Goal: Task Accomplishment & Management: Manage account settings

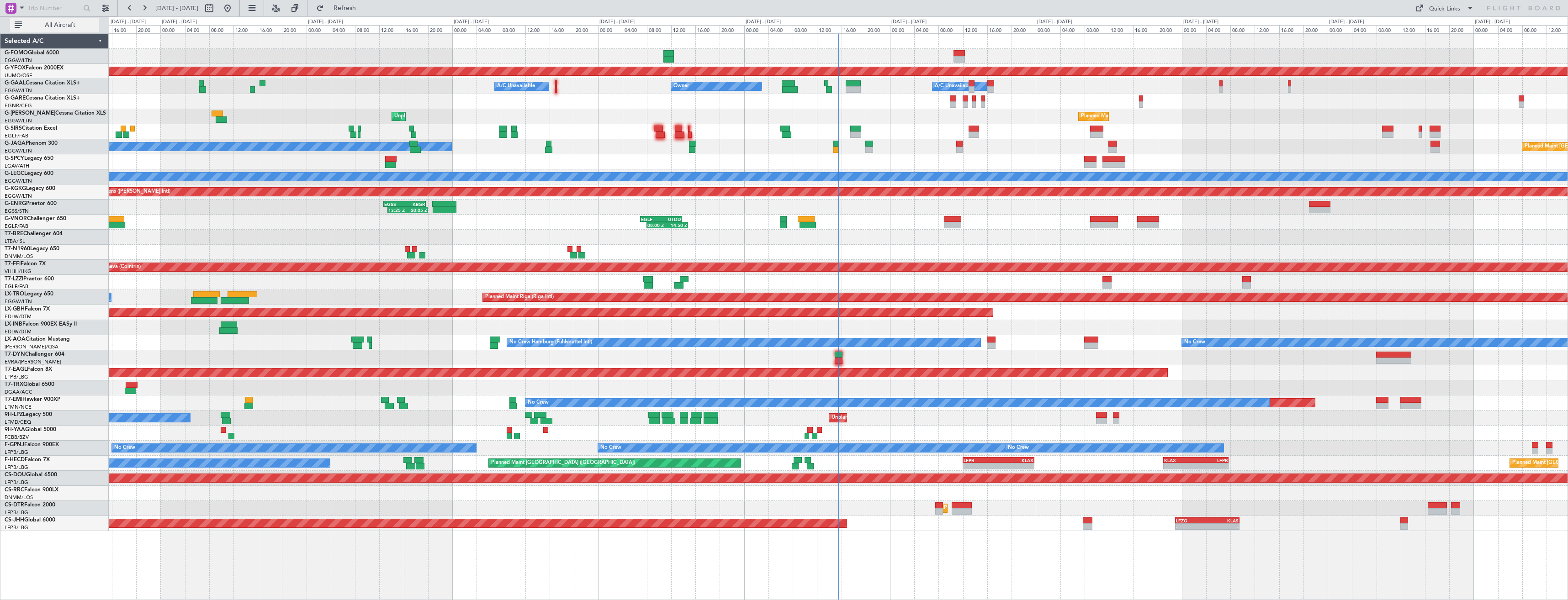
click at [59, 23] on span "All Aircraft" at bounding box center [60, 25] width 73 height 6
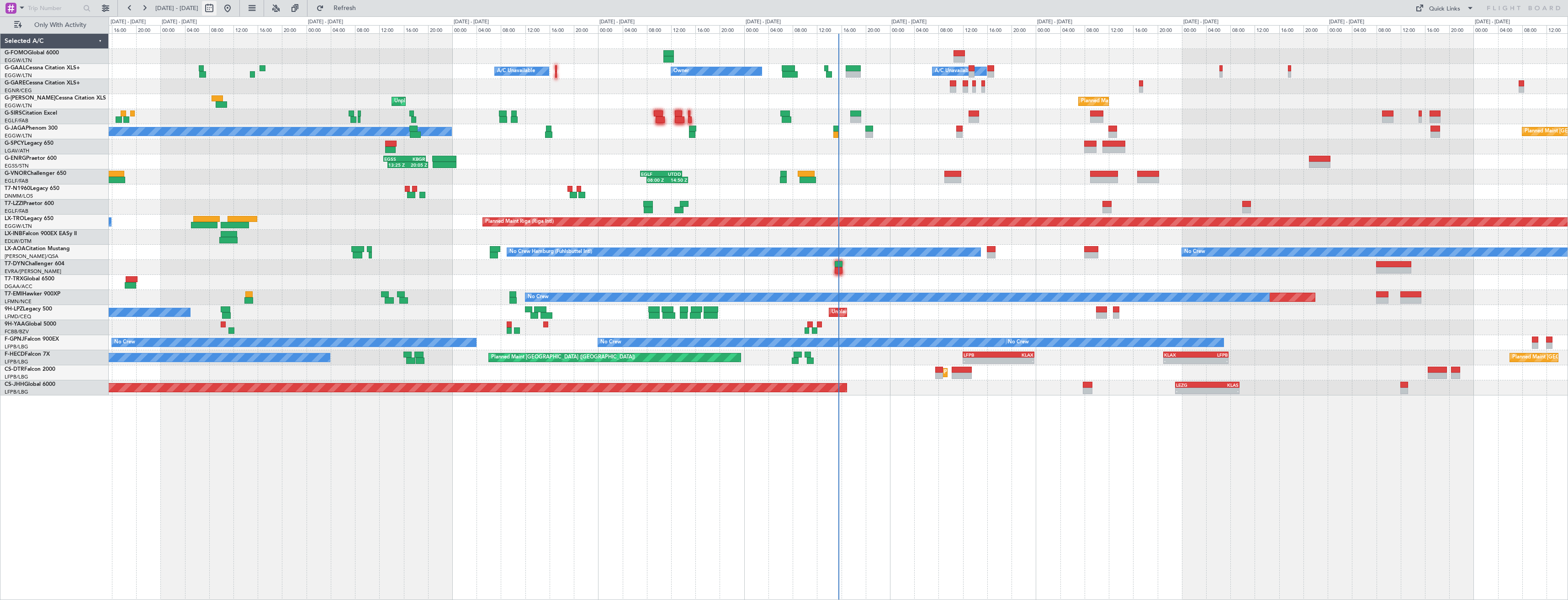
click at [217, 6] on button at bounding box center [209, 8] width 15 height 15
select select "10"
select select "2025"
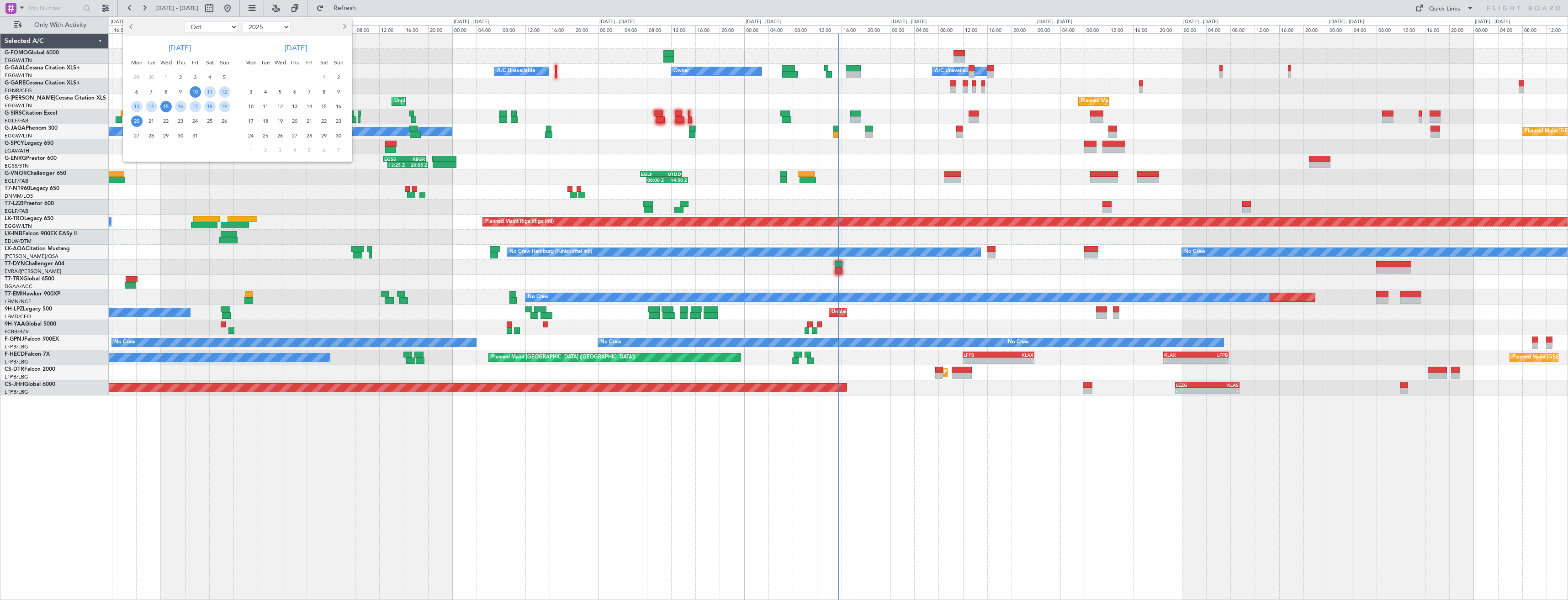
click at [165, 108] on span "15" at bounding box center [166, 107] width 12 height 12
click at [166, 135] on span "29" at bounding box center [166, 136] width 12 height 12
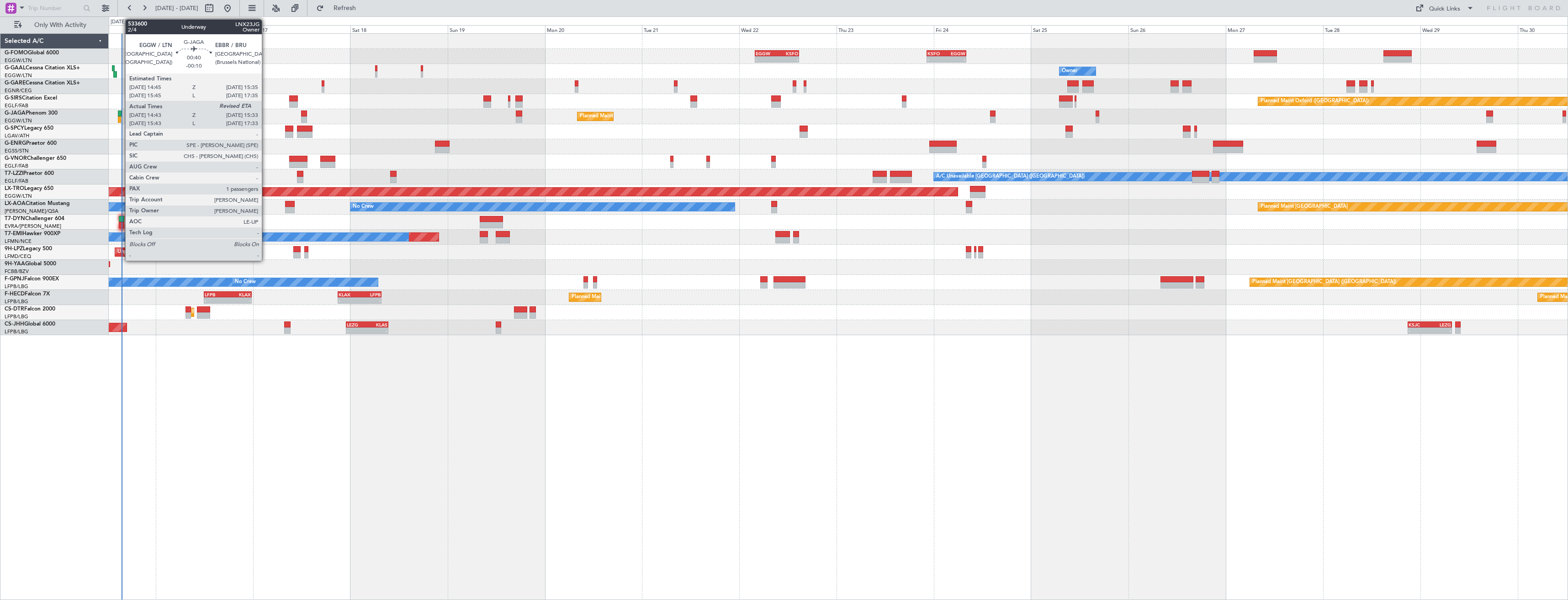
click at [121, 118] on div at bounding box center [119, 119] width 4 height 6
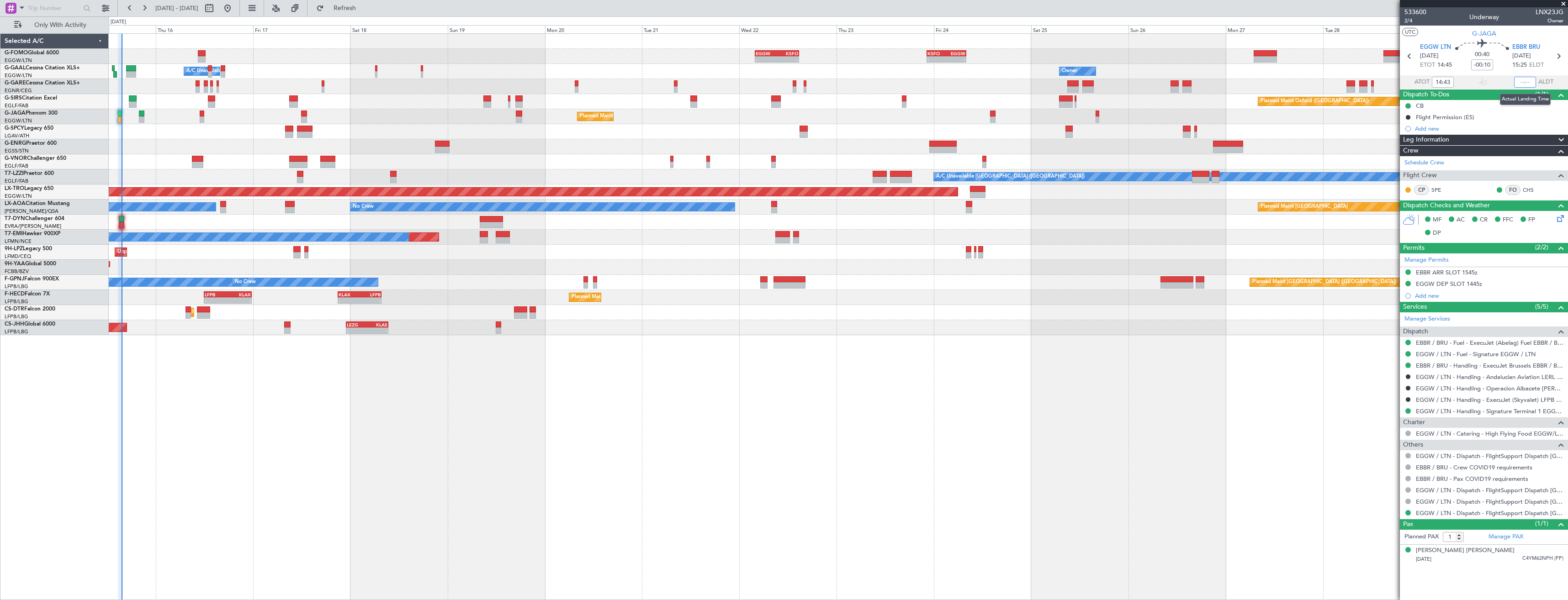
click at [1520, 83] on input "text" at bounding box center [1525, 82] width 22 height 11
type input "15:27"
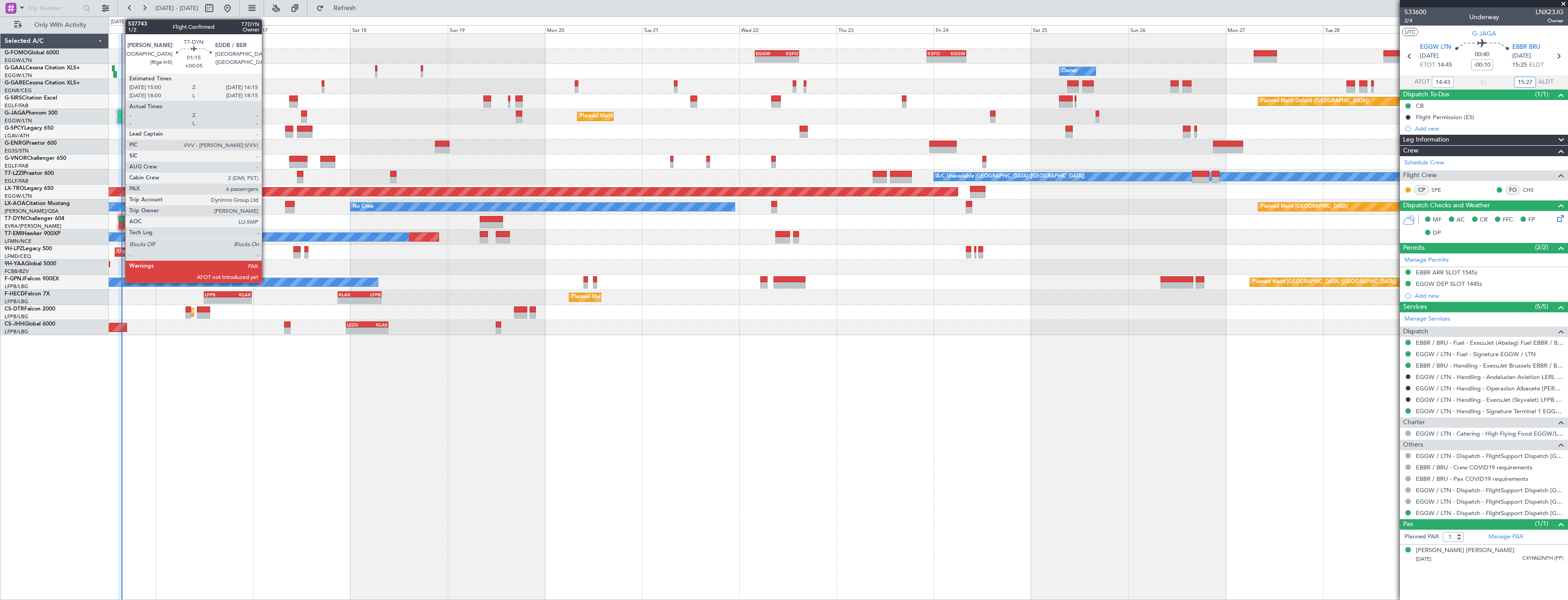
click at [121, 222] on div at bounding box center [121, 225] width 6 height 6
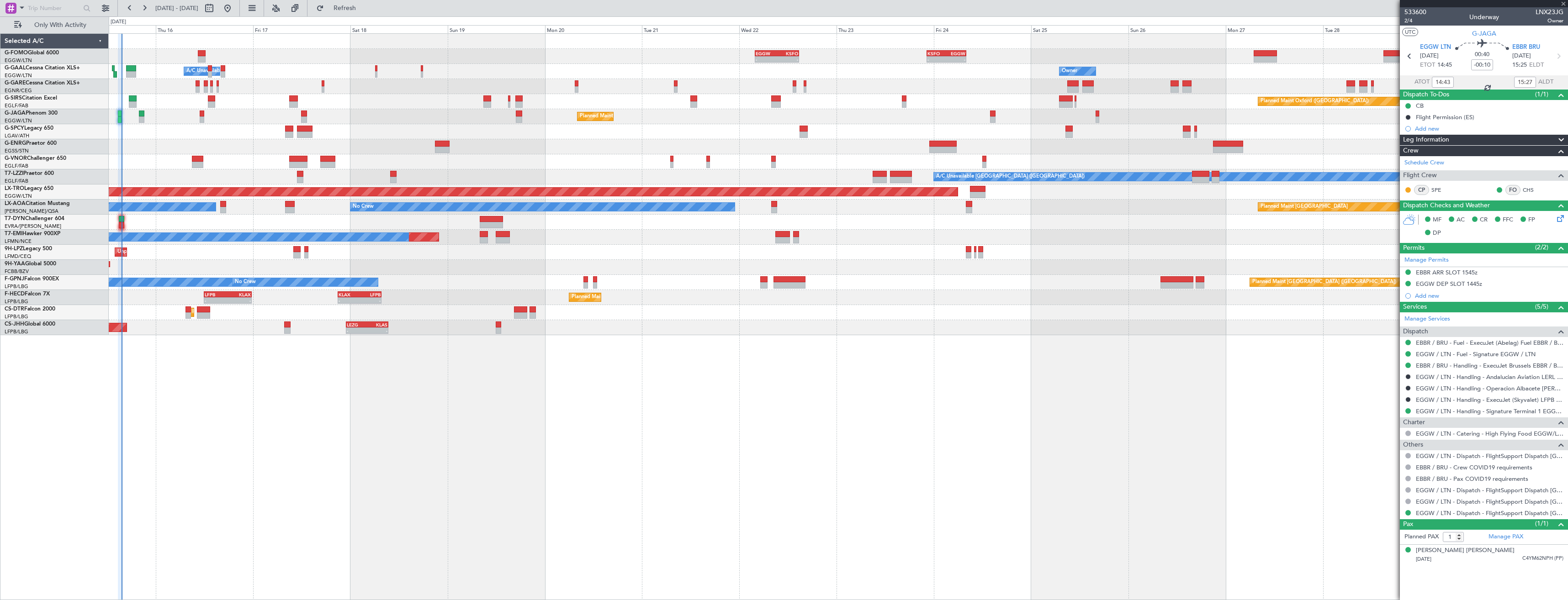
type input "+00:05"
type input "6"
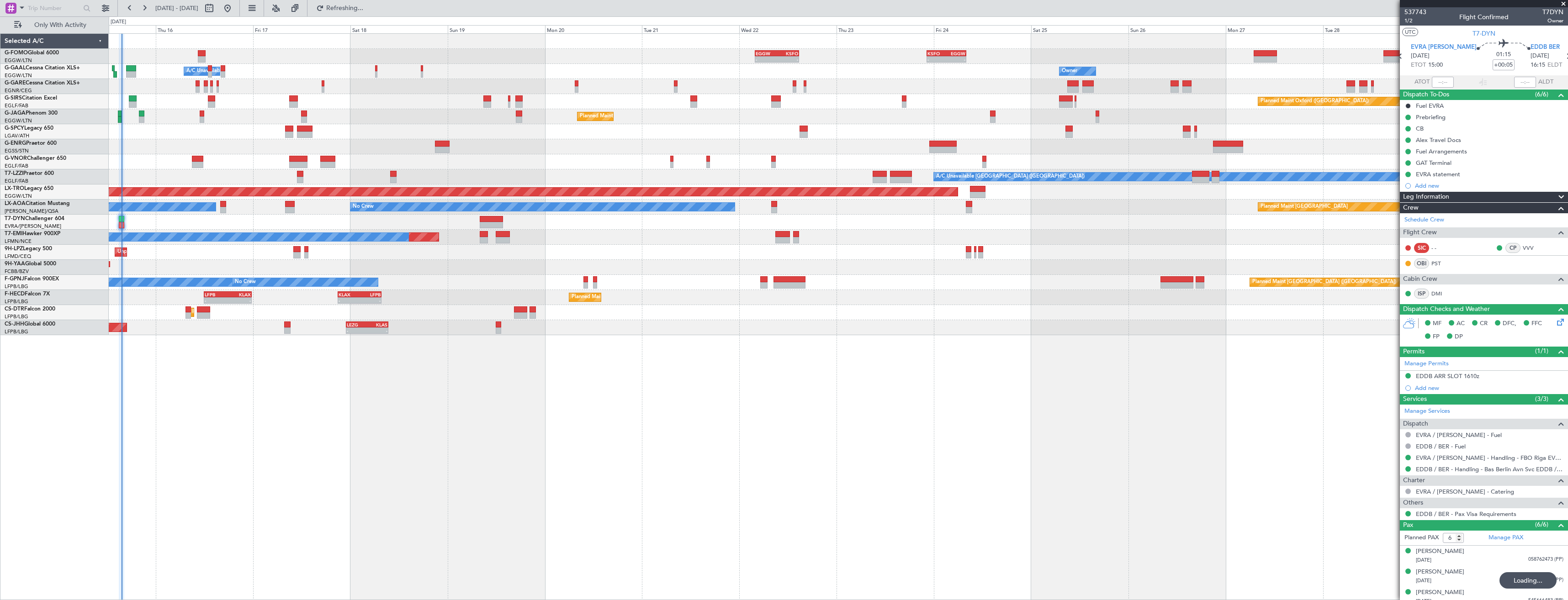
type input "15:20"
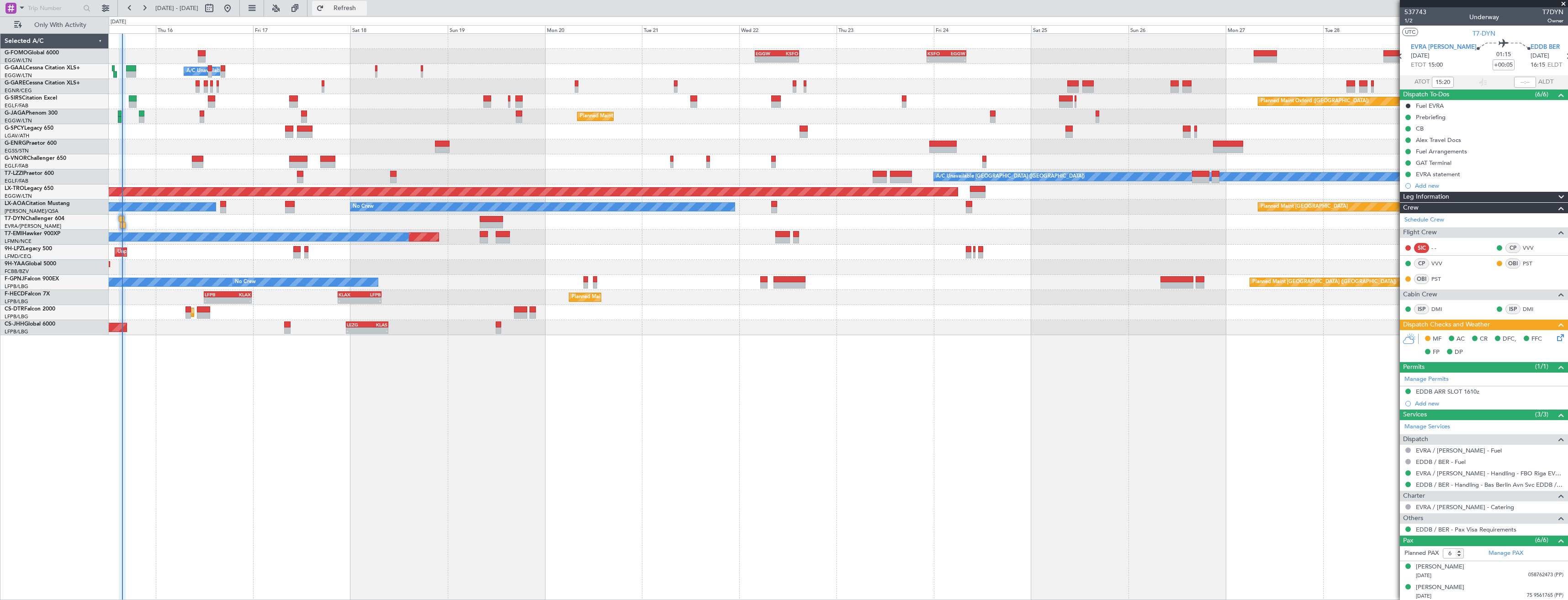
click at [364, 12] on span "Refresh" at bounding box center [345, 8] width 39 height 6
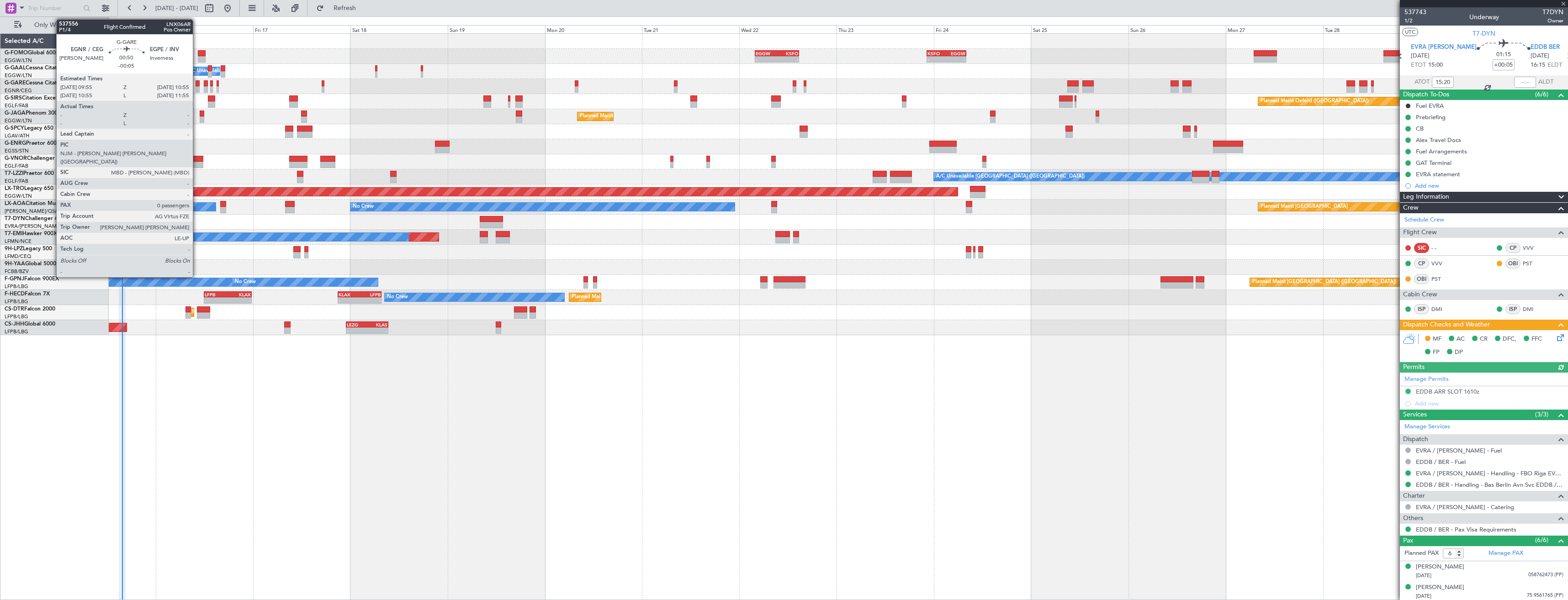
click at [197, 86] on div at bounding box center [197, 89] width 4 height 6
type input "-00:05"
type input "0"
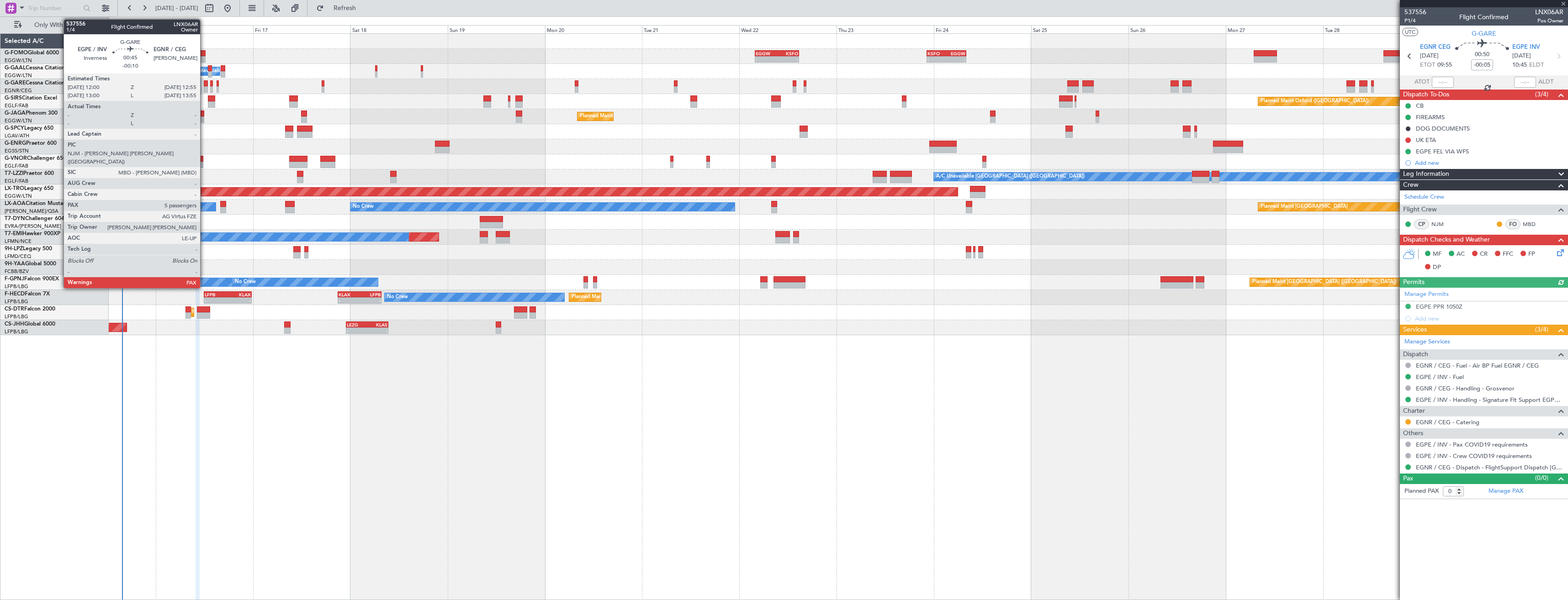
click at [204, 85] on div at bounding box center [206, 83] width 4 height 6
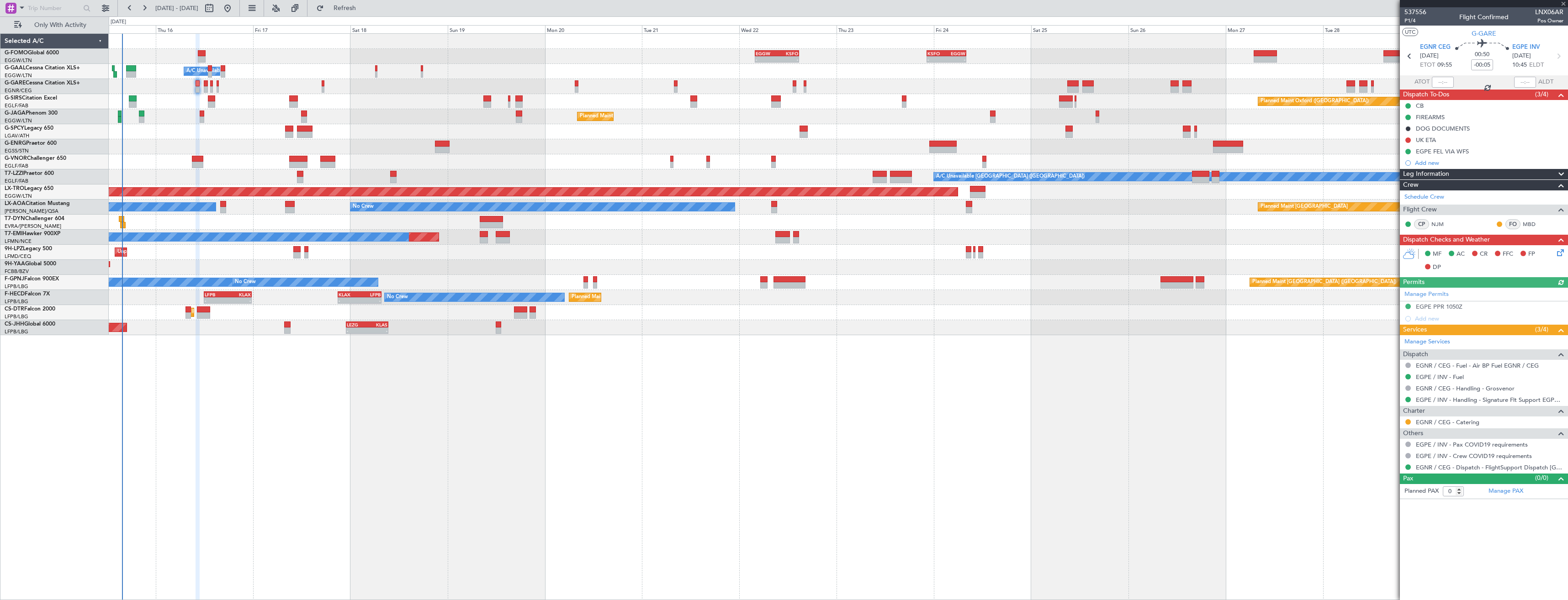
type input "-00:10"
type input "5"
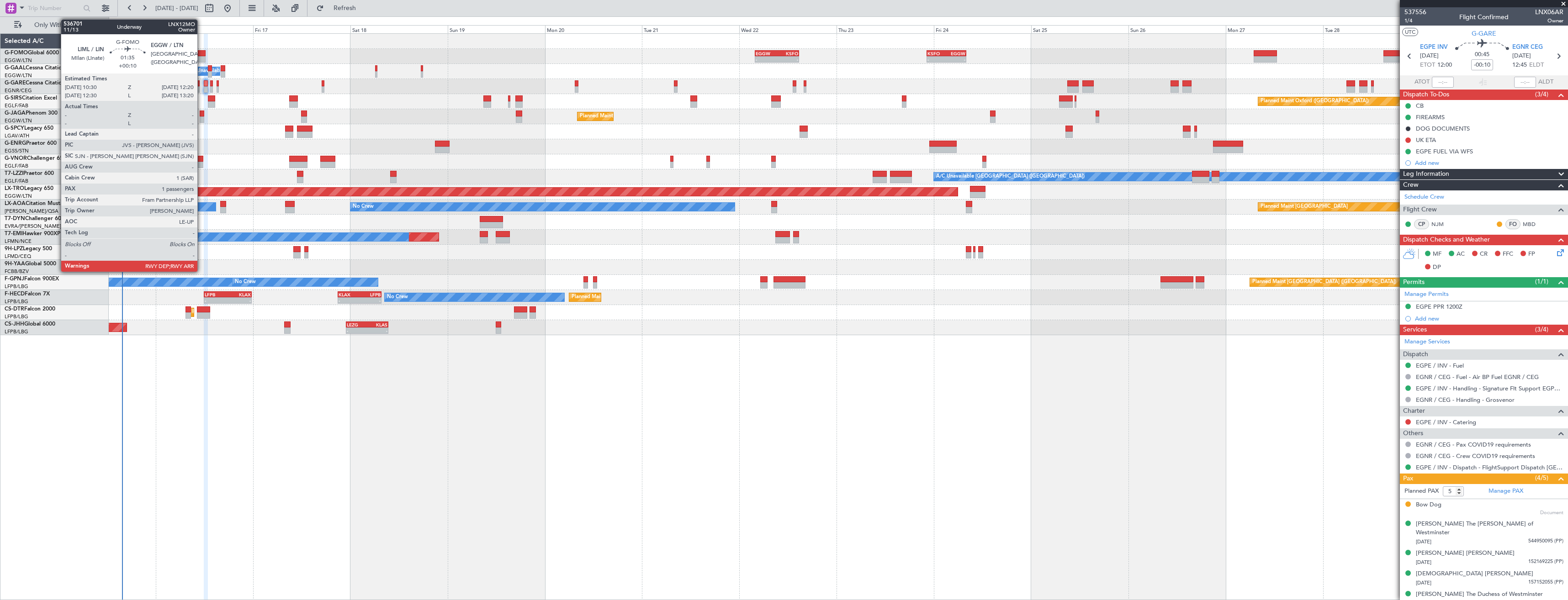
click at [202, 60] on div at bounding box center [202, 59] width 8 height 6
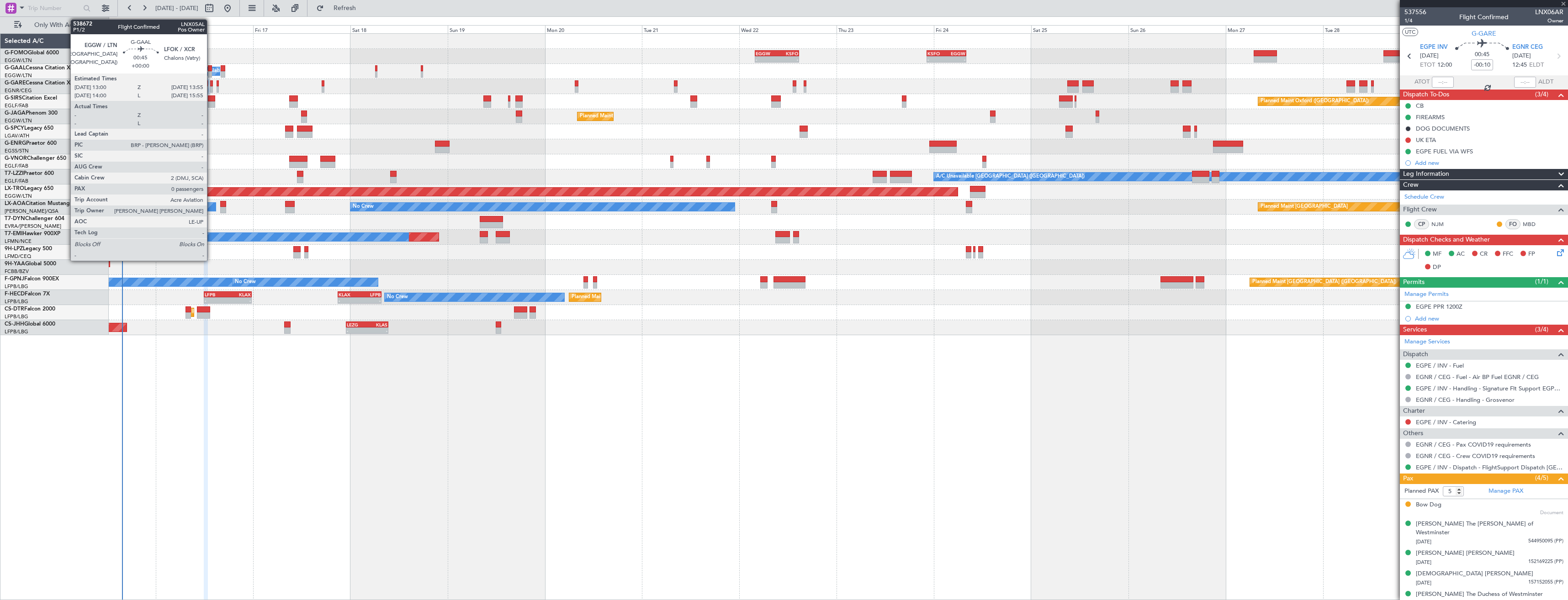
type input "+00:10"
type input "1"
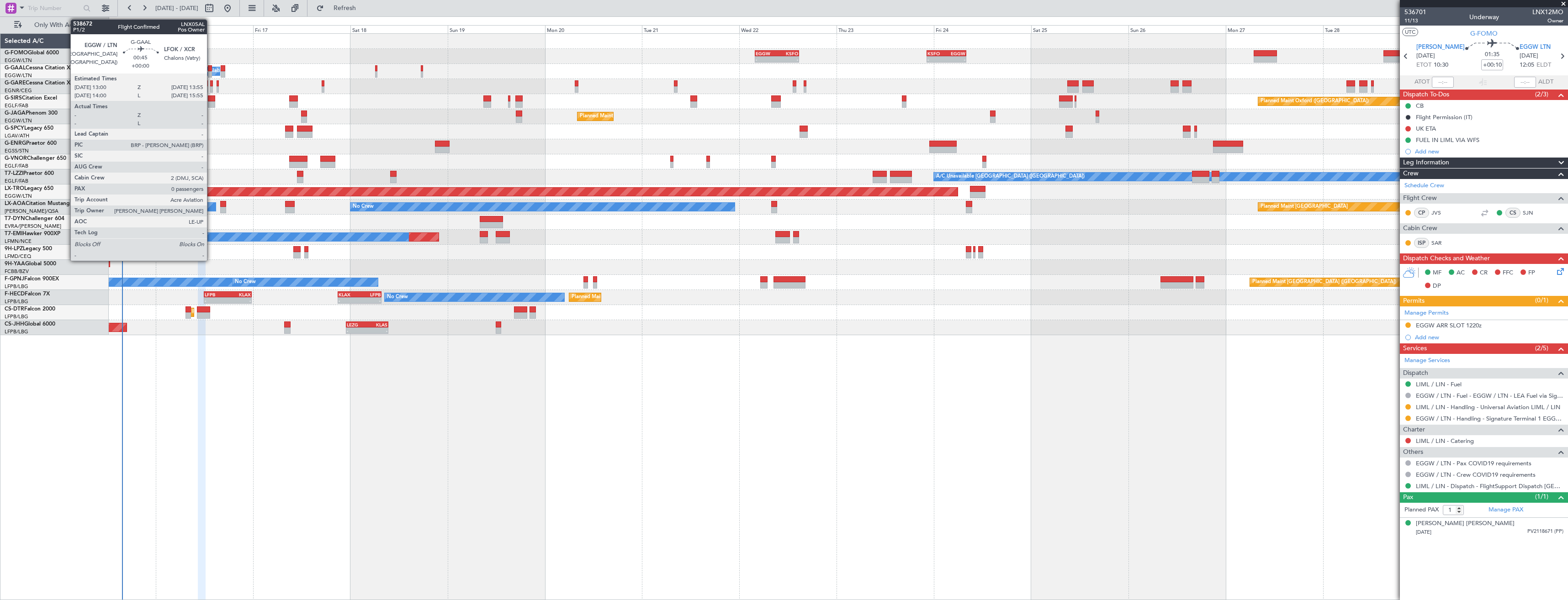
click at [211, 70] on div at bounding box center [209, 69] width 4 height 6
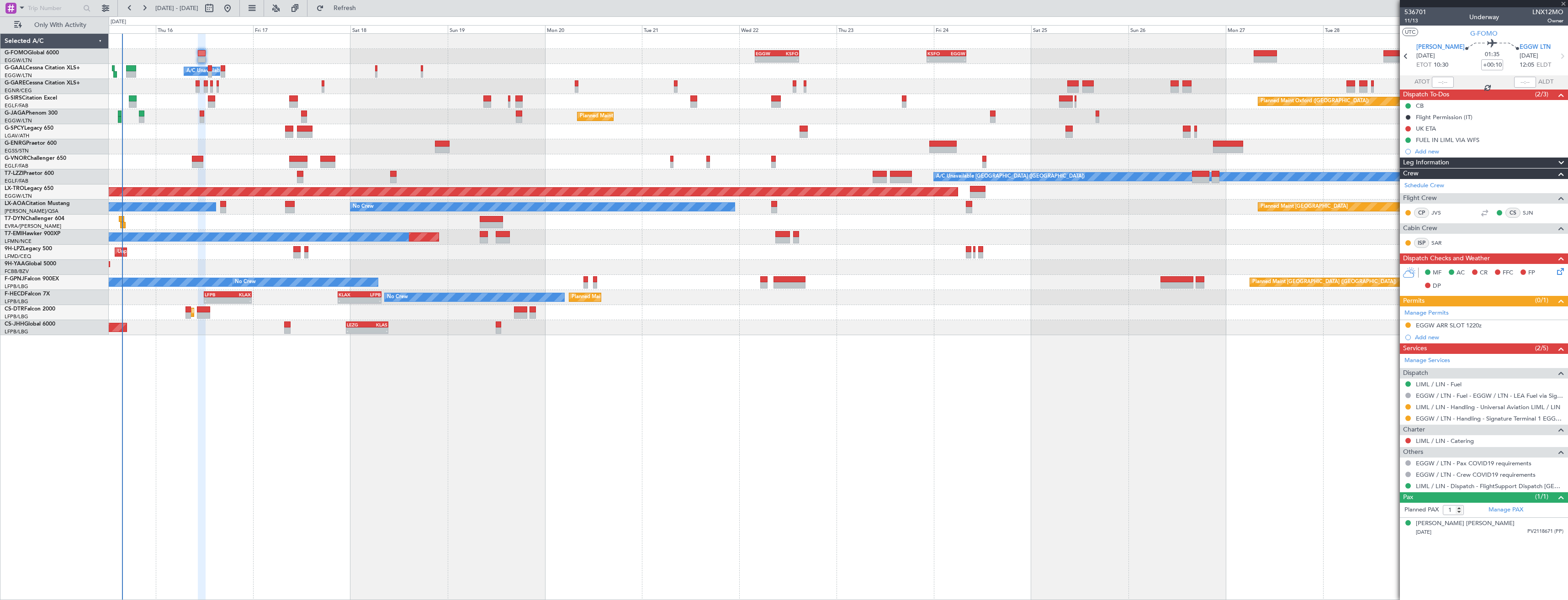
type input "0"
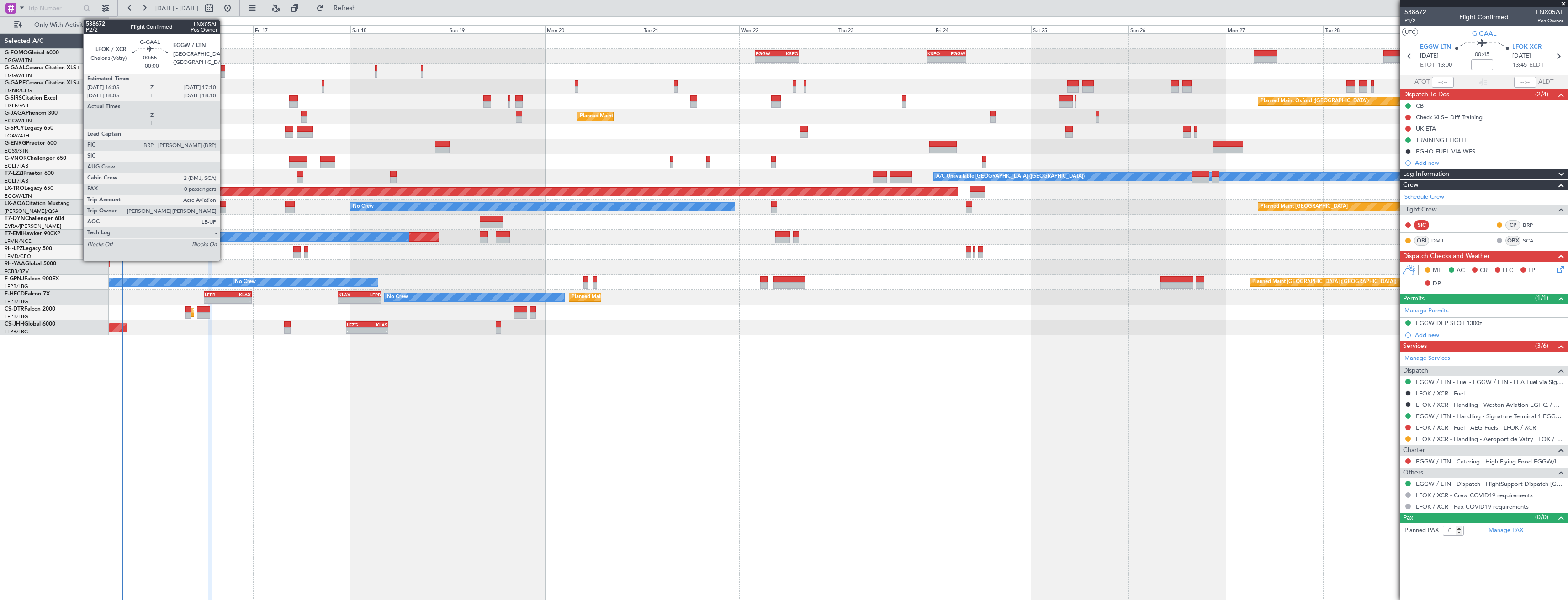
click at [224, 72] on div at bounding box center [222, 74] width 4 height 6
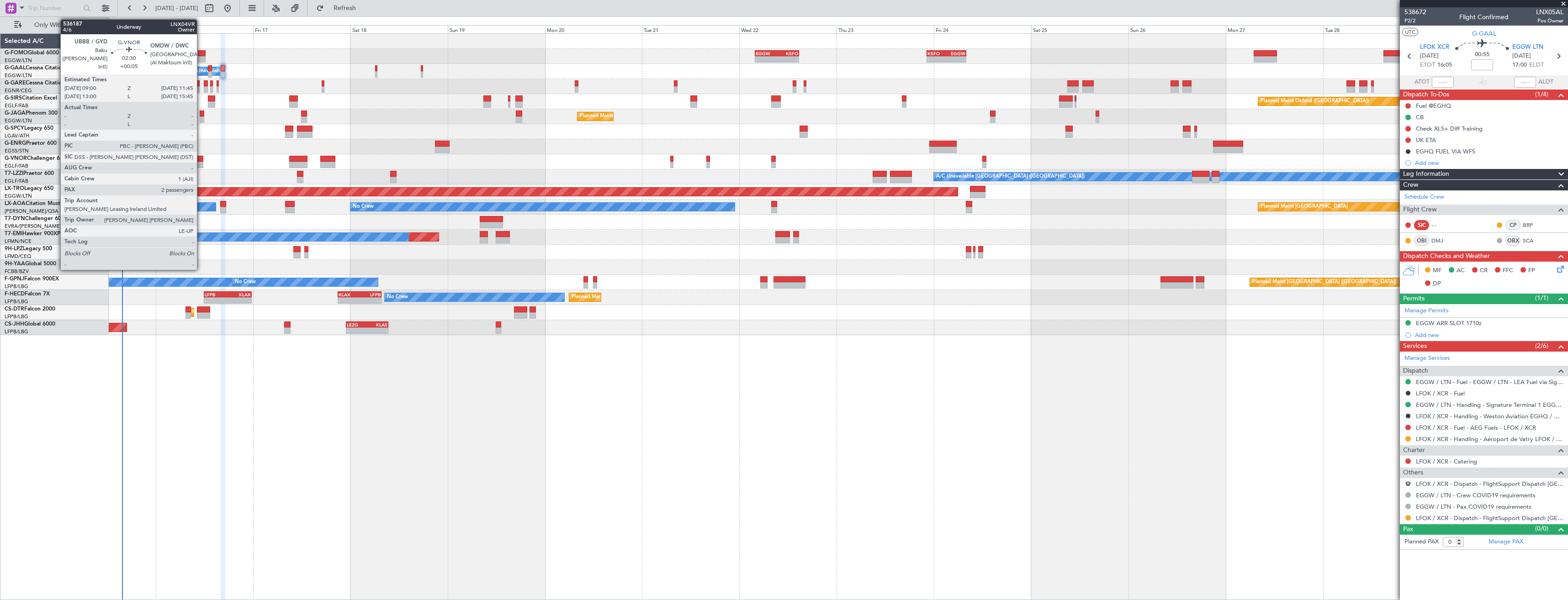
click at [201, 160] on div at bounding box center [197, 159] width 12 height 6
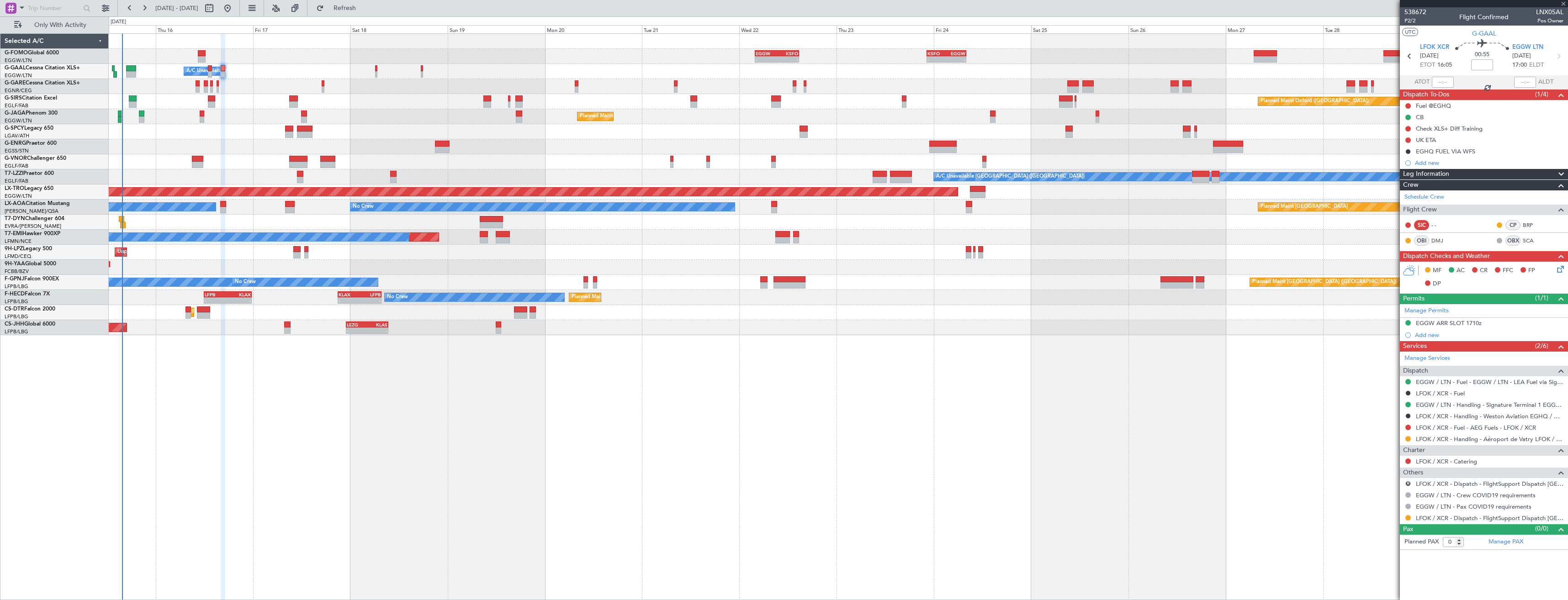
type input "+00:05"
type input "2"
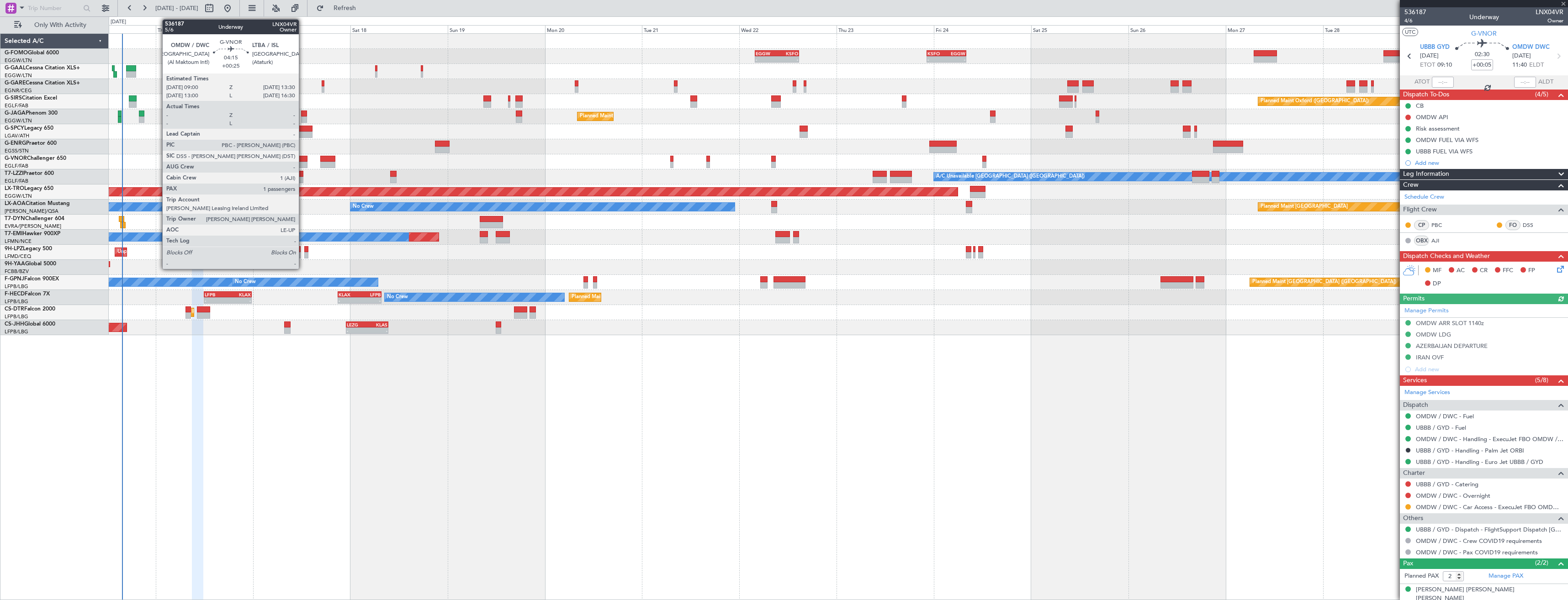
click at [303, 159] on div at bounding box center [298, 159] width 18 height 6
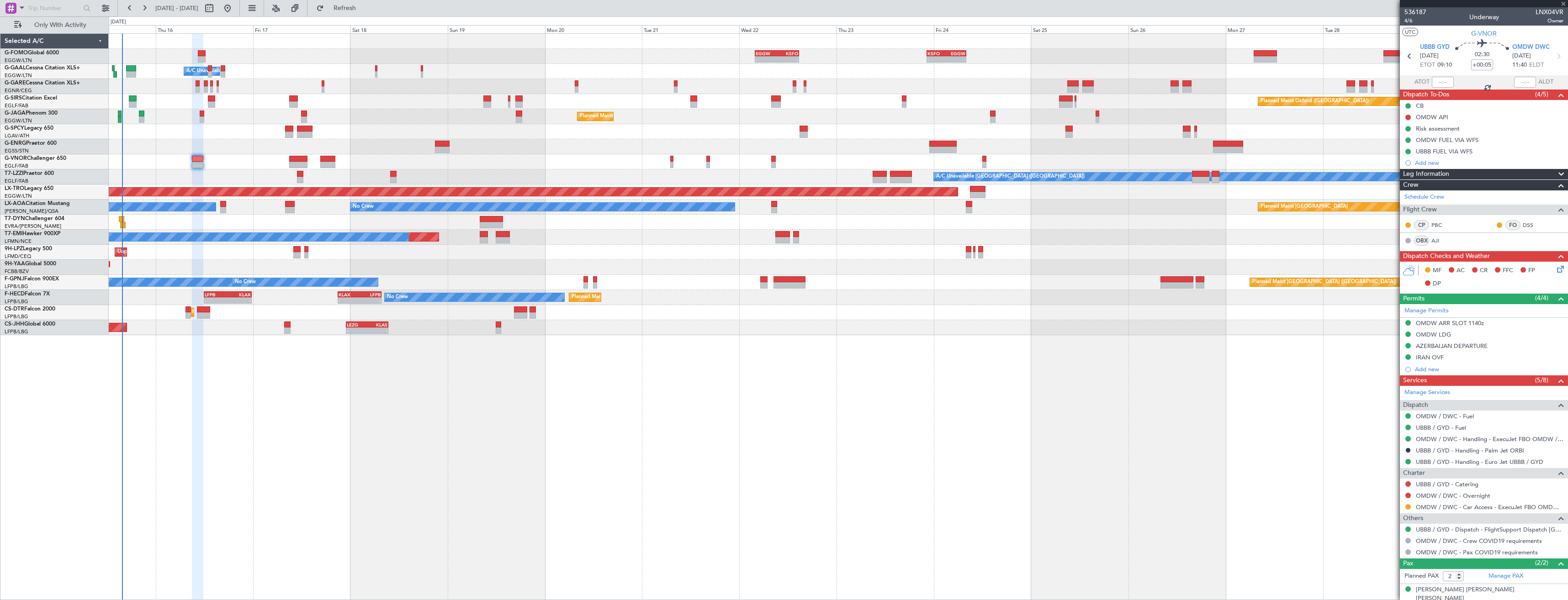
type input "+00:25"
type input "1"
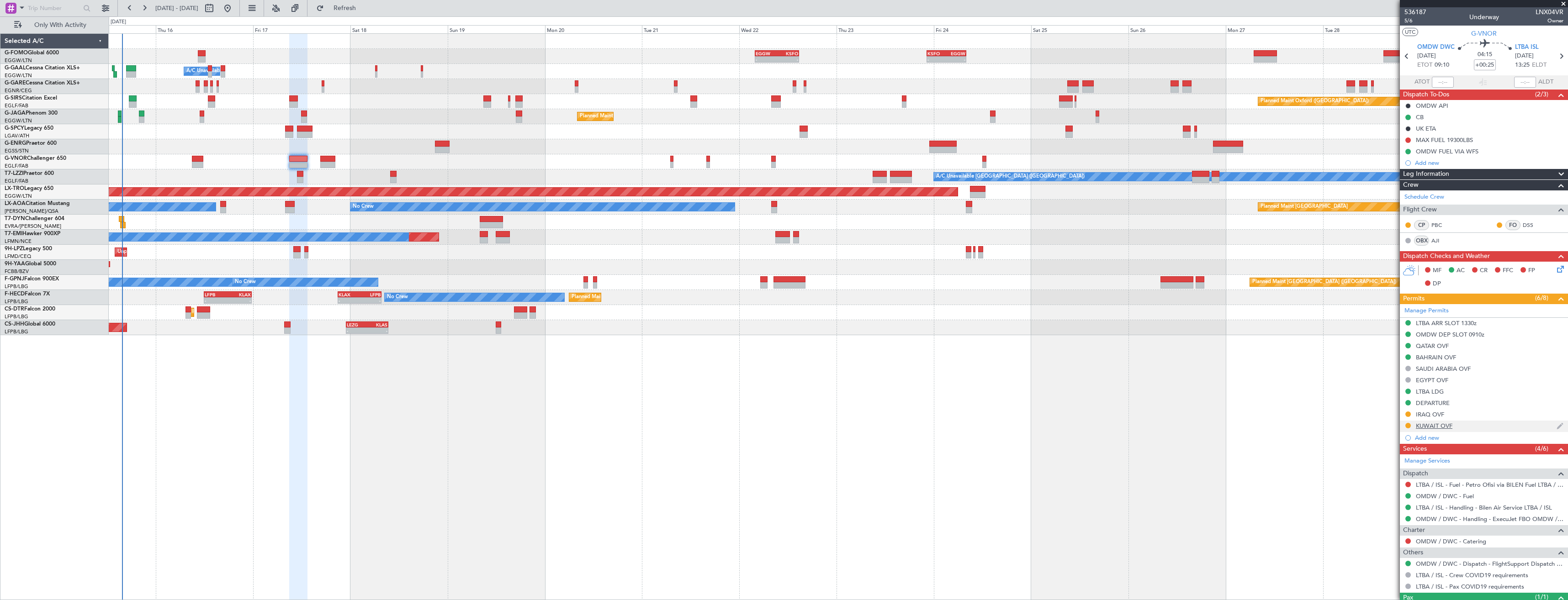
click at [1482, 430] on div "KUWAIT OVF" at bounding box center [1483, 426] width 168 height 12
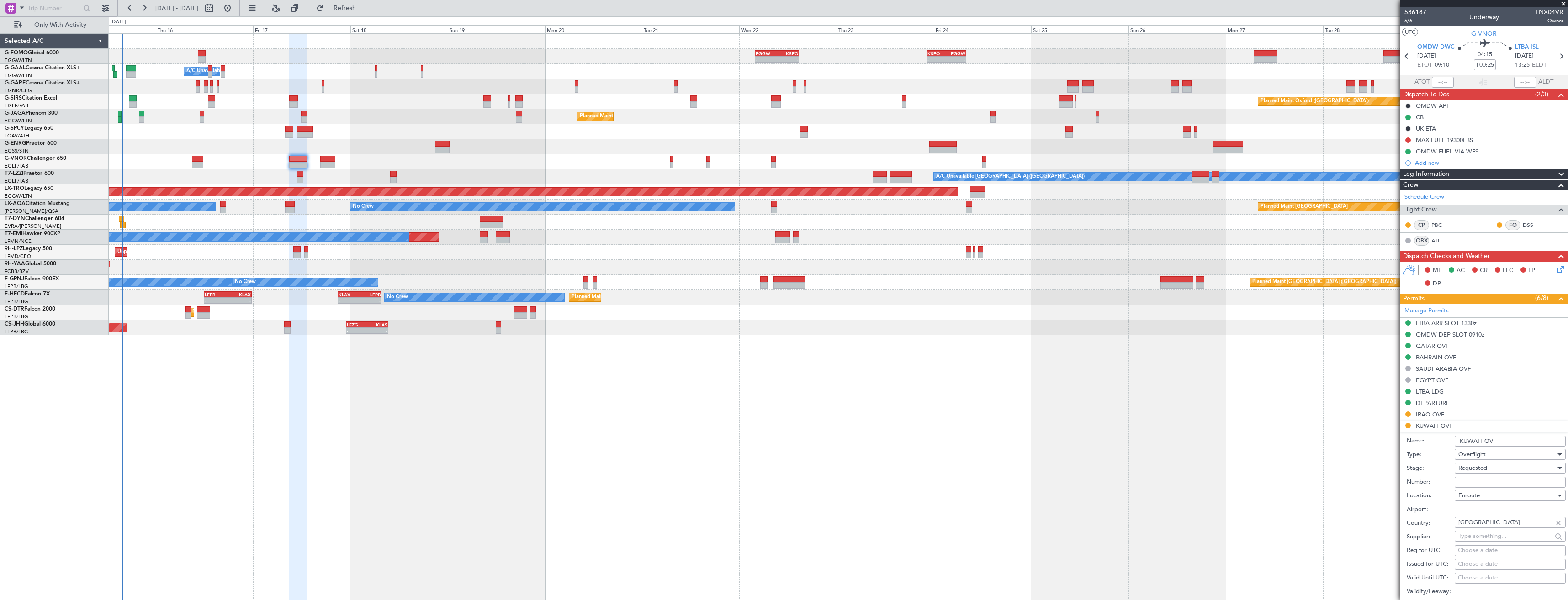
click at [1488, 487] on input "Number:" at bounding box center [1510, 482] width 111 height 11
paste input "9036-ATO/25"
type input "9036-ATO/25"
click at [1484, 470] on span "Requested" at bounding box center [1472, 468] width 29 height 8
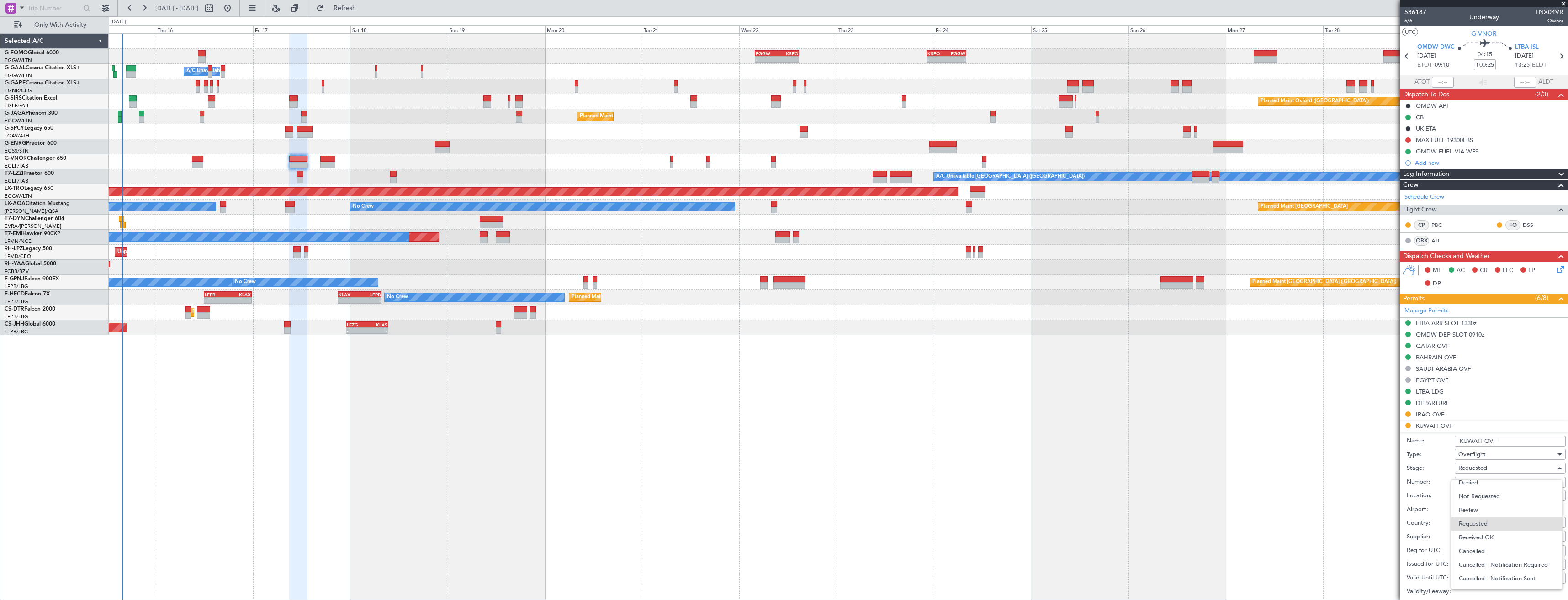
click at [1499, 535] on span "Received OK" at bounding box center [1506, 538] width 96 height 13
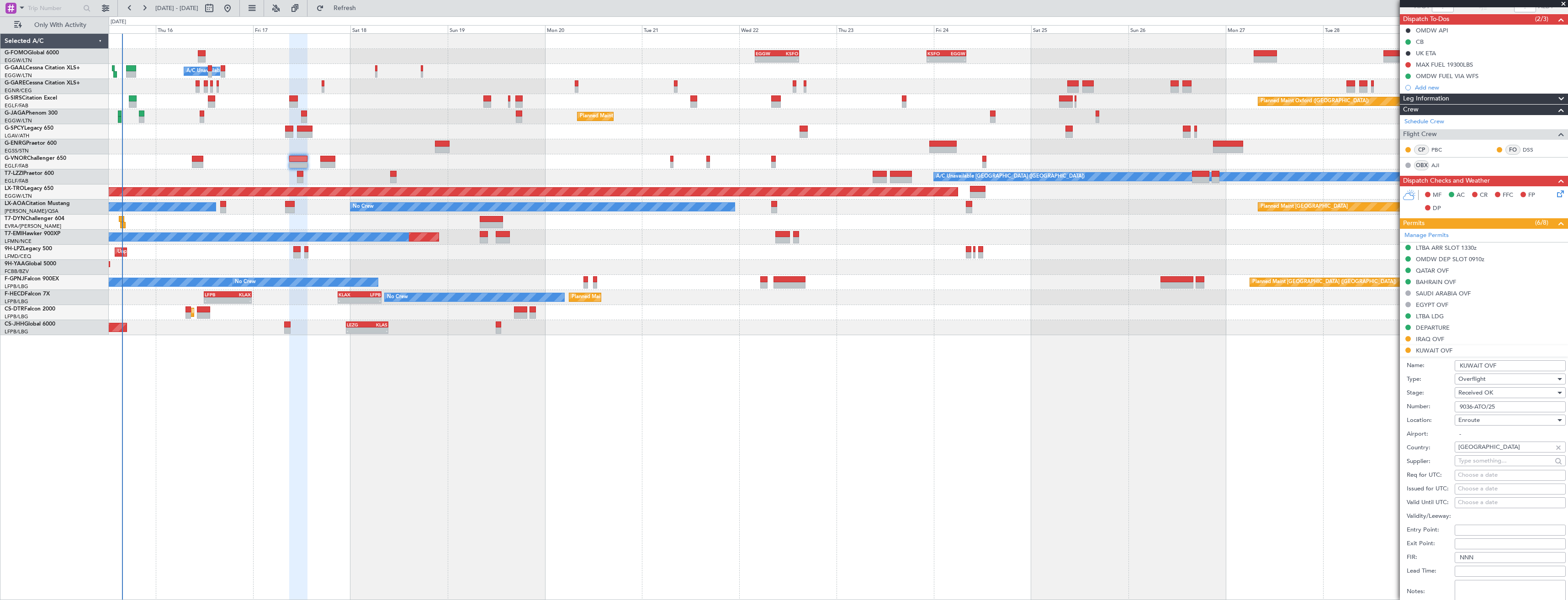
scroll to position [137, 0]
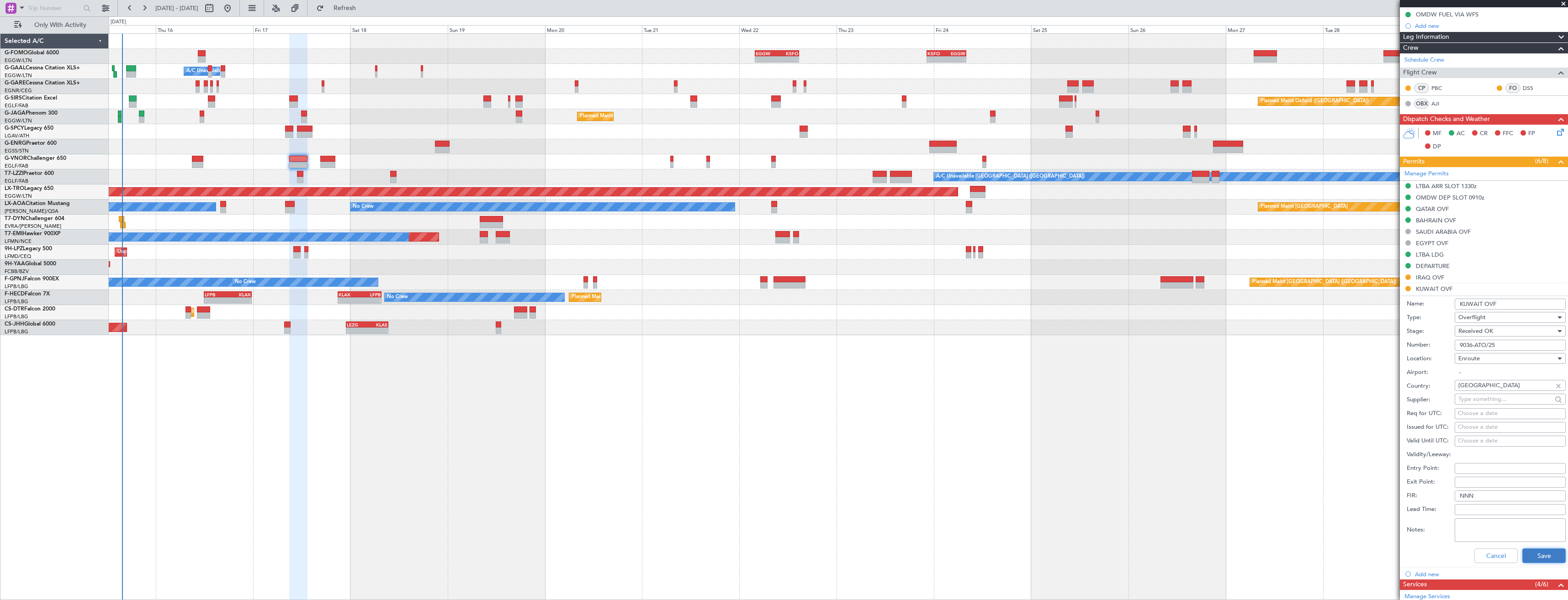
click at [1536, 549] on button "Save" at bounding box center [1544, 556] width 43 height 15
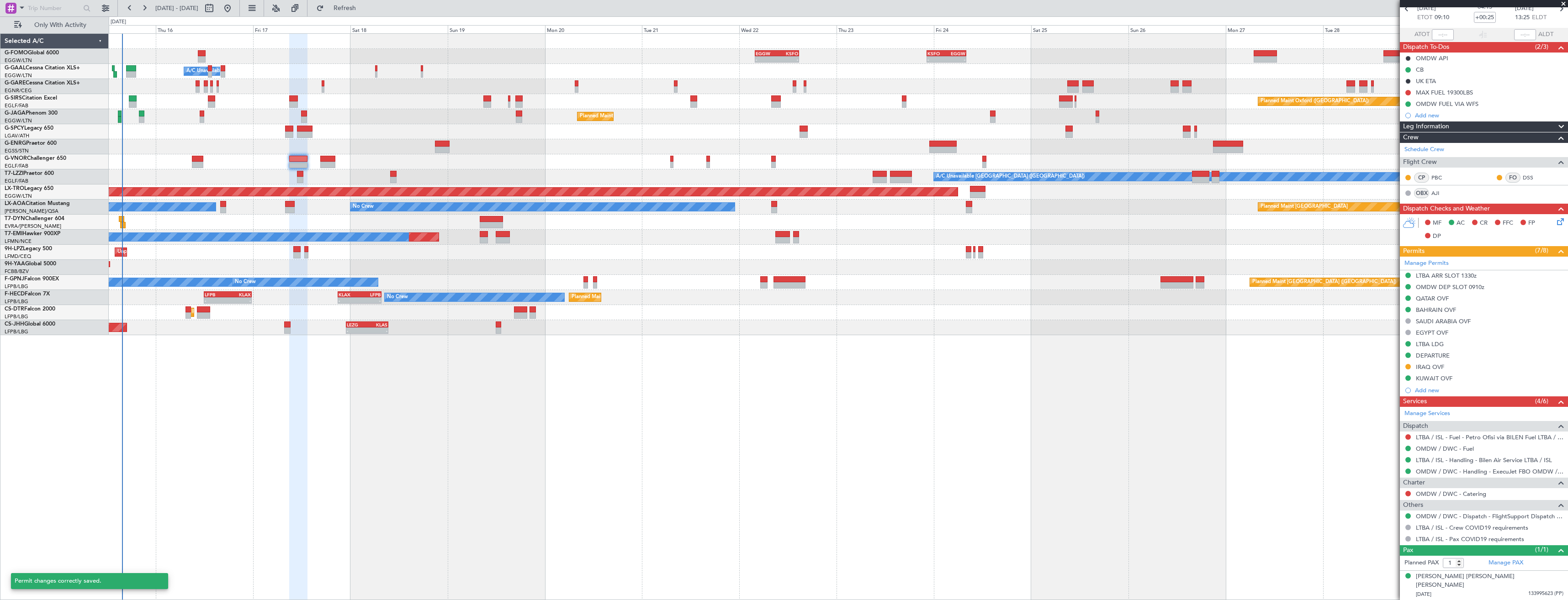
scroll to position [39, 0]
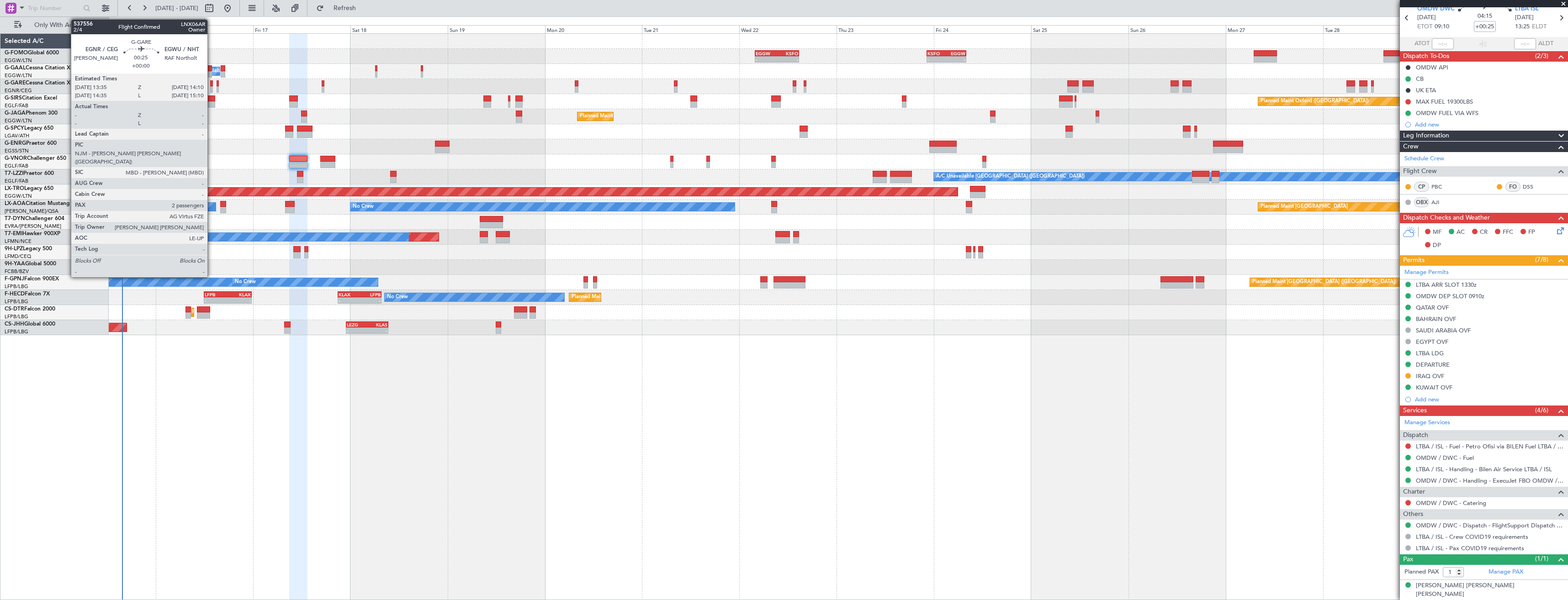
click at [211, 85] on div at bounding box center [211, 83] width 2 height 6
type input "2"
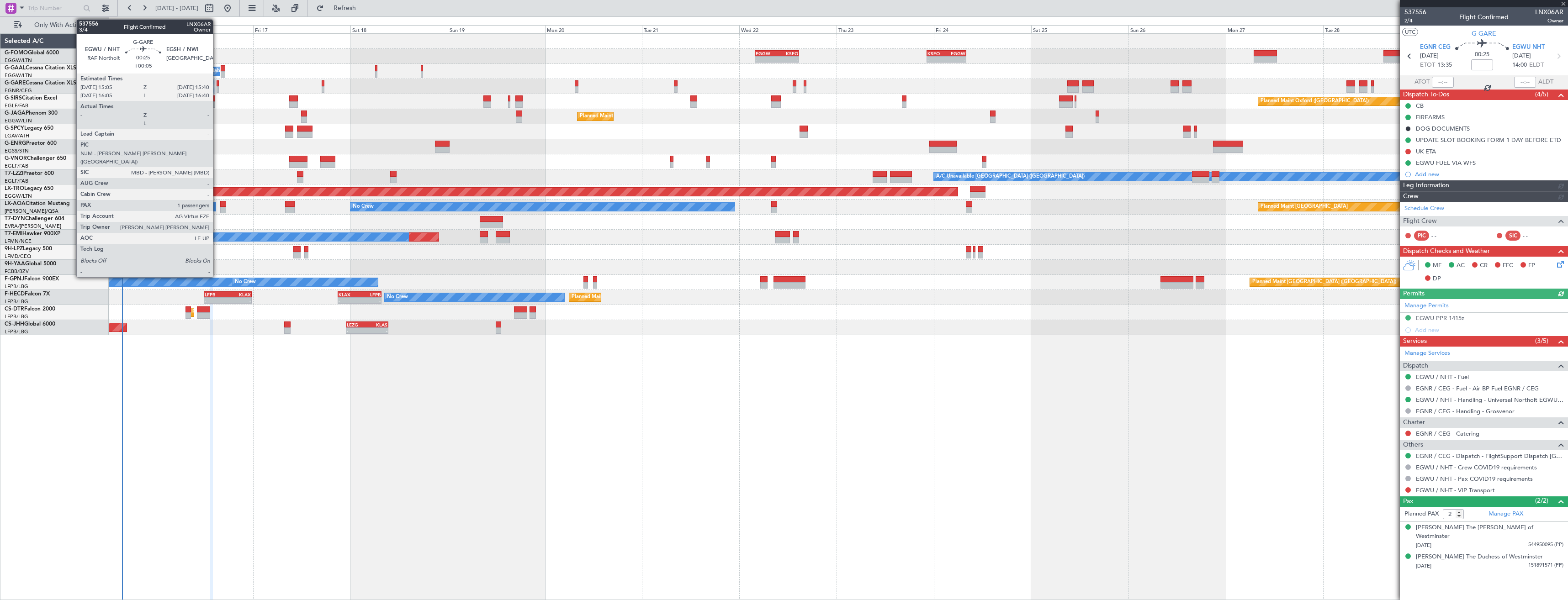
click at [217, 86] on div at bounding box center [218, 89] width 2 height 6
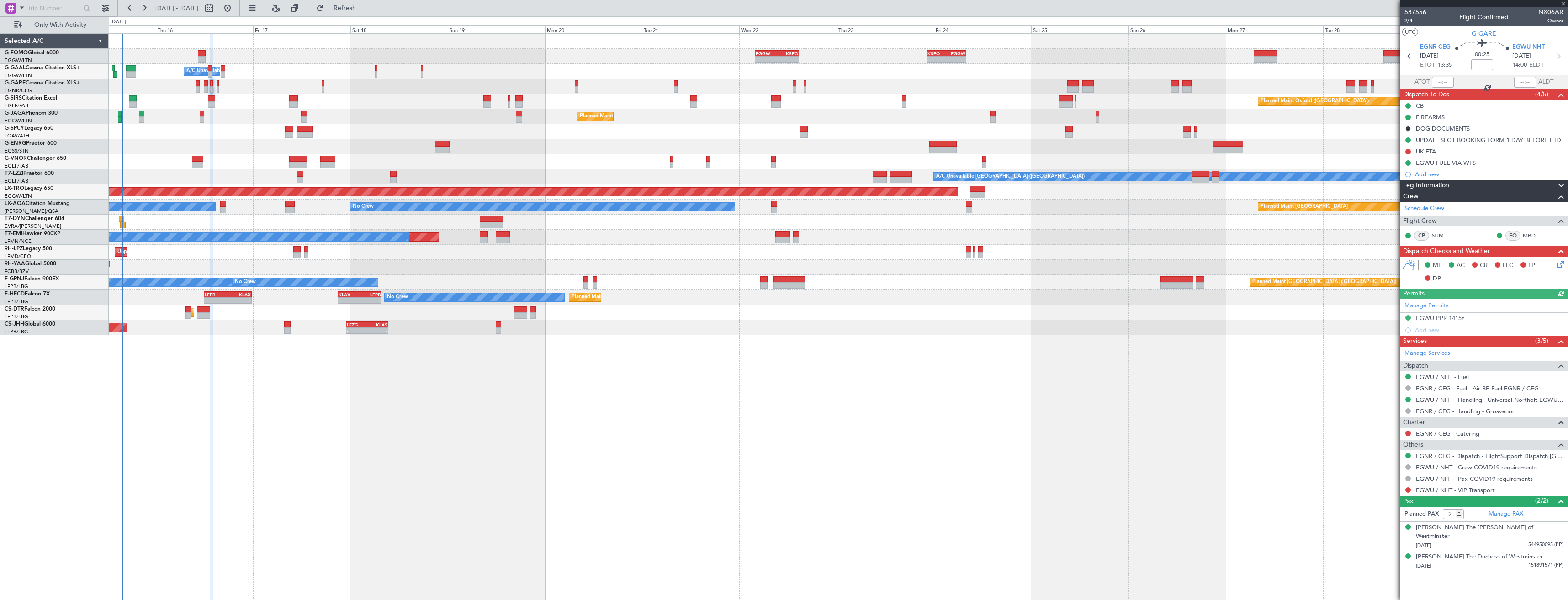
type input "+00:05"
type input "1"
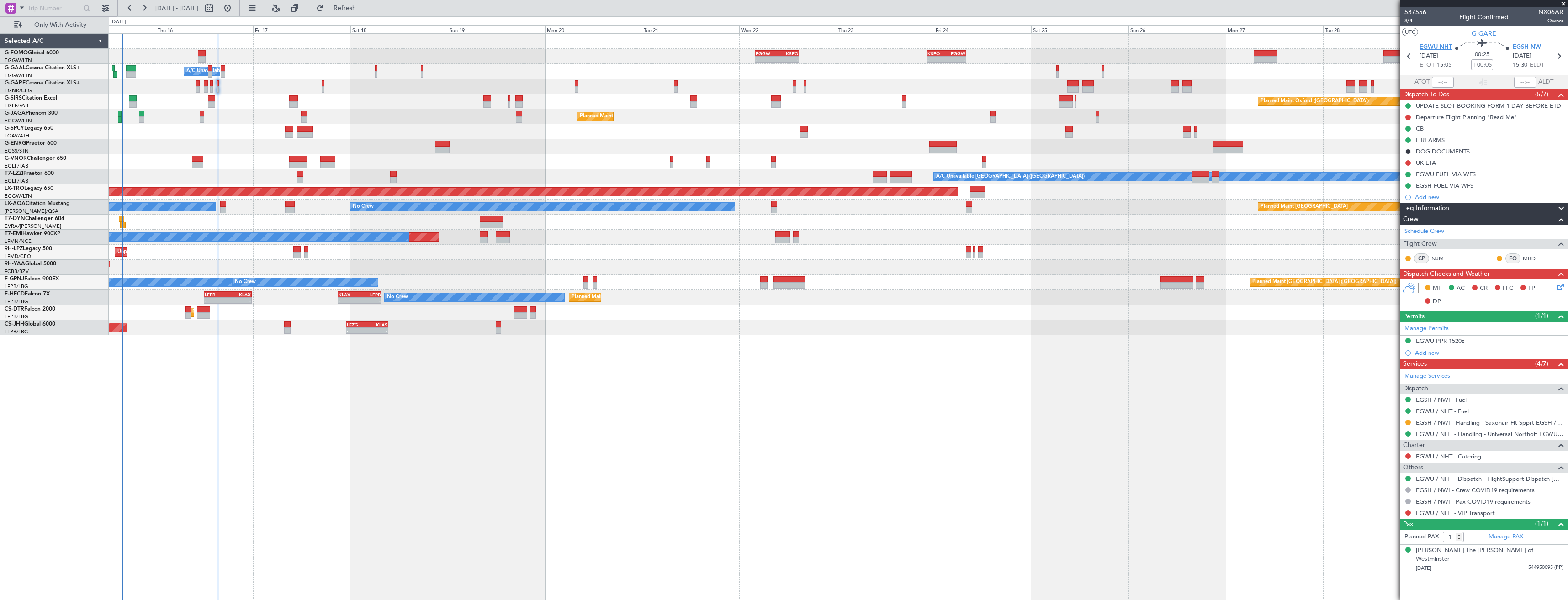
click at [1442, 43] on span "EGWU NHT" at bounding box center [1435, 47] width 32 height 9
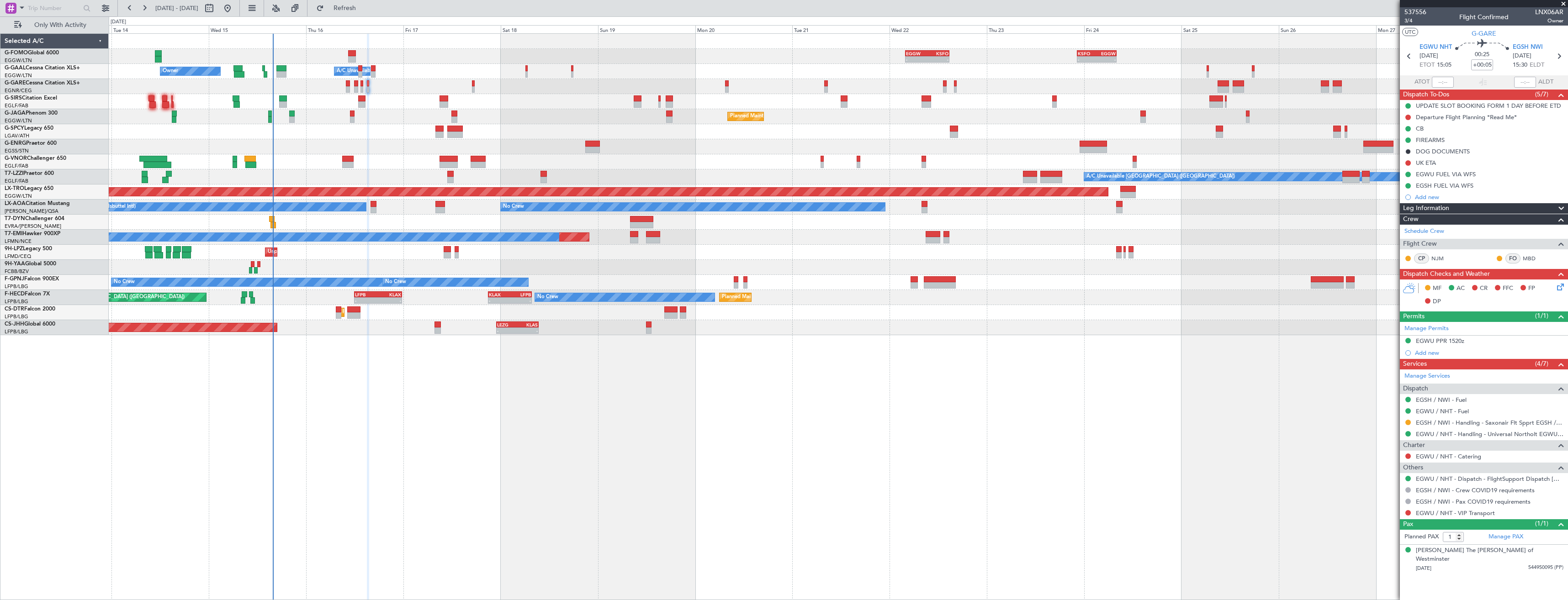
click at [369, 58] on div "- - EGGW 03:55 Z KSFO 14:45 Z - - KSFO 22:15 Z EGGW 08:00 Z" at bounding box center [838, 56] width 1458 height 15
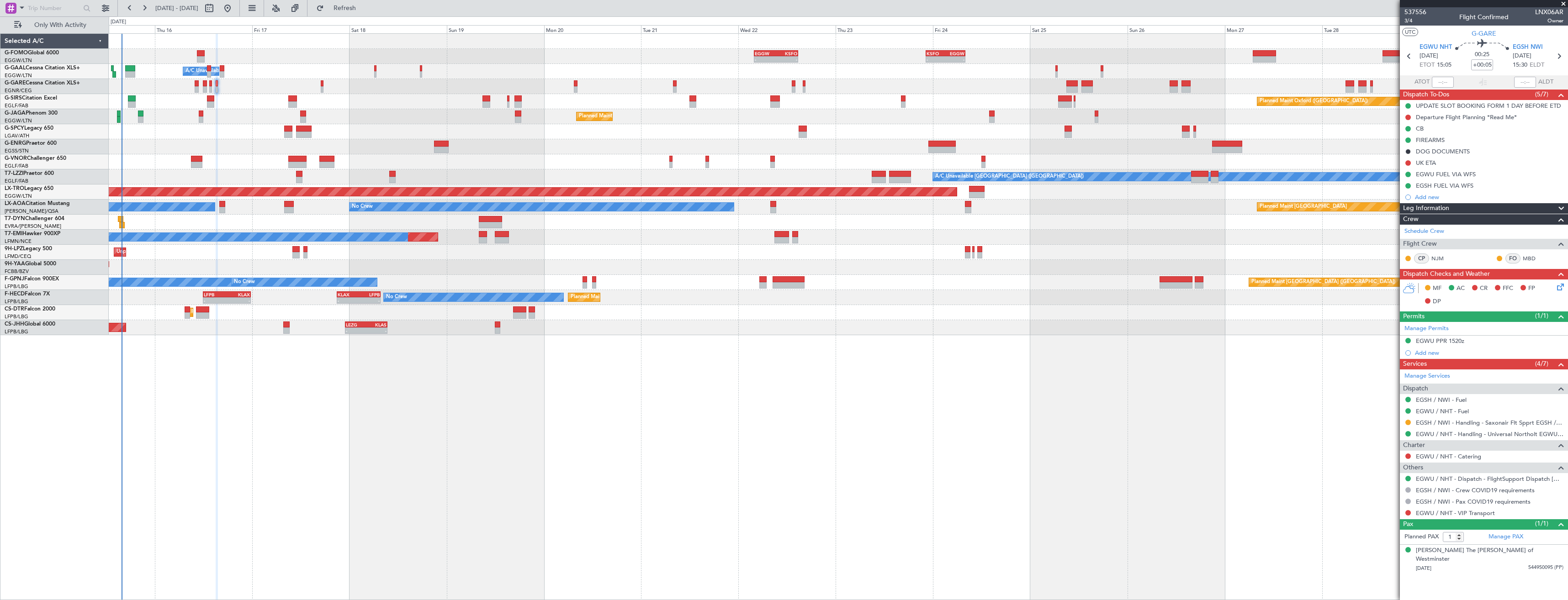
click at [245, 66] on div "- - EGGW 03:55 Z KSFO 14:45 Z - - KSFO 22:15 Z EGGW 08:00 Z Owner A/C Unavailab…" at bounding box center [838, 184] width 1458 height 301
click at [364, 8] on span "Refresh" at bounding box center [345, 8] width 39 height 6
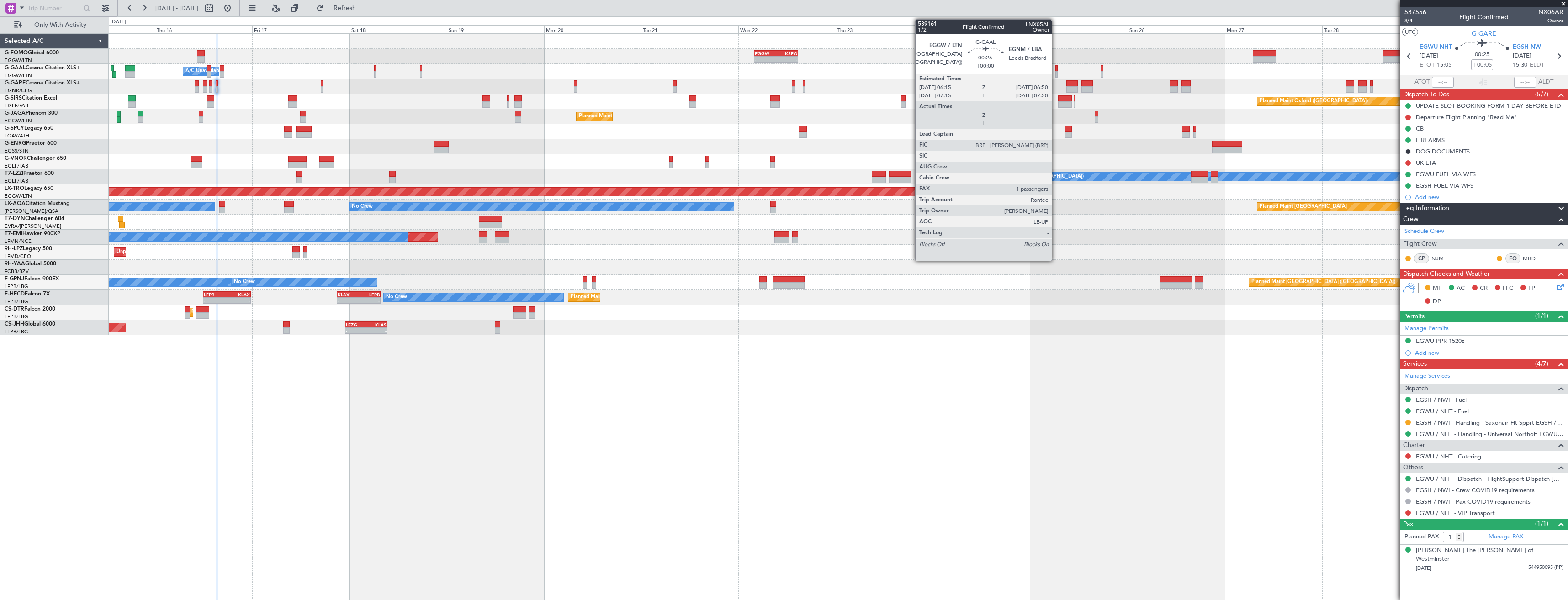
click at [1056, 71] on div at bounding box center [1057, 69] width 2 height 6
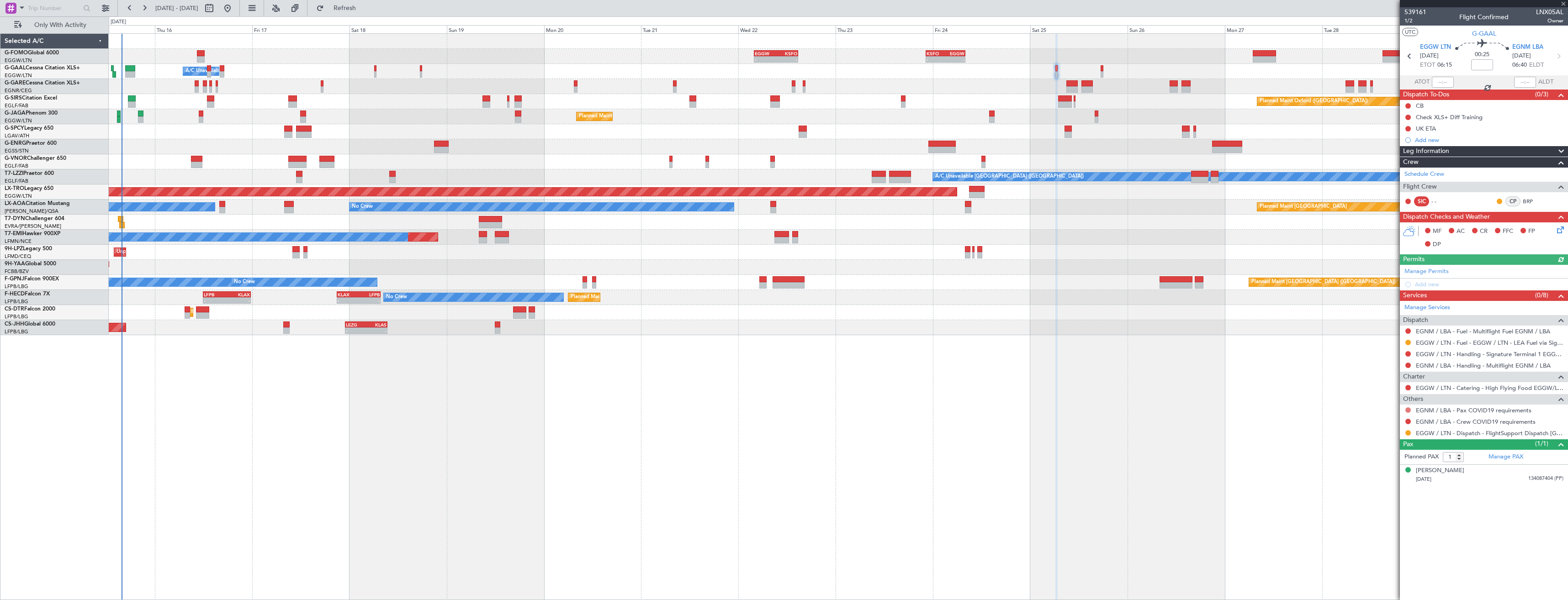
click at [1408, 410] on button at bounding box center [1408, 410] width 6 height 6
drag, startPoint x: 1368, startPoint y: 424, endPoint x: 1381, endPoint y: 419, distance: 13.9
click at [1370, 423] on span "Not Required" at bounding box center [1386, 422] width 37 height 9
click at [1412, 422] on div "EGNM / LBA - Crew COVID19 requirements" at bounding box center [1483, 421] width 168 height 12
click at [1410, 421] on button at bounding box center [1408, 421] width 6 height 6
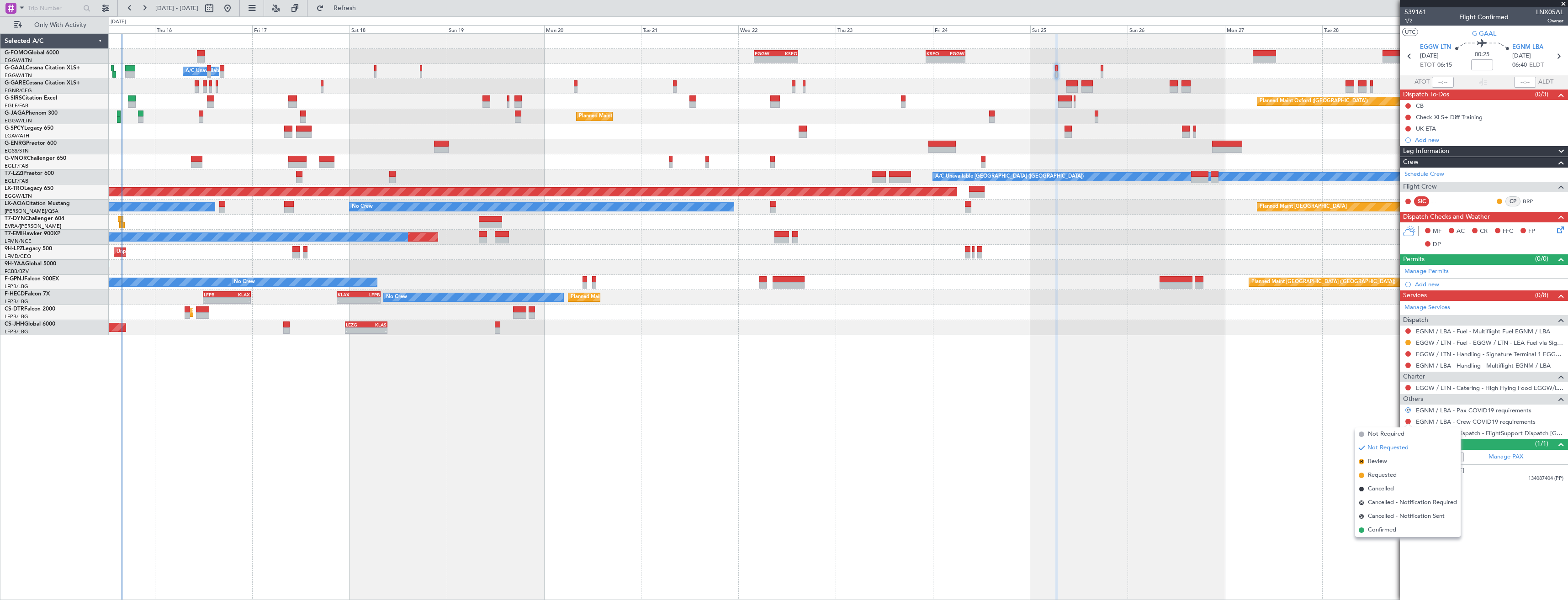
click at [1387, 430] on mat-tooltip-component "Not Requested" at bounding box center [1408, 436] width 51 height 24
click at [1408, 422] on button at bounding box center [1408, 421] width 6 height 6
click at [1382, 436] on span "Not Required" at bounding box center [1386, 434] width 37 height 9
click at [1407, 434] on button at bounding box center [1408, 433] width 6 height 6
click at [1387, 540] on span "Confirmed" at bounding box center [1382, 541] width 28 height 9
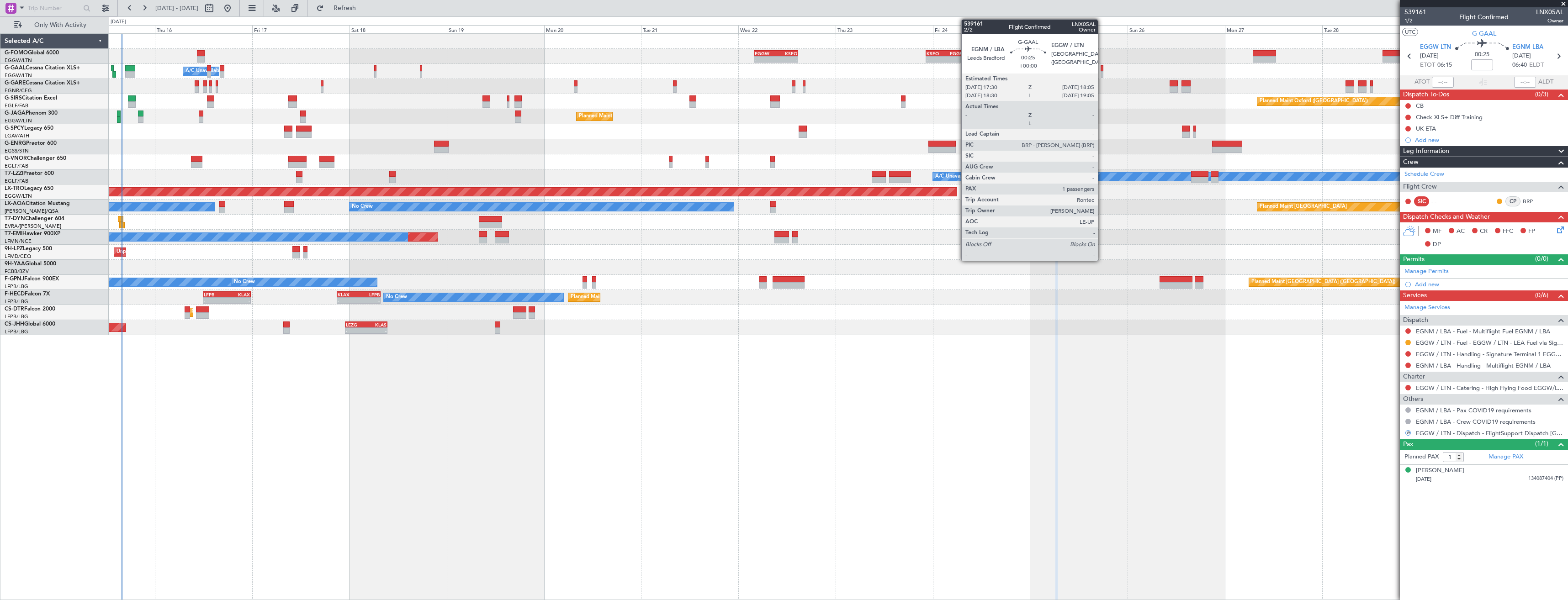
click at [1102, 69] on div at bounding box center [1102, 69] width 2 height 6
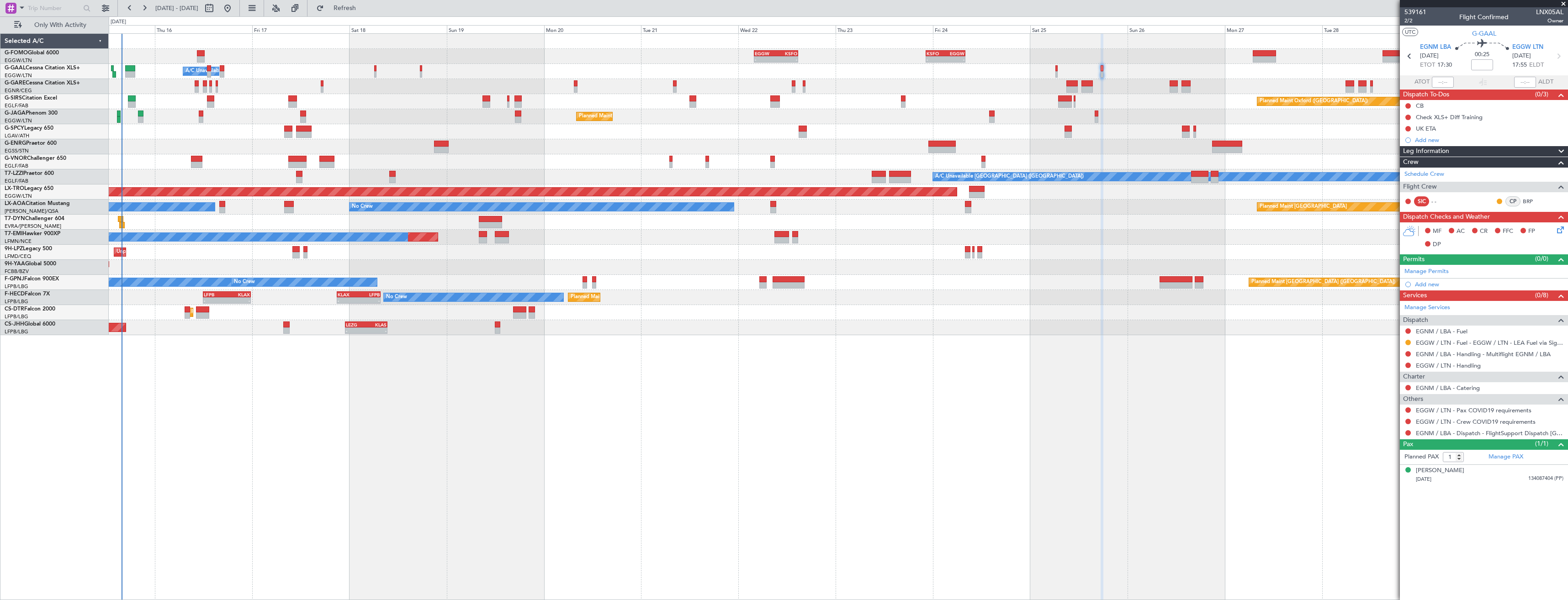
drag, startPoint x: 1409, startPoint y: 408, endPoint x: 1395, endPoint y: 411, distance: 14.3
click at [1409, 408] on button at bounding box center [1408, 410] width 6 height 6
click at [1369, 421] on span "Not Required" at bounding box center [1386, 422] width 37 height 9
drag, startPoint x: 1408, startPoint y: 419, endPoint x: 1390, endPoint y: 422, distance: 18.2
click at [1408, 420] on button at bounding box center [1408, 421] width 6 height 6
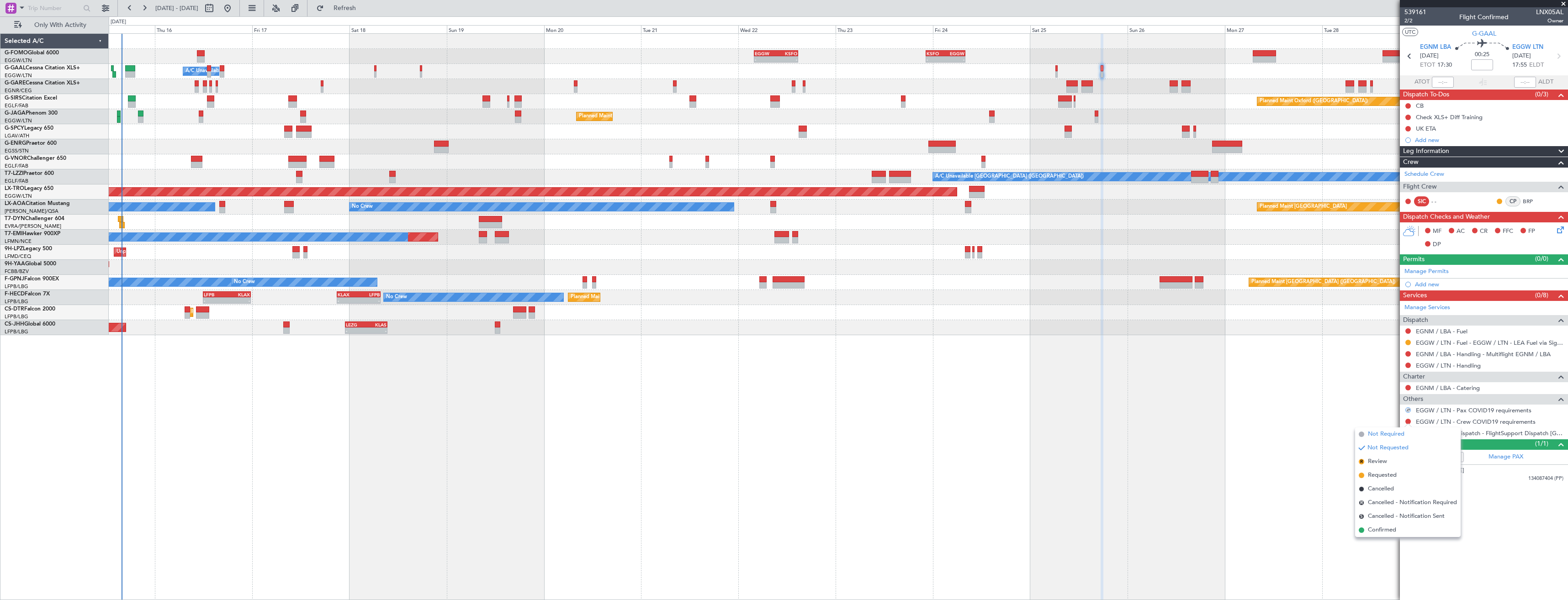
click at [1378, 434] on span "Not Required" at bounding box center [1386, 434] width 37 height 9
click at [1408, 433] on button at bounding box center [1408, 433] width 6 height 6
click at [1393, 542] on span "Confirmed" at bounding box center [1382, 541] width 28 height 9
click at [1409, 59] on icon at bounding box center [1409, 56] width 12 height 12
click at [15, 13] on div at bounding box center [11, 8] width 11 height 11
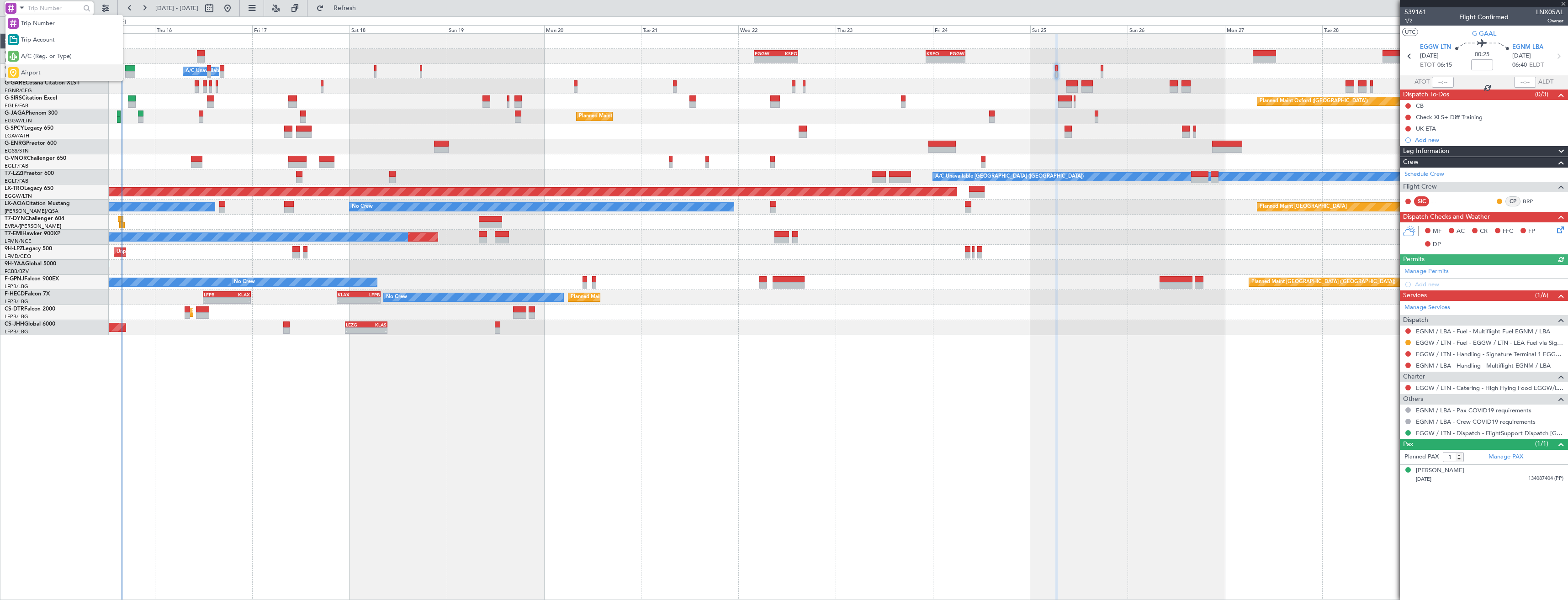
click at [37, 73] on span "Airport" at bounding box center [31, 73] width 20 height 9
click at [49, 8] on input "text" at bounding box center [54, 8] width 53 height 13
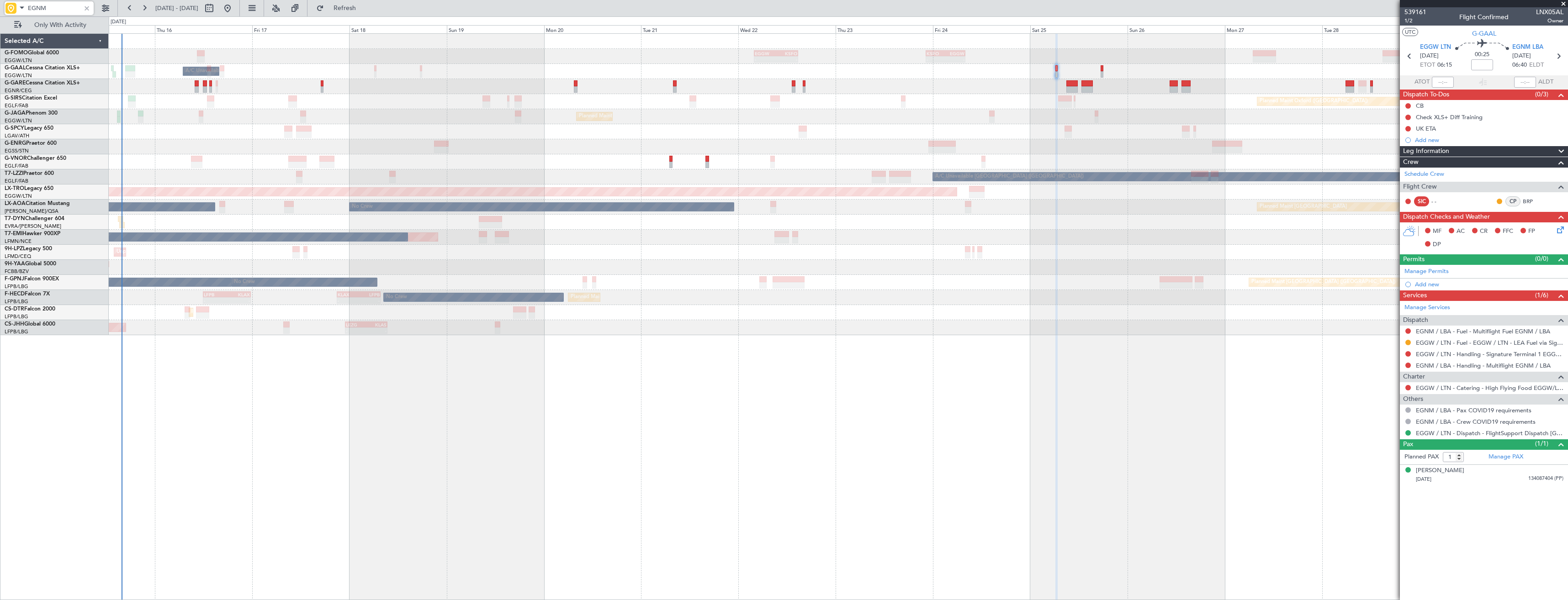
type input "EGNM"
click at [987, 137] on div "- - EGGW 03:55 Z KSFO 14:45 Z - - KSFO 22:15 Z EGGW 08:00 Z Owner A/C Unavailab…" at bounding box center [838, 184] width 1458 height 301
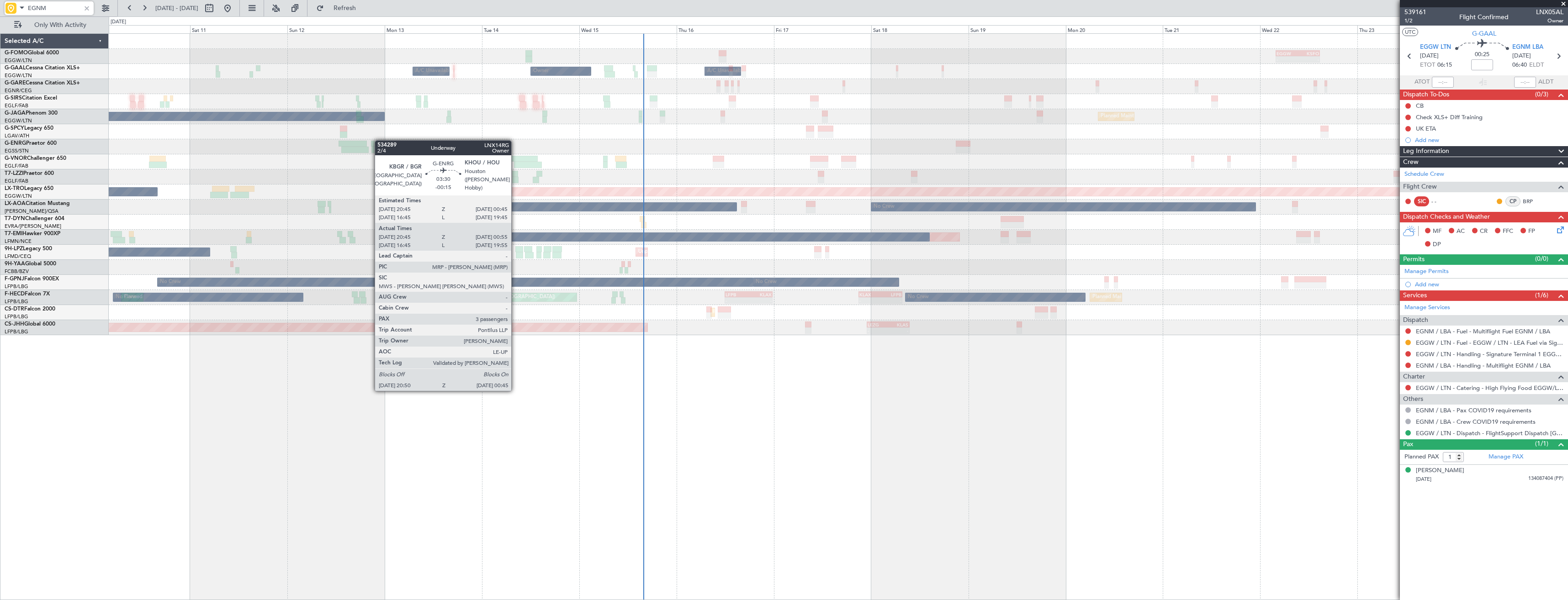
click at [872, 137] on div at bounding box center [838, 132] width 1458 height 15
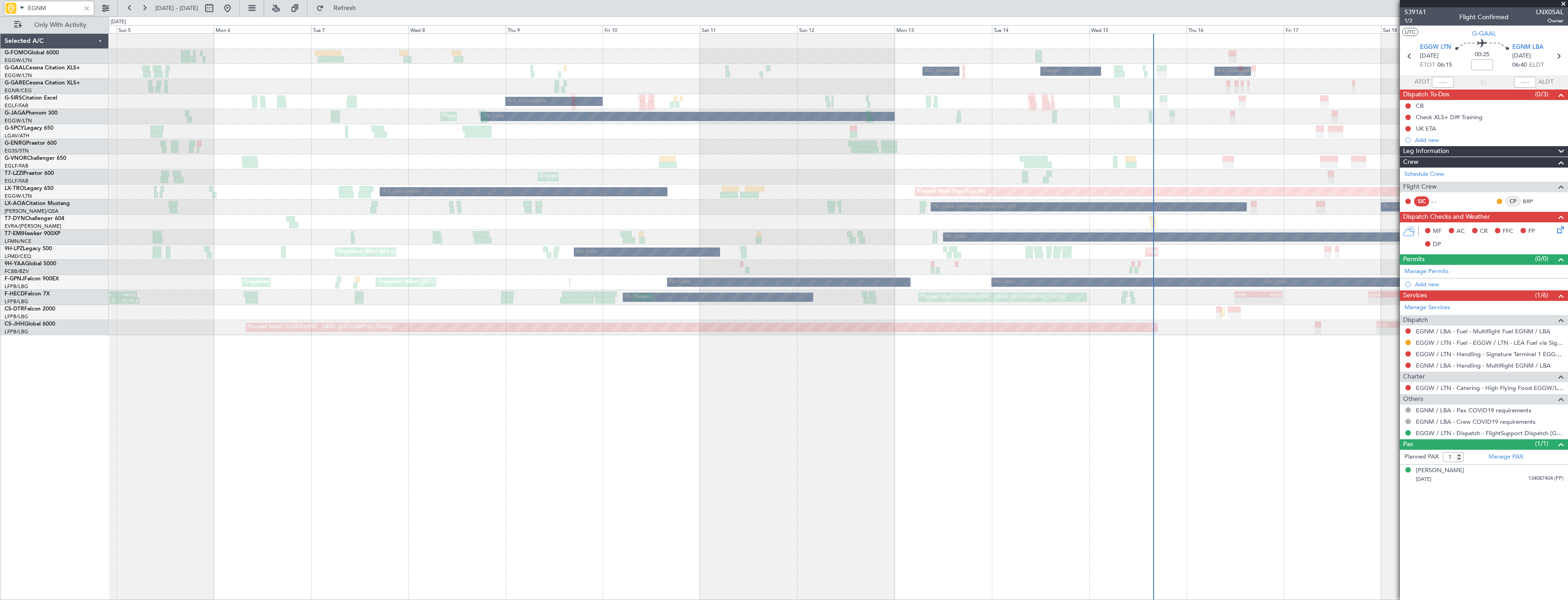
click at [767, 134] on div "Unplanned Maint Bremen Planned Maint Bremen" at bounding box center [838, 132] width 1458 height 15
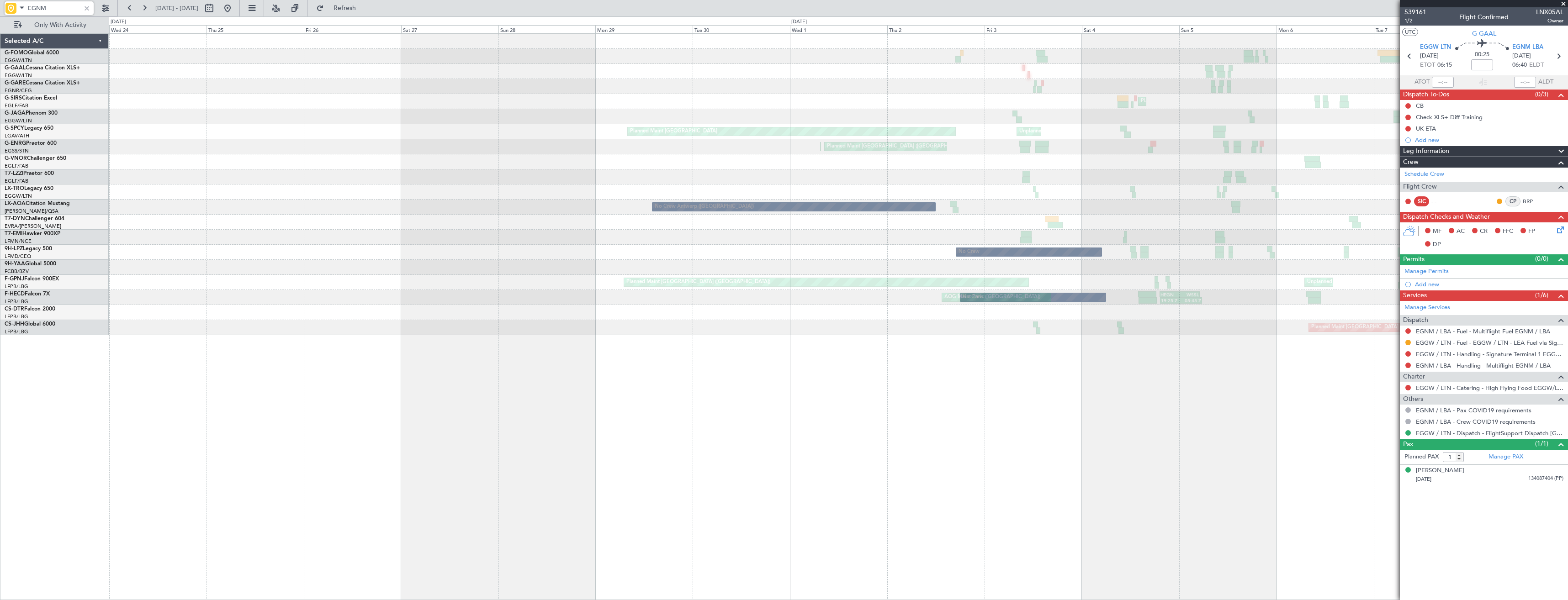
click at [597, 145] on div "Planned Maint London (Farnborough) A/C Unavailable No Crew Planned Maint London…" at bounding box center [838, 184] width 1458 height 301
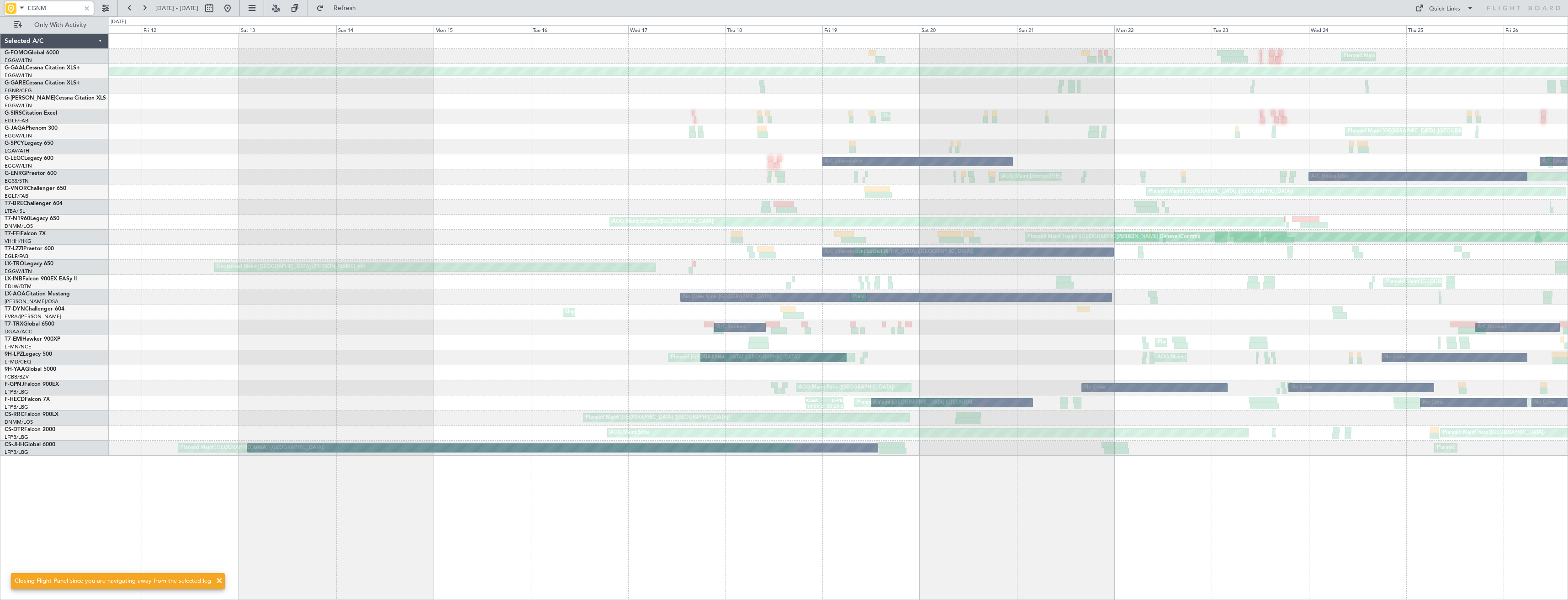
click at [1559, 244] on div "Planned Maint London (Luton) Planned Maint Dusseldorf A/C Unavailable Unplanned…" at bounding box center [838, 244] width 1458 height 422
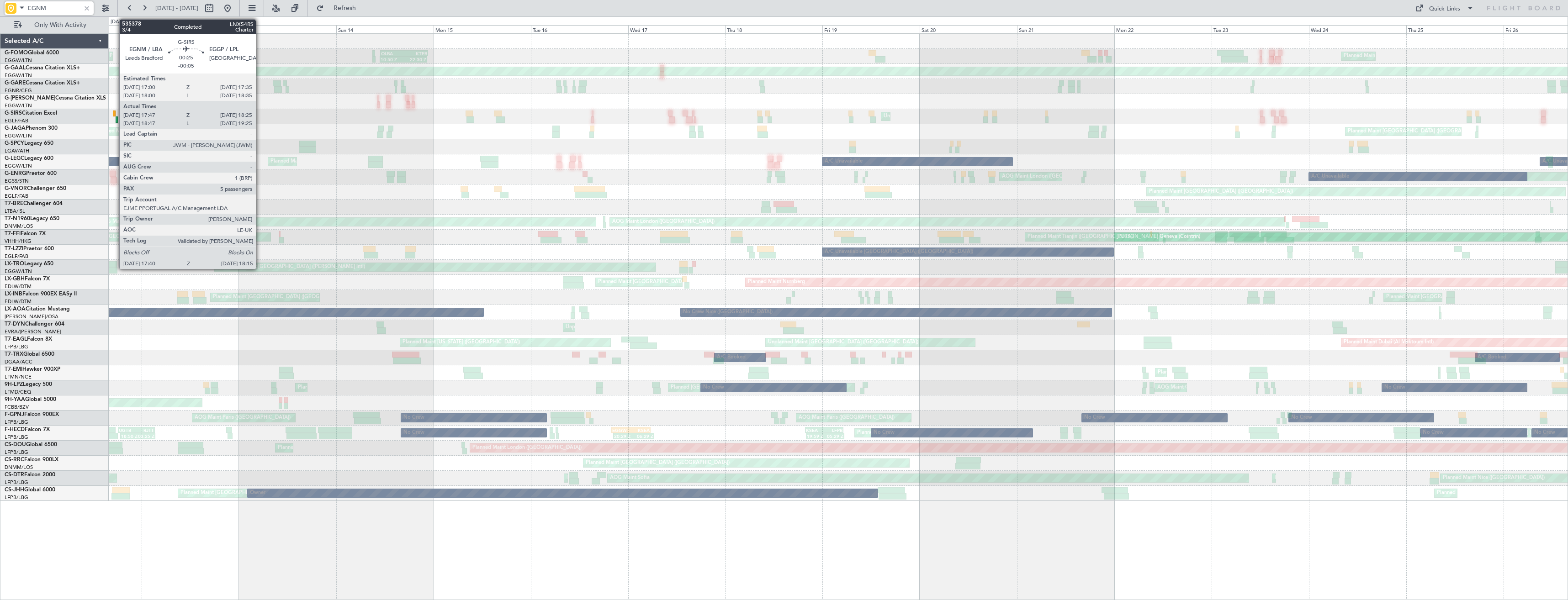
click at [115, 116] on div at bounding box center [114, 113] width 2 height 6
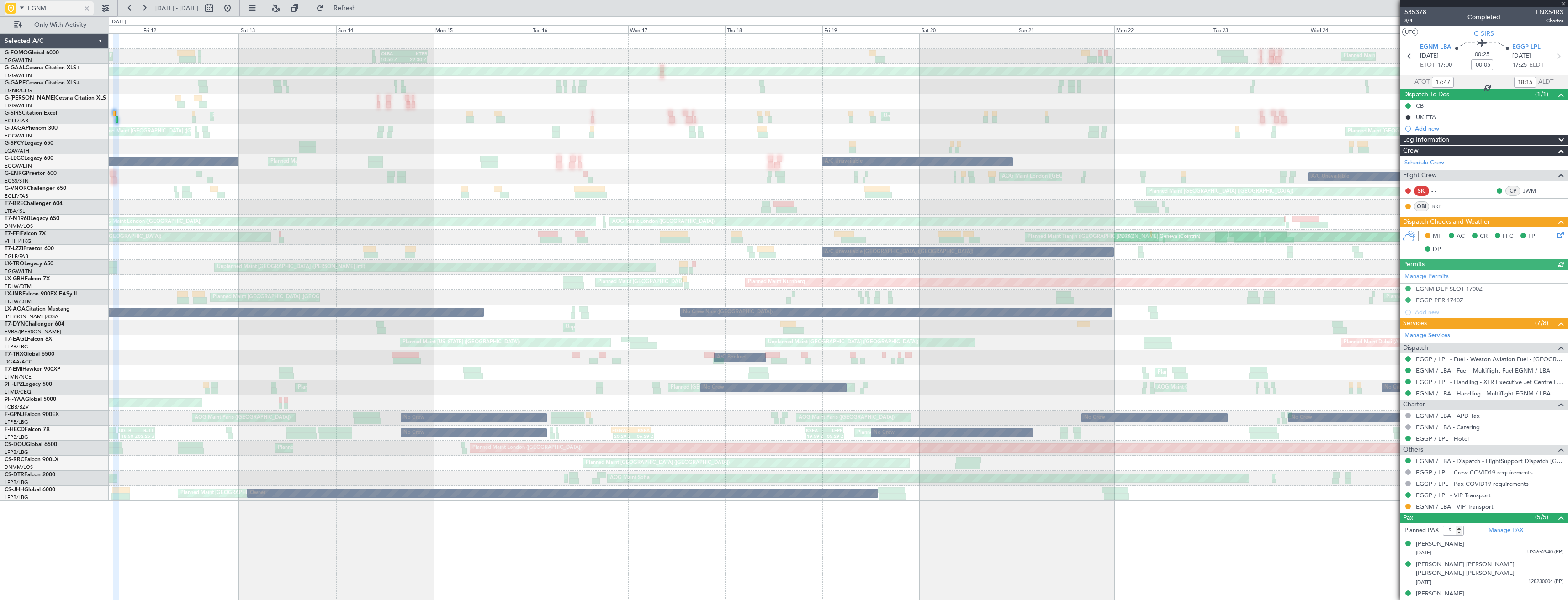
click at [85, 6] on div at bounding box center [86, 8] width 10 height 10
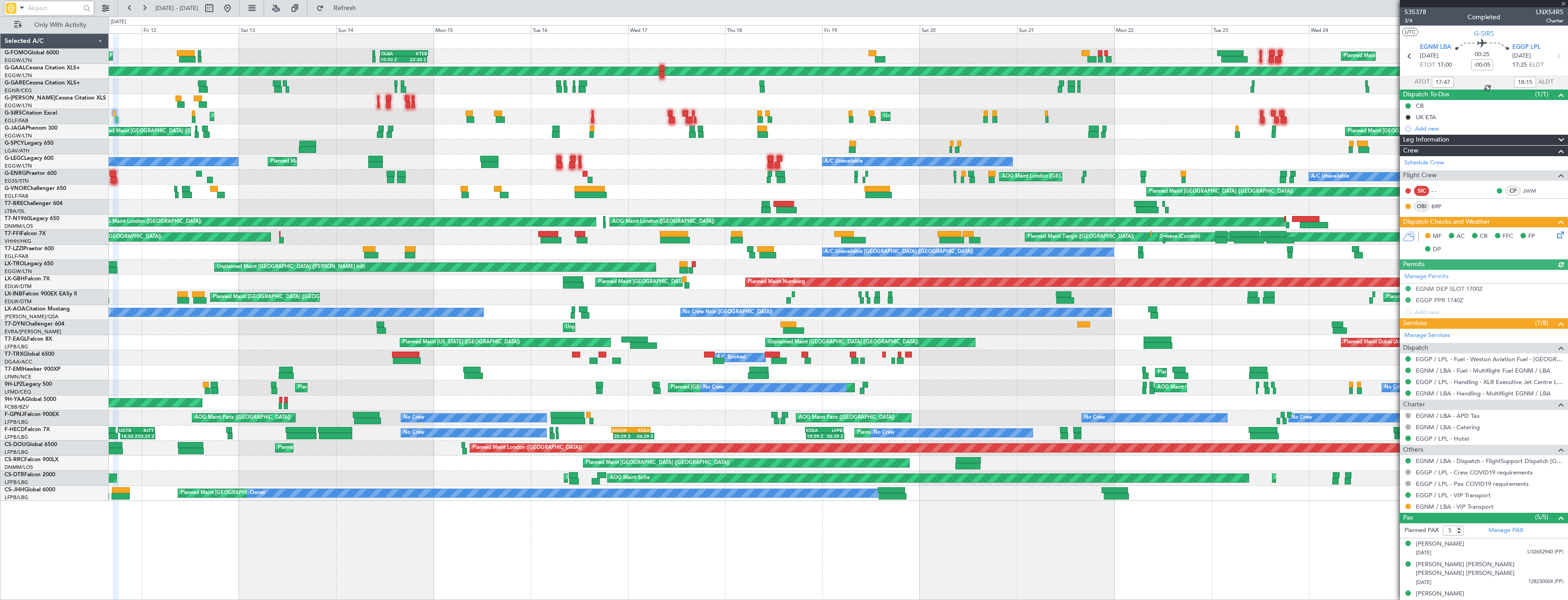
click at [439, 156] on div "A/C Unavailable London (Luton) A/C Unavailable Planned Maint London (Luton) Own…" at bounding box center [838, 162] width 1458 height 15
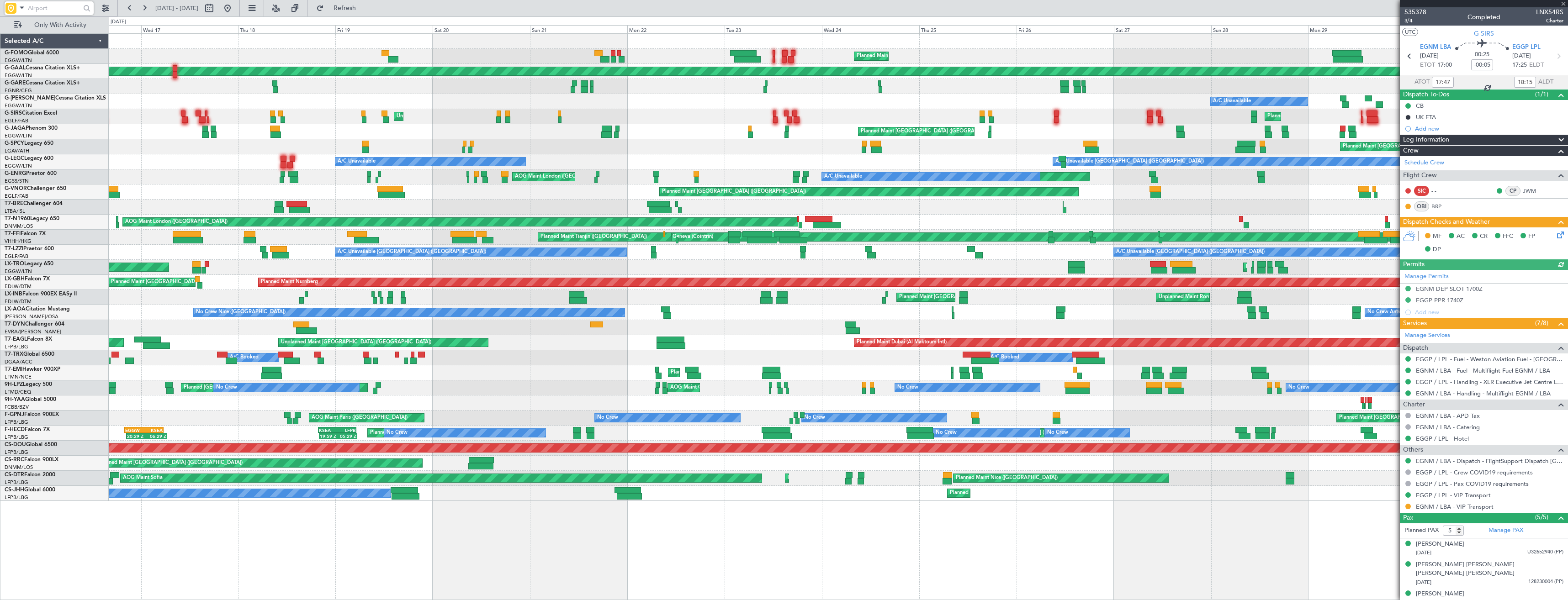
click at [429, 154] on div "Planned Maint Bremen Unplanned Maint Bremen" at bounding box center [838, 146] width 1458 height 15
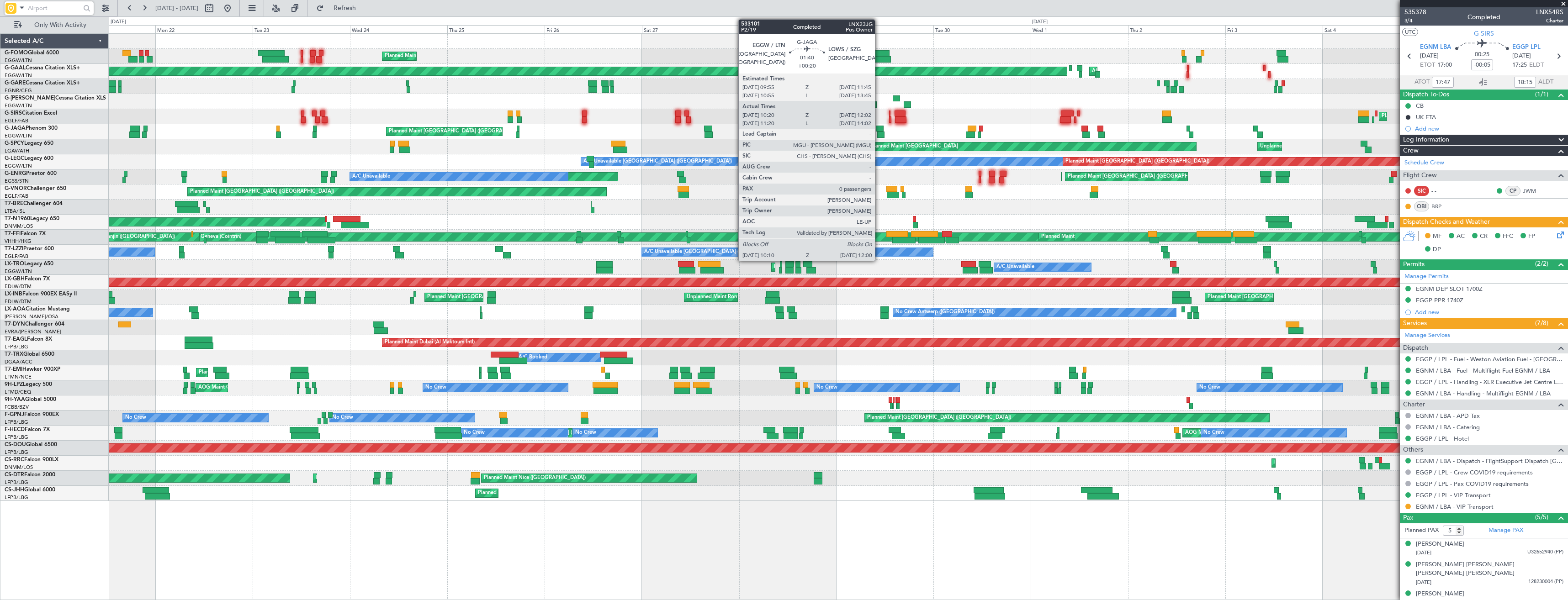
click at [214, 142] on div "Planned Maint London (Luton) Planned Maint Dusseldorf AOG Maint Dusseldorf A/C …" at bounding box center [838, 267] width 1458 height 467
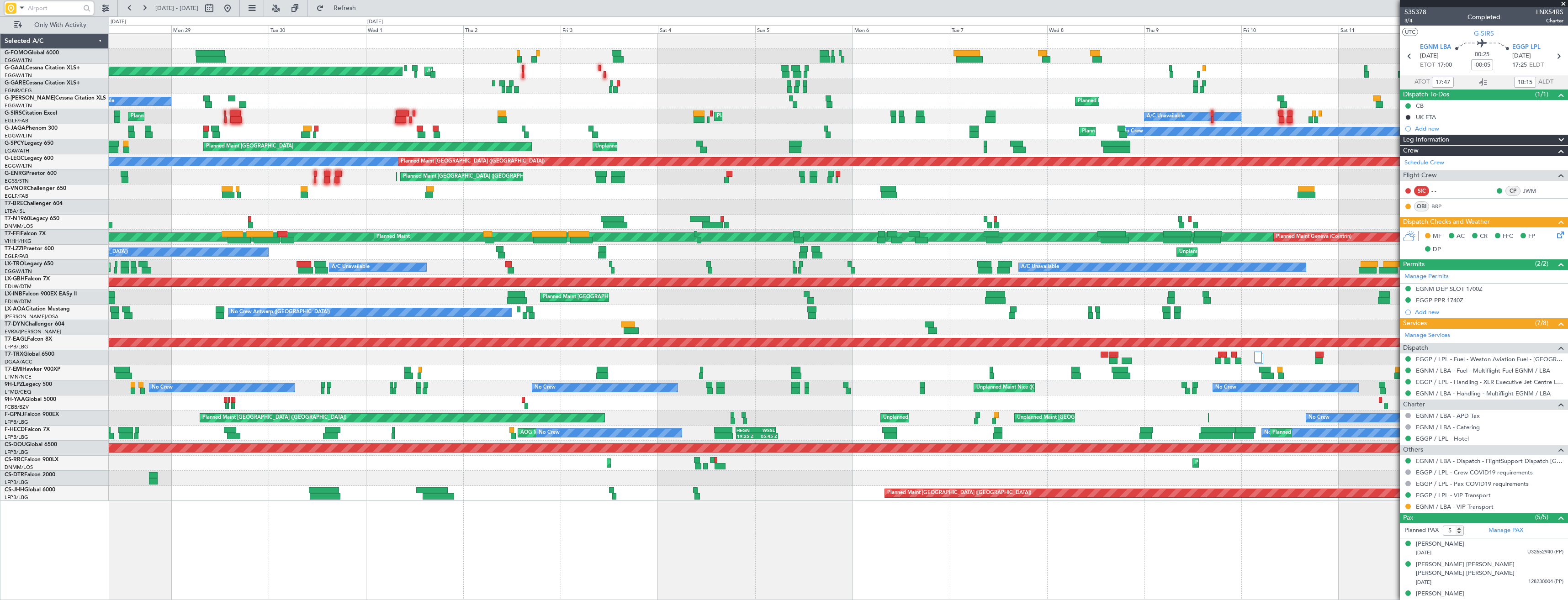
click at [132, 141] on div "Planned Maint London (Luton) Planned Maint Dusseldorf AOG Maint Dusseldorf A/C …" at bounding box center [838, 267] width 1458 height 467
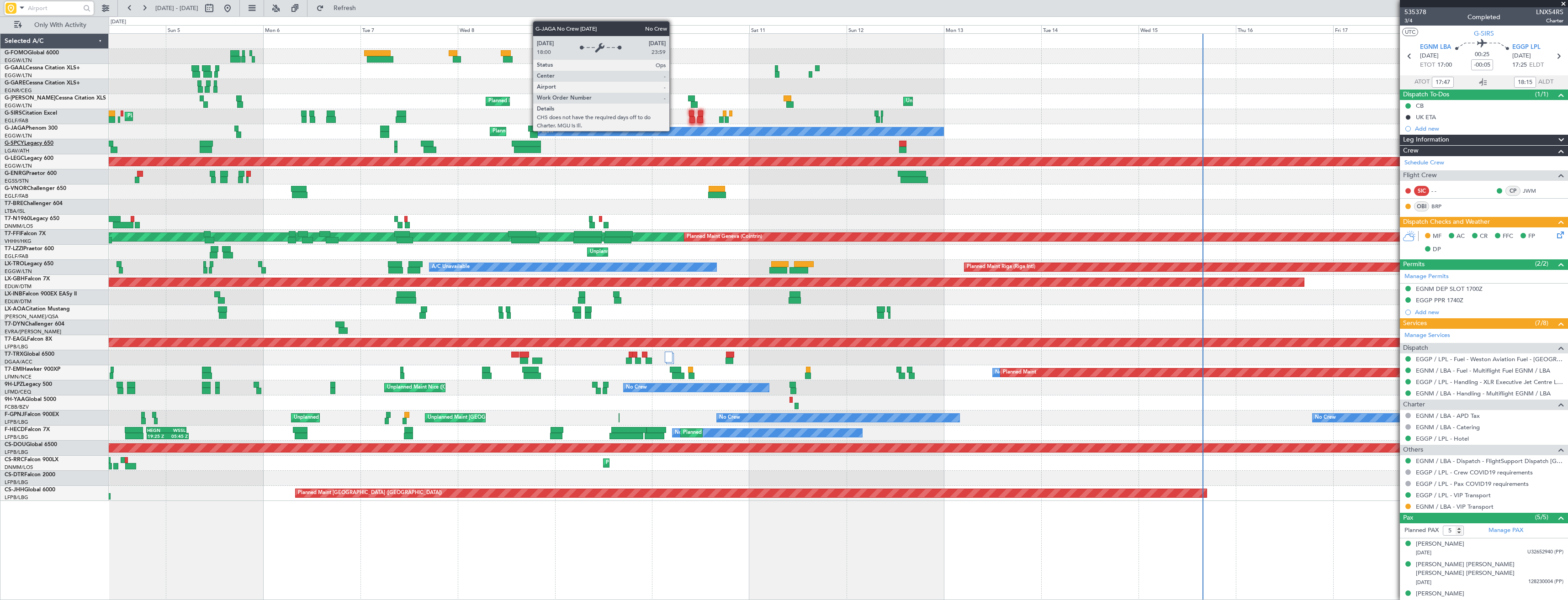
click at [34, 142] on div "AOG Maint Dusseldorf Planned Maint Dusseldorf Planned Maint London (Luton) Unpl…" at bounding box center [784, 308] width 1568 height 583
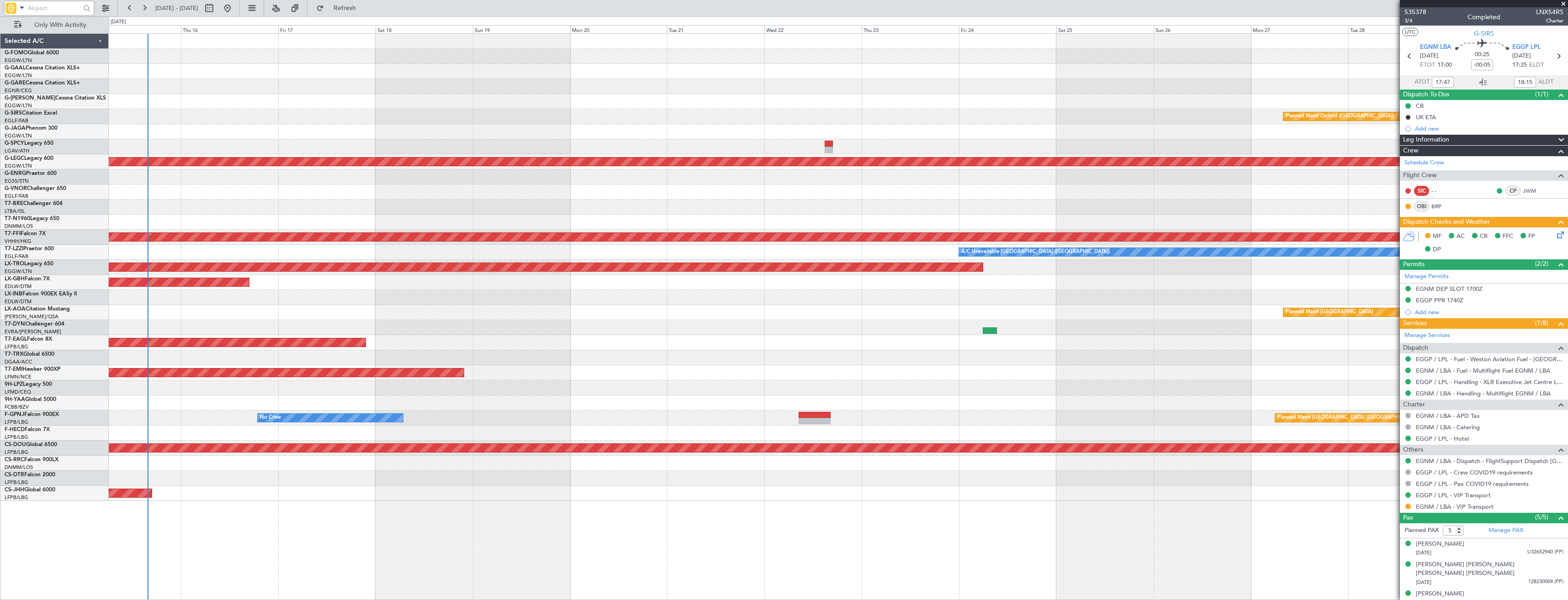
click at [247, 119] on div "Owner Unplanned Maint London (Luton) Planned Maint Oxford (Kidlington) No Crew …" at bounding box center [838, 267] width 1458 height 467
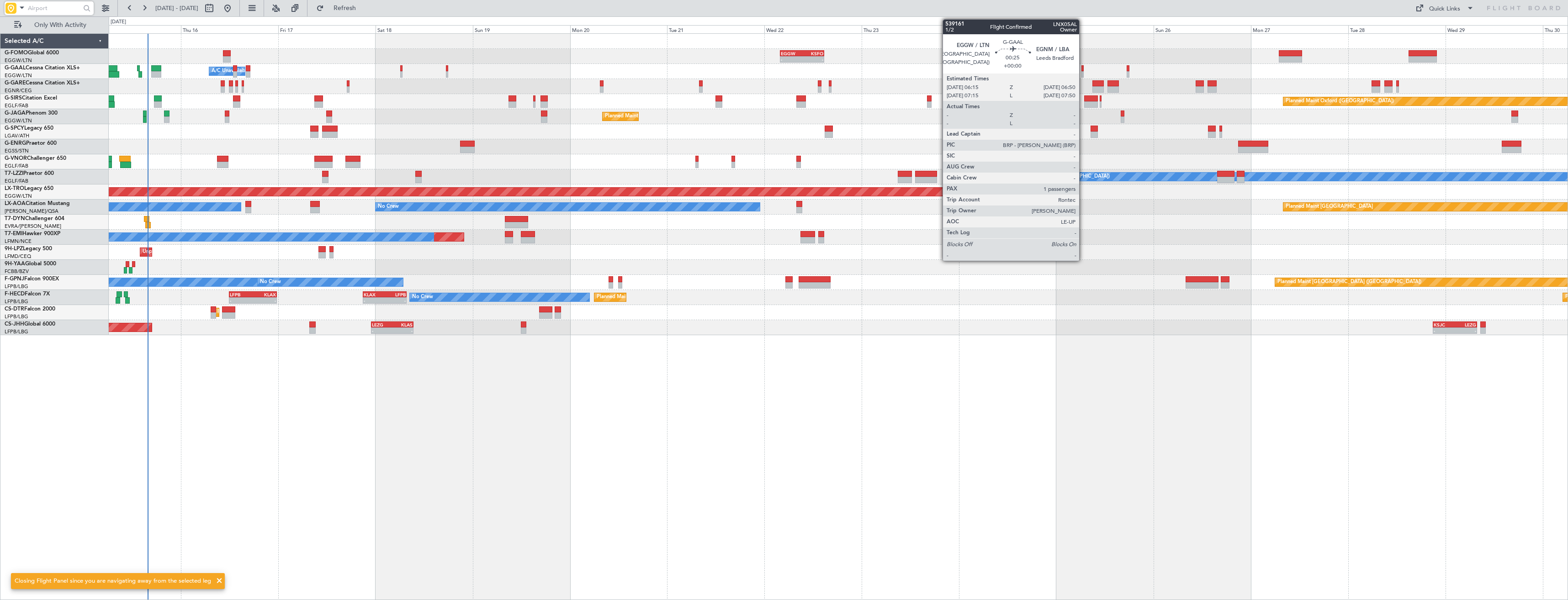
click at [1083, 73] on div at bounding box center [1082, 74] width 2 height 6
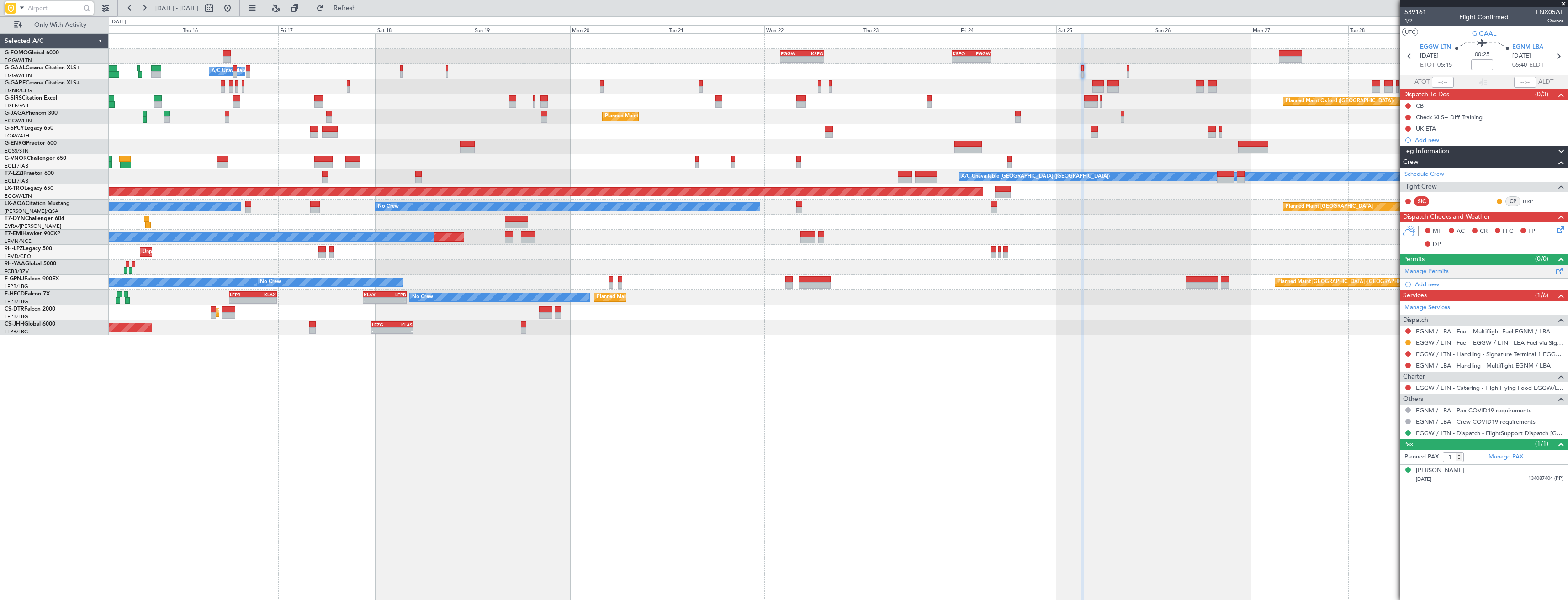
click at [1416, 272] on link "Manage Permits" at bounding box center [1427, 271] width 44 height 9
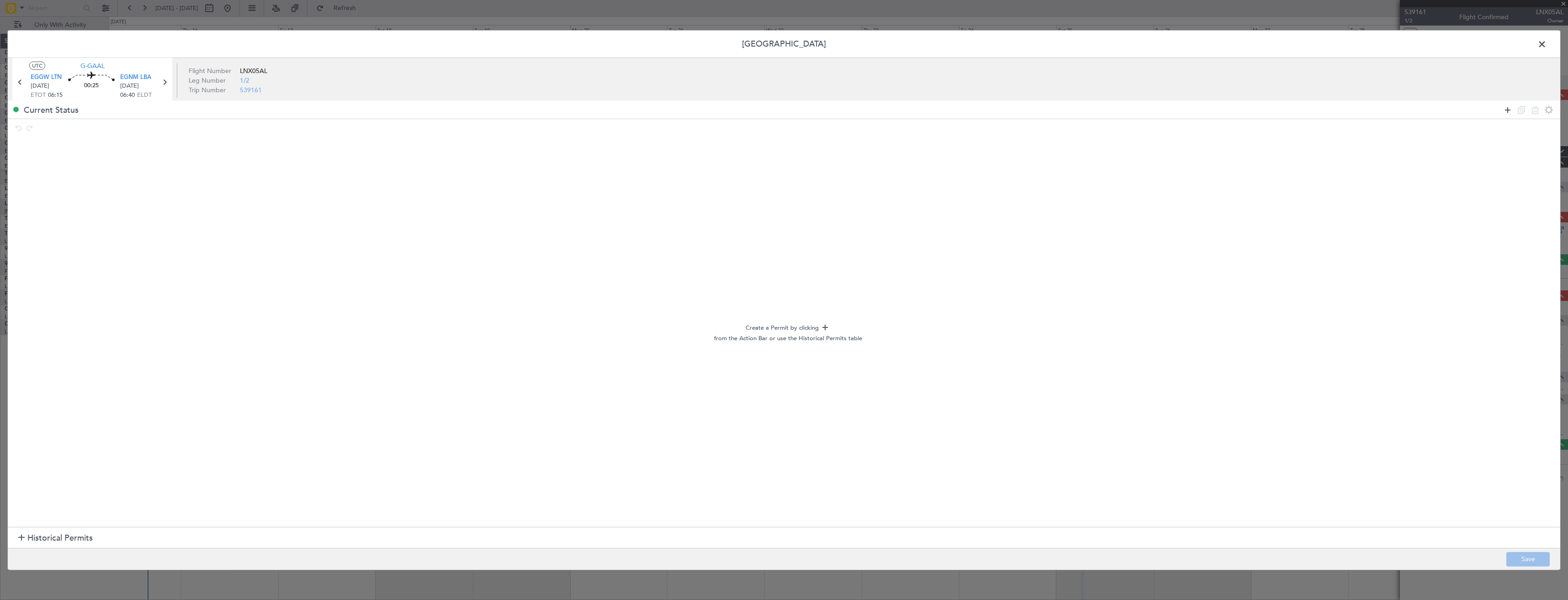
click at [1509, 113] on icon at bounding box center [1507, 110] width 11 height 11
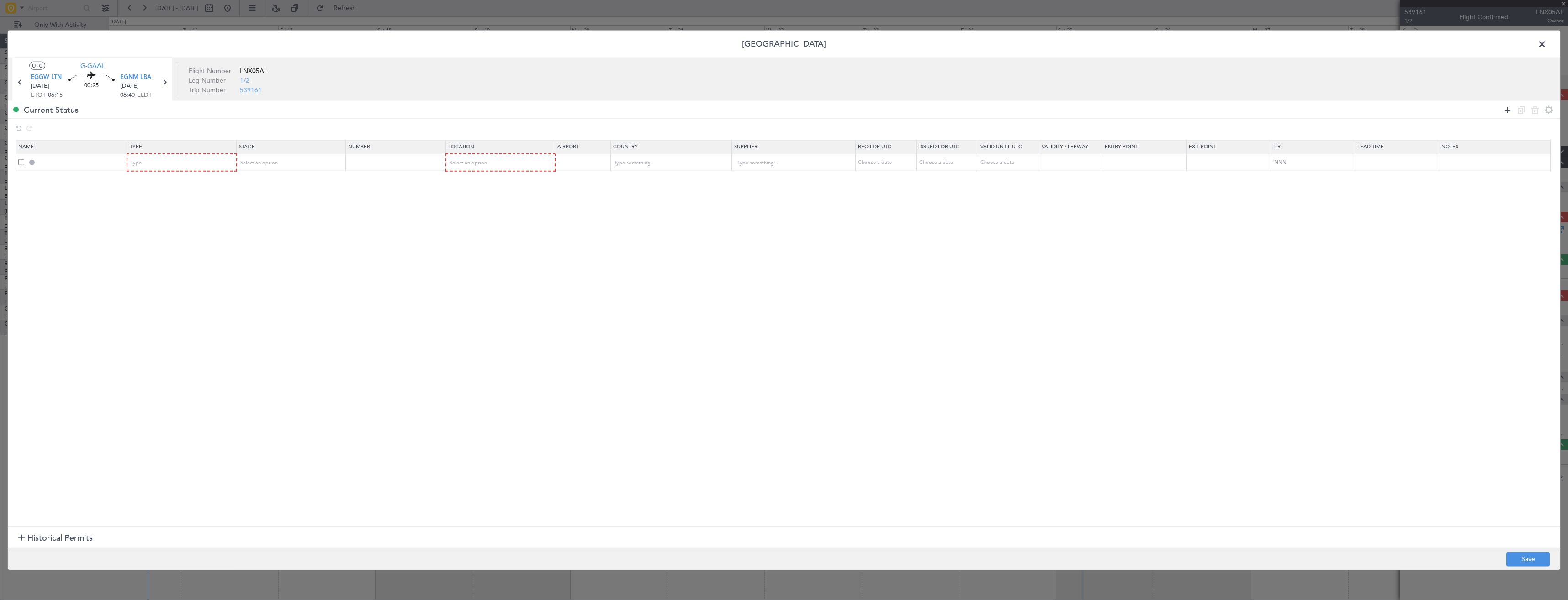
click at [1509, 113] on icon at bounding box center [1507, 110] width 11 height 11
click at [138, 162] on span "Type" at bounding box center [137, 162] width 11 height 7
drag, startPoint x: 151, startPoint y: 247, endPoint x: 157, endPoint y: 185, distance: 62.3
click at [151, 247] on span "Slot" at bounding box center [184, 250] width 102 height 13
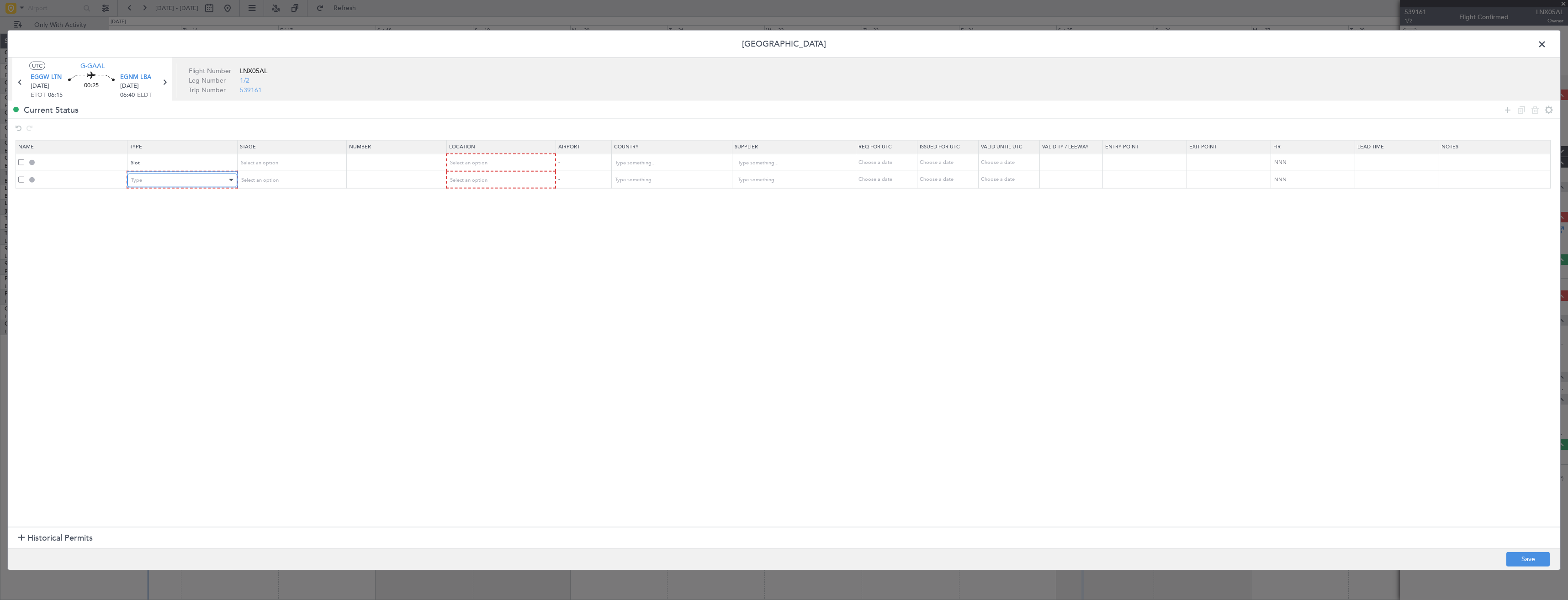
click at [157, 175] on div "Type" at bounding box center [179, 180] width 96 height 13
click at [157, 259] on span "Risk Assessment" at bounding box center [184, 253] width 102 height 13
click at [154, 178] on span "Risk Assessment" at bounding box center [150, 179] width 38 height 7
click at [157, 265] on span "Slot" at bounding box center [184, 266] width 102 height 13
click at [306, 168] on div "Select an option" at bounding box center [288, 163] width 96 height 13
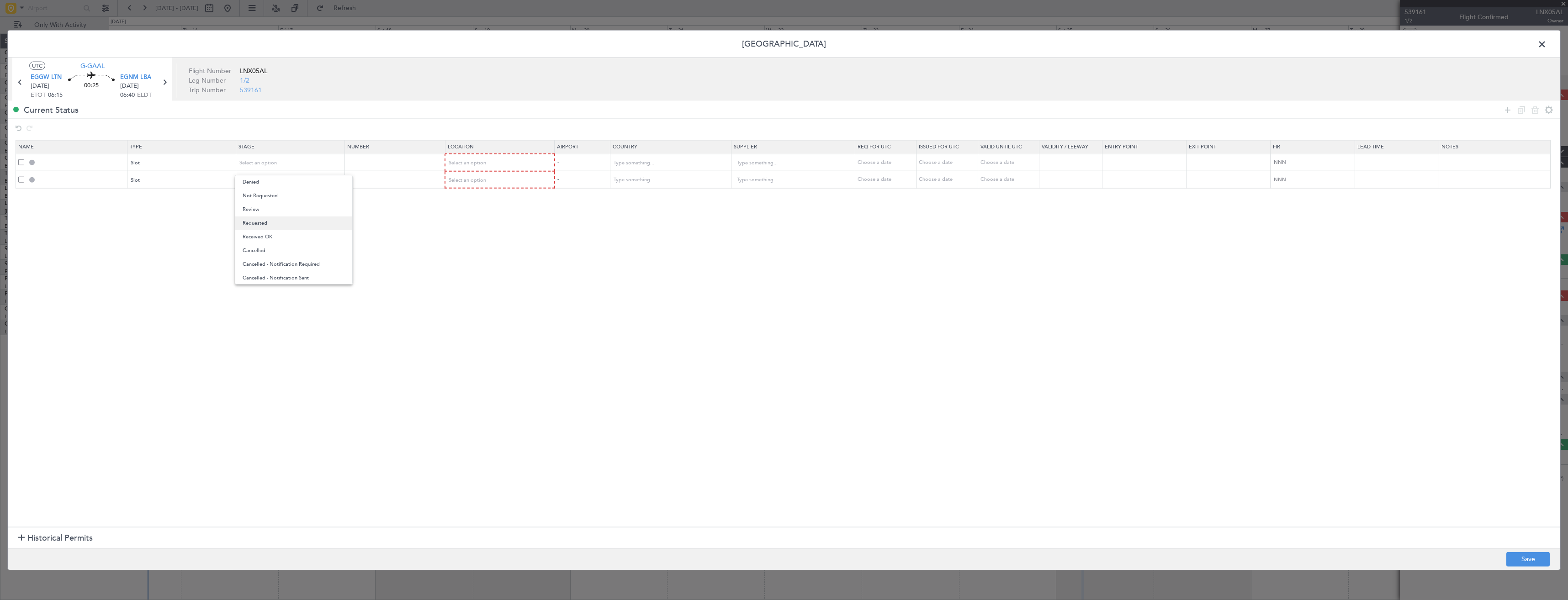
click at [285, 220] on span "Requested" at bounding box center [293, 223] width 102 height 13
click at [285, 181] on div "Select an option" at bounding box center [288, 180] width 96 height 13
click at [287, 242] on span "Requested" at bounding box center [293, 240] width 102 height 13
click at [470, 163] on span "Select an option" at bounding box center [467, 162] width 37 height 7
click at [466, 175] on span "Departure" at bounding box center [505, 182] width 102 height 13
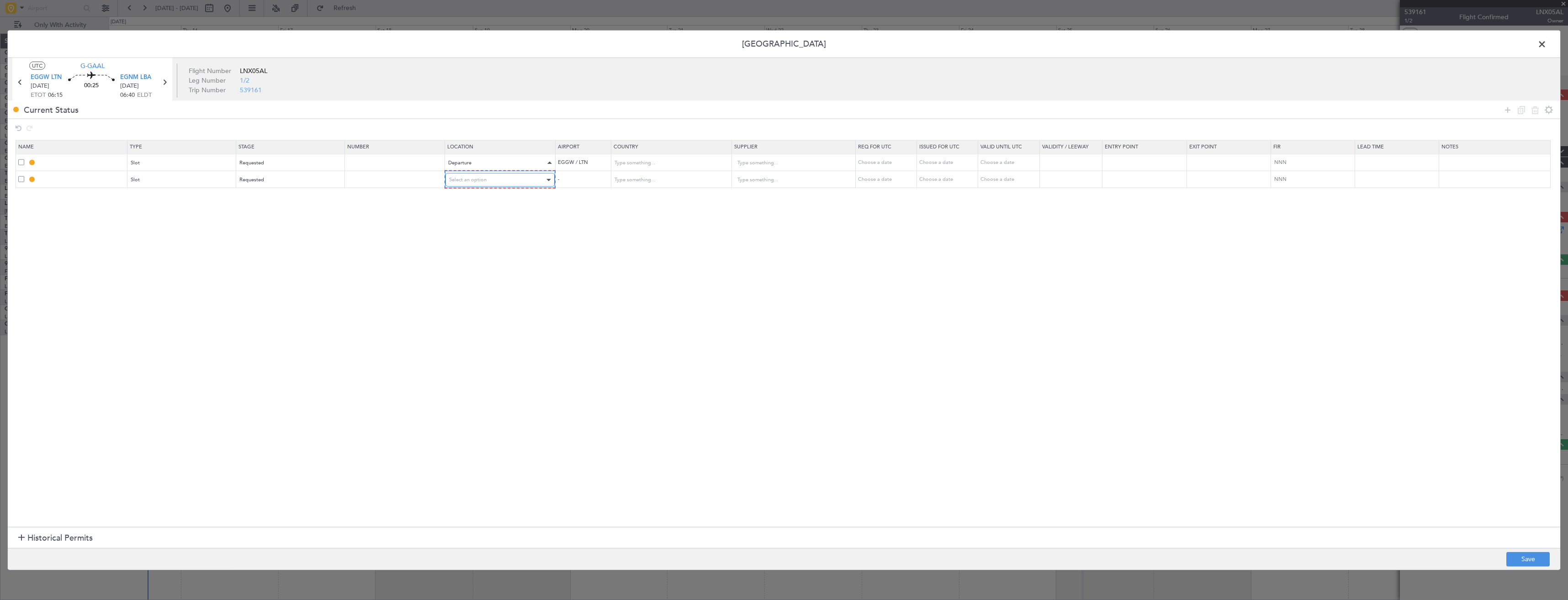
click at [472, 175] on div "Select an option" at bounding box center [497, 180] width 96 height 13
click at [475, 226] on span "Arrival" at bounding box center [505, 227] width 102 height 13
click at [1529, 568] on footer "Save" at bounding box center [784, 558] width 1552 height 22
click at [1528, 565] on button "Save" at bounding box center [1528, 559] width 43 height 15
type input "EGGW DEP SLOT"
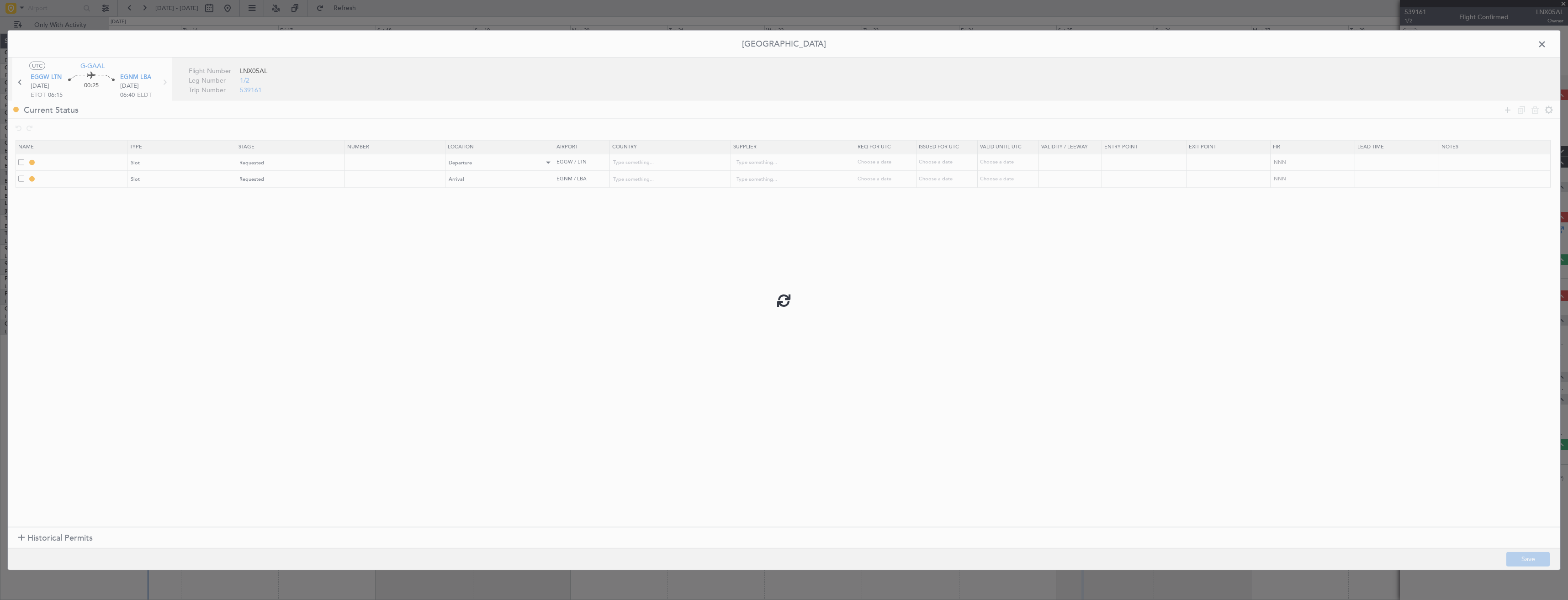
type input "[GEOGRAPHIC_DATA]"
type input "NNN"
type input "2"
type input "EGNM ARR SLOT"
type input "[GEOGRAPHIC_DATA]"
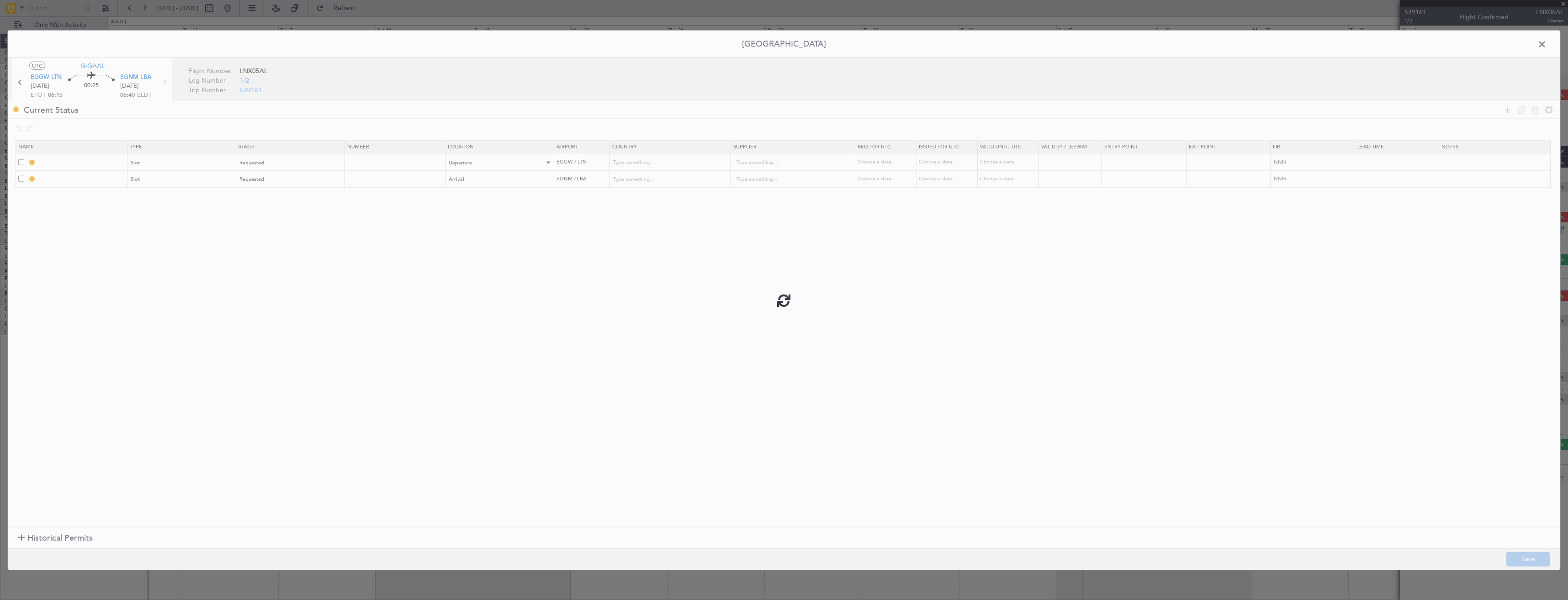
type input "NNN"
type input "2"
click at [91, 161] on input "EGGW DEP SLOT" at bounding box center [82, 162] width 89 height 8
type input "EGGW DEP SLOT 0615z"
click at [108, 179] on input "EGNM ARR SLOT" at bounding box center [82, 179] width 89 height 8
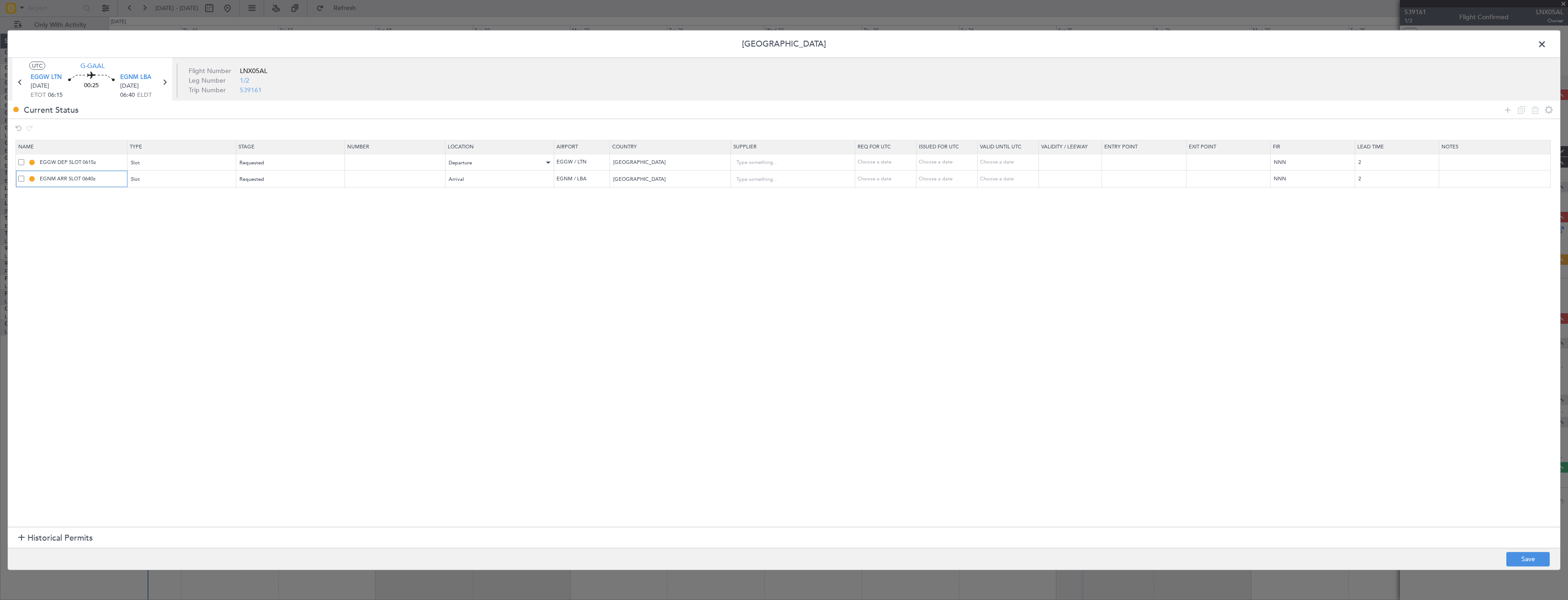
type input "EGNM ARR SLOT 0640z"
click at [1518, 551] on footer "Save" at bounding box center [784, 558] width 1552 height 22
click at [1521, 561] on button "Save" at bounding box center [1528, 559] width 43 height 15
click at [1547, 42] on span at bounding box center [1547, 47] width 0 height 18
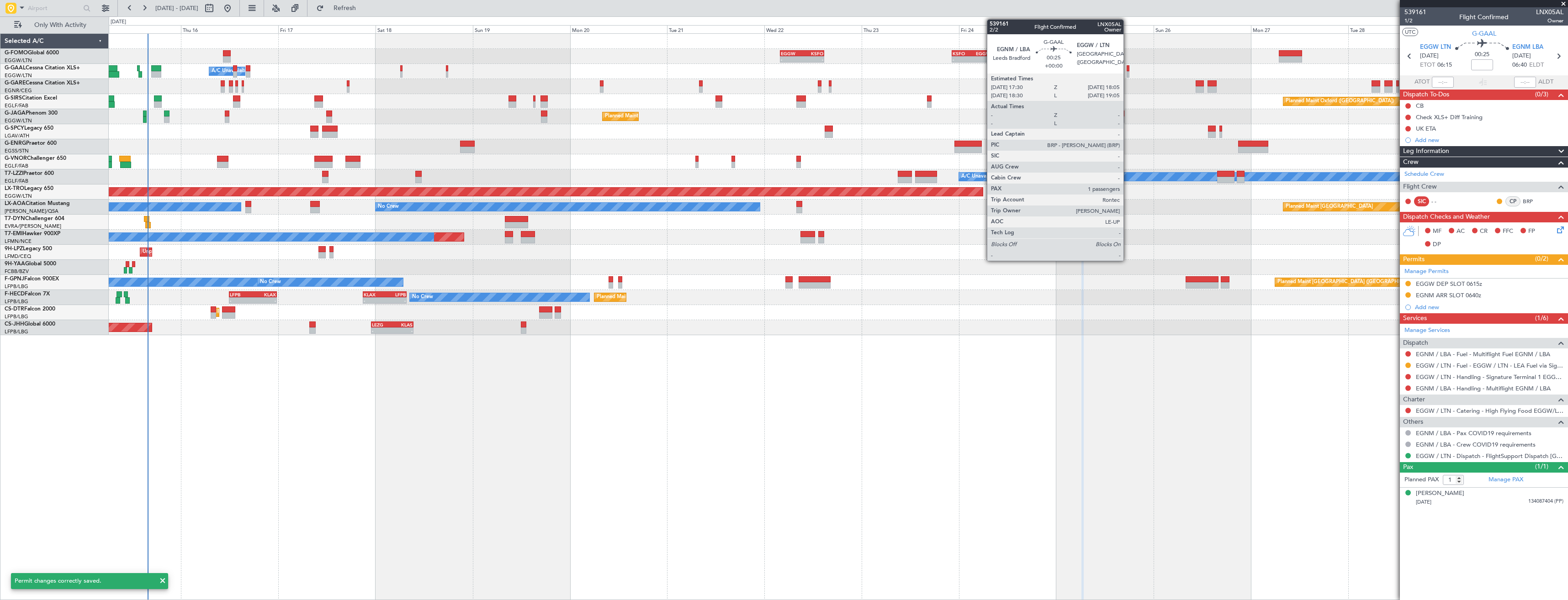
click at [1128, 71] on div at bounding box center [1128, 74] width 2 height 6
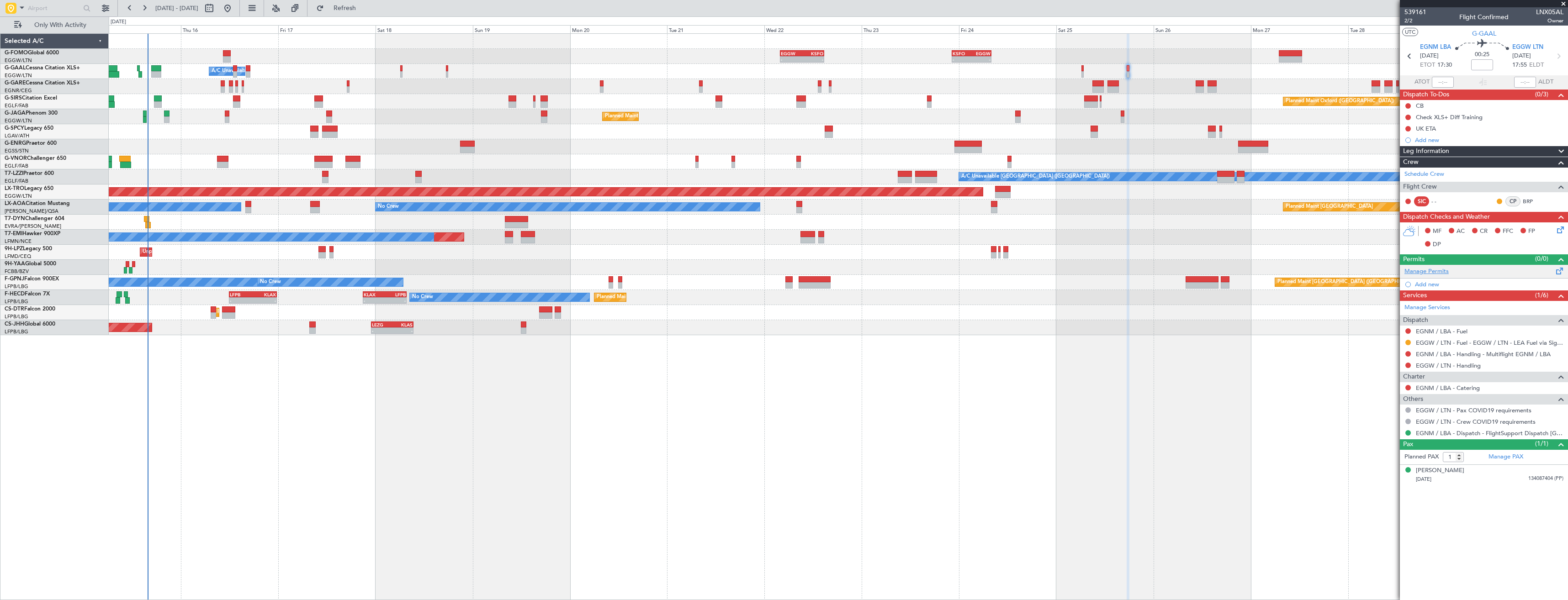
click at [1441, 273] on link "Manage Permits" at bounding box center [1427, 271] width 44 height 9
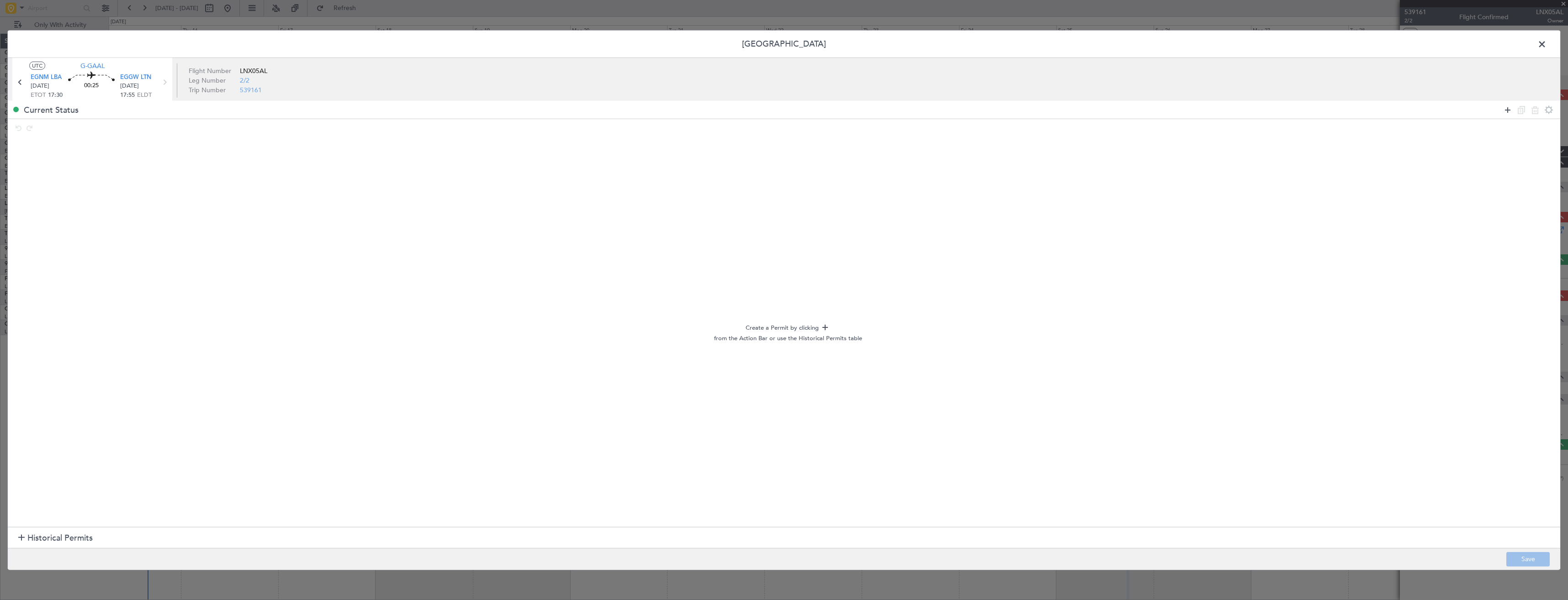
click at [1507, 113] on icon at bounding box center [1507, 110] width 11 height 11
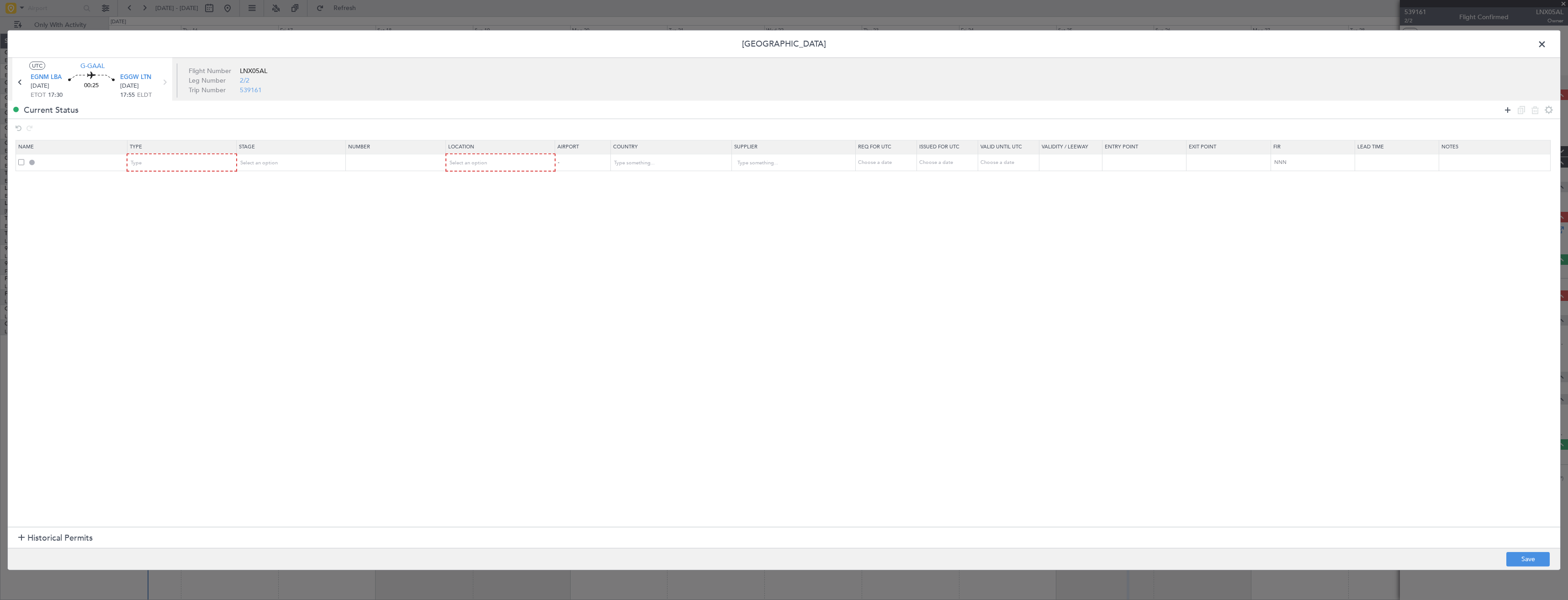
click at [1507, 113] on icon at bounding box center [1507, 110] width 11 height 11
click at [170, 166] on div "Type" at bounding box center [179, 163] width 96 height 13
click at [170, 250] on span "Slot" at bounding box center [184, 250] width 102 height 13
click at [165, 179] on div "Type" at bounding box center [179, 180] width 96 height 13
click at [165, 264] on span "Slot" at bounding box center [184, 266] width 102 height 13
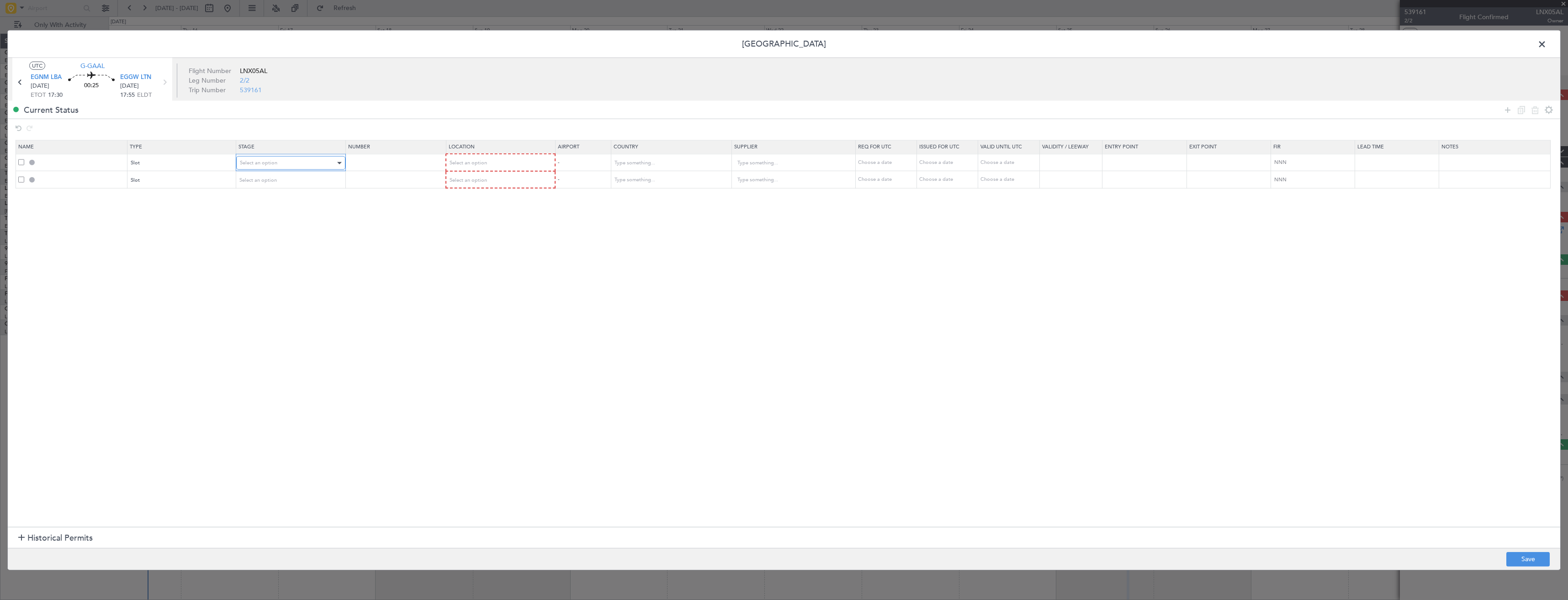
click at [316, 160] on div "Select an option" at bounding box center [288, 163] width 96 height 13
drag, startPoint x: 283, startPoint y: 218, endPoint x: 281, endPoint y: 195, distance: 23.1
click at [283, 217] on span "Requested" at bounding box center [293, 223] width 102 height 13
click at [284, 180] on div "Select an option" at bounding box center [288, 180] width 96 height 13
click at [282, 242] on span "Requested" at bounding box center [293, 240] width 102 height 13
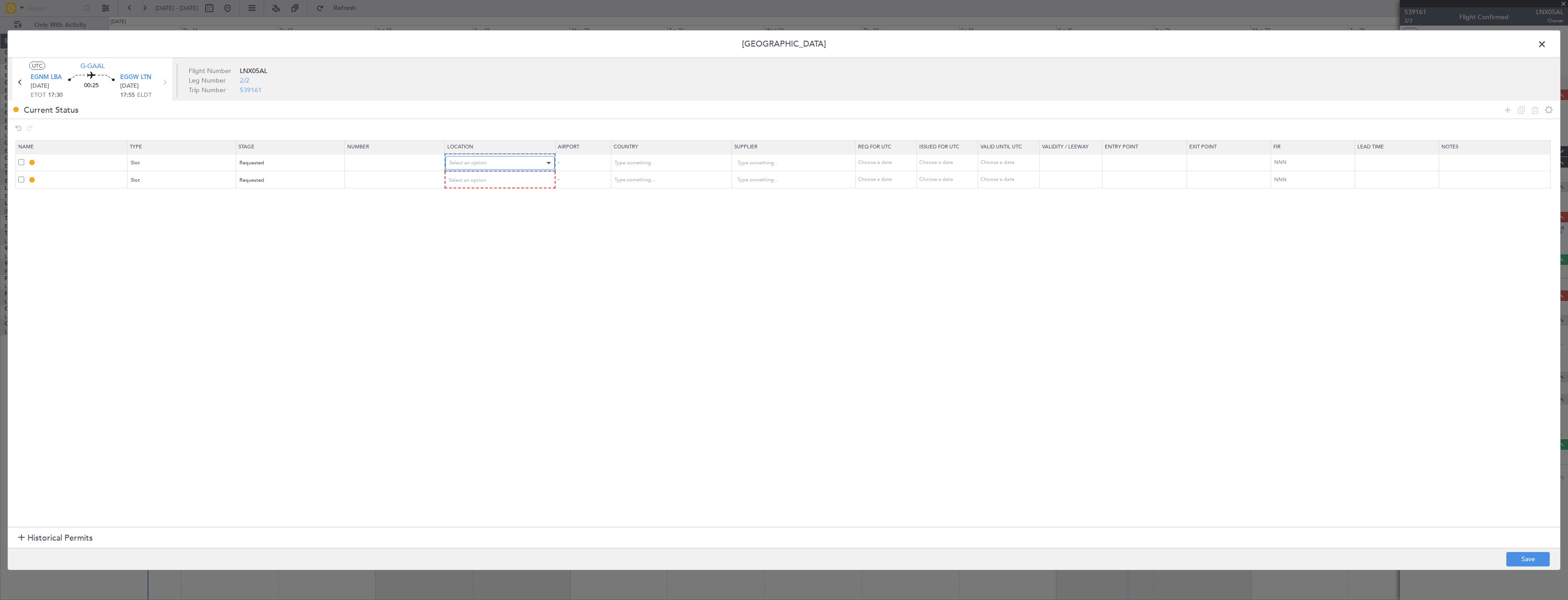
click at [530, 157] on div "Select an option" at bounding box center [497, 163] width 96 height 13
click at [504, 186] on span "Departure" at bounding box center [505, 182] width 102 height 13
click at [499, 183] on div "Select an option" at bounding box center [497, 180] width 96 height 13
click at [505, 227] on span "Arrival" at bounding box center [505, 227] width 102 height 13
click at [1529, 550] on footer "Save" at bounding box center [784, 558] width 1552 height 22
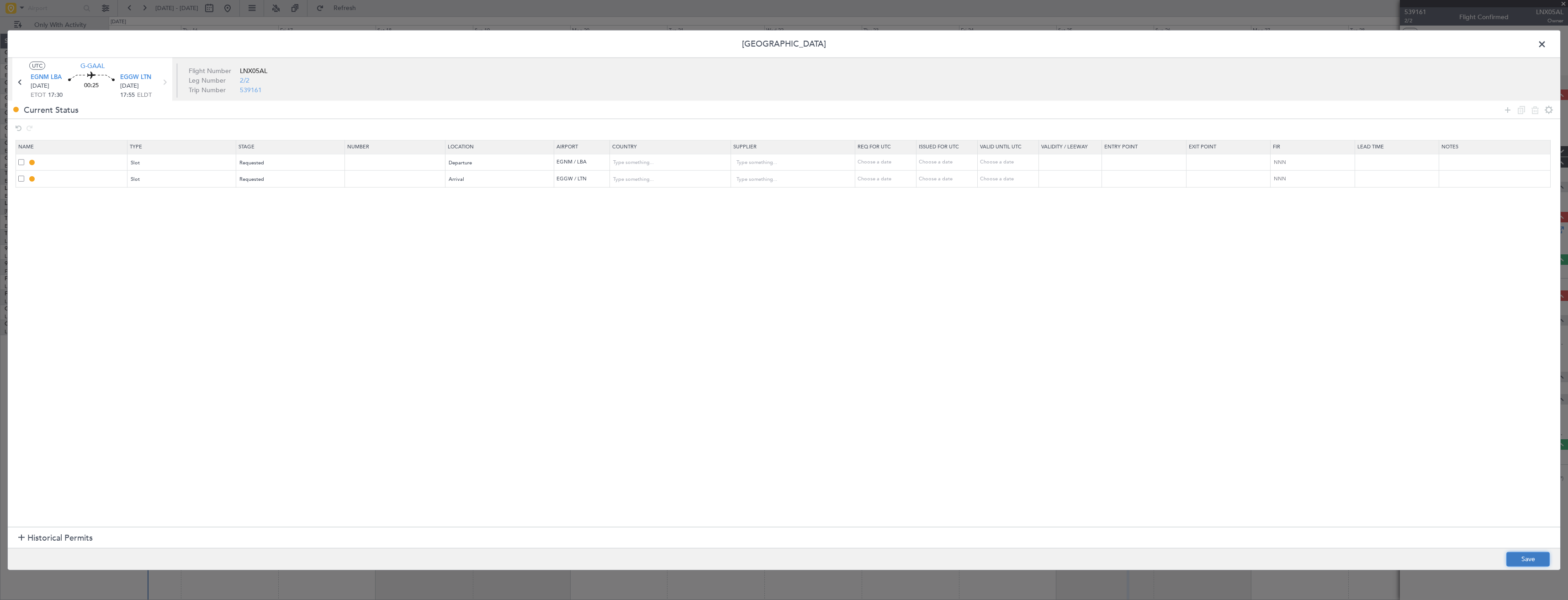
click at [1528, 553] on button "Save" at bounding box center [1528, 559] width 43 height 15
type input "EGNM DEP SLOT"
type input "United Kingdom"
type input "NNN"
type input "2"
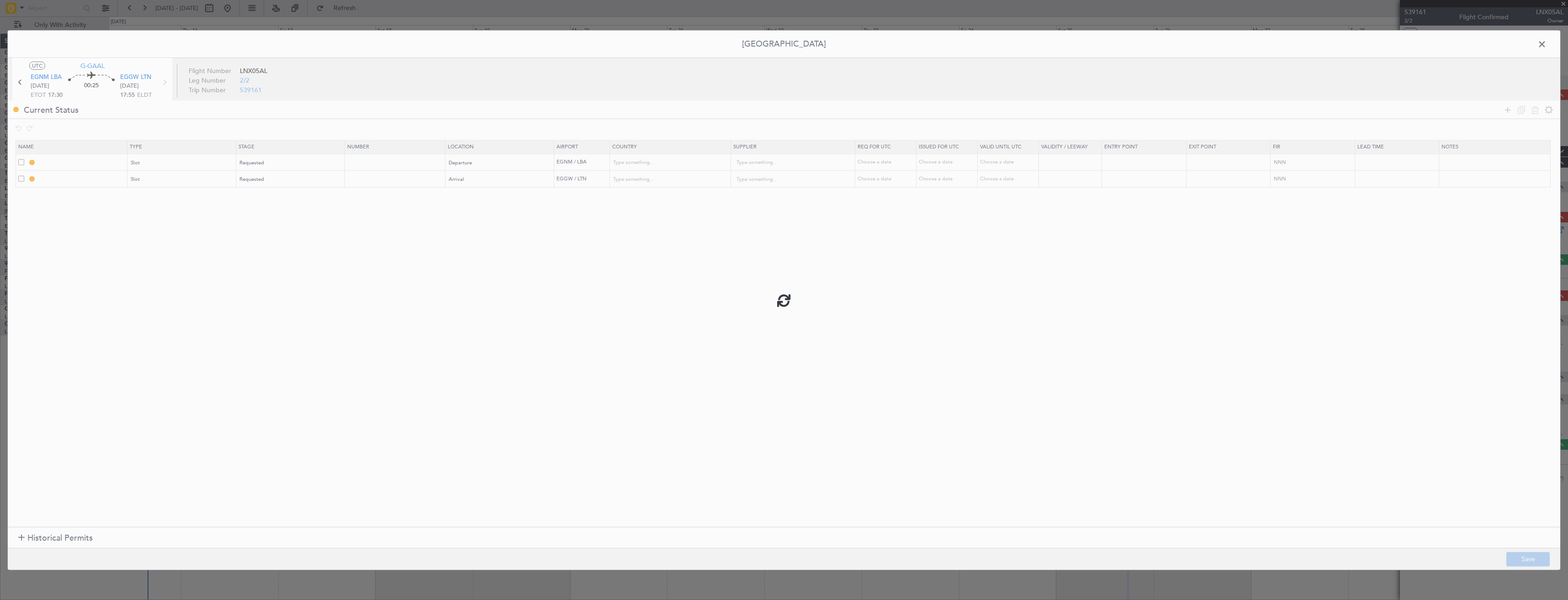
type input "EGGW ARR SLOT"
type input "United Kingdom"
type input "NNN"
type input "2"
click at [87, 161] on input "EGNM DEP SLOT" at bounding box center [82, 162] width 89 height 8
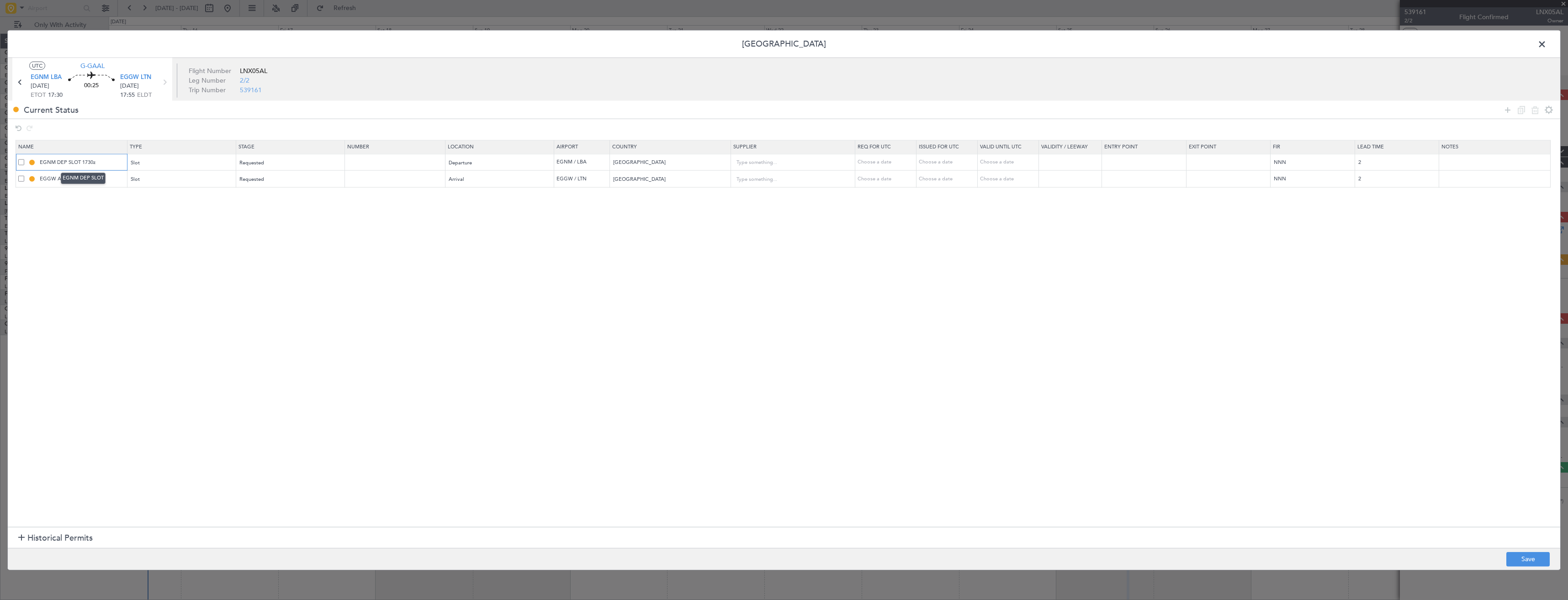
type input "EGNM DEP SLOT 1730z"
drag, startPoint x: 112, startPoint y: 234, endPoint x: 98, endPoint y: 200, distance: 36.8
click at [112, 228] on section "Name Type Stage Number Location Airport Country Supplier Req For Utc Issued For…" at bounding box center [784, 332] width 1552 height 389
click at [92, 183] on td "EGGW ARR SLOT" at bounding box center [72, 179] width 111 height 17
click at [97, 179] on input "EGGW ARR SLOT" at bounding box center [82, 179] width 89 height 8
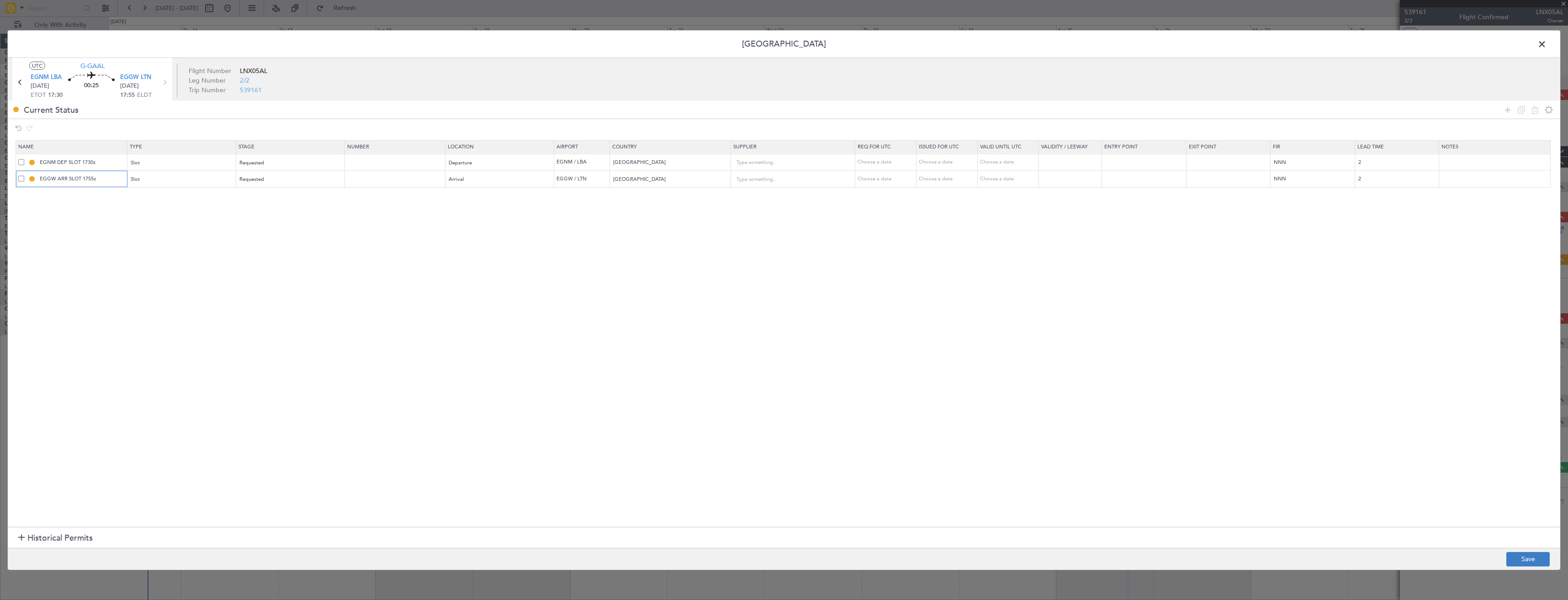
type input "EGGW ARR SLOT 1755z"
click at [1531, 556] on button "Save" at bounding box center [1528, 559] width 43 height 15
click at [1532, 45] on header "Permit Center" at bounding box center [784, 44] width 1552 height 28
click at [1547, 45] on span at bounding box center [1547, 47] width 0 height 18
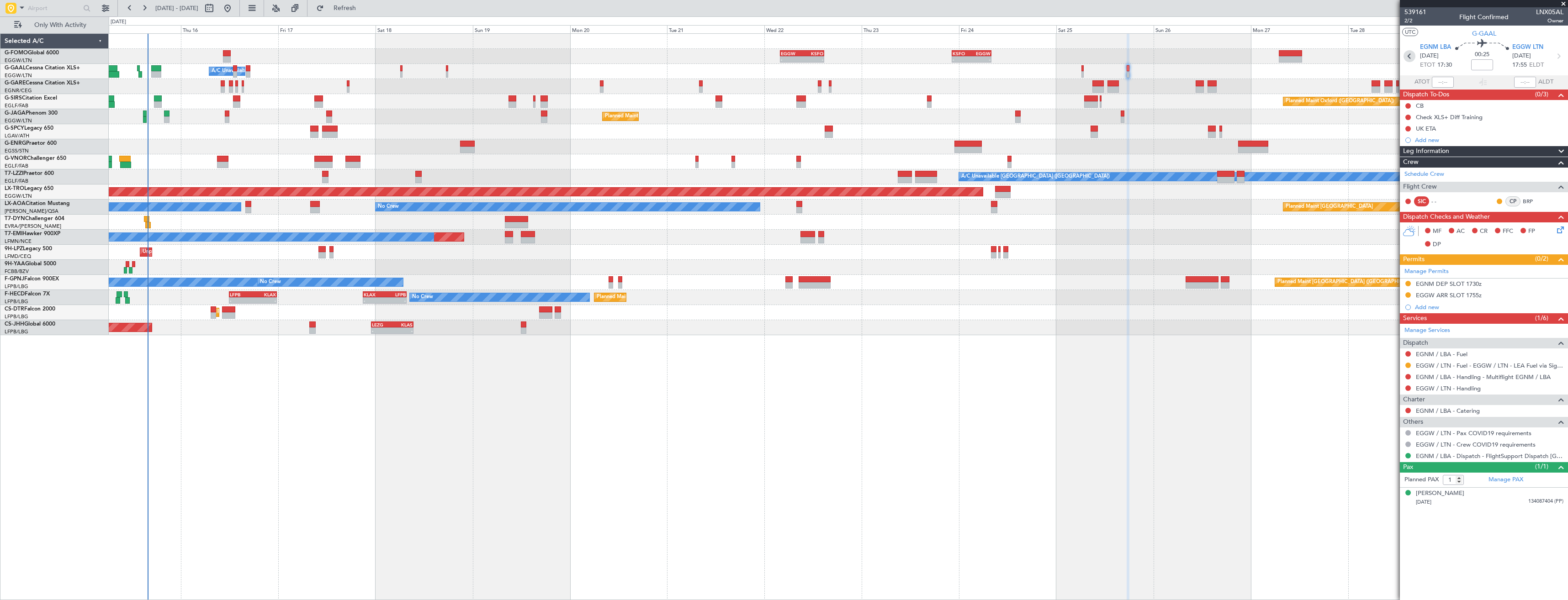
click at [1408, 55] on icon at bounding box center [1409, 56] width 12 height 12
click at [1449, 389] on link "EGNM / LBA - Handling - Multiflight EGNM / LBA" at bounding box center [1483, 388] width 135 height 8
click at [364, 12] on span "Refresh" at bounding box center [345, 8] width 39 height 6
click at [1442, 374] on link "EGGW / LTN - Handling - Signature Terminal 1 EGGW / LTN" at bounding box center [1489, 377] width 148 height 8
click at [1408, 377] on button at bounding box center [1408, 377] width 6 height 6
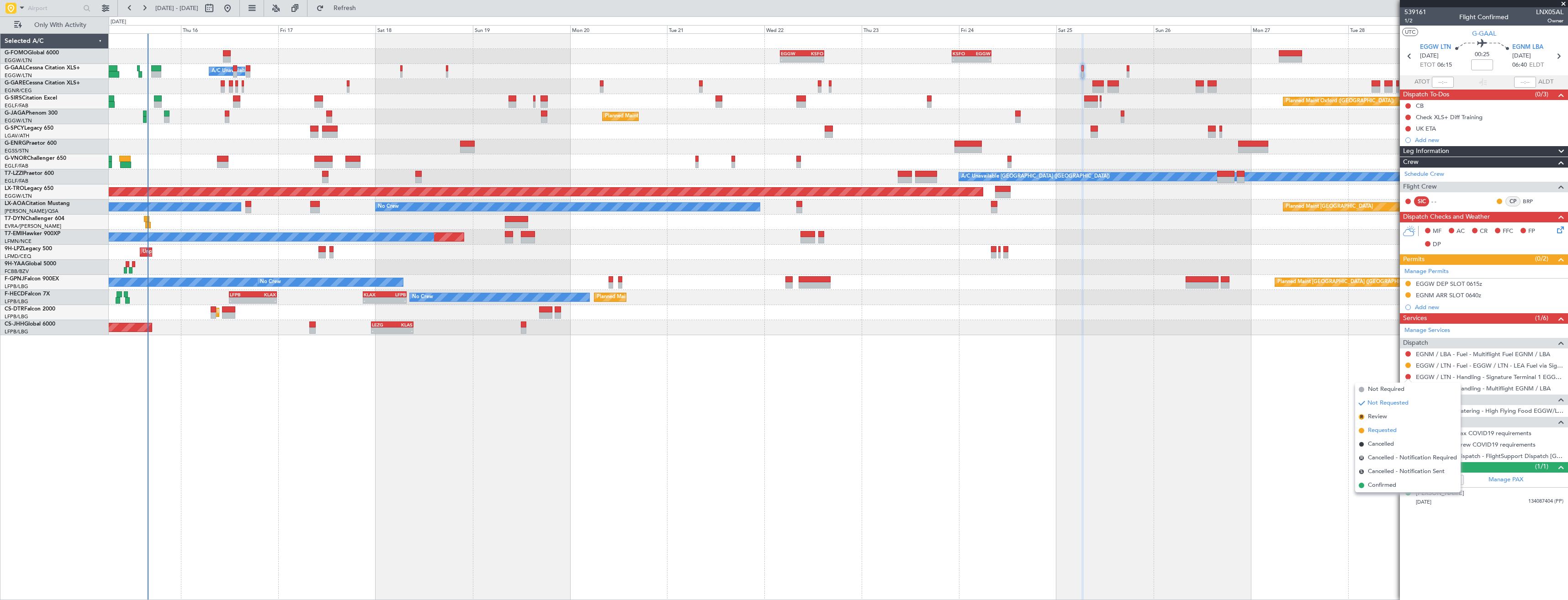
click at [1372, 426] on span "Requested" at bounding box center [1382, 430] width 29 height 9
click at [1557, 59] on icon at bounding box center [1558, 56] width 12 height 12
click at [1409, 389] on button at bounding box center [1408, 388] width 6 height 6
click at [1388, 445] on span "Requested" at bounding box center [1382, 441] width 29 height 9
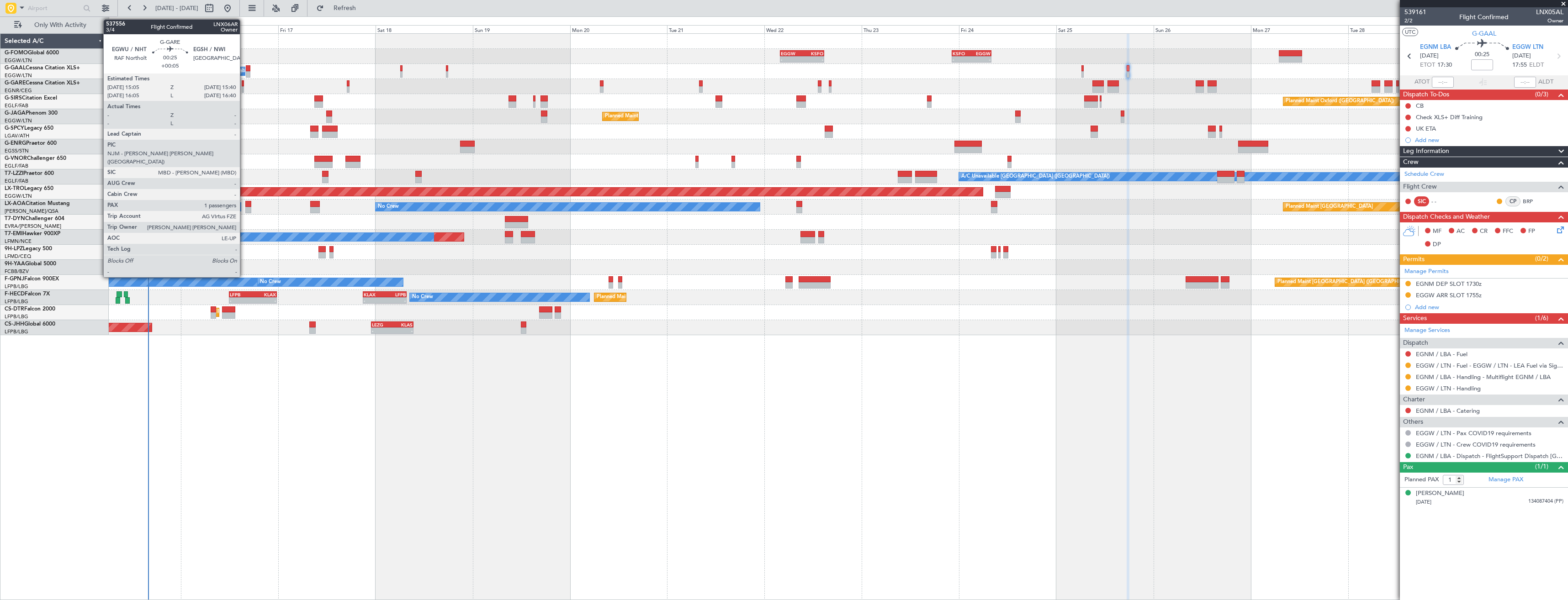
click at [244, 88] on div at bounding box center [243, 89] width 2 height 6
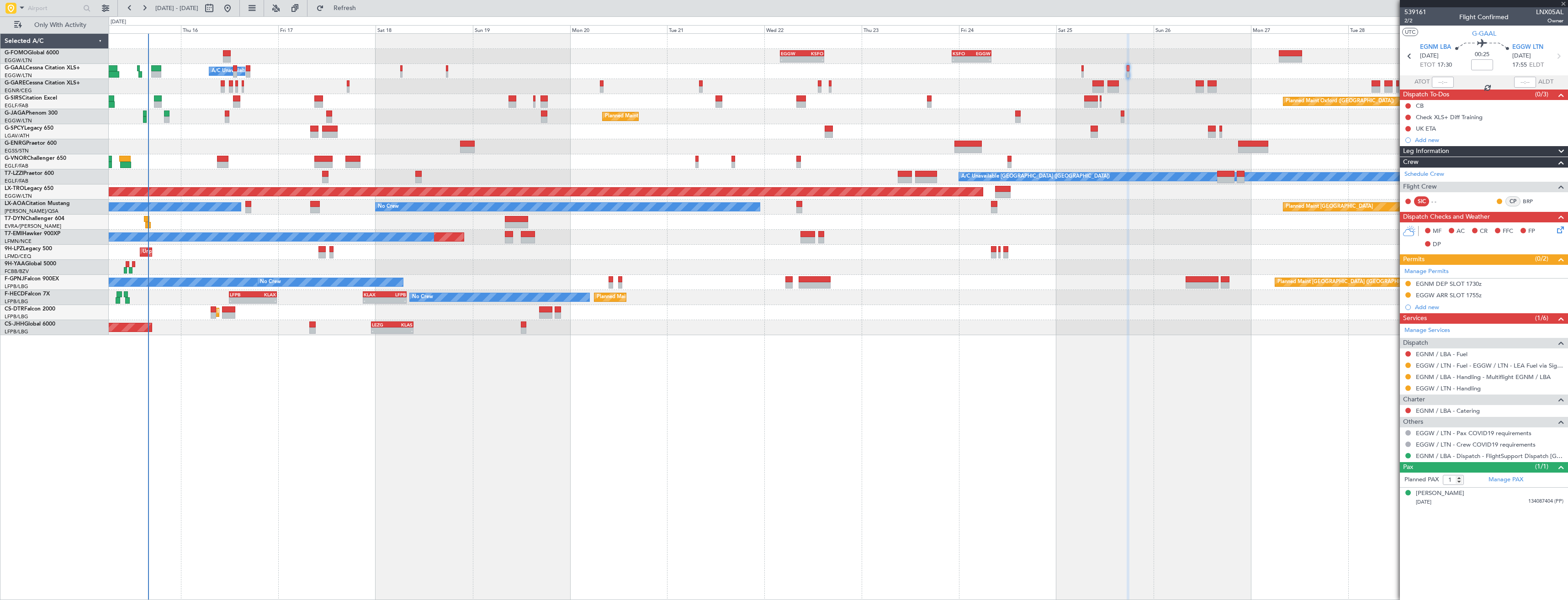
type input "+00:05"
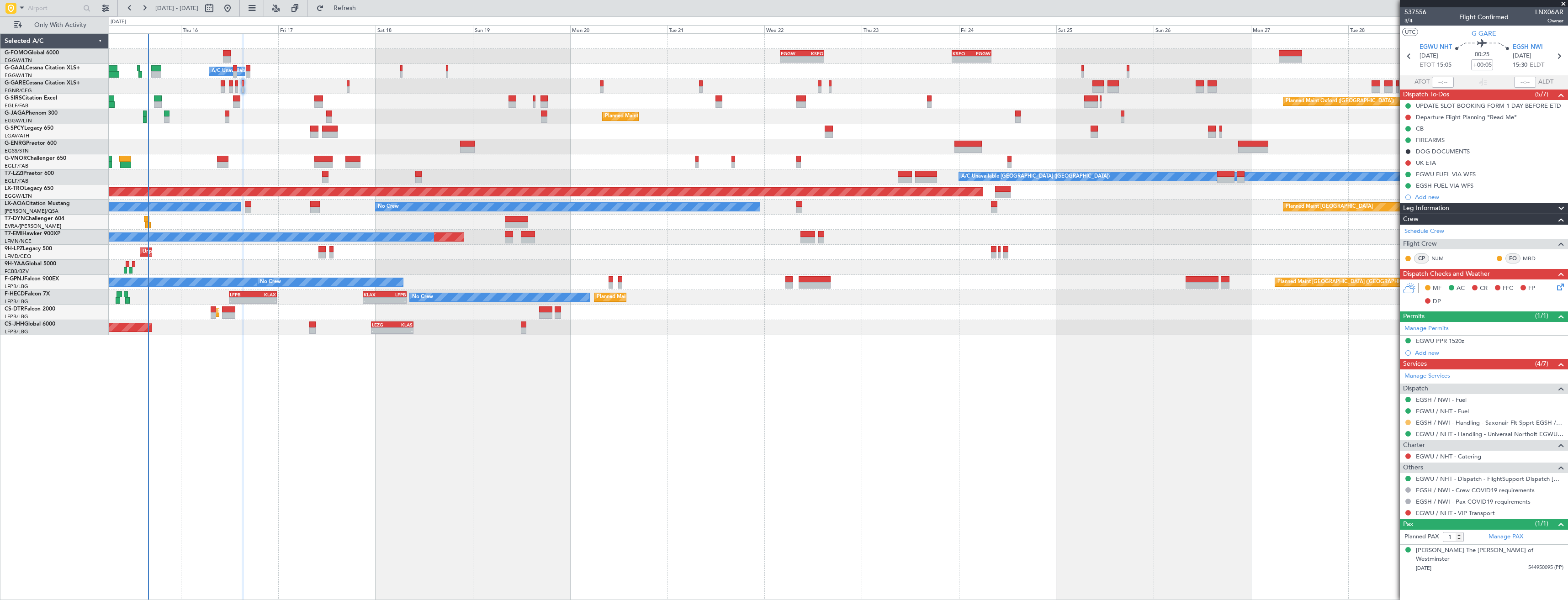
click at [1408, 421] on button at bounding box center [1408, 422] width 6 height 6
click at [1397, 531] on li "Confirmed" at bounding box center [1408, 531] width 105 height 13
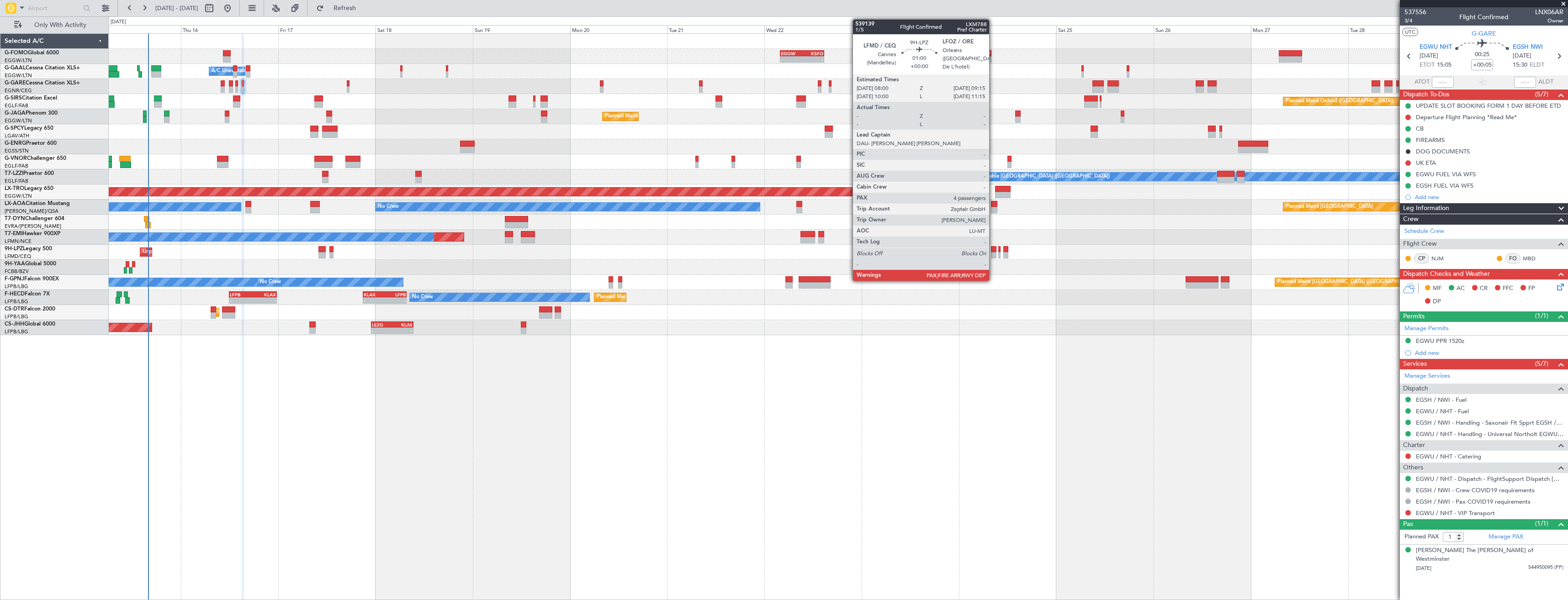
click at [993, 253] on div at bounding box center [993, 255] width 6 height 6
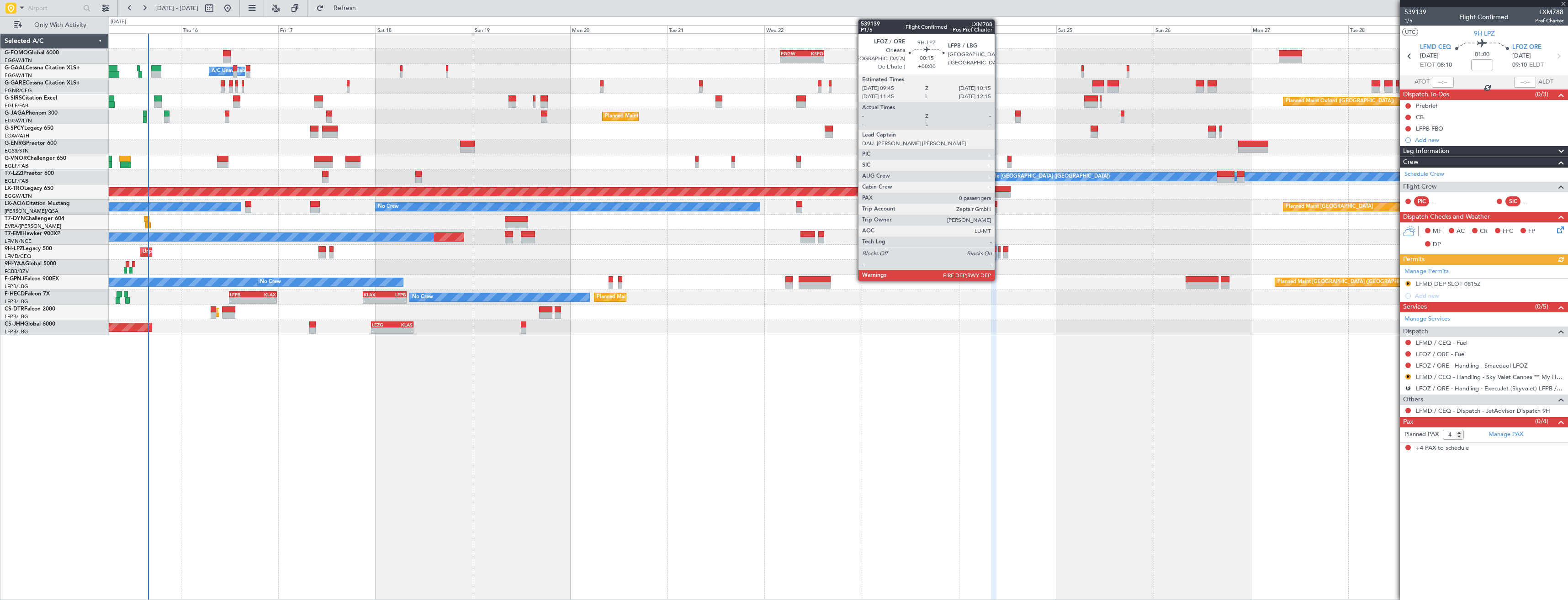
click at [998, 253] on div at bounding box center [1000, 255] width 2 height 6
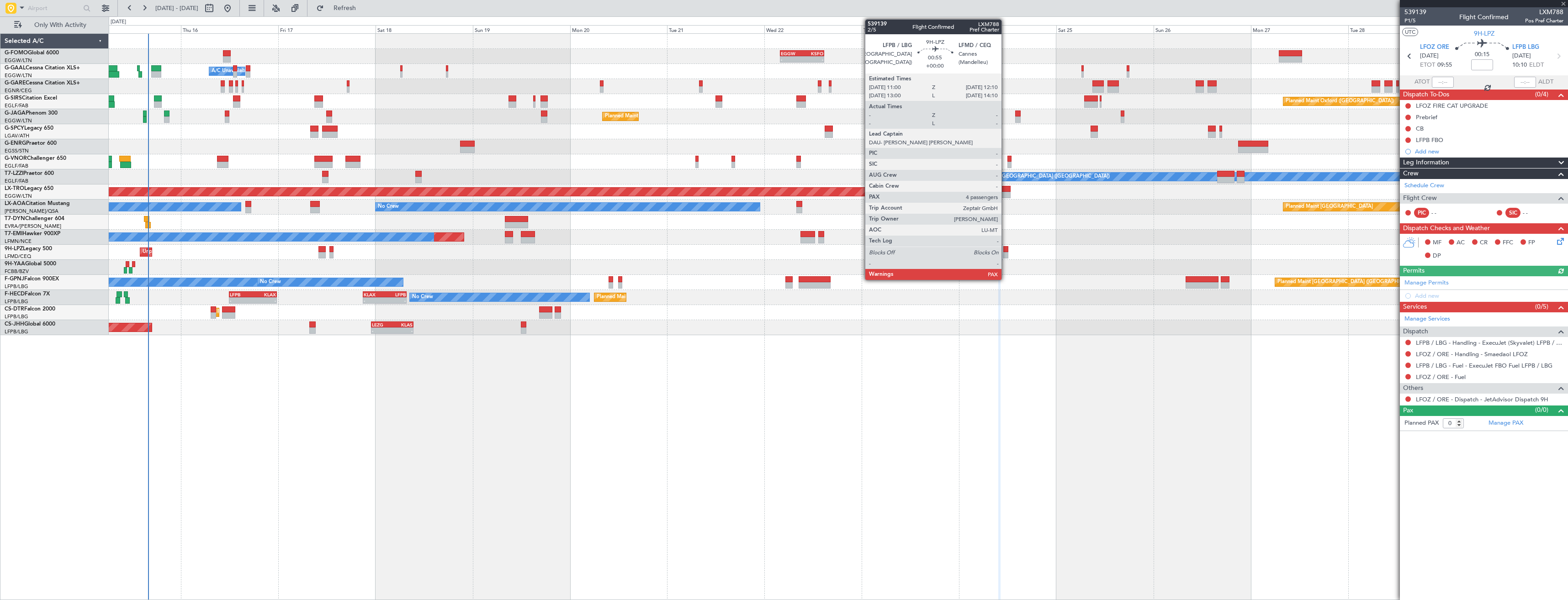
click at [1006, 255] on div at bounding box center [1006, 255] width 5 height 6
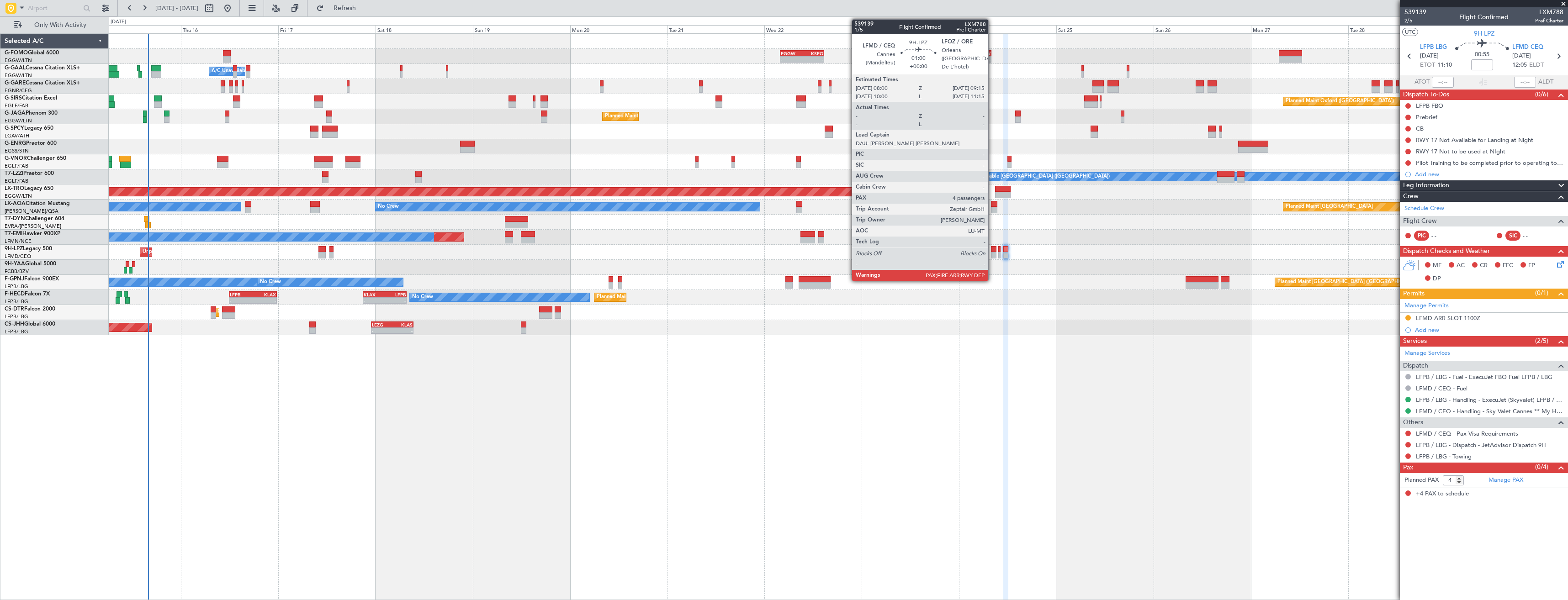
click at [992, 253] on div at bounding box center [993, 255] width 6 height 6
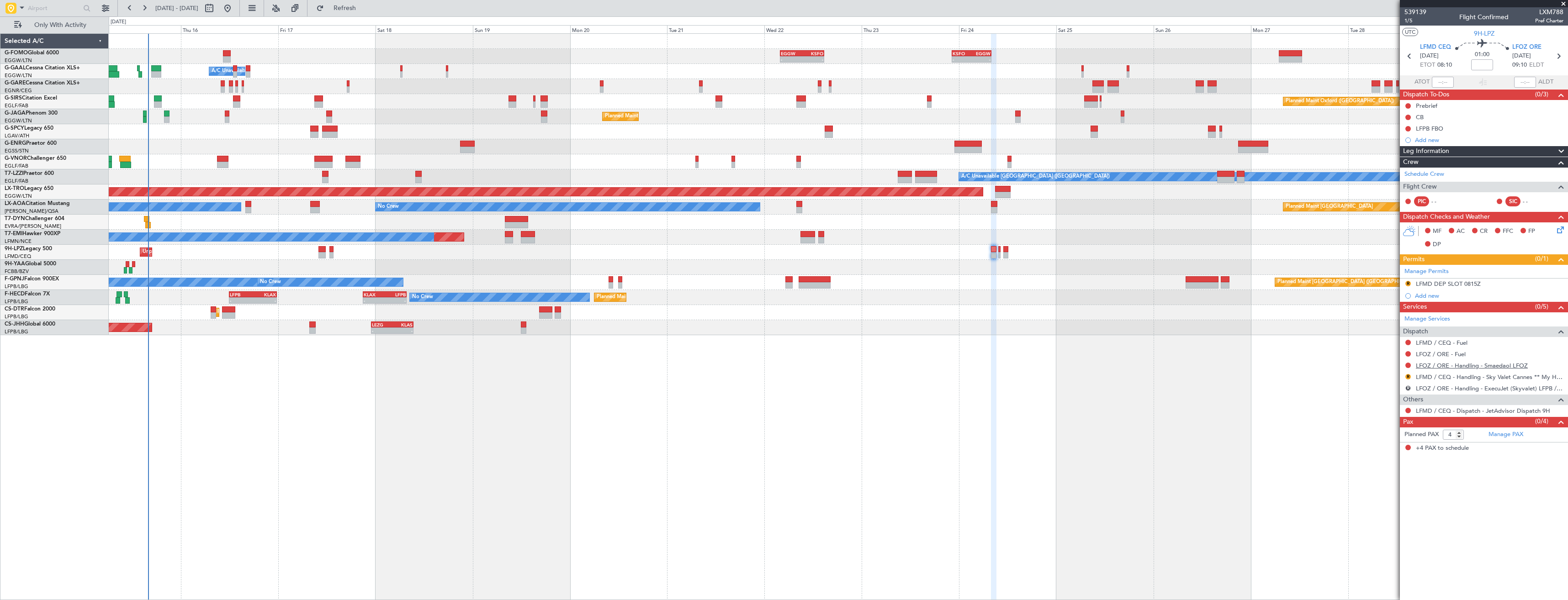
click at [1446, 366] on link "LFOZ / ORE - Handling - Smaedaol LFOZ" at bounding box center [1471, 366] width 112 height 8
click at [1430, 364] on link "LFOZ / ORE - Handling - Smaedaol LFOZ" at bounding box center [1471, 366] width 112 height 8
click at [364, 9] on span "Refresh" at bounding box center [345, 8] width 39 height 6
click at [1557, 58] on icon at bounding box center [1558, 56] width 12 height 12
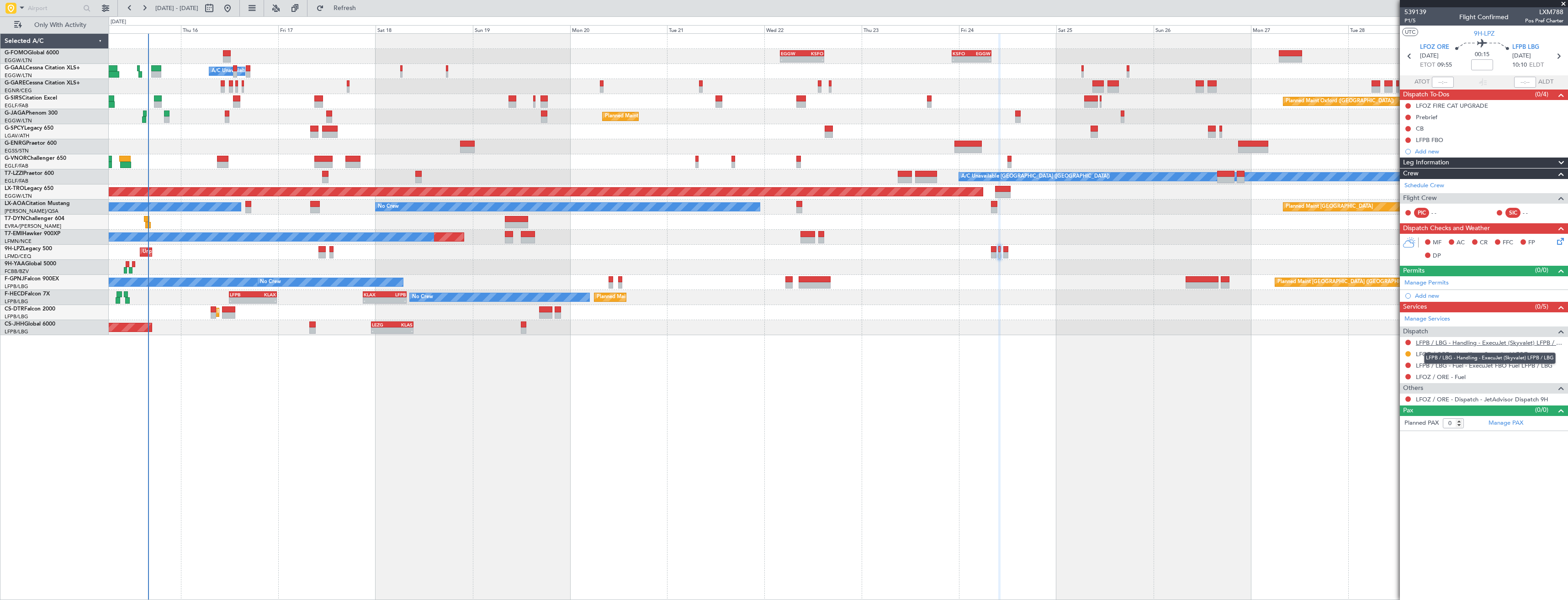
click at [1447, 342] on link "LFPB / LBG - Handling - ExecuJet (Skyvalet) LFPB / LBG" at bounding box center [1489, 342] width 148 height 8
click at [367, 13] on button "Refresh" at bounding box center [339, 8] width 55 height 15
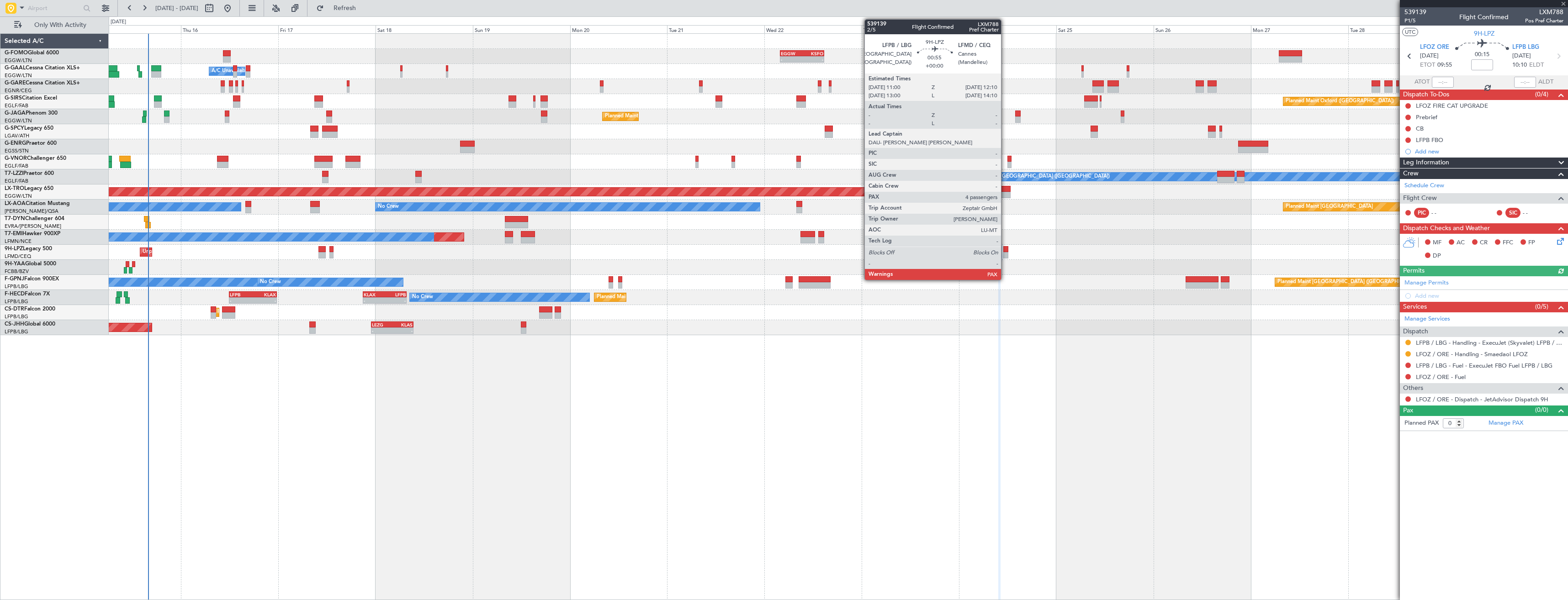
click at [1005, 253] on div at bounding box center [1006, 255] width 5 height 6
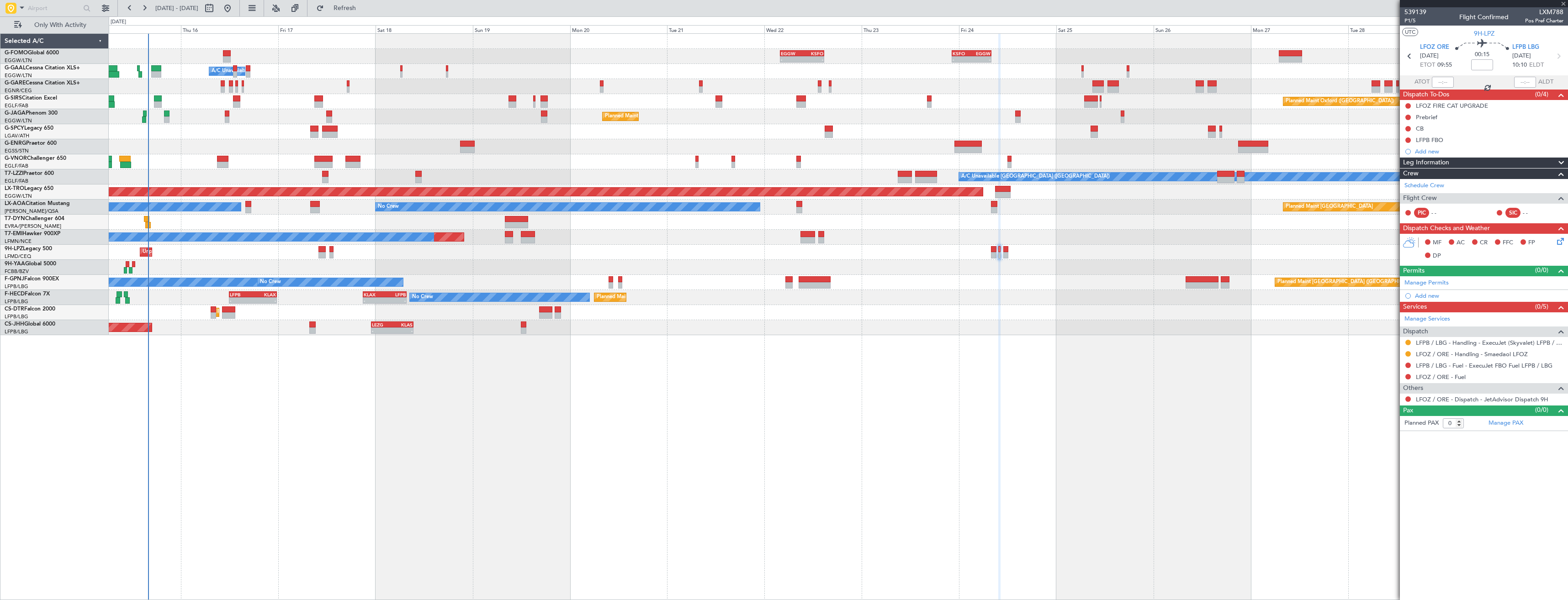
type input "4"
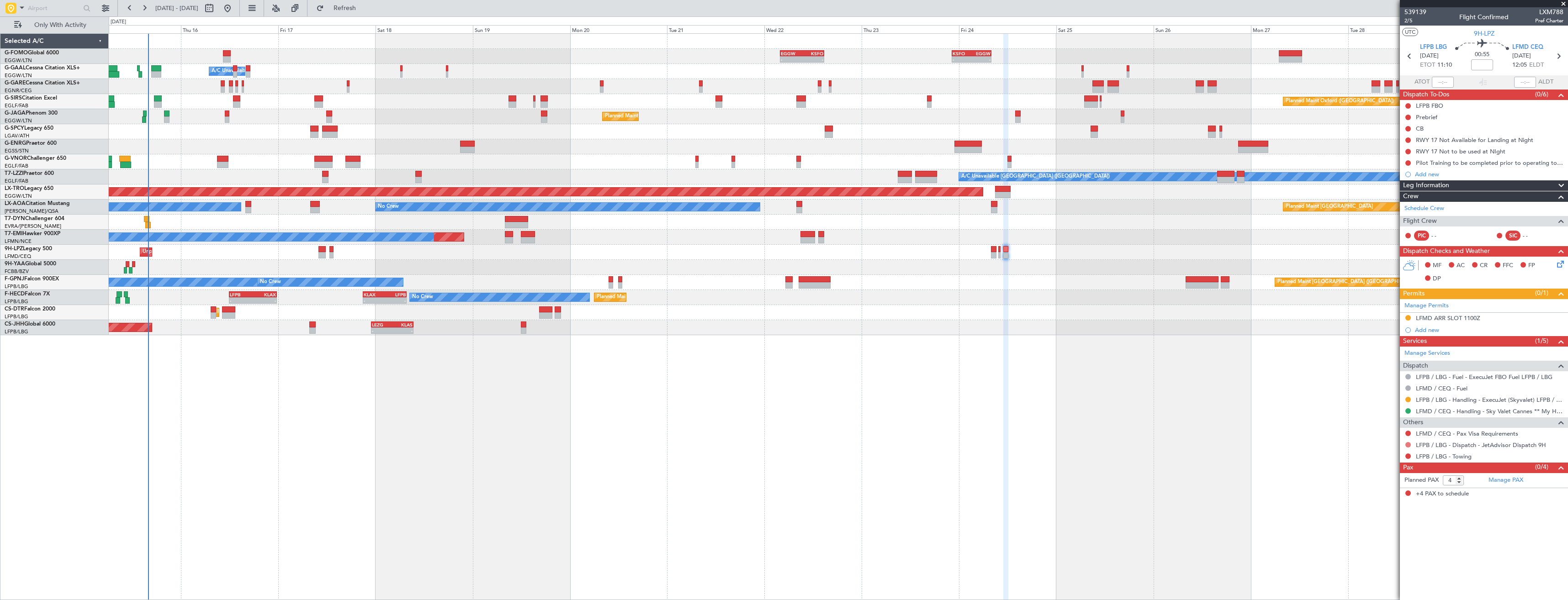
click at [1409, 443] on button at bounding box center [1408, 444] width 6 height 6
click at [1376, 551] on span "Confirmed" at bounding box center [1382, 553] width 28 height 9
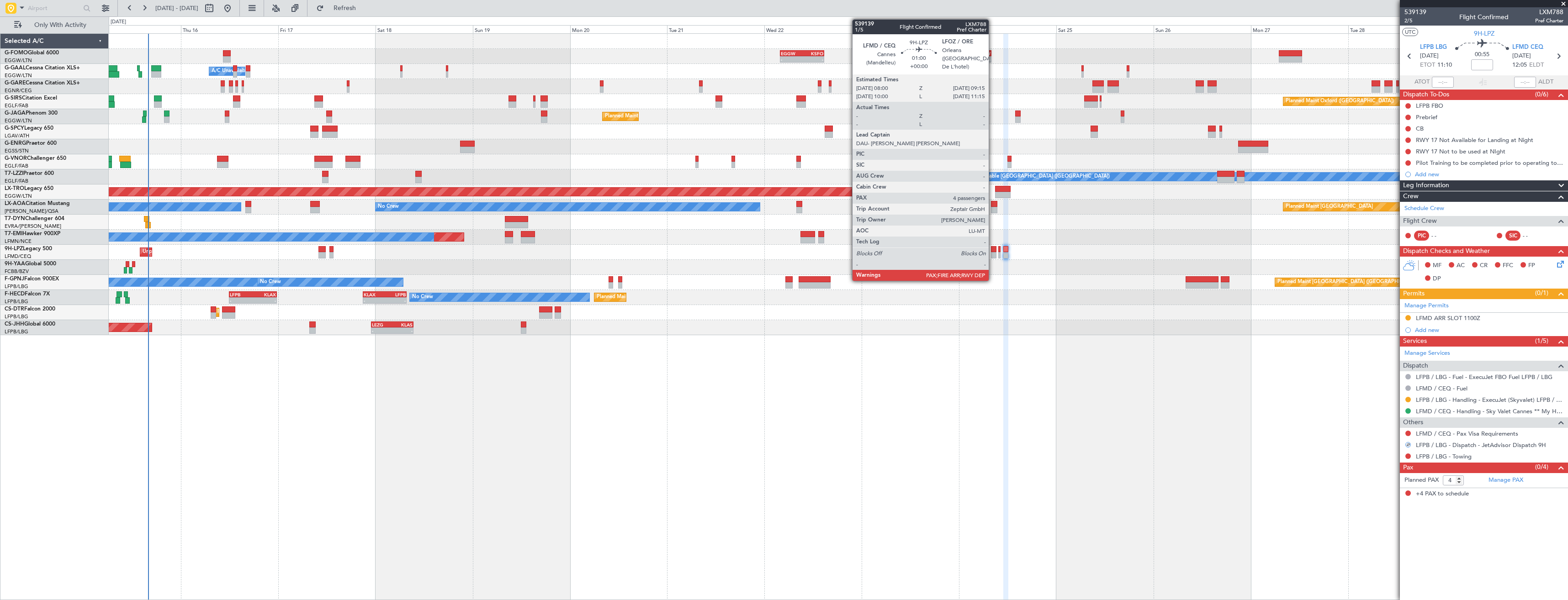
click at [993, 255] on div at bounding box center [993, 255] width 6 height 6
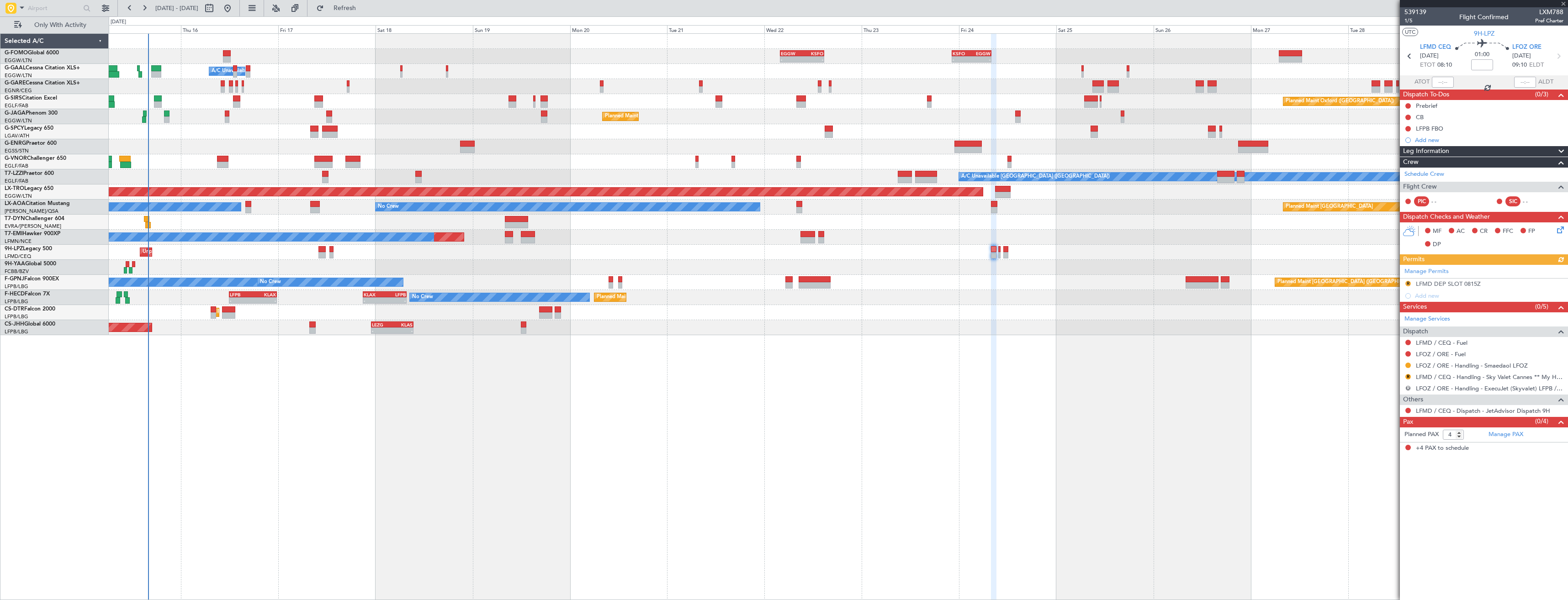
click at [1406, 388] on button "R" at bounding box center [1408, 388] width 6 height 6
click at [1374, 454] on span "Cancelled" at bounding box center [1381, 456] width 26 height 9
click at [1406, 410] on button at bounding box center [1408, 410] width 6 height 6
click at [1379, 520] on span "Confirmed" at bounding box center [1382, 519] width 28 height 9
click at [1408, 285] on button "R" at bounding box center [1408, 283] width 6 height 6
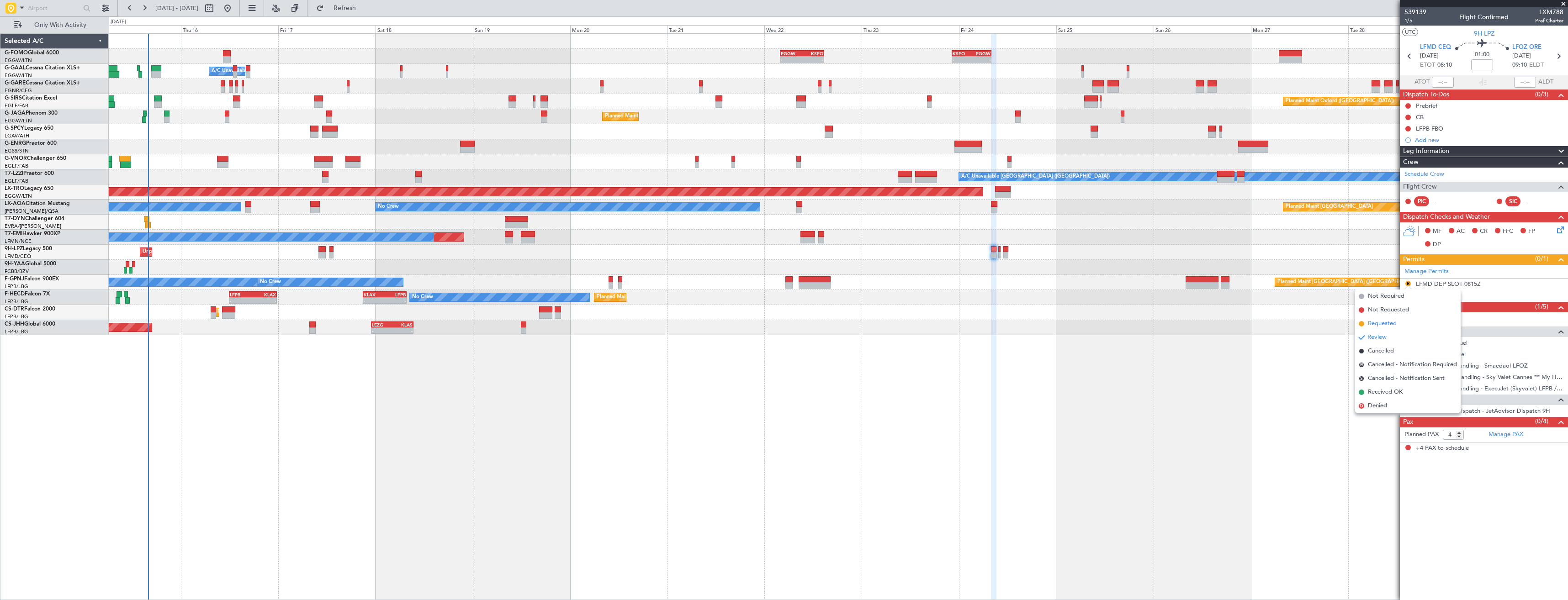
click at [1383, 323] on span "Requested" at bounding box center [1382, 323] width 29 height 9
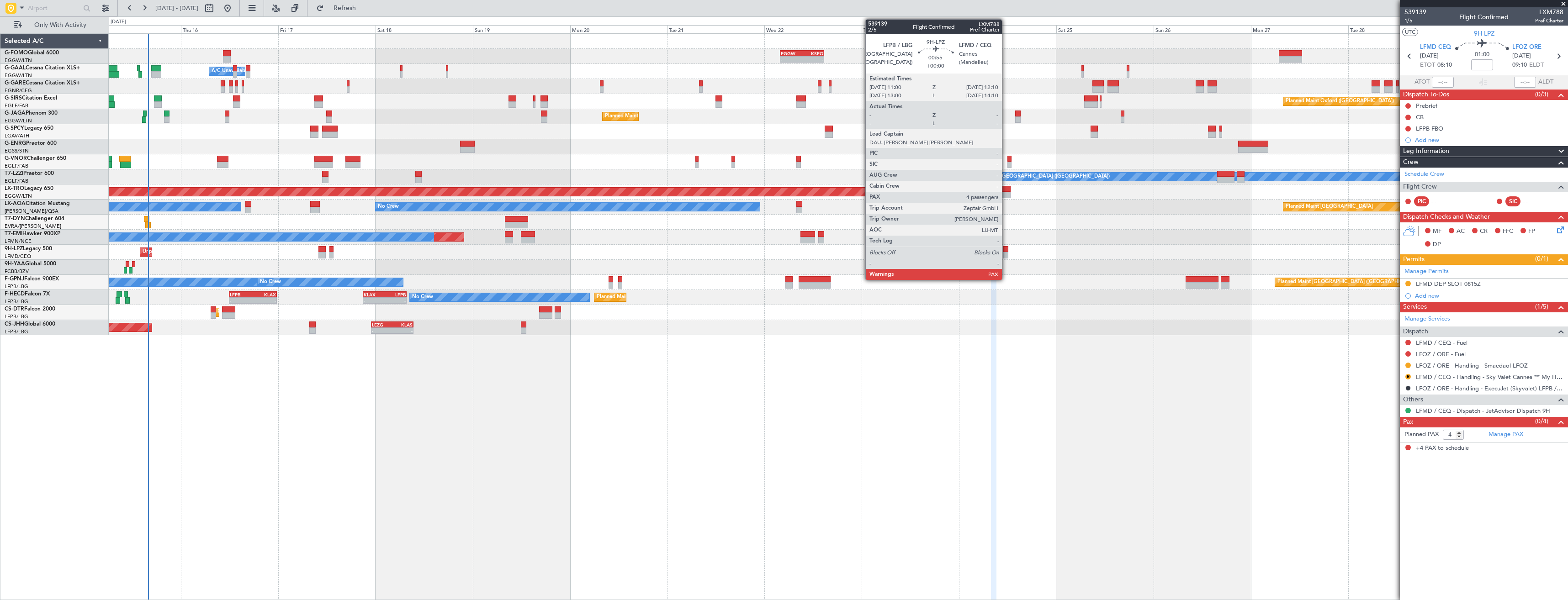
click at [1006, 250] on div at bounding box center [1006, 249] width 5 height 6
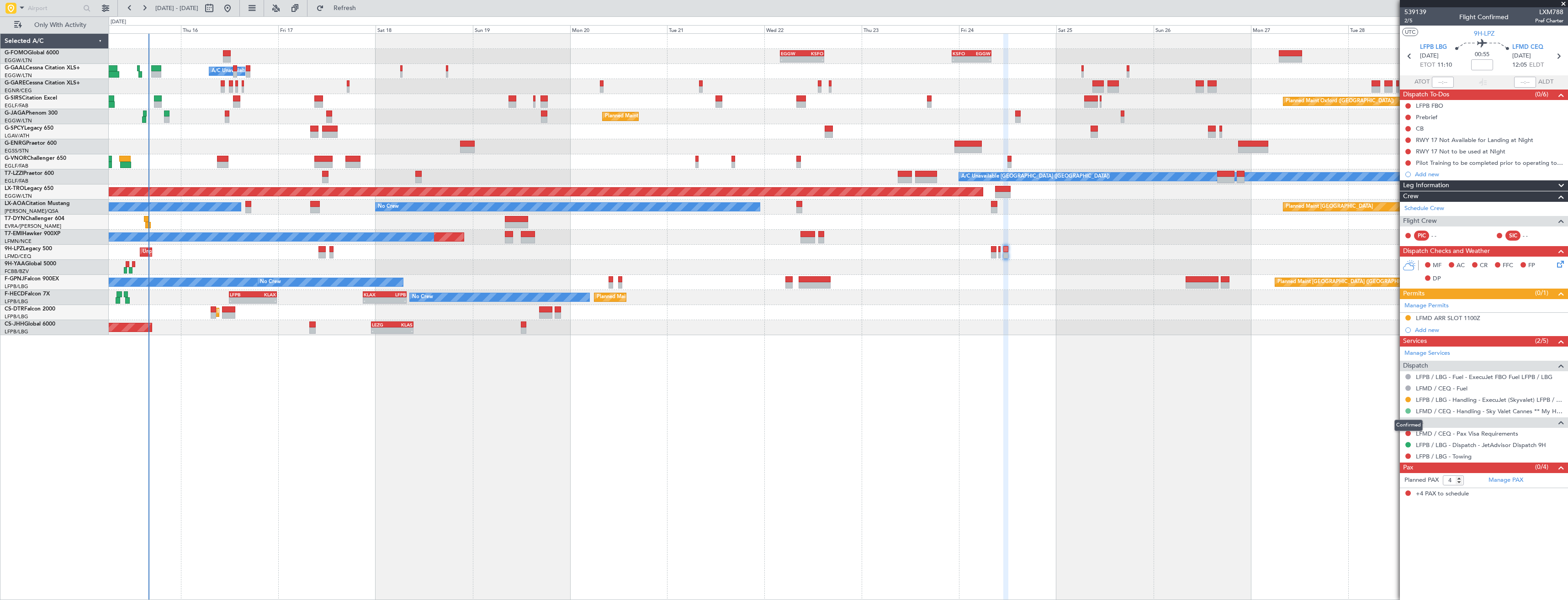
click at [1408, 411] on button at bounding box center [1408, 411] width 6 height 6
click at [1376, 464] on span "Requested" at bounding box center [1382, 465] width 29 height 9
click at [1474, 320] on div "LFMD ARR SLOT 1100Z" at bounding box center [1447, 318] width 64 height 8
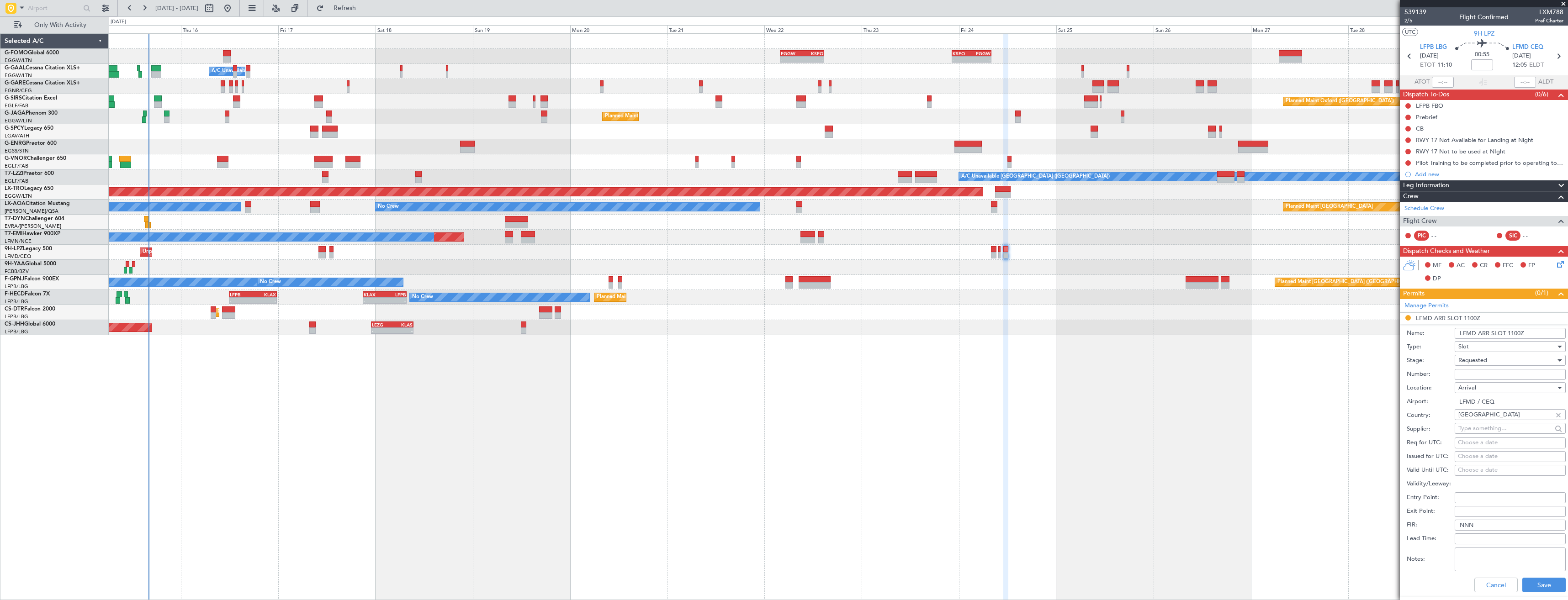
click at [1511, 336] on input "LFMD ARR SLOT 1100Z" at bounding box center [1510, 333] width 111 height 11
type input "LFMD ARR SLOT 1210Z"
click button "Cancel" at bounding box center [1496, 585] width 43 height 15
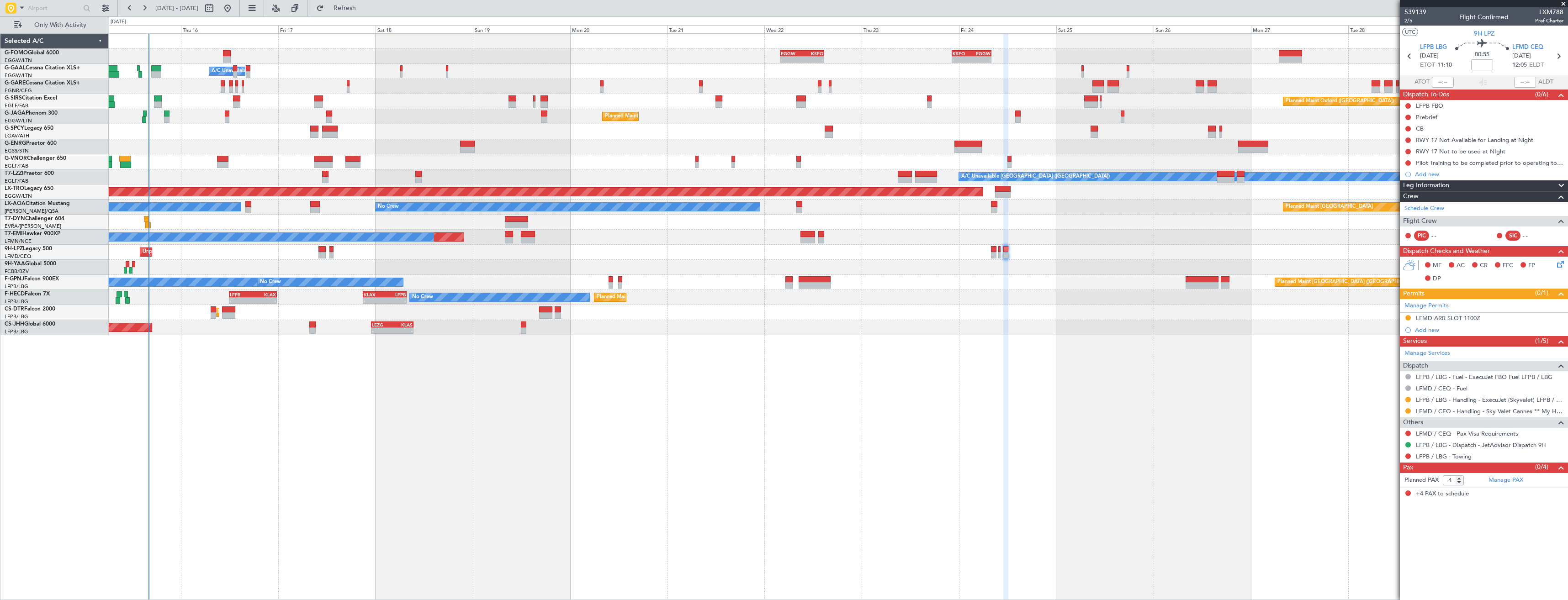
click at [1499, 315] on div "LFMD ARR SLOT 1100Z" at bounding box center [1483, 318] width 168 height 12
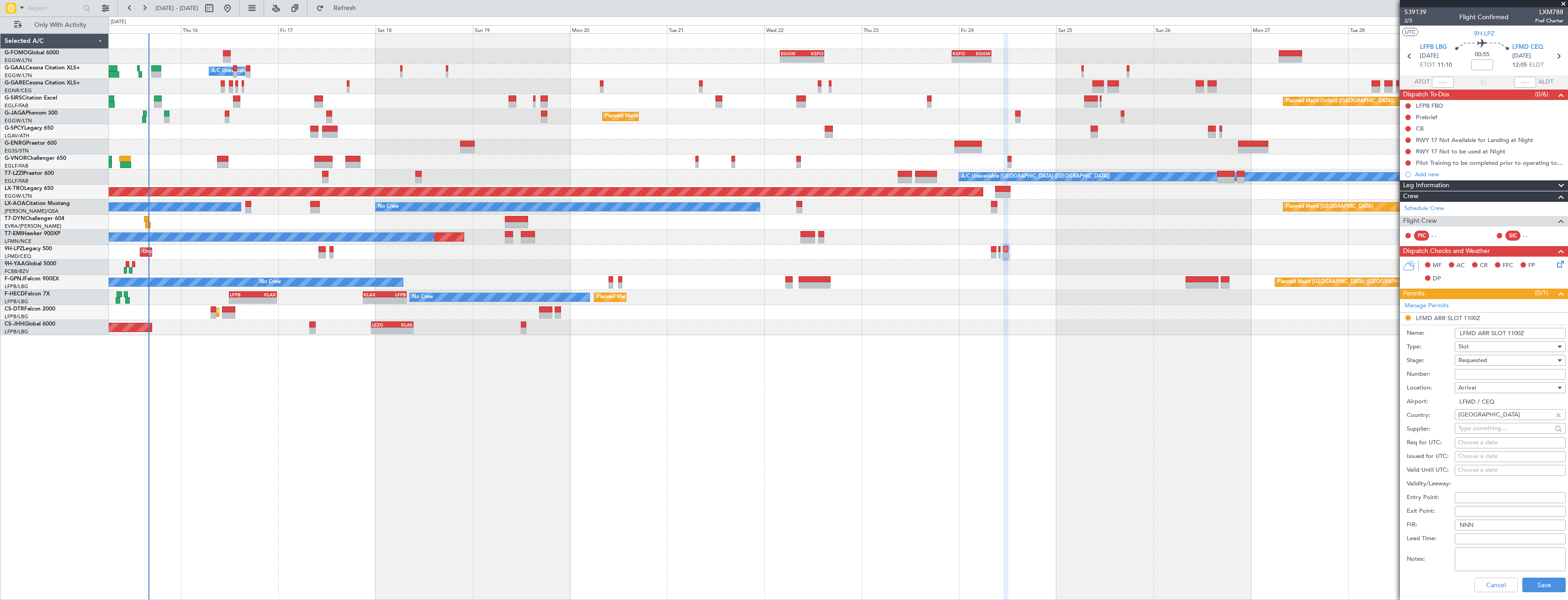
click at [1515, 332] on input "LFMD ARR SLOT 1100Z" at bounding box center [1510, 333] width 111 height 11
click at [1536, 335] on input "LFMD ARR SLOT 1210Z" at bounding box center [1510, 333] width 111 height 11
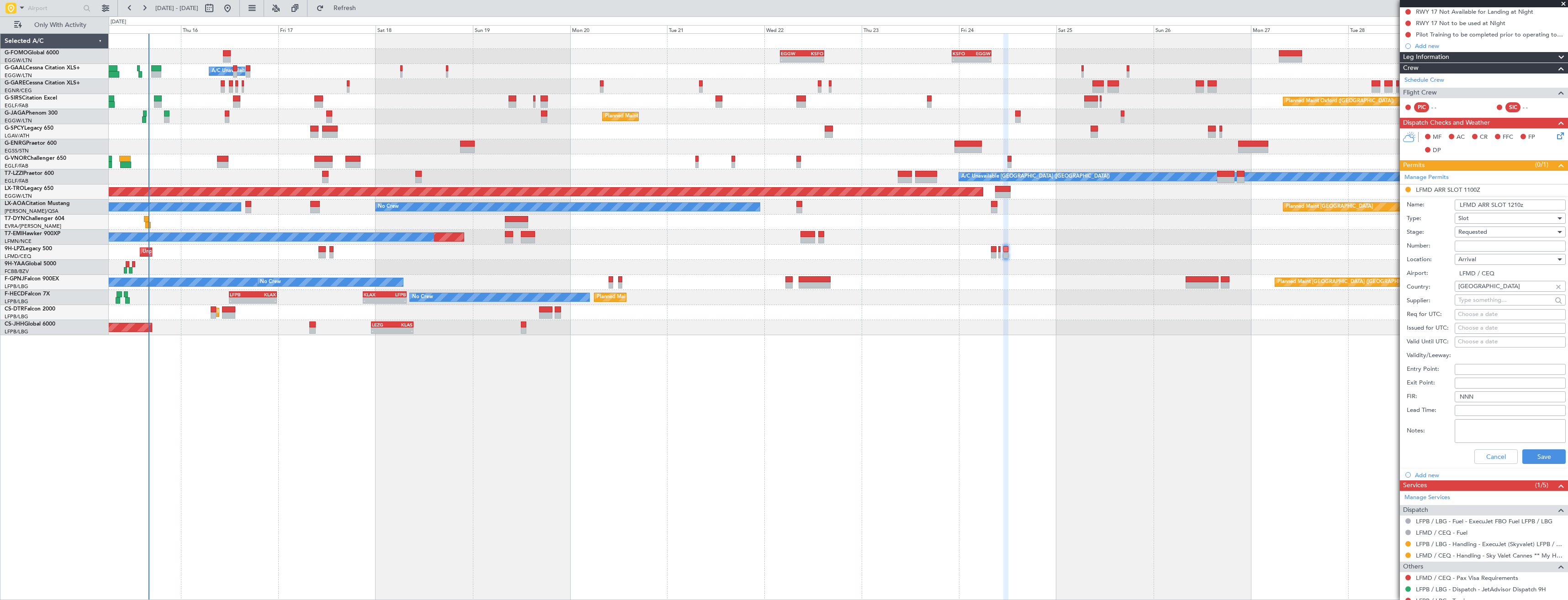
scroll to position [137, 0]
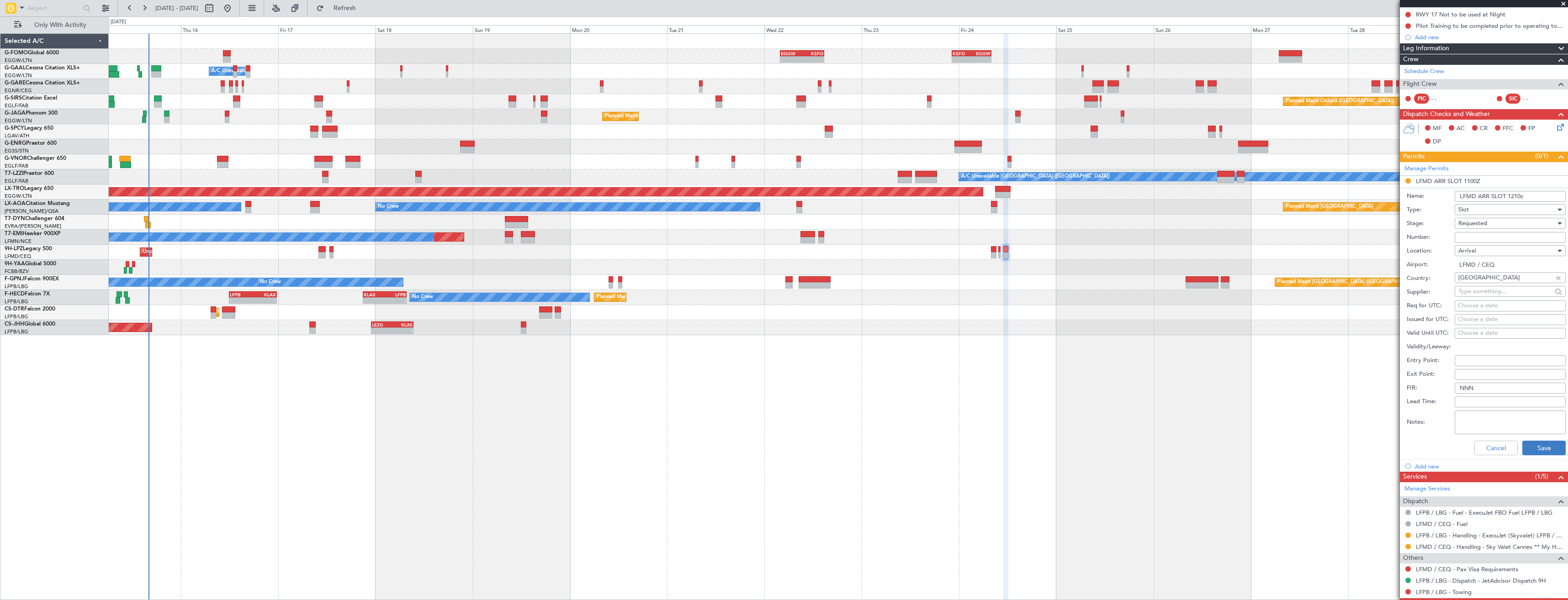
type input "LFMD ARR SLOT 1210z"
click at [1522, 448] on button "Save" at bounding box center [1544, 448] width 43 height 15
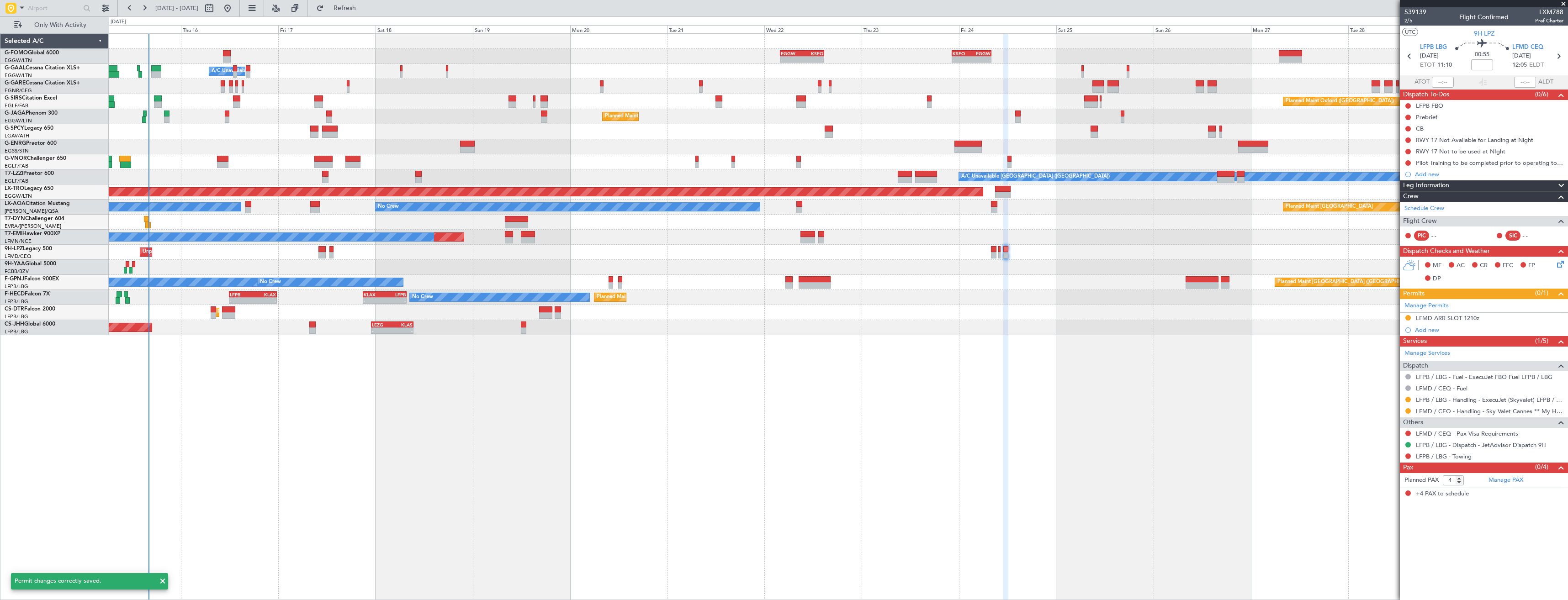
scroll to position [0, 0]
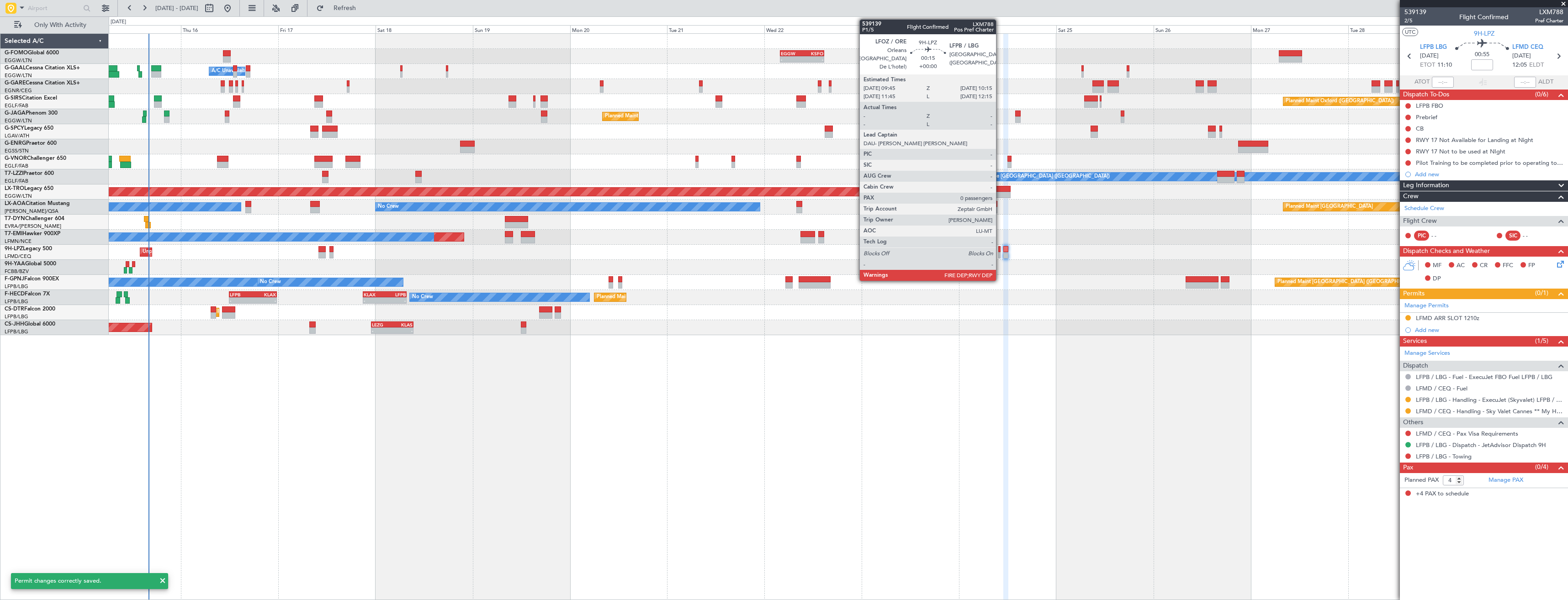
click at [1000, 252] on div at bounding box center [1000, 255] width 2 height 6
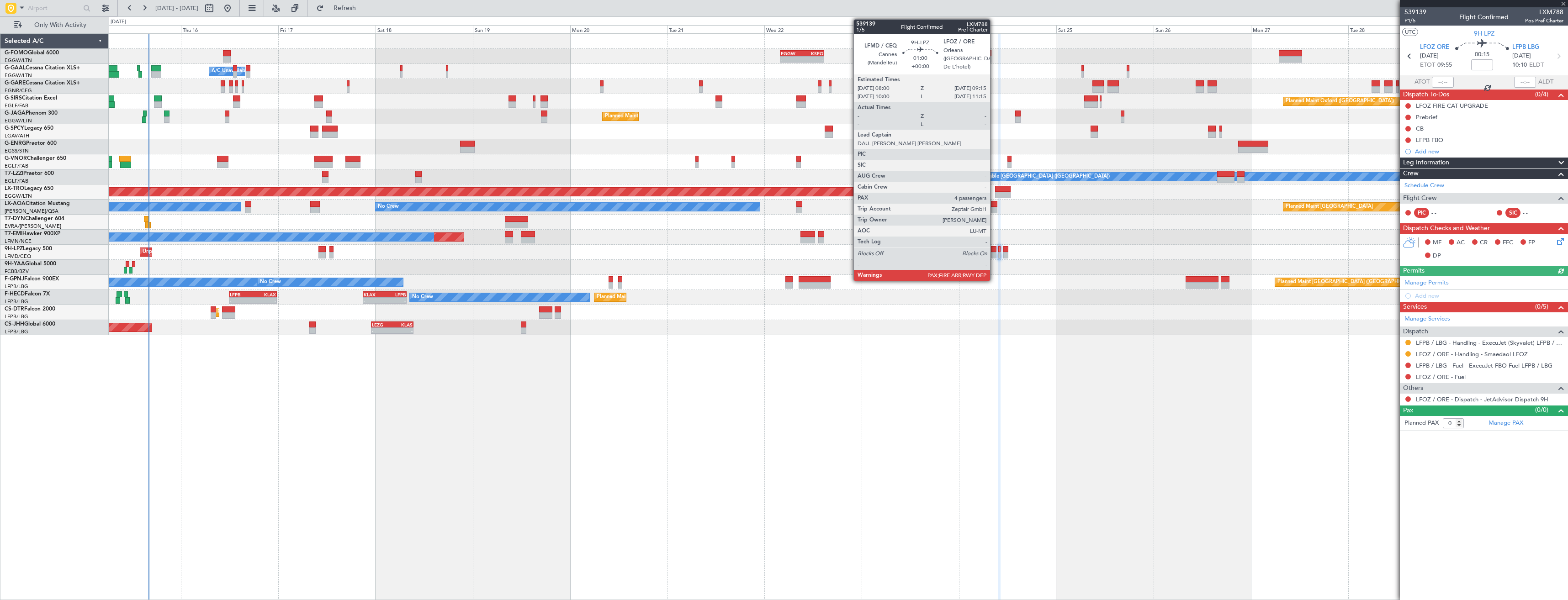
click at [994, 252] on div at bounding box center [993, 255] width 6 height 6
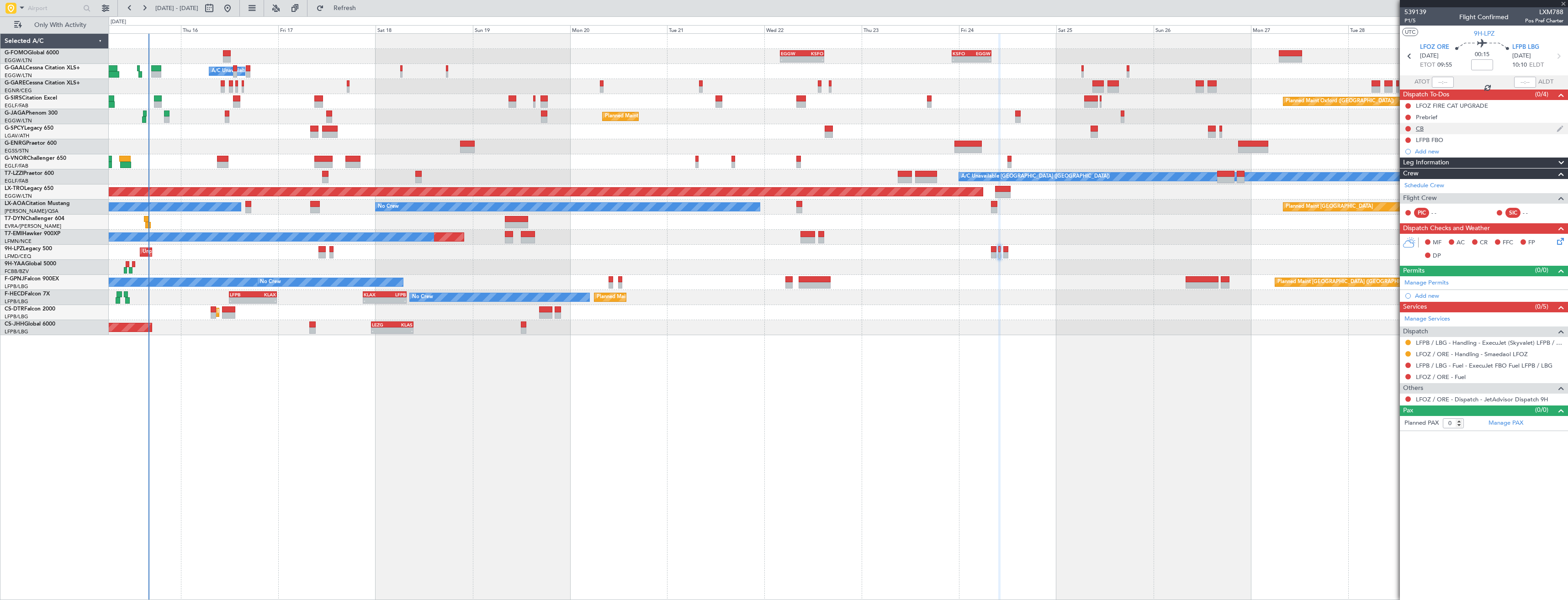
type input "4"
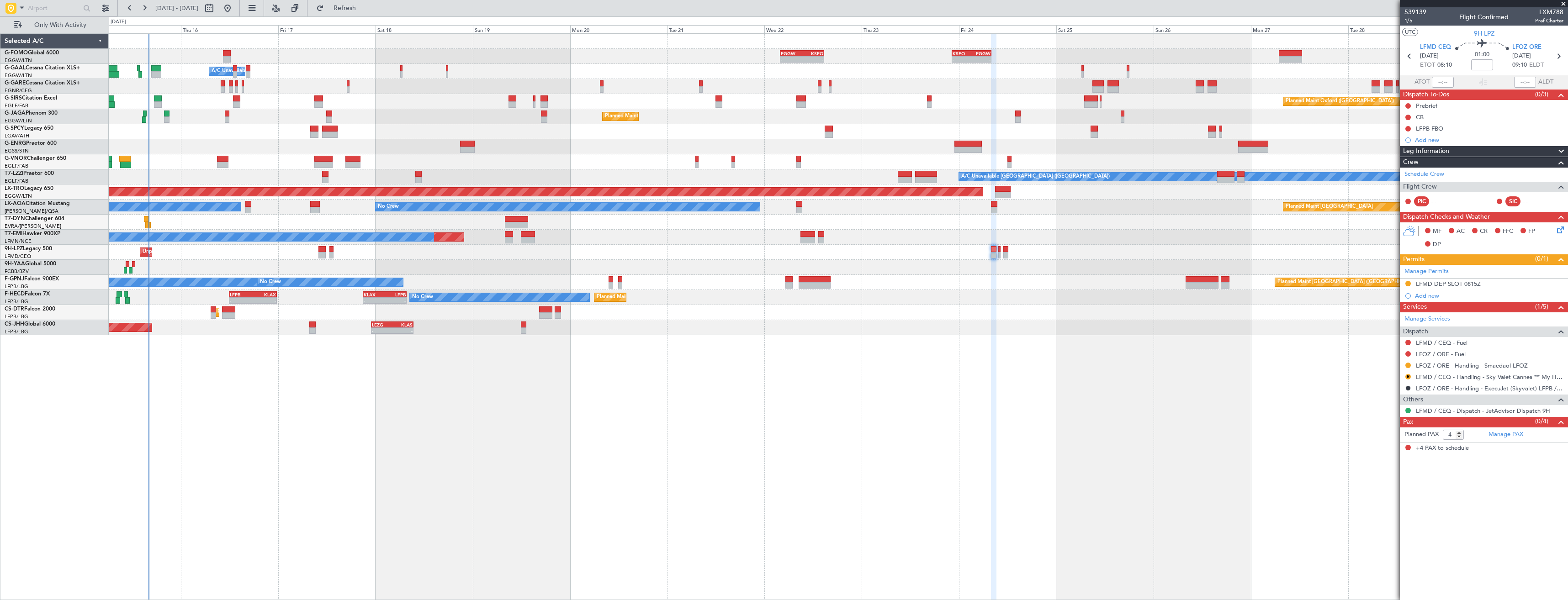
click at [876, 381] on div "- - EGGW 03:55 Z KSFO 14:45 Z - - KSFO 22:15 Z EGGW 08:00 Z Owner A/C Unavailab…" at bounding box center [839, 317] width 1459 height 567
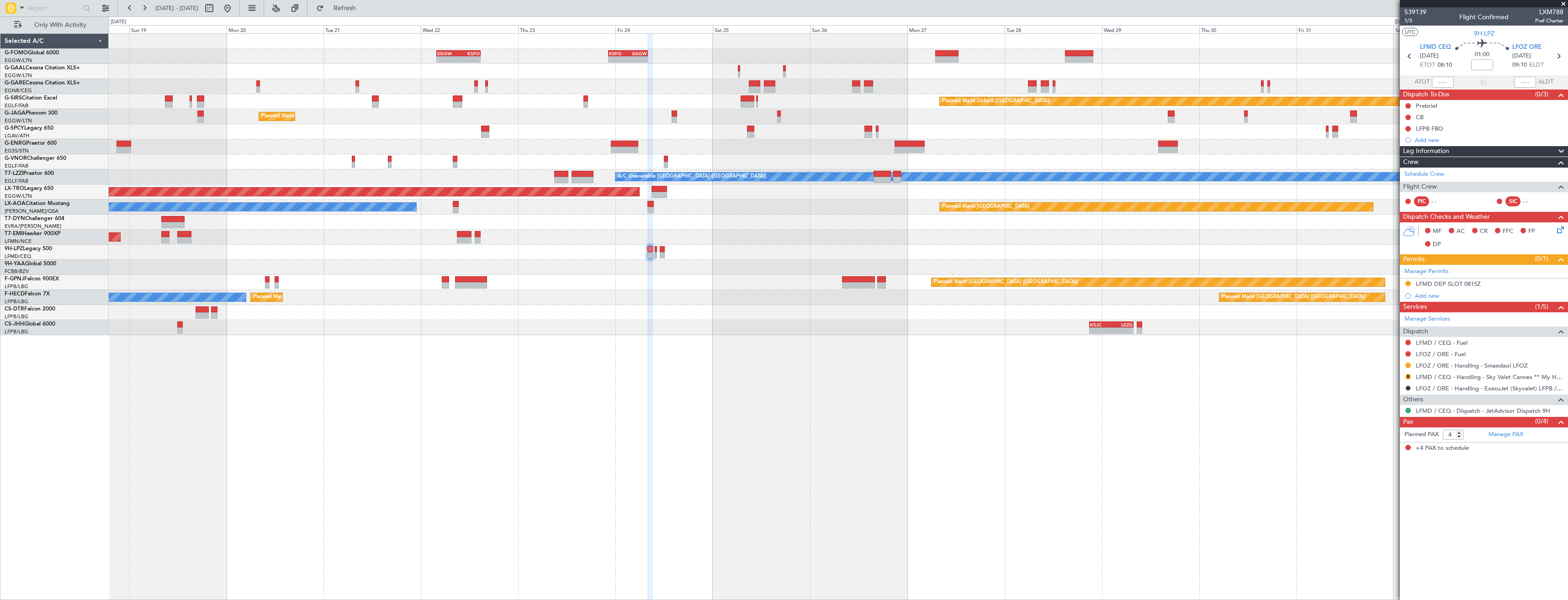
click at [746, 387] on div "- - EGGW 03:55 Z KSFO 14:45 Z - - KSFO 22:15 Z EGGW 08:00 Z Owner A/C Unavailab…" at bounding box center [839, 317] width 1459 height 567
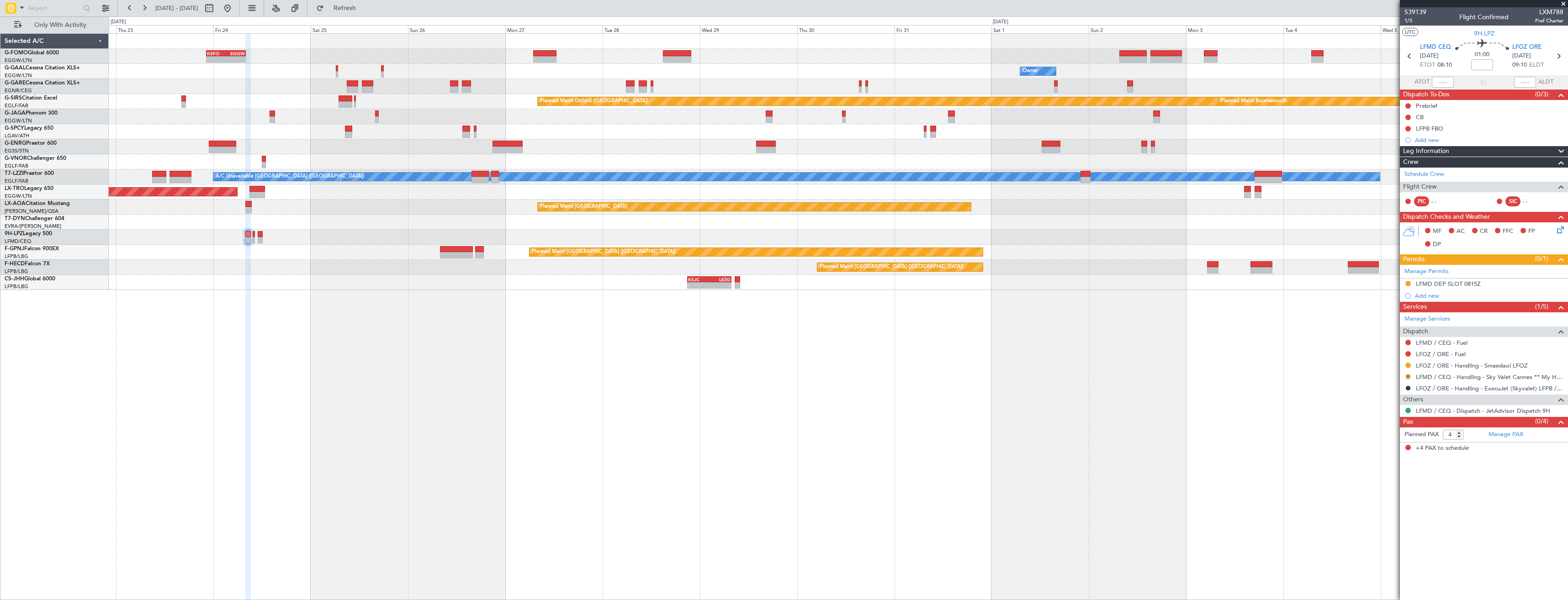
click at [1408, 377] on button "R" at bounding box center [1408, 377] width 6 height 6
click at [1378, 427] on span "Requested" at bounding box center [1382, 430] width 29 height 9
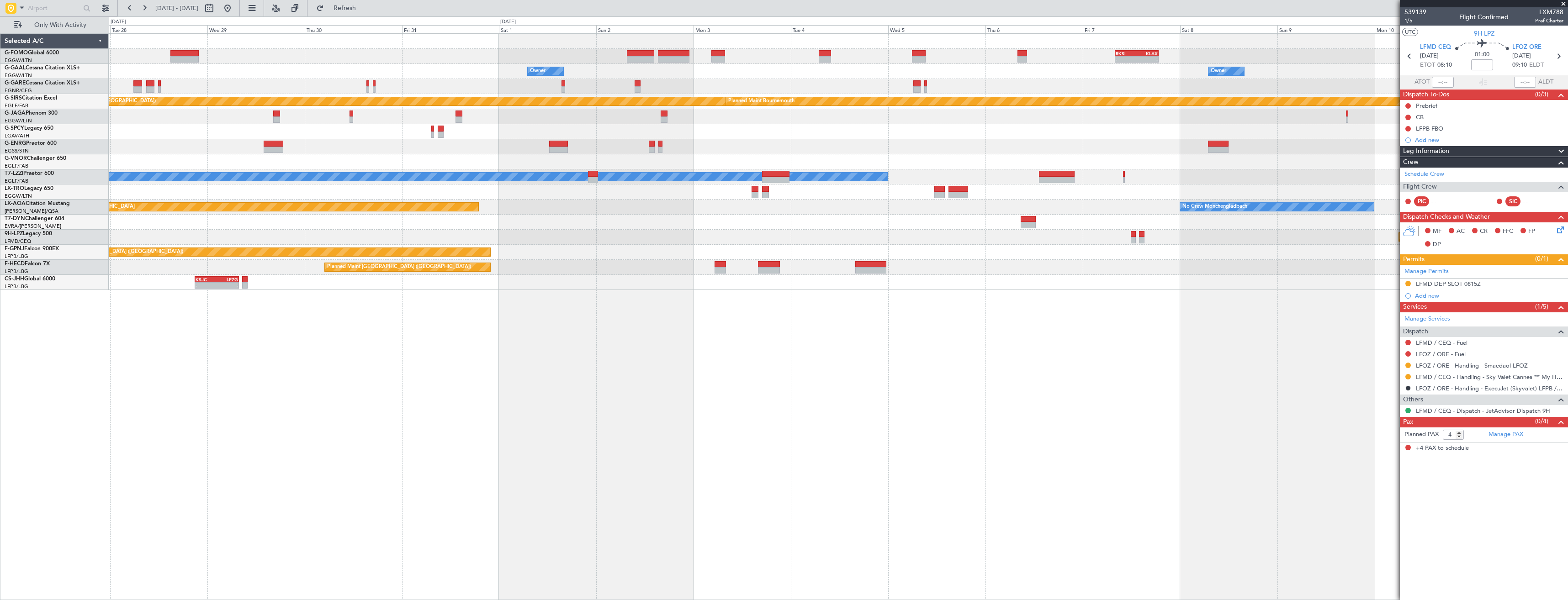
click at [777, 376] on div "- - RKSI 08:00 Z KLAX 18:50 Z KSFO 22:15 Z EGGW 08:00 Z - - Owner Owner Owner O…" at bounding box center [839, 317] width 1459 height 567
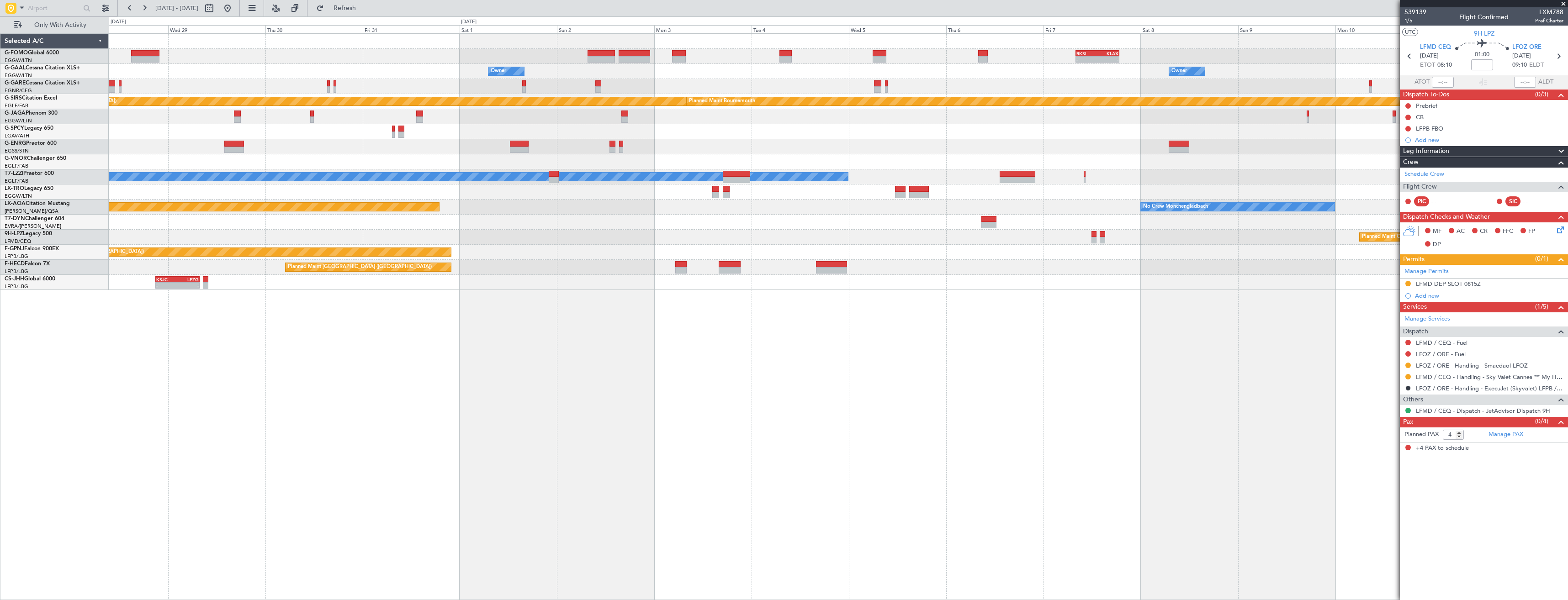
click at [484, 375] on div "- - RKSI 08:00 Z KLAX 18:50 Z Owner Owner Owner Owner Planned Maint Bournemouth…" at bounding box center [839, 317] width 1459 height 567
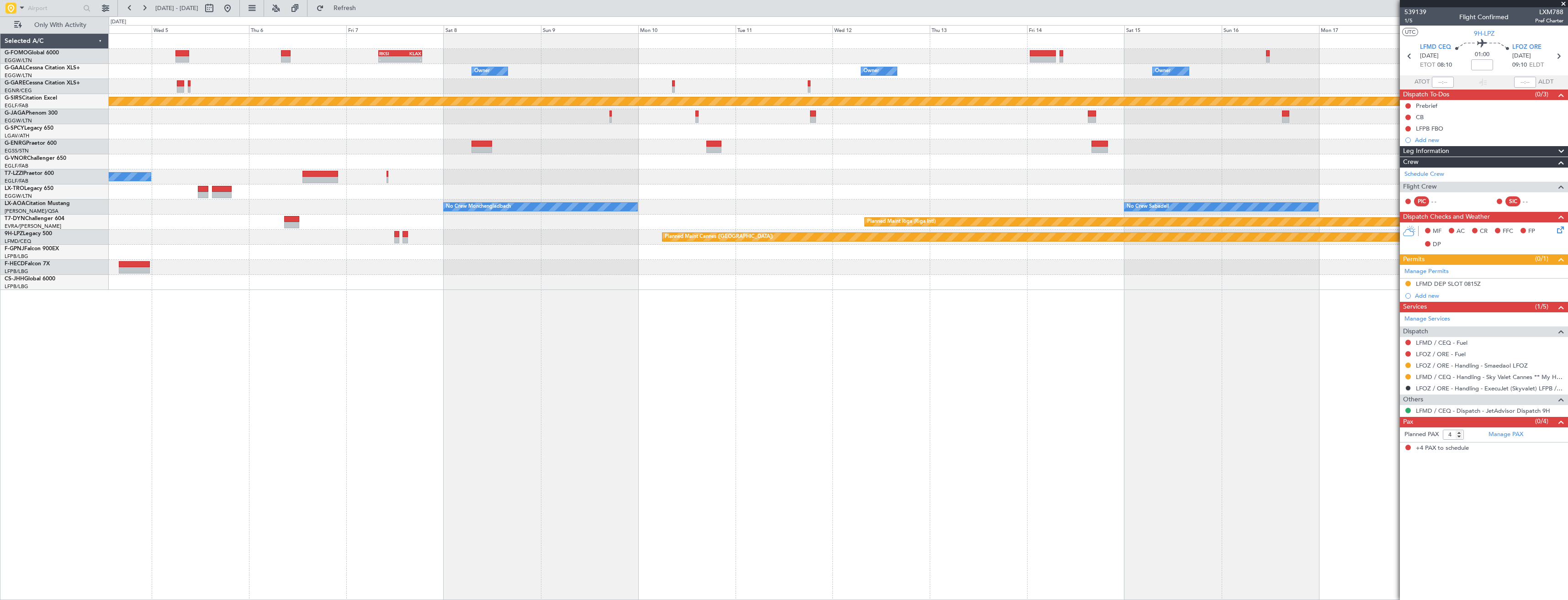
click at [565, 372] on div "- - RKSI 08:00 Z KLAX 18:50 Z Owner Owner Owner Owner Planned Maint Bournemouth…" at bounding box center [839, 317] width 1459 height 567
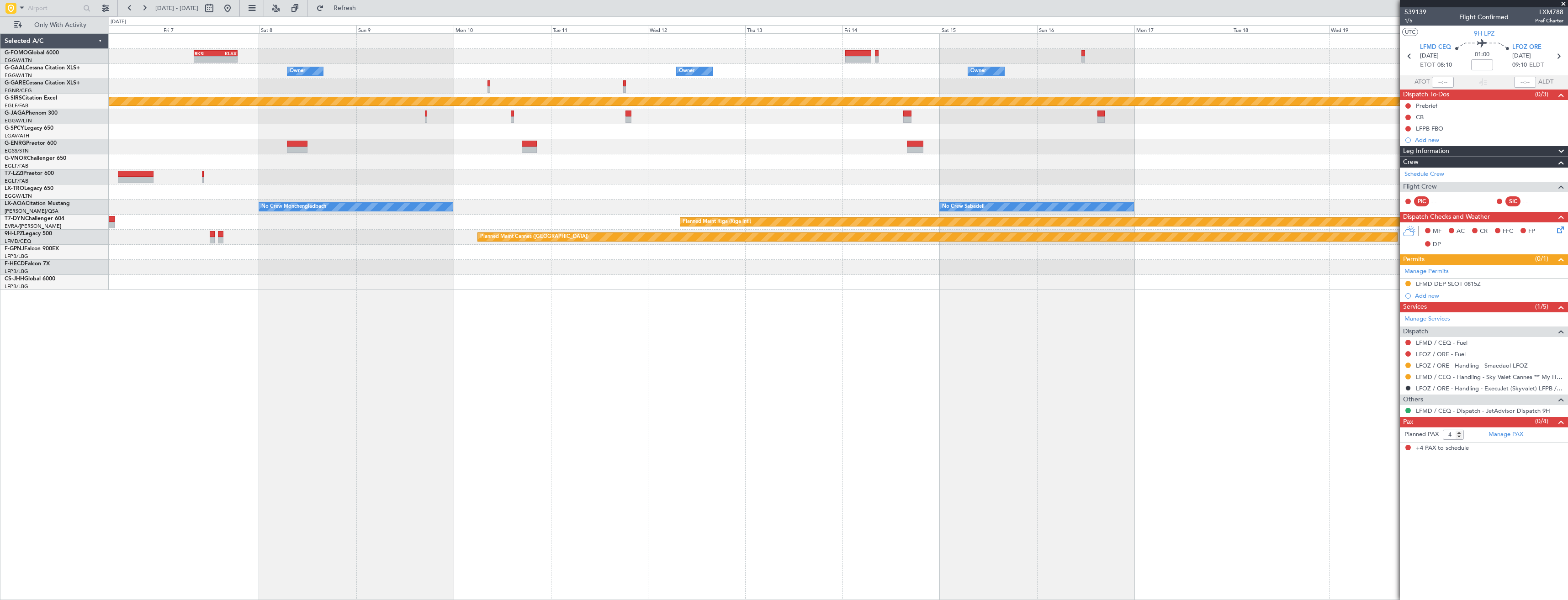
click at [534, 369] on div "- - RKSI 08:00 Z KLAX 18:50 Z Owner Owner Owner Planned Maint Bournemouth Plann…" at bounding box center [839, 317] width 1459 height 567
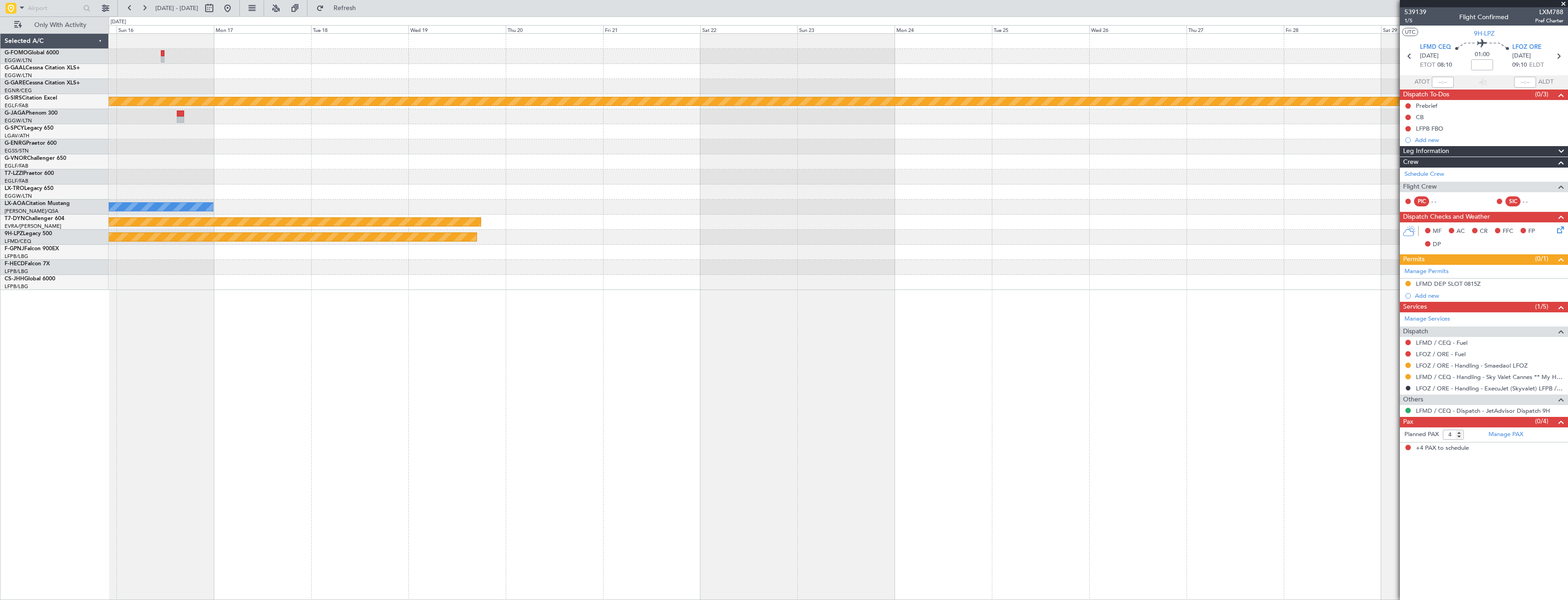
click at [625, 364] on div "Owner Owner Planned Maint Bournemouth Planned Maint Bournemouth No Crew Sabadel…" at bounding box center [839, 317] width 1459 height 567
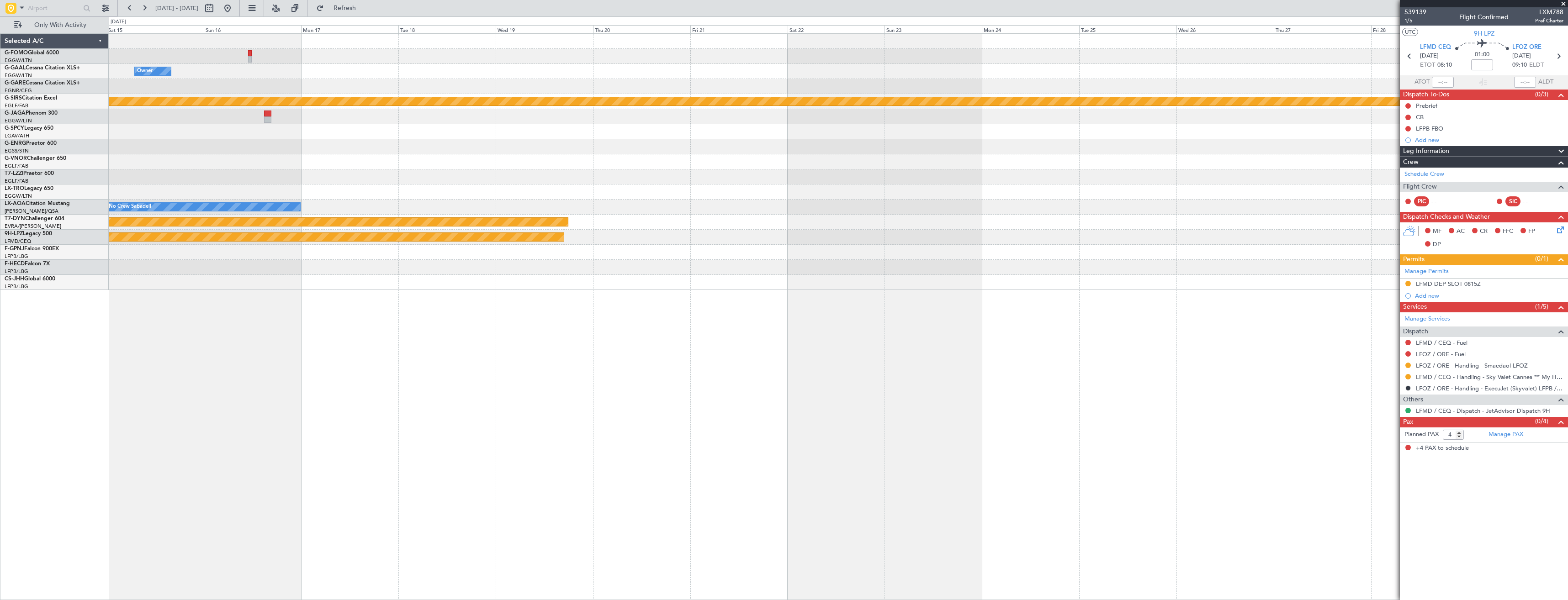
click at [479, 358] on div "Owner Owner Planned Maint Bournemouth Planned Maint Bournemouth No Crew Sabadel…" at bounding box center [839, 317] width 1459 height 567
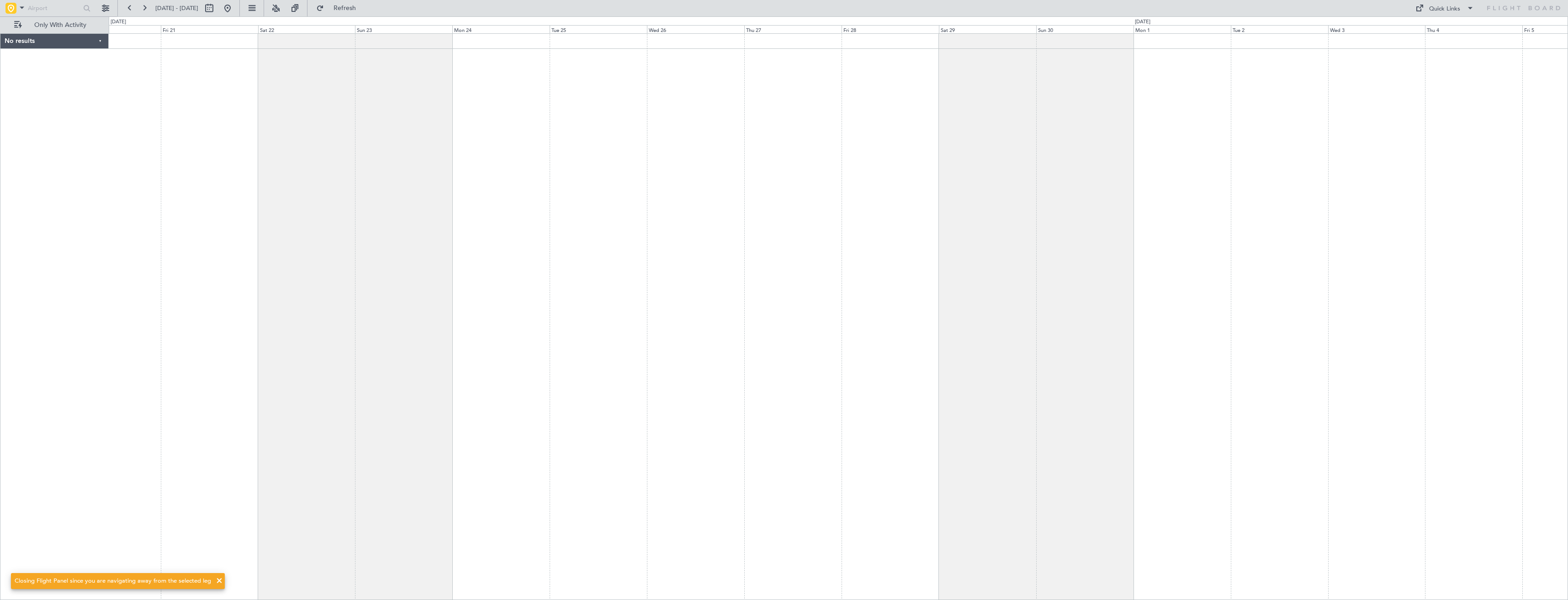
click at [649, 186] on div at bounding box center [839, 317] width 1459 height 567
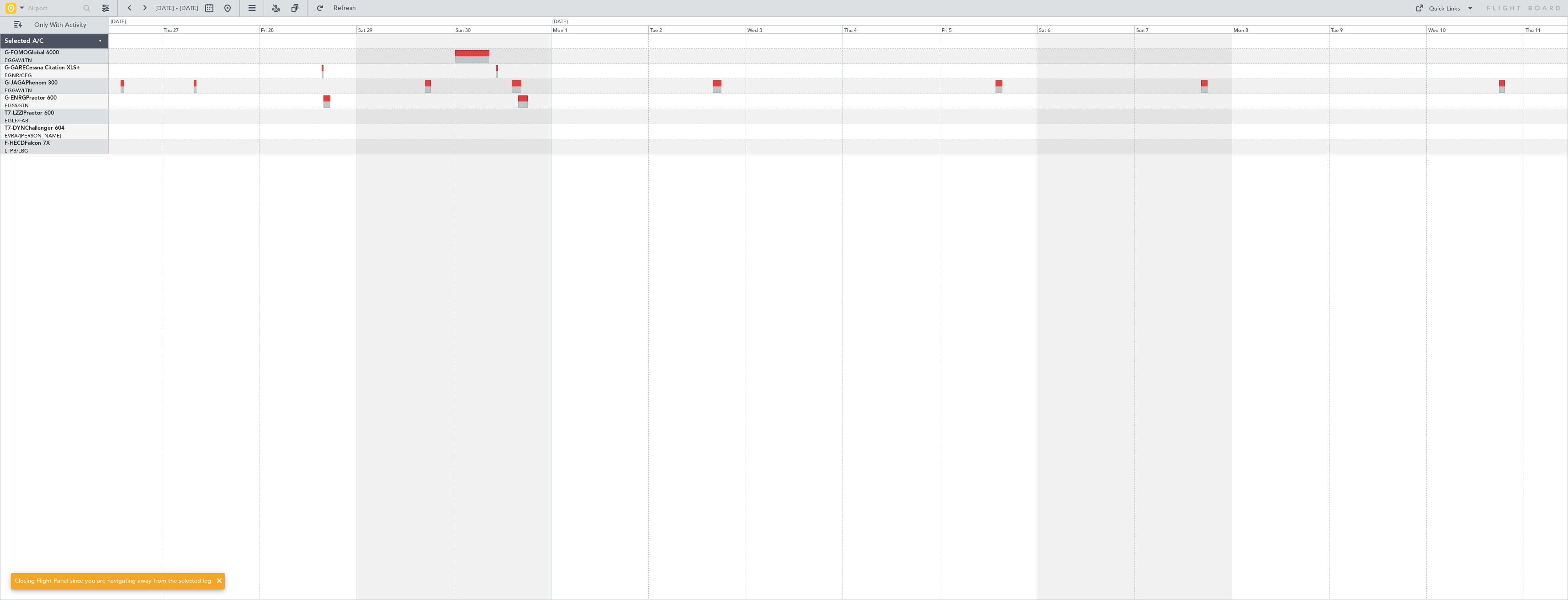
click at [496, 193] on div at bounding box center [839, 317] width 1459 height 567
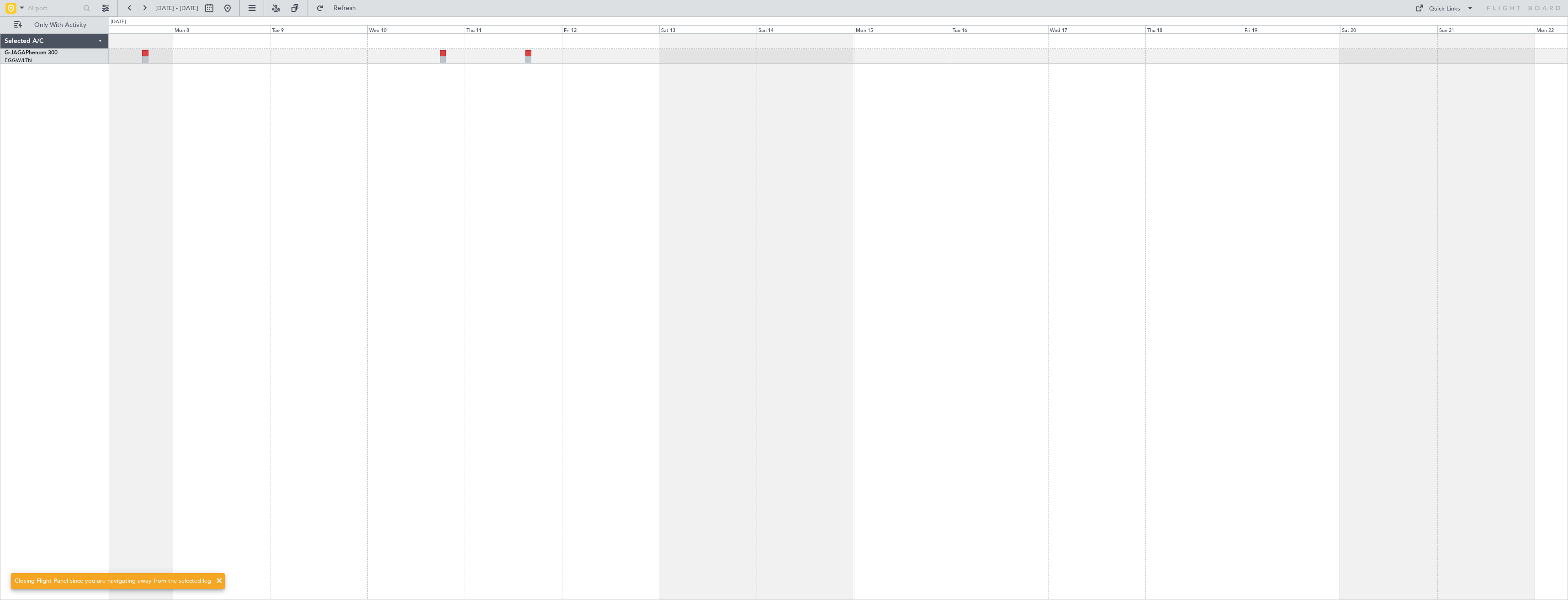
click at [453, 96] on div at bounding box center [839, 317] width 1459 height 567
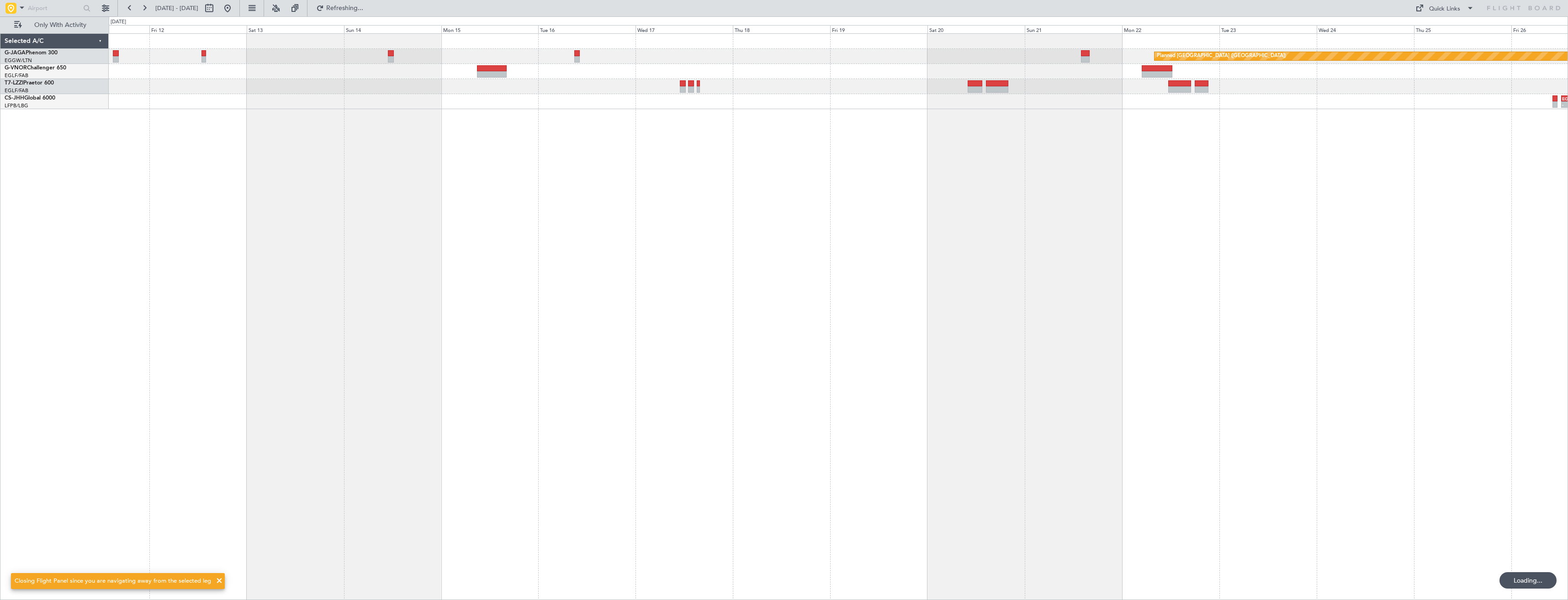
click at [648, 113] on div "Planned Maint St Gallen (Altenrhein) - - EGNV 12:30 Z FACT 00:20 Z" at bounding box center [839, 317] width 1459 height 567
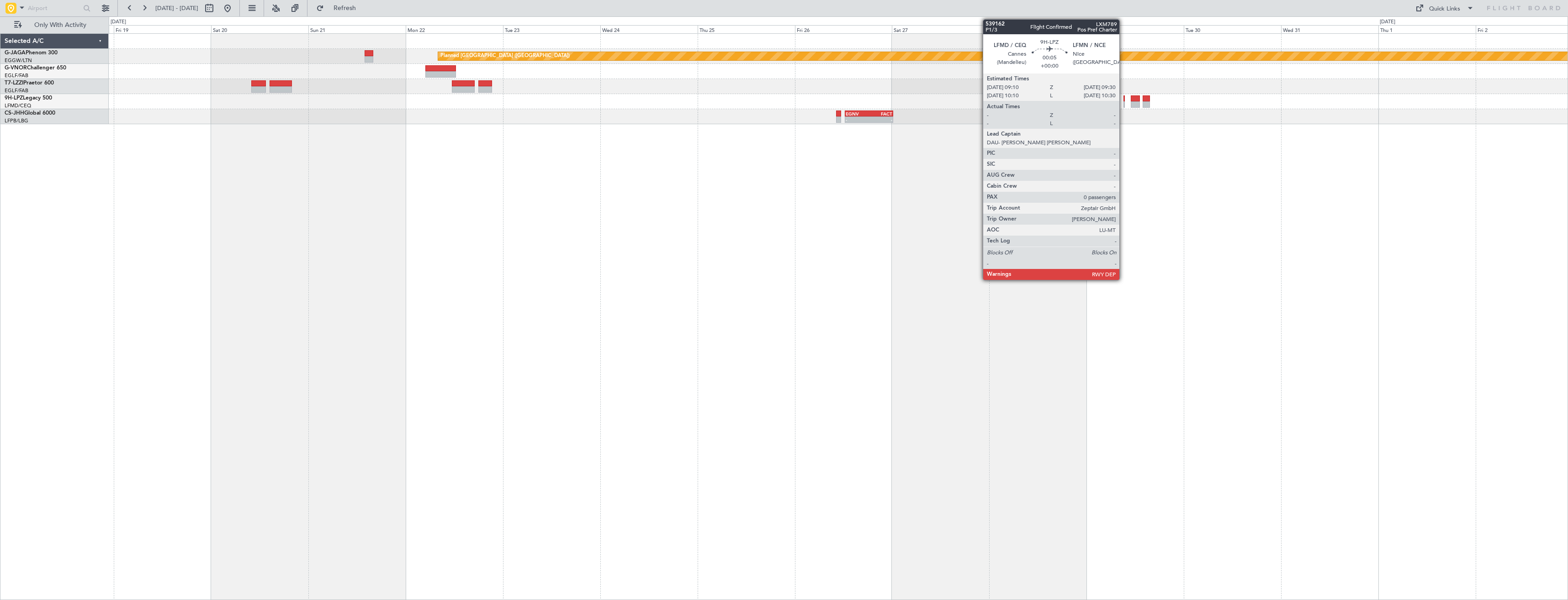
click at [1123, 102] on div at bounding box center [1124, 105] width 1 height 6
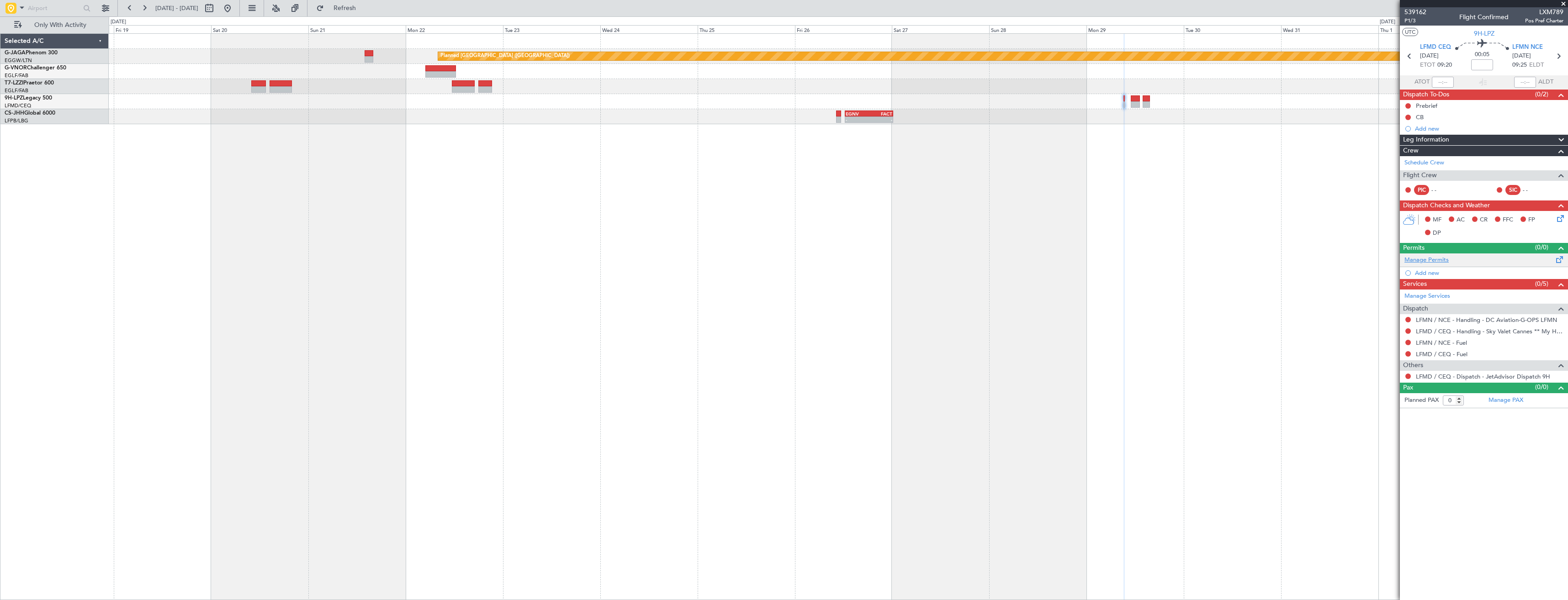
click at [1433, 260] on link "Manage Permits" at bounding box center [1427, 260] width 44 height 9
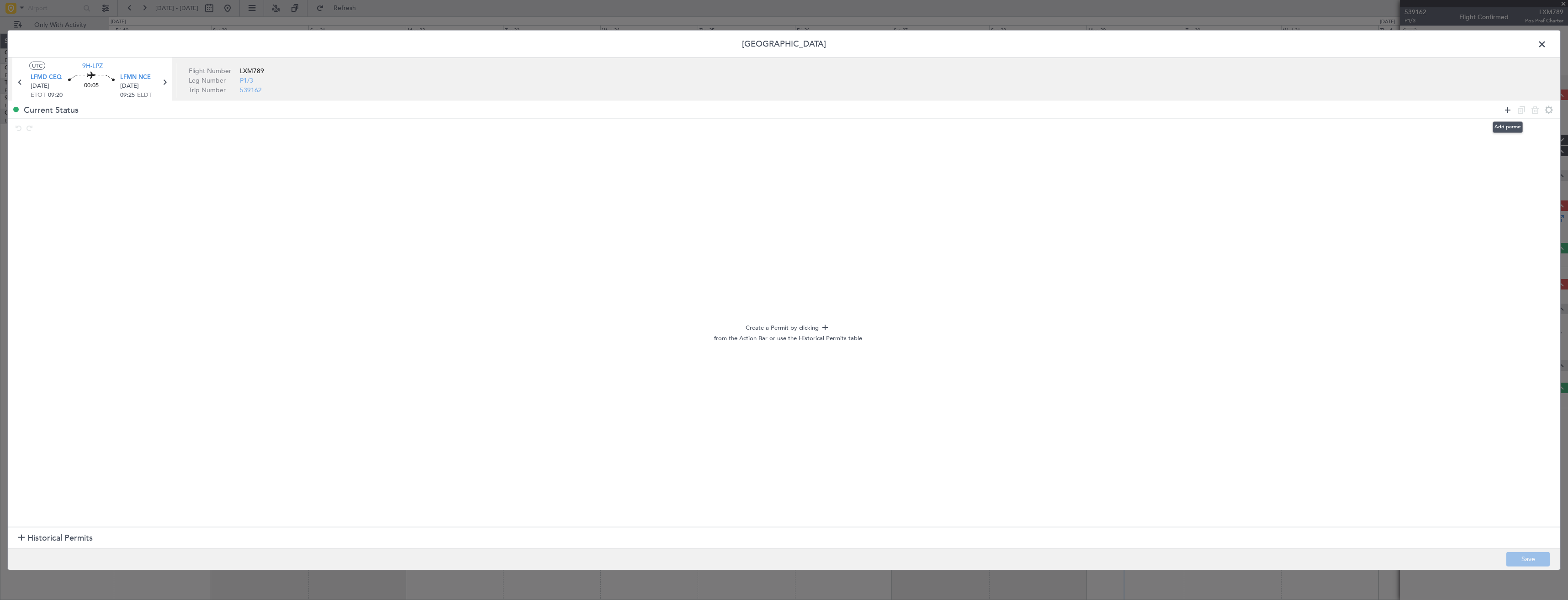
click at [1509, 111] on icon at bounding box center [1507, 110] width 11 height 11
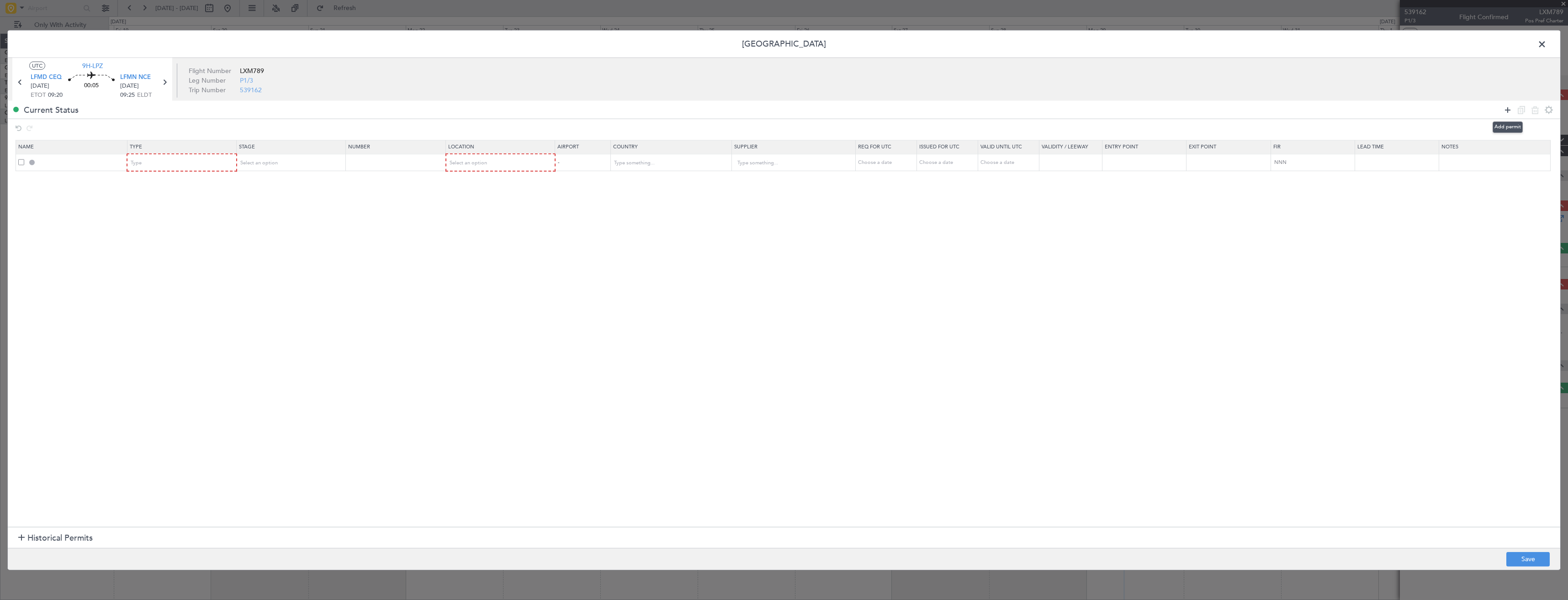
click at [1509, 111] on icon at bounding box center [1507, 110] width 11 height 11
click at [144, 164] on div "Type" at bounding box center [179, 163] width 96 height 13
click at [157, 248] on span "Slot" at bounding box center [184, 250] width 102 height 13
click at [145, 175] on div "Type" at bounding box center [179, 180] width 96 height 13
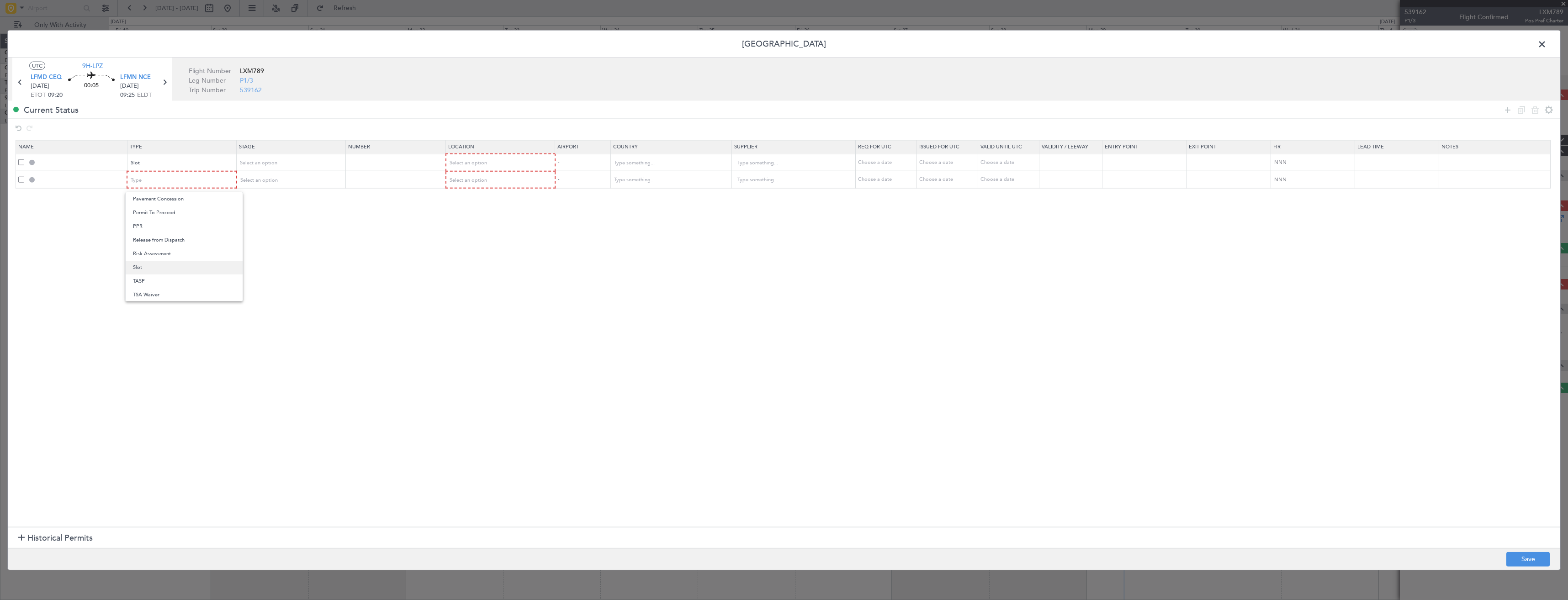
click at [141, 272] on span "Slot" at bounding box center [184, 268] width 102 height 13
click at [265, 163] on span "Select an option" at bounding box center [258, 162] width 37 height 7
click at [270, 227] on span "Requested" at bounding box center [293, 223] width 102 height 13
click at [271, 186] on div "Select an option" at bounding box center [288, 180] width 96 height 13
click at [271, 238] on span "Requested" at bounding box center [293, 240] width 102 height 13
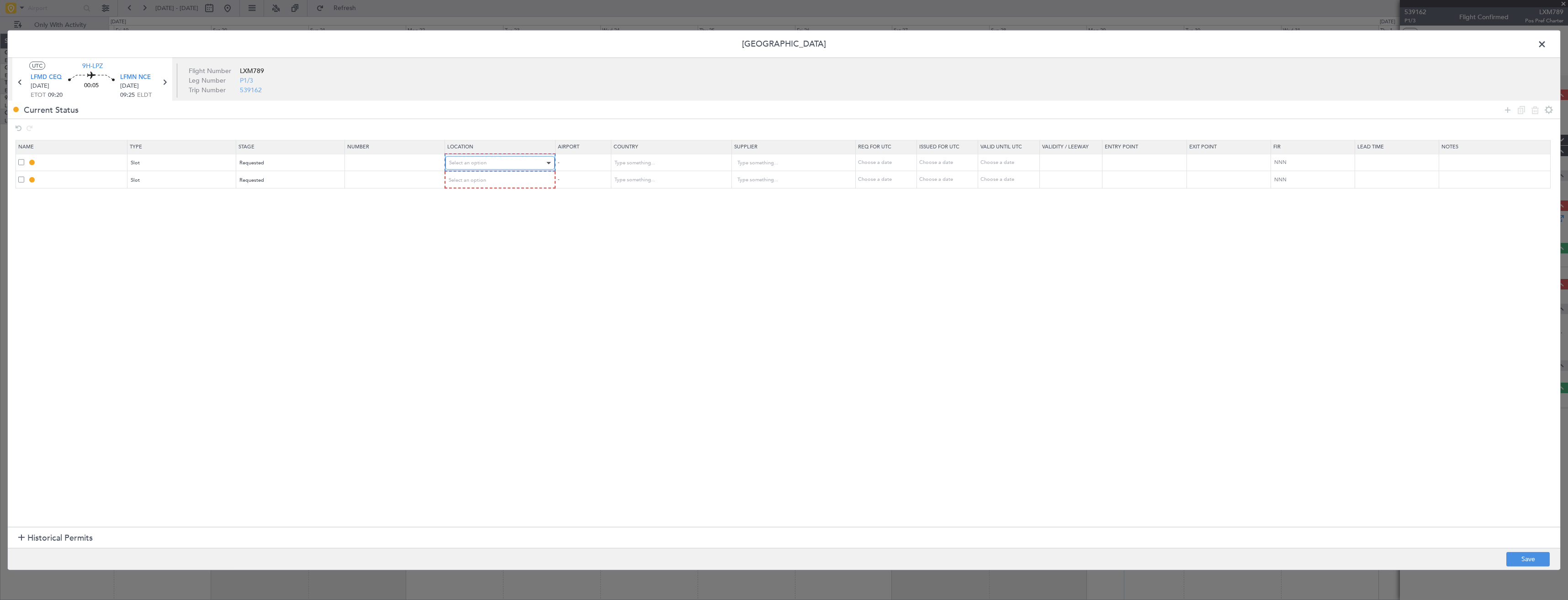
click at [483, 156] on div "Select an option" at bounding box center [497, 163] width 96 height 13
click at [479, 181] on span "Departure" at bounding box center [505, 182] width 102 height 13
click at [479, 178] on span "Select an option" at bounding box center [467, 179] width 37 height 7
click at [475, 223] on span "Arrival" at bounding box center [505, 227] width 102 height 13
click at [1525, 556] on button "Save" at bounding box center [1528, 559] width 43 height 15
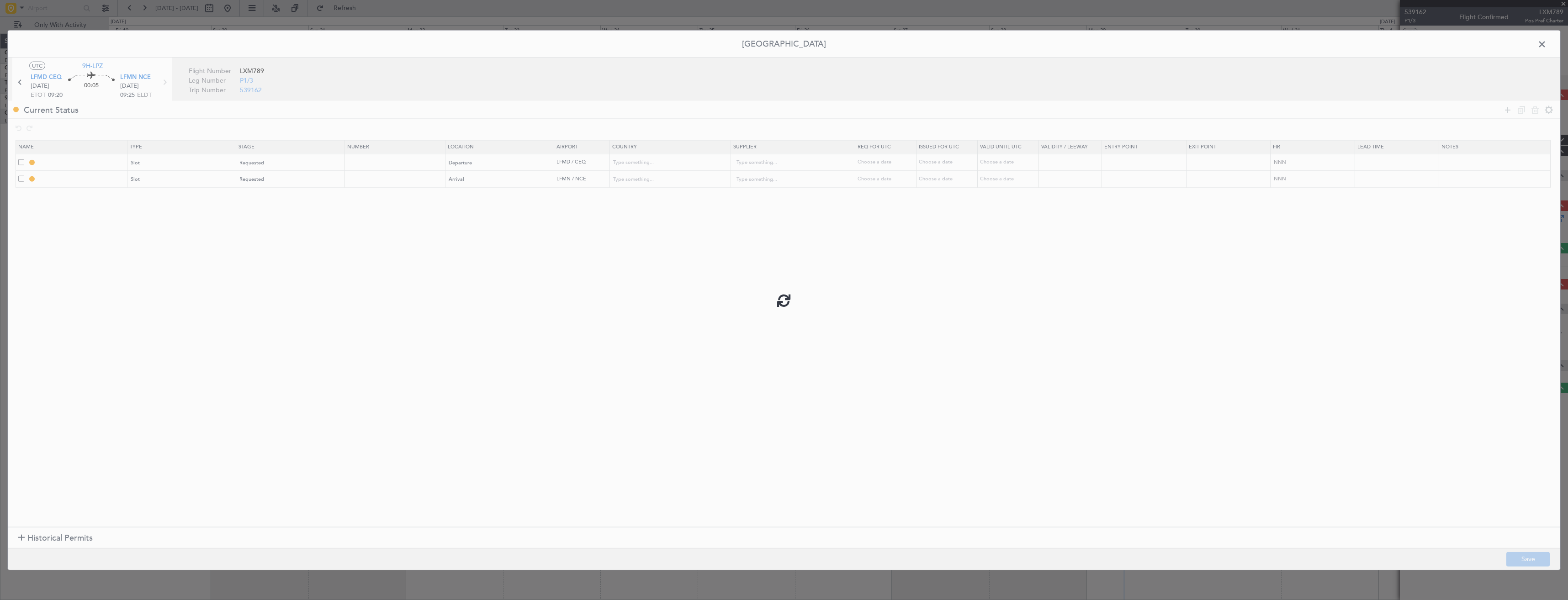
type input "LFMD DEP SLOT"
type input "France"
type input "NNN"
type input "LFMN ARR SLOT"
type input "France"
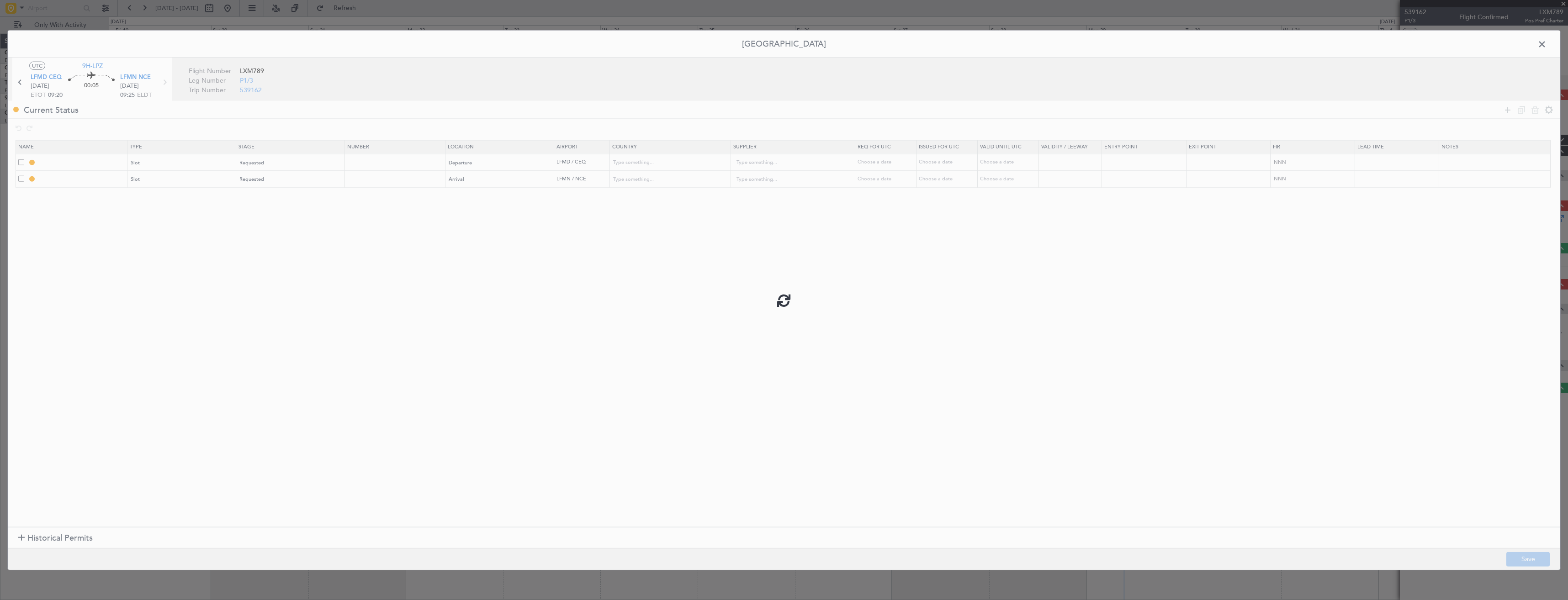
type input "NNN"
click at [105, 159] on input "LFMD DEP SLOT" at bounding box center [82, 162] width 89 height 8
type input "LFMD DEP SLOT 0920z"
click at [104, 176] on input "LFMN ARR SLOT" at bounding box center [82, 179] width 89 height 8
type input "LFMN ARR SLOT 0925z"
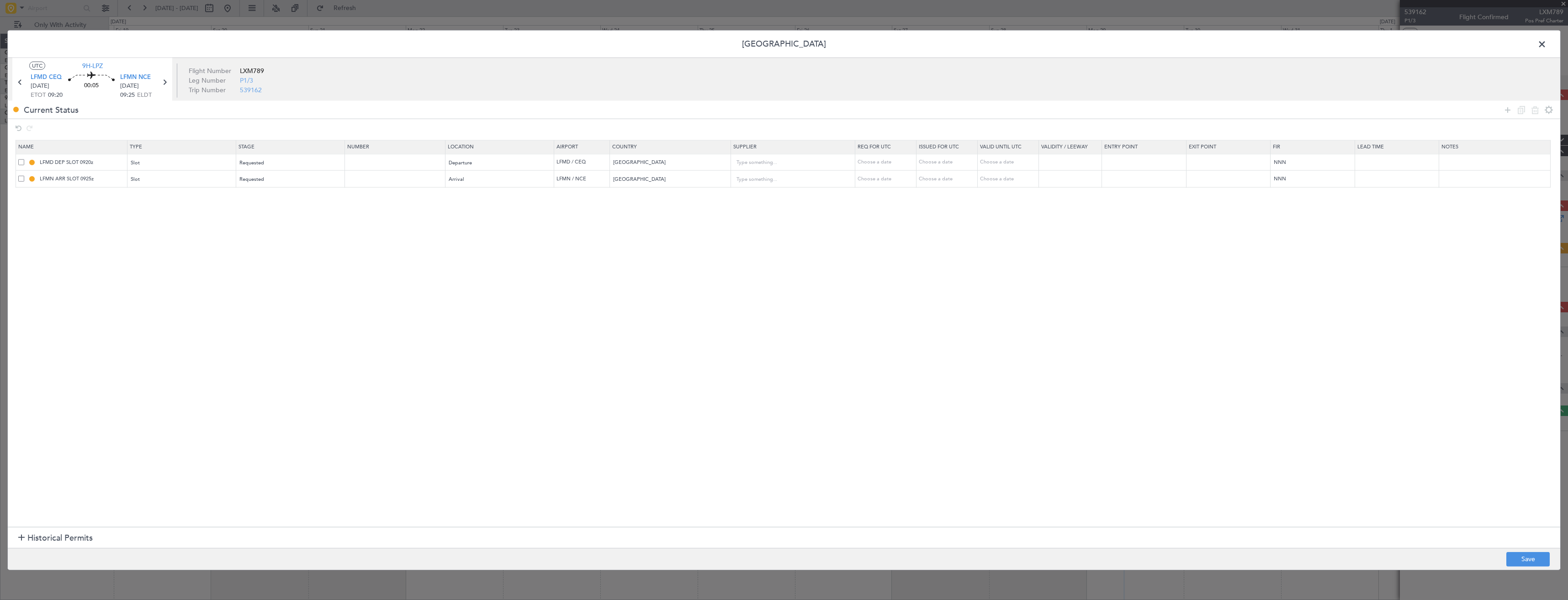
click at [1505, 557] on footer "Save" at bounding box center [784, 558] width 1552 height 22
click at [1509, 558] on button "Save" at bounding box center [1528, 559] width 43 height 15
click at [1547, 42] on span at bounding box center [1547, 47] width 0 height 18
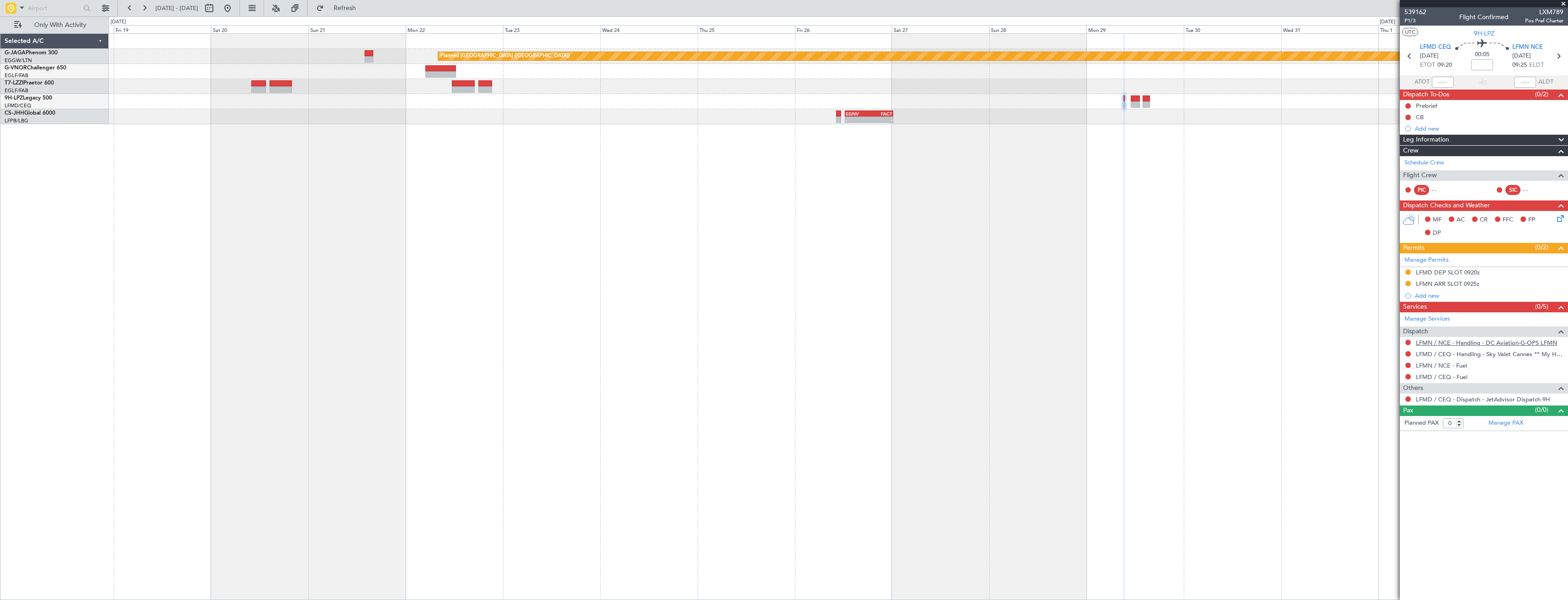
click at [1452, 342] on link "LFMN / NCE - Handling - DC Aviation-G-OPS LFMN" at bounding box center [1486, 342] width 141 height 8
click at [349, 10] on button "Refresh" at bounding box center [339, 8] width 55 height 15
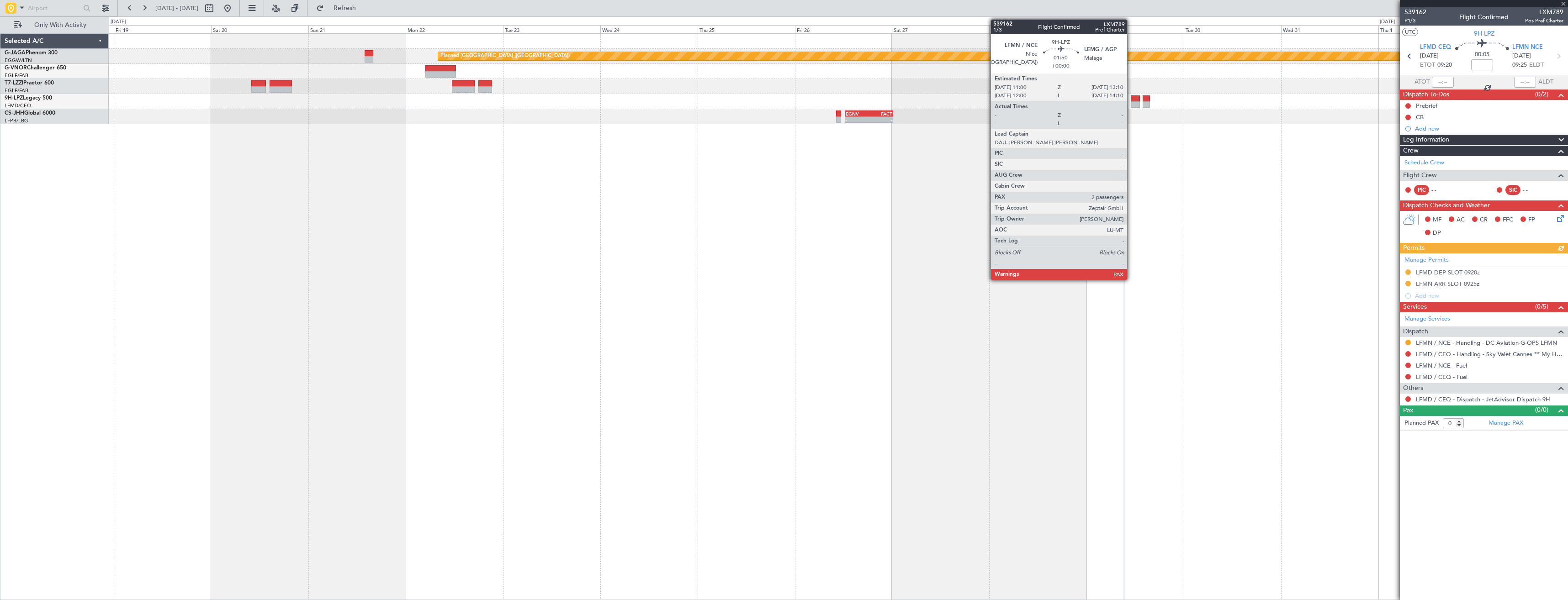
click at [1131, 102] on div at bounding box center [1135, 105] width 9 height 6
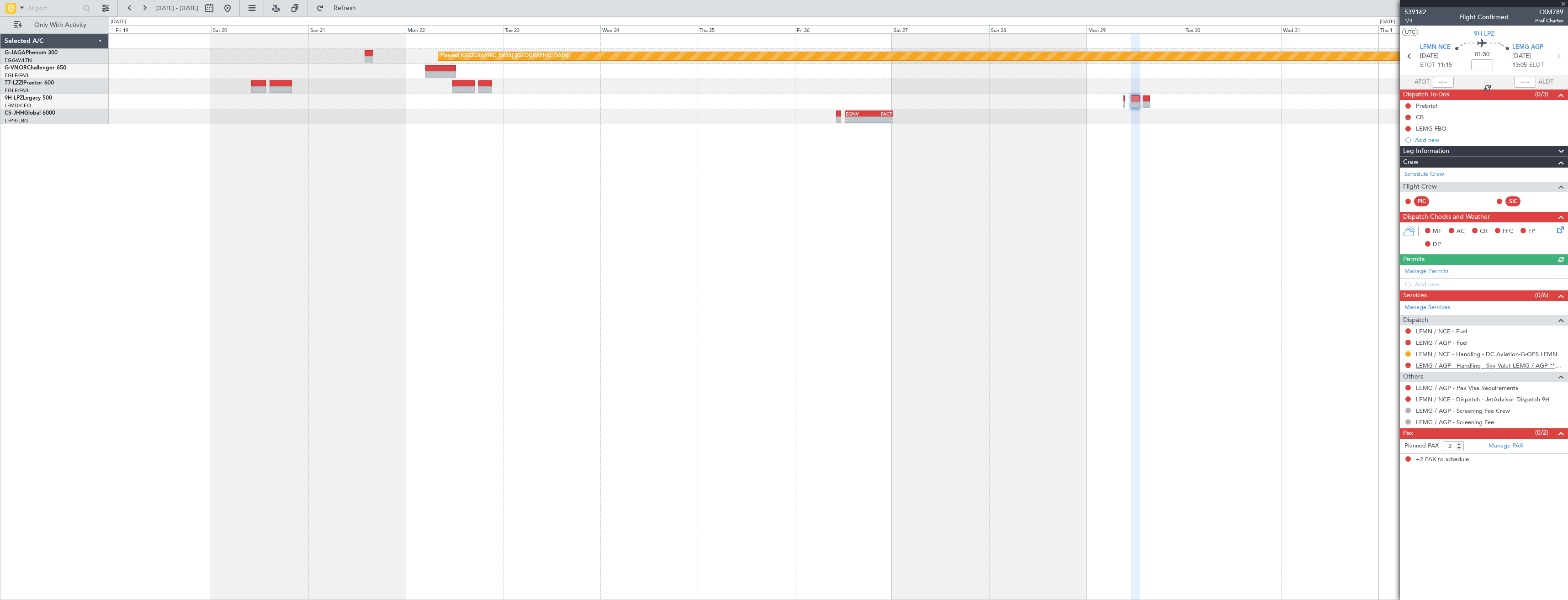
click at [1479, 366] on link "LEMG / AGP - Handling - Sky Valet LEMG / AGP ***My Handling***" at bounding box center [1489, 366] width 148 height 8
click at [367, 13] on button "Refresh" at bounding box center [339, 8] width 55 height 15
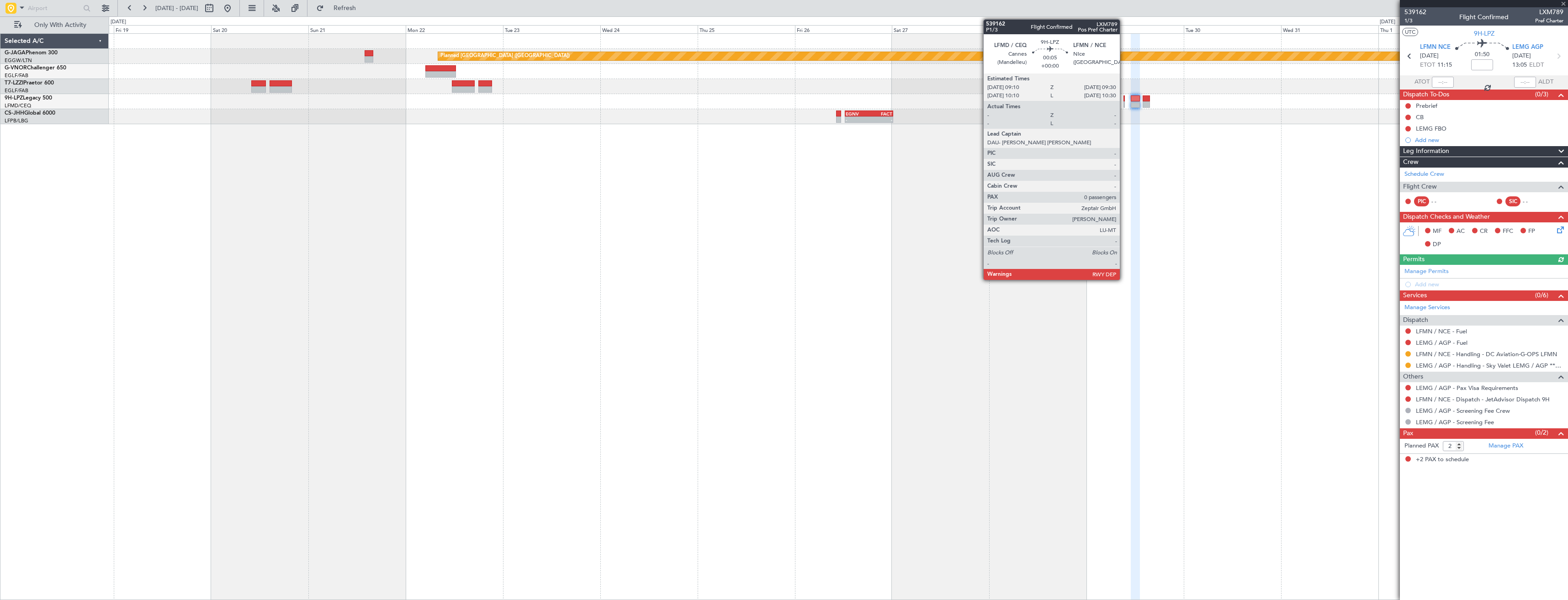
click at [1124, 102] on div at bounding box center [1124, 105] width 1 height 6
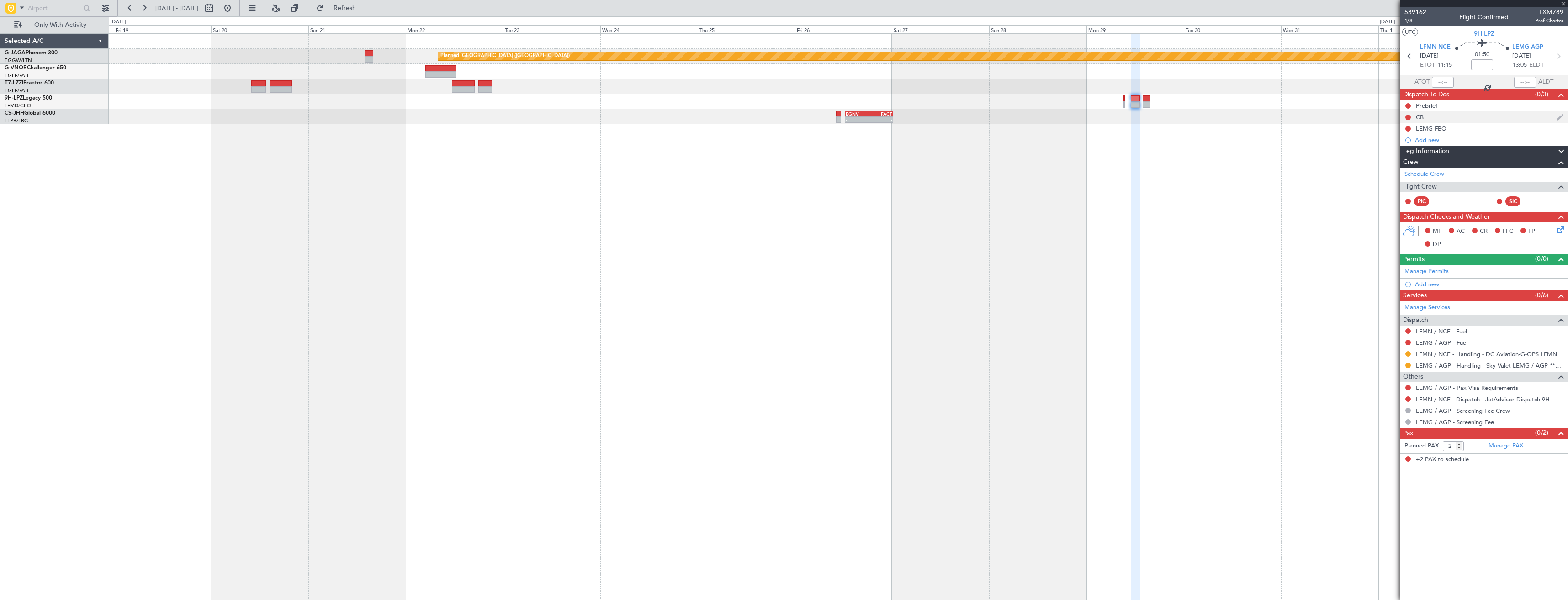
type input "0"
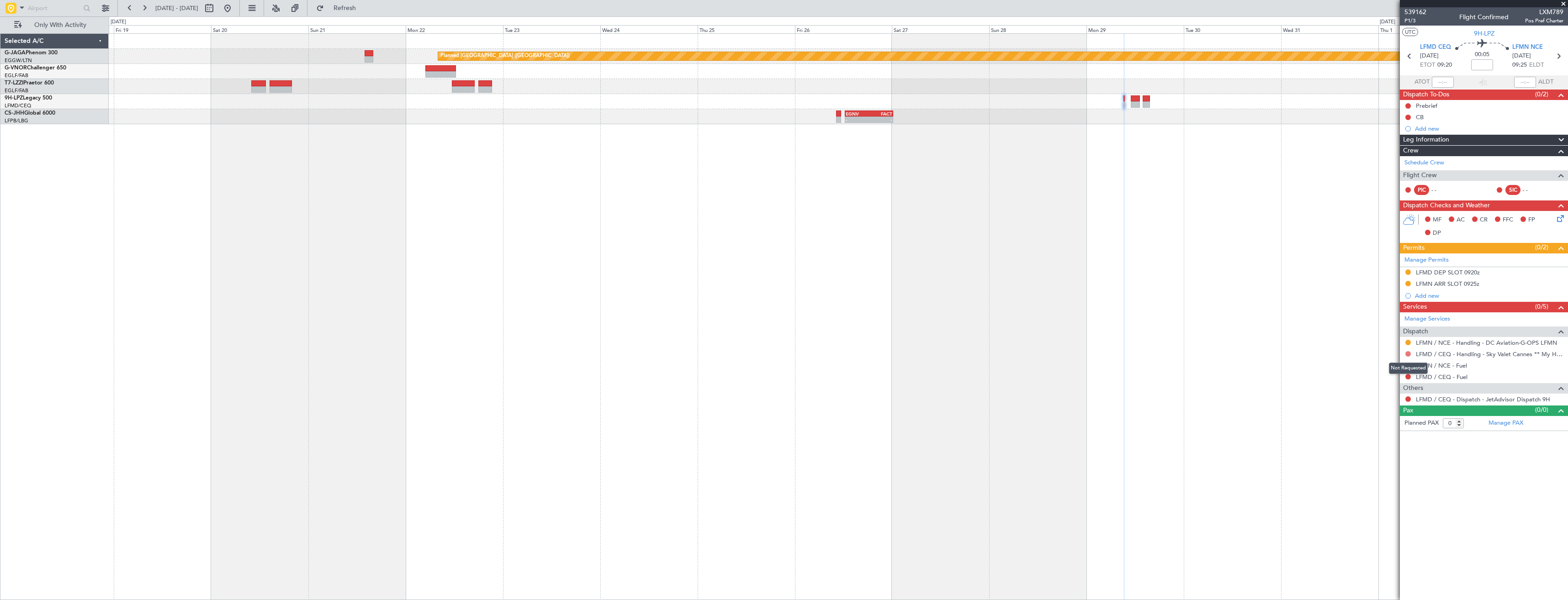
click at [1410, 354] on button at bounding box center [1408, 354] width 6 height 6
click at [1379, 405] on span "Requested" at bounding box center [1382, 408] width 29 height 9
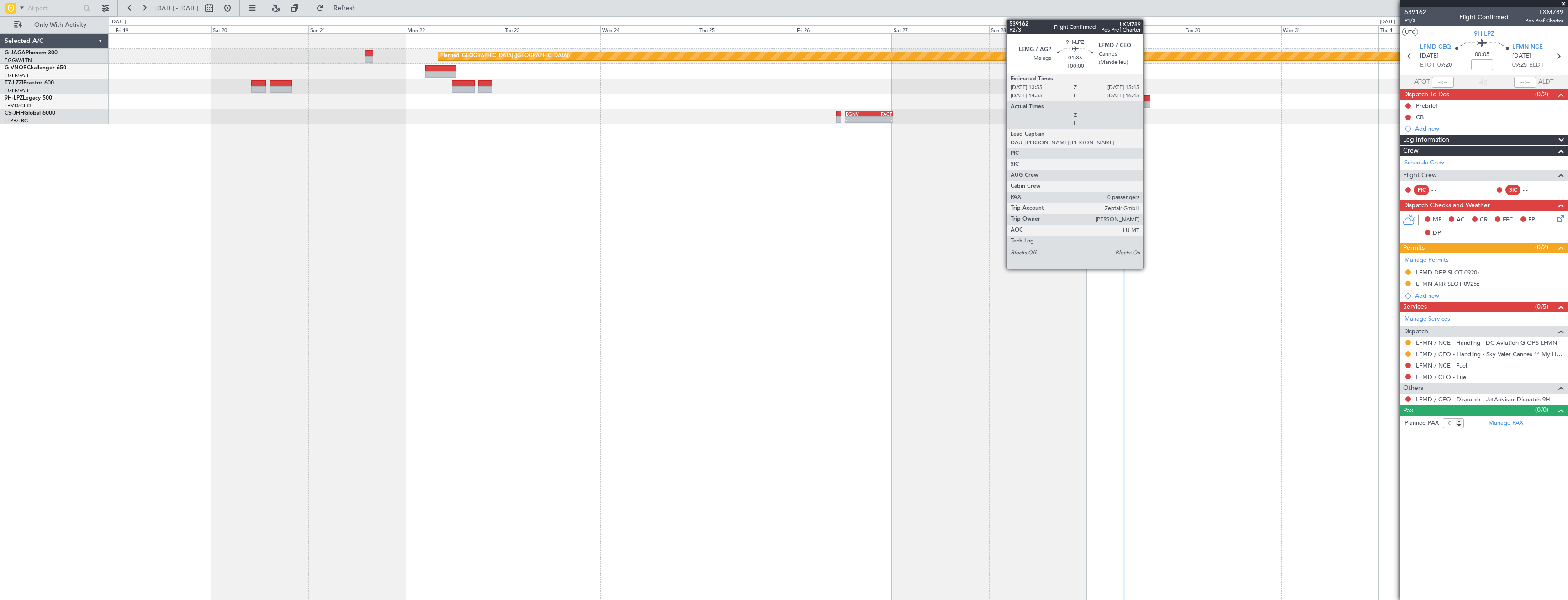
click at [1147, 98] on div at bounding box center [1146, 99] width 8 height 6
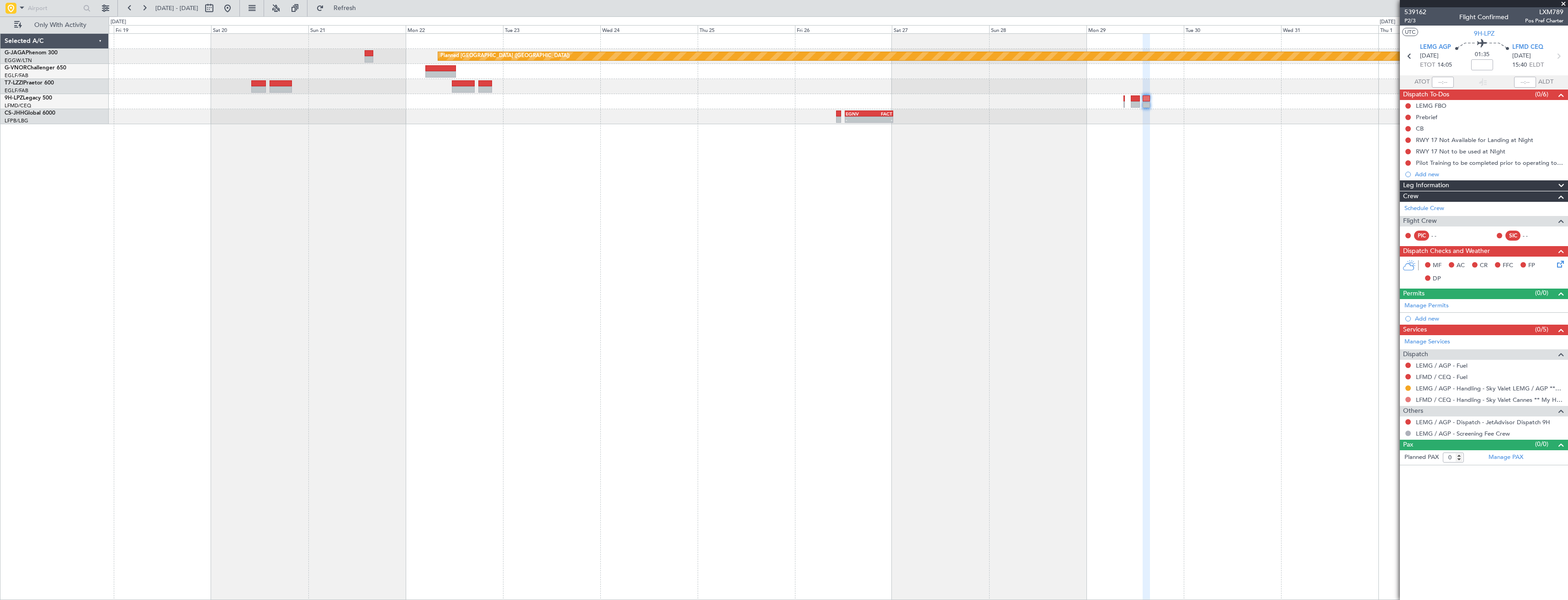
click at [1409, 399] on button at bounding box center [1408, 399] width 6 height 6
click at [1375, 456] on span "Requested" at bounding box center [1382, 453] width 29 height 9
click at [1420, 306] on link "Manage Permits" at bounding box center [1427, 306] width 44 height 9
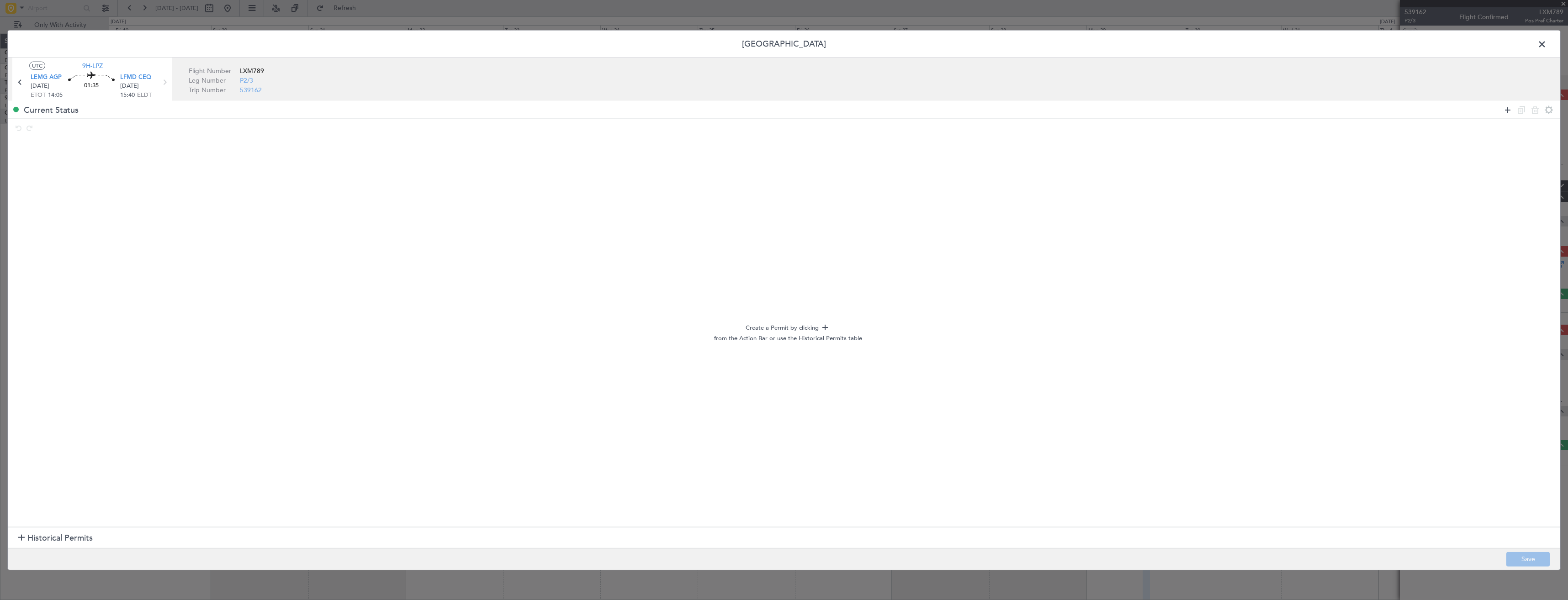
click at [1509, 108] on icon at bounding box center [1507, 110] width 11 height 11
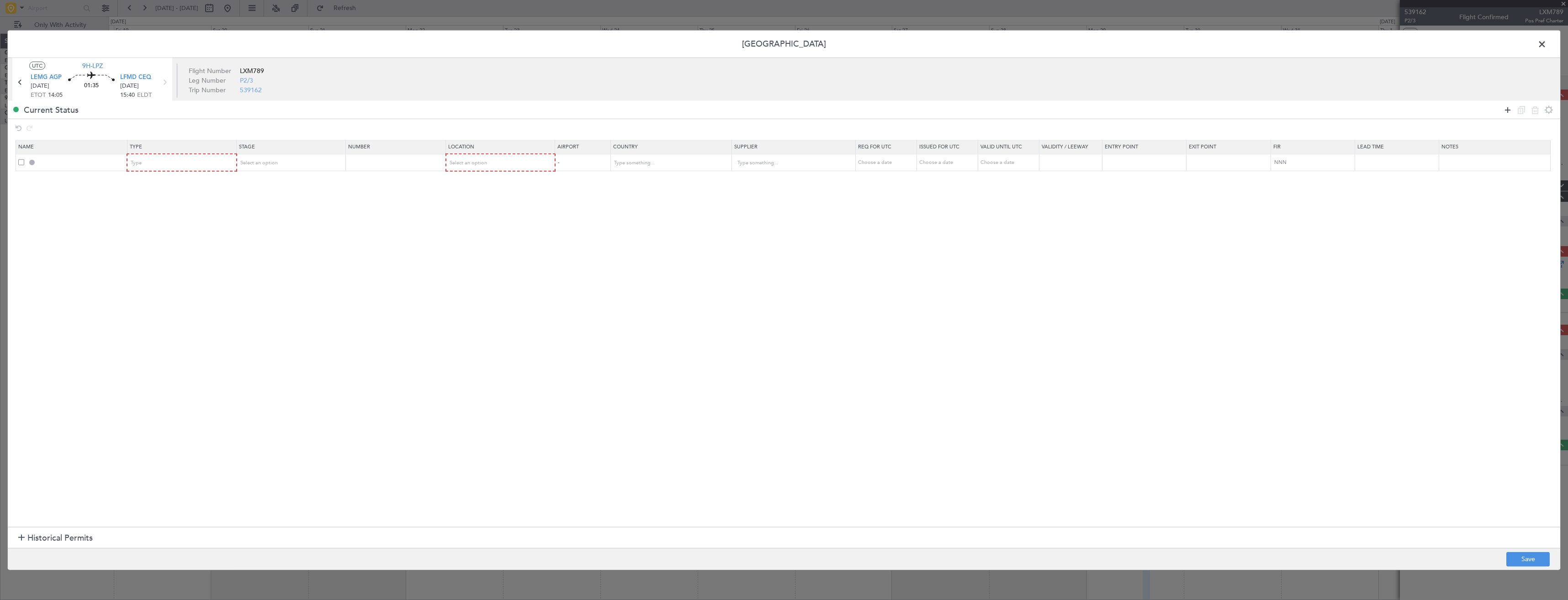
click at [1509, 108] on icon at bounding box center [1507, 110] width 11 height 11
click at [151, 164] on div "Type" at bounding box center [179, 163] width 96 height 13
drag, startPoint x: 156, startPoint y: 248, endPoint x: 160, endPoint y: 245, distance: 5.0
click at [159, 247] on span "Slot" at bounding box center [184, 250] width 102 height 13
click at [150, 180] on div "Type" at bounding box center [179, 180] width 96 height 13
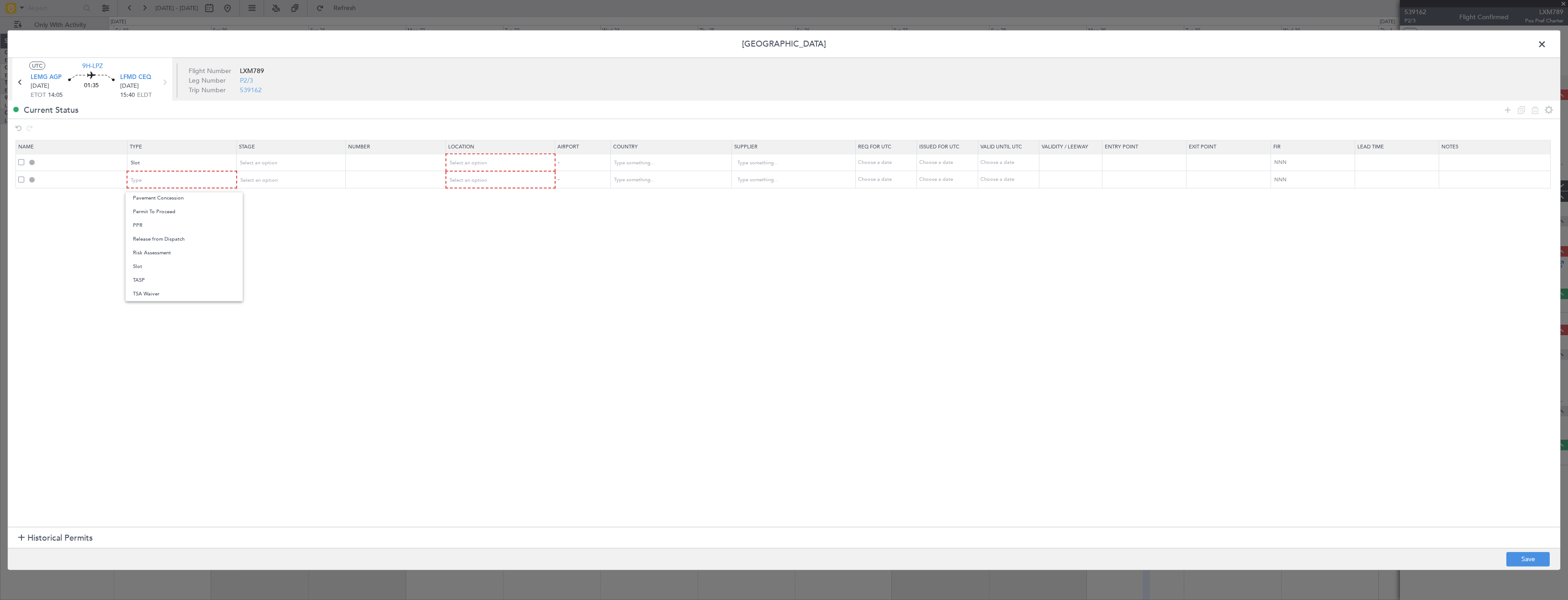
drag, startPoint x: 156, startPoint y: 264, endPoint x: 161, endPoint y: 259, distance: 7.1
click at [159, 260] on span "Slot" at bounding box center [184, 266] width 102 height 13
click at [266, 154] on td "Select an option" at bounding box center [291, 162] width 109 height 17
click at [265, 163] on span "Select an option" at bounding box center [258, 162] width 37 height 7
click at [255, 224] on span "Requested" at bounding box center [293, 223] width 102 height 13
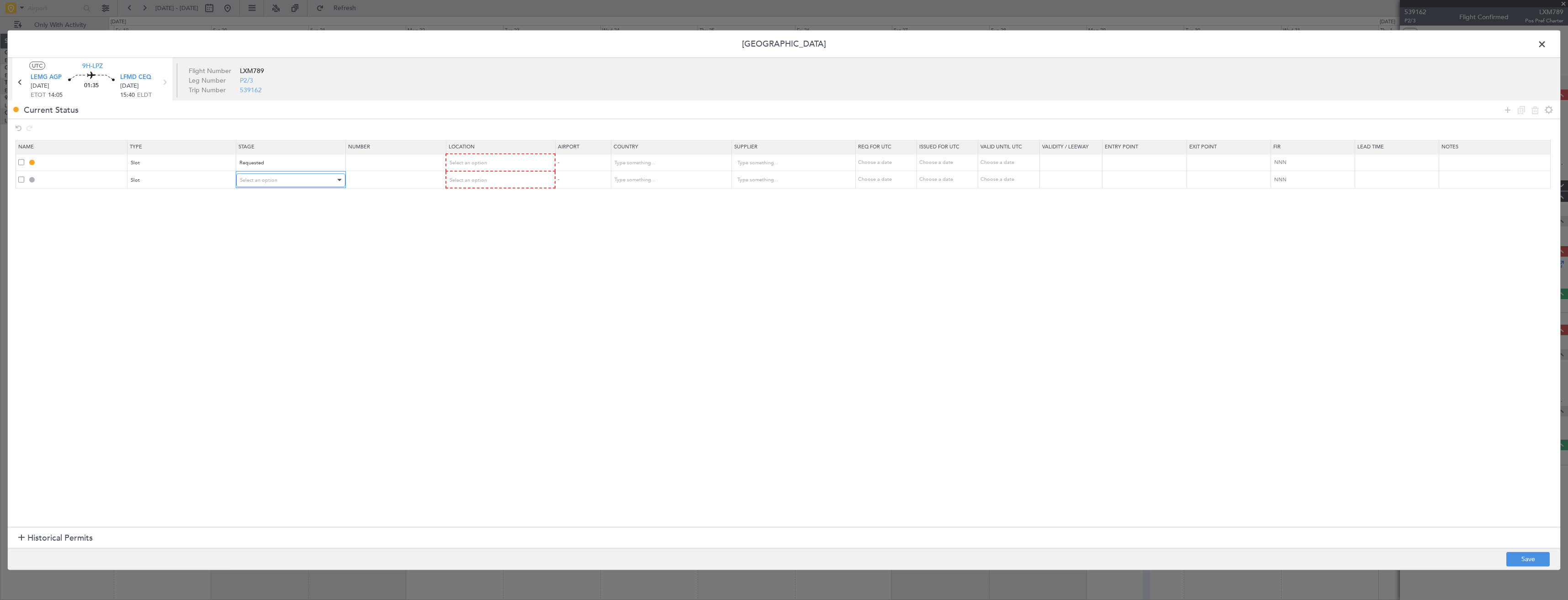
click at [267, 182] on span "Select an option" at bounding box center [258, 179] width 37 height 7
click at [255, 244] on span "Requested" at bounding box center [293, 240] width 102 height 13
click at [473, 166] on span "Select an option" at bounding box center [467, 162] width 37 height 7
click at [470, 181] on span "Departure" at bounding box center [505, 182] width 102 height 13
click at [469, 183] on div "Select an option" at bounding box center [497, 180] width 96 height 13
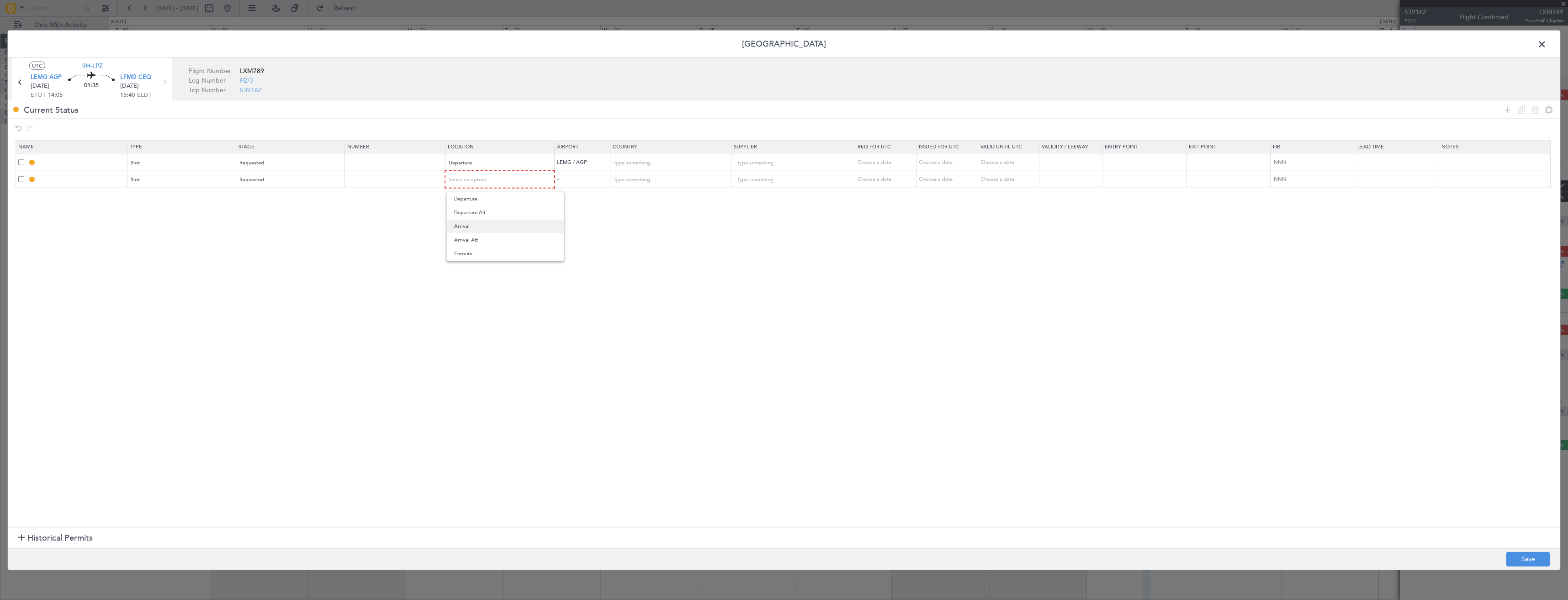
click at [466, 227] on span "Arrival" at bounding box center [505, 227] width 102 height 13
click at [1516, 555] on button "Save" at bounding box center [1528, 559] width 43 height 15
type input "LEMG DEP SLOT"
type input "Spain"
type input "NNN"
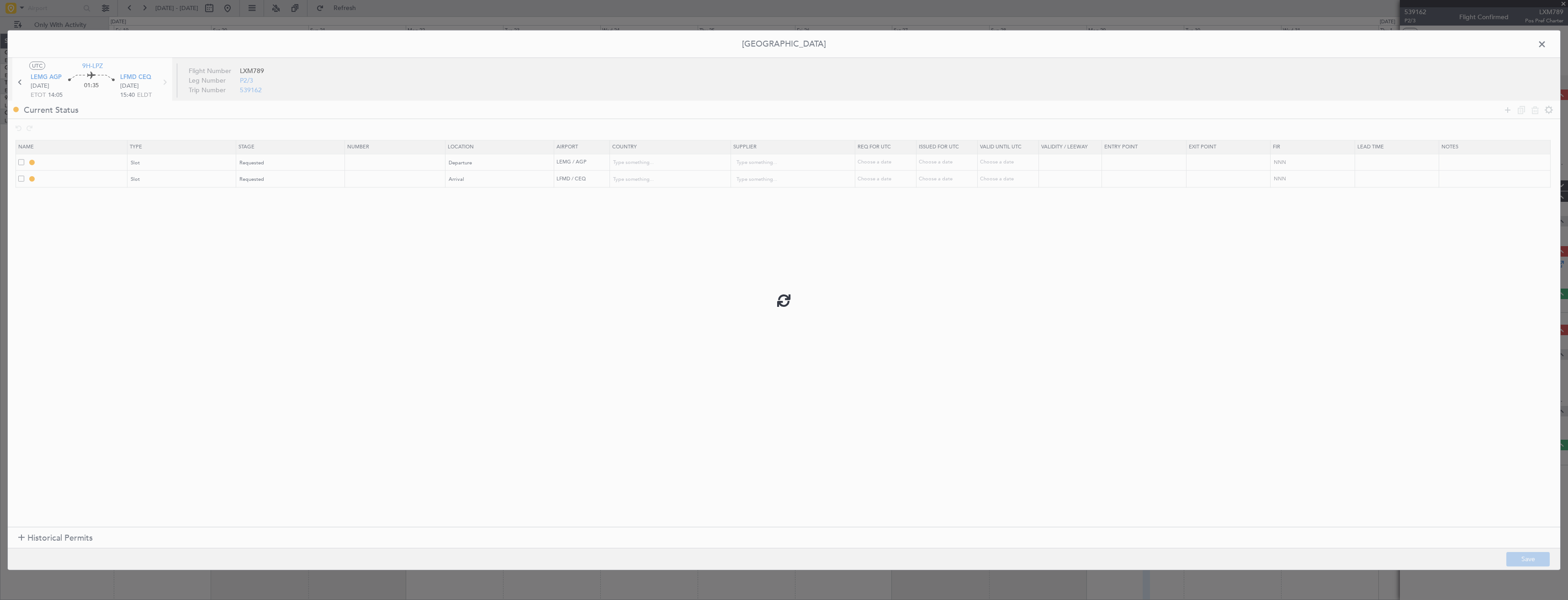
type input "LFMD ARR SLOT"
type input "France"
type input "NNN"
drag, startPoint x: 118, startPoint y: 169, endPoint x: 116, endPoint y: 163, distance: 6.3
click at [118, 169] on td "LEMG DEP SLOT" at bounding box center [72, 162] width 111 height 17
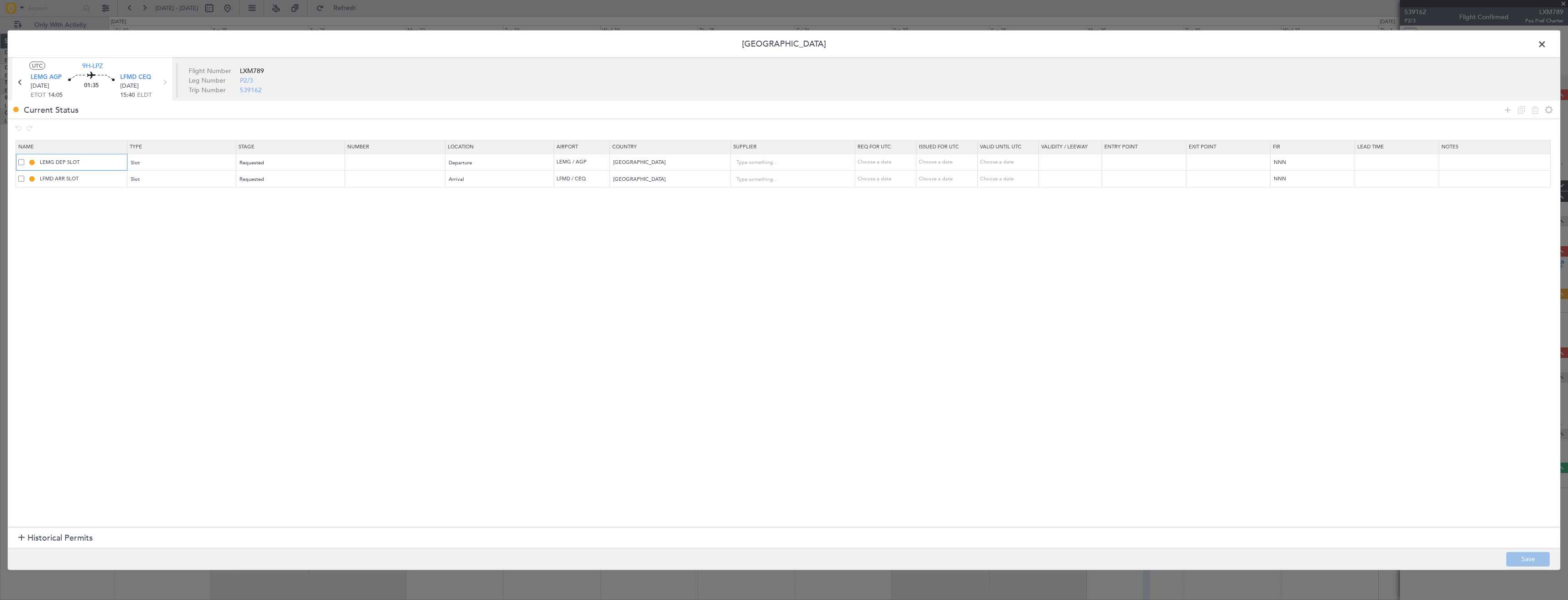
click at [116, 160] on input "LEMG DEP SLOT" at bounding box center [82, 162] width 89 height 8
type input "LEMG DEP SLOT 1405z"
click at [110, 180] on input "LFMD ARR SLOT" at bounding box center [82, 179] width 89 height 8
type input "LFMD ARR SLOT 1545z"
click at [1525, 561] on button "Save" at bounding box center [1528, 559] width 43 height 15
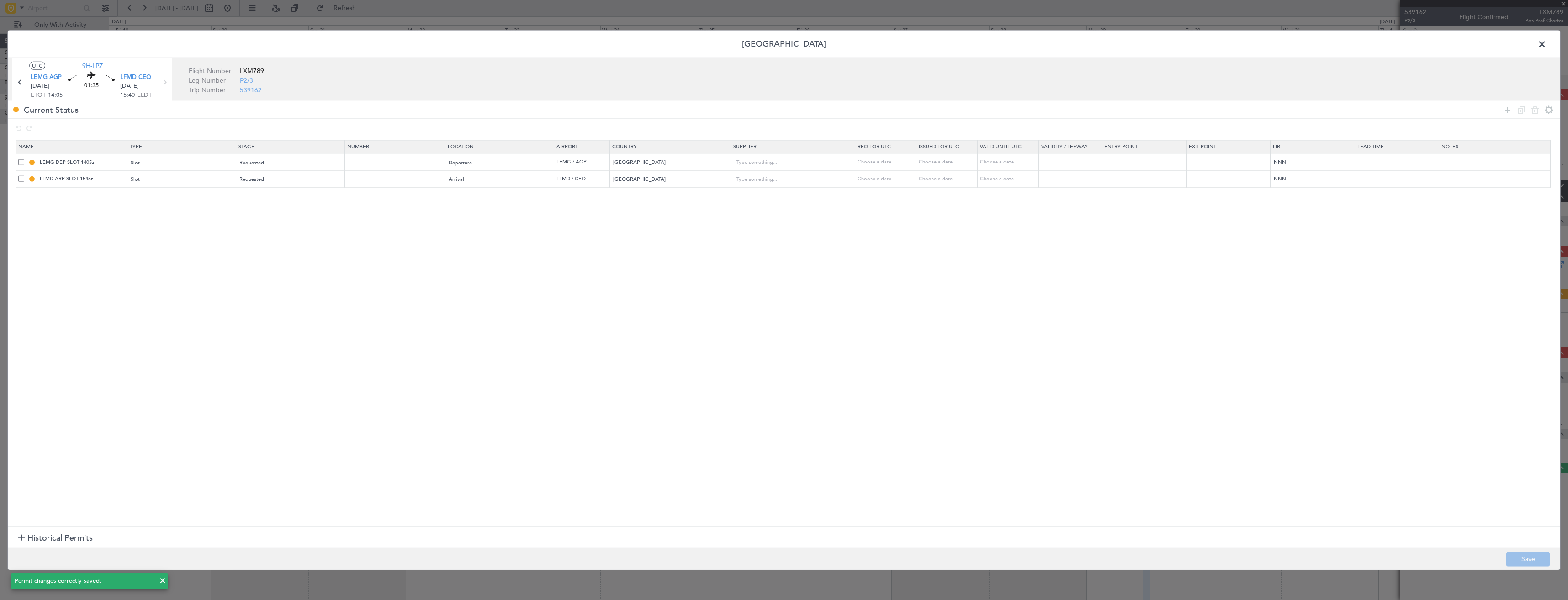
click at [1547, 45] on span at bounding box center [1547, 47] width 0 height 18
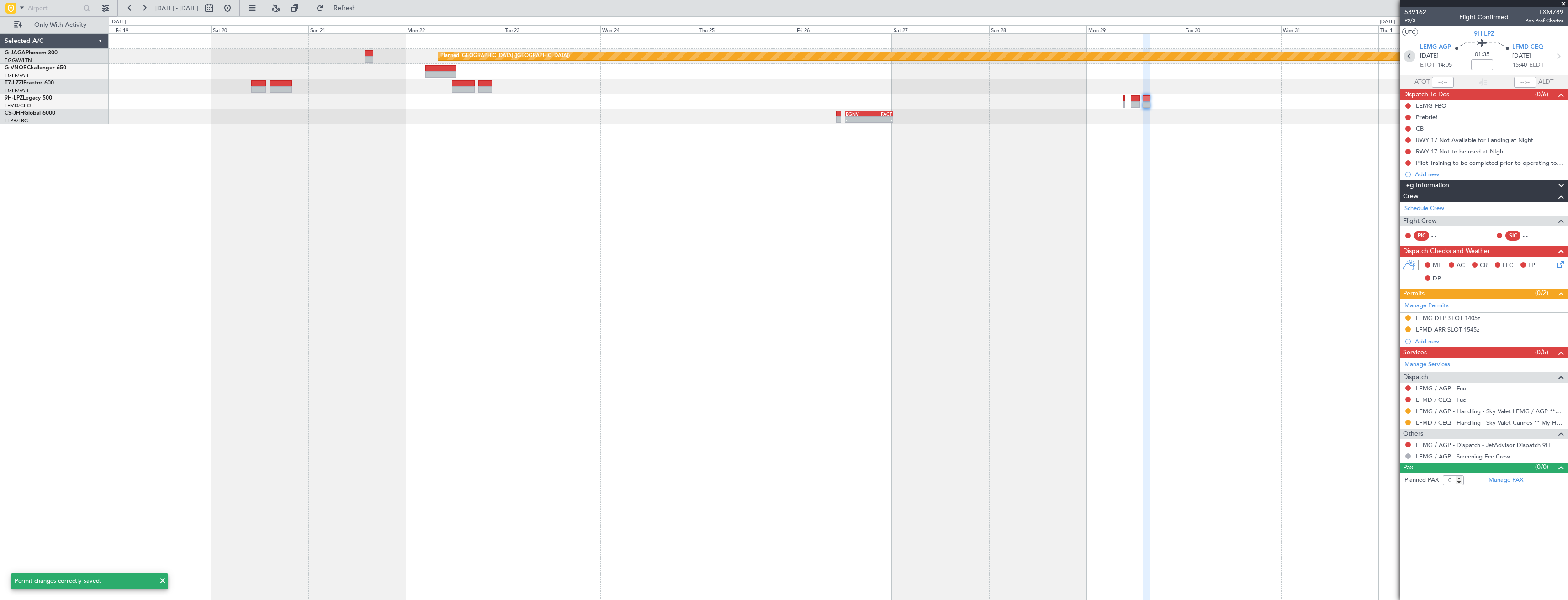
click at [1412, 55] on icon at bounding box center [1409, 56] width 12 height 12
type input "2"
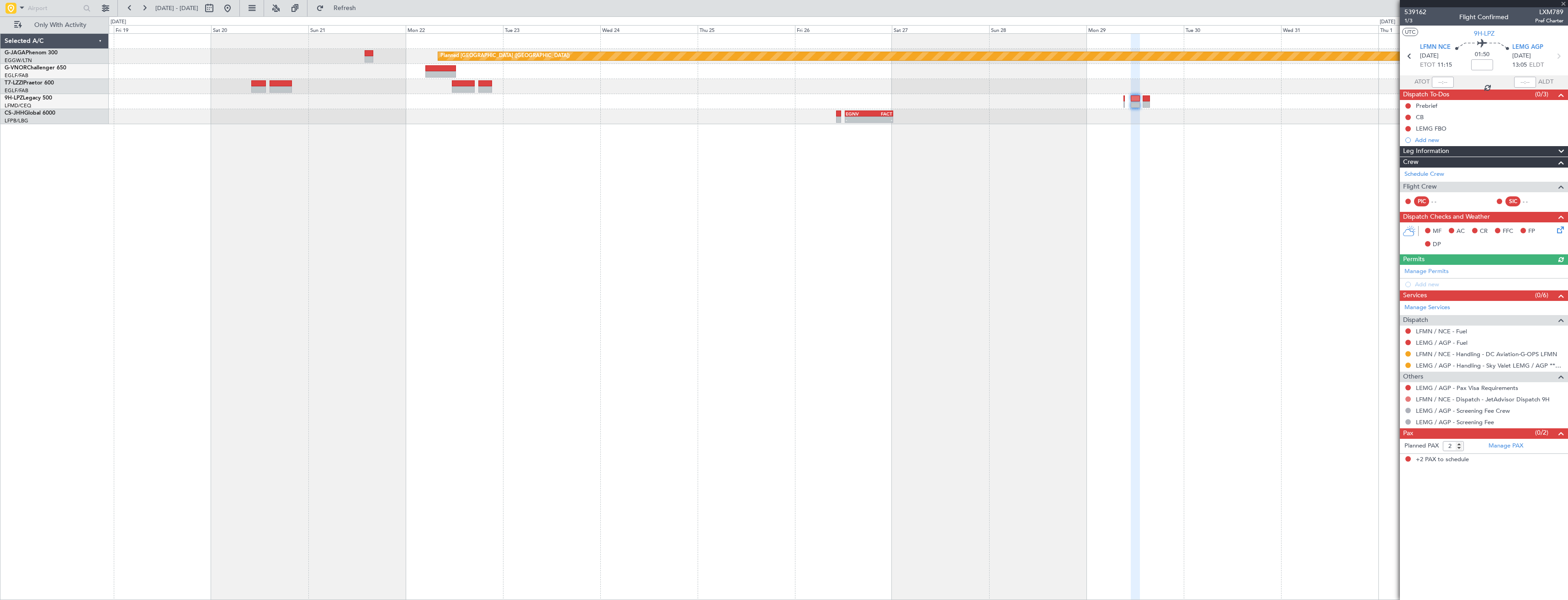
click at [1408, 398] on button at bounding box center [1408, 399] width 6 height 6
drag, startPoint x: 1387, startPoint y: 508, endPoint x: 1387, endPoint y: 462, distance: 46.0
click at [1389, 506] on span "Confirmed" at bounding box center [1382, 508] width 28 height 9
click at [1430, 271] on link "Manage Permits" at bounding box center [1427, 271] width 44 height 9
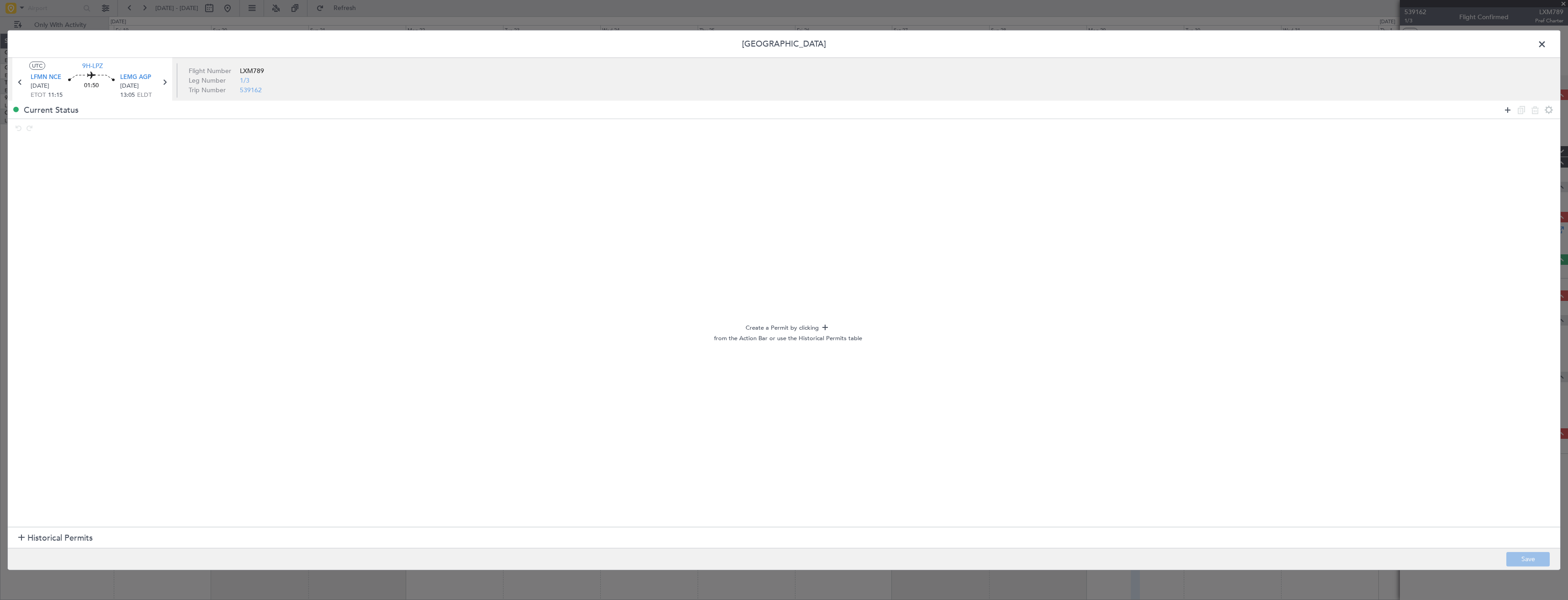
click at [1506, 105] on icon at bounding box center [1507, 110] width 11 height 11
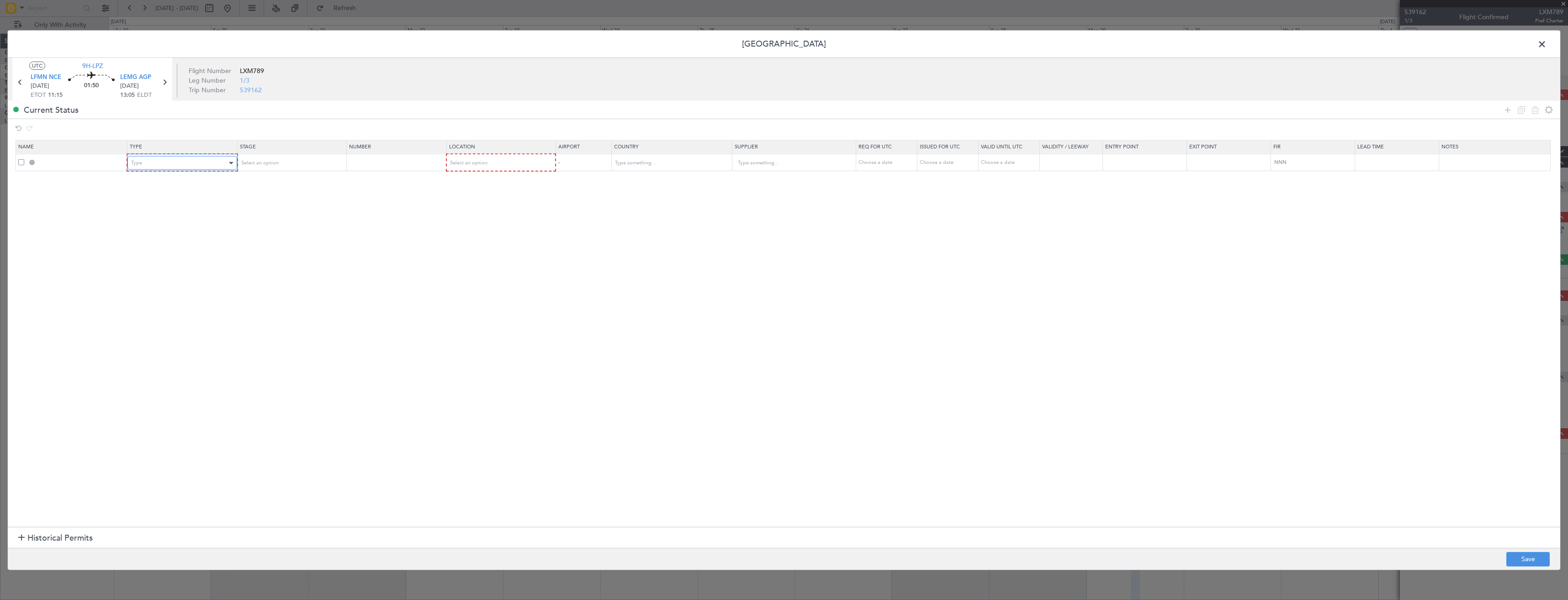
click at [192, 166] on div "Type" at bounding box center [179, 163] width 96 height 13
click at [170, 247] on span "Slot" at bounding box center [184, 250] width 102 height 13
click at [270, 159] on span "Select an option" at bounding box center [258, 162] width 37 height 7
click at [263, 218] on span "Requested" at bounding box center [293, 223] width 102 height 13
click at [467, 166] on div "Select an option" at bounding box center [497, 163] width 96 height 13
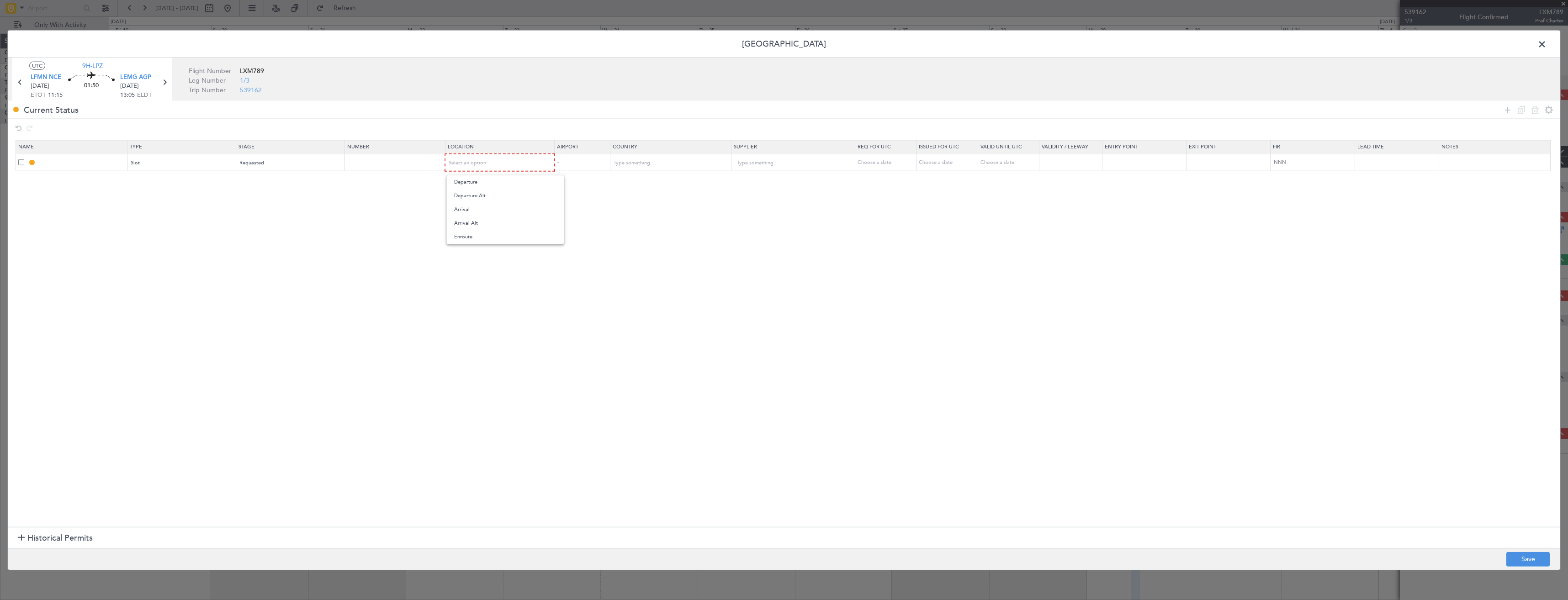
drag, startPoint x: 469, startPoint y: 206, endPoint x: 488, endPoint y: 206, distance: 19.0
click at [470, 206] on span "Arrival" at bounding box center [505, 209] width 102 height 13
click at [1526, 556] on button "Save" at bounding box center [1528, 559] width 43 height 15
type input "LEMG ARR SLOT"
type input "Spain"
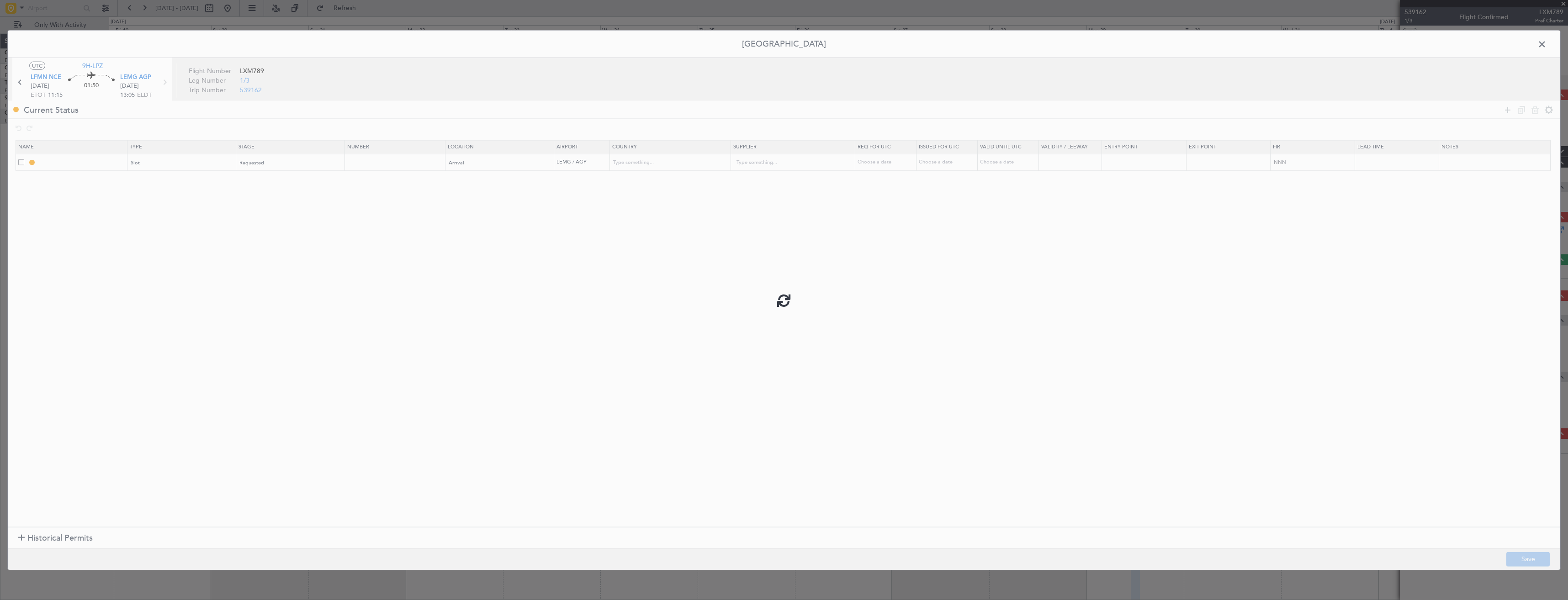
type input "NNN"
click at [95, 162] on input "LEMG ARR SLOT" at bounding box center [82, 162] width 89 height 8
type input "LEMG ARR SLOT 1300z"
click at [1523, 554] on button "Save" at bounding box center [1528, 559] width 43 height 15
click at [1547, 43] on span at bounding box center [1547, 47] width 0 height 18
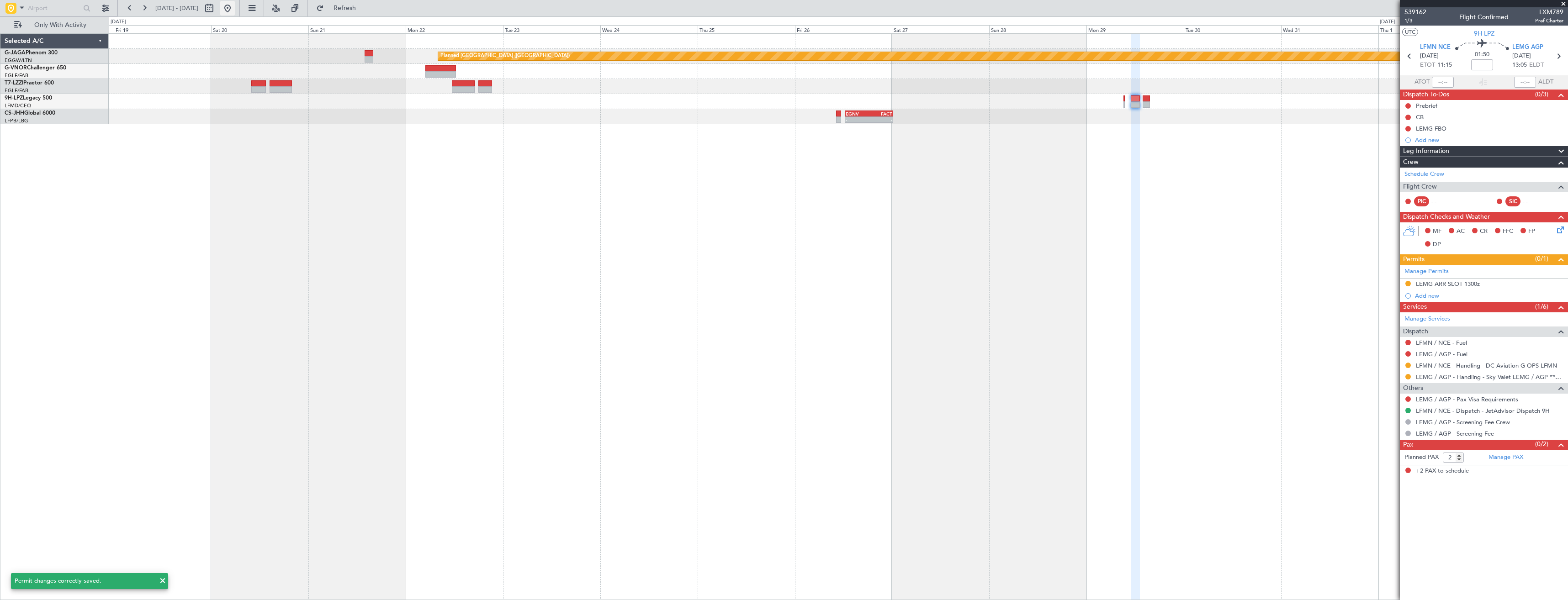
click at [258, 15] on body "18 Dec 2025 - 02 Jan 2026 Refresh Quick Links Only With Activity Planned Maint …" at bounding box center [784, 300] width 1568 height 600
click at [235, 10] on button at bounding box center [227, 8] width 15 height 15
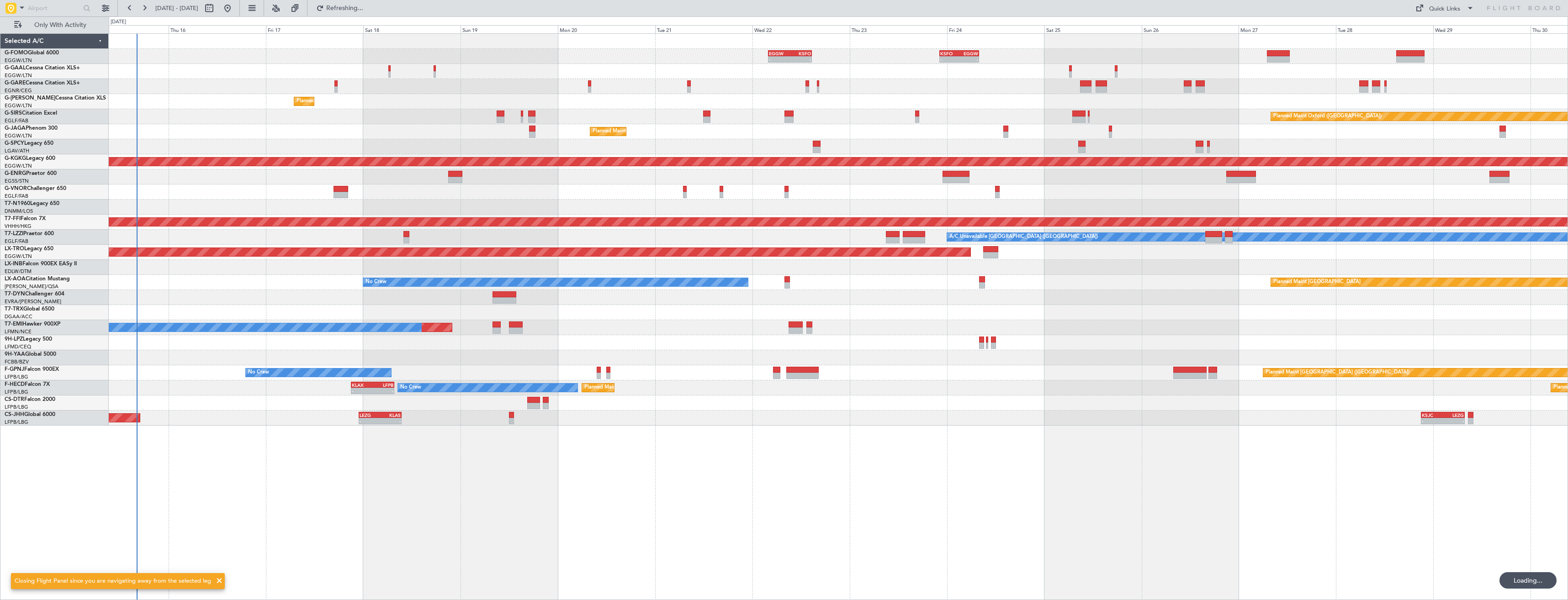
click at [314, 171] on div "- - EGGW 03:55 Z KSFO 14:45 Z - - KSFO 22:15 Z EGGW 08:00 Z Planned Maint Londo…" at bounding box center [839, 317] width 1459 height 567
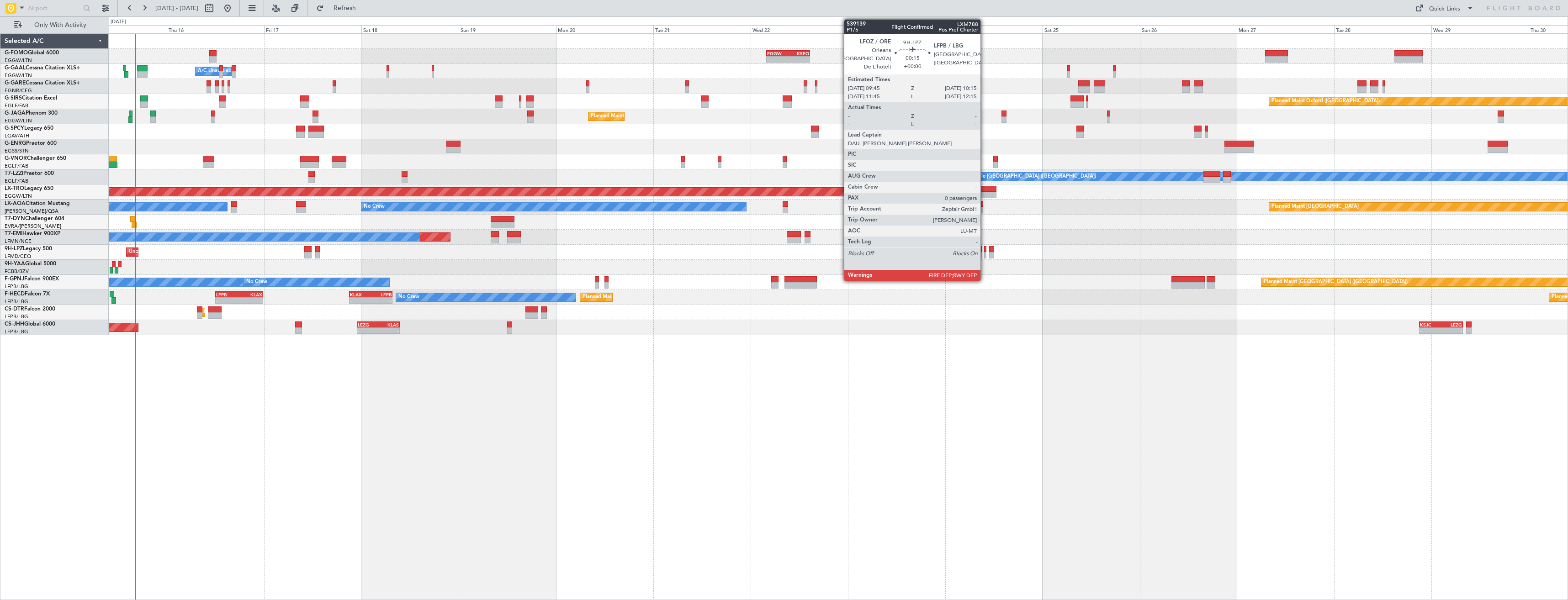
click at [984, 253] on div at bounding box center [985, 255] width 2 height 6
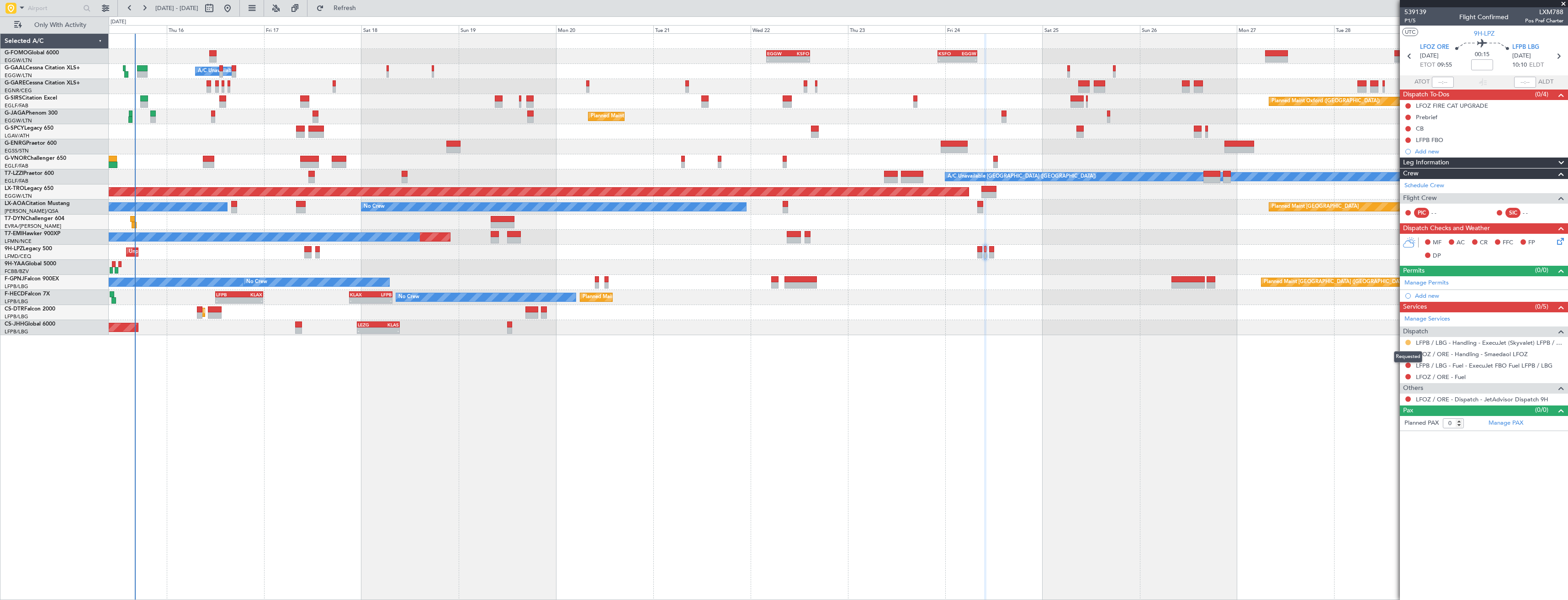
click at [1408, 340] on button at bounding box center [1408, 342] width 6 height 6
drag, startPoint x: 1391, startPoint y: 445, endPoint x: 1395, endPoint y: 438, distance: 8.1
click at [1392, 445] on li "Confirmed" at bounding box center [1408, 451] width 105 height 13
click at [1561, 54] on icon at bounding box center [1558, 56] width 12 height 12
type input "4"
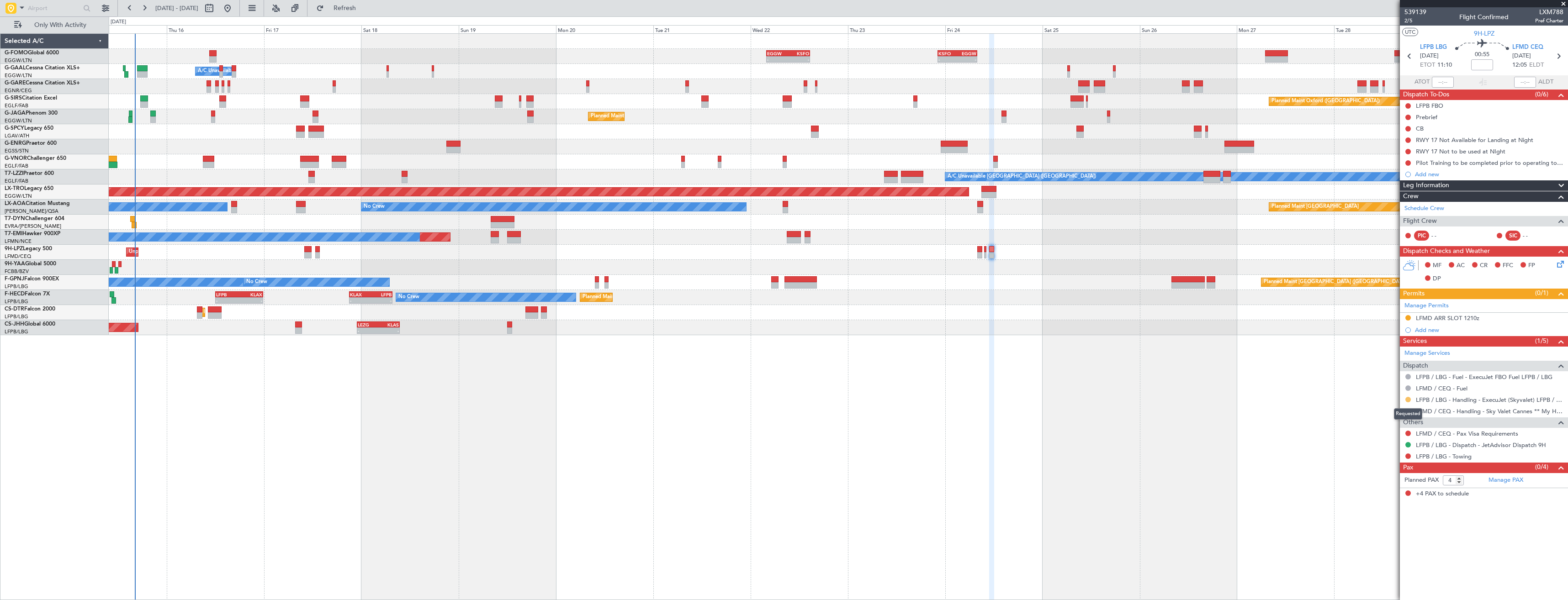
click at [1408, 400] on button at bounding box center [1408, 399] width 6 height 6
drag, startPoint x: 1389, startPoint y: 511, endPoint x: 1390, endPoint y: 498, distance: 13.0
click at [1389, 511] on span "Confirmed" at bounding box center [1382, 508] width 28 height 9
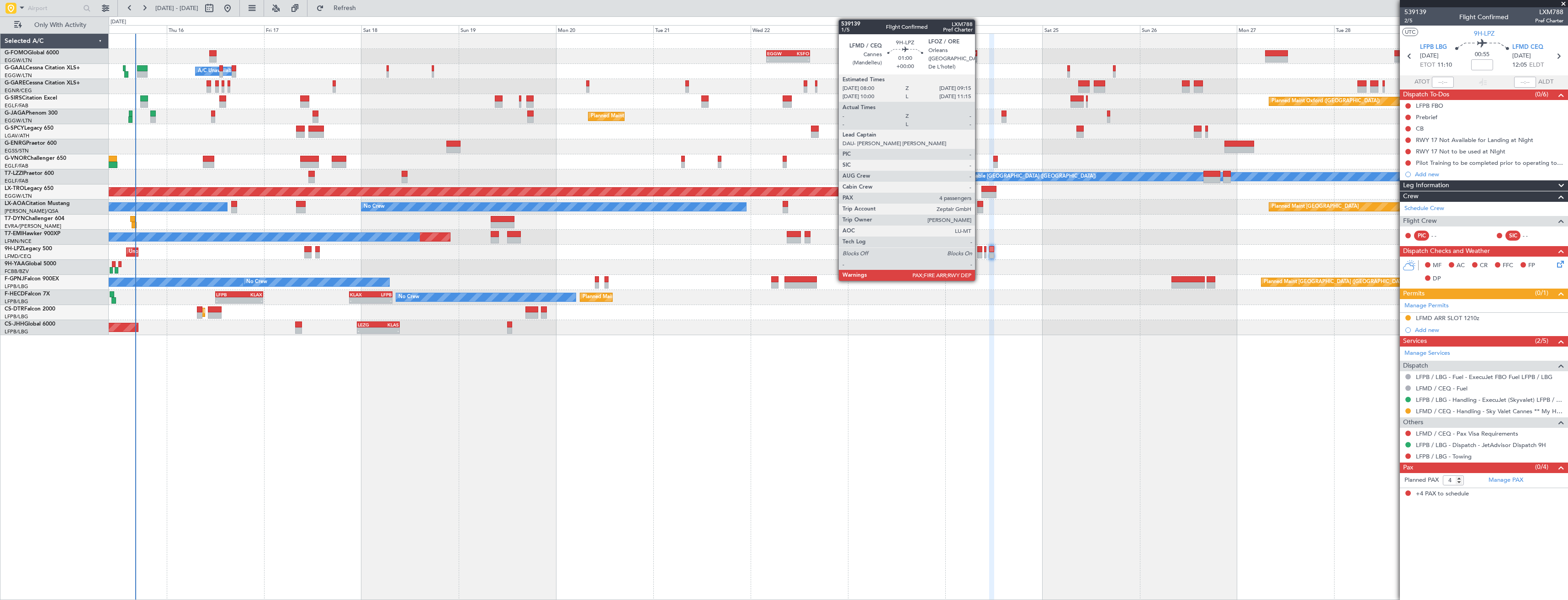
click at [979, 252] on div at bounding box center [979, 255] width 6 height 6
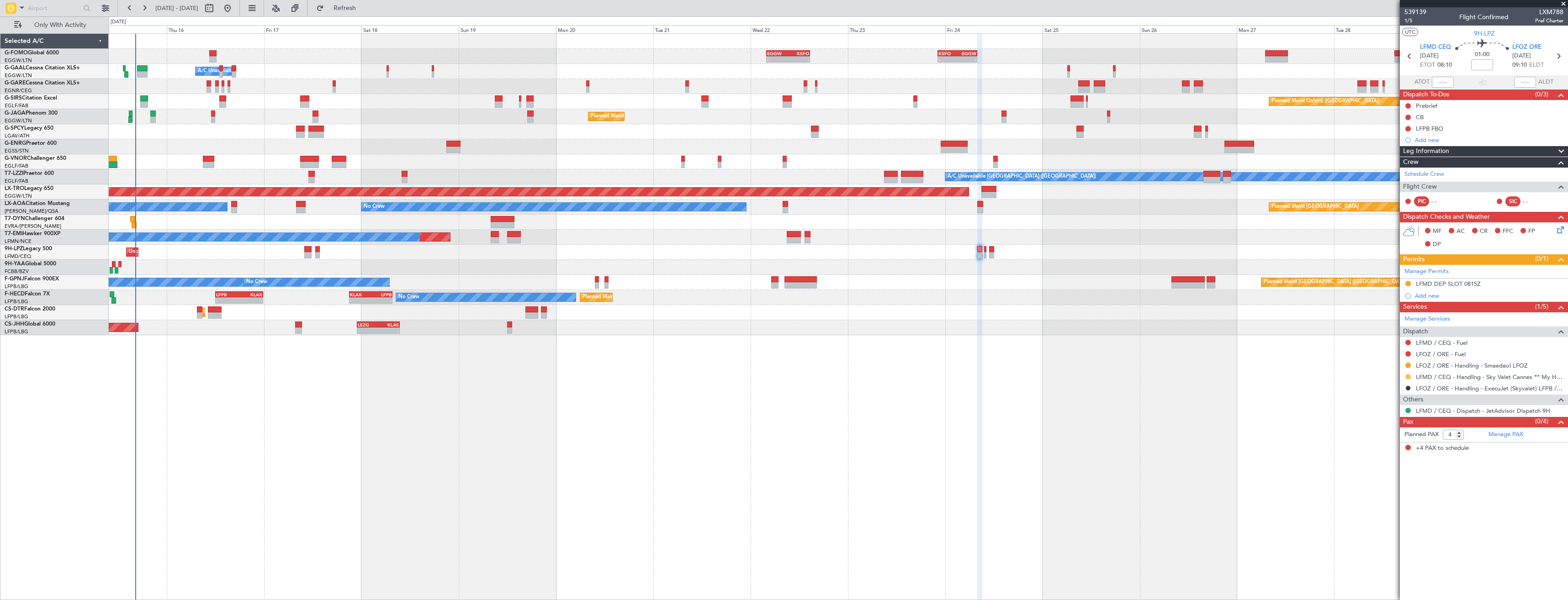
click at [1408, 376] on button at bounding box center [1408, 377] width 6 height 6
click at [1379, 483] on span "Confirmed" at bounding box center [1382, 485] width 28 height 9
click at [1500, 282] on div "LFMD DEP SLOT 0815Z" at bounding box center [1483, 284] width 168 height 12
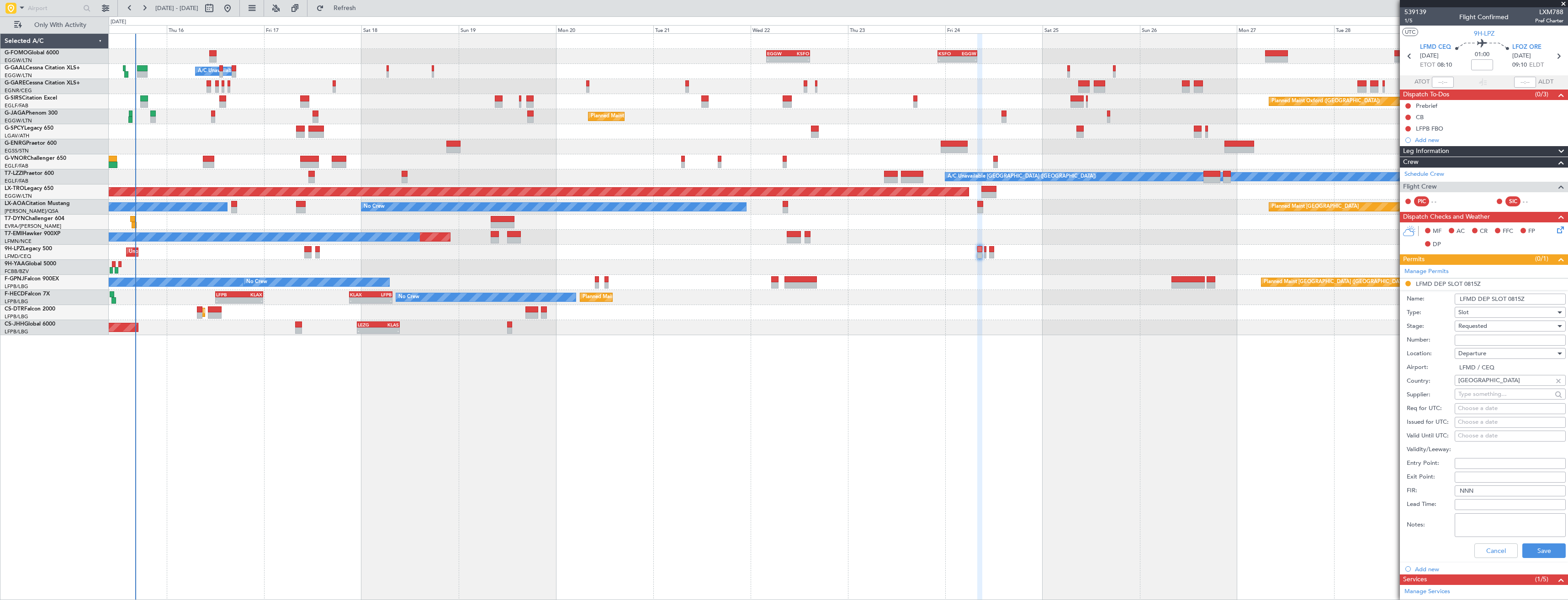
click at [1520, 298] on input "LFMD DEP SLOT 0815Z" at bounding box center [1510, 299] width 111 height 11
type input "LFMD DEP SLOT 0800Z"
click at [1482, 321] on div "Requested" at bounding box center [1507, 326] width 97 height 13
click at [1492, 396] on span "Received OK" at bounding box center [1506, 396] width 96 height 13
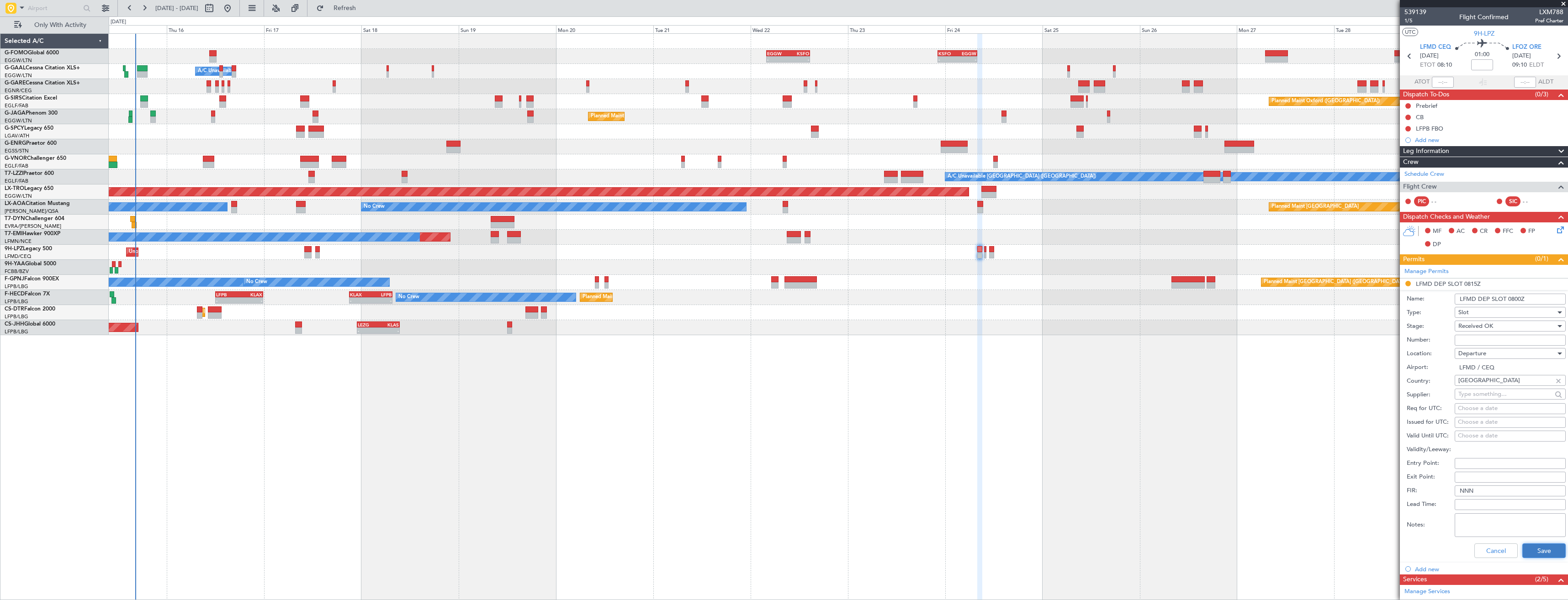
click at [1543, 549] on button "Save" at bounding box center [1544, 551] width 43 height 15
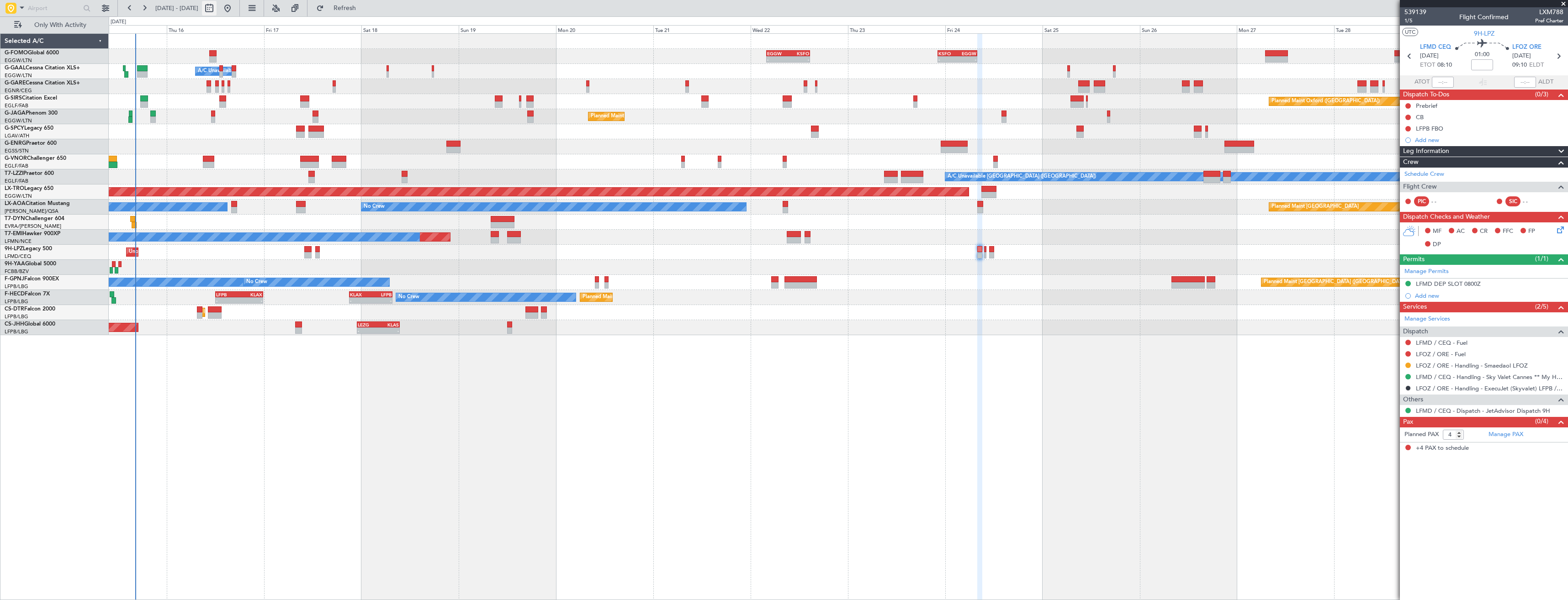
click at [217, 7] on button at bounding box center [209, 8] width 15 height 15
select select "10"
select select "2025"
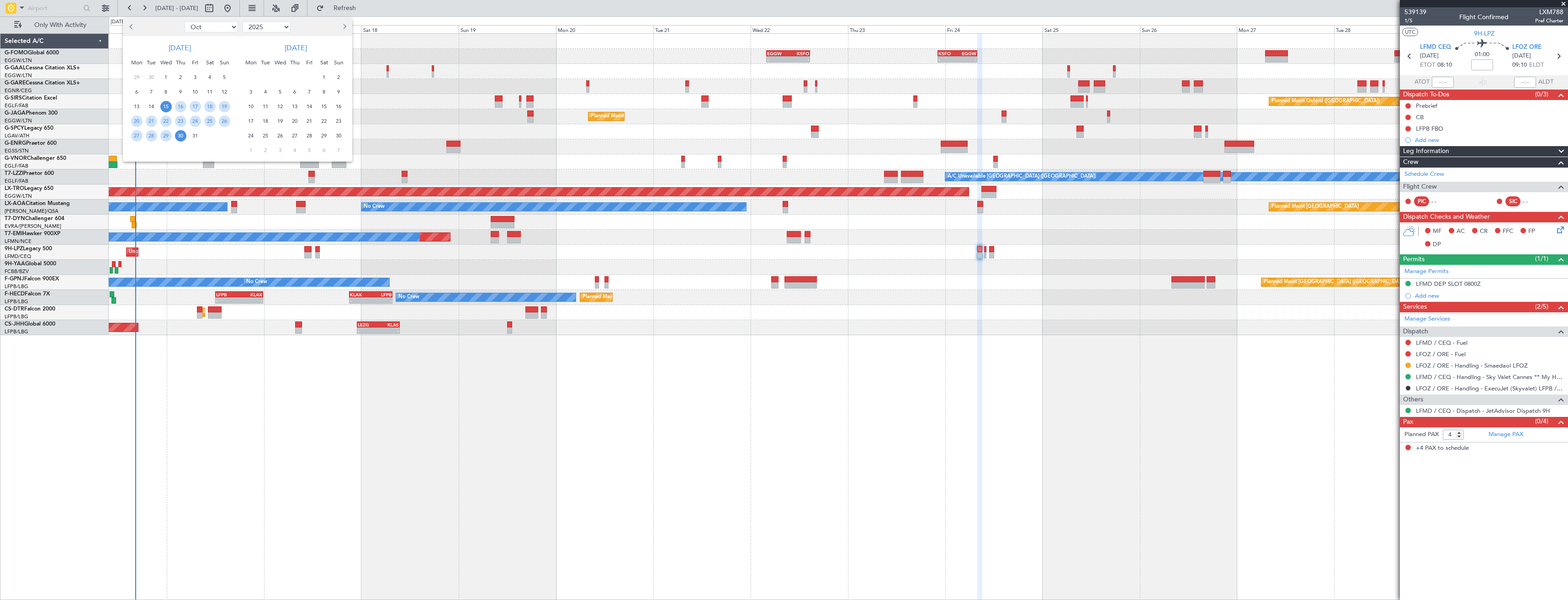
click at [282, 24] on select "2015 2016 2017 2018 2019 2020 2021 2022 2023 2024 2025 2026 2027 2028 2029 2030…" at bounding box center [266, 27] width 48 height 11
click at [222, 28] on select "Jan Feb Mar Apr May Jun Jul Aug Sep Oct Nov Dec" at bounding box center [211, 27] width 53 height 11
select select "12"
click at [184, 21] on select "Jan Feb Mar Apr May Jun Jul Aug Sep Oct Nov Dec" at bounding box center [211, 27] width 53 height 11
drag, startPoint x: 137, startPoint y: 78, endPoint x: 151, endPoint y: 101, distance: 26.9
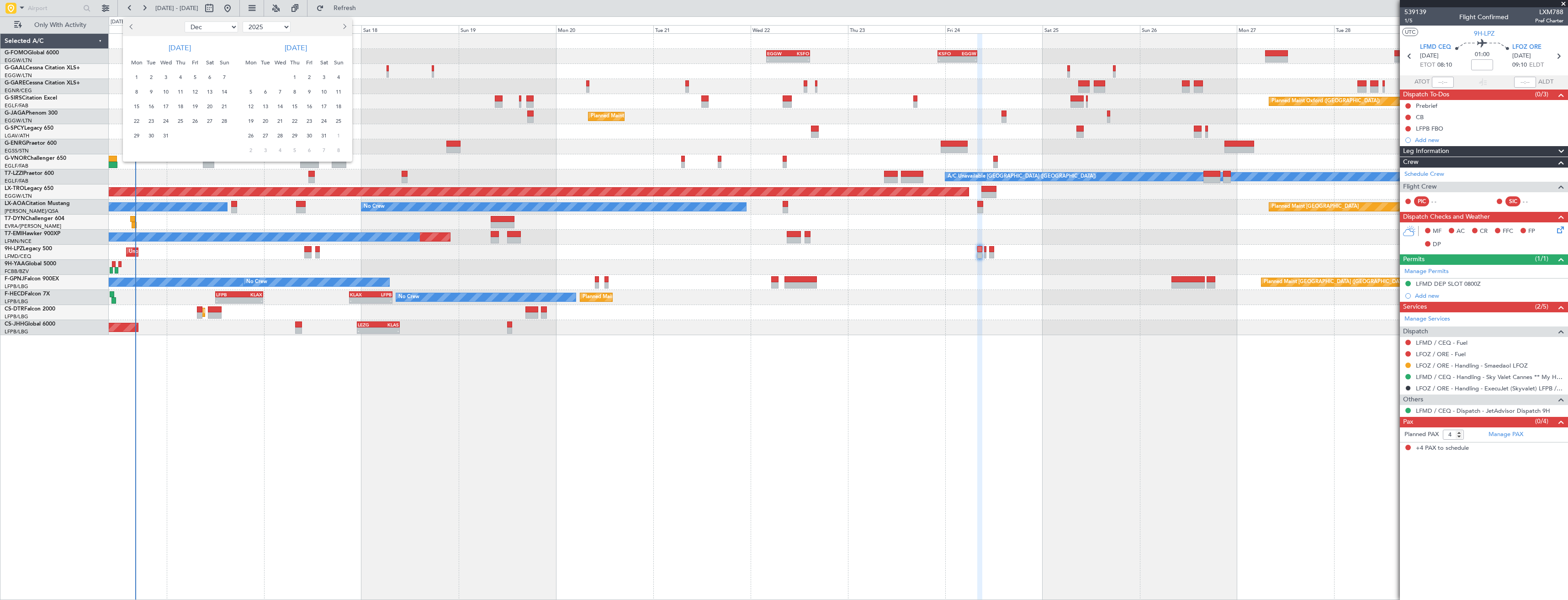
click at [138, 78] on span "1" at bounding box center [137, 77] width 12 height 12
click at [164, 119] on span "24" at bounding box center [166, 121] width 12 height 12
click at [279, 94] on span "7" at bounding box center [280, 92] width 12 height 12
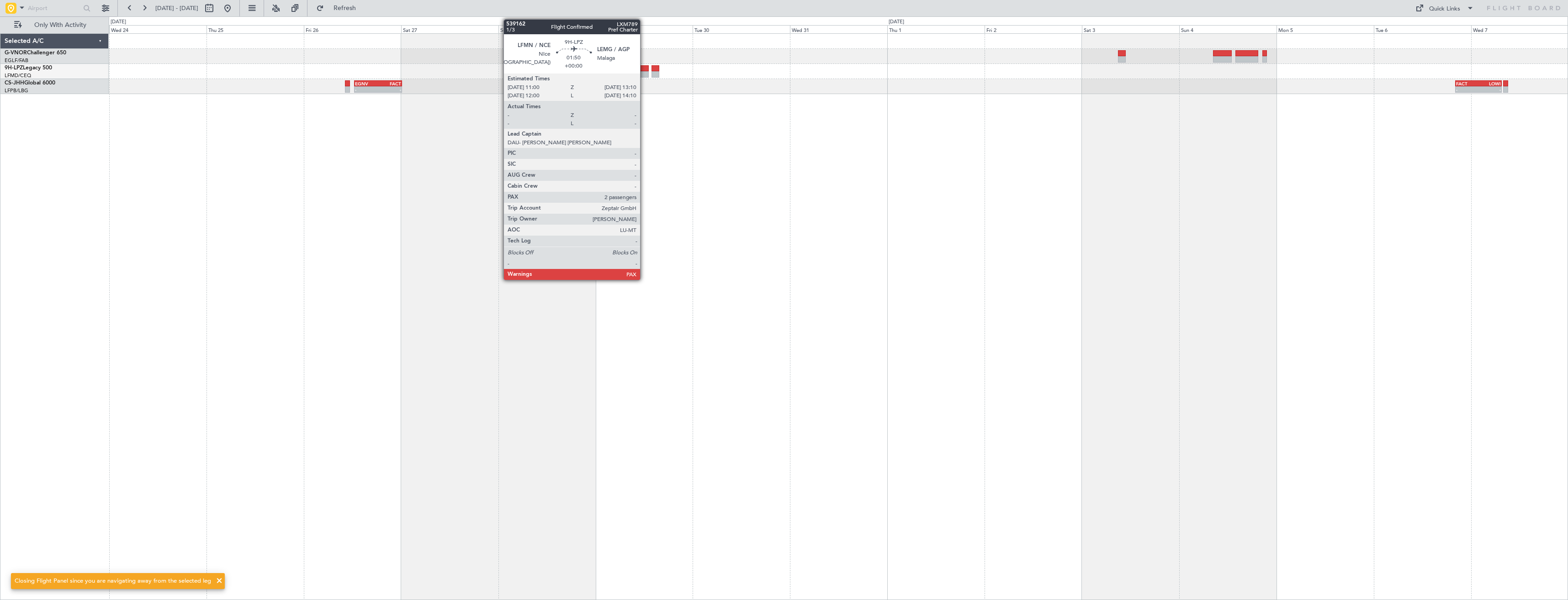
click at [644, 71] on div at bounding box center [644, 69] width 9 height 6
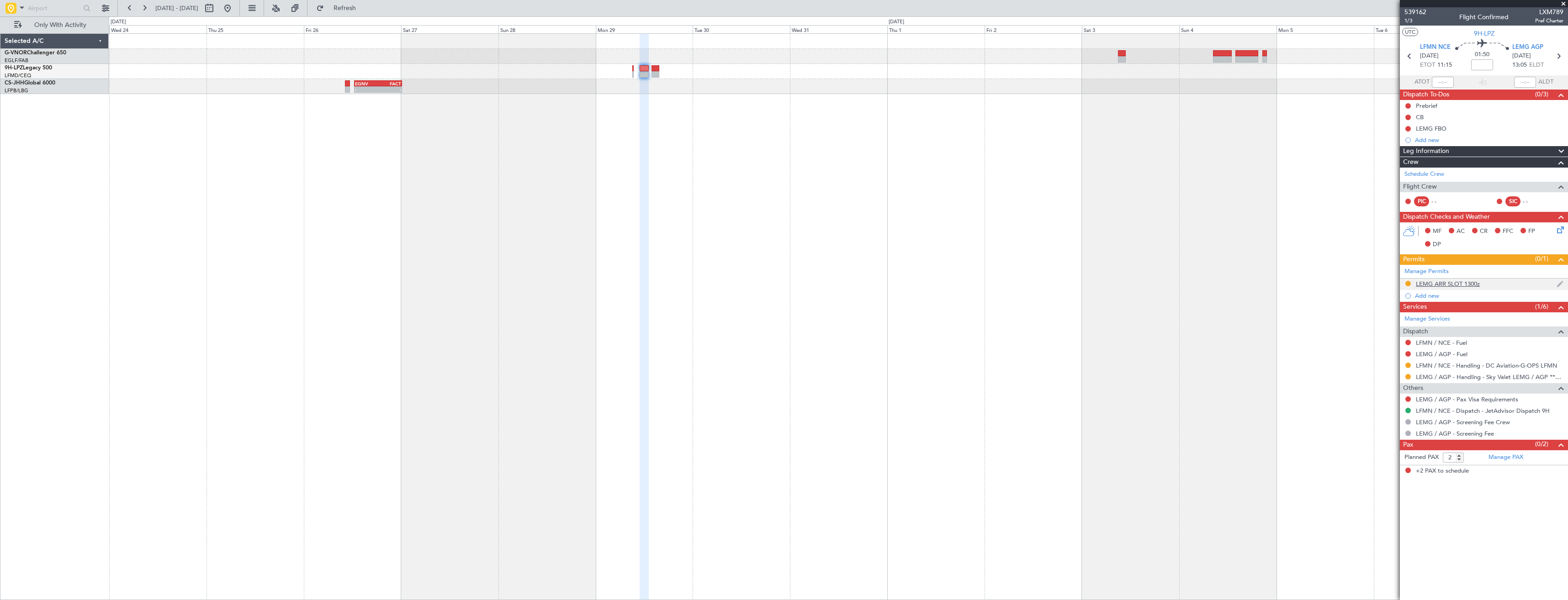
click at [1515, 287] on div "LEMG ARR SLOT 1300z" at bounding box center [1483, 284] width 168 height 12
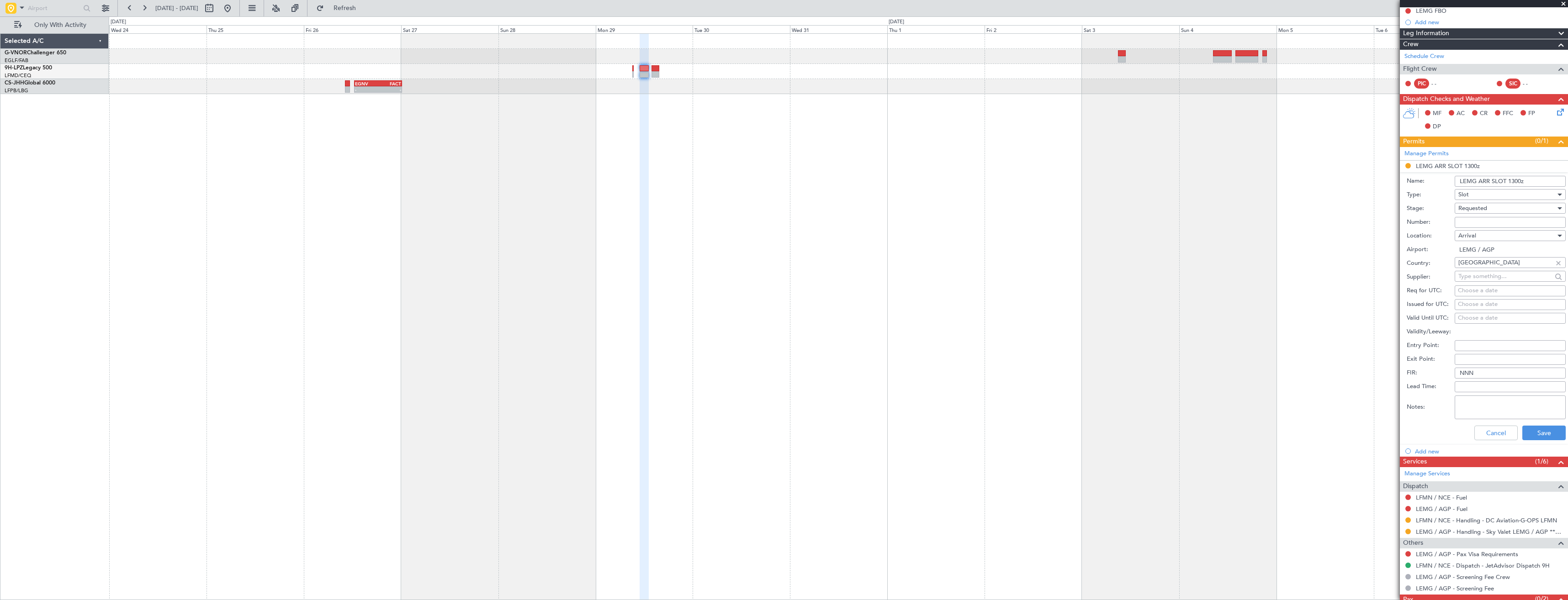
scroll to position [137, 0]
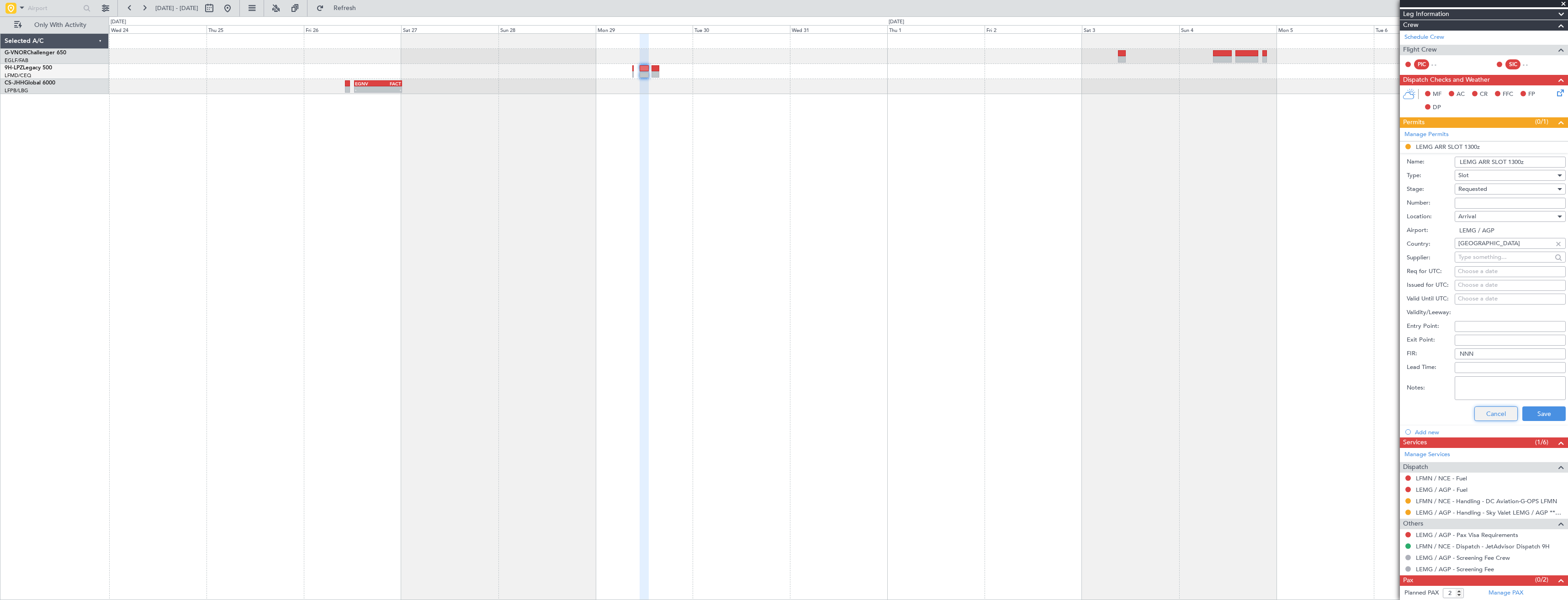
click at [1489, 414] on button "Cancel" at bounding box center [1496, 414] width 43 height 15
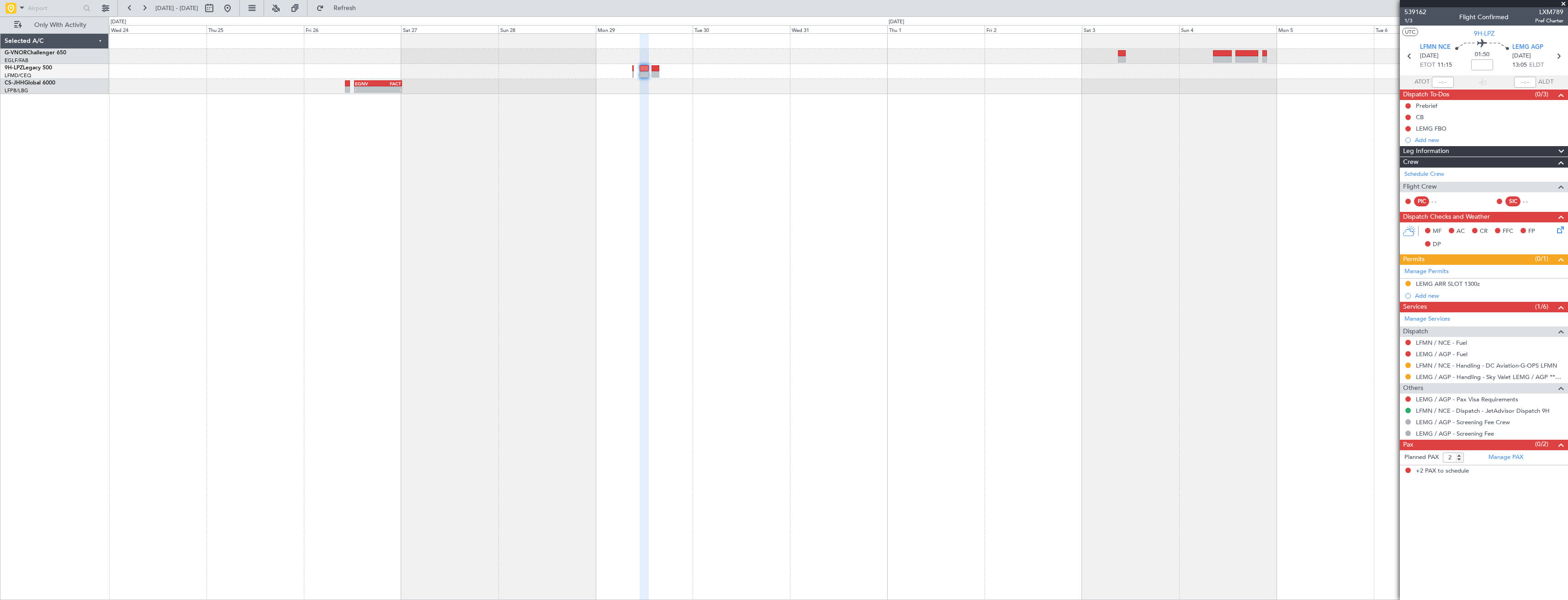
scroll to position [0, 0]
click at [1407, 366] on button at bounding box center [1408, 365] width 6 height 6
click at [1379, 473] on span "Confirmed" at bounding box center [1382, 474] width 28 height 9
click at [1438, 271] on link "Manage Permits" at bounding box center [1427, 271] width 44 height 9
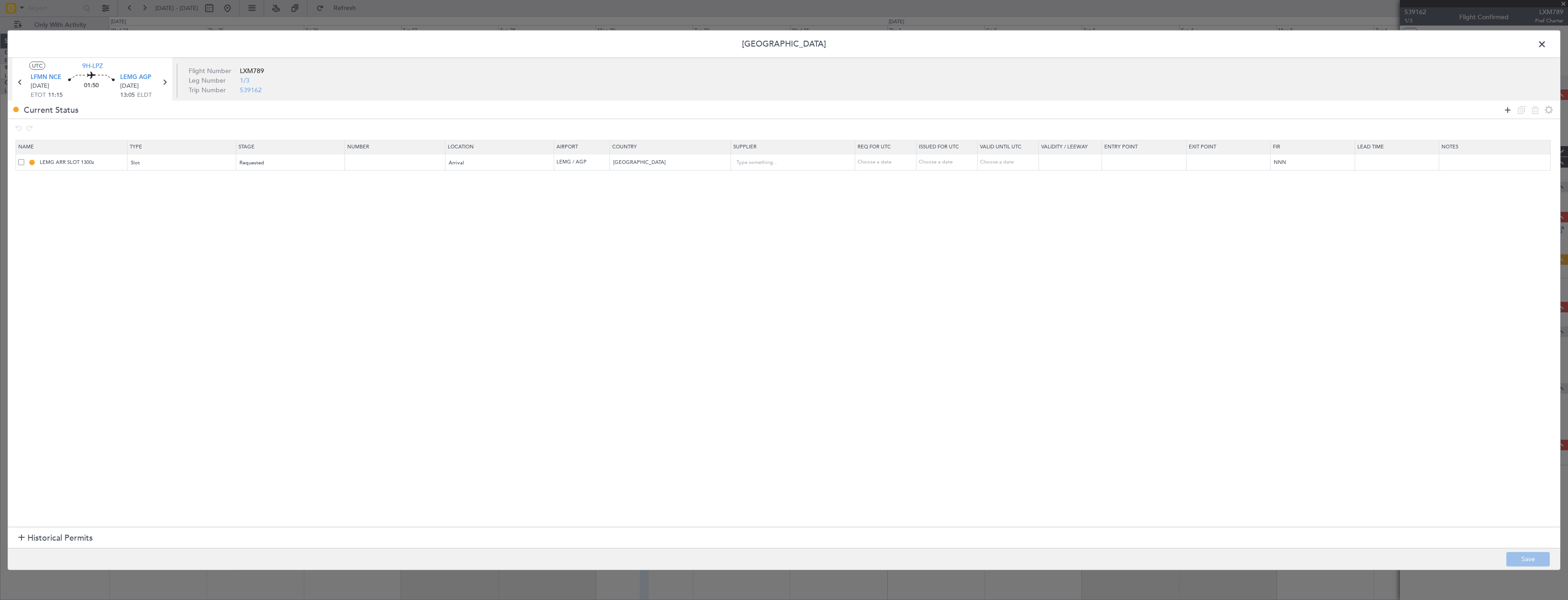
click at [1502, 110] on icon at bounding box center [1507, 110] width 11 height 11
click at [227, 182] on div "Type" at bounding box center [179, 180] width 96 height 13
click at [145, 267] on span "Slot" at bounding box center [184, 266] width 102 height 13
click at [255, 181] on span "Select an option" at bounding box center [258, 179] width 37 height 7
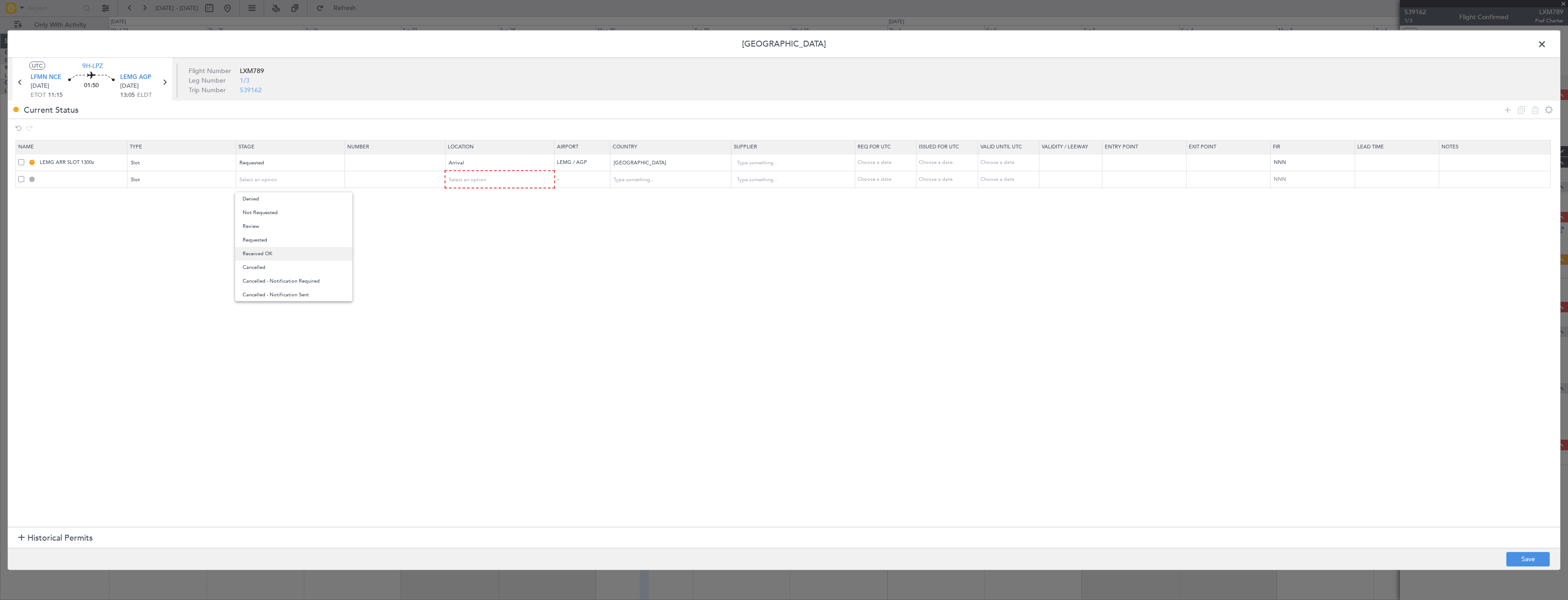
click at [255, 254] on span "Received OK" at bounding box center [293, 253] width 102 height 13
click at [368, 176] on input "text" at bounding box center [396, 179] width 97 height 8
paste input "LFMND000000914"
type input "LFMND000000914"
click at [478, 183] on div "Select an option" at bounding box center [497, 180] width 96 height 13
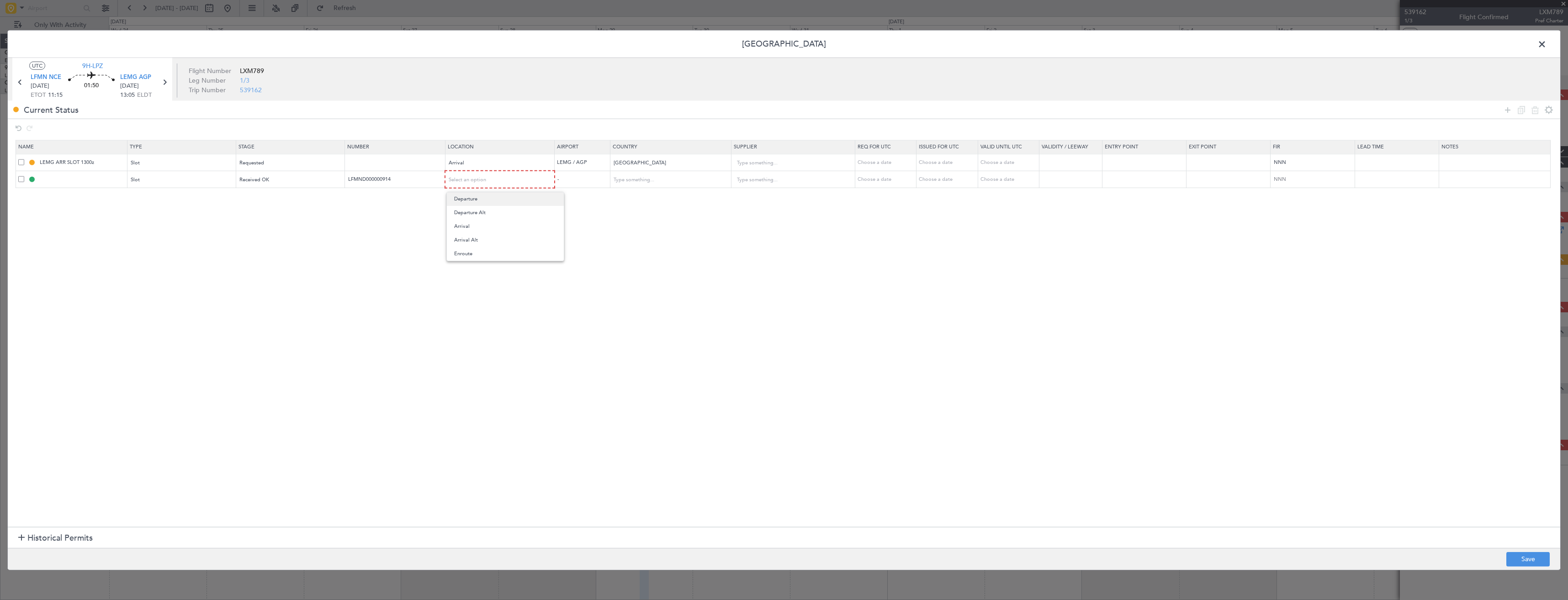
click at [469, 199] on span "Departure" at bounding box center [505, 199] width 102 height 13
click at [1513, 550] on footer "Save" at bounding box center [784, 558] width 1552 height 22
click at [1518, 552] on button "Save" at bounding box center [1528, 559] width 43 height 15
type input "LFMN DEP SLOT"
type input "LFMND000000914"
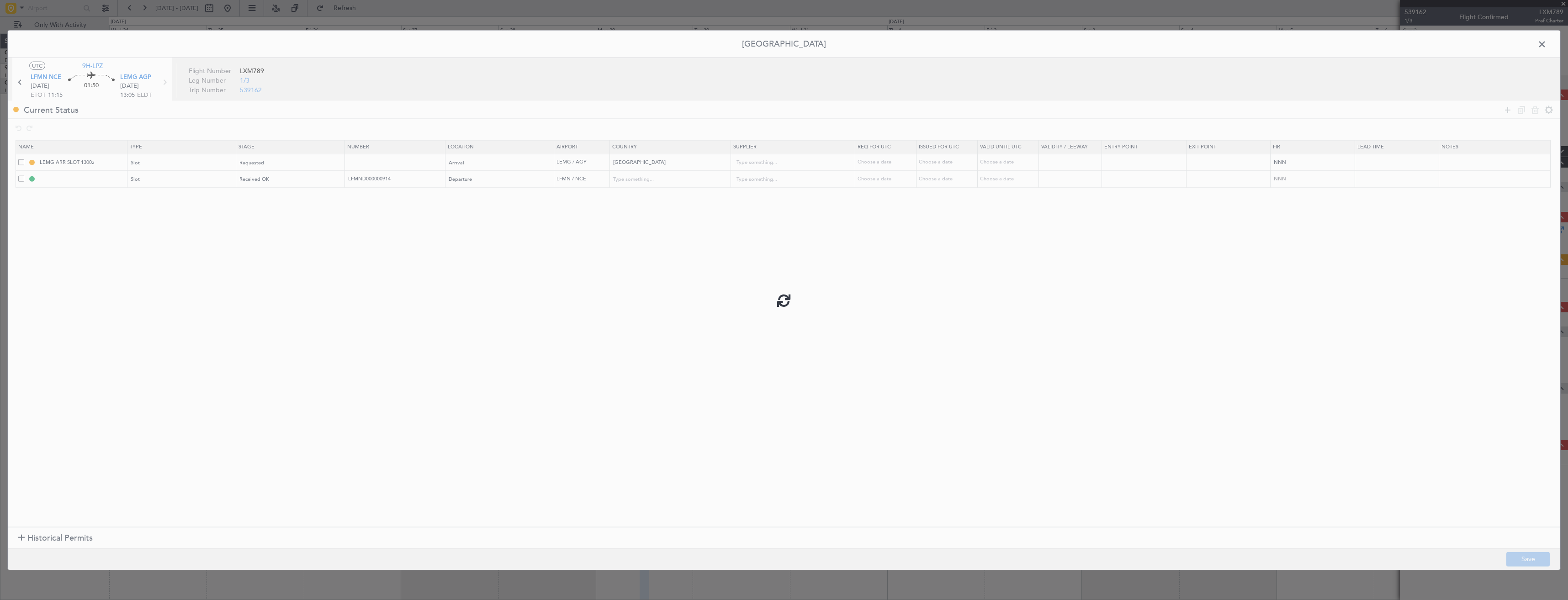
type input "France"
type input "NNN"
click at [93, 177] on div "LEMG ARR SLOT 1300z" at bounding box center [83, 178] width 58 height 12
click at [107, 177] on input "LFMN DEP SLOT" at bounding box center [82, 179] width 89 height 8
type input "LFMN DEP SLOT 1100z"
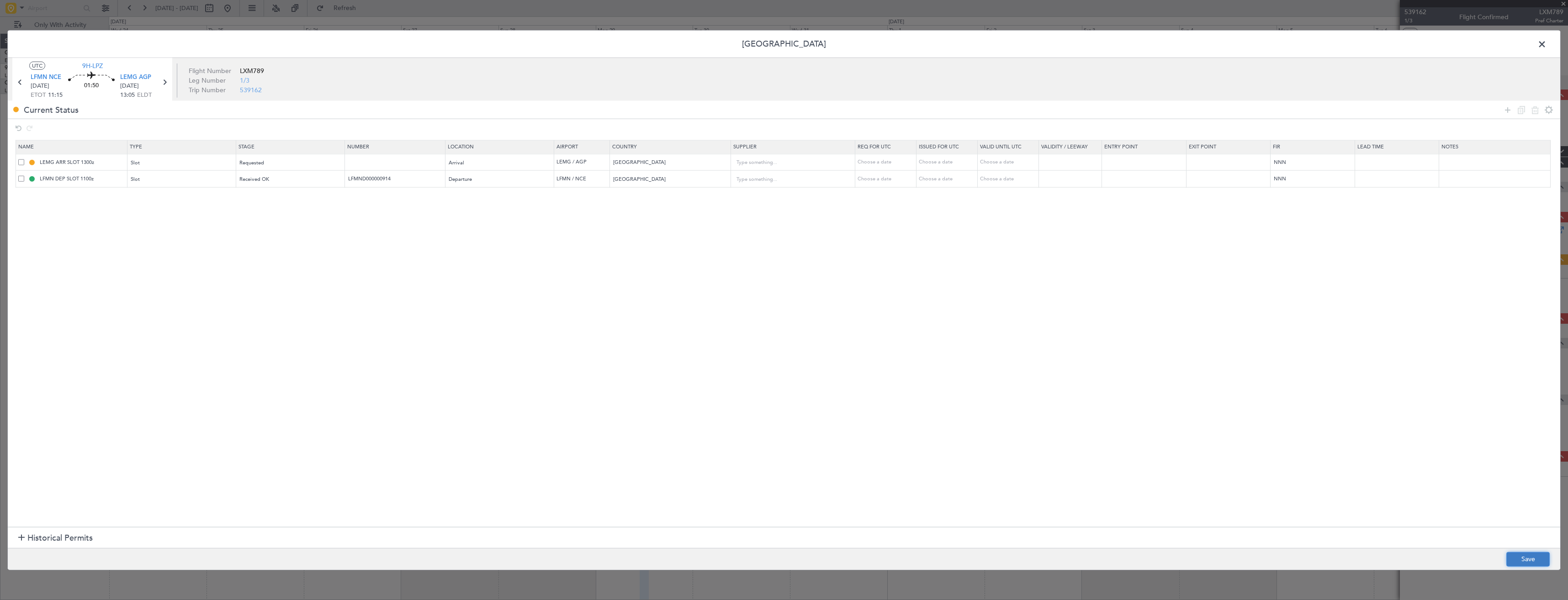
click at [1516, 553] on button "Save" at bounding box center [1528, 559] width 43 height 15
click at [1547, 46] on span at bounding box center [1547, 47] width 0 height 18
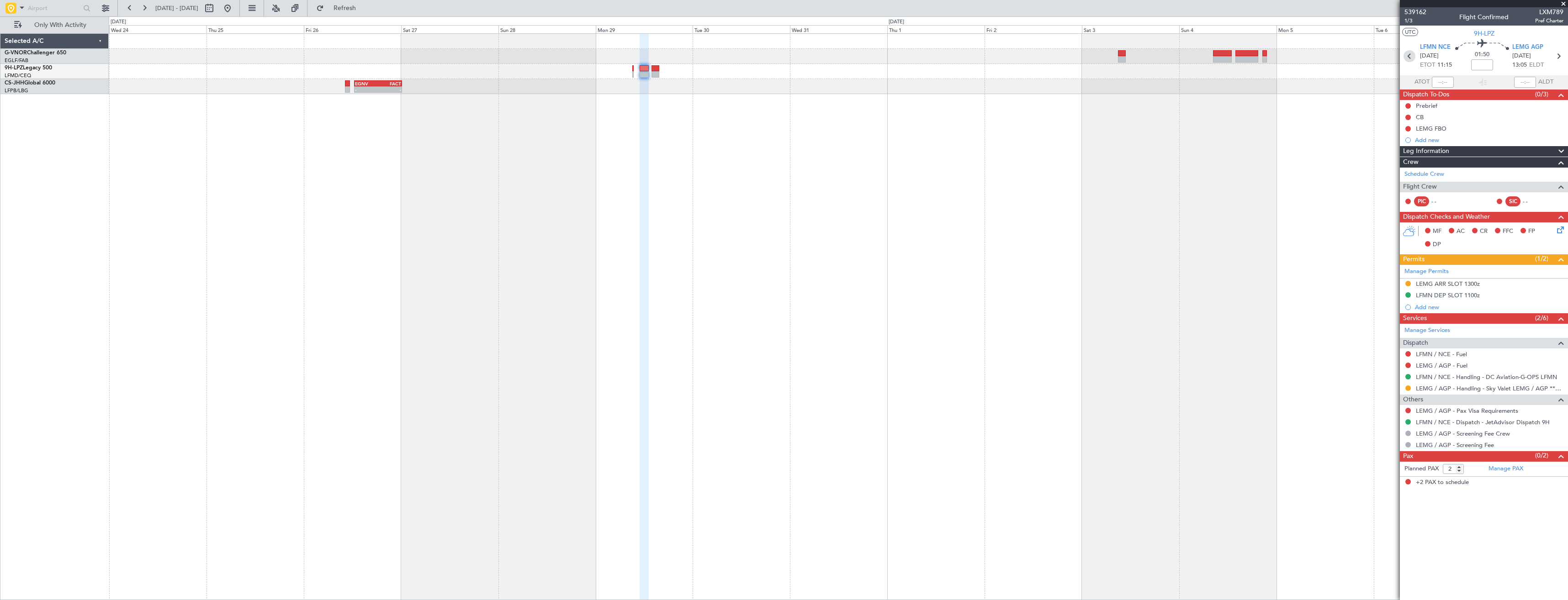
click at [1406, 58] on icon at bounding box center [1409, 56] width 12 height 12
type input "0"
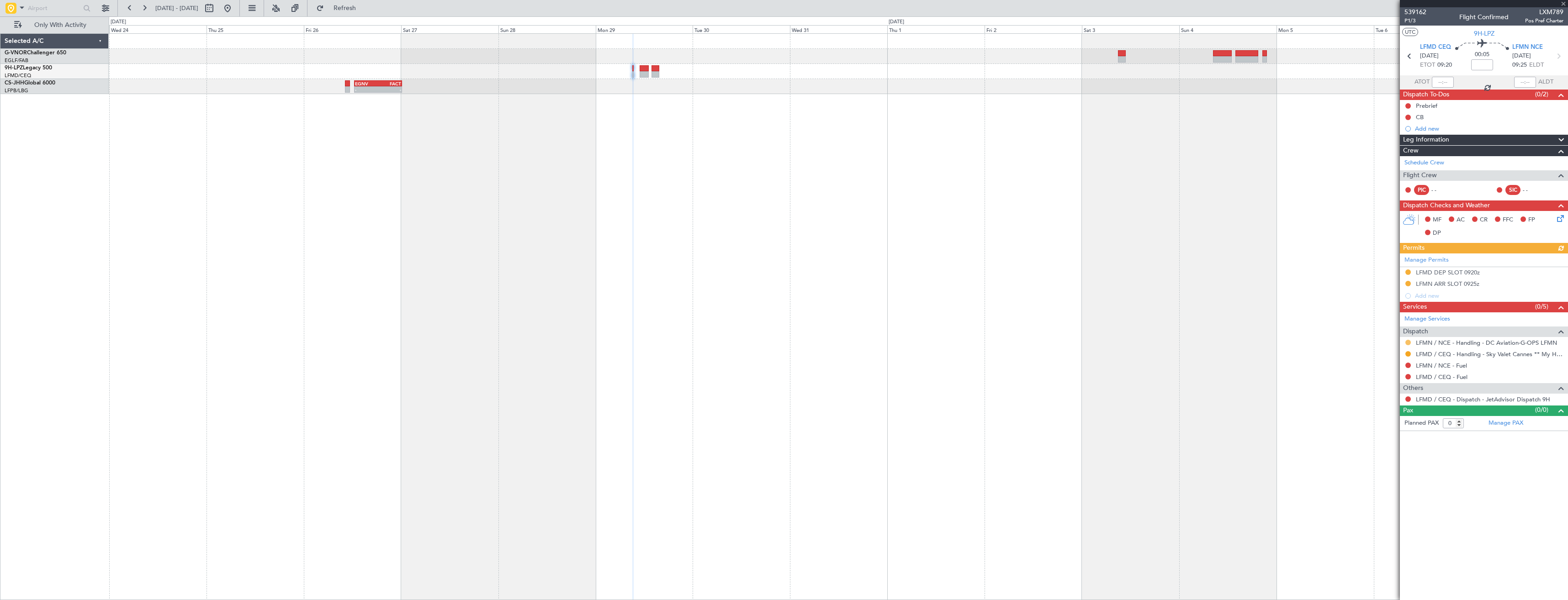
click at [1408, 343] on button at bounding box center [1408, 342] width 6 height 6
drag, startPoint x: 1379, startPoint y: 447, endPoint x: 1385, endPoint y: 436, distance: 12.5
click at [1381, 446] on span "Confirmed" at bounding box center [1382, 451] width 28 height 9
click at [1498, 282] on div "LFMN ARR SLOT 0925z" at bounding box center [1483, 284] width 168 height 12
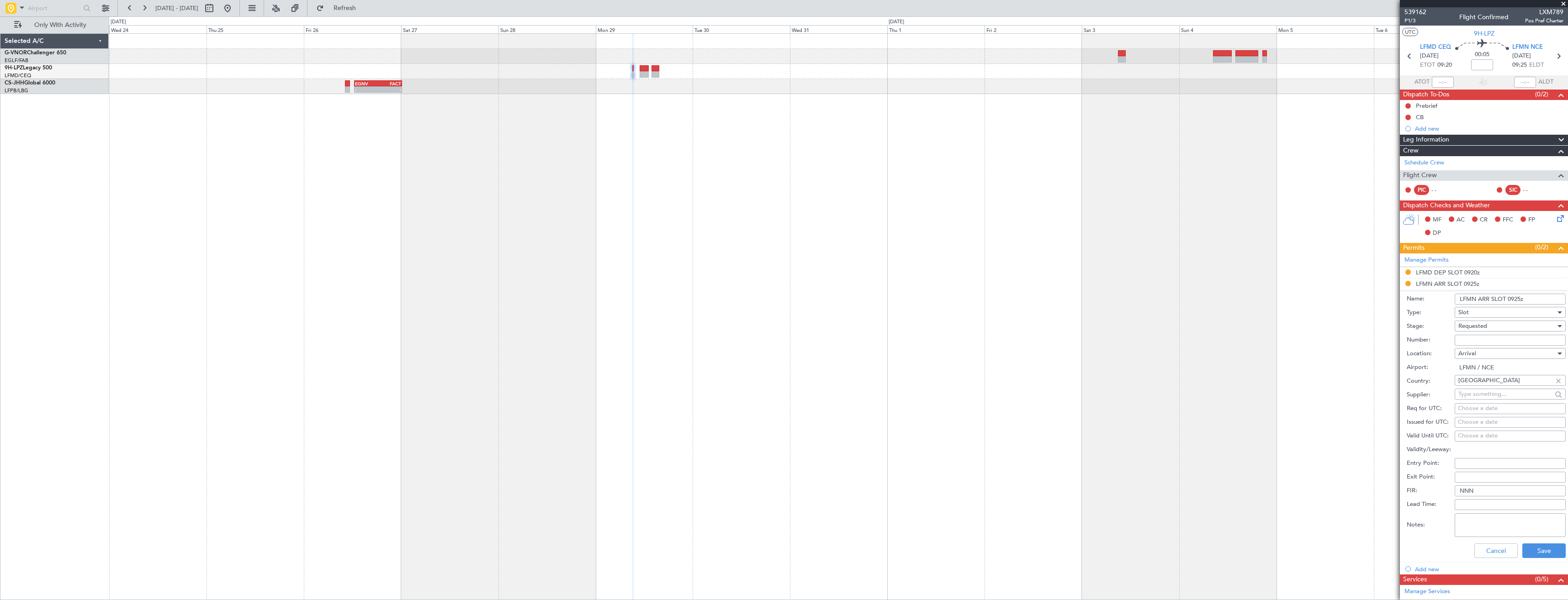
click at [1498, 336] on input "Number:" at bounding box center [1510, 340] width 111 height 11
paste input "LFMNA000000913"
type input "LFMNA000000913"
click at [1496, 325] on div "Requested" at bounding box center [1507, 326] width 97 height 13
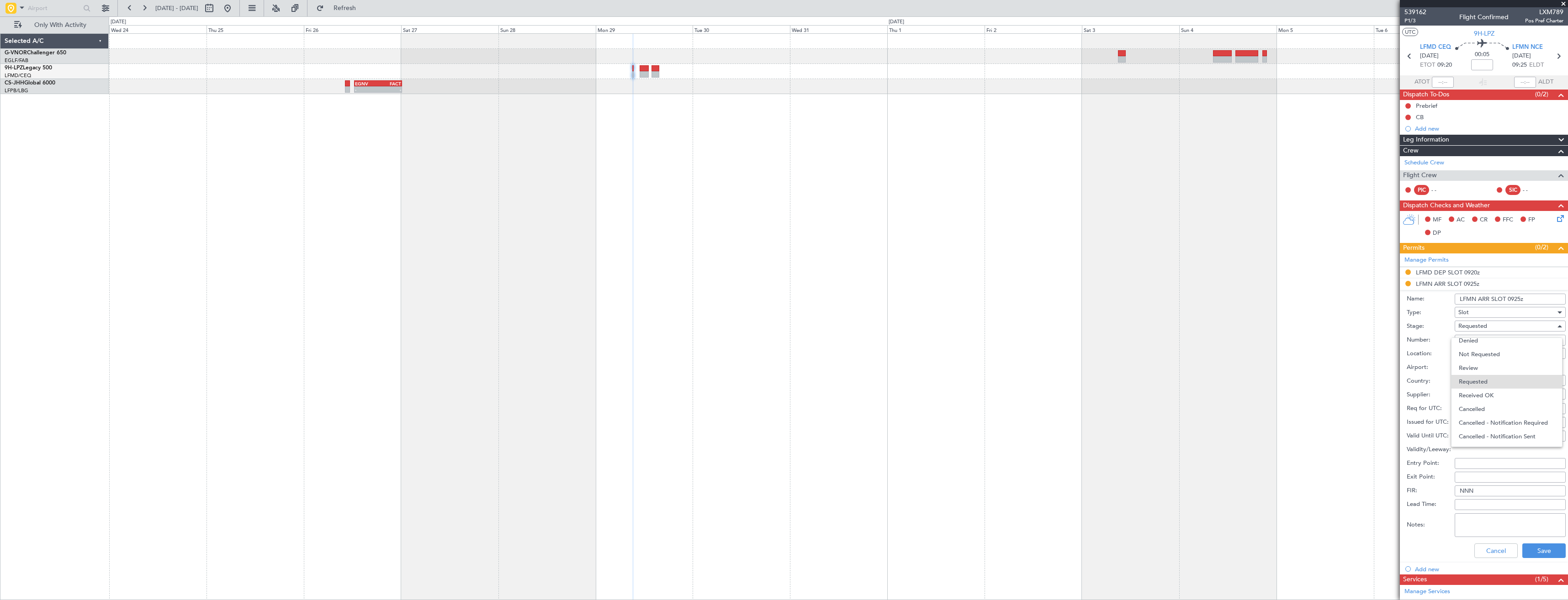
click at [1483, 393] on span "Received OK" at bounding box center [1506, 396] width 96 height 13
click at [1520, 301] on input "LFMN ARR SLOT 0925z" at bounding box center [1510, 299] width 111 height 11
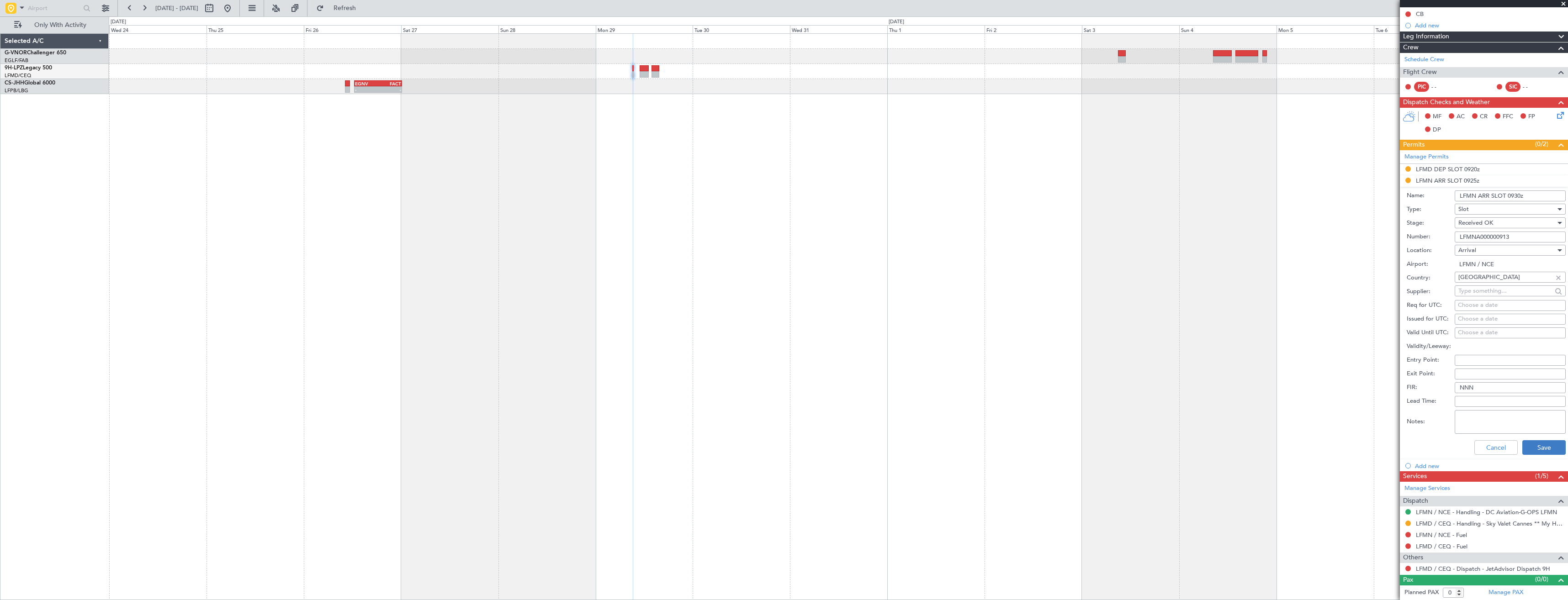
type input "LFMN ARR SLOT 0930z"
click at [1536, 447] on button "Save" at bounding box center [1544, 448] width 43 height 15
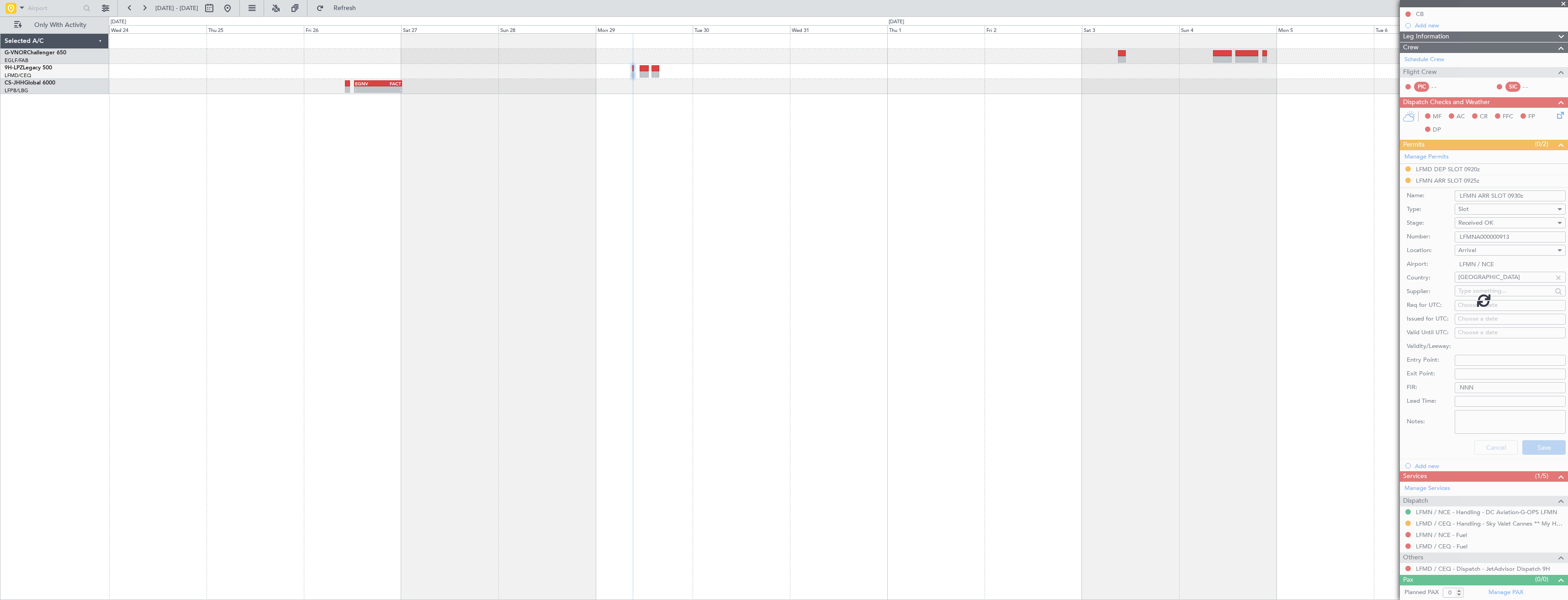
scroll to position [0, 0]
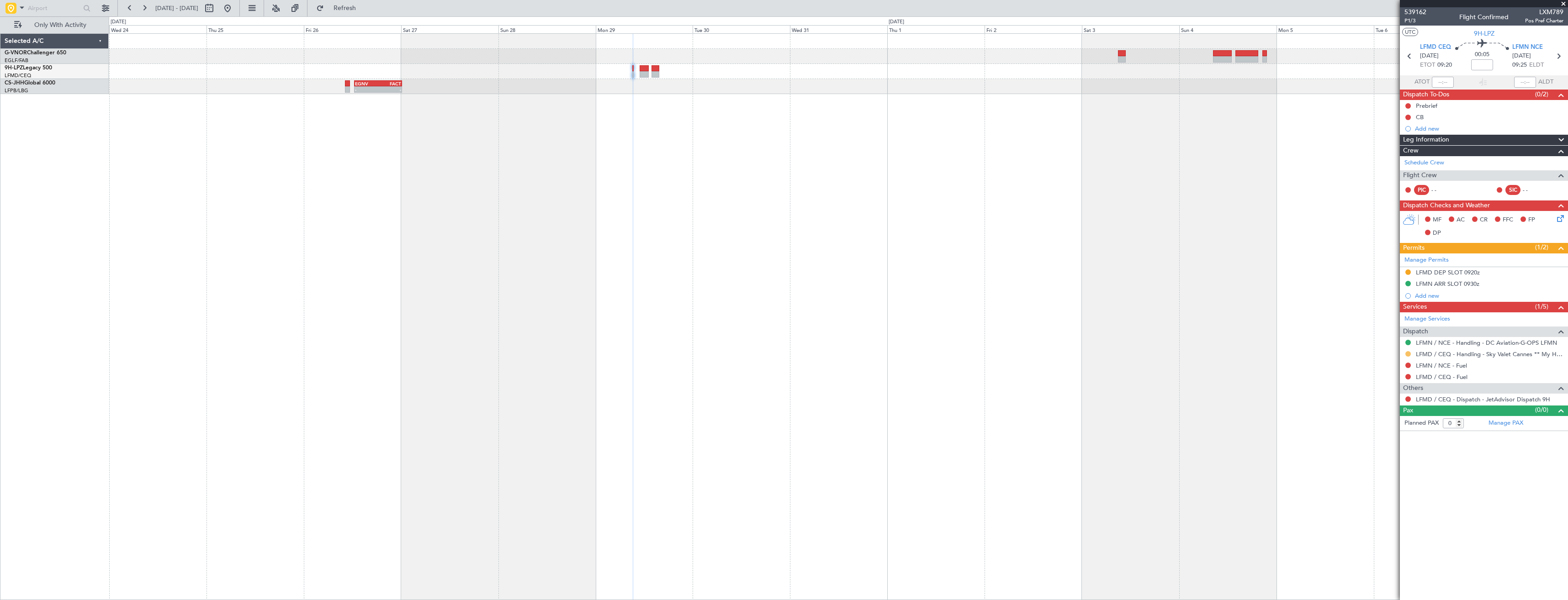
click at [1406, 352] on button at bounding box center [1408, 354] width 6 height 6
click at [1378, 463] on span "Confirmed" at bounding box center [1382, 462] width 28 height 9
click at [1424, 258] on link "Manage Permits" at bounding box center [1427, 260] width 44 height 9
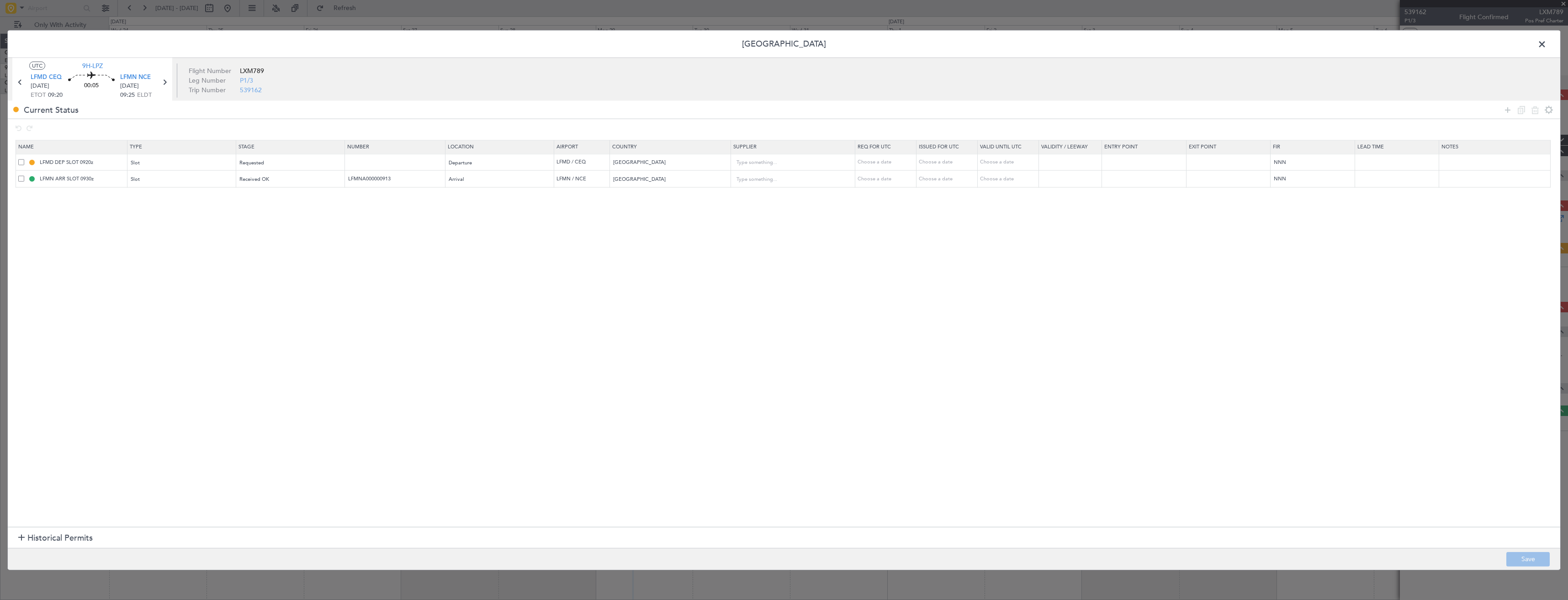
click at [20, 161] on span at bounding box center [21, 162] width 6 height 6
click at [24, 159] on input "checkbox" at bounding box center [24, 159] width 0 height 0
click at [1534, 107] on icon at bounding box center [1535, 110] width 11 height 11
type input "LFMN ARR SLOT 0930z"
type input "LFMNA000000913"
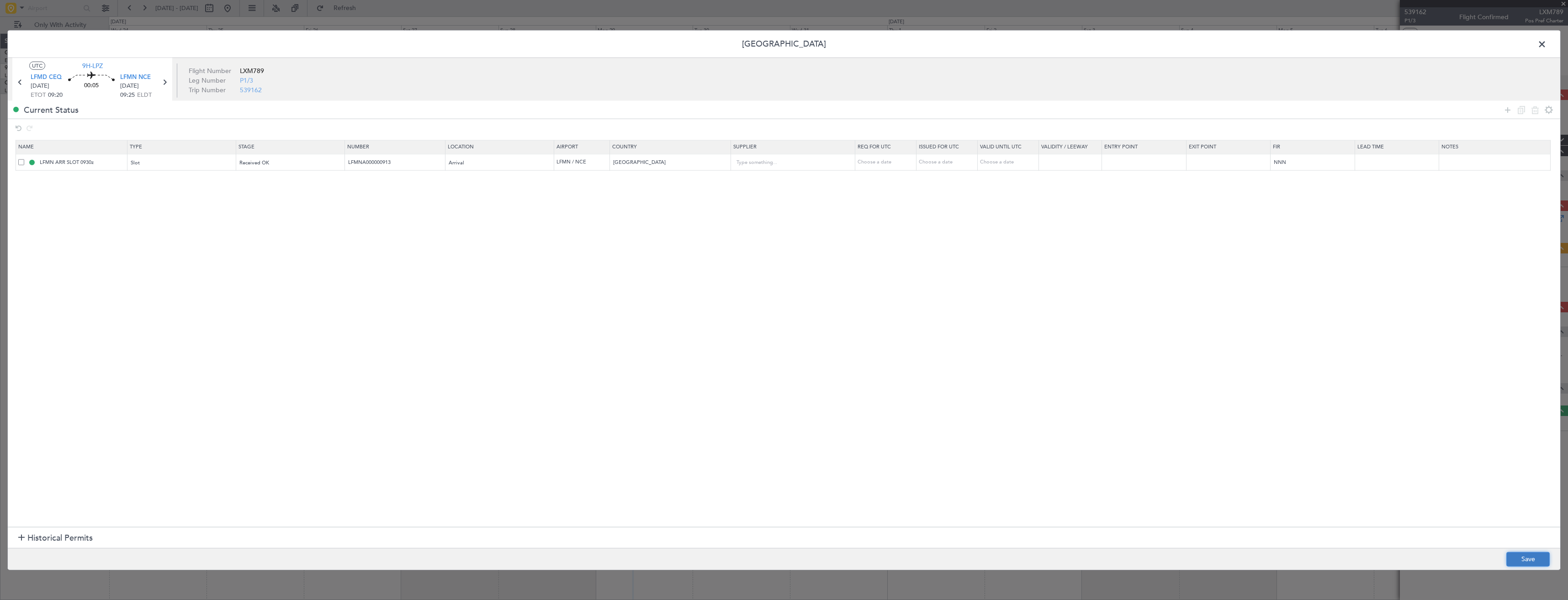
click at [1540, 559] on button "Save" at bounding box center [1528, 559] width 43 height 15
click at [1547, 46] on span at bounding box center [1547, 47] width 0 height 18
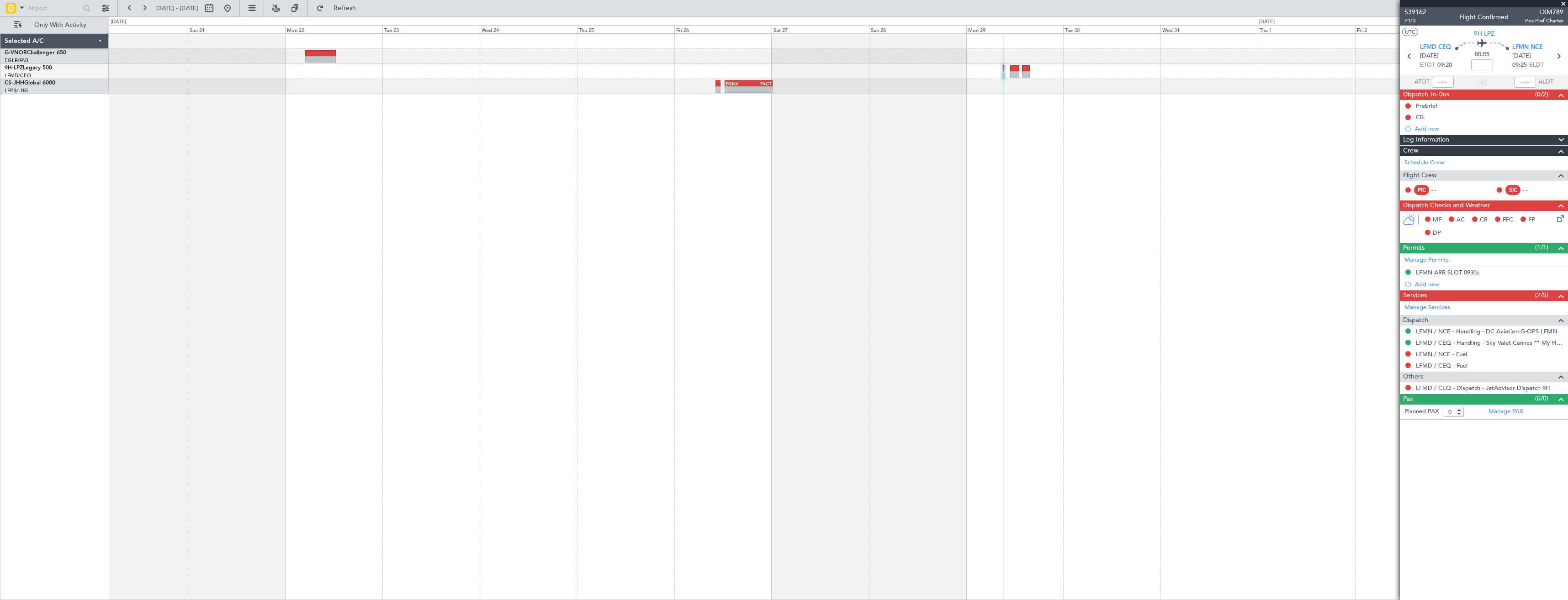
click at [930, 223] on div "- - EGNV 12:30 Z FACT 00:20 Z - - FACT 20:10 Z LOWI 07:40 Z" at bounding box center [839, 317] width 1459 height 567
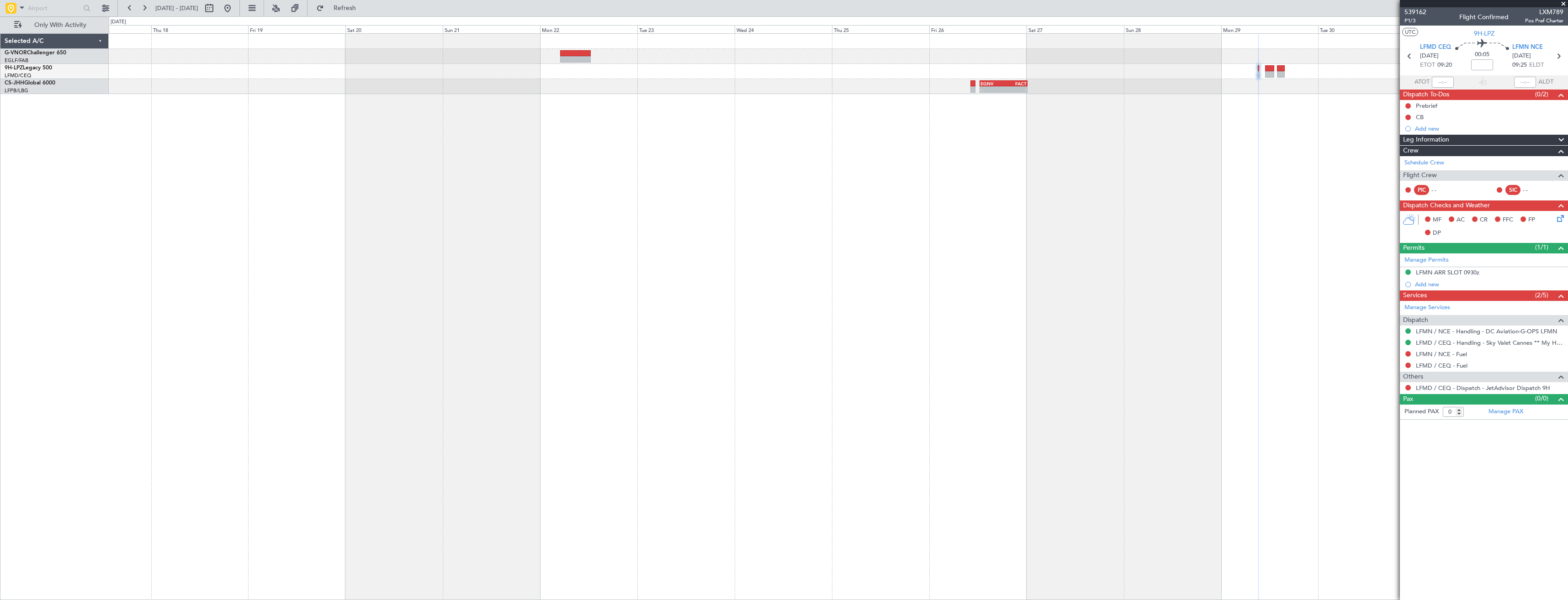
click at [781, 244] on div "- - EGNV 12:30 Z FACT 00:20 Z" at bounding box center [839, 317] width 1459 height 567
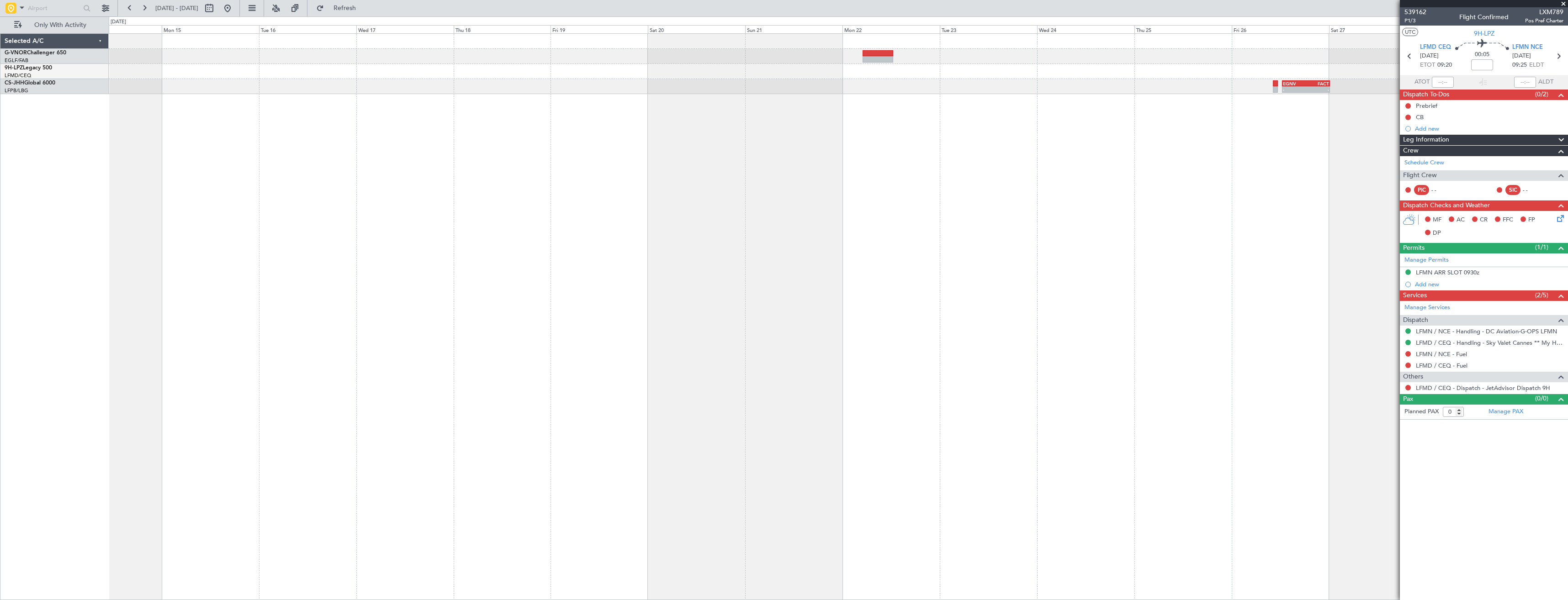
click at [664, 247] on div "- - EGNV 12:30 Z FACT 00:20 Z" at bounding box center [839, 317] width 1459 height 567
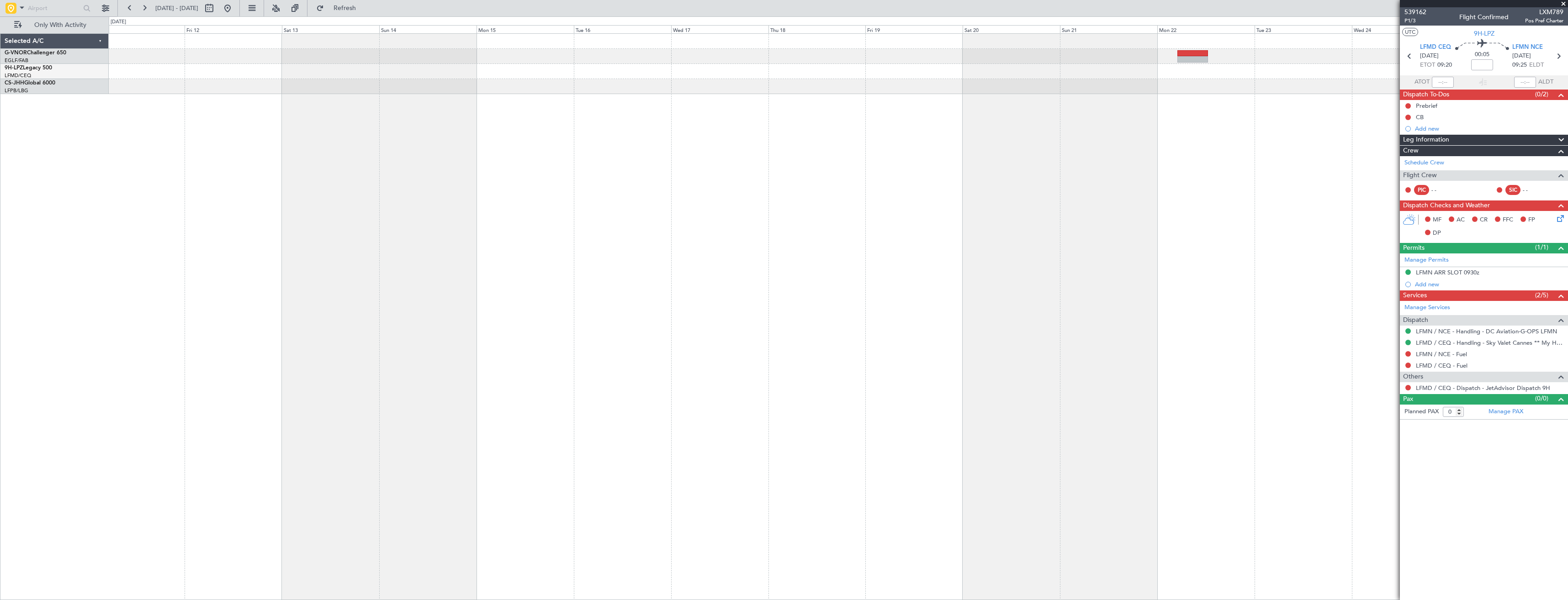
click at [692, 249] on div "- - EGNV 12:30 Z FACT 00:20 Z" at bounding box center [839, 317] width 1459 height 567
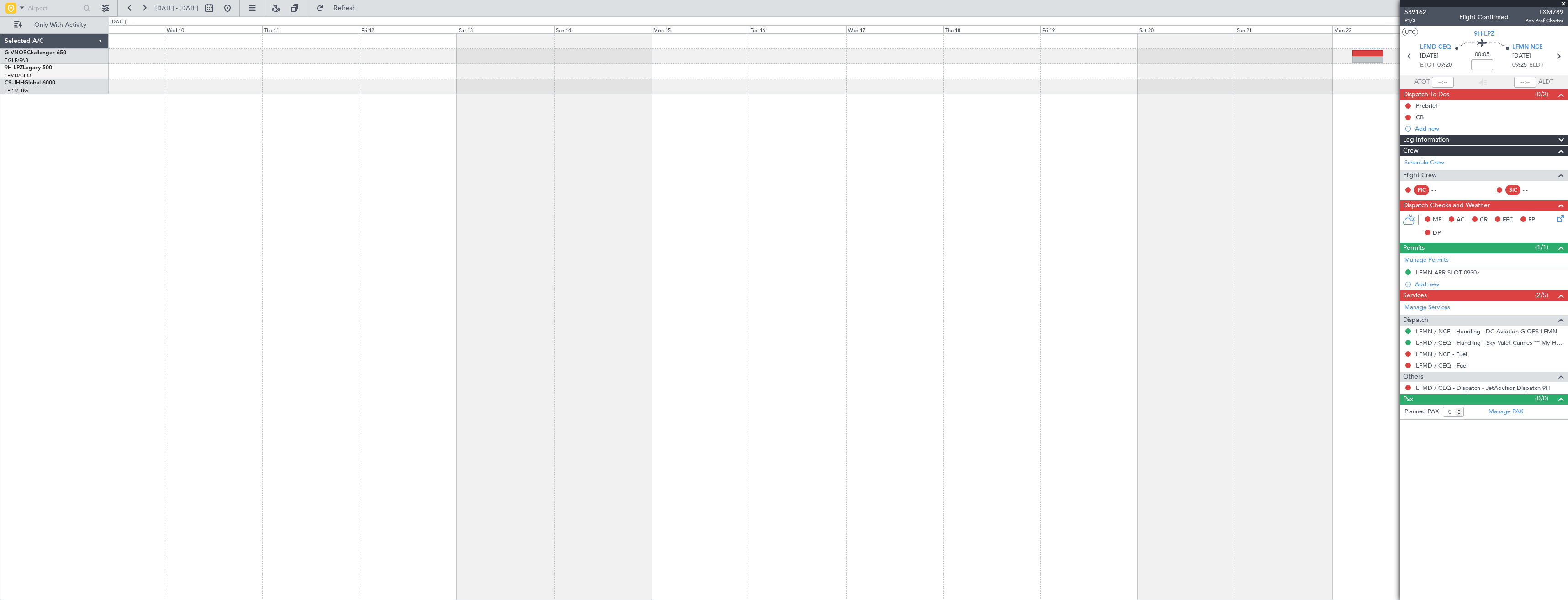
click at [631, 263] on div "- - EGNV 12:30 Z FACT 00:20 Z" at bounding box center [839, 317] width 1459 height 567
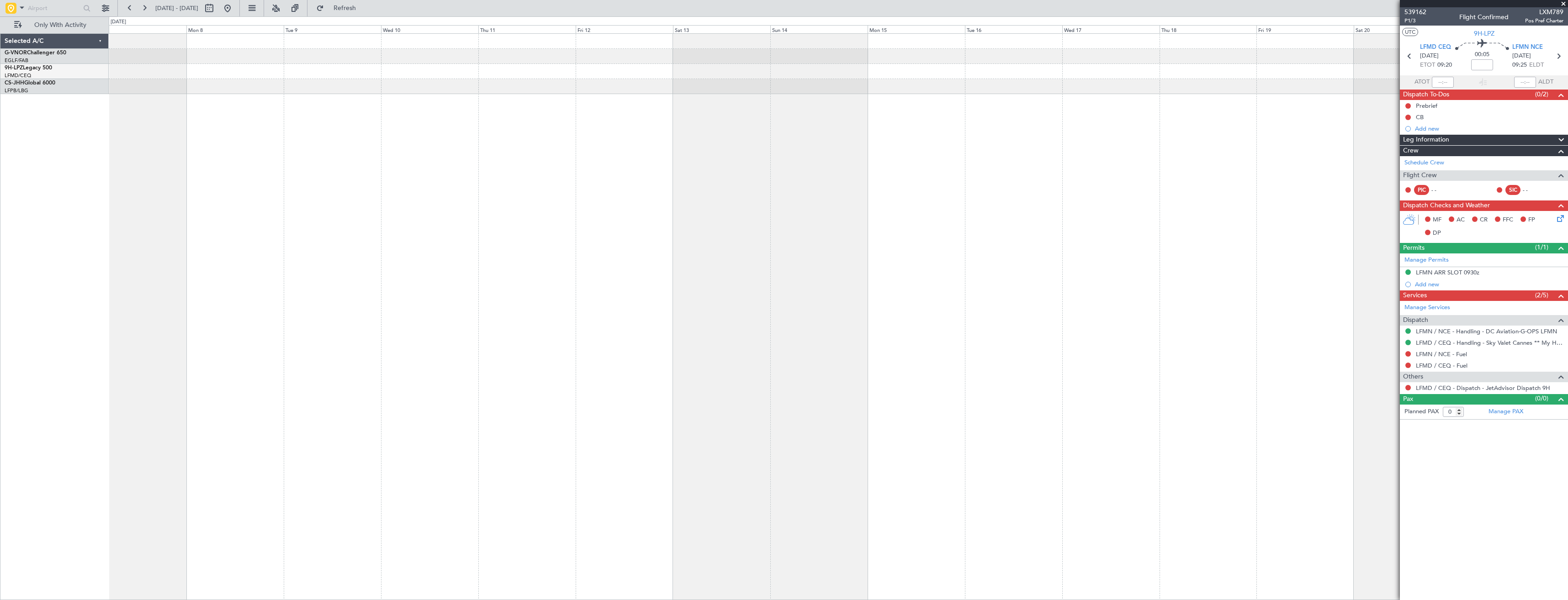
click at [671, 258] on div at bounding box center [839, 317] width 1459 height 567
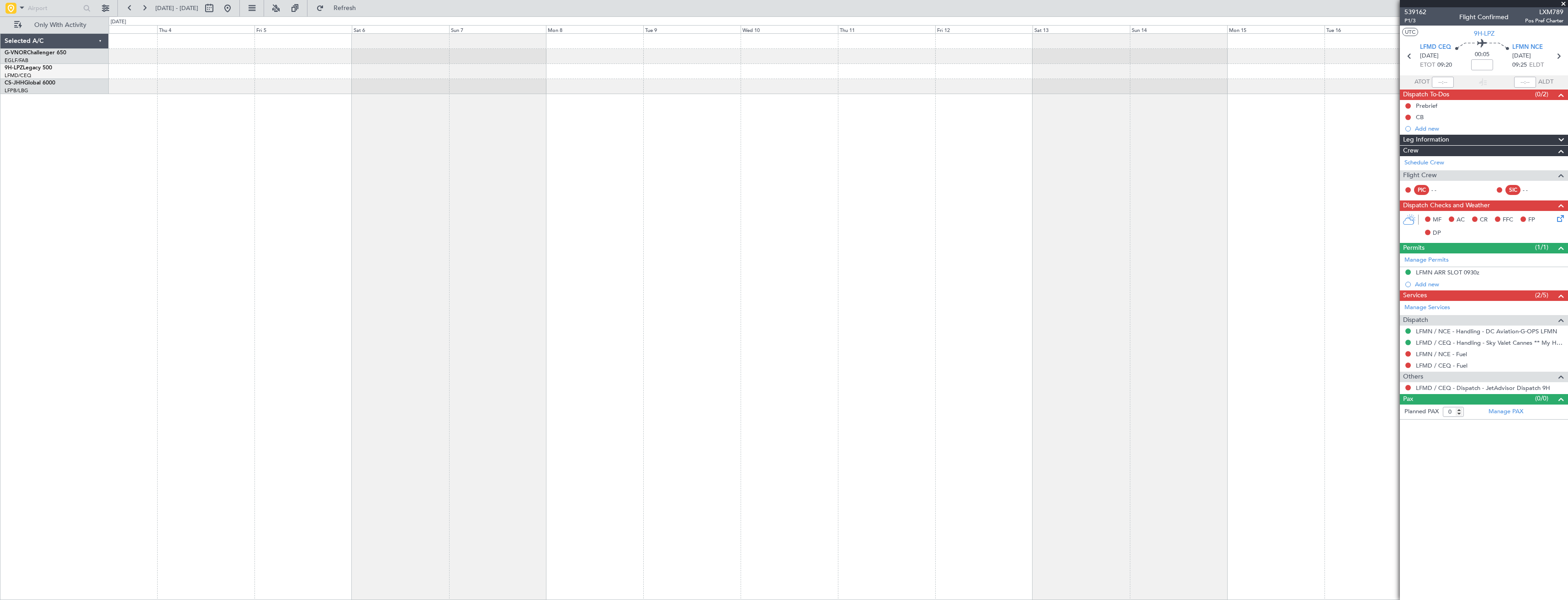
click at [560, 245] on div at bounding box center [839, 317] width 1459 height 567
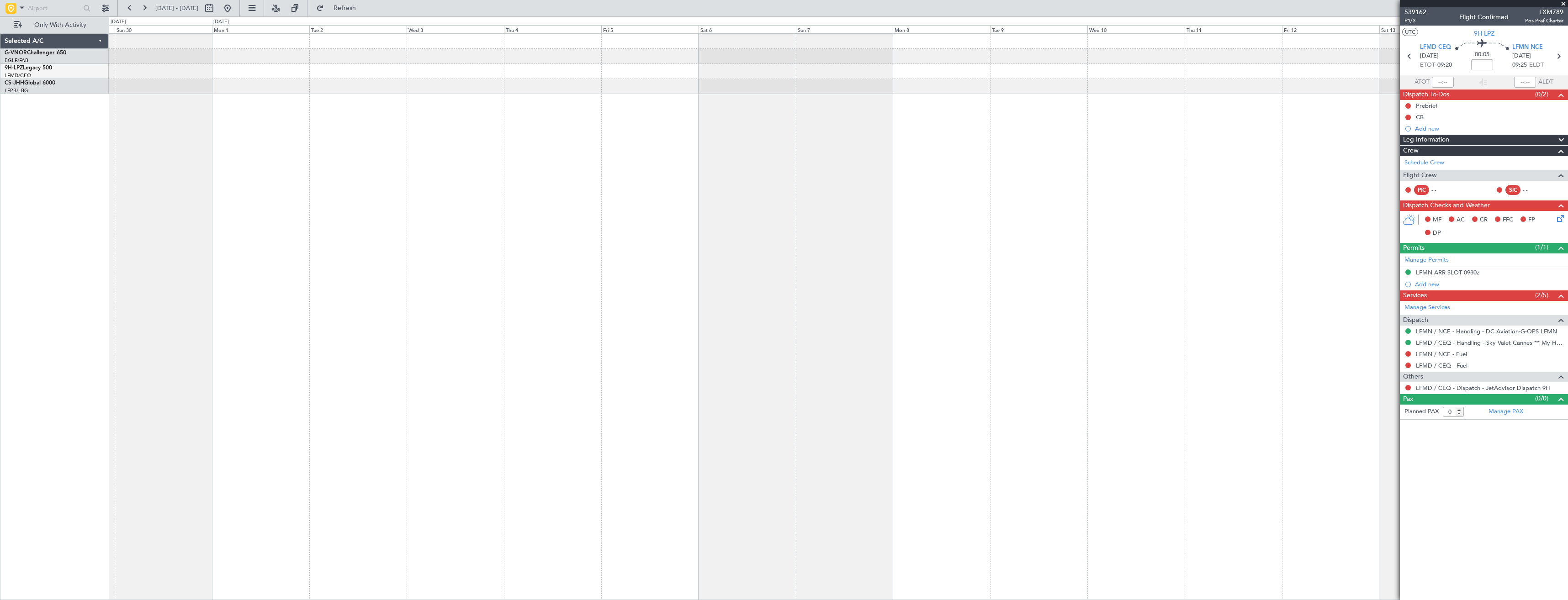
click at [781, 216] on div at bounding box center [839, 317] width 1459 height 567
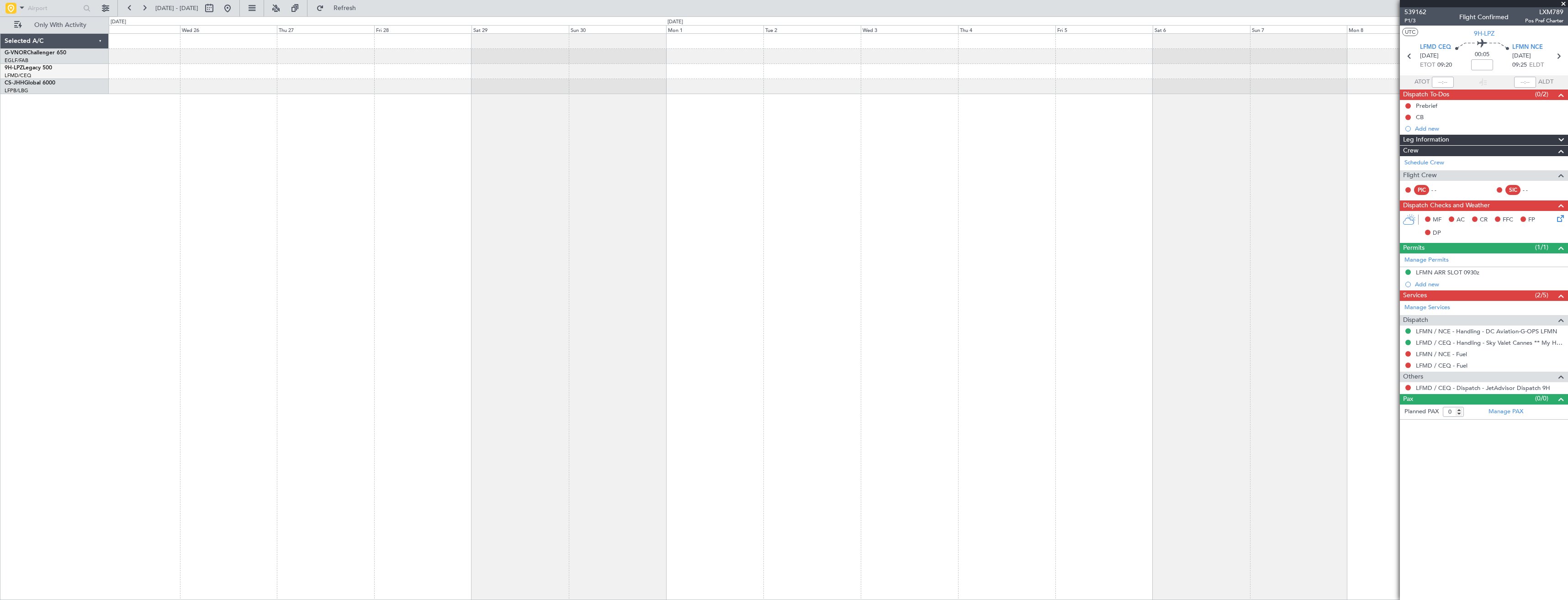
click at [833, 225] on div at bounding box center [839, 317] width 1459 height 567
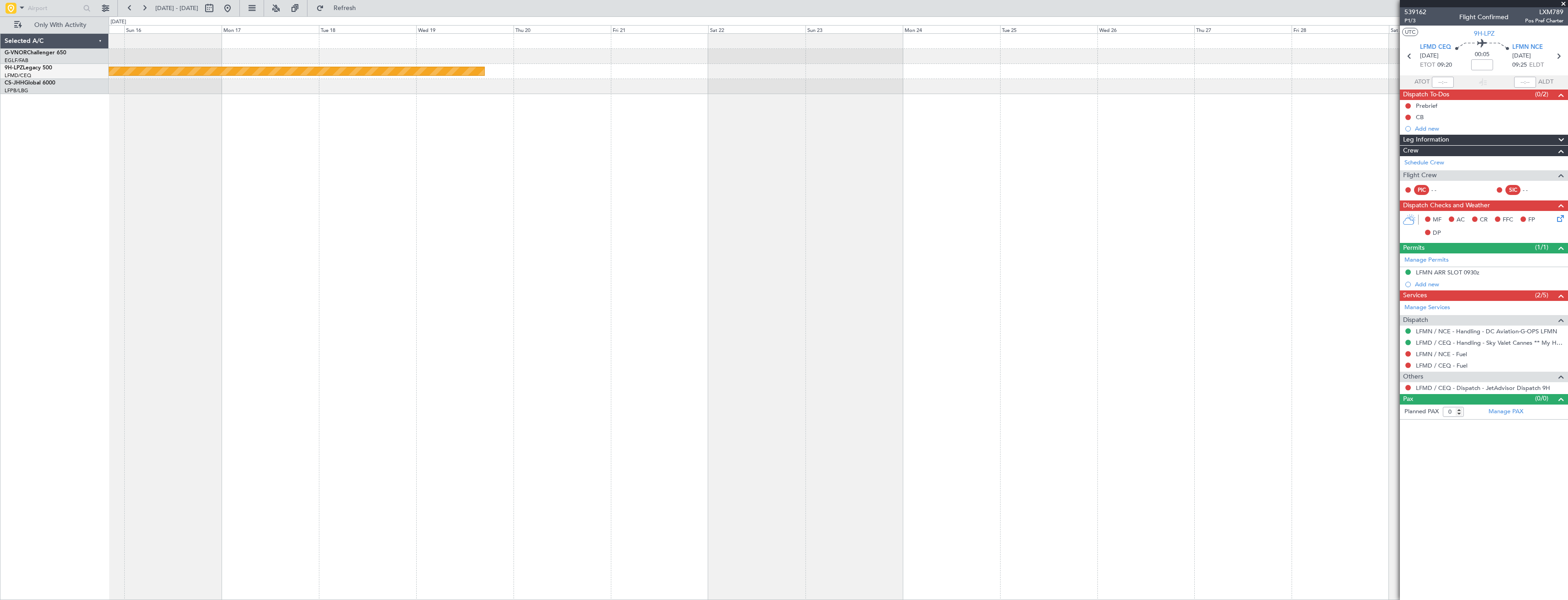
click at [772, 224] on div "Planned Maint Cannes (Mandelieu)" at bounding box center [839, 317] width 1459 height 567
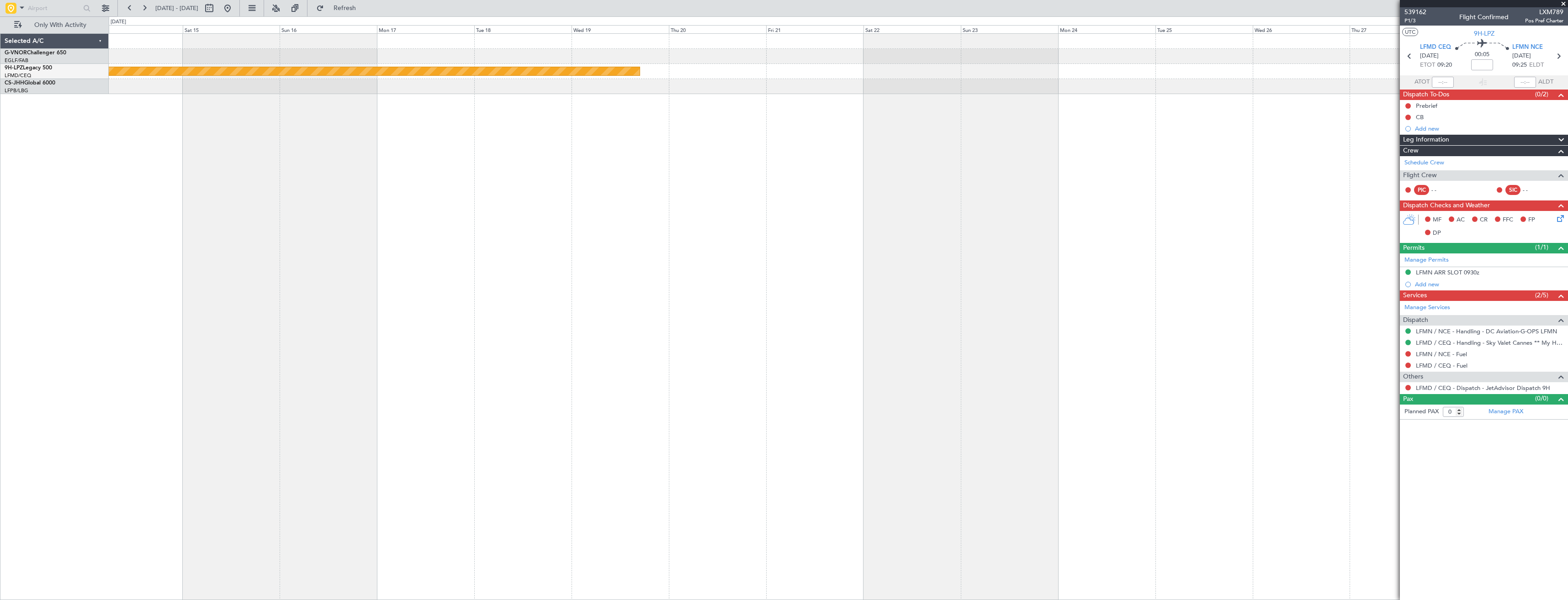
click at [813, 235] on div "Planned Maint Cannes (Mandelieu)" at bounding box center [839, 317] width 1459 height 567
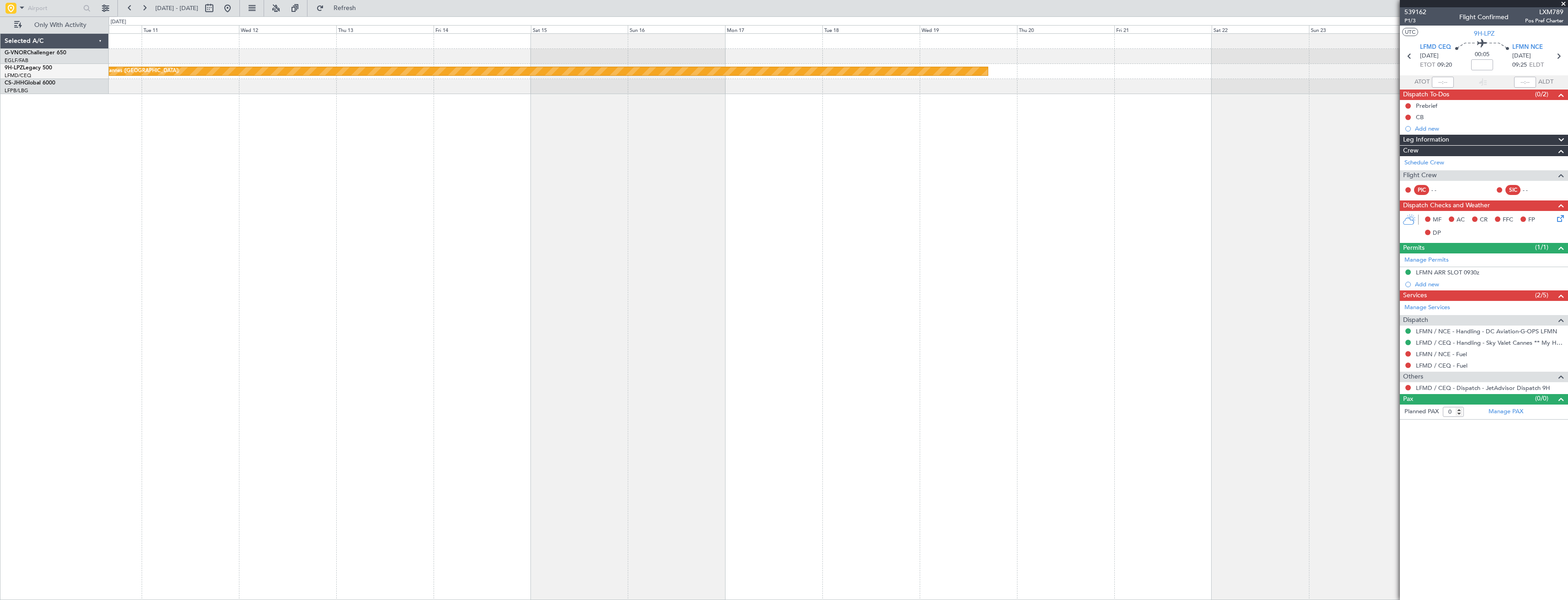
click at [822, 250] on div "Planned Maint Cannes (Mandelieu)" at bounding box center [839, 317] width 1459 height 567
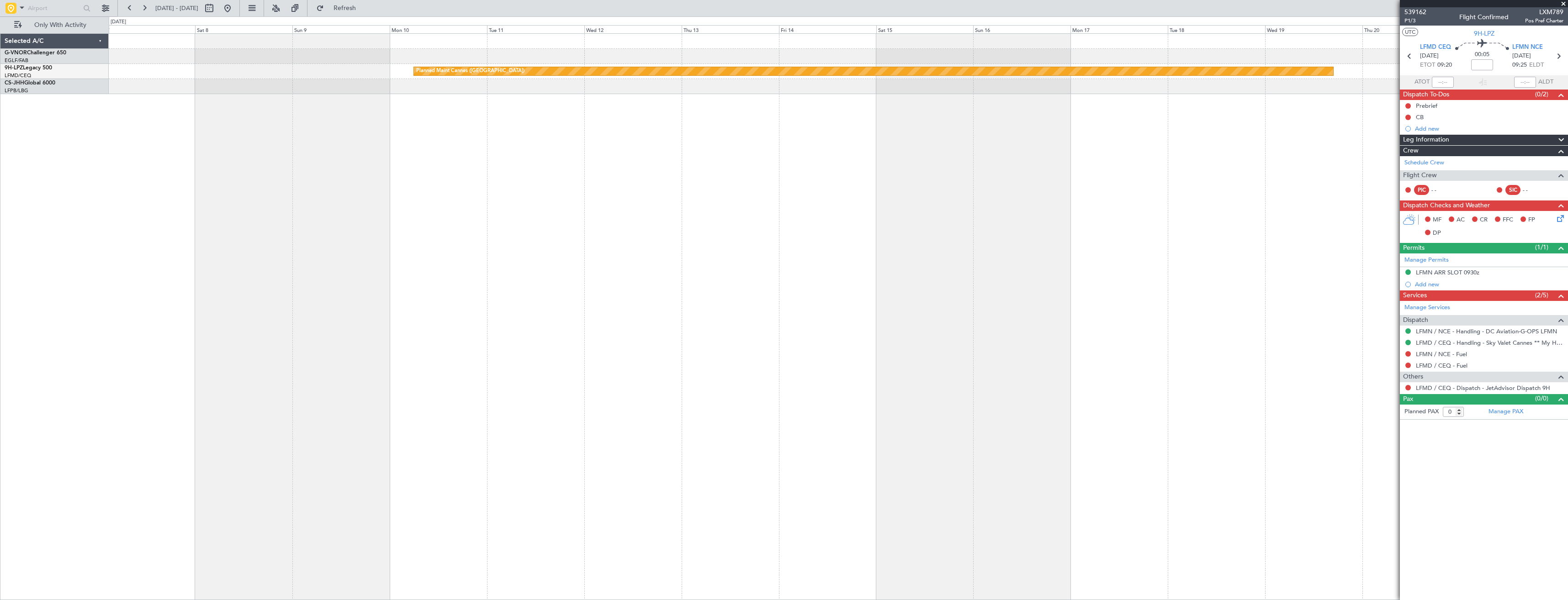
click at [813, 263] on div "Planned Maint Cannes (Mandelieu)" at bounding box center [839, 317] width 1459 height 567
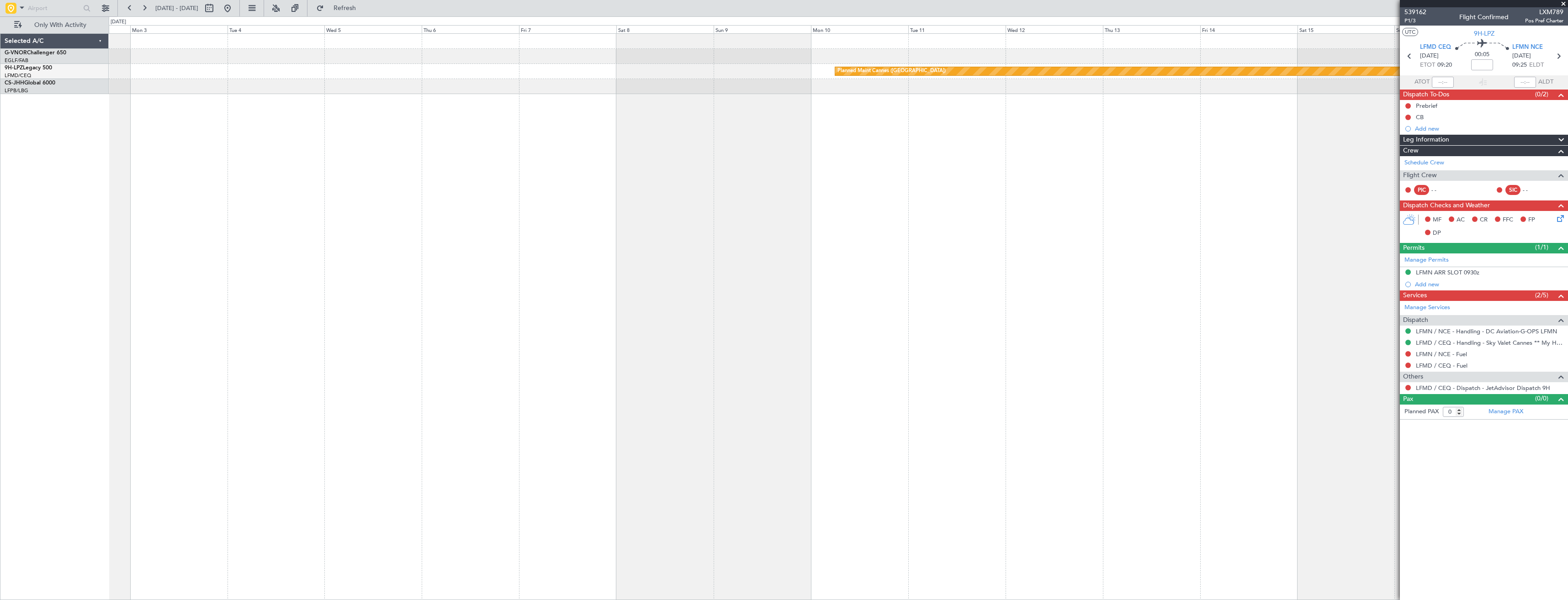
click at [791, 283] on div "Planned Maint Cannes (Mandelieu)" at bounding box center [839, 317] width 1459 height 567
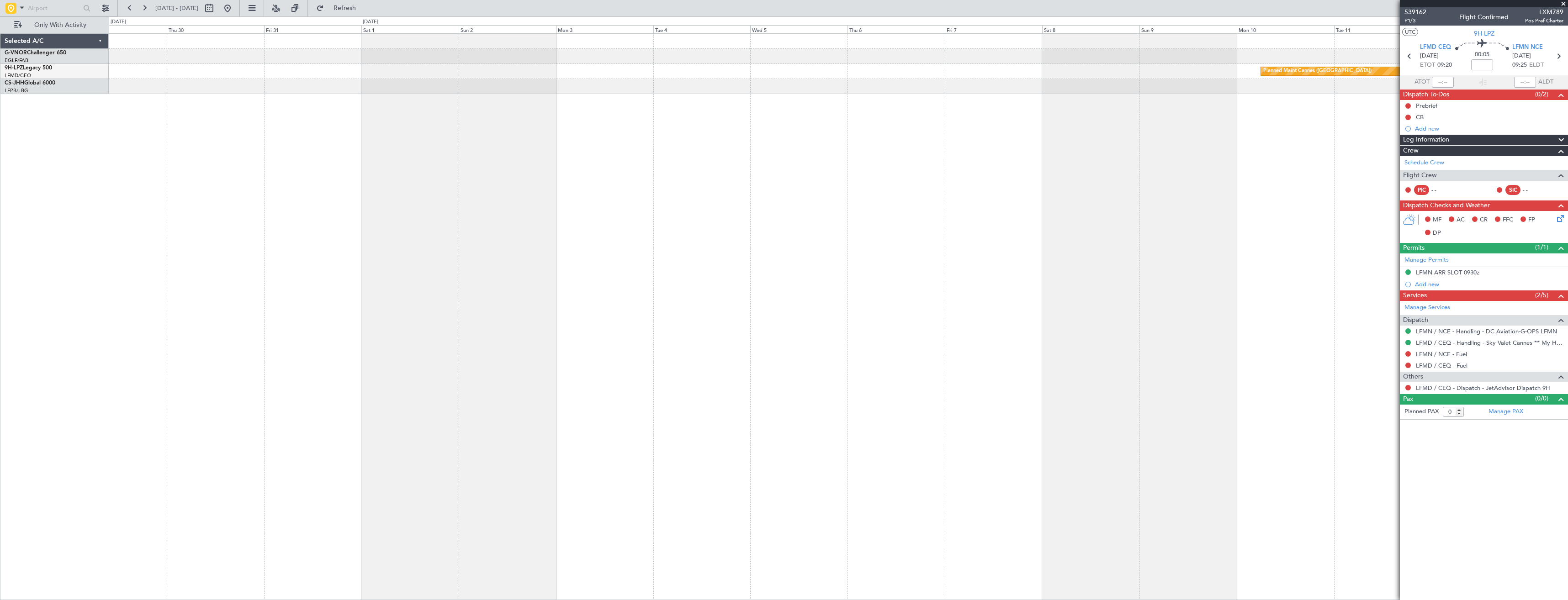
click at [729, 288] on div "Planned Maint Cannes (Mandelieu)" at bounding box center [839, 317] width 1459 height 567
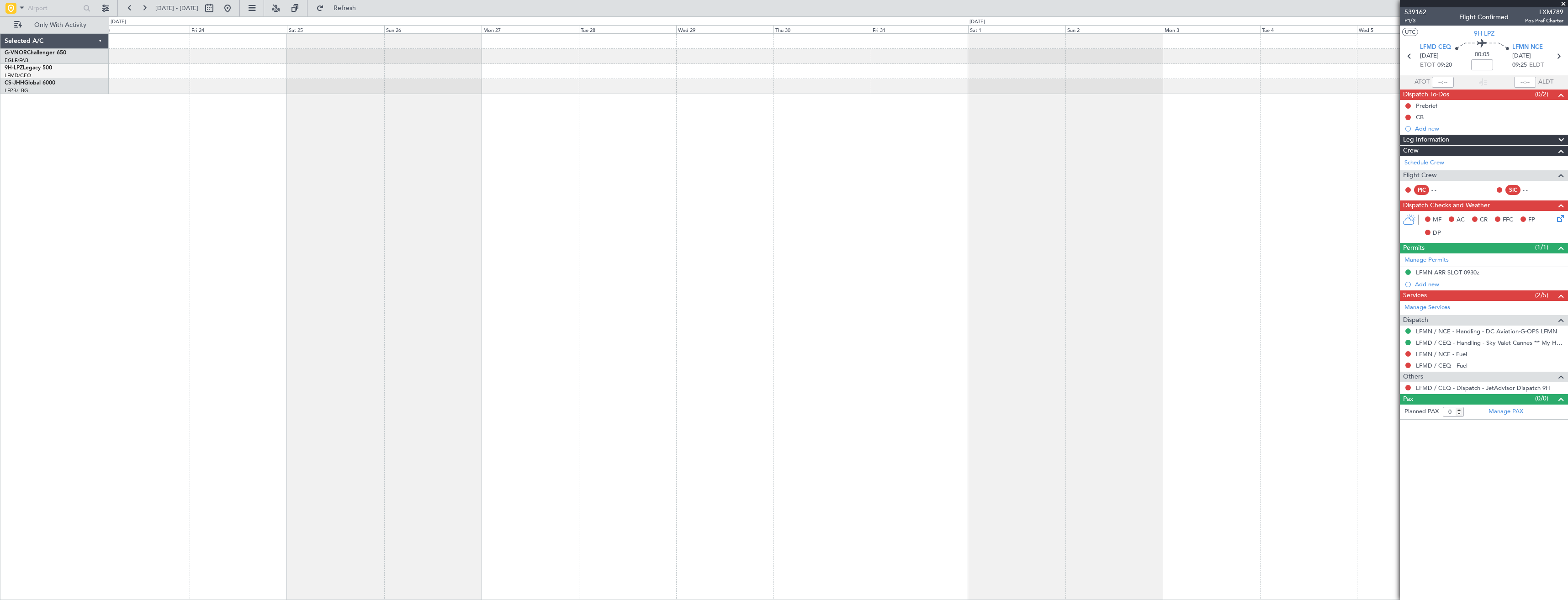
click at [708, 302] on div "Planned Maint Cannes (Mandelieu)" at bounding box center [839, 317] width 1459 height 567
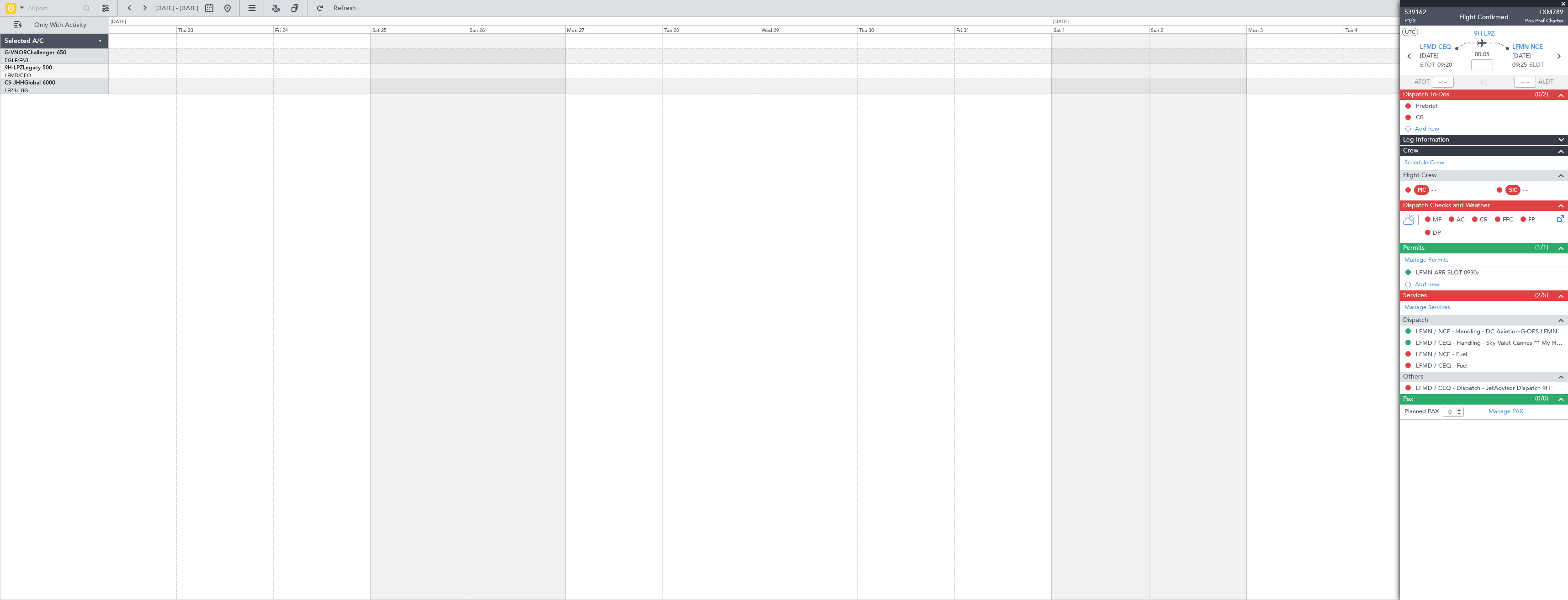
click at [596, 310] on div at bounding box center [839, 317] width 1459 height 567
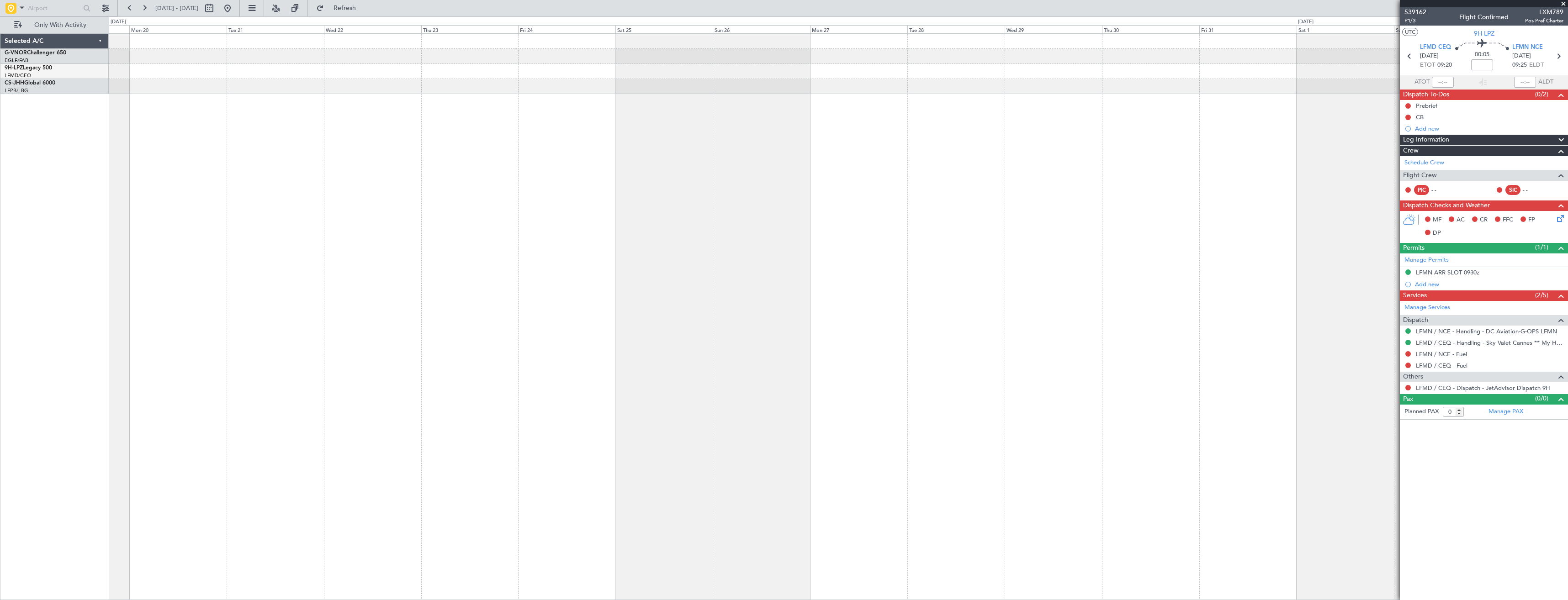
click at [551, 335] on div at bounding box center [839, 317] width 1459 height 567
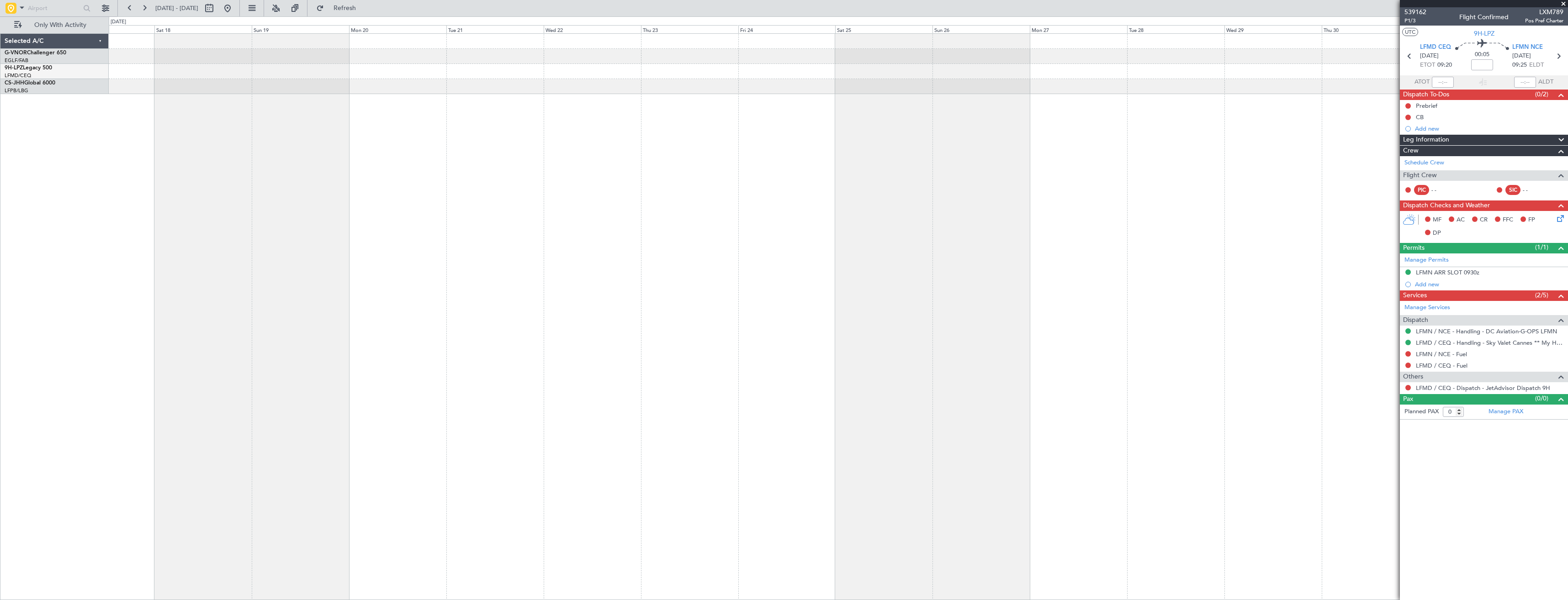
click at [651, 328] on div "Planned Maint [GEOGRAPHIC_DATA] ([GEOGRAPHIC_DATA])" at bounding box center [839, 317] width 1459 height 567
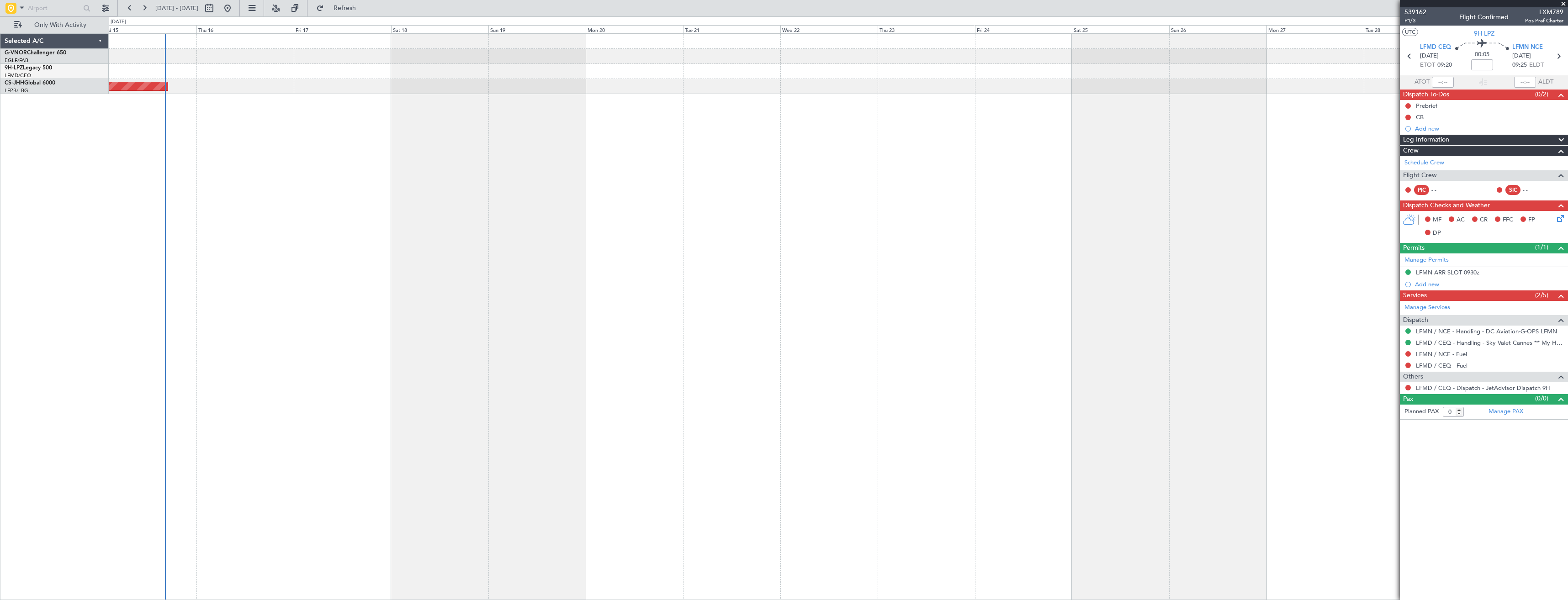
click at [650, 329] on div "Planned Maint [GEOGRAPHIC_DATA] ([GEOGRAPHIC_DATA])" at bounding box center [839, 317] width 1459 height 567
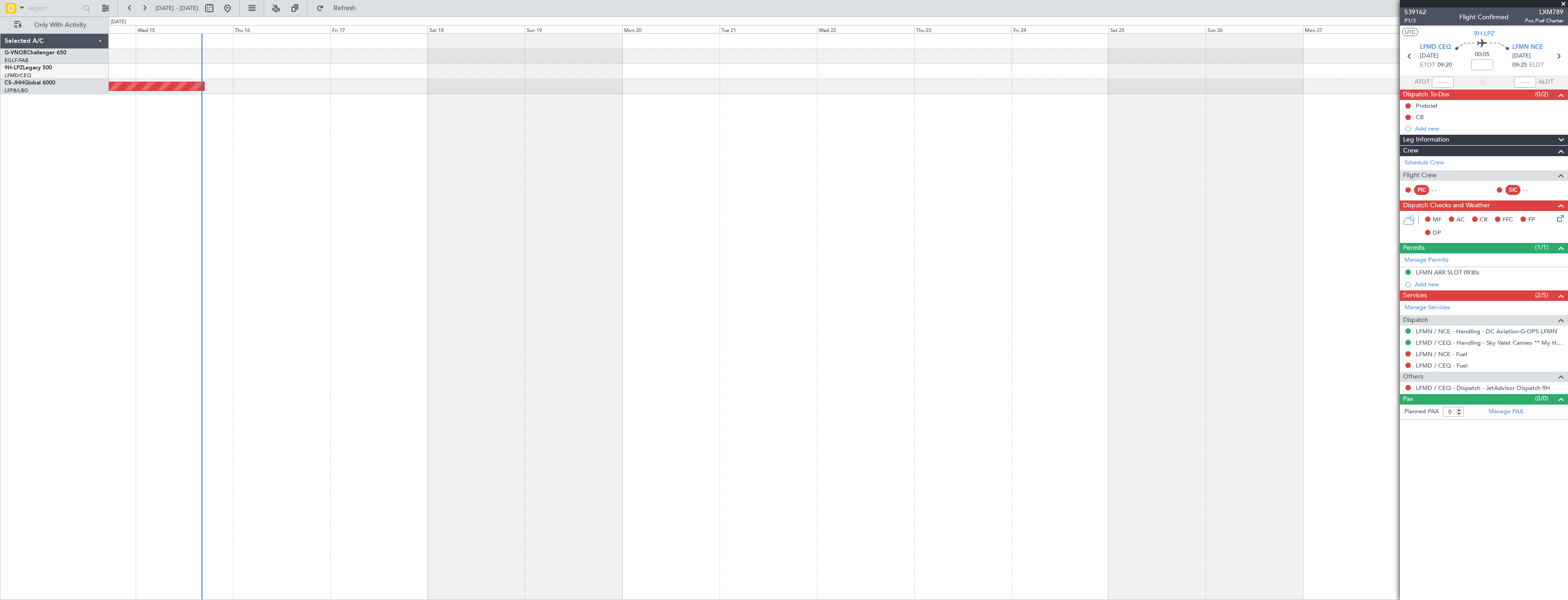
click at [439, 332] on div "Planned Maint [GEOGRAPHIC_DATA] ([GEOGRAPHIC_DATA])" at bounding box center [839, 317] width 1459 height 567
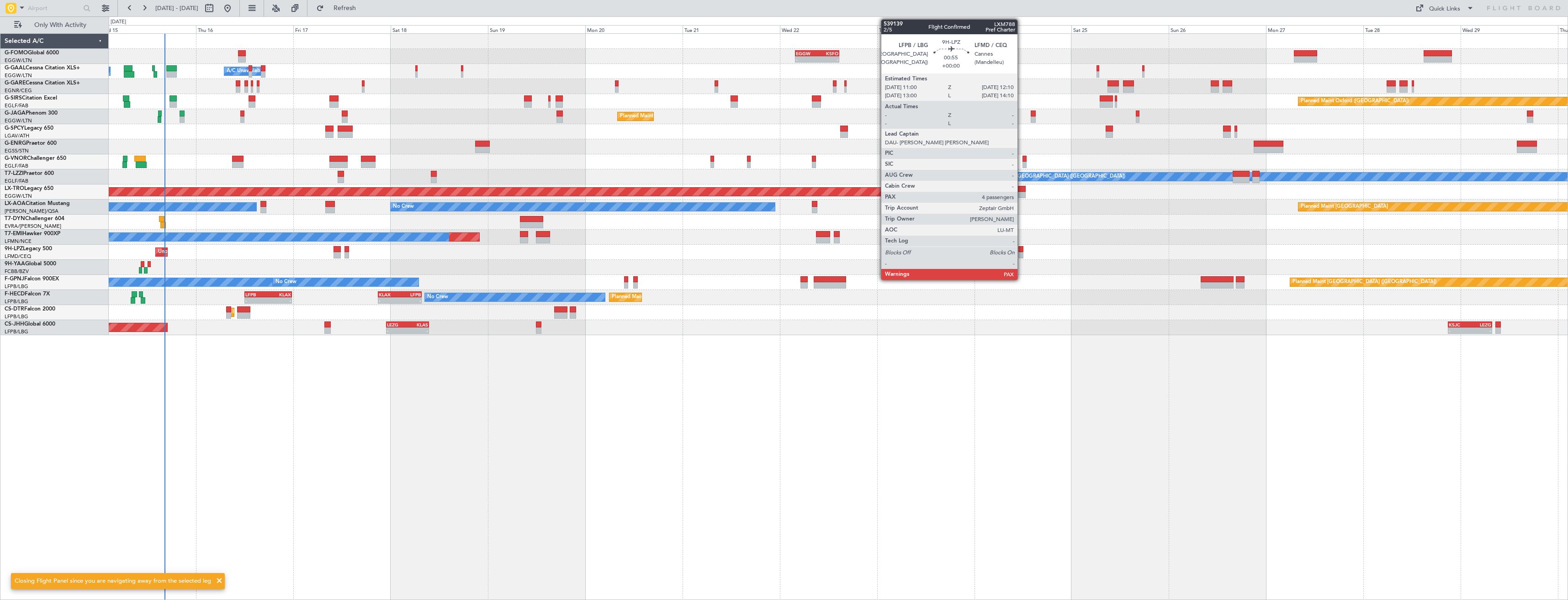
click at [1022, 252] on div at bounding box center [1020, 255] width 5 height 6
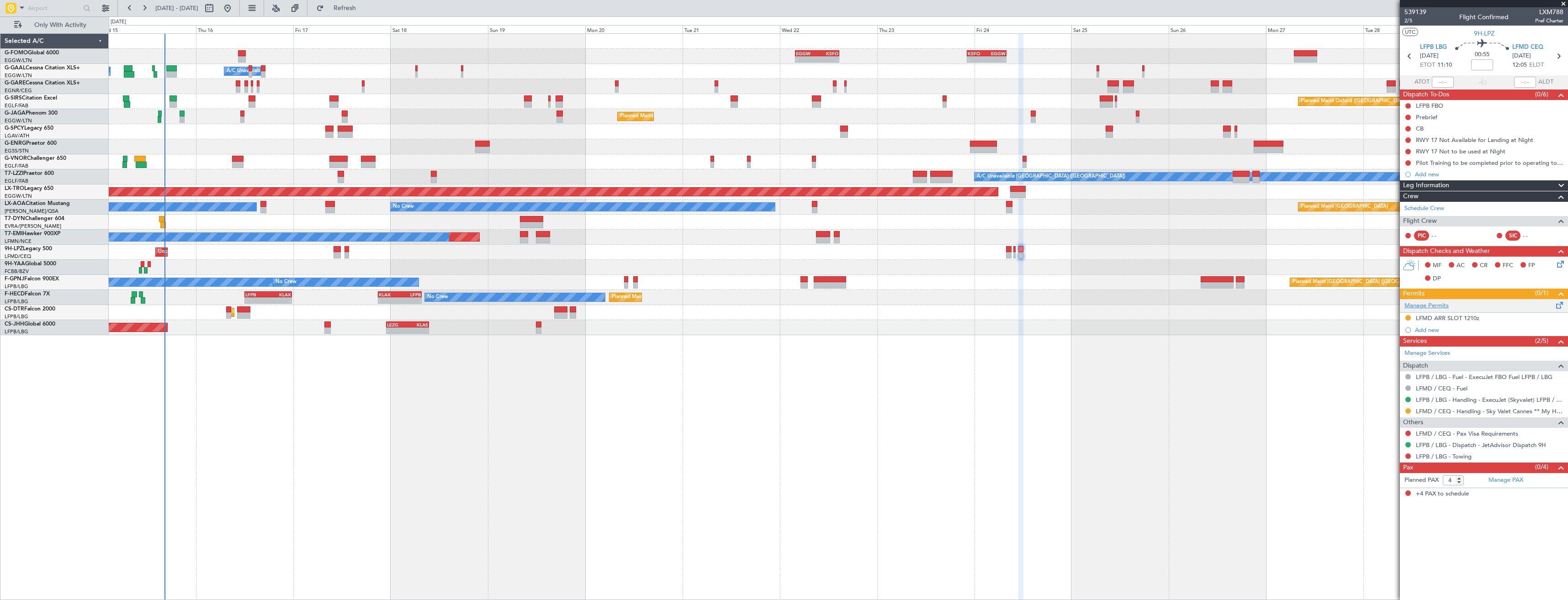
click at [1431, 307] on link "Manage Permits" at bounding box center [1427, 306] width 44 height 9
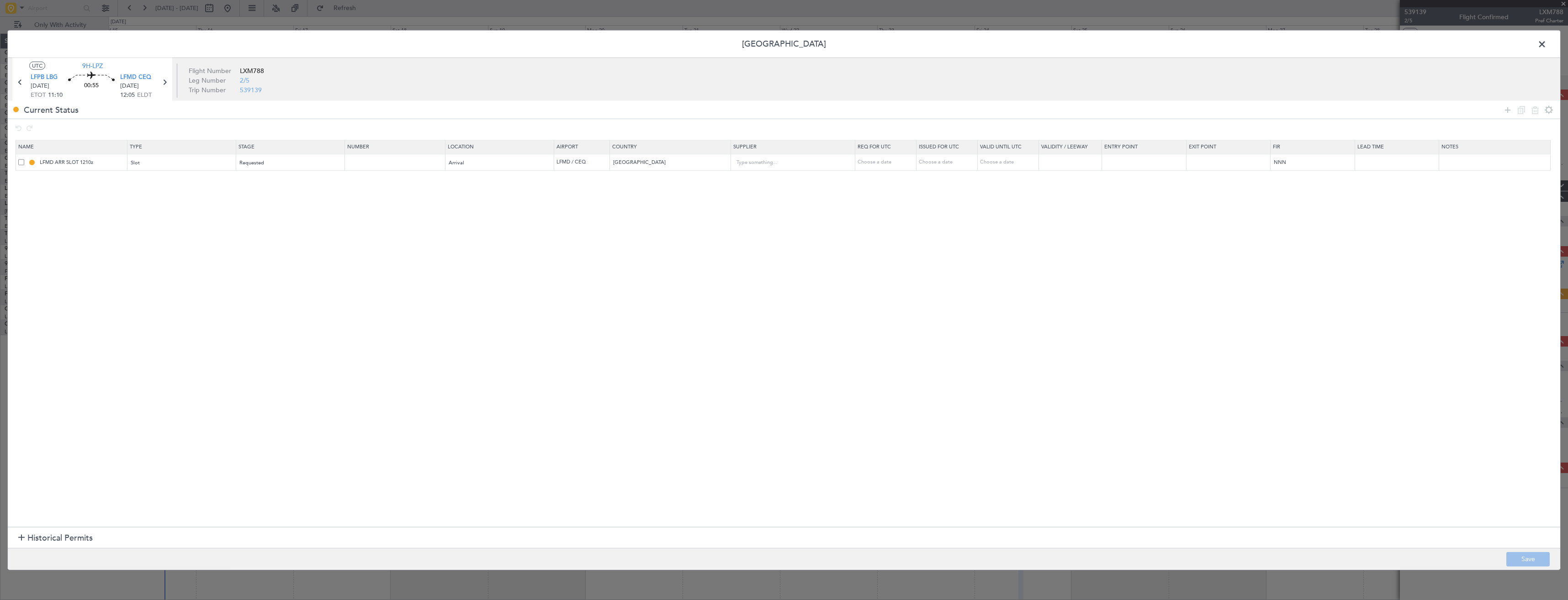
click at [21, 162] on span at bounding box center [21, 162] width 6 height 6
click at [24, 159] on input "checkbox" at bounding box center [24, 159] width 0 height 0
click at [1532, 111] on icon at bounding box center [1535, 110] width 11 height 11
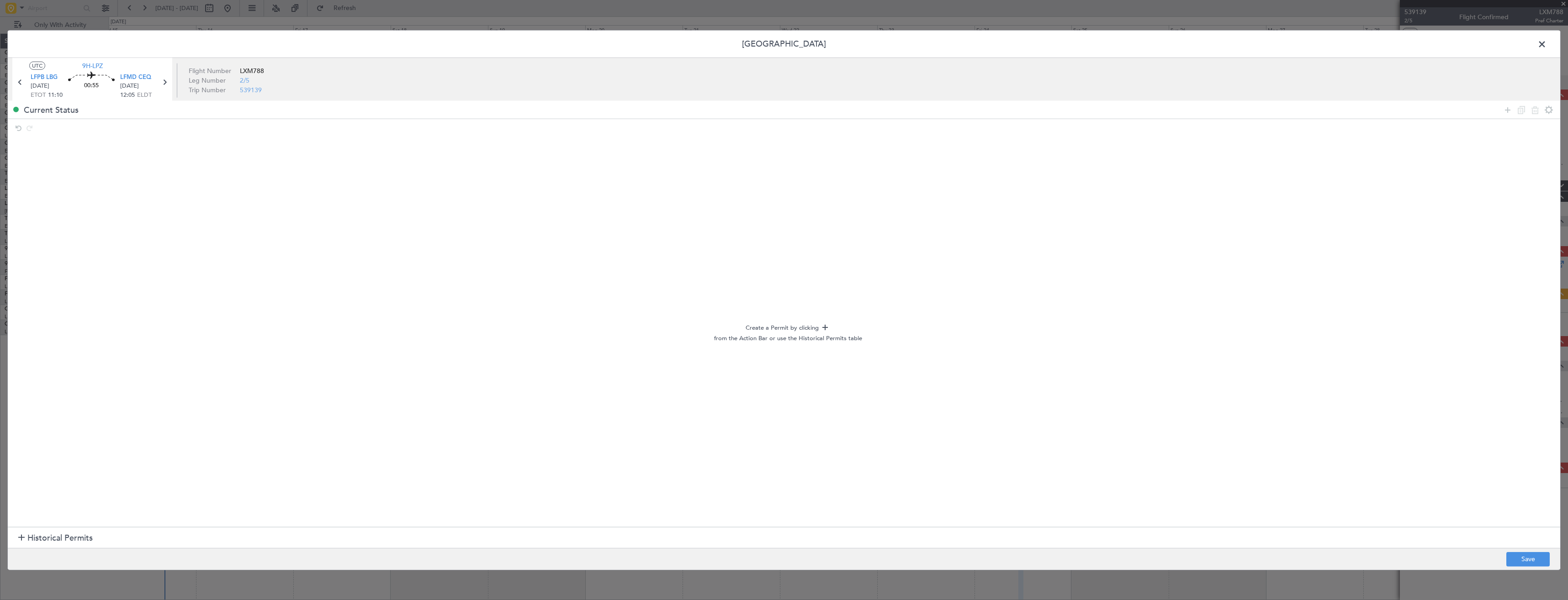
click at [1532, 571] on div "Permit Center UTC 9H-LPZ LFPB LBG 24/10/2025 ETOT 11:10 00:55 LFMD CEQ 24/10/20…" at bounding box center [784, 300] width 1568 height 600
click at [1528, 563] on button "Save" at bounding box center [1528, 559] width 43 height 15
click at [1542, 43] on div at bounding box center [784, 300] width 1552 height 539
click at [1547, 42] on span at bounding box center [1547, 47] width 0 height 18
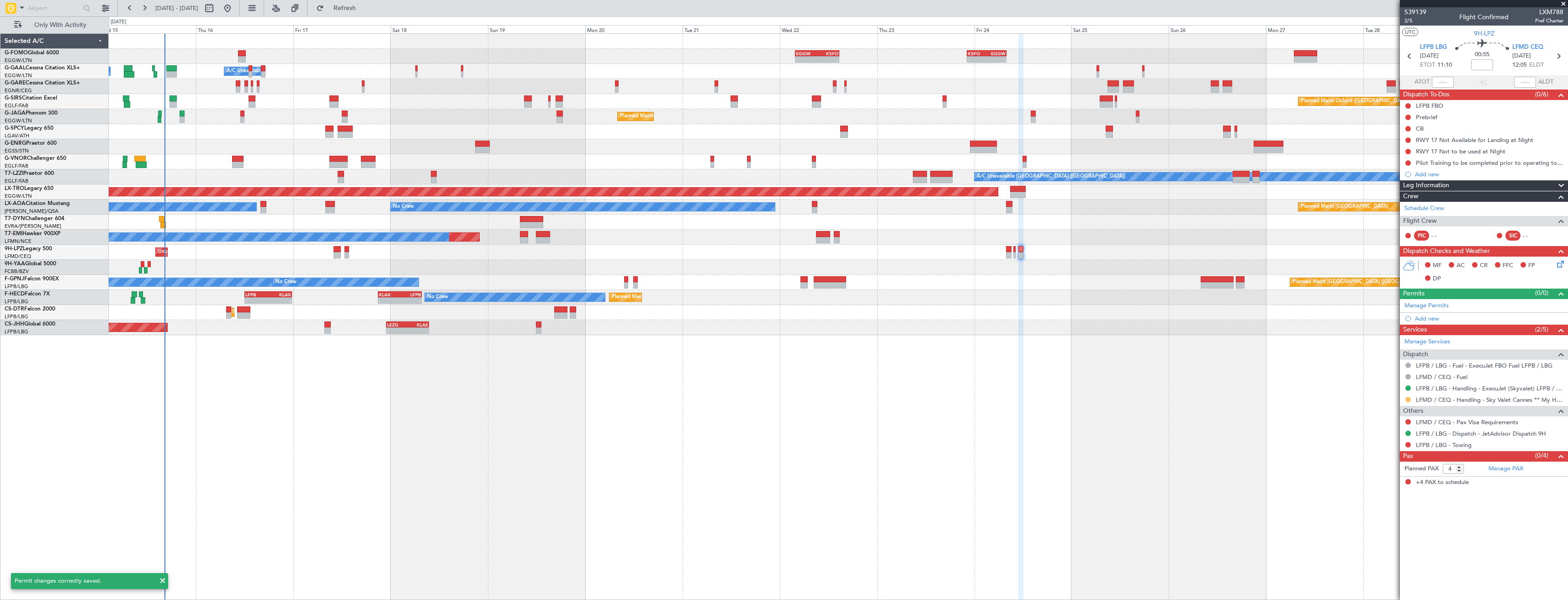
click at [1408, 399] on button at bounding box center [1408, 399] width 6 height 6
click at [1393, 508] on span "Confirmed" at bounding box center [1382, 508] width 28 height 9
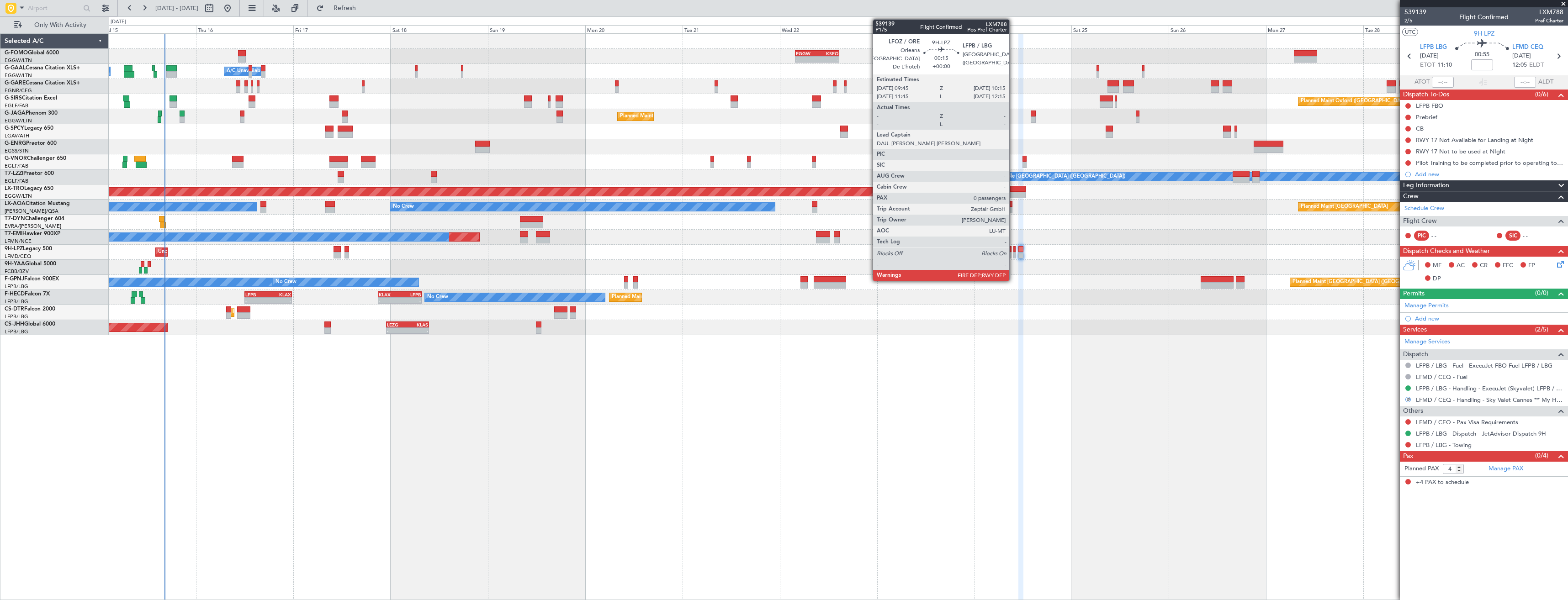
click at [1013, 253] on div at bounding box center [1014, 255] width 2 height 6
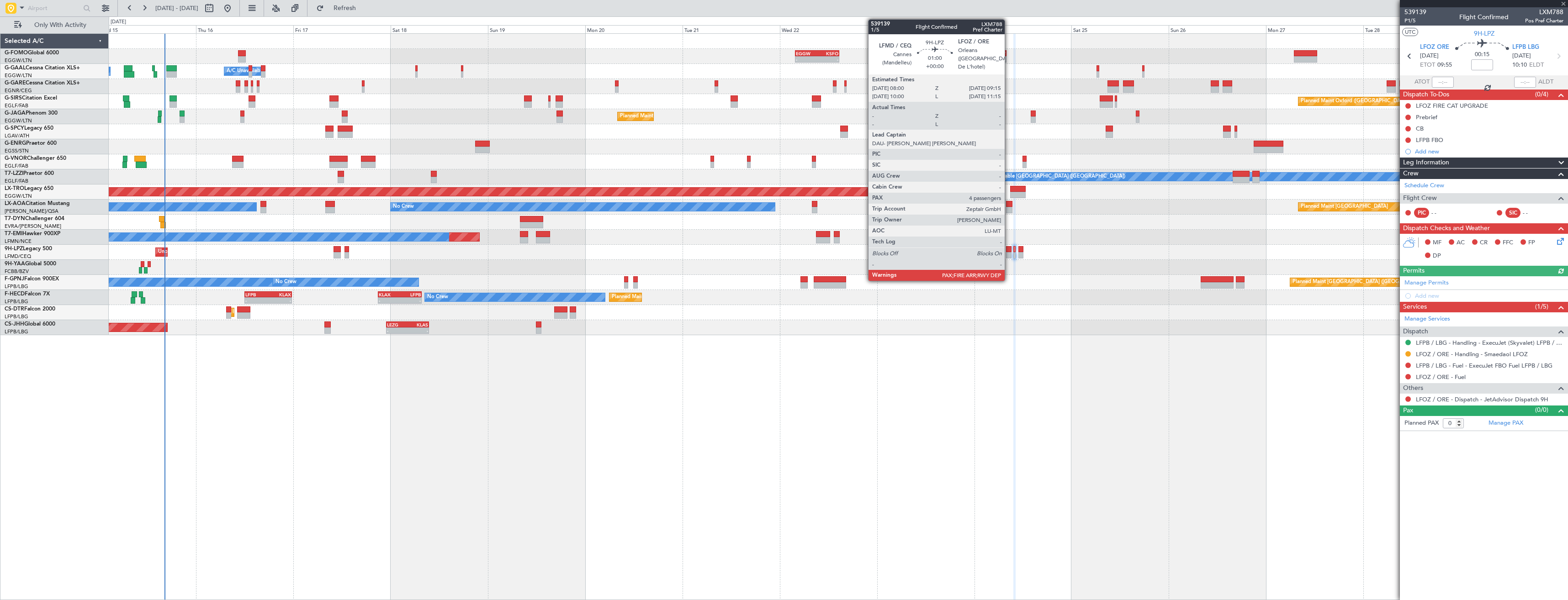
click at [1009, 253] on div at bounding box center [1008, 255] width 6 height 6
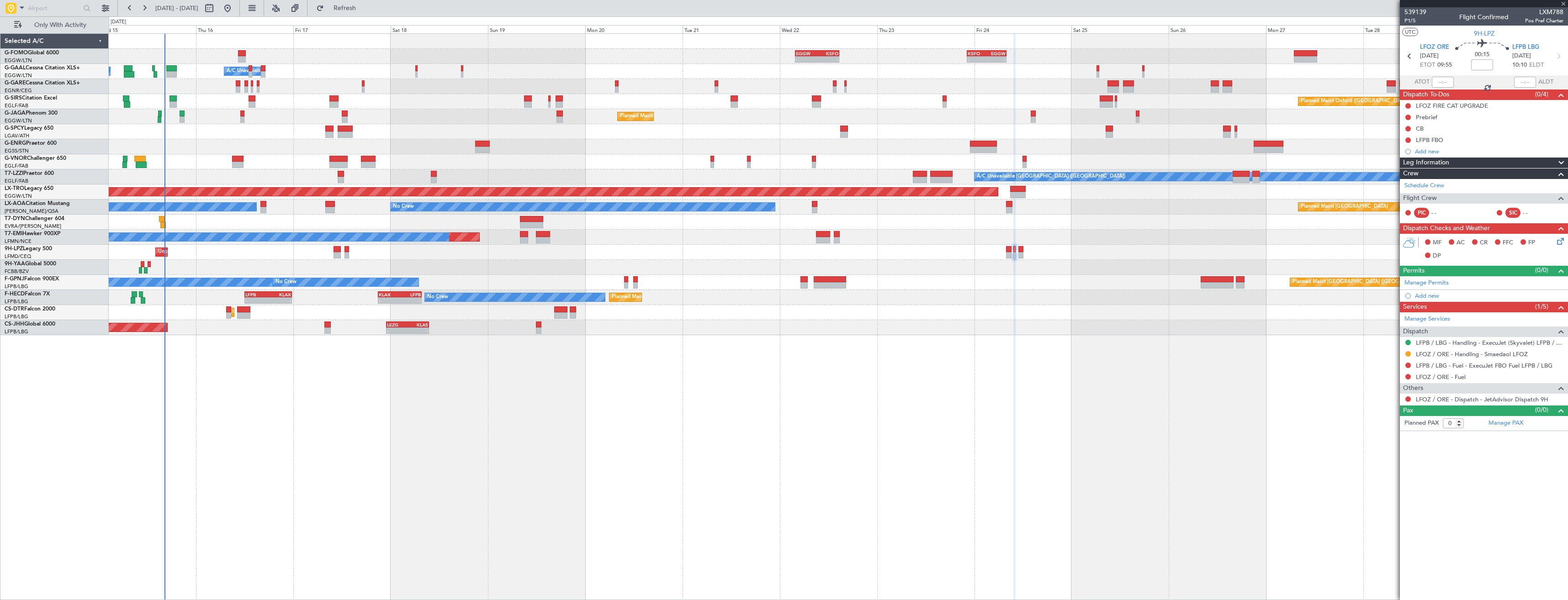
type input "4"
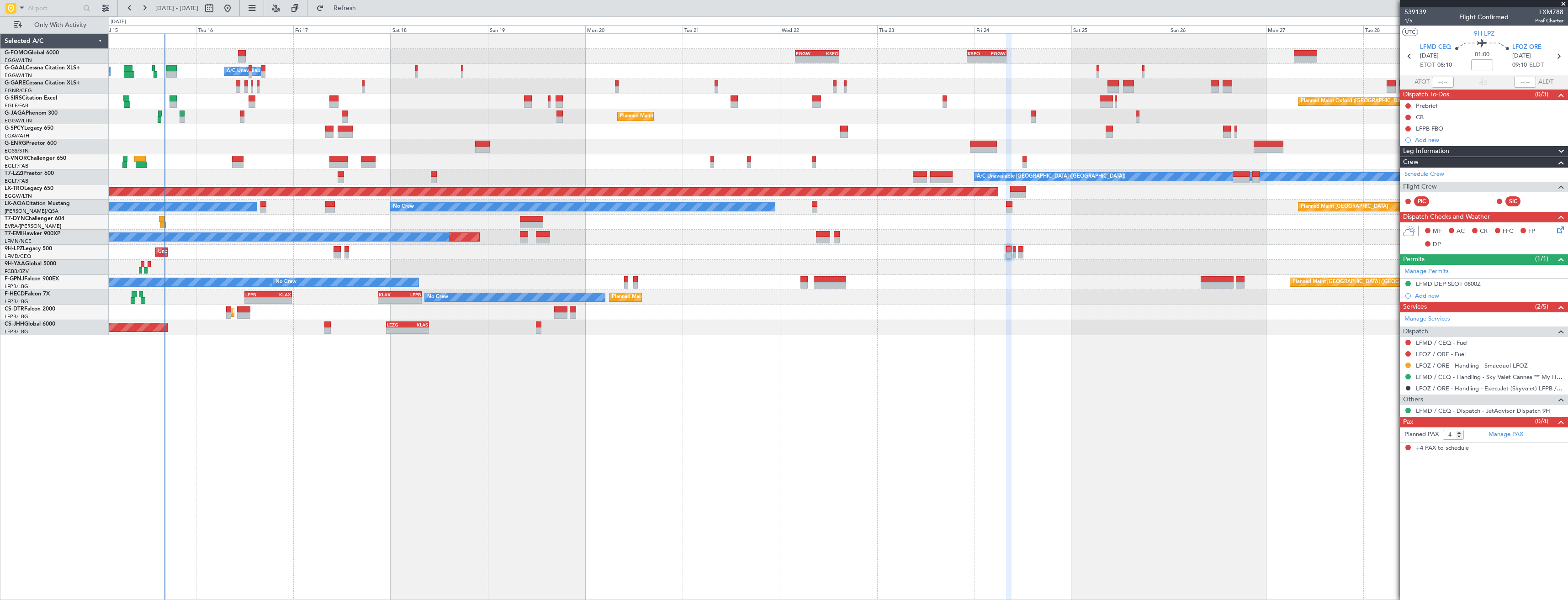
click at [571, 138] on div "- - EGGW 03:55 Z KSFO 14:45 Z - - KSFO 22:15 Z EGGW 08:00 Z Owner Owner A/C Una…" at bounding box center [838, 184] width 1458 height 301
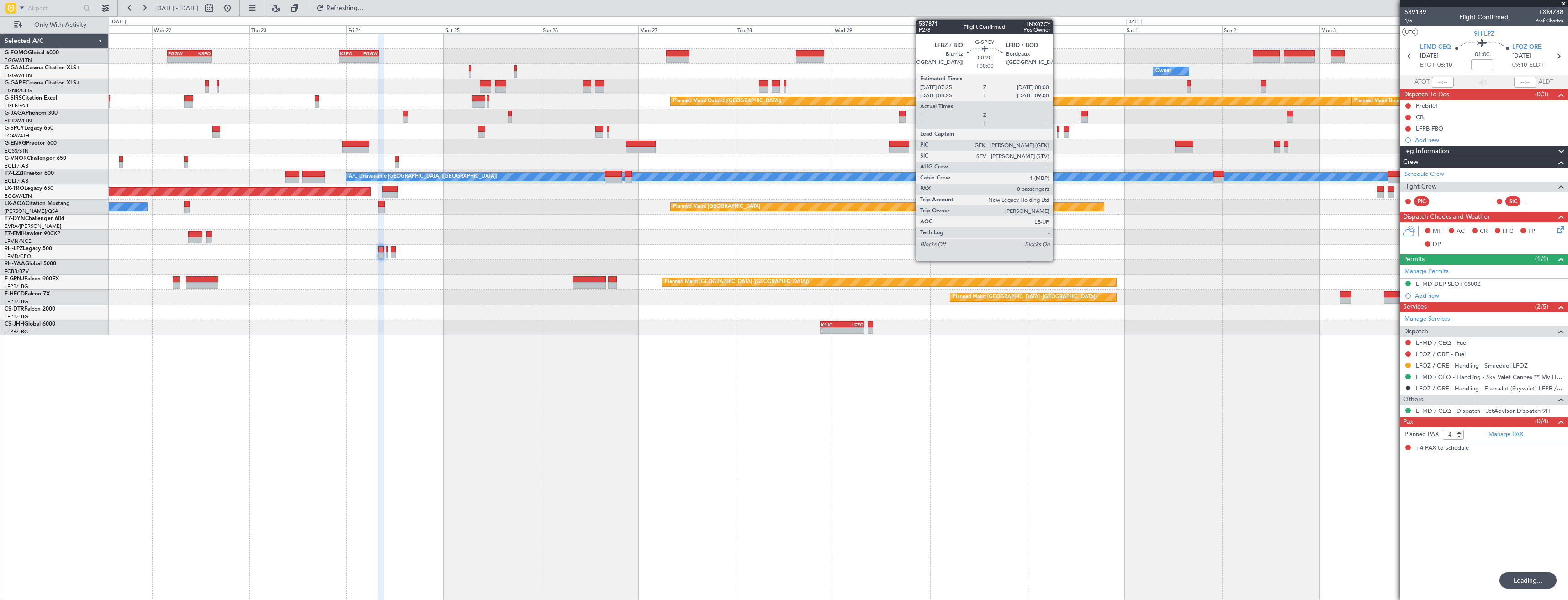
click at [575, 138] on div at bounding box center [838, 132] width 1458 height 15
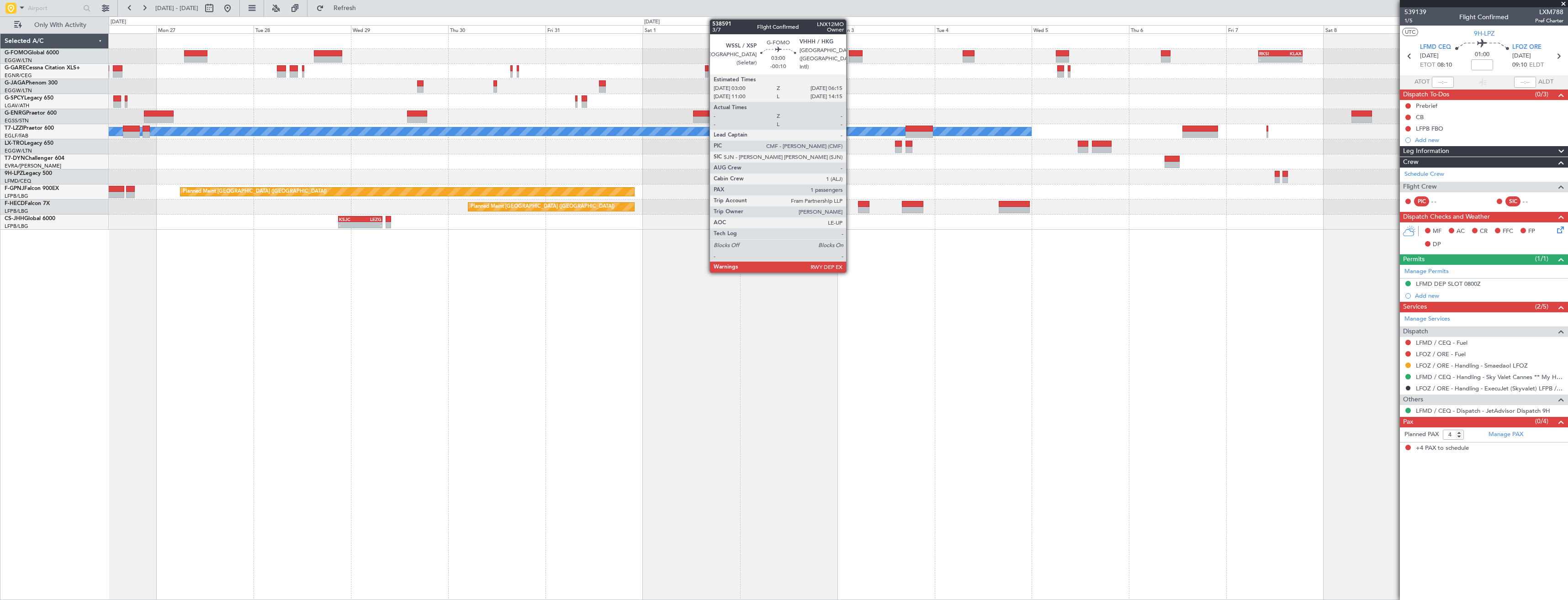
click at [850, 58] on div at bounding box center [856, 59] width 13 height 6
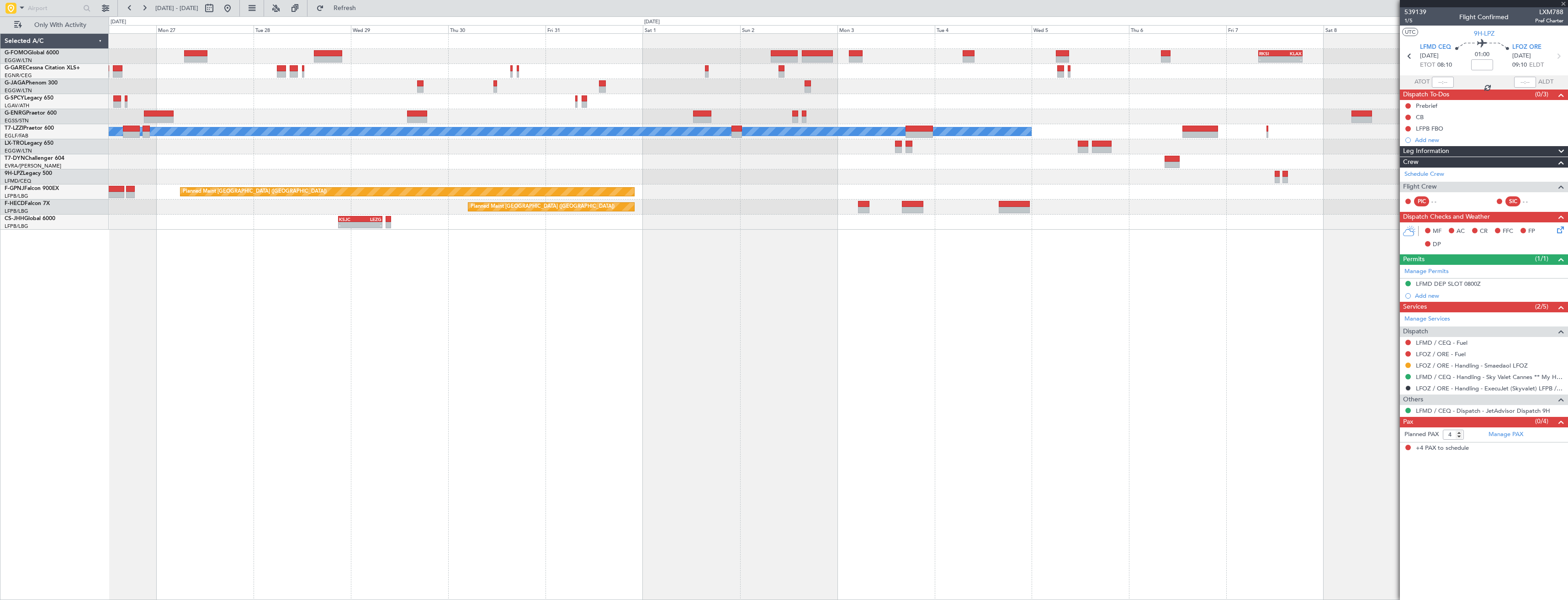
type input "-00:10"
type input "1"
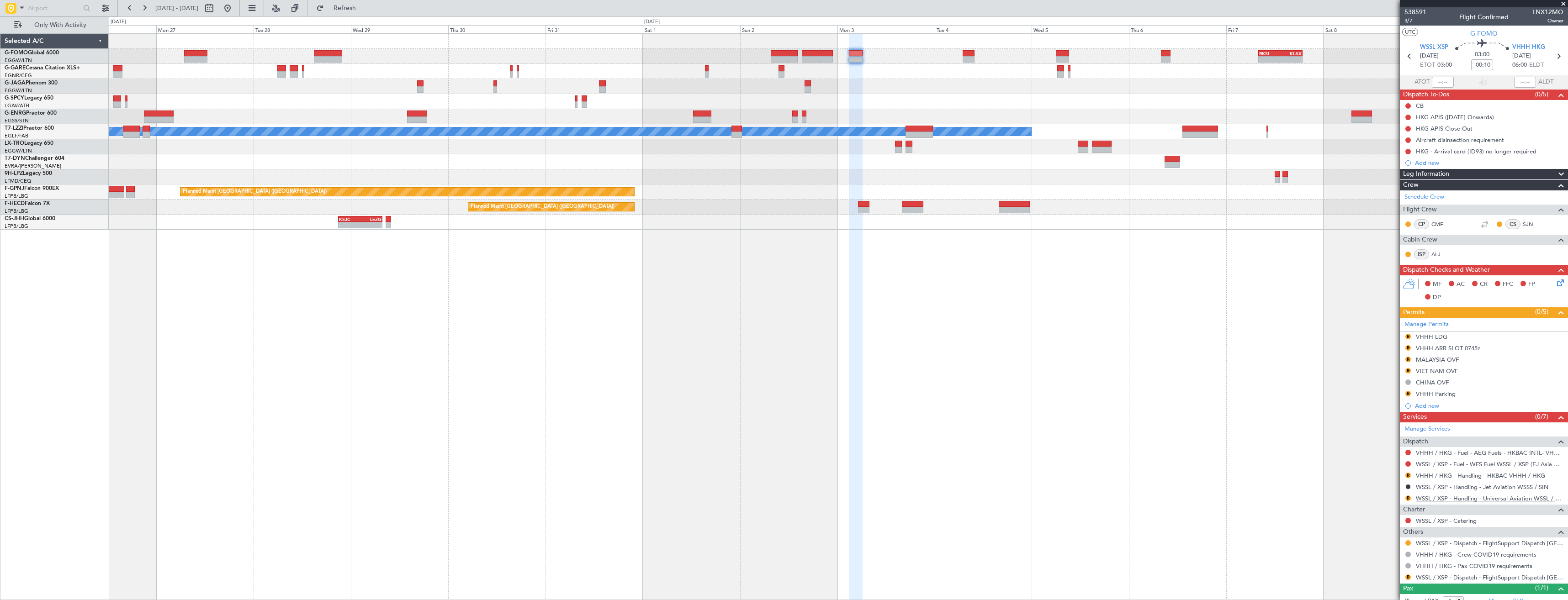
click at [1451, 497] on link "WSSL / XSP - Handling - Universal Aviation WSSL / XSP" at bounding box center [1489, 498] width 148 height 8
click at [364, 12] on span "Refresh" at bounding box center [345, 8] width 39 height 6
click at [1443, 475] on link "VHHH / HKG - Handling - HKBAC VHHH / HKG" at bounding box center [1480, 475] width 129 height 8
click at [348, 12] on button "Refresh" at bounding box center [339, 8] width 55 height 15
click at [1408, 337] on button "R" at bounding box center [1408, 336] width 6 height 6
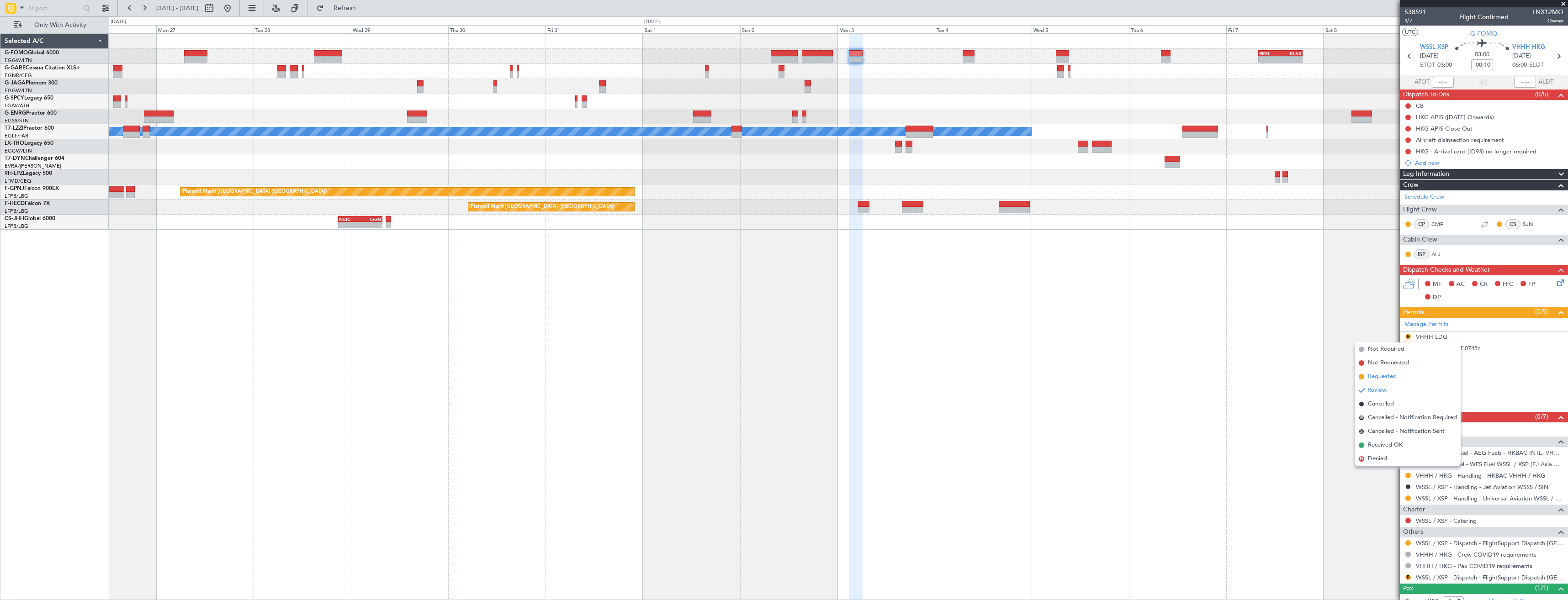
click at [1395, 375] on span "Requested" at bounding box center [1382, 377] width 29 height 9
click at [1409, 396] on button "R" at bounding box center [1408, 393] width 6 height 6
click at [1395, 431] on span "Requested" at bounding box center [1382, 433] width 29 height 9
click at [1408, 348] on button "R" at bounding box center [1408, 348] width 6 height 6
click at [1389, 389] on span "Requested" at bounding box center [1382, 388] width 29 height 9
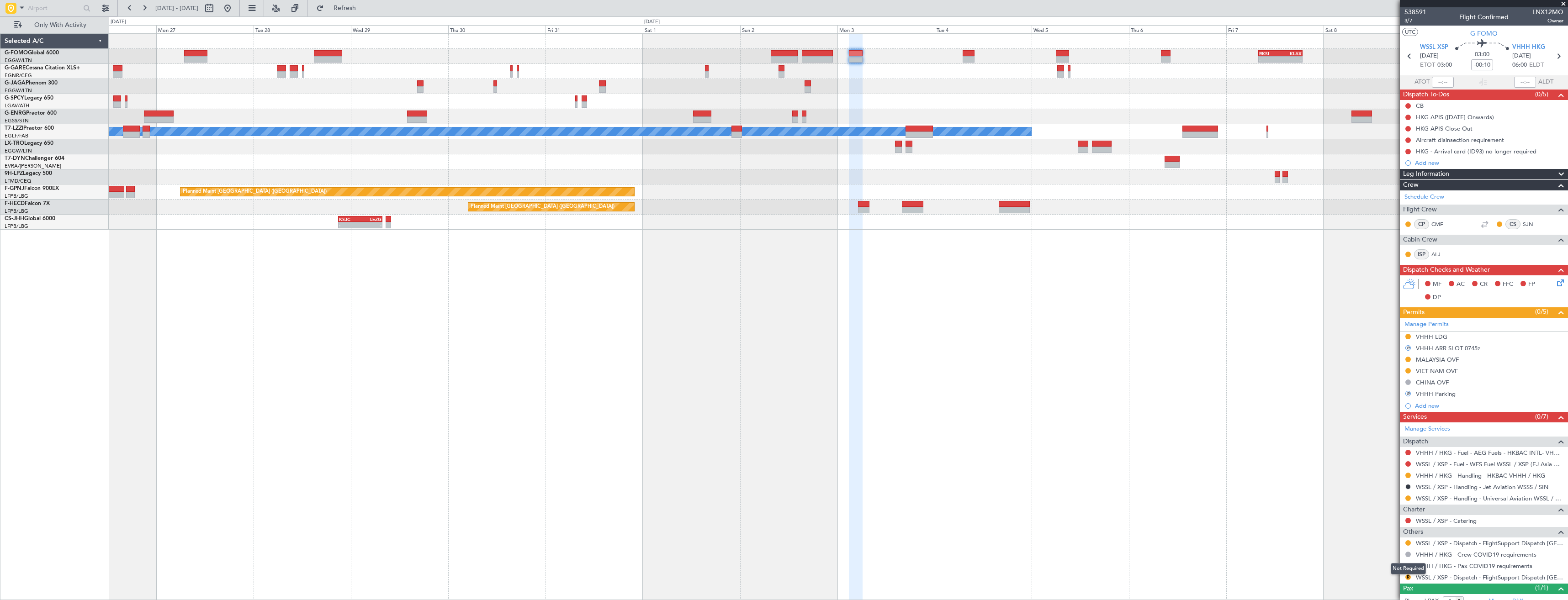
click at [1404, 576] on mat-tooltip-component "Not Required" at bounding box center [1408, 569] width 48 height 24
click at [1407, 576] on mat-tooltip-component "Not Required" at bounding box center [1408, 569] width 48 height 24
click at [1405, 576] on button "R" at bounding box center [1408, 577] width 6 height 6
click at [1392, 562] on span "Confirmed" at bounding box center [1382, 563] width 28 height 9
click at [1408, 541] on button at bounding box center [1408, 542] width 6 height 6
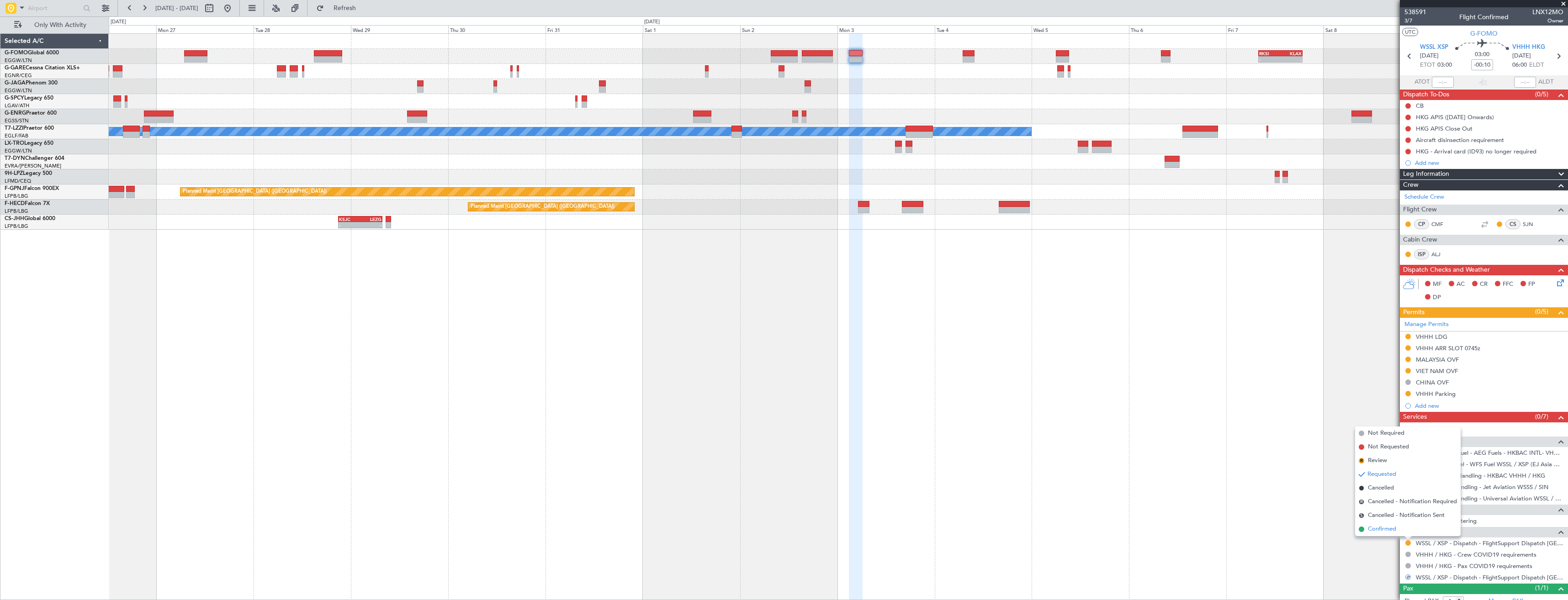
click at [1375, 529] on span "Confirmed" at bounding box center [1382, 529] width 28 height 9
click at [1494, 347] on div "VHHH ARR SLOT 0745z" at bounding box center [1483, 348] width 168 height 12
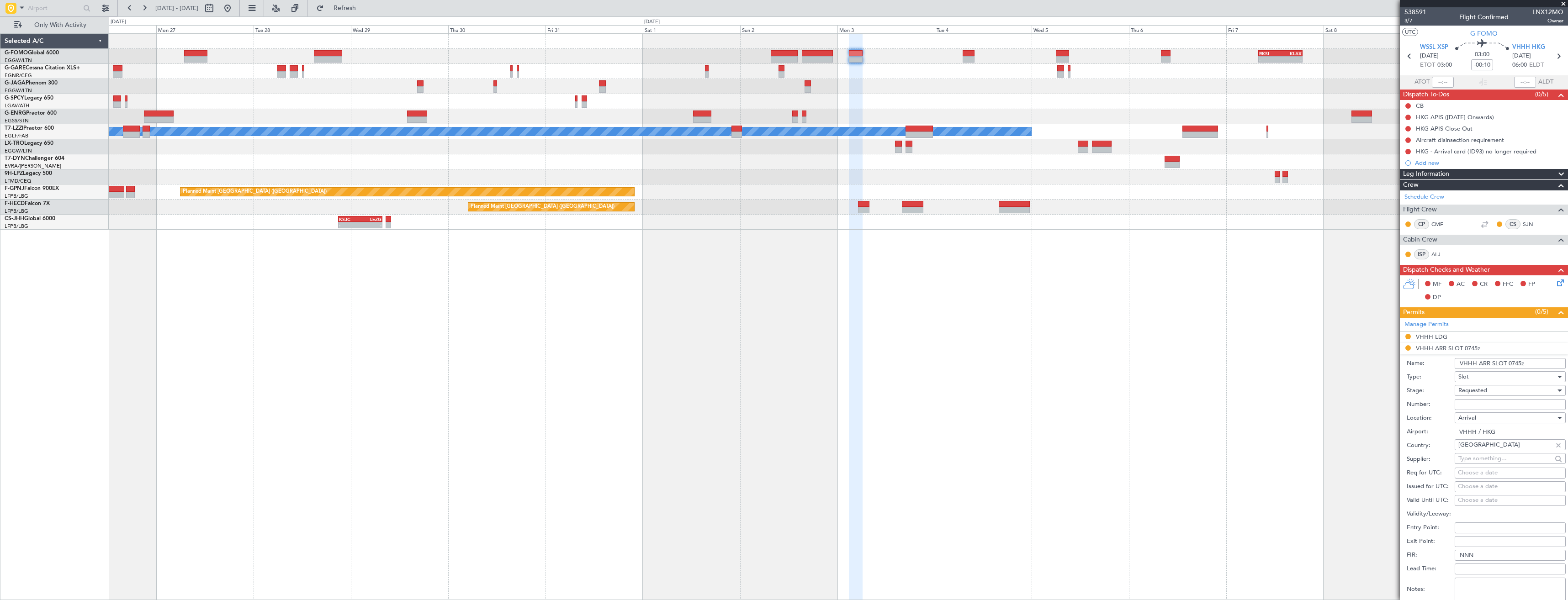
drag, startPoint x: 1520, startPoint y: 364, endPoint x: 1512, endPoint y: 363, distance: 8.1
click at [1512, 363] on input "VHHH ARR SLOT 0745z" at bounding box center [1510, 364] width 111 height 11
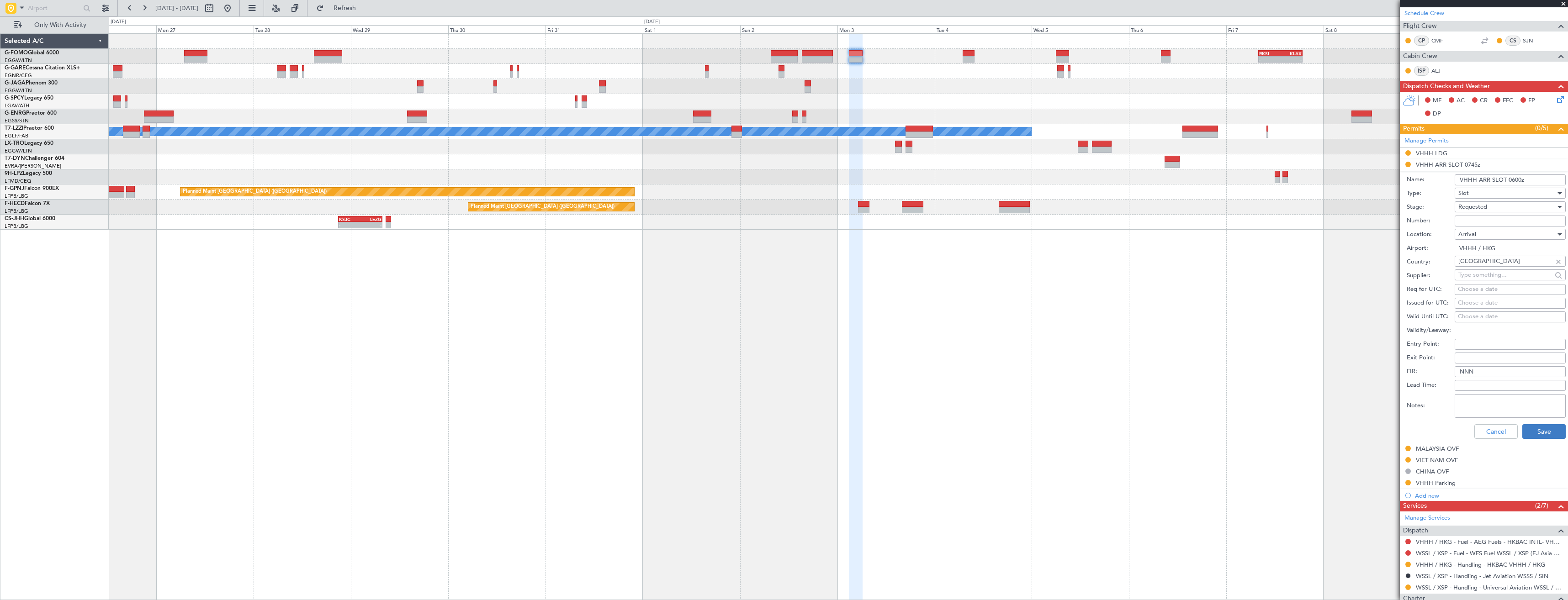
scroll to position [228, 0]
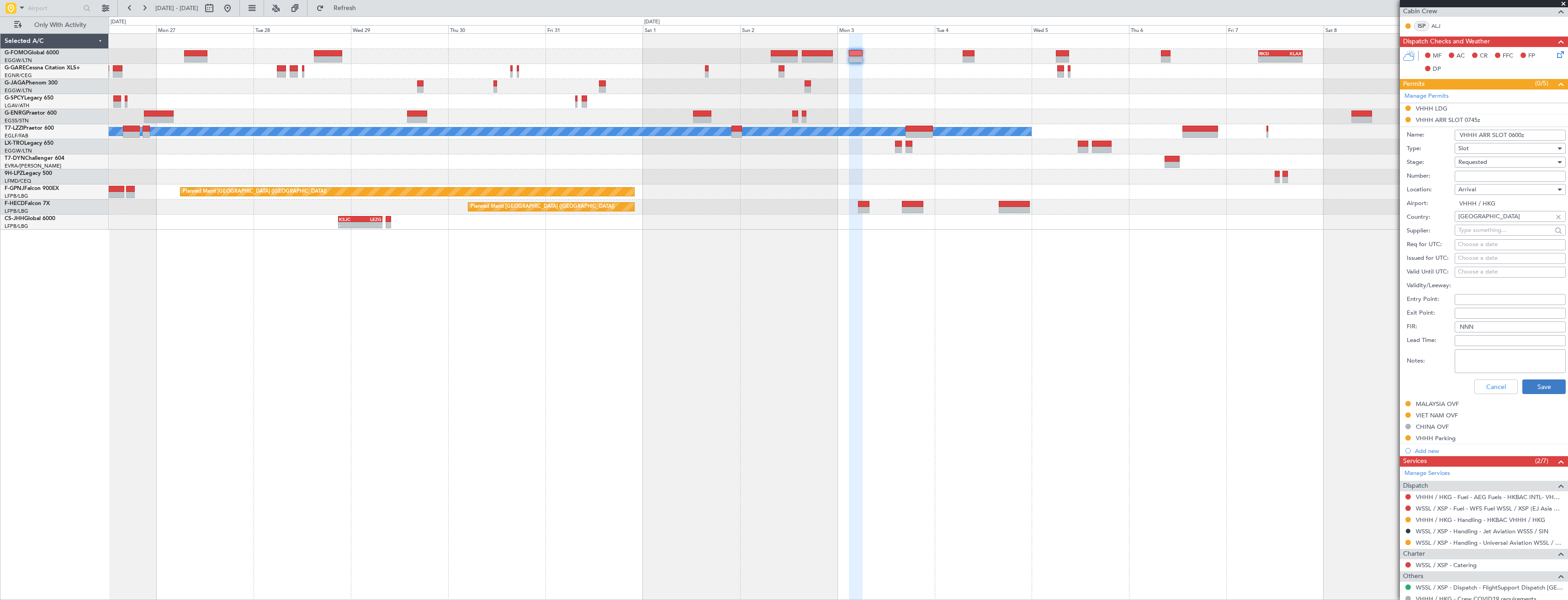
type input "VHHH ARR SLOT 0600z"
click at [1542, 387] on button "Save" at bounding box center [1544, 387] width 43 height 15
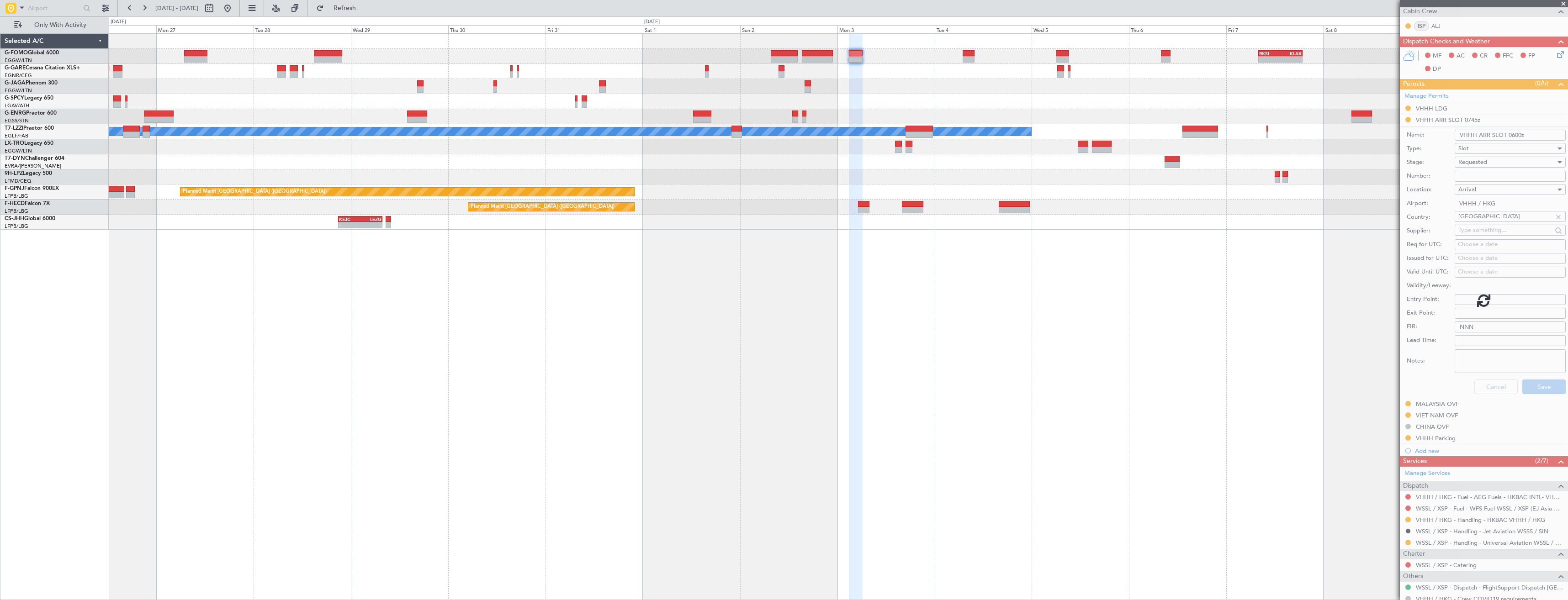
scroll to position [29, 0]
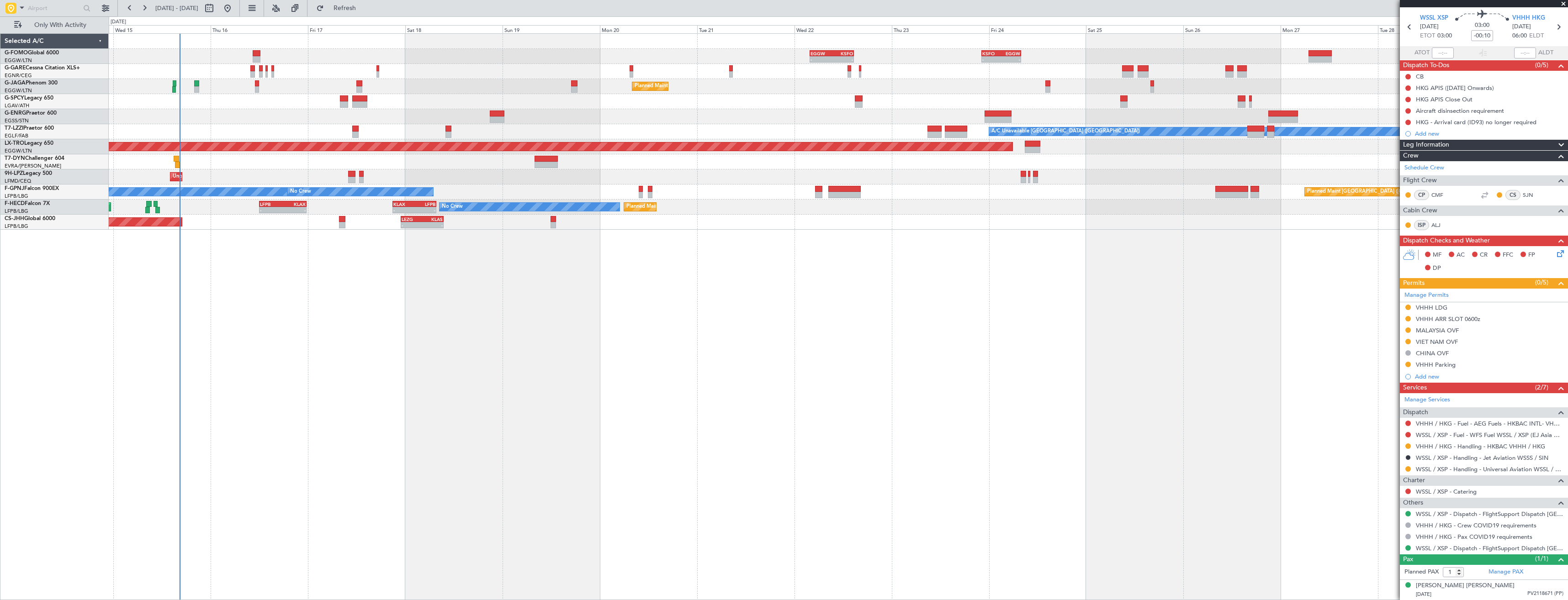
click at [1392, 151] on div "KSFO 22:15 Z EGGW 08:00 Z - - EGGW 03:55 Z KSFO 14:45 Z - - Planned Maint [GEOG…" at bounding box center [838, 132] width 1458 height 196
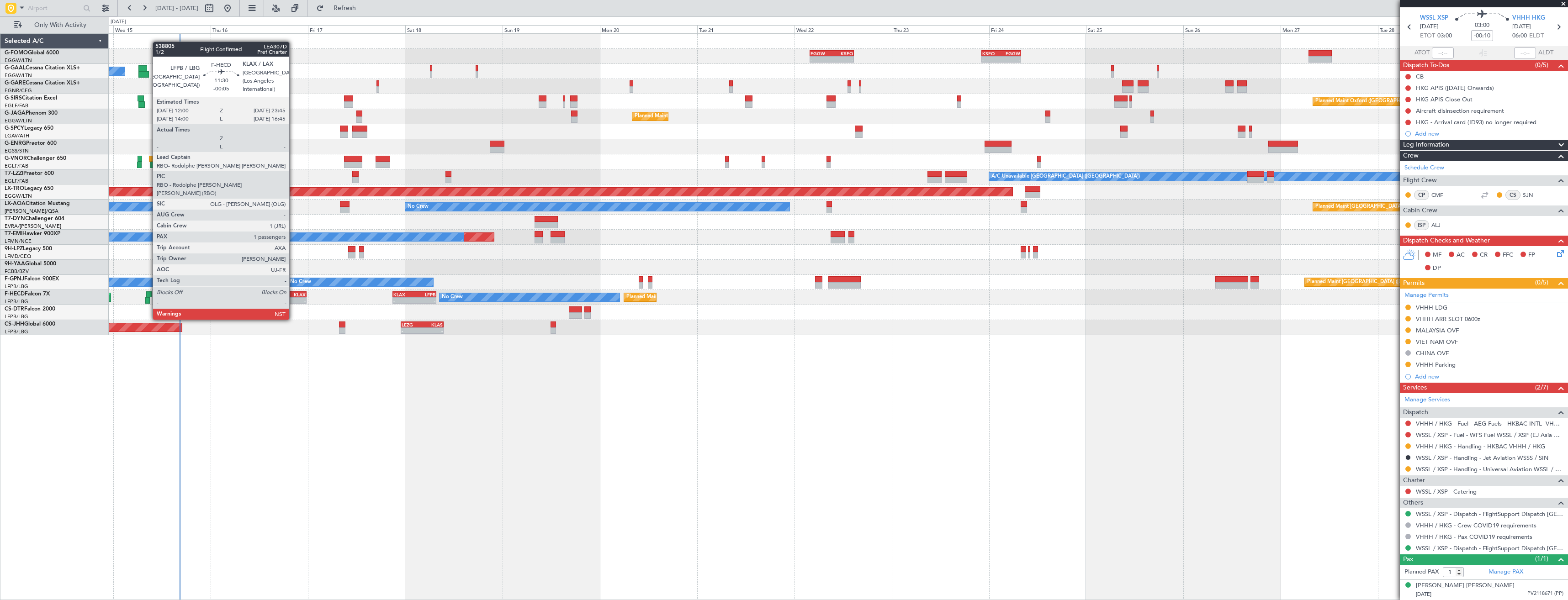
click at [293, 294] on div "KLAX" at bounding box center [294, 294] width 23 height 6
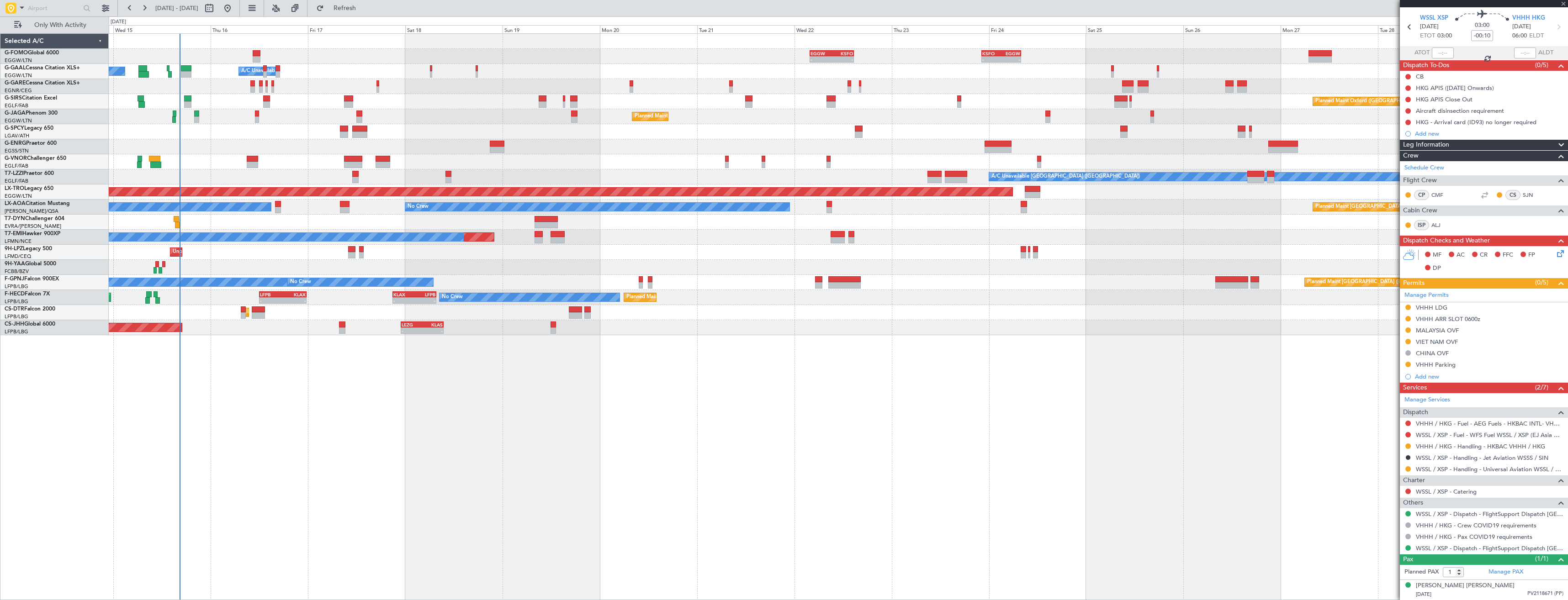
type input "-00:05"
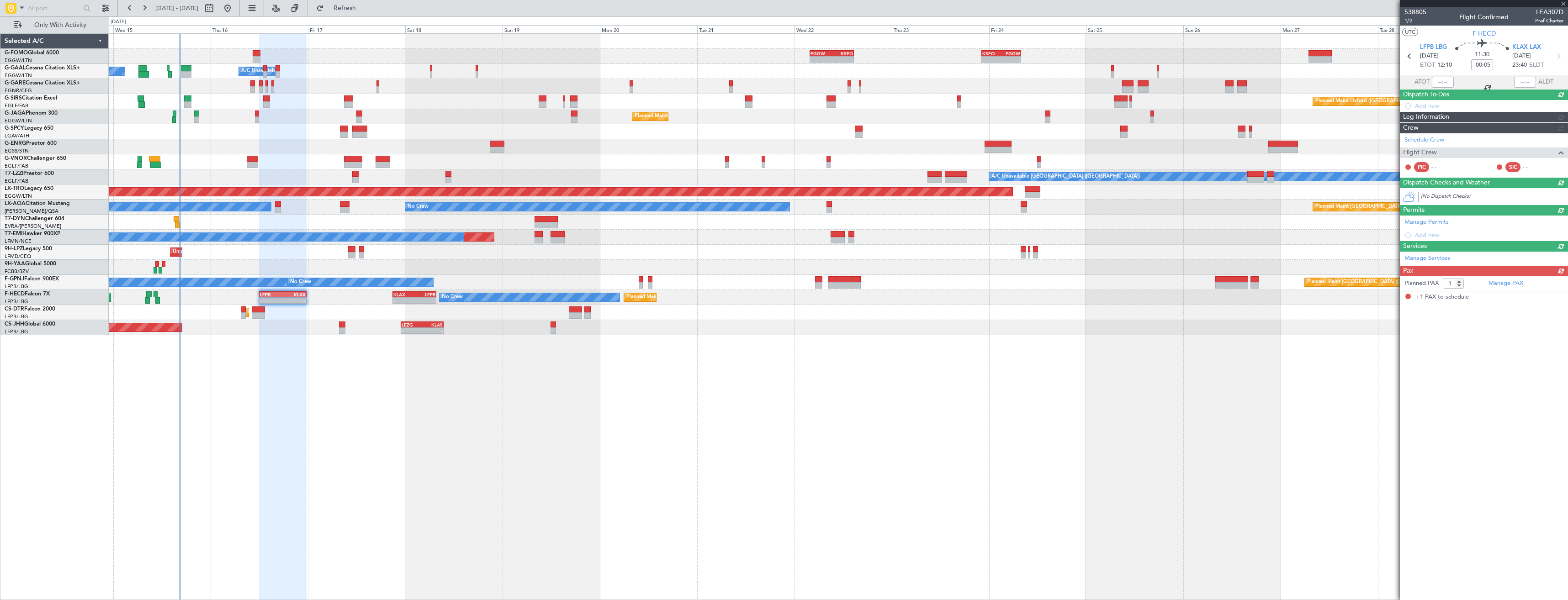
scroll to position [0, 0]
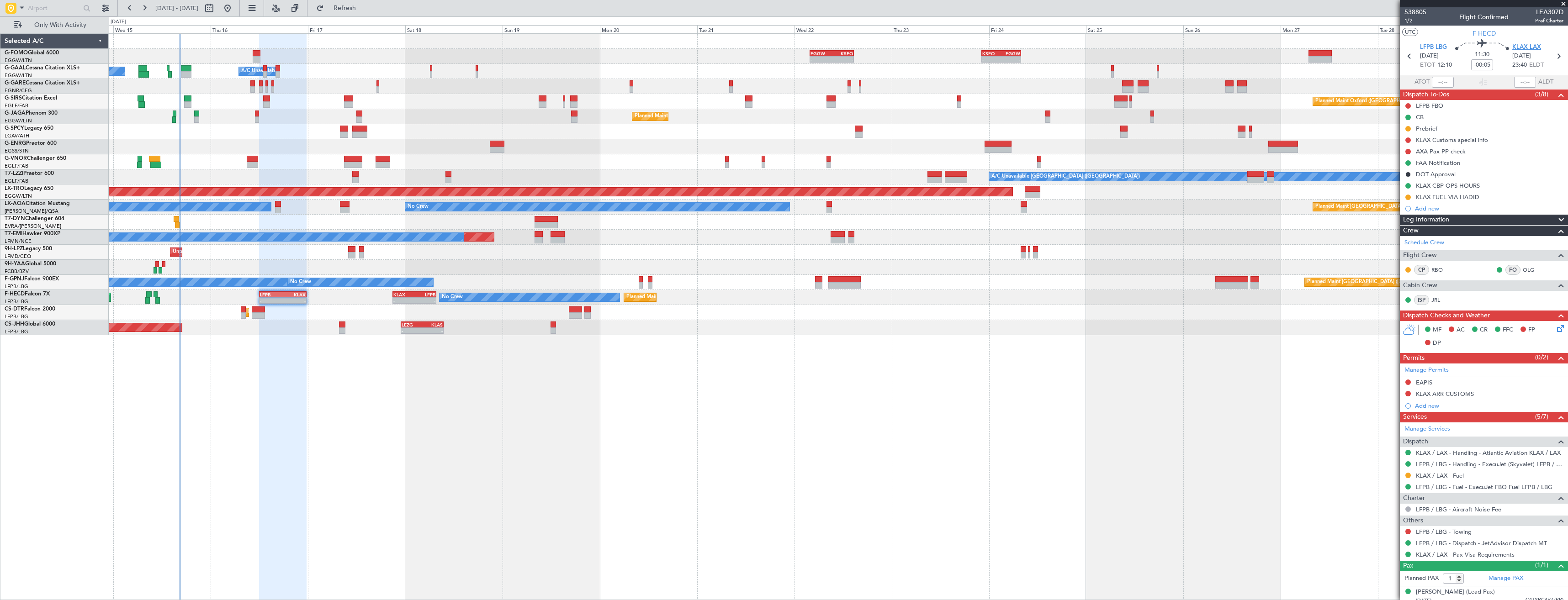
click at [1516, 48] on span "KLAX LAX" at bounding box center [1526, 47] width 29 height 9
click at [1404, 20] on div "538805 1/2 Flight Confirmed LEA307D Pref Charter" at bounding box center [1483, 17] width 168 height 18
click at [1406, 21] on span "1/2" at bounding box center [1415, 21] width 22 height 8
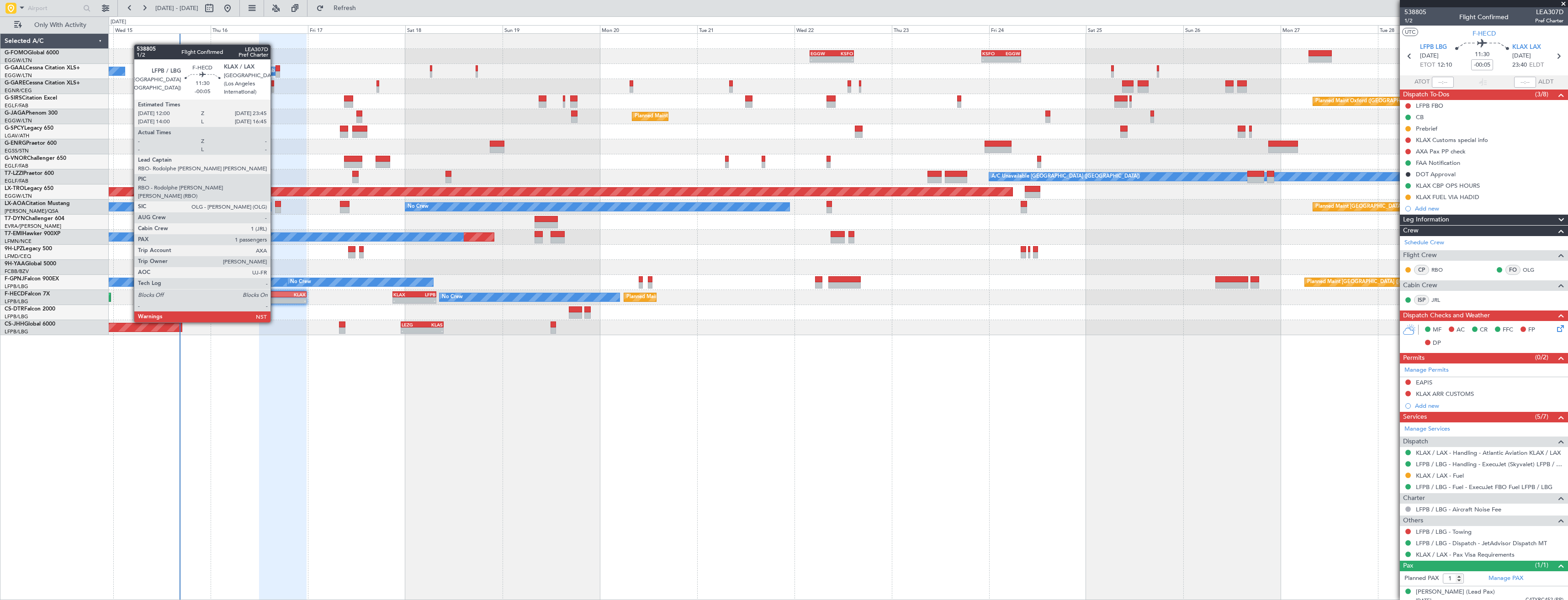
click at [274, 297] on div "LFPB 12:00 Z KLAX 23:45 Z" at bounding box center [283, 294] width 48 height 6
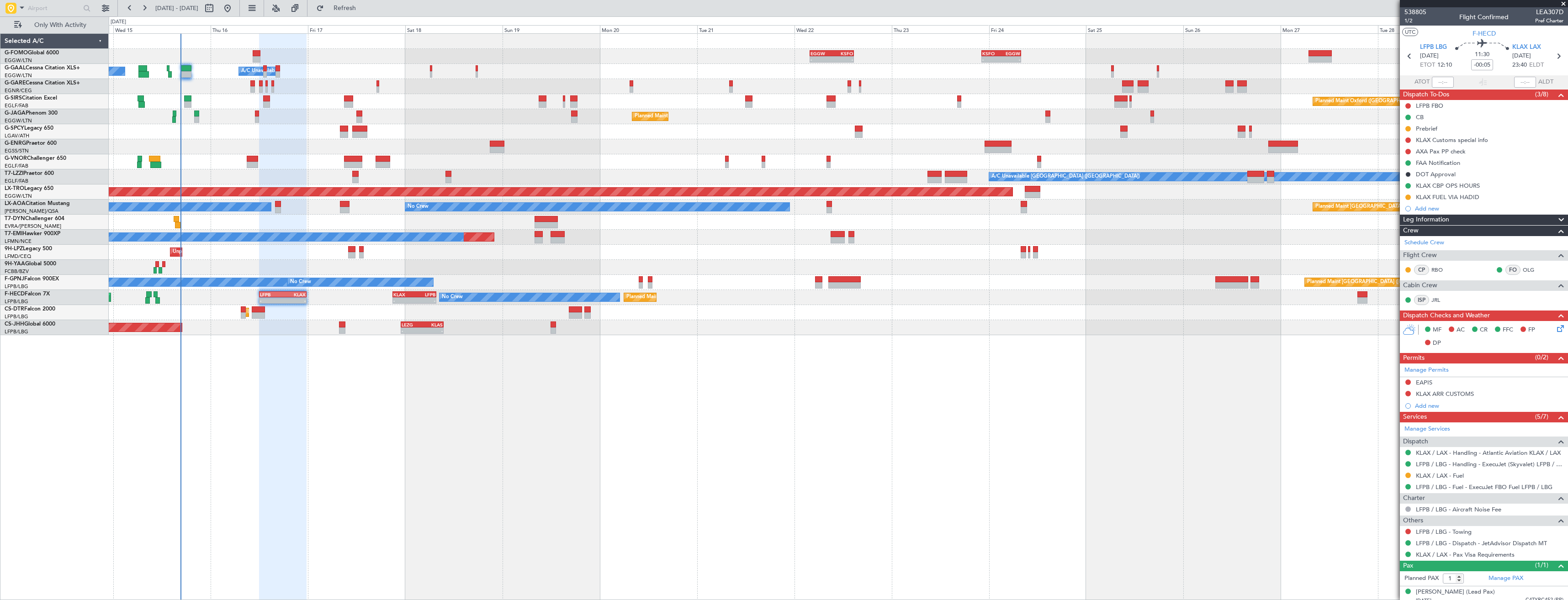
drag, startPoint x: 1449, startPoint y: 384, endPoint x: 1454, endPoint y: 379, distance: 7.1
click at [1449, 384] on div "EAPIS" at bounding box center [1483, 383] width 168 height 12
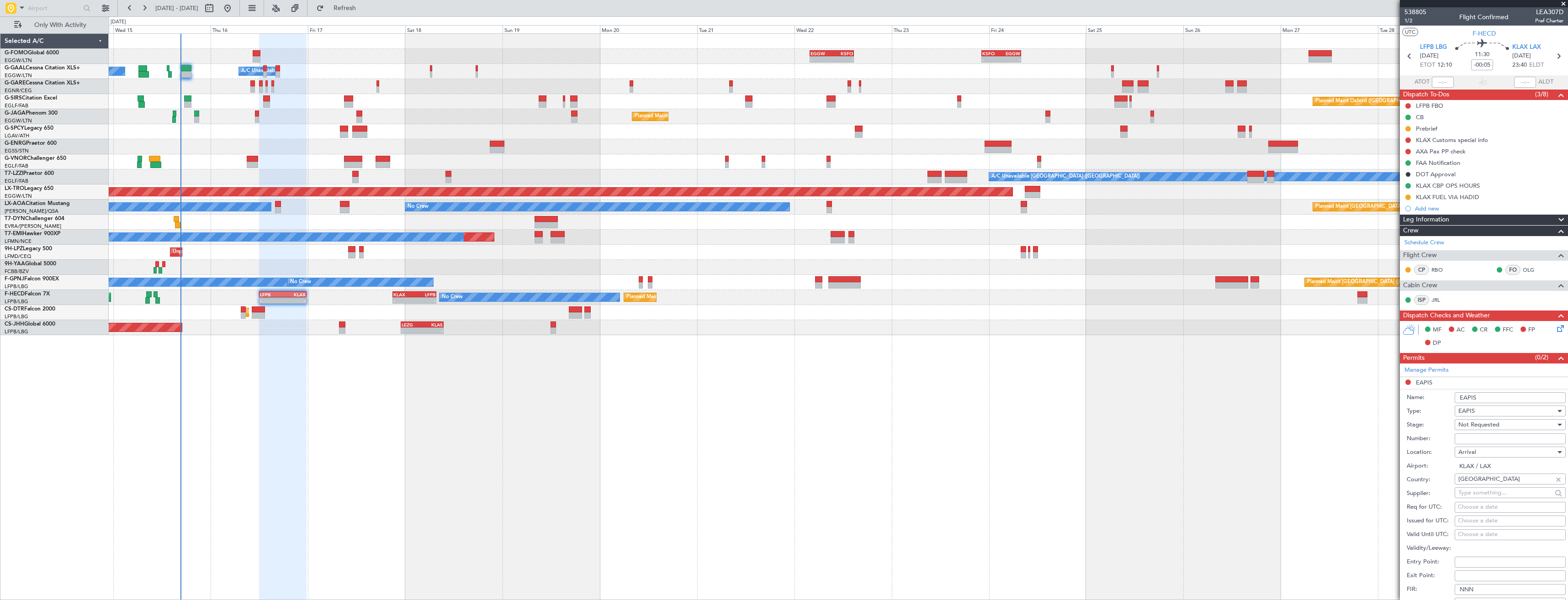
click at [1496, 438] on input "Number:" at bounding box center [1510, 439] width 111 height 11
paste input "EAPIS-17807738"
type input "EAPIS-17807738"
click at [1485, 427] on span "Not Requested" at bounding box center [1479, 424] width 41 height 8
click at [1483, 482] on span "Requested" at bounding box center [1506, 484] width 96 height 13
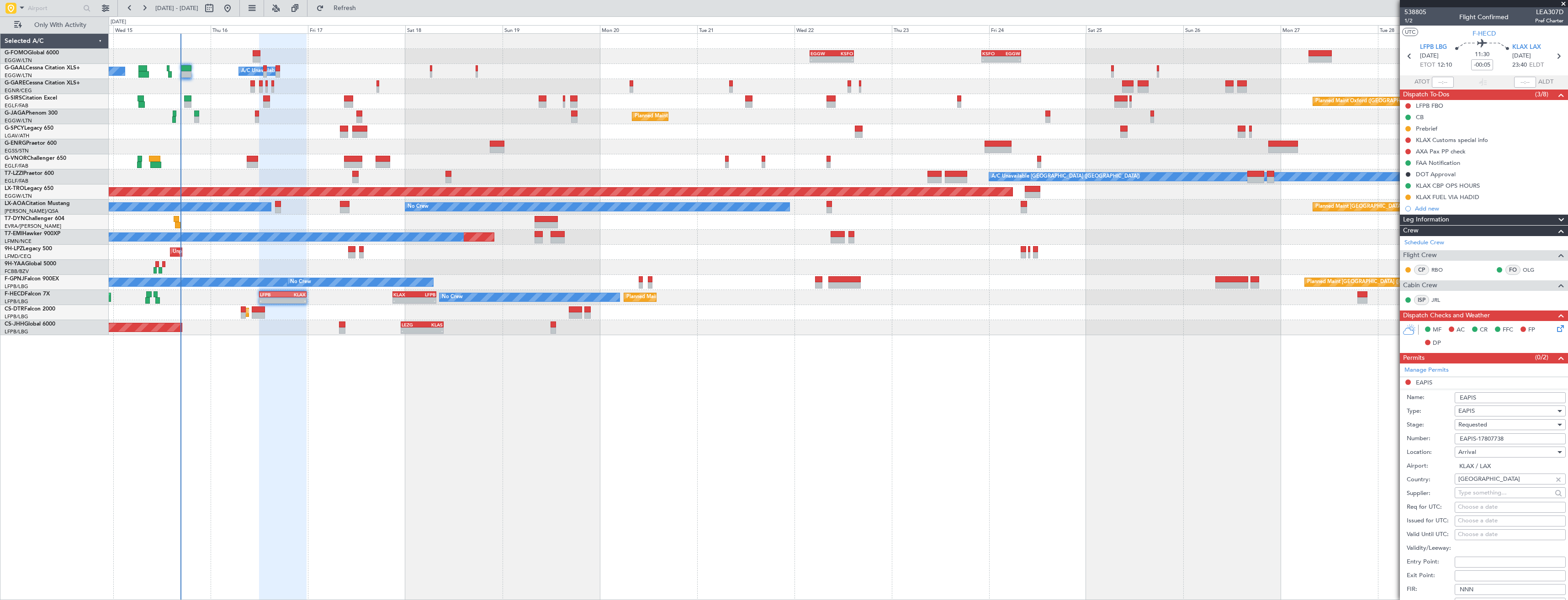
click at [1478, 424] on span "Requested" at bounding box center [1472, 424] width 29 height 8
drag, startPoint x: 1477, startPoint y: 495, endPoint x: 1479, endPoint y: 484, distance: 11.2
click at [1478, 494] on span "Received OK" at bounding box center [1506, 494] width 96 height 13
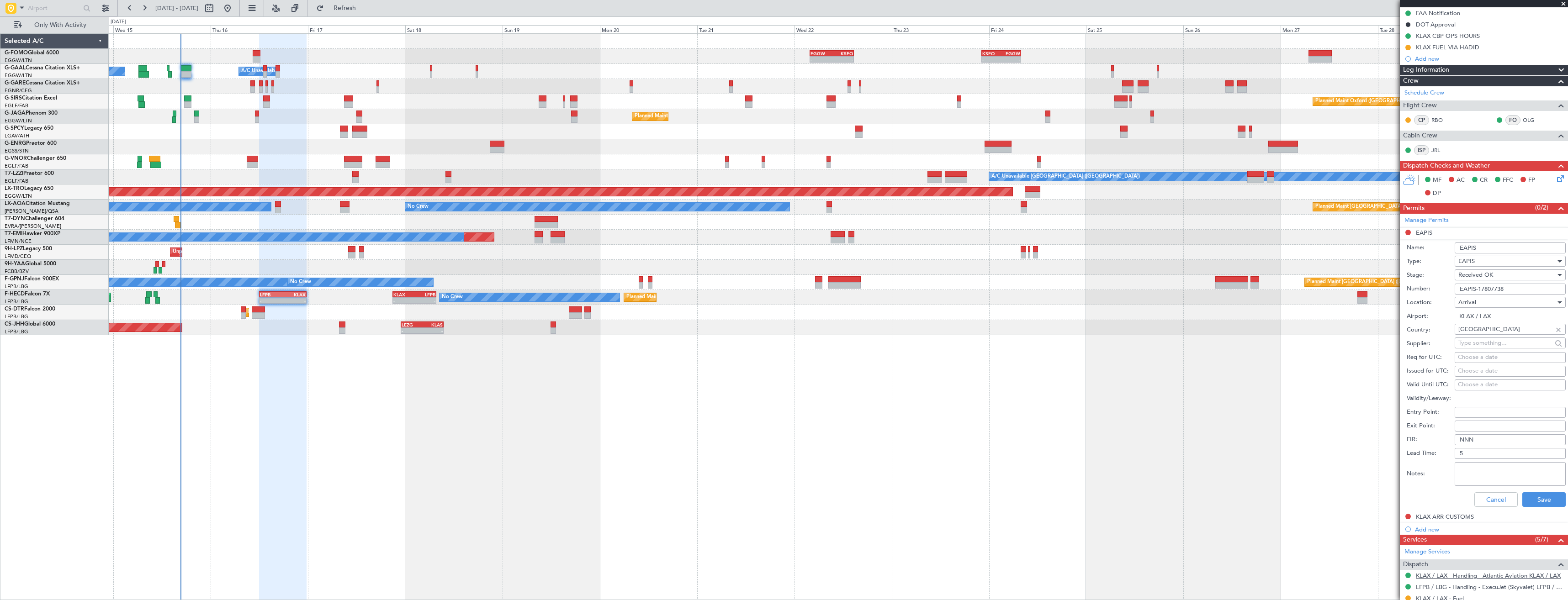
scroll to position [274, 0]
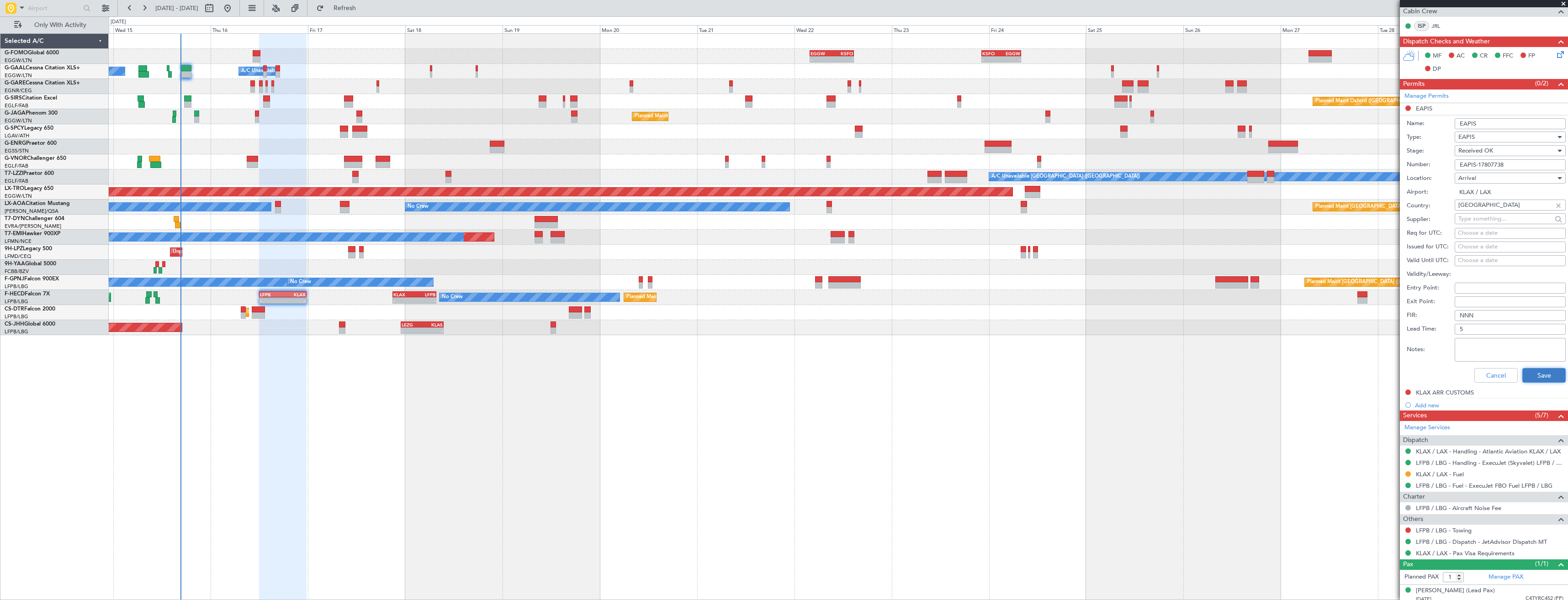
click at [1528, 377] on button "Save" at bounding box center [1544, 375] width 43 height 15
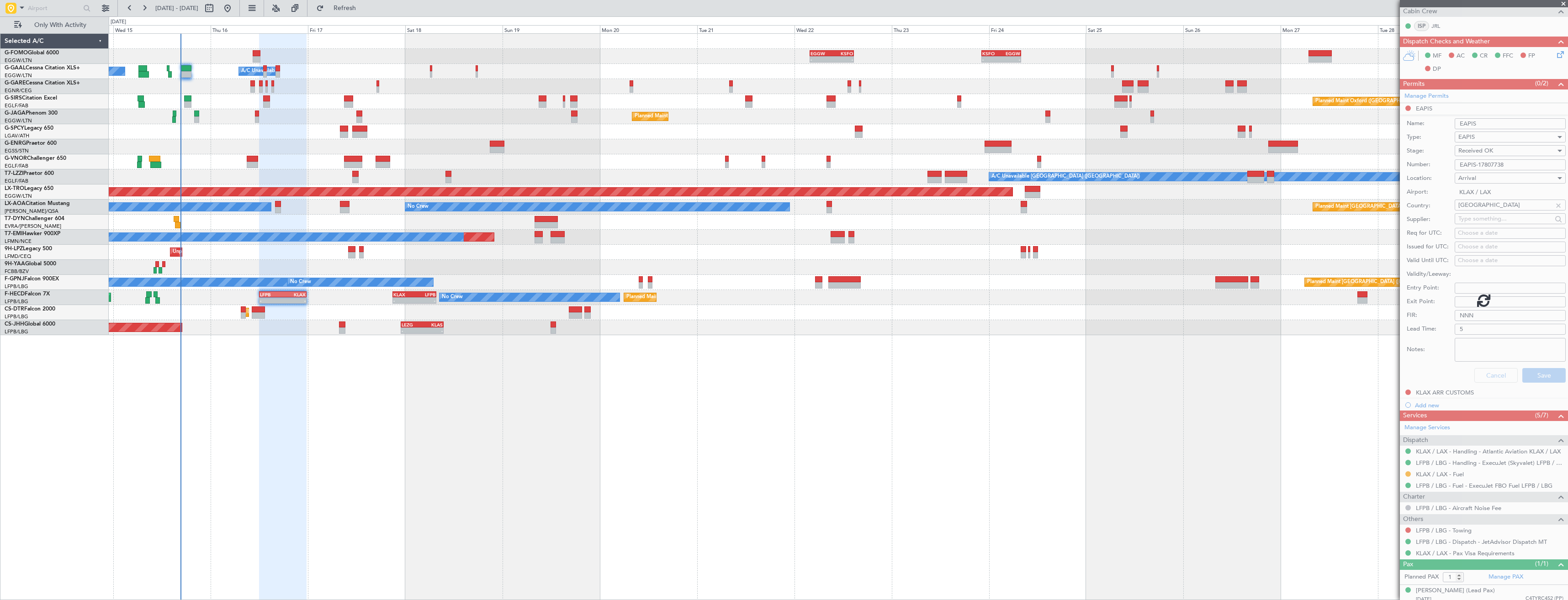
scroll to position [6, 0]
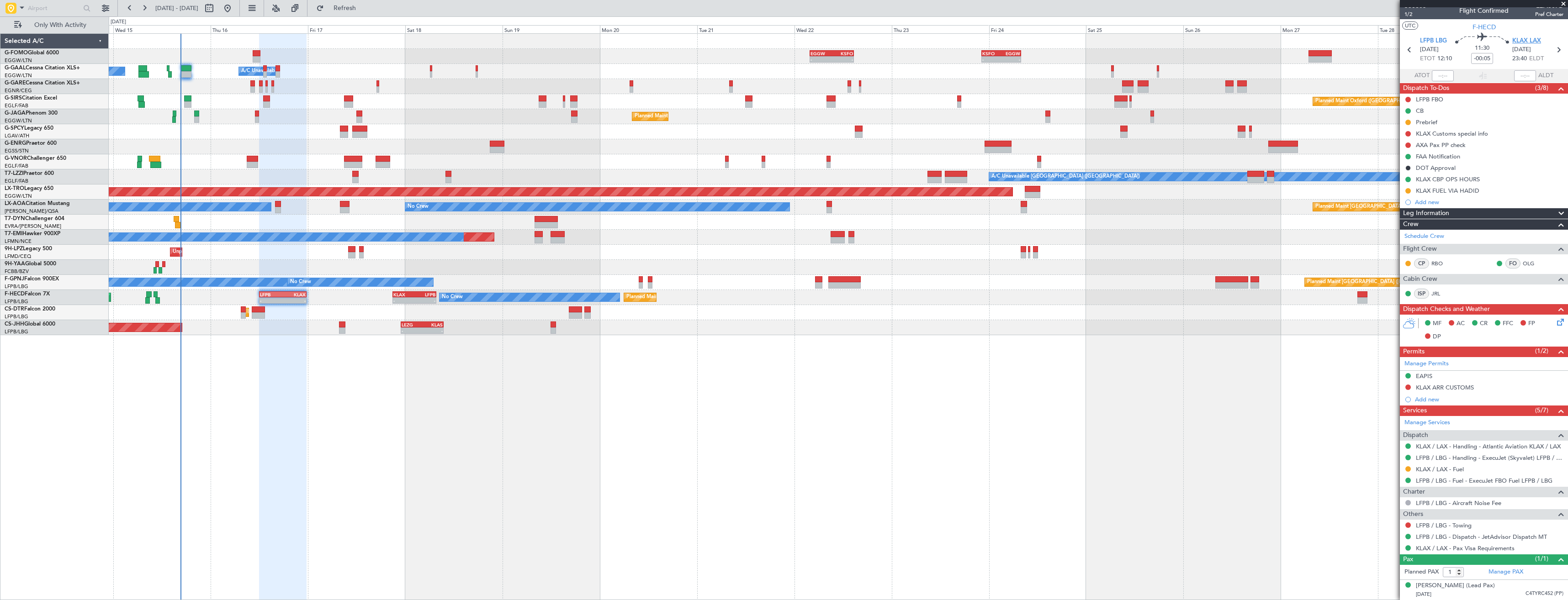
click at [1534, 42] on span "KLAX LAX" at bounding box center [1526, 41] width 29 height 9
click at [1436, 445] on link "KLAX / LAX - Handling - Atlantic Aviation KLAX / LAX" at bounding box center [1488, 446] width 145 height 8
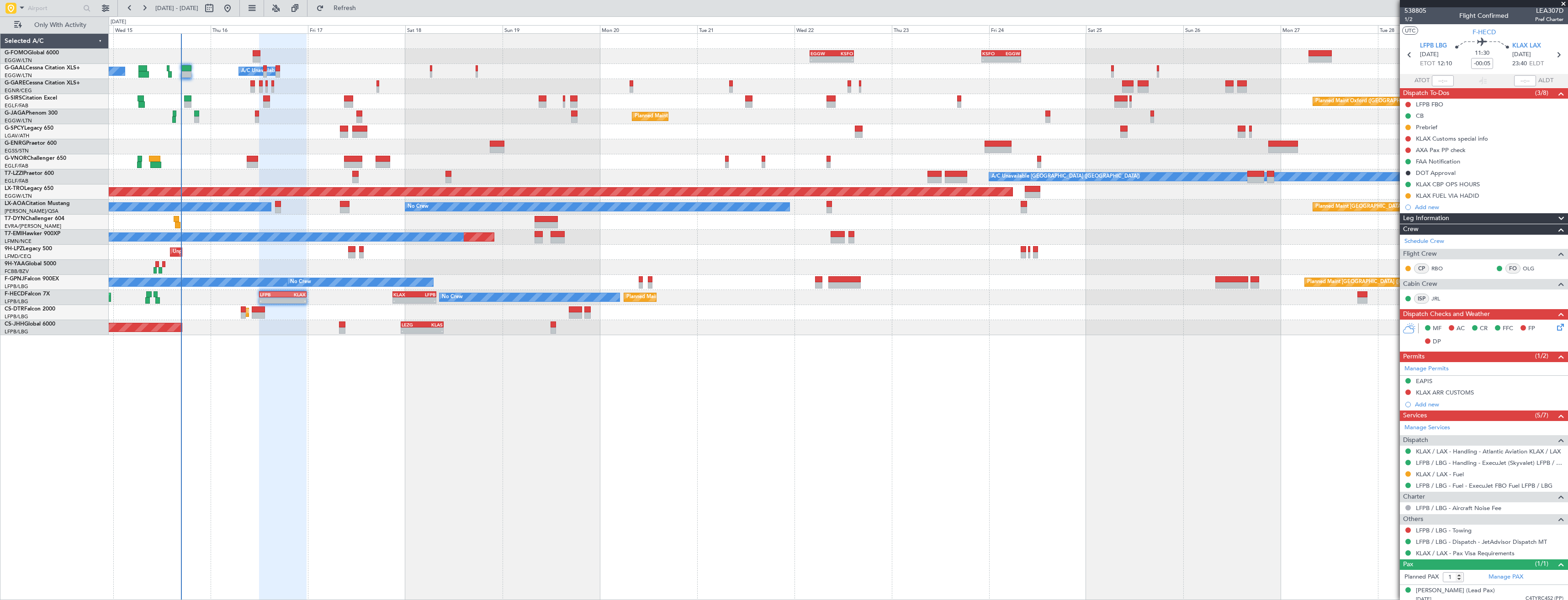
scroll to position [0, 0]
click at [1539, 10] on span "LEA307D" at bounding box center [1549, 12] width 28 height 10
copy span "LEA307D"
click at [1410, 394] on button at bounding box center [1408, 393] width 6 height 6
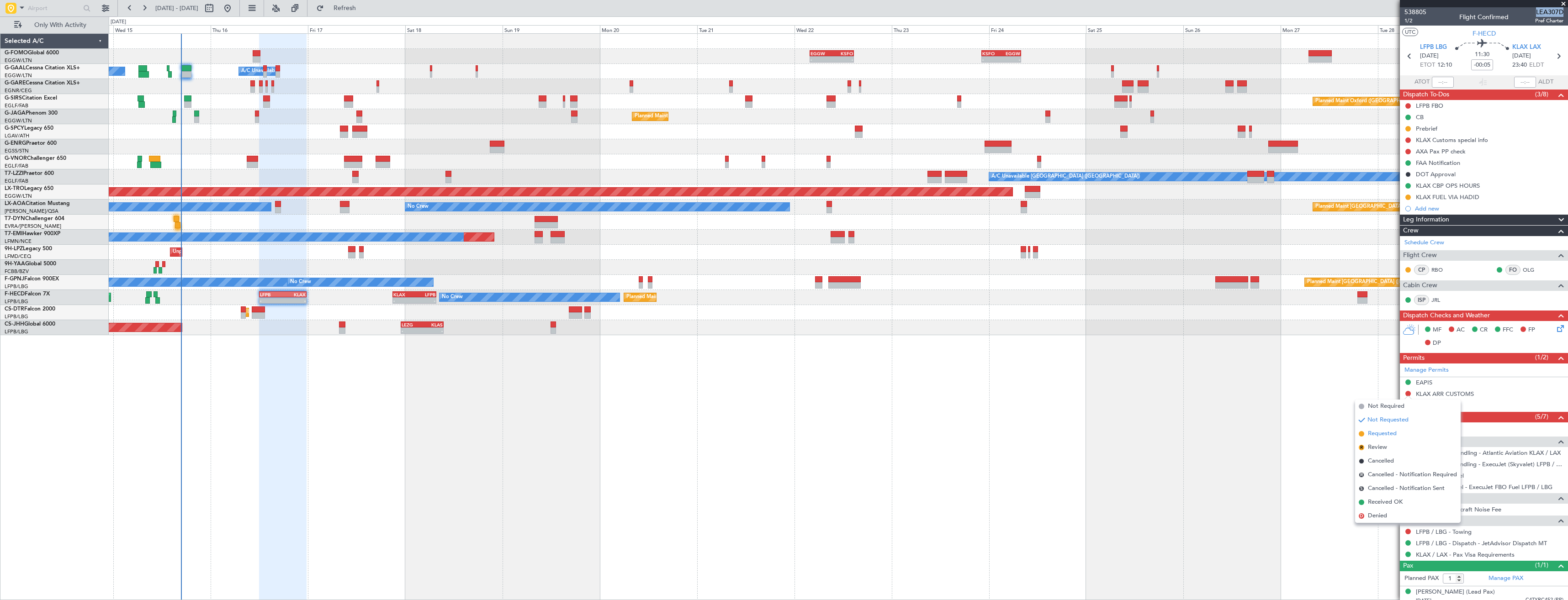
click at [1389, 432] on span "Requested" at bounding box center [1382, 433] width 29 height 9
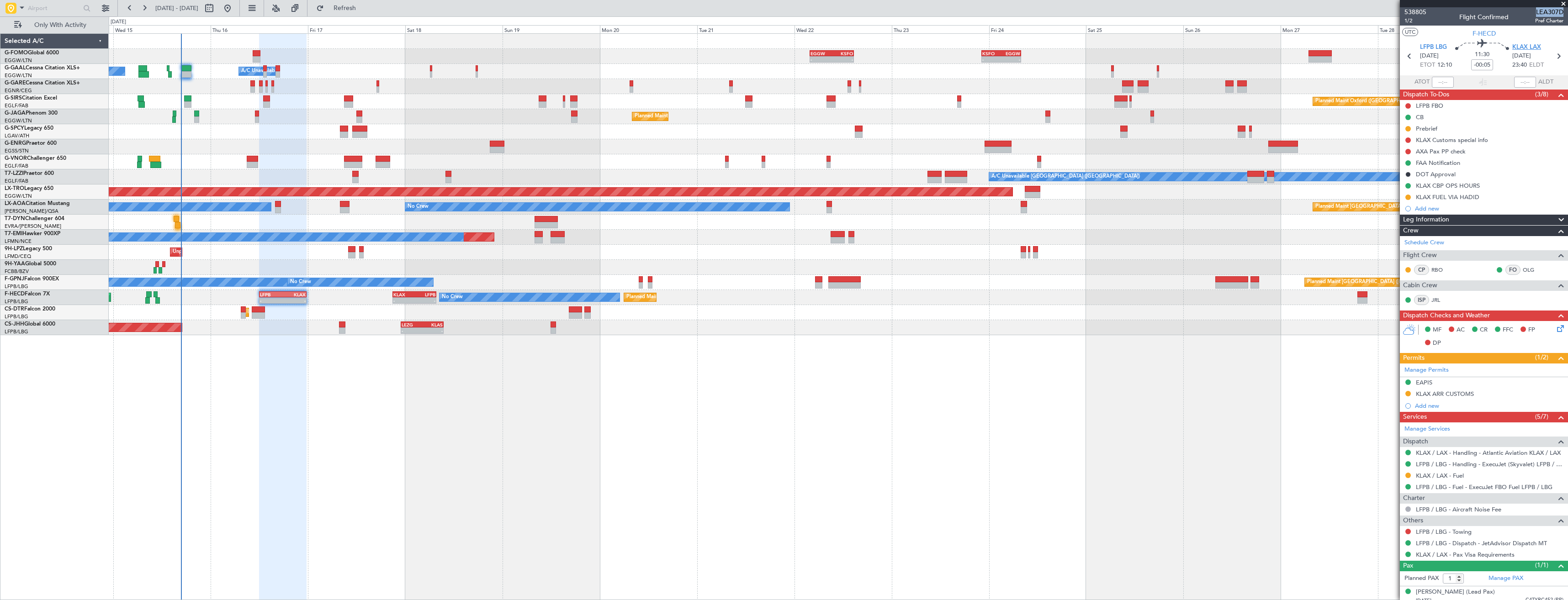
click at [1524, 46] on span "KLAX LAX" at bounding box center [1526, 47] width 29 height 9
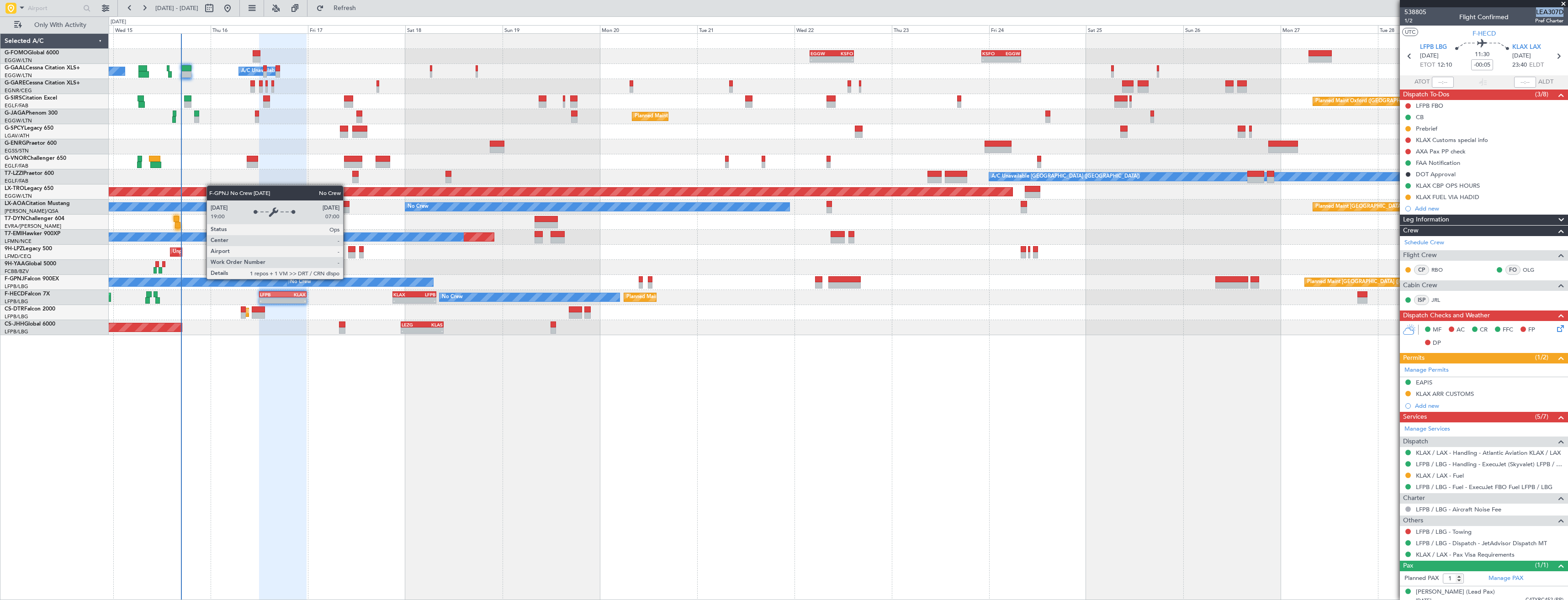
click at [943, 341] on div "- - EGGW 03:55 Z KSFO 14:45 Z - - KSFO 22:15 Z EGGW 08:00 Z Owner Owner A/C Una…" at bounding box center [839, 317] width 1459 height 567
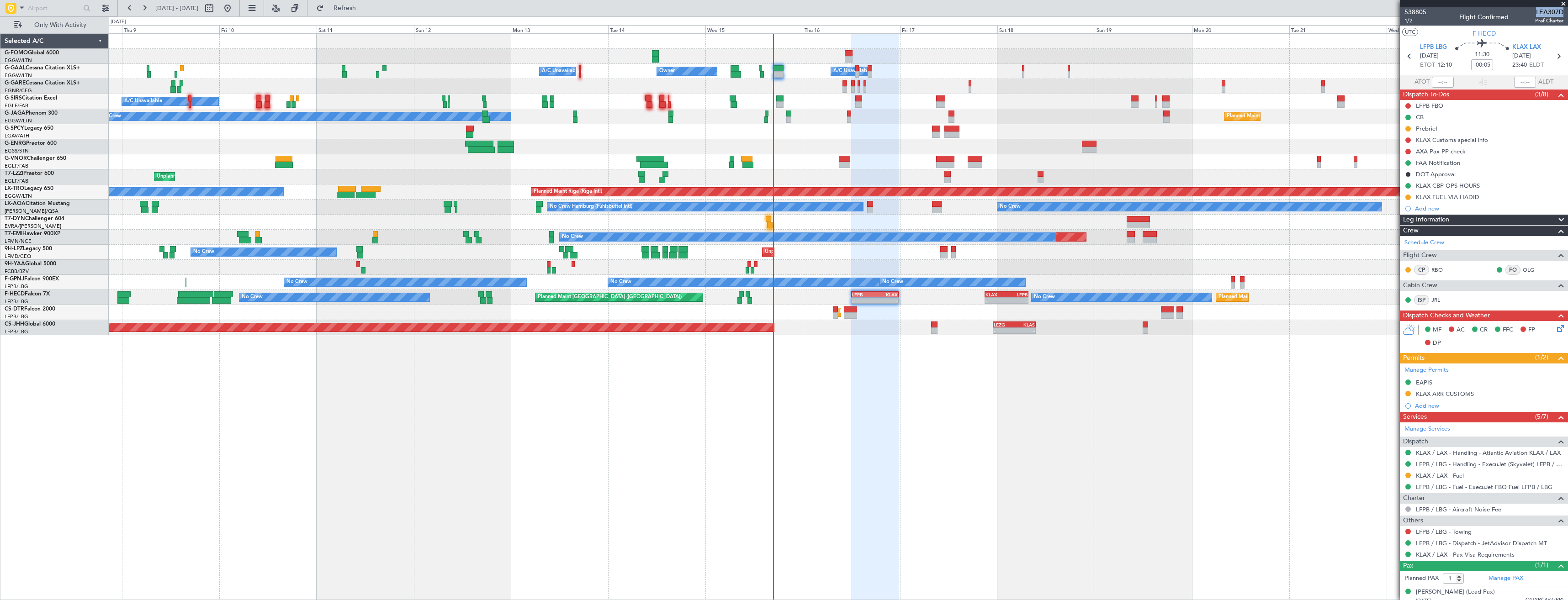
click at [852, 319] on div "Planned Maint Sofia" at bounding box center [838, 312] width 1458 height 15
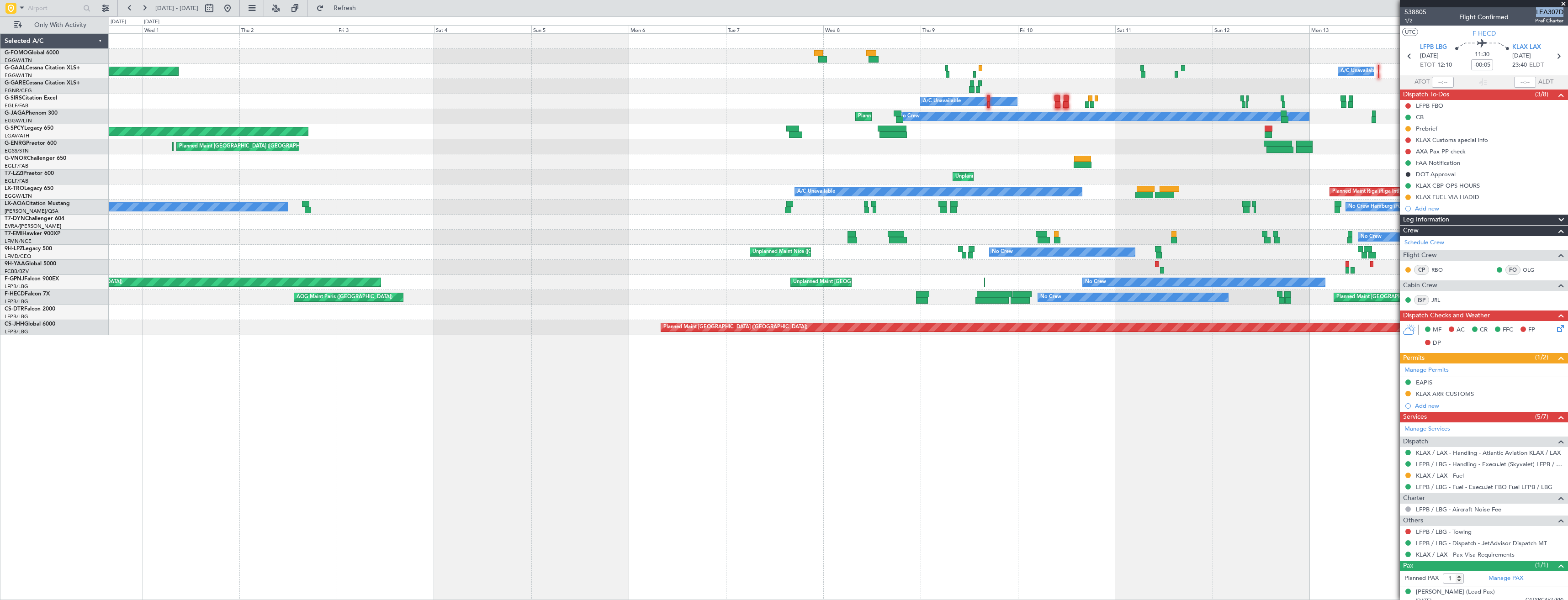
click at [935, 330] on div "Owner A/C Unavailable Planned [GEOGRAPHIC_DATA] Owner A/C Unavailable A/C Unava…" at bounding box center [838, 184] width 1458 height 301
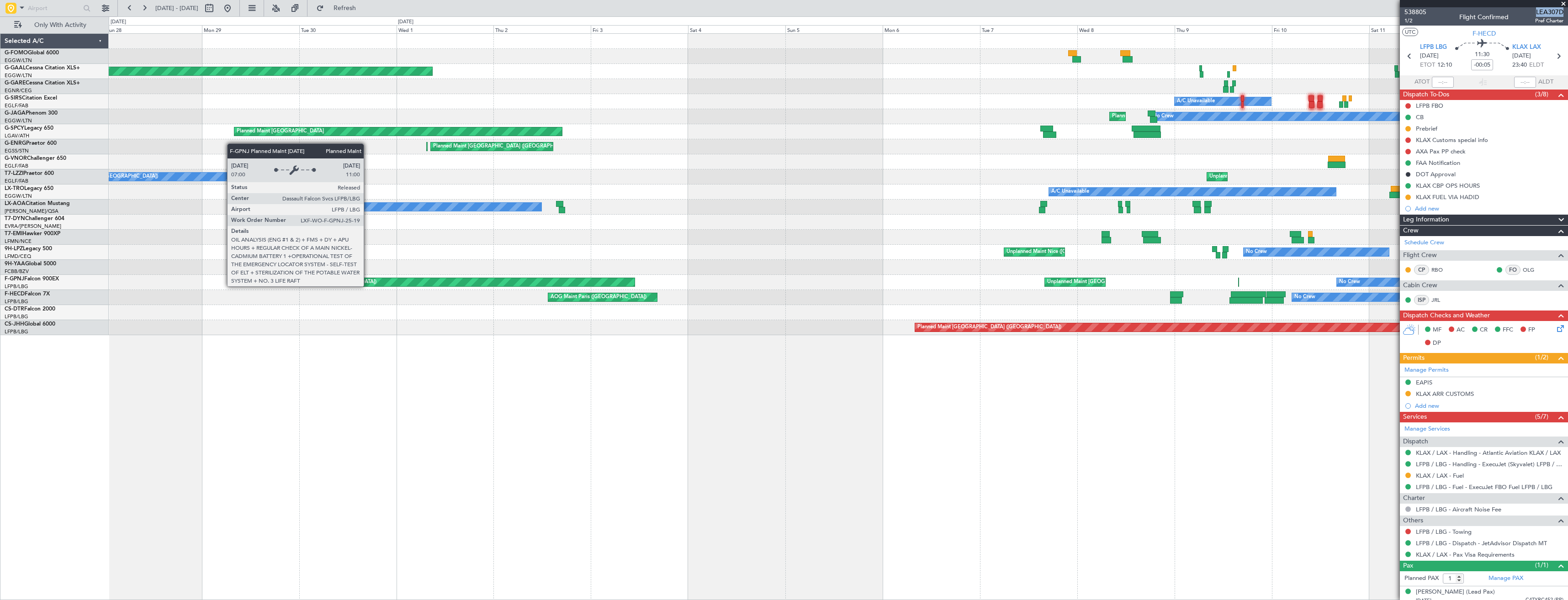
click at [729, 309] on div "Planned Maint Dusseldorf Owner A/C Unavailable Owner A/C Unavailable A/C Unavai…" at bounding box center [838, 184] width 1458 height 301
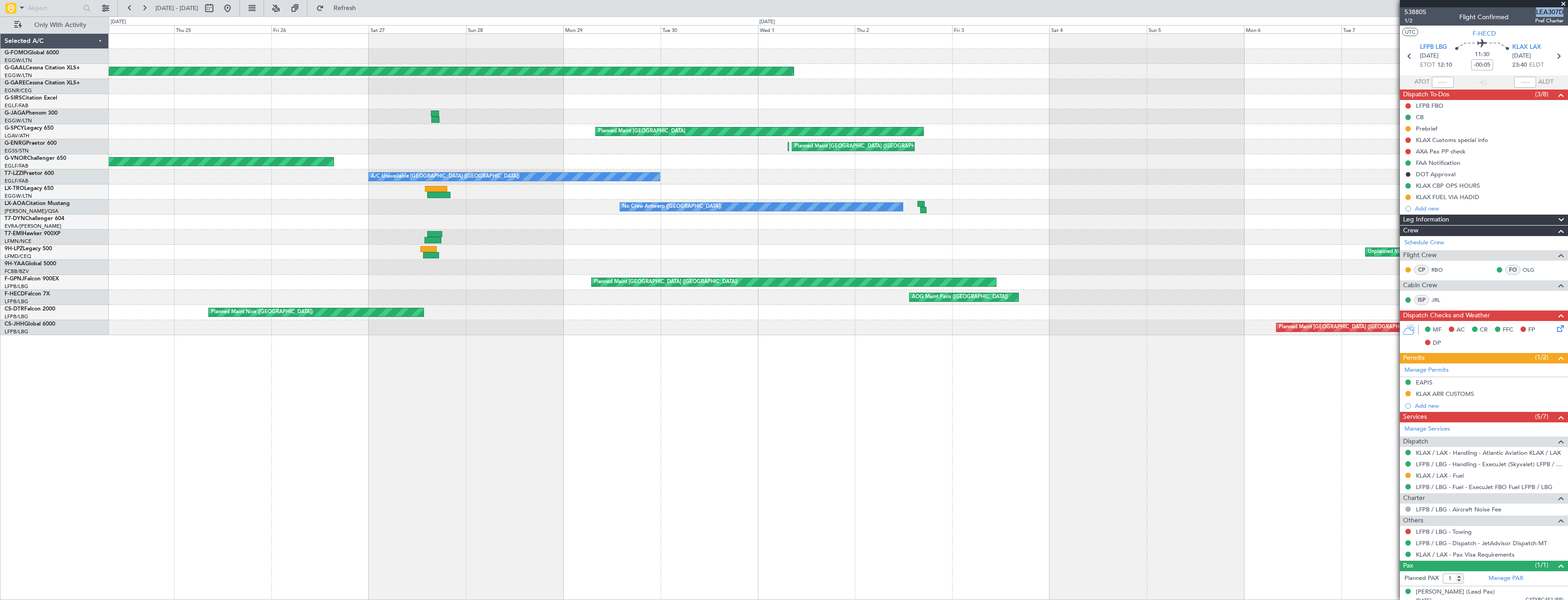
click at [878, 303] on div "AOG Maint Paris ([GEOGRAPHIC_DATA]) No Crew Planned Maint [GEOGRAPHIC_DATA] ([G…" at bounding box center [838, 298] width 1458 height 15
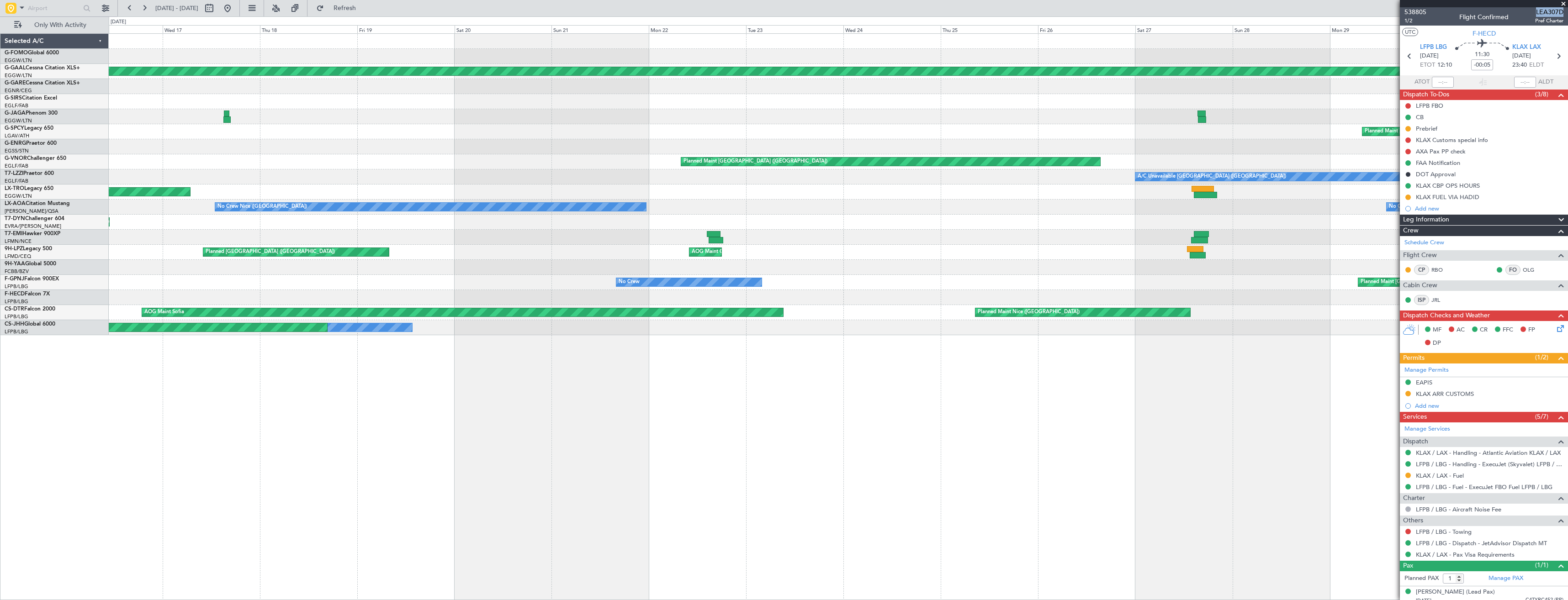
click at [764, 294] on div "Planned Maint Dusseldorf Planned Maint [GEOGRAPHIC_DATA] ([GEOGRAPHIC_DATA]) Pl…" at bounding box center [838, 184] width 1458 height 301
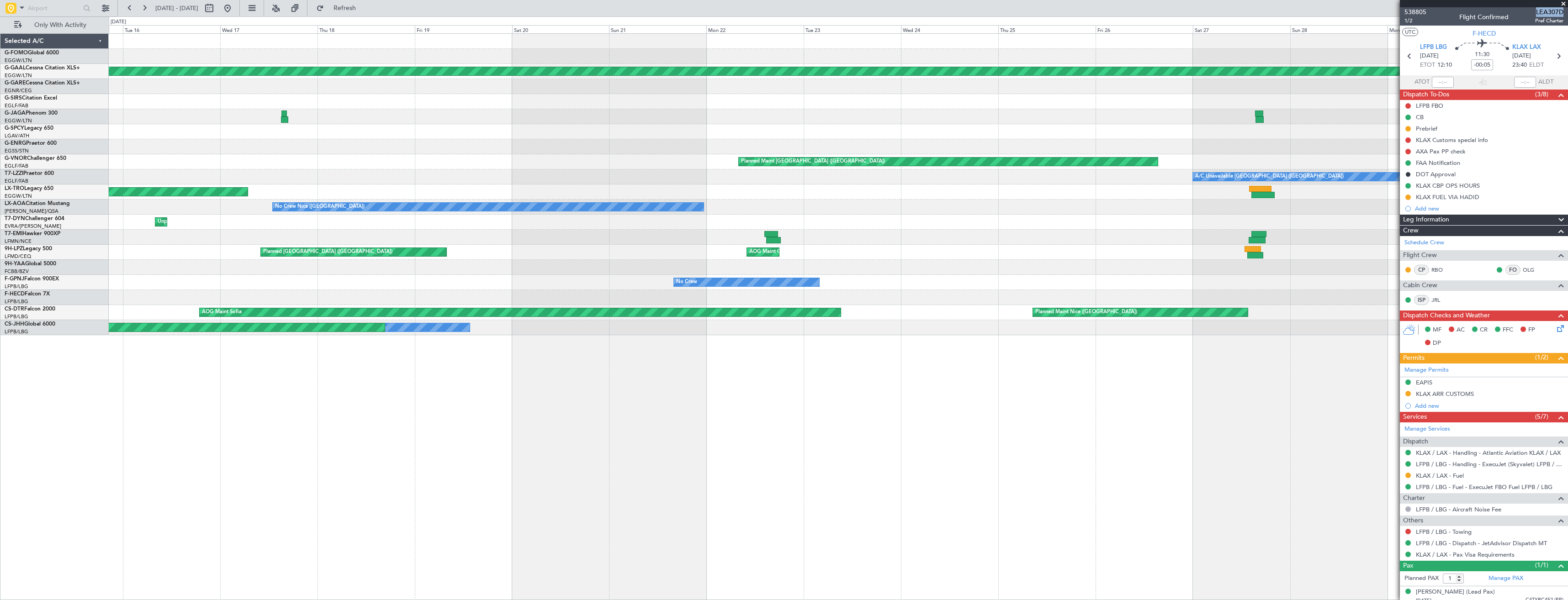
click at [378, 254] on div "Planned Maint Dusseldorf Planned Maint [GEOGRAPHIC_DATA] ([GEOGRAPHIC_DATA]) Pl…" at bounding box center [838, 184] width 1458 height 301
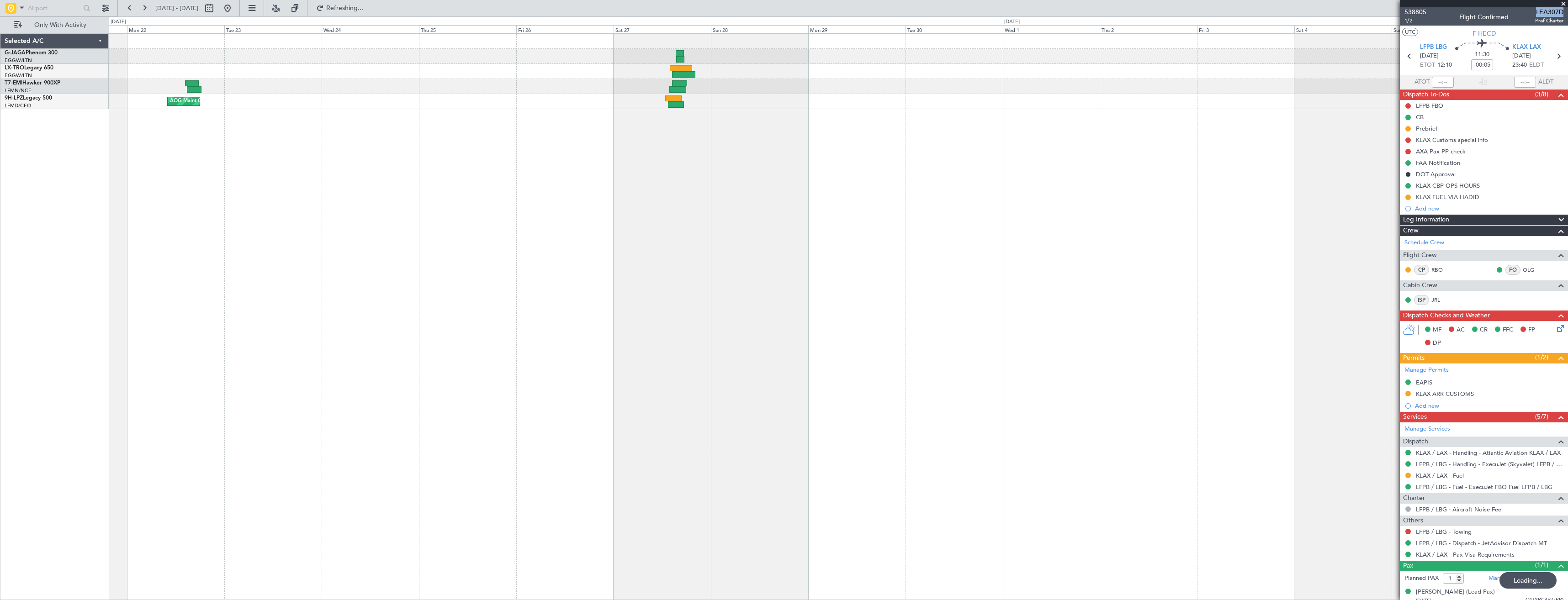
click at [333, 269] on div "Planned Maint [GEOGRAPHIC_DATA] ([GEOGRAPHIC_DATA]) No Crew A/C Unavailable AOG…" at bounding box center [839, 317] width 1459 height 567
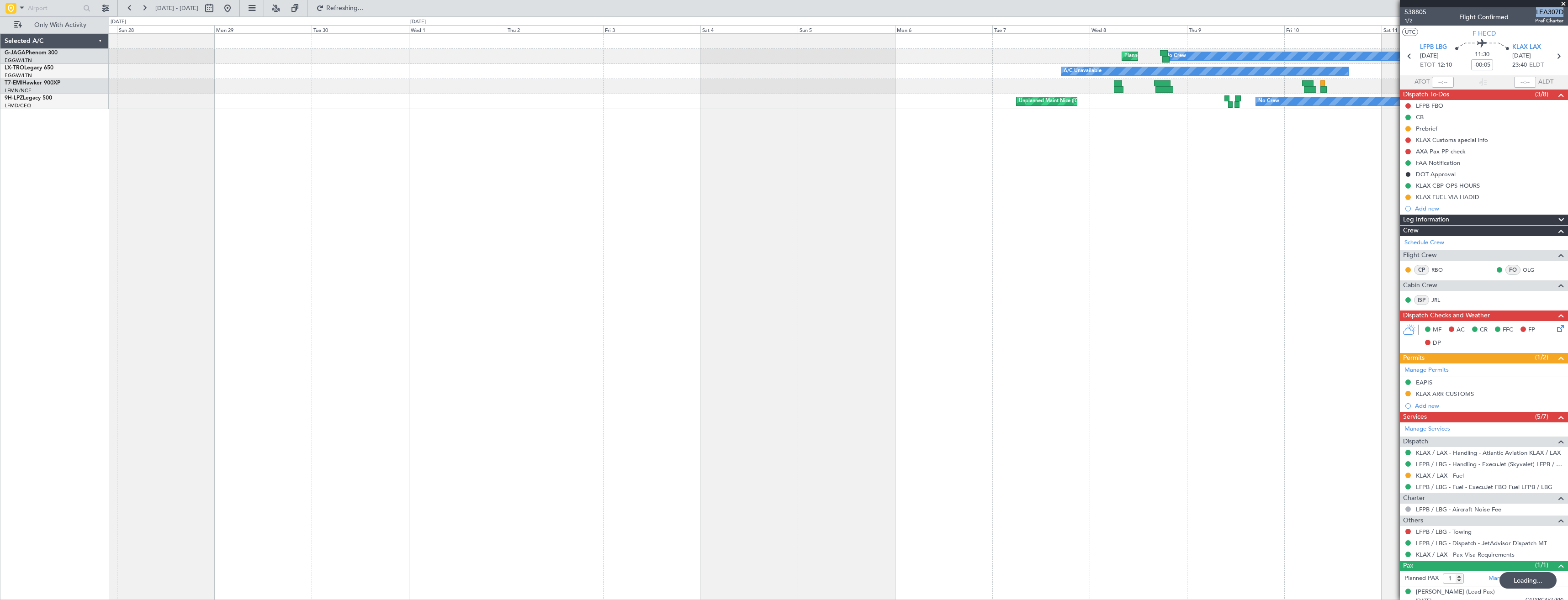
click at [352, 268] on div "Planned Maint [GEOGRAPHIC_DATA] ([GEOGRAPHIC_DATA]) No Crew A/C Unavailable Pla…" at bounding box center [839, 317] width 1459 height 567
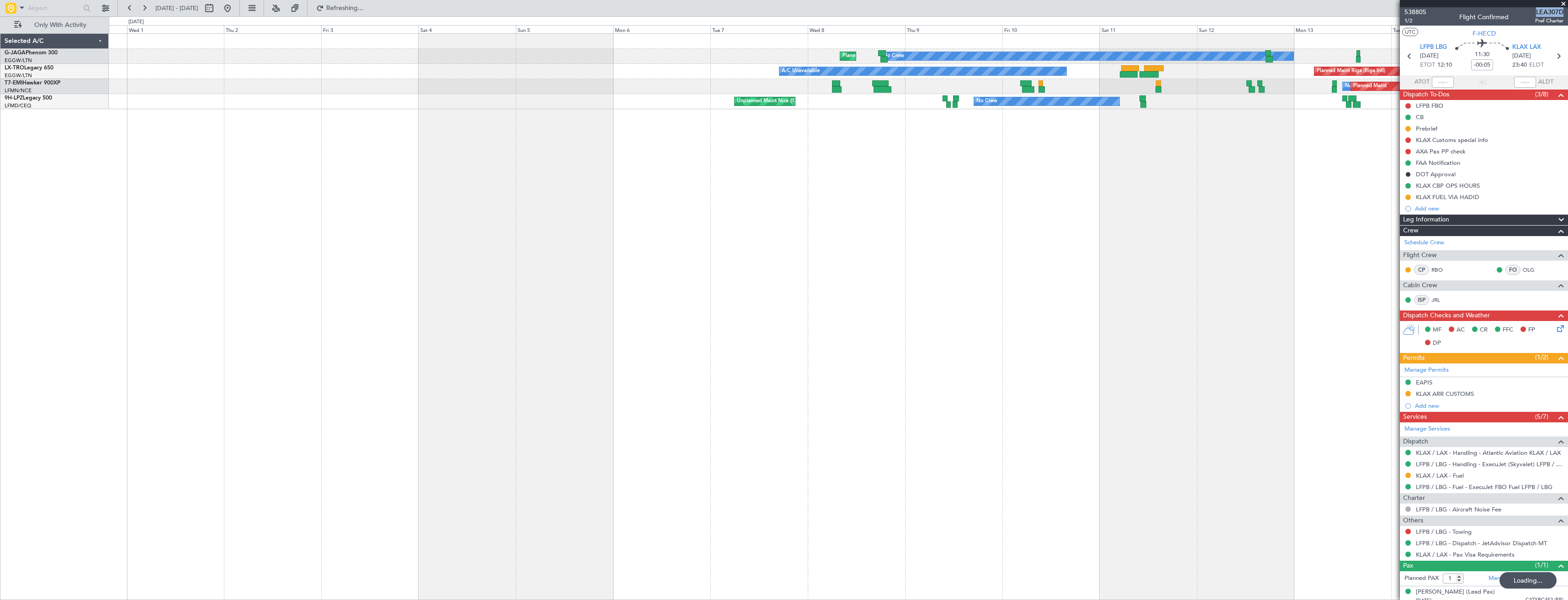
click at [409, 274] on div "Planned Maint [GEOGRAPHIC_DATA] ([GEOGRAPHIC_DATA]) No Crew A/C Unavailable Pla…" at bounding box center [839, 317] width 1459 height 567
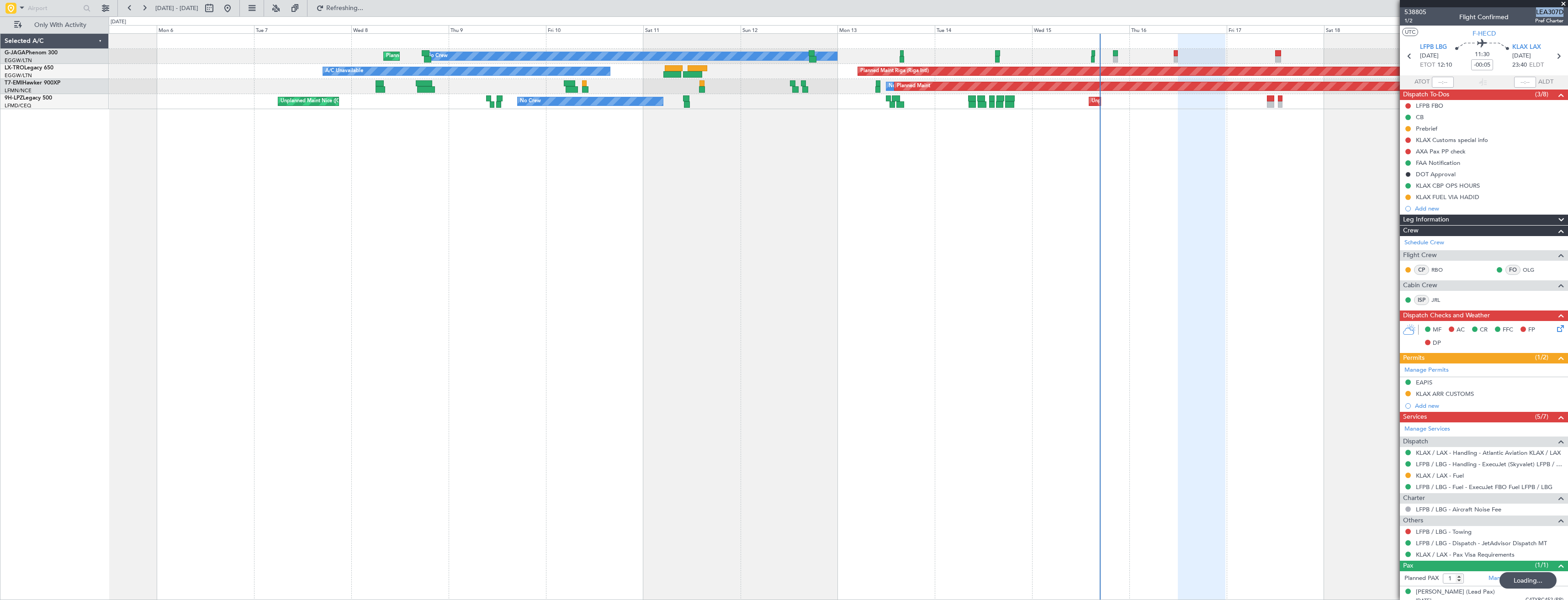
click at [504, 294] on div "Planned Maint [GEOGRAPHIC_DATA] ([GEOGRAPHIC_DATA]) No Crew A/C Unavailable Pla…" at bounding box center [839, 317] width 1459 height 567
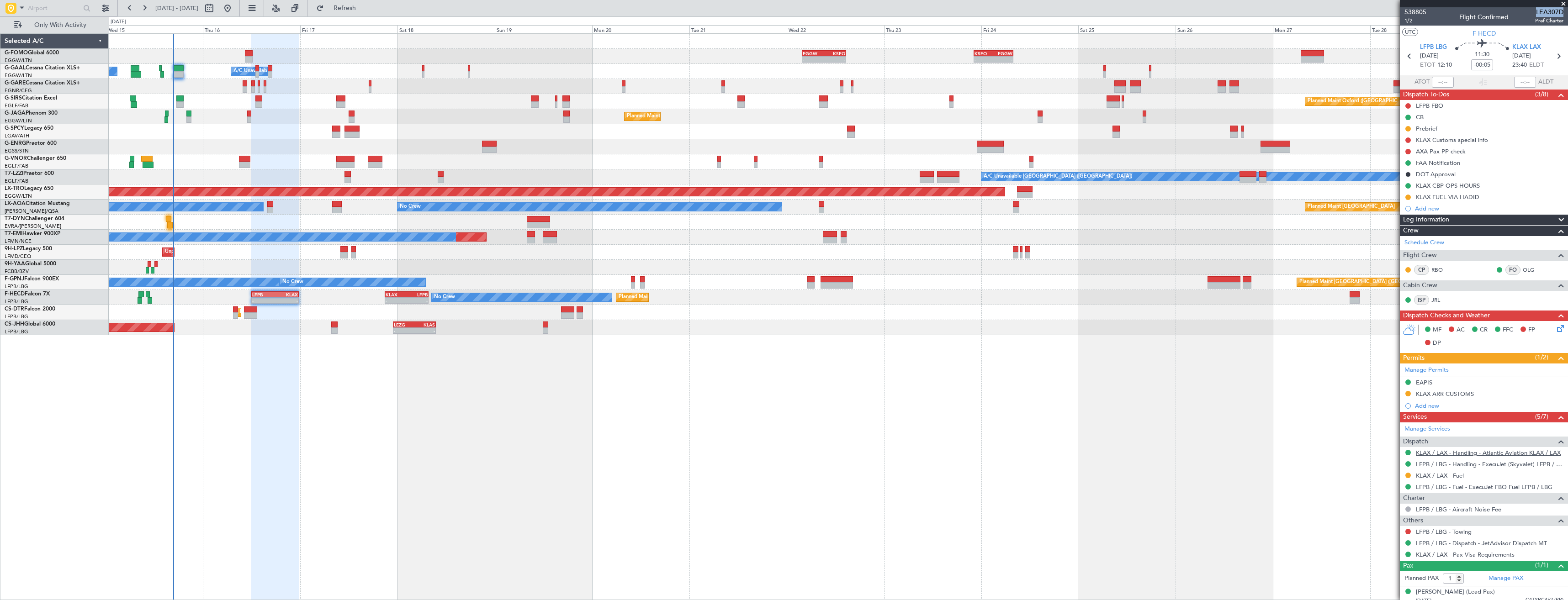
click at [1453, 452] on link "KLAX / LAX - Handling - Atlantic Aviation KLAX / LAX" at bounding box center [1488, 452] width 145 height 8
click at [1476, 29] on span "F-HECD" at bounding box center [1484, 34] width 23 height 10
click at [1476, 384] on div "EAPIS" at bounding box center [1483, 383] width 168 height 12
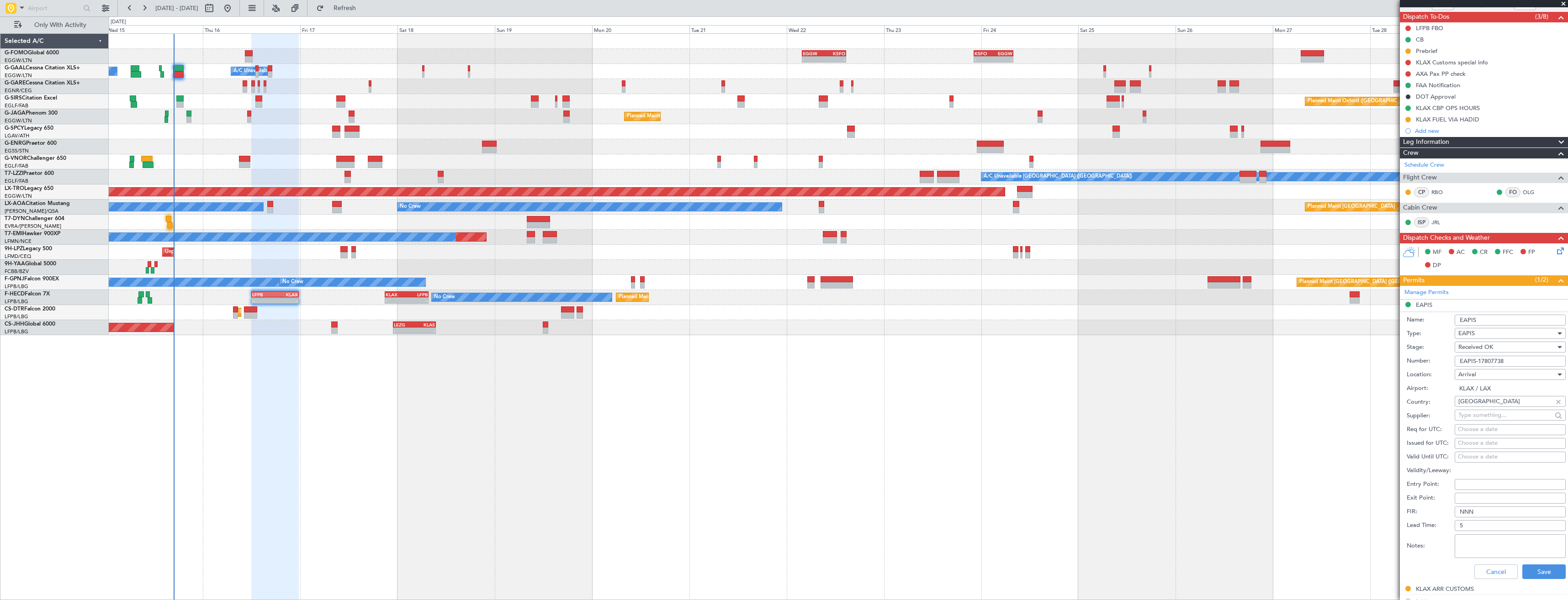
scroll to position [91, 0]
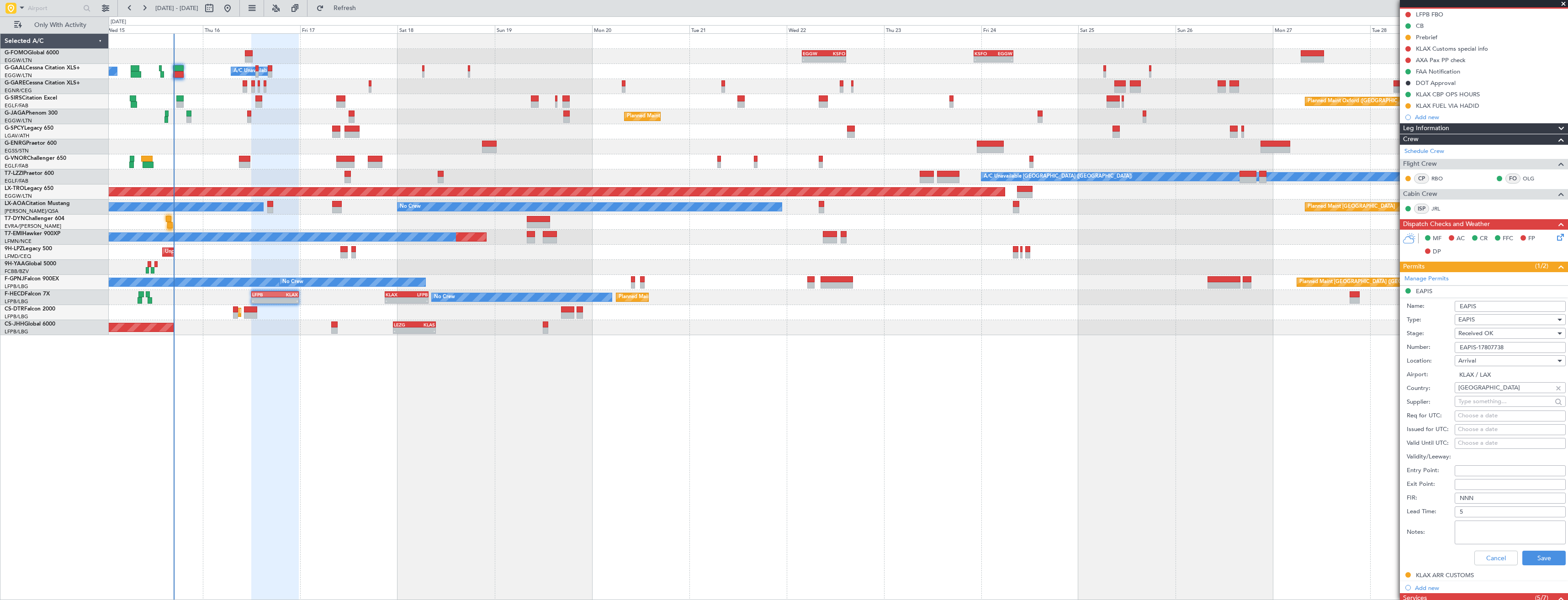
drag, startPoint x: 1507, startPoint y: 344, endPoint x: 1460, endPoint y: 345, distance: 47.0
click at [1460, 345] on input "EAPIS-17807738" at bounding box center [1510, 348] width 111 height 11
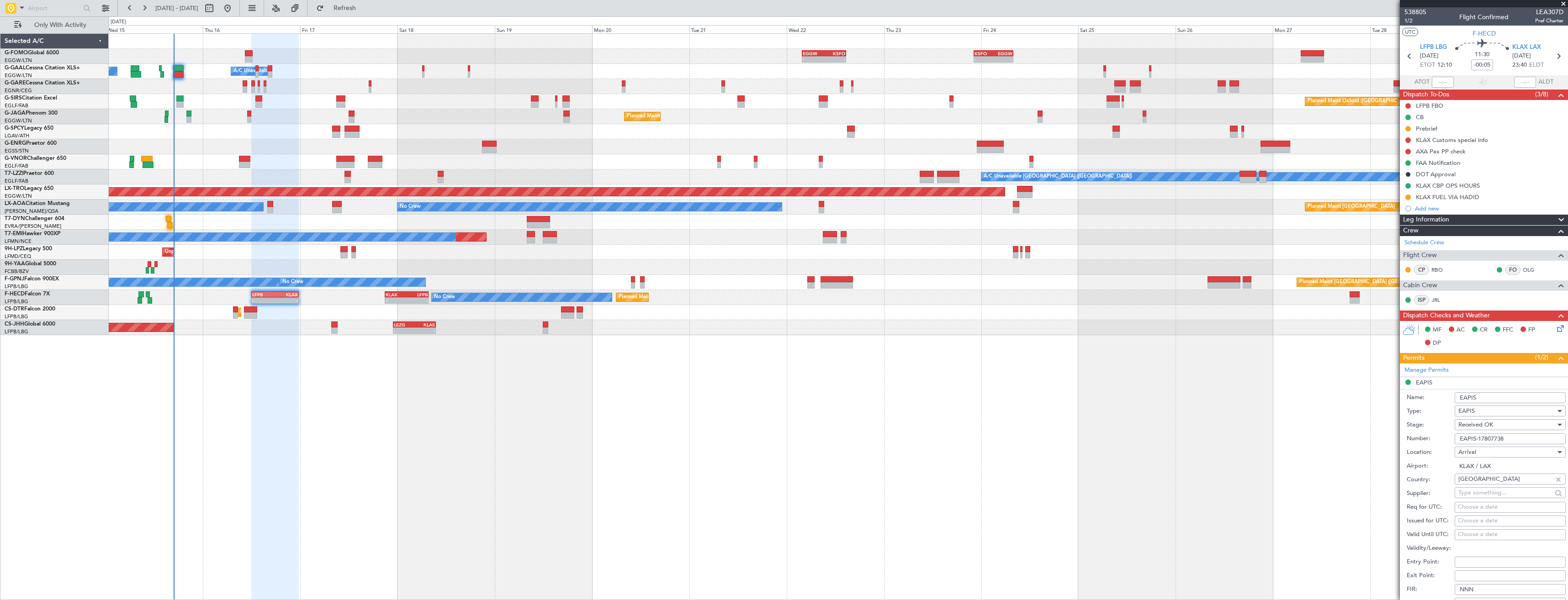
click at [1539, 10] on span "LEA307D" at bounding box center [1549, 12] width 28 height 10
copy span "LEA307D"
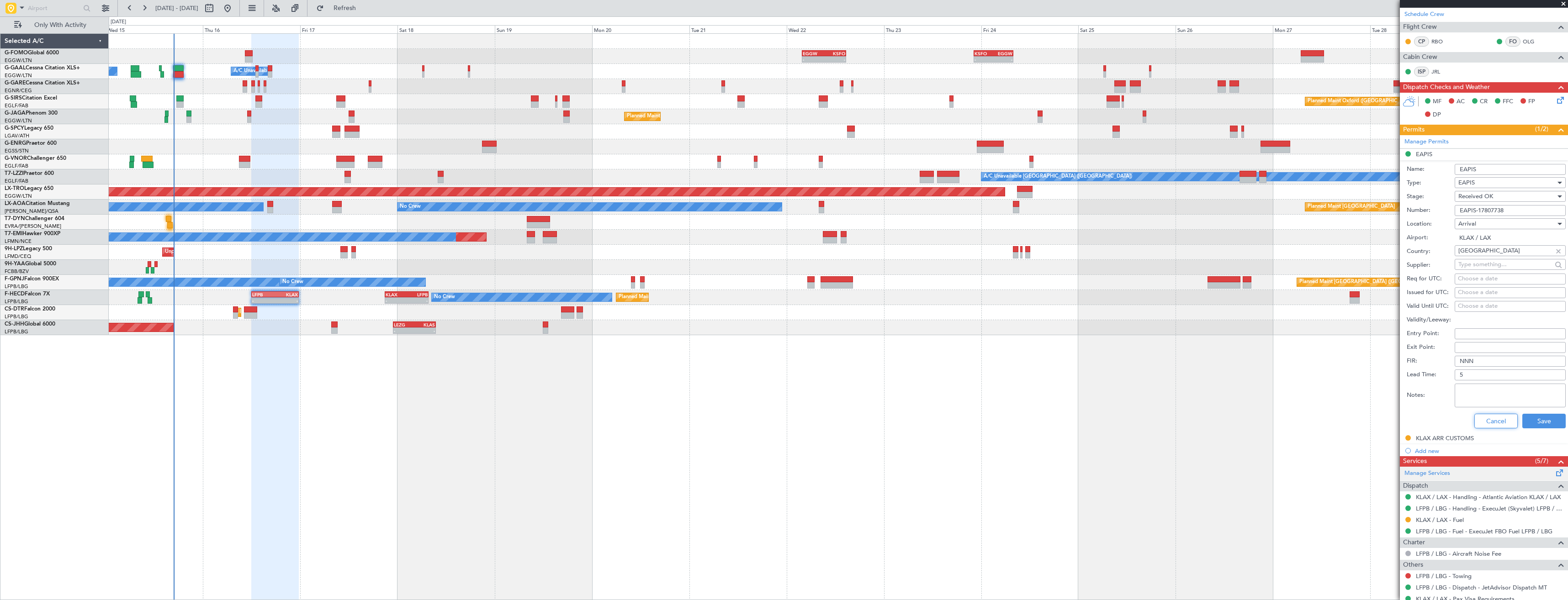
click at [1492, 422] on button "Cancel" at bounding box center [1496, 421] width 43 height 15
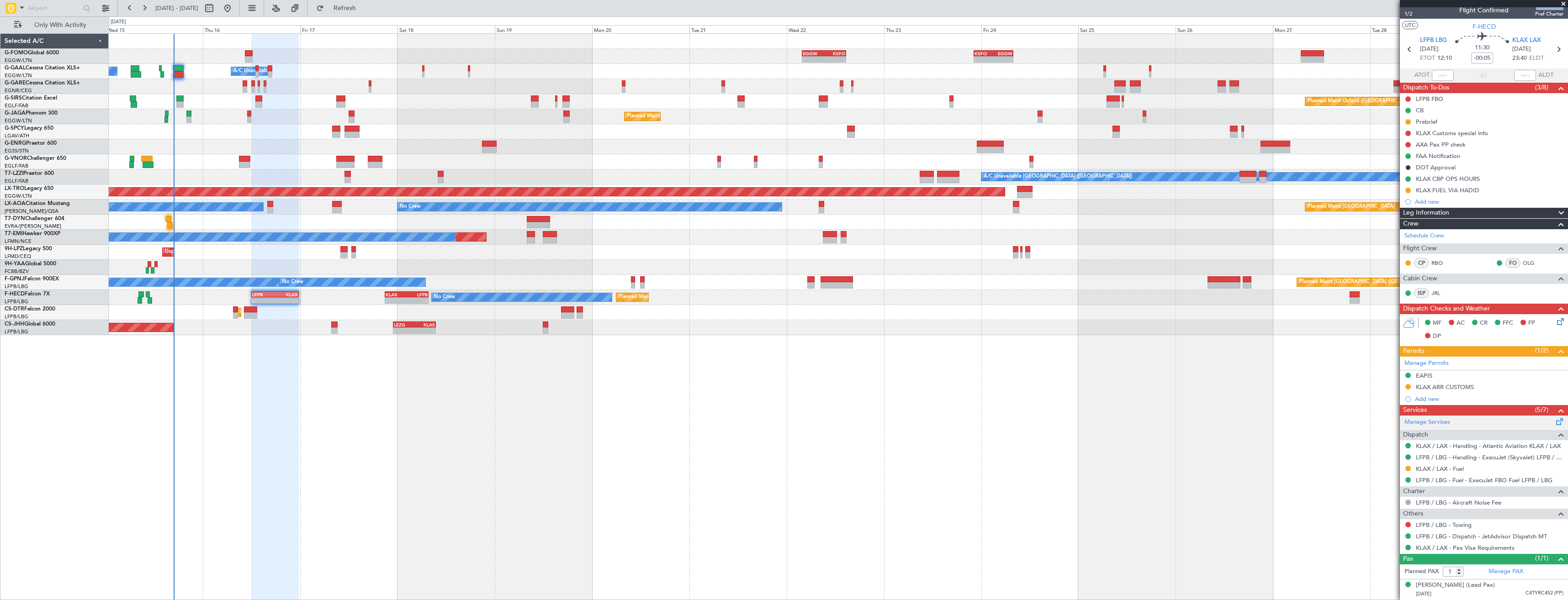
scroll to position [6, 0]
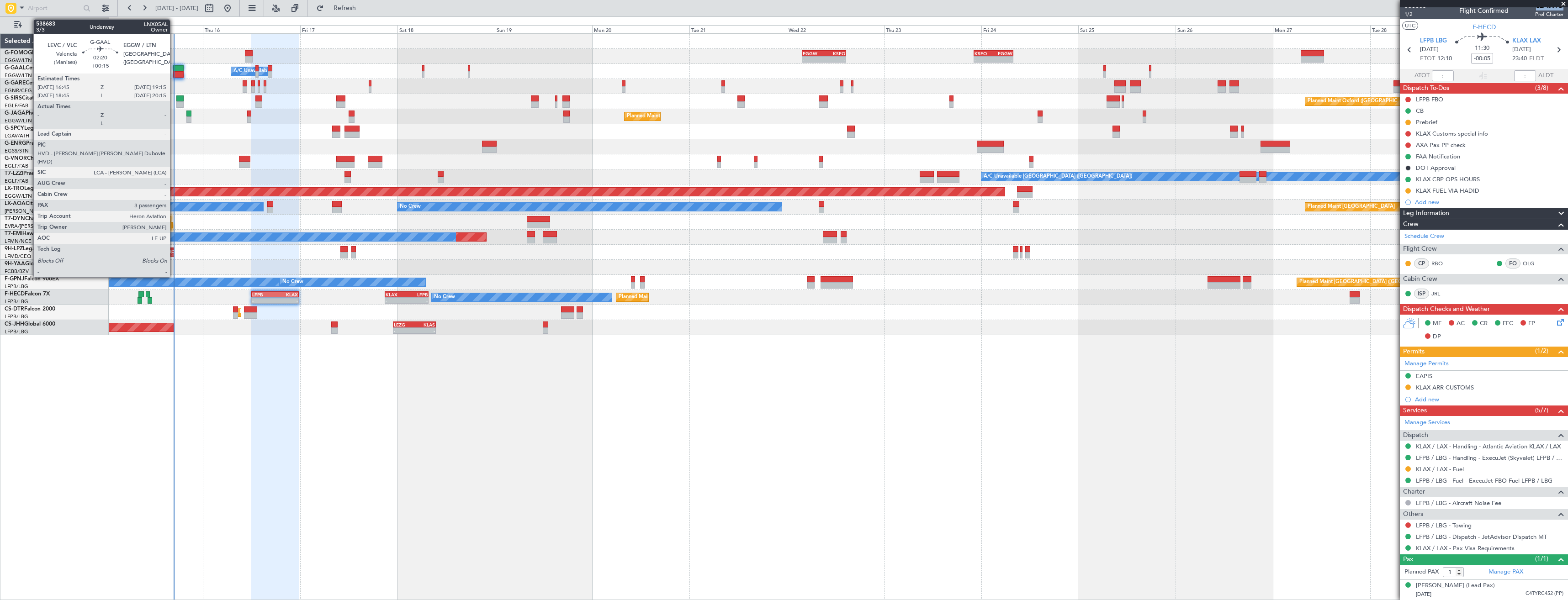
click at [174, 73] on div at bounding box center [178, 74] width 10 height 6
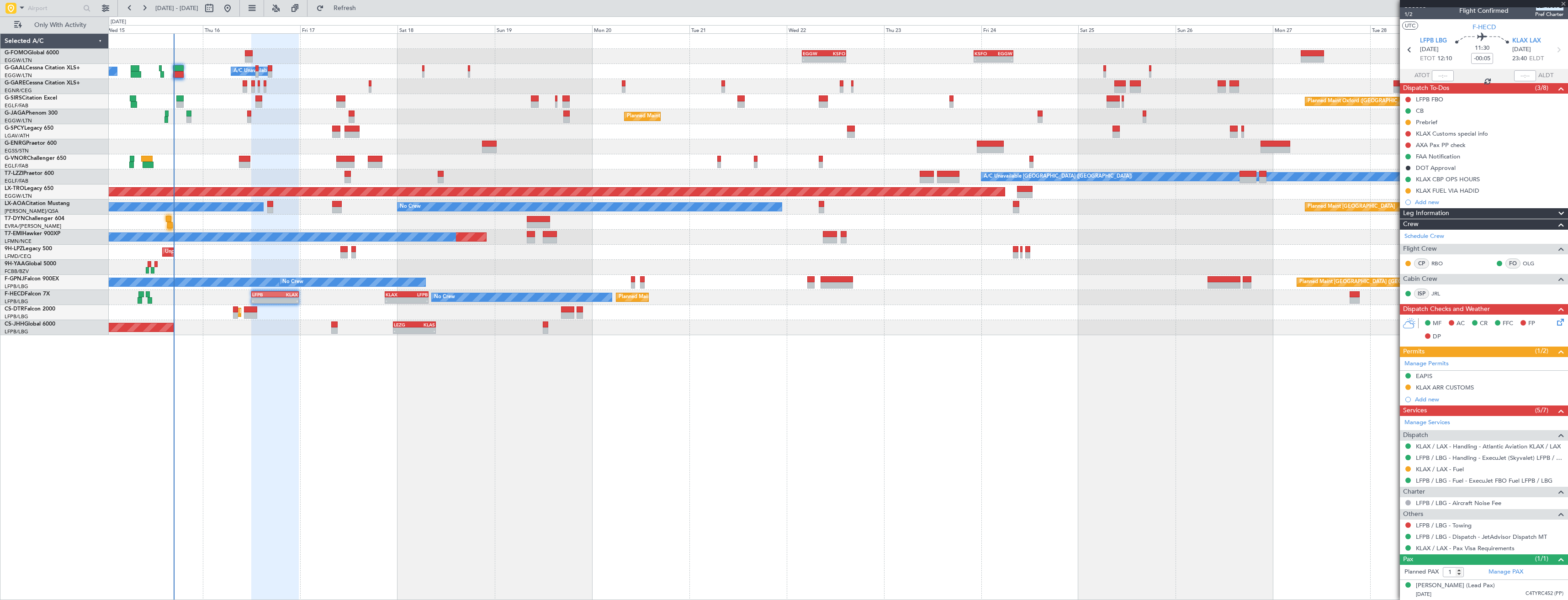
type input "+00:15"
type input "3"
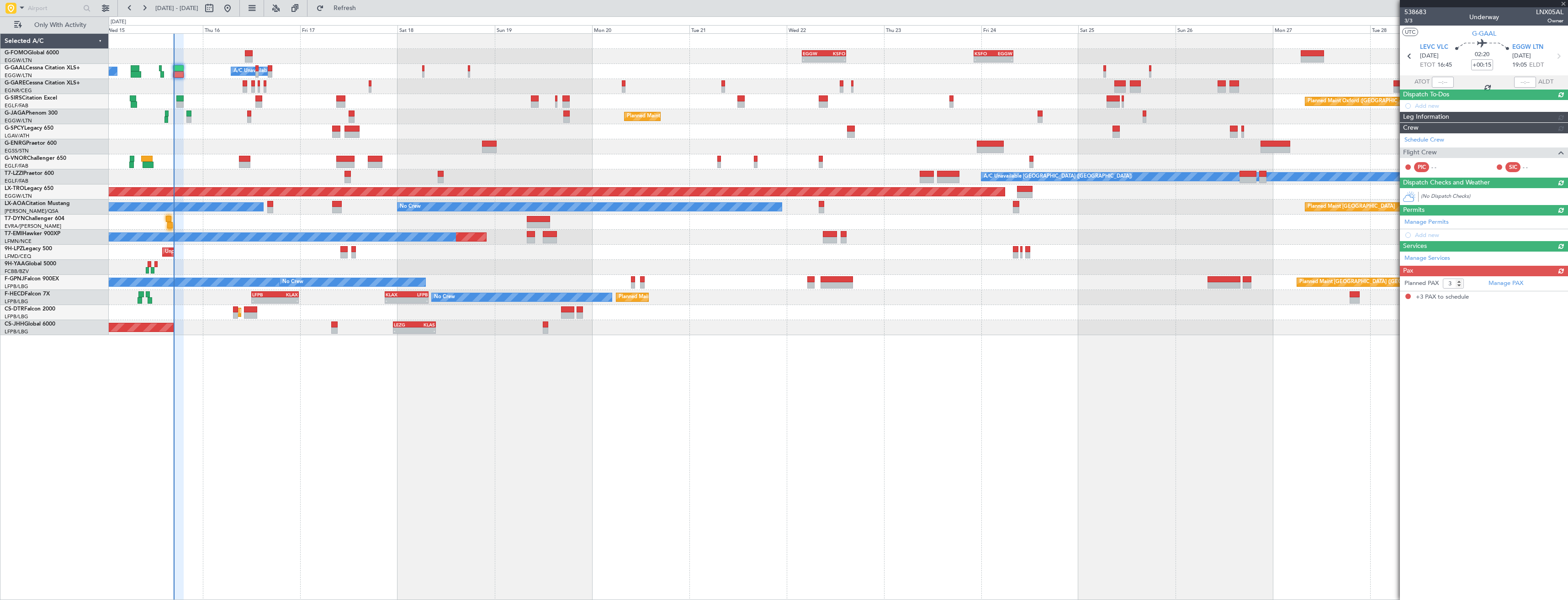
scroll to position [0, 0]
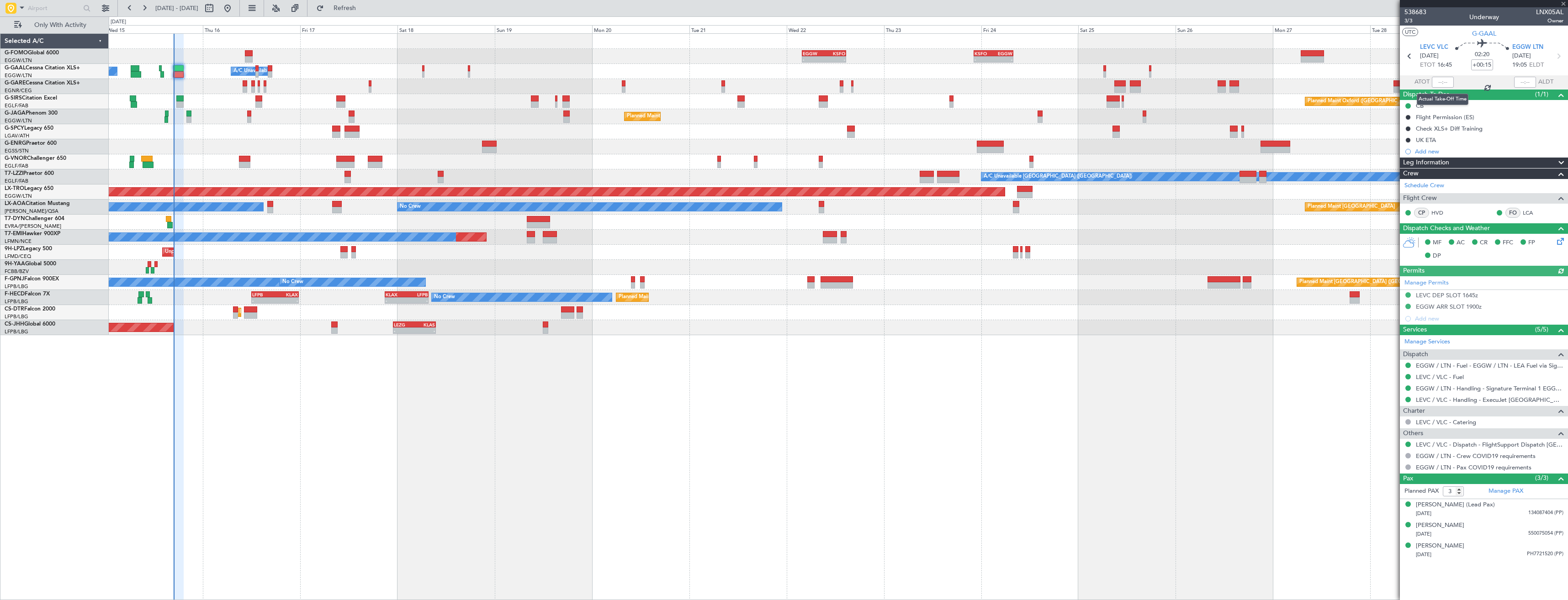
click at [1444, 83] on div at bounding box center [1442, 82] width 22 height 11
click at [1443, 83] on input "text" at bounding box center [1442, 82] width 22 height 11
type input "16:47"
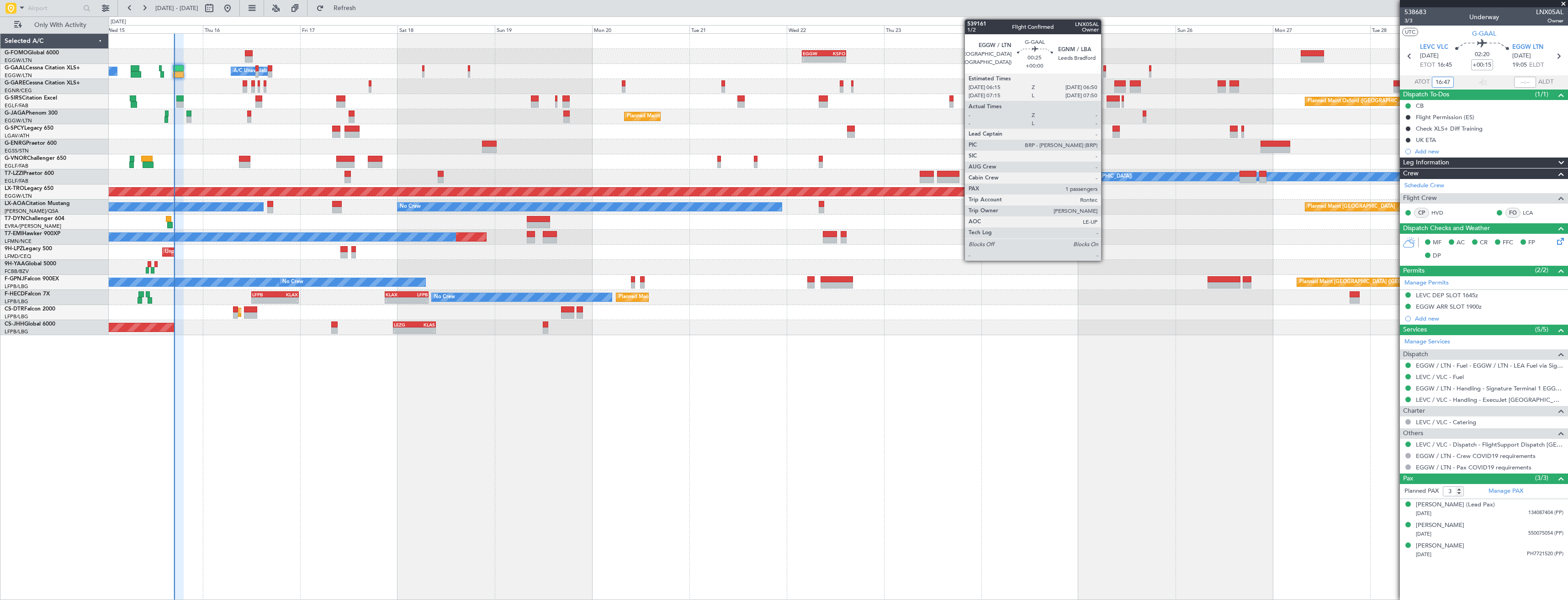
click at [1104, 73] on div at bounding box center [1104, 74] width 2 height 6
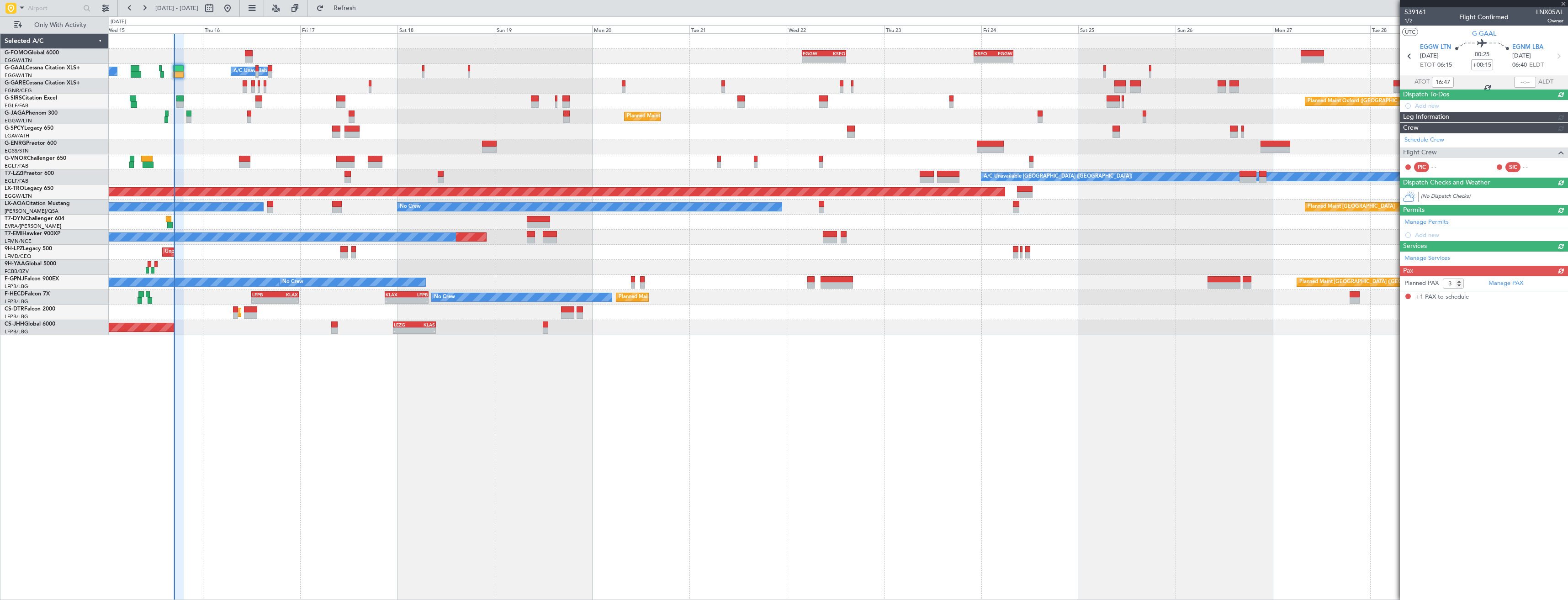
type input "1"
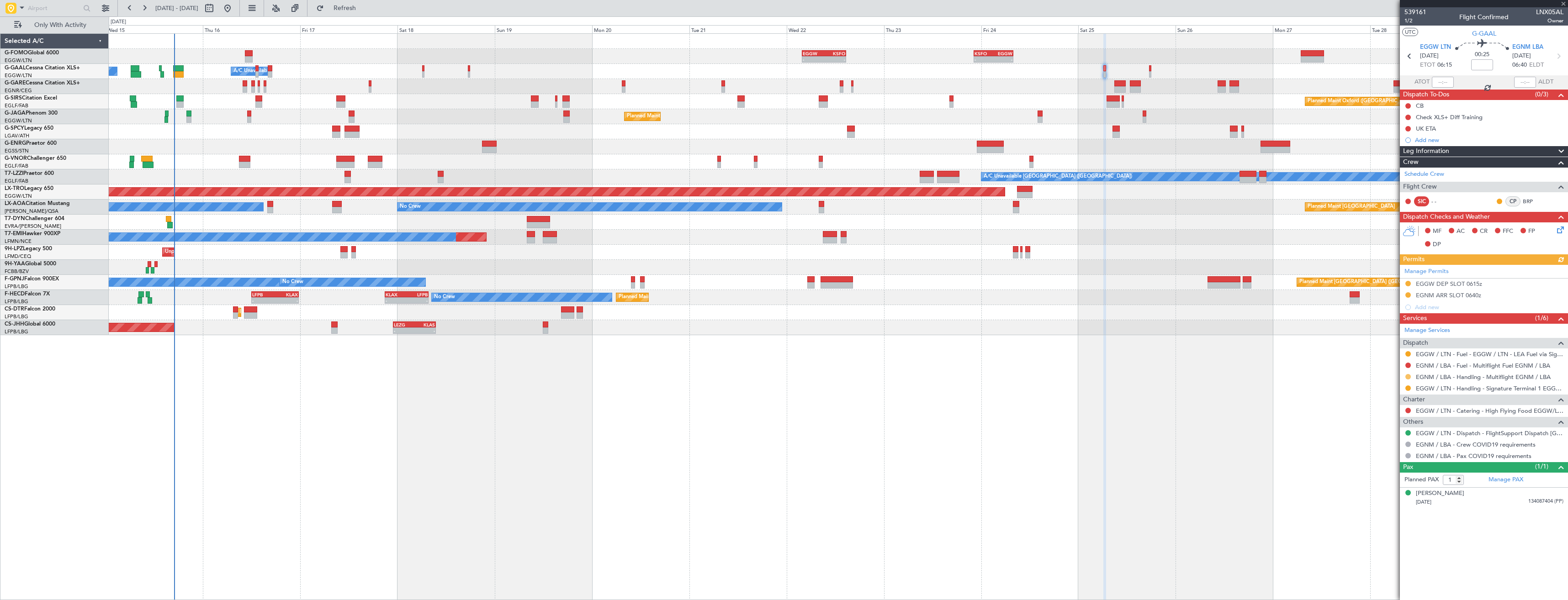
click at [1406, 375] on button at bounding box center [1408, 377] width 6 height 6
click at [1373, 483] on span "Confirmed" at bounding box center [1382, 485] width 28 height 9
click at [1406, 296] on button at bounding box center [1408, 294] width 6 height 6
click at [1499, 292] on div "EGNM ARR SLOT 0640z" at bounding box center [1483, 296] width 168 height 12
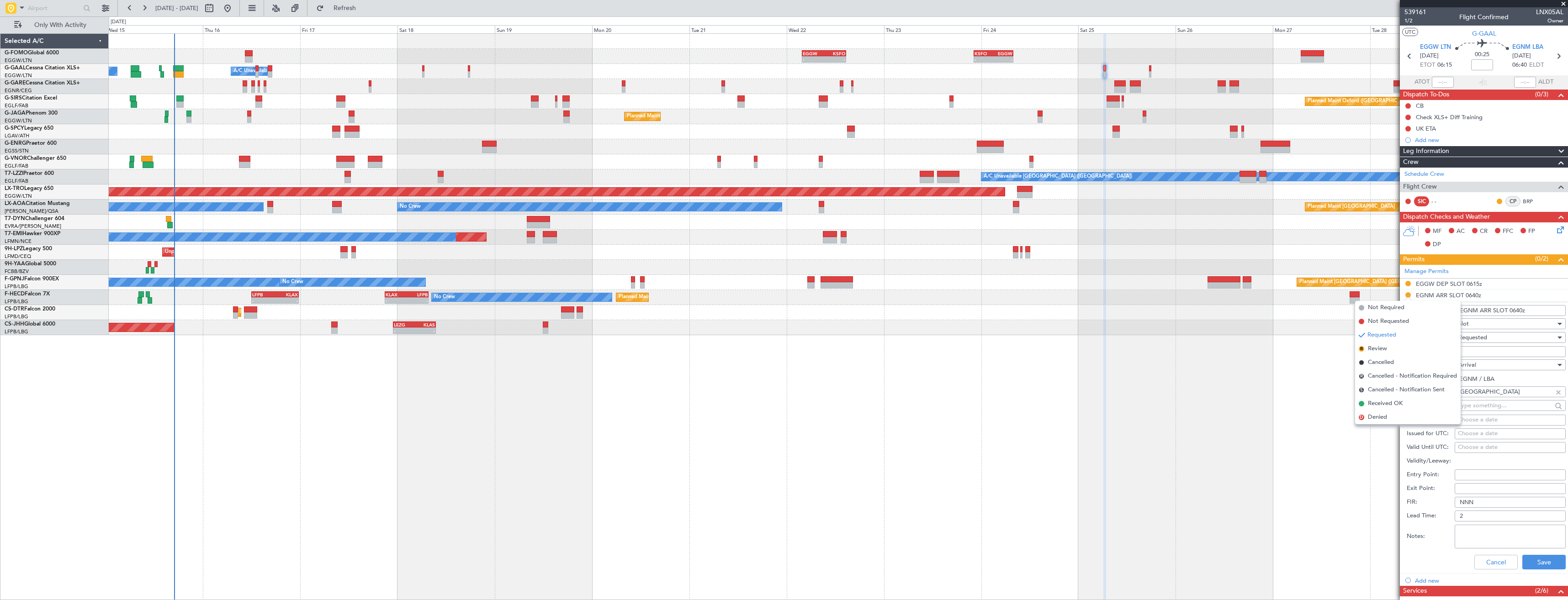
click at [1520, 309] on input "EGNM ARR SLOT 0640z" at bounding box center [1510, 310] width 111 height 11
type input "EGNM ARR SLOT 0650z"
click at [1478, 337] on span "Requested" at bounding box center [1472, 337] width 29 height 8
click at [1490, 402] on span "Received OK" at bounding box center [1506, 407] width 96 height 13
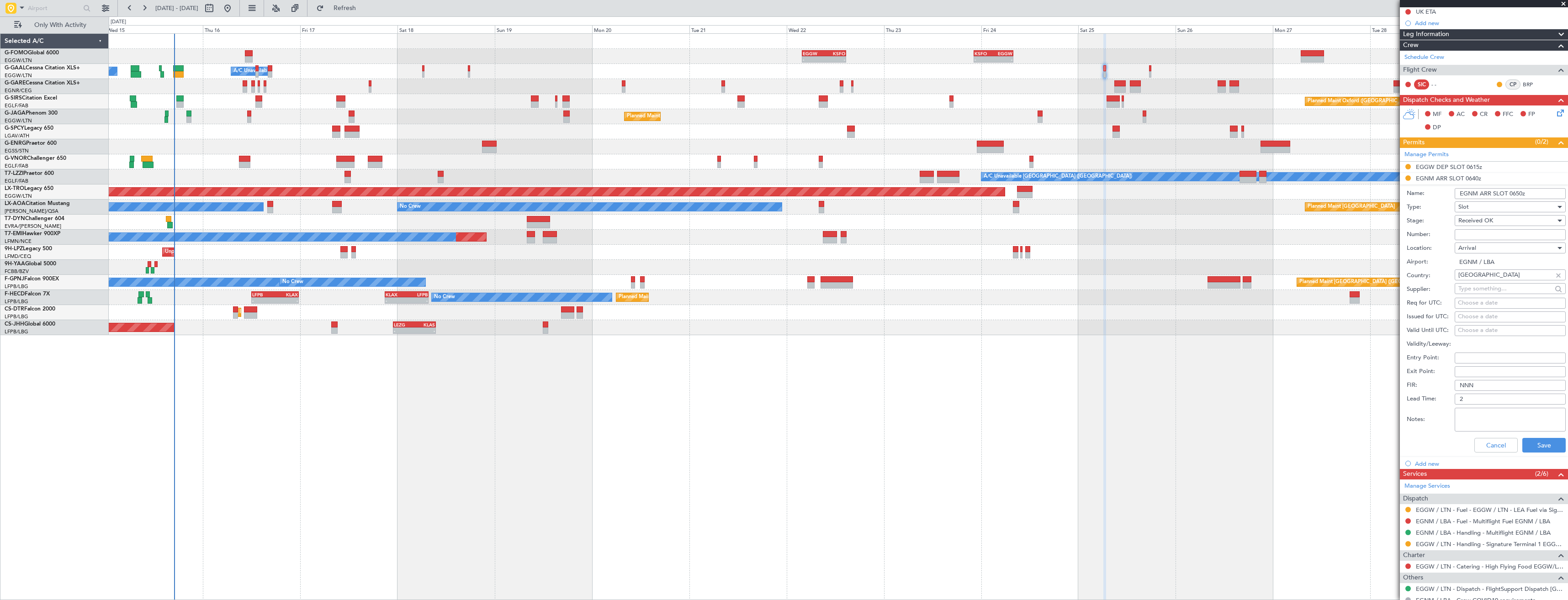
scroll to position [181, 0]
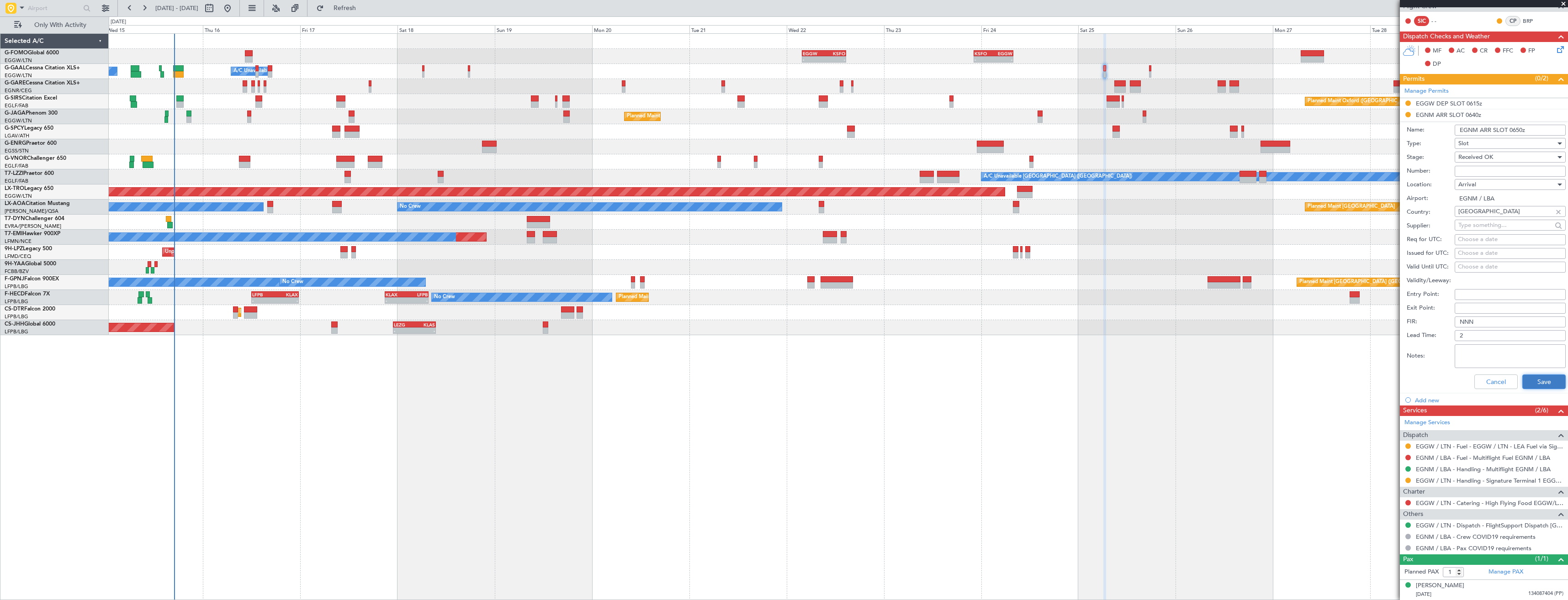
click at [1525, 380] on button "Save" at bounding box center [1544, 382] width 43 height 15
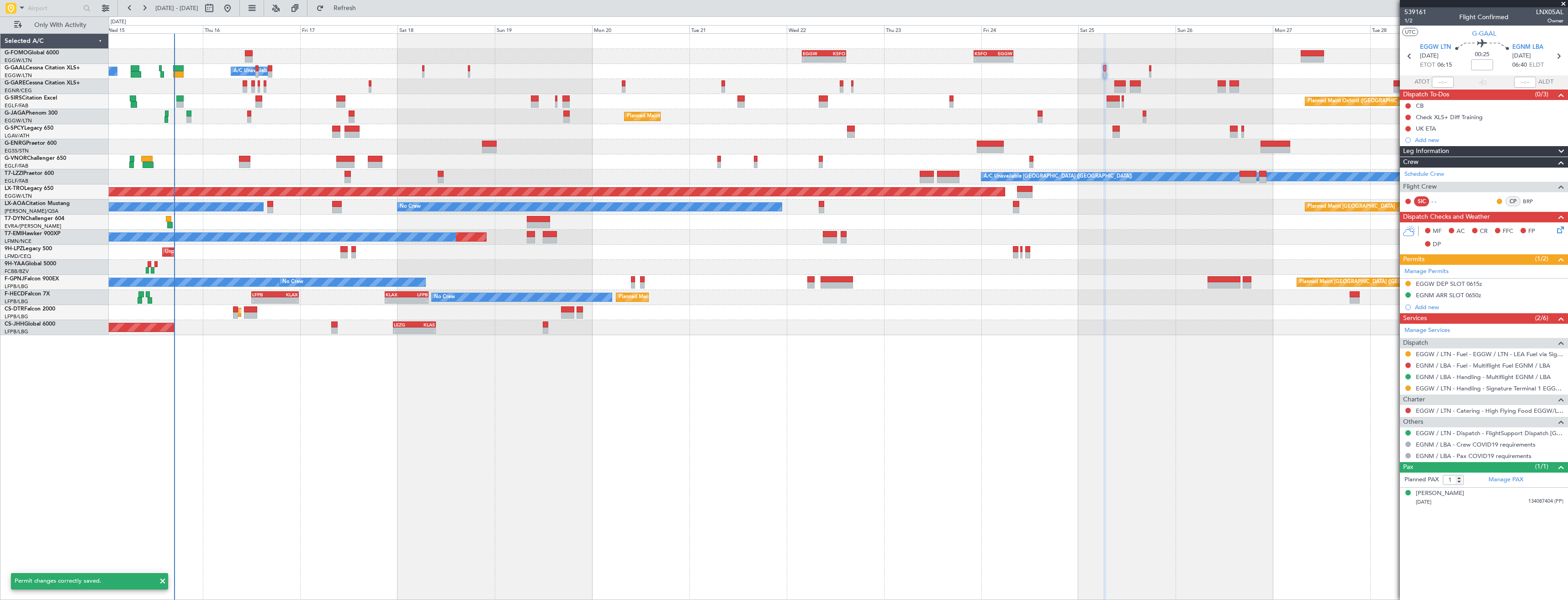
scroll to position [0, 0]
click at [1555, 57] on icon at bounding box center [1558, 56] width 12 height 12
click at [1409, 377] on button at bounding box center [1408, 377] width 6 height 6
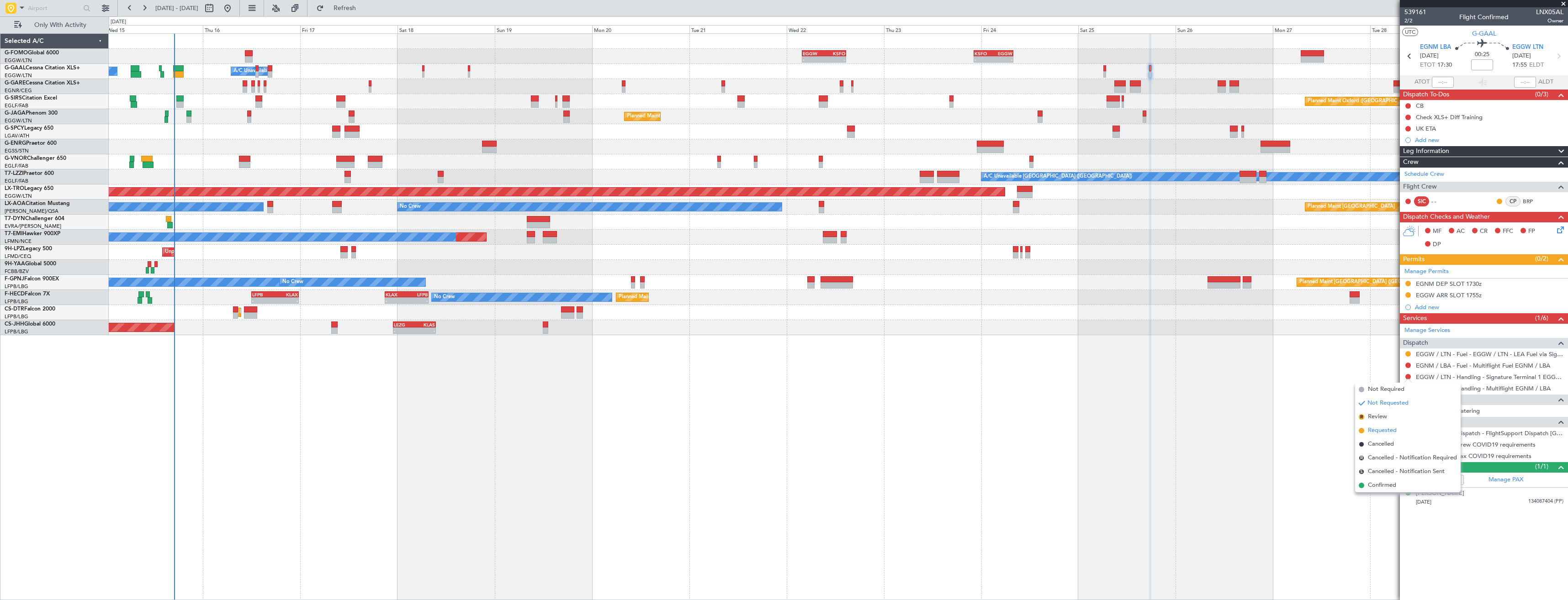
click at [1379, 429] on span "Requested" at bounding box center [1382, 430] width 29 height 9
click at [1404, 389] on div at bounding box center [1408, 388] width 7 height 7
click at [1409, 389] on button at bounding box center [1408, 388] width 6 height 6
click at [1374, 495] on span "Confirmed" at bounding box center [1382, 497] width 28 height 9
click at [1487, 283] on div "EGNM DEP SLOT 1730z" at bounding box center [1483, 284] width 168 height 12
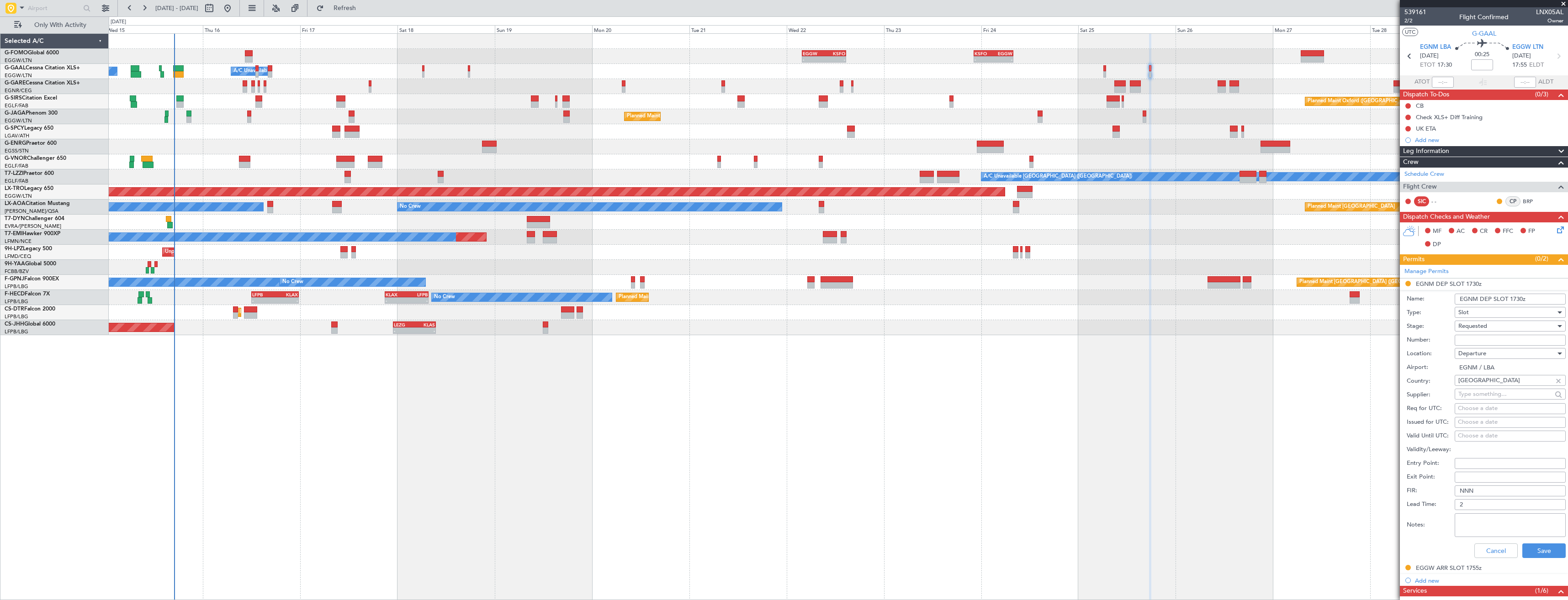
click at [1489, 322] on div "Requested" at bounding box center [1507, 326] width 97 height 13
click at [1483, 391] on span "Received OK" at bounding box center [1506, 396] width 96 height 13
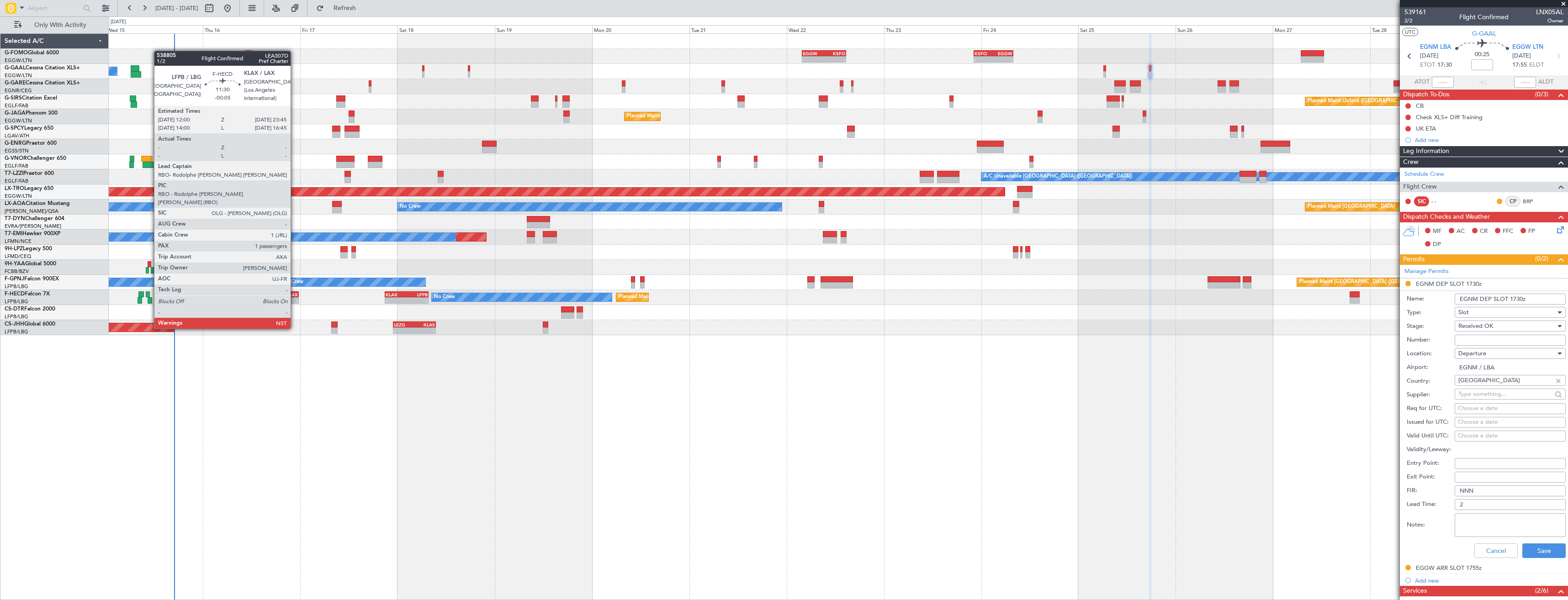
click at [292, 301] on div "-" at bounding box center [286, 300] width 23 height 6
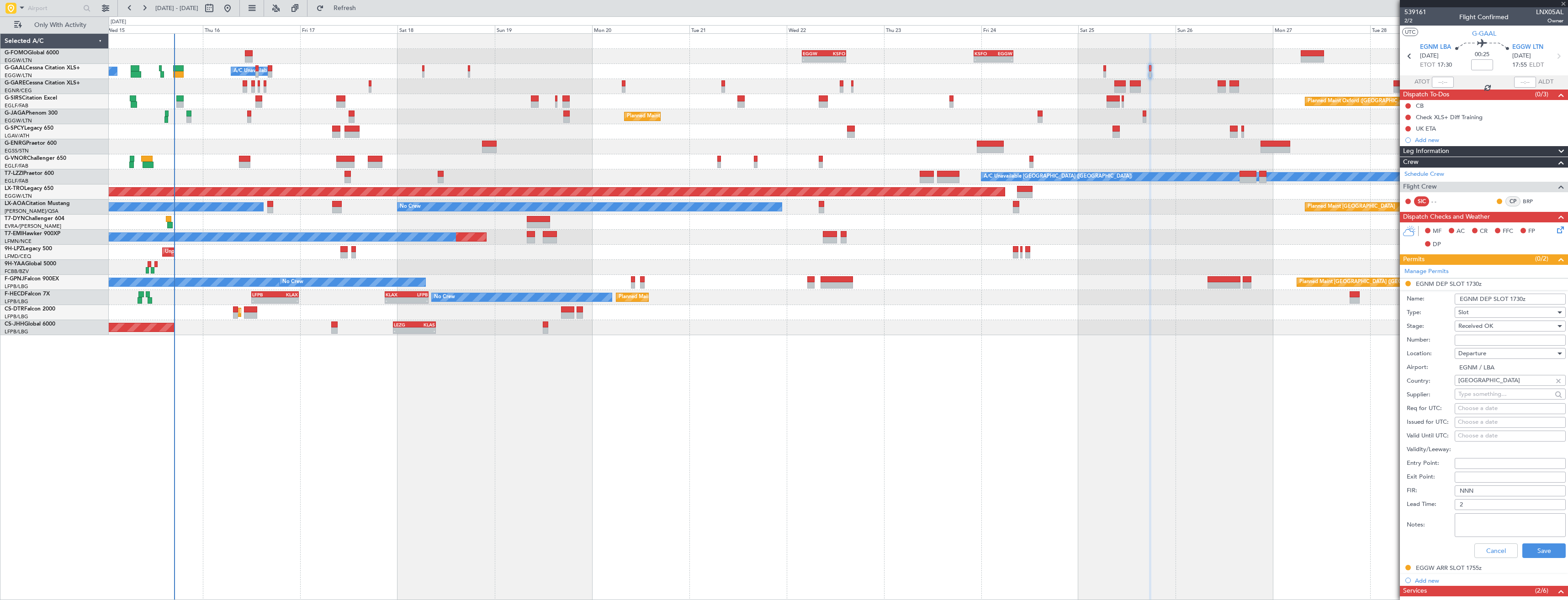
type input "-00:05"
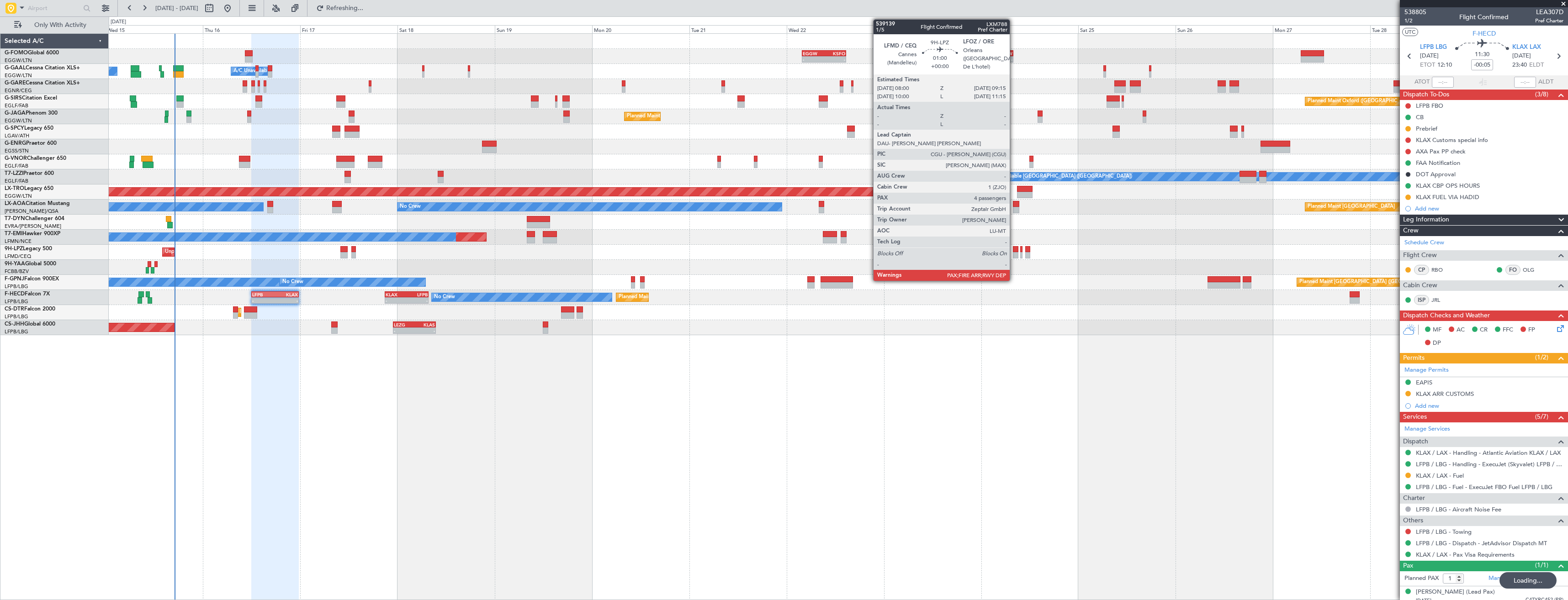
click at [1014, 252] on div at bounding box center [1015, 249] width 6 height 6
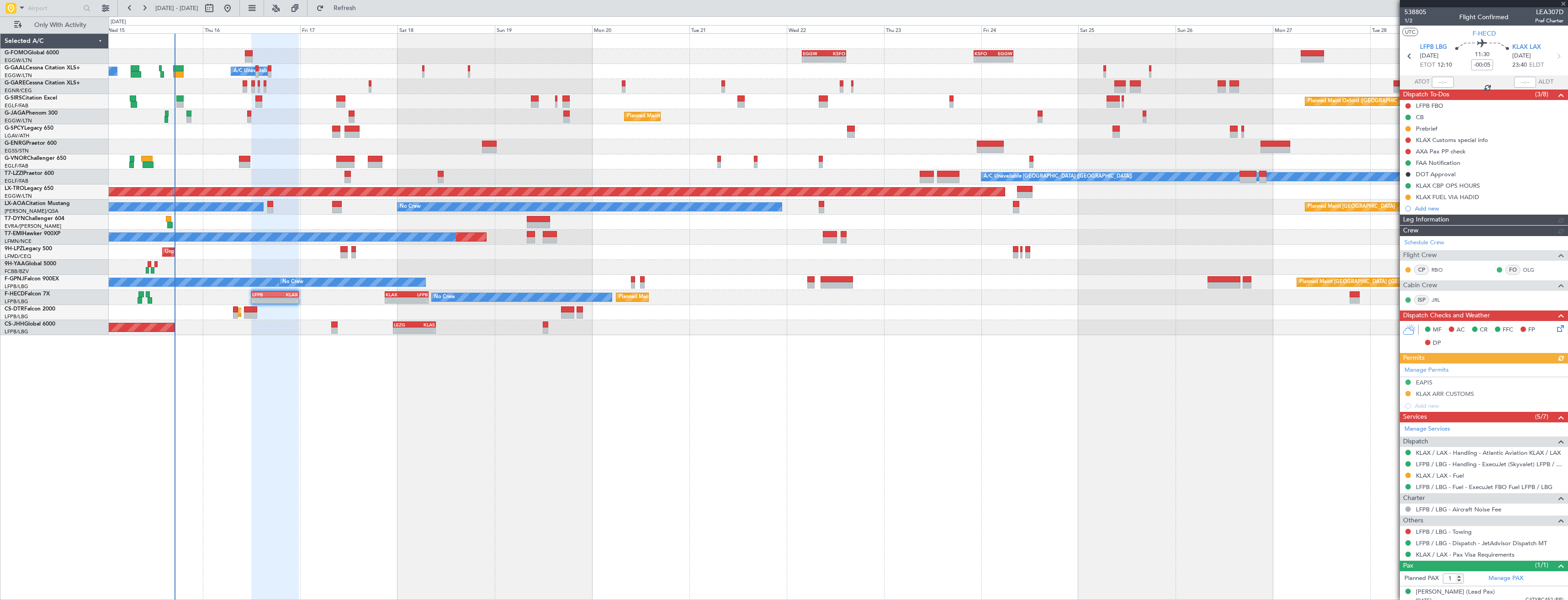
type input "4"
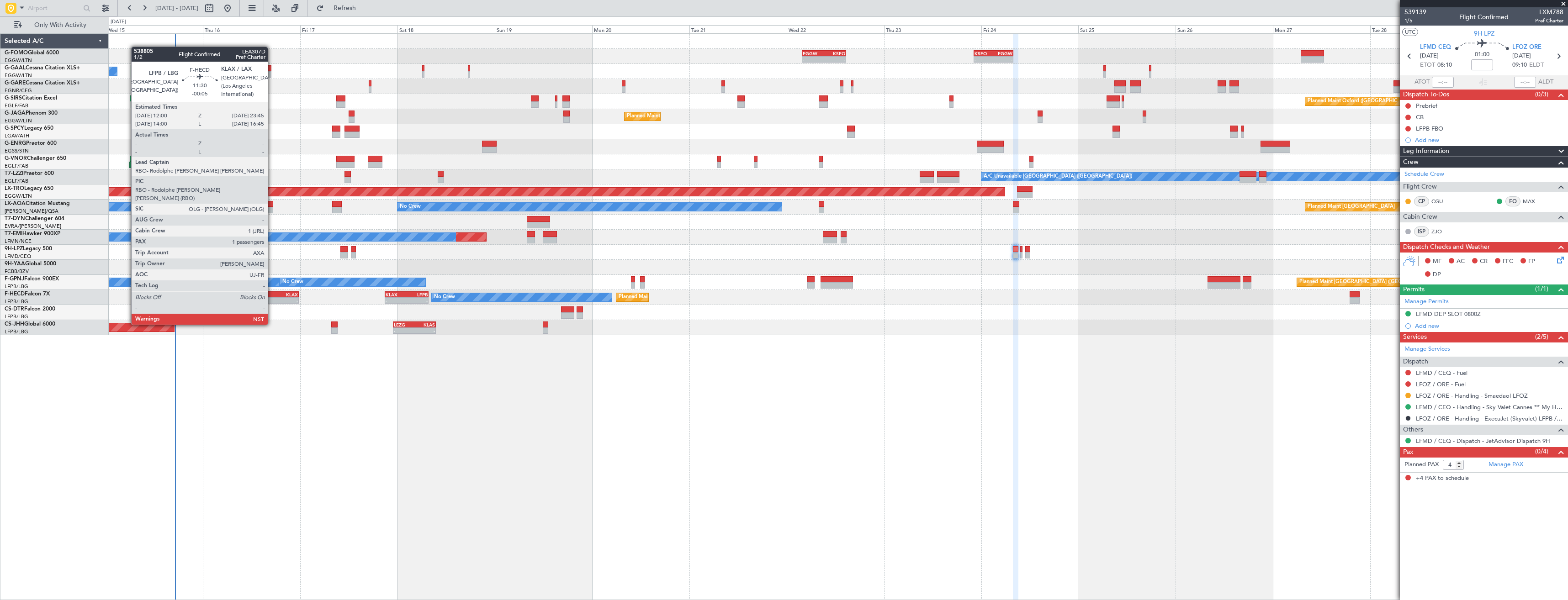
click at [272, 299] on div "-" at bounding box center [263, 300] width 23 height 6
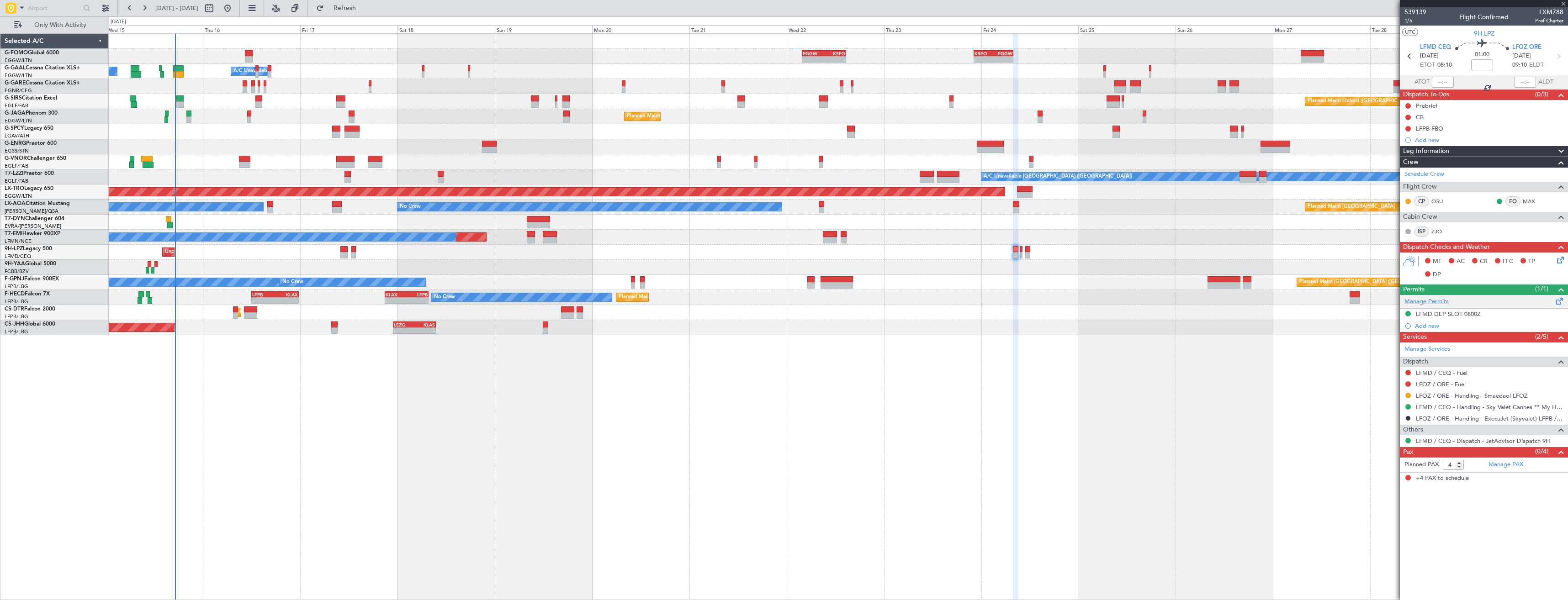
type input "-00:05"
type input "1"
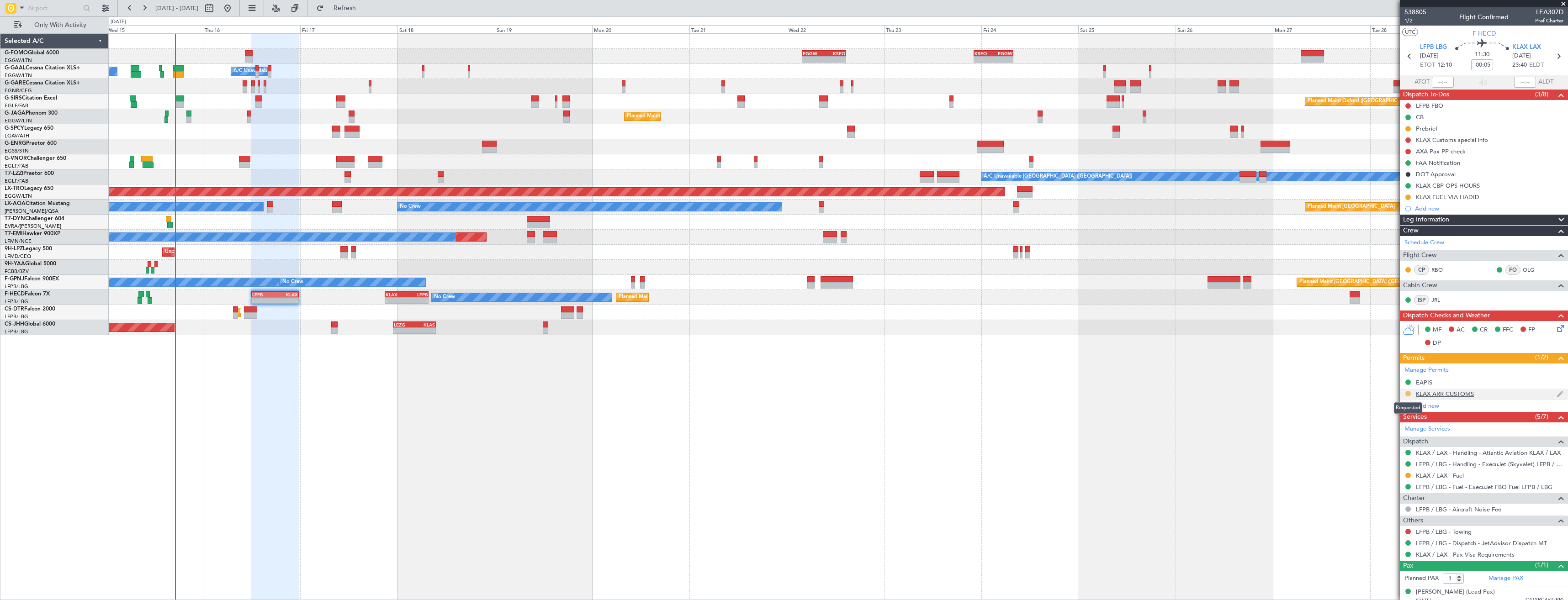
click at [1408, 394] on button at bounding box center [1408, 393] width 6 height 6
click at [1395, 501] on span "Received OK" at bounding box center [1385, 502] width 35 height 9
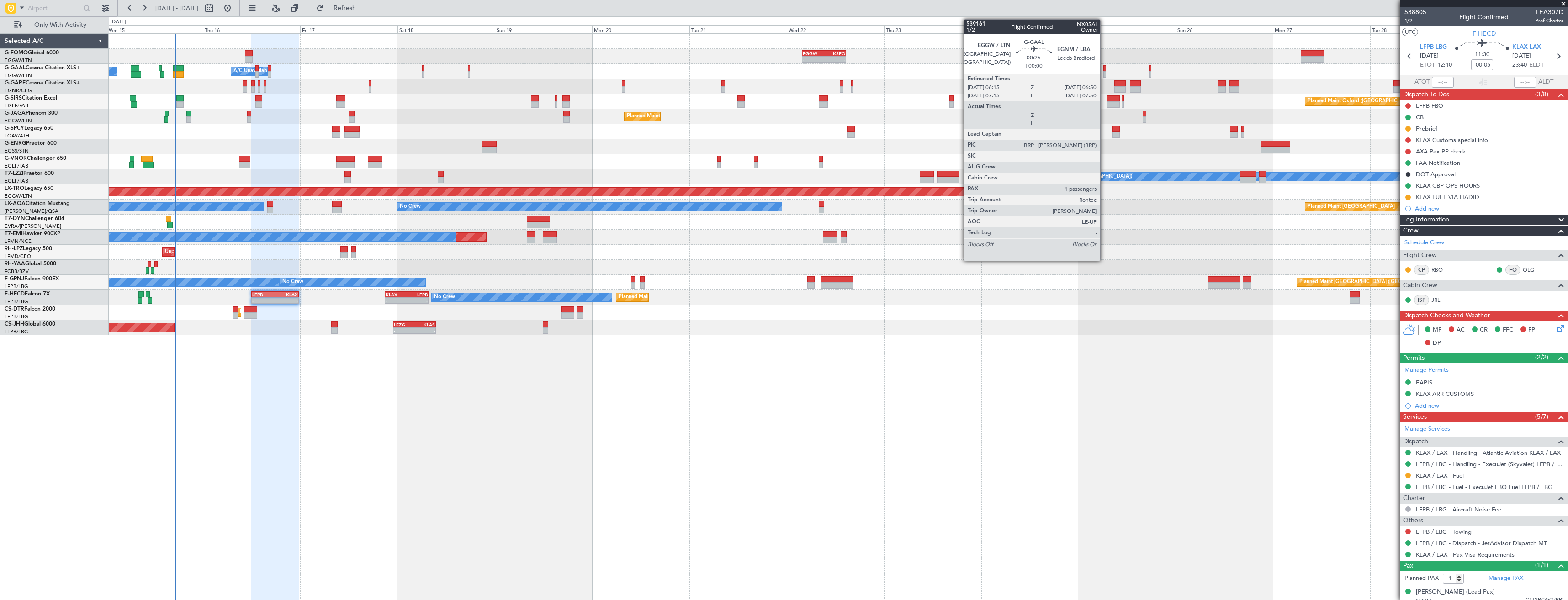
click at [1104, 72] on div at bounding box center [1104, 74] width 2 height 6
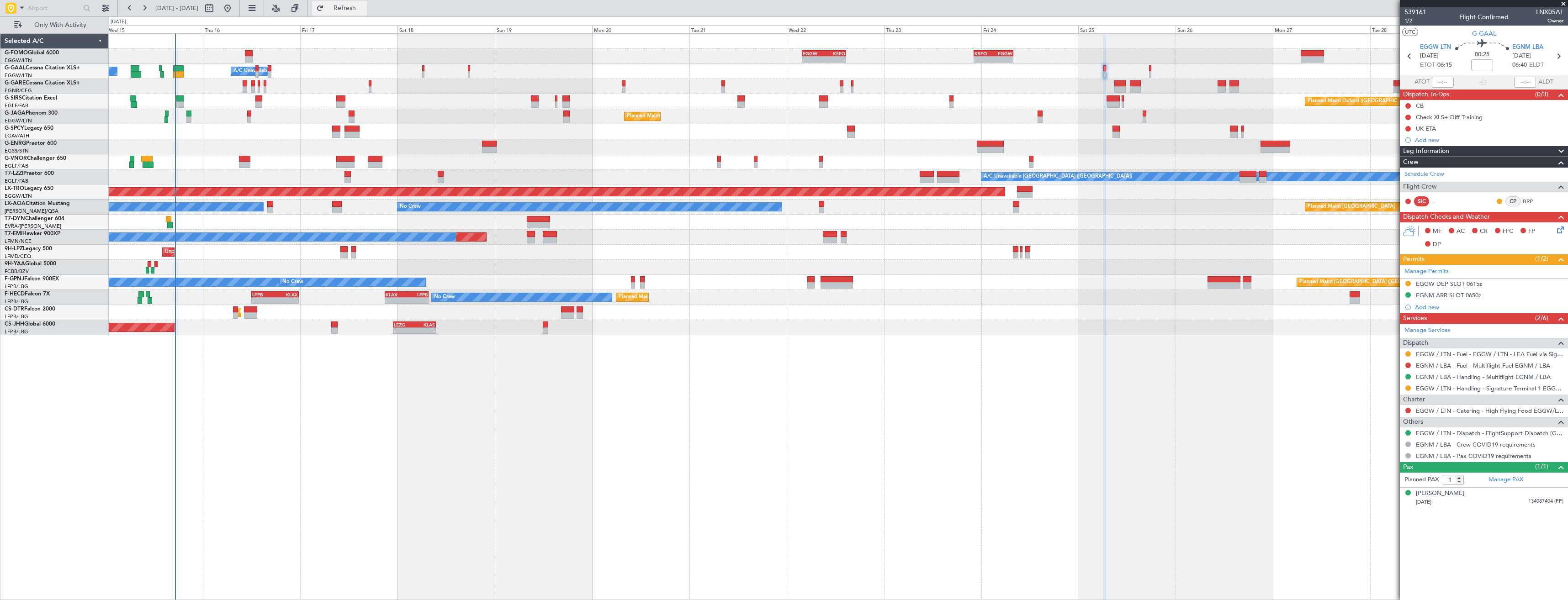
click at [352, 12] on button "Refresh" at bounding box center [339, 8] width 55 height 15
click at [1564, 4] on span at bounding box center [1563, 4] width 9 height 8
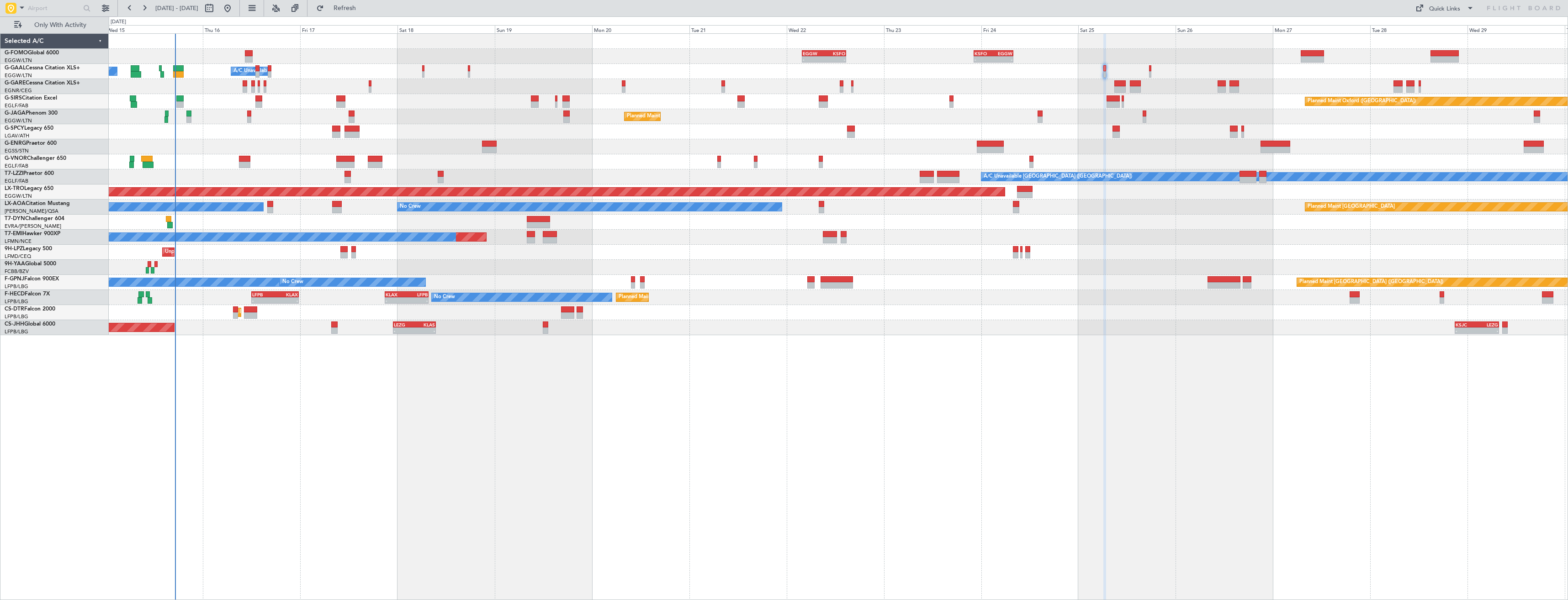
type input "0"
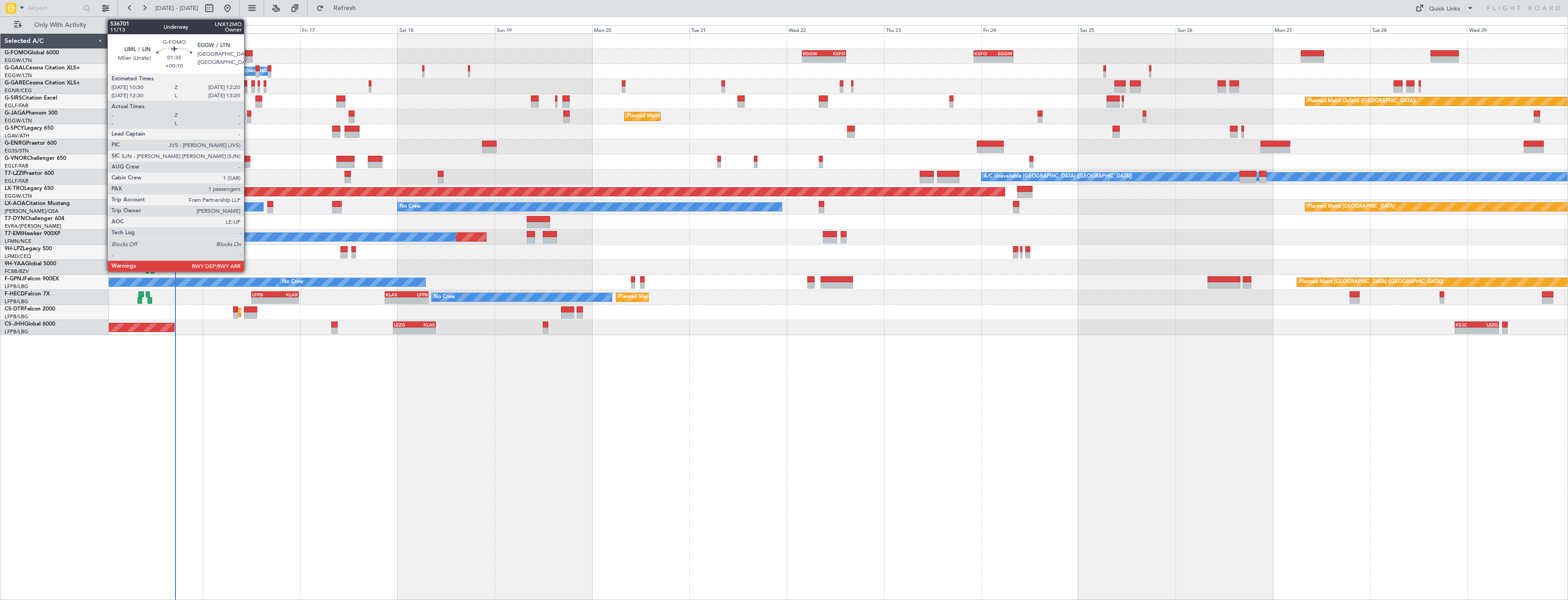
click at [248, 56] on div at bounding box center [249, 53] width 8 height 6
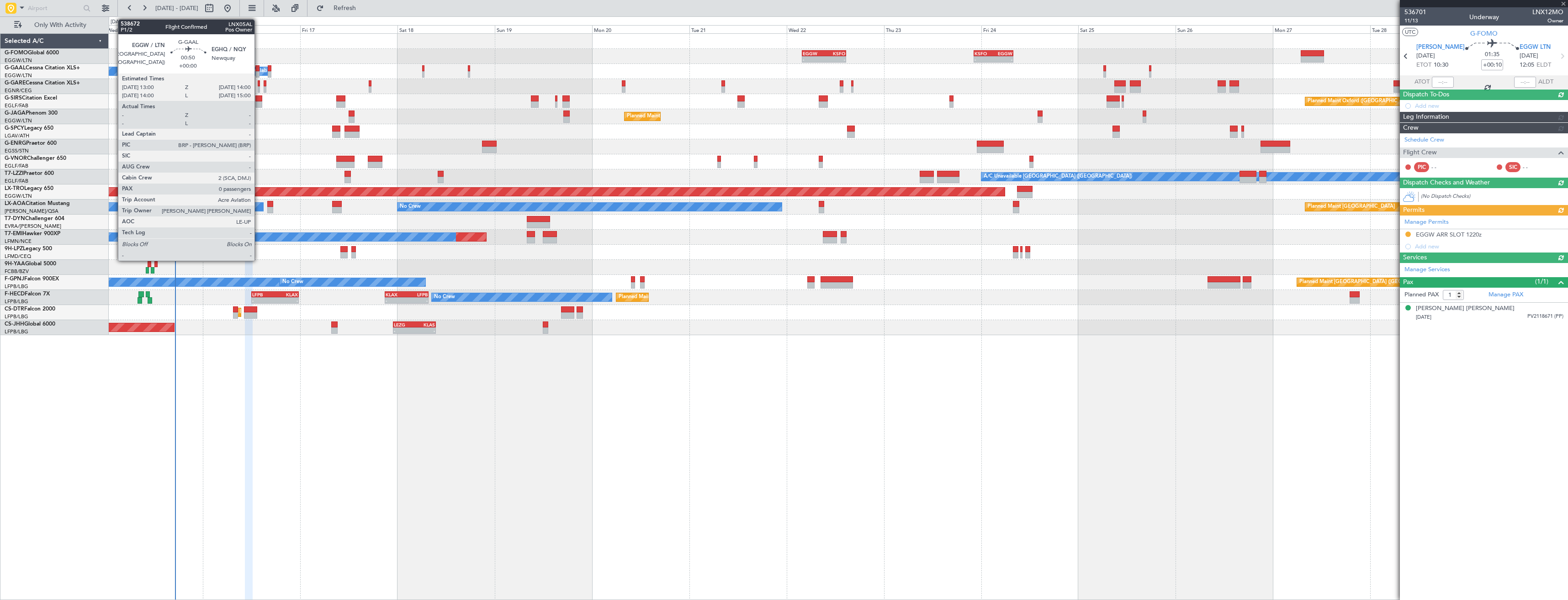
click at [258, 67] on div at bounding box center [257, 69] width 4 height 6
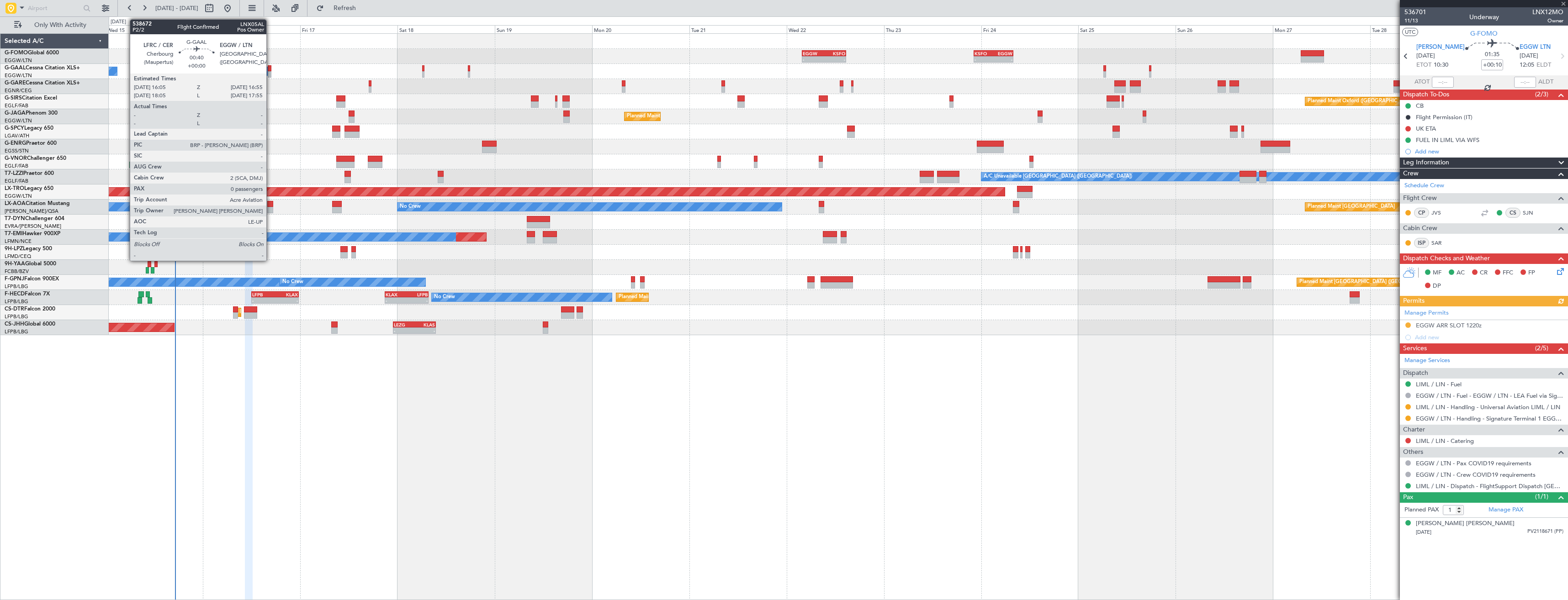
type input "0"
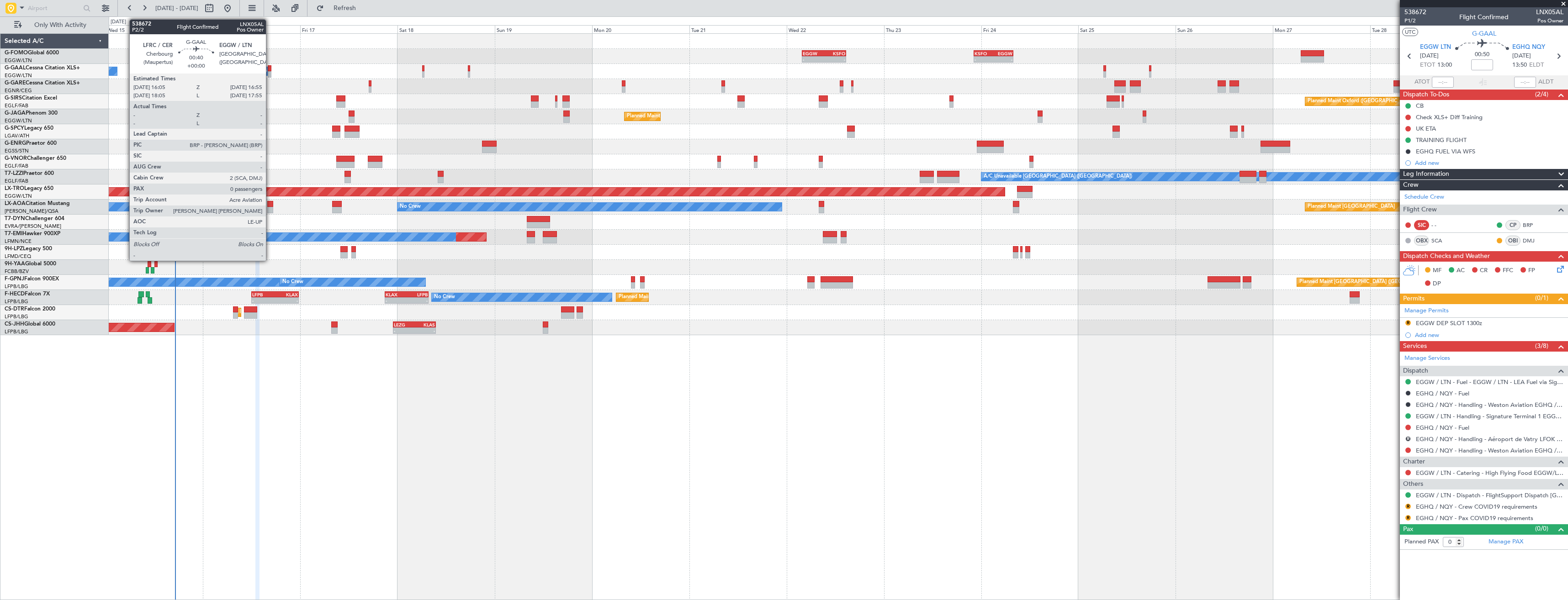
click at [270, 70] on div at bounding box center [270, 69] width 4 height 6
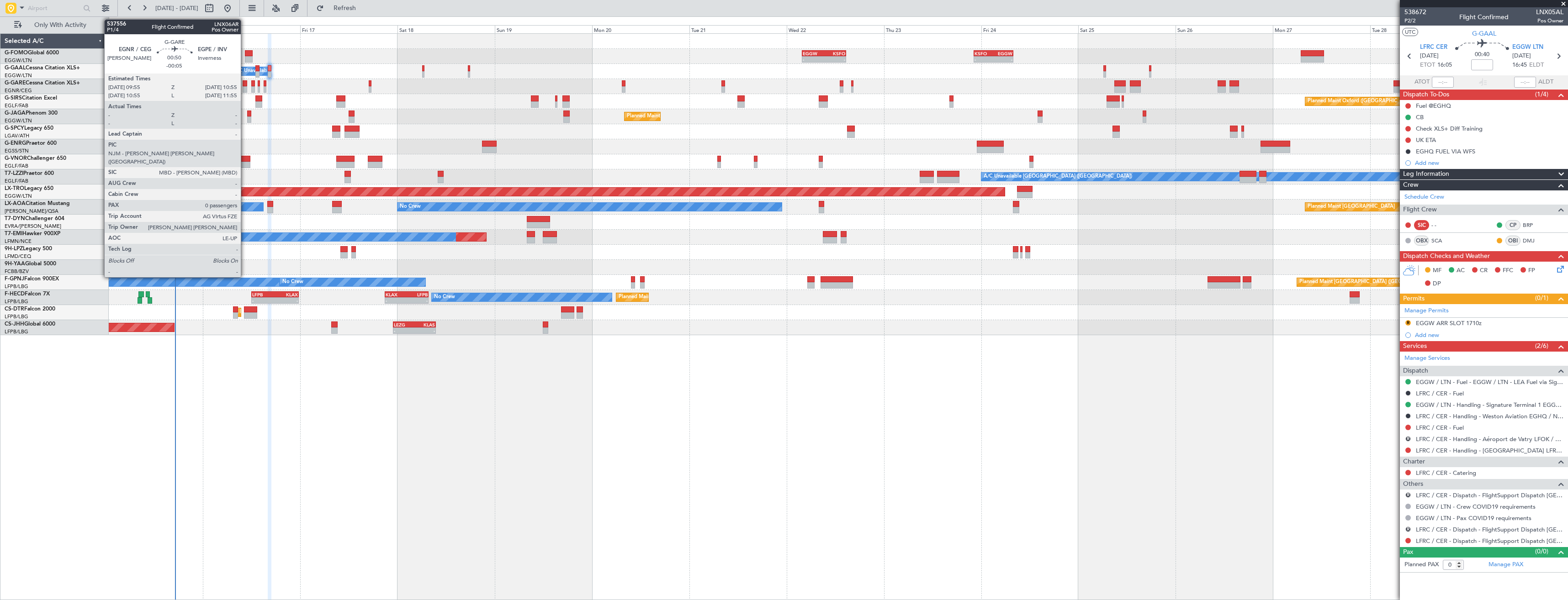
click at [245, 84] on div at bounding box center [244, 83] width 4 height 6
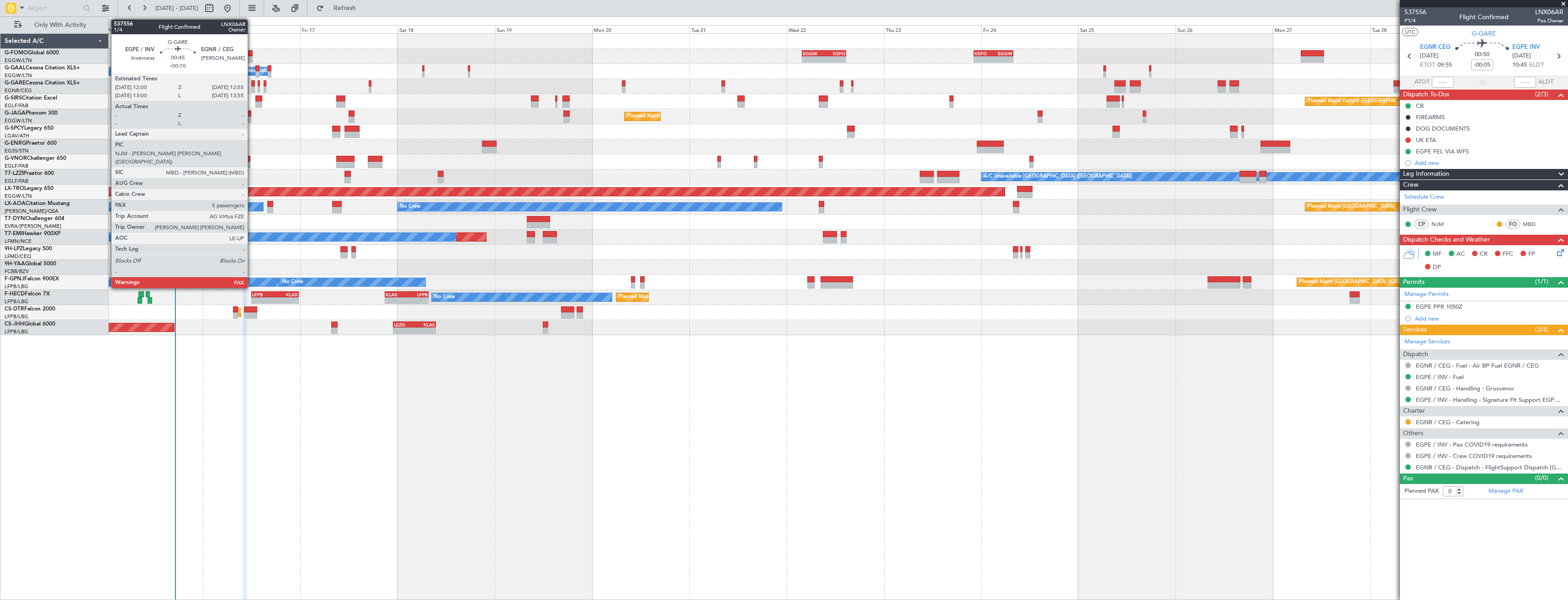
click at [252, 85] on div at bounding box center [253, 83] width 4 height 6
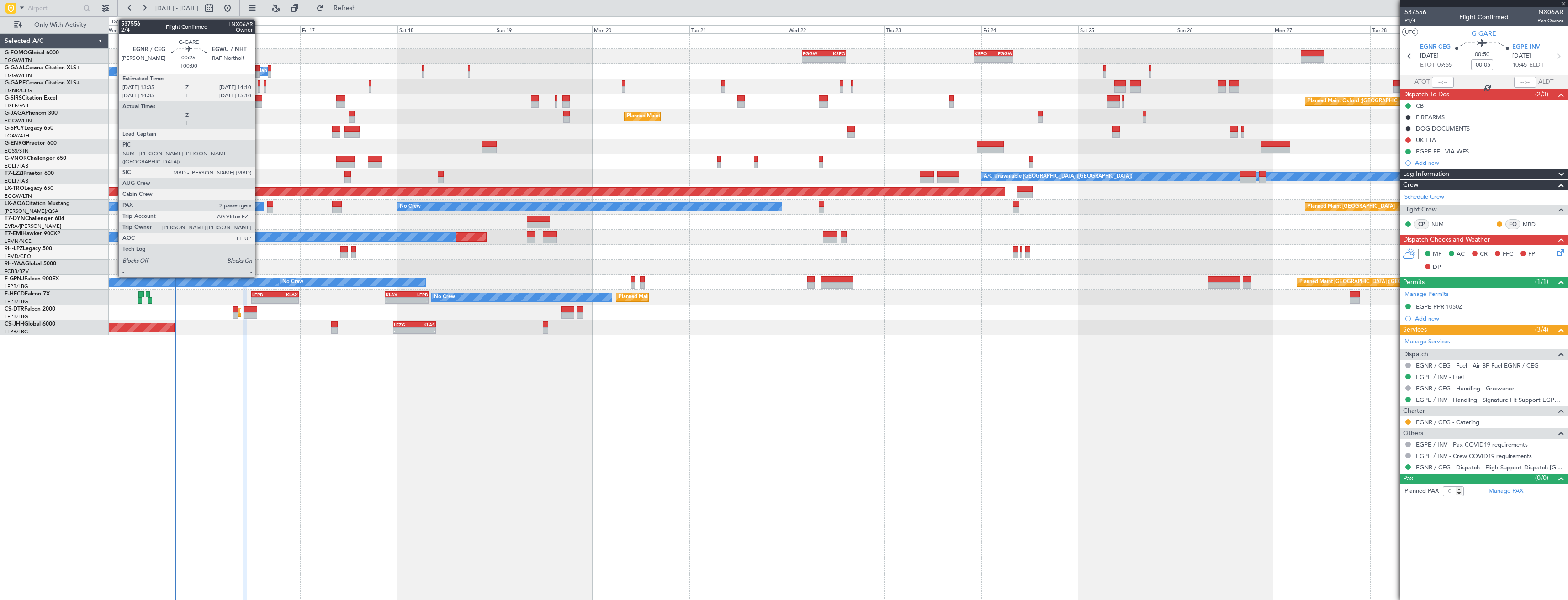
type input "-00:10"
type input "5"
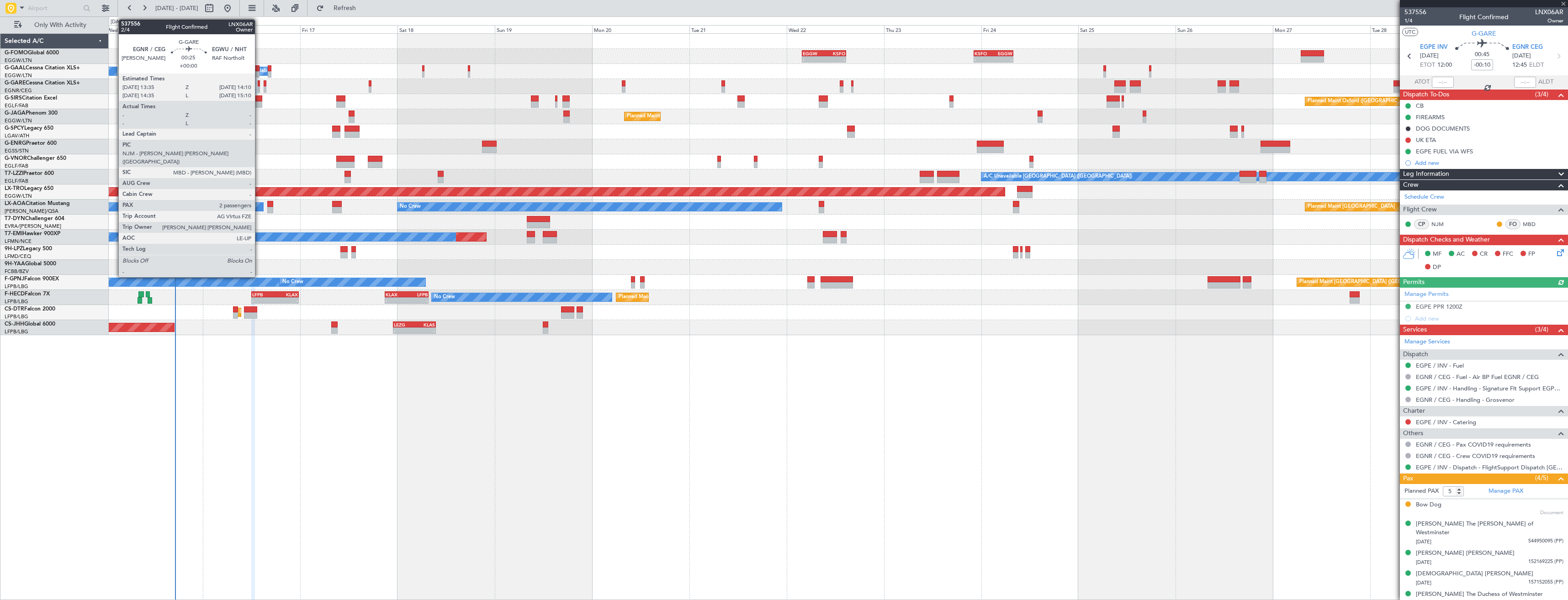
click at [259, 85] on div at bounding box center [259, 83] width 2 height 6
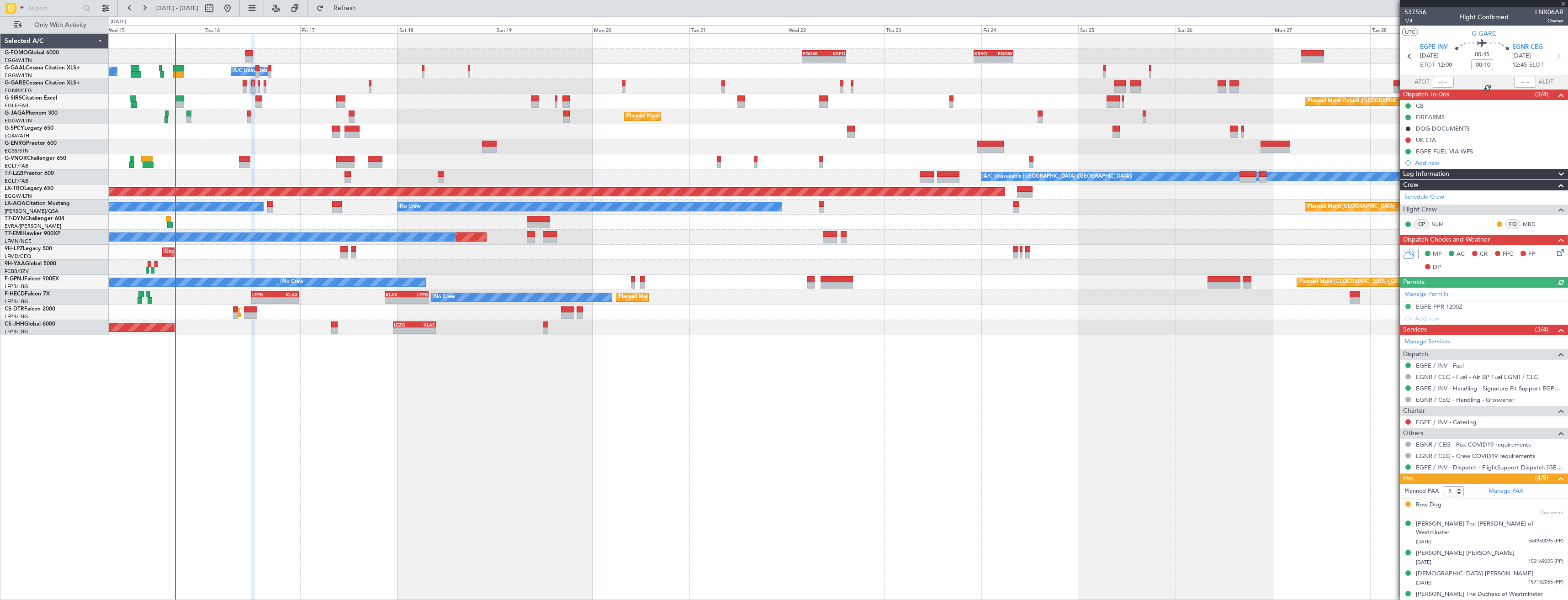
type input "2"
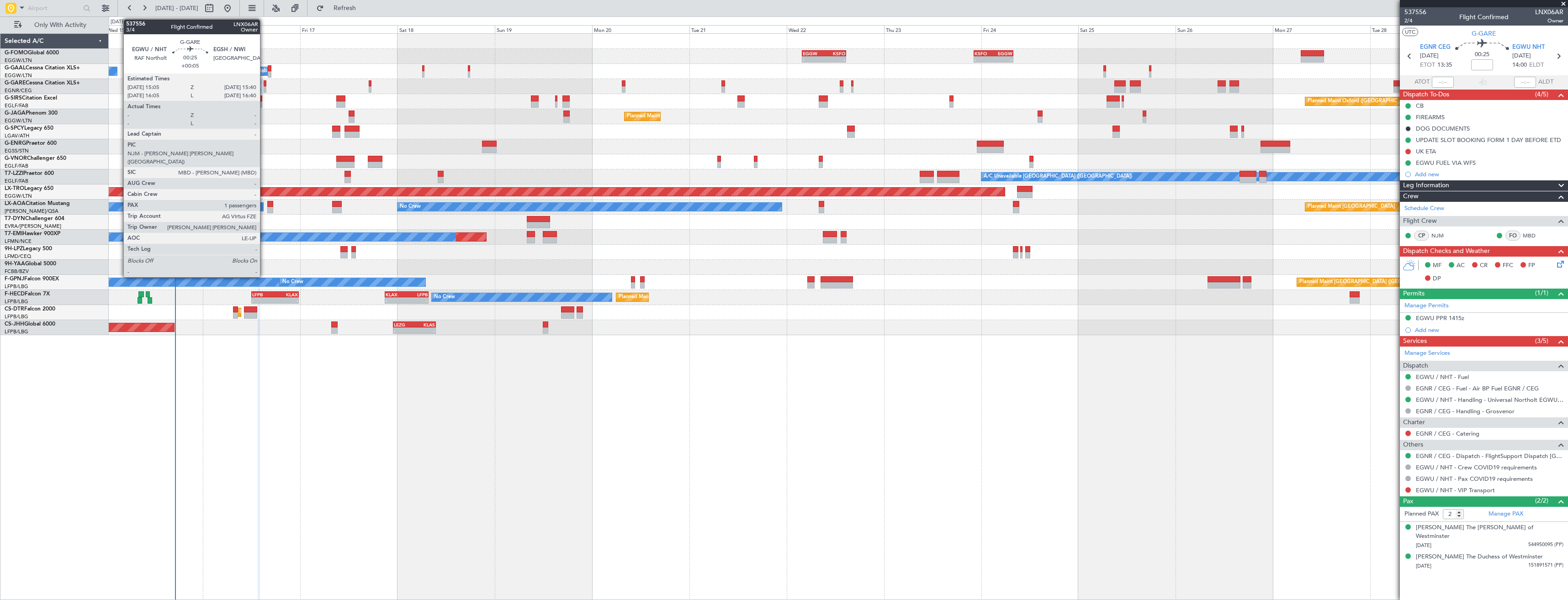
click at [264, 86] on div at bounding box center [265, 83] width 2 height 6
type input "+00:05"
type input "1"
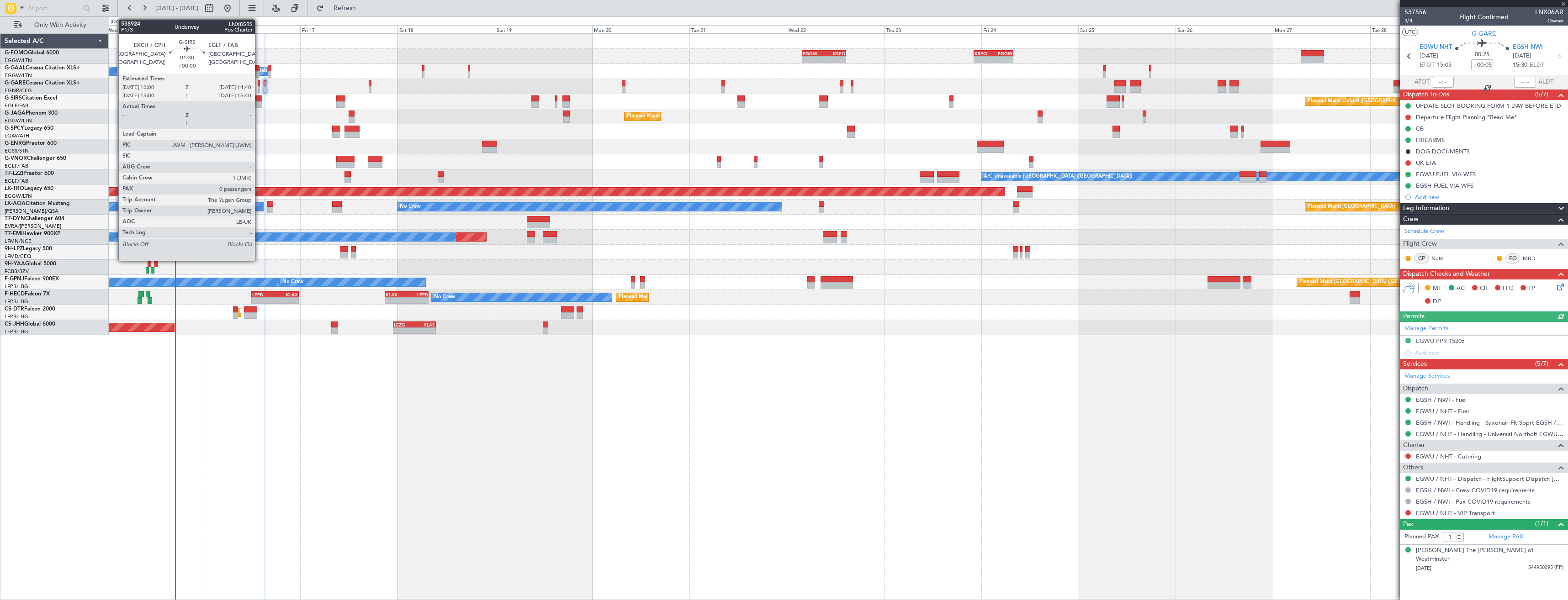
click at [259, 105] on div at bounding box center [258, 105] width 7 height 6
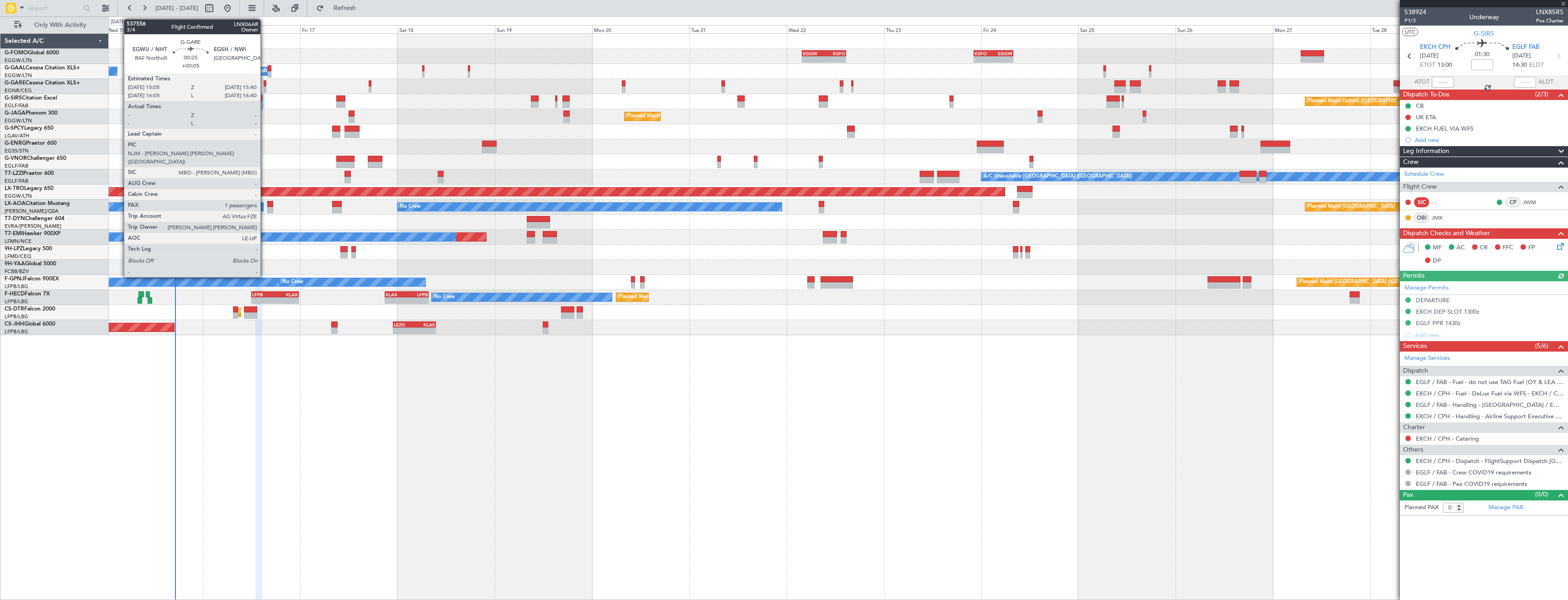
click at [265, 91] on div at bounding box center [265, 89] width 2 height 6
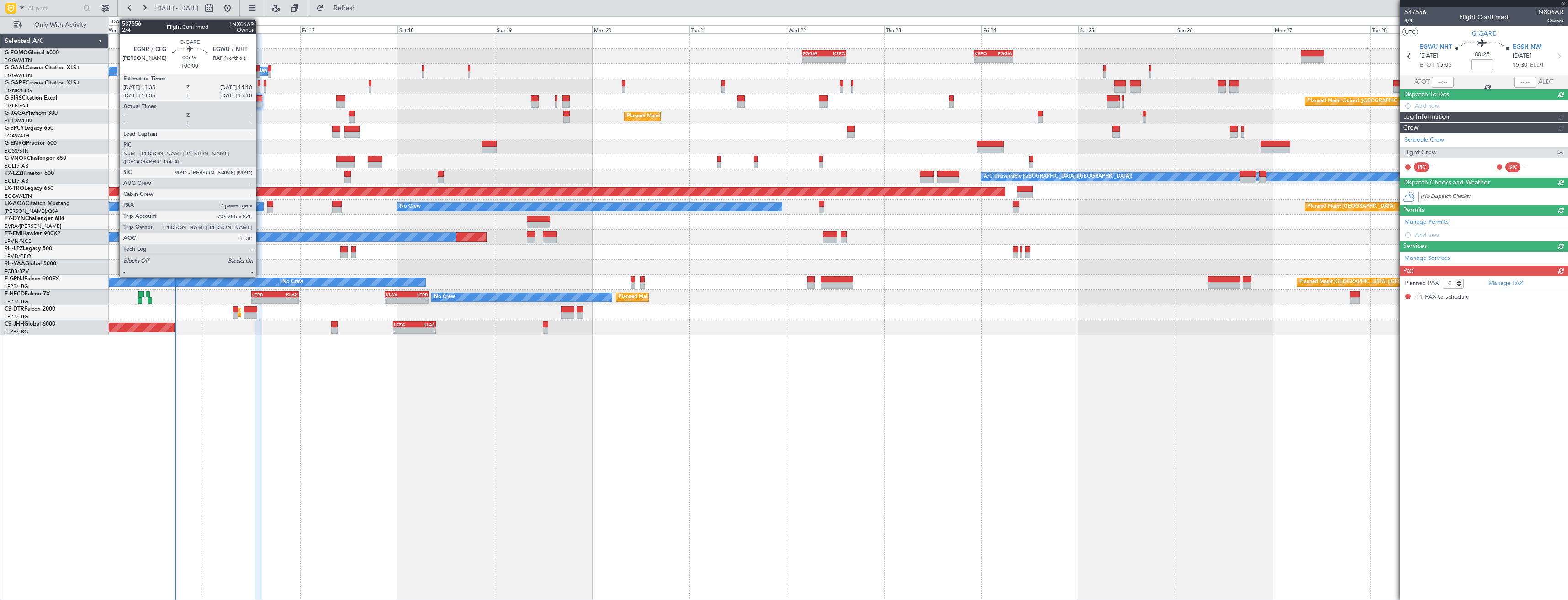
type input "+00:05"
type input "1"
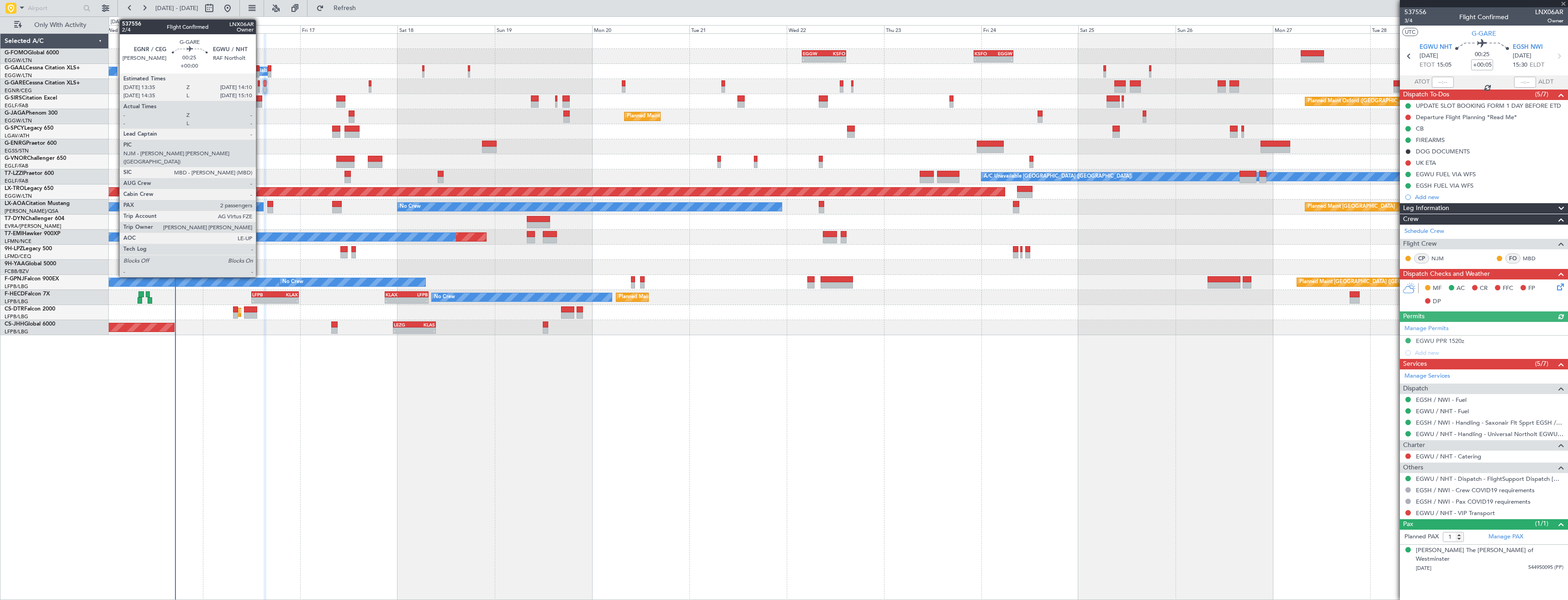
click at [260, 88] on div at bounding box center [259, 89] width 2 height 6
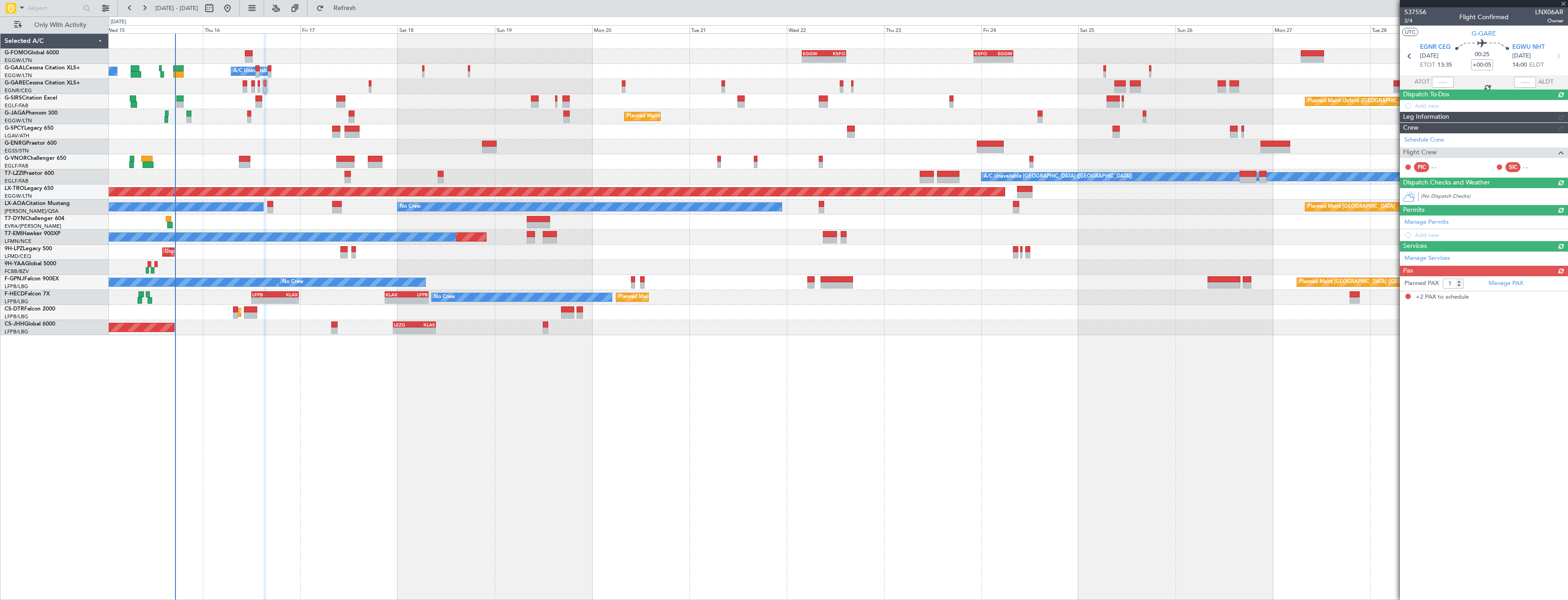
type input "2"
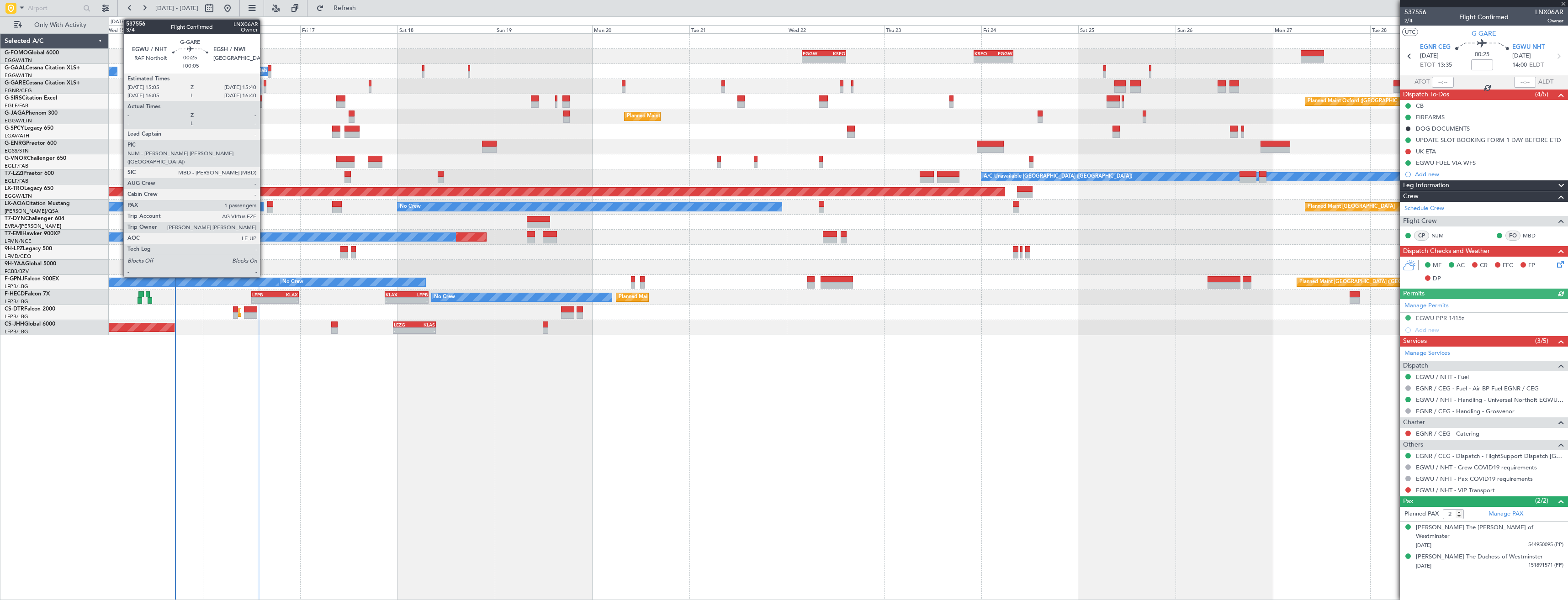
click at [264, 88] on div at bounding box center [265, 89] width 2 height 6
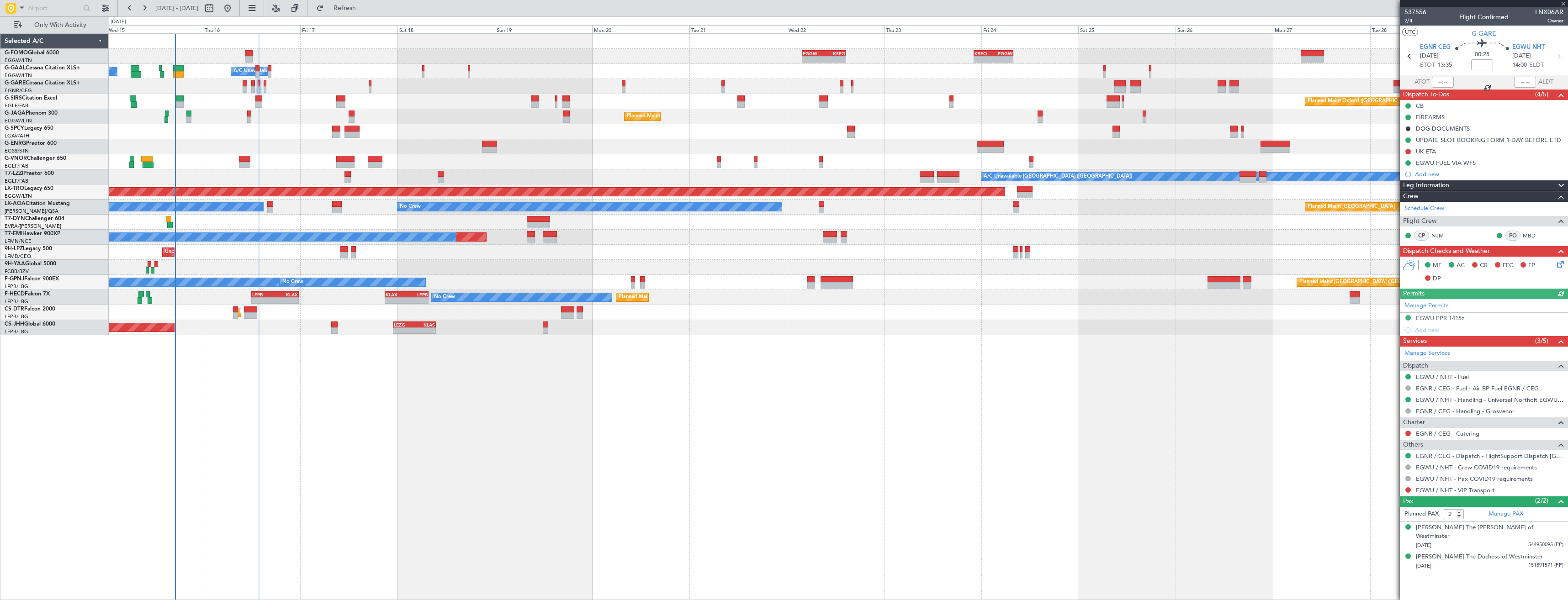
type input "+00:05"
type input "1"
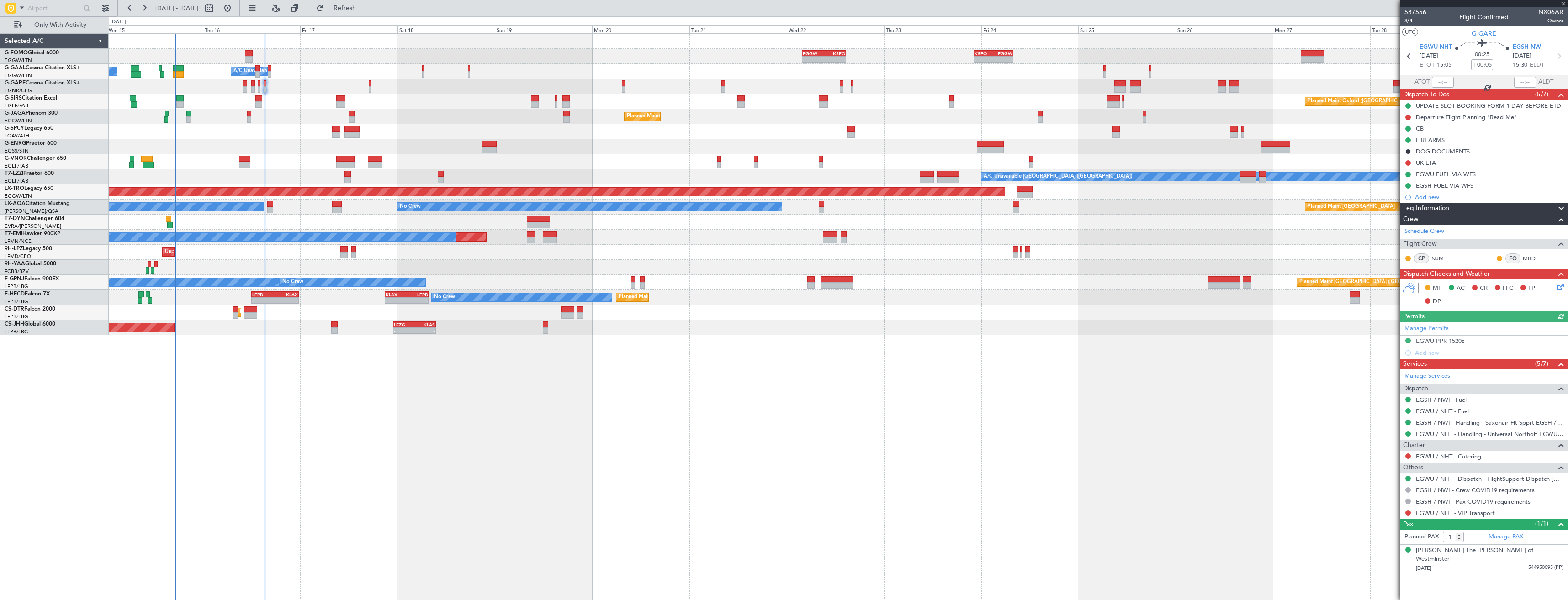
click at [1409, 23] on span "3/4" at bounding box center [1415, 21] width 22 height 8
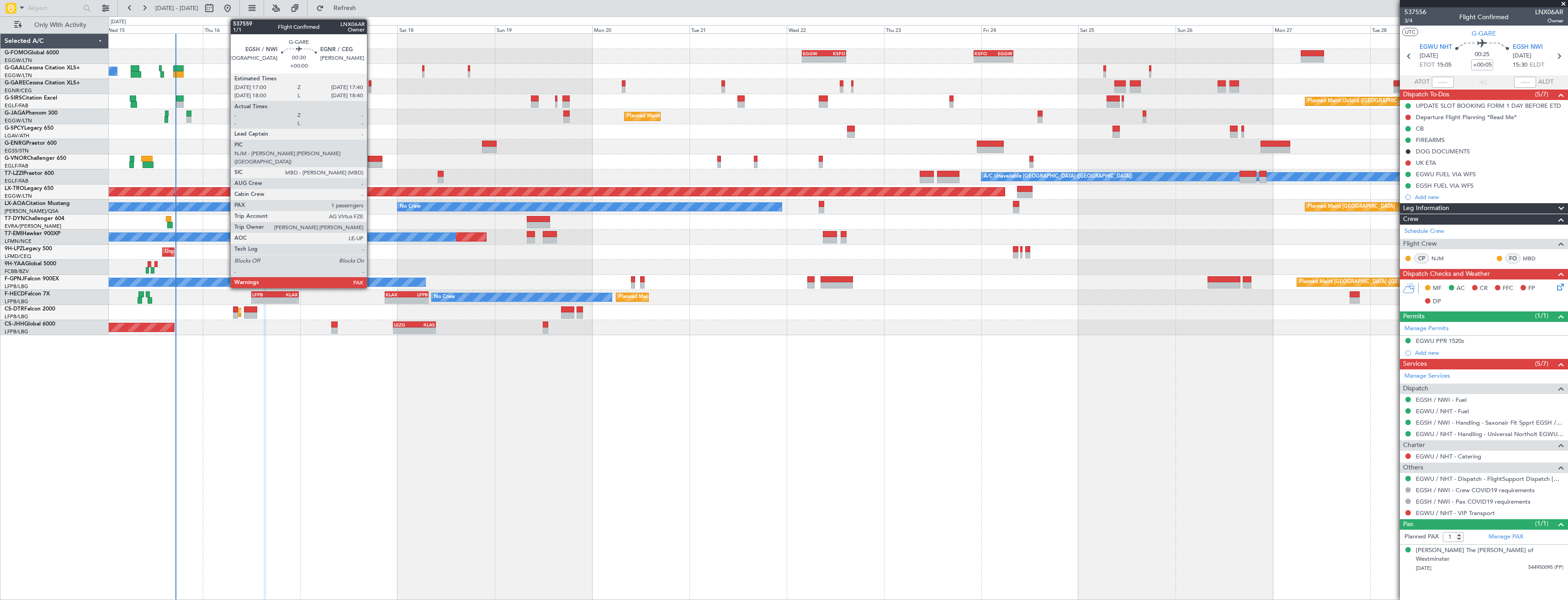
click at [371, 87] on div at bounding box center [370, 89] width 2 height 6
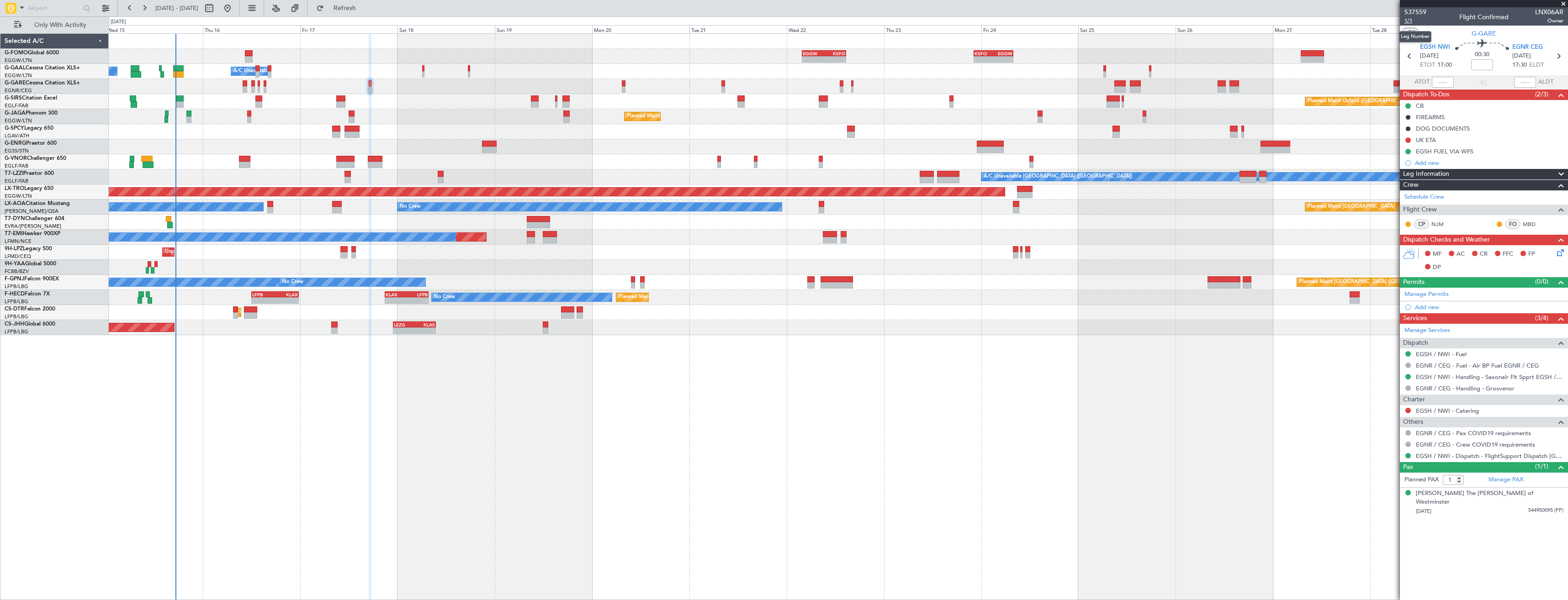
click at [1409, 22] on span "1/1" at bounding box center [1415, 21] width 22 height 8
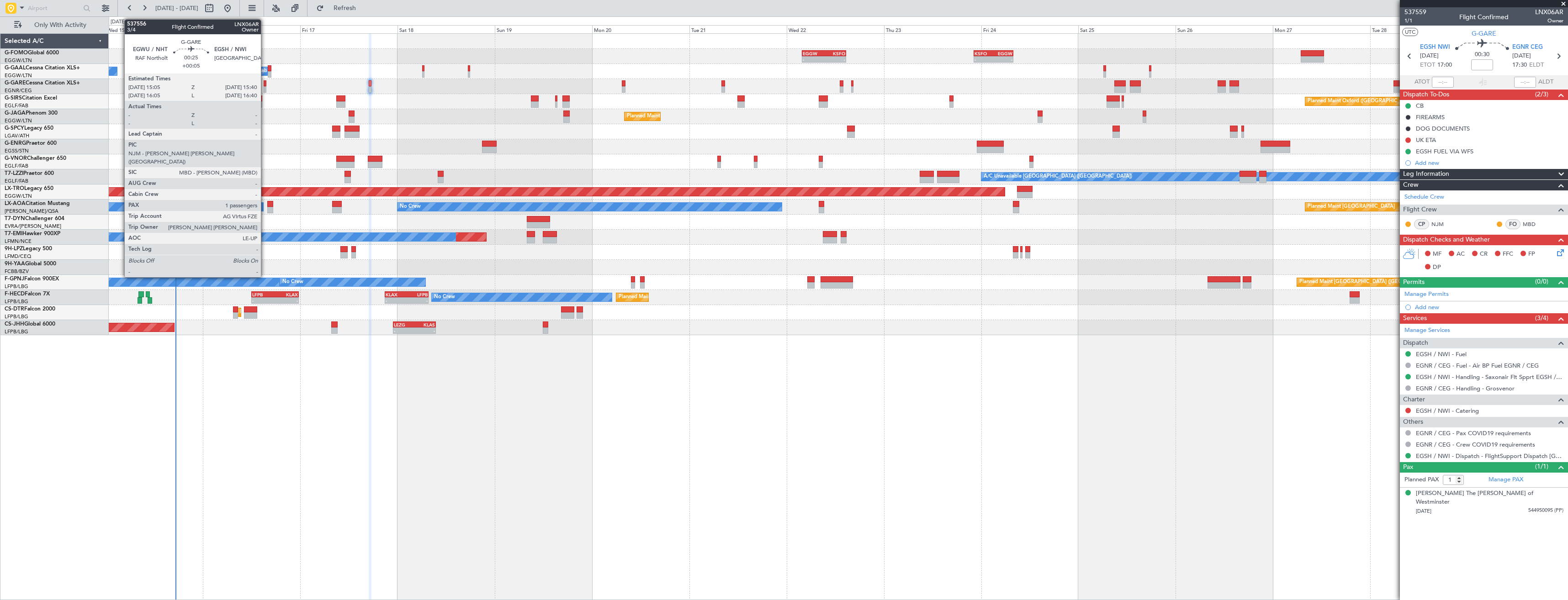
click at [265, 85] on div at bounding box center [265, 83] width 2 height 6
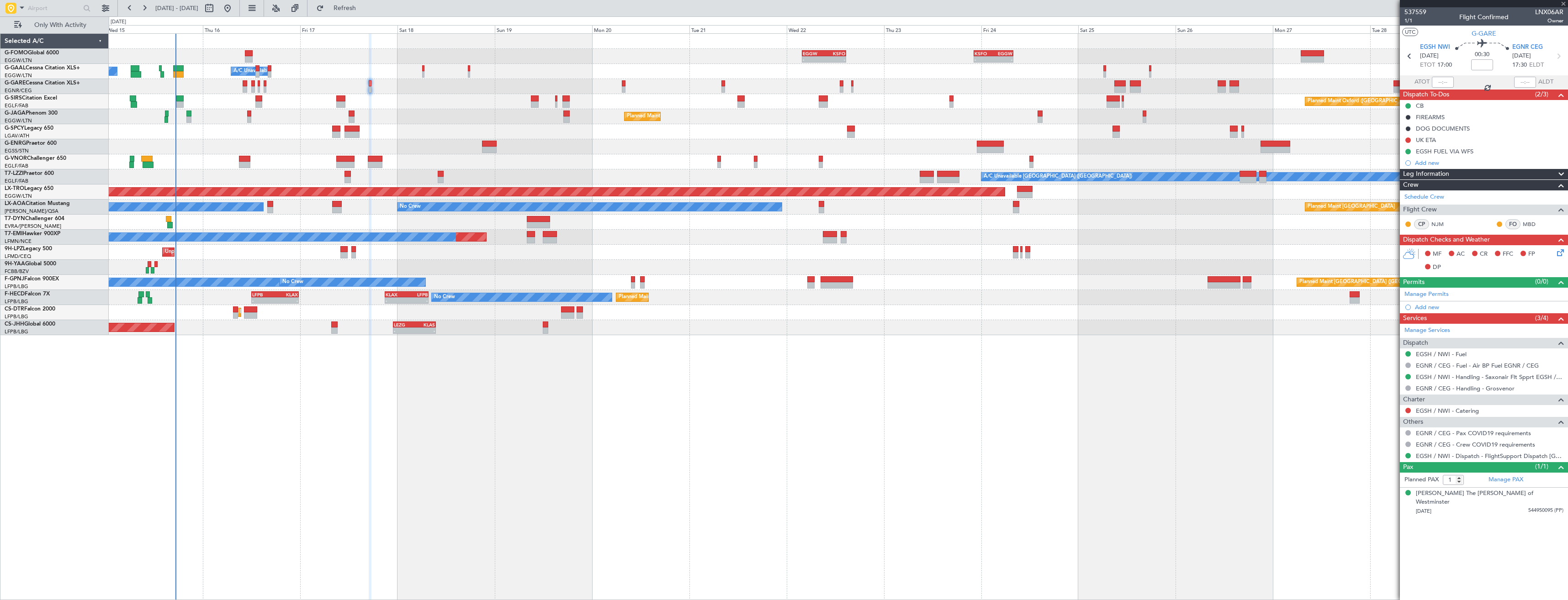
type input "+00:05"
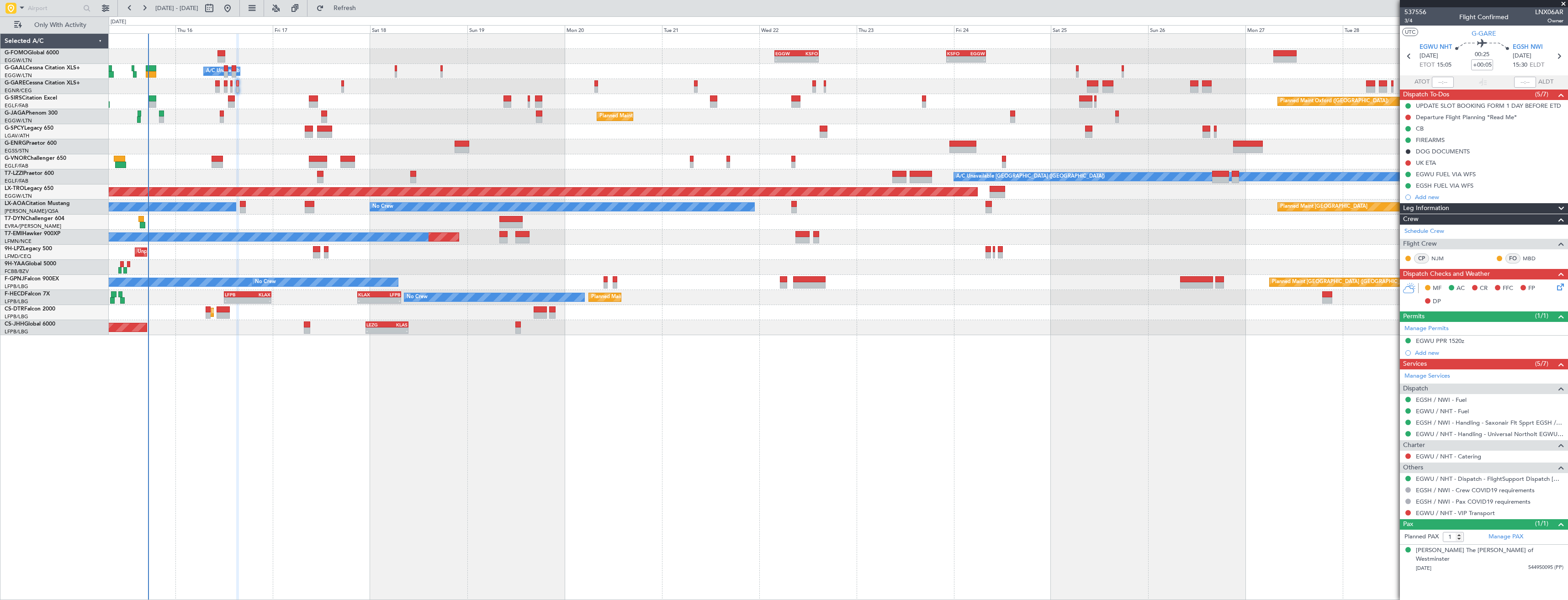
click at [344, 380] on div "- - EGGW 03:55 Z KSFO 14:45 Z - - KSFO 22:15 Z EGGW 08:00 Z Owner A/C Unavailab…" at bounding box center [839, 317] width 1459 height 567
click at [1561, 288] on icon at bounding box center [1559, 285] width 7 height 7
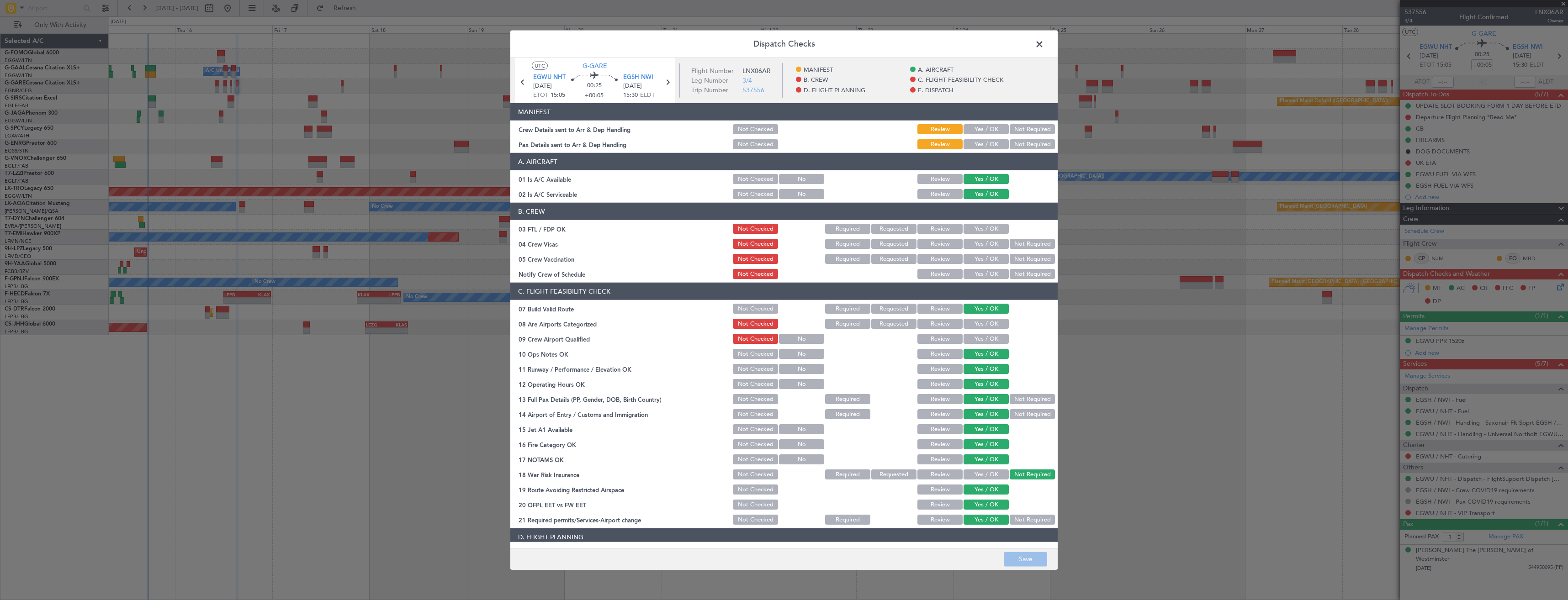
drag, startPoint x: 970, startPoint y: 147, endPoint x: 969, endPoint y: 137, distance: 10.0
click at [970, 144] on button "Yes / OK" at bounding box center [986, 144] width 45 height 10
click at [968, 130] on button "Yes / OK" at bounding box center [986, 129] width 45 height 10
click at [1038, 563] on button "Save" at bounding box center [1025, 559] width 43 height 15
click at [1044, 45] on span at bounding box center [1044, 47] width 0 height 18
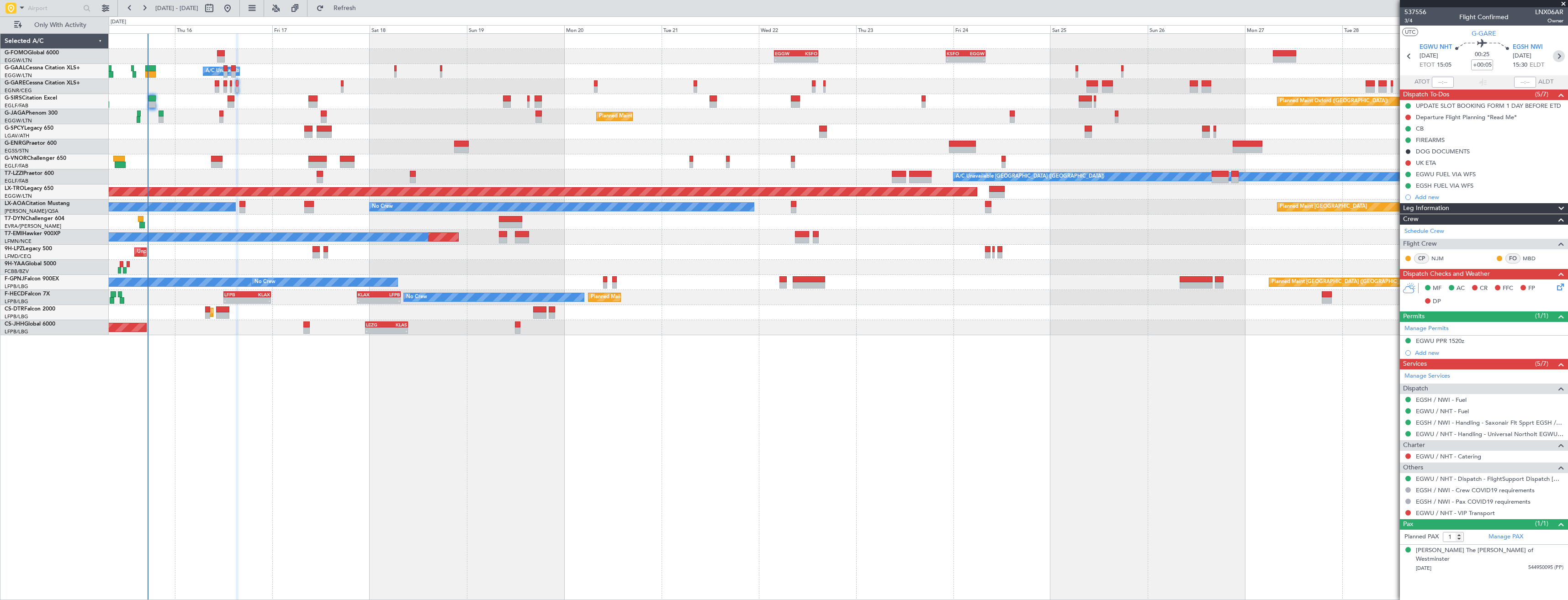
click at [1555, 57] on icon at bounding box center [1558, 56] width 12 height 12
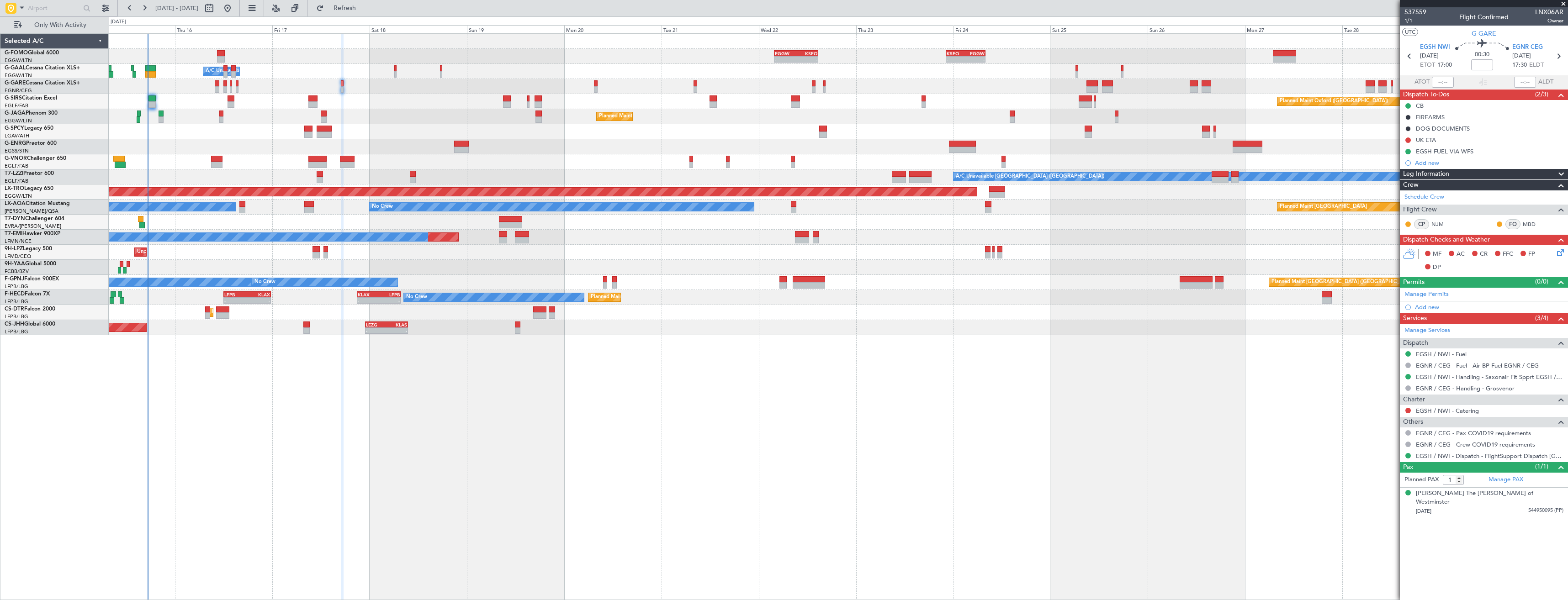
click at [1562, 252] on icon at bounding box center [1559, 251] width 7 height 7
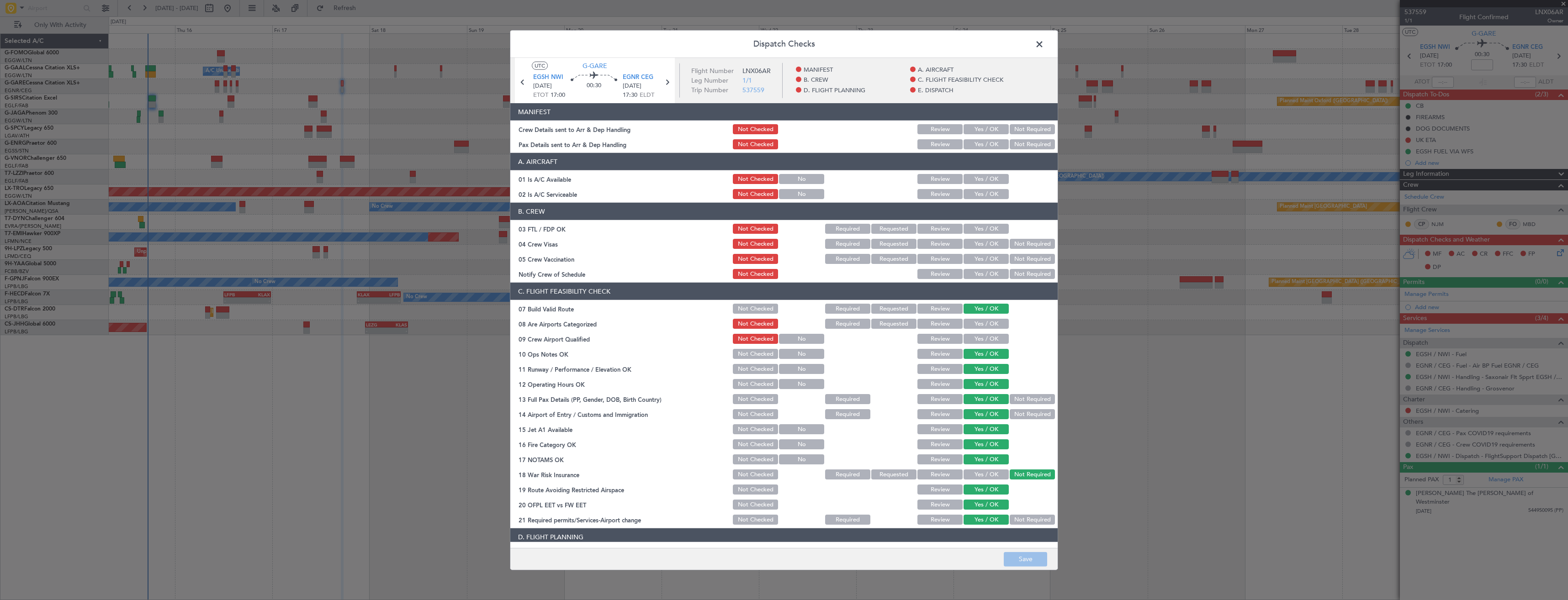
click at [992, 142] on button "Yes / OK" at bounding box center [986, 144] width 45 height 10
click at [975, 127] on button "Yes / OK" at bounding box center [986, 129] width 45 height 10
click at [1029, 552] on button "Save" at bounding box center [1025, 559] width 43 height 15
click at [1044, 45] on span at bounding box center [1044, 47] width 0 height 18
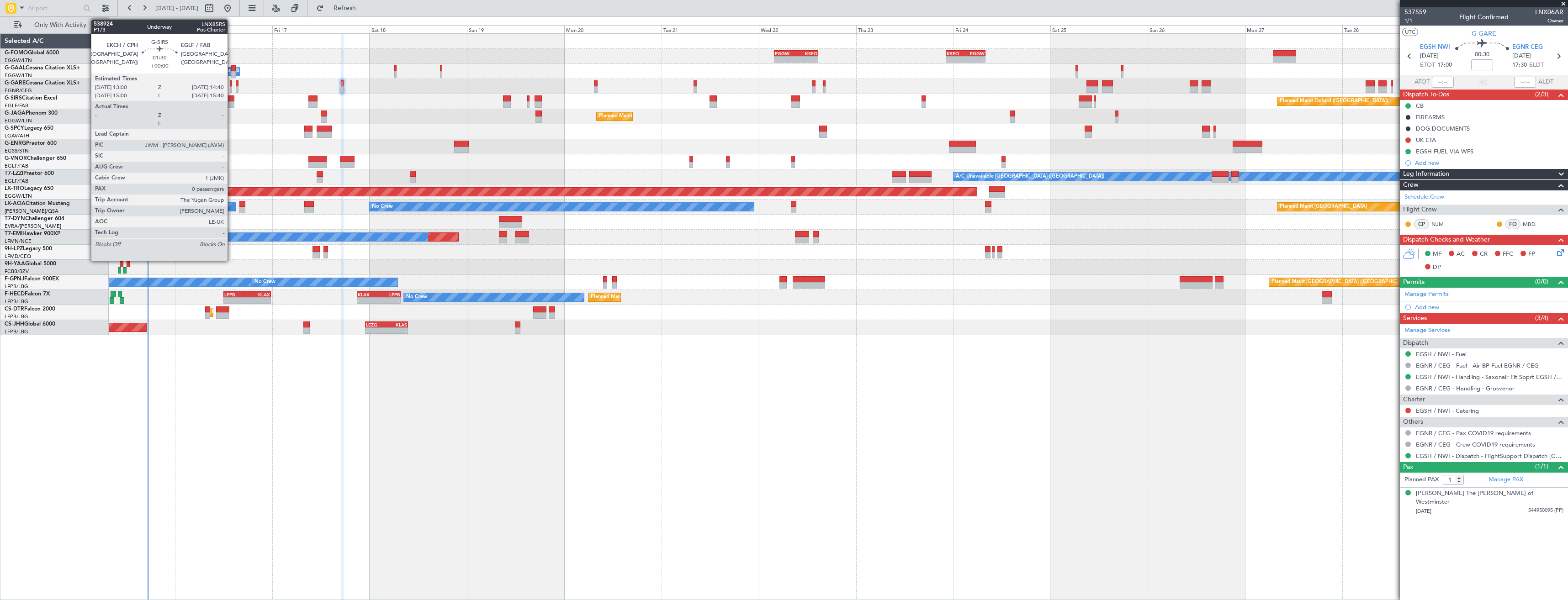
click at [232, 100] on div at bounding box center [230, 99] width 7 height 6
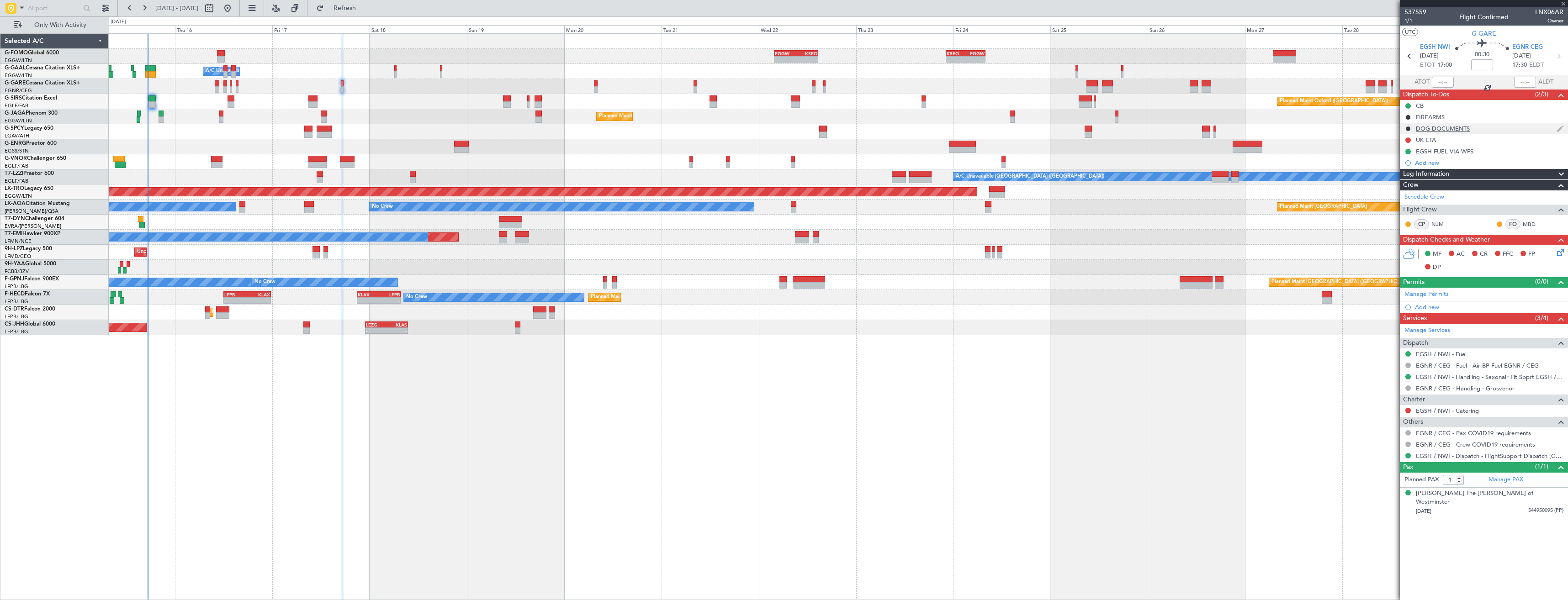
type input "0"
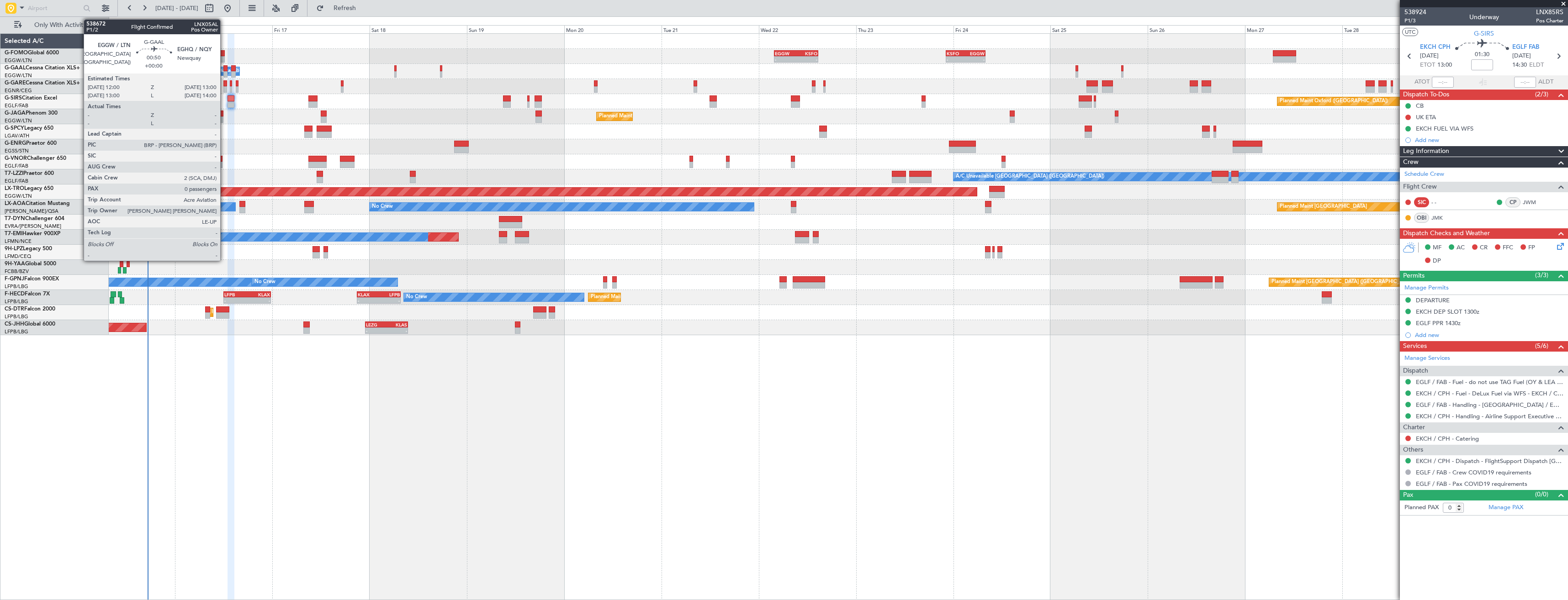
click at [224, 75] on div at bounding box center [225, 74] width 4 height 6
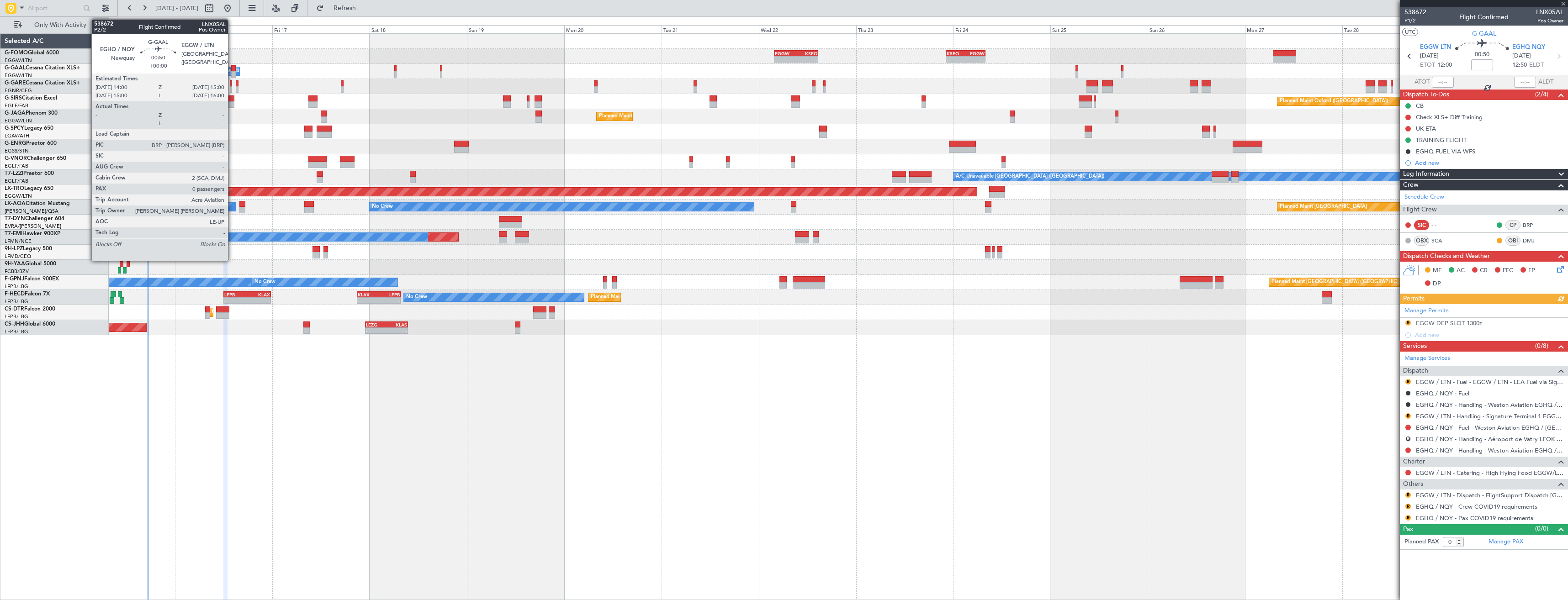
click at [233, 75] on div at bounding box center [233, 74] width 4 height 6
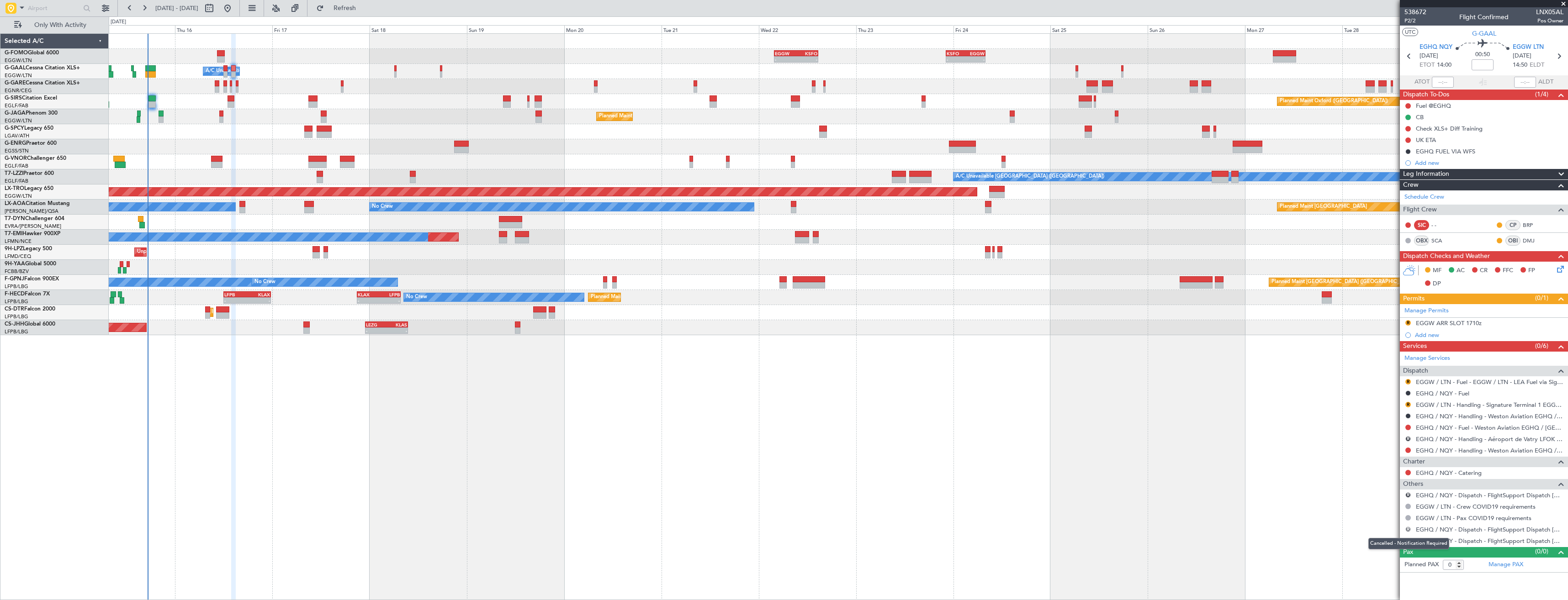
click at [1409, 529] on button "R" at bounding box center [1408, 529] width 6 height 6
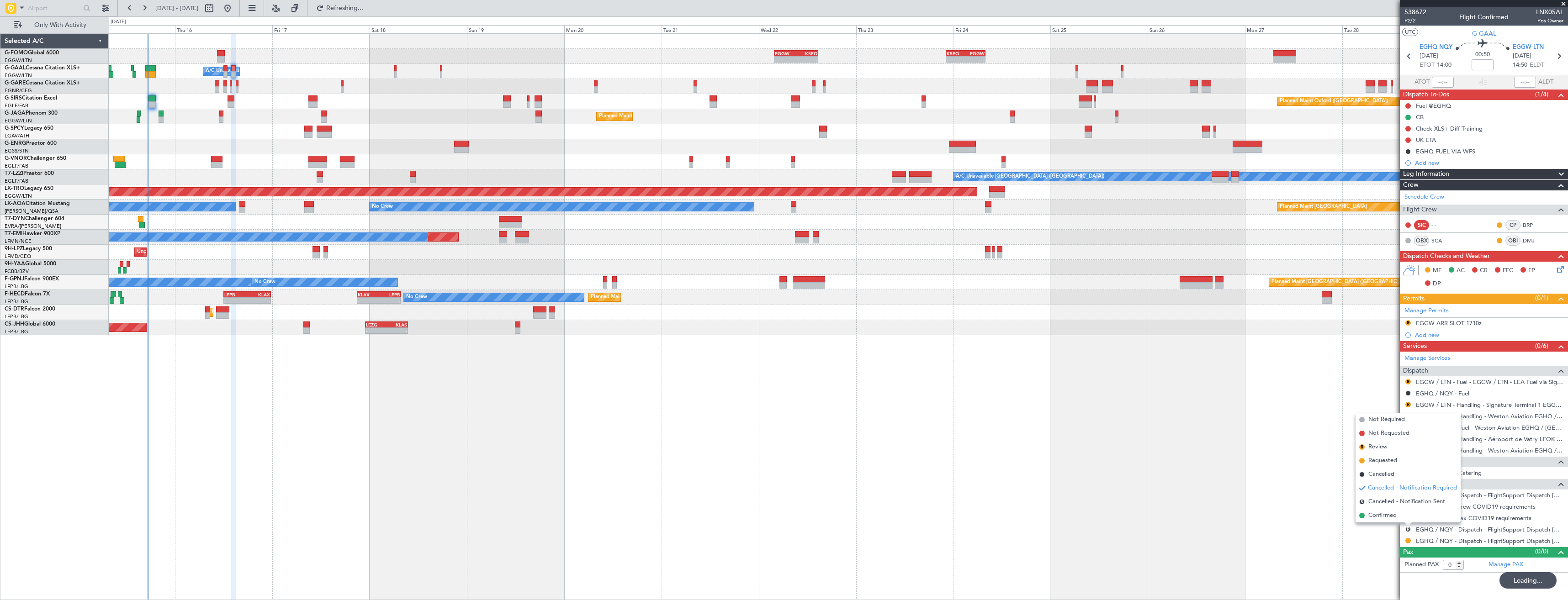
drag, startPoint x: 1371, startPoint y: 418, endPoint x: 1392, endPoint y: 451, distance: 39.1
click at [1372, 418] on span "Not Required" at bounding box center [1387, 419] width 37 height 9
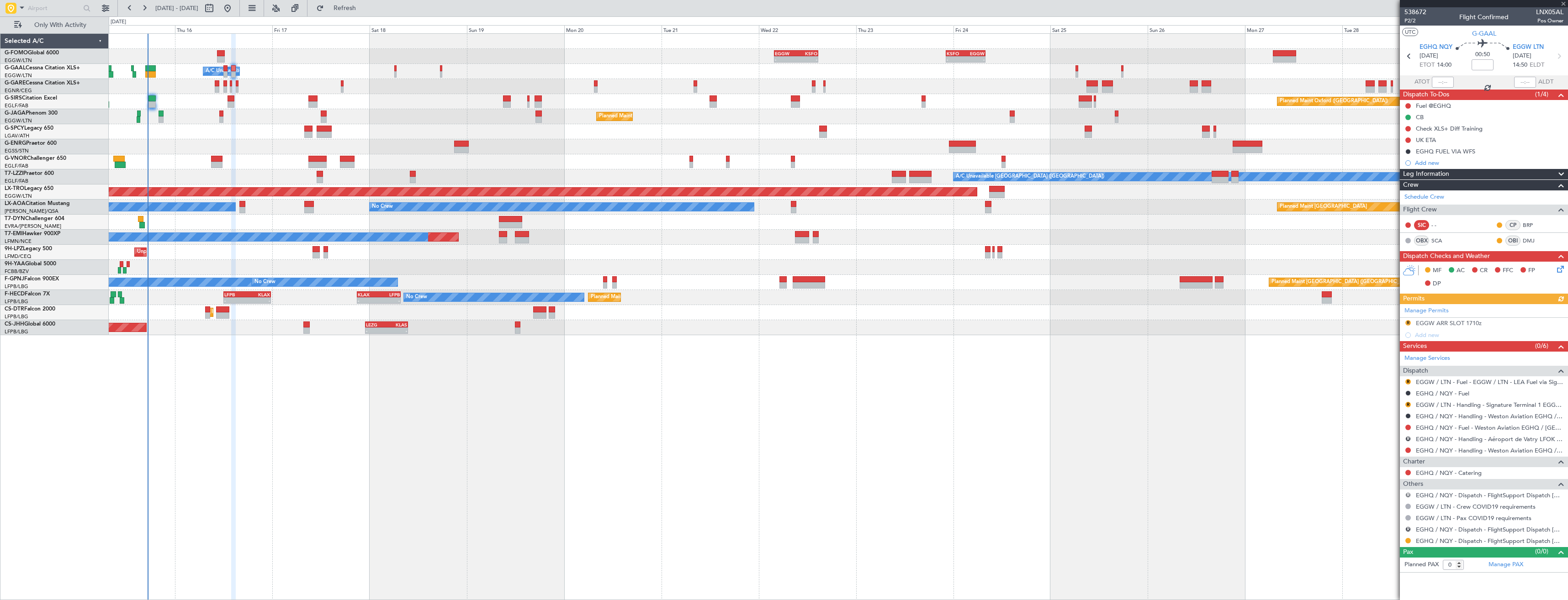
click at [1408, 496] on button "R" at bounding box center [1408, 495] width 6 height 6
click at [1381, 386] on span "Not Required" at bounding box center [1387, 385] width 37 height 9
click at [1408, 541] on div "Not Required" at bounding box center [1408, 544] width 35 height 12
click at [1408, 540] on button at bounding box center [1408, 541] width 6 height 6
click at [1379, 527] on span "Confirmed" at bounding box center [1382, 527] width 28 height 9
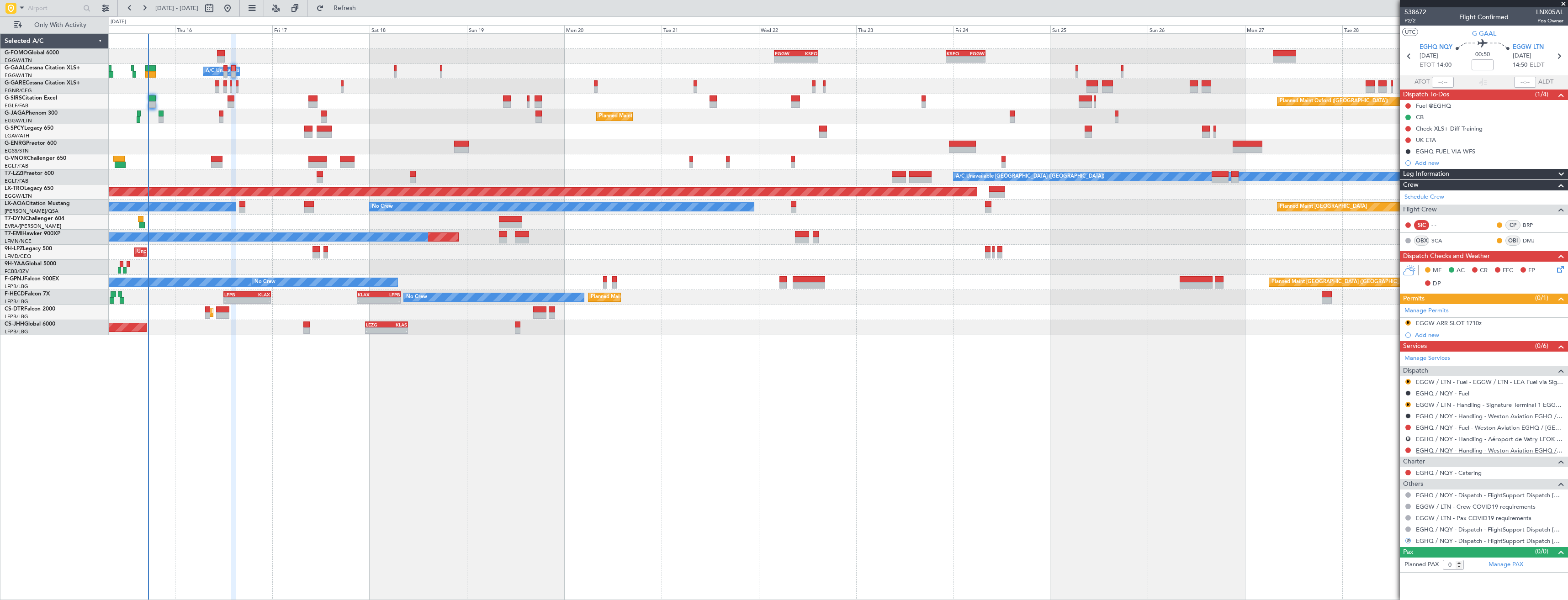
click at [1453, 453] on link "EGHQ / NQY - Handling - Weston Aviation EGHQ / NQY" at bounding box center [1489, 450] width 148 height 8
click at [364, 6] on span "Refresh" at bounding box center [345, 8] width 39 height 6
click at [1463, 408] on mat-tooltip-component "EGGW / LTN - Handling - Signature Terminal 1 EGGW / LTN" at bounding box center [1485, 421] width 154 height 24
click at [1463, 405] on link "EGGW / LTN - Handling - Signature Terminal 1 EGGW / LTN" at bounding box center [1489, 405] width 148 height 8
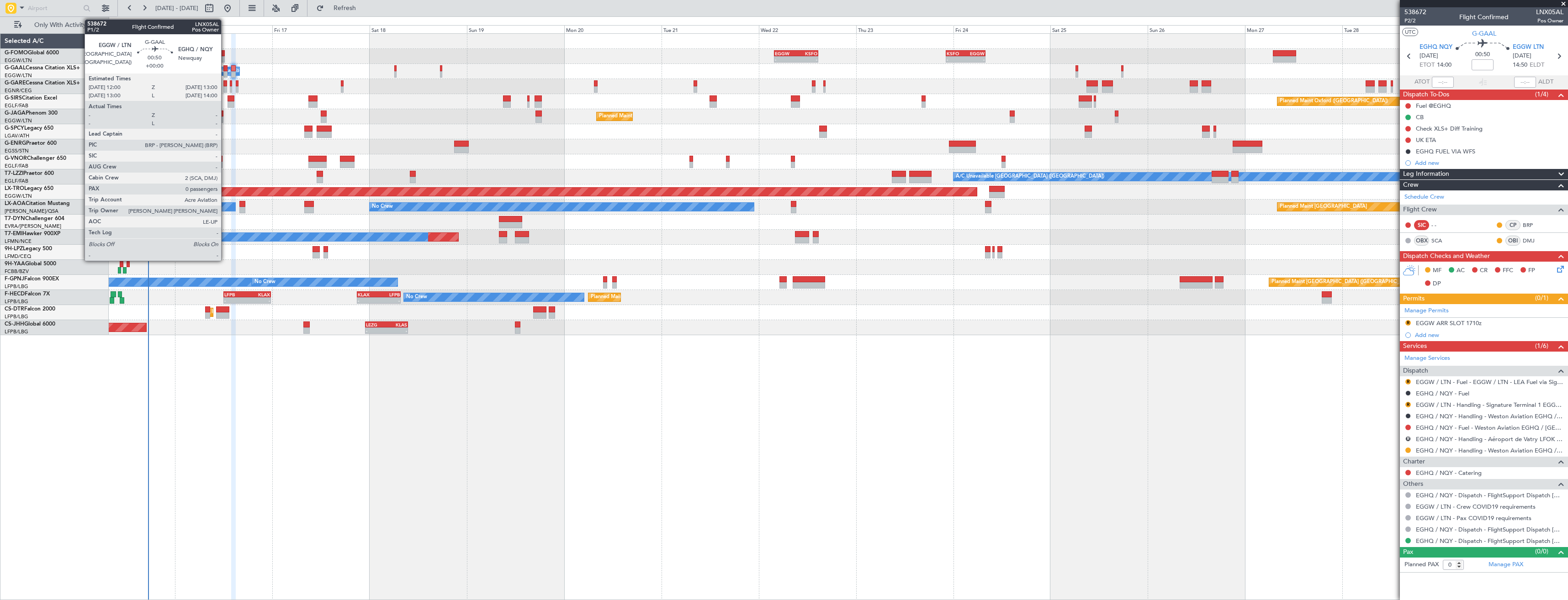
click at [225, 69] on div at bounding box center [225, 69] width 4 height 6
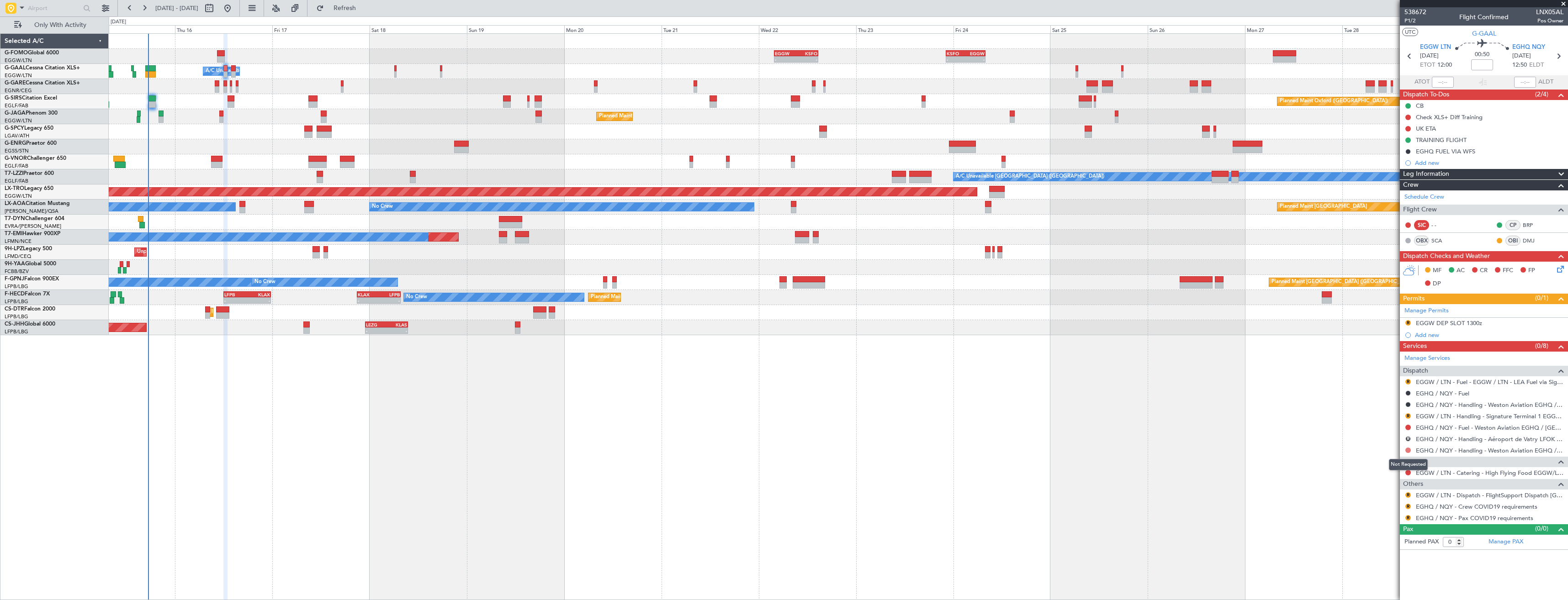
click at [1406, 448] on button at bounding box center [1408, 450] width 6 height 6
click at [1392, 503] on span "Requested" at bounding box center [1382, 504] width 29 height 9
drag, startPoint x: 1406, startPoint y: 493, endPoint x: 1395, endPoint y: 494, distance: 11.0
click at [1406, 493] on button "R" at bounding box center [1408, 495] width 6 height 6
drag, startPoint x: 1362, startPoint y: 383, endPoint x: 1373, endPoint y: 400, distance: 20.2
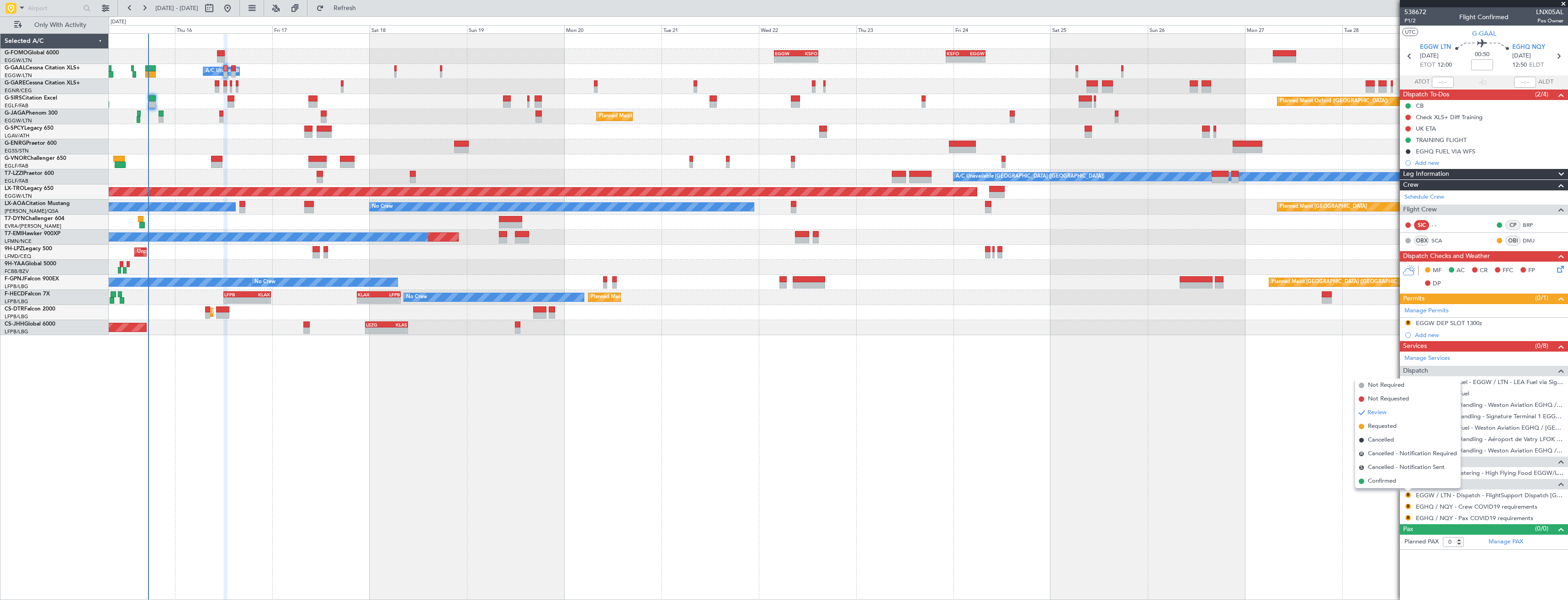
click at [1362, 384] on span at bounding box center [1361, 385] width 6 height 6
click at [1408, 505] on button "R" at bounding box center [1408, 506] width 6 height 6
click at [1371, 399] on span "Not Required" at bounding box center [1386, 397] width 37 height 9
click at [1408, 517] on button "R" at bounding box center [1408, 517] width 6 height 6
click at [1387, 506] on span "Confirmed" at bounding box center [1382, 504] width 28 height 9
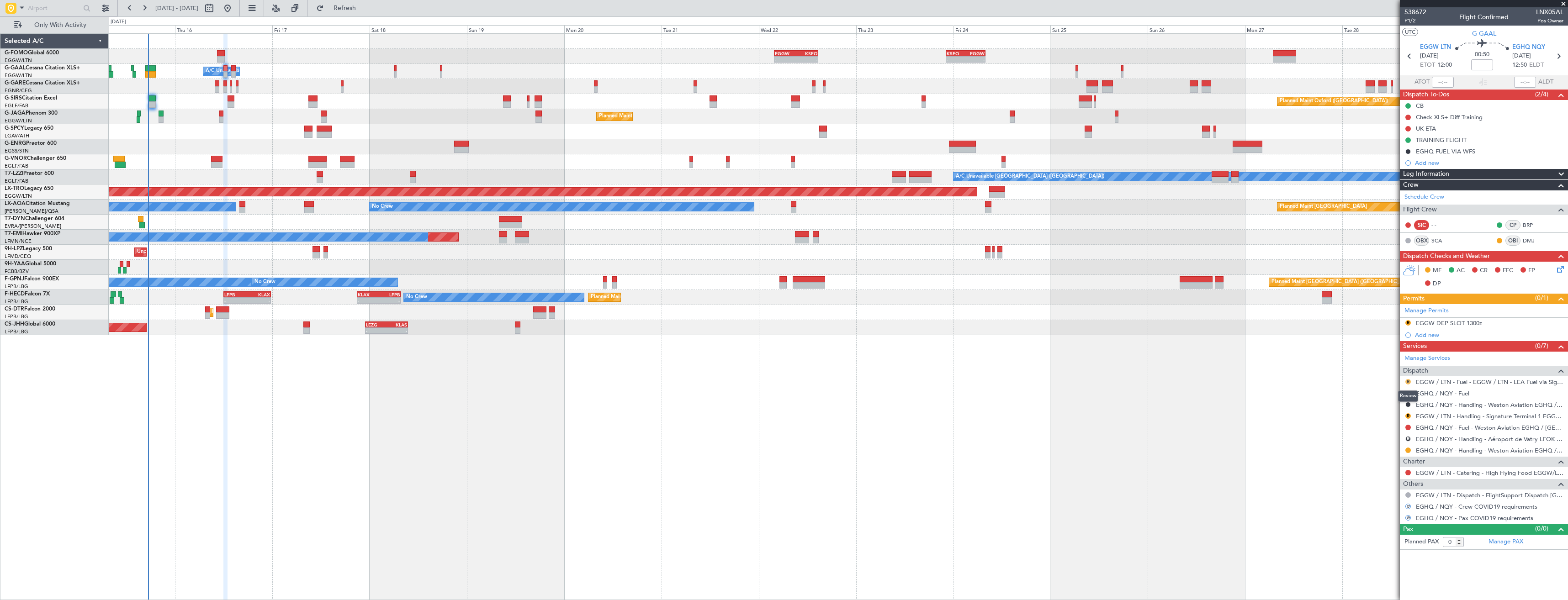
click at [1408, 381] on button "R" at bounding box center [1408, 381] width 6 height 6
click at [1379, 487] on span "Confirmed" at bounding box center [1382, 490] width 28 height 9
click at [1406, 418] on button "R" at bounding box center [1408, 416] width 6 height 6
click at [1381, 469] on span "Requested" at bounding box center [1382, 470] width 29 height 9
click at [1457, 324] on div "EGGW DEP SLOT 1300z" at bounding box center [1449, 323] width 66 height 8
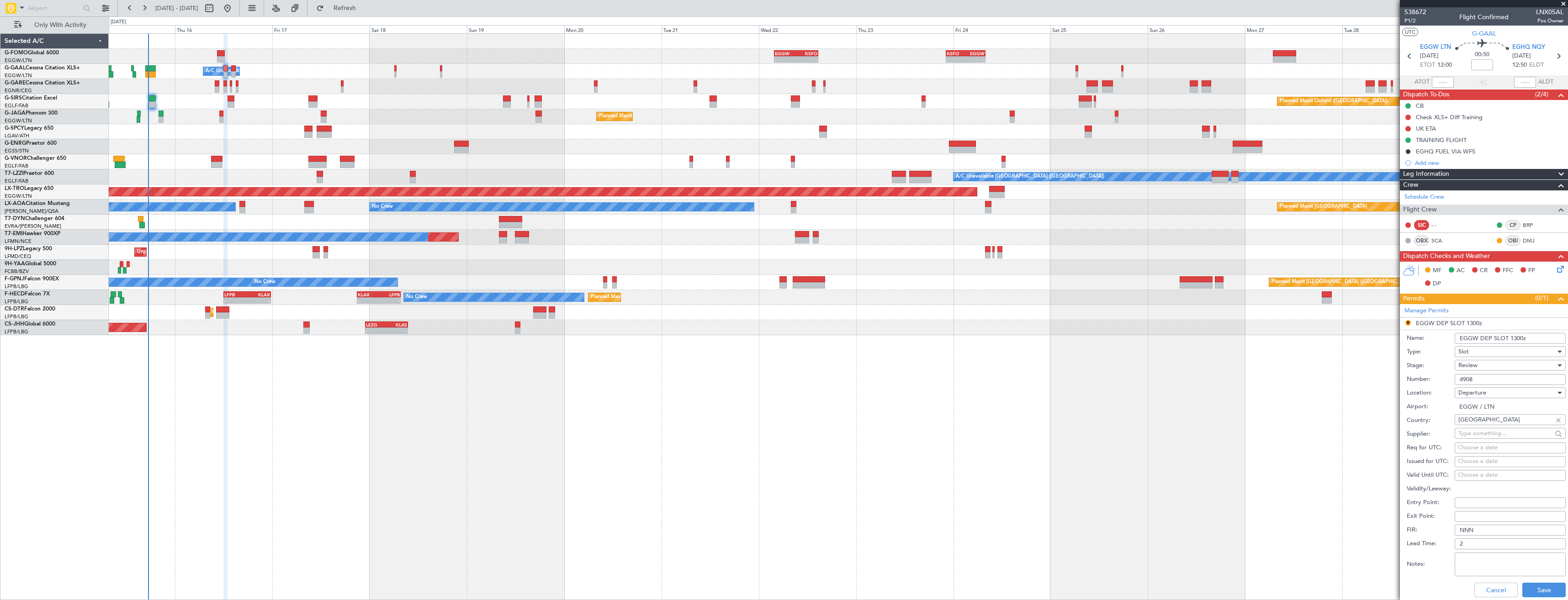
click at [1514, 342] on input "EGGW DEP SLOT 1300z" at bounding box center [1510, 339] width 111 height 11
type input "EGGW DEP SLOT 1200z"
click at [1506, 362] on div "Review" at bounding box center [1507, 365] width 97 height 13
click at [1498, 423] on span "Requested" at bounding box center [1506, 425] width 96 height 13
click at [1537, 580] on div "Cancel Save" at bounding box center [1486, 590] width 159 height 24
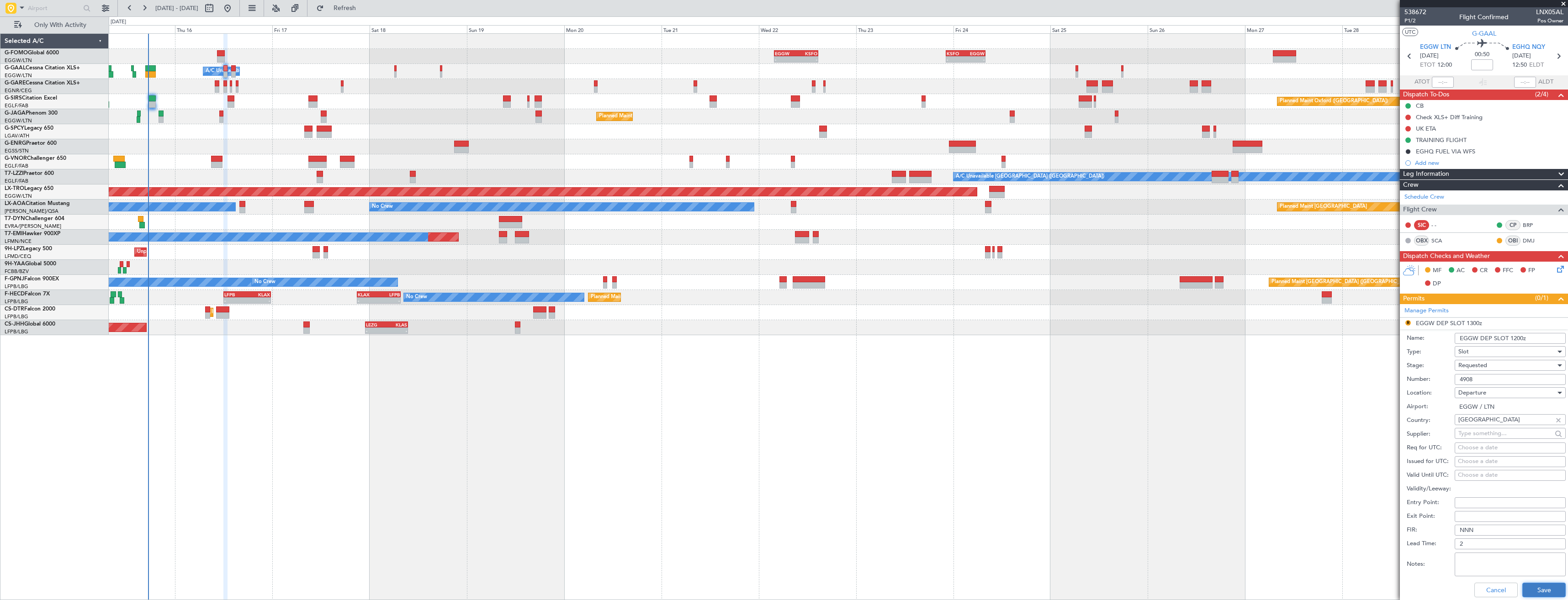
click at [1542, 587] on button "Save" at bounding box center [1544, 590] width 43 height 15
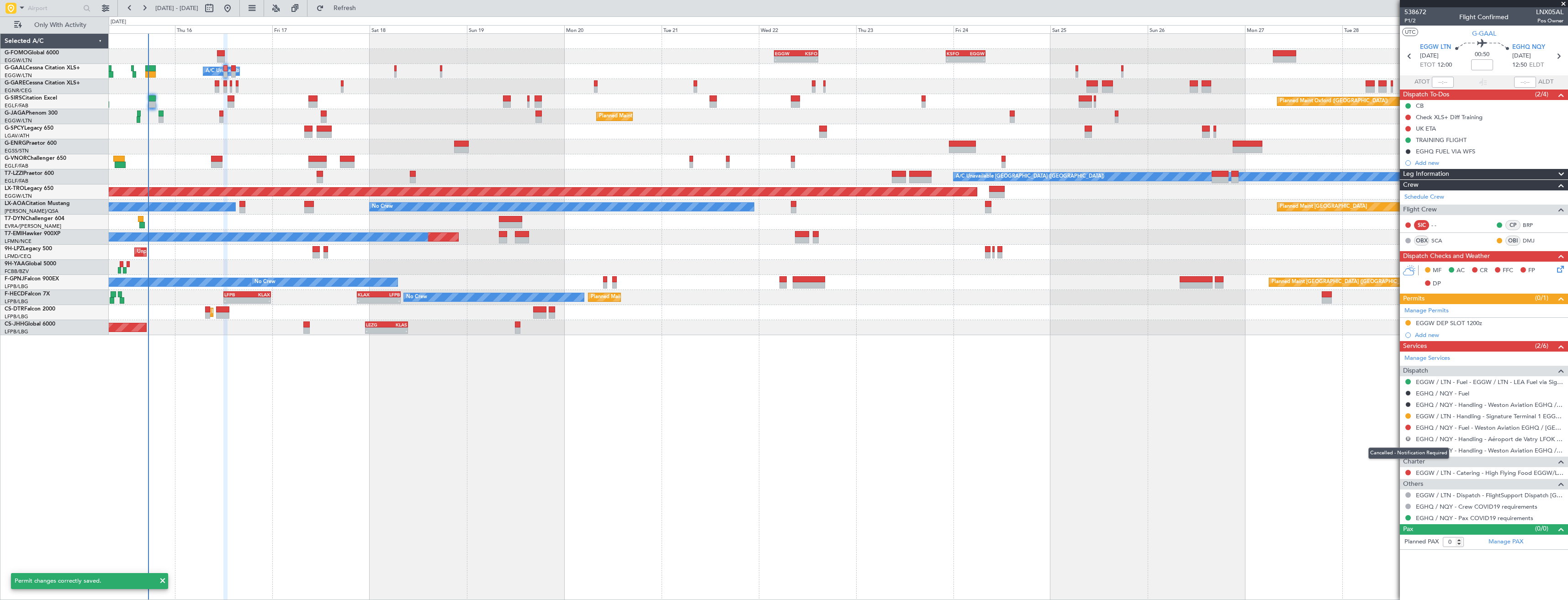
click at [1406, 438] on button "R" at bounding box center [1408, 438] width 6 height 6
click at [1372, 506] on span "Cancelled" at bounding box center [1381, 506] width 26 height 9
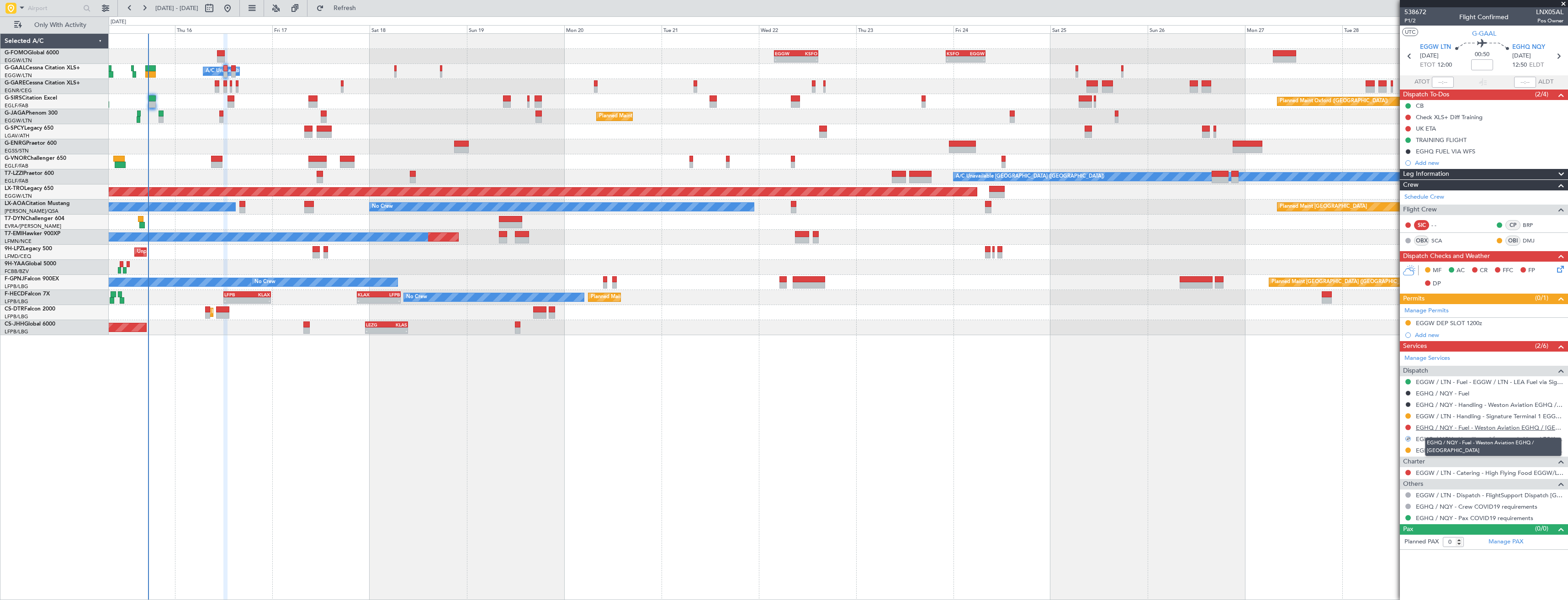
click at [1430, 429] on link "EGHQ / NQY - Fuel - Weston Aviation EGHQ / NQY" at bounding box center [1489, 427] width 148 height 8
click at [364, 10] on span "Refresh" at bounding box center [345, 8] width 39 height 6
click at [1408, 152] on button at bounding box center [1408, 151] width 6 height 6
click at [1396, 181] on span "In Progress" at bounding box center [1412, 178] width 31 height 9
click at [1434, 429] on link "EGHQ / NQY - Fuel" at bounding box center [1442, 427] width 53 height 8
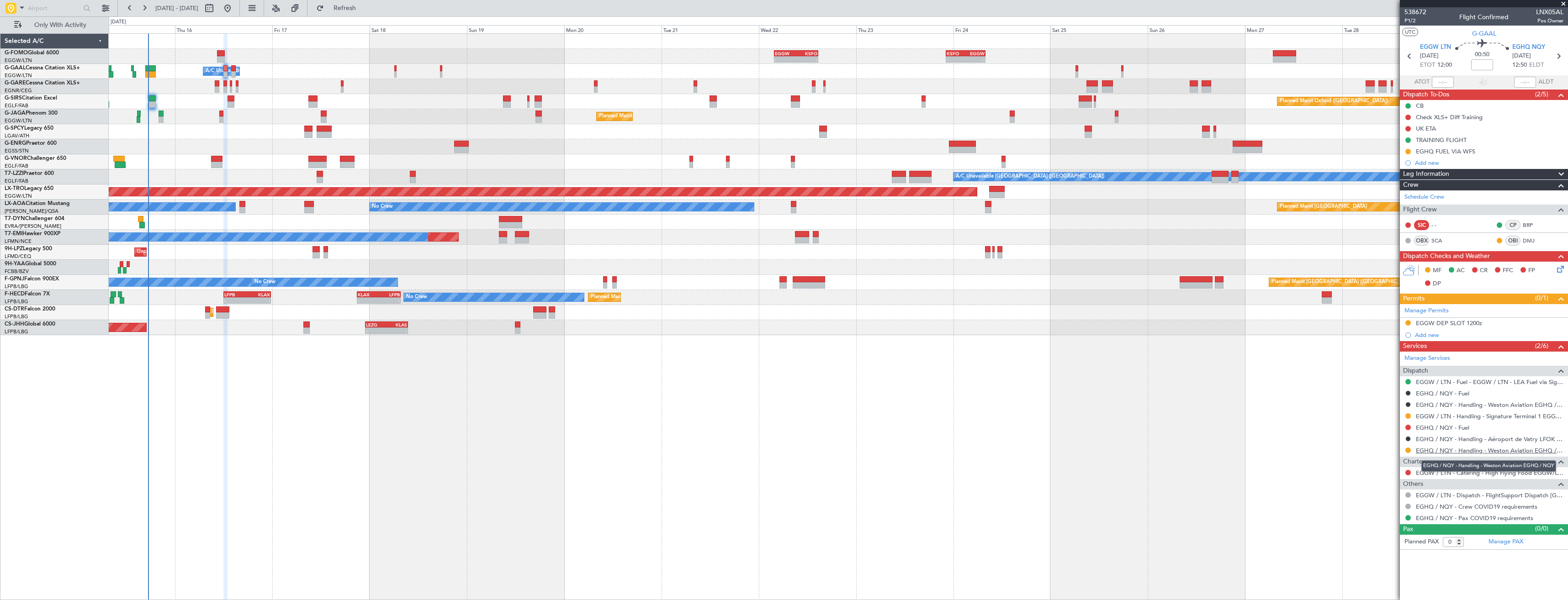
click at [1446, 452] on link "EGHQ / NQY - Handling - Weston Aviation EGHQ / NQY" at bounding box center [1489, 450] width 148 height 8
click at [1407, 426] on button at bounding box center [1408, 427] width 6 height 6
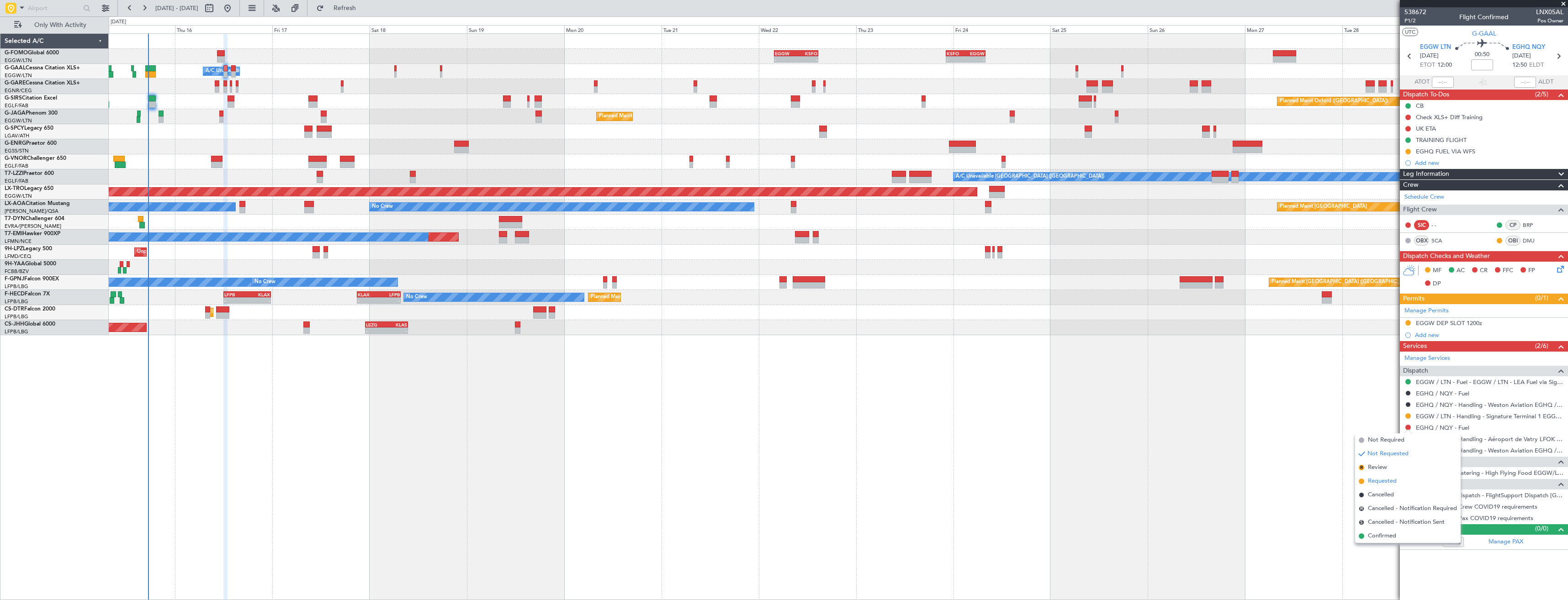
click at [1379, 481] on span "Requested" at bounding box center [1382, 481] width 29 height 9
click at [1558, 58] on icon at bounding box center [1558, 56] width 12 height 12
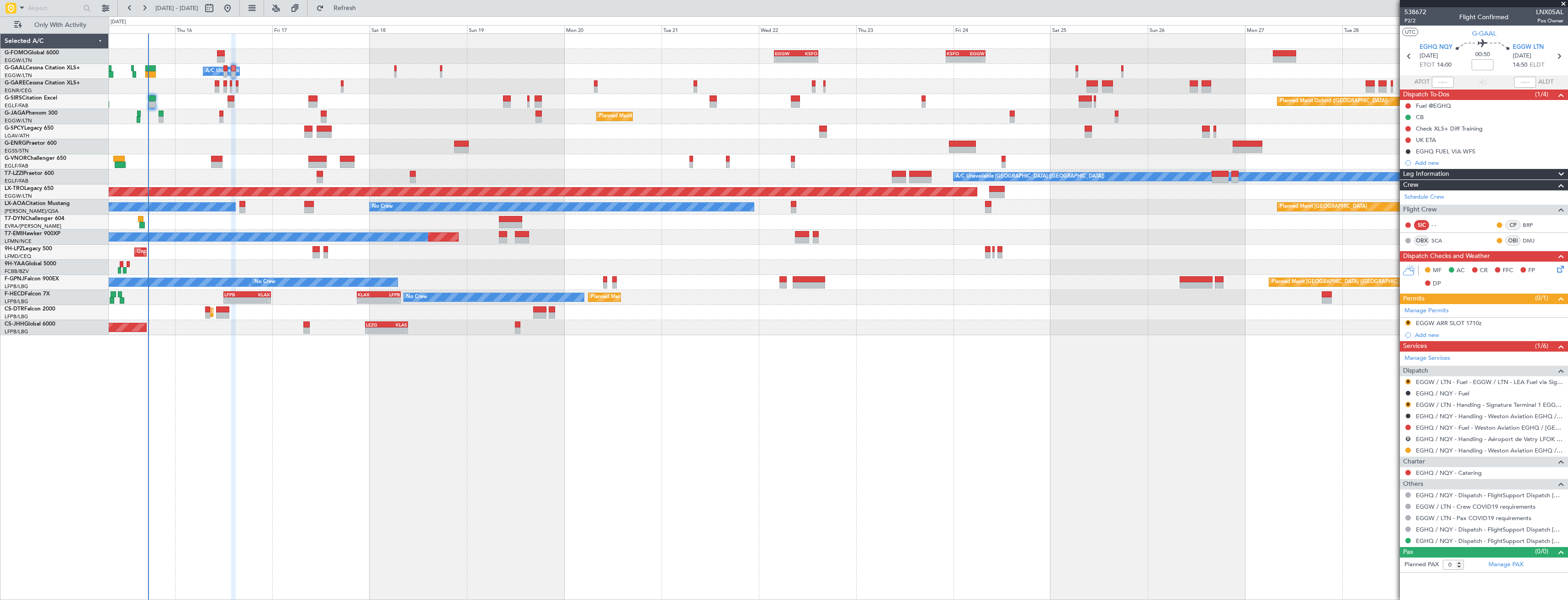
drag, startPoint x: 1407, startPoint y: 150, endPoint x: 1407, endPoint y: 166, distance: 16.0
click at [1407, 150] on button at bounding box center [1408, 151] width 6 height 6
click at [1401, 178] on span "In Progress" at bounding box center [1412, 178] width 31 height 9
click at [1461, 429] on link "EGHQ / NQY - Fuel - Weston Aviation EGHQ / NQY" at bounding box center [1489, 427] width 148 height 8
click at [371, 12] on fb-refresh-button "Refresh" at bounding box center [339, 8] width 64 height 17
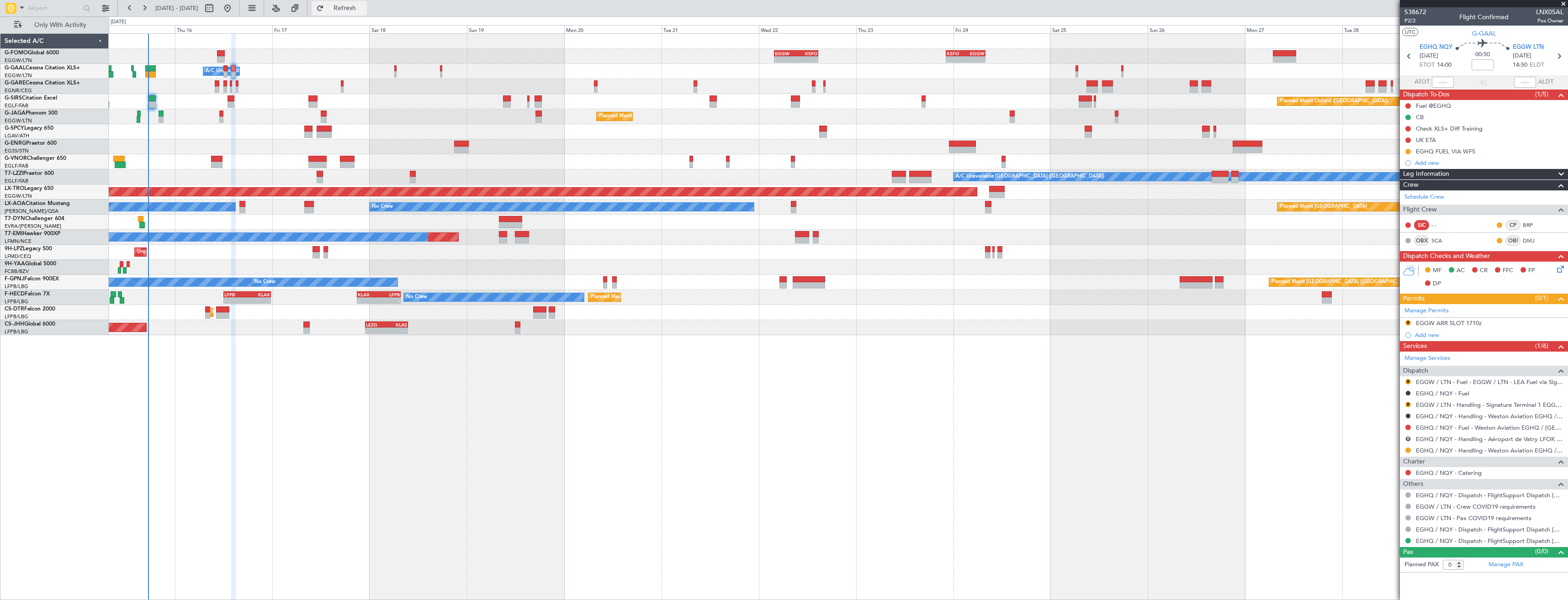
click at [364, 9] on span "Refresh" at bounding box center [345, 8] width 39 height 6
click at [1408, 426] on button at bounding box center [1408, 427] width 6 height 6
click at [1382, 476] on li "Requested" at bounding box center [1408, 481] width 105 height 13
click at [1408, 439] on button "R" at bounding box center [1408, 438] width 6 height 6
click at [1379, 508] on span "Cancelled" at bounding box center [1381, 506] width 26 height 9
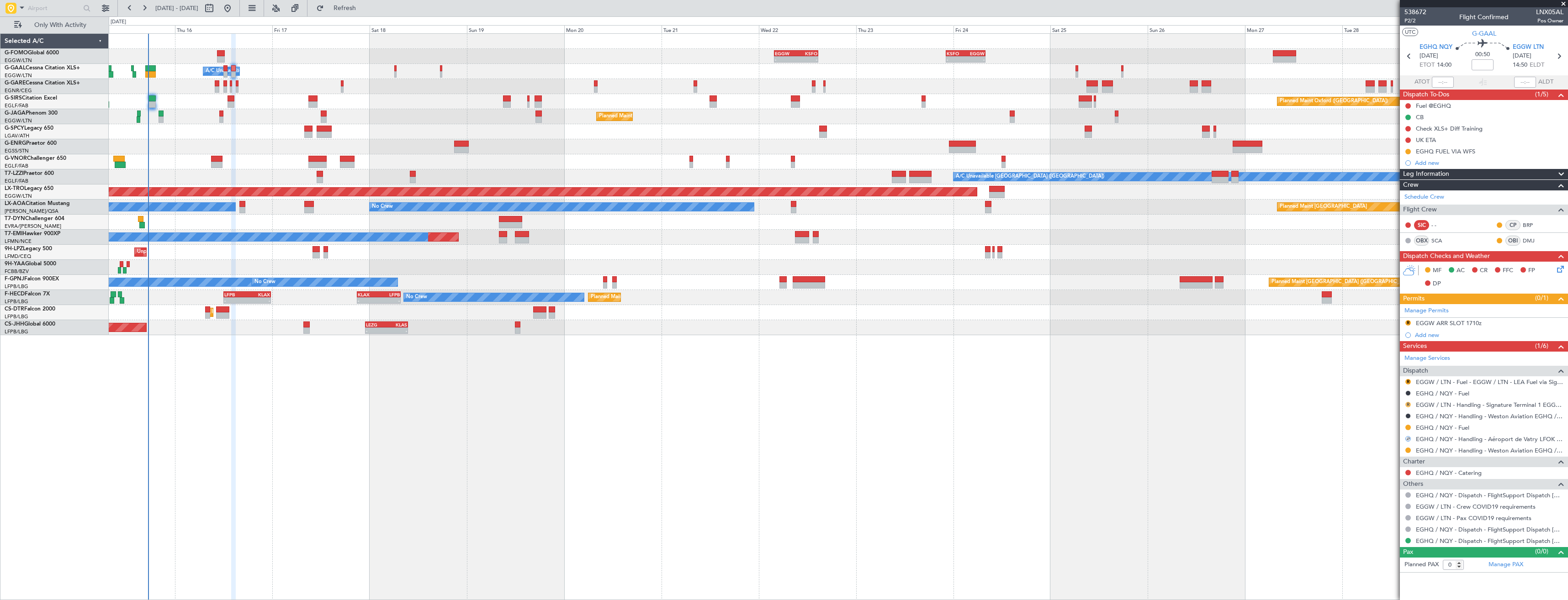
click at [1408, 407] on button "R" at bounding box center [1408, 404] width 6 height 6
click at [1392, 458] on span "Requested" at bounding box center [1382, 458] width 29 height 9
click at [1406, 381] on button "R" at bounding box center [1408, 381] width 6 height 6
click at [1374, 492] on span "Confirmed" at bounding box center [1382, 490] width 28 height 9
click at [1491, 323] on div "R EGGW ARR SLOT 1710z" at bounding box center [1483, 323] width 168 height 12
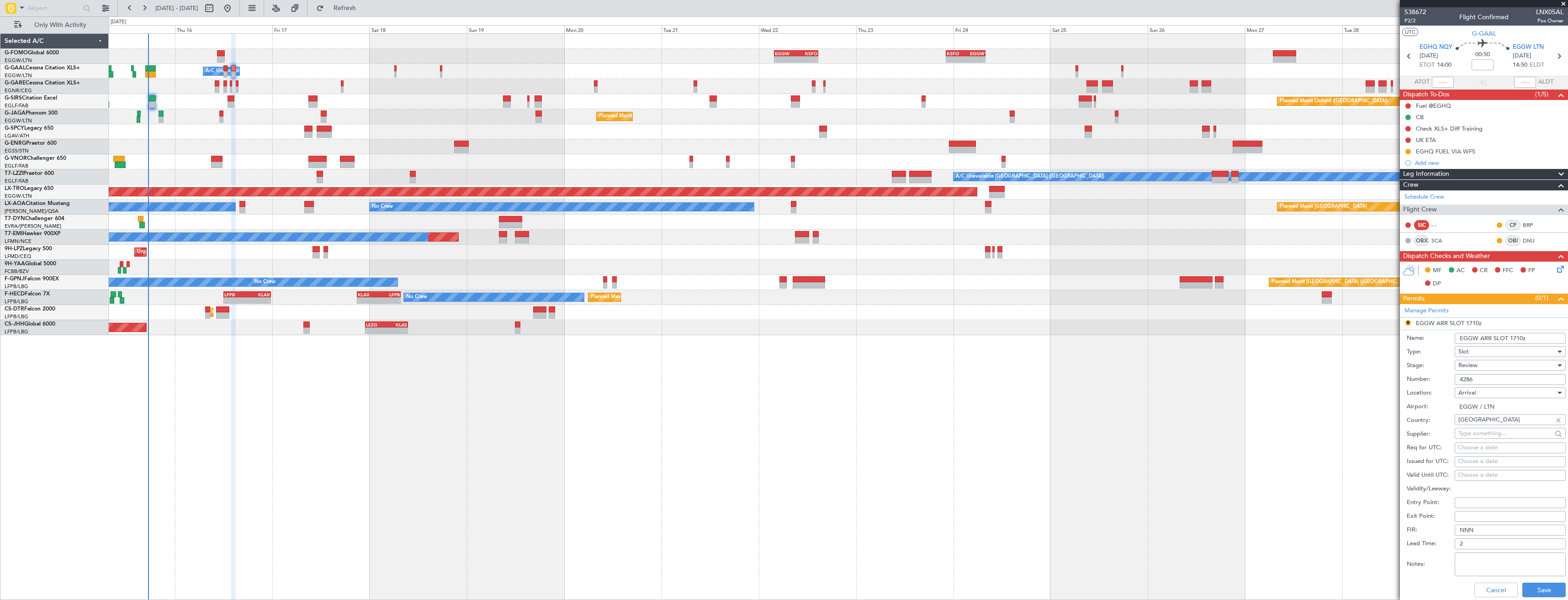
click at [1520, 337] on input "EGGW ARR SLOT 1710z" at bounding box center [1510, 339] width 111 height 11
type input "EGGW ARR SLOT 1450z"
click at [1514, 367] on div "Review" at bounding box center [1507, 365] width 97 height 13
click at [1503, 425] on span "Requested" at bounding box center [1506, 425] width 96 height 13
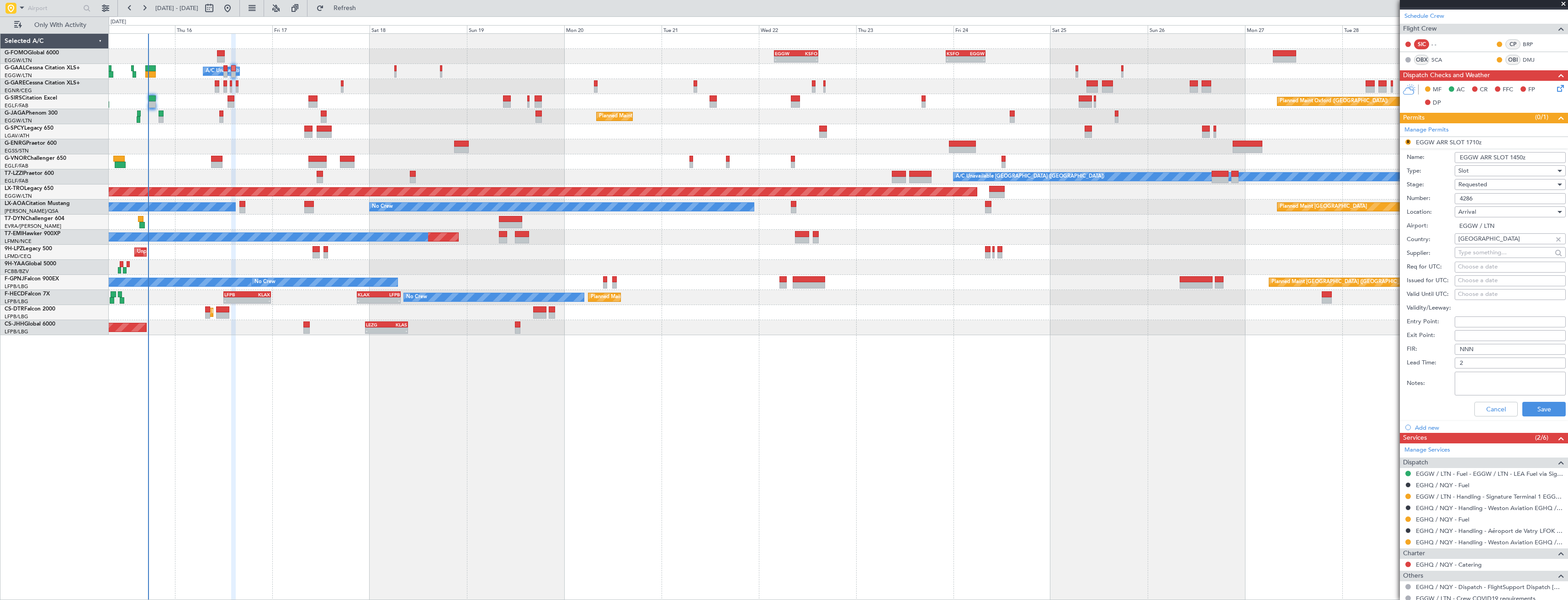
scroll to position [228, 0]
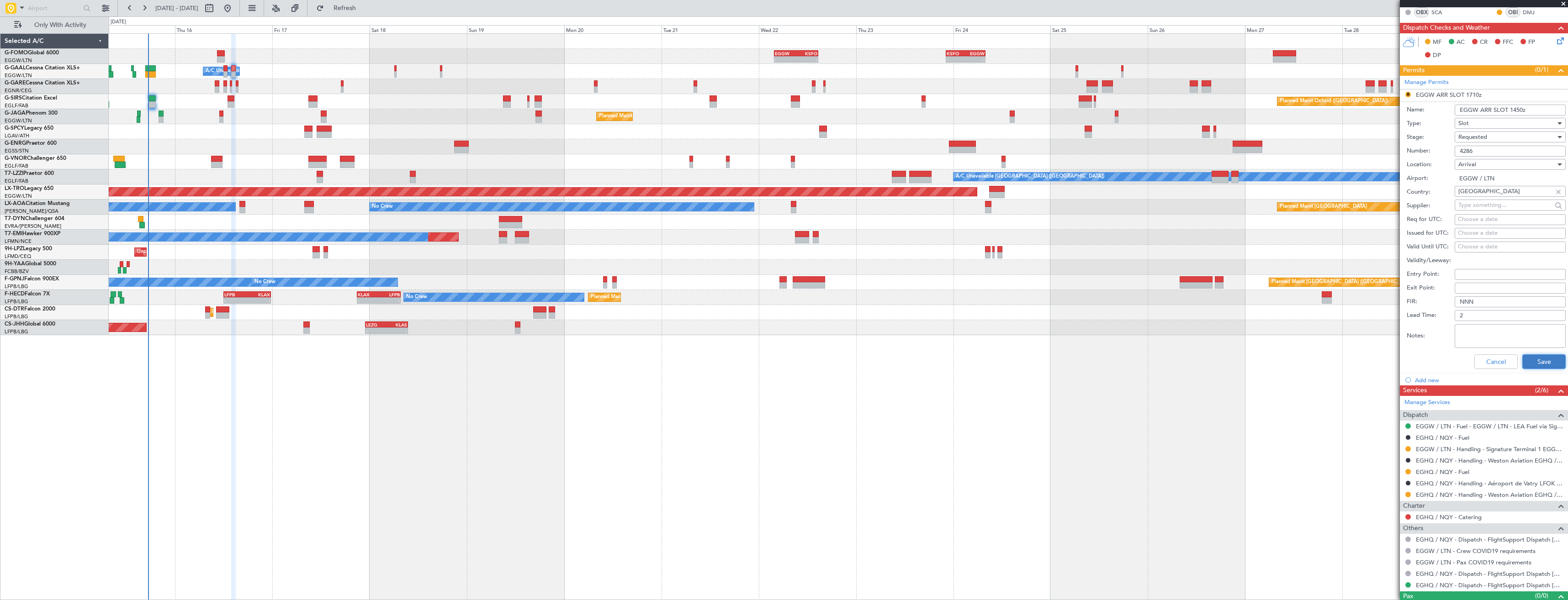
click at [1536, 362] on button "Save" at bounding box center [1544, 362] width 43 height 15
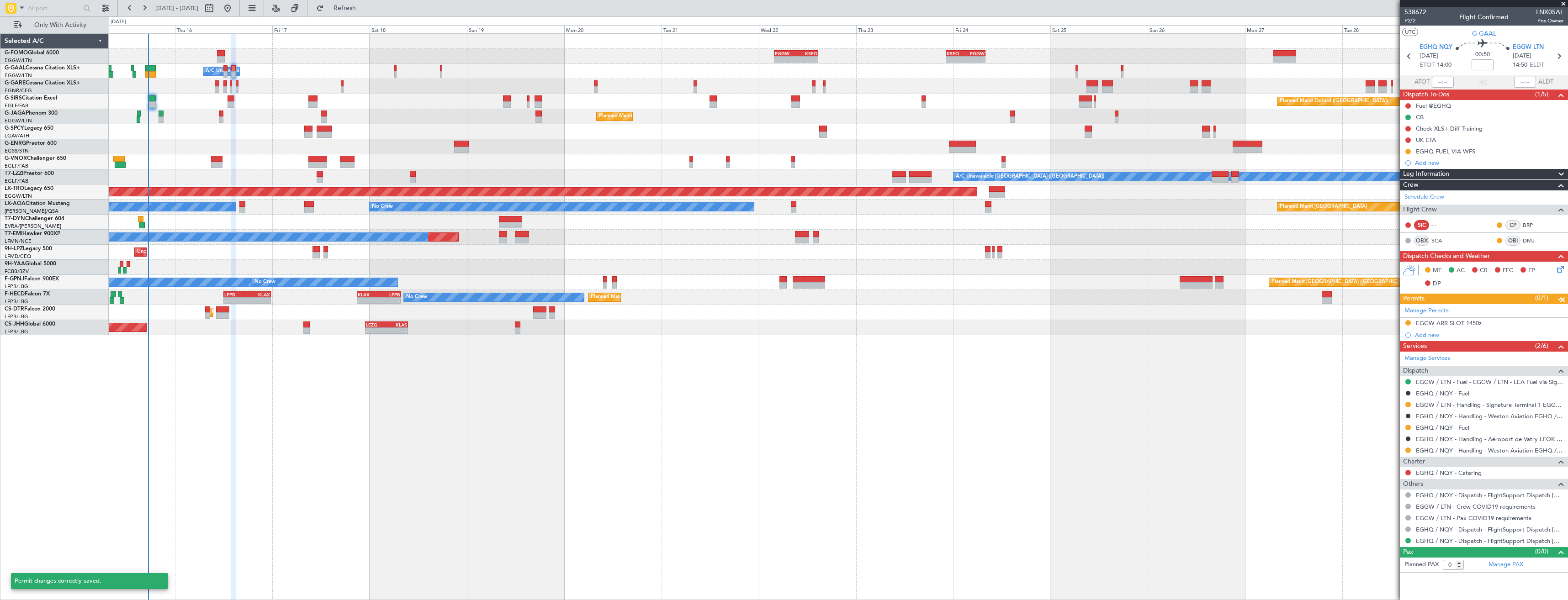
scroll to position [0, 0]
click at [1408, 23] on span "P2/2" at bounding box center [1415, 21] width 22 height 8
click at [1557, 271] on icon at bounding box center [1559, 268] width 7 height 7
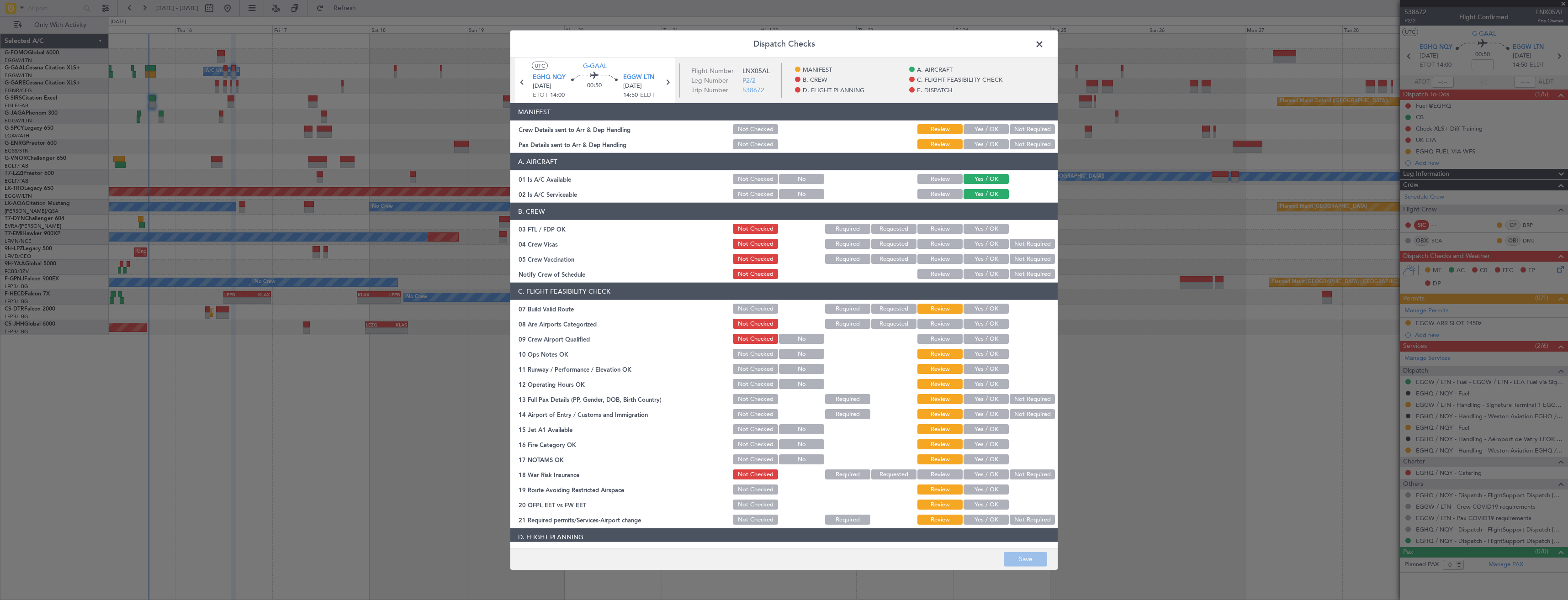
click at [972, 139] on button "Yes / OK" at bounding box center [986, 144] width 45 height 10
click at [968, 130] on button "Yes / OK" at bounding box center [986, 129] width 45 height 10
click at [1010, 557] on button "Save" at bounding box center [1025, 559] width 43 height 15
click at [1044, 44] on span at bounding box center [1044, 47] width 0 height 18
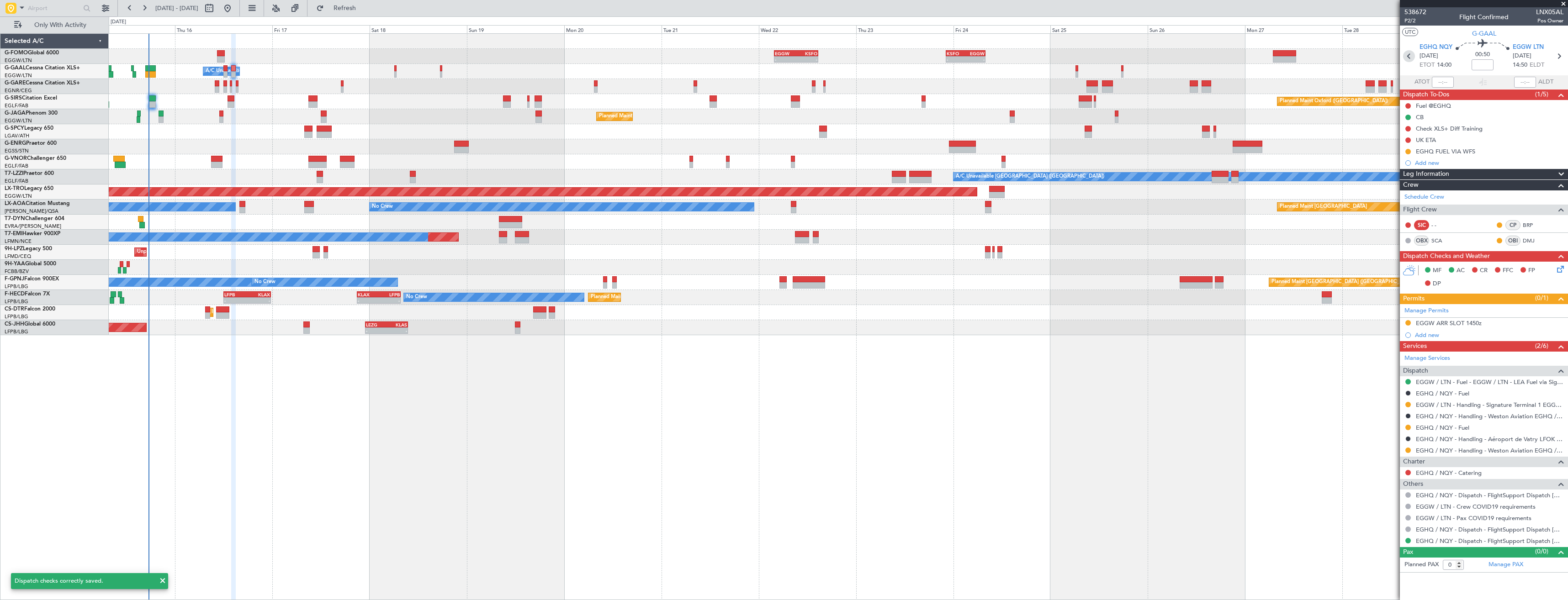
click at [1411, 59] on icon at bounding box center [1408, 56] width 12 height 12
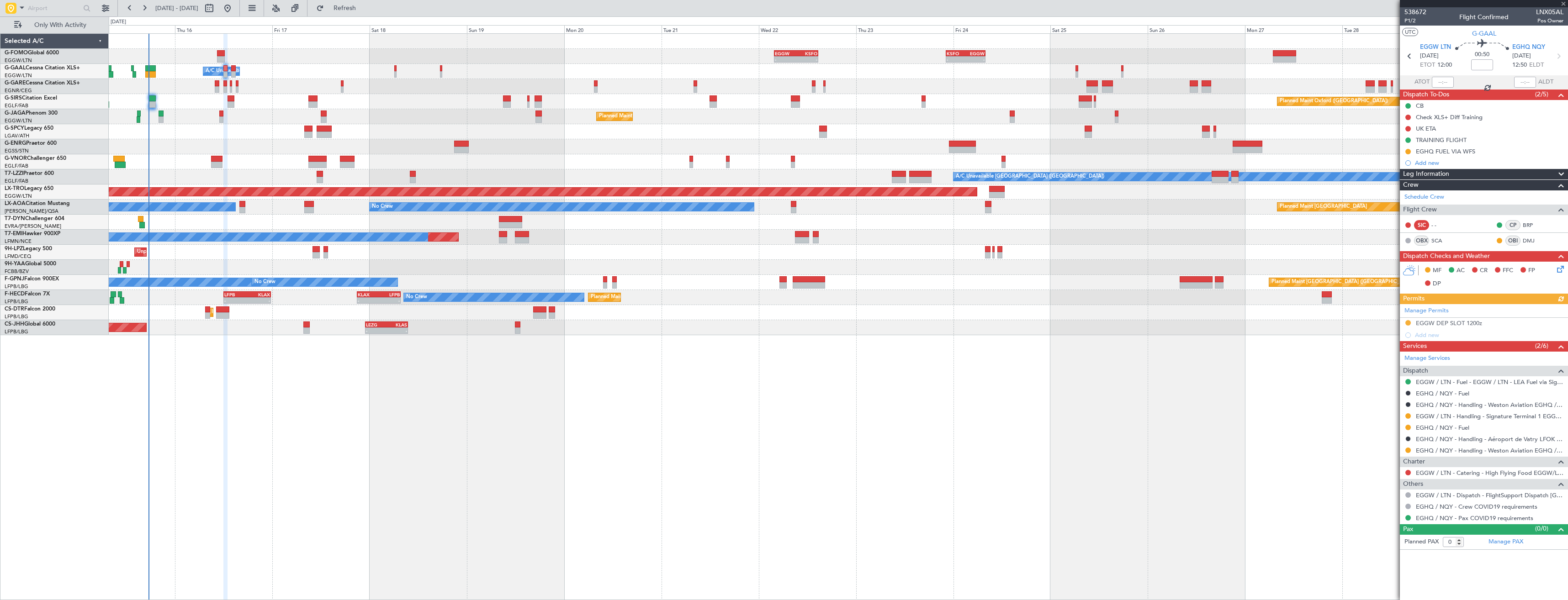
click at [1559, 269] on icon at bounding box center [1559, 268] width 7 height 7
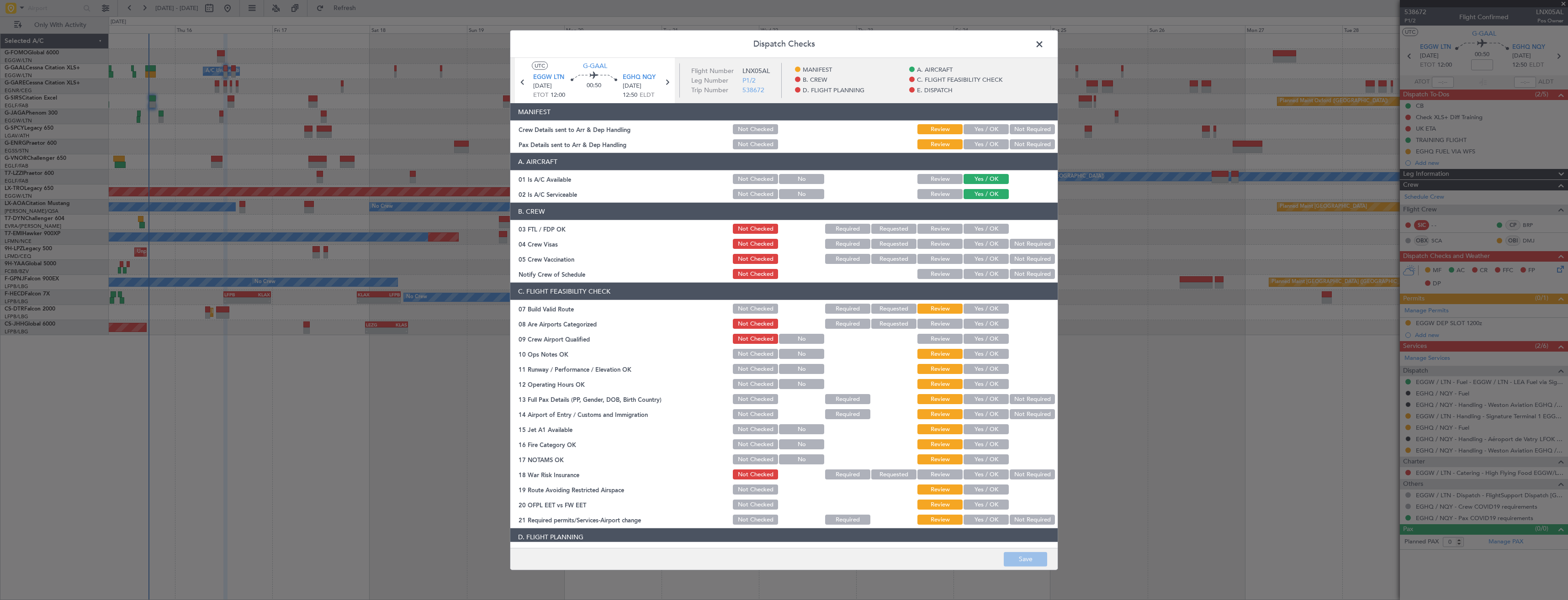
click at [975, 130] on button "Yes / OK" at bounding box center [986, 129] width 45 height 10
drag, startPoint x: 976, startPoint y: 142, endPoint x: 974, endPoint y: 156, distance: 14.1
click at [976, 143] on button "Yes / OK" at bounding box center [986, 144] width 45 height 10
click at [1021, 555] on button "Save" at bounding box center [1025, 559] width 43 height 15
drag, startPoint x: 1038, startPoint y: 46, endPoint x: 1049, endPoint y: 51, distance: 12.1
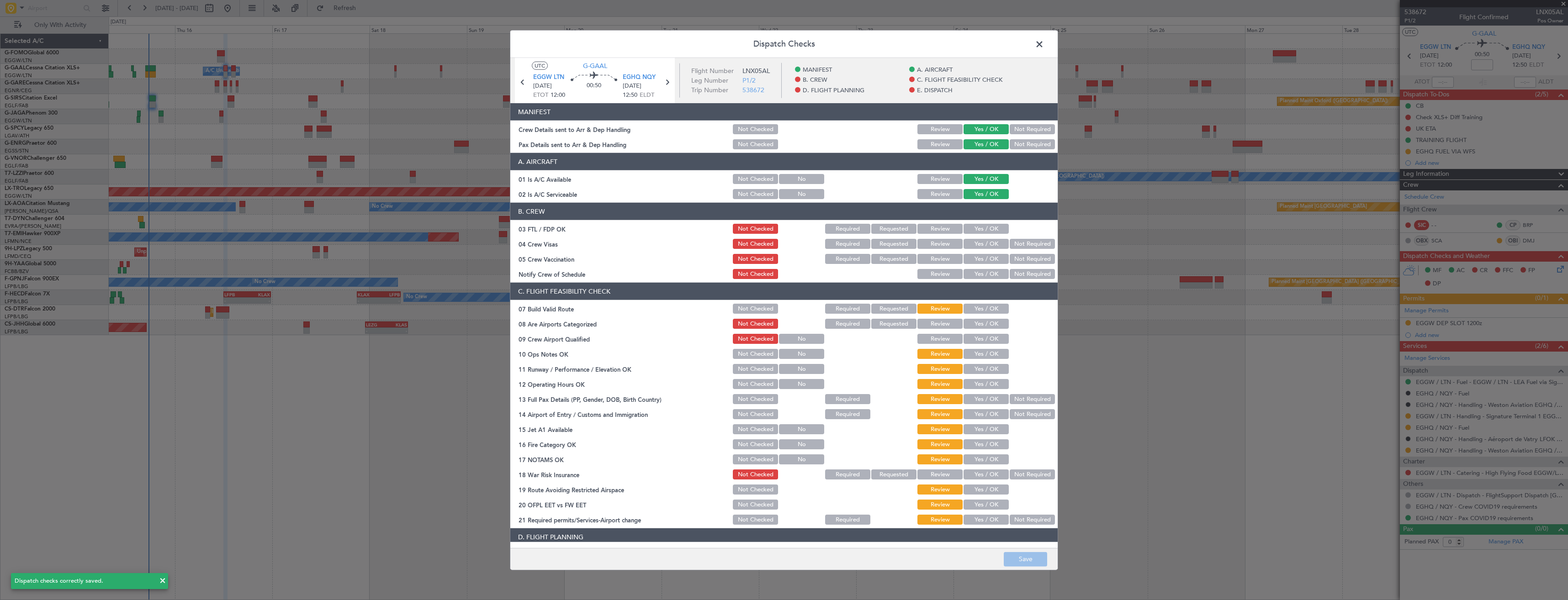
click at [1044, 46] on span at bounding box center [1044, 47] width 0 height 18
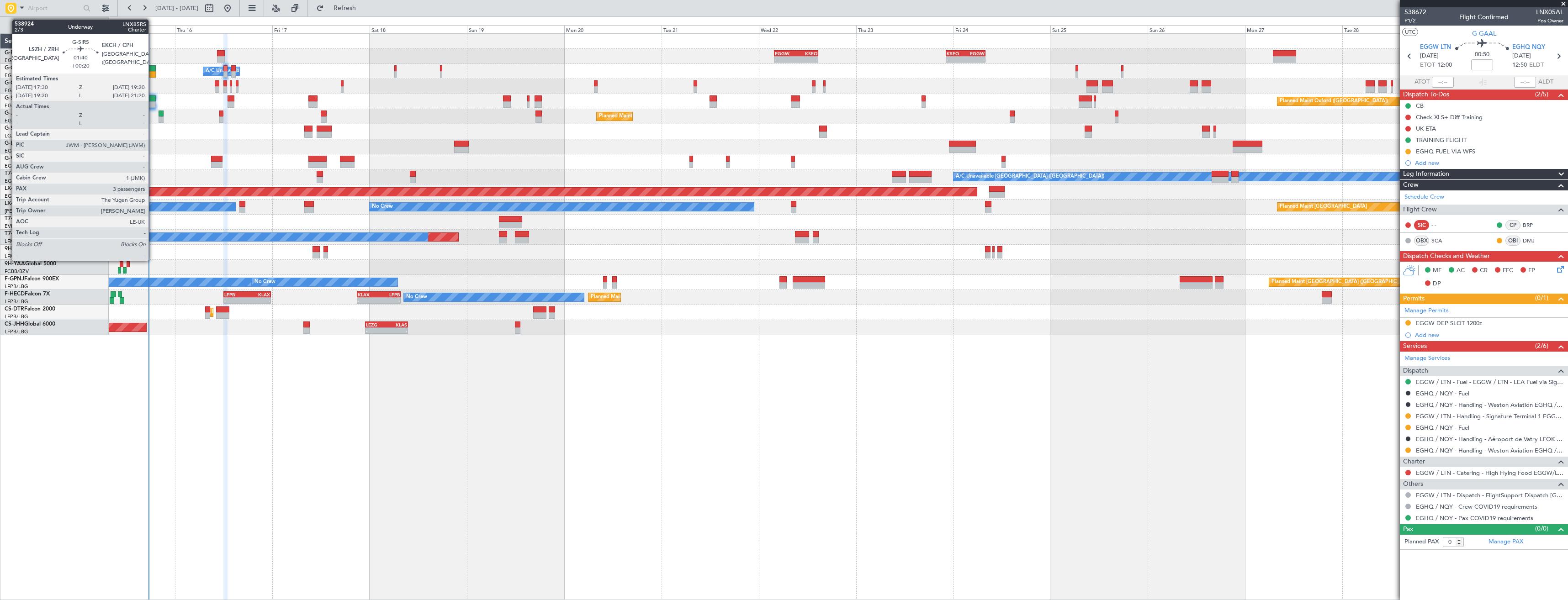
click at [153, 100] on div at bounding box center [152, 99] width 8 height 6
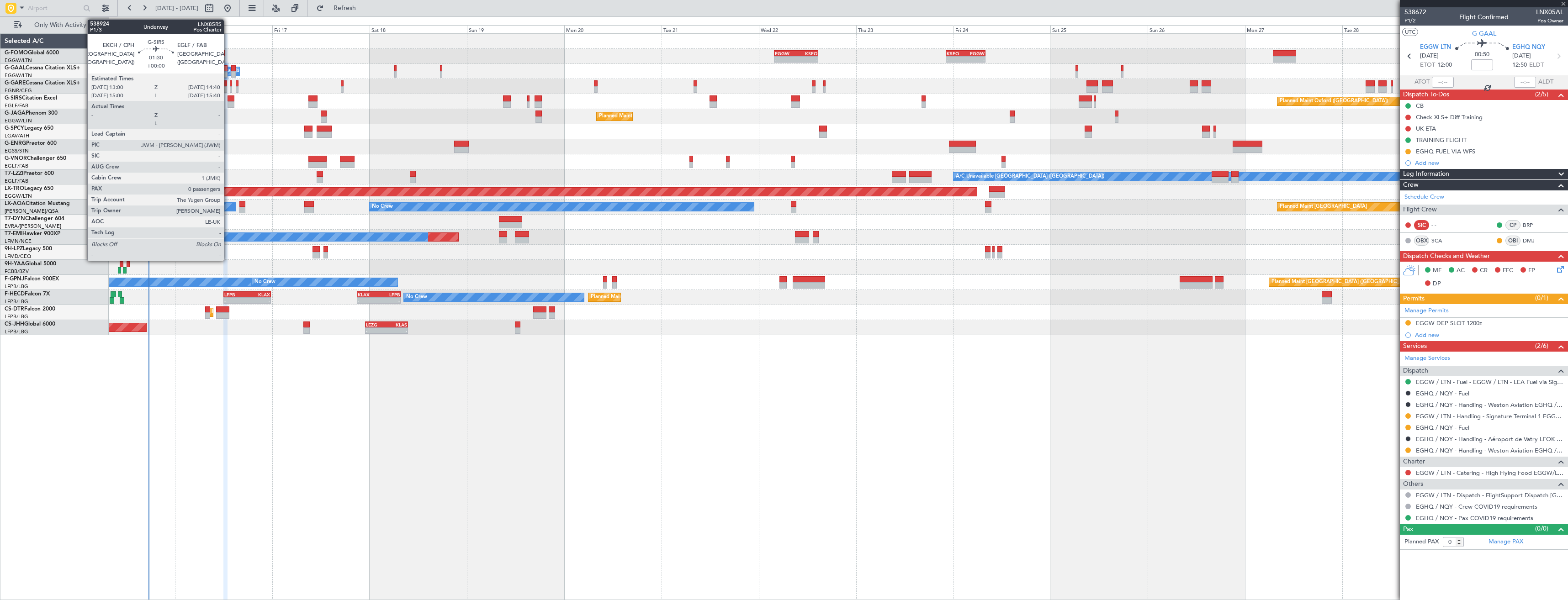
type input "+00:20"
type input "3"
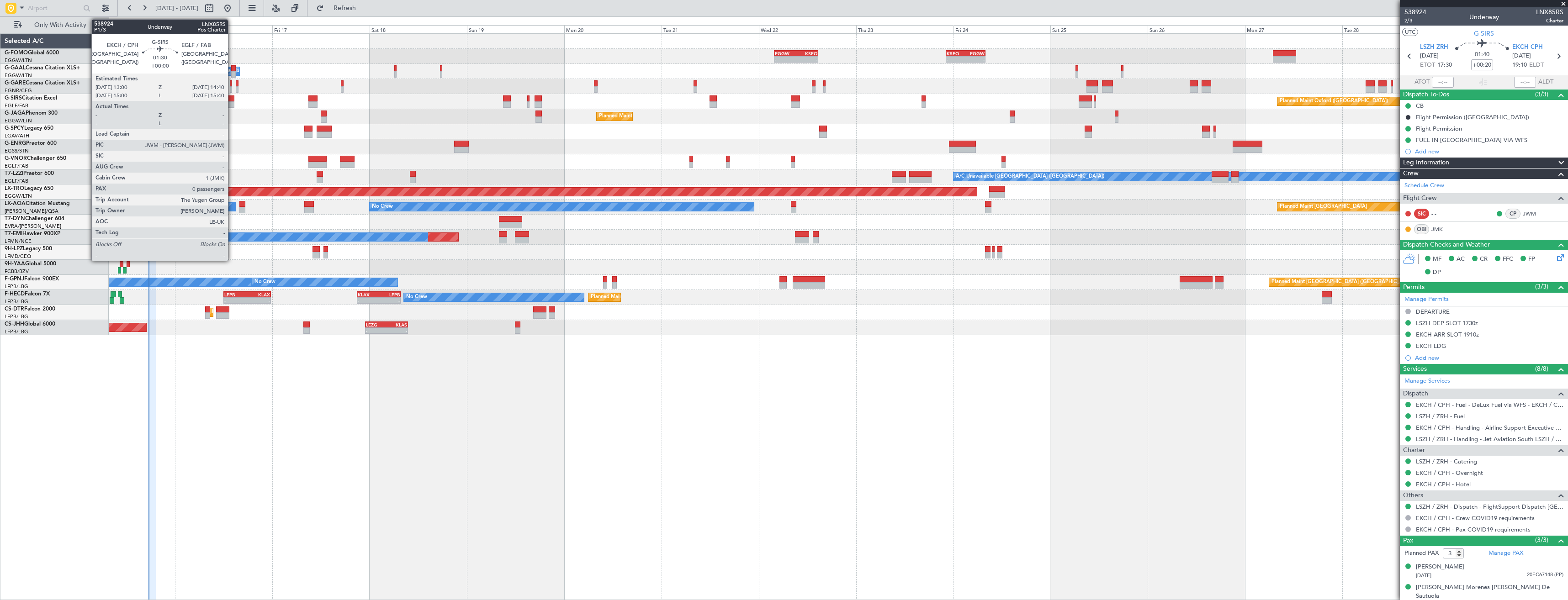
click at [232, 105] on div at bounding box center [230, 105] width 7 height 6
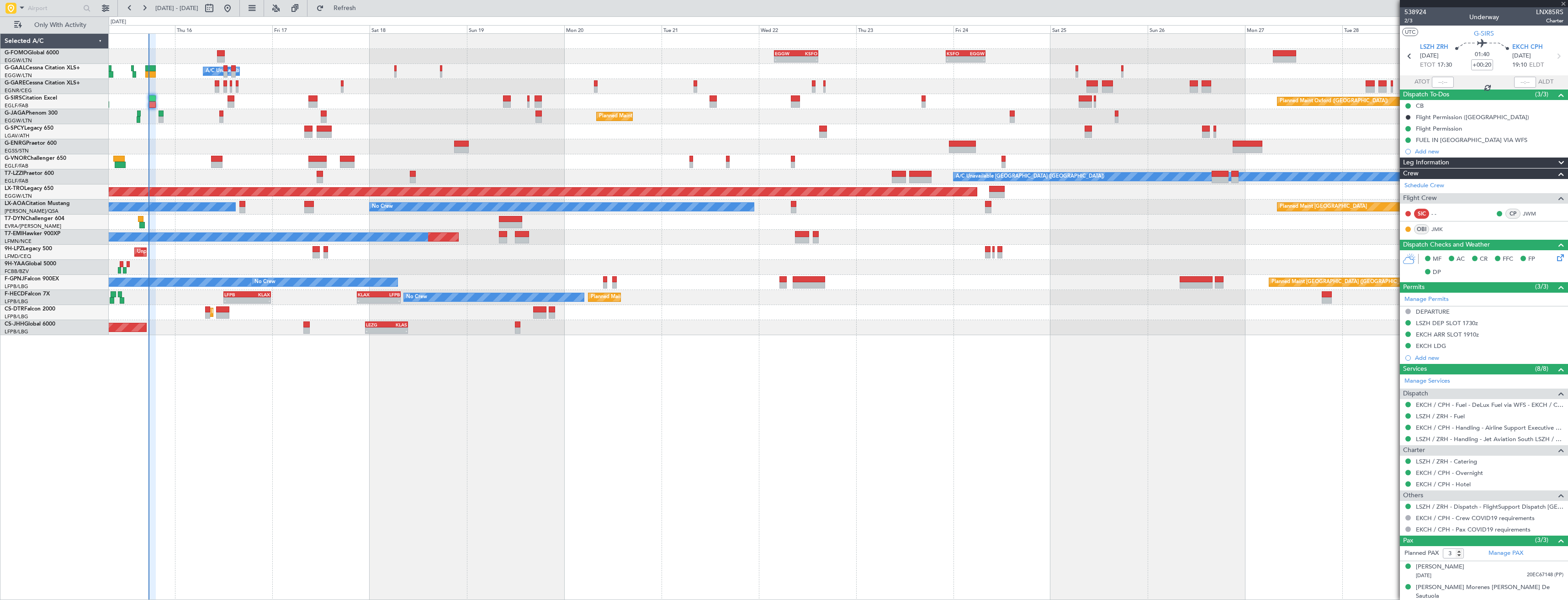
type input "0"
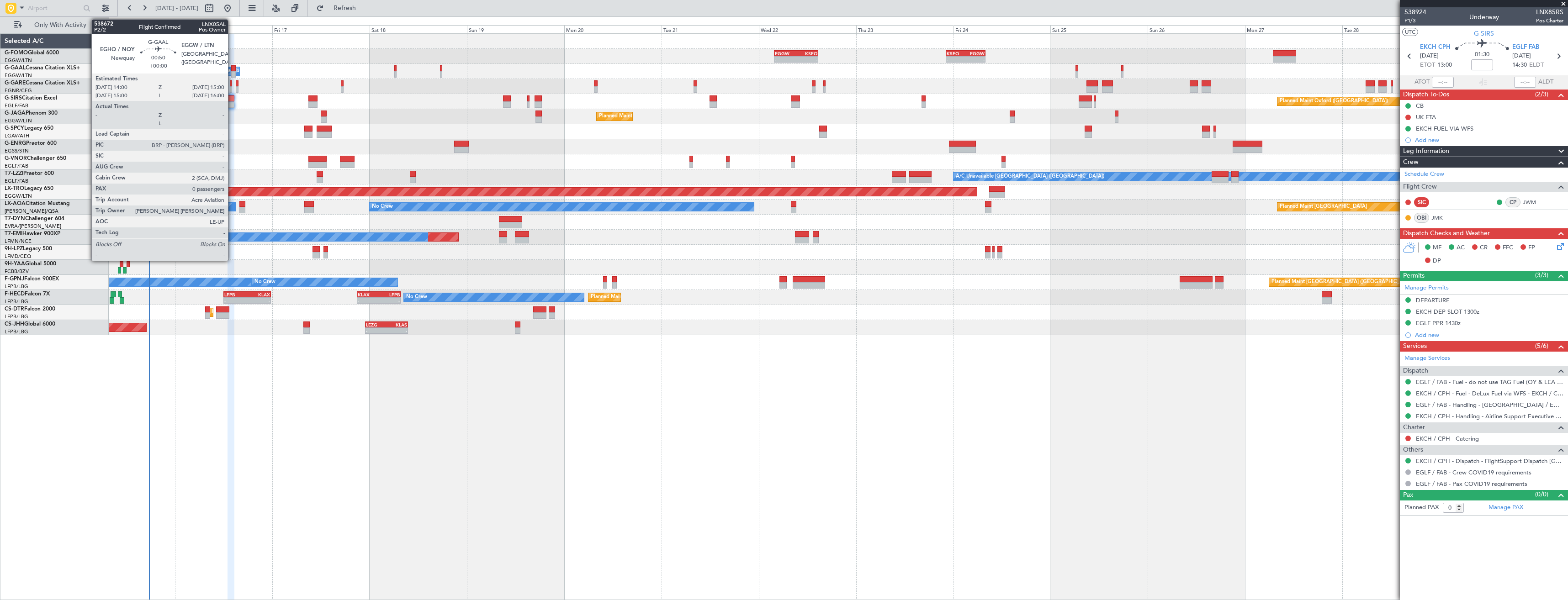
click at [232, 71] on div at bounding box center [233, 69] width 4 height 6
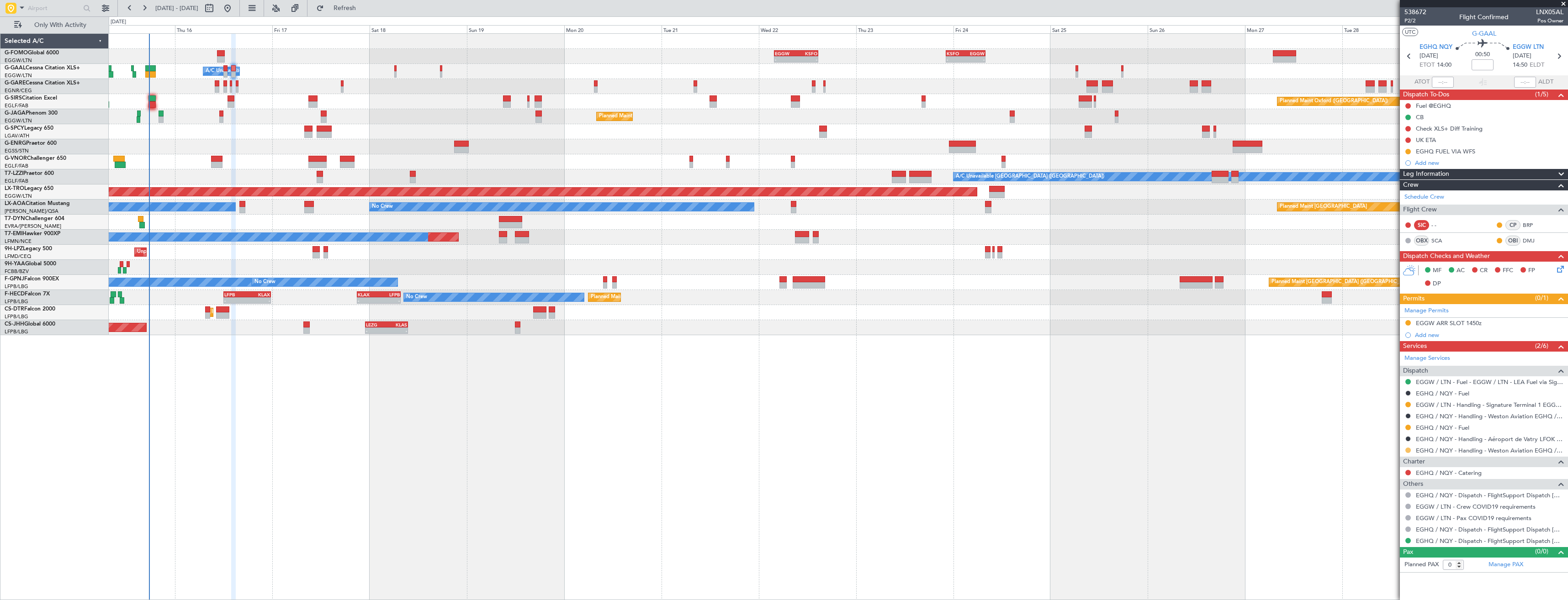
click at [1407, 449] on button at bounding box center [1408, 450] width 6 height 6
click at [1389, 561] on span "Confirmed" at bounding box center [1382, 558] width 28 height 9
click at [1410, 55] on icon at bounding box center [1408, 56] width 12 height 12
click at [1409, 450] on button at bounding box center [1408, 450] width 6 height 6
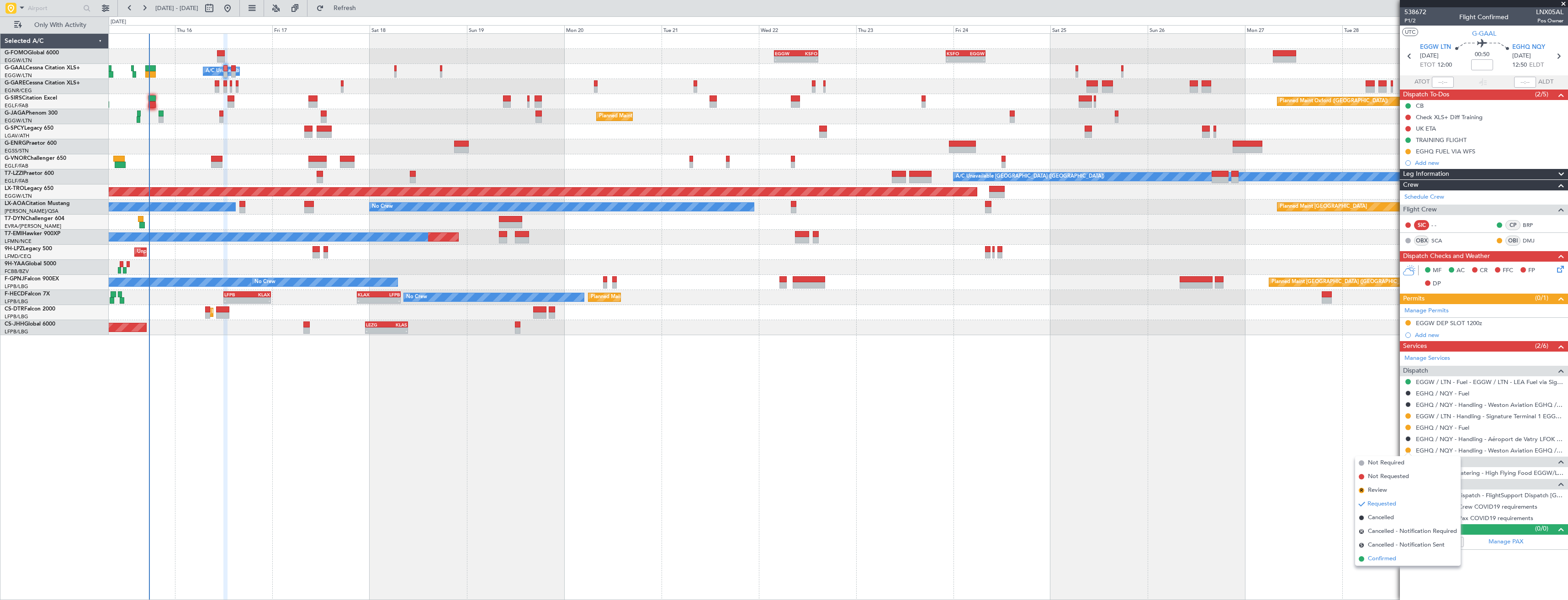
click at [1388, 558] on span "Confirmed" at bounding box center [1382, 558] width 28 height 9
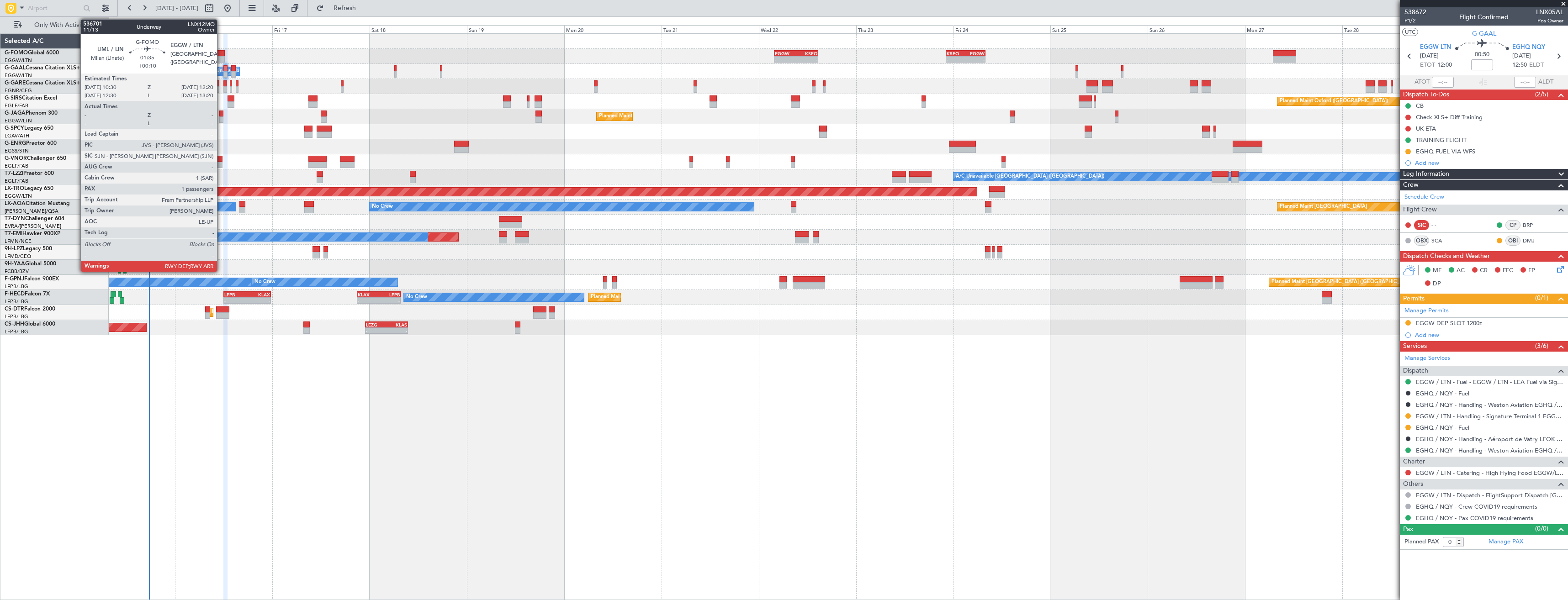
click at [221, 58] on div at bounding box center [221, 59] width 8 height 6
type input "+00:10"
type input "1"
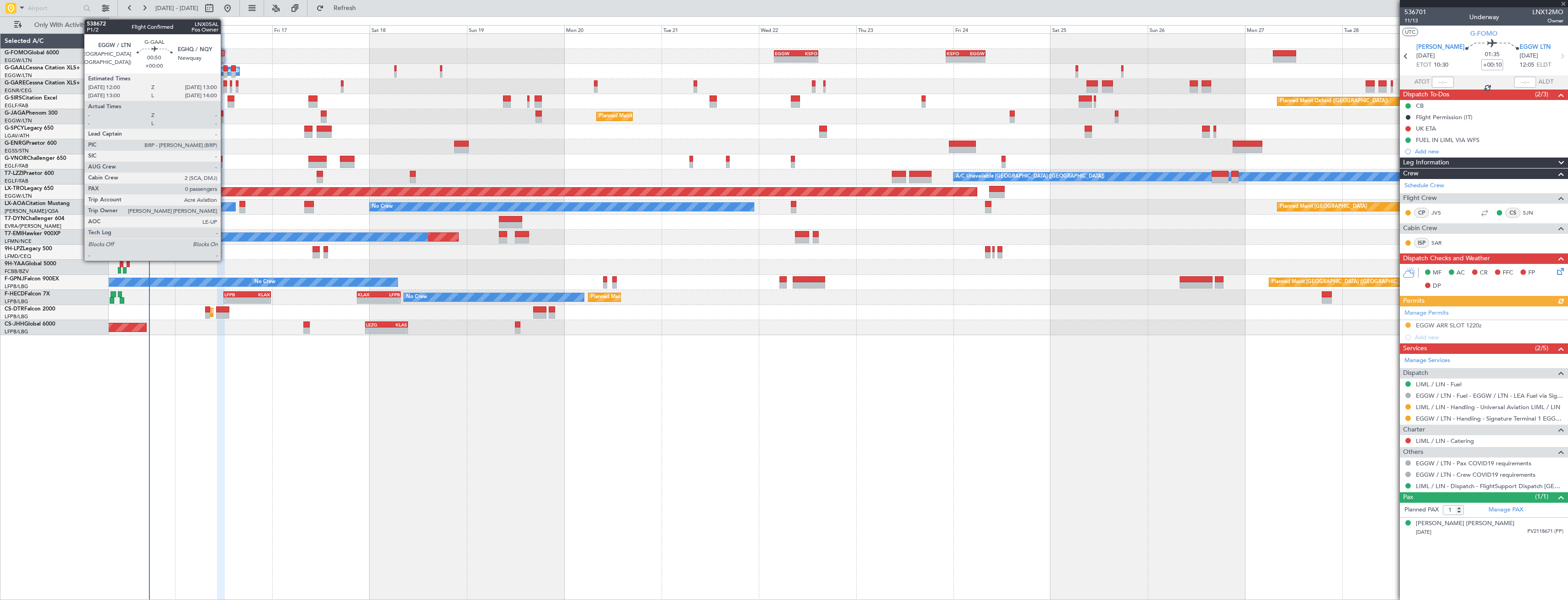
click at [225, 69] on div at bounding box center [225, 69] width 4 height 6
type input "0"
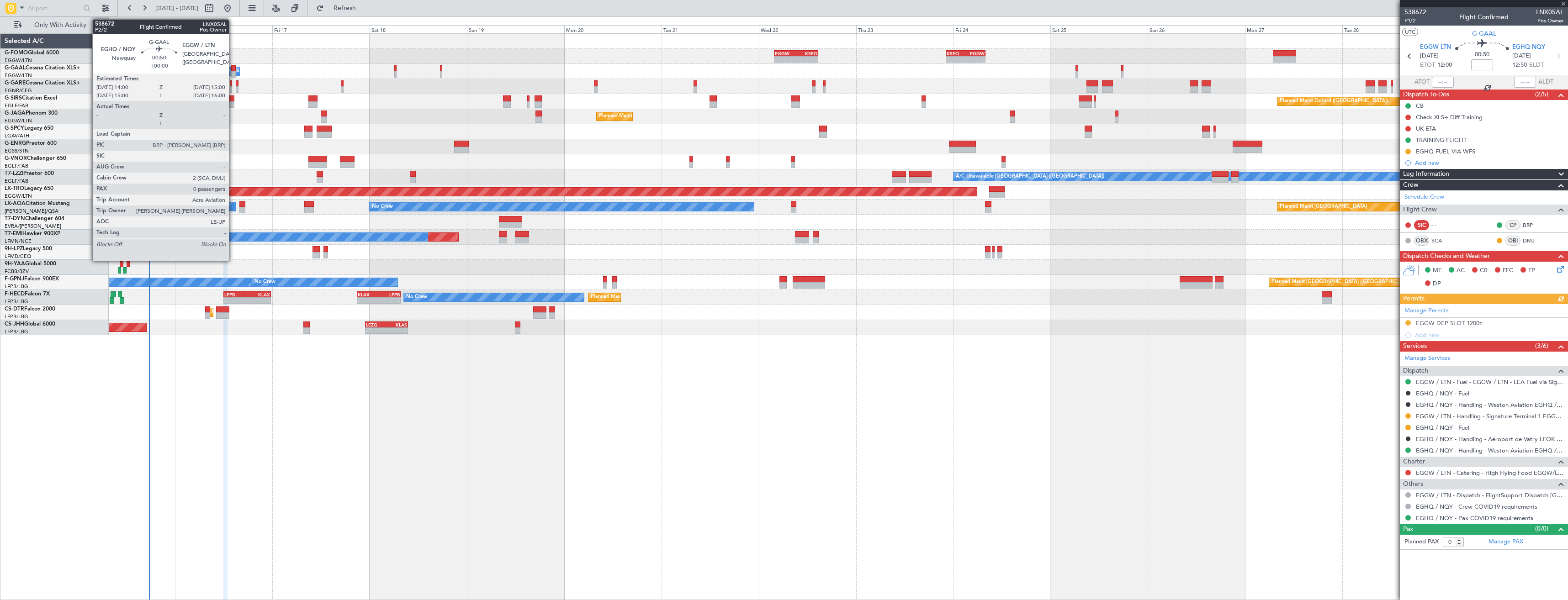
click at [233, 70] on div at bounding box center [233, 69] width 4 height 6
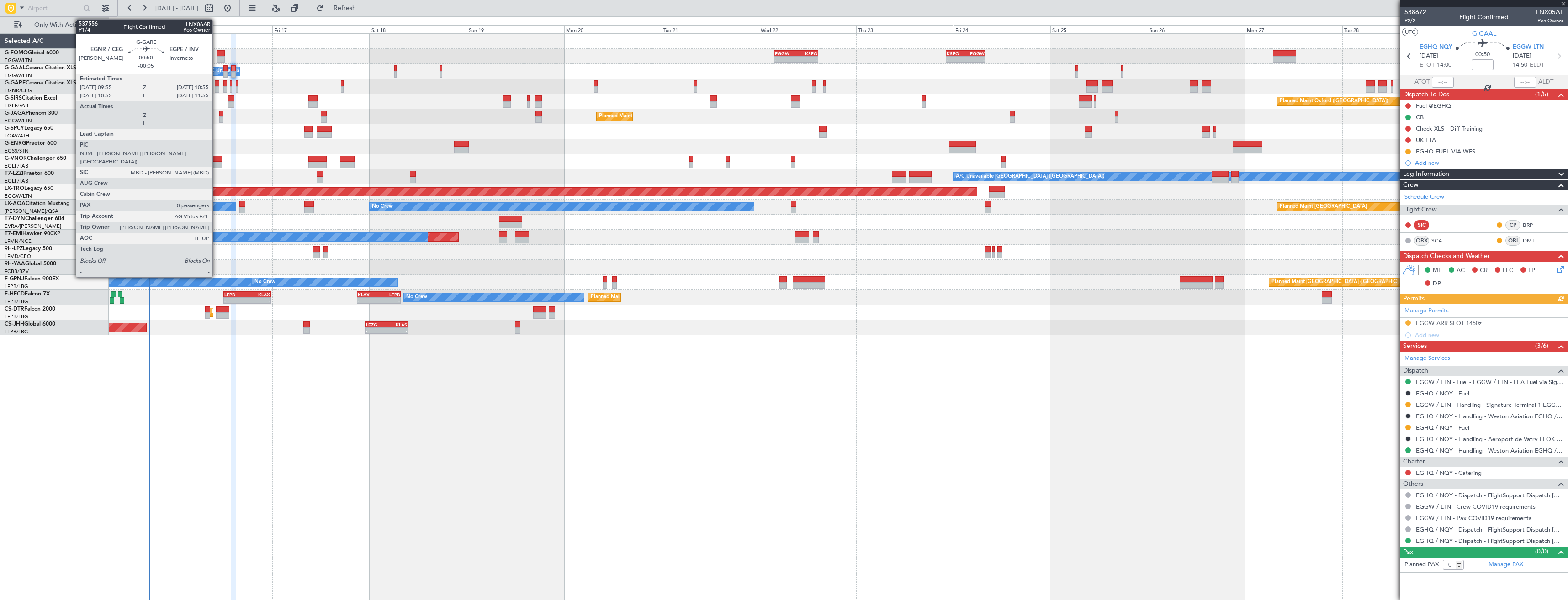
click at [217, 91] on div at bounding box center [217, 89] width 4 height 6
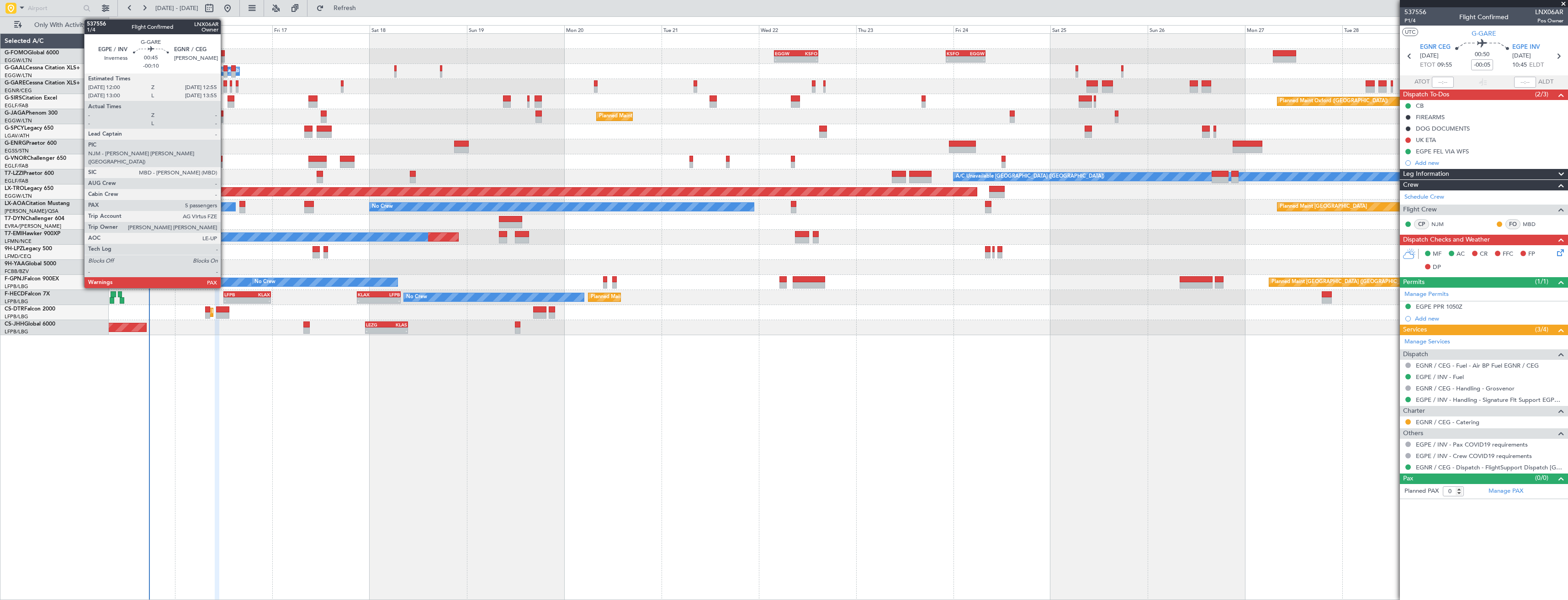
click at [225, 89] on div at bounding box center [225, 89] width 4 height 6
type input "-00:10"
type input "5"
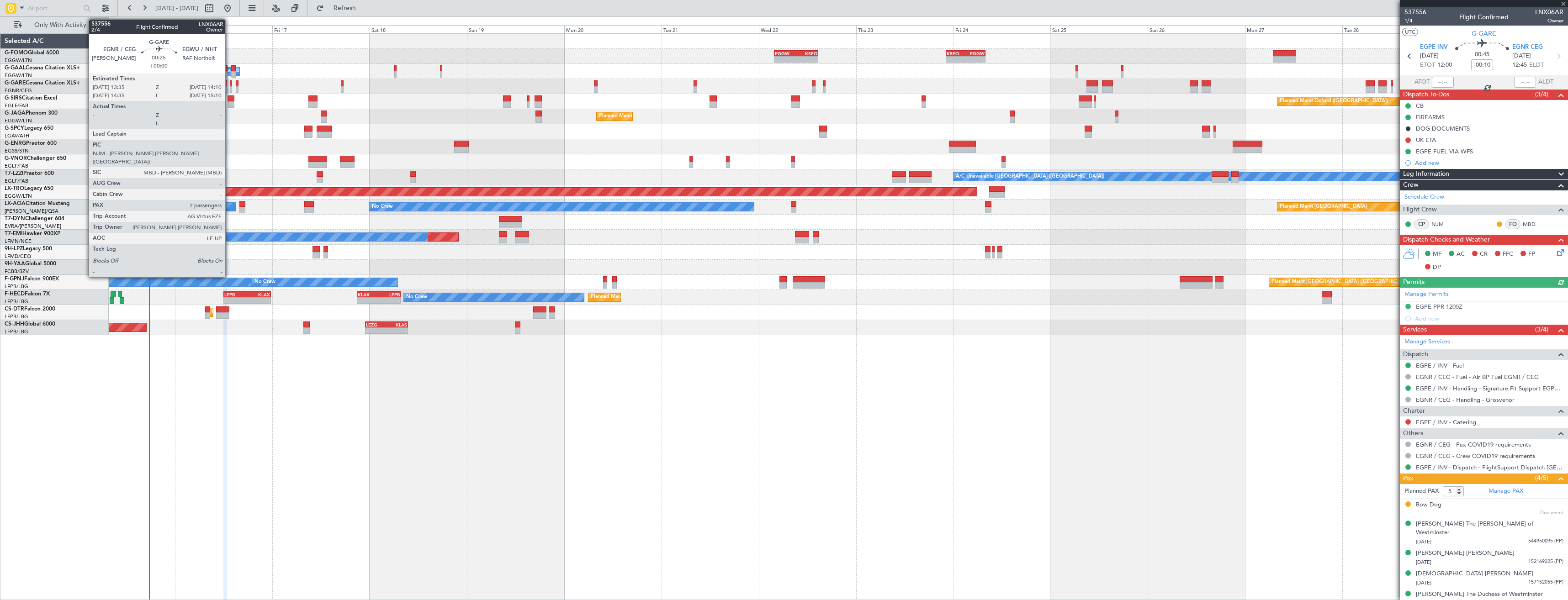
click at [230, 87] on div at bounding box center [231, 89] width 2 height 6
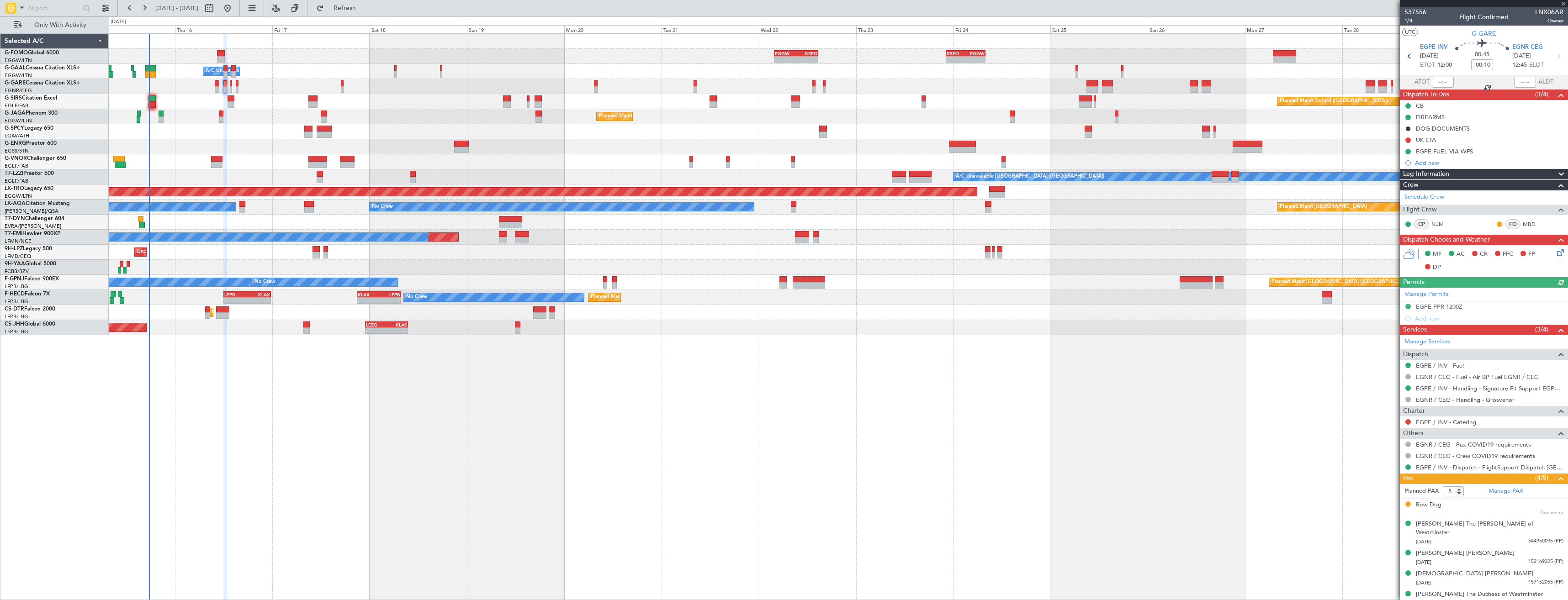
type input "2"
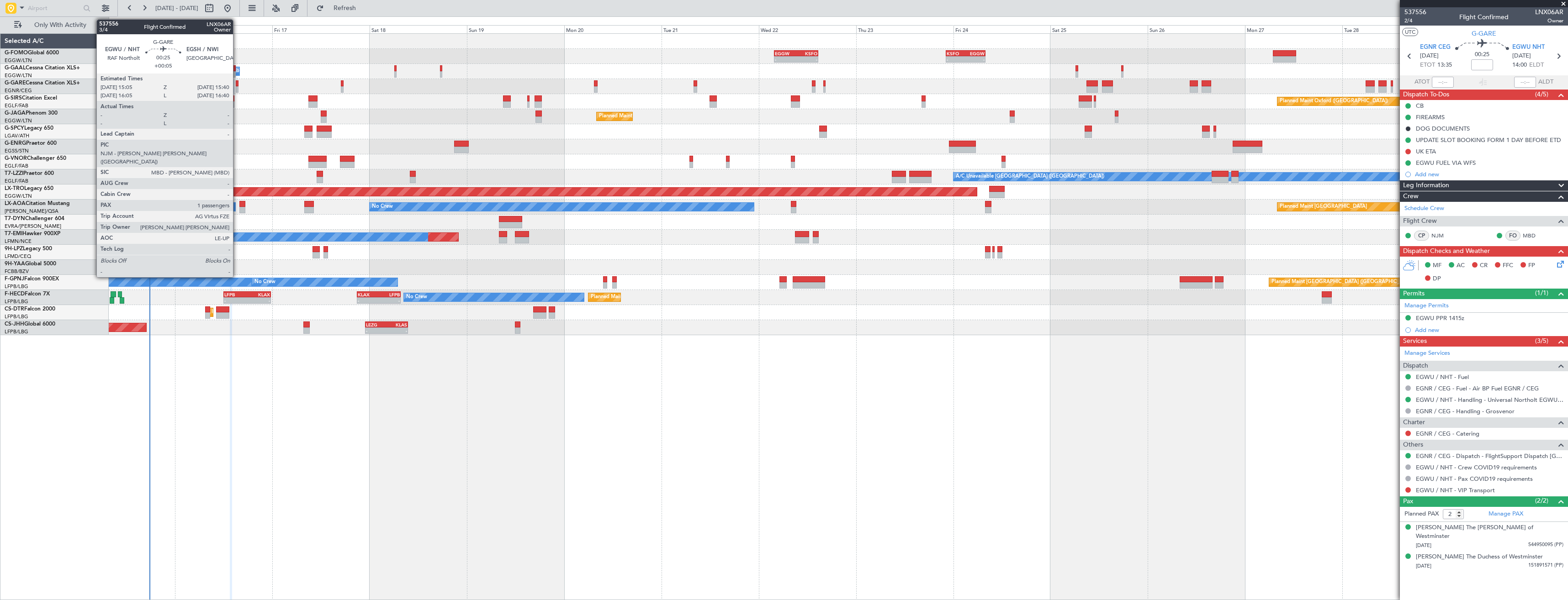
click at [237, 86] on div at bounding box center [237, 83] width 2 height 6
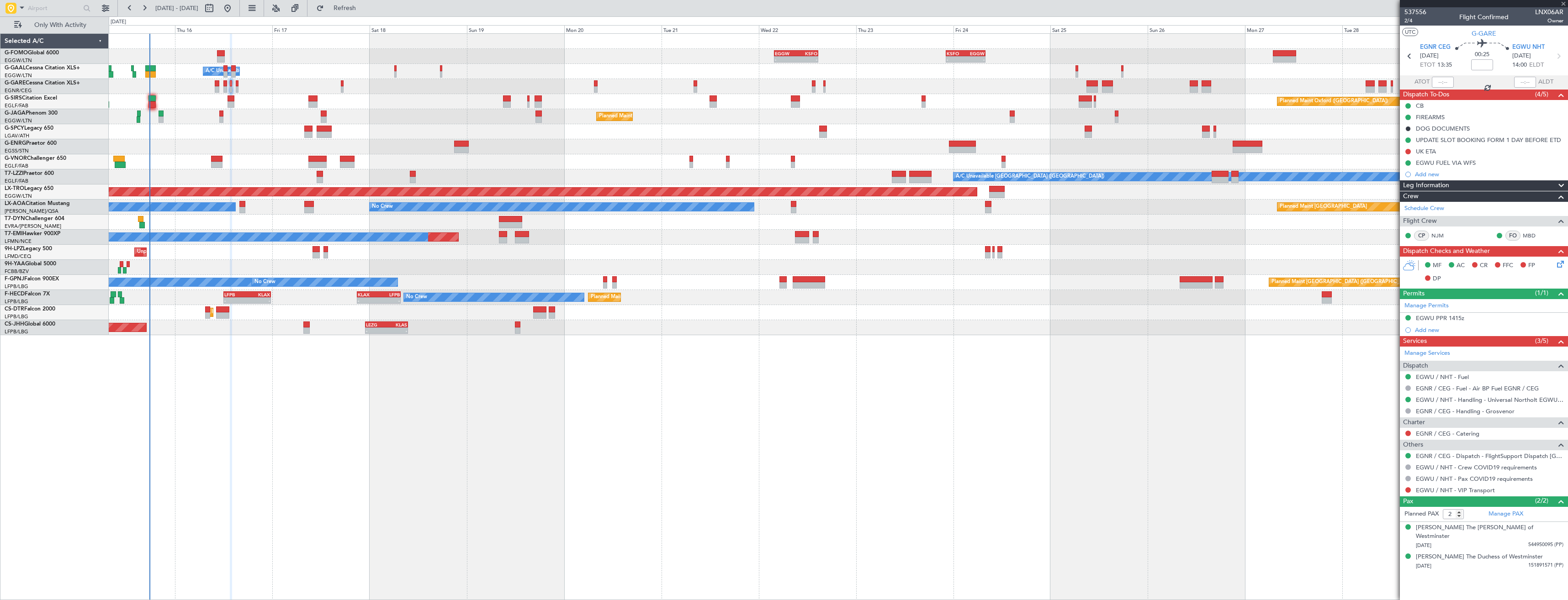
type input "+00:05"
type input "1"
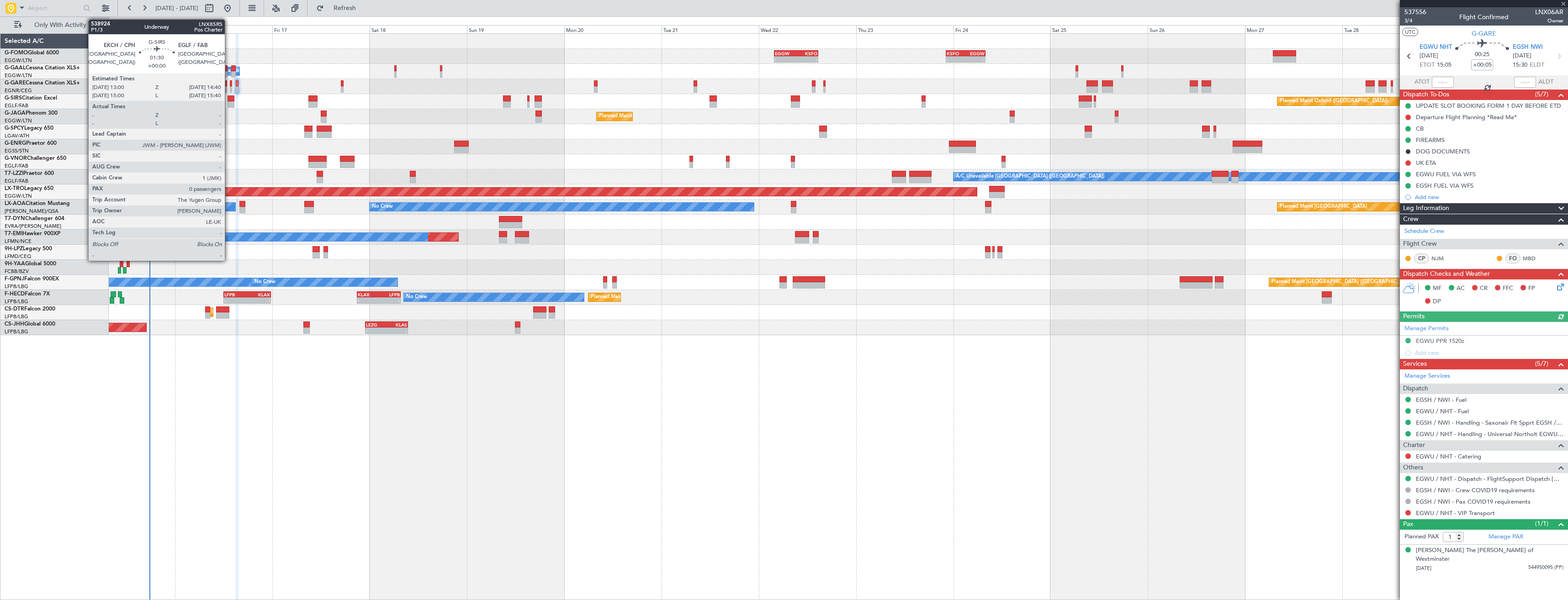
click at [229, 98] on div at bounding box center [230, 99] width 7 height 6
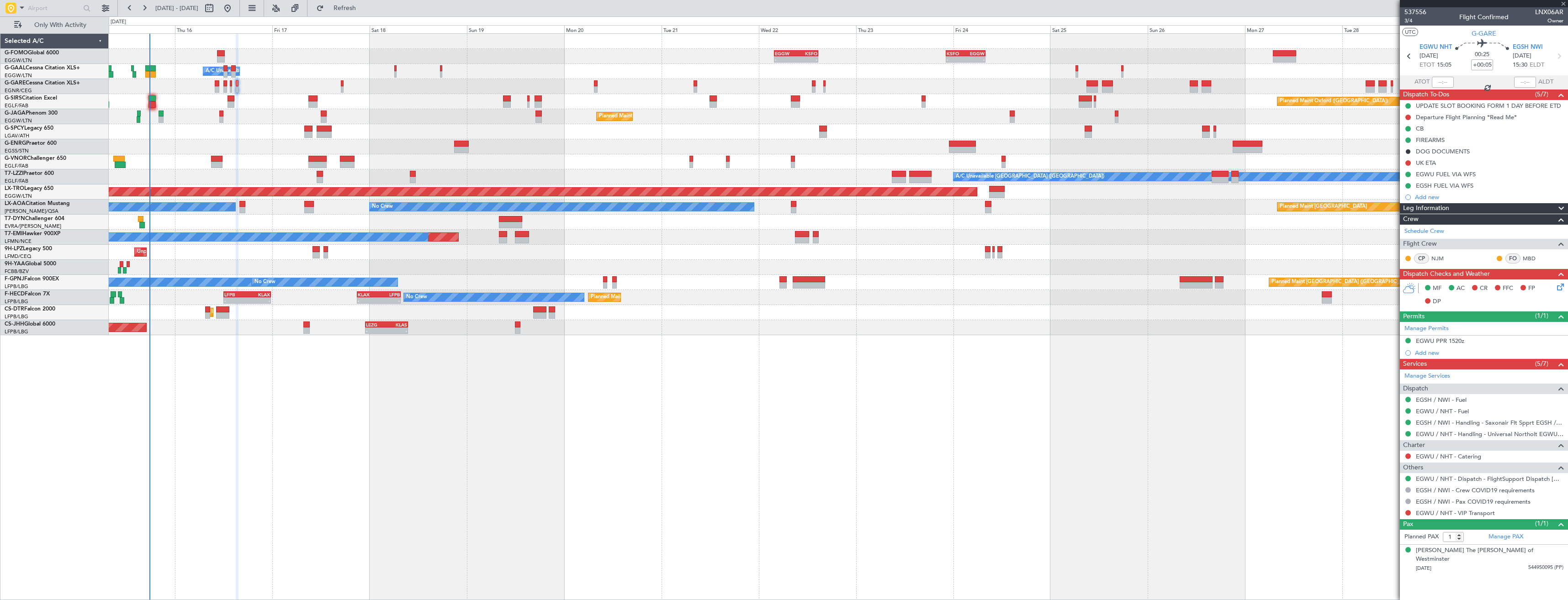
type input "0"
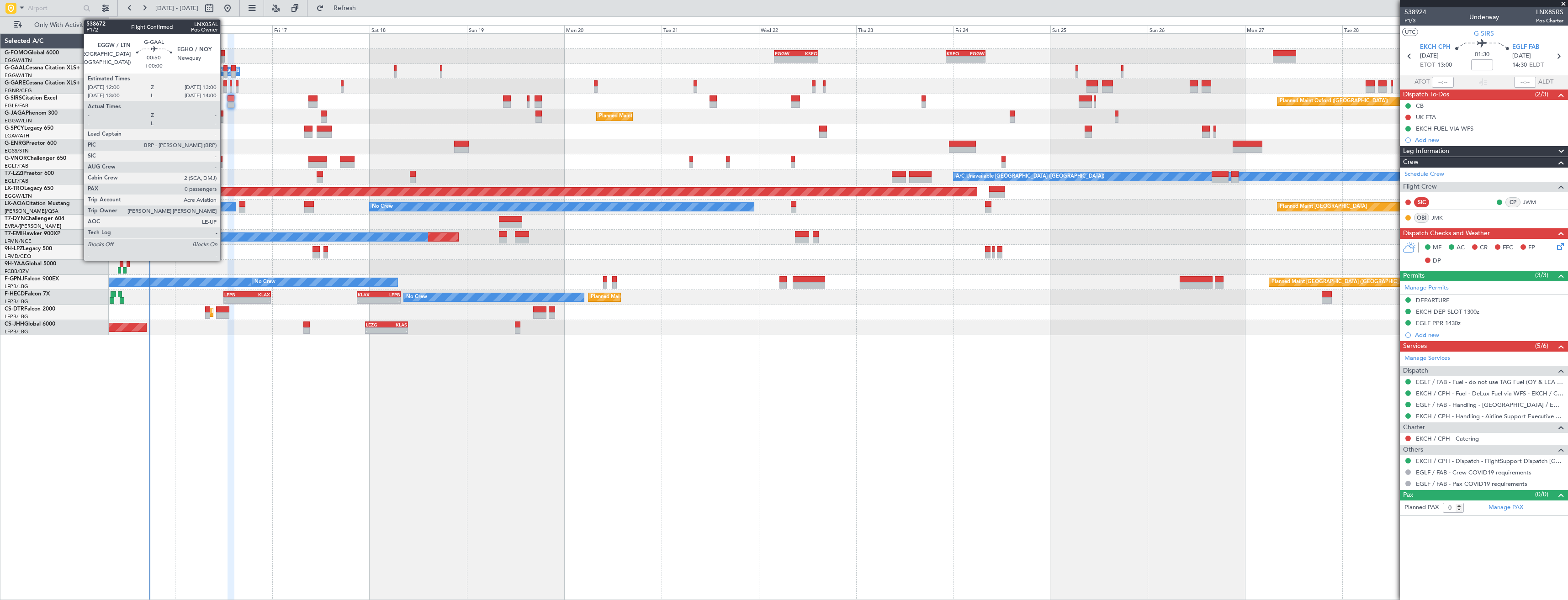
click at [224, 72] on div at bounding box center [225, 74] width 4 height 6
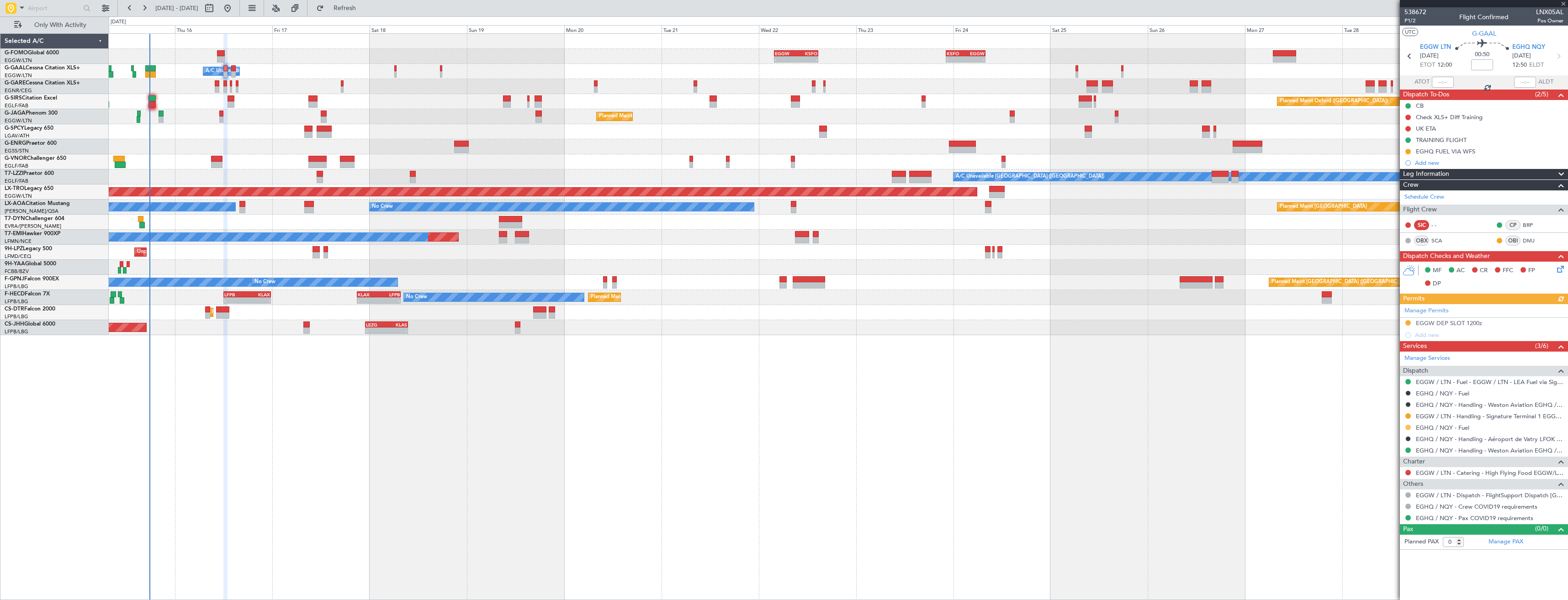
click at [1406, 429] on button at bounding box center [1408, 427] width 6 height 6
click at [1395, 533] on span "Confirmed" at bounding box center [1382, 536] width 28 height 9
click at [1409, 150] on button at bounding box center [1408, 151] width 6 height 6
drag, startPoint x: 1396, startPoint y: 191, endPoint x: 1415, endPoint y: 163, distance: 33.8
click at [1396, 191] on span "Completed" at bounding box center [1411, 192] width 30 height 9
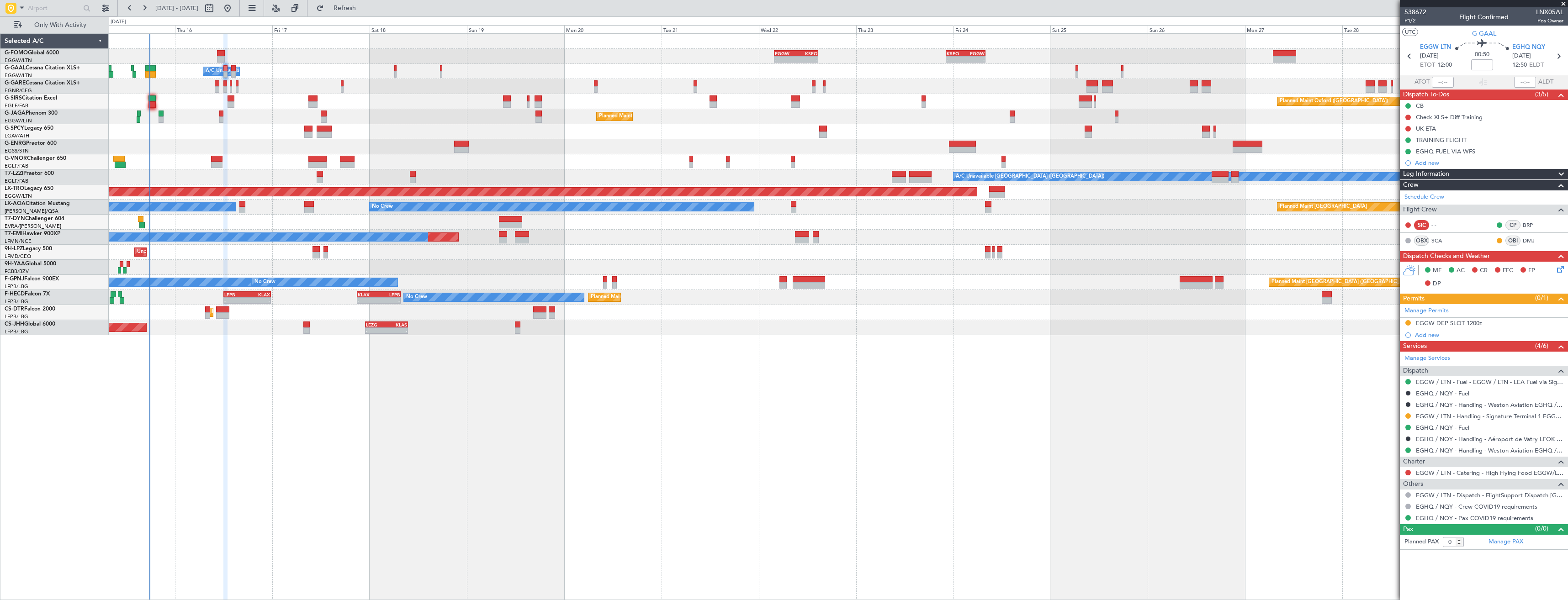
drag, startPoint x: 1555, startPoint y: 56, endPoint x: 1542, endPoint y: 69, distance: 18.4
click at [1555, 56] on icon at bounding box center [1558, 56] width 12 height 12
click at [1408, 426] on button at bounding box center [1408, 427] width 6 height 6
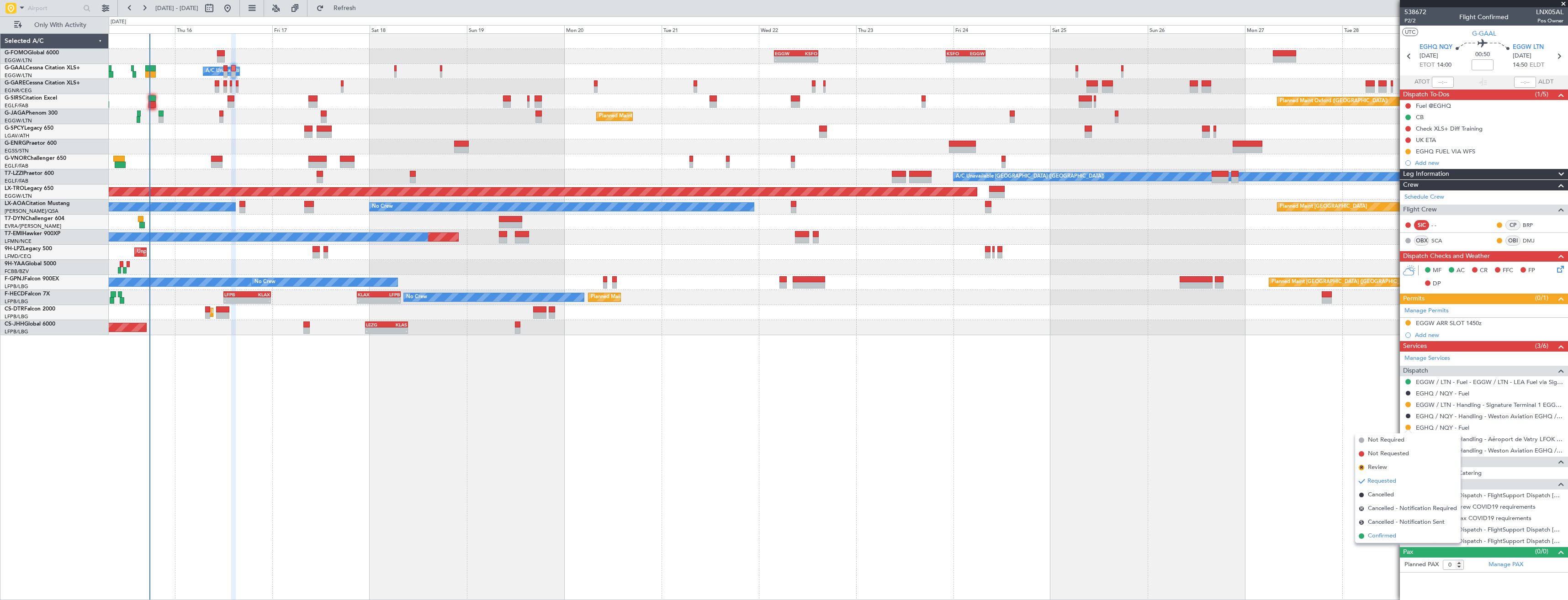
click at [1382, 530] on li "Confirmed" at bounding box center [1408, 536] width 105 height 13
click at [1408, 150] on button at bounding box center [1408, 151] width 6 height 6
click at [1408, 190] on span "Completed" at bounding box center [1411, 192] width 30 height 9
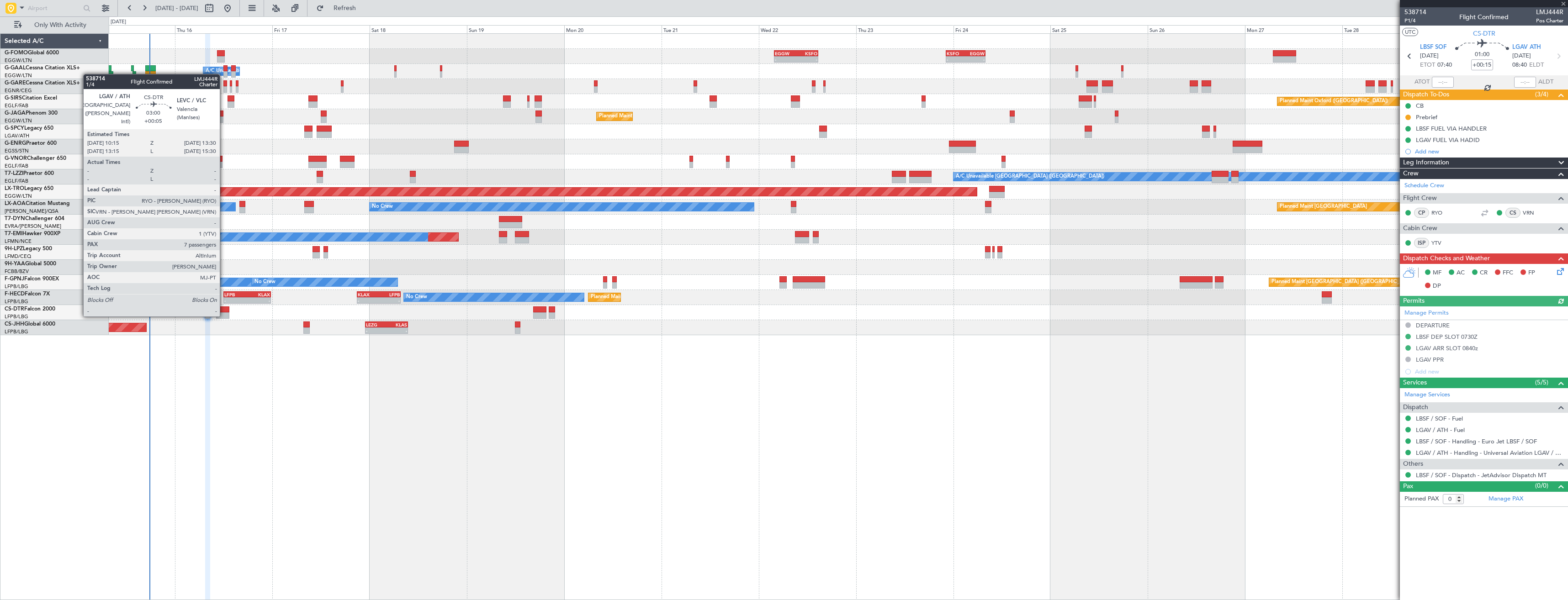
click at [224, 315] on div at bounding box center [223, 315] width 13 height 6
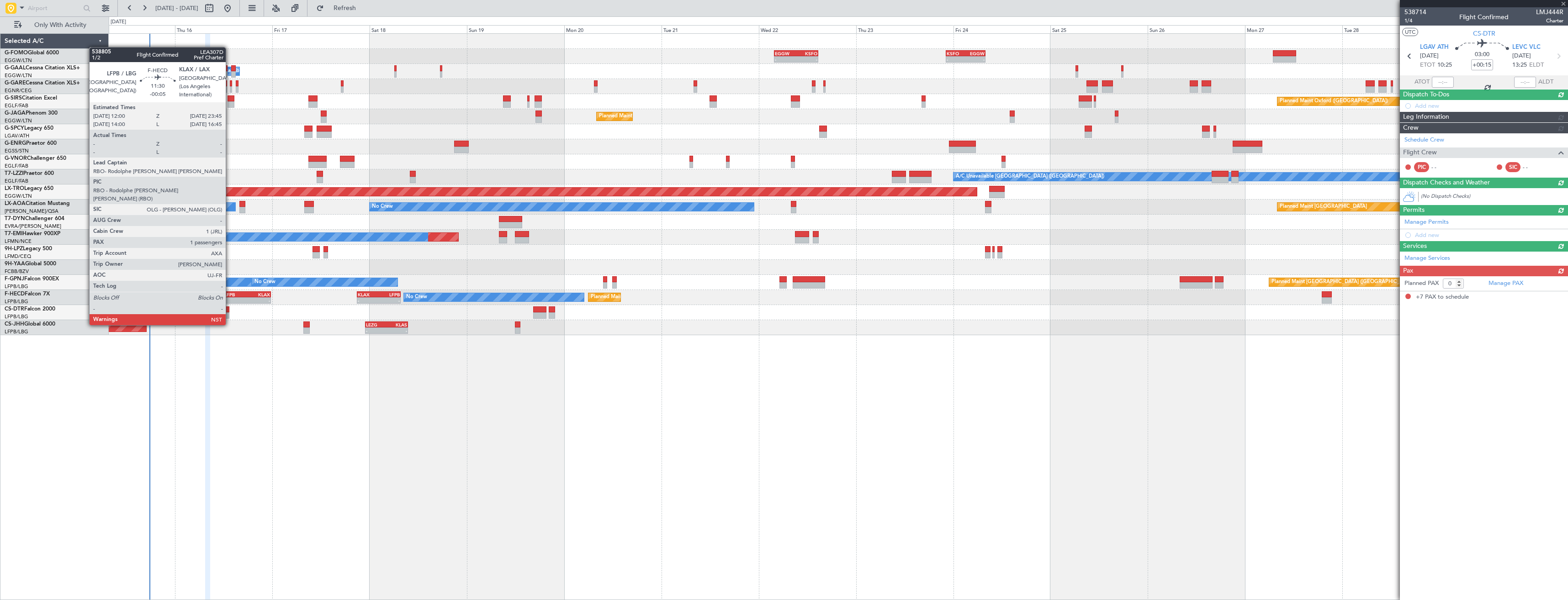
type input "+00:05"
type input "7"
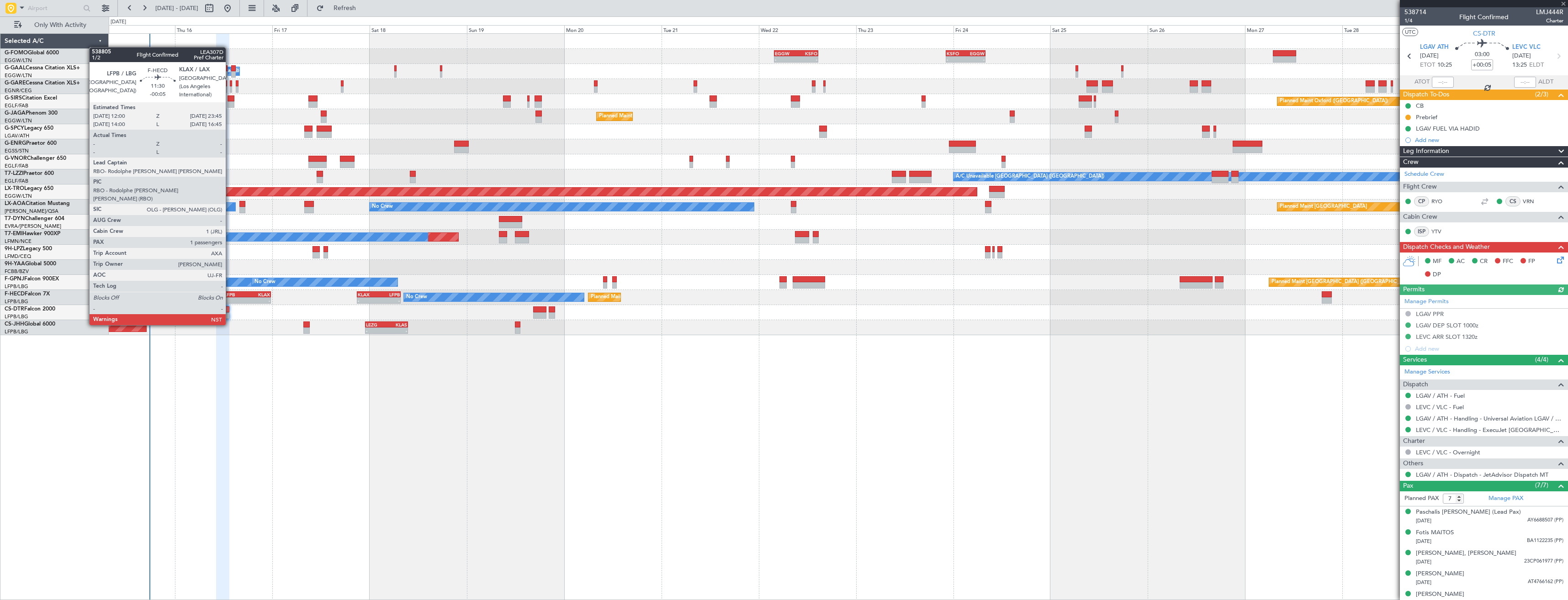
click at [230, 299] on div "-" at bounding box center [235, 300] width 23 height 6
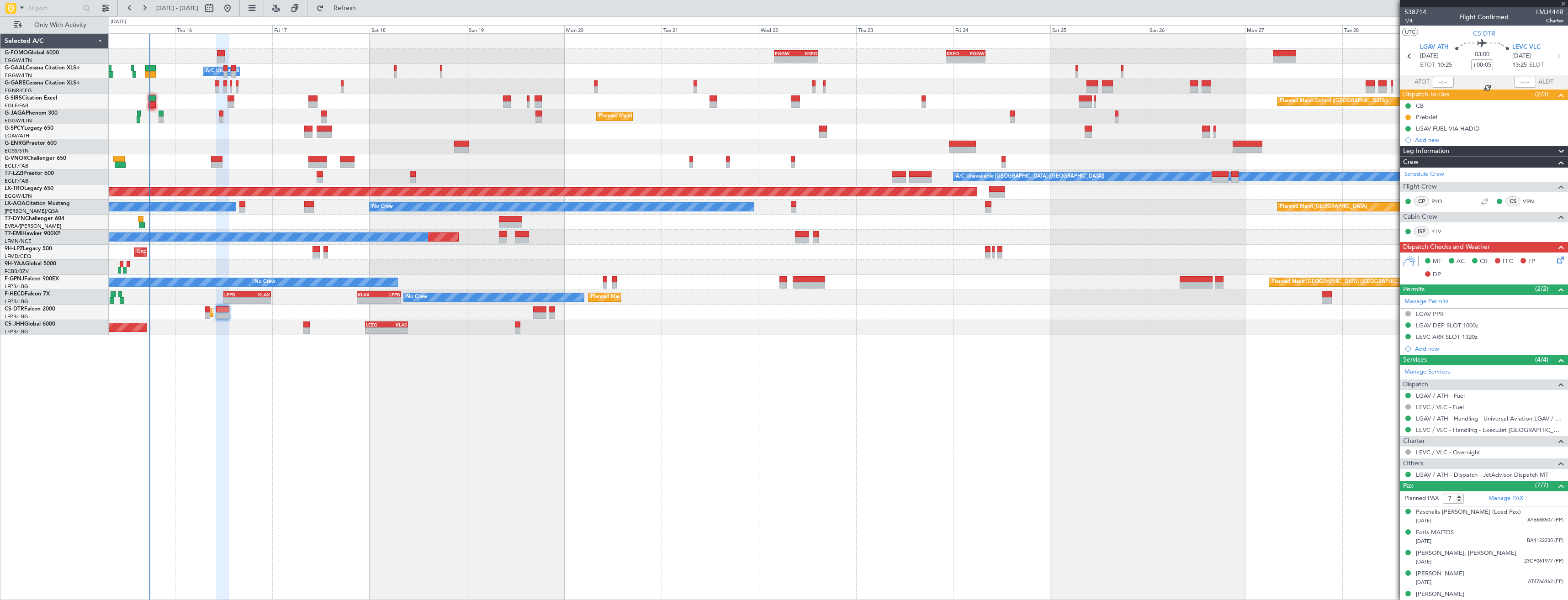
type input "-00:05"
type input "1"
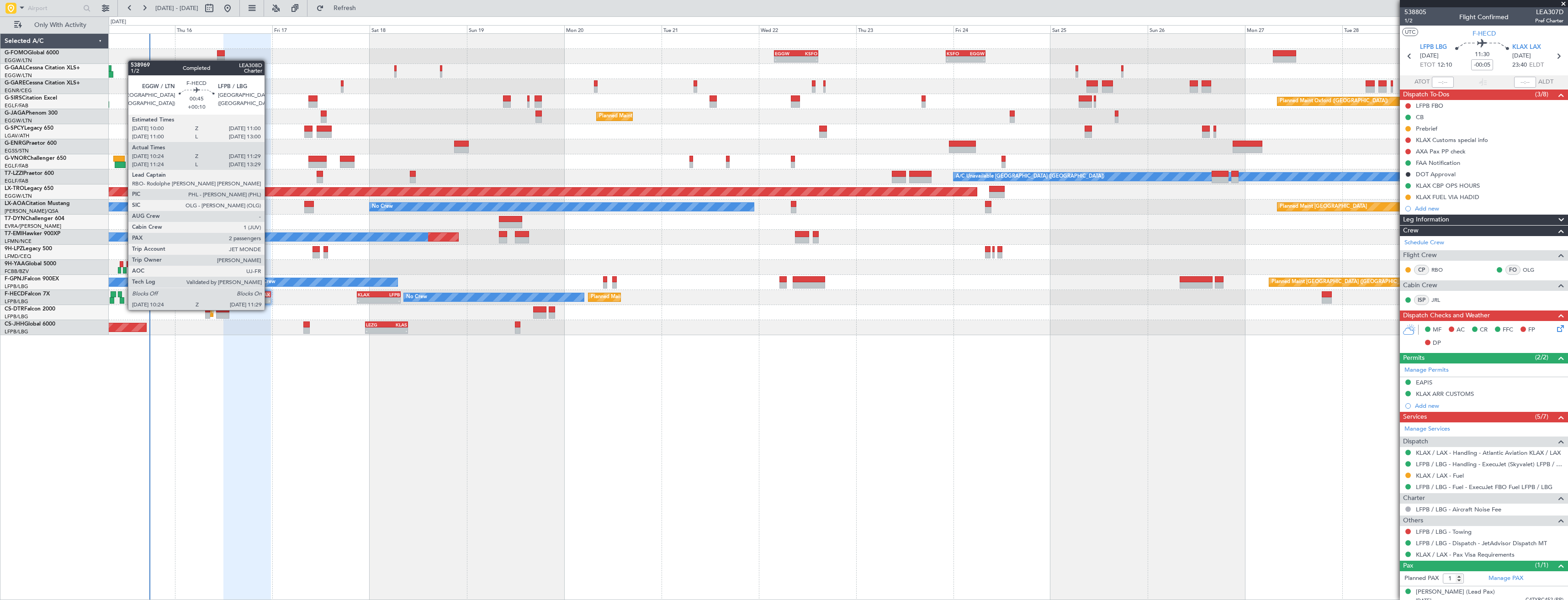
click at [123, 301] on div at bounding box center [121, 301] width 4 height 6
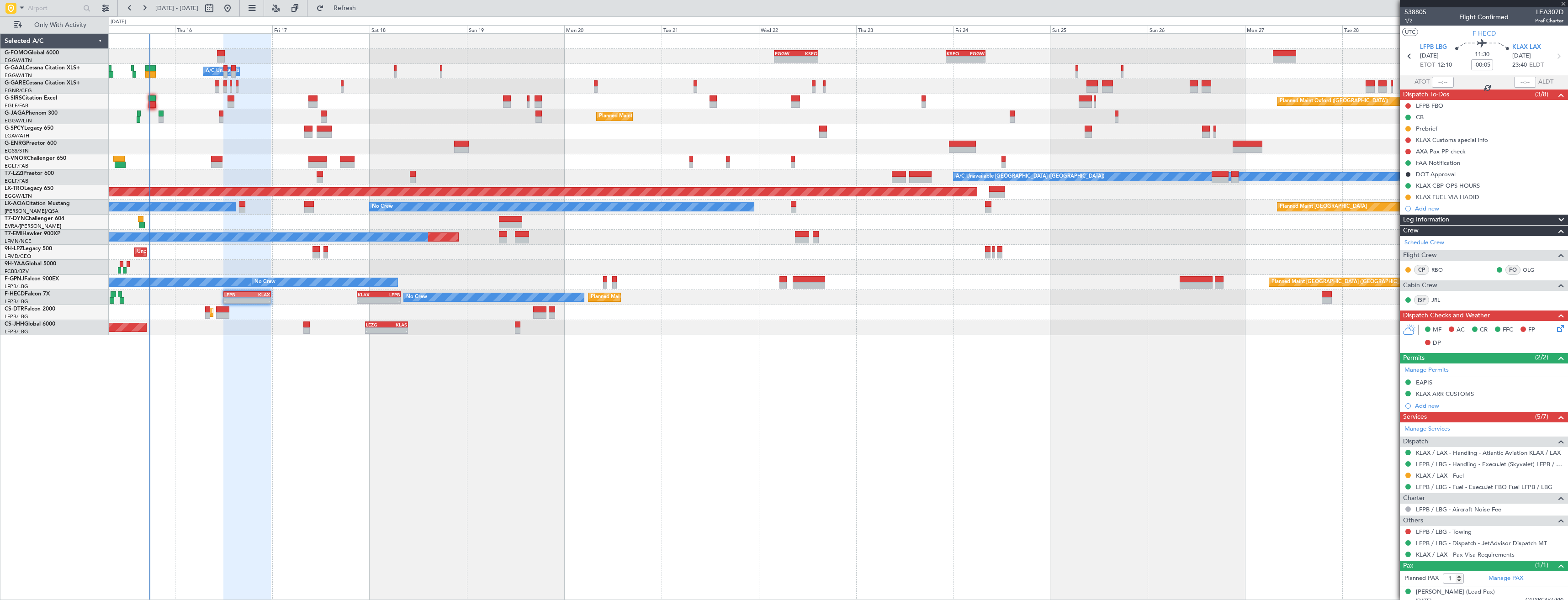
type input "+00:10"
type input "10:34"
type input "11:24"
type input "2"
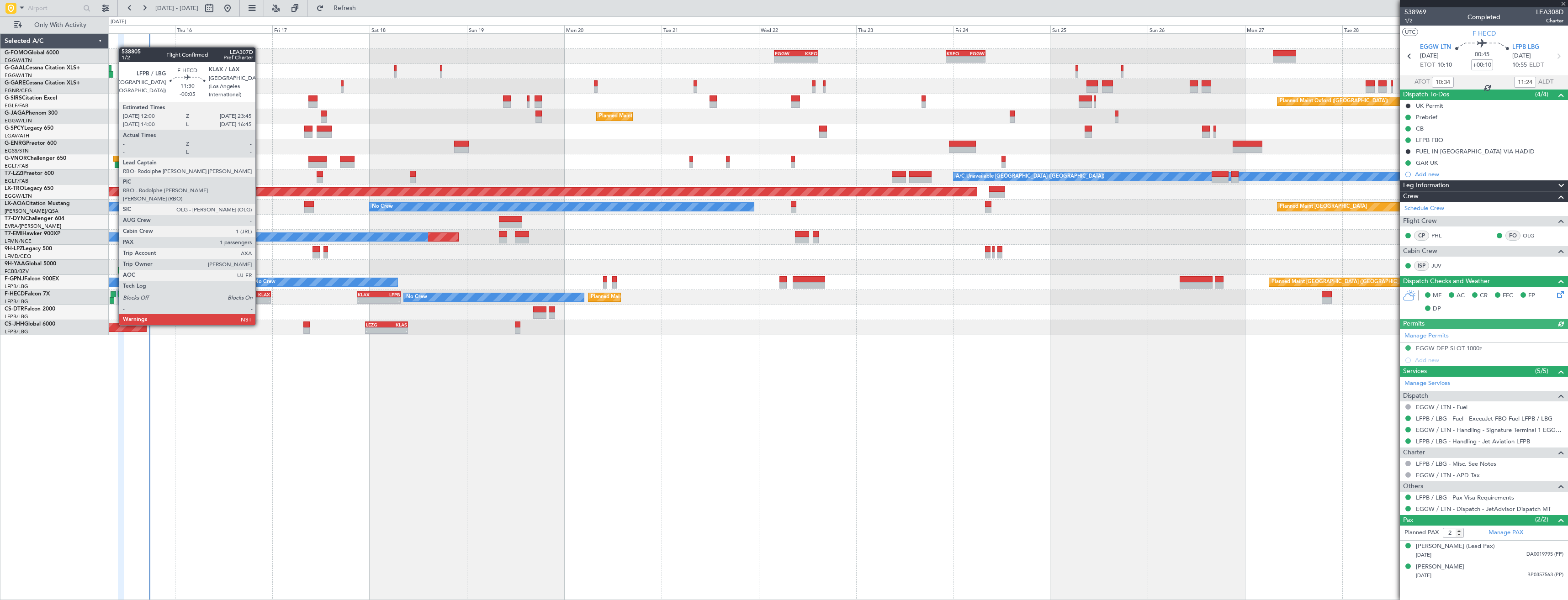
click at [260, 300] on div "-" at bounding box center [258, 300] width 23 height 6
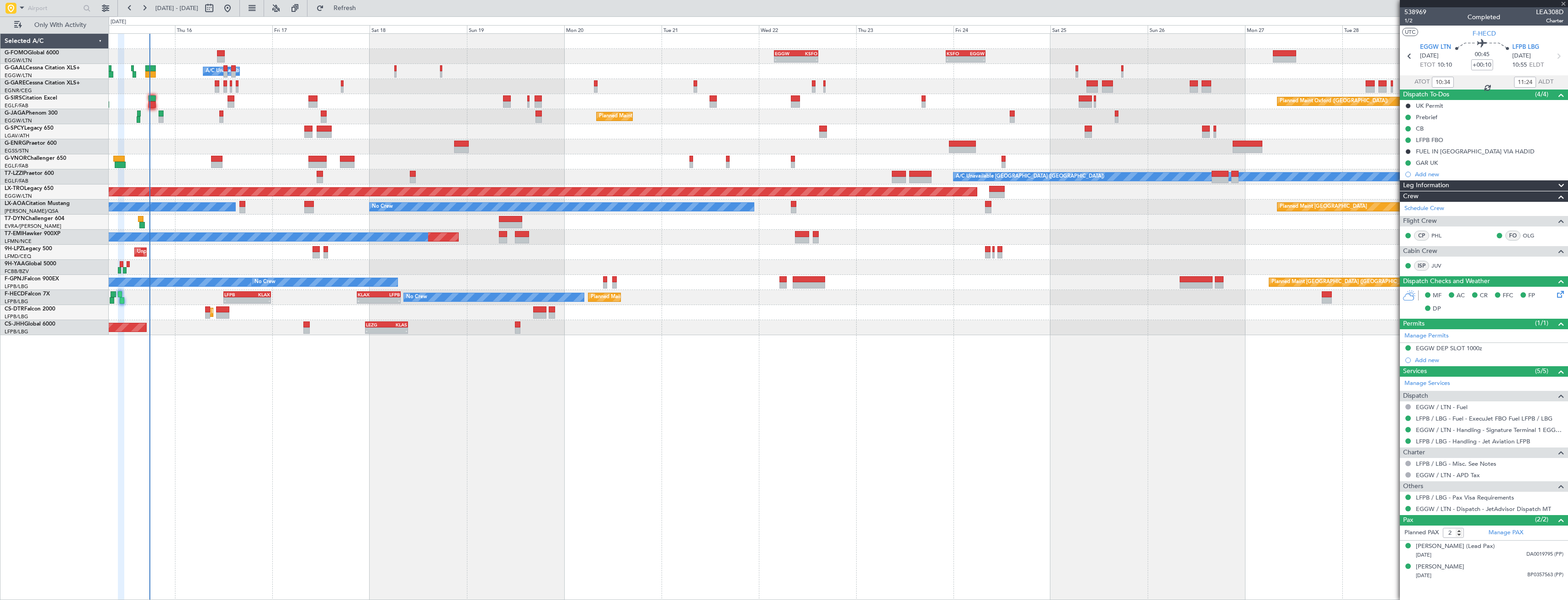
type input "-00:05"
type input "1"
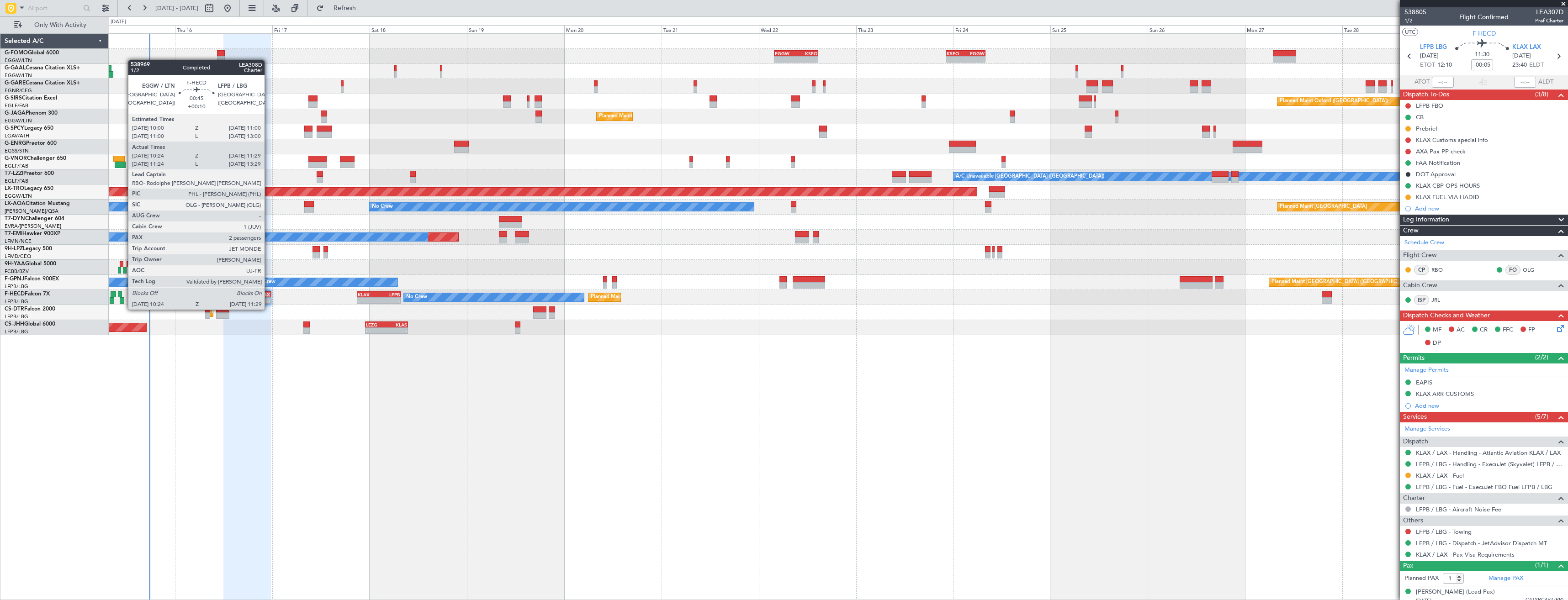
click at [123, 301] on div at bounding box center [121, 301] width 4 height 6
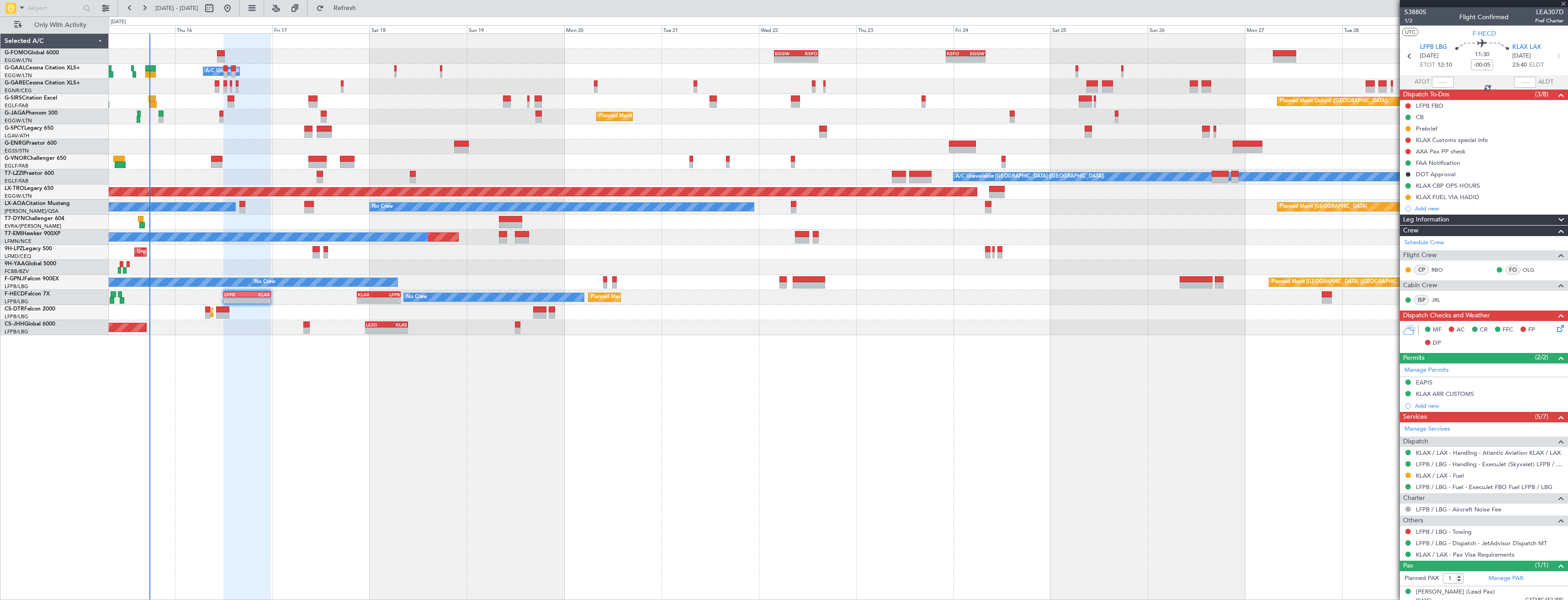
type input "+00:10"
type input "10:34"
type input "11:24"
type input "2"
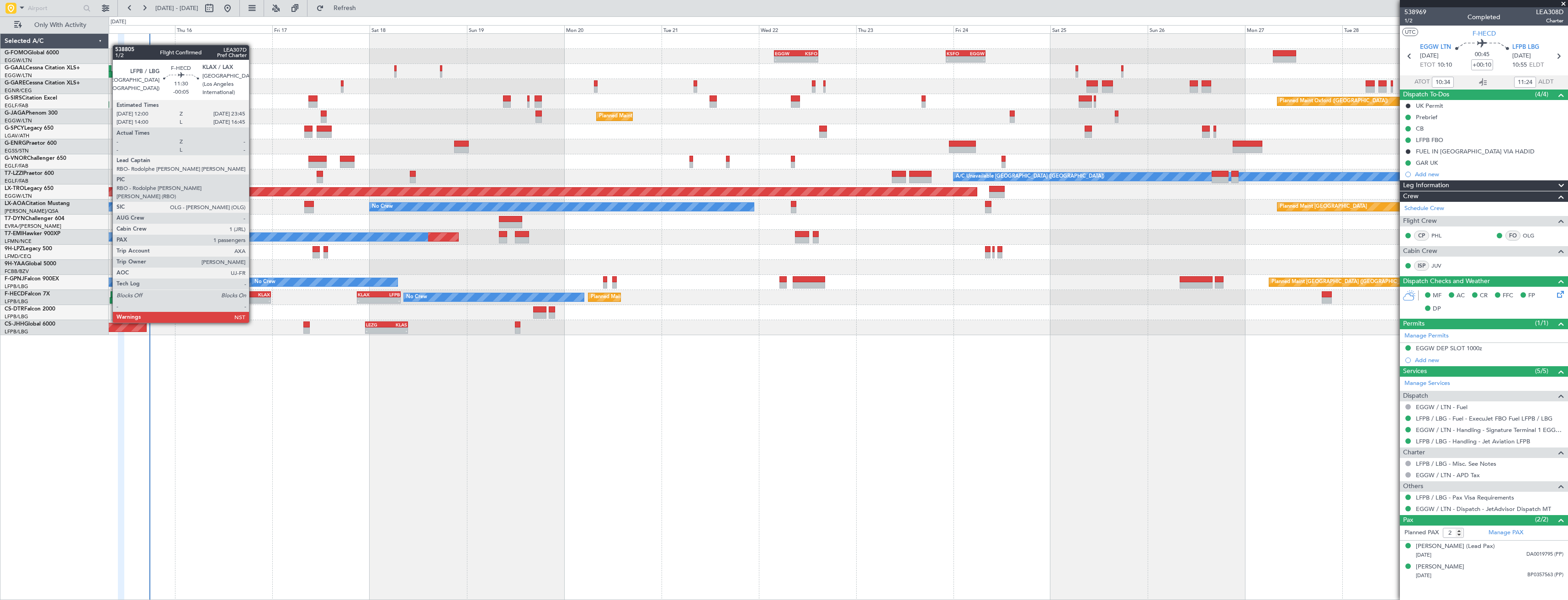
click at [253, 298] on div "- -" at bounding box center [247, 301] width 48 height 6
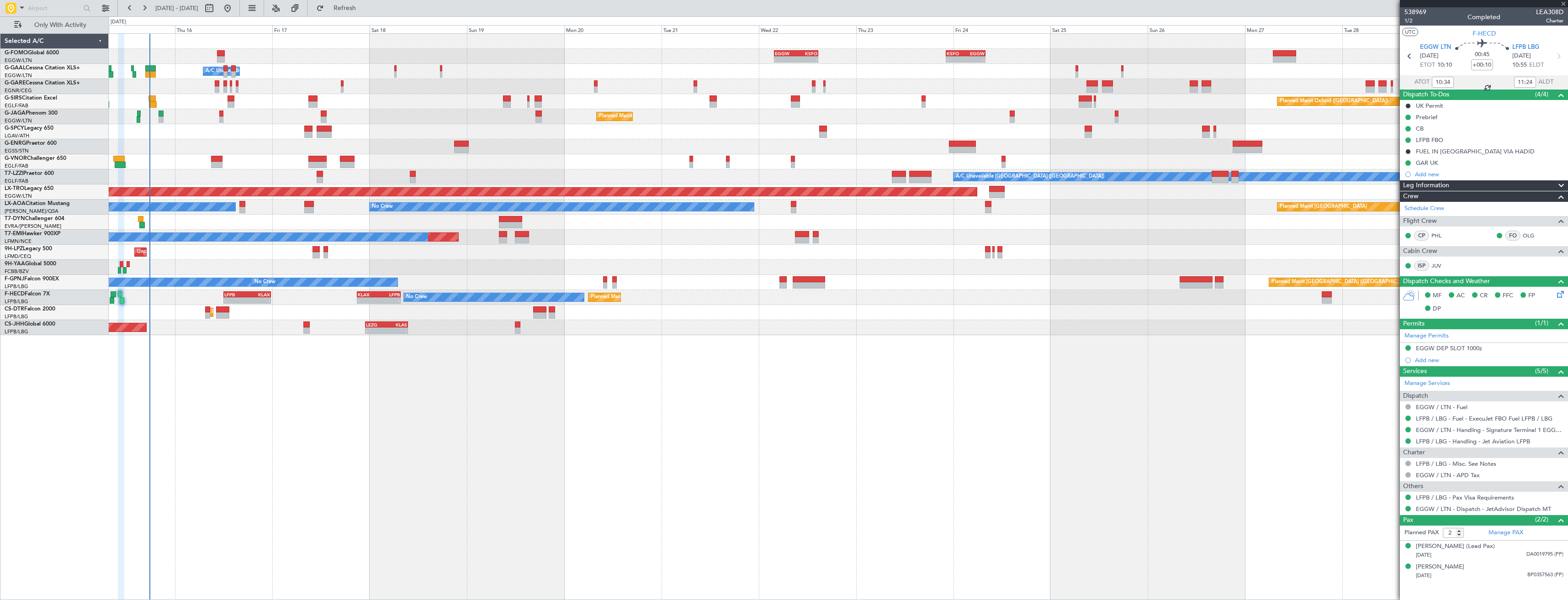
type input "-00:05"
type input "1"
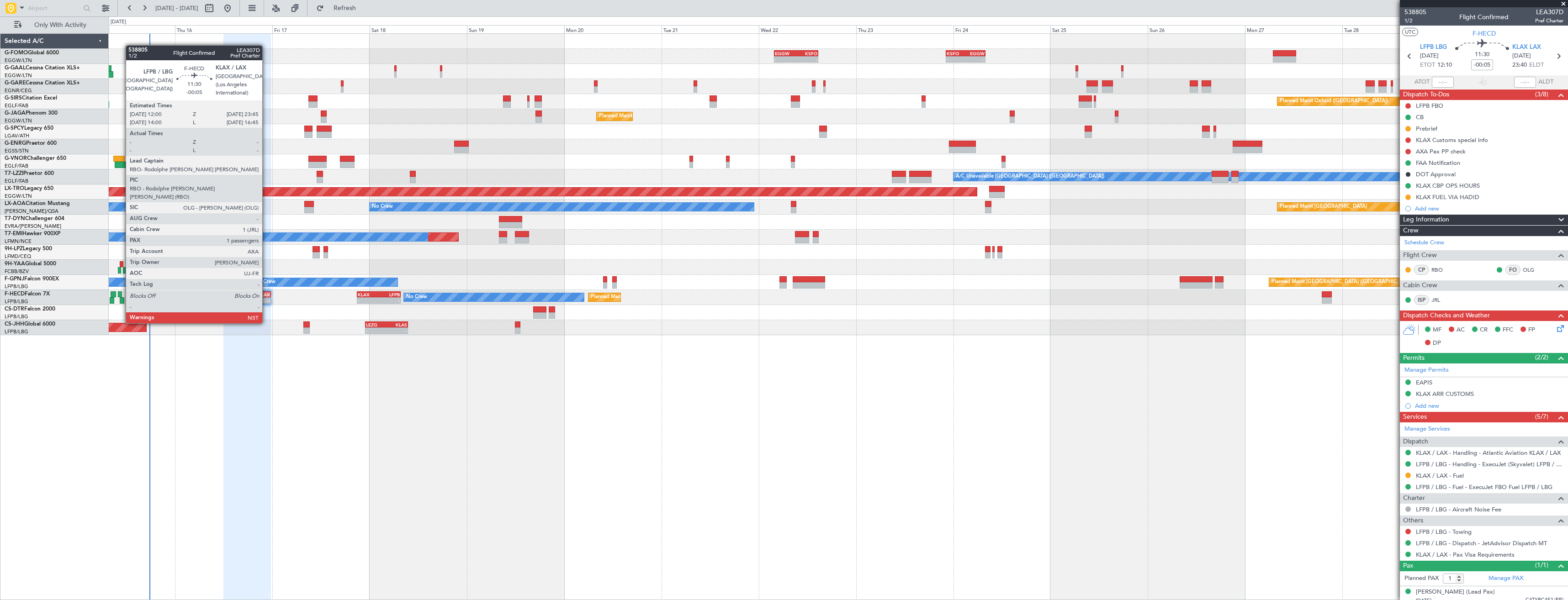
click at [266, 298] on div "-" at bounding box center [258, 300] width 23 height 6
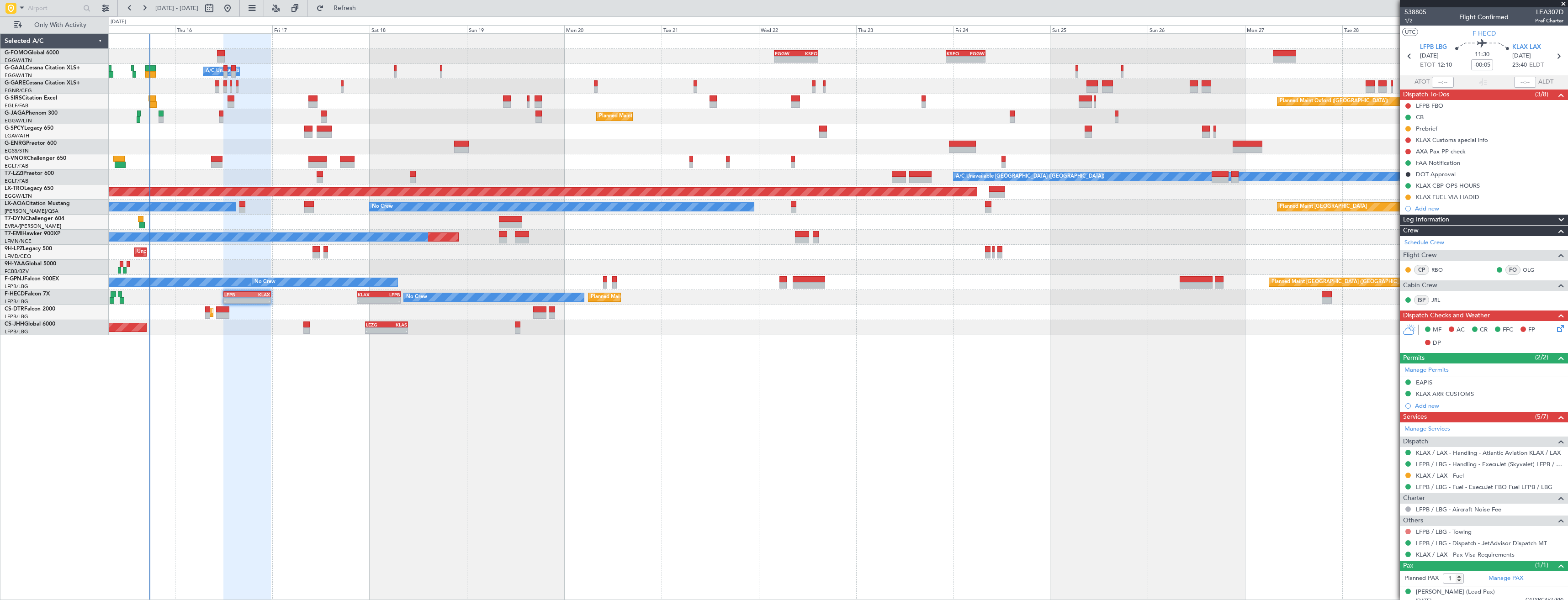
click at [1407, 530] on button at bounding box center [1408, 531] width 6 height 6
click at [1392, 517] on span "Confirmed" at bounding box center [1382, 517] width 28 height 9
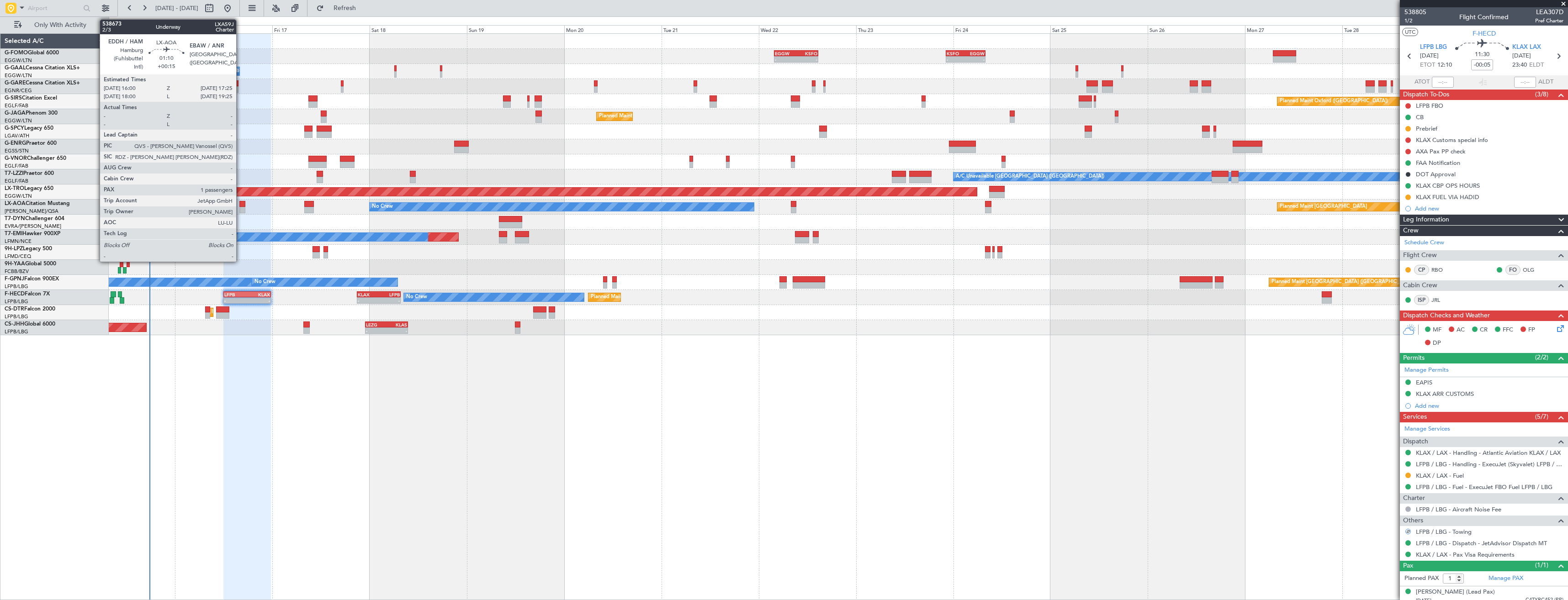
click at [240, 209] on div at bounding box center [243, 210] width 6 height 6
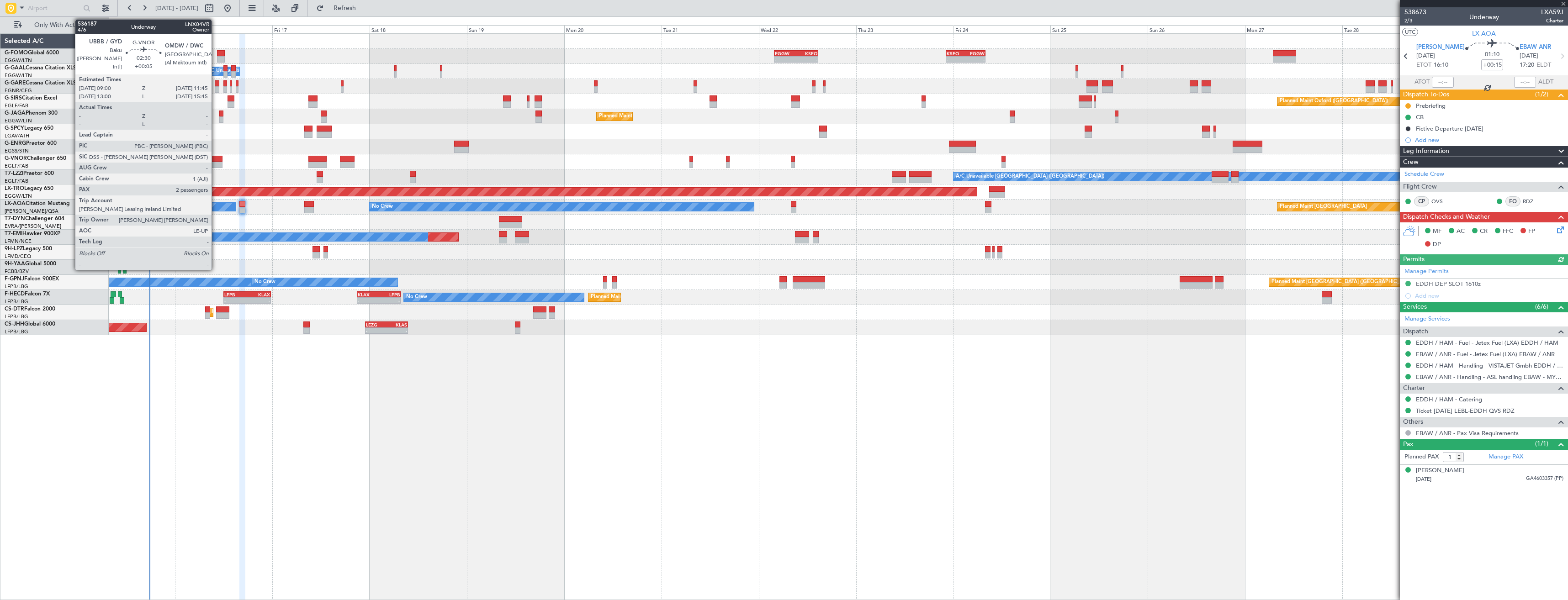
click at [216, 163] on div at bounding box center [217, 165] width 12 height 6
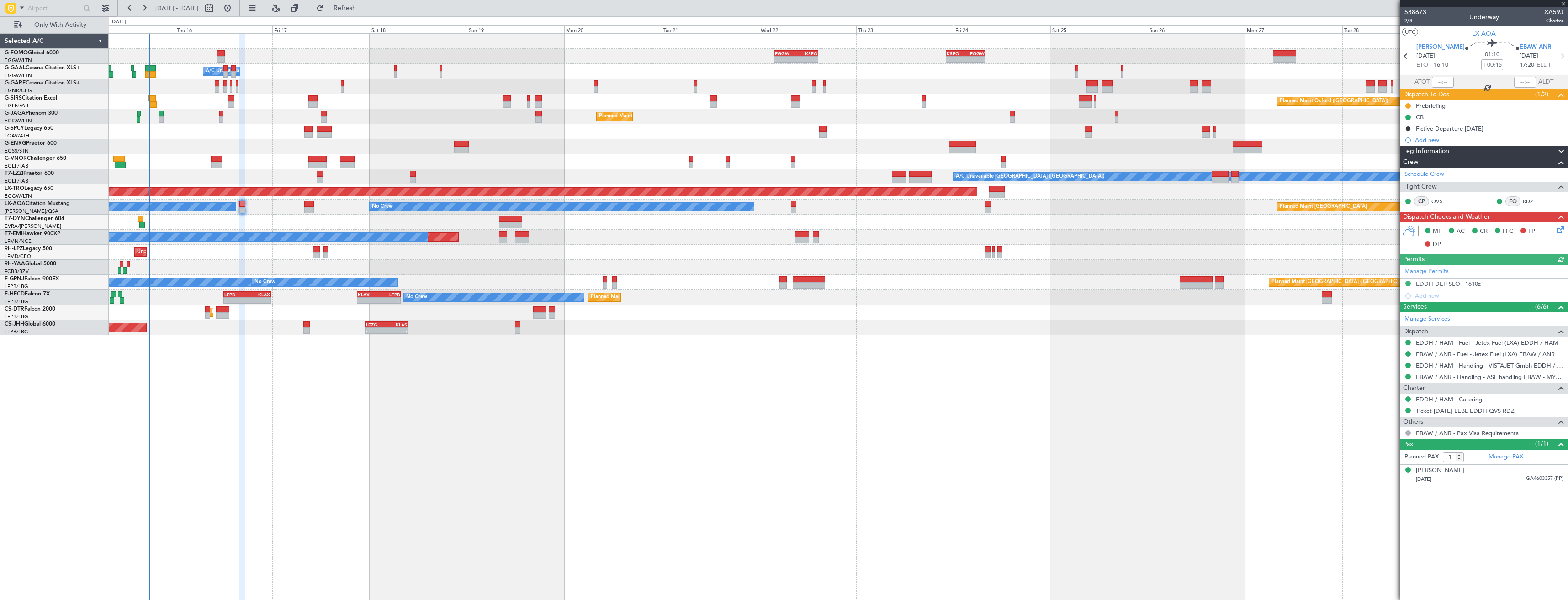
type input "+00:05"
type input "2"
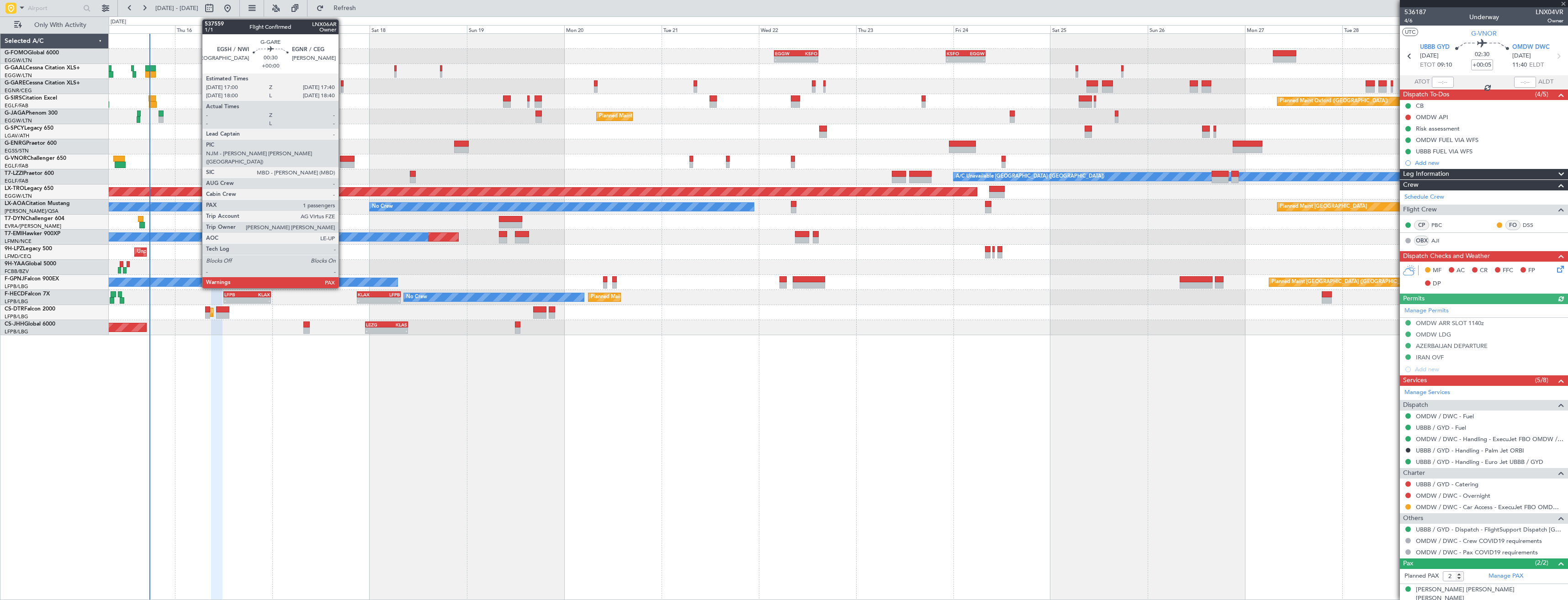
click at [342, 88] on div at bounding box center [342, 89] width 2 height 6
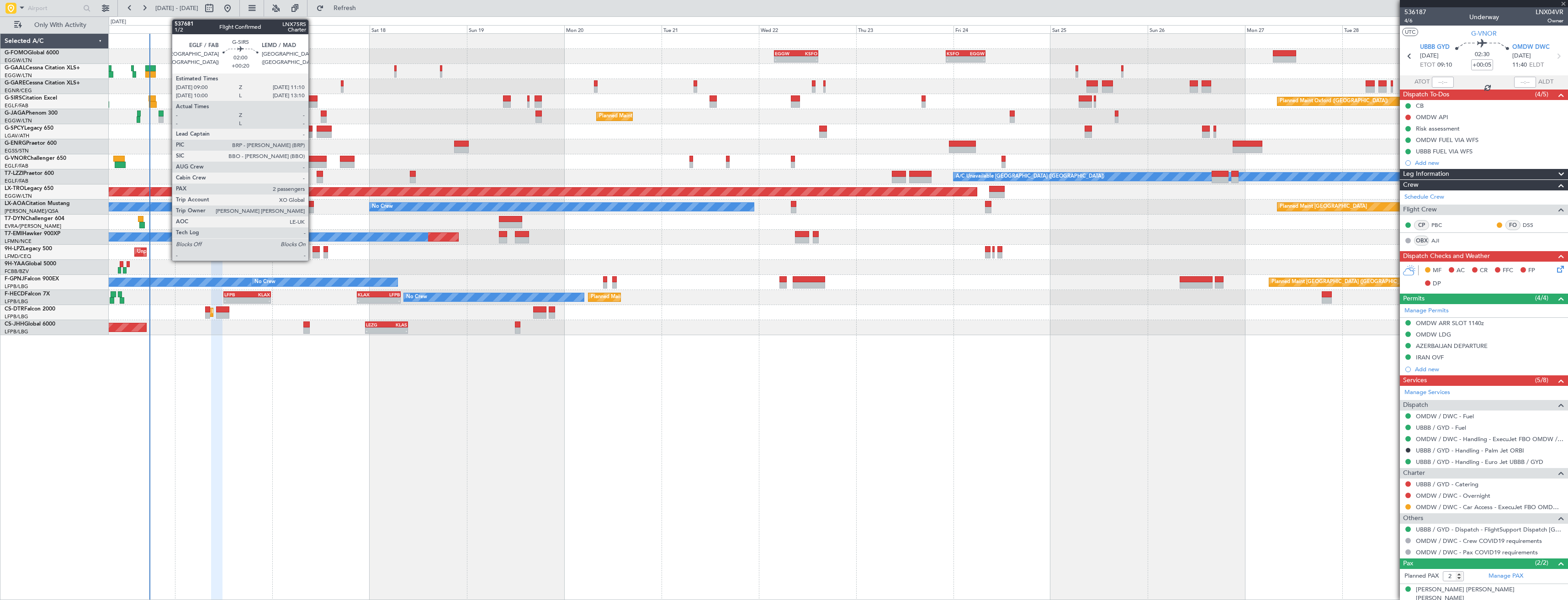
type input "1"
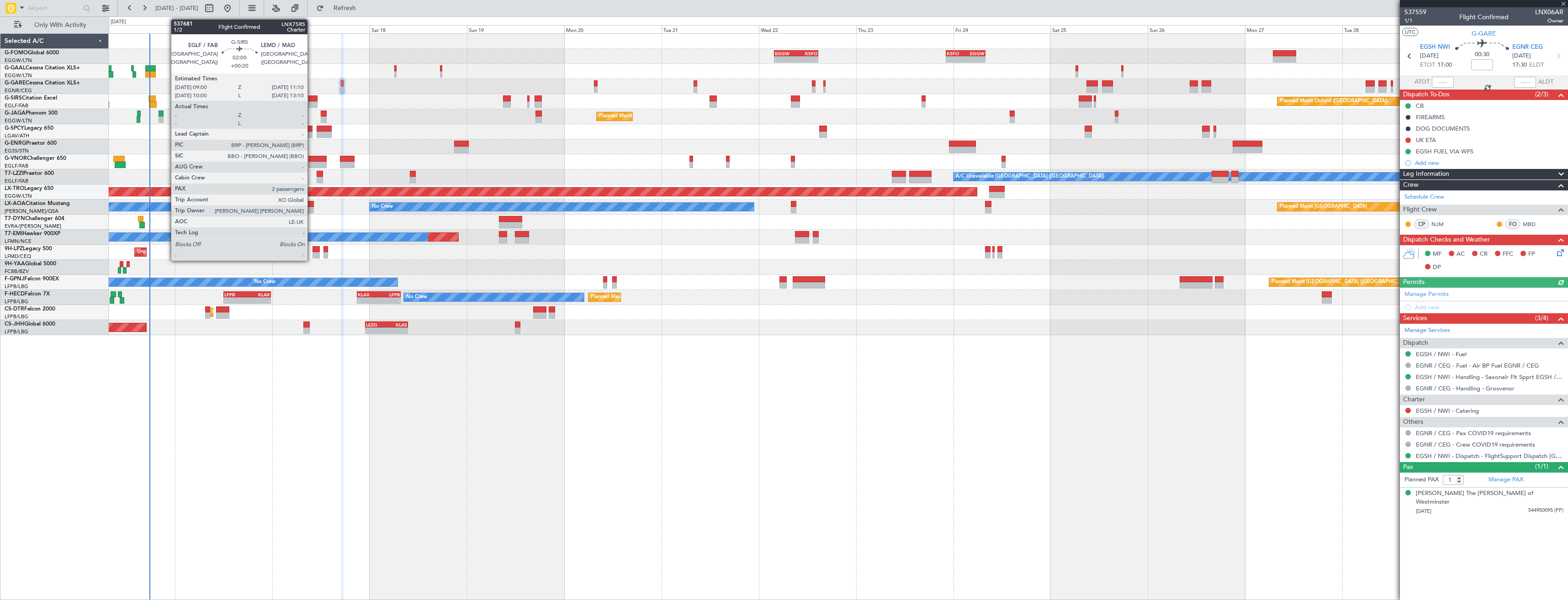
click at [312, 103] on div at bounding box center [312, 105] width 9 height 6
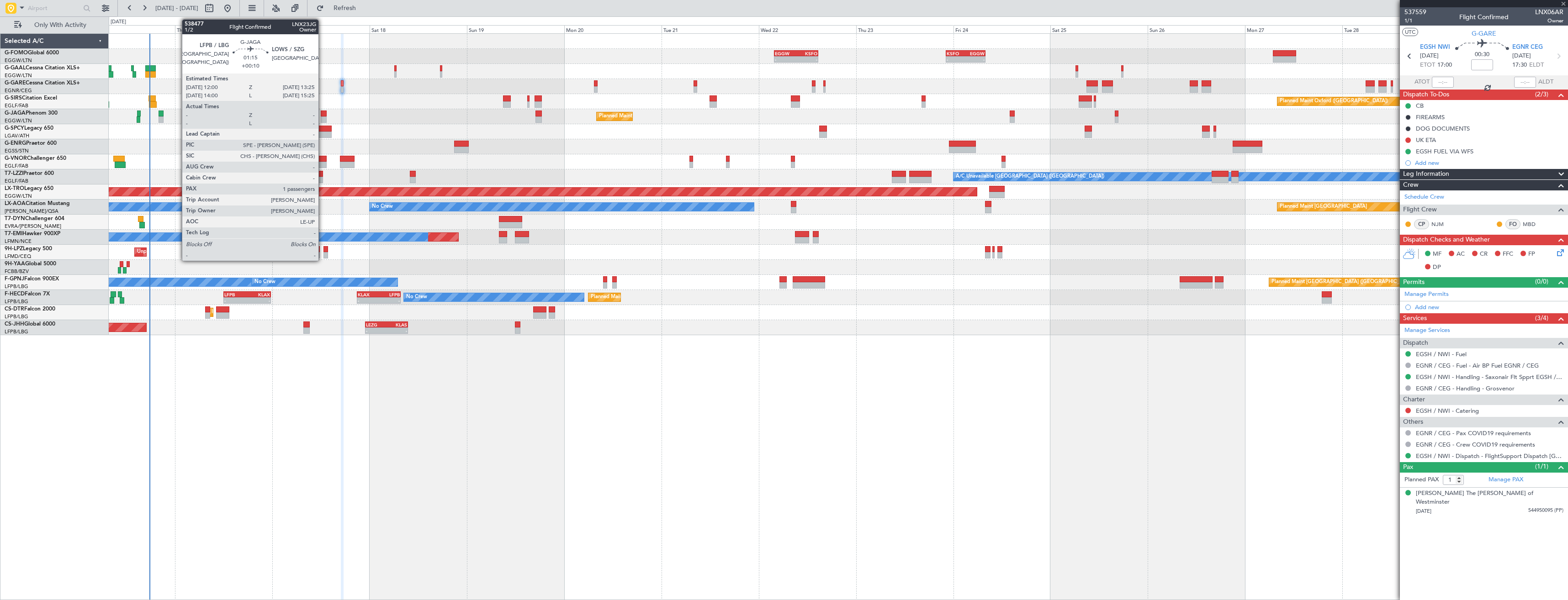
type input "+00:20"
type input "2"
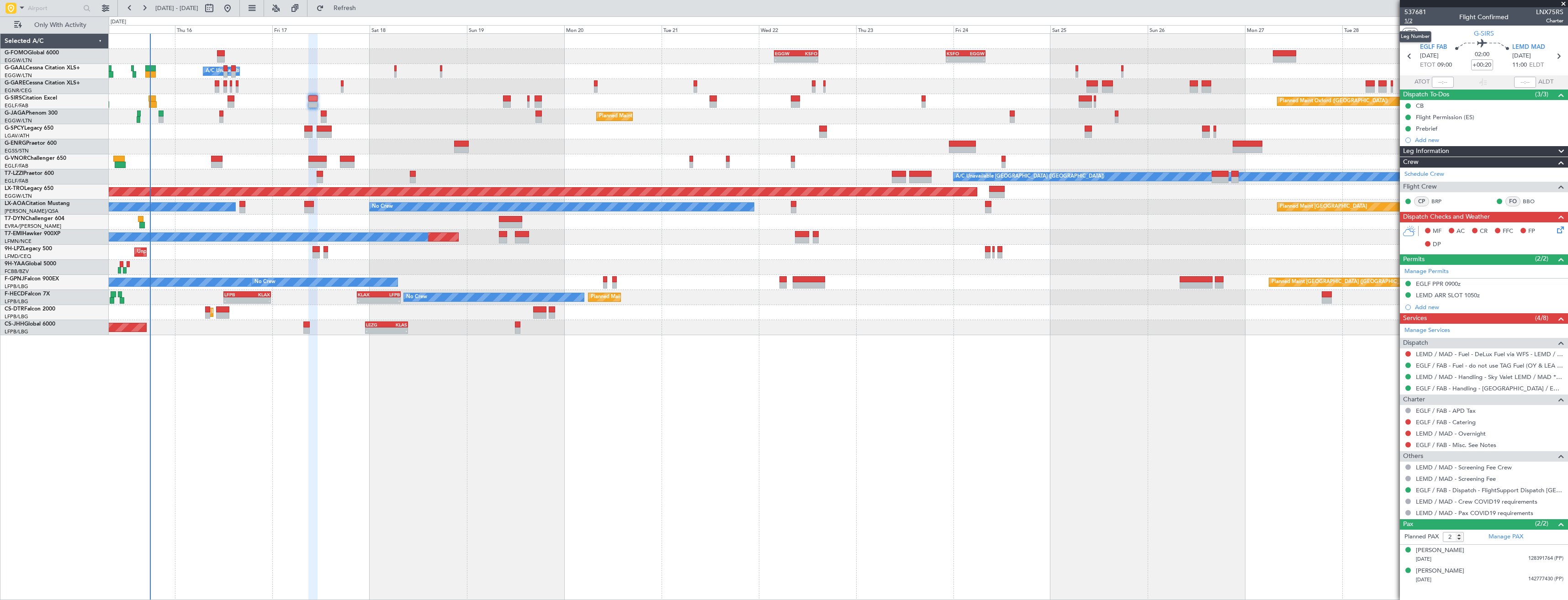
click at [1410, 23] on span "1/2" at bounding box center [1415, 21] width 22 height 8
click at [1559, 229] on icon at bounding box center [1559, 228] width 7 height 7
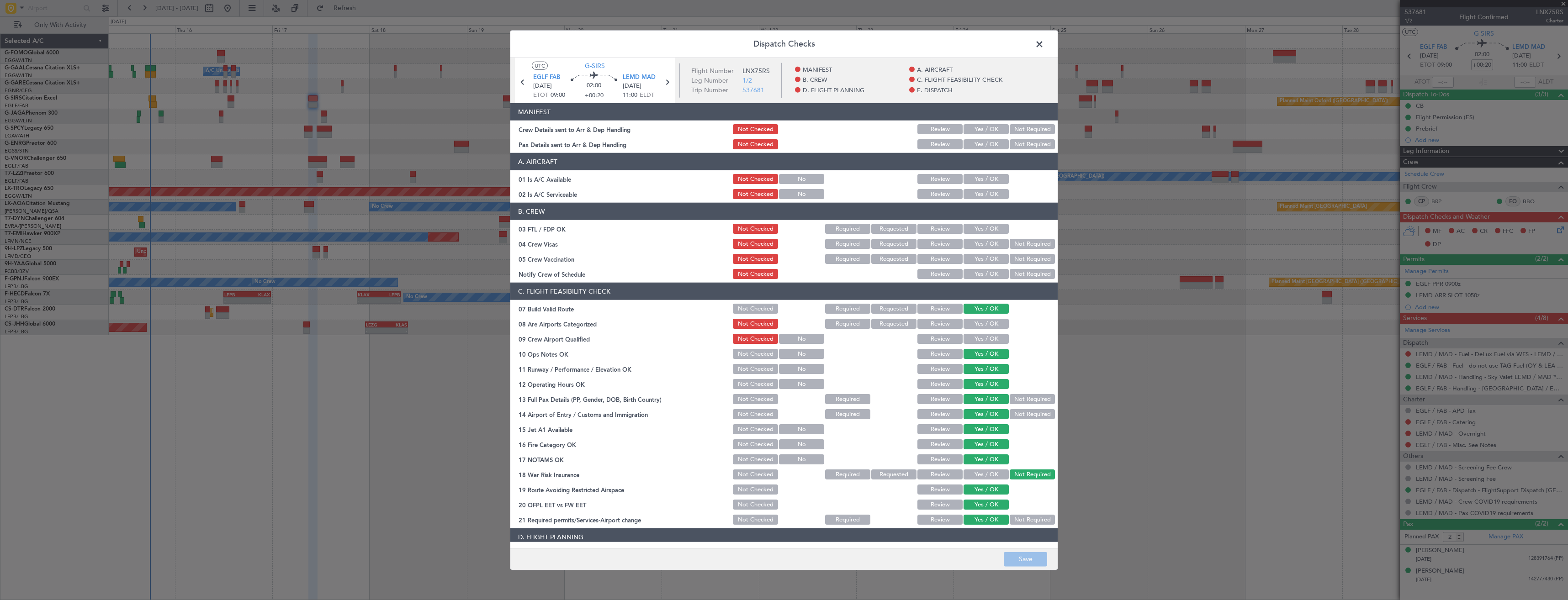
click at [968, 148] on button "Yes / OK" at bounding box center [986, 144] width 45 height 10
click at [972, 130] on button "Yes / OK" at bounding box center [986, 129] width 45 height 10
click at [1022, 561] on button "Save" at bounding box center [1025, 559] width 43 height 15
click at [1044, 42] on span at bounding box center [1044, 47] width 0 height 18
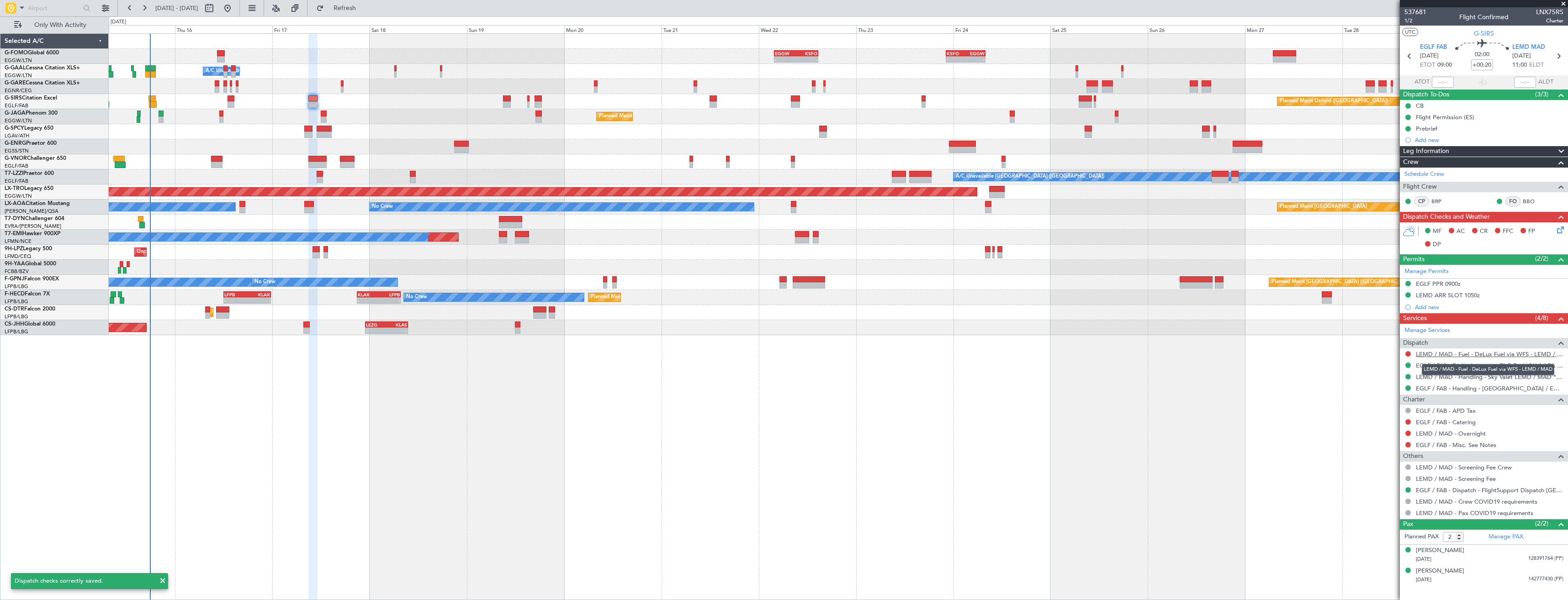
click at [1449, 354] on link "LEMD / MAD - Fuel - DeLux Fuel via WFS - LEMD / MAD" at bounding box center [1489, 354] width 148 height 8
click at [1452, 379] on link "LEMD / MAD - Handling - Sky Valet LEMD / MAD **MY HANDLING**" at bounding box center [1489, 377] width 148 height 8
click at [364, 6] on span "Refresh" at bounding box center [345, 8] width 39 height 6
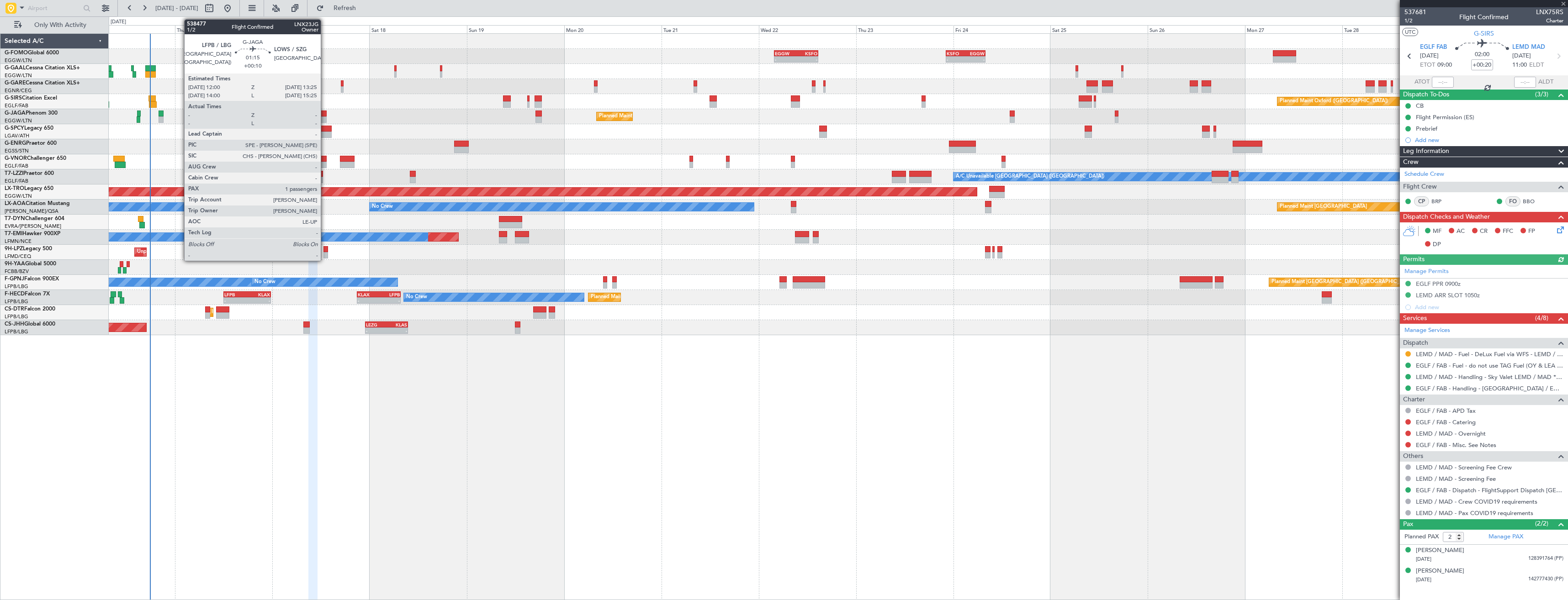
click at [325, 116] on div at bounding box center [324, 119] width 6 height 6
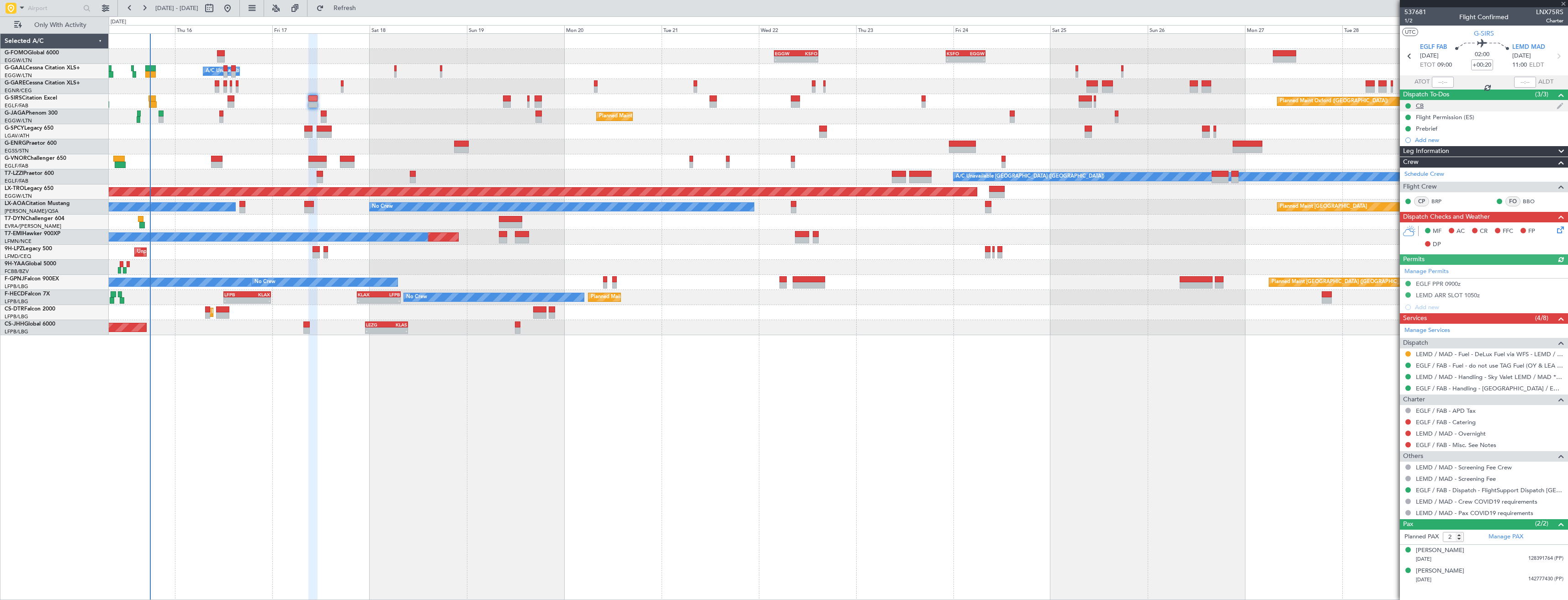
type input "+00:10"
type input "1"
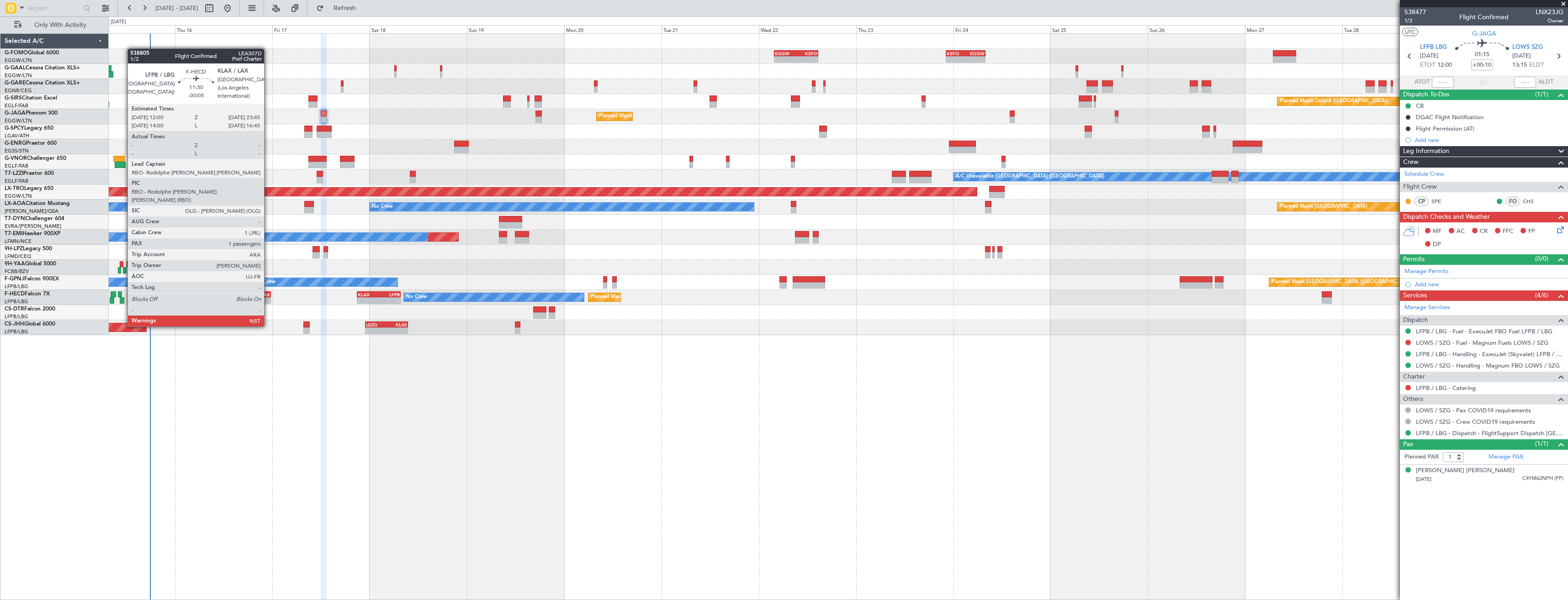
click at [267, 302] on div "-" at bounding box center [258, 300] width 23 height 6
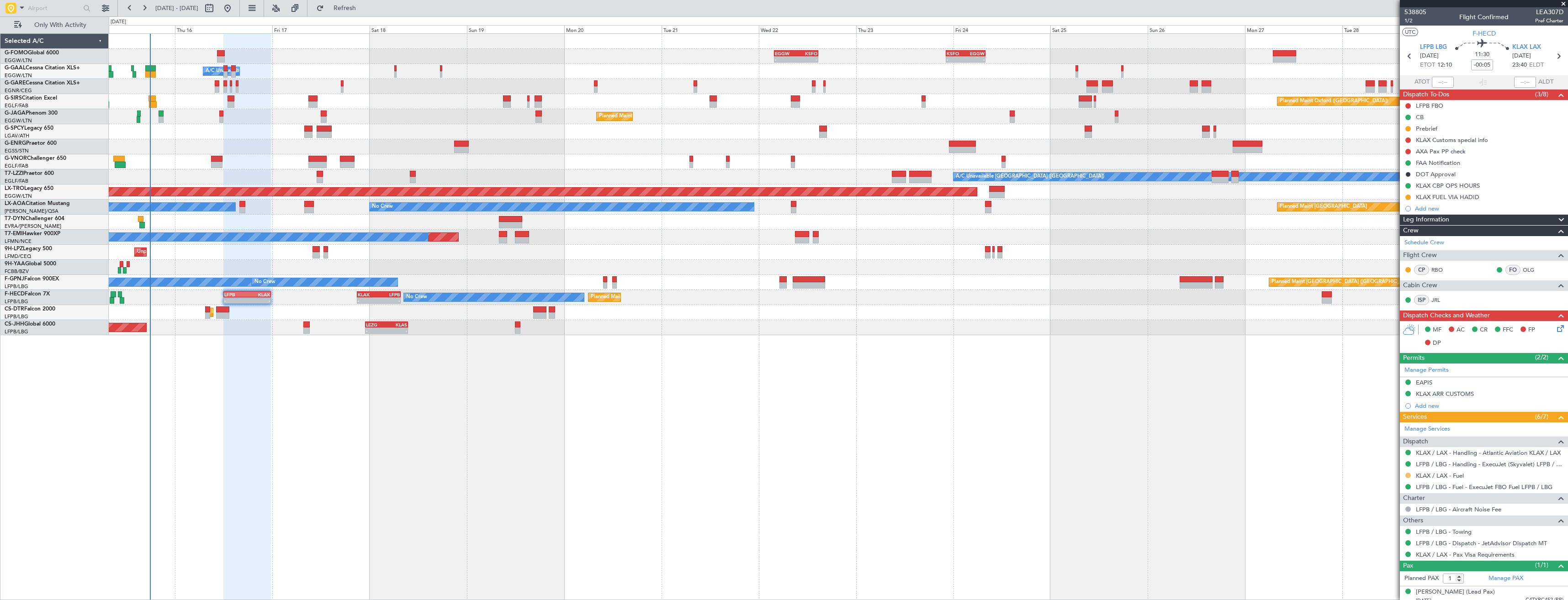
click at [1406, 476] on button at bounding box center [1408, 475] width 6 height 6
click at [1382, 582] on span "Confirmed" at bounding box center [1382, 583] width 28 height 9
click at [1409, 198] on button at bounding box center [1408, 197] width 6 height 6
click at [1399, 237] on span "Completed" at bounding box center [1411, 237] width 30 height 9
click at [1552, 58] on icon at bounding box center [1558, 56] width 12 height 12
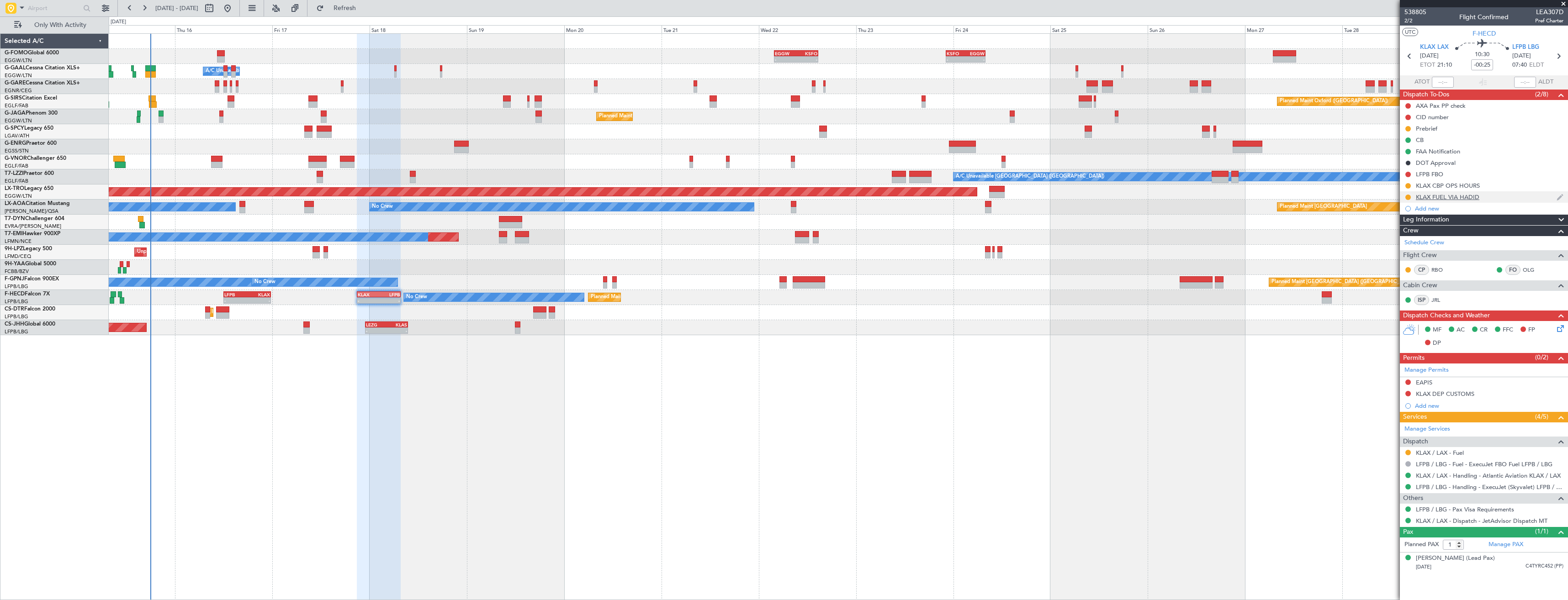
click at [1406, 199] on div at bounding box center [1408, 197] width 7 height 7
click at [1406, 198] on button at bounding box center [1408, 197] width 6 height 6
click at [1397, 239] on span "Completed" at bounding box center [1411, 237] width 30 height 9
click at [1406, 452] on button at bounding box center [1408, 452] width 6 height 6
click at [1379, 556] on li "Confirmed" at bounding box center [1408, 561] width 105 height 13
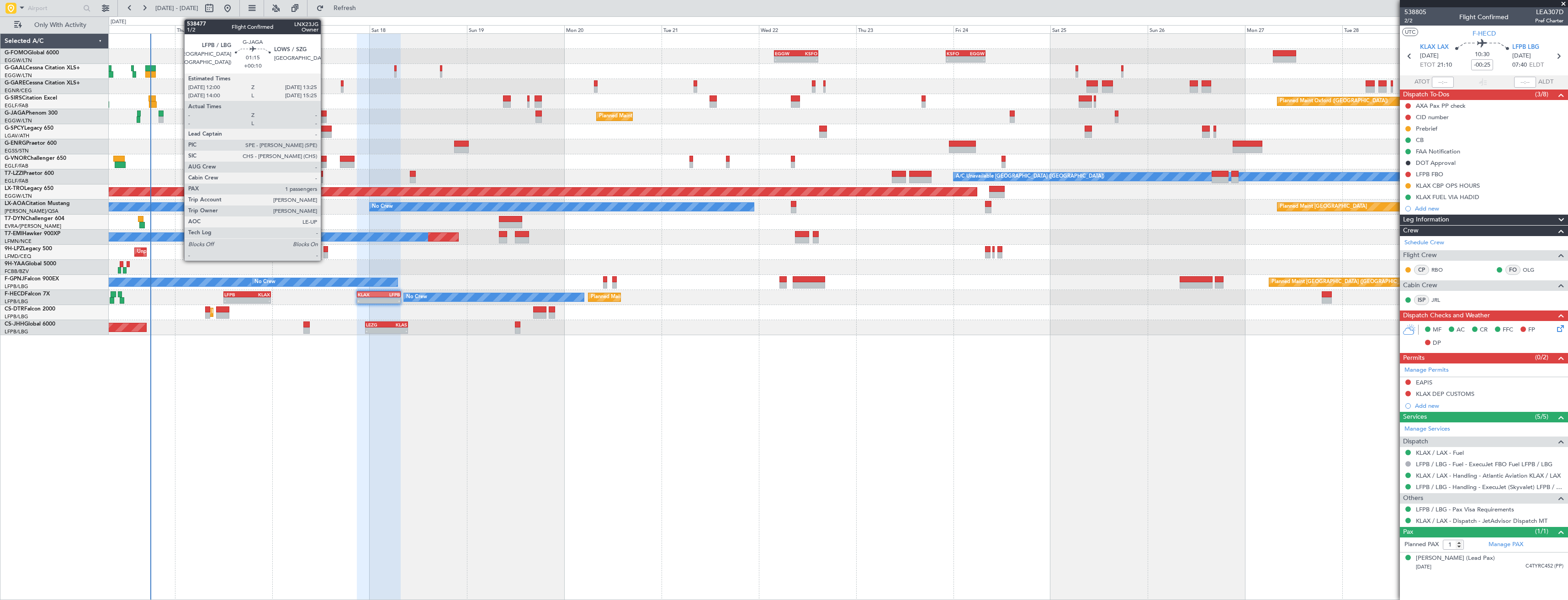
click at [325, 115] on div at bounding box center [324, 113] width 6 height 6
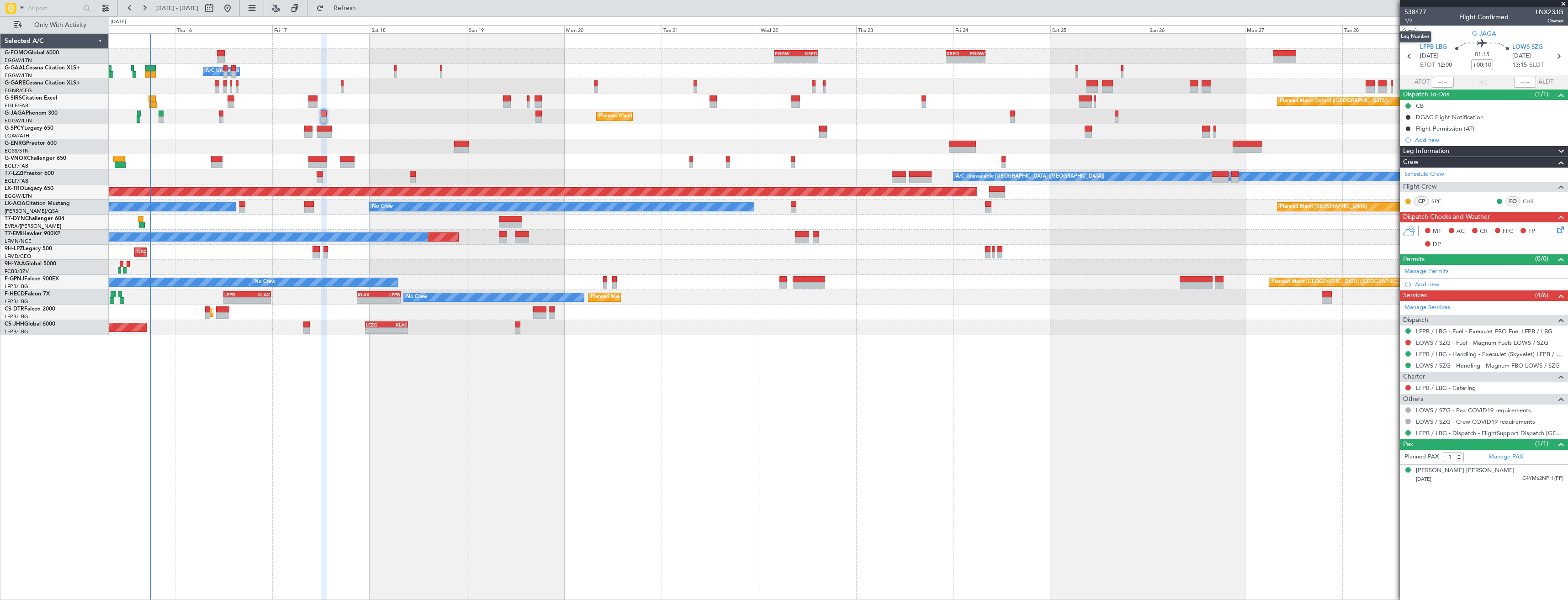
click at [1406, 20] on span "1/2" at bounding box center [1415, 21] width 22 height 8
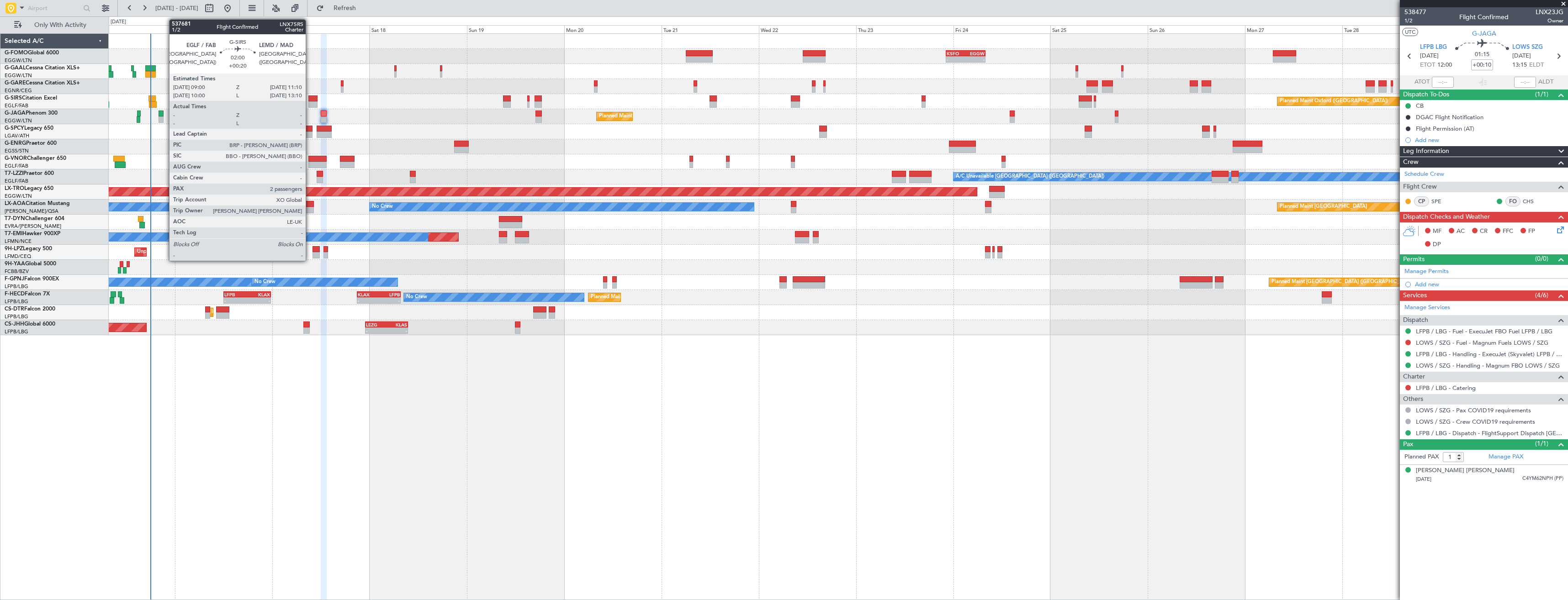
click at [310, 97] on div at bounding box center [312, 99] width 9 height 6
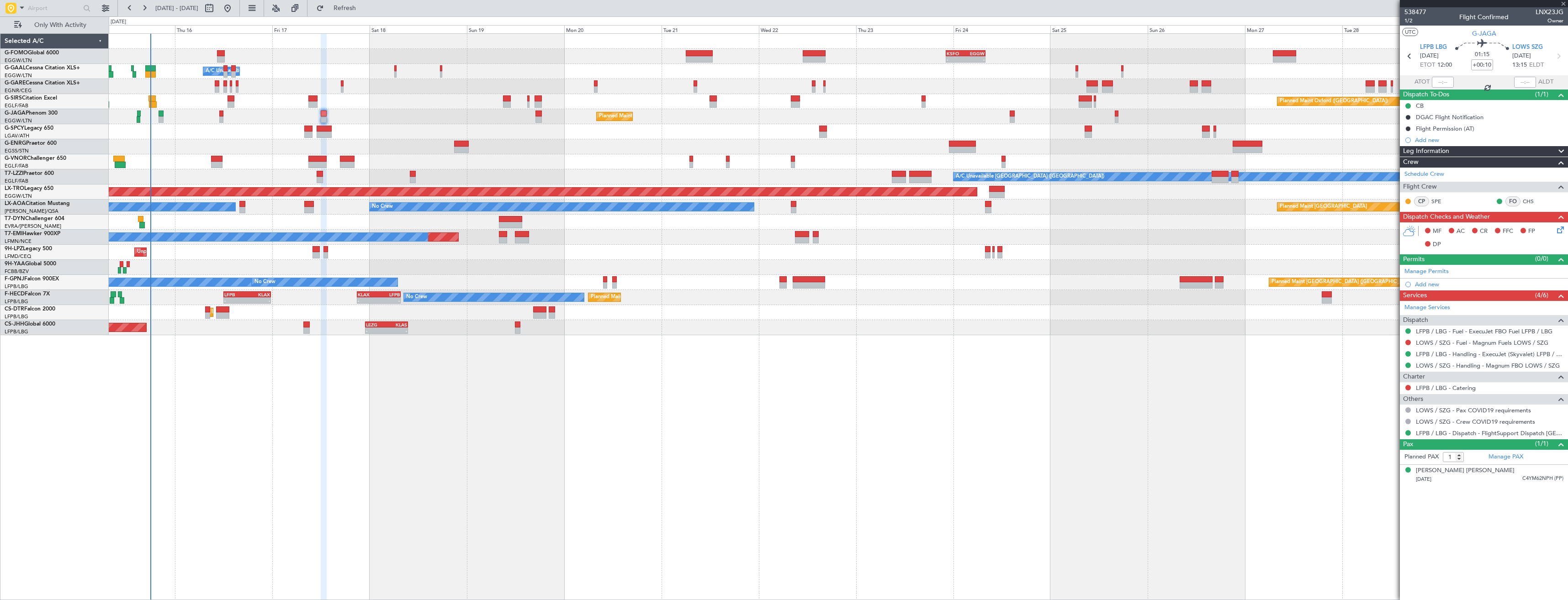
type input "+00:20"
type input "2"
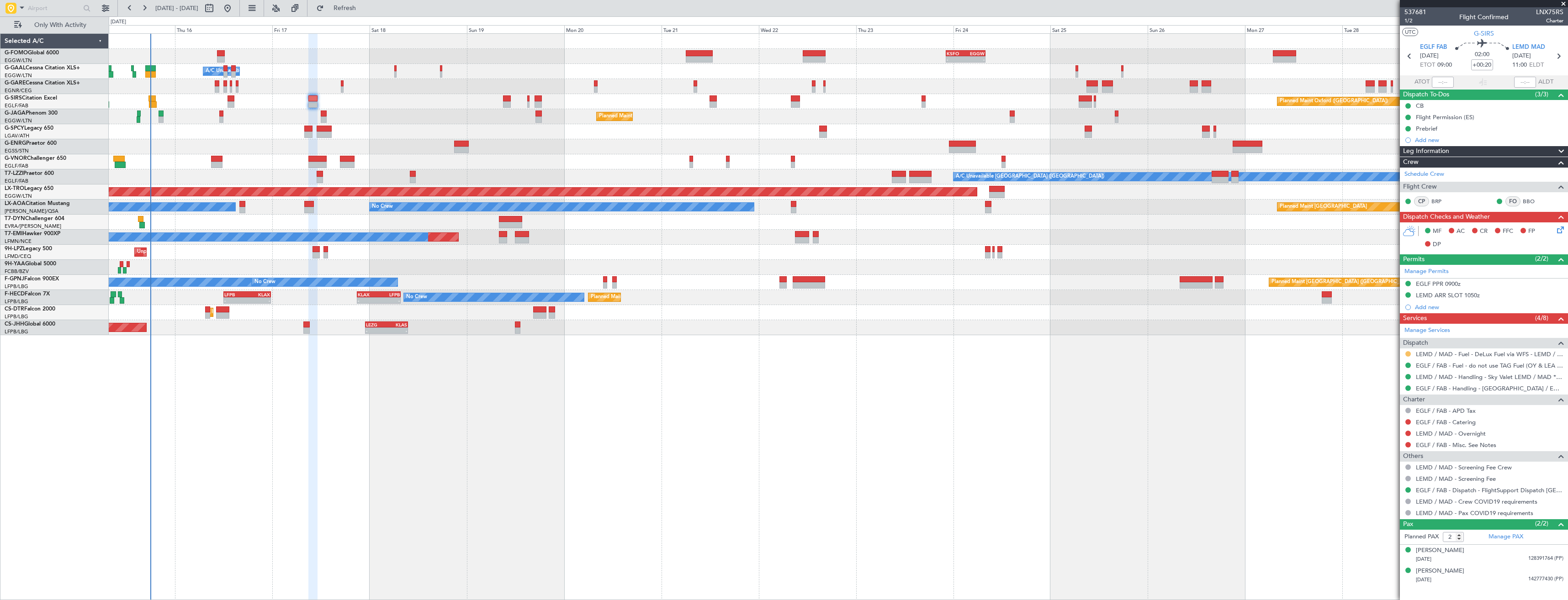
click at [1407, 351] on button at bounding box center [1408, 354] width 6 height 6
click at [1380, 462] on span "Confirmed" at bounding box center [1382, 462] width 28 height 9
click at [1555, 53] on icon at bounding box center [1558, 56] width 12 height 12
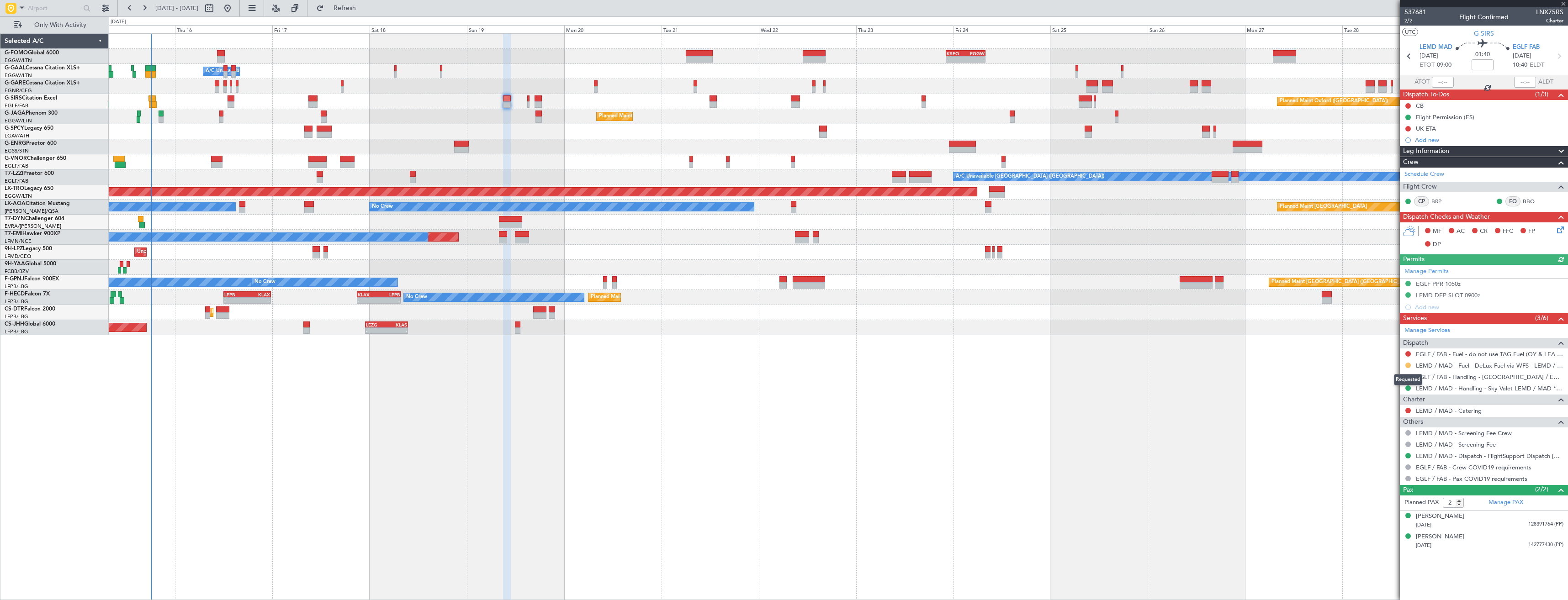
click at [1409, 365] on button at bounding box center [1408, 365] width 6 height 6
drag, startPoint x: 1390, startPoint y: 473, endPoint x: 1389, endPoint y: 468, distance: 5.1
click at [1390, 471] on span "Confirmed" at bounding box center [1382, 474] width 28 height 9
click at [1408, 353] on button at bounding box center [1408, 354] width 6 height 6
click at [1381, 462] on span "Confirmed" at bounding box center [1382, 462] width 28 height 9
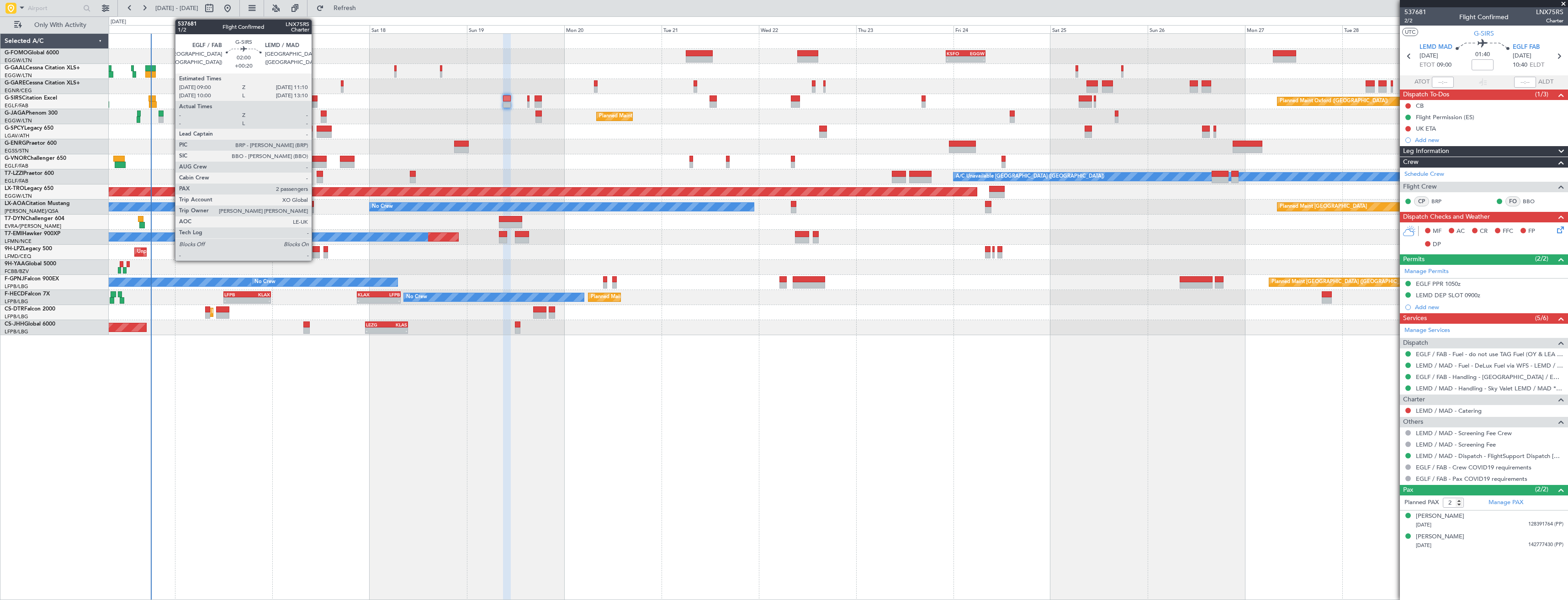
click at [315, 103] on div at bounding box center [312, 105] width 9 height 6
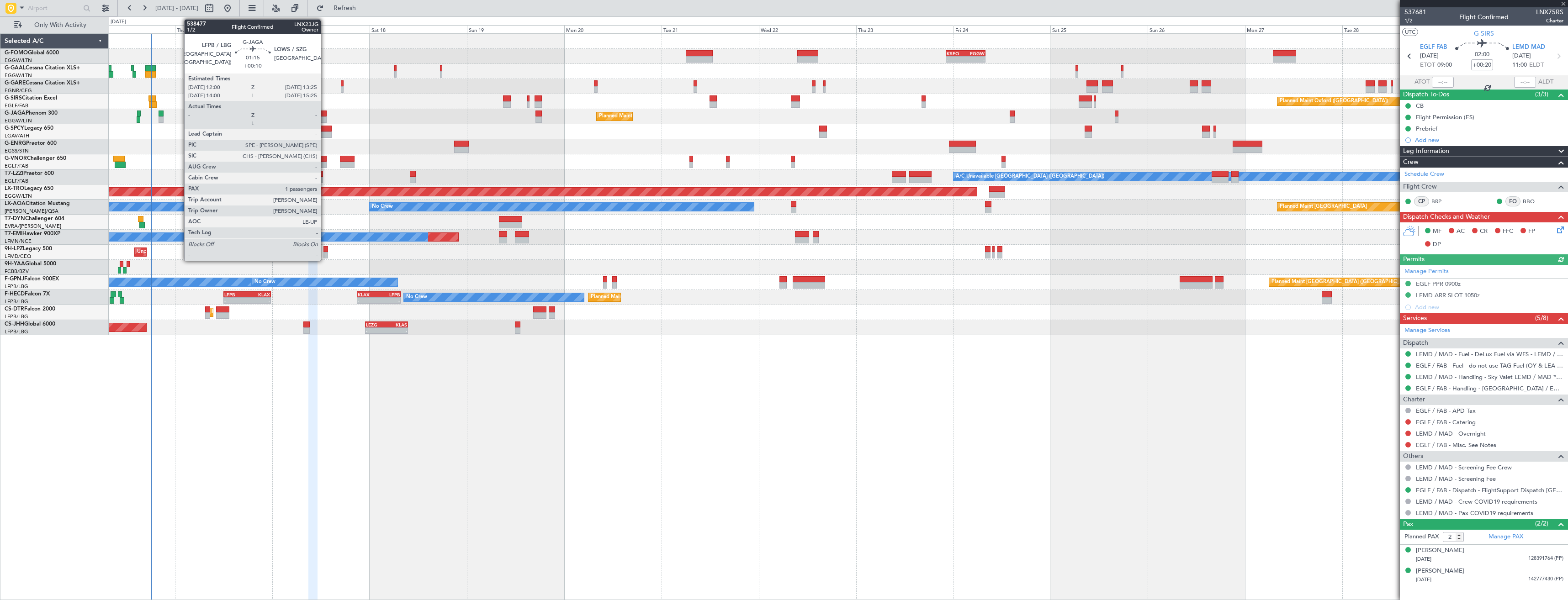
click at [325, 119] on div at bounding box center [324, 119] width 6 height 6
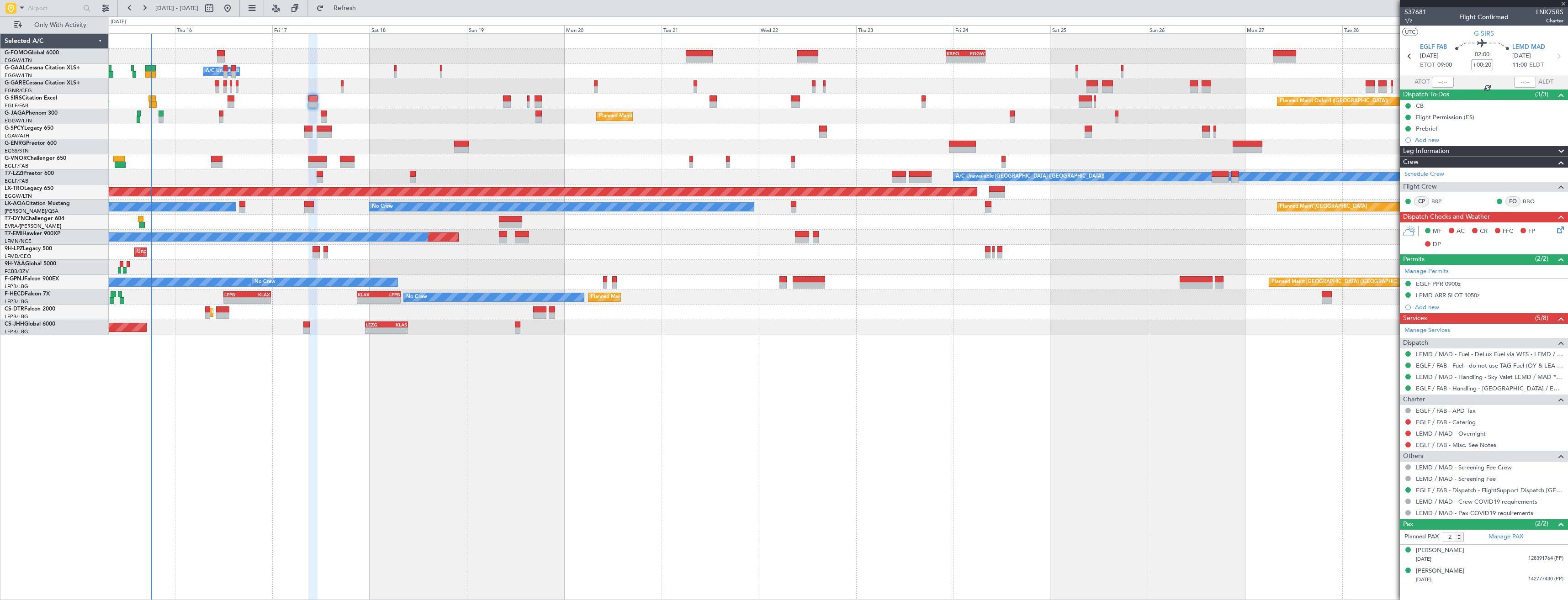
type input "+00:10"
type input "1"
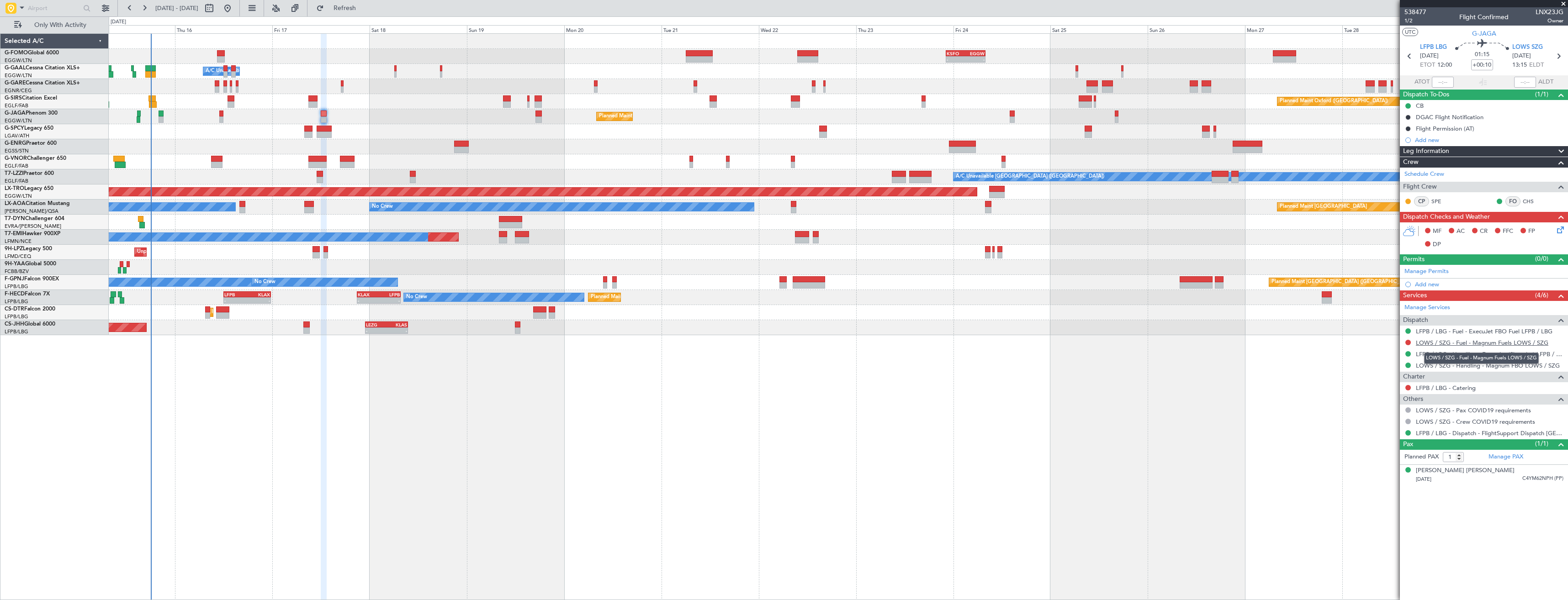
click at [1482, 343] on link "LOWS / SZG - Fuel - Magnum Fuels LOWS / SZG" at bounding box center [1482, 342] width 132 height 8
click at [364, 10] on span "Refresh" at bounding box center [345, 8] width 39 height 6
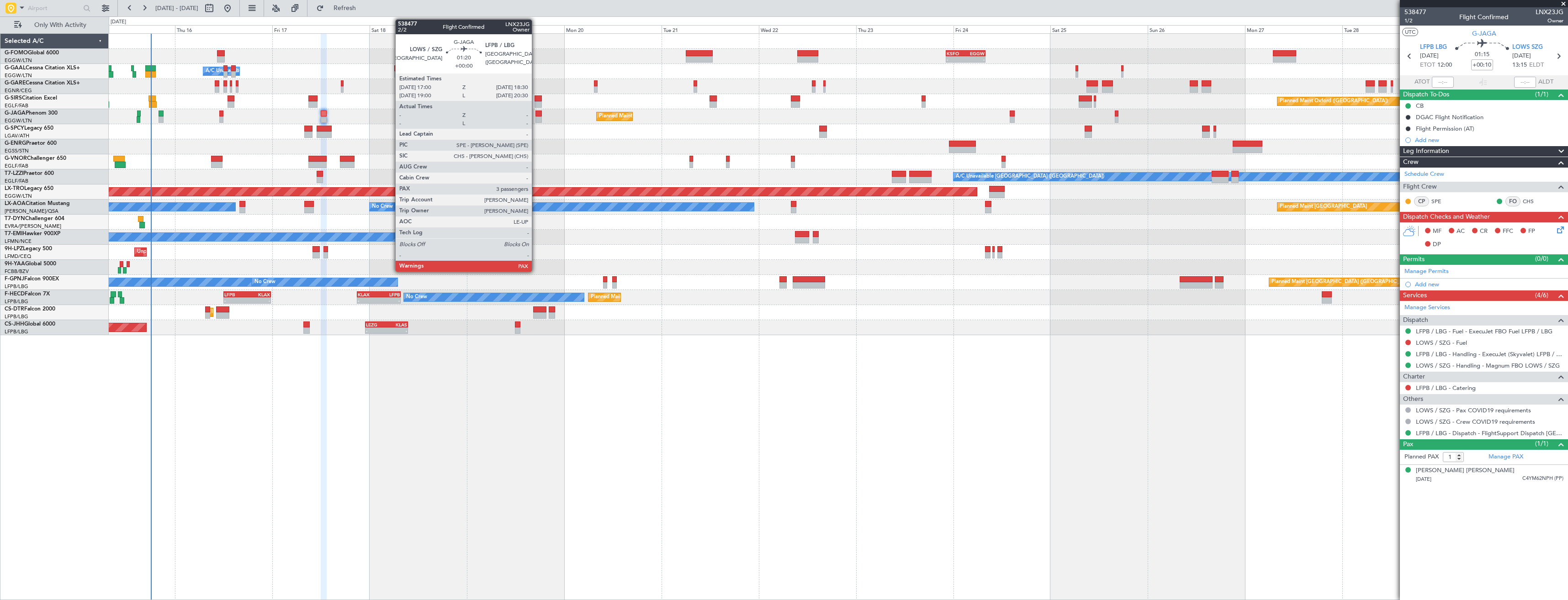
click at [536, 118] on div at bounding box center [538, 119] width 6 height 6
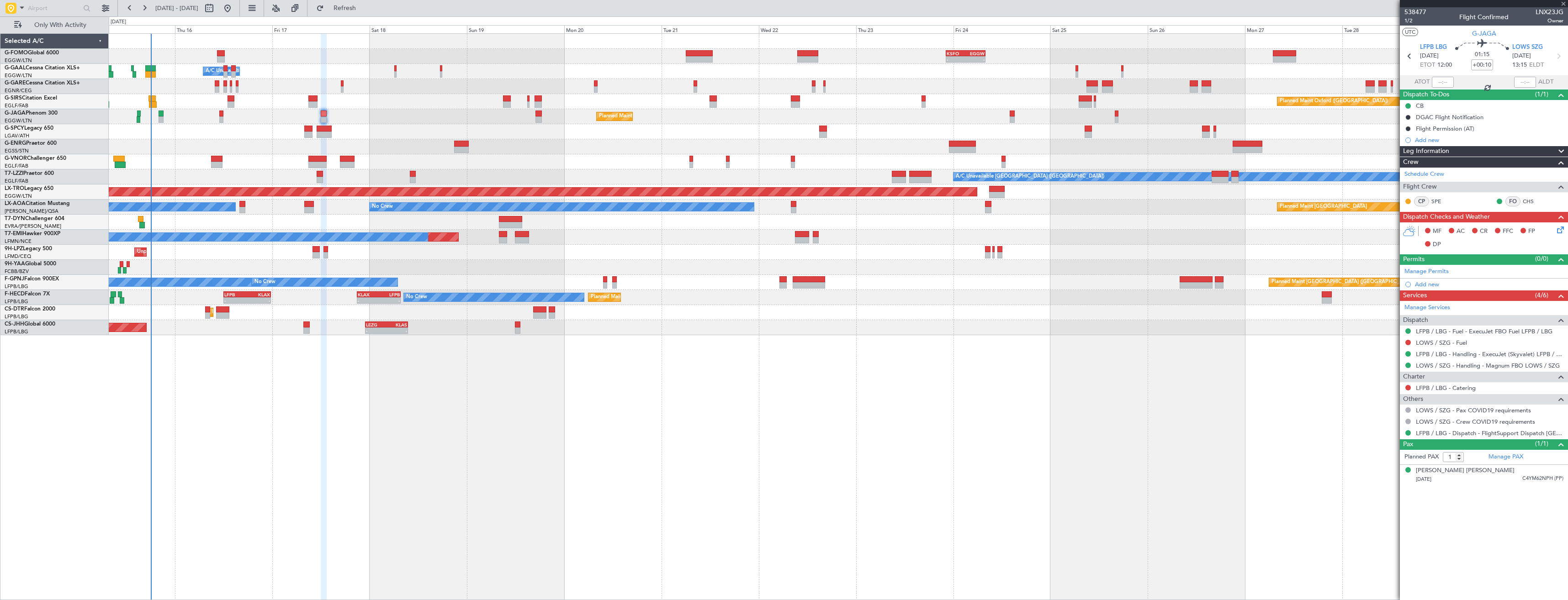
type input "3"
click at [1466, 332] on link "LOWS / SZG - Fuel - Magnum Fuels LOWS / SZG" at bounding box center [1482, 331] width 132 height 8
click at [356, 6] on span "Refresh" at bounding box center [345, 8] width 39 height 6
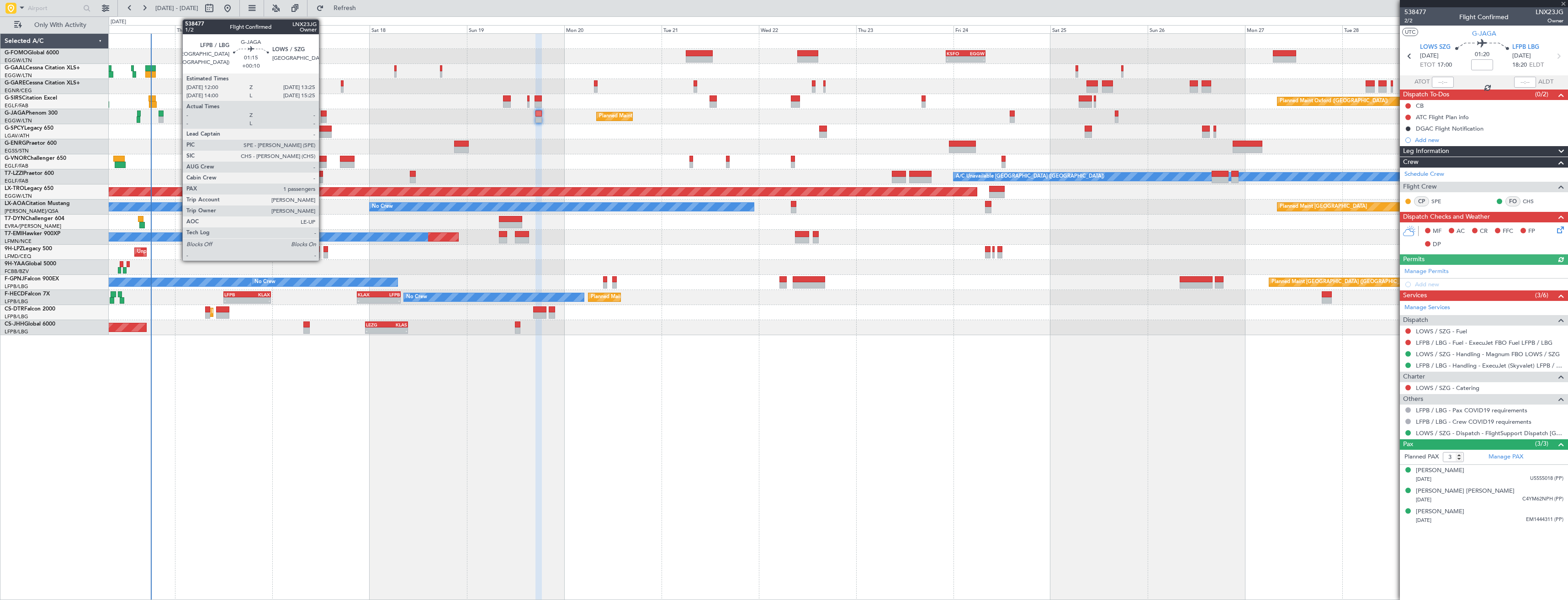
click at [323, 119] on div at bounding box center [324, 119] width 6 height 6
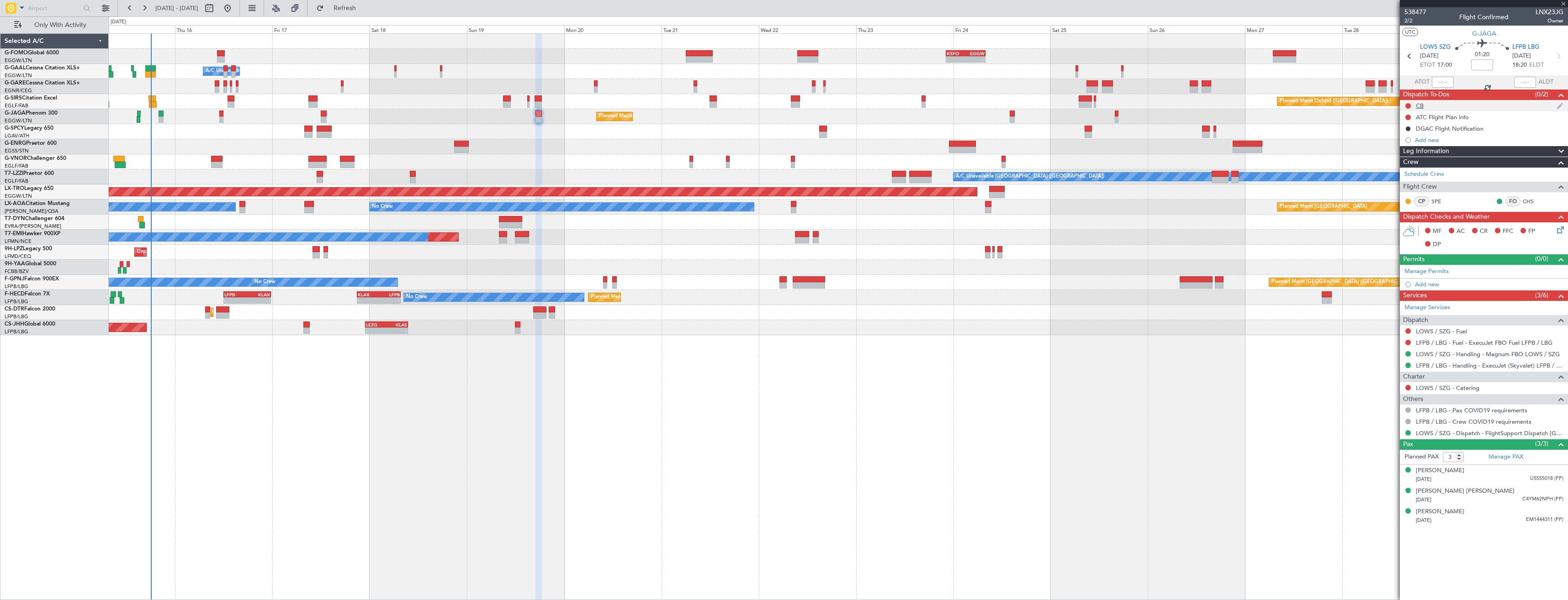
type input "+00:10"
type input "1"
click at [1404, 20] on span "1/2" at bounding box center [1415, 21] width 22 height 8
click at [1557, 227] on icon at bounding box center [1559, 228] width 7 height 7
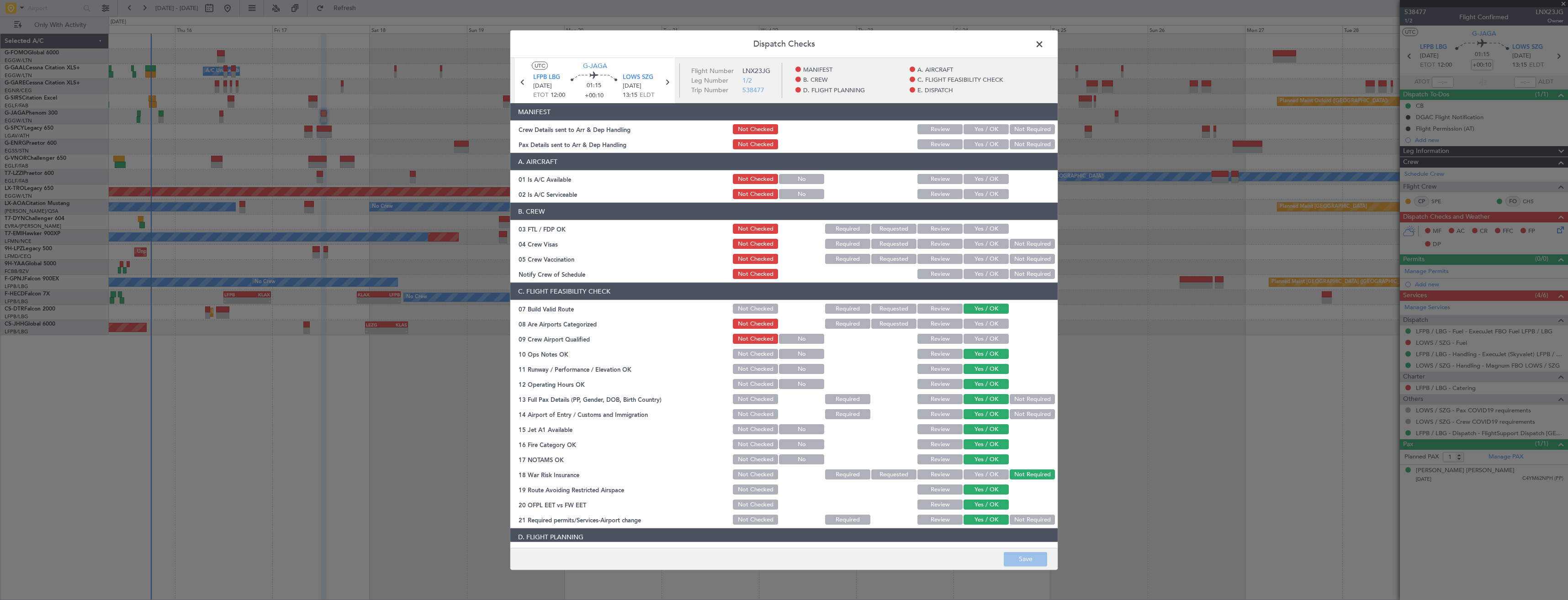
drag, startPoint x: 982, startPoint y: 124, endPoint x: 987, endPoint y: 131, distance: 8.6
click at [986, 128] on button "Yes / OK" at bounding box center [986, 129] width 45 height 10
click at [986, 141] on button "Yes / OK" at bounding box center [986, 144] width 45 height 10
drag, startPoint x: 1023, startPoint y: 563, endPoint x: 1028, endPoint y: 560, distance: 5.8
click at [1024, 563] on button "Save" at bounding box center [1025, 559] width 43 height 15
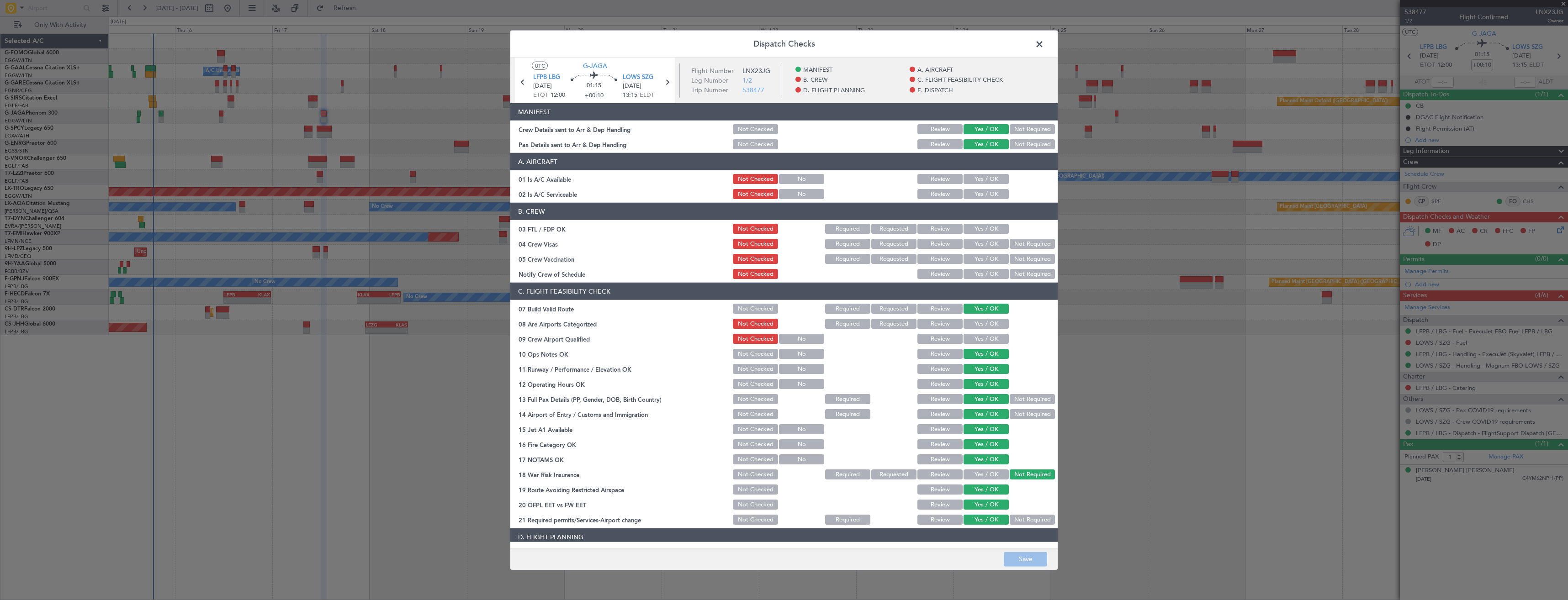
click at [1044, 44] on span at bounding box center [1044, 47] width 0 height 18
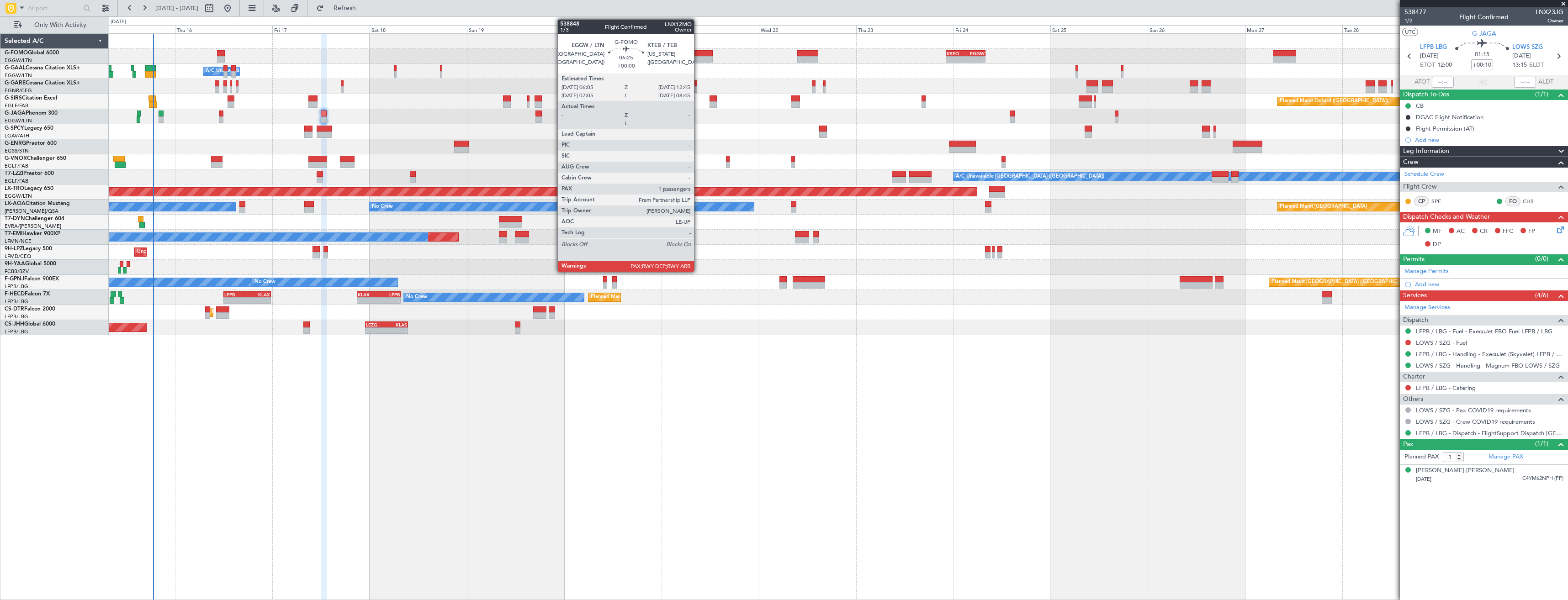
click at [698, 56] on div at bounding box center [699, 53] width 28 height 6
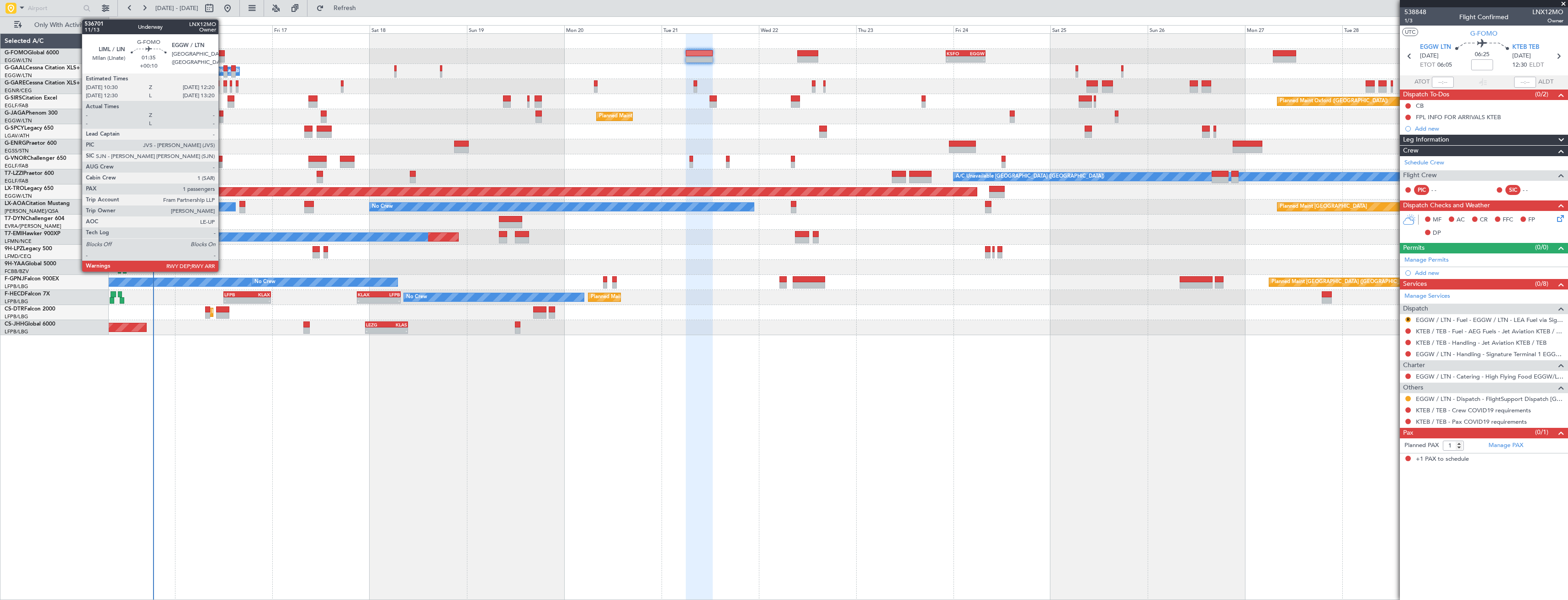
click at [222, 56] on div at bounding box center [221, 53] width 8 height 6
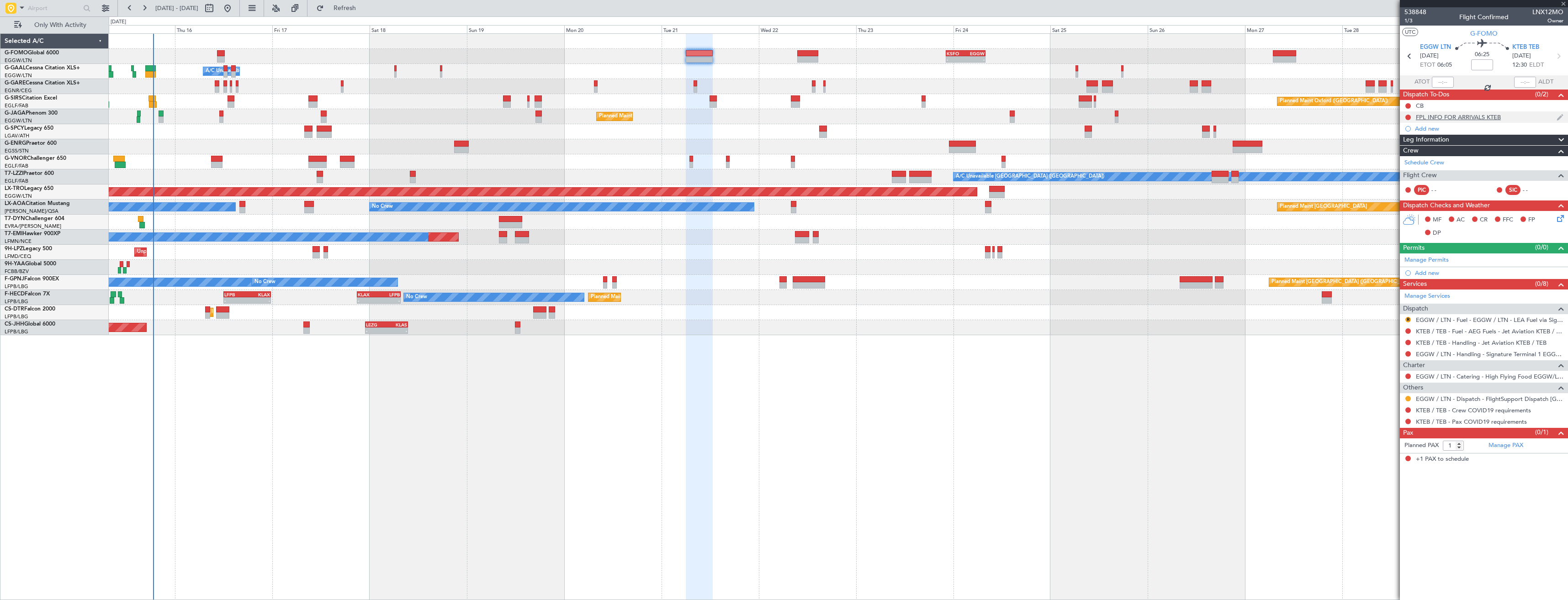
type input "+00:10"
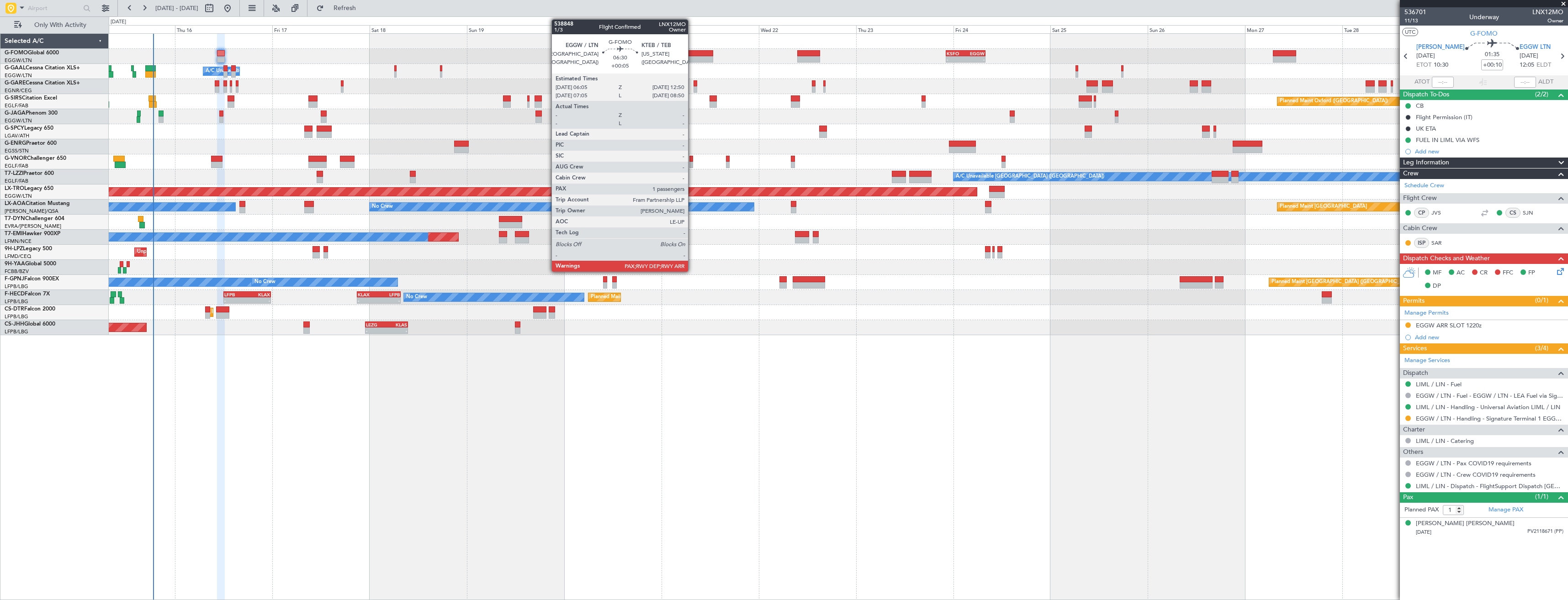
click at [692, 54] on div at bounding box center [699, 53] width 28 height 6
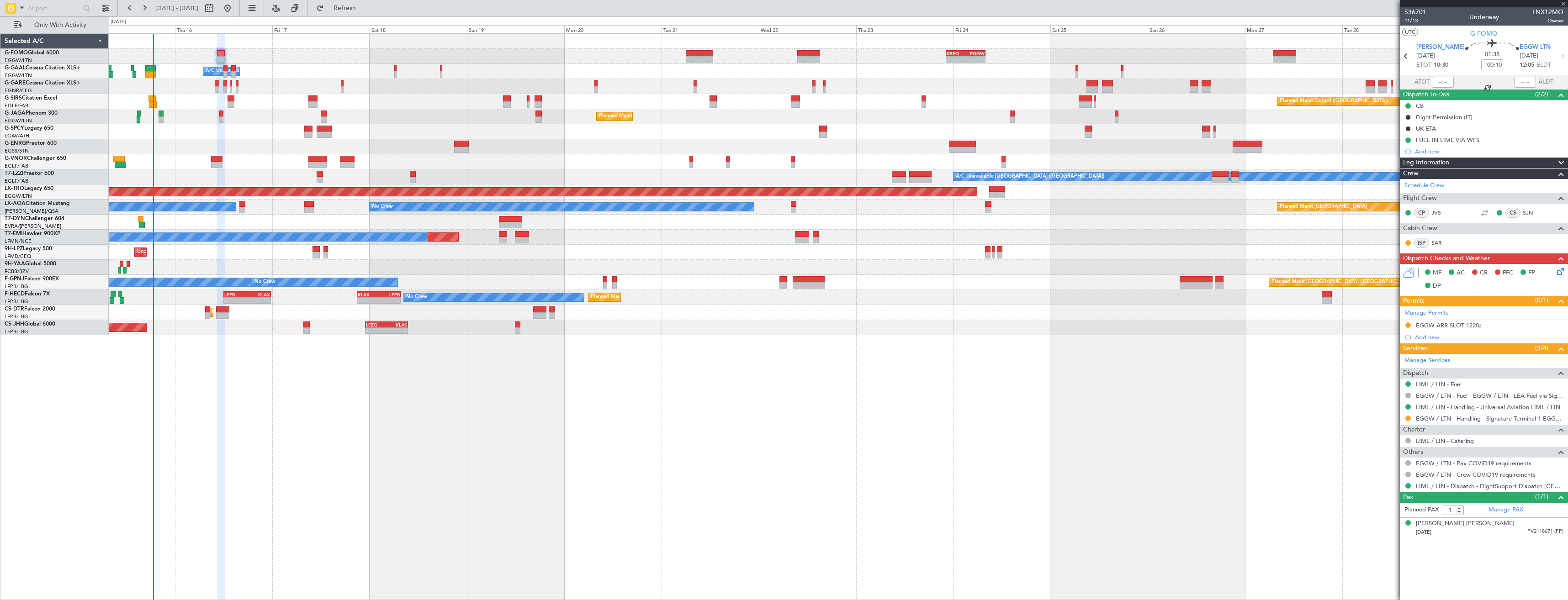
type input "+00:05"
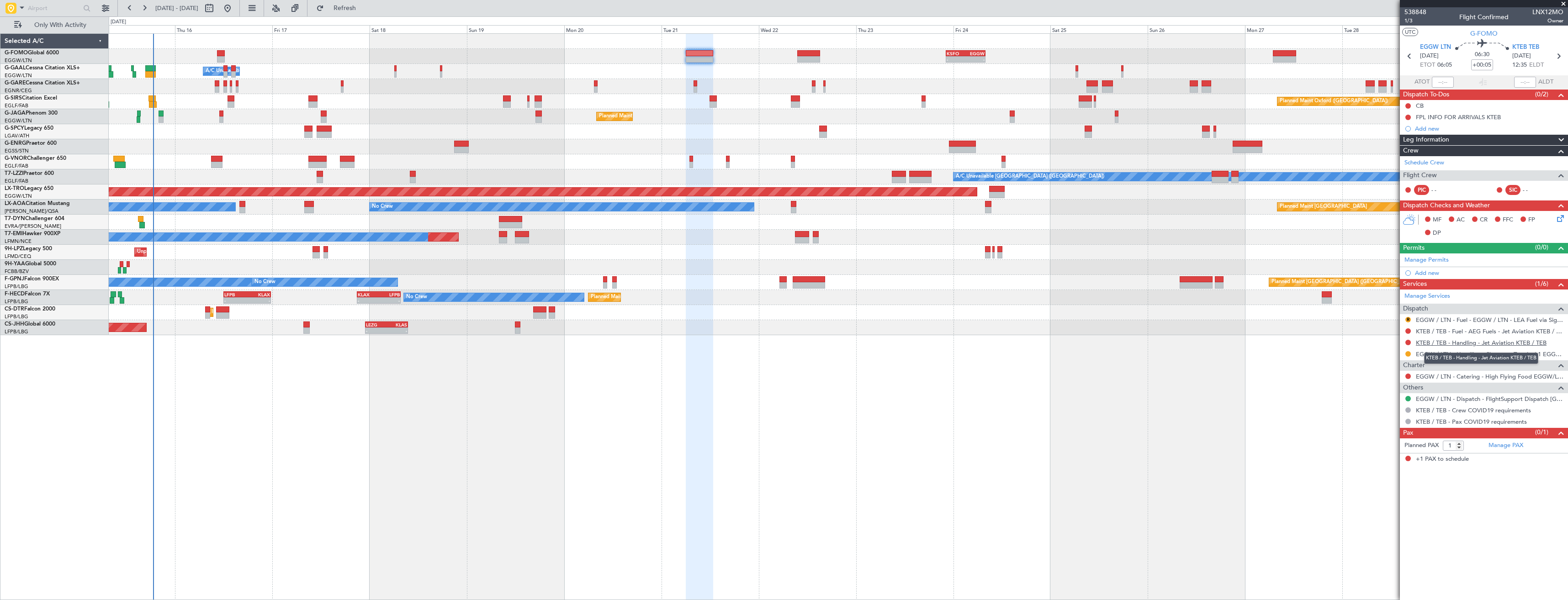
click at [1443, 339] on link "KTEB / TEB - Handling - Jet Aviation KTEB / TEB" at bounding box center [1480, 342] width 130 height 8
click at [1442, 260] on link "Manage Permits" at bounding box center [1427, 260] width 44 height 9
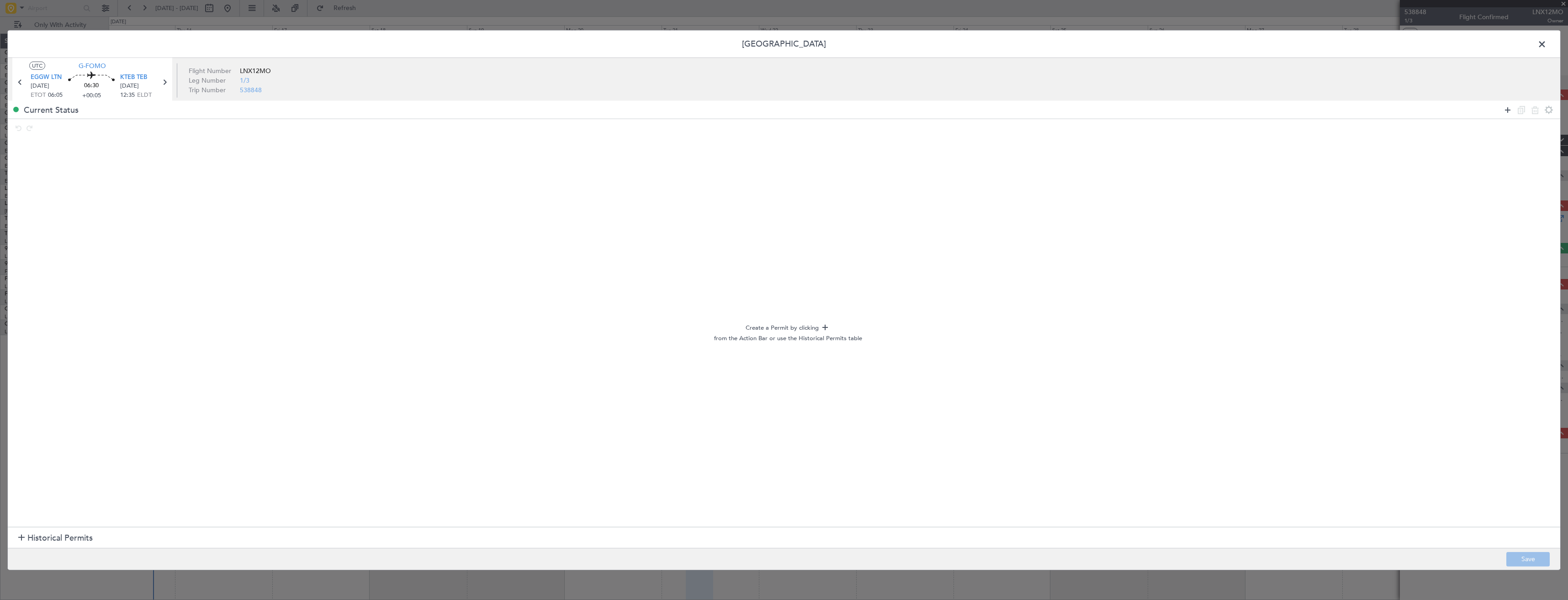
click at [1505, 108] on icon at bounding box center [1507, 110] width 11 height 11
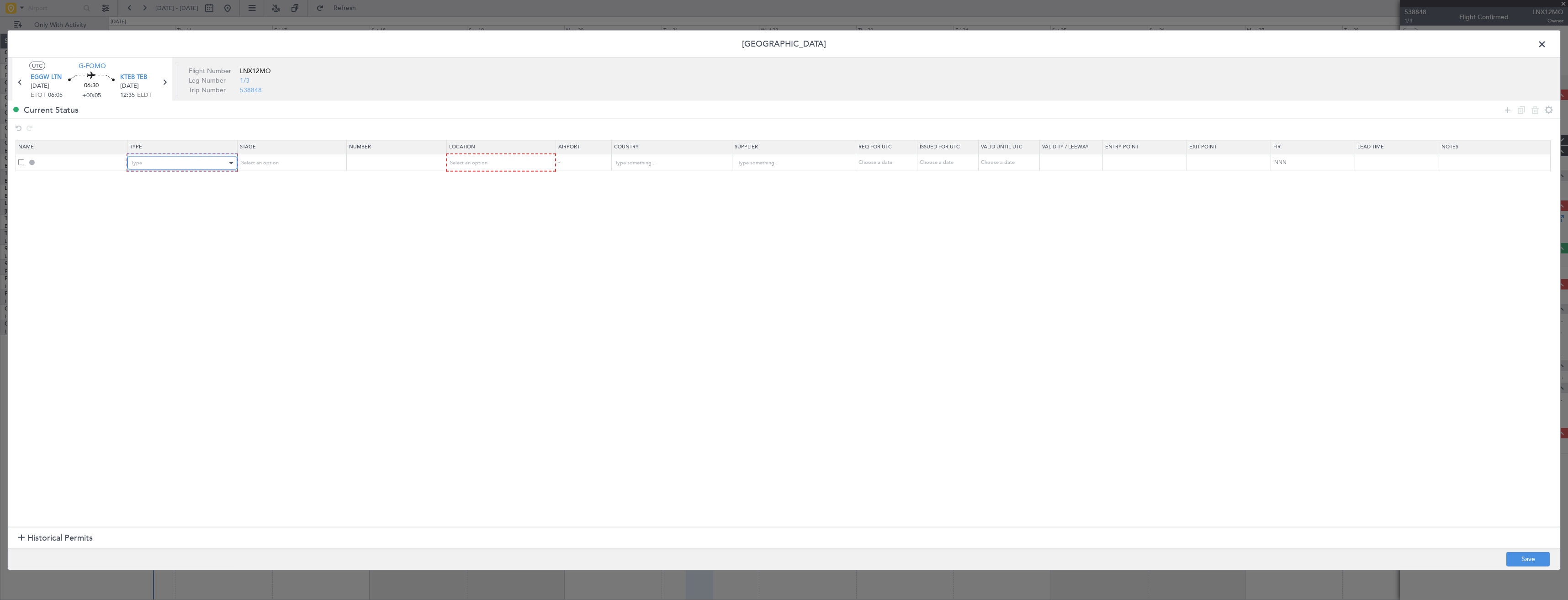
click at [193, 161] on div "Type" at bounding box center [179, 163] width 96 height 13
click at [155, 252] on span "Slot" at bounding box center [184, 250] width 102 height 13
click at [1504, 110] on icon at bounding box center [1507, 110] width 11 height 11
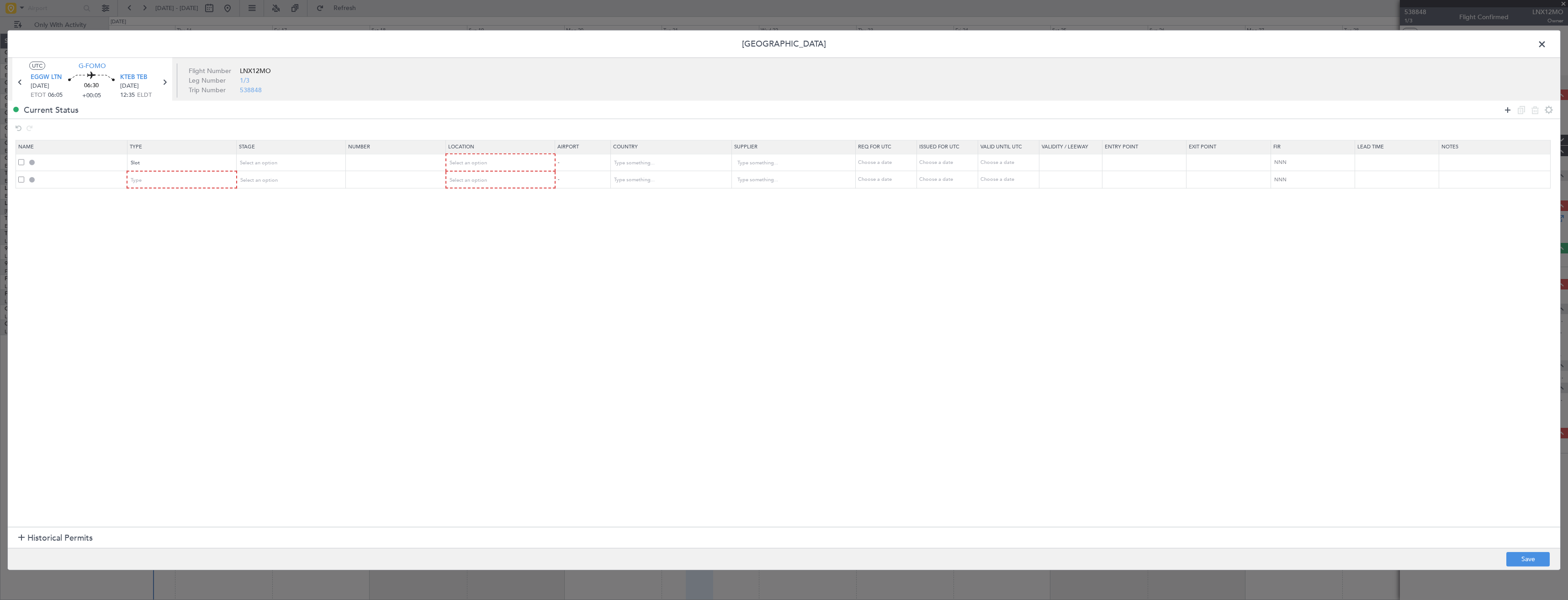
click at [1504, 110] on icon at bounding box center [1507, 110] width 11 height 11
click at [142, 179] on span "Type" at bounding box center [137, 179] width 11 height 7
click at [143, 265] on span "CID" at bounding box center [184, 268] width 102 height 13
click at [145, 200] on div "Type" at bounding box center [179, 197] width 96 height 13
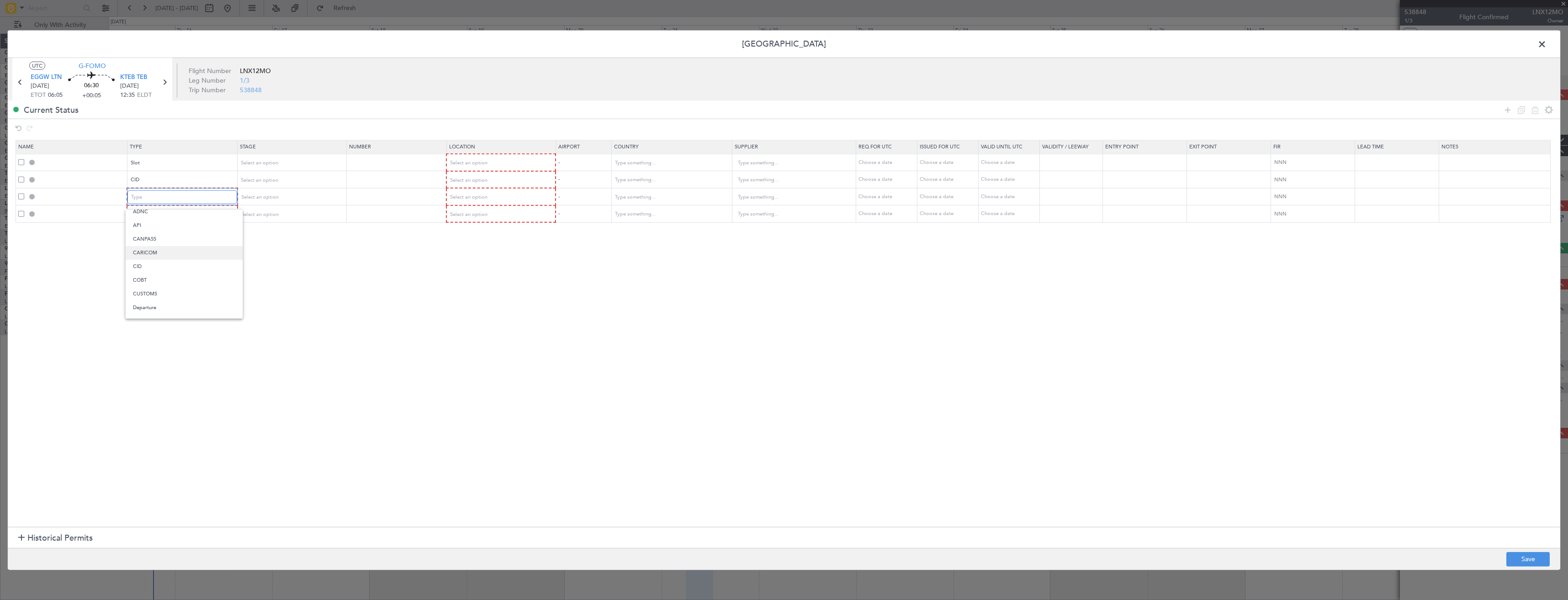
scroll to position [46, 0]
click at [152, 306] on span "EAPIS" at bounding box center [184, 307] width 102 height 13
click at [165, 217] on div "Type" at bounding box center [179, 214] width 96 height 13
click at [156, 329] on span "CUSTOMS" at bounding box center [184, 329] width 102 height 13
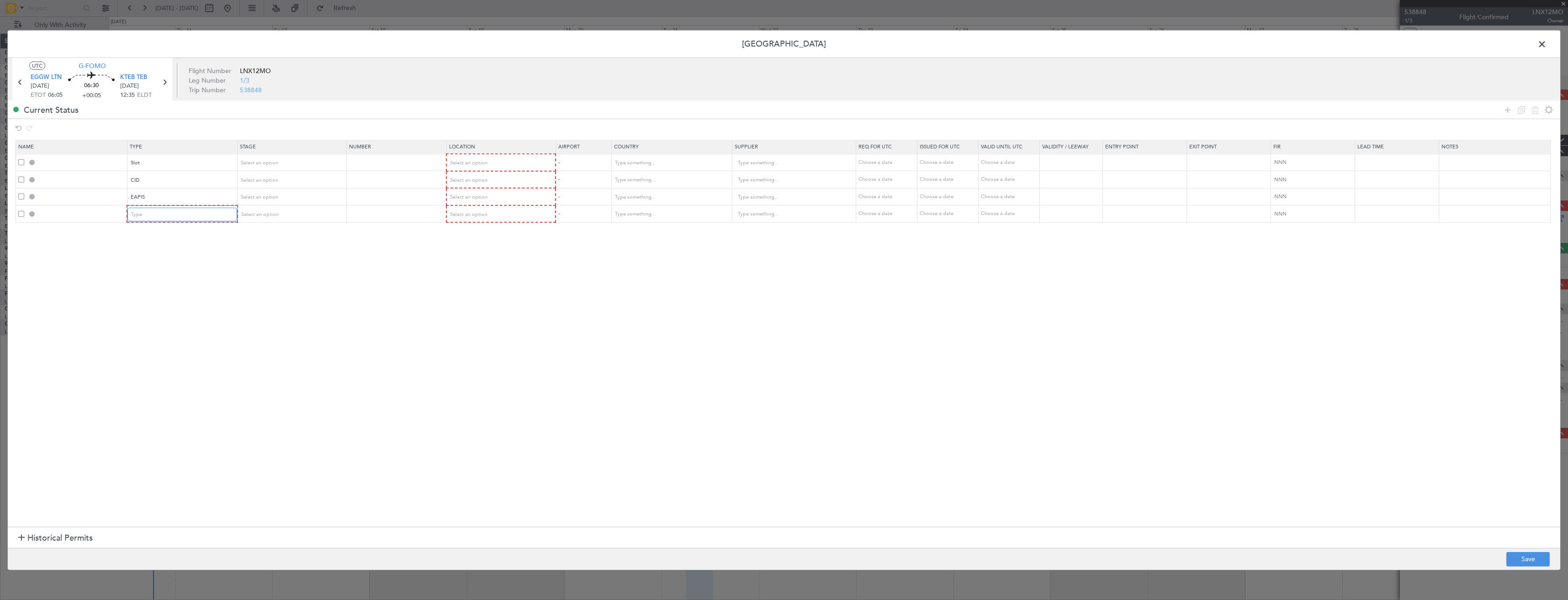
scroll to position [4, 0]
click at [496, 162] on div "Select an option" at bounding box center [497, 163] width 96 height 13
click at [501, 179] on span "Departure" at bounding box center [505, 182] width 102 height 13
click at [502, 179] on div "Select an option" at bounding box center [497, 180] width 96 height 13
drag, startPoint x: 498, startPoint y: 222, endPoint x: 497, endPoint y: 217, distance: 5.1
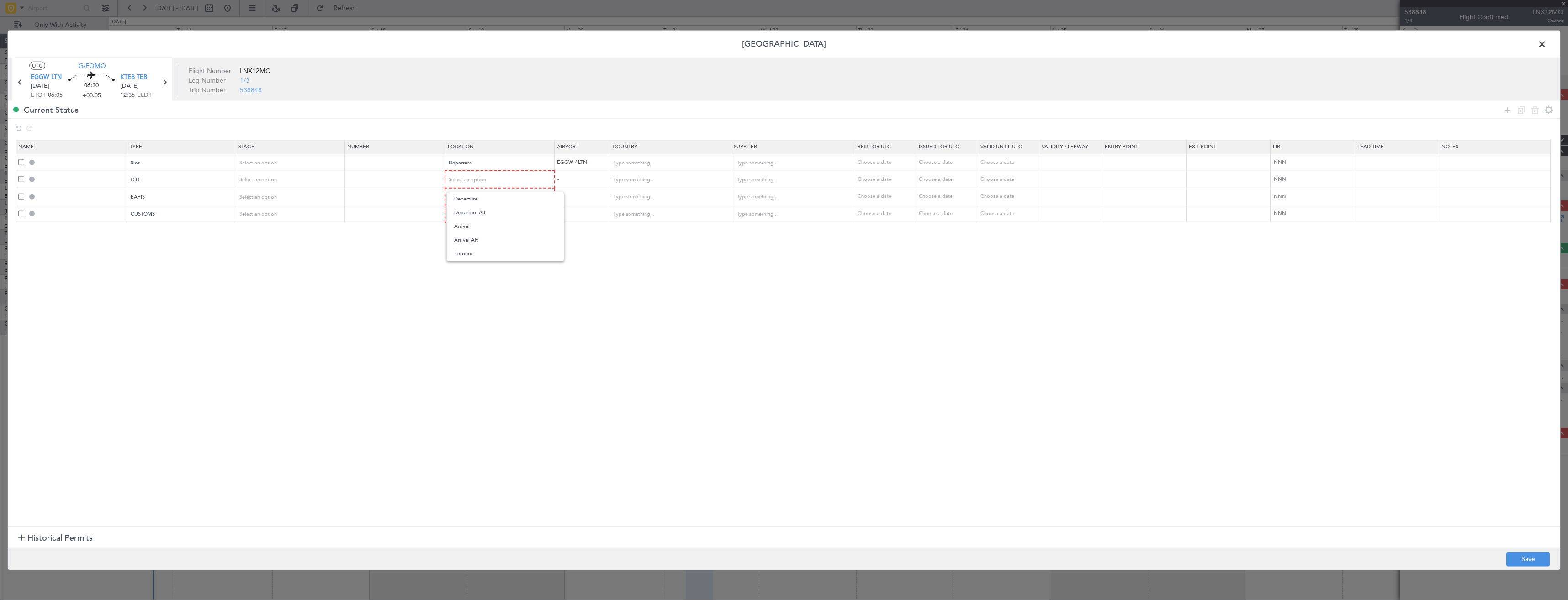
click at [497, 220] on span "Arrival" at bounding box center [505, 227] width 102 height 13
click at [498, 197] on div "Select an option" at bounding box center [497, 197] width 96 height 13
click at [491, 239] on span "Arrival" at bounding box center [505, 243] width 102 height 13
click at [497, 216] on div "Select an option" at bounding box center [497, 213] width 96 height 13
click at [488, 263] on span "Arrival" at bounding box center [505, 260] width 102 height 13
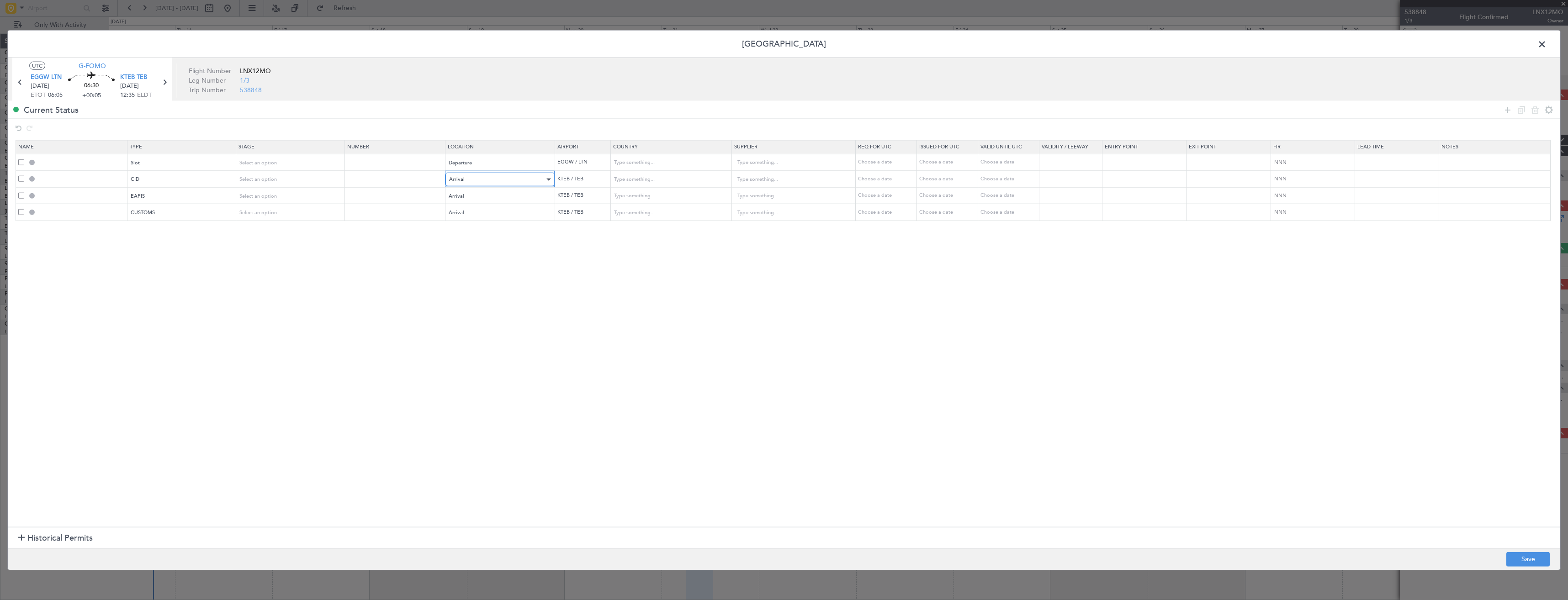
click at [504, 180] on div "Arrival" at bounding box center [497, 179] width 96 height 13
click at [535, 322] on div at bounding box center [784, 300] width 1568 height 600
click at [486, 179] on div "Arrival" at bounding box center [497, 179] width 96 height 13
click at [484, 198] on span "Departure" at bounding box center [505, 198] width 102 height 13
click at [1521, 561] on button "Save" at bounding box center [1528, 559] width 43 height 15
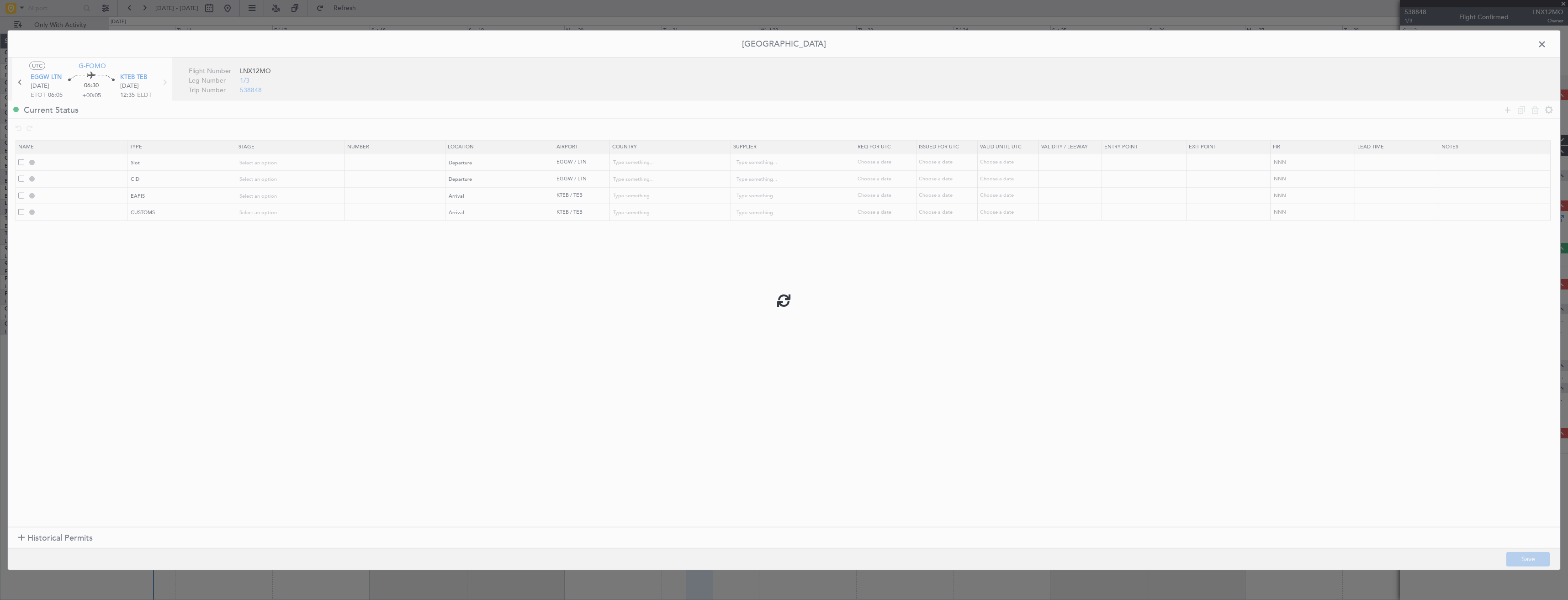
type input "EGGW DEP SLOT"
type input "[GEOGRAPHIC_DATA]"
type input "NNN"
type input "2"
type input "CID"
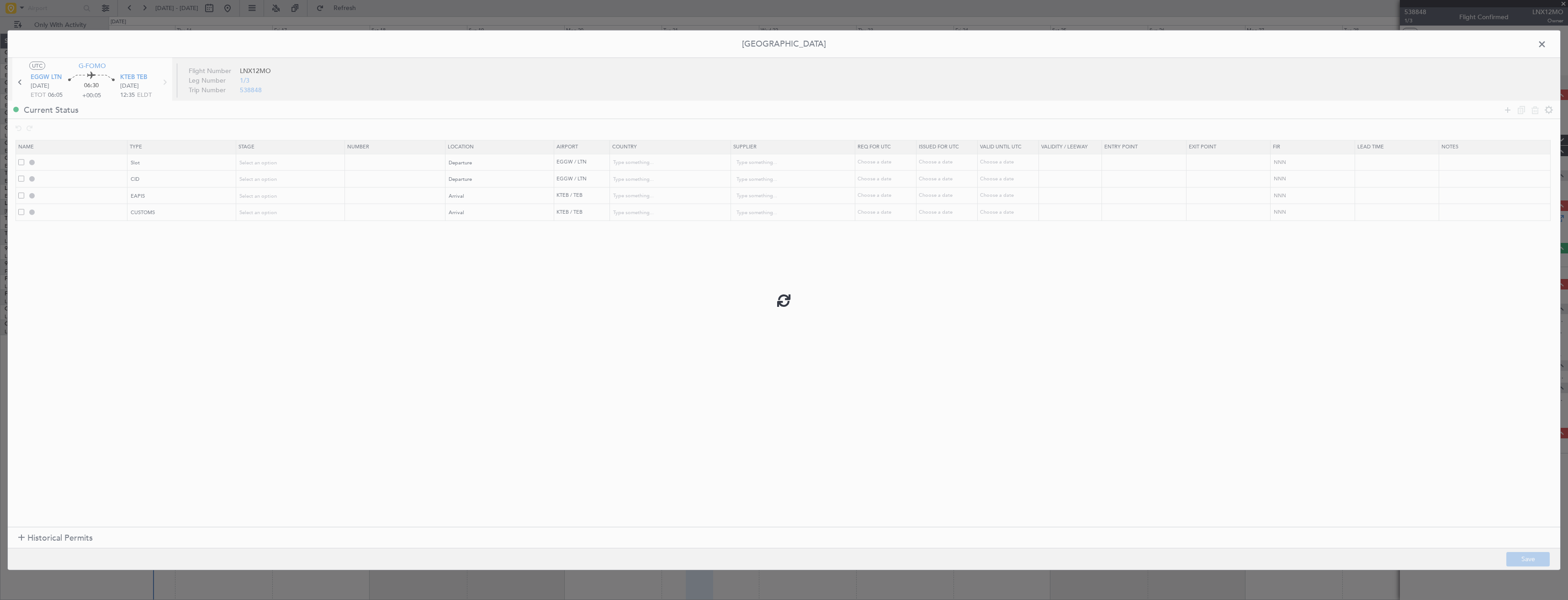
type input "[GEOGRAPHIC_DATA]"
type input "NNN"
type input "2"
type input "EAPIS"
type input "United States"
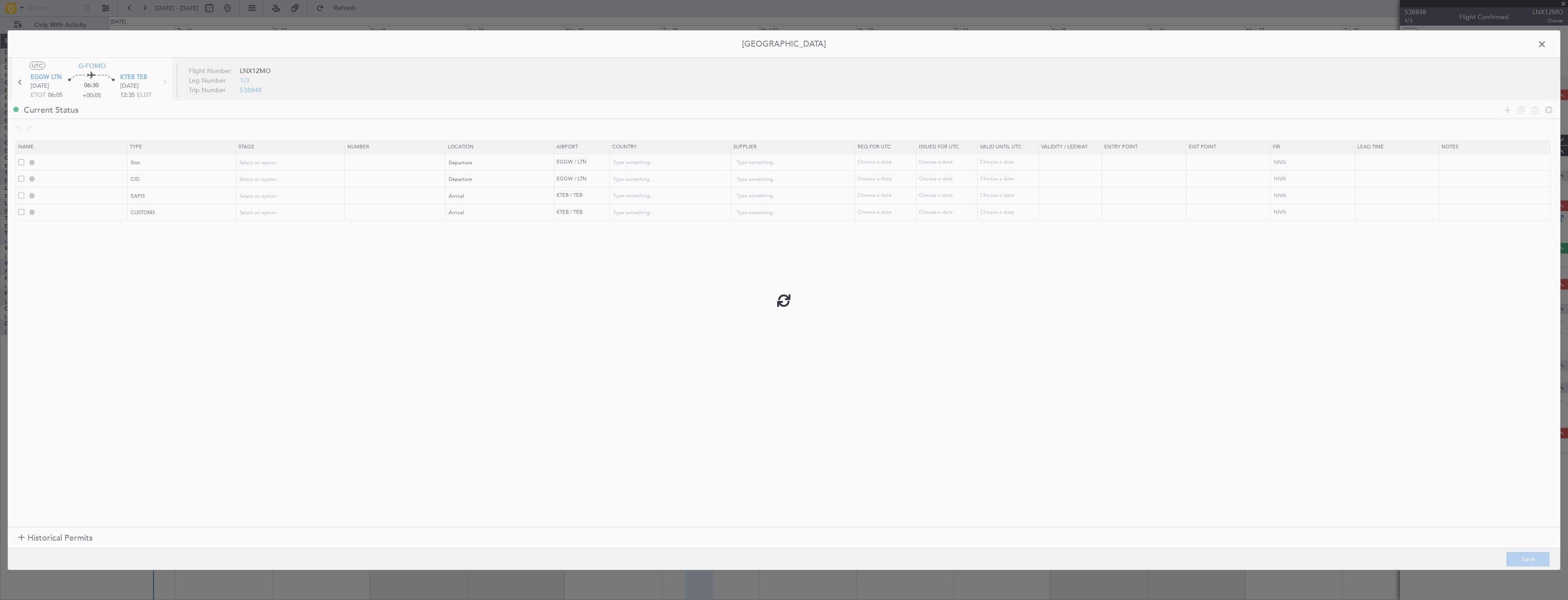
type input "NNN"
type input "5"
type input "KTEB ARR CUSTOMS"
type input "United States"
type input "NNN"
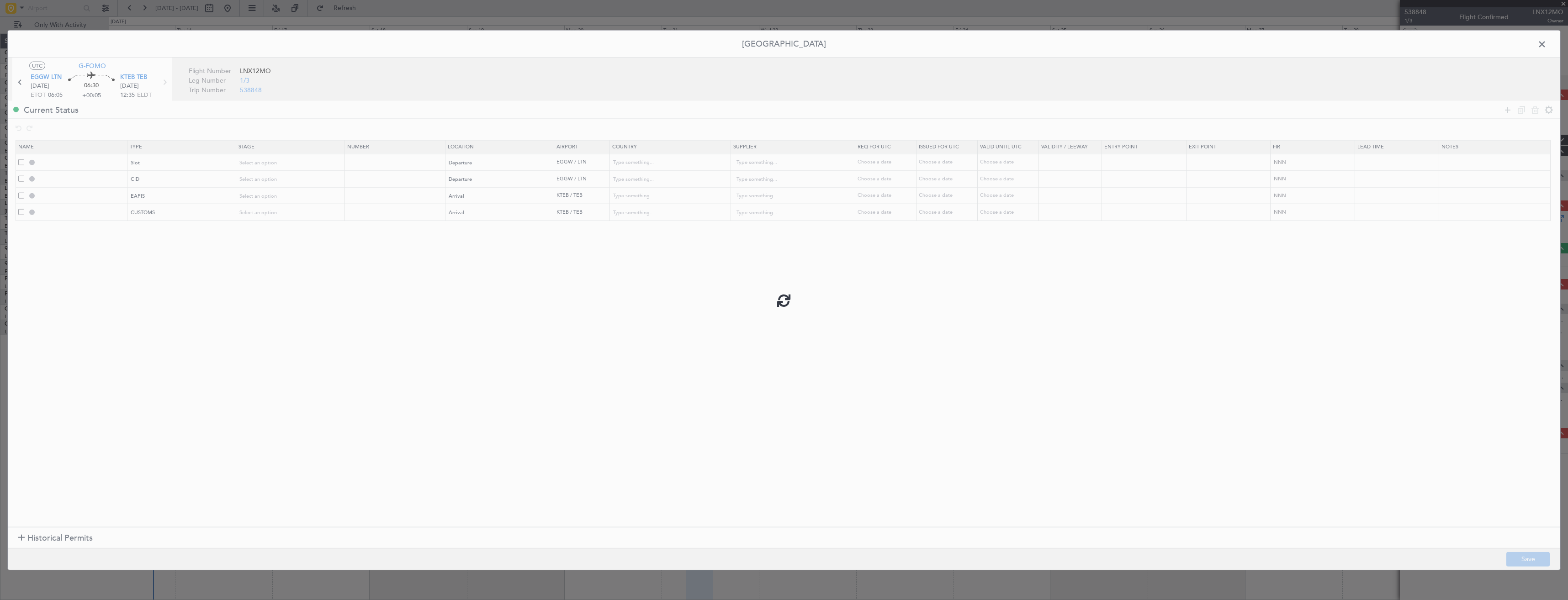
type input "5"
click at [255, 159] on div "Not Requested" at bounding box center [288, 162] width 96 height 13
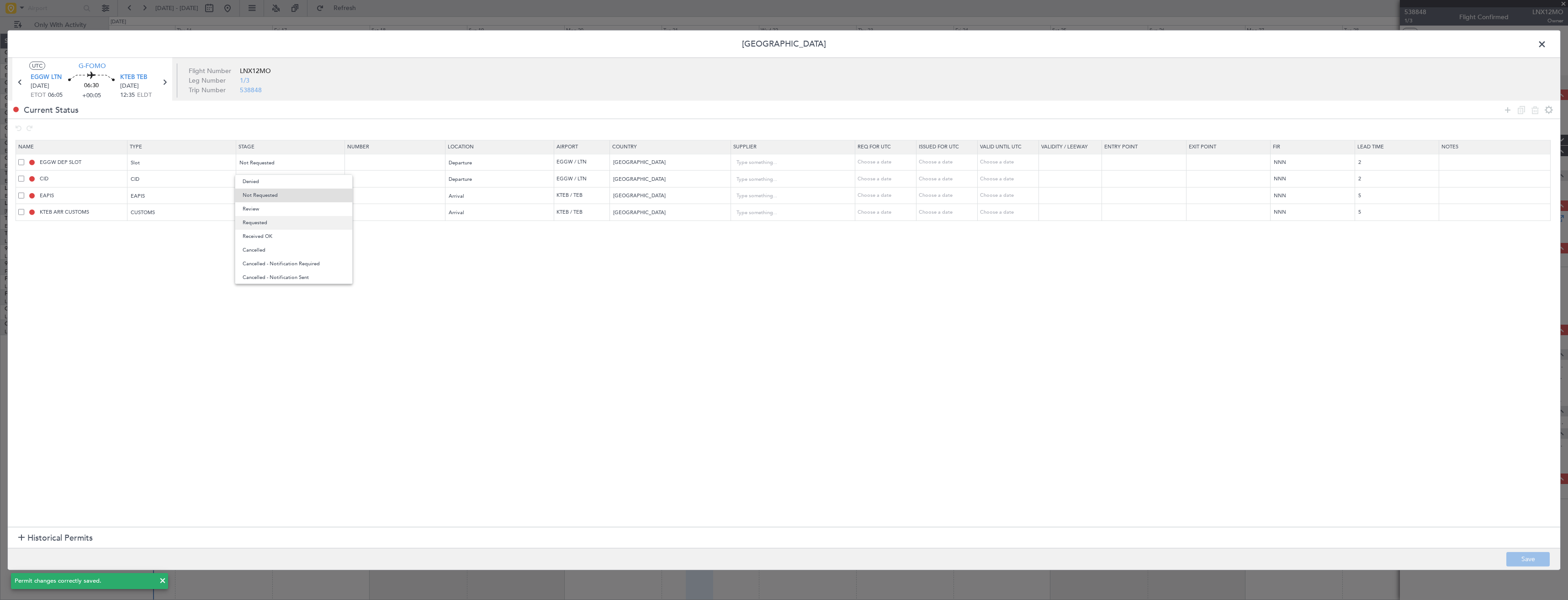
click at [258, 226] on span "Requested" at bounding box center [293, 223] width 102 height 13
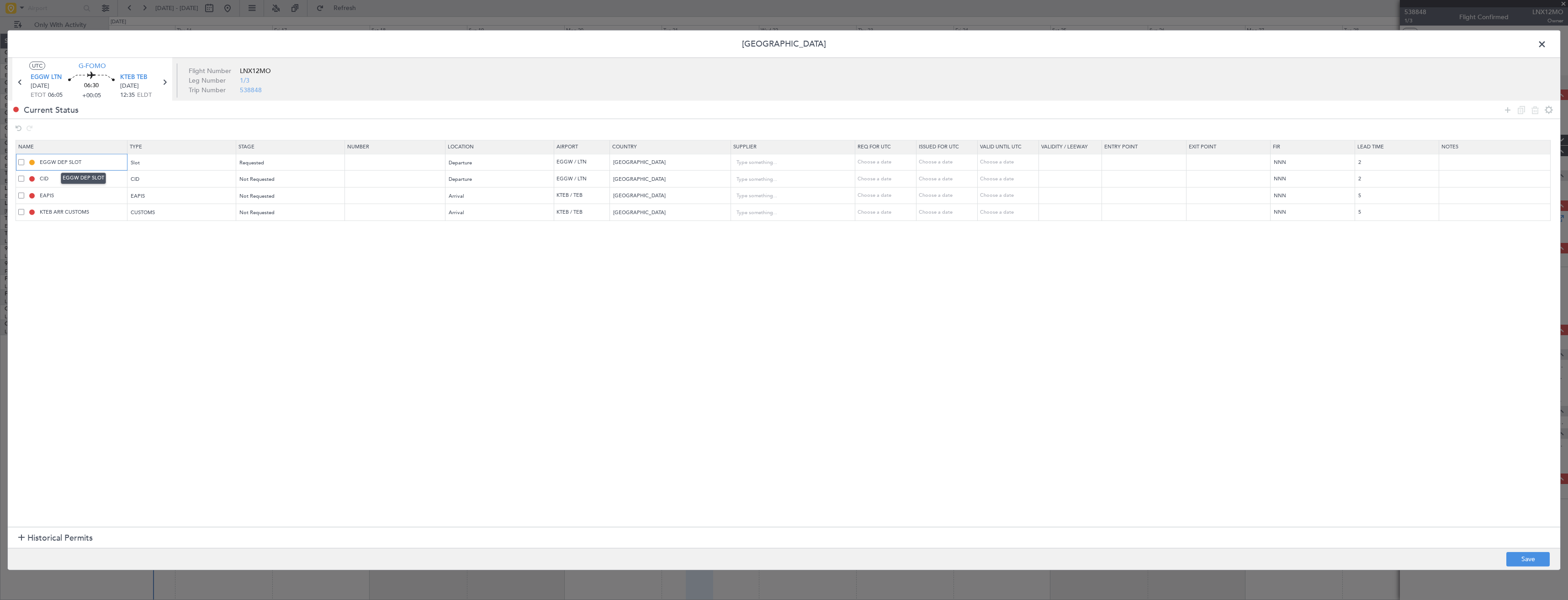
click at [97, 162] on input "EGGW DEP SLOT" at bounding box center [82, 162] width 89 height 8
type input "EGGW DEP SLOT 0605z"
click at [1536, 560] on button "Save" at bounding box center [1528, 559] width 43 height 15
drag, startPoint x: 1541, startPoint y: 40, endPoint x: 1385, endPoint y: 44, distance: 156.1
click at [1547, 39] on span at bounding box center [1547, 47] width 0 height 18
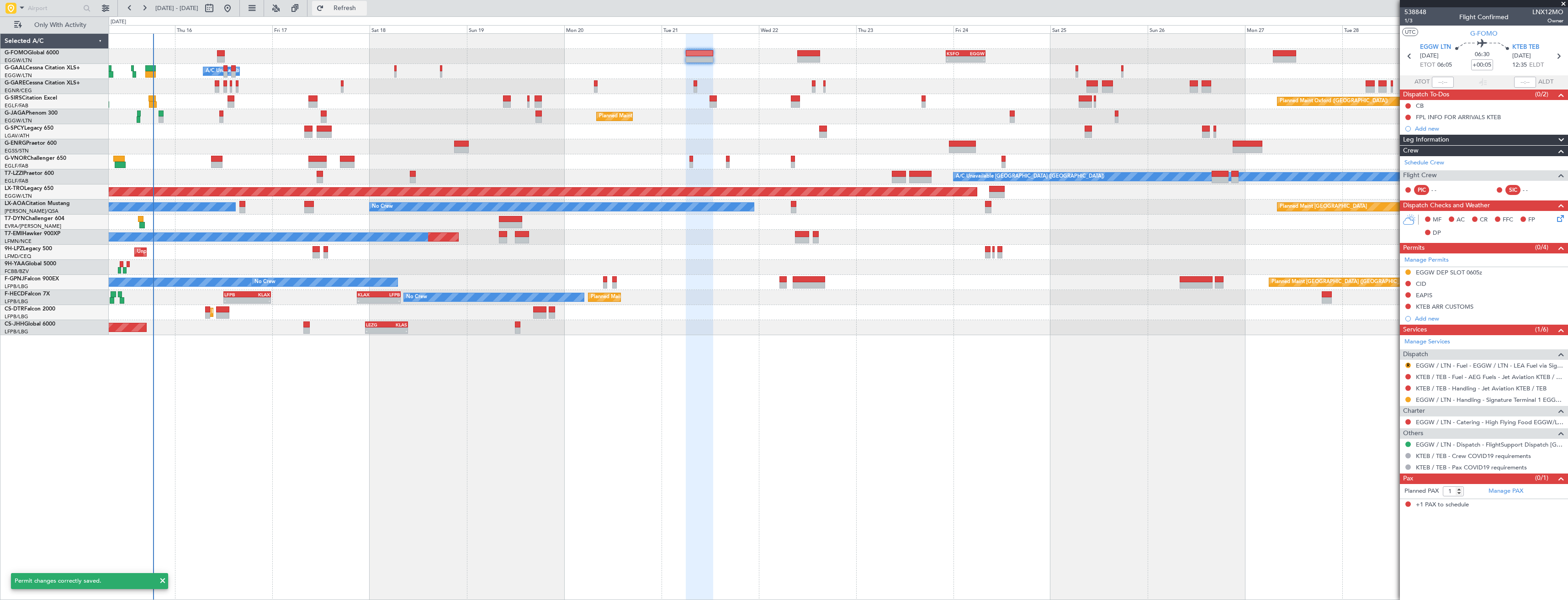
click at [356, 8] on span "Refresh" at bounding box center [345, 8] width 39 height 6
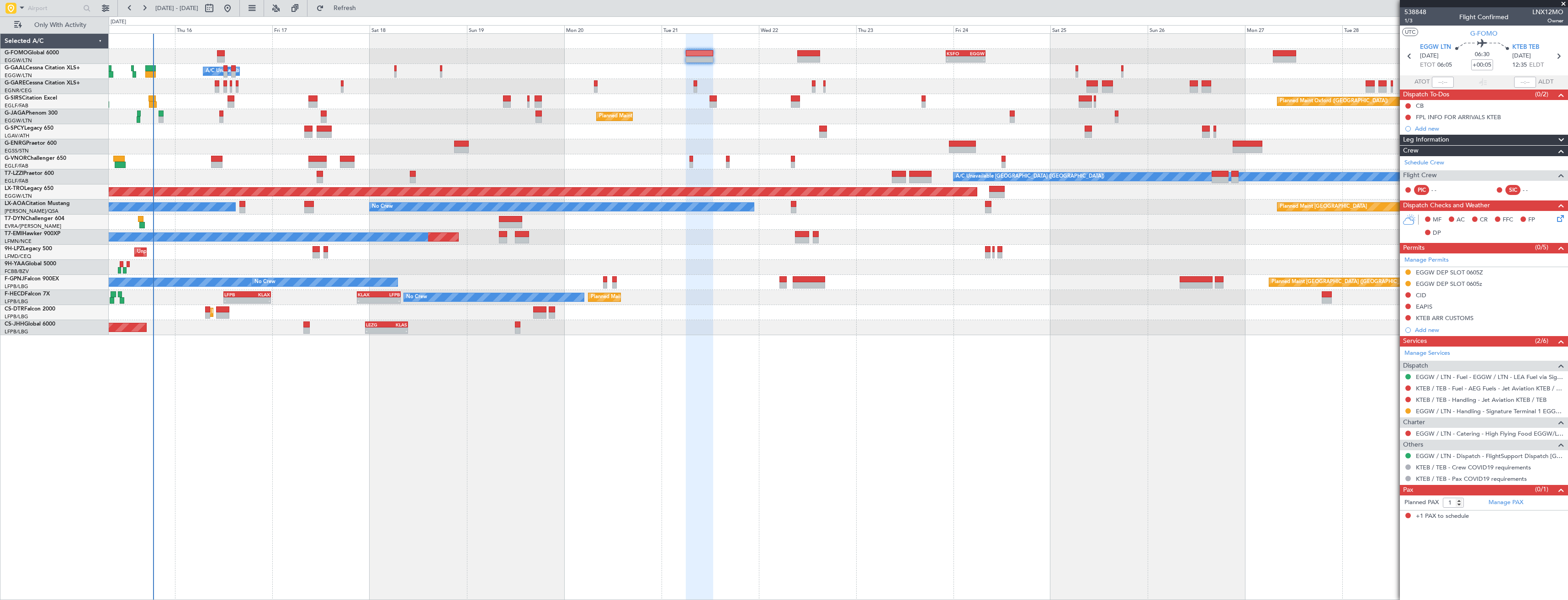
click at [1431, 258] on link "Manage Permits" at bounding box center [1427, 260] width 44 height 9
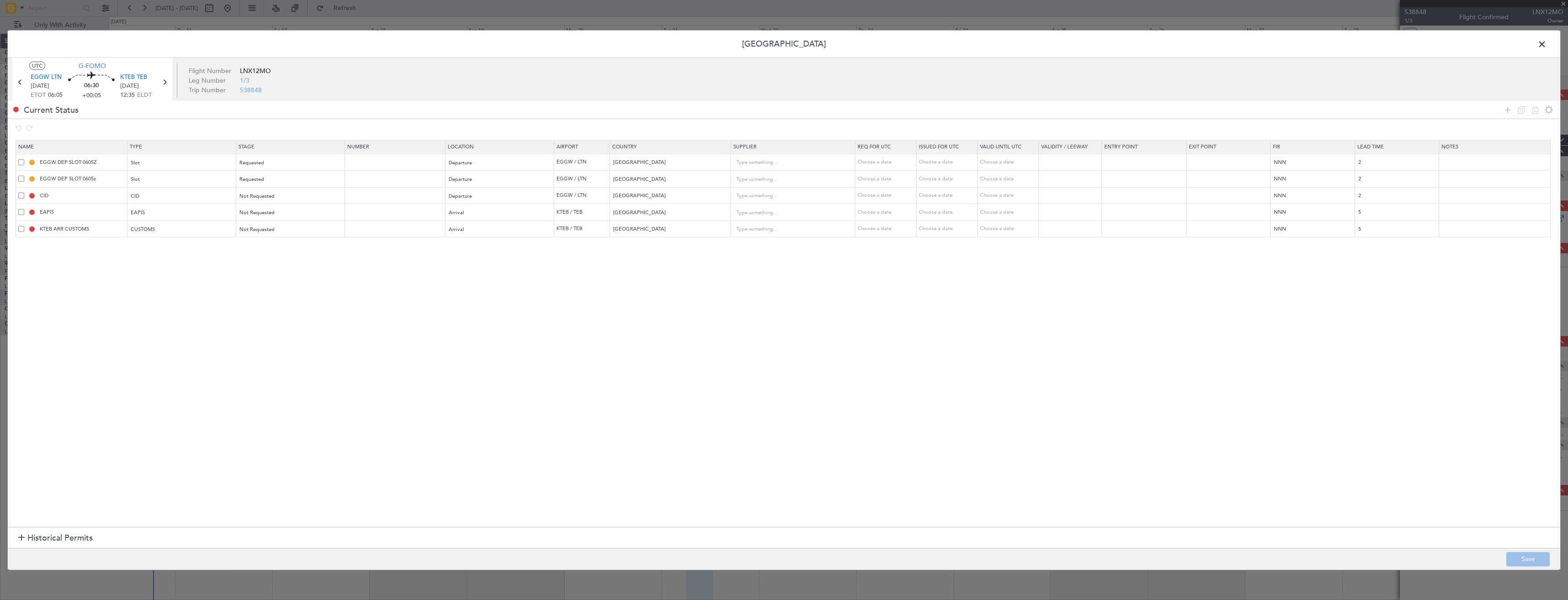
click at [19, 163] on span at bounding box center [21, 162] width 6 height 6
click at [24, 159] on input "checkbox" at bounding box center [24, 159] width 0 height 0
click at [1533, 114] on icon at bounding box center [1535, 110] width 11 height 11
type input "EGGW DEP SLOT 0605z"
type input "CID"
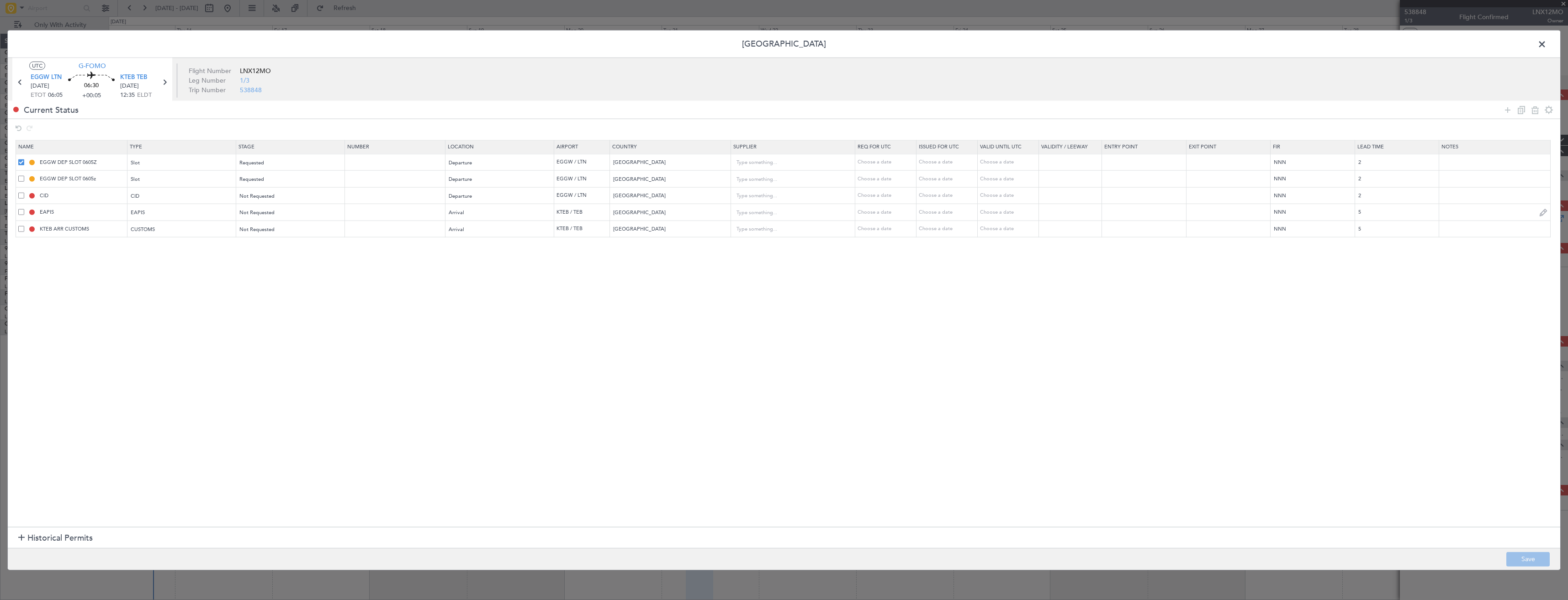
type input "EAPIS"
type input "United States"
type input "5"
type input "KTEB ARR CUSTOMS"
click at [1521, 560] on button "Save" at bounding box center [1528, 559] width 43 height 15
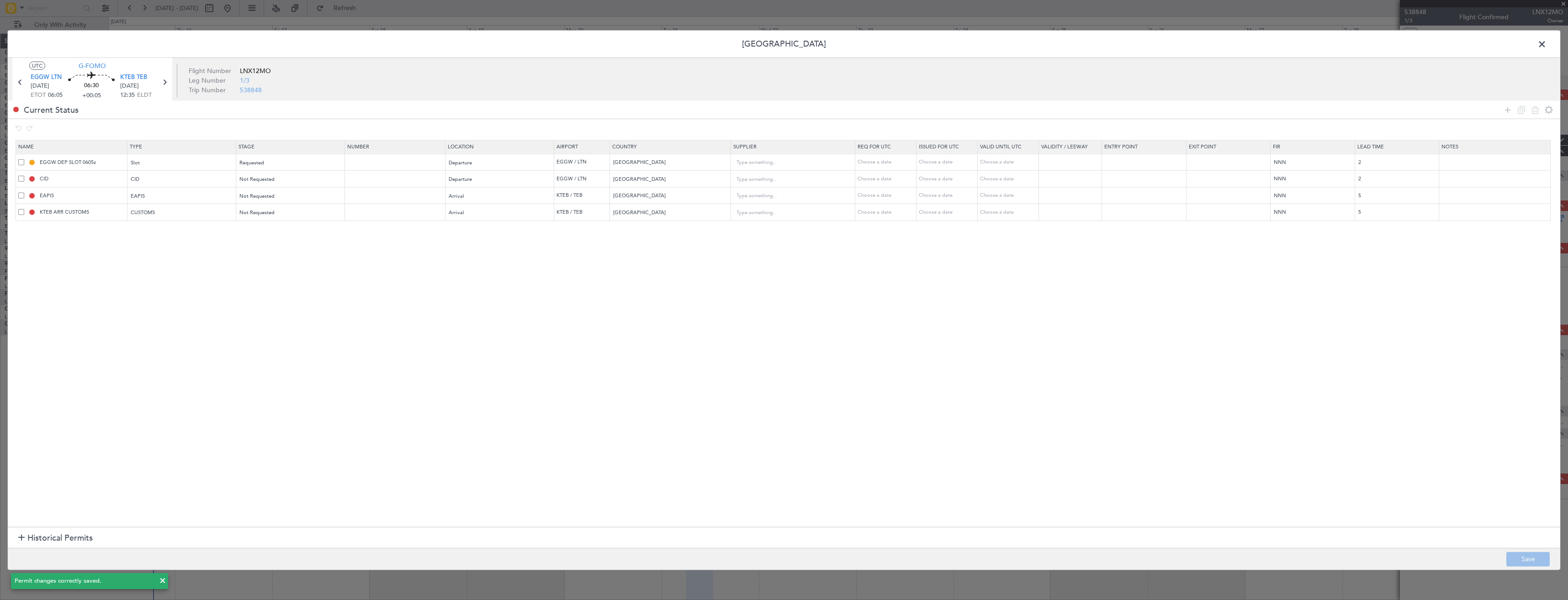
click at [1547, 42] on span at bounding box center [1547, 47] width 0 height 18
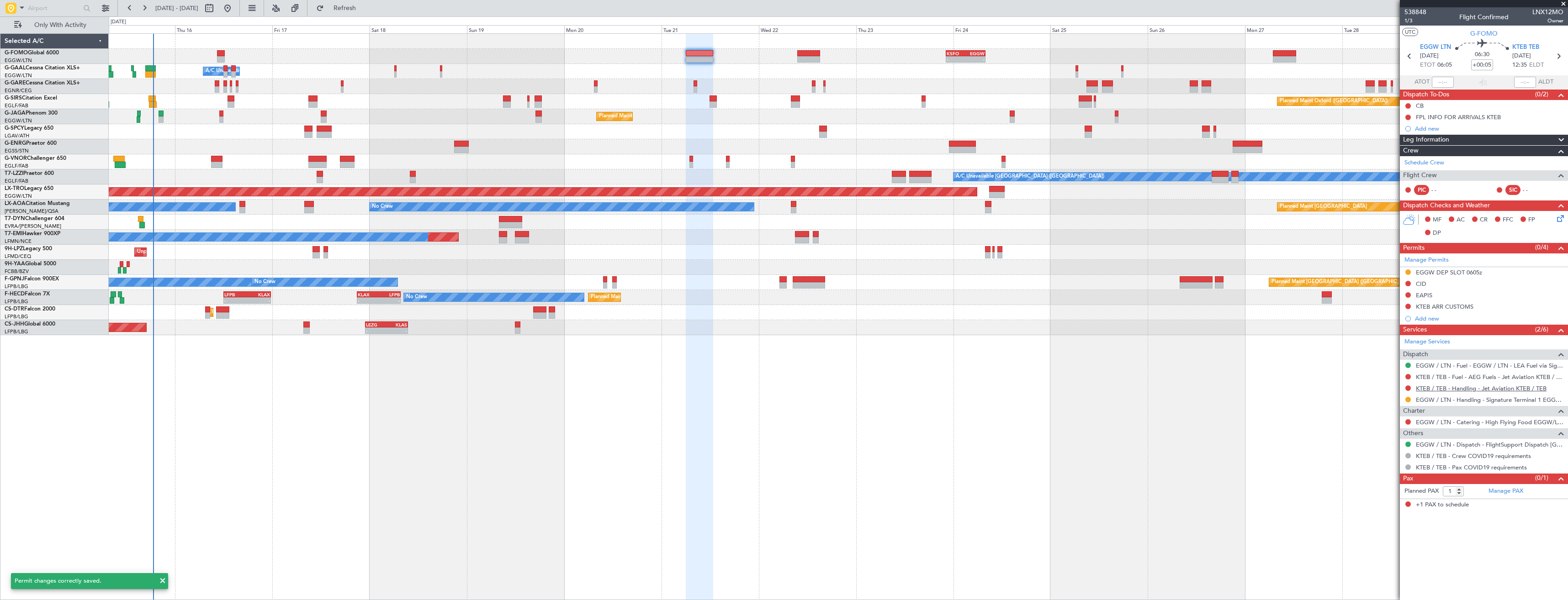
click at [1439, 389] on link "KTEB / TEB - Handling - Jet Aviation KTEB / TEB" at bounding box center [1480, 388] width 130 height 8
drag, startPoint x: 369, startPoint y: 10, endPoint x: 456, endPoint y: 33, distance: 90.0
click at [364, 10] on span "Refresh" at bounding box center [345, 8] width 39 height 6
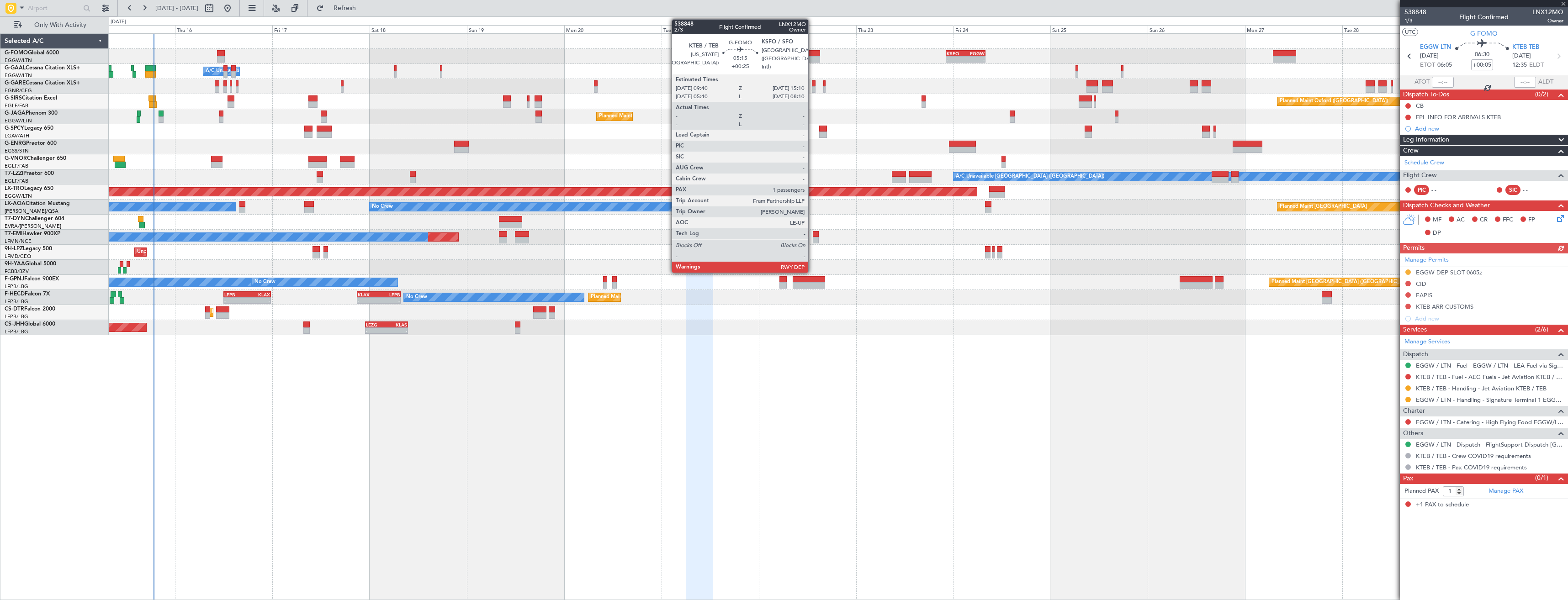
click at [812, 54] on div at bounding box center [808, 53] width 23 height 6
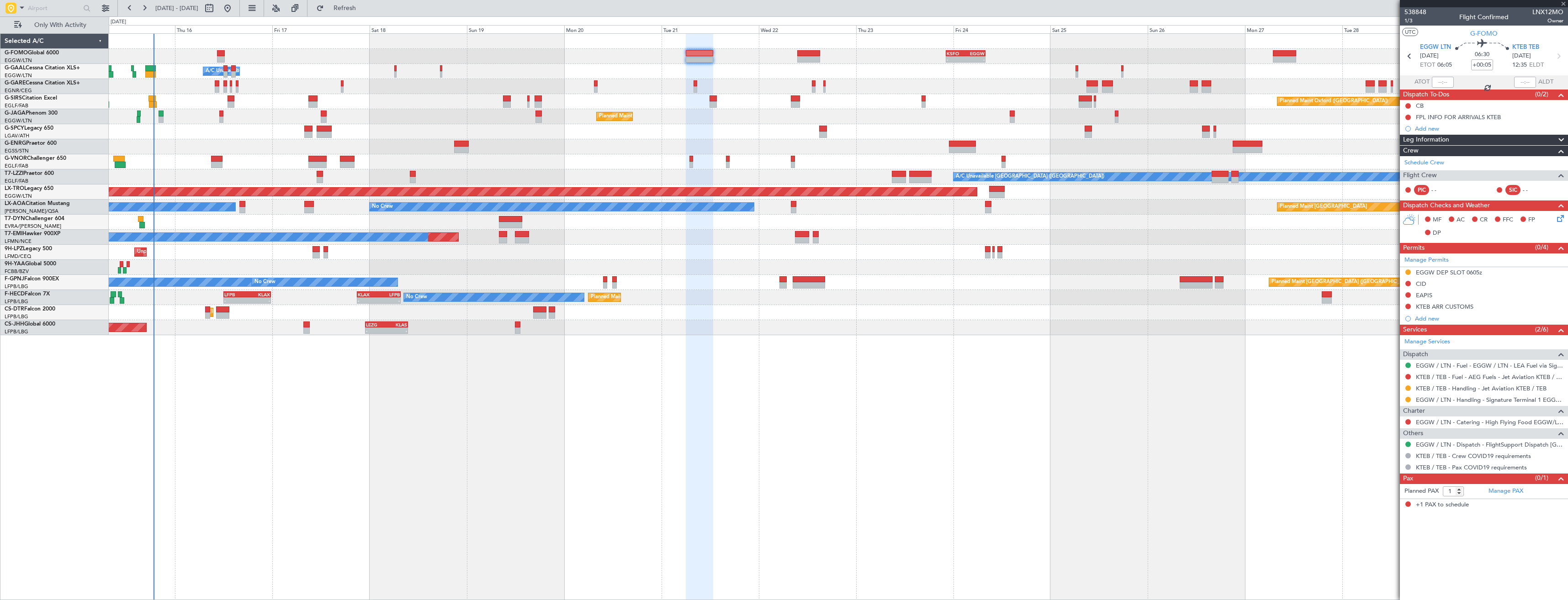
type input "+00:25"
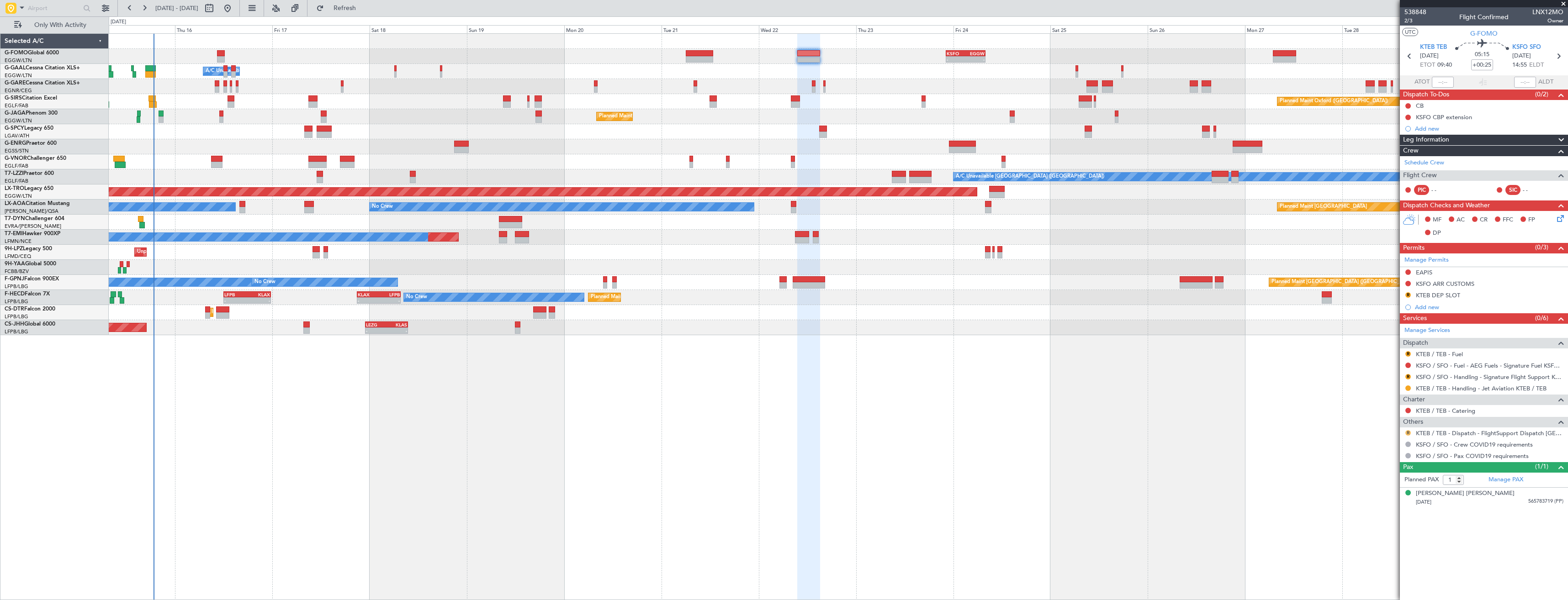
click at [1408, 432] on button "R" at bounding box center [1408, 433] width 6 height 6
click at [1401, 542] on li "Confirmed" at bounding box center [1408, 541] width 105 height 13
click at [1469, 377] on link "KSFO / SFO - Handling - Signature Flight Support KSFO / SFO" at bounding box center [1489, 377] width 148 height 8
click at [353, 8] on button "Refresh" at bounding box center [339, 8] width 55 height 15
click at [1409, 354] on button "R" at bounding box center [1408, 354] width 6 height 6
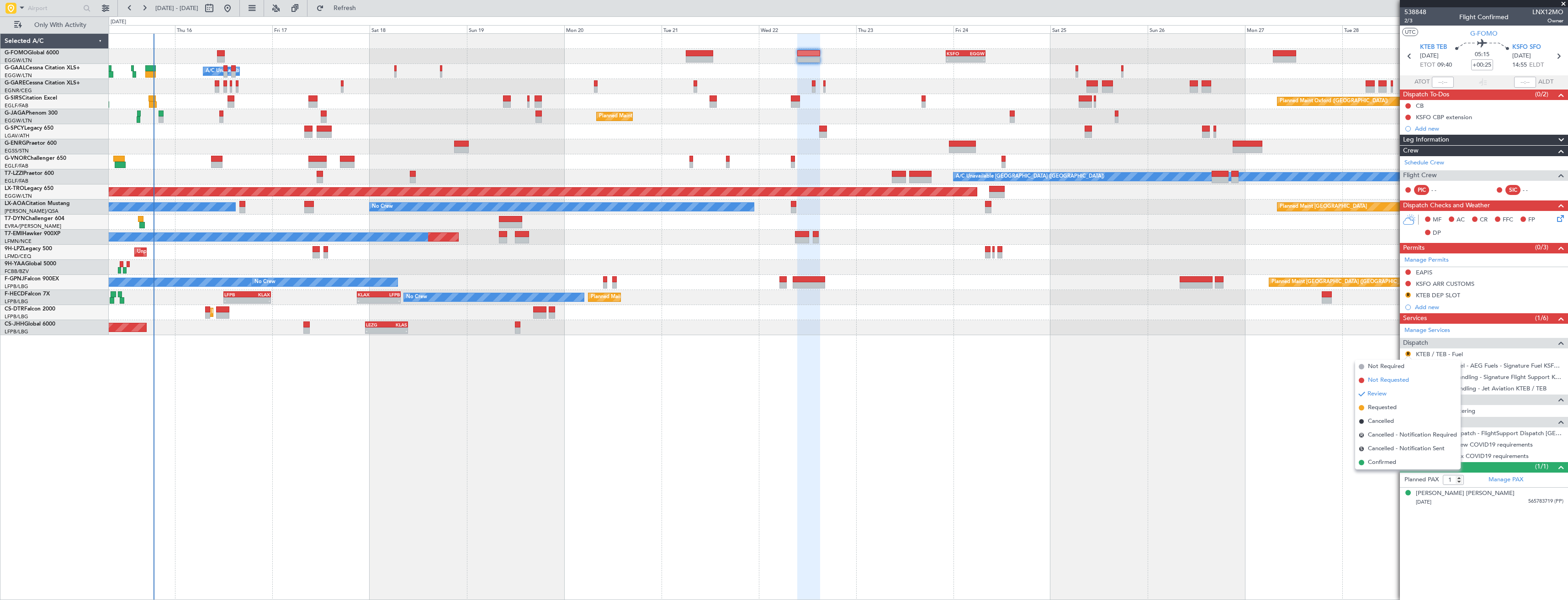
click at [1386, 375] on li "Not Requested" at bounding box center [1408, 380] width 105 height 13
click at [1471, 253] on div "Manage Permits" at bounding box center [1483, 260] width 168 height 13
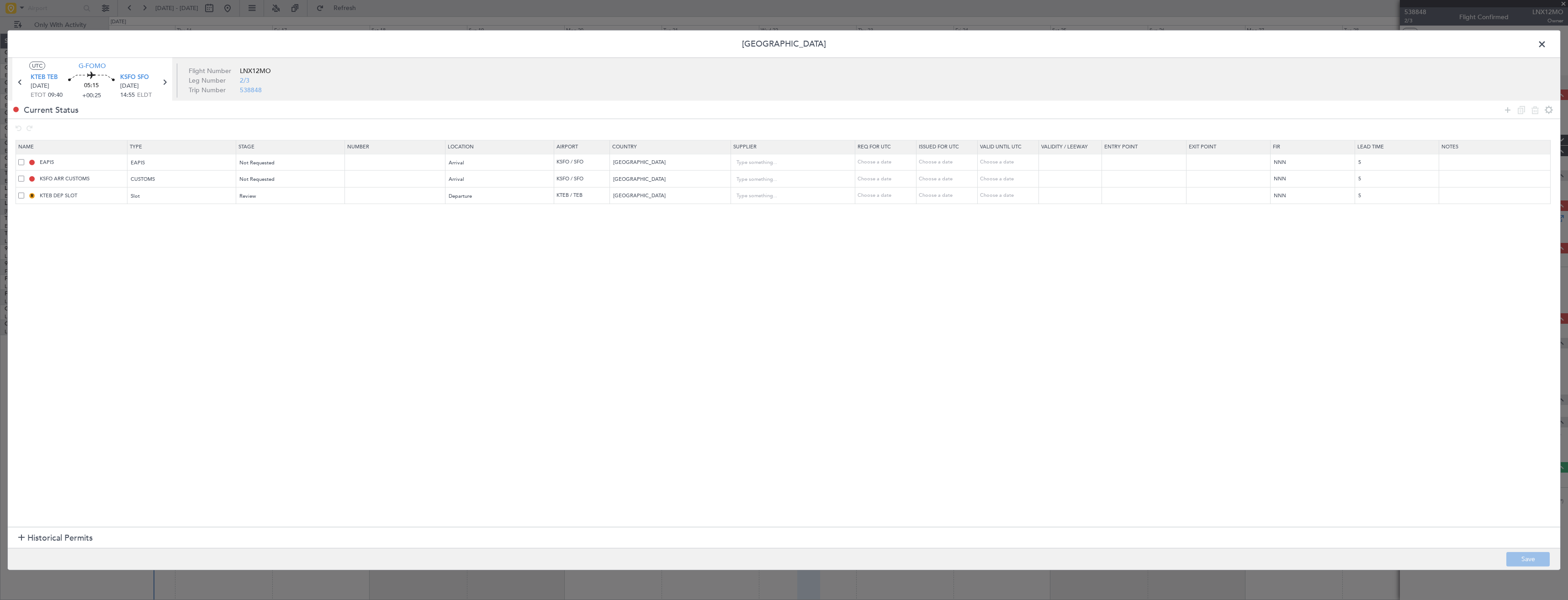
click at [21, 196] on span at bounding box center [21, 195] width 6 height 6
click at [24, 192] on input "checkbox" at bounding box center [24, 192] width 0 height 0
click at [1534, 112] on icon at bounding box center [1535, 110] width 11 height 11
click at [1526, 556] on button "Save" at bounding box center [1528, 559] width 43 height 15
click at [1547, 45] on span at bounding box center [1547, 47] width 0 height 18
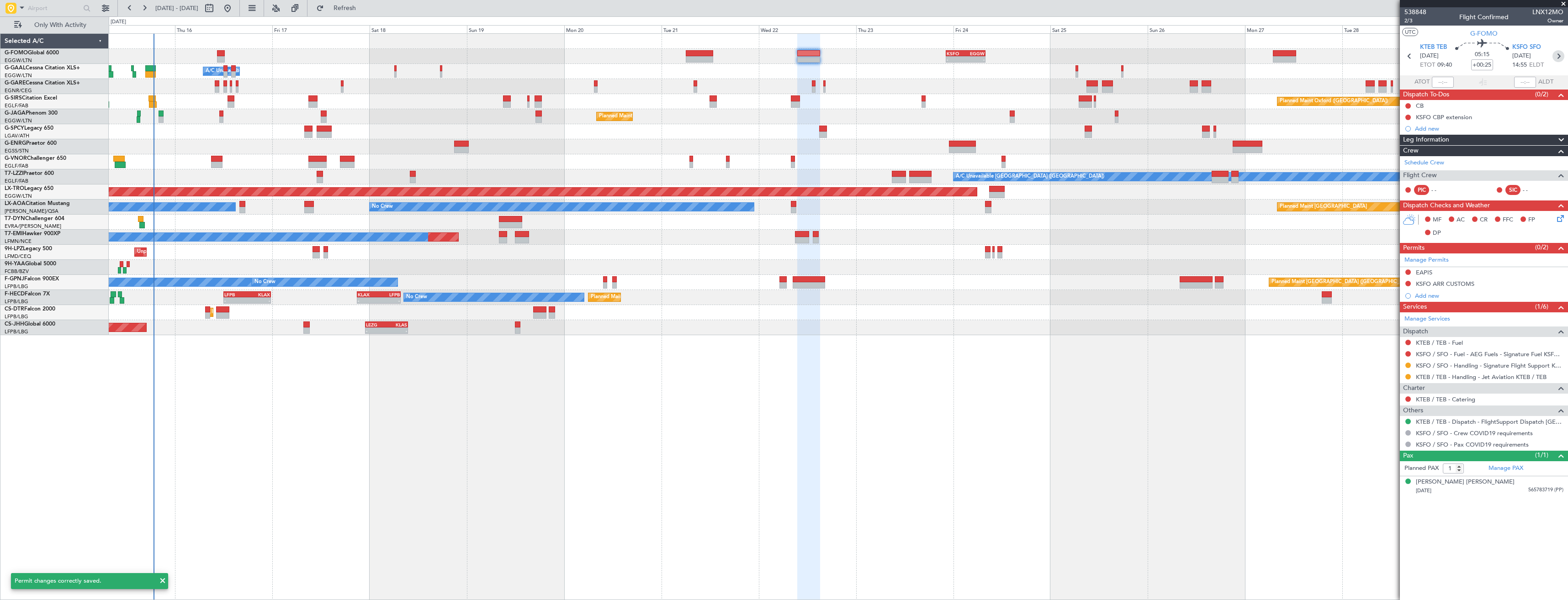
click at [1559, 56] on icon at bounding box center [1558, 56] width 12 height 12
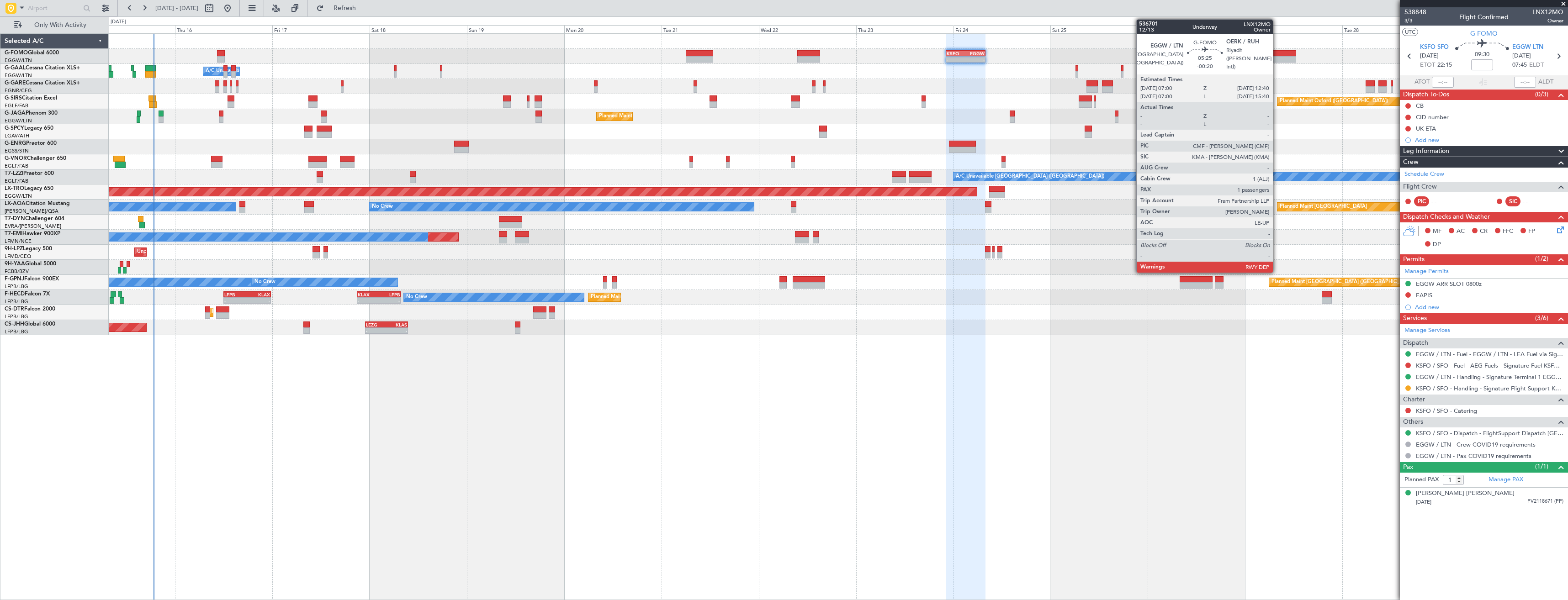
click at [1279, 57] on div at bounding box center [1284, 59] width 23 height 6
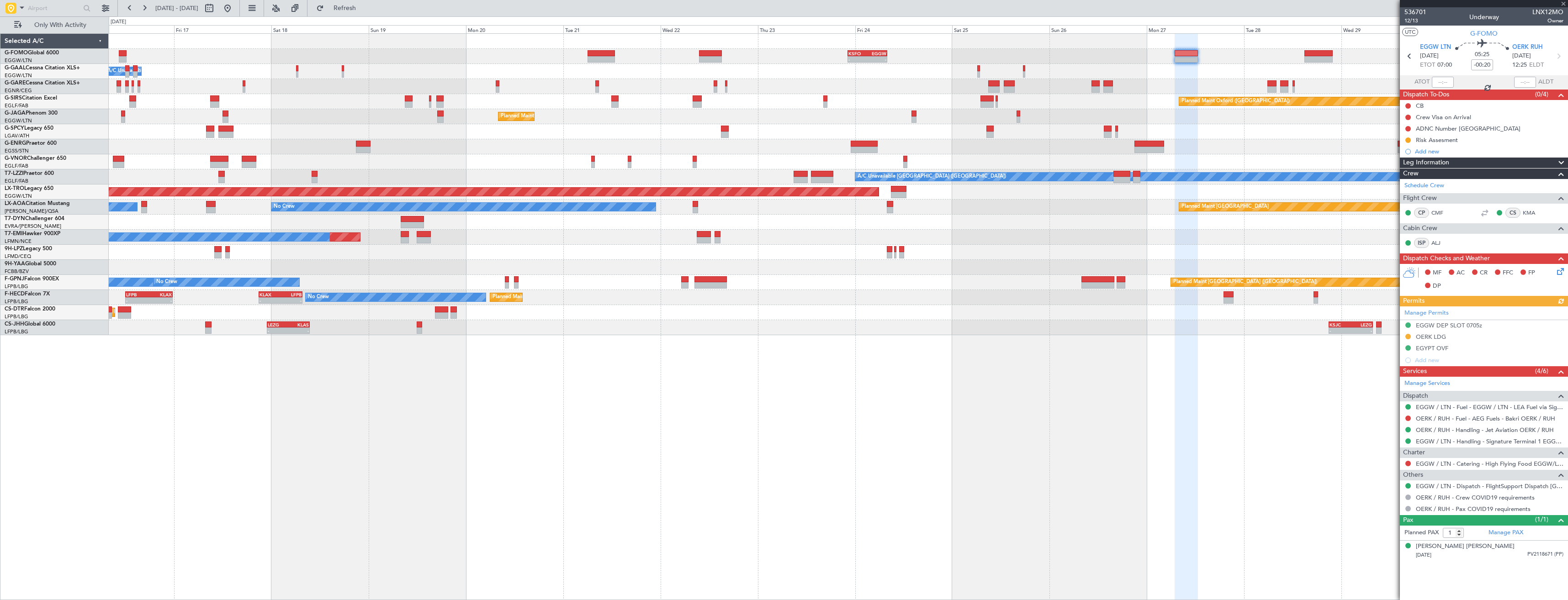
click at [1219, 69] on div "Owner A/C Unavailable Owner A/C Unavailable Owner" at bounding box center [838, 71] width 1458 height 15
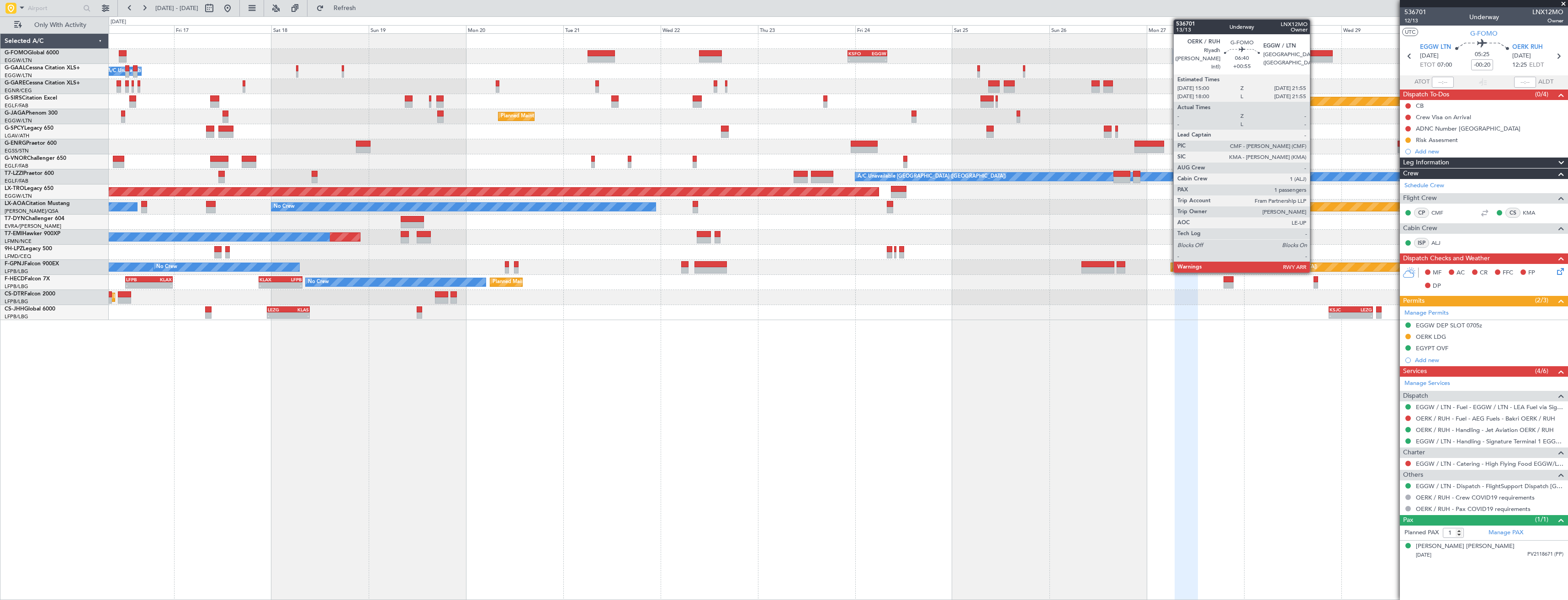
click at [1314, 56] on div at bounding box center [1318, 59] width 28 height 6
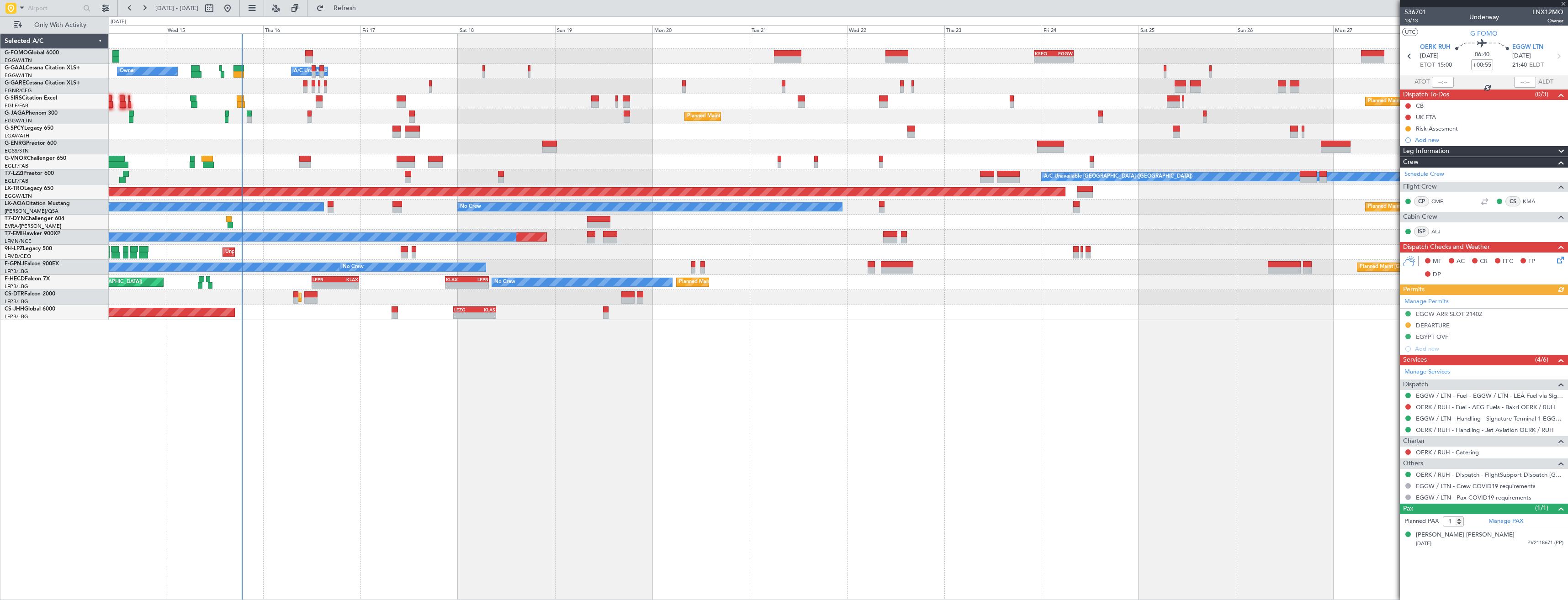
click at [1174, 332] on div "- - KSFO 22:15 Z EGGW 08:00 Z Owner A/C Unavailable Owner A/C Unavailable Owner…" at bounding box center [839, 317] width 1459 height 567
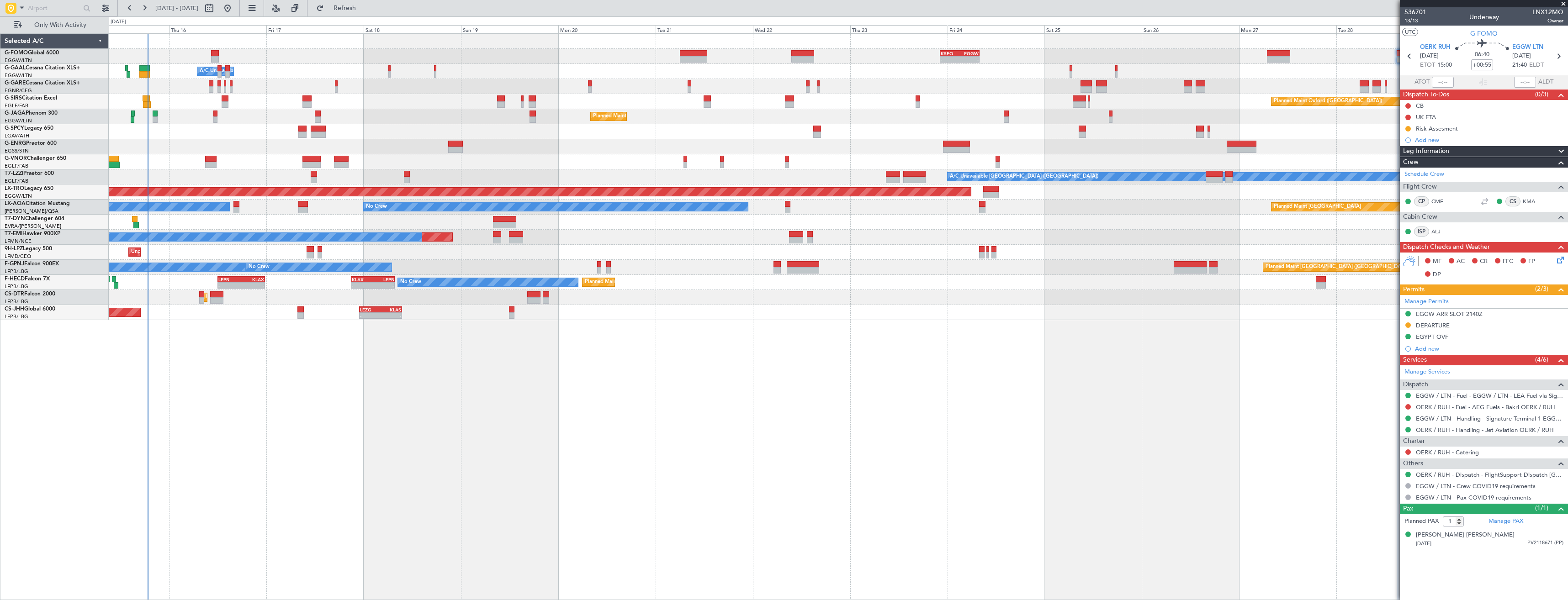
click at [725, 329] on div "- - KSFO 22:15 Z EGGW 08:00 Z Owner A/C Unavailable Owner A/C Unavailable Owner…" at bounding box center [839, 317] width 1459 height 567
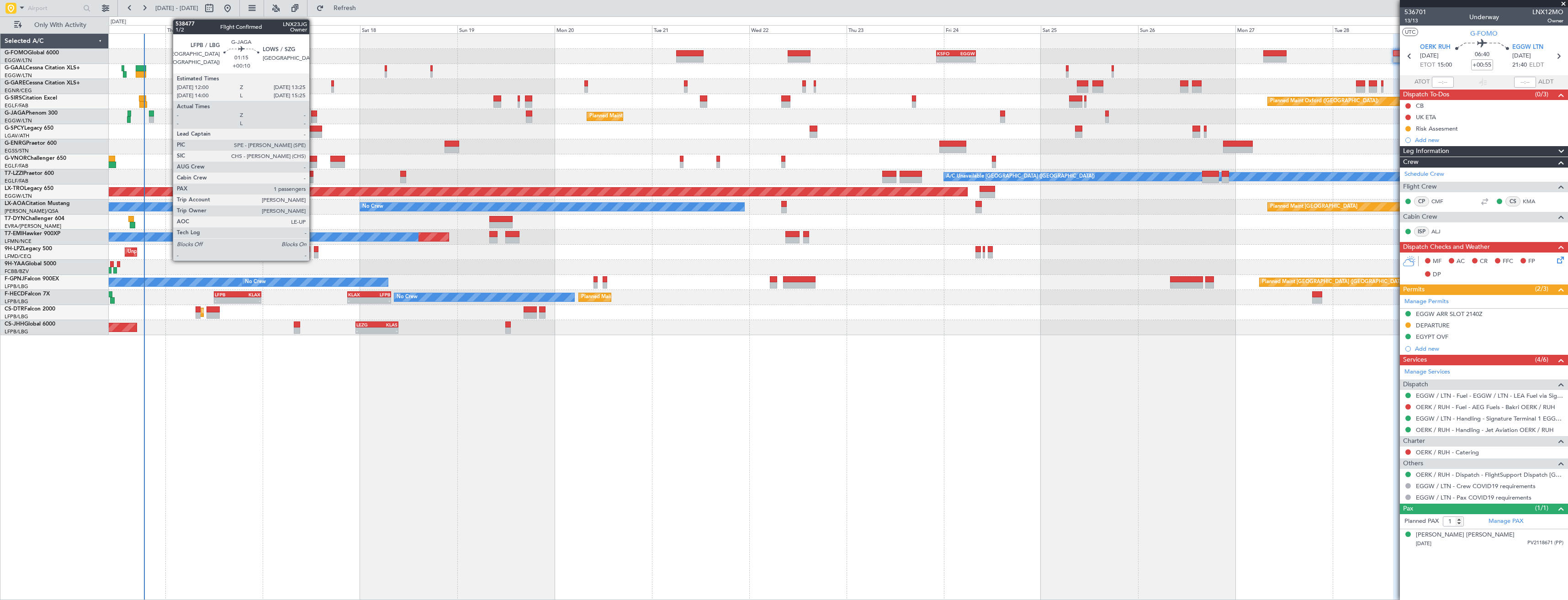
click at [315, 118] on div at bounding box center [314, 119] width 6 height 6
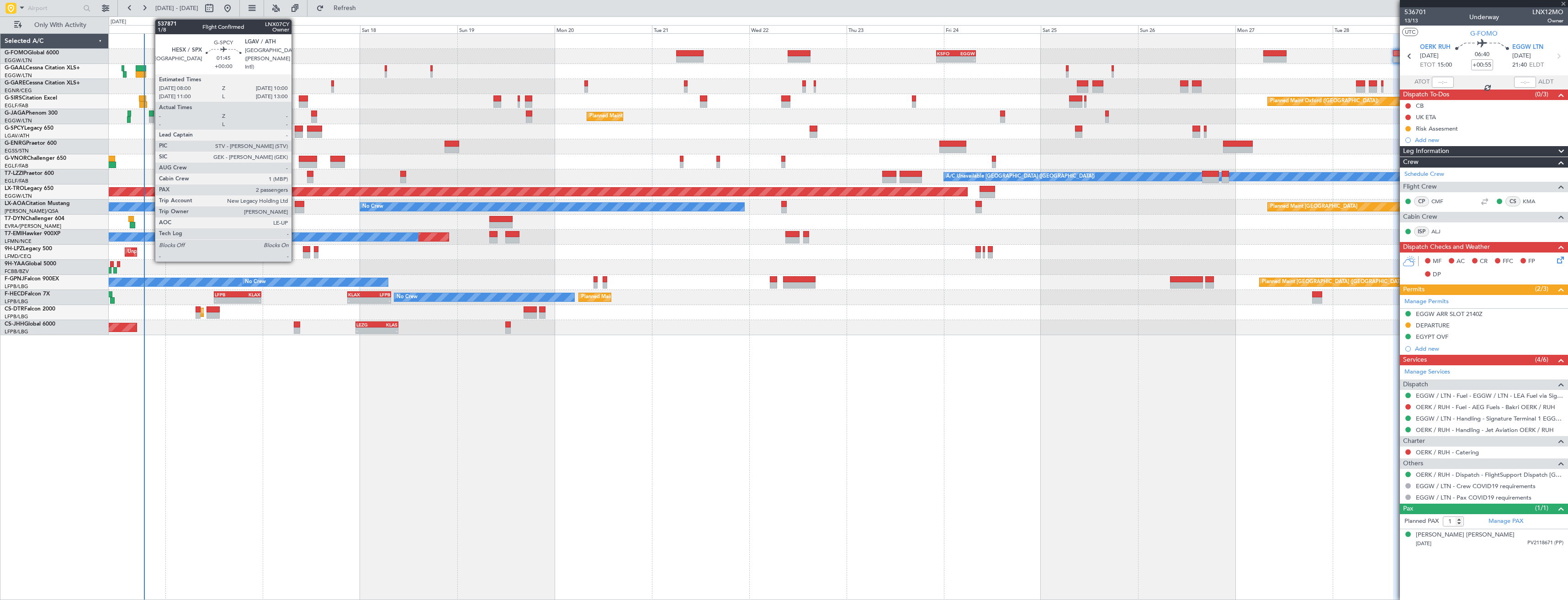
type input "+00:10"
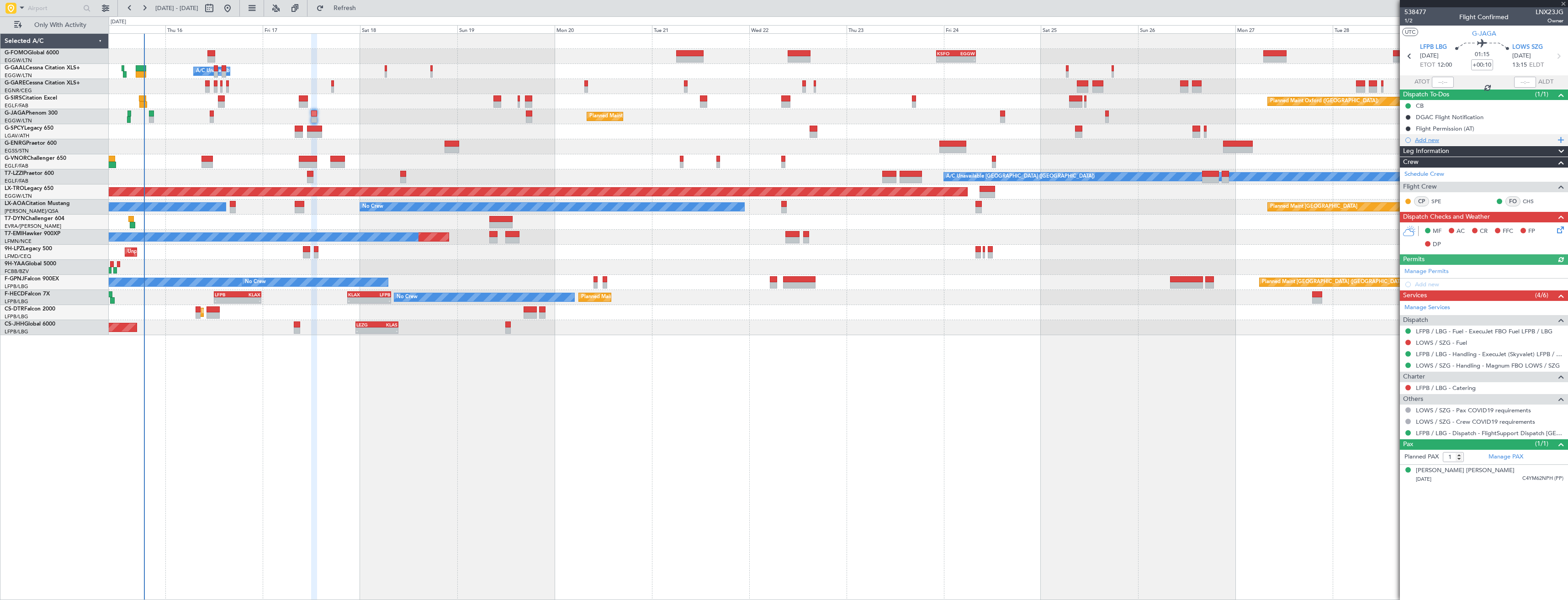
click at [1472, 143] on div "Add new" at bounding box center [1485, 140] width 140 height 8
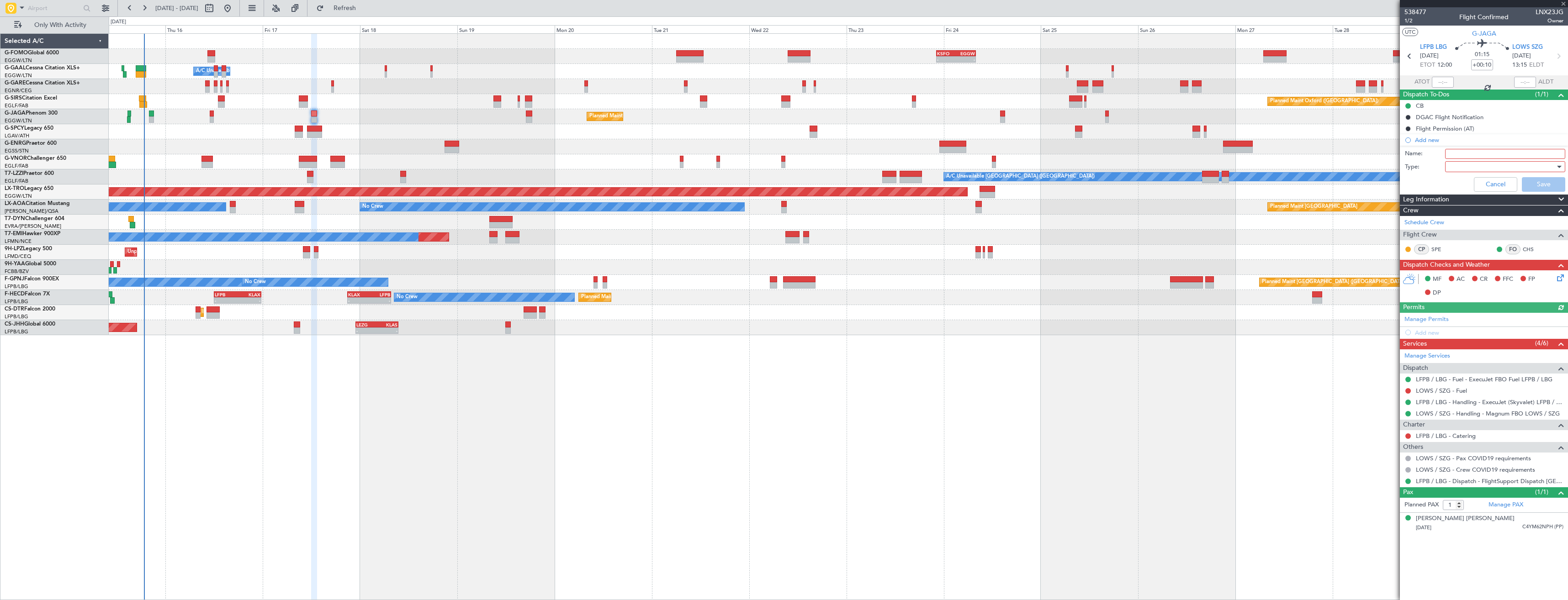
click at [1474, 153] on input "Name:" at bounding box center [1505, 154] width 120 height 10
type input "LOWS FUEL VIA WFS"
click at [1479, 166] on div at bounding box center [1502, 167] width 107 height 13
click at [1474, 184] on span "Generic" at bounding box center [1500, 186] width 112 height 13
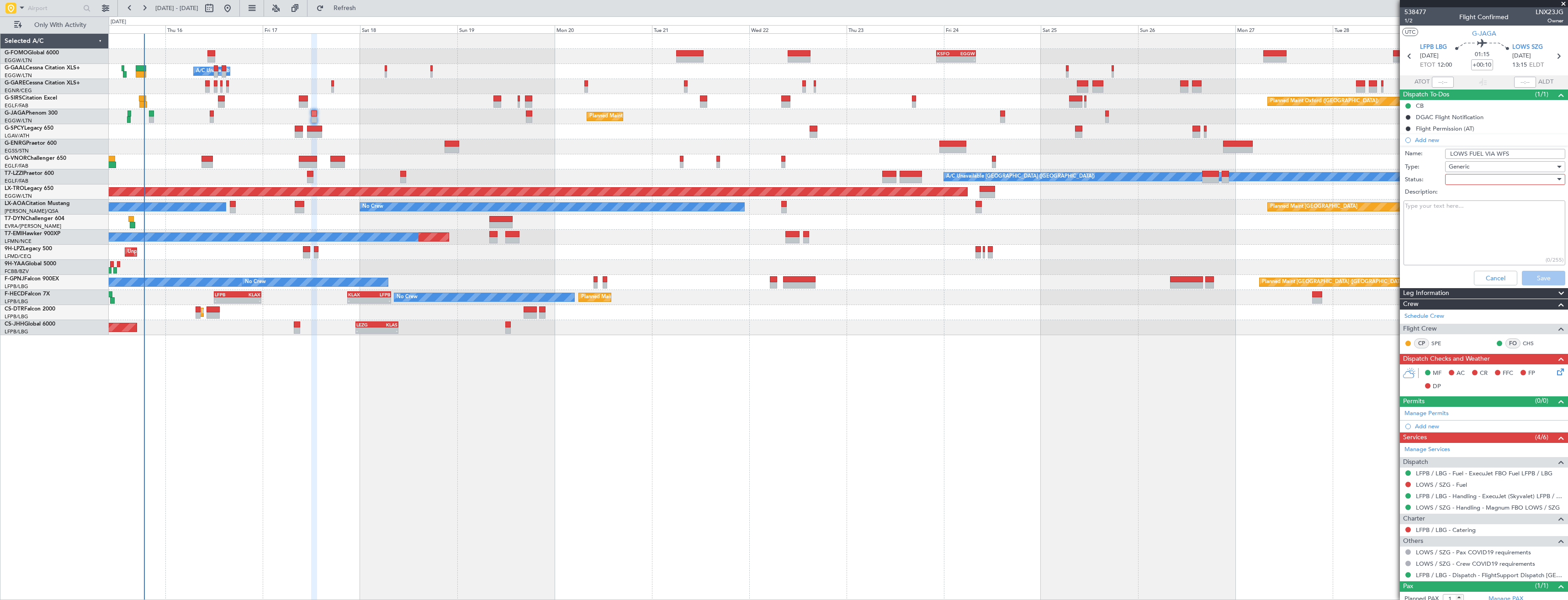
click at [1471, 179] on div at bounding box center [1502, 179] width 107 height 13
click at [1469, 211] on span "In Progress" at bounding box center [1501, 211] width 107 height 13
click at [1537, 276] on button "Save" at bounding box center [1543, 278] width 43 height 15
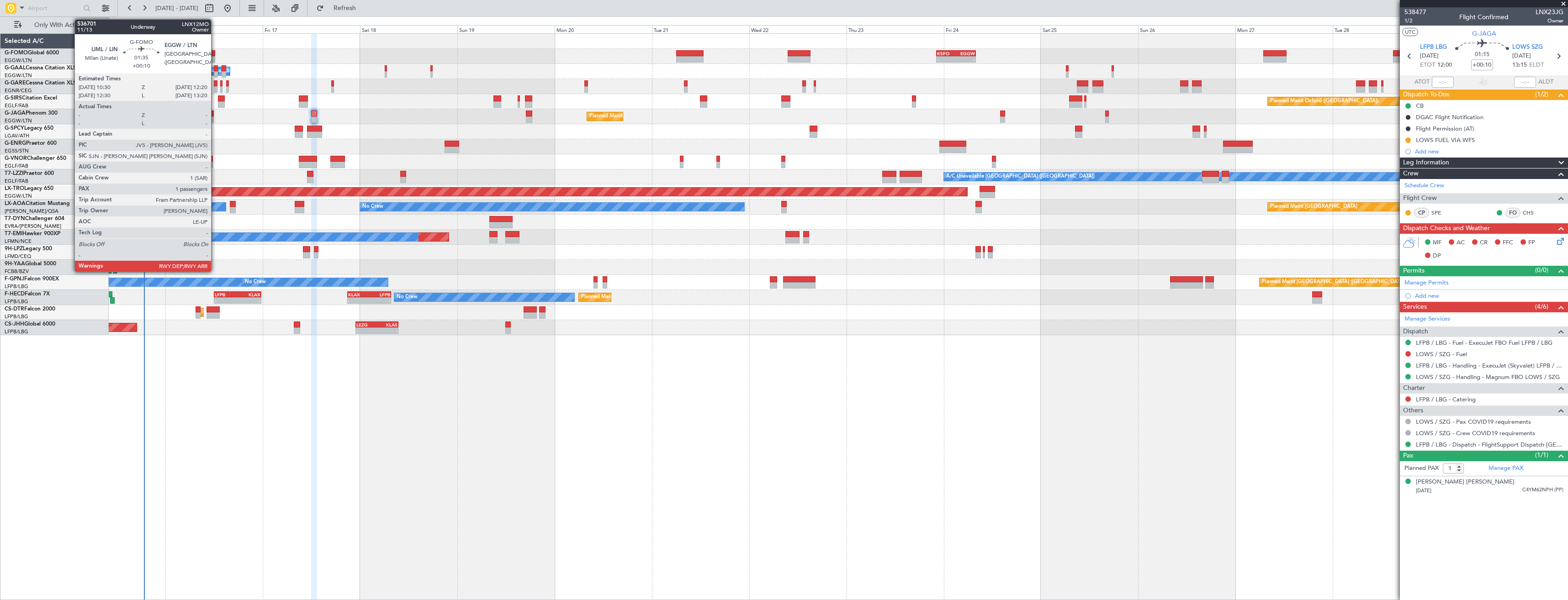
click at [213, 58] on div at bounding box center [211, 59] width 8 height 6
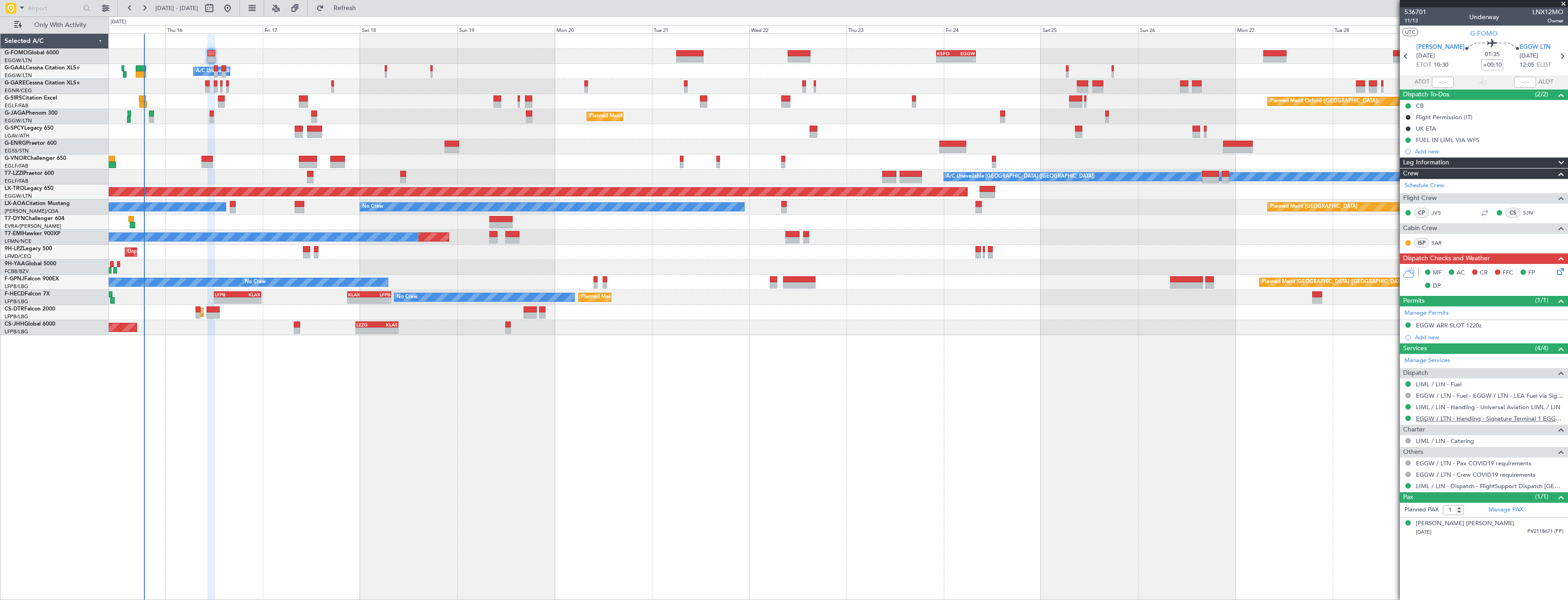
click at [1433, 421] on link "EGGW / LTN - Handling - Signature Terminal 1 EGGW / LTN" at bounding box center [1489, 418] width 148 height 8
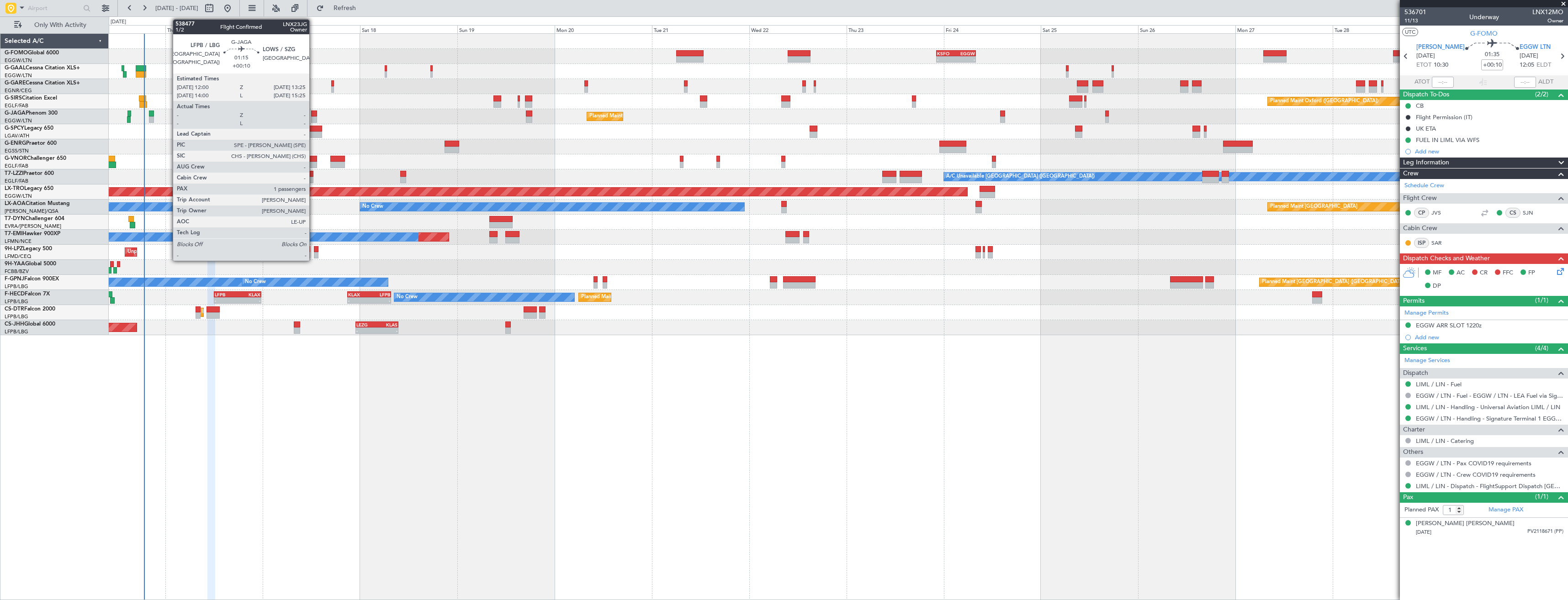
click at [314, 118] on div at bounding box center [314, 119] width 6 height 6
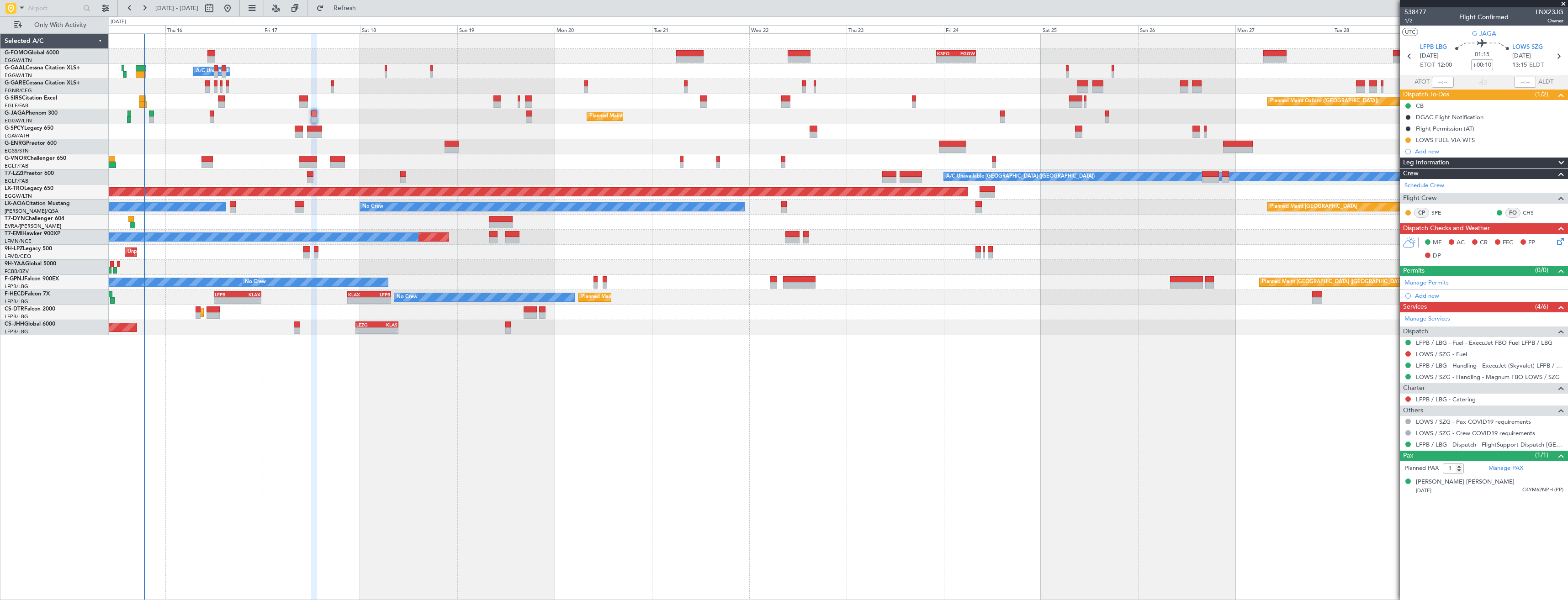
click at [1438, 358] on div "LOWS / SZG - Fuel" at bounding box center [1483, 354] width 168 height 12
click at [1437, 356] on link "LOWS / SZG - Fuel" at bounding box center [1441, 354] width 51 height 8
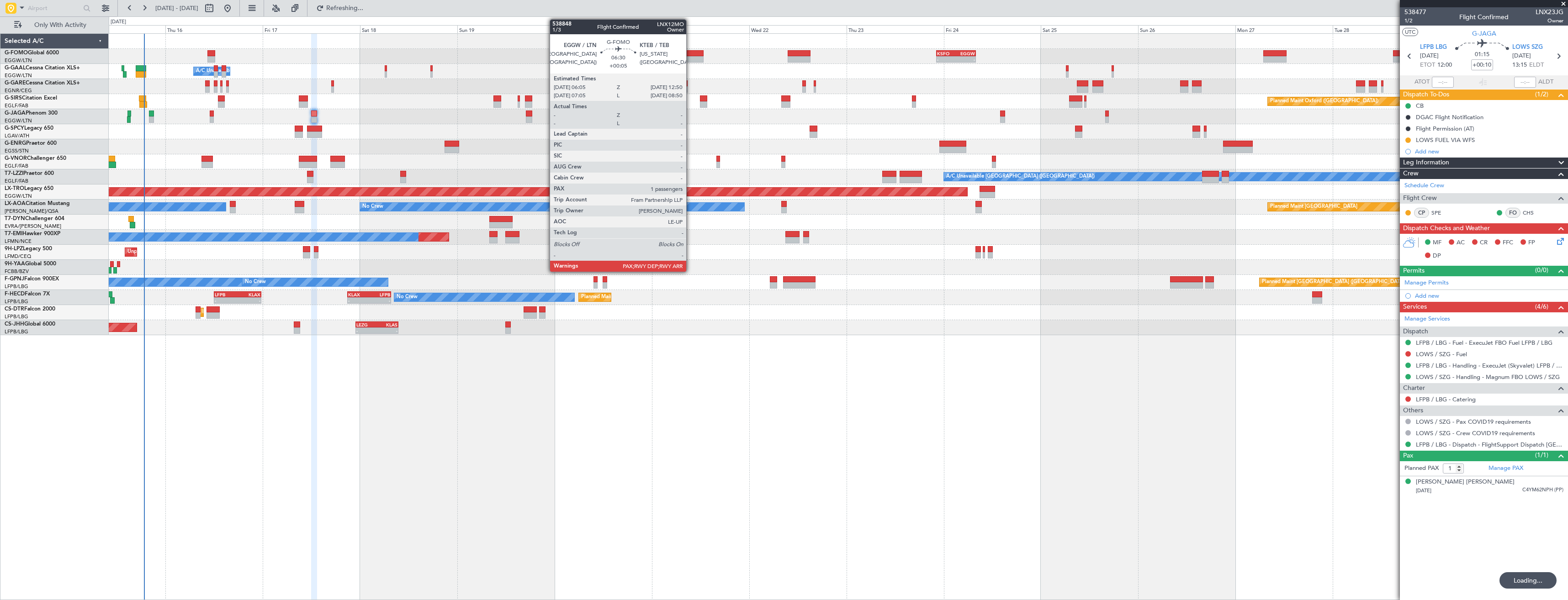
click at [690, 58] on div at bounding box center [690, 59] width 28 height 6
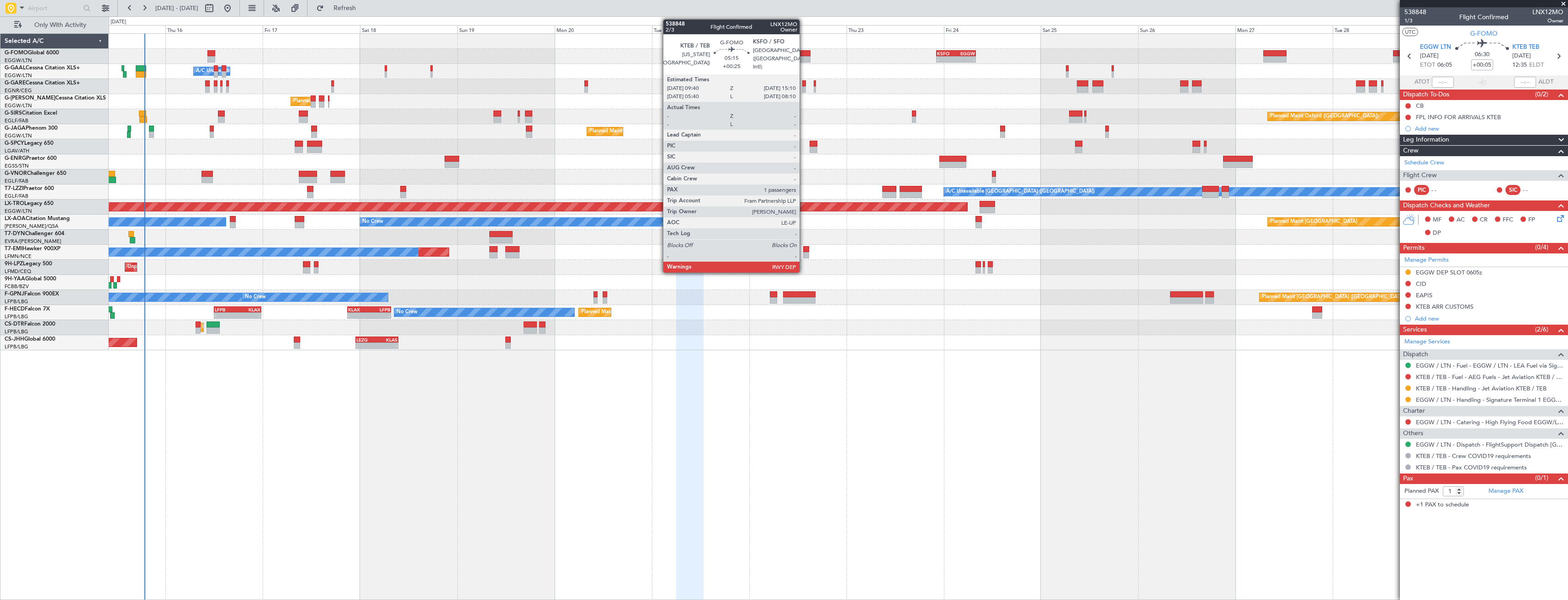
click at [804, 58] on div at bounding box center [799, 59] width 23 height 6
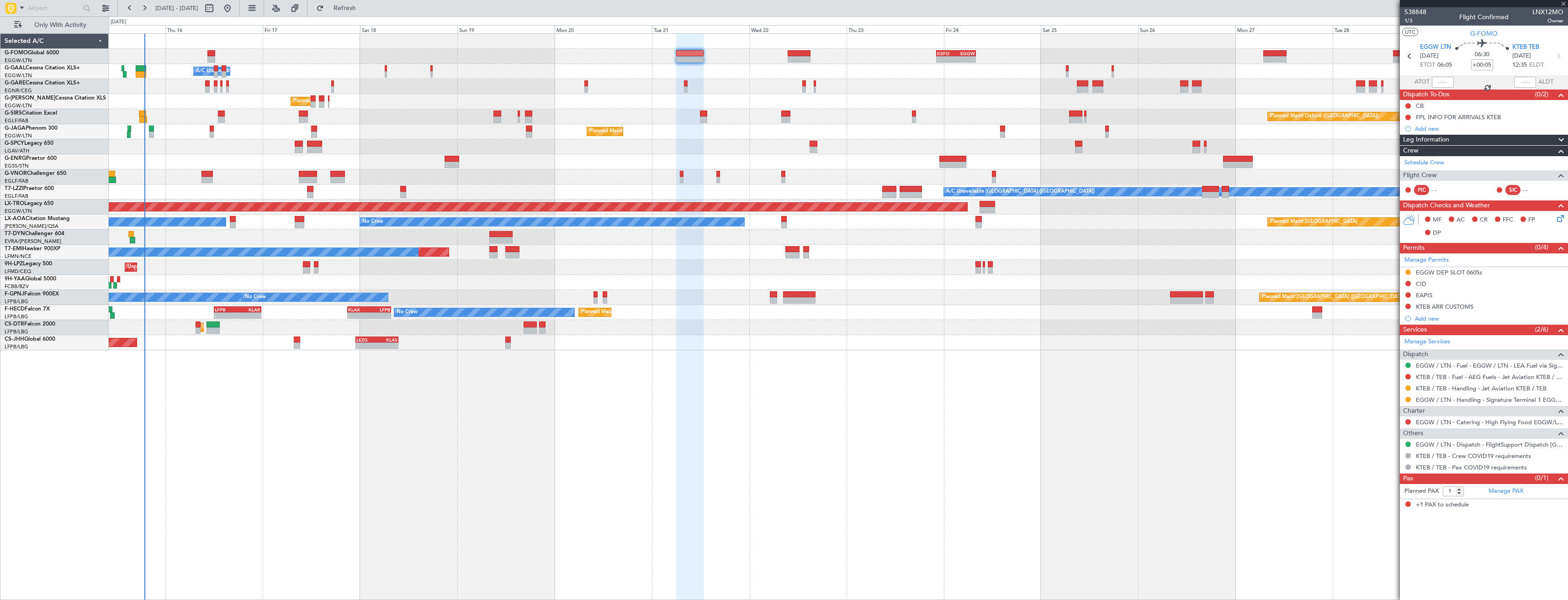
type input "+00:25"
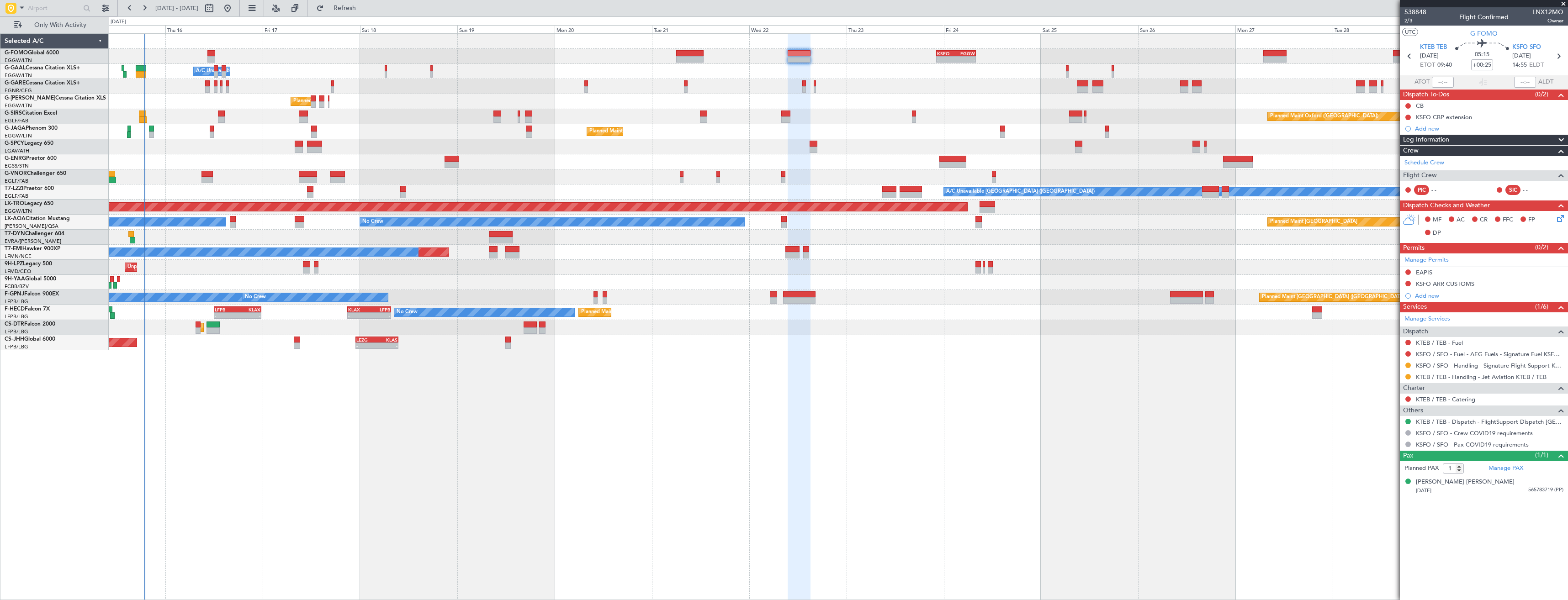
drag, startPoint x: 1409, startPoint y: 377, endPoint x: 1405, endPoint y: 380, distance: 5.0
click at [1409, 377] on button at bounding box center [1408, 377] width 6 height 6
click at [1384, 486] on span "Confirmed" at bounding box center [1382, 485] width 28 height 9
click at [1408, 364] on button at bounding box center [1408, 365] width 6 height 6
click at [1378, 473] on span "Confirmed" at bounding box center [1382, 474] width 28 height 9
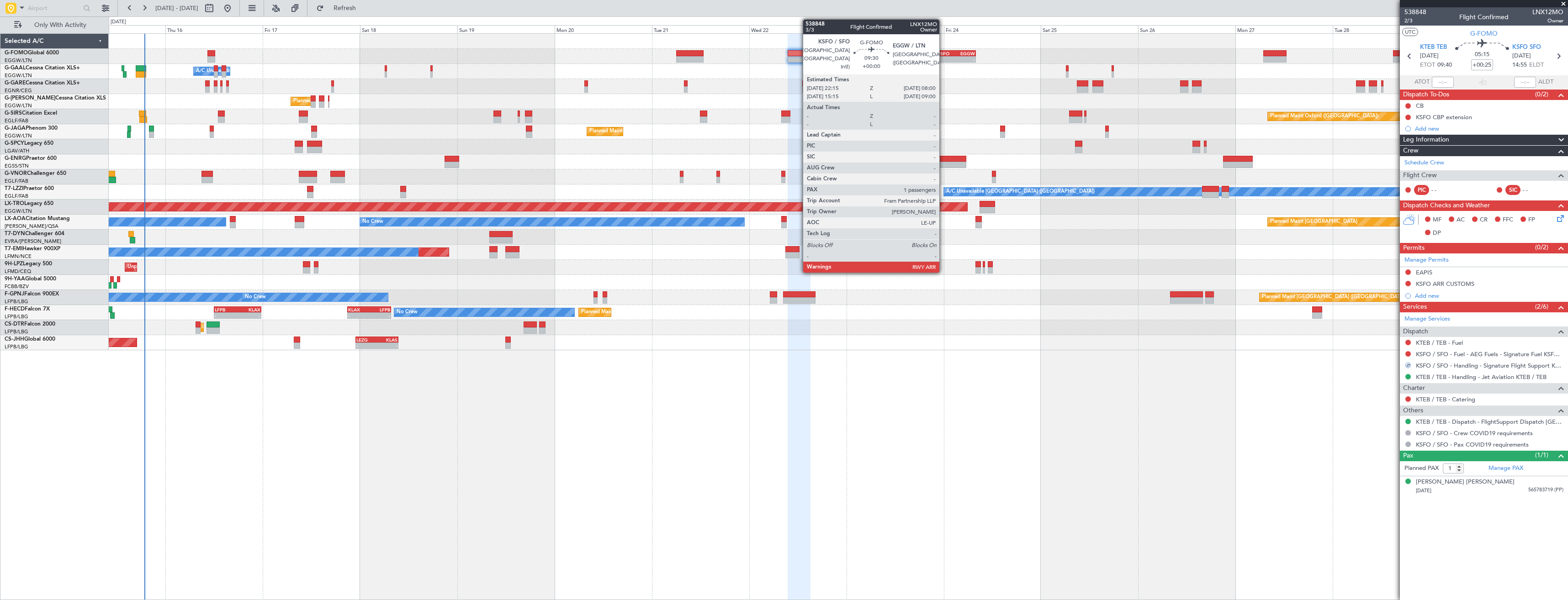
click at [943, 53] on div "KSFO" at bounding box center [946, 53] width 19 height 6
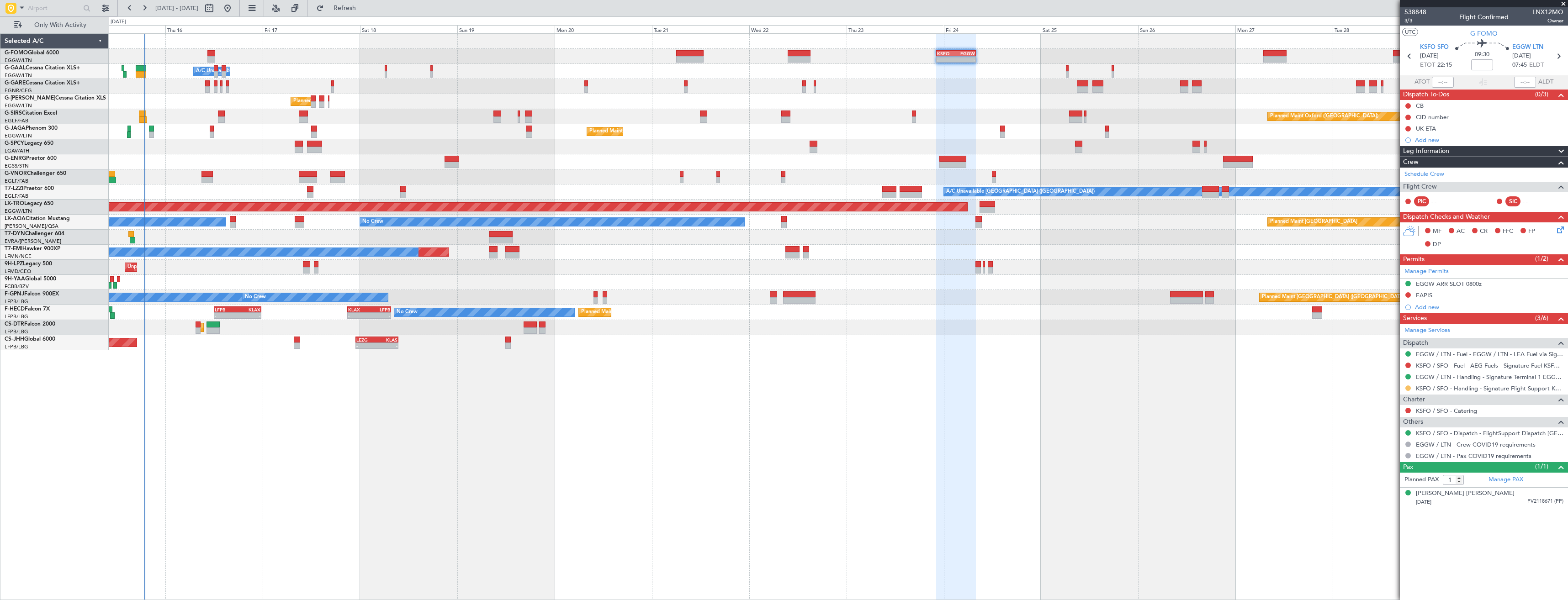
click at [1409, 388] on button at bounding box center [1408, 388] width 6 height 6
click at [1383, 499] on span "Confirmed" at bounding box center [1382, 497] width 28 height 9
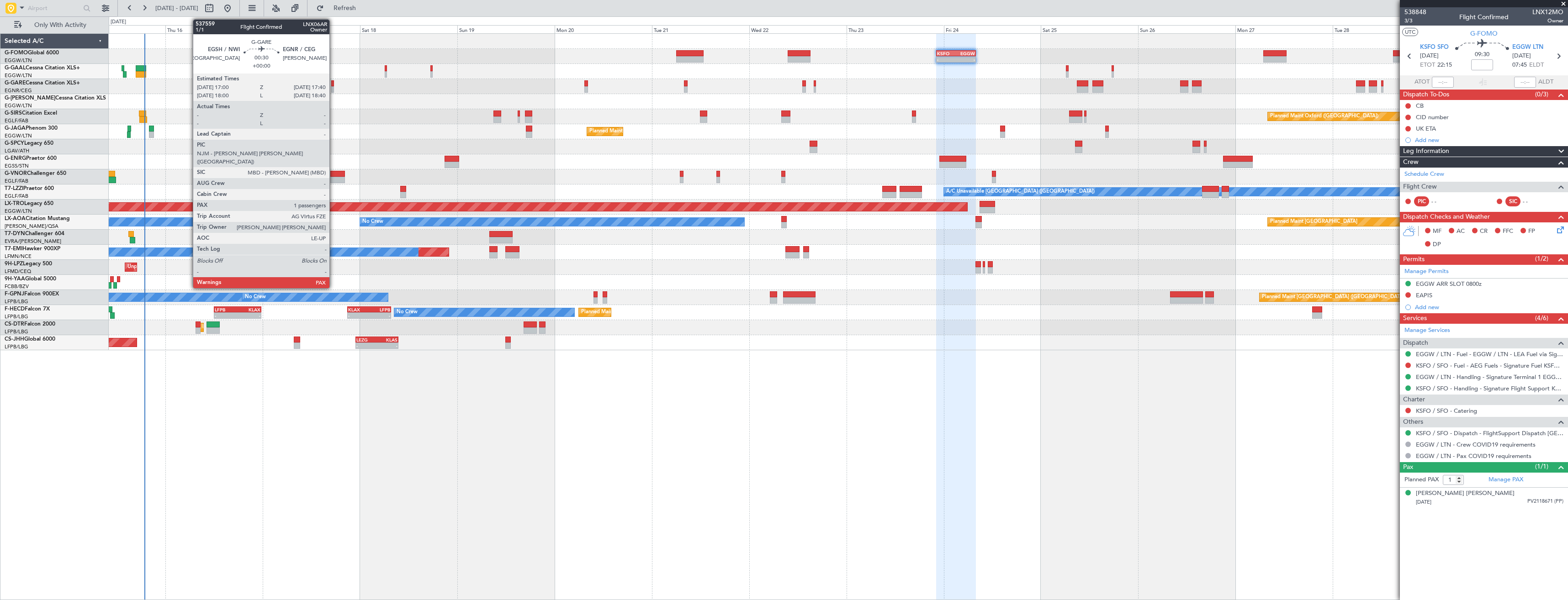
click at [333, 89] on div at bounding box center [333, 89] width 2 height 6
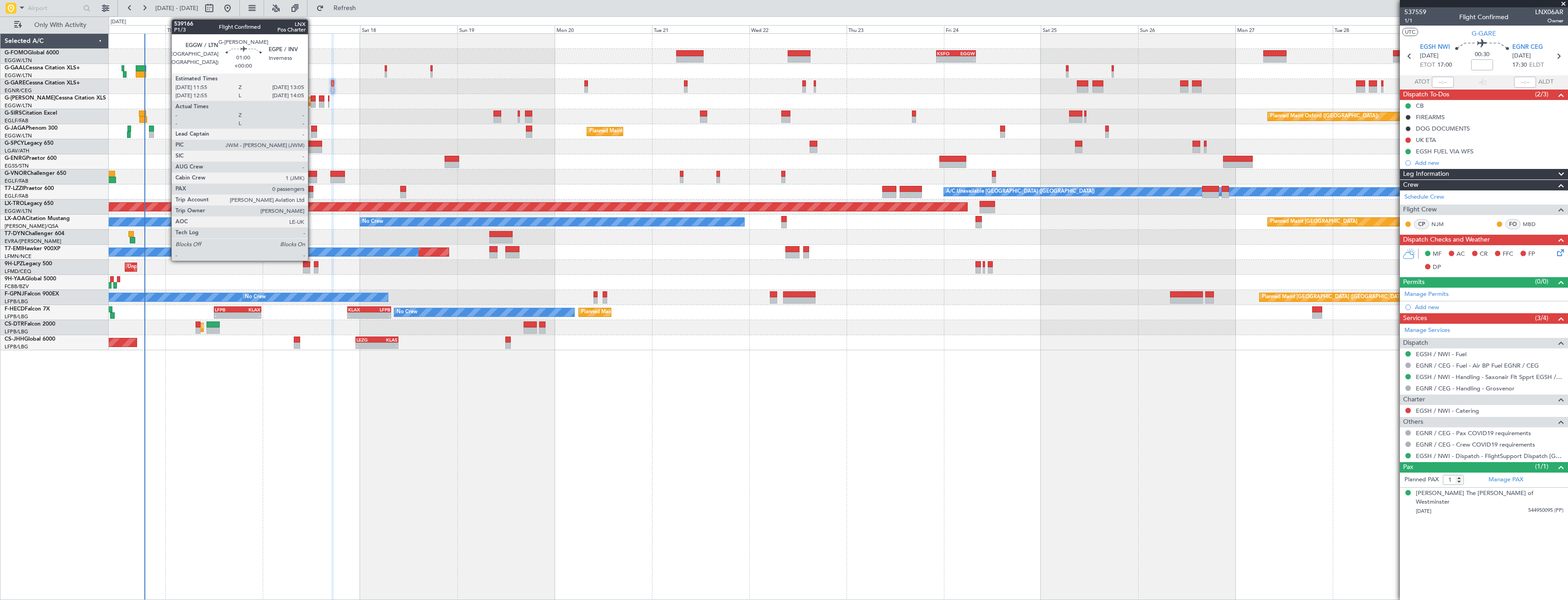
click at [312, 100] on div at bounding box center [313, 99] width 5 height 6
type input "0"
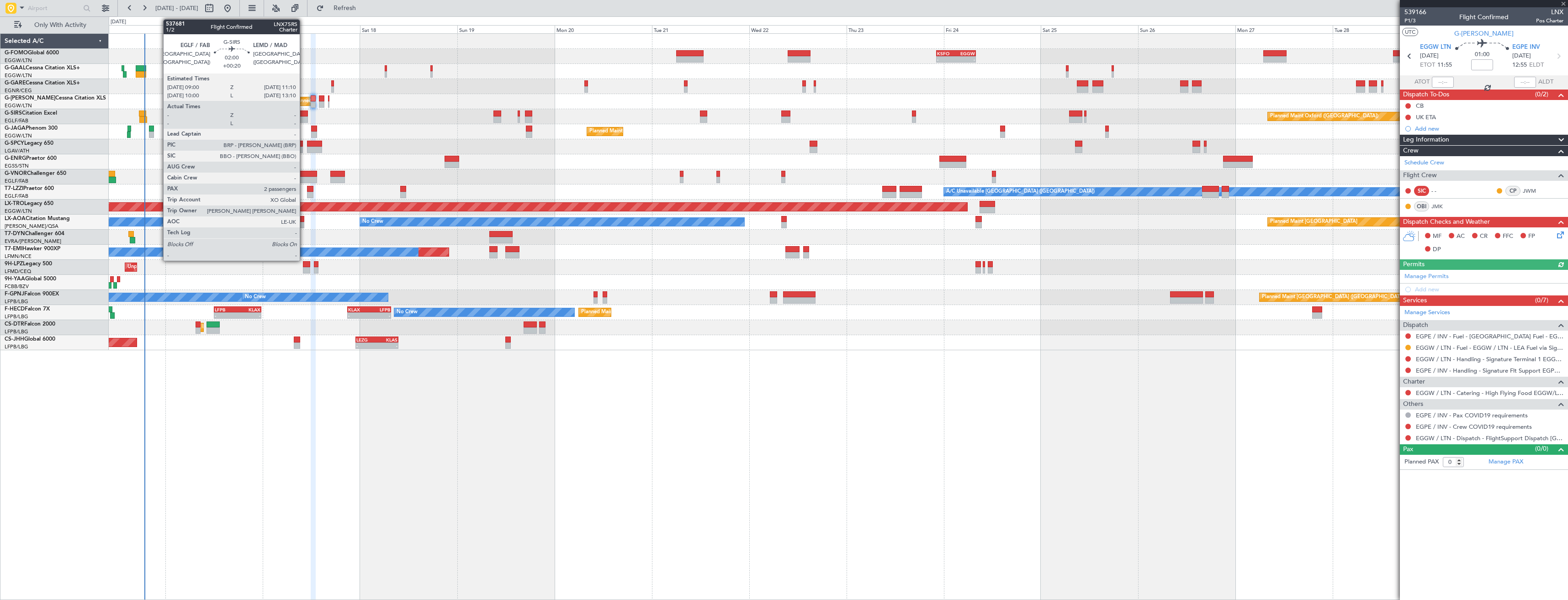
click at [304, 119] on div at bounding box center [303, 119] width 9 height 6
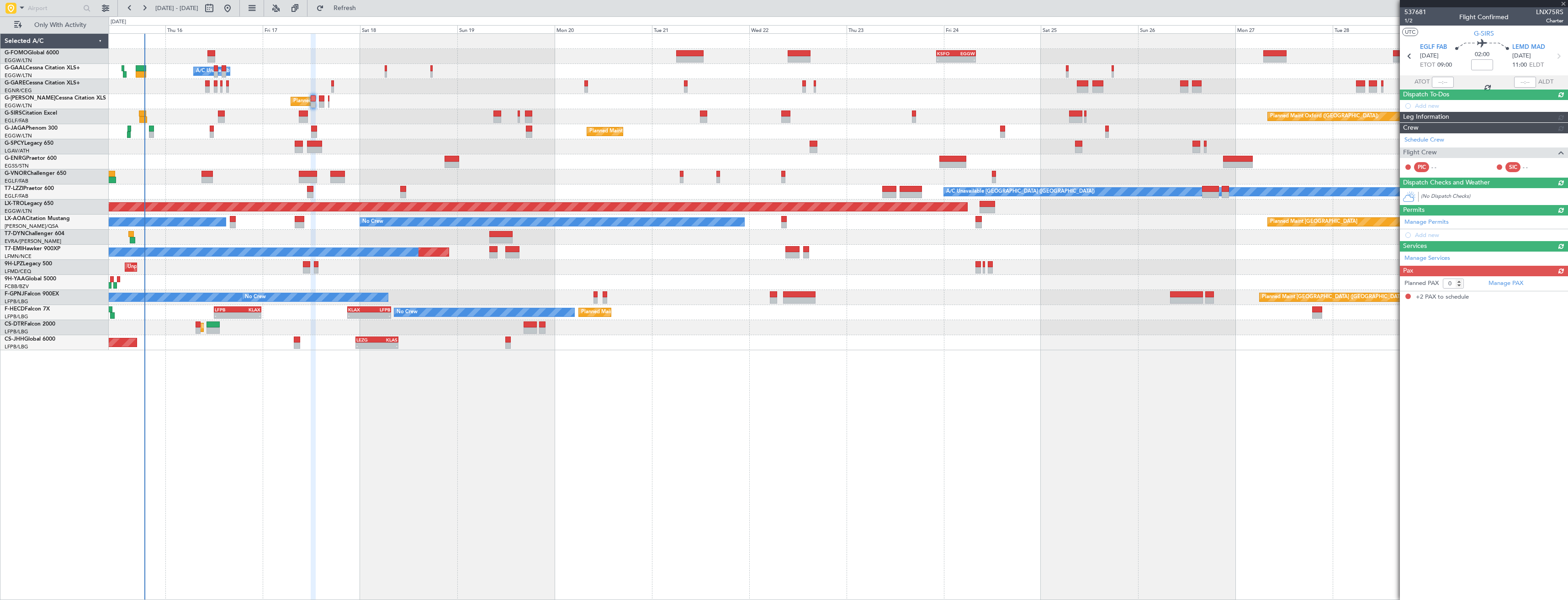
type input "+00:20"
type input "2"
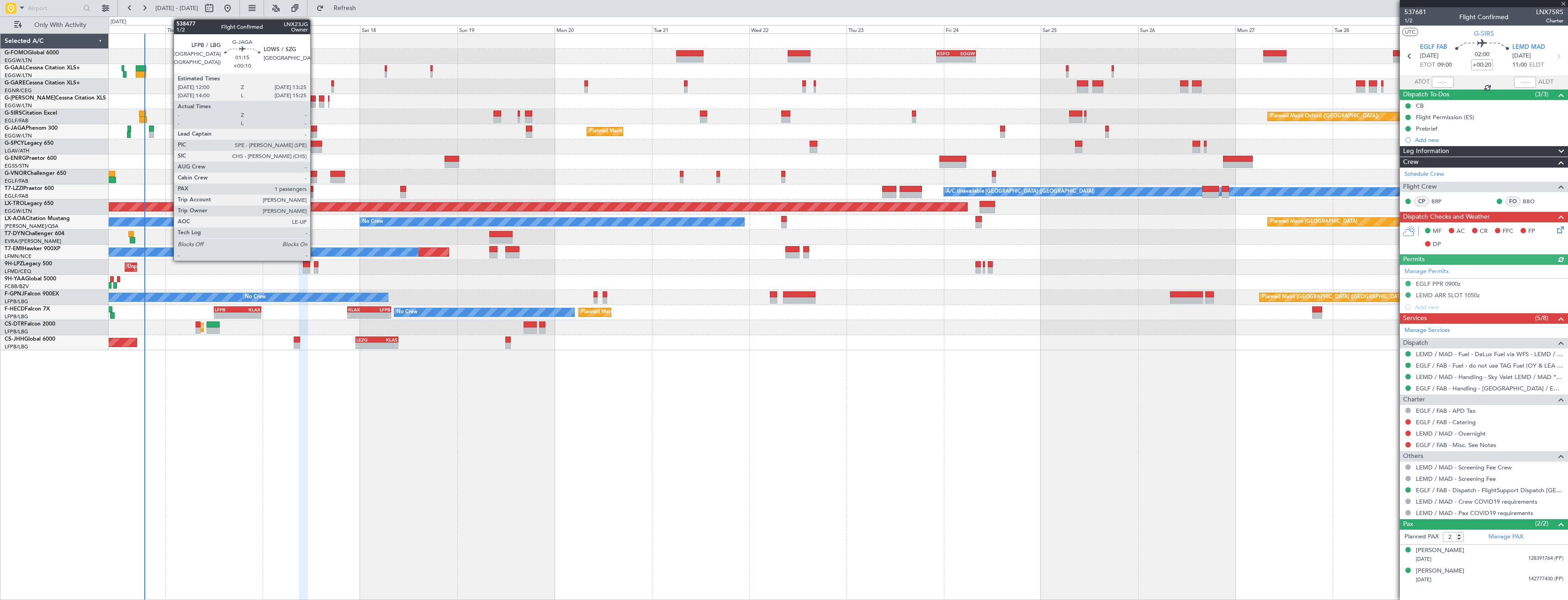
click at [314, 130] on div at bounding box center [314, 129] width 6 height 6
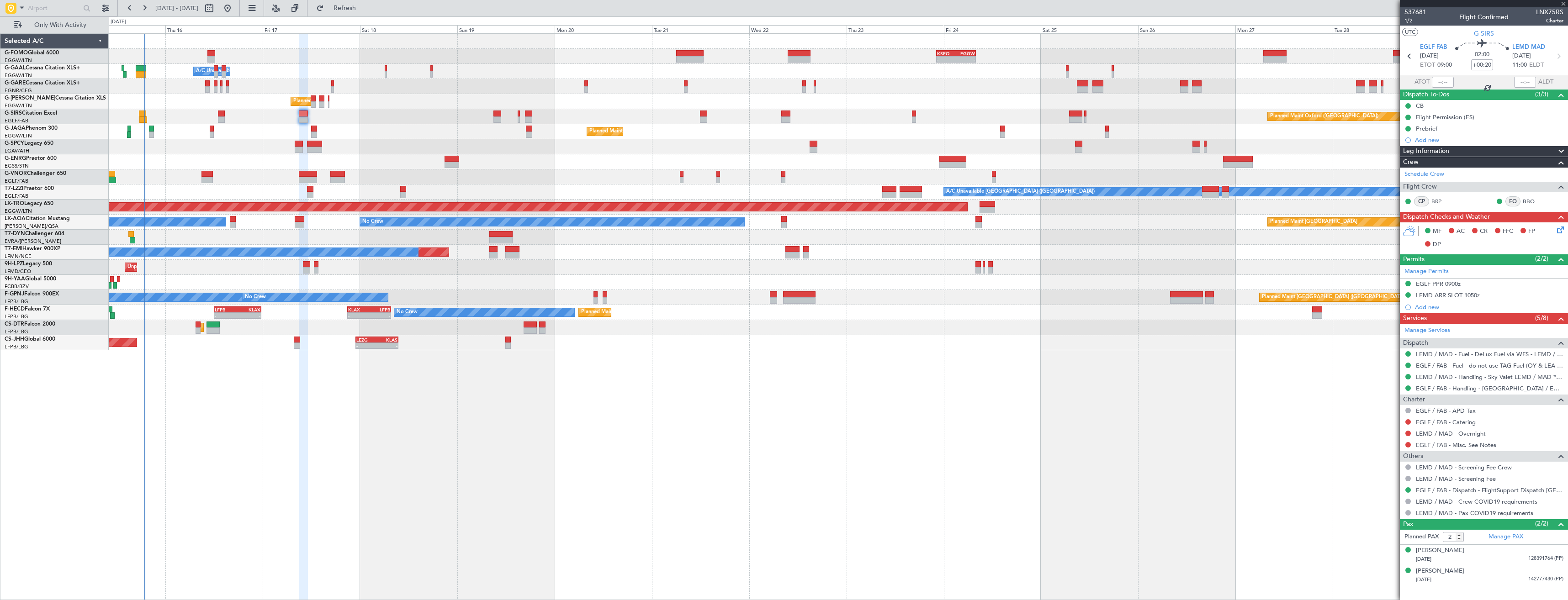
type input "+00:10"
type input "1"
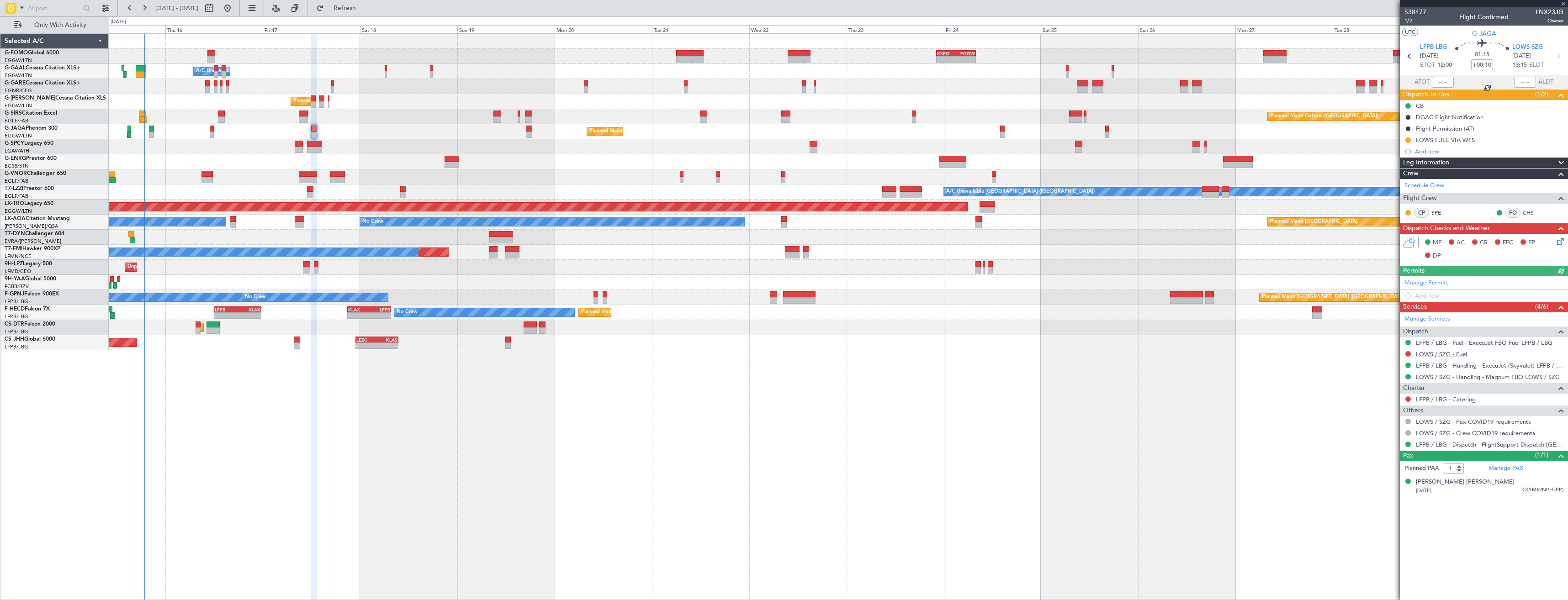
click at [1427, 356] on link "LOWS / SZG - Fuel" at bounding box center [1441, 354] width 51 height 8
click at [1518, 144] on div "LOWS FUEL VIA WFS" at bounding box center [1483, 140] width 168 height 12
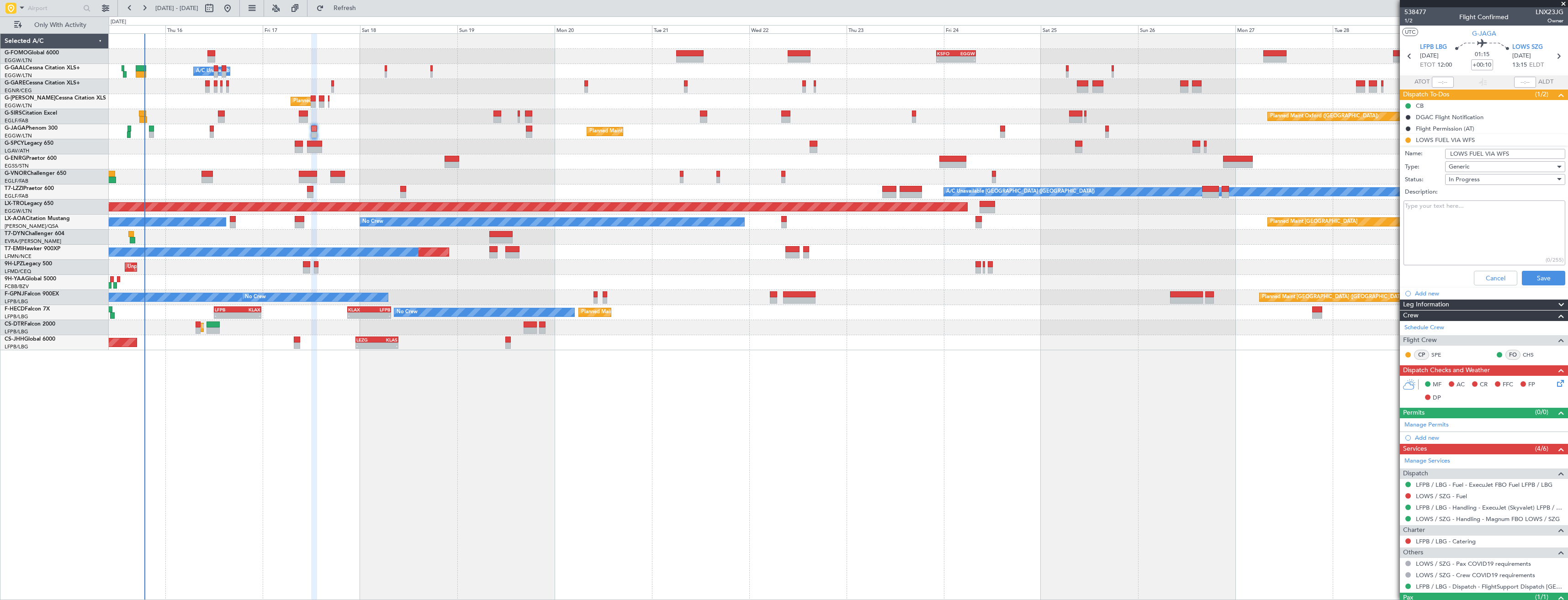
drag, startPoint x: 1514, startPoint y: 154, endPoint x: 1426, endPoint y: 155, distance: 88.0
click at [1426, 155] on div "Name: LOWS FUEL VIA WFS" at bounding box center [1483, 154] width 177 height 13
click at [1493, 281] on button "Cancel" at bounding box center [1495, 278] width 43 height 15
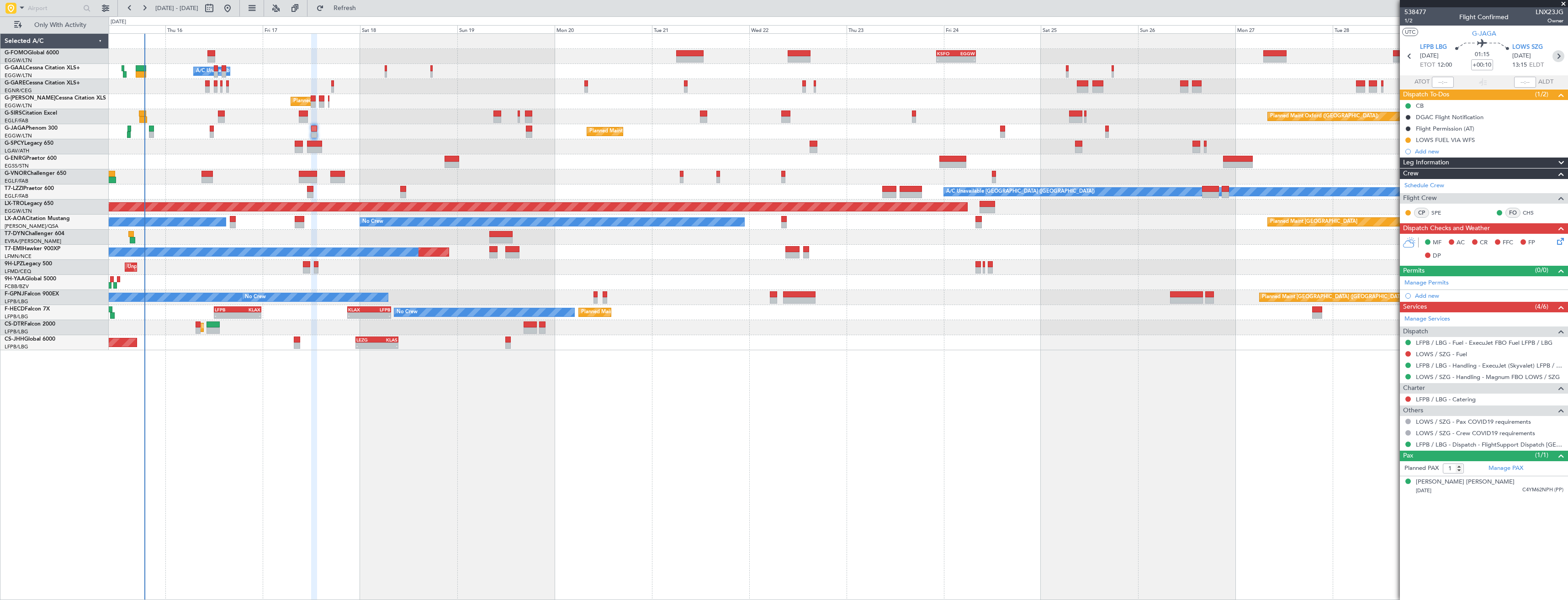
click at [1561, 56] on icon at bounding box center [1558, 56] width 12 height 12
type input "3"
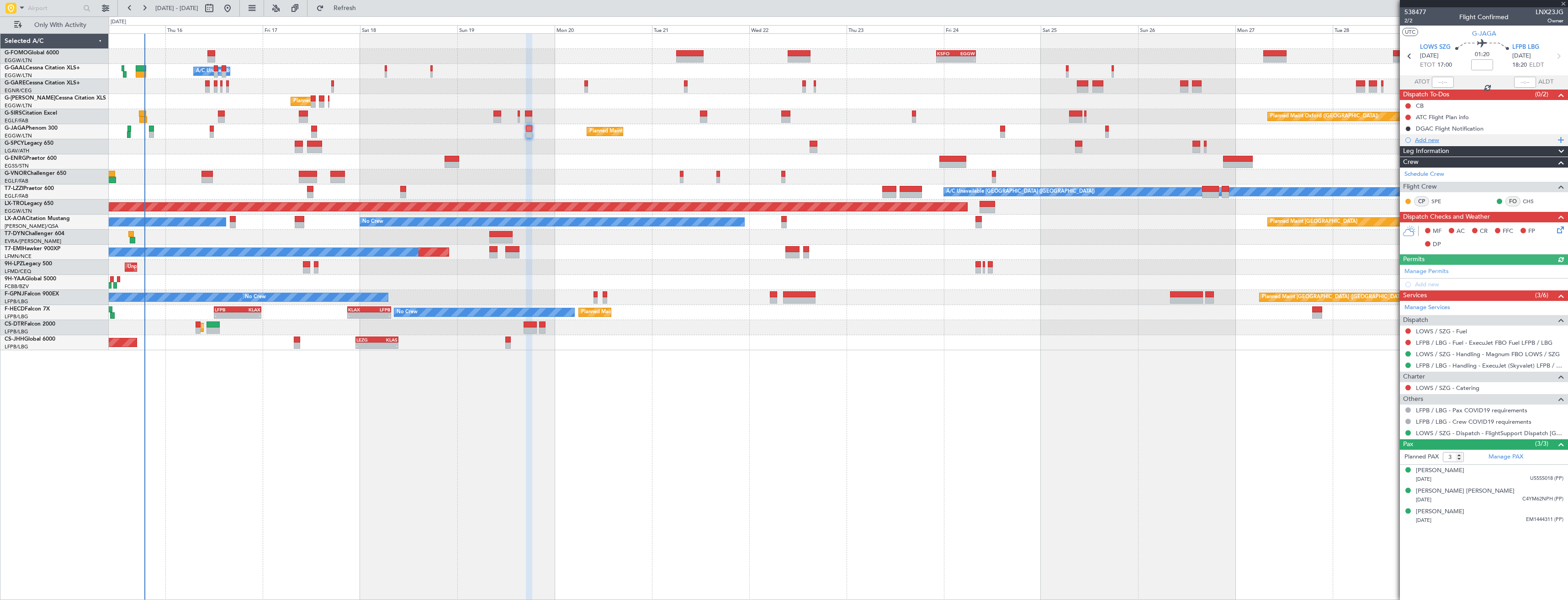
click at [1439, 142] on div "Add new" at bounding box center [1485, 140] width 140 height 8
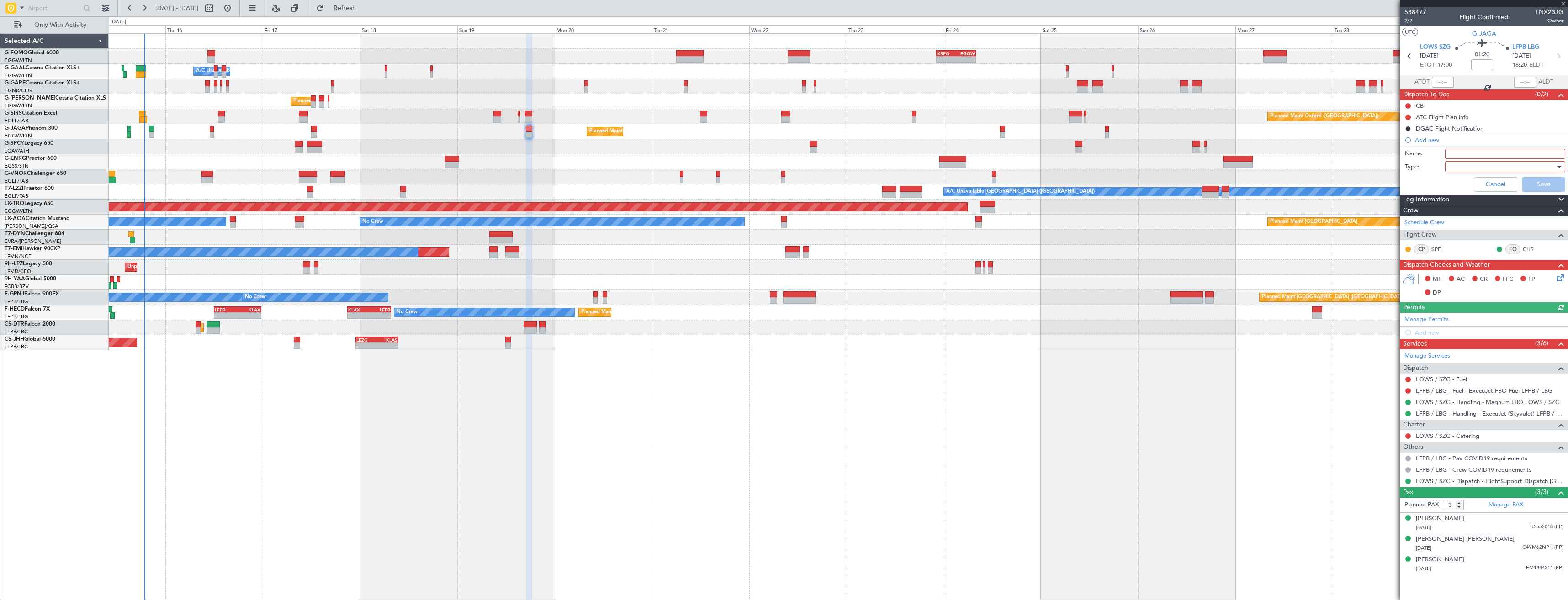
click at [1456, 154] on input "Name:" at bounding box center [1505, 154] width 120 height 10
paste input "LOWS FUEL VIA WFS"
type input "LOWS FUEL VIA WFS"
click at [1526, 166] on div at bounding box center [1502, 167] width 107 height 13
click at [1523, 190] on span "Generic" at bounding box center [1500, 186] width 112 height 13
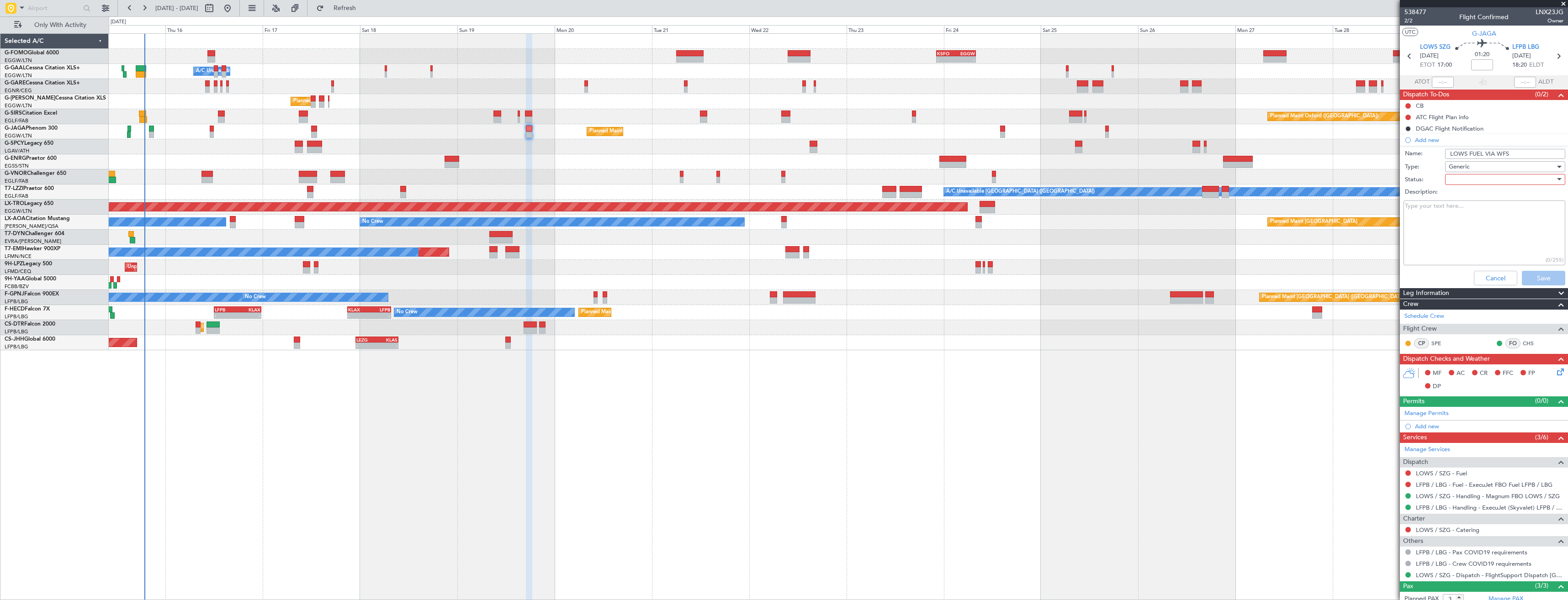
click at [1503, 178] on div at bounding box center [1502, 179] width 107 height 13
click at [1495, 216] on span "In Progress" at bounding box center [1501, 211] width 107 height 13
click at [1545, 271] on button "Save" at bounding box center [1543, 278] width 43 height 15
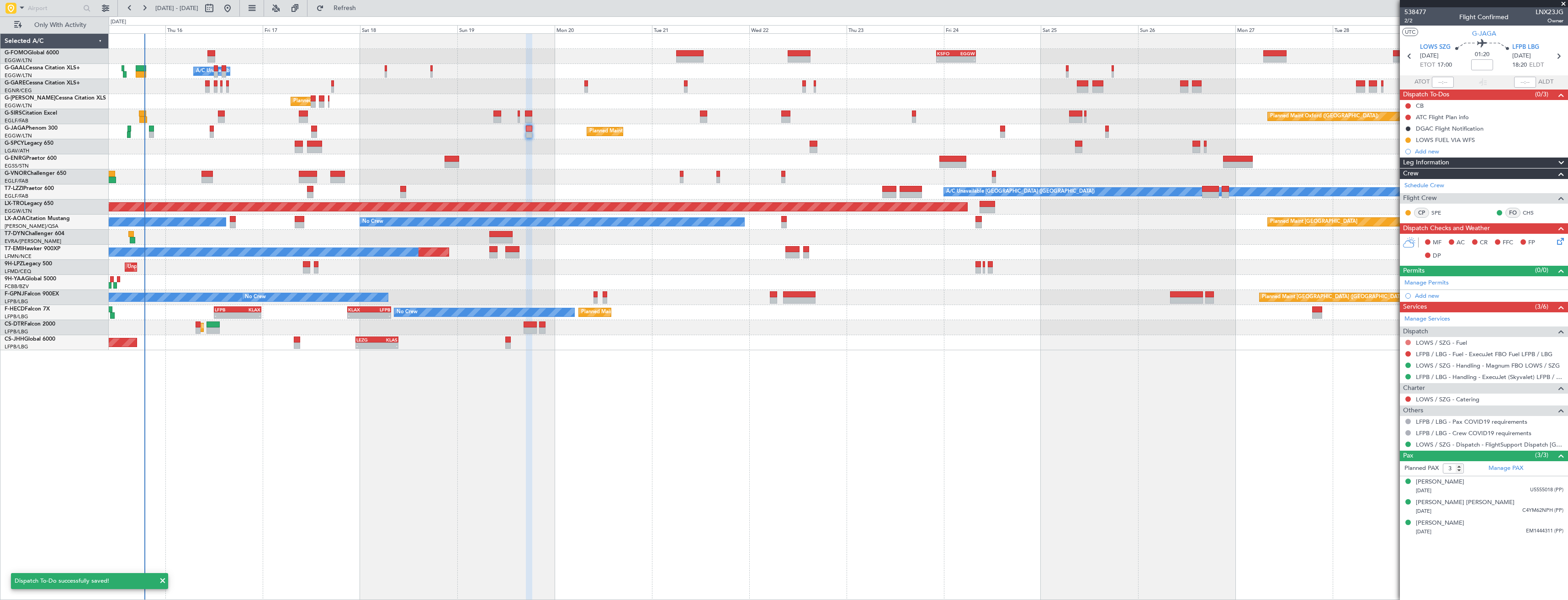
click at [1409, 340] on button at bounding box center [1408, 342] width 6 height 6
click at [1401, 394] on li "Requested" at bounding box center [1408, 396] width 105 height 13
click at [1405, 59] on icon at bounding box center [1409, 56] width 12 height 12
type input "+00:10"
type input "1"
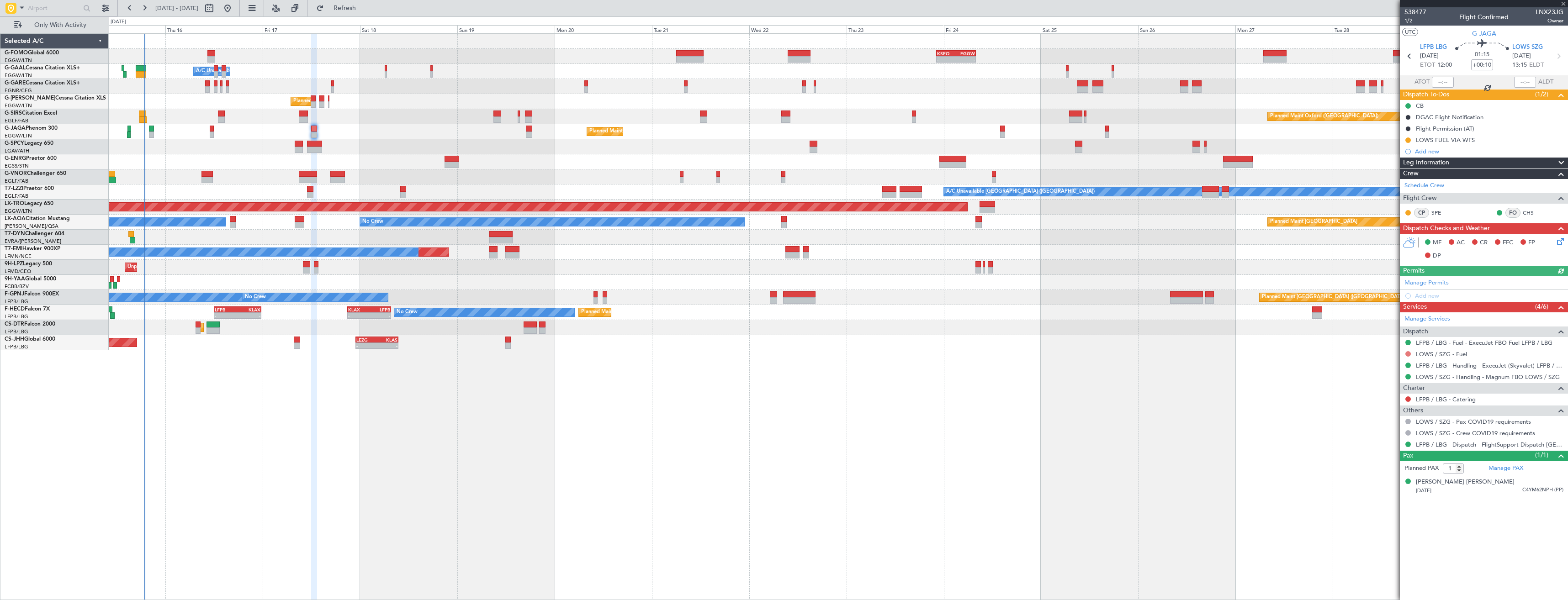
click at [1407, 352] on button at bounding box center [1408, 354] width 6 height 6
click at [1376, 410] on span "Requested" at bounding box center [1382, 408] width 29 height 9
click at [1469, 380] on link "LOWS / SZG - Handling - Magnum FBO LOWS / SZG" at bounding box center [1487, 377] width 144 height 8
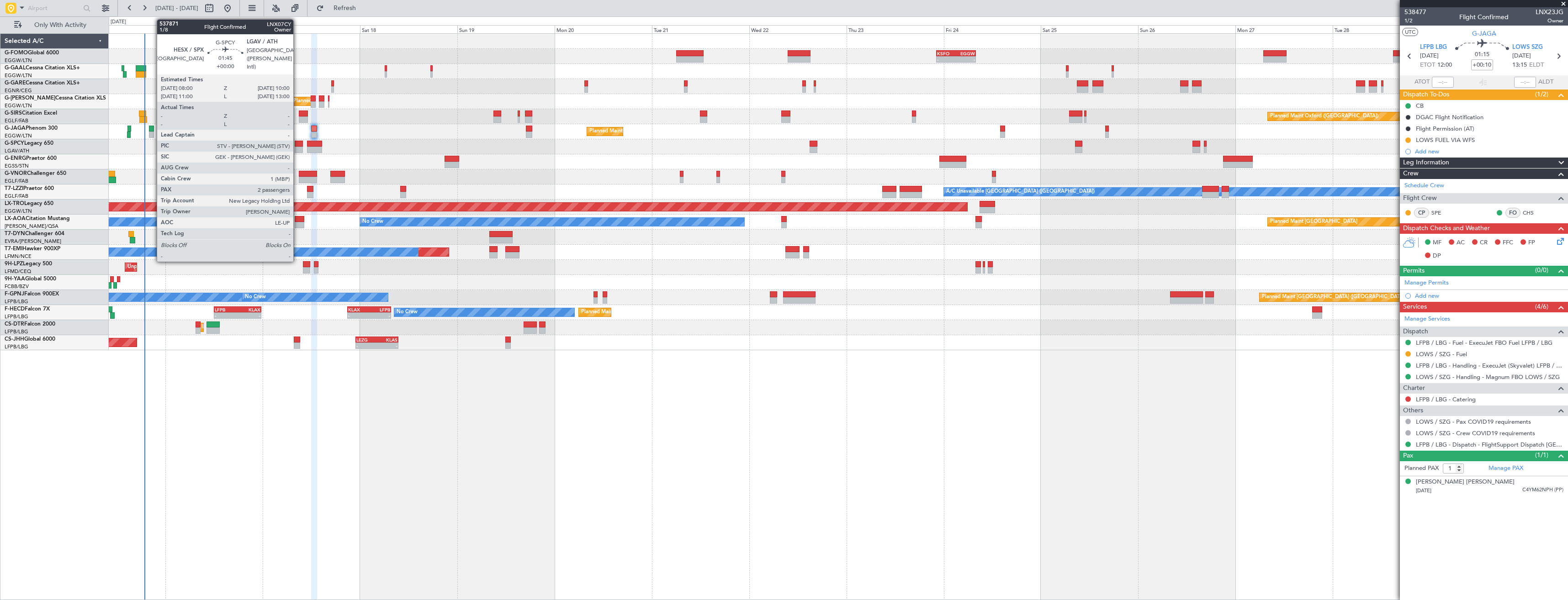
click at [298, 148] on div at bounding box center [298, 149] width 8 height 6
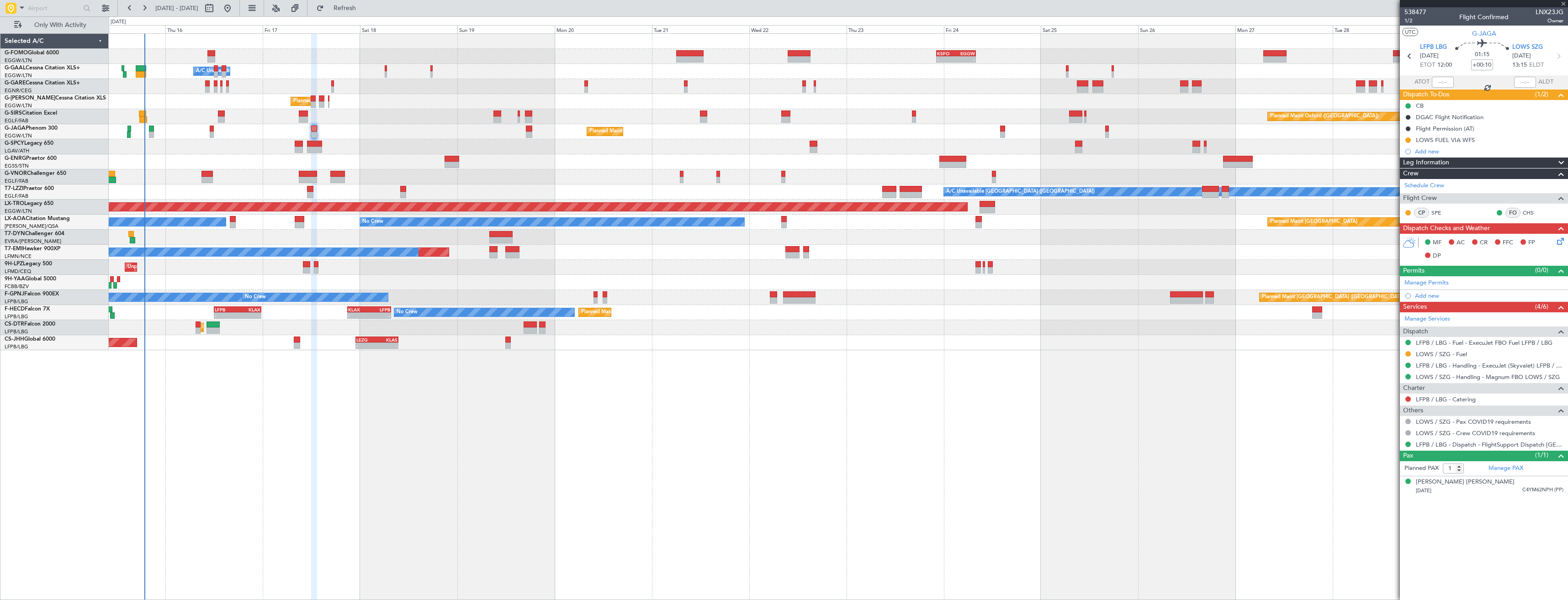
type input "2"
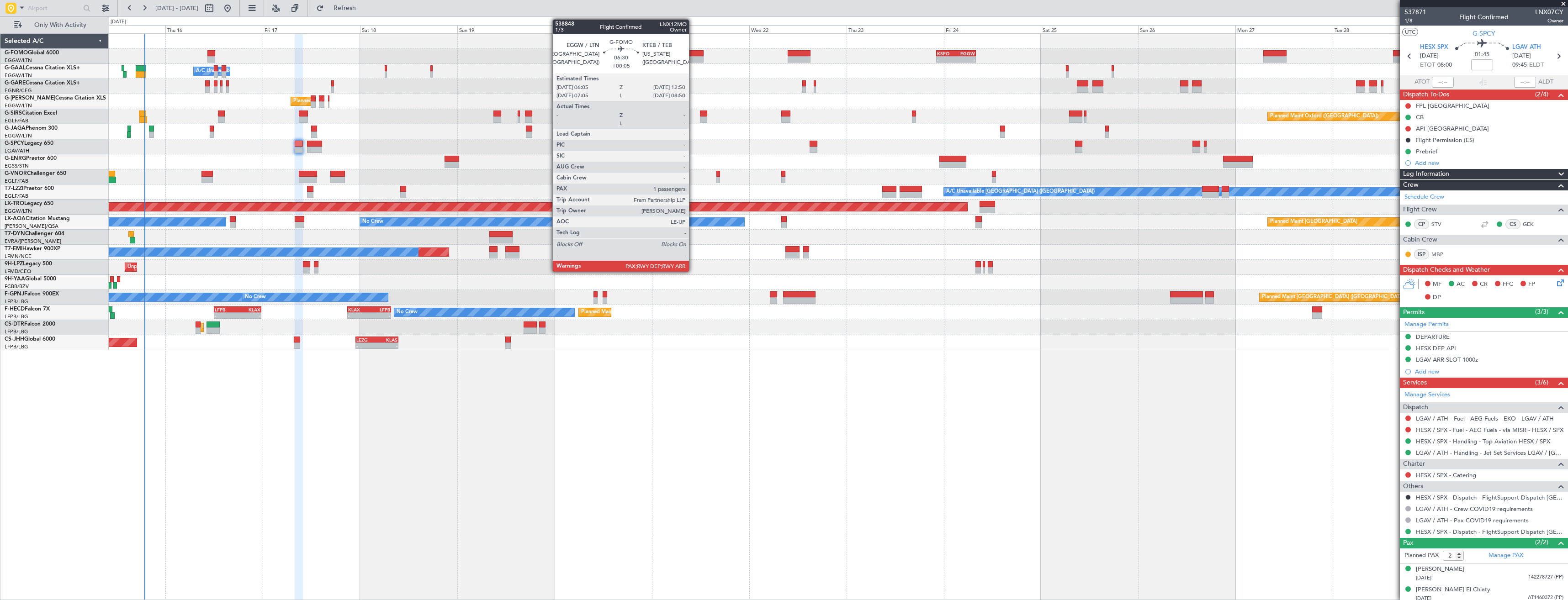
click at [693, 58] on div at bounding box center [690, 59] width 28 height 6
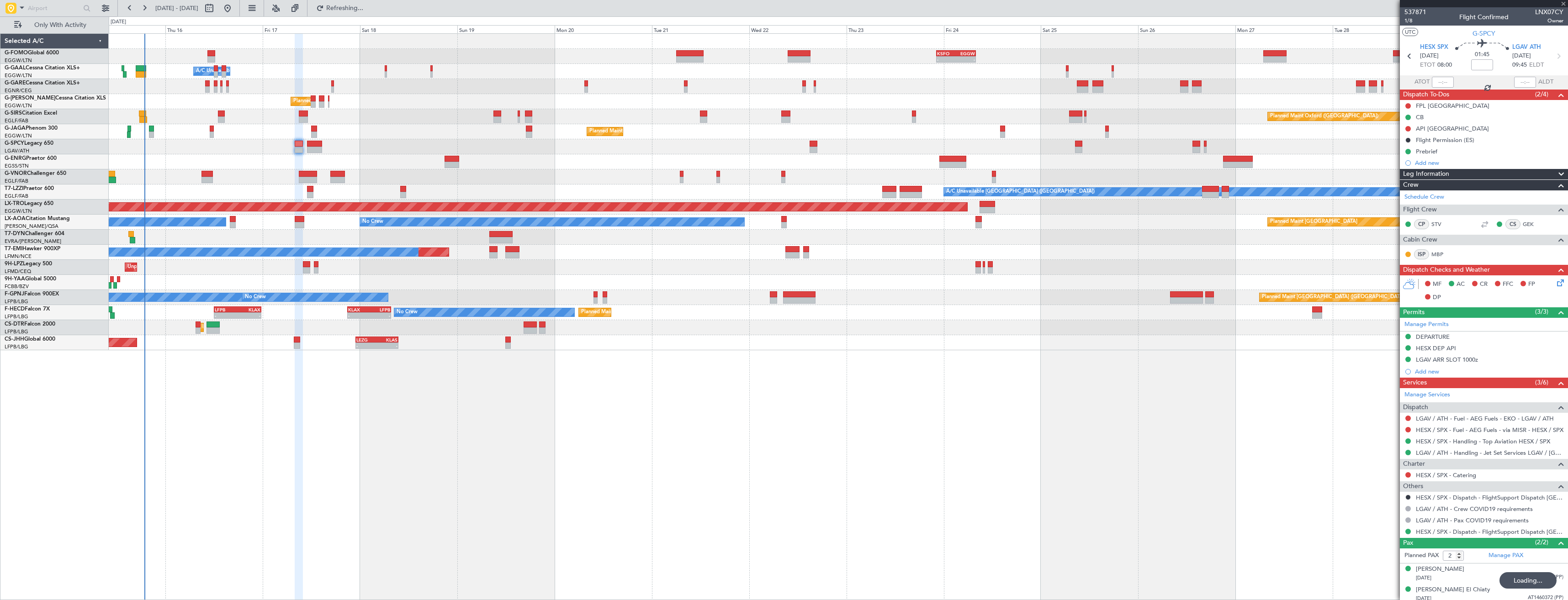
type input "+00:05"
type input "1"
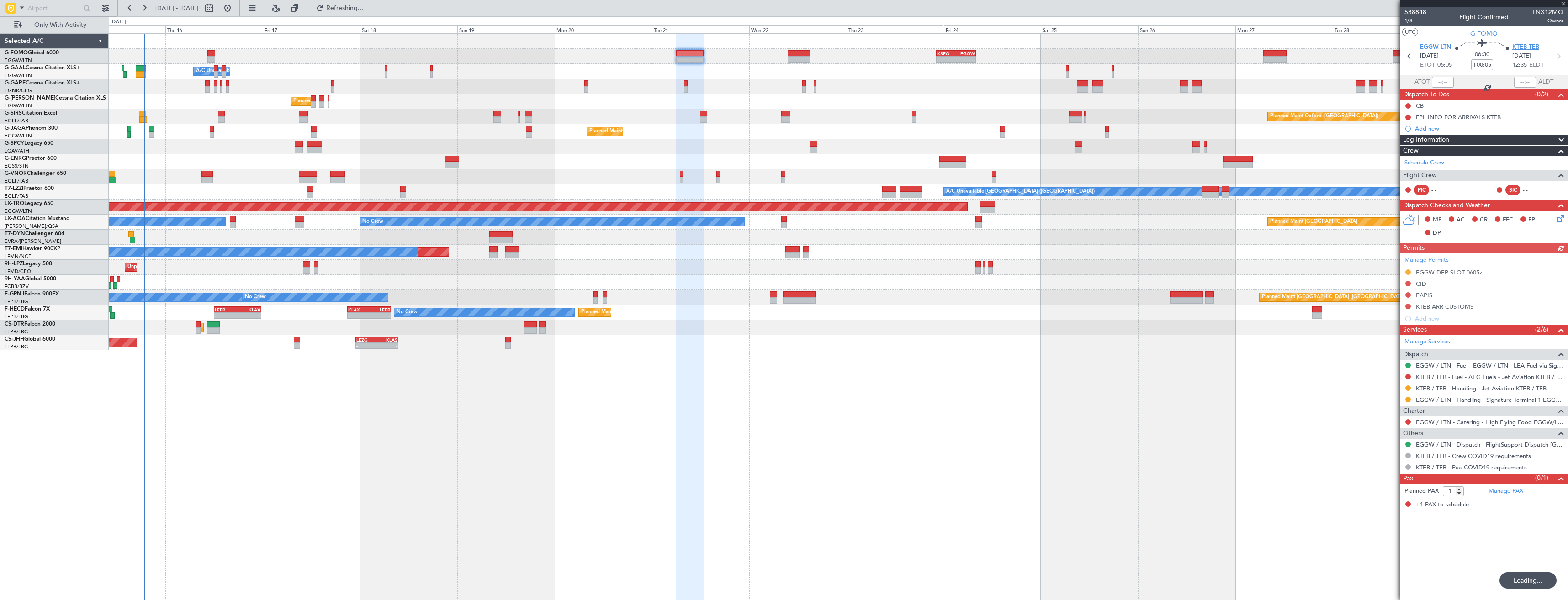
type input "2"
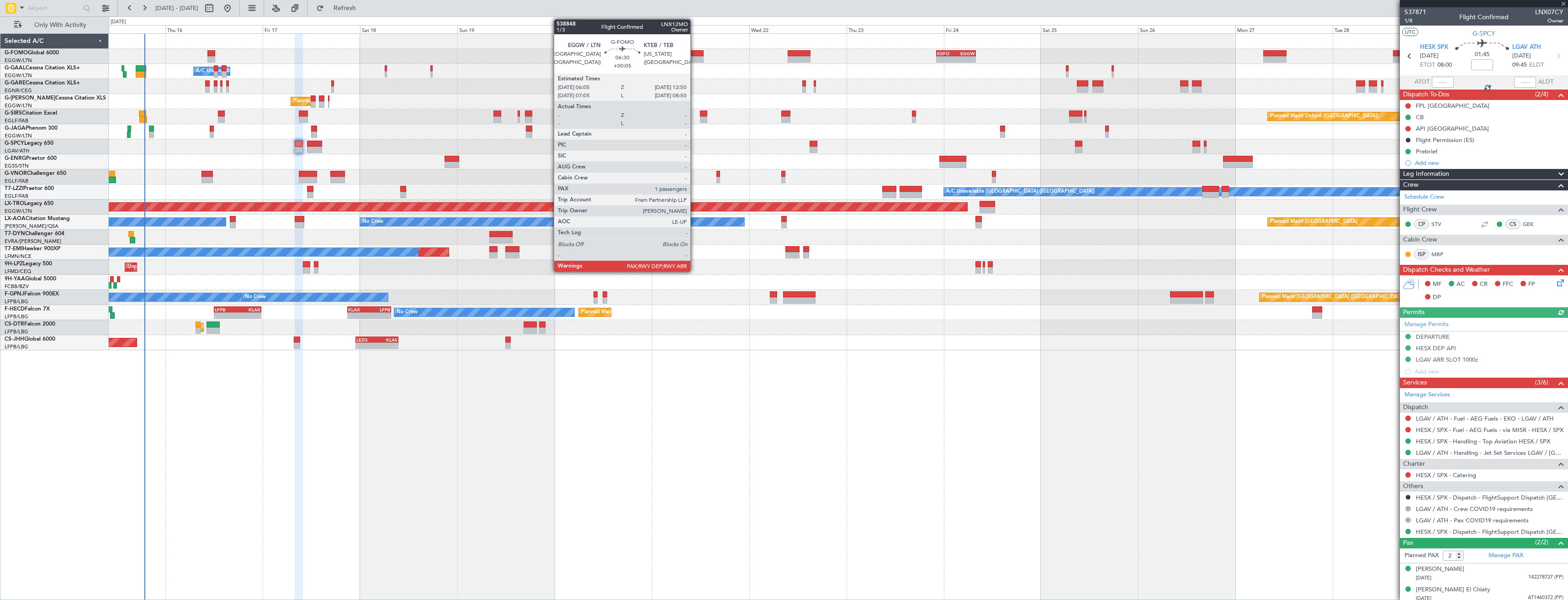
click at [695, 58] on div at bounding box center [690, 59] width 28 height 6
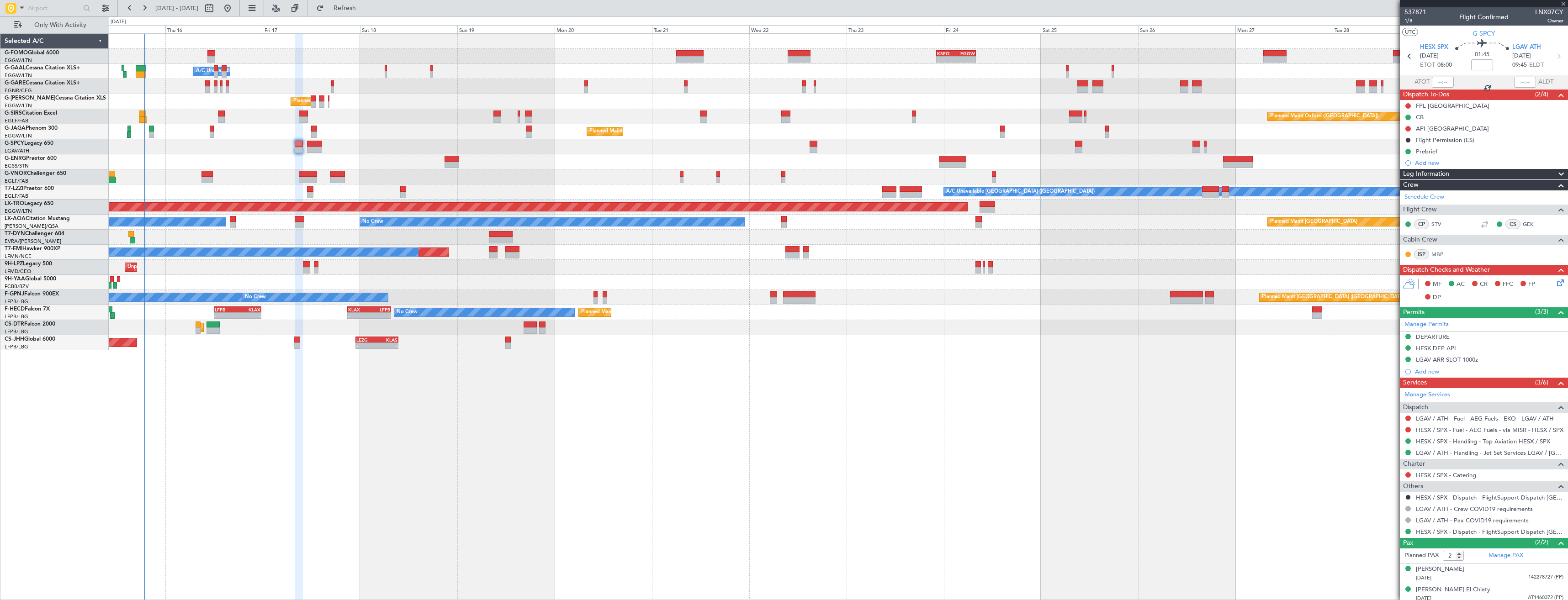
type input "+00:05"
type input "1"
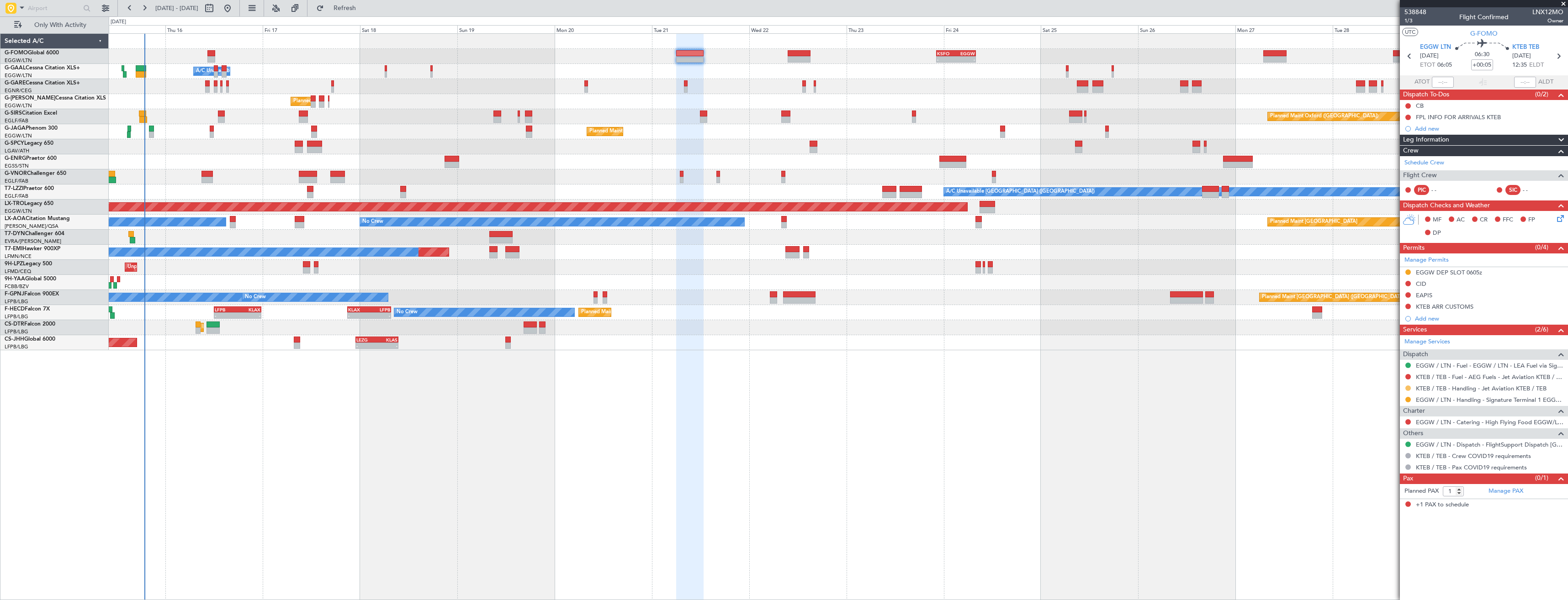
click at [1409, 386] on button at bounding box center [1408, 388] width 6 height 6
click at [1386, 498] on span "Confirmed" at bounding box center [1382, 497] width 28 height 9
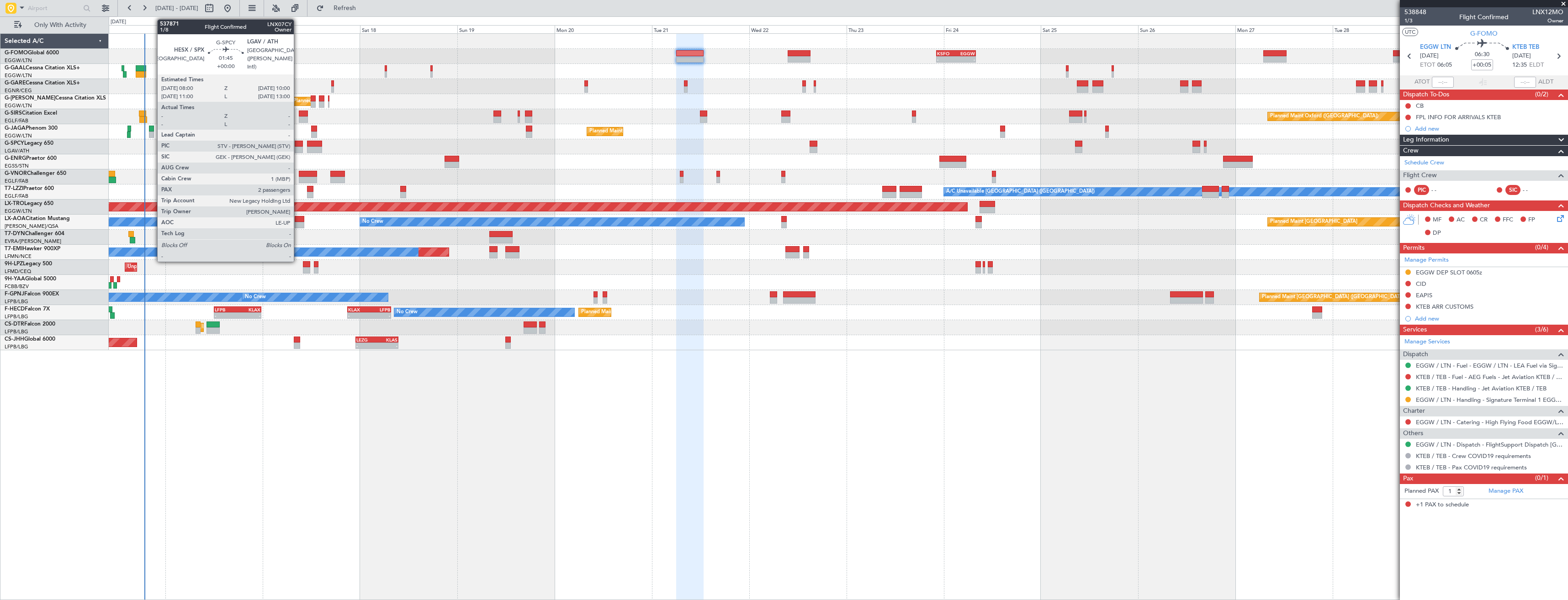
click at [298, 151] on div at bounding box center [298, 149] width 8 height 6
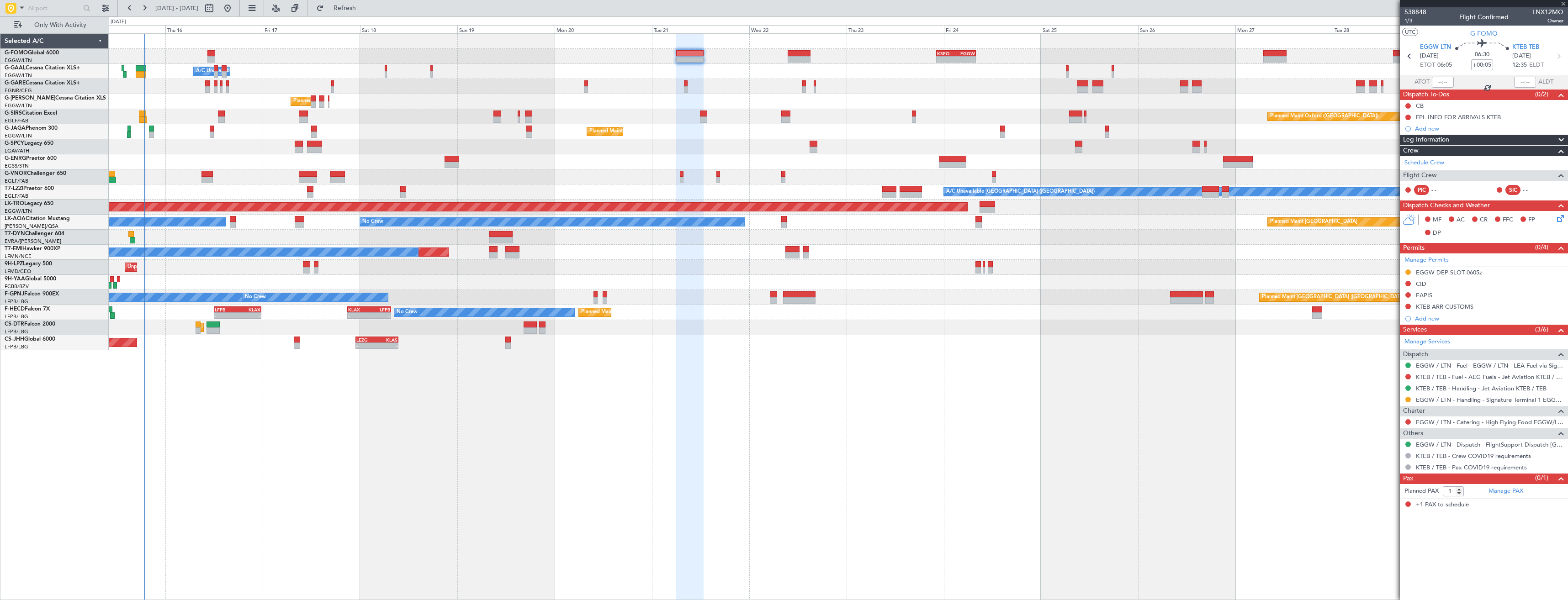
type input "2"
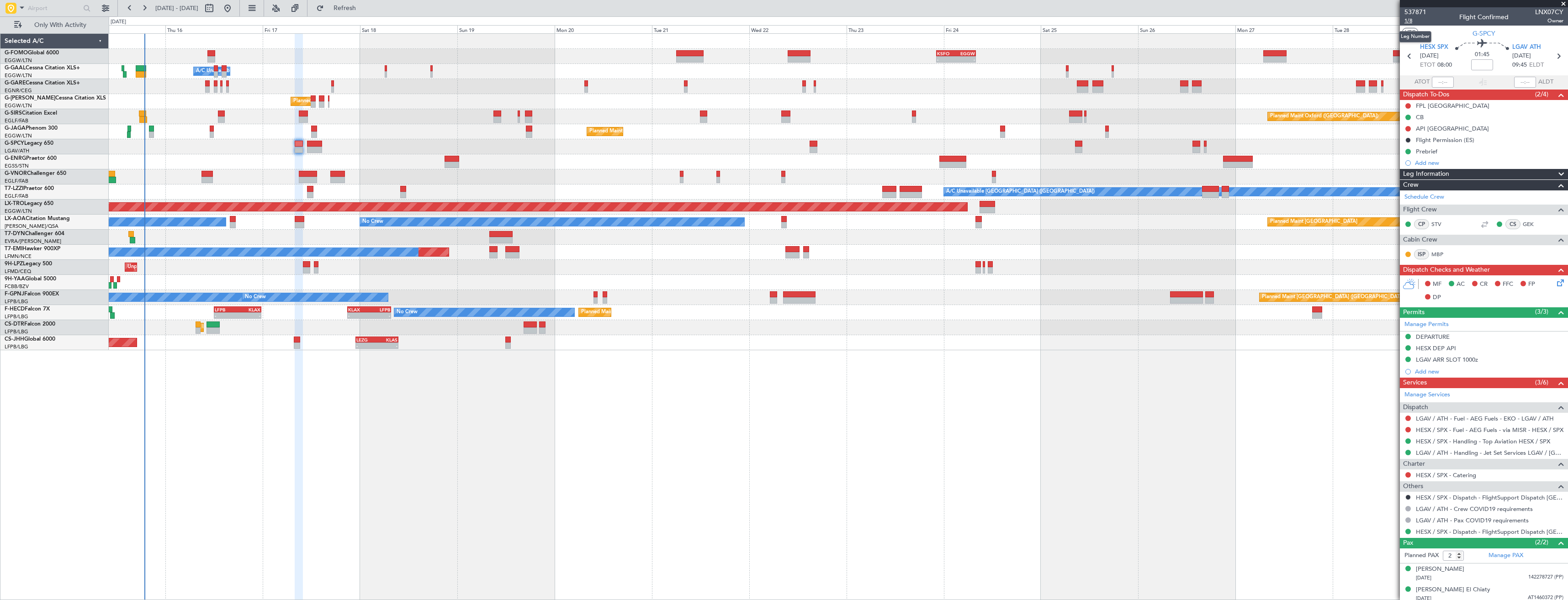
click at [1410, 21] on span "1/8" at bounding box center [1415, 21] width 22 height 8
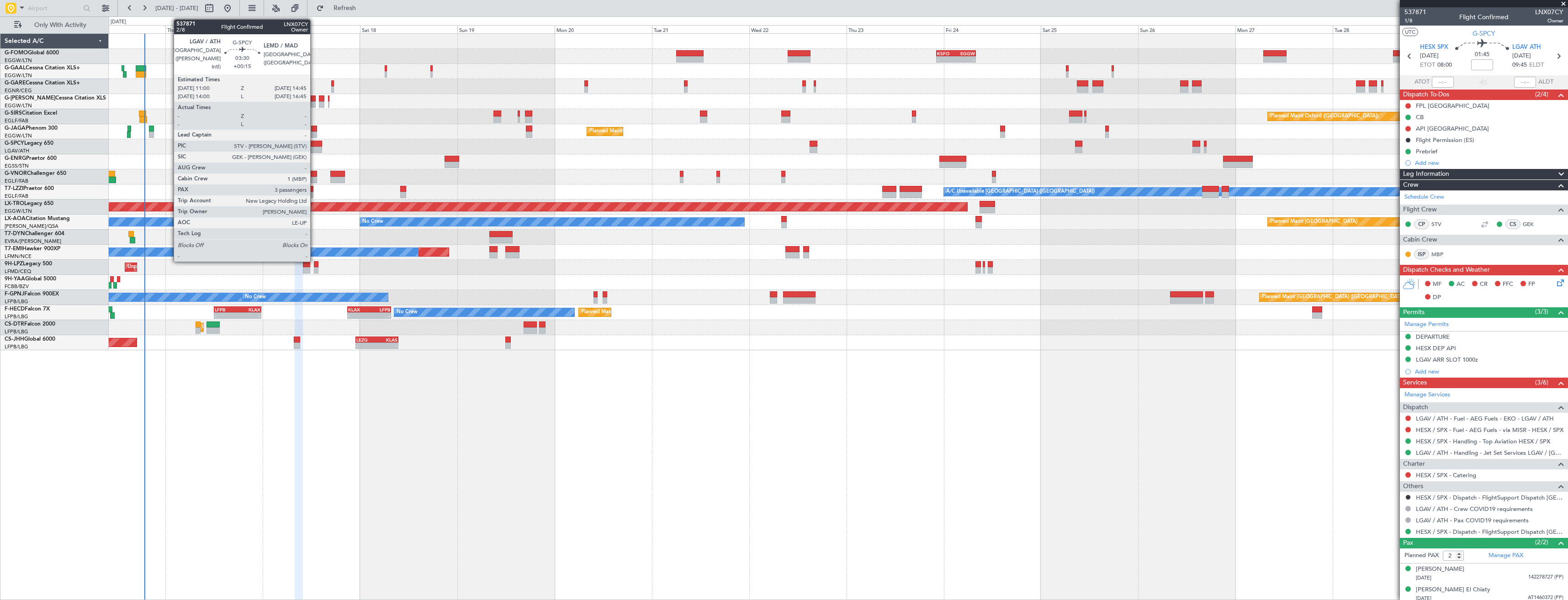
click at [314, 151] on div at bounding box center [314, 149] width 15 height 6
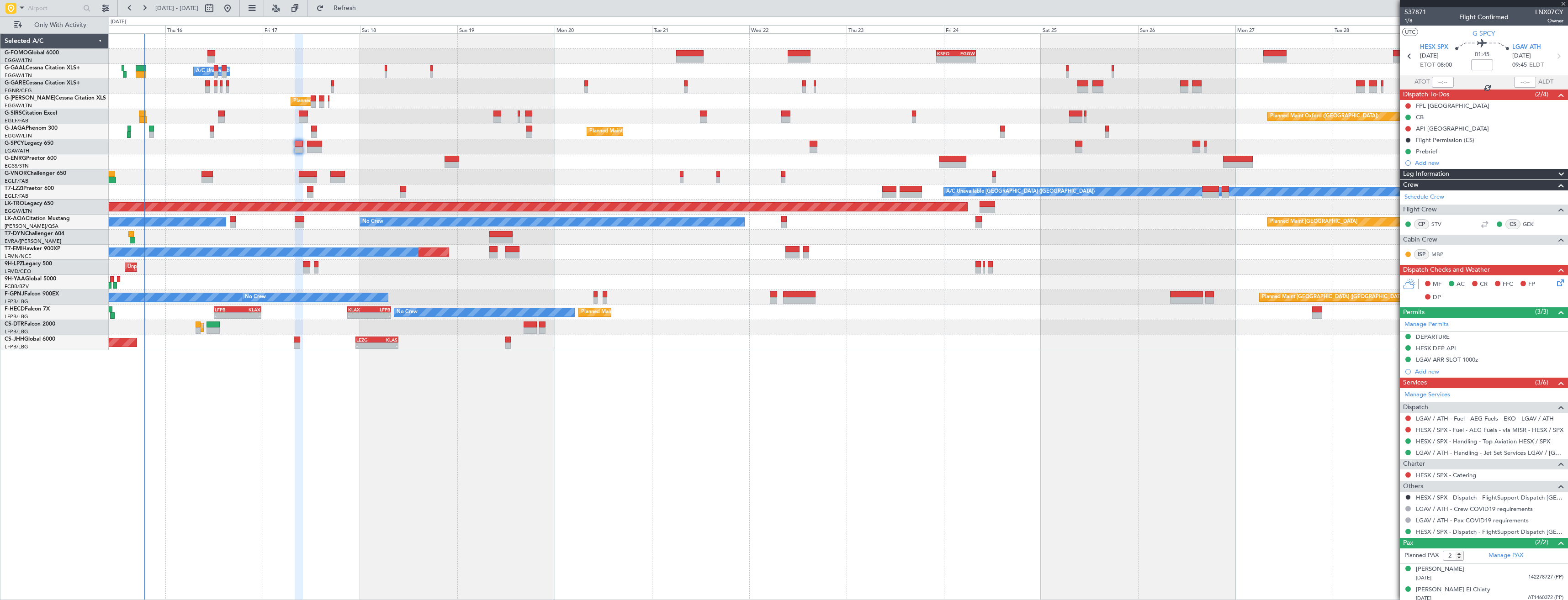
type input "+00:15"
type input "3"
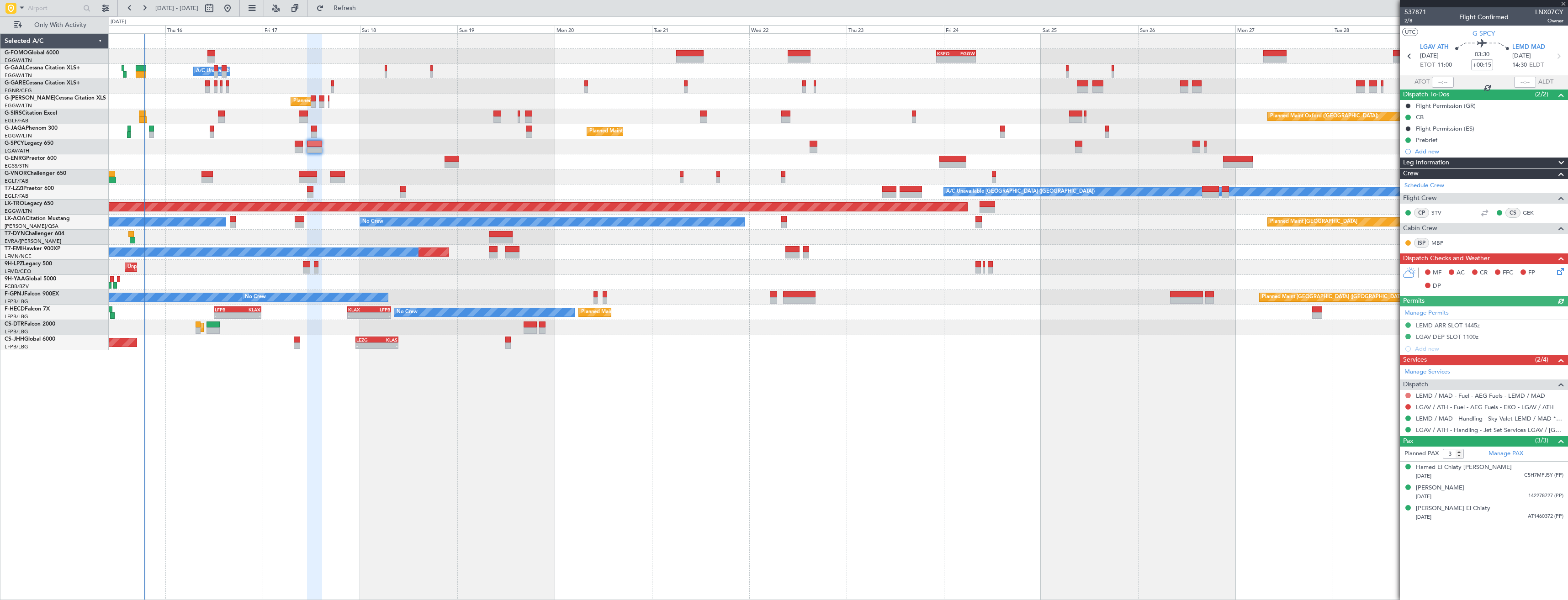
click at [1408, 397] on button at bounding box center [1408, 395] width 6 height 6
click at [1376, 405] on span "Not Required" at bounding box center [1386, 408] width 37 height 9
click at [1451, 405] on link "LGAV / ATH - Fuel - AEG Fuels - EKO - LGAV / ATH" at bounding box center [1484, 407] width 138 height 8
click at [356, 10] on span "Refresh" at bounding box center [345, 8] width 39 height 6
click at [1494, 148] on div "Add new" at bounding box center [1485, 151] width 140 height 8
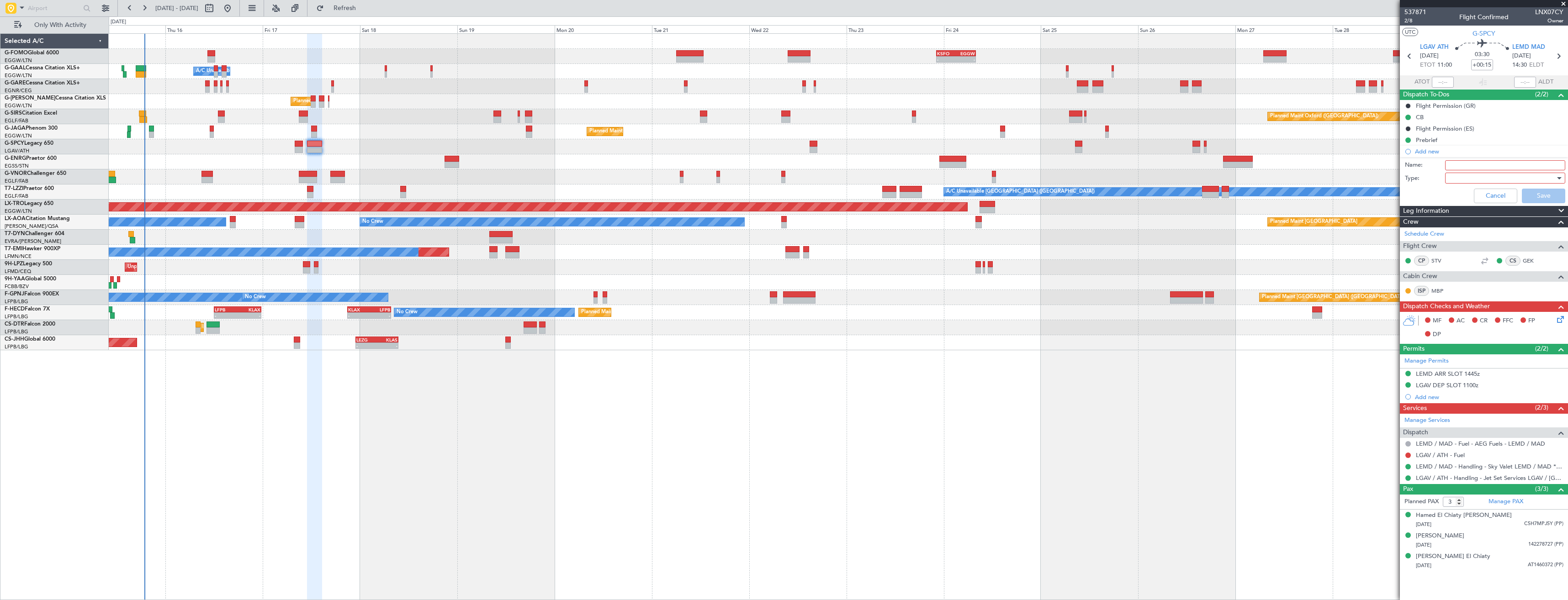
drag, startPoint x: 1480, startPoint y: 164, endPoint x: 1487, endPoint y: 161, distance: 7.6
click at [1480, 164] on input "Name:" at bounding box center [1505, 165] width 120 height 10
type input "LGAV FUEL VIA WFS"
click at [1495, 176] on div at bounding box center [1502, 178] width 107 height 13
click at [1491, 192] on span "Generic" at bounding box center [1500, 197] width 112 height 13
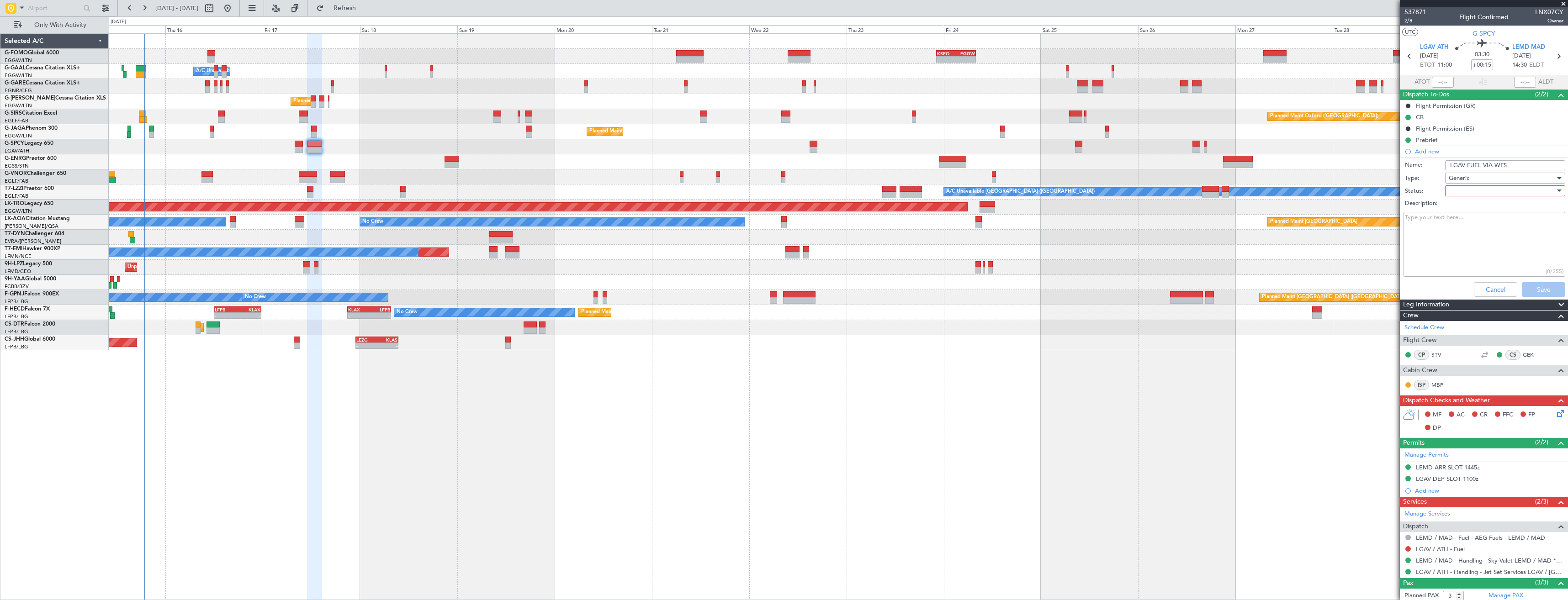
click at [1489, 188] on div at bounding box center [1502, 191] width 107 height 13
click at [1494, 223] on span "In Progress" at bounding box center [1501, 223] width 107 height 13
click at [1529, 290] on button "Save" at bounding box center [1543, 290] width 43 height 15
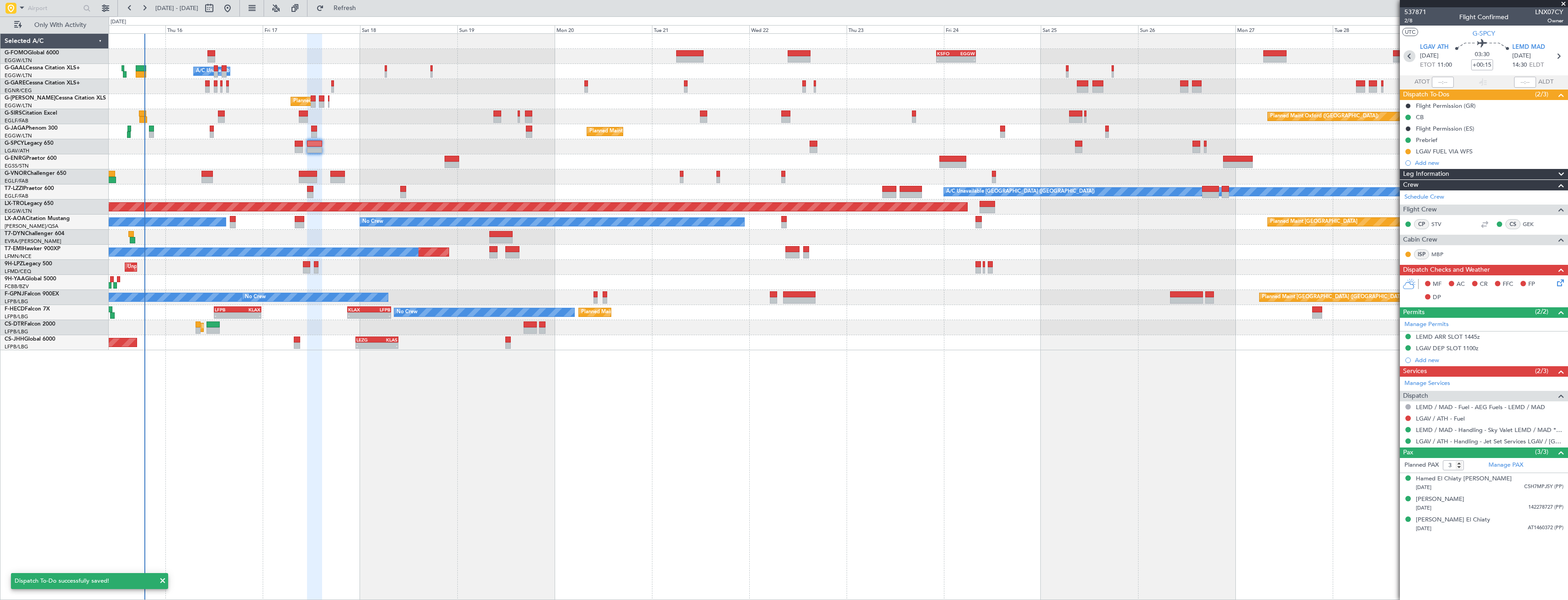
click at [1408, 53] on icon at bounding box center [1409, 56] width 12 height 12
type input "2"
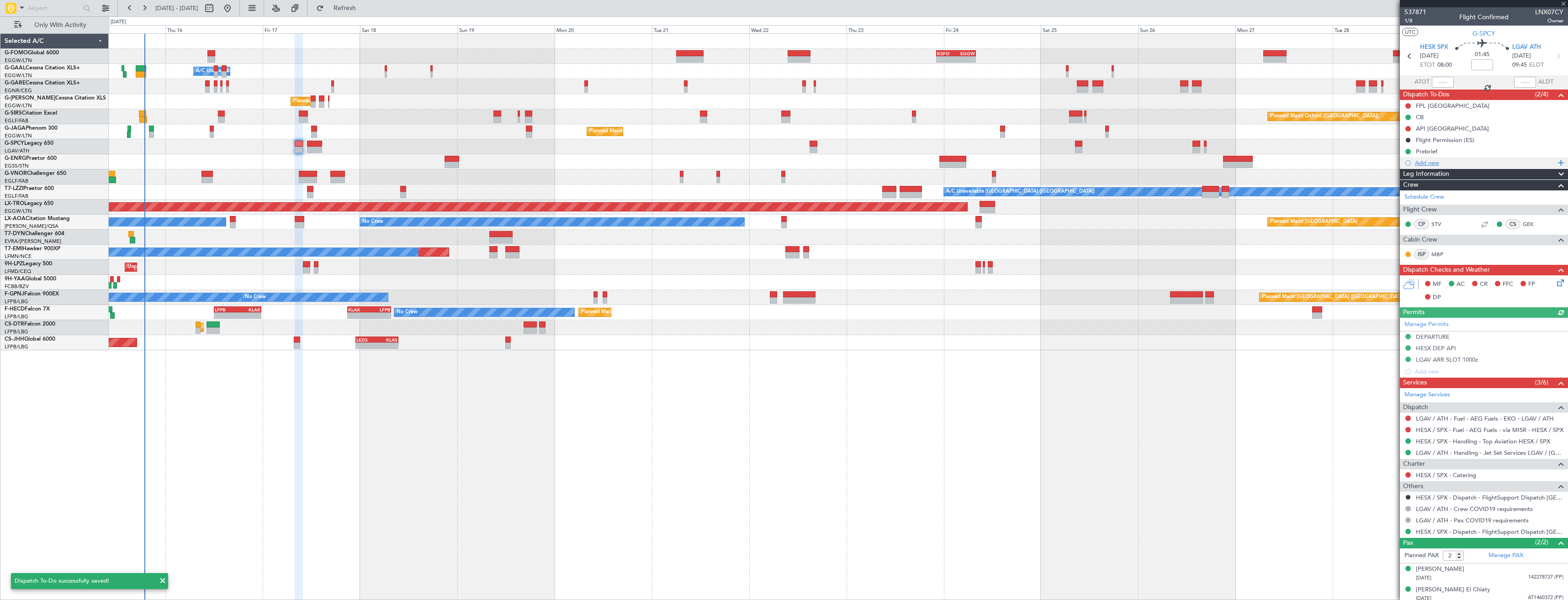
click at [1446, 163] on div "Add new" at bounding box center [1485, 163] width 140 height 8
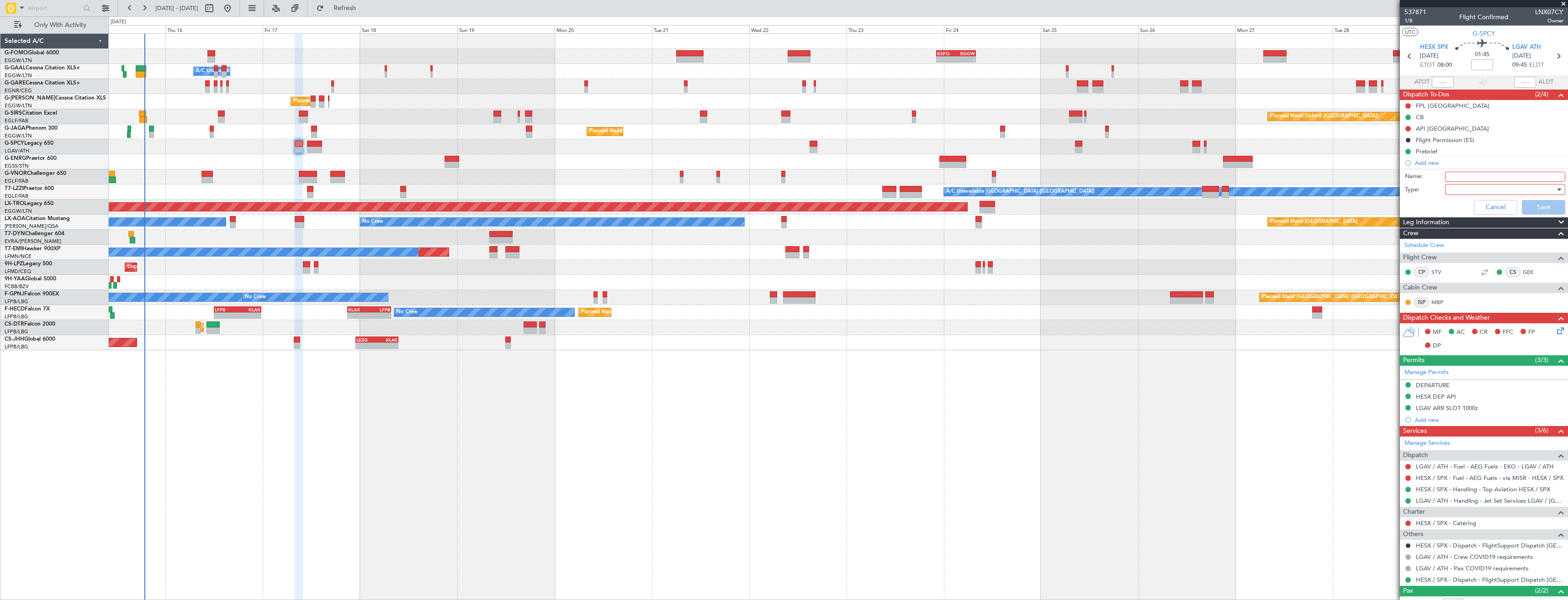
click at [1466, 176] on input "Name:" at bounding box center [1505, 176] width 120 height 10
type input "HESX FUEL VIA WFS"
click at [1464, 186] on div at bounding box center [1502, 189] width 107 height 13
click at [1467, 204] on span "Generic" at bounding box center [1501, 208] width 107 height 13
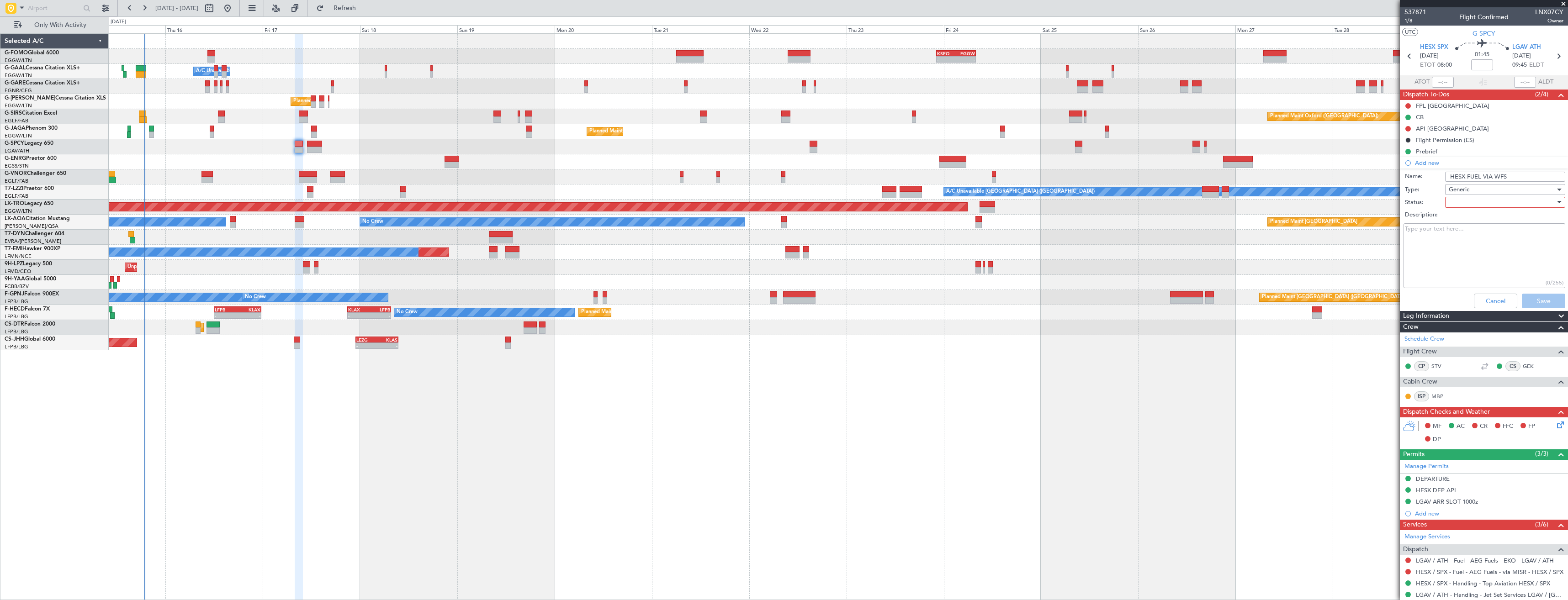
click at [1467, 204] on div at bounding box center [1502, 202] width 107 height 13
click at [1475, 234] on span "In Progress" at bounding box center [1501, 234] width 107 height 13
click at [1534, 299] on button "Save" at bounding box center [1543, 301] width 43 height 15
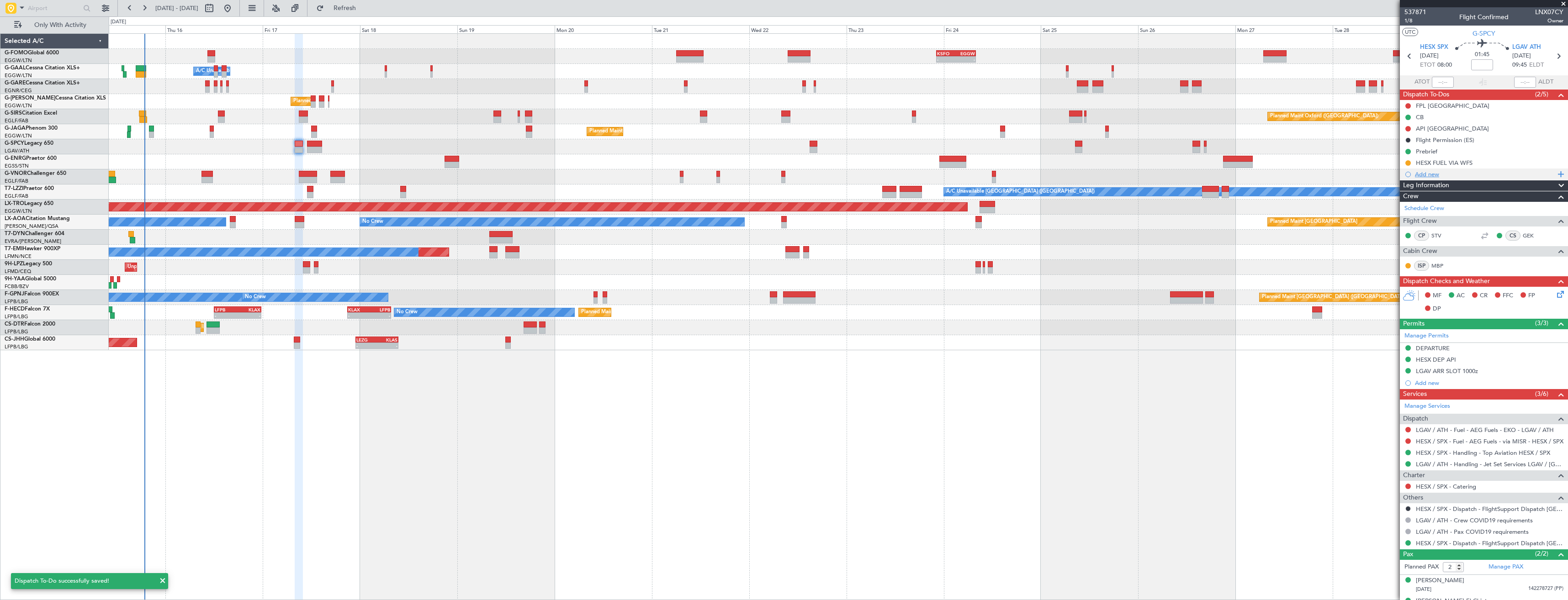
click at [1493, 177] on div "Add new" at bounding box center [1485, 174] width 140 height 8
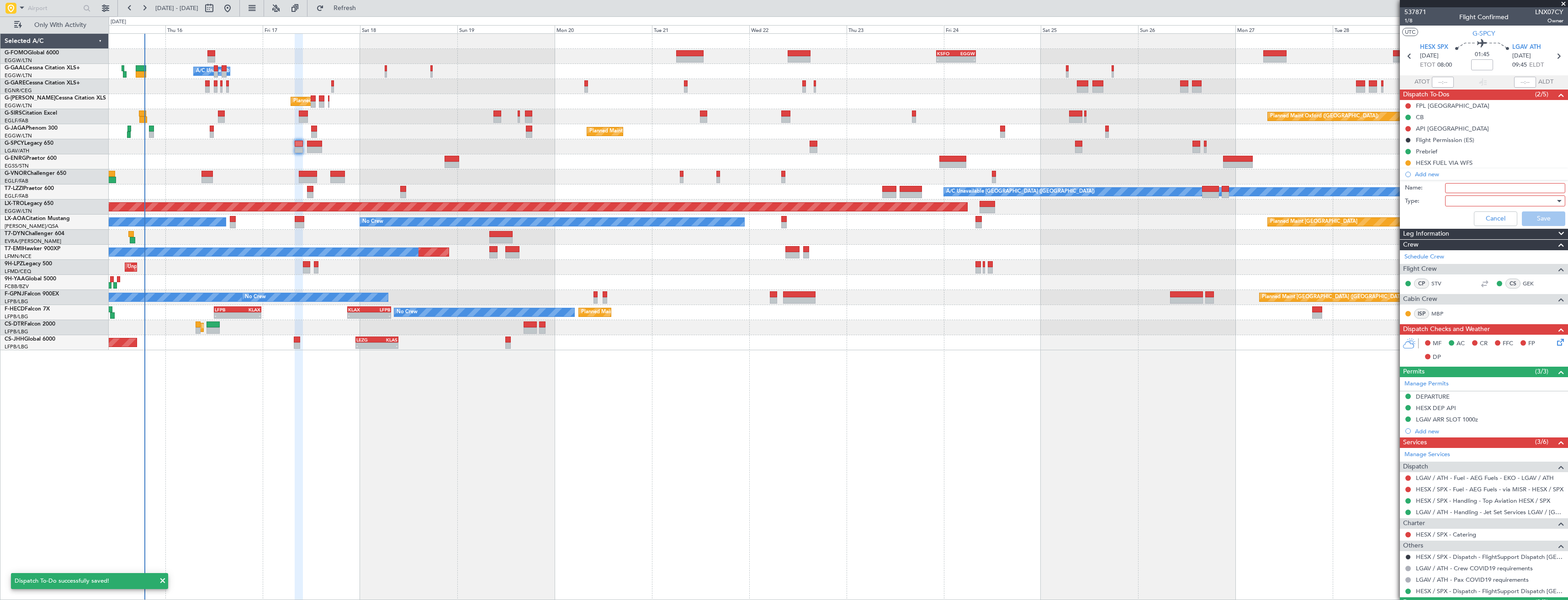
click at [1493, 184] on input "Name:" at bounding box center [1505, 188] width 120 height 10
paste input "LGAV FUEL VIA WFS"
type input "LGAV FUEL VIA WFS"
click at [1479, 202] on div at bounding box center [1502, 201] width 107 height 13
click at [1477, 221] on span "Generic" at bounding box center [1501, 220] width 107 height 13
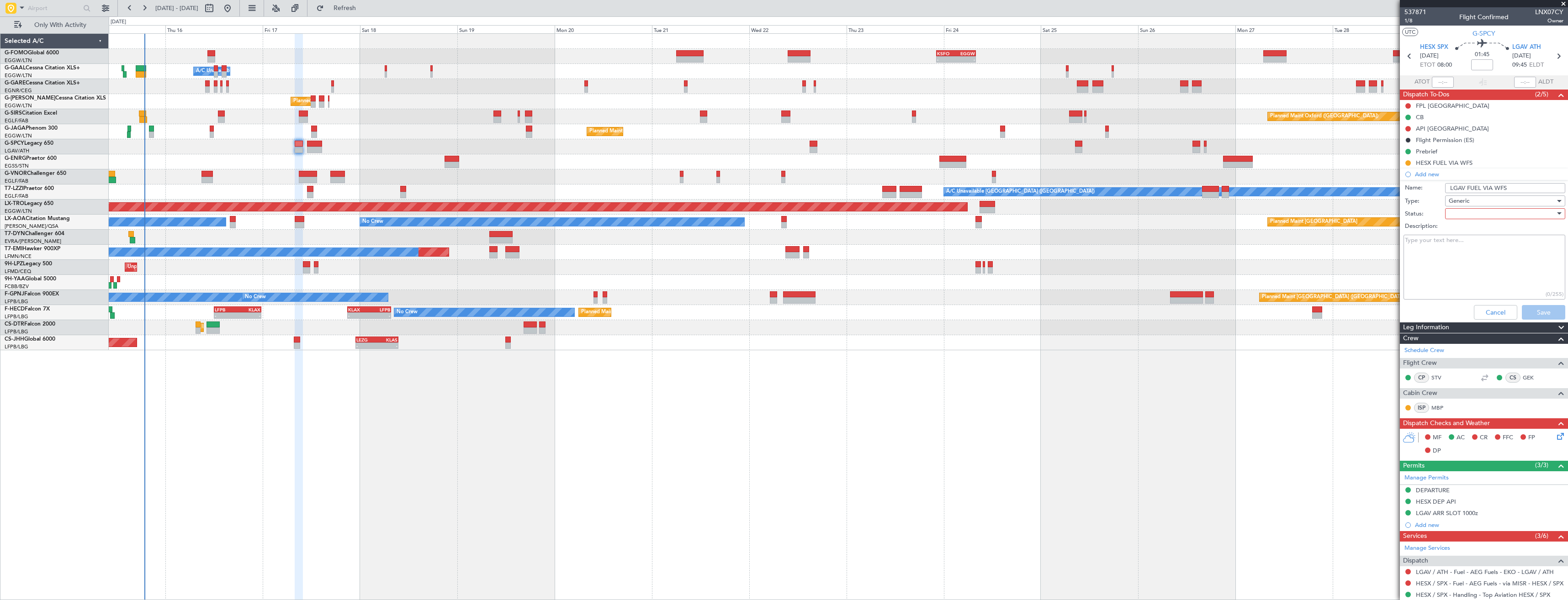
click at [1483, 211] on div at bounding box center [1502, 214] width 107 height 13
click at [1497, 239] on span "In Progress" at bounding box center [1501, 246] width 107 height 13
click at [1539, 314] on button "Save" at bounding box center [1543, 312] width 43 height 15
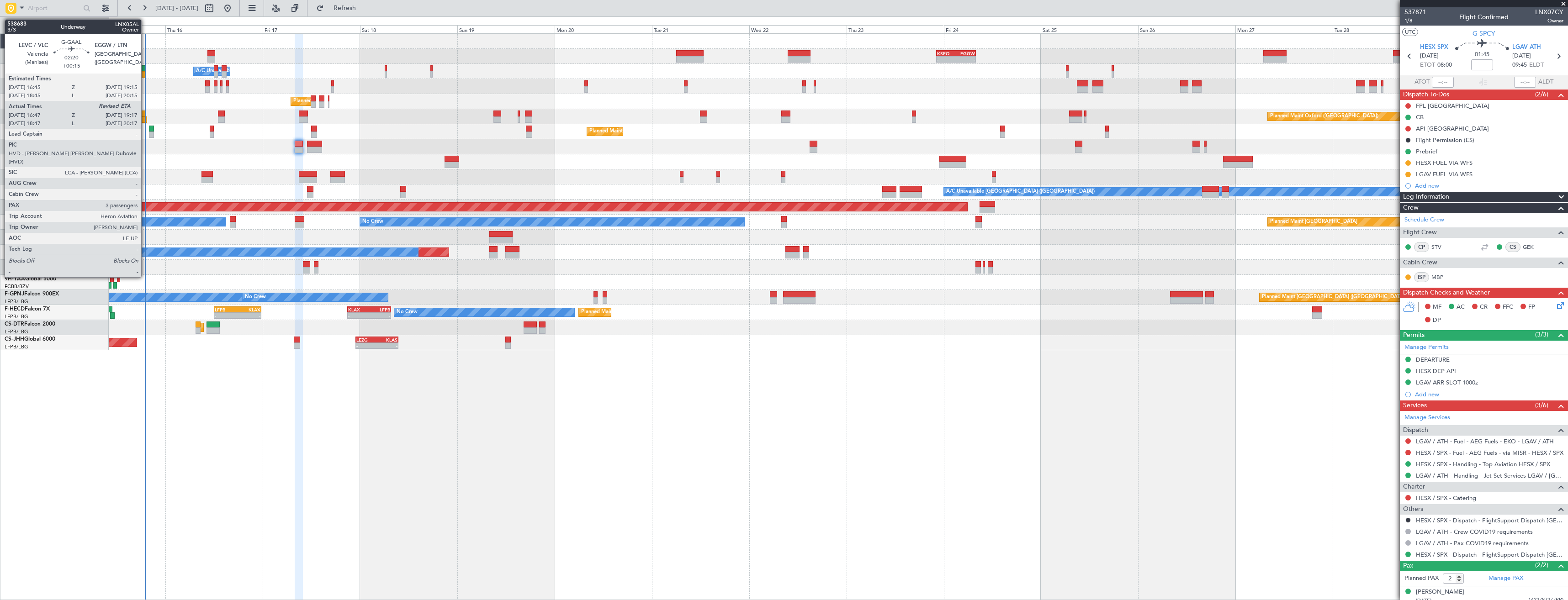
click at [145, 73] on div at bounding box center [141, 74] width 10 height 6
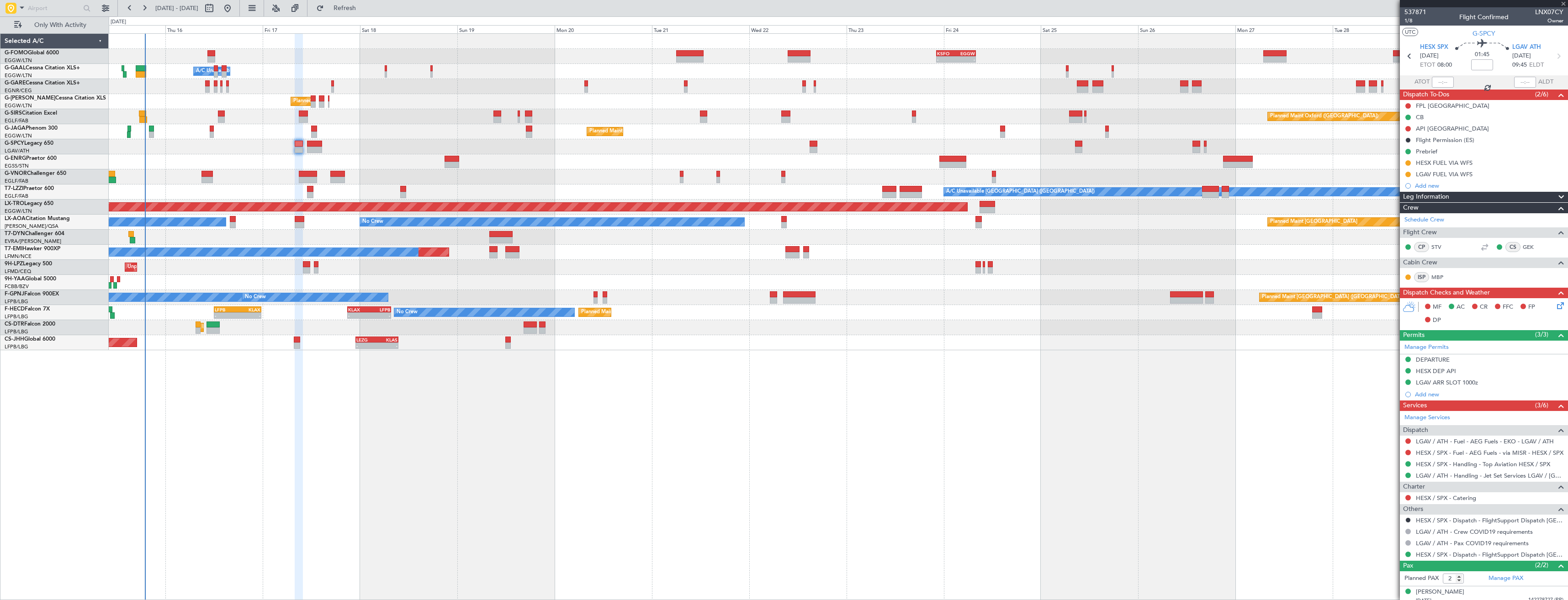
type input "+00:15"
type input "16:47"
type input "3"
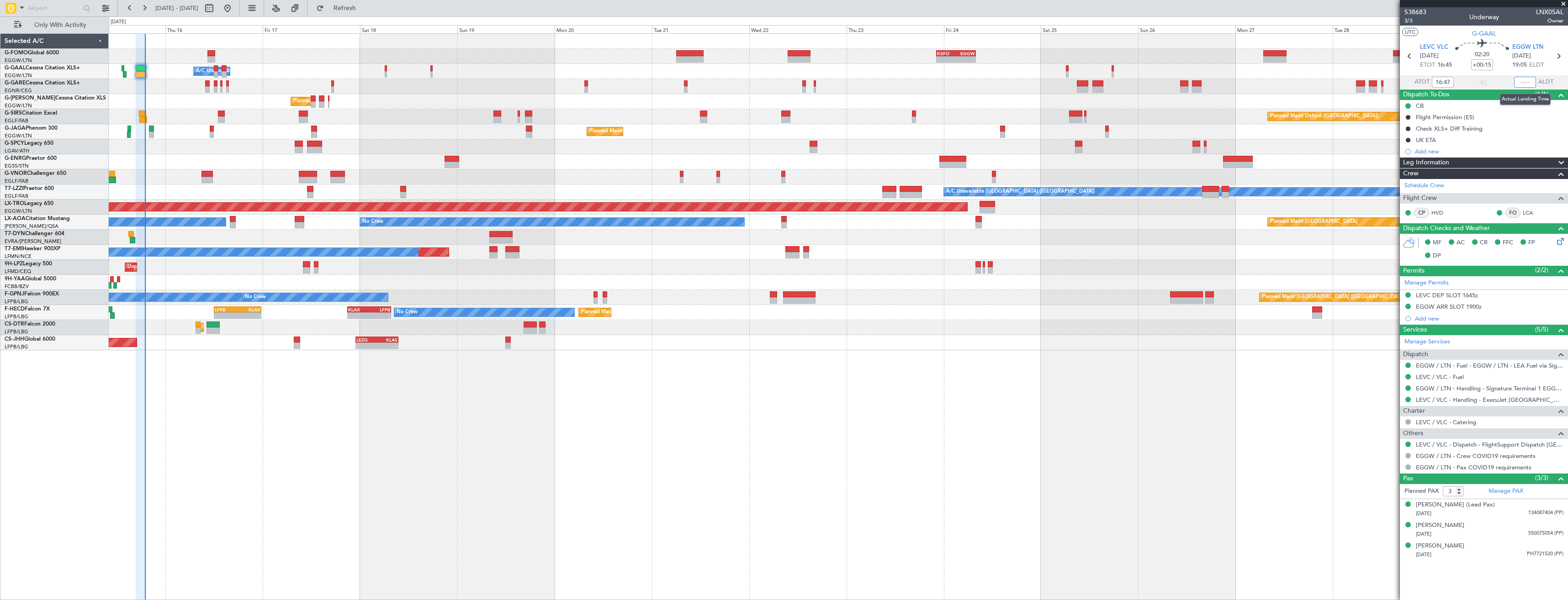
click at [1531, 80] on input "text" at bounding box center [1525, 82] width 22 height 11
type input "18:58"
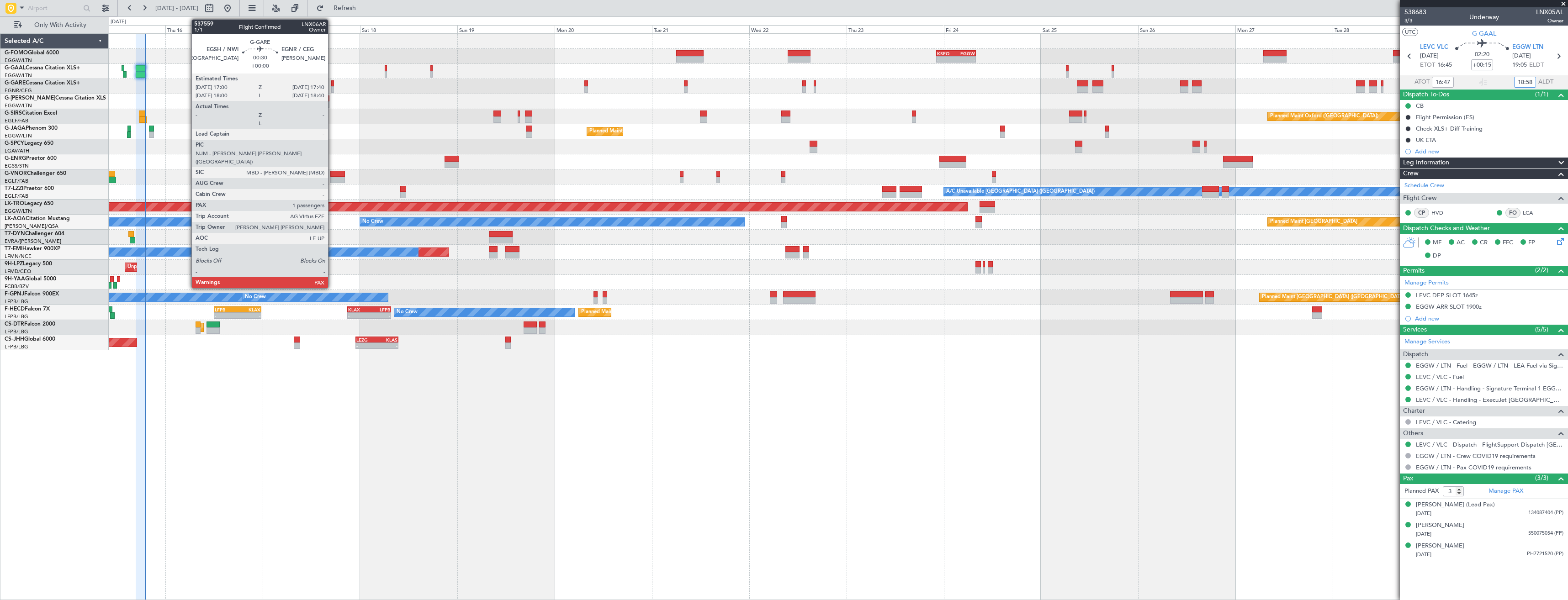
click at [332, 84] on div at bounding box center [333, 83] width 2 height 6
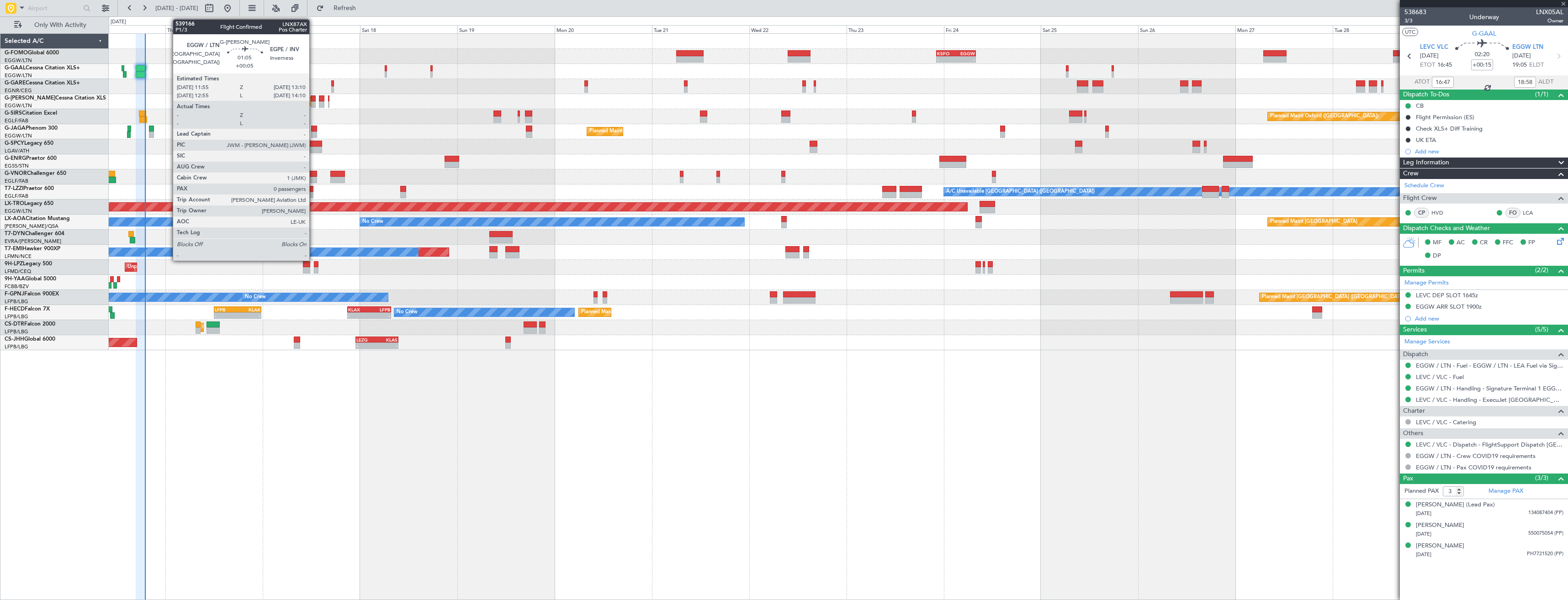
click at [314, 100] on div at bounding box center [313, 99] width 6 height 6
type input "+00:05"
type input "0"
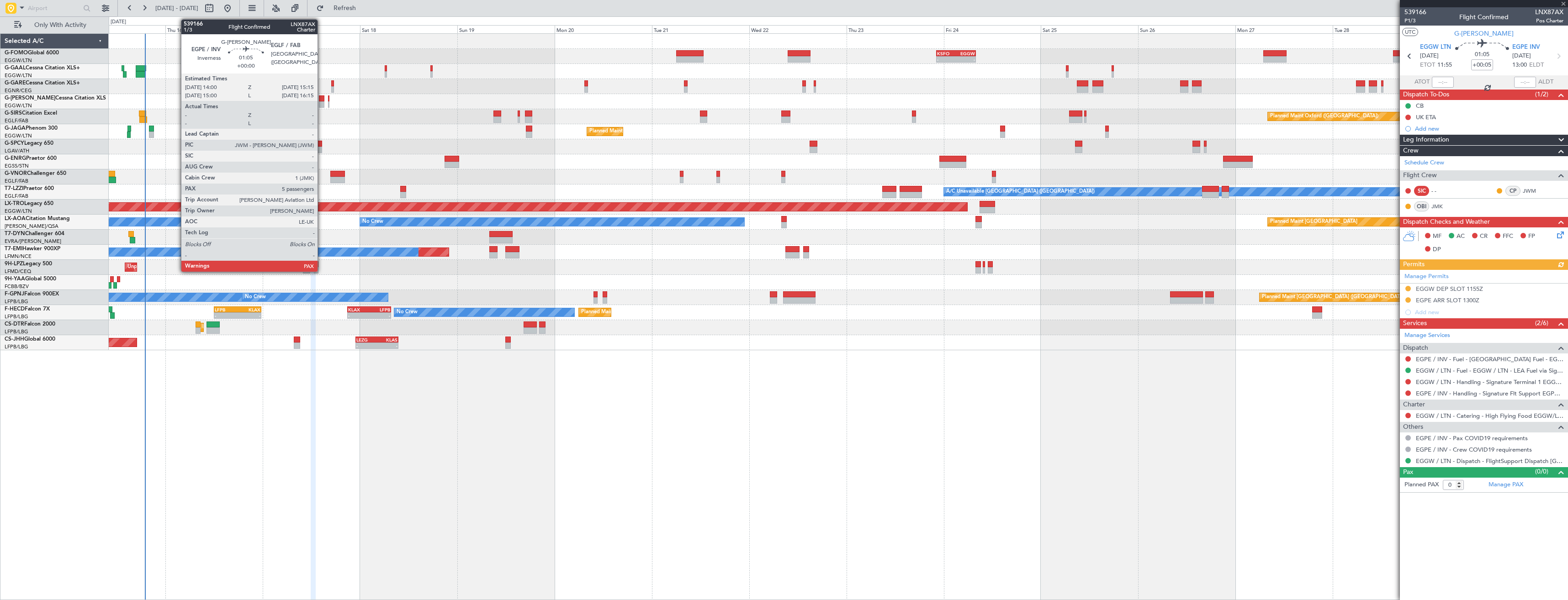
click at [322, 100] on div at bounding box center [322, 99] width 6 height 6
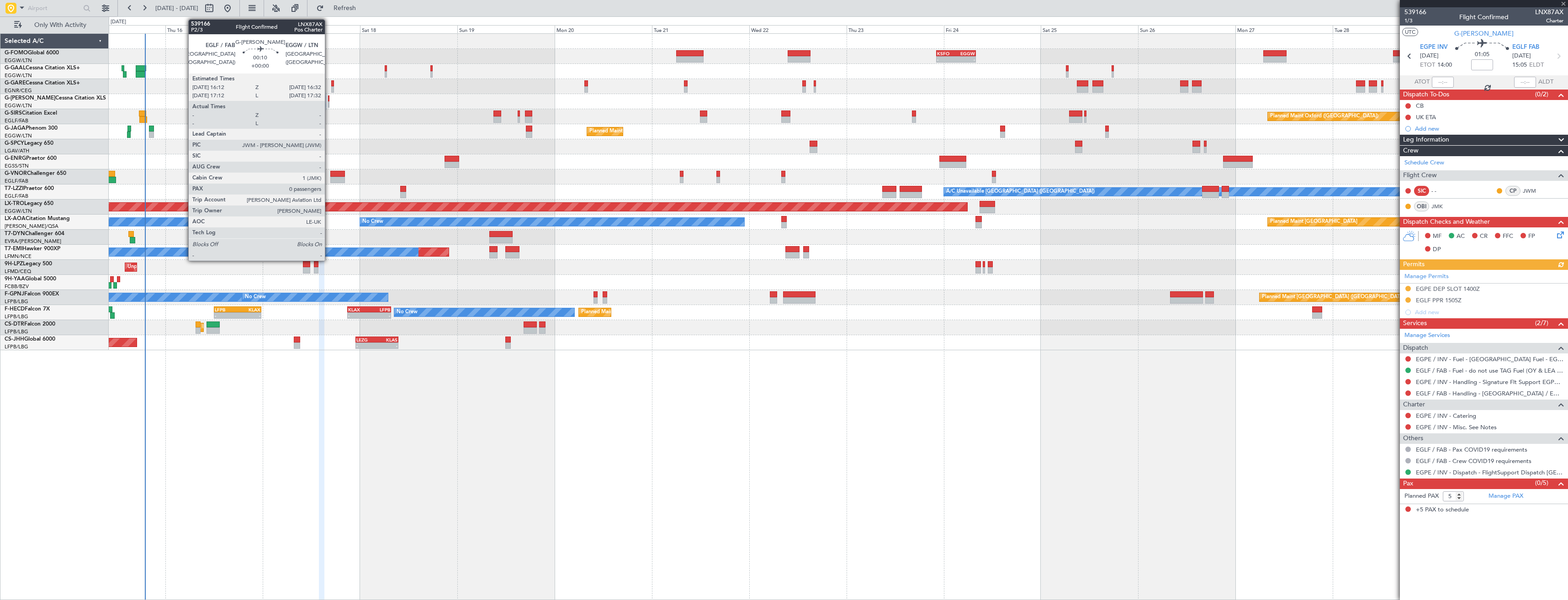
click at [329, 105] on div at bounding box center [328, 105] width 1 height 6
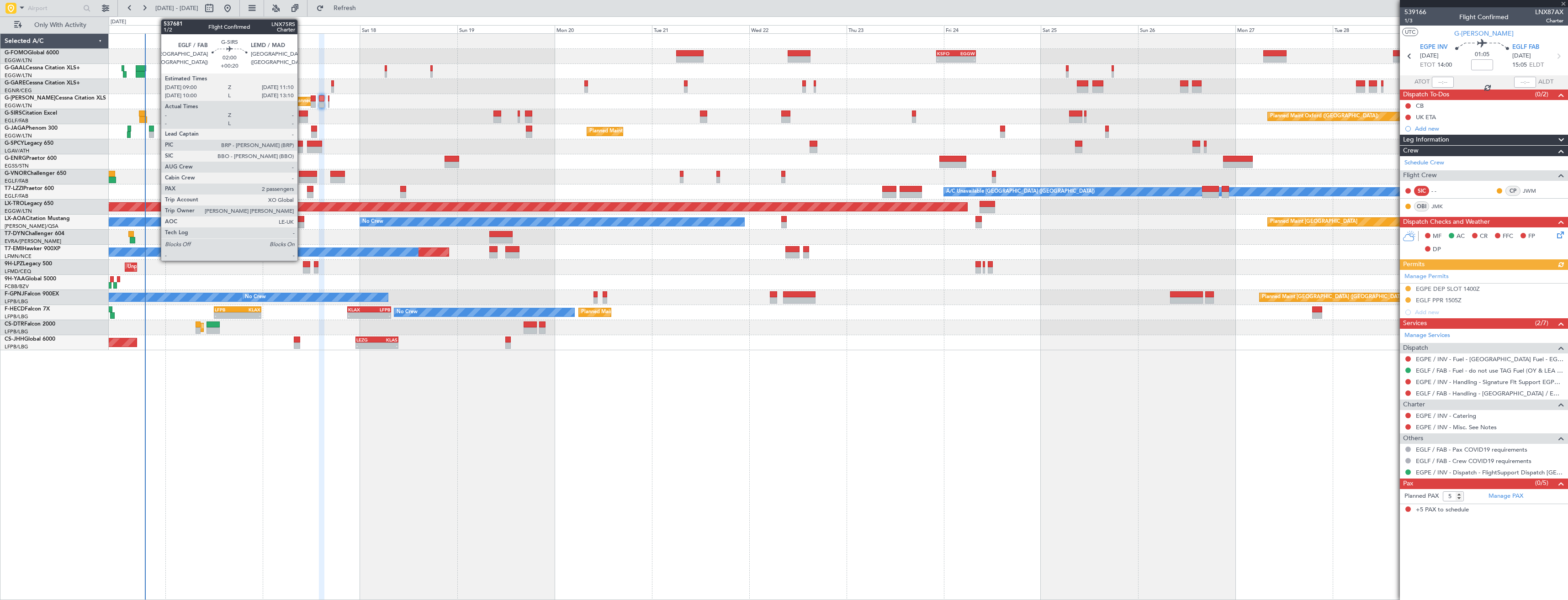
type input "0"
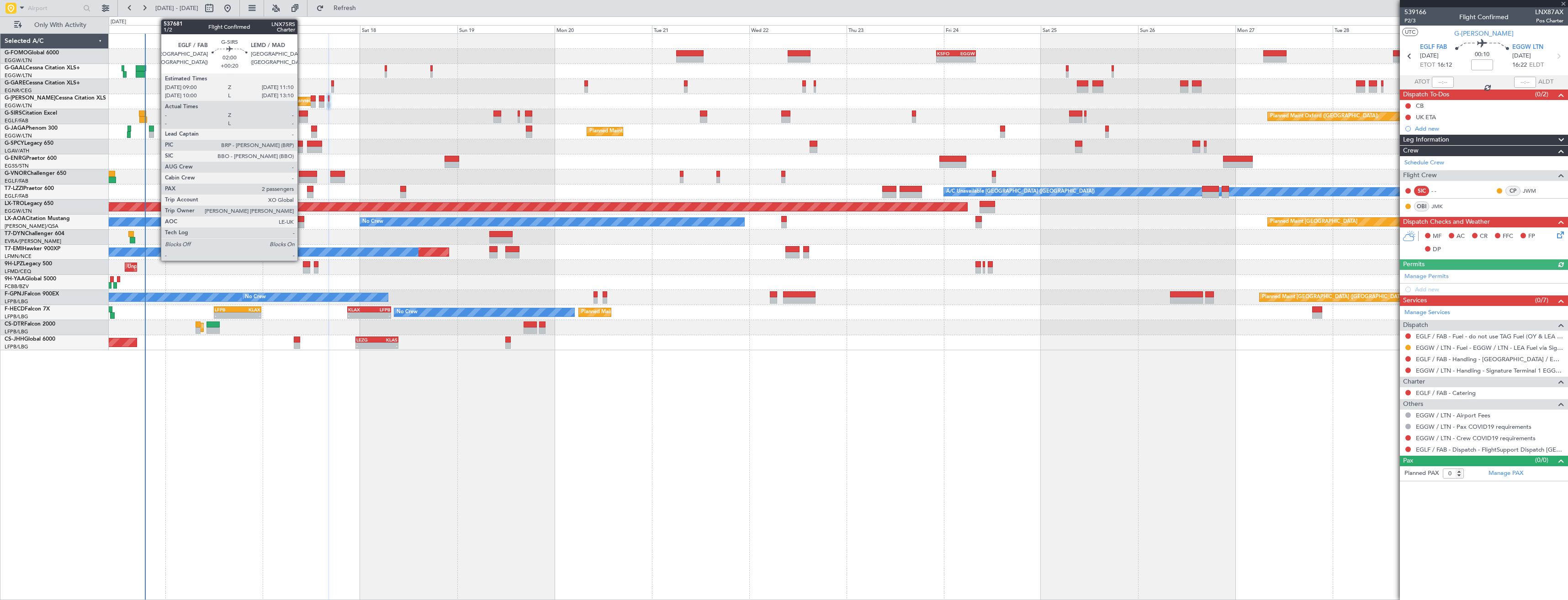
click at [301, 119] on div at bounding box center [303, 119] width 9 height 6
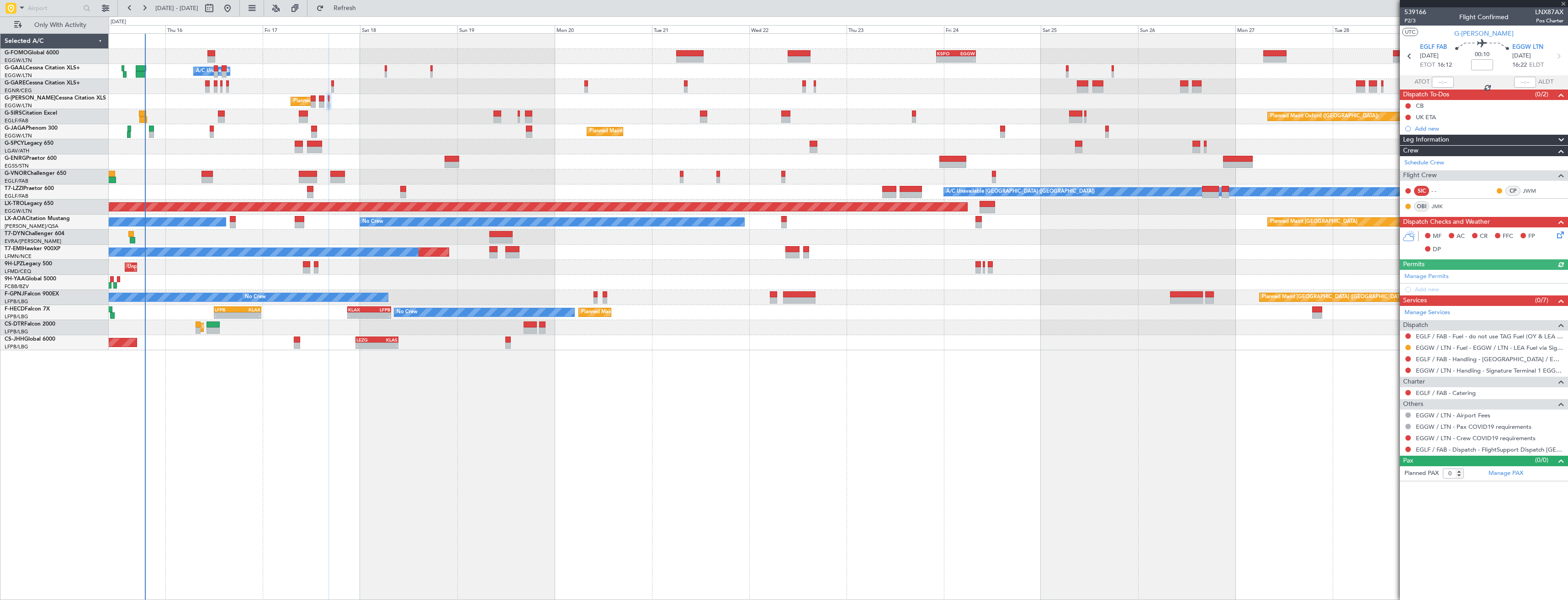
type input "+00:20"
type input "2"
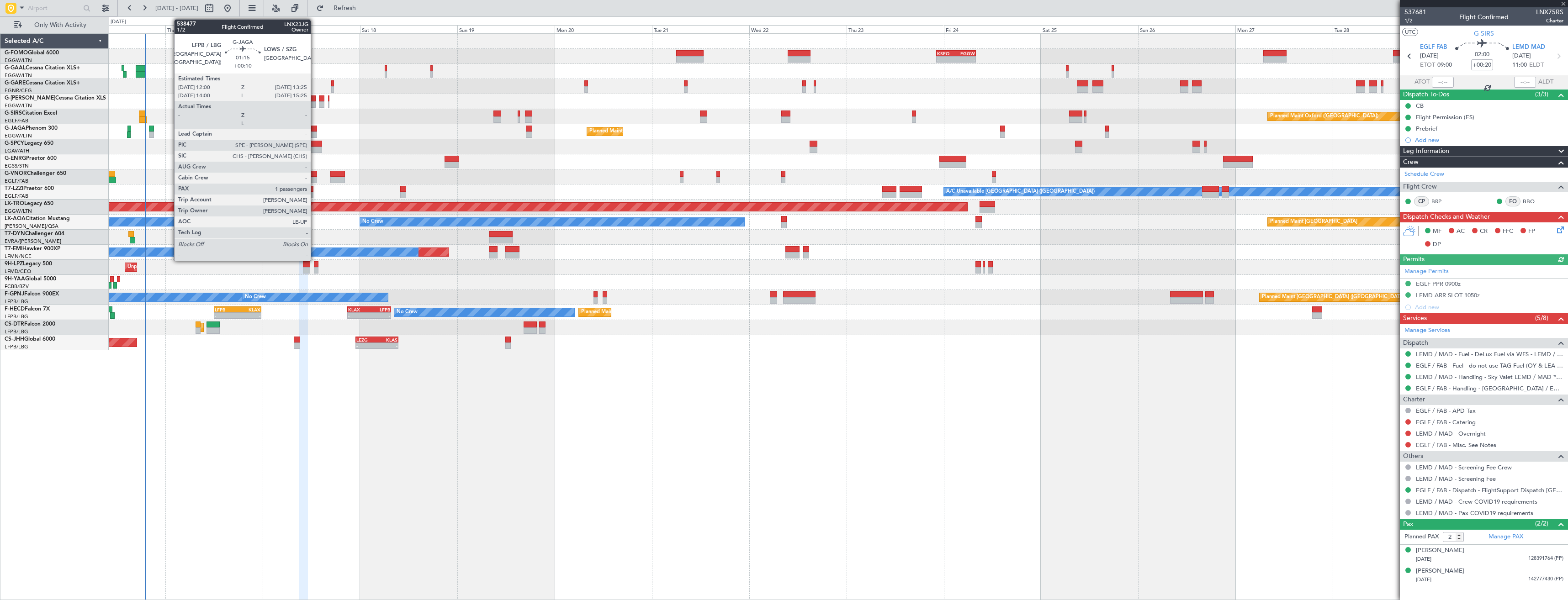
click at [315, 132] on div at bounding box center [314, 135] width 6 height 6
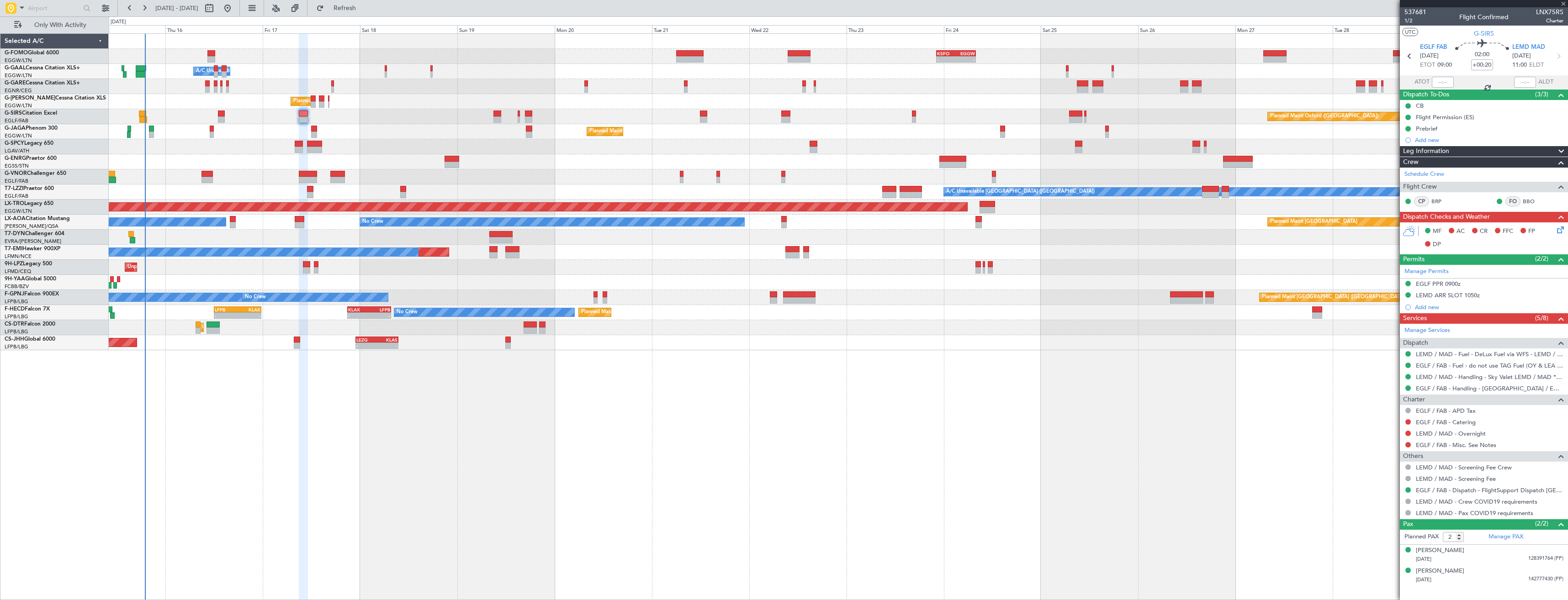
type input "+00:10"
type input "1"
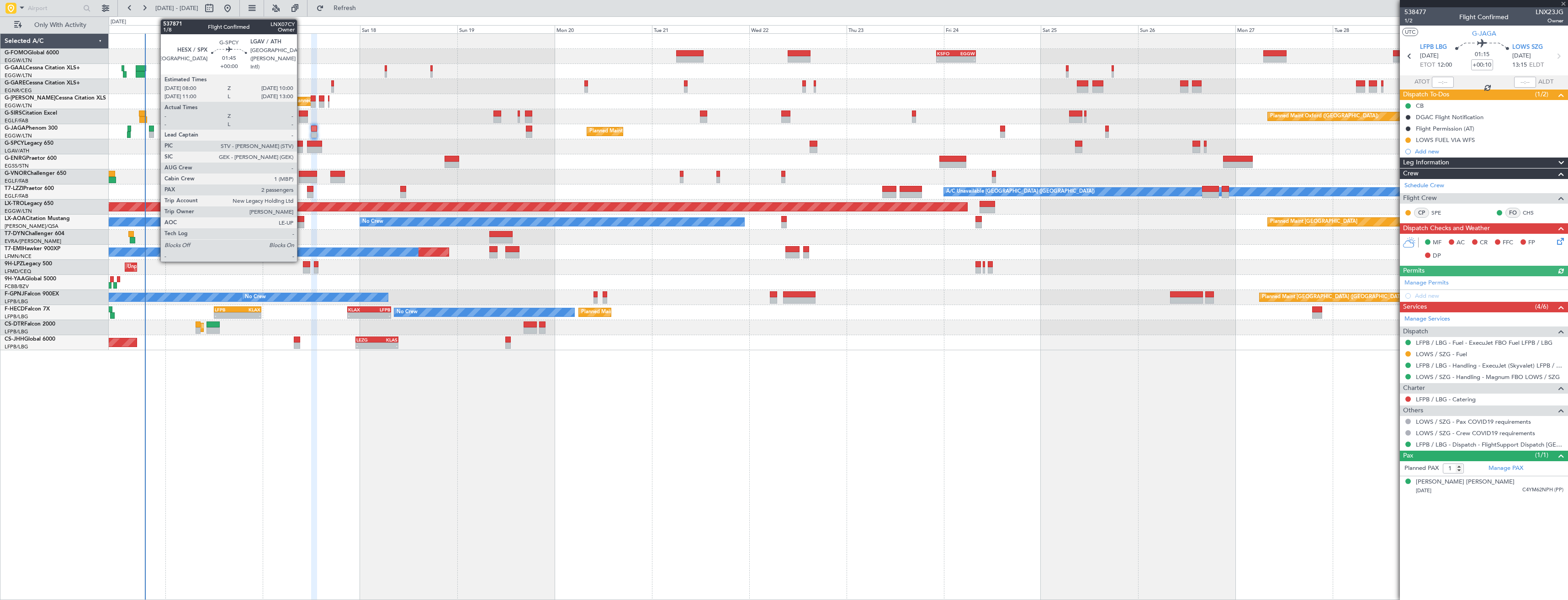
click at [301, 146] on div at bounding box center [298, 144] width 8 height 6
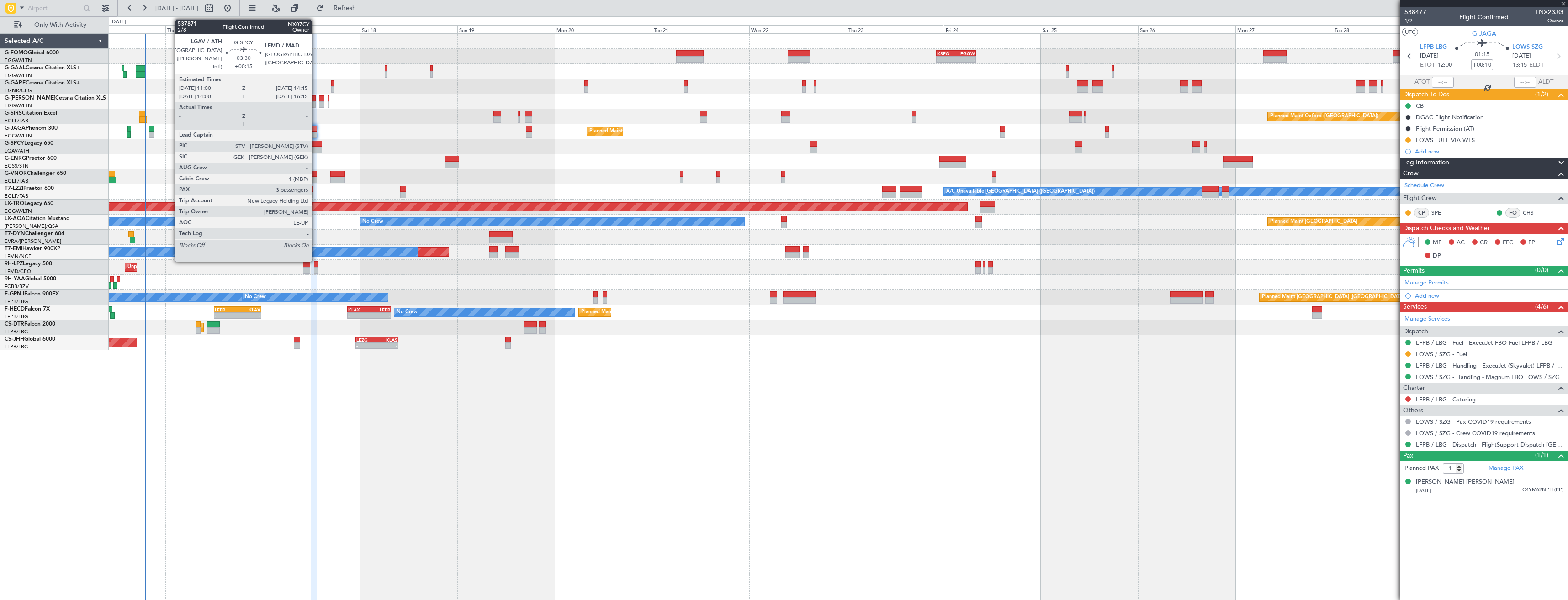
type input "2"
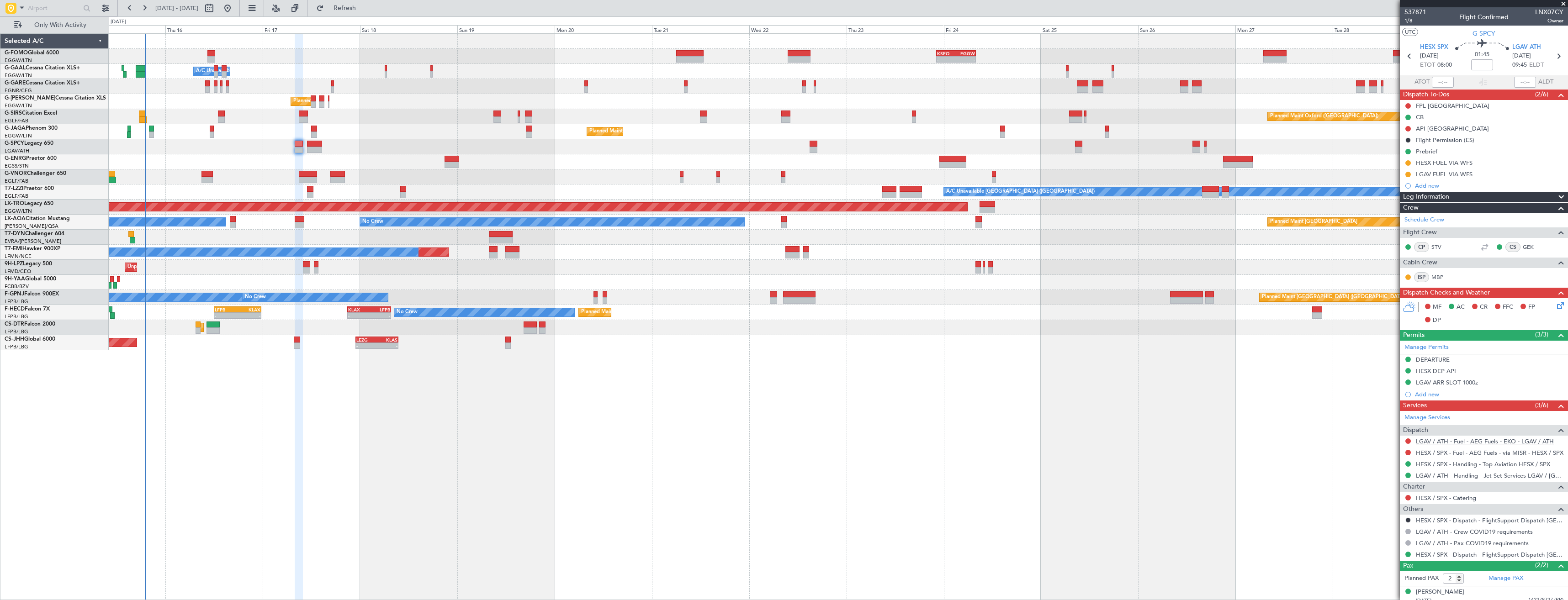
click at [1447, 441] on link "LGAV / ATH - Fuel - AEG Fuels - EKO - LGAV / ATH" at bounding box center [1484, 441] width 138 height 8
click at [364, 8] on span "Refresh" at bounding box center [345, 8] width 39 height 6
click at [1451, 454] on link "HESX / SPX - Fuel - AEG Fuels - via MISR - HESX / SPX" at bounding box center [1489, 452] width 148 height 8
click at [355, 13] on button "Refresh" at bounding box center [339, 8] width 55 height 15
click at [1411, 23] on span "1/8" at bounding box center [1415, 21] width 22 height 8
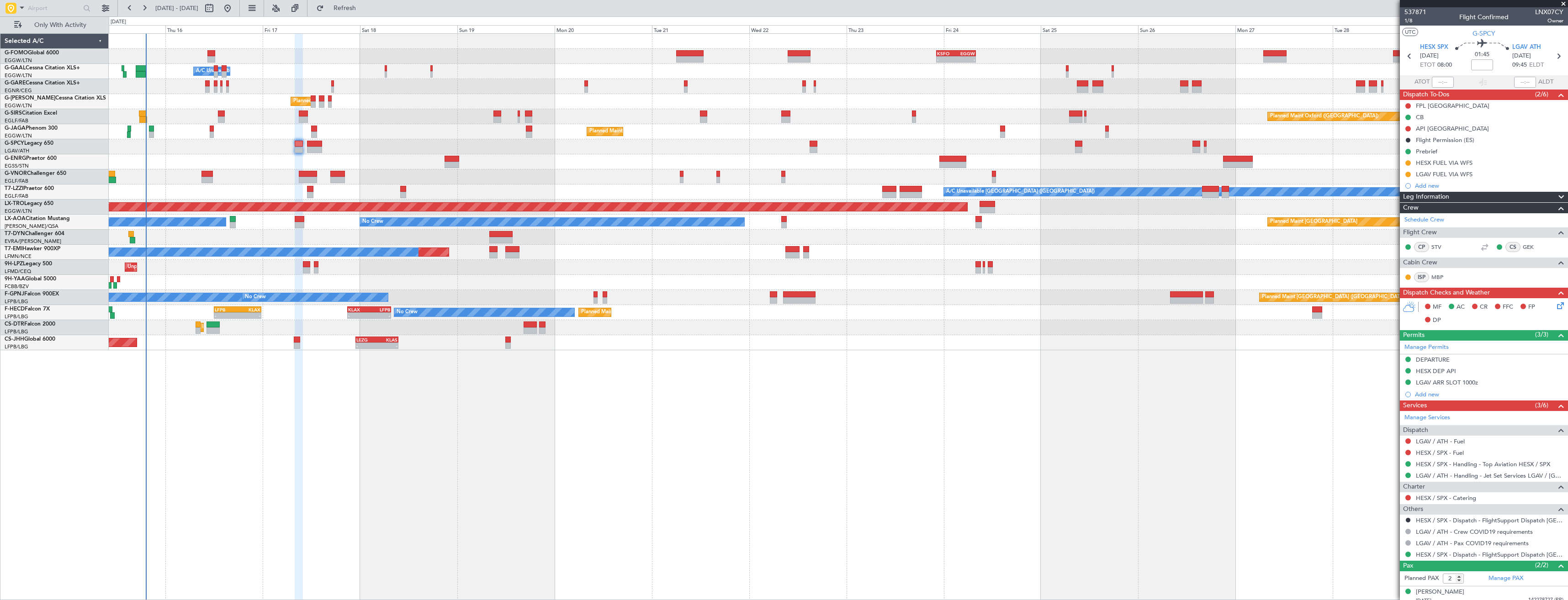
click at [1555, 306] on icon at bounding box center [1559, 304] width 7 height 7
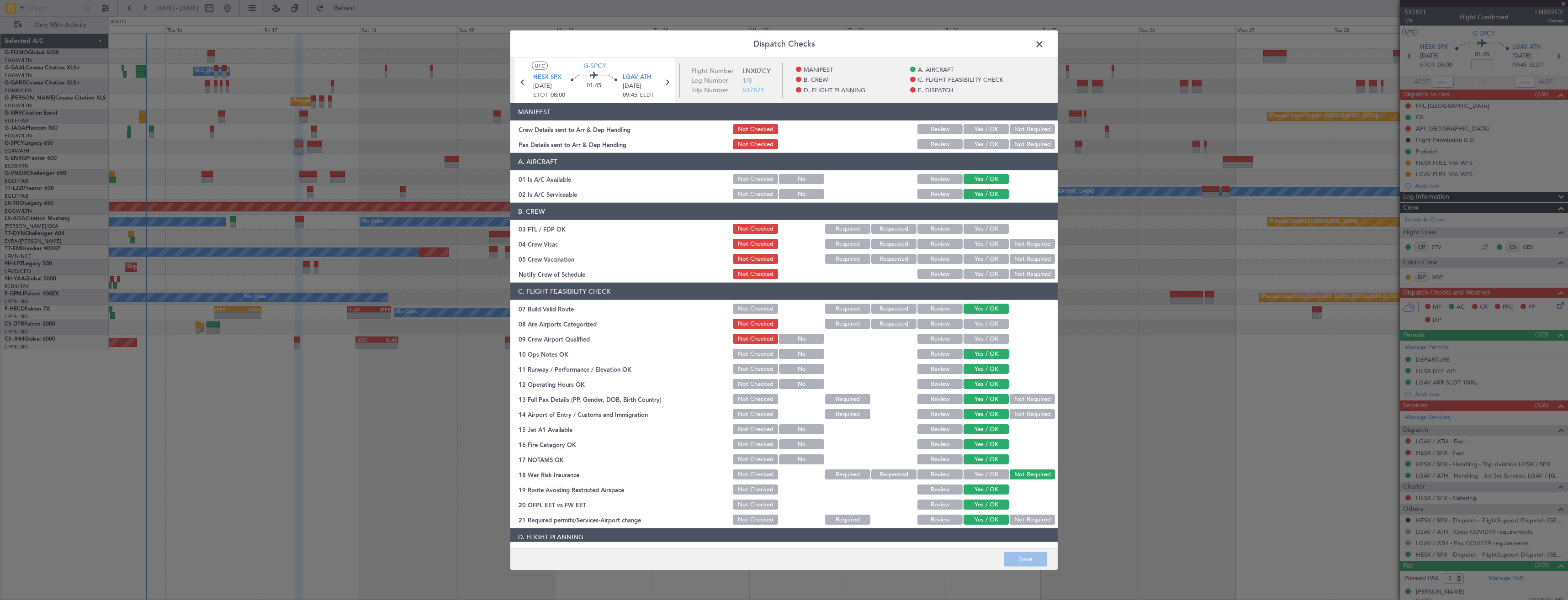
drag, startPoint x: 971, startPoint y: 130, endPoint x: 971, endPoint y: 143, distance: 13.0
click at [973, 130] on button "Yes / OK" at bounding box center [986, 129] width 45 height 10
click at [974, 143] on button "Yes / OK" at bounding box center [986, 144] width 45 height 10
click at [1030, 552] on button "Save" at bounding box center [1025, 559] width 43 height 15
click at [1044, 40] on span at bounding box center [1044, 47] width 0 height 18
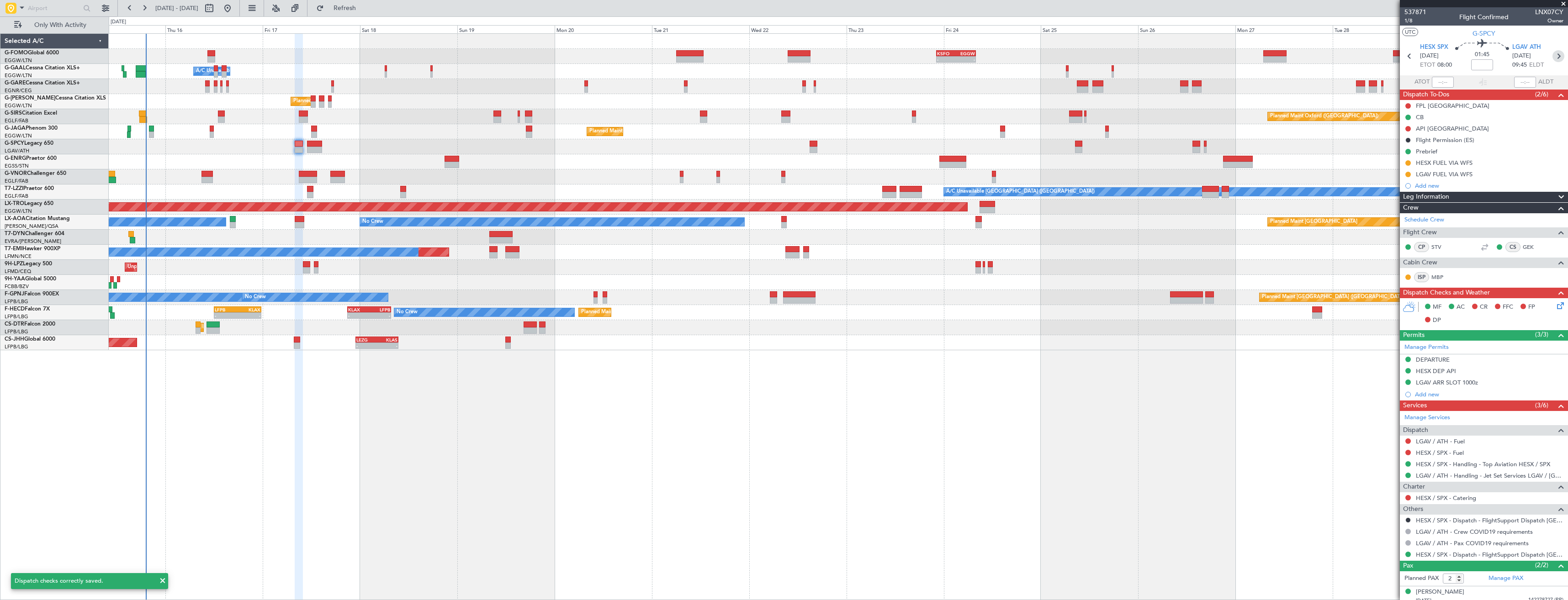
click at [1552, 60] on icon at bounding box center [1558, 56] width 12 height 12
type input "+00:15"
type input "3"
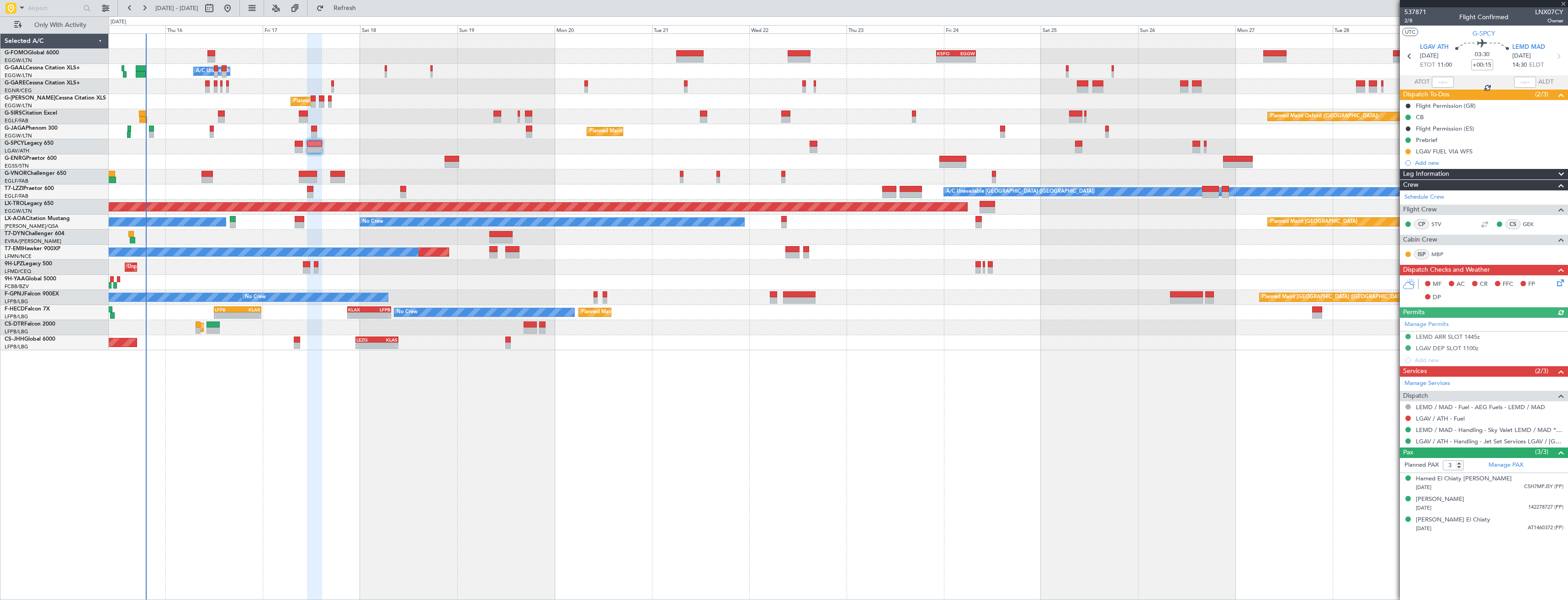
click at [1560, 280] on icon at bounding box center [1559, 281] width 7 height 7
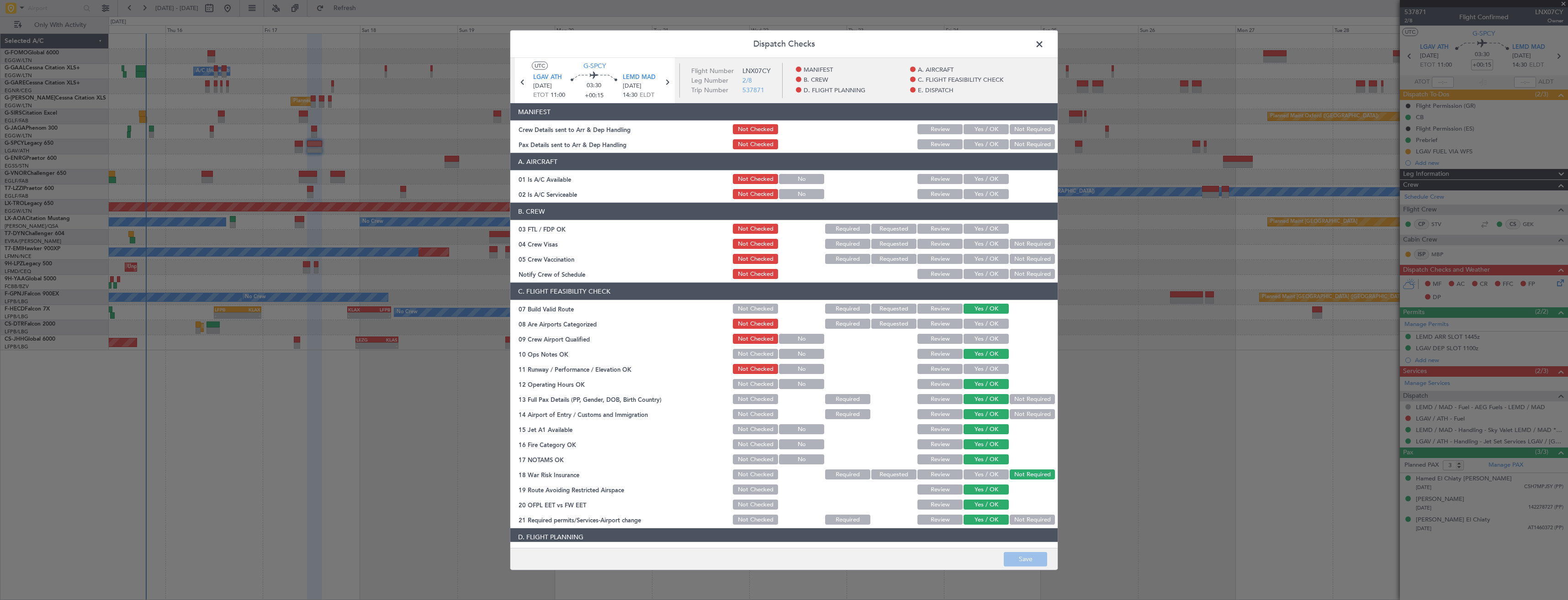
drag, startPoint x: 961, startPoint y: 139, endPoint x: 985, endPoint y: 134, distance: 24.5
click at [962, 138] on div "Yes / OK" at bounding box center [985, 144] width 46 height 13
click at [985, 134] on button "Yes / OK" at bounding box center [986, 129] width 45 height 10
click at [986, 145] on button "Yes / OK" at bounding box center [986, 144] width 45 height 10
drag, startPoint x: 1023, startPoint y: 551, endPoint x: 1023, endPoint y: 519, distance: 32.0
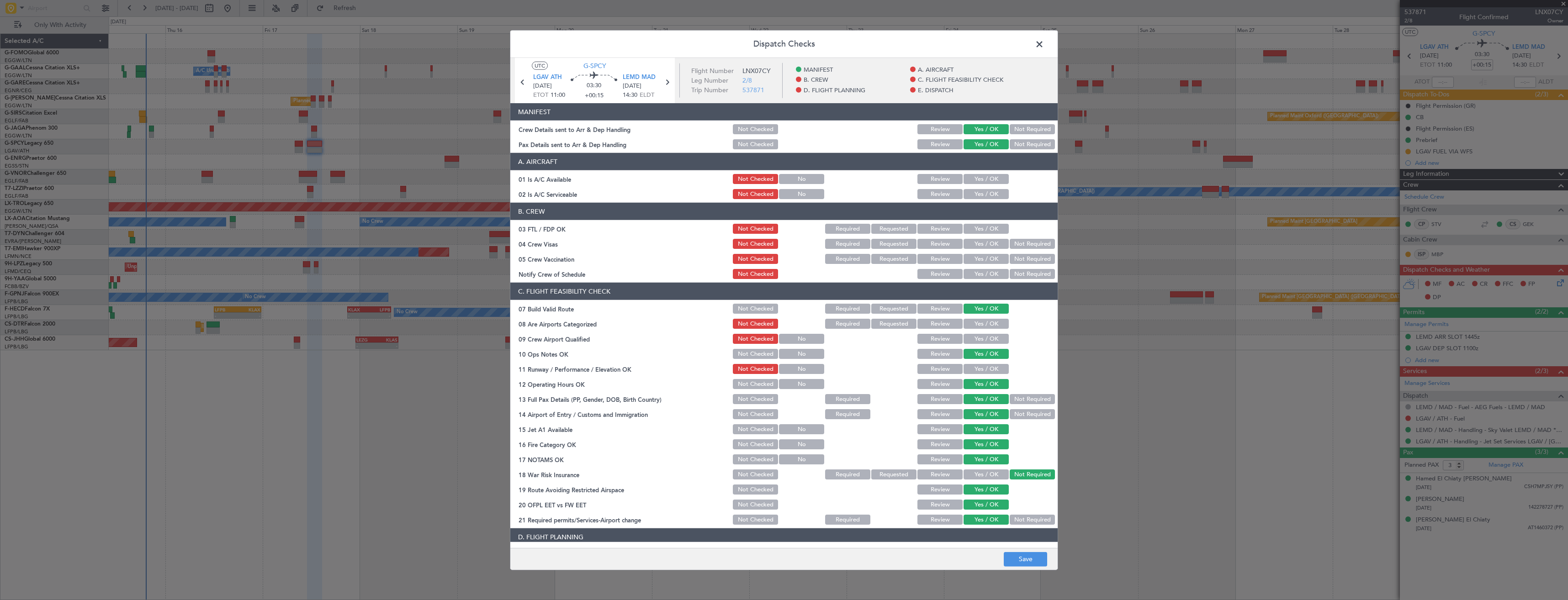
click at [1023, 550] on footer "Save" at bounding box center [783, 558] width 547 height 22
click at [1031, 555] on button "Save" at bounding box center [1025, 559] width 43 height 15
click at [1044, 47] on span at bounding box center [1044, 47] width 0 height 18
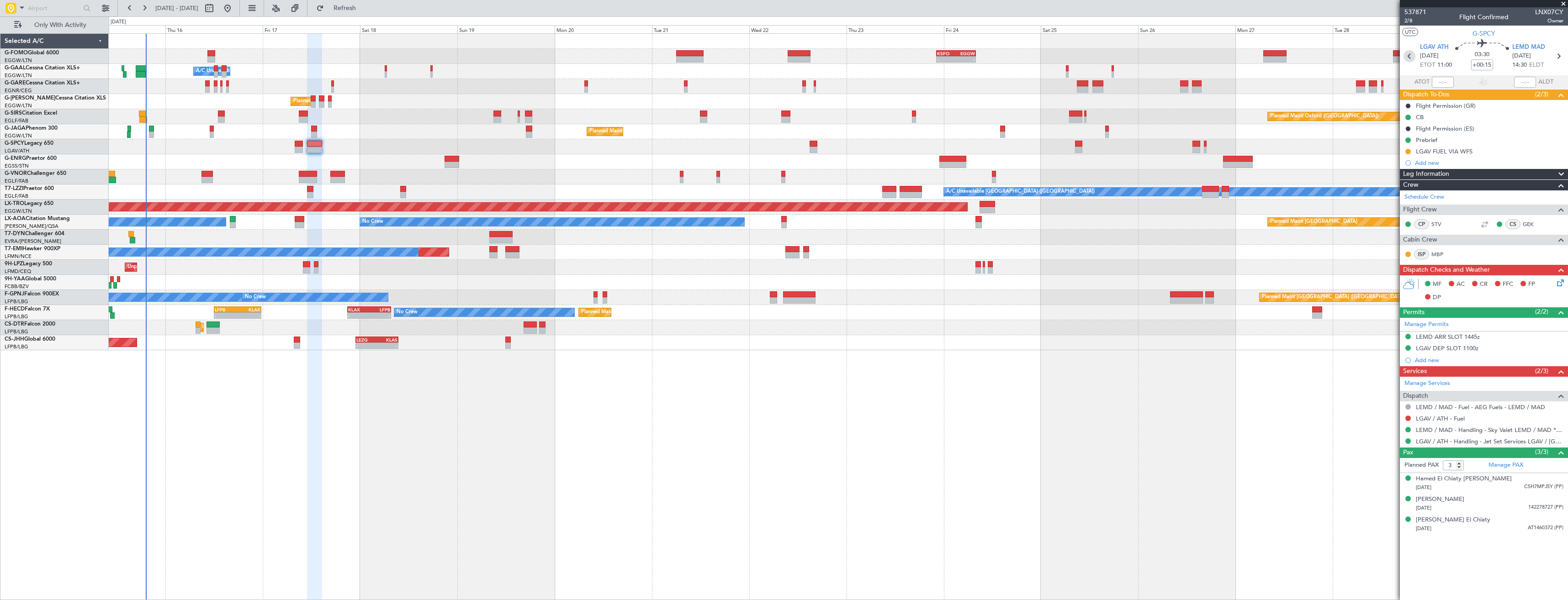
click at [1409, 56] on icon at bounding box center [1409, 56] width 12 height 12
type input "2"
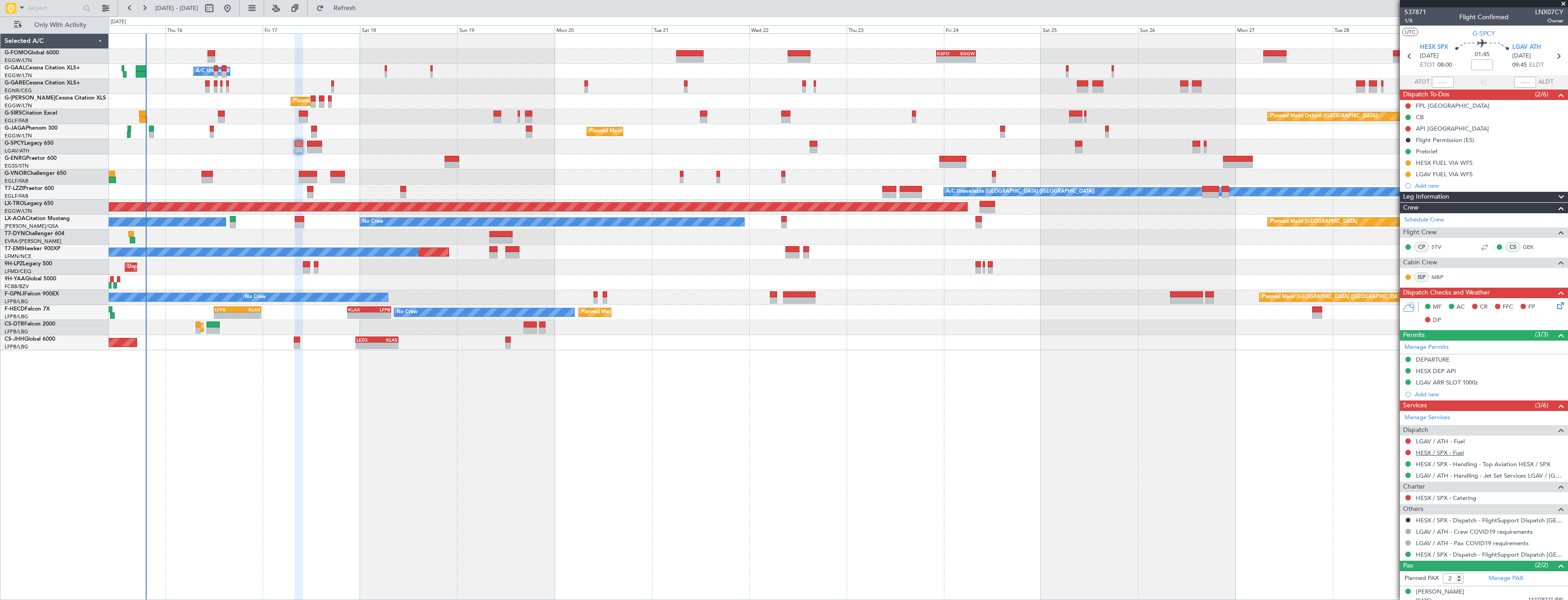
click at [1446, 452] on link "HESX / SPX - Fuel" at bounding box center [1439, 452] width 48 height 8
click at [1451, 463] on link "HESX / SPX - Handling - Top Aviation HESX / SPX" at bounding box center [1482, 464] width 134 height 8
click at [1408, 439] on button at bounding box center [1408, 441] width 6 height 6
click at [1392, 493] on span "Requested" at bounding box center [1382, 495] width 29 height 9
drag, startPoint x: 1410, startPoint y: 454, endPoint x: 1410, endPoint y: 465, distance: 11.0
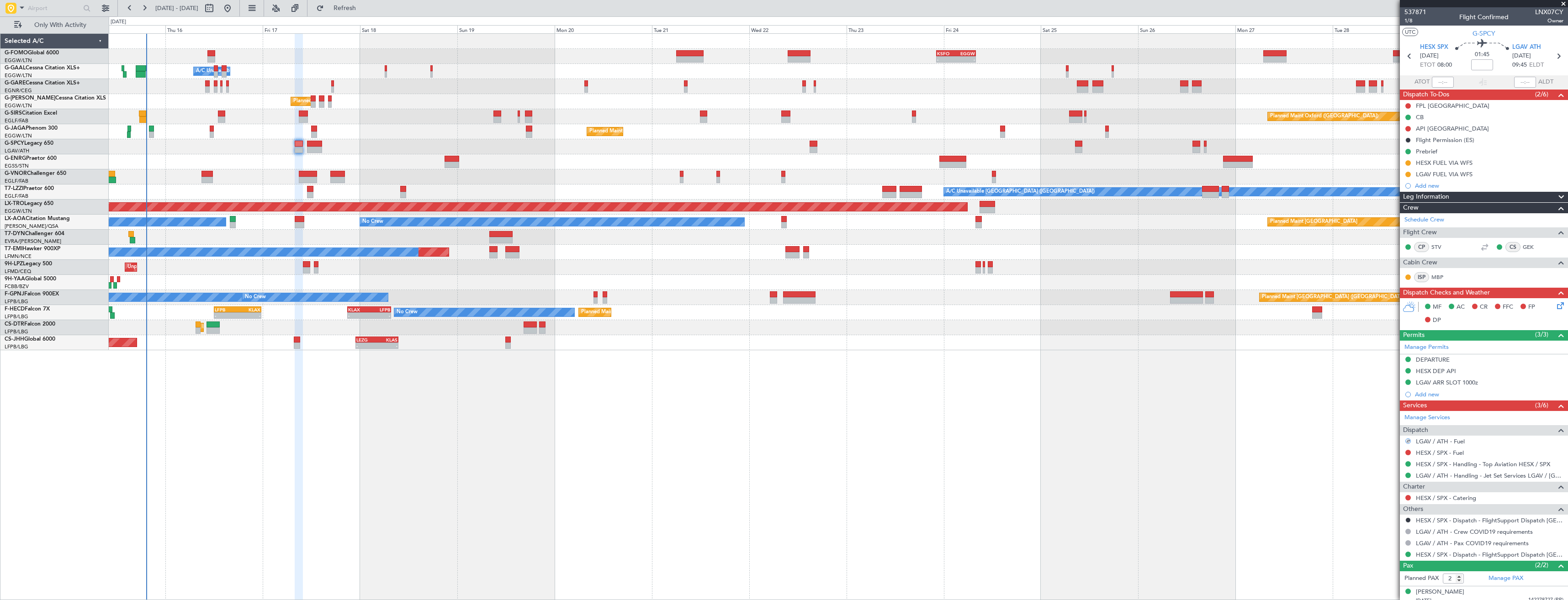
click at [1410, 454] on button at bounding box center [1408, 452] width 6 height 6
click at [1391, 503] on span "Requested" at bounding box center [1382, 506] width 29 height 9
click at [1441, 441] on link "LGAV / ATH - Fuel" at bounding box center [1440, 441] width 49 height 8
click at [1463, 477] on link "LGAV / ATH - Handling - Jet Set Services LGAV / [GEOGRAPHIC_DATA]" at bounding box center [1489, 475] width 148 height 8
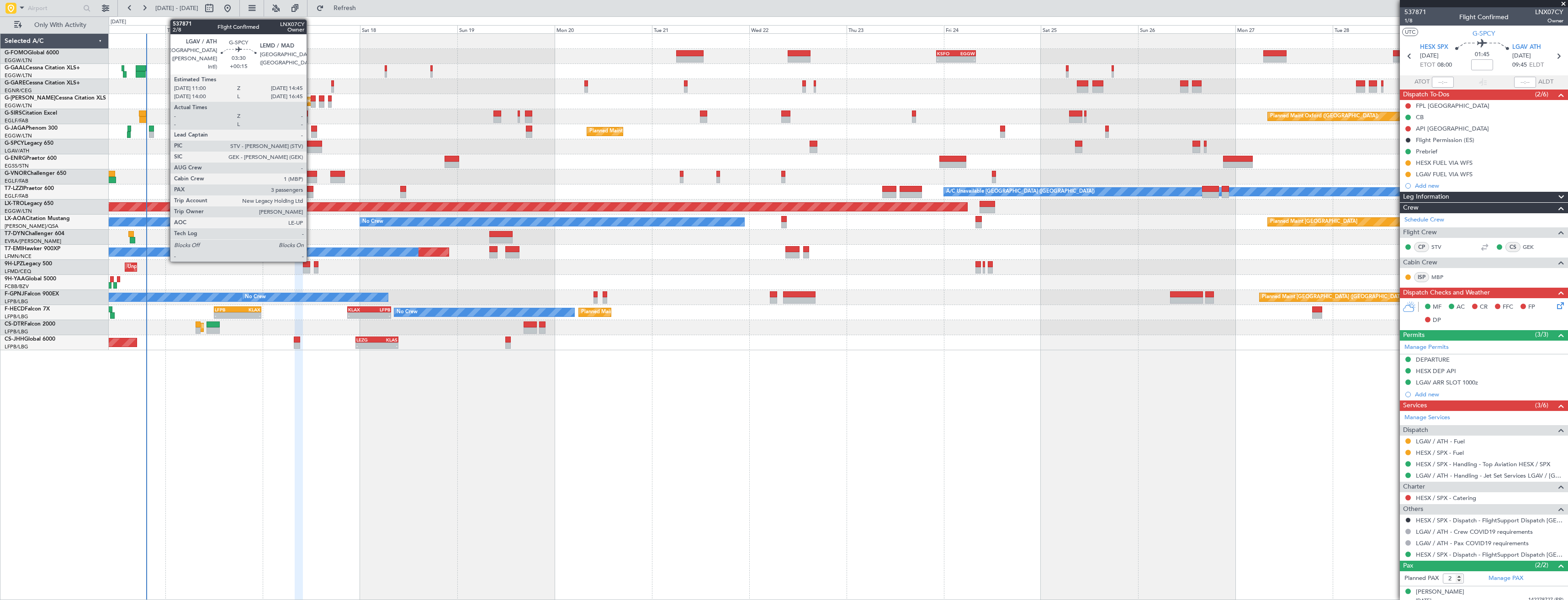
click at [311, 141] on div at bounding box center [314, 144] width 15 height 6
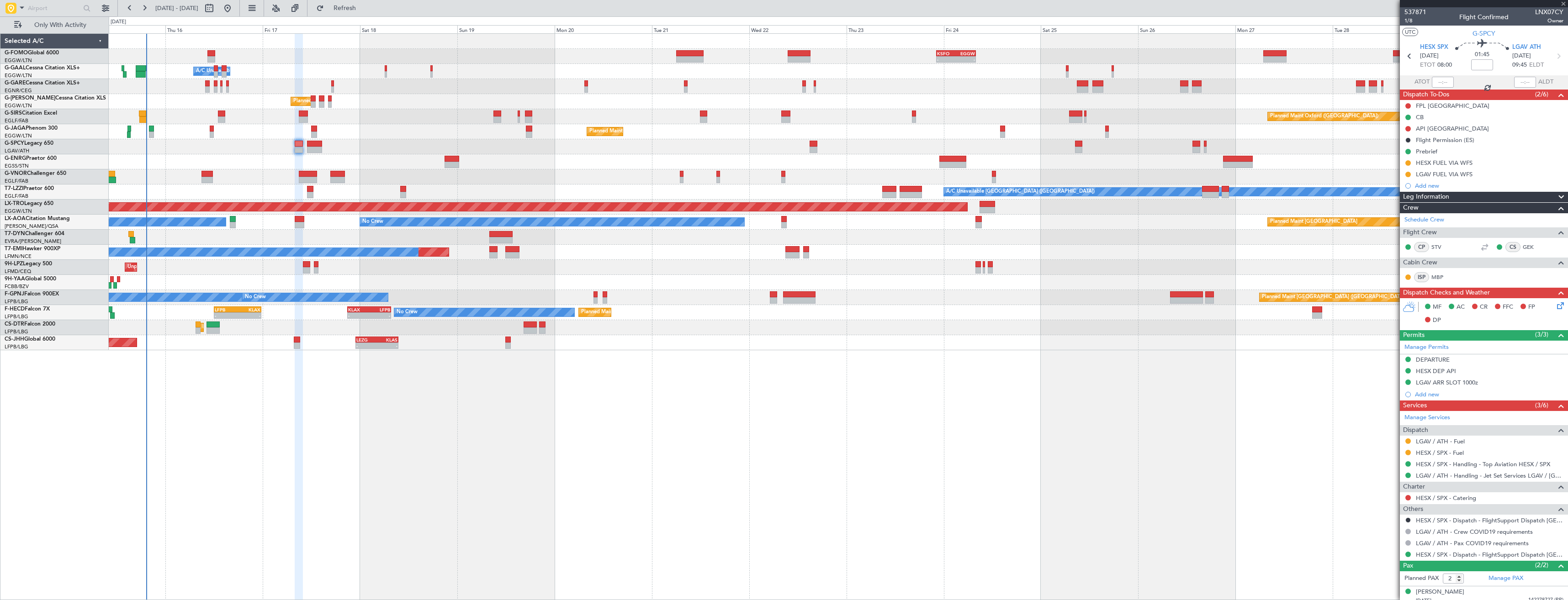
type input "+00:15"
type input "3"
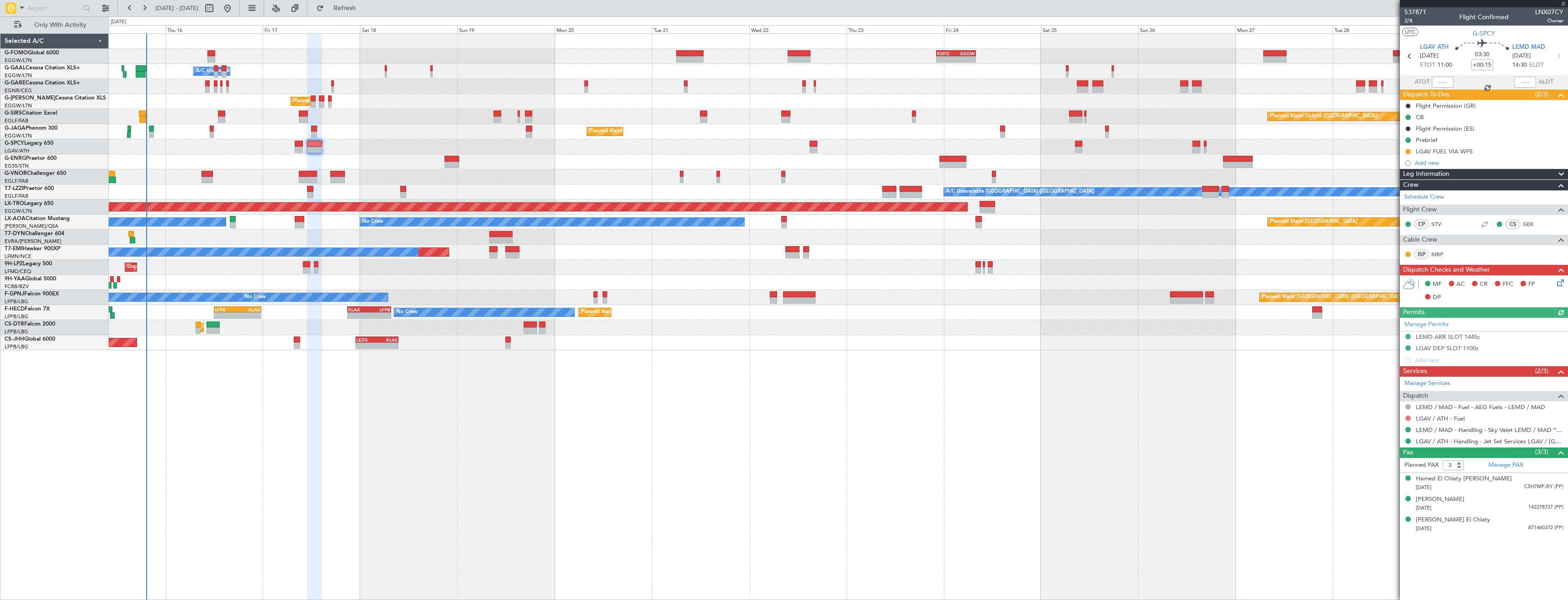
click at [1408, 416] on button at bounding box center [1408, 418] width 6 height 6
click at [1389, 467] on li "Requested" at bounding box center [1408, 472] width 105 height 13
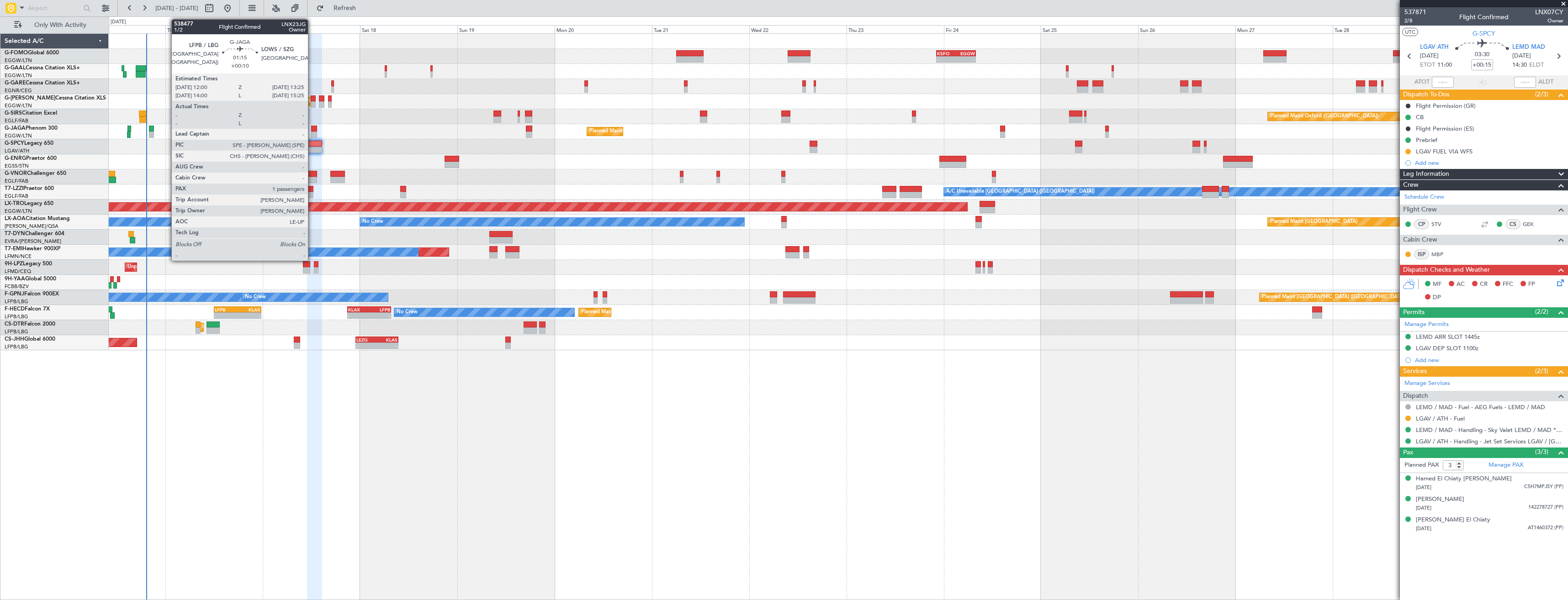
click at [312, 134] on div at bounding box center [314, 135] width 6 height 6
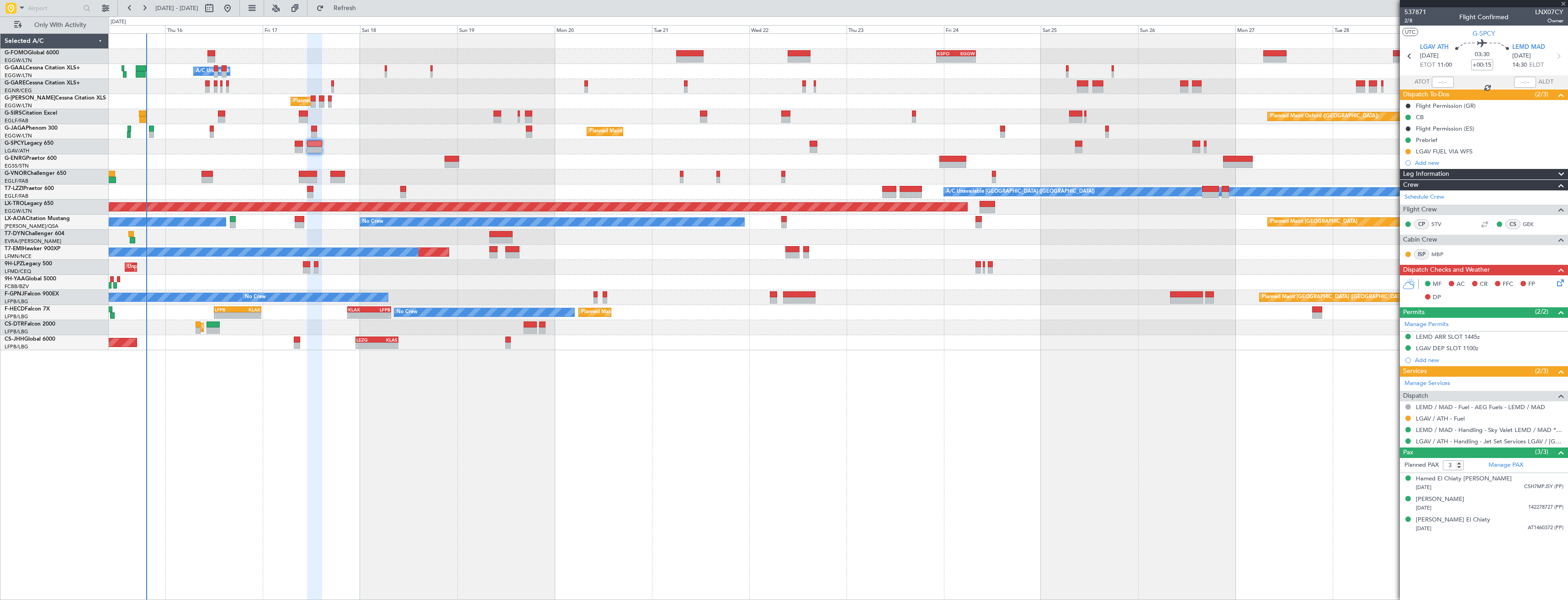
type input "+00:10"
type input "1"
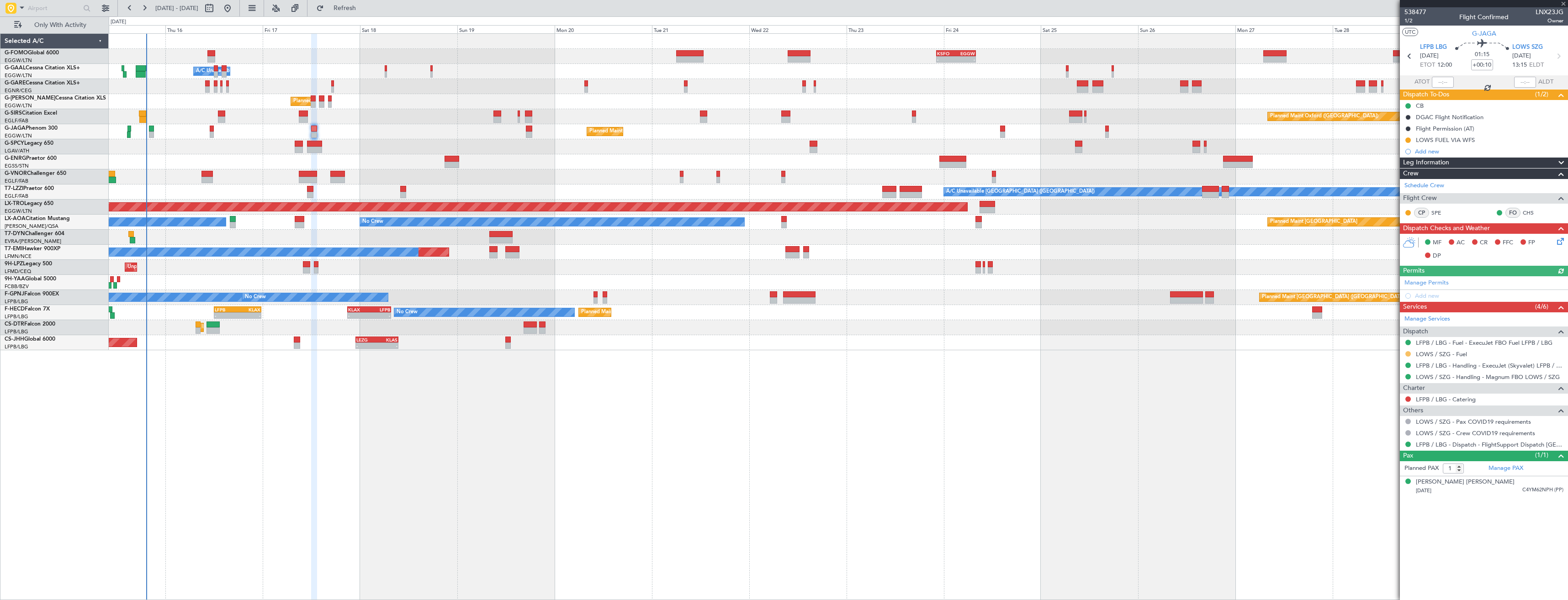
click at [1407, 354] on button at bounding box center [1408, 354] width 6 height 6
click at [1379, 460] on span "Confirmed" at bounding box center [1382, 462] width 28 height 9
click at [1560, 56] on icon at bounding box center [1558, 56] width 12 height 12
type input "3"
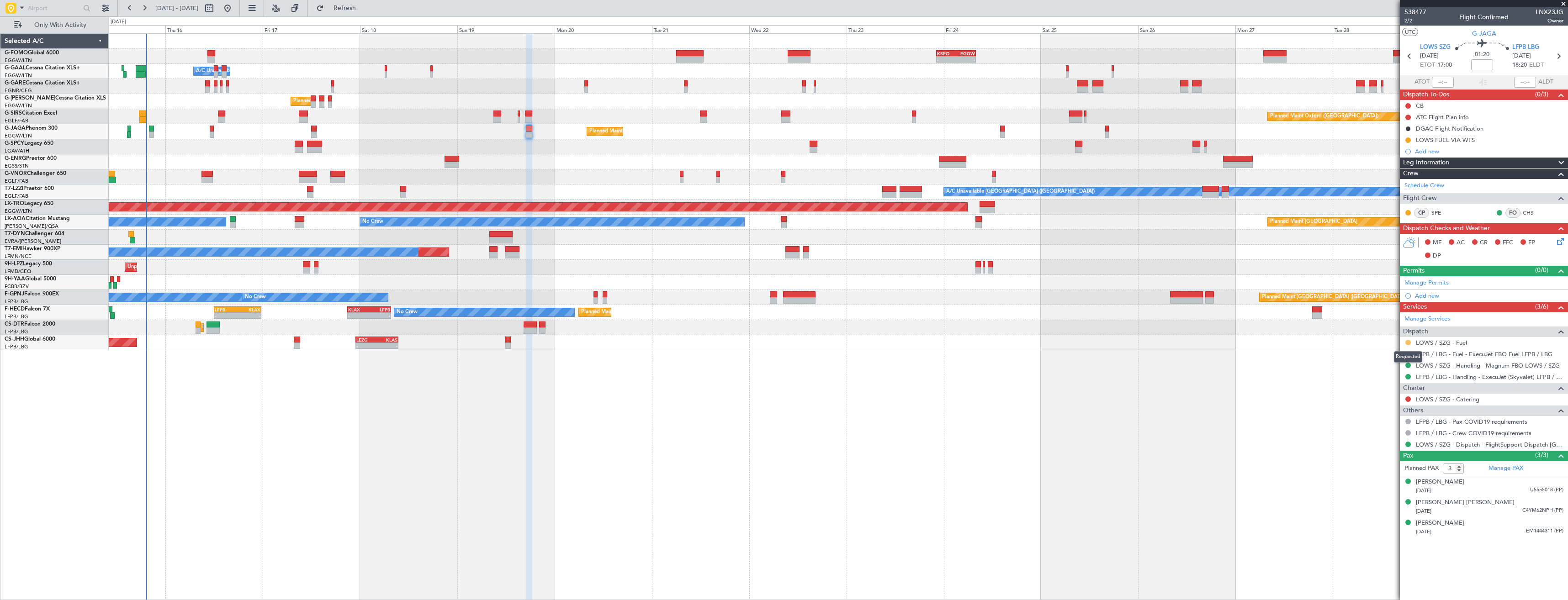
click at [1408, 342] on button at bounding box center [1408, 342] width 6 height 6
click at [1392, 449] on span "Confirmed" at bounding box center [1382, 451] width 28 height 9
click at [1409, 141] on button at bounding box center [1408, 140] width 6 height 6
click at [1404, 182] on span "Completed" at bounding box center [1411, 180] width 30 height 9
click at [1414, 57] on icon at bounding box center [1409, 56] width 12 height 12
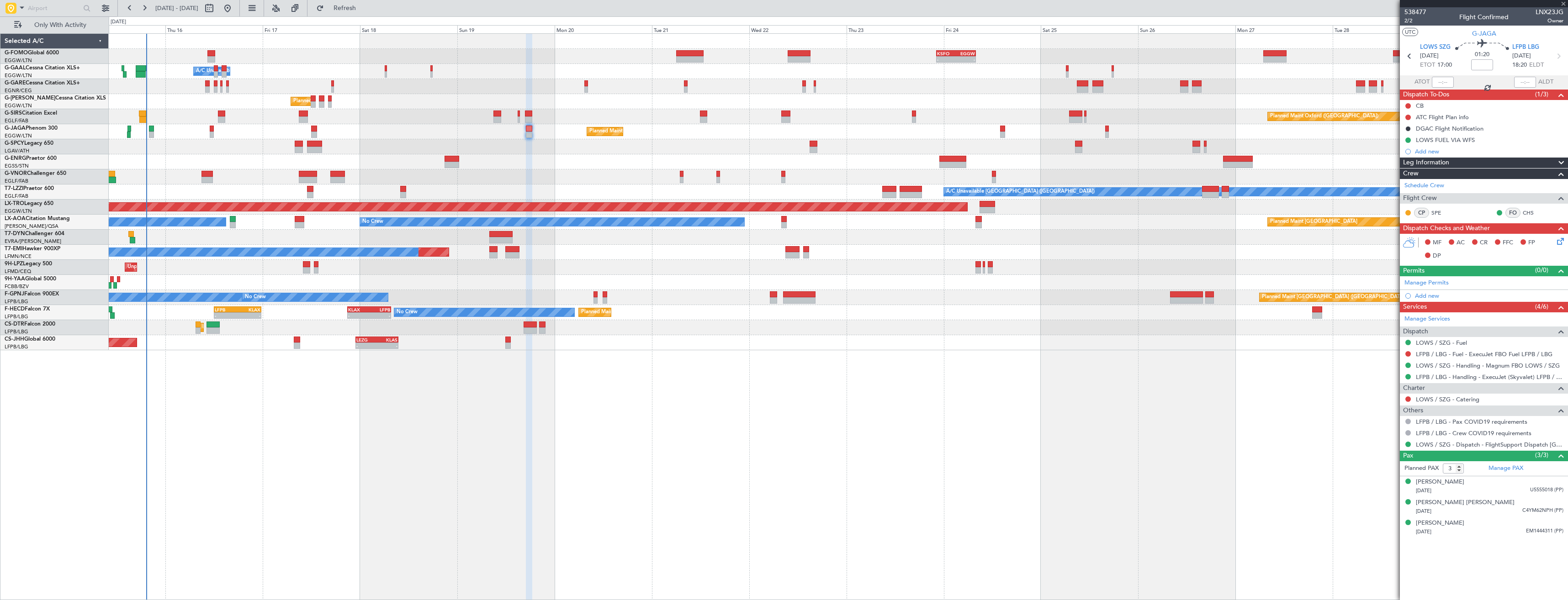
type input "+00:10"
type input "1"
drag, startPoint x: 1408, startPoint y: 137, endPoint x: 1412, endPoint y: 150, distance: 13.6
click at [1408, 137] on button at bounding box center [1408, 140] width 6 height 6
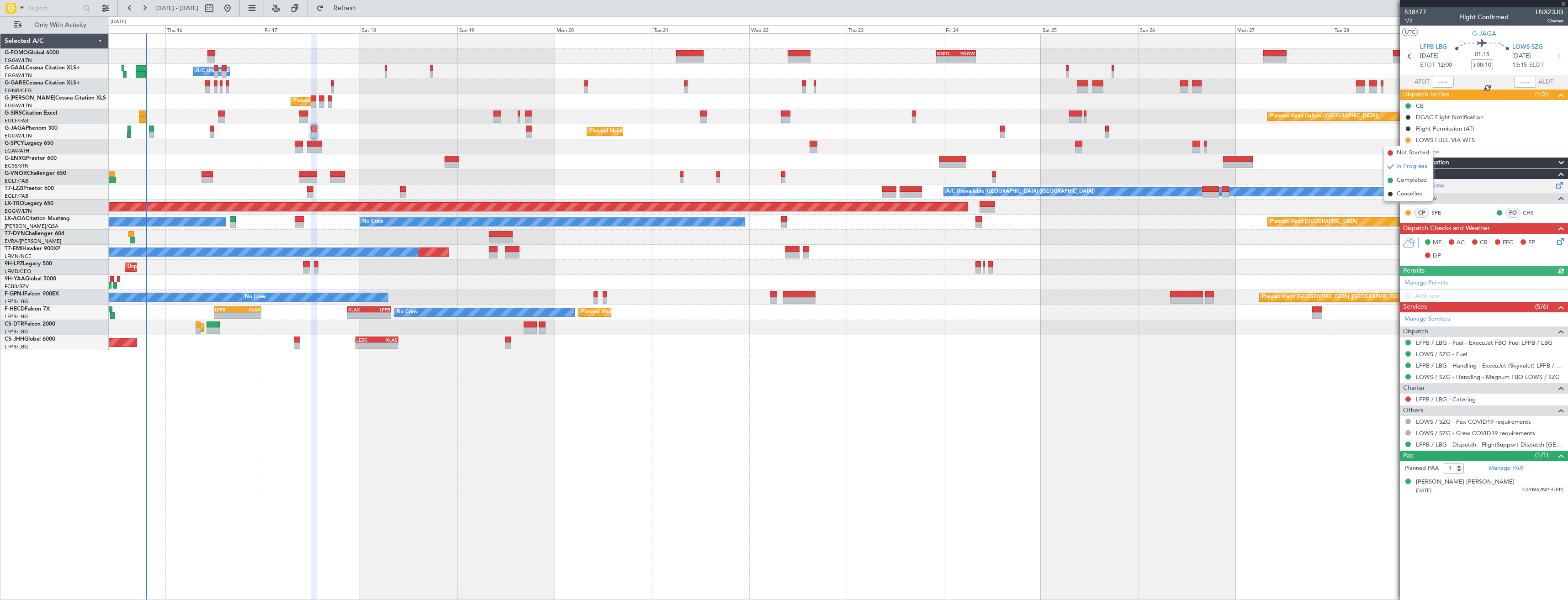
click at [1406, 179] on span "Completed" at bounding box center [1411, 180] width 30 height 9
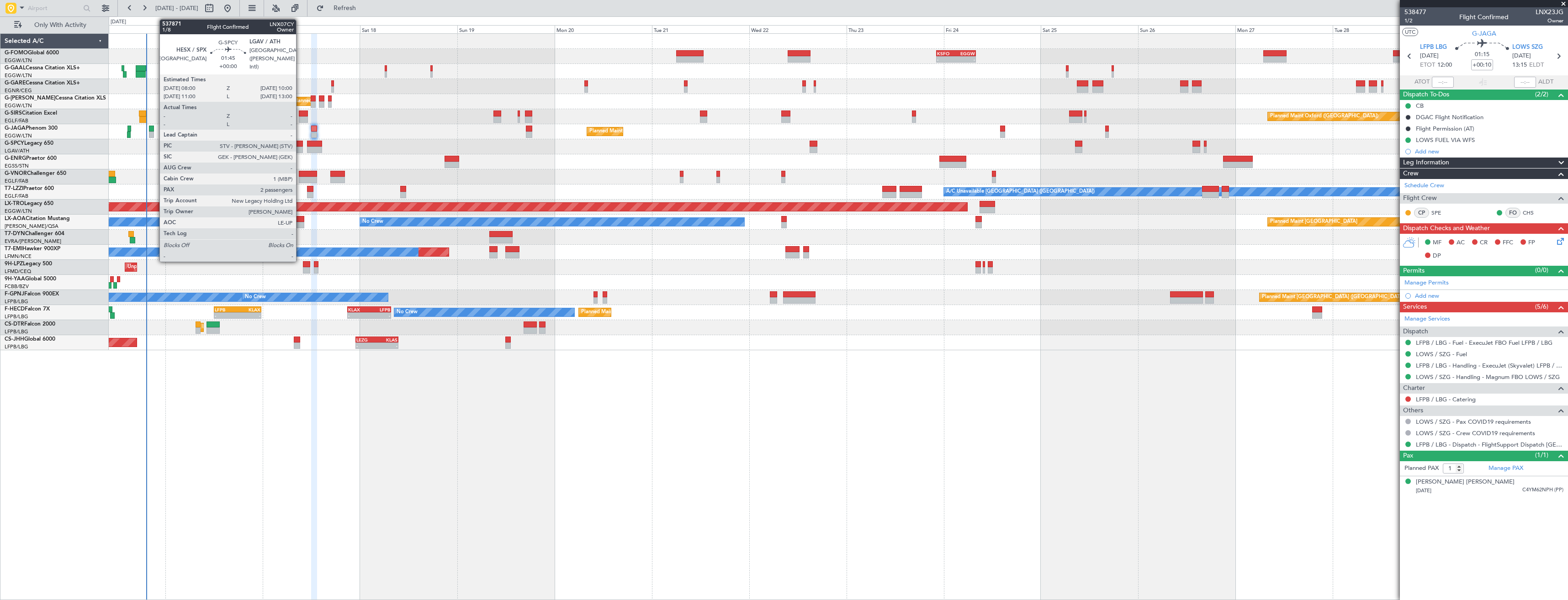
click at [300, 146] on div at bounding box center [298, 149] width 8 height 6
type input "2"
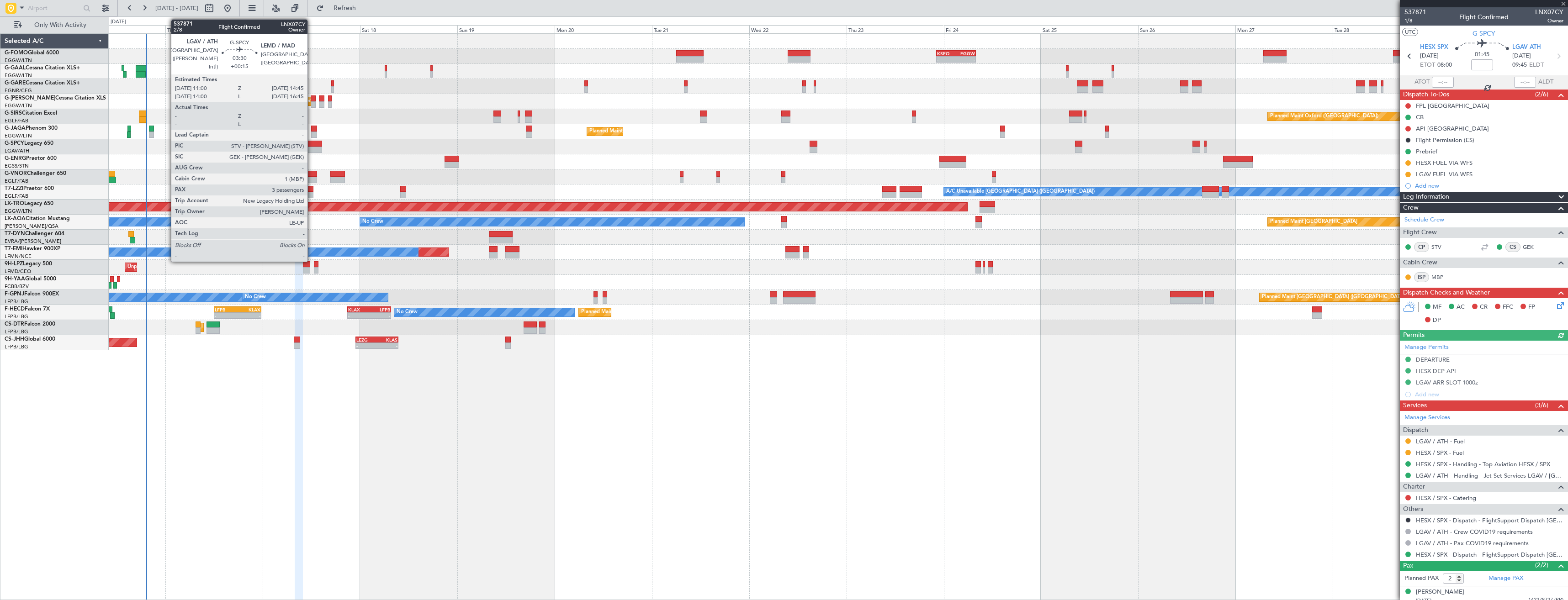
click at [312, 146] on div at bounding box center [314, 149] width 15 height 6
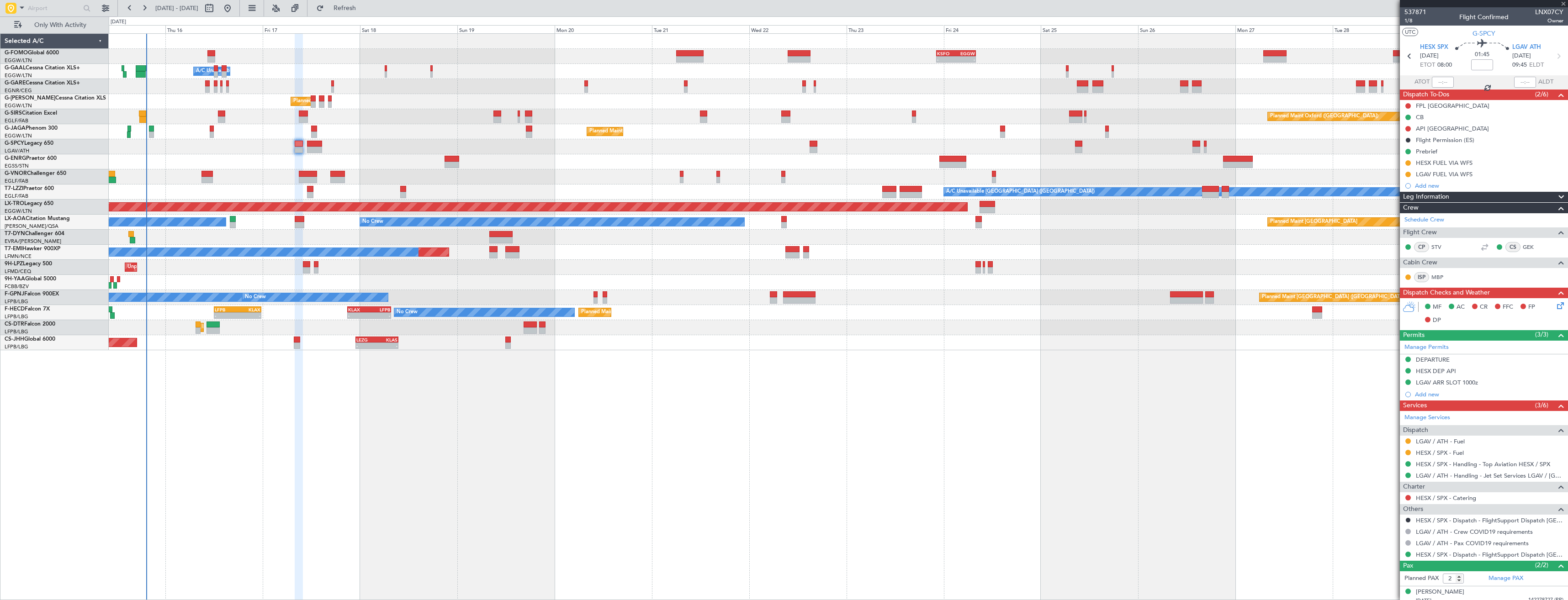
type input "+00:15"
type input "3"
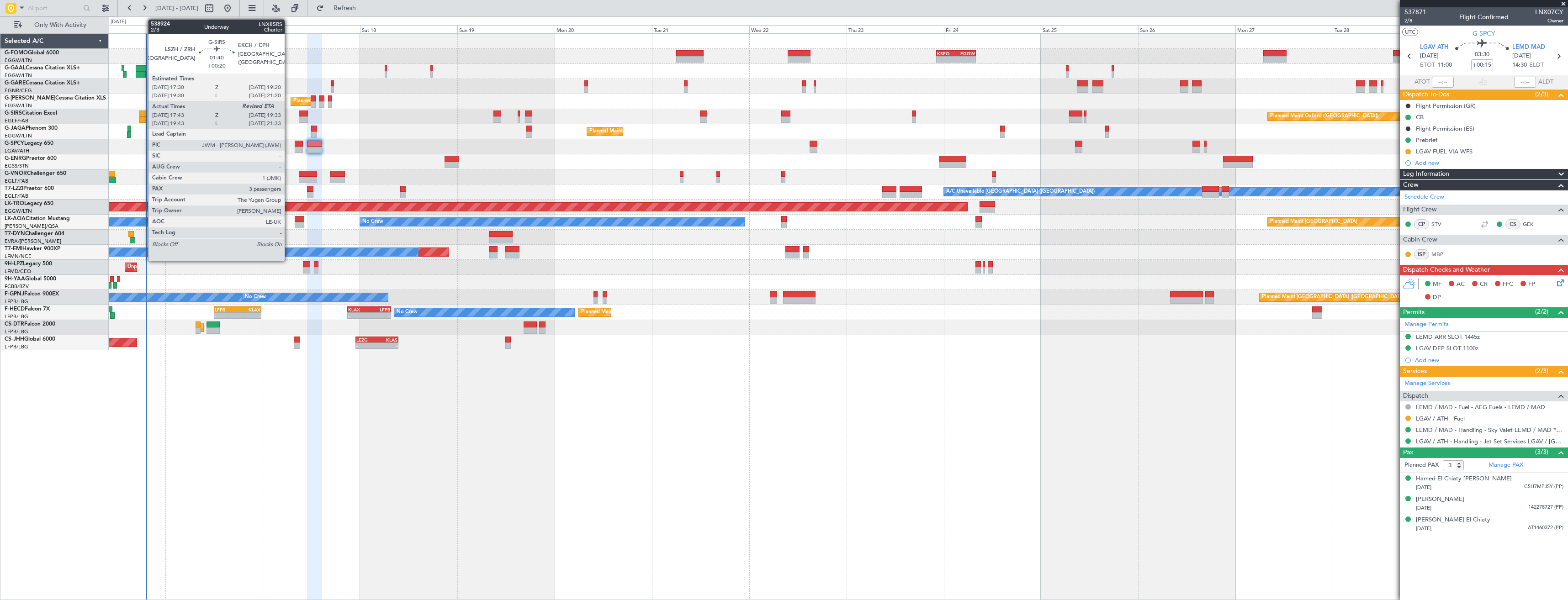
click at [143, 118] on div at bounding box center [143, 119] width 8 height 6
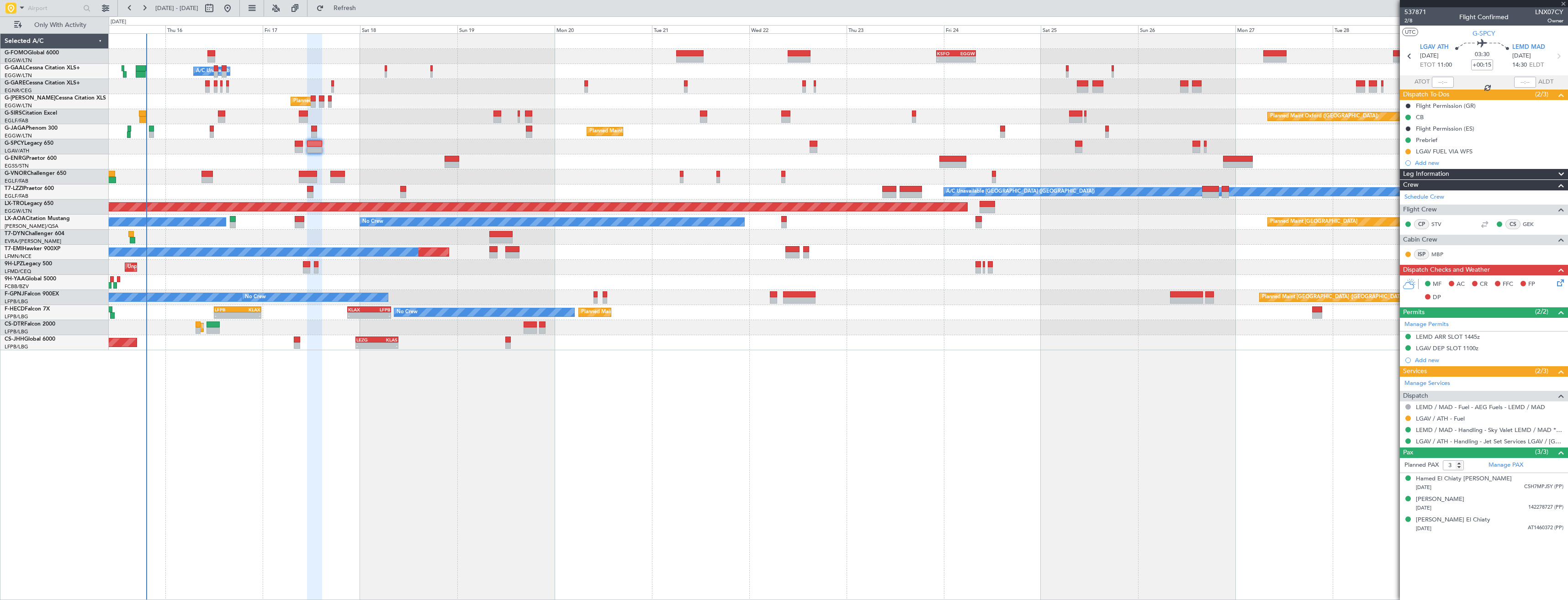
type input "+00:20"
type input "17:43"
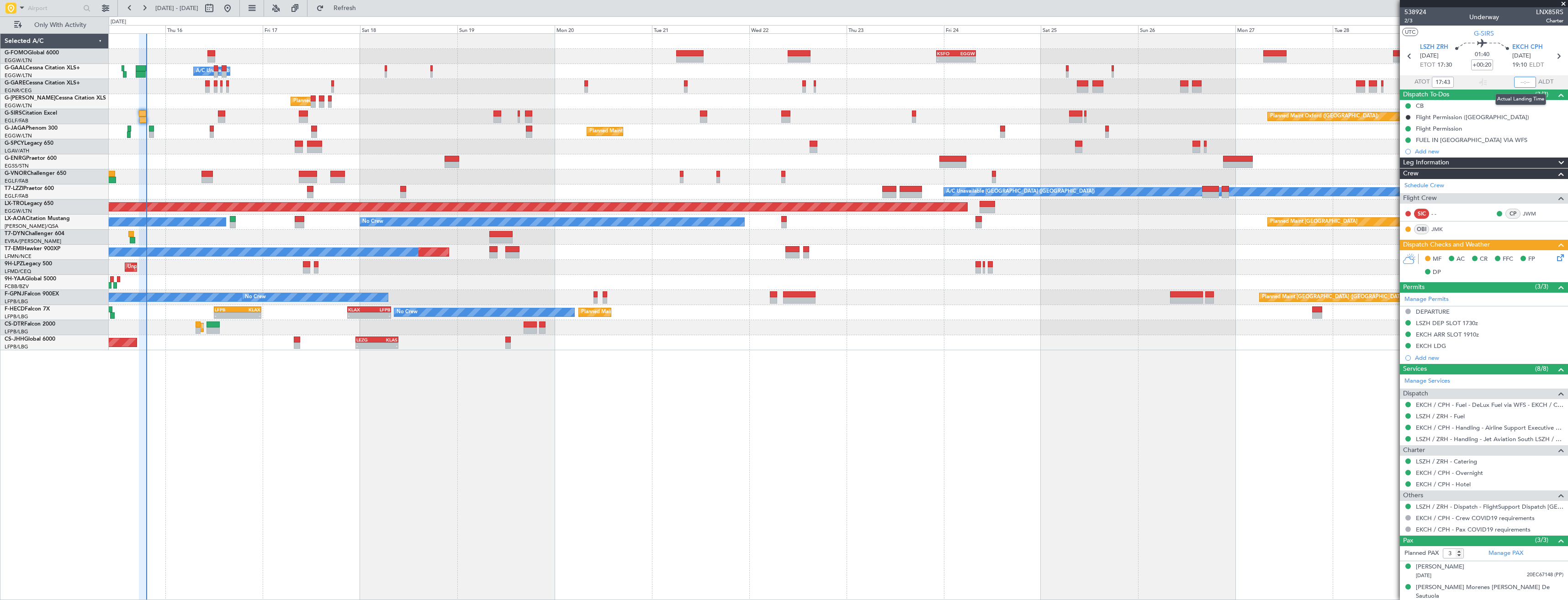
click at [1518, 85] on input "text" at bounding box center [1525, 82] width 22 height 11
type input "19:18"
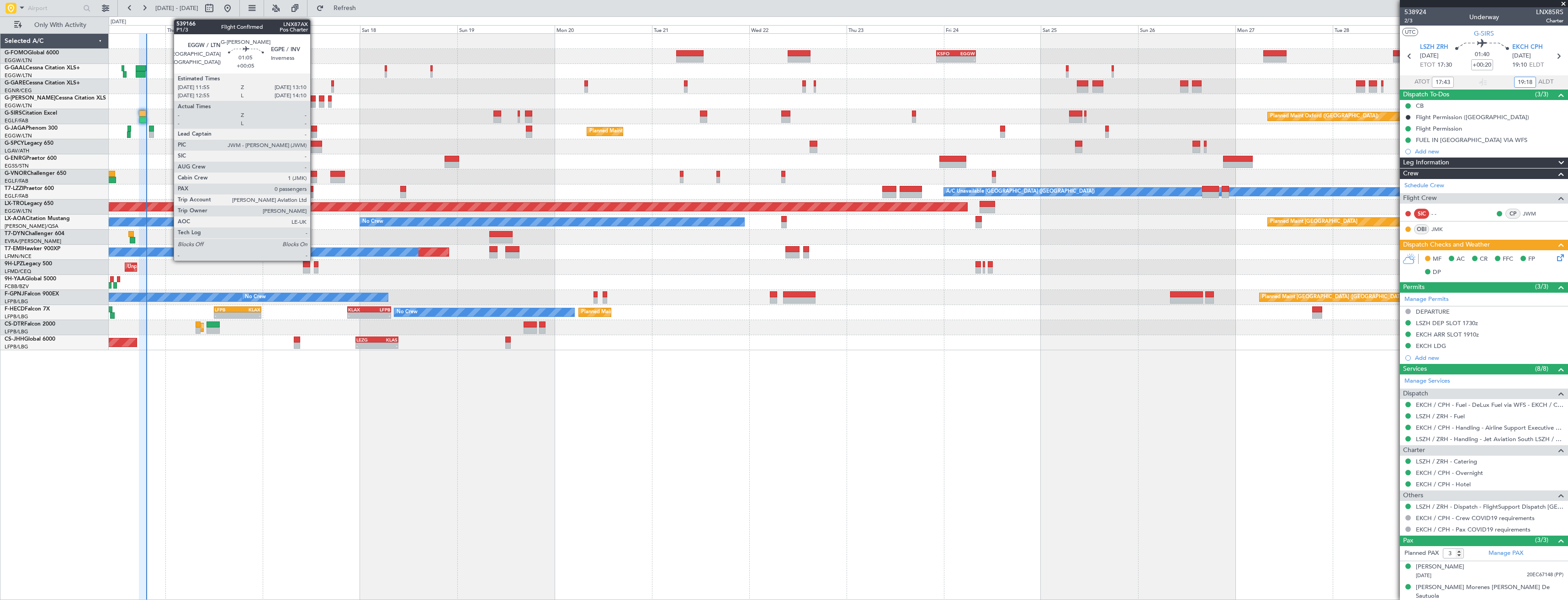
click at [314, 102] on div at bounding box center [313, 105] width 6 height 6
type input "+00:05"
type input "0"
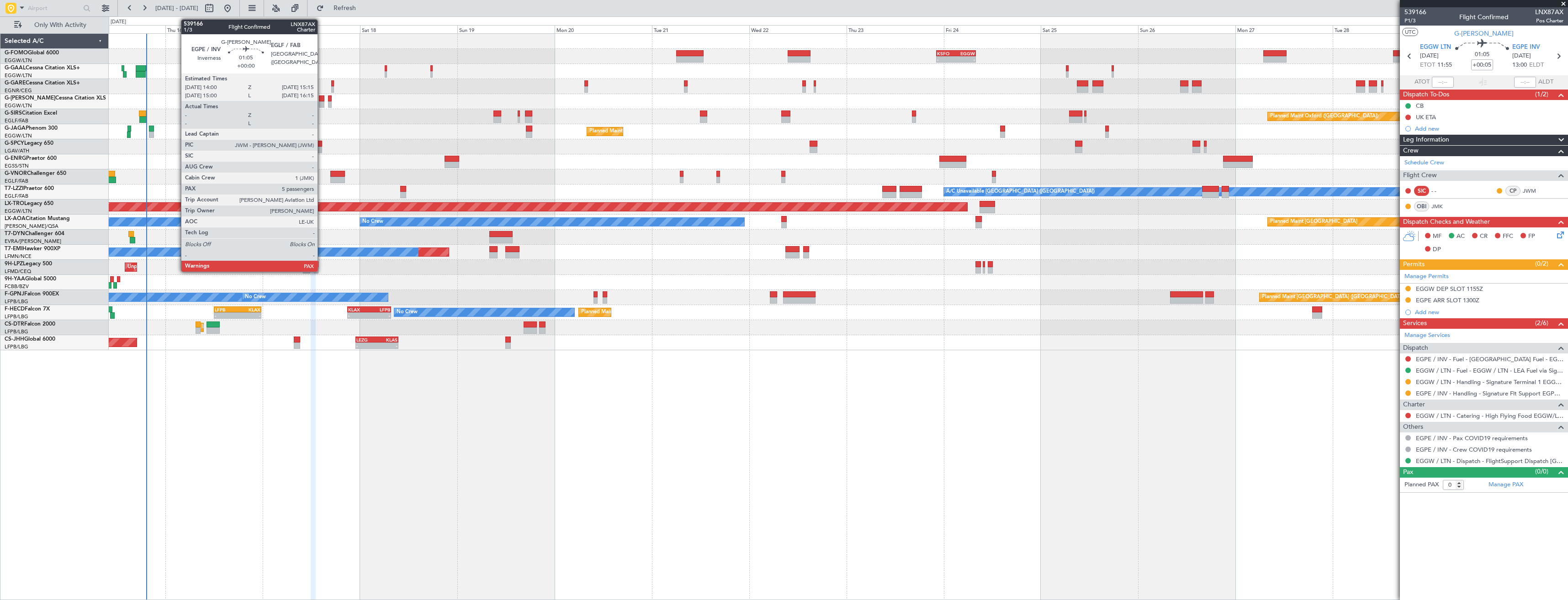
click at [322, 102] on div at bounding box center [322, 105] width 6 height 6
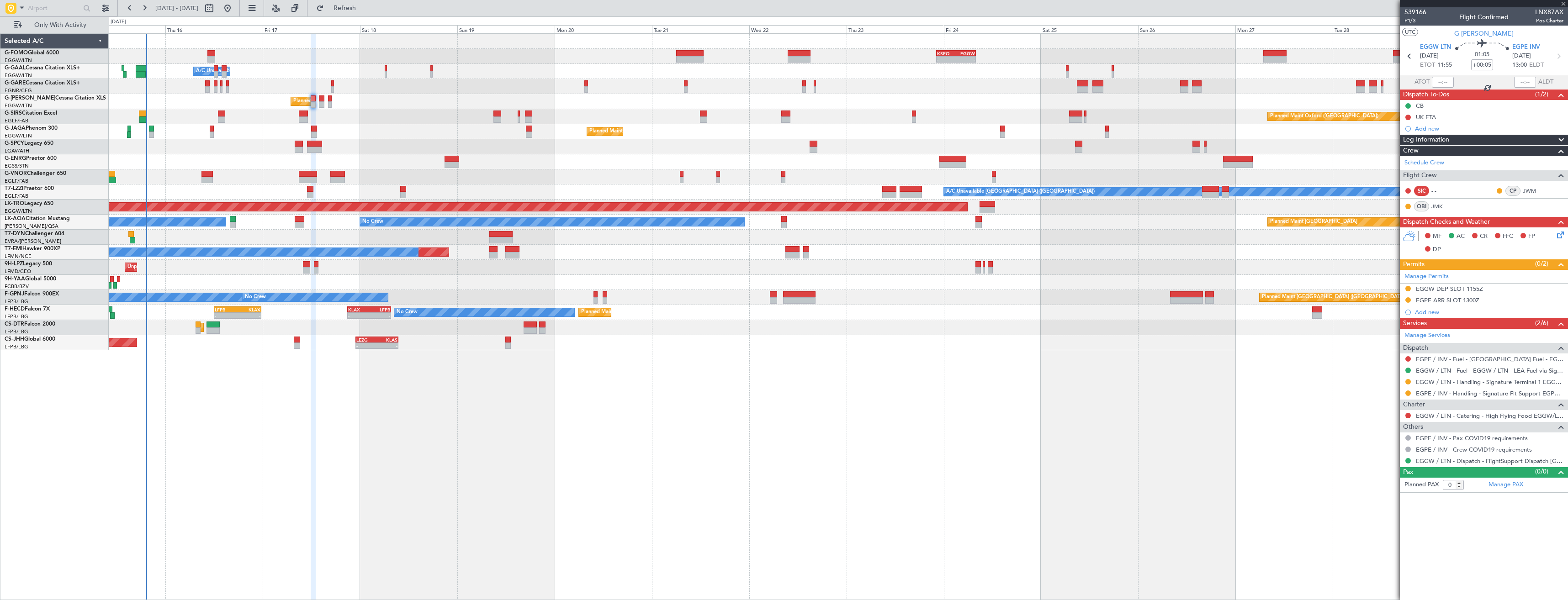
type input "5"
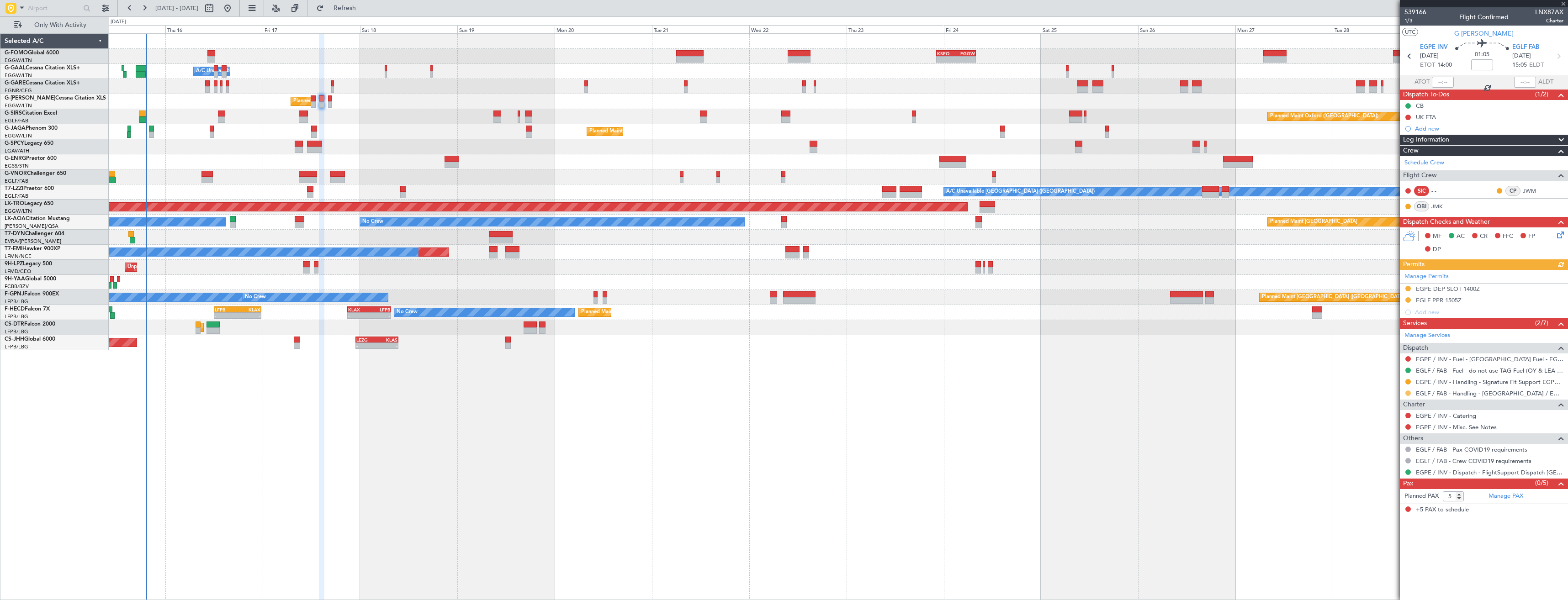
click at [1408, 393] on button at bounding box center [1408, 393] width 6 height 6
click at [1390, 500] on span "Confirmed" at bounding box center [1382, 501] width 28 height 9
click at [1491, 304] on div "EGLF PPR 1505Z" at bounding box center [1483, 301] width 168 height 12
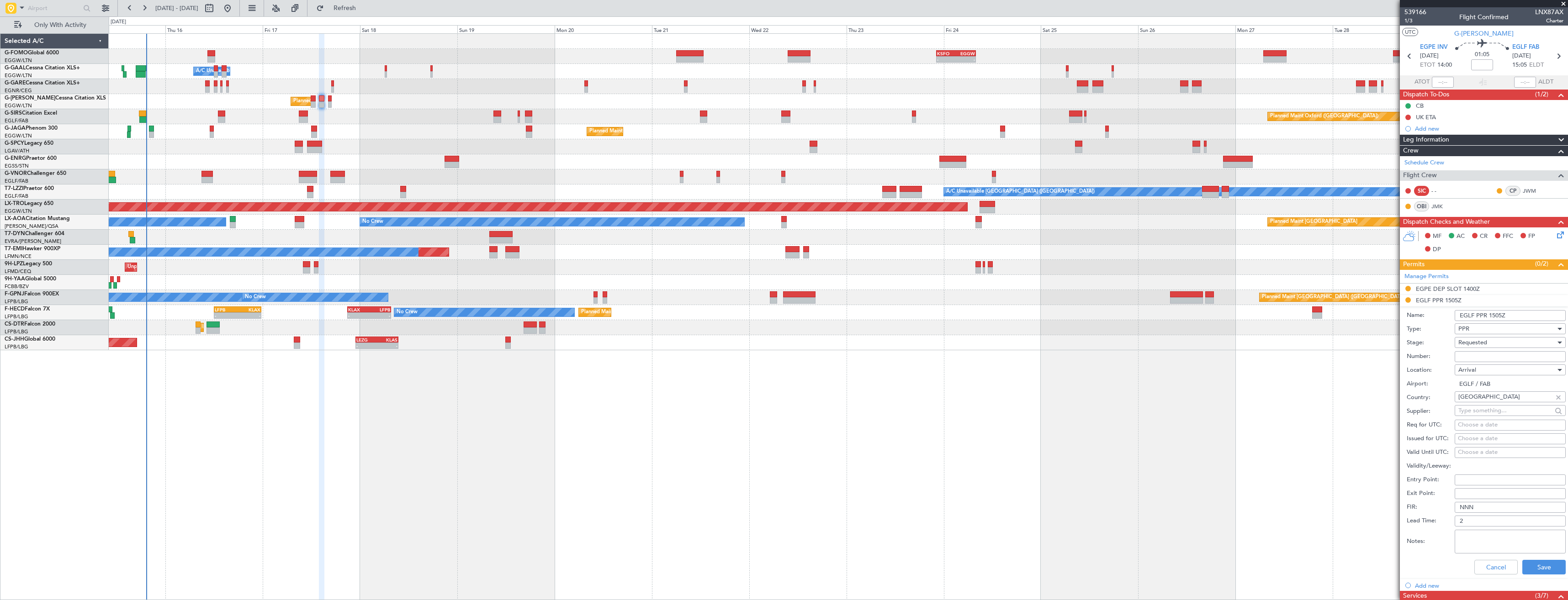
click at [1474, 351] on div "Number:" at bounding box center [1486, 356] width 159 height 13
click at [1475, 353] on input "Number:" at bounding box center [1510, 357] width 111 height 11
paste input "379612"
type input "379612"
click at [1478, 350] on div "Number: 379612" at bounding box center [1486, 356] width 159 height 13
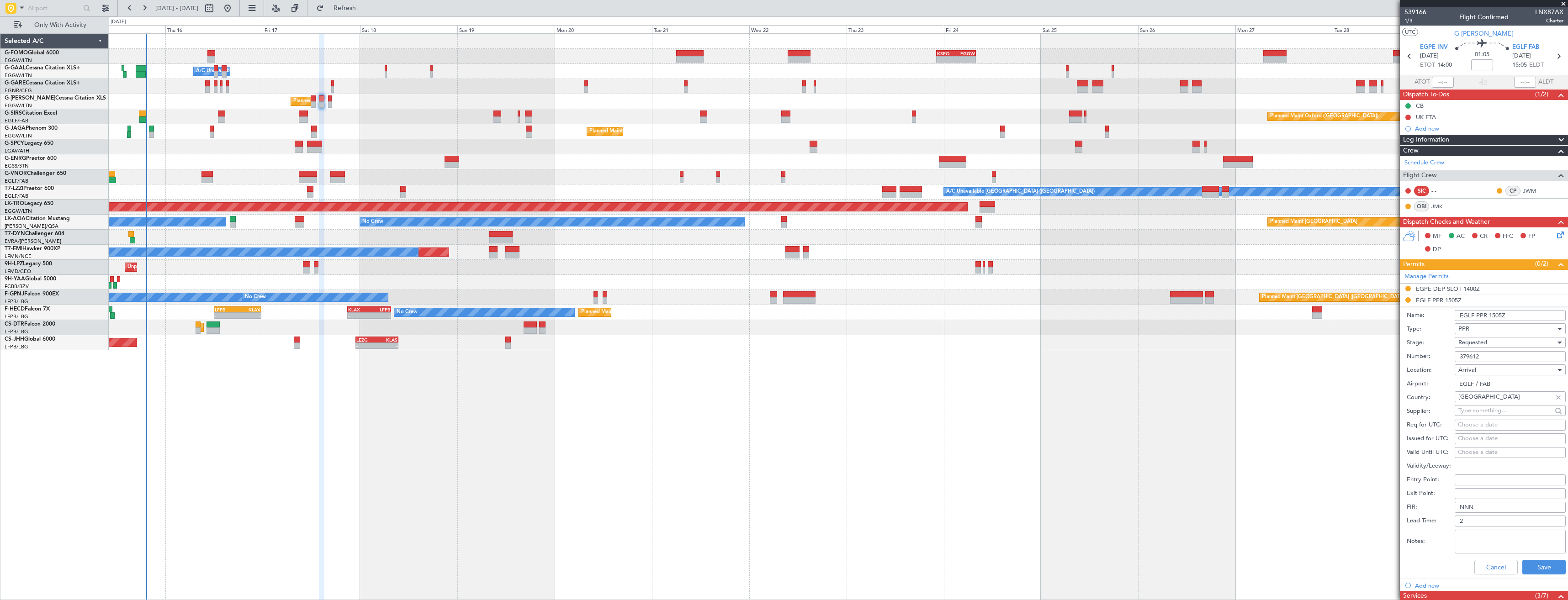
click at [1478, 348] on div "Requested" at bounding box center [1507, 342] width 97 height 13
click at [1485, 413] on span "Received OK" at bounding box center [1506, 412] width 96 height 13
click at [1542, 572] on button "Save" at bounding box center [1544, 567] width 43 height 15
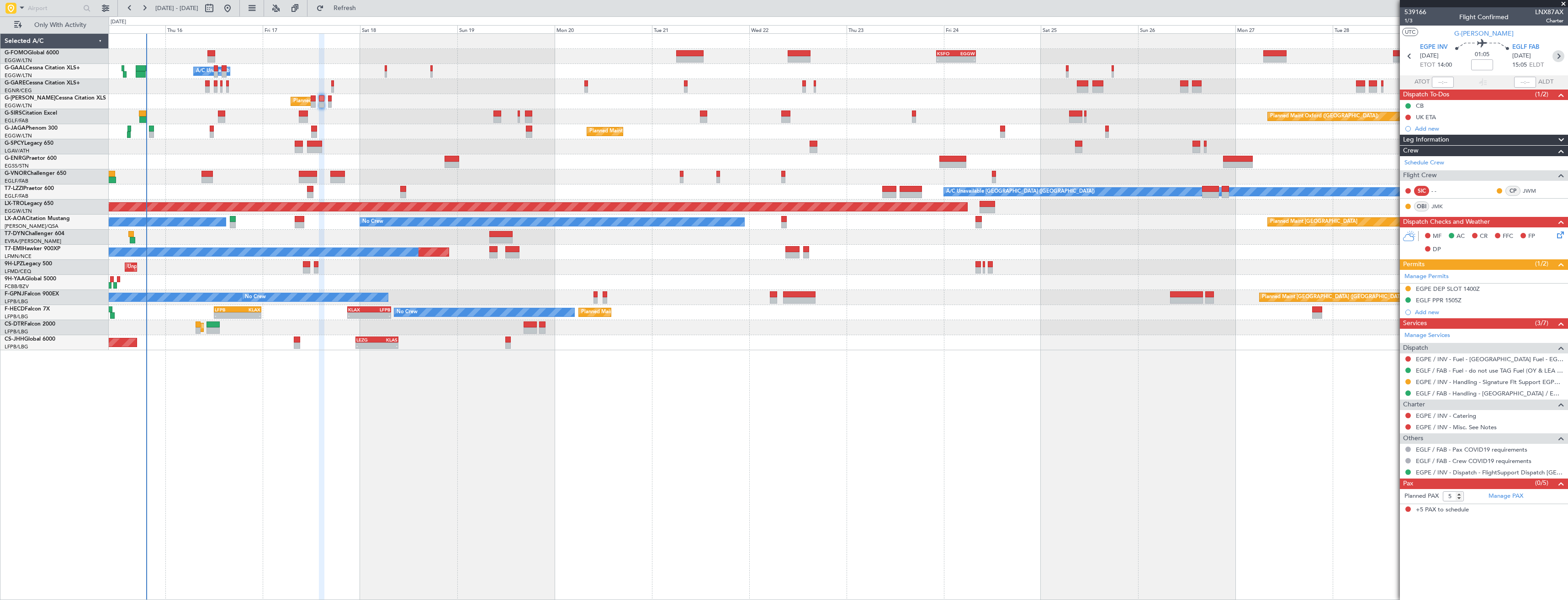
click at [1559, 57] on icon at bounding box center [1558, 56] width 12 height 12
type input "+00:30"
type input "0"
click at [1499, 288] on div "EGLF PPR 1610Z" at bounding box center [1483, 289] width 168 height 12
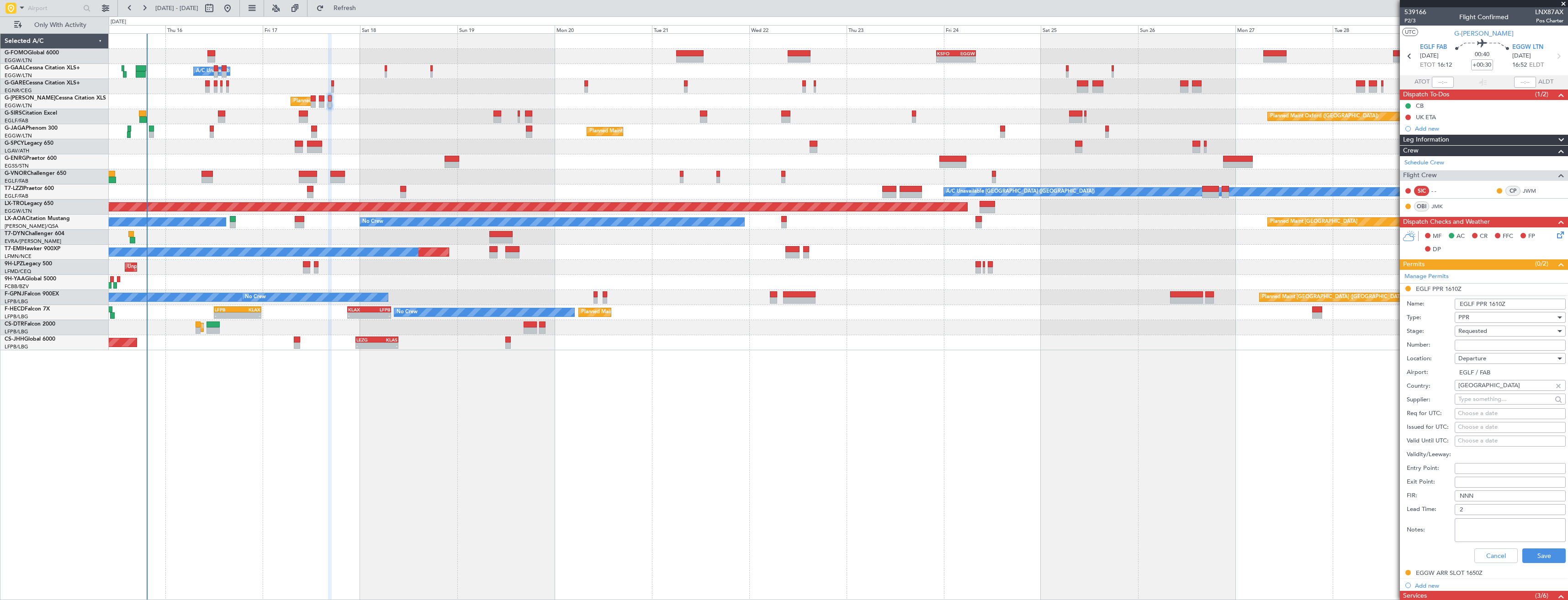
click at [1484, 343] on input "Number:" at bounding box center [1510, 345] width 111 height 11
paste input "379613"
type input "379613"
click at [1480, 328] on span "Requested" at bounding box center [1472, 331] width 29 height 8
click at [1483, 398] on span "Received OK" at bounding box center [1506, 400] width 96 height 13
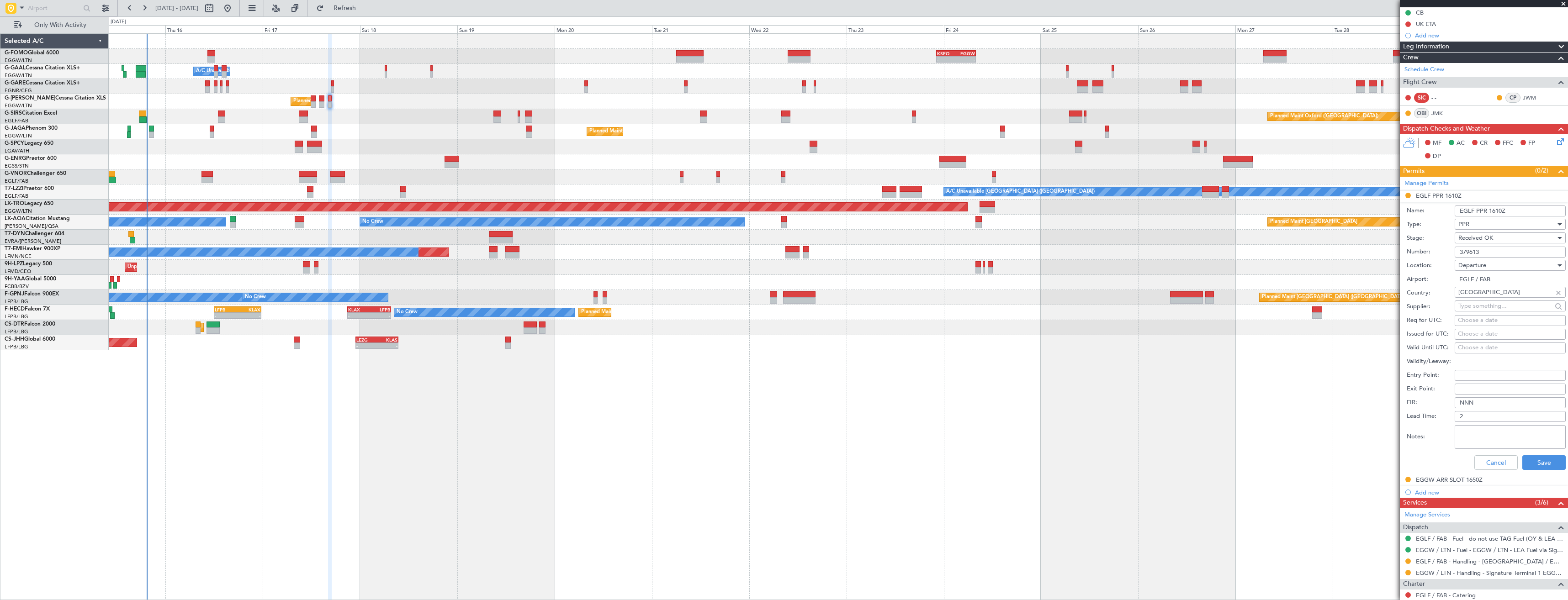
scroll to position [137, 0]
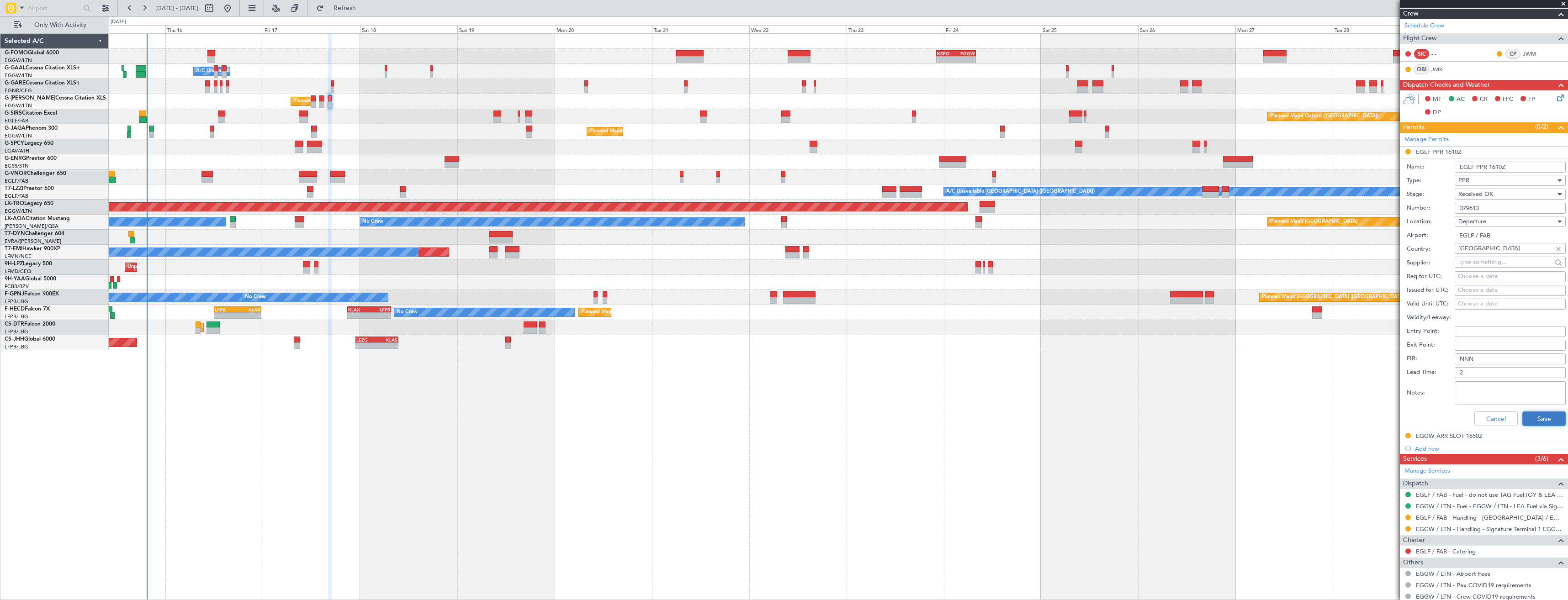
click at [1531, 418] on button "Save" at bounding box center [1544, 419] width 43 height 15
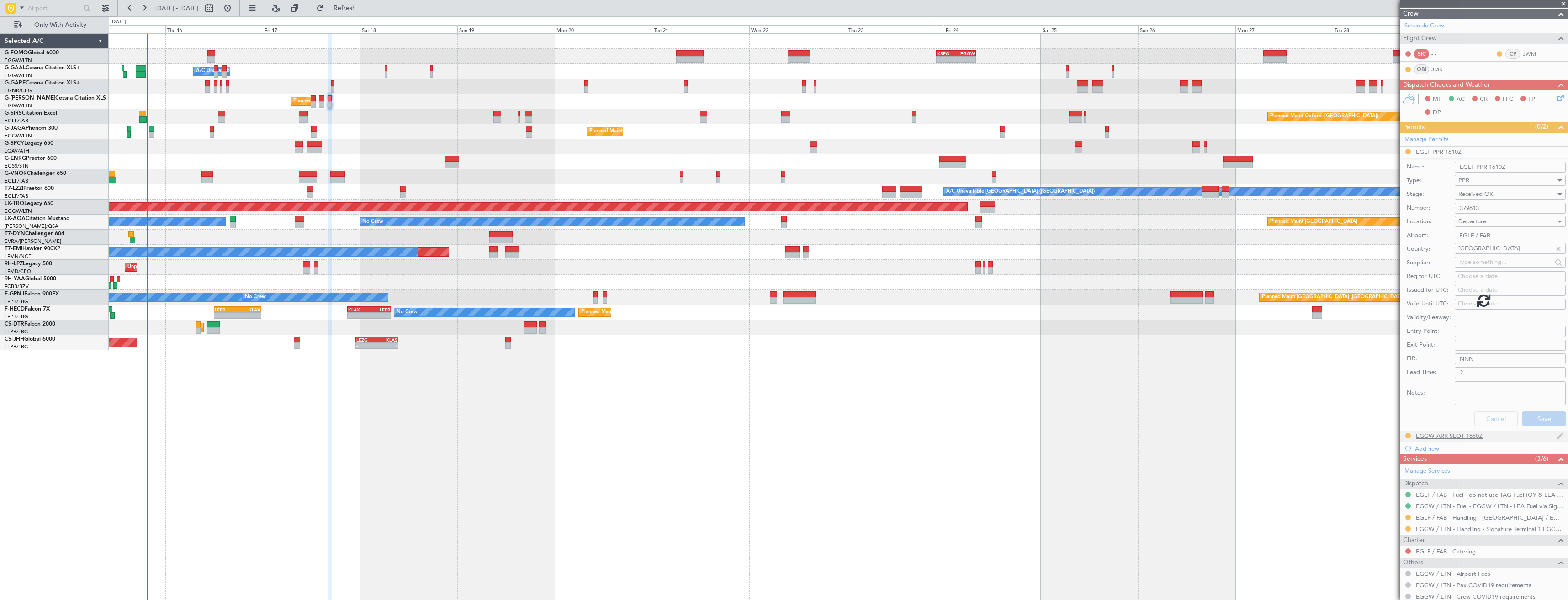
scroll to position [0, 0]
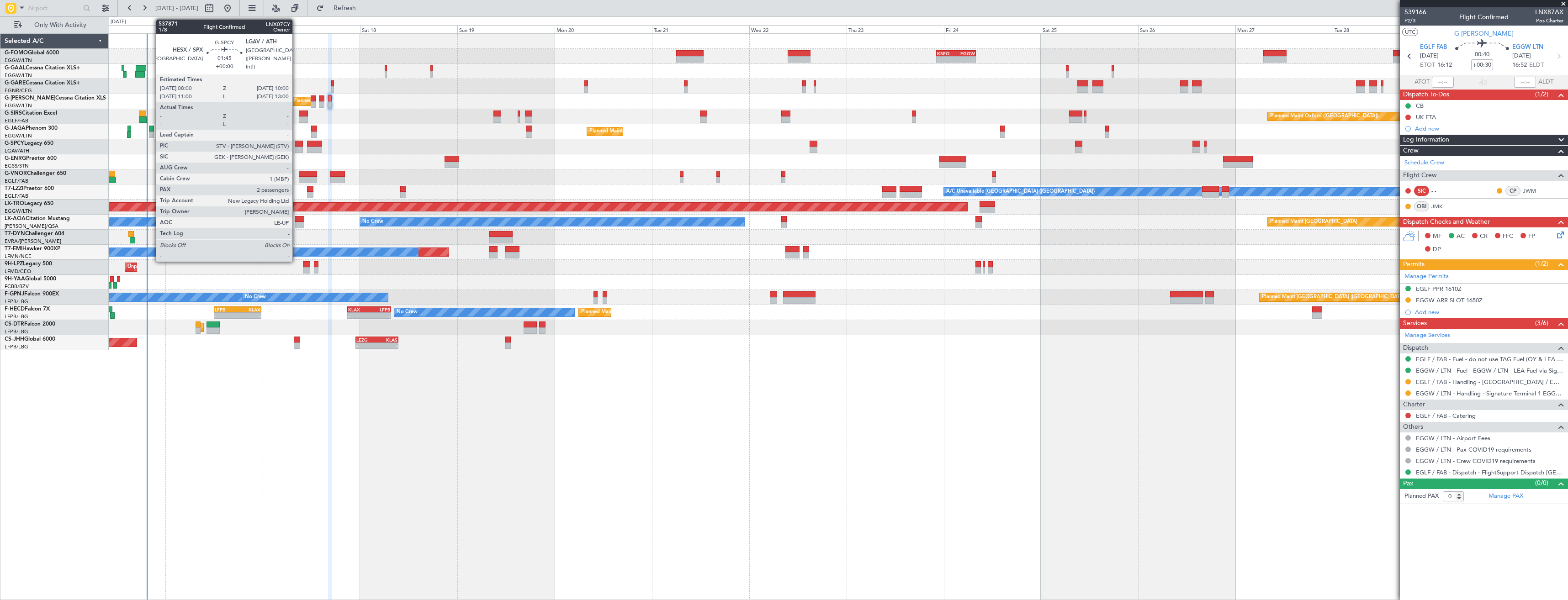
click at [296, 146] on div at bounding box center [298, 144] width 8 height 6
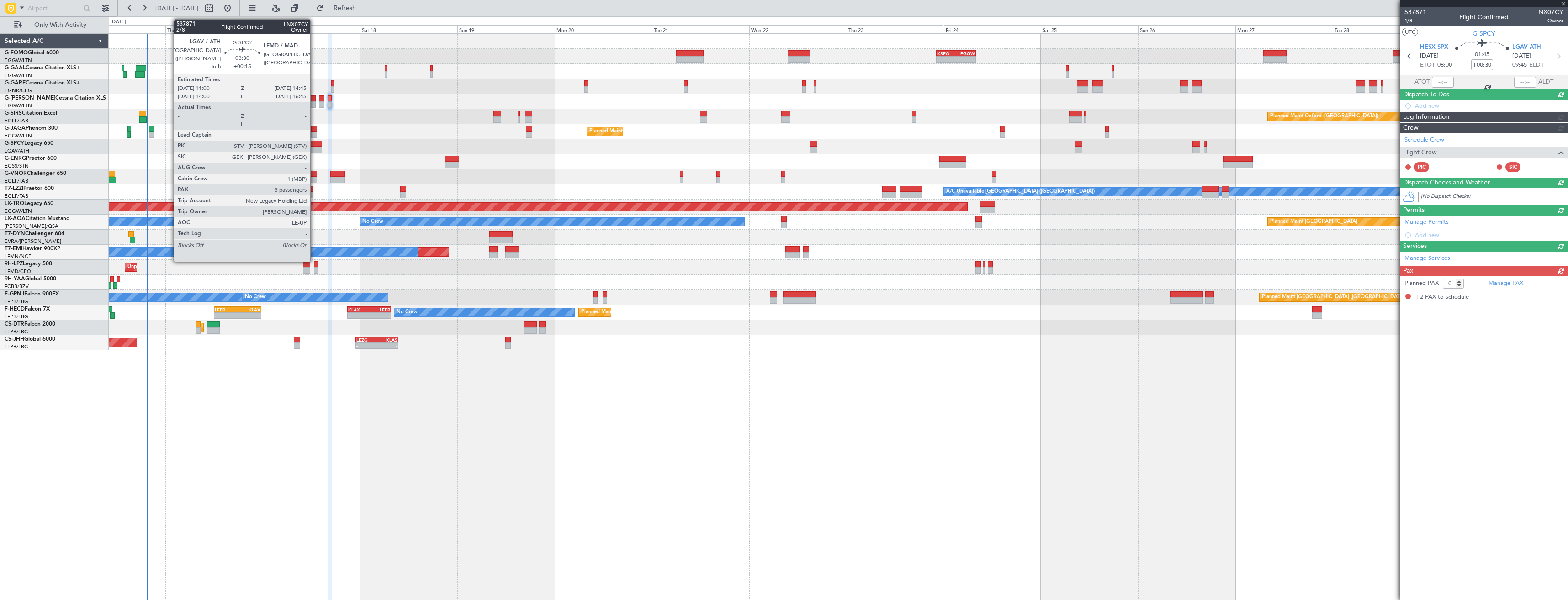
type input "2"
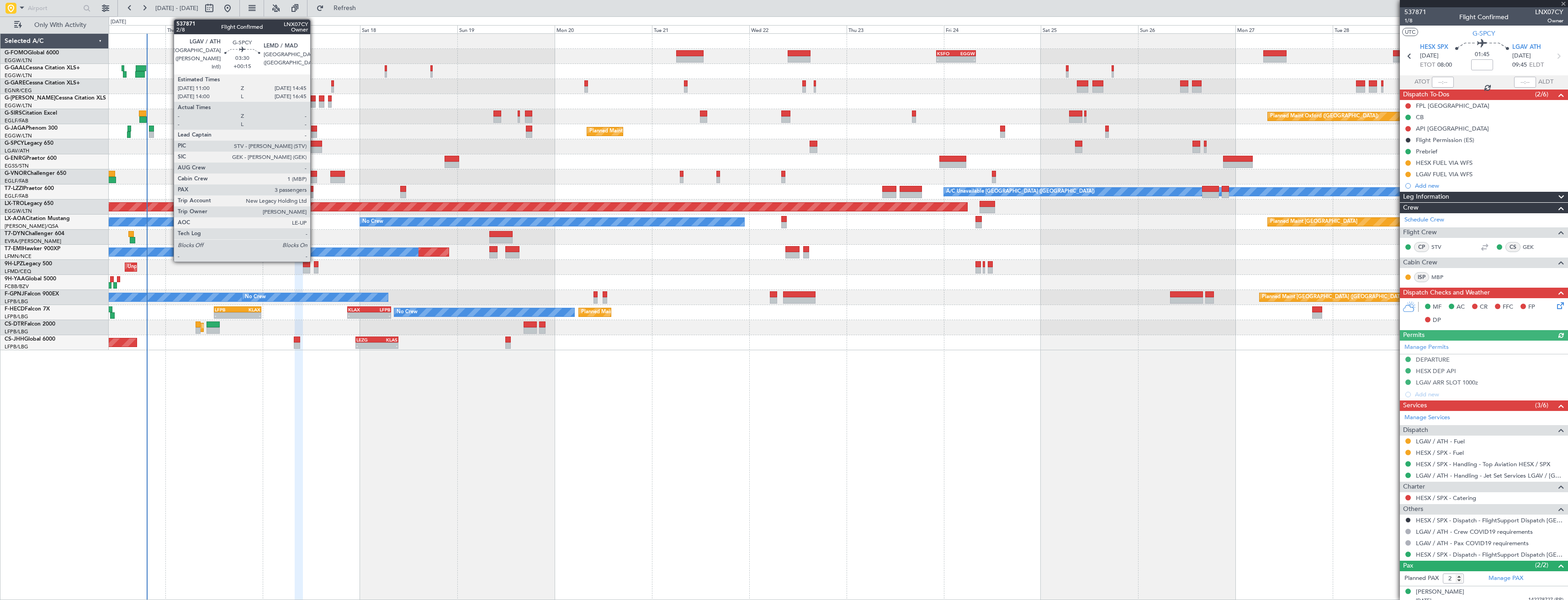
click at [314, 147] on div at bounding box center [314, 149] width 15 height 6
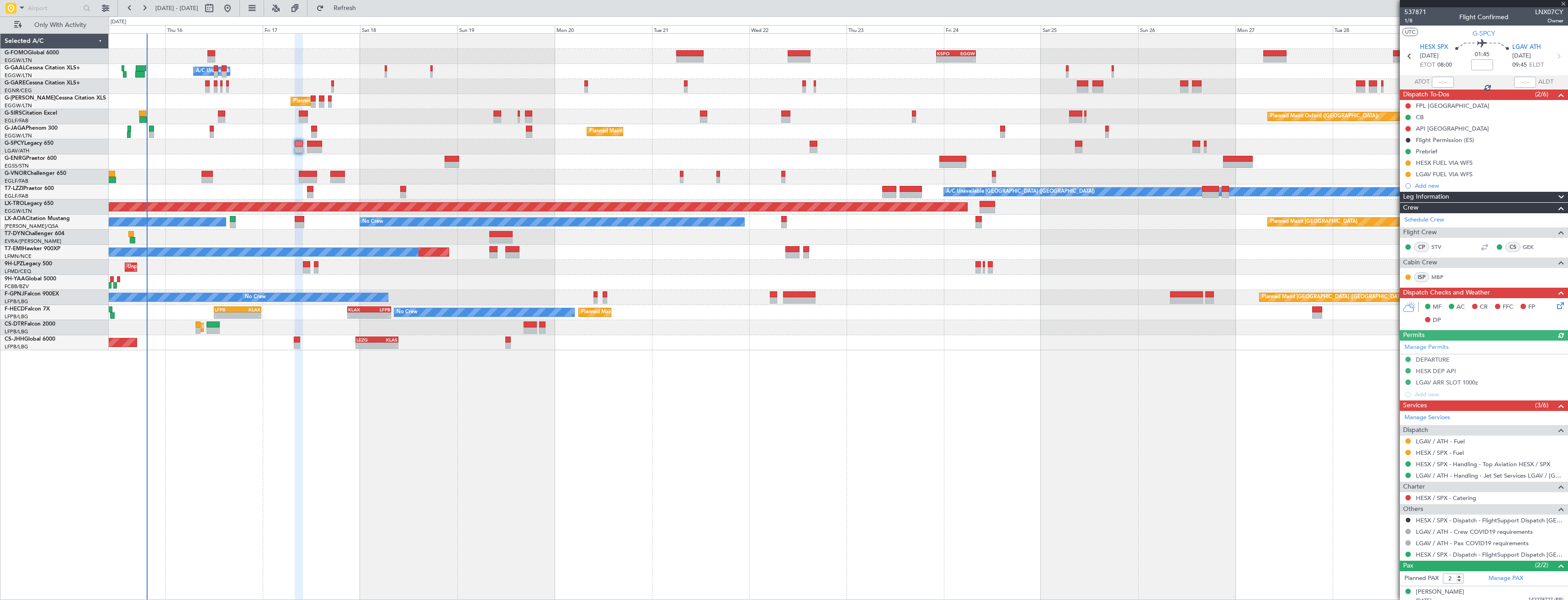
type input "+00:15"
type input "3"
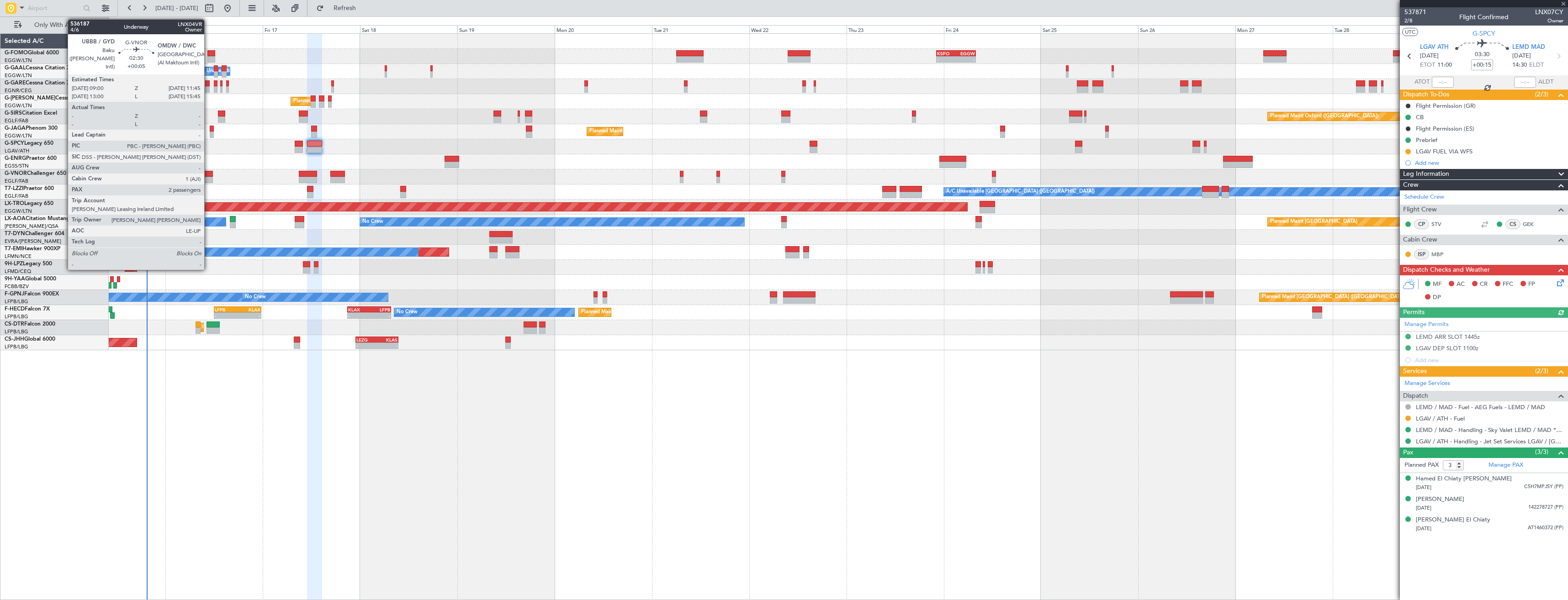
click at [208, 178] on div at bounding box center [207, 180] width 12 height 6
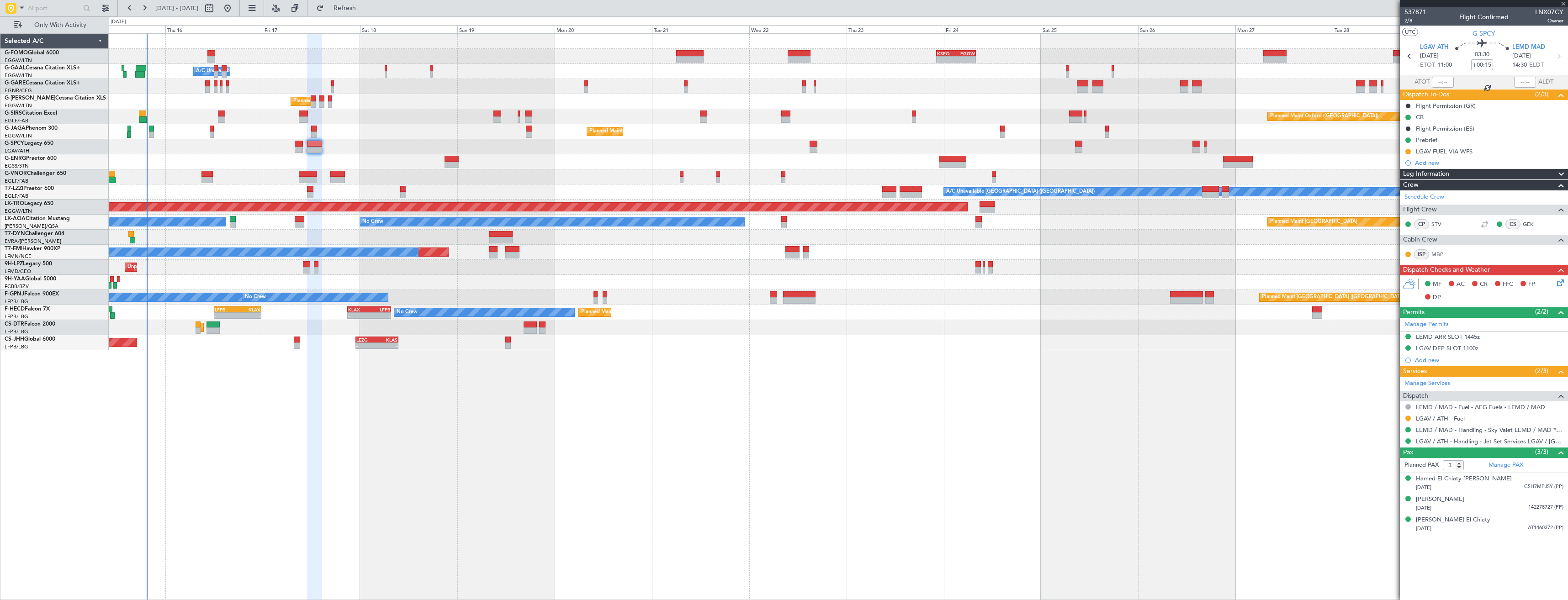
type input "+00:05"
type input "2"
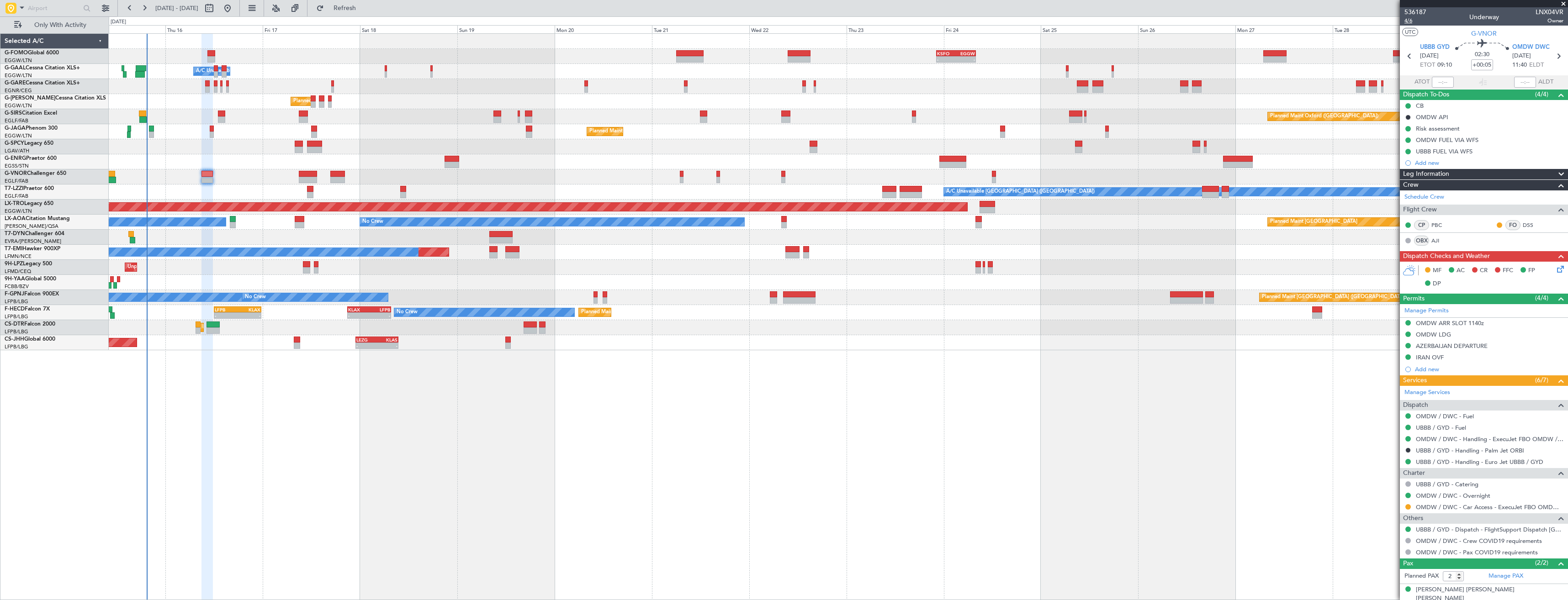
click at [1412, 21] on span "4/6" at bounding box center [1415, 21] width 22 height 8
click at [1555, 270] on icon at bounding box center [1559, 268] width 7 height 7
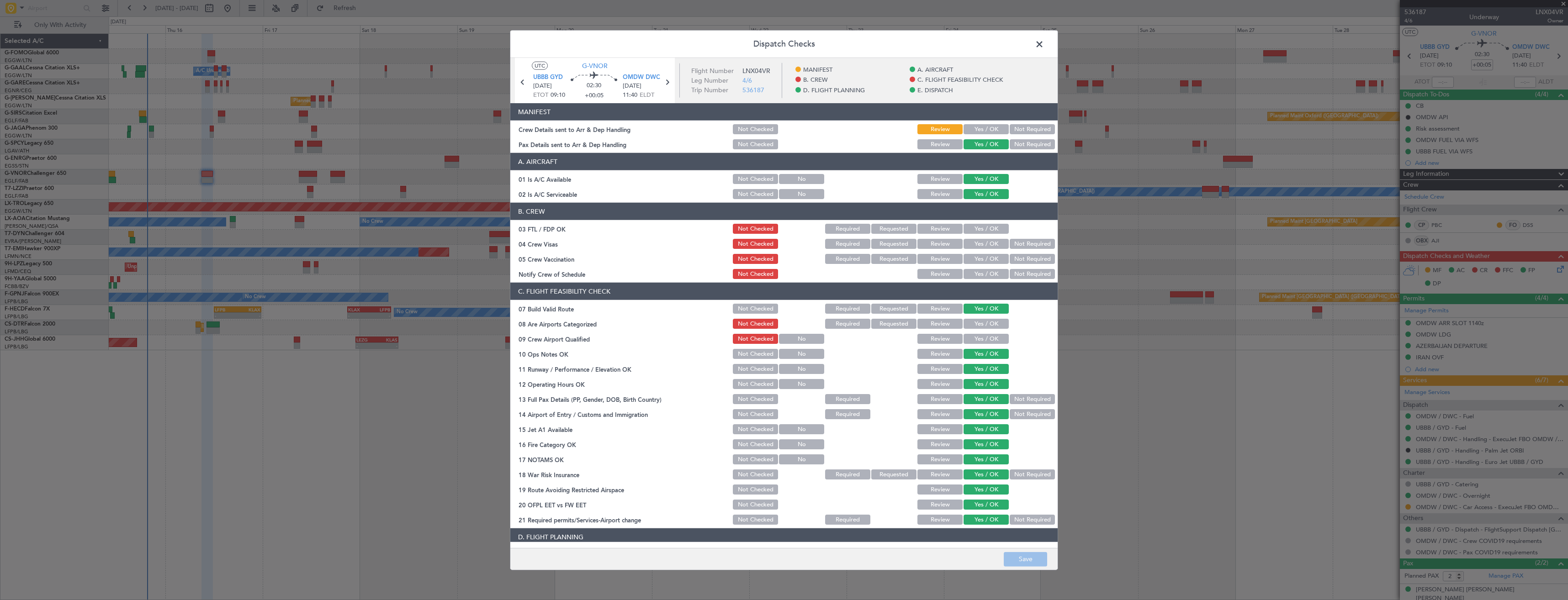
click at [971, 133] on button "Yes / OK" at bounding box center [986, 129] width 45 height 10
click at [1022, 558] on button "Save" at bounding box center [1025, 559] width 43 height 15
click at [1044, 43] on span at bounding box center [1044, 47] width 0 height 18
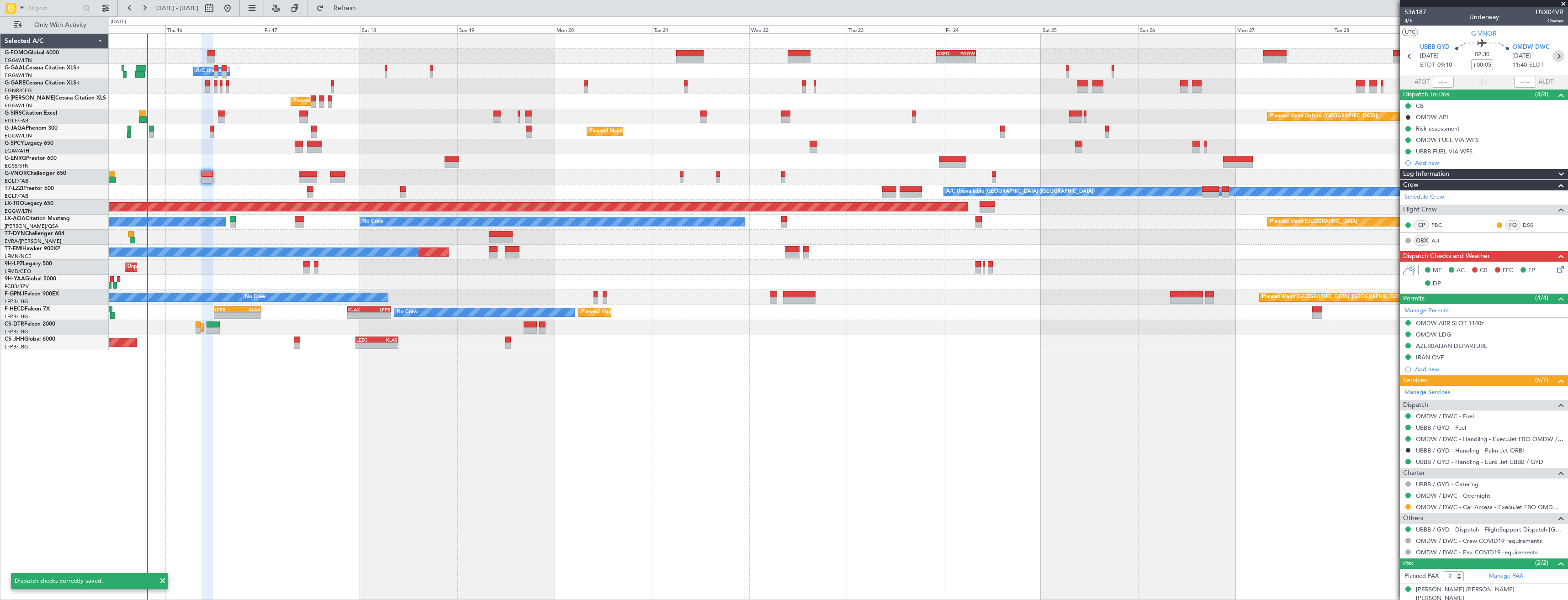
click at [1553, 53] on icon at bounding box center [1558, 56] width 12 height 12
type input "+00:25"
type input "1"
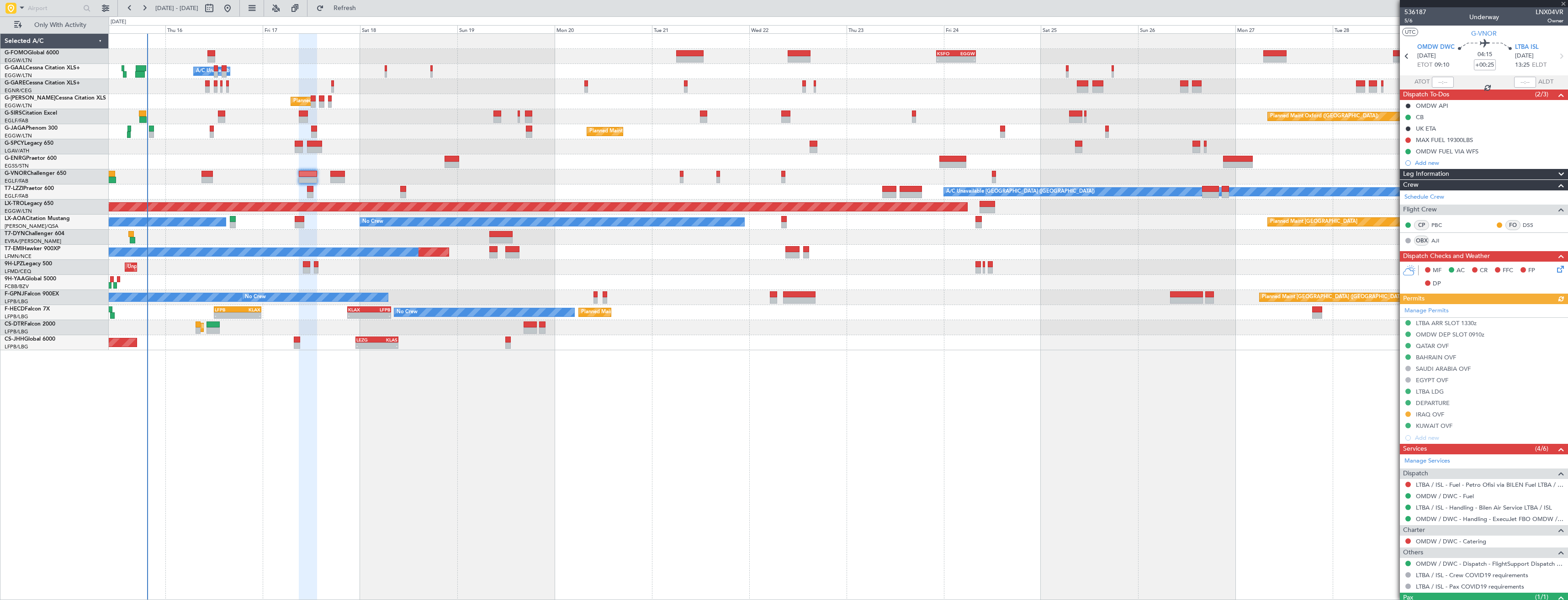
click at [1555, 265] on icon at bounding box center [1559, 268] width 7 height 7
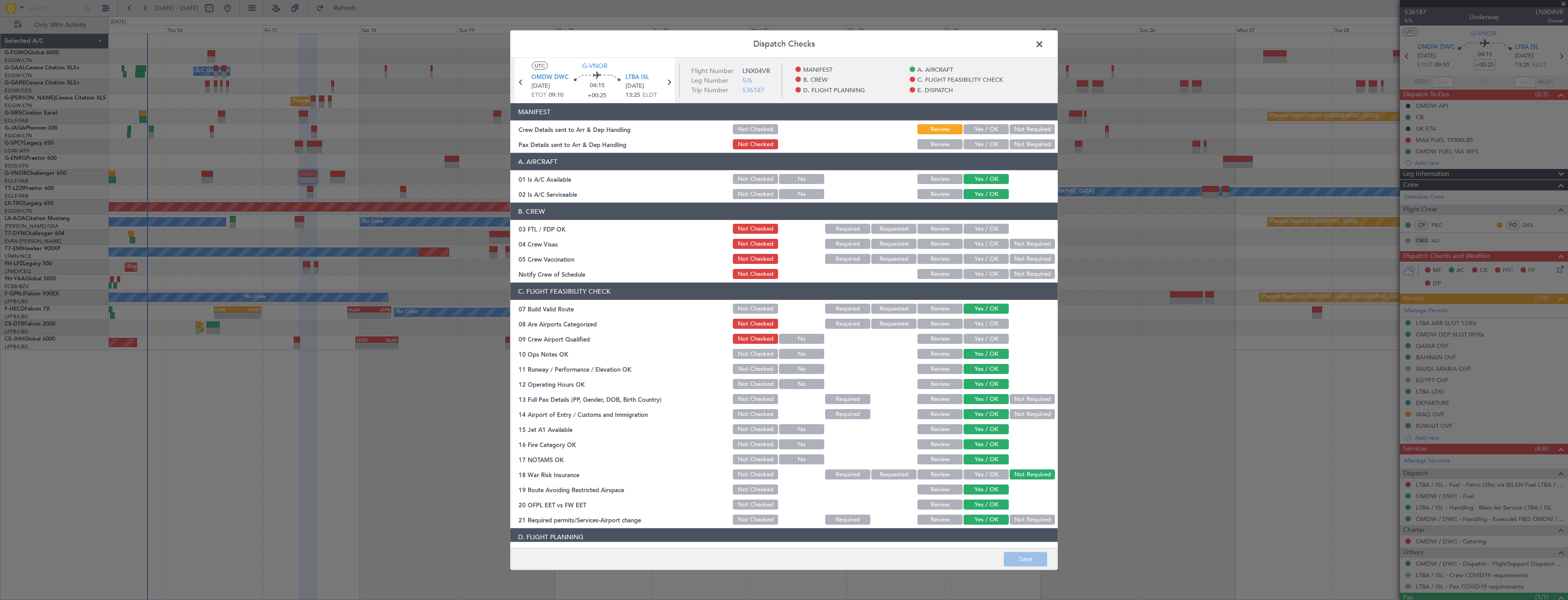
drag, startPoint x: 957, startPoint y: 130, endPoint x: 970, endPoint y: 146, distance: 20.6
click at [963, 130] on button "Yes / OK" at bounding box center [986, 129] width 45 height 10
drag, startPoint x: 971, startPoint y: 149, endPoint x: 983, endPoint y: 326, distance: 177.4
click at [971, 149] on div "Yes / OK" at bounding box center [985, 144] width 46 height 13
click at [1012, 561] on button "Save" at bounding box center [1025, 559] width 43 height 15
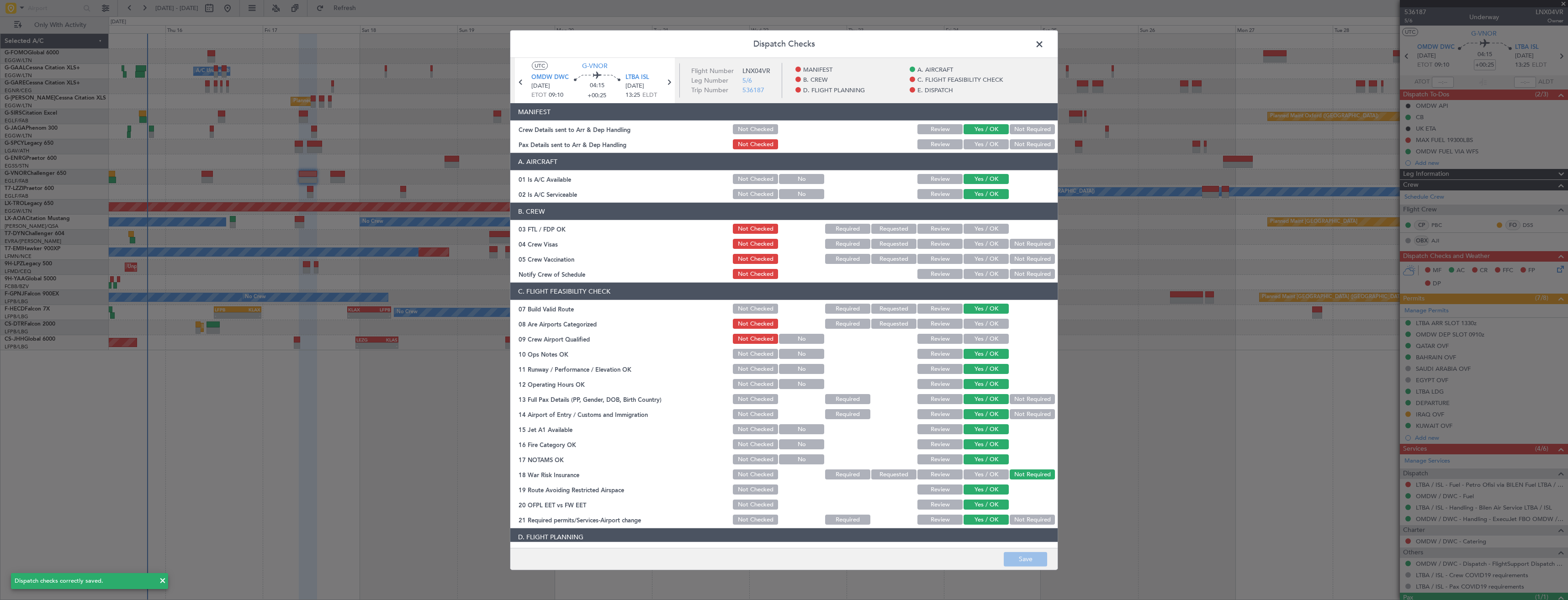
click at [984, 141] on button "Yes / OK" at bounding box center [986, 144] width 45 height 10
click at [1016, 555] on button "Save" at bounding box center [1025, 559] width 43 height 15
drag, startPoint x: 1039, startPoint y: 48, endPoint x: 1047, endPoint y: 49, distance: 8.1
click at [1044, 48] on span at bounding box center [1044, 47] width 0 height 18
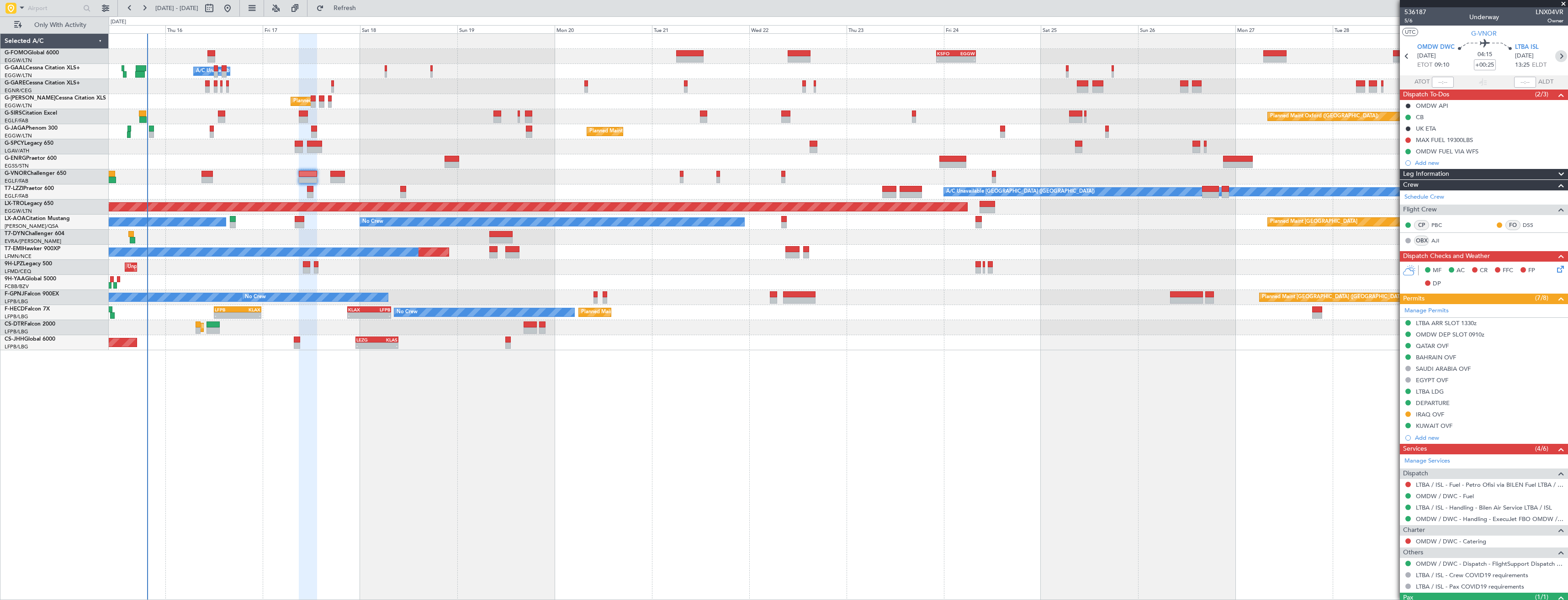
click at [1555, 57] on icon at bounding box center [1561, 56] width 12 height 12
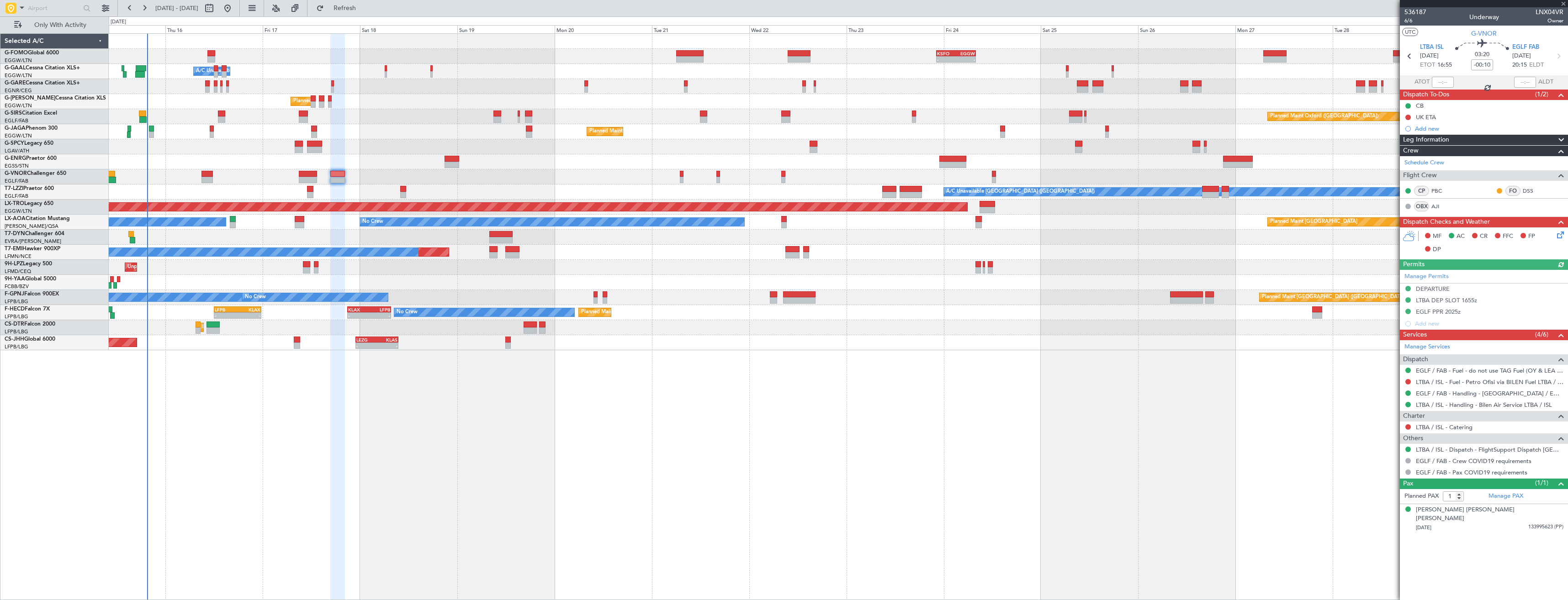
click at [1559, 236] on icon at bounding box center [1559, 233] width 7 height 7
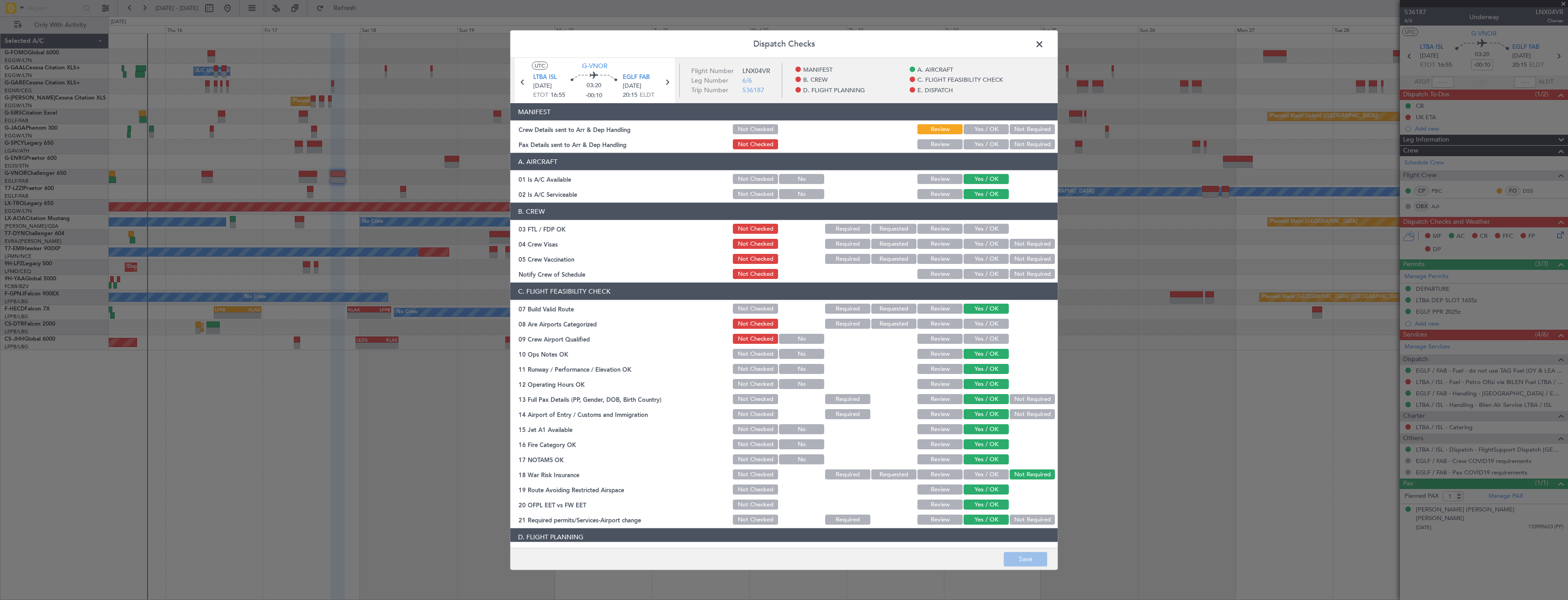
click at [979, 127] on button "Yes / OK" at bounding box center [986, 129] width 45 height 10
click at [976, 140] on button "Yes / OK" at bounding box center [986, 144] width 45 height 10
click at [1027, 557] on button "Save" at bounding box center [1025, 559] width 43 height 15
click at [1044, 44] on span at bounding box center [1044, 47] width 0 height 18
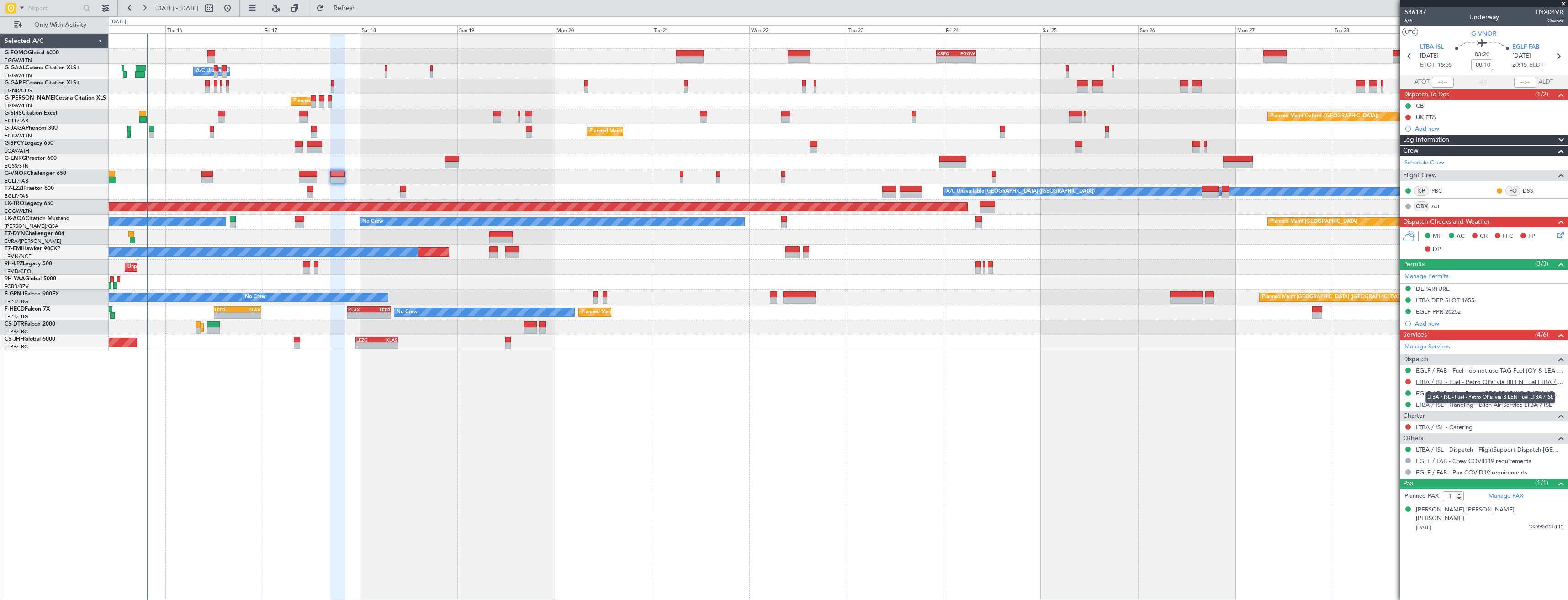
click at [1449, 383] on link "LTBA / ISL - Fuel - Petro Ofisi via BILEN Fuel LTBA / ISL" at bounding box center [1489, 382] width 148 height 8
click at [364, 5] on span "Refresh" at bounding box center [345, 8] width 39 height 6
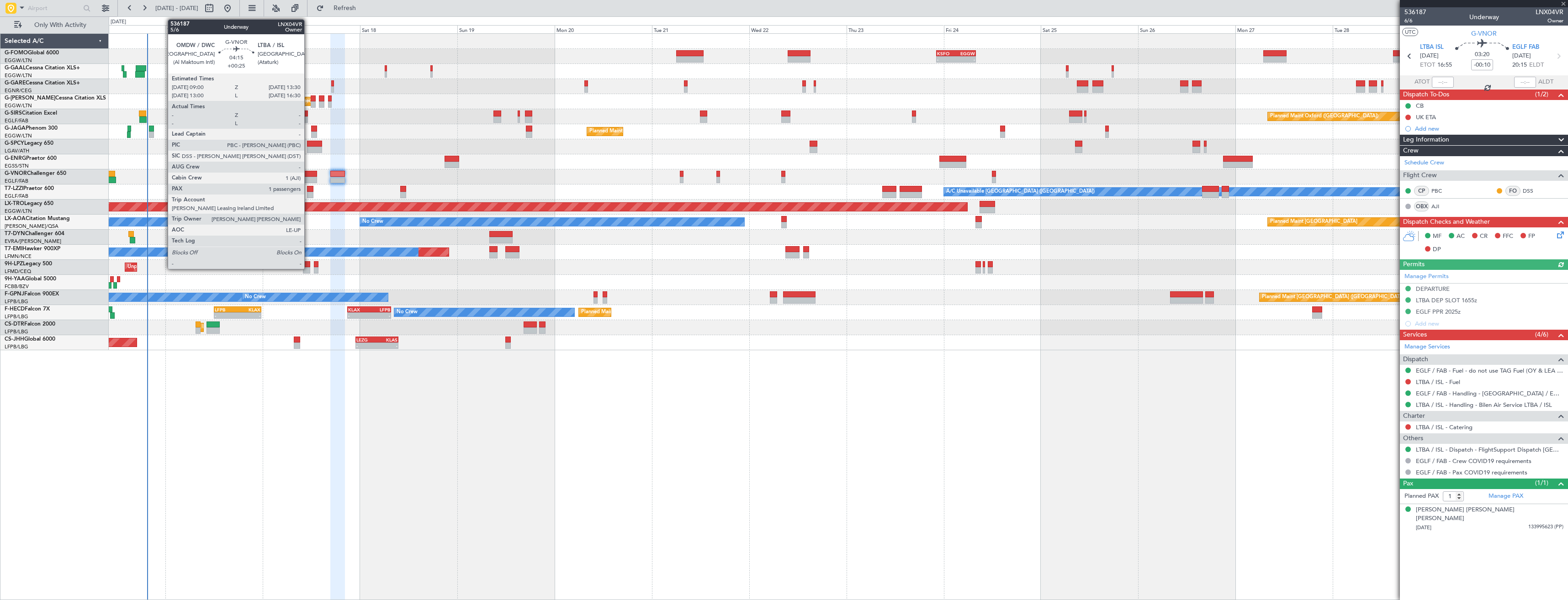
click at [308, 173] on div at bounding box center [308, 174] width 18 height 6
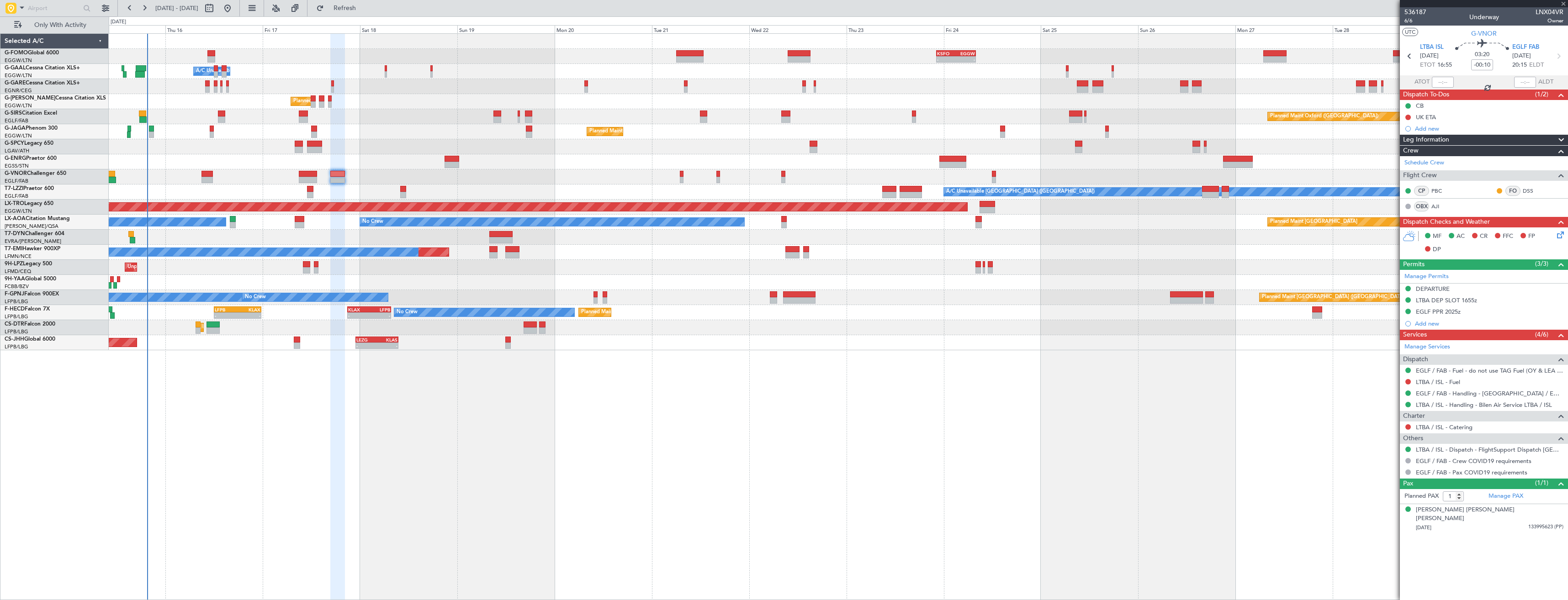
type input "+00:25"
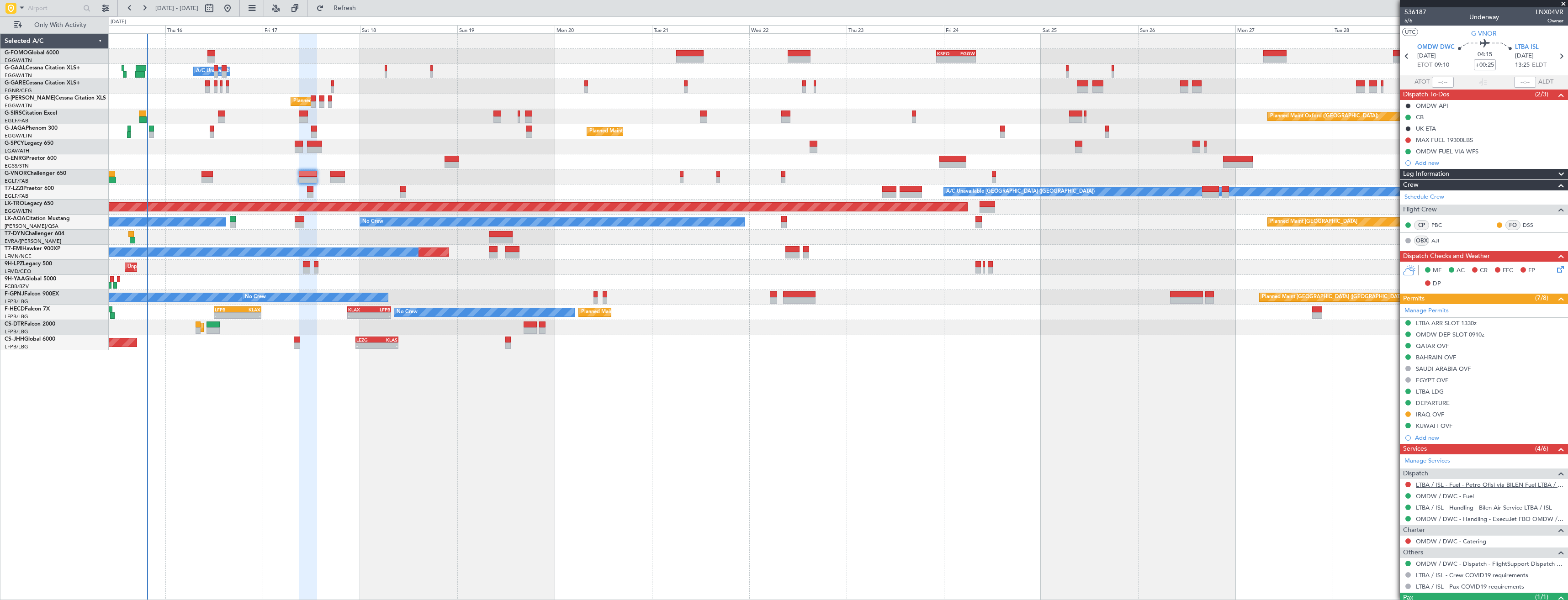
click at [1476, 481] on link "LTBA / ISL - Fuel - Petro Ofisi via BILEN Fuel LTBA / ISL" at bounding box center [1489, 484] width 148 height 8
click at [364, 10] on span "Refresh" at bounding box center [345, 8] width 39 height 6
click at [1465, 164] on div "Add new" at bounding box center [1485, 163] width 140 height 8
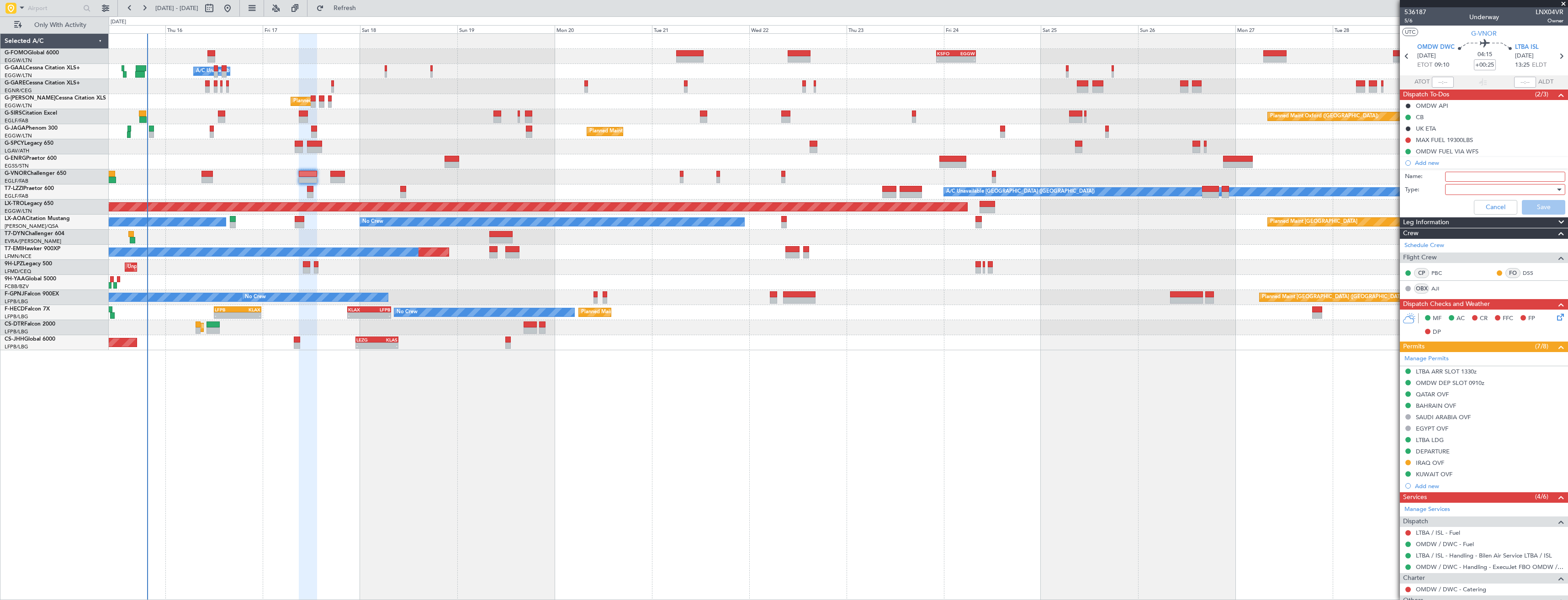
click at [1464, 174] on input "Name:" at bounding box center [1505, 176] width 120 height 10
type input "LTBA FUEL VIA WFS"
click at [1542, 186] on div at bounding box center [1502, 189] width 107 height 13
click at [1529, 203] on span "Generic" at bounding box center [1501, 208] width 107 height 13
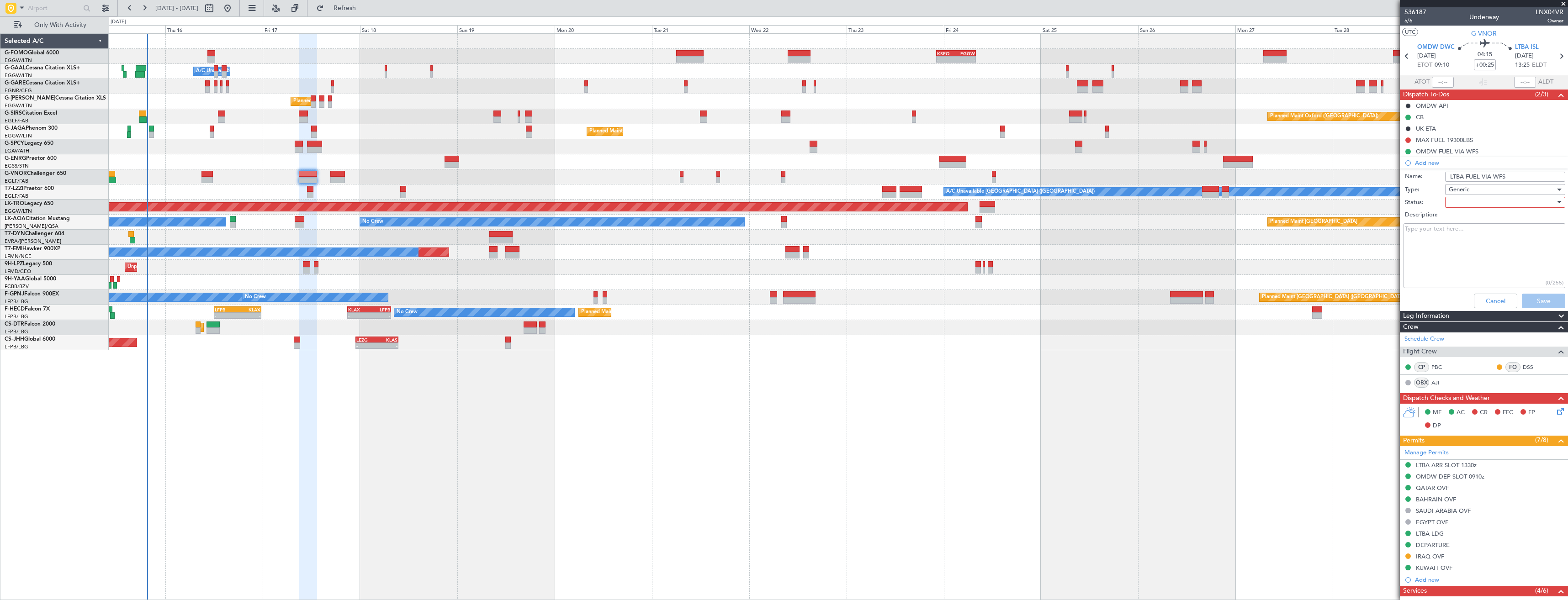
click at [1526, 201] on div at bounding box center [1502, 202] width 107 height 13
click at [1505, 236] on span "In Progress" at bounding box center [1501, 234] width 107 height 13
click at [1529, 299] on button "Save" at bounding box center [1543, 301] width 43 height 15
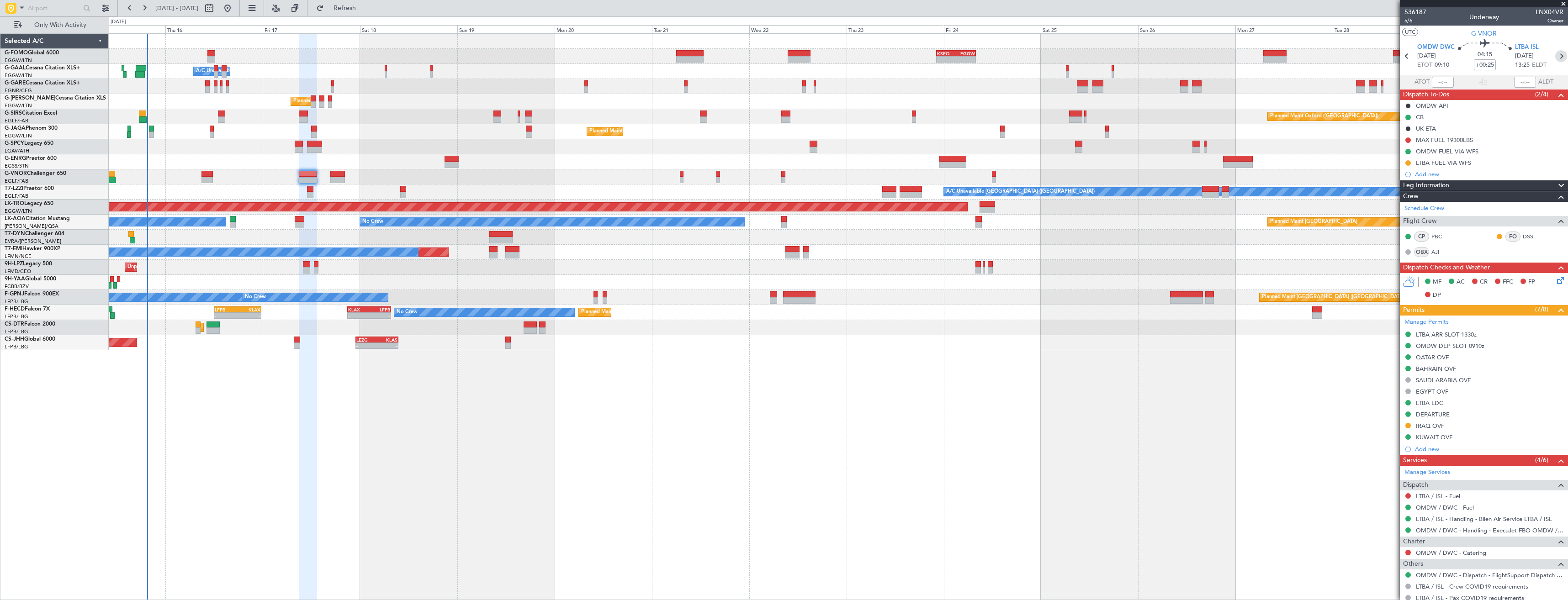
click at [1556, 56] on icon at bounding box center [1561, 56] width 12 height 12
type input "-00:10"
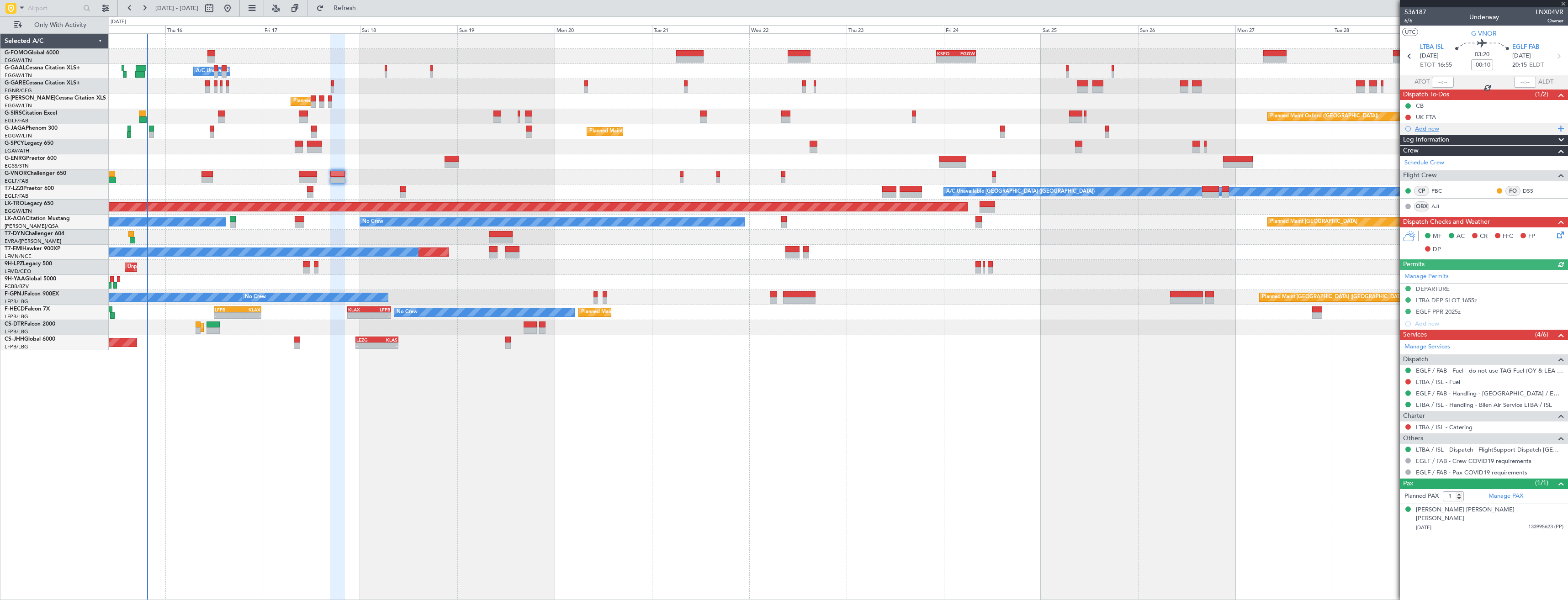
click at [1487, 126] on div "Add new" at bounding box center [1485, 129] width 140 height 8
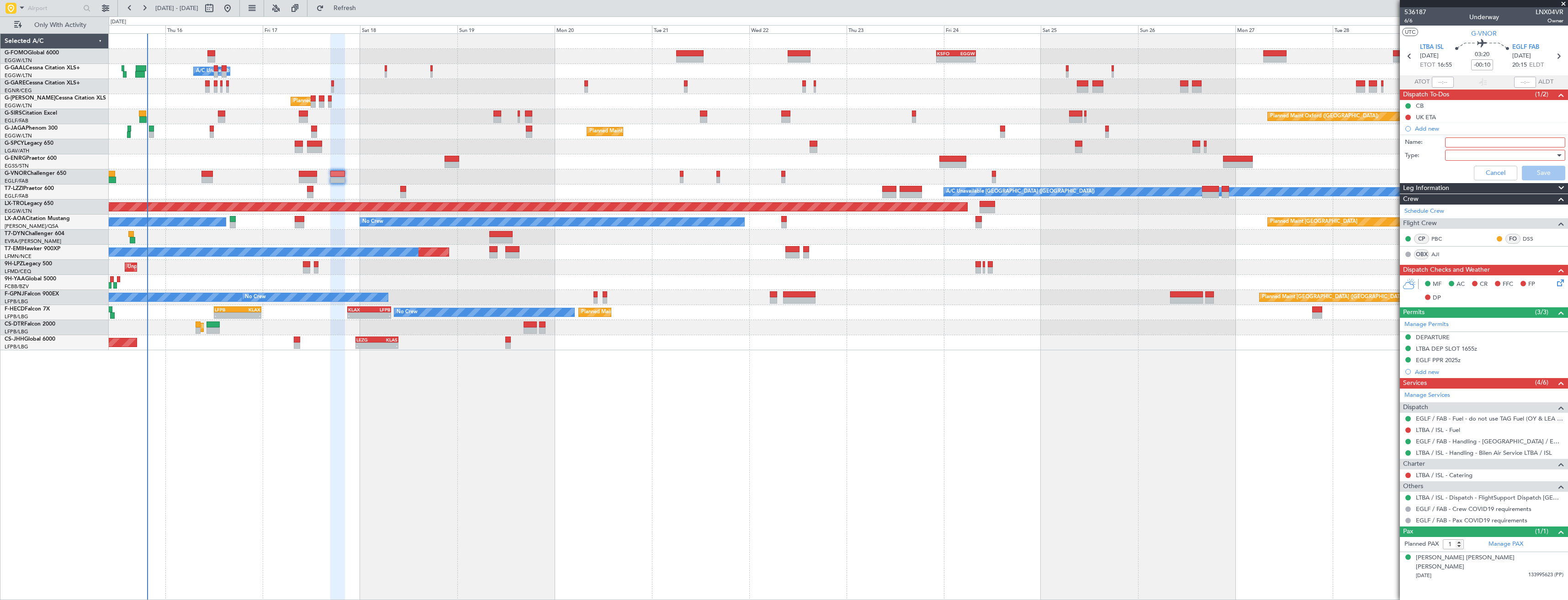
click at [1473, 143] on input "Name:" at bounding box center [1505, 142] width 120 height 10
paste input "LTBA FUEL VIA WFS"
type input "LTBA FUEL VIA WFS"
click at [1477, 156] on div at bounding box center [1502, 155] width 107 height 13
click at [1478, 176] on span "Generic" at bounding box center [1500, 174] width 112 height 13
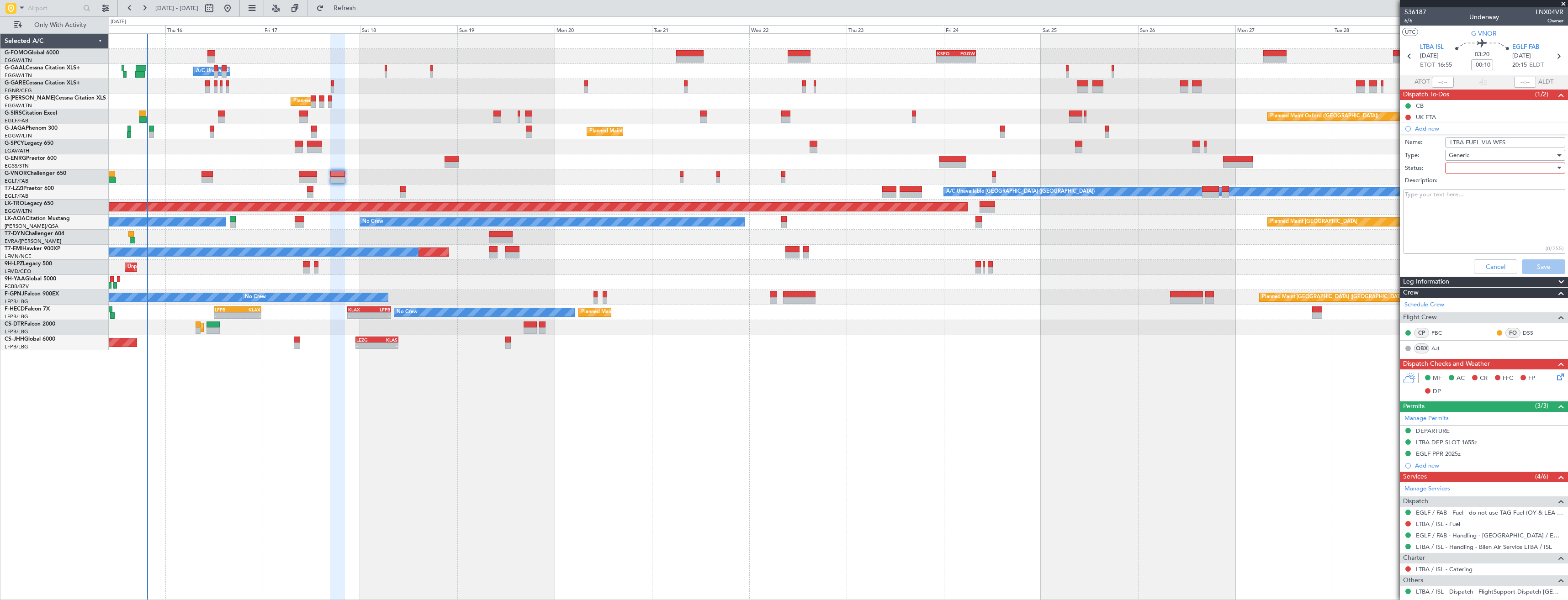
click at [1476, 165] on div at bounding box center [1502, 168] width 107 height 13
click at [1482, 204] on span "In Progress" at bounding box center [1501, 200] width 107 height 13
click at [1536, 263] on button "Save" at bounding box center [1543, 267] width 43 height 15
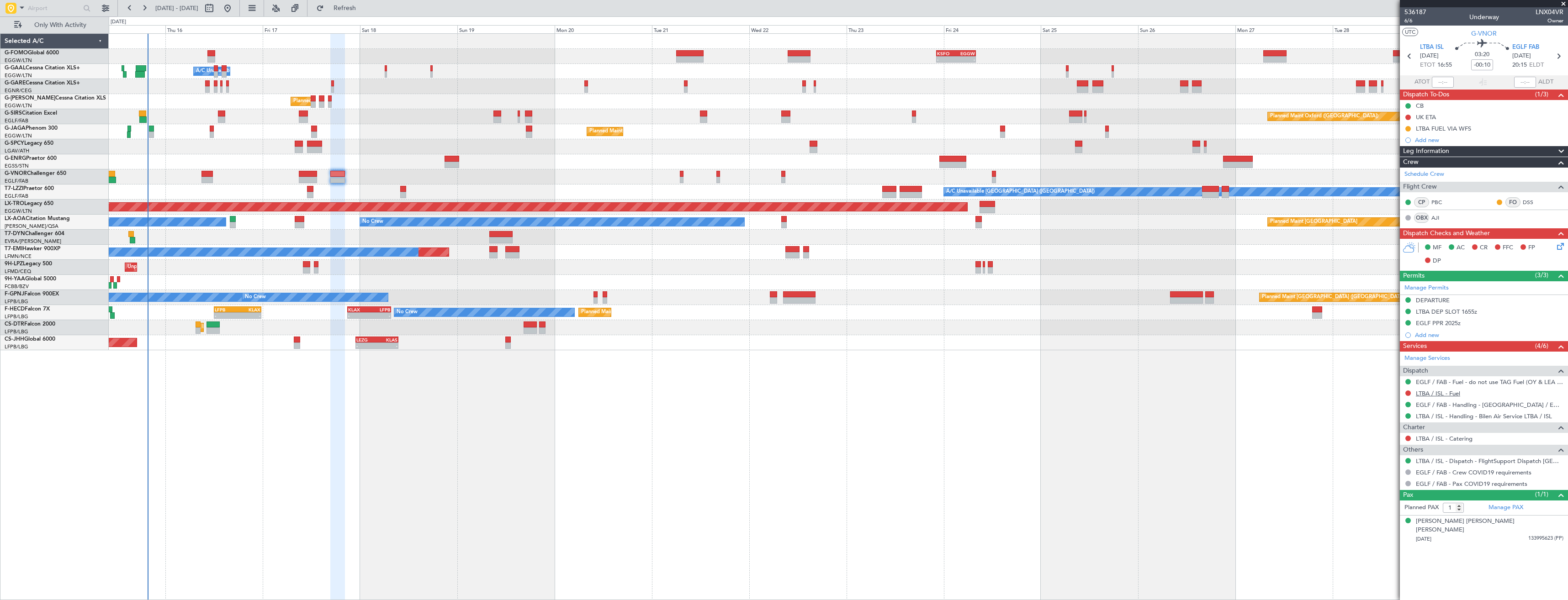
click at [1431, 395] on link "LTBA / ISL - Fuel" at bounding box center [1438, 393] width 44 height 8
click at [1512, 416] on link "LTBA / ISL - Handling - Bilen Air Service LTBA / ISL" at bounding box center [1483, 416] width 136 height 8
click at [1406, 392] on button at bounding box center [1408, 393] width 6 height 6
click at [1373, 444] on span "Requested" at bounding box center [1382, 447] width 29 height 9
click at [1414, 58] on icon at bounding box center [1409, 56] width 12 height 12
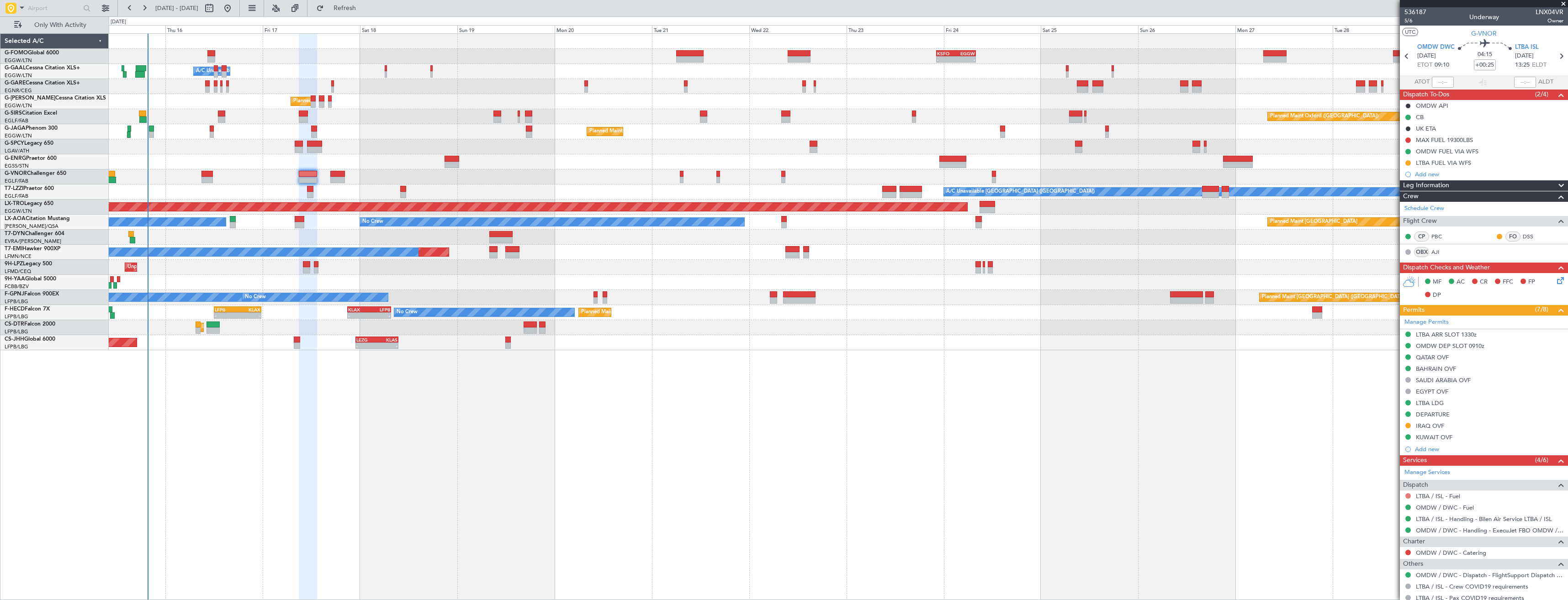
click at [1407, 497] on button at bounding box center [1408, 495] width 6 height 6
click at [1379, 427] on span "Requested" at bounding box center [1382, 427] width 29 height 9
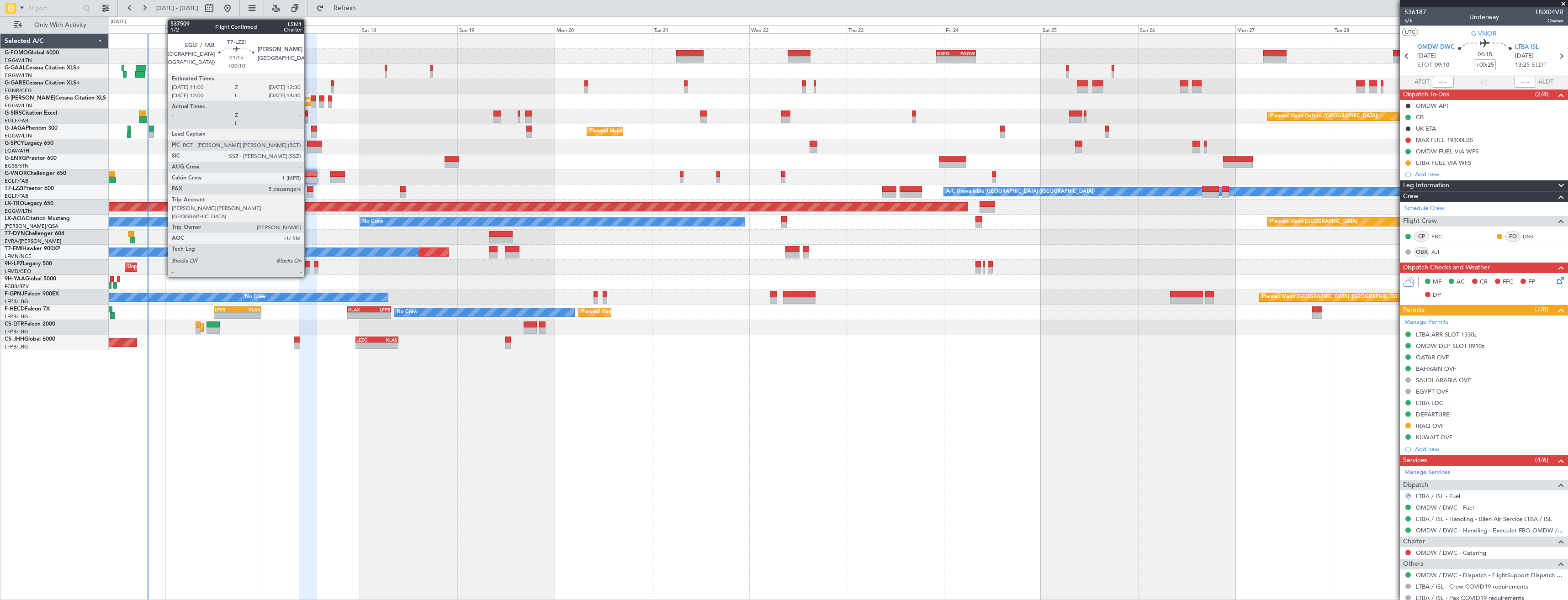
click at [309, 190] on div at bounding box center [310, 189] width 6 height 6
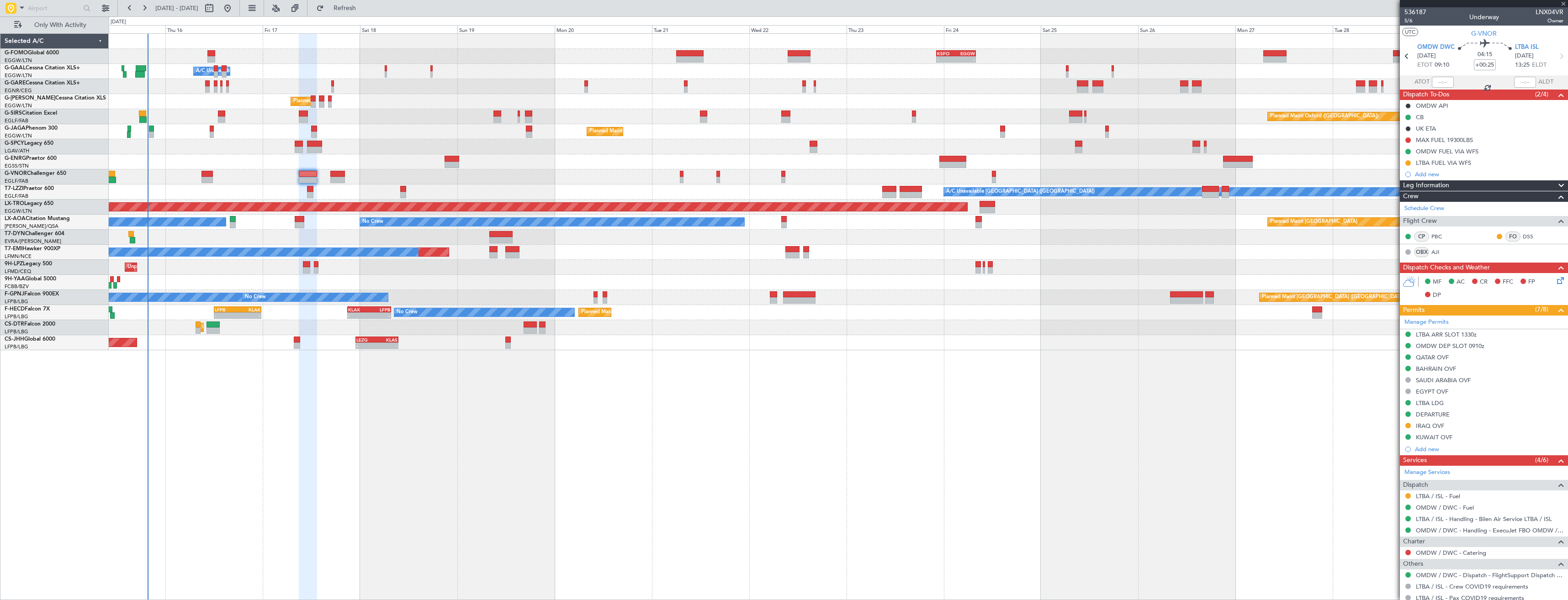
type input "+00:10"
type input "5"
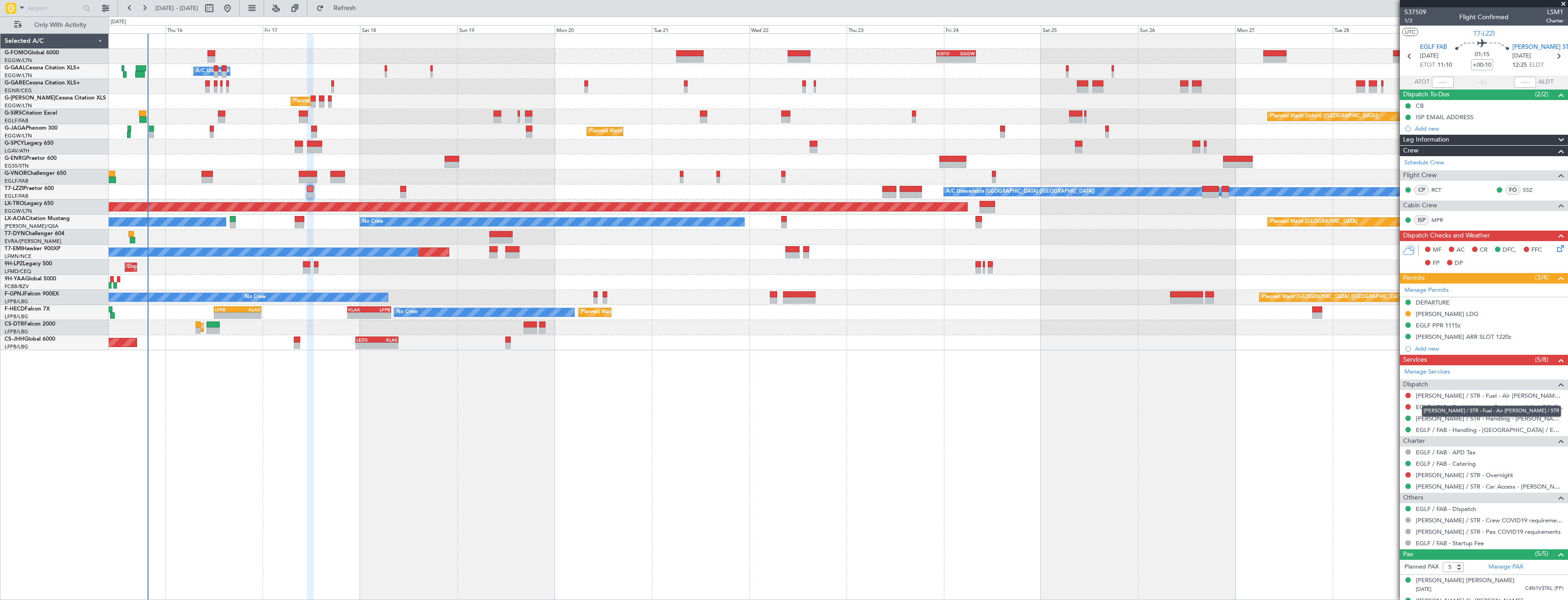
click at [1483, 399] on mat-tooltip-component "[PERSON_NAME] / STR - Fuel - Air [PERSON_NAME] / STR" at bounding box center [1491, 411] width 152 height 24
click at [1472, 394] on link "[PERSON_NAME] / STR - Fuel - Air [PERSON_NAME] / STR" at bounding box center [1489, 396] width 148 height 8
click at [1474, 407] on link "EGLF / FAB - Fuel - Valcora - Farnborough fuel EGLF / FAB" at bounding box center [1489, 407] width 148 height 8
click at [362, 5] on span "Refresh" at bounding box center [345, 8] width 39 height 6
click at [1552, 48] on section "EGLF FAB 17/10/2025 ETOT 11:10 01:15 +00:10 EDDS STR 17/10/2025 12:25 ELDT" at bounding box center [1483, 57] width 168 height 36
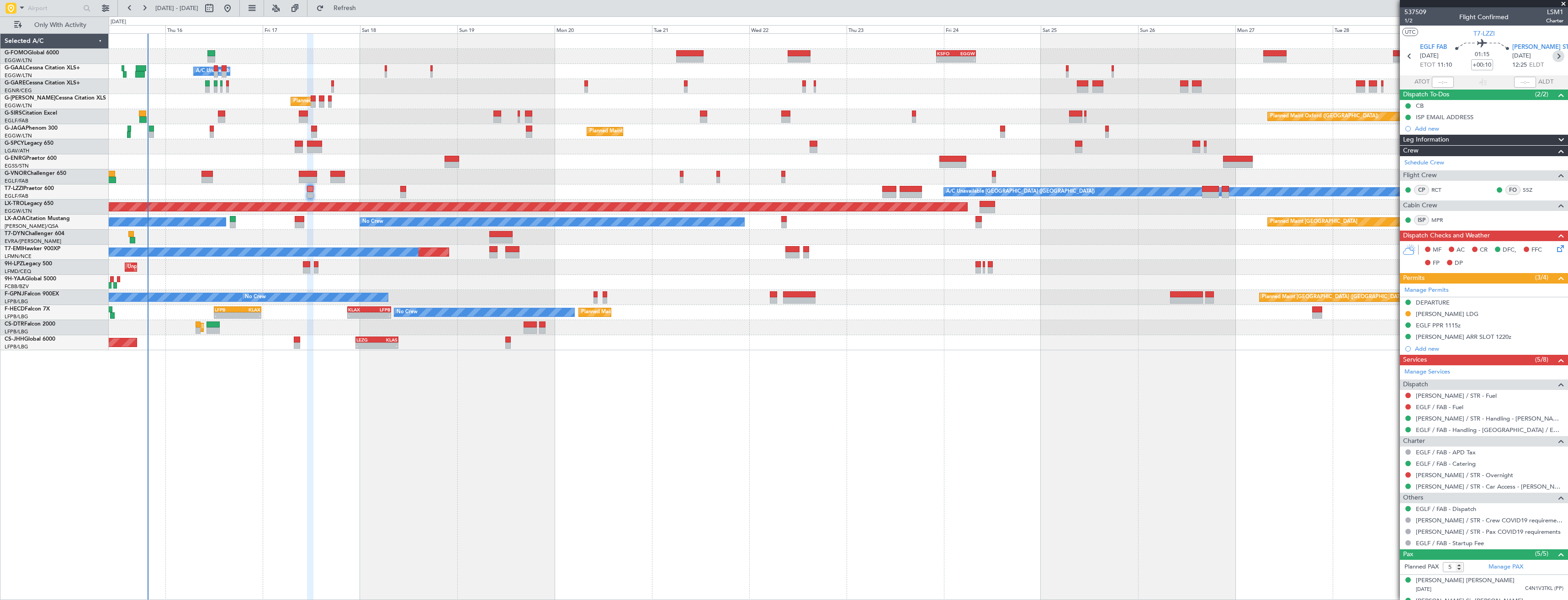
click at [1553, 53] on icon at bounding box center [1558, 56] width 12 height 12
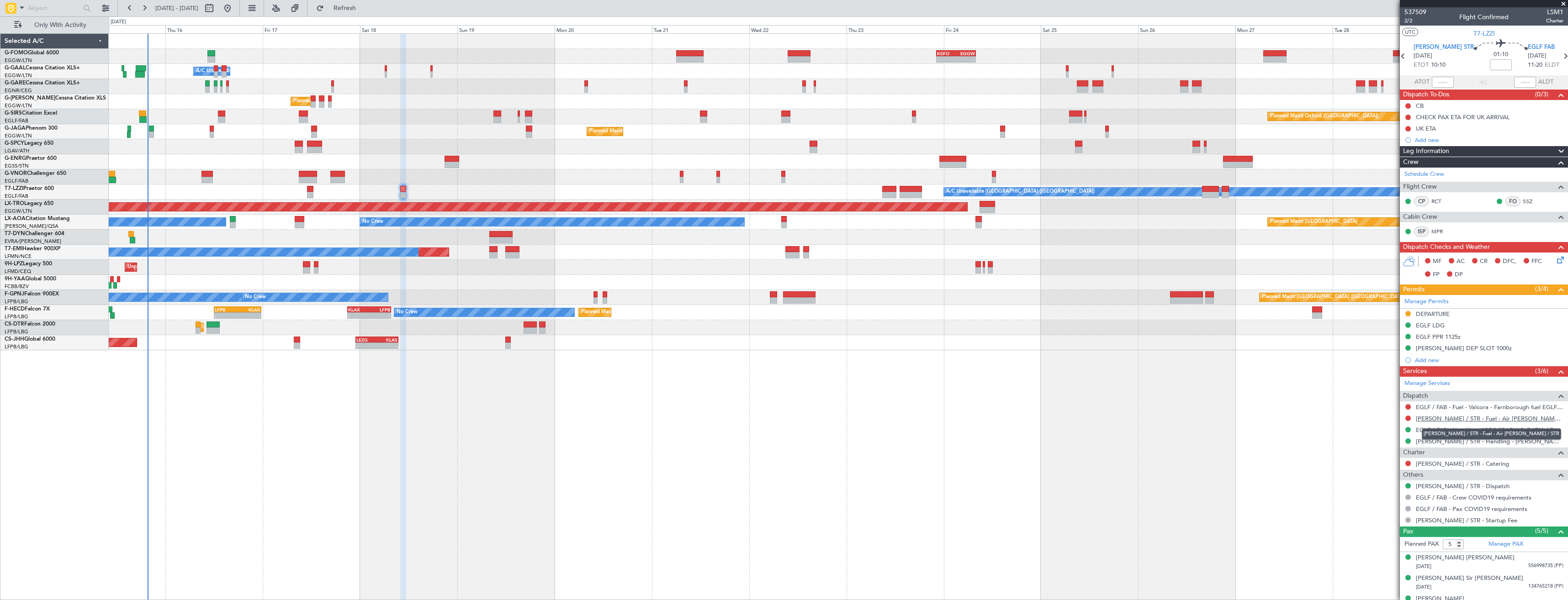
click at [1445, 416] on link "EDDS / STR - Fuel - Air BP EDDS / STR" at bounding box center [1489, 418] width 148 height 8
click at [356, 15] on button "Refresh" at bounding box center [339, 8] width 55 height 15
click at [1408, 407] on button at bounding box center [1408, 407] width 6 height 6
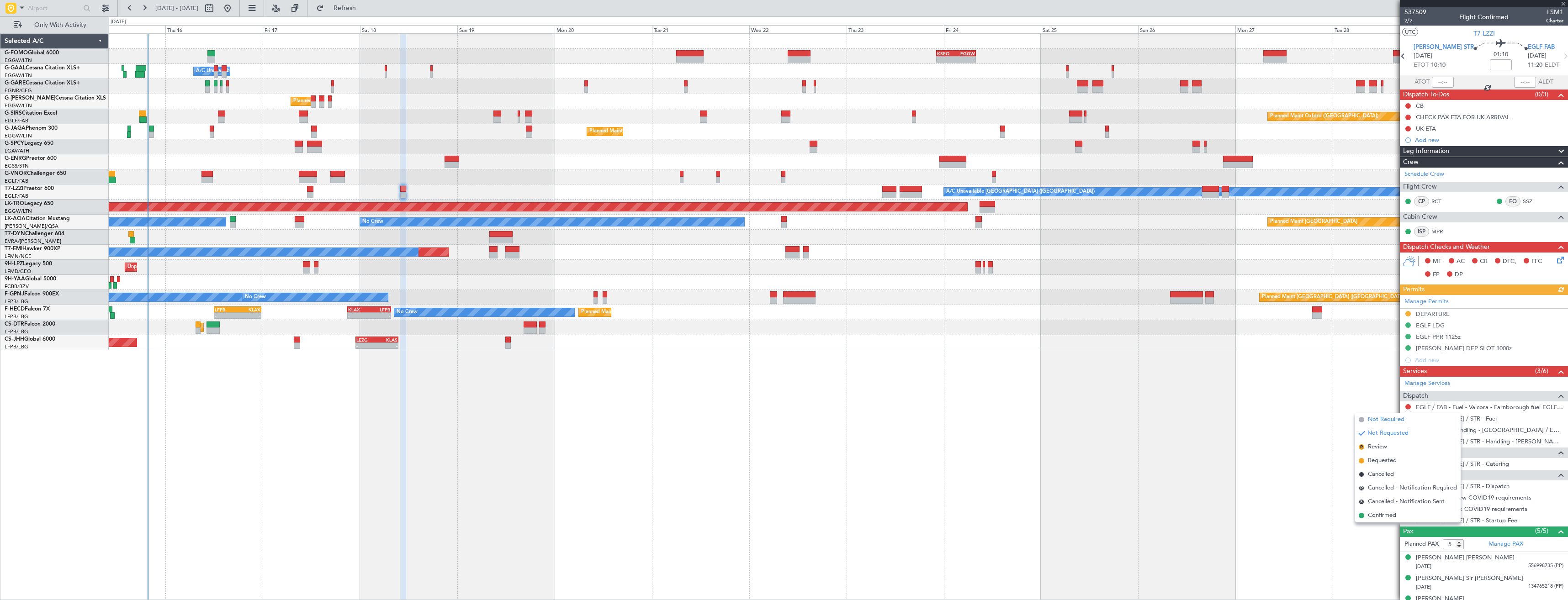
click at [1381, 419] on span "Not Required" at bounding box center [1386, 419] width 37 height 9
click at [1464, 144] on div "Add new" at bounding box center [1483, 140] width 168 height 12
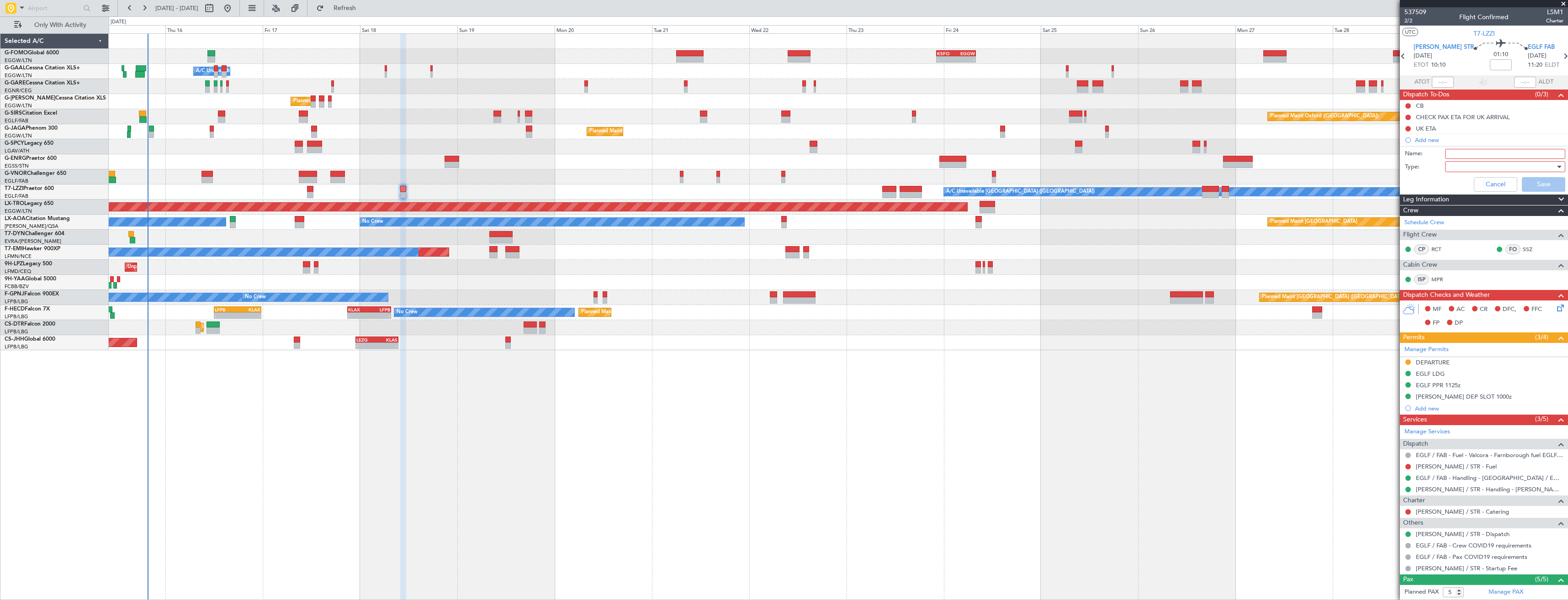
click at [1457, 154] on input "Name:" at bounding box center [1505, 154] width 120 height 10
type input "[PERSON_NAME] FUEL VIA WFS"
click at [1463, 162] on div at bounding box center [1502, 167] width 107 height 13
click at [1464, 180] on span "Generic" at bounding box center [1501, 186] width 107 height 13
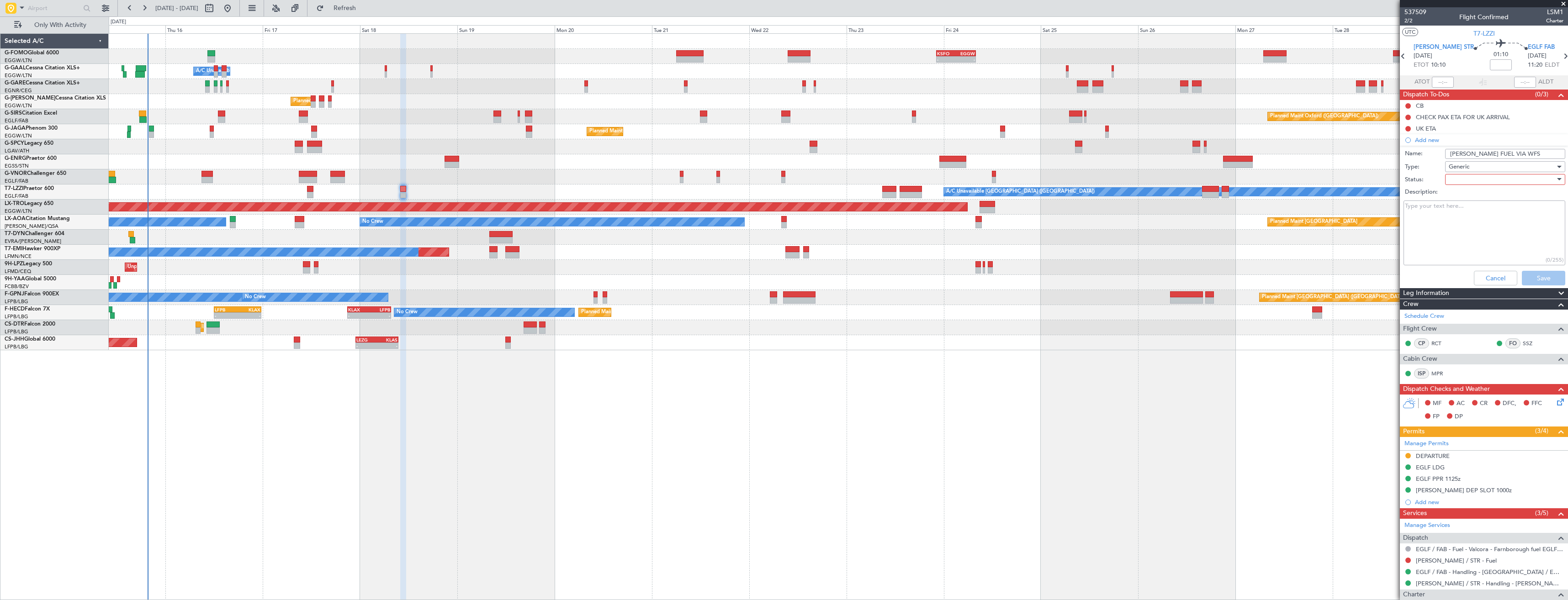
click at [1463, 176] on div at bounding box center [1502, 179] width 107 height 13
click at [1469, 209] on span "In Progress" at bounding box center [1501, 211] width 107 height 13
click at [1536, 274] on button "Save" at bounding box center [1543, 278] width 43 height 15
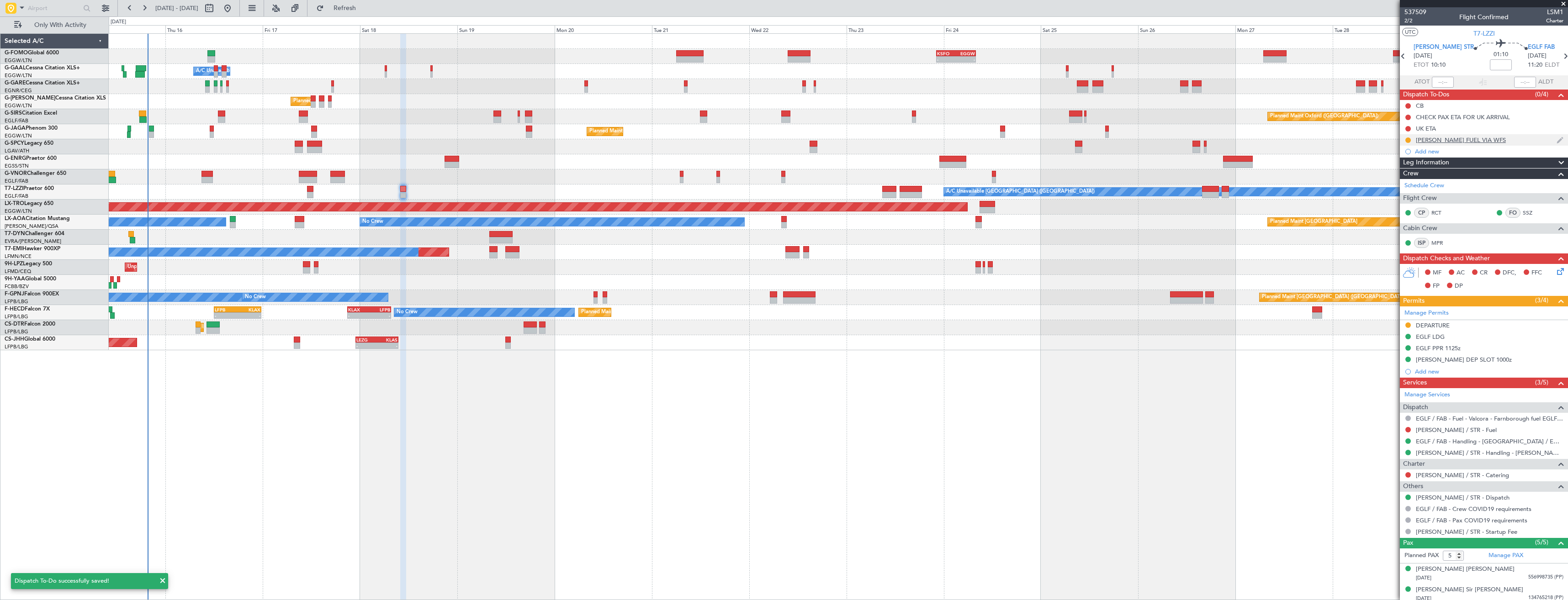
click at [1484, 141] on div "[PERSON_NAME] FUEL VIA WFS" at bounding box center [1483, 140] width 168 height 12
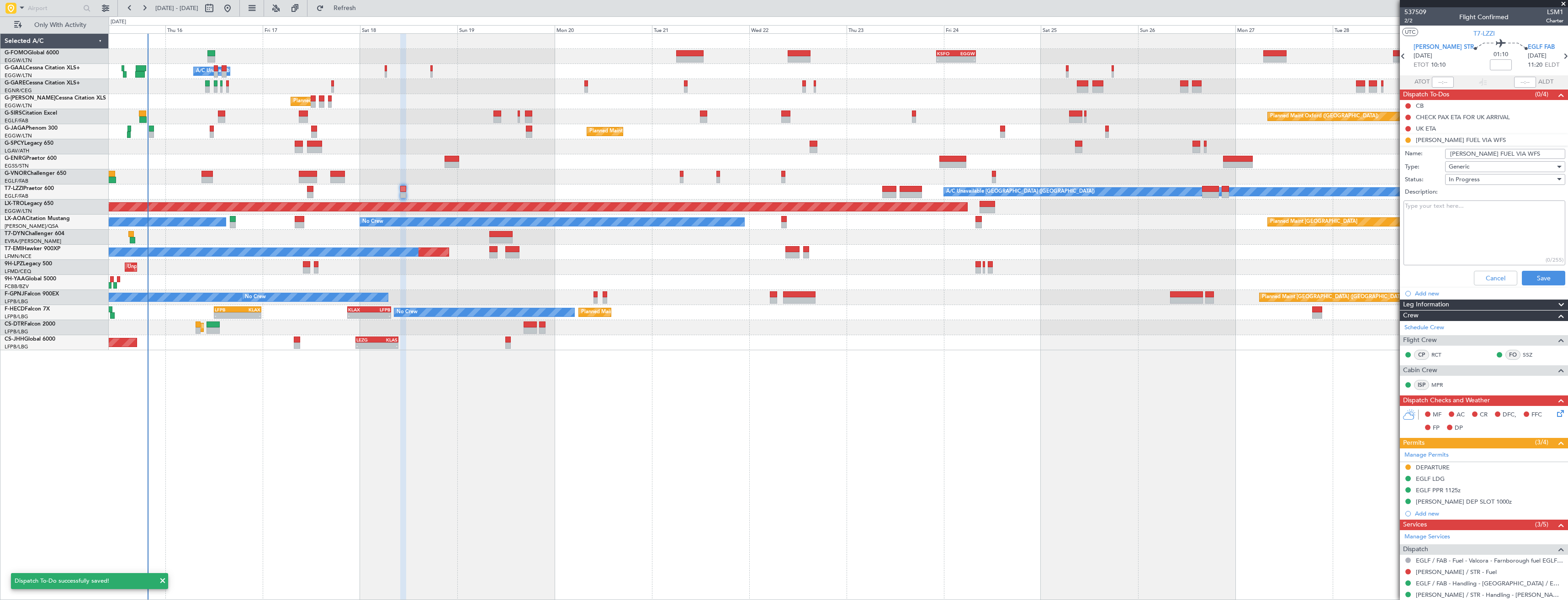
drag, startPoint x: 1506, startPoint y: 151, endPoint x: 1441, endPoint y: 154, distance: 65.1
click at [1441, 154] on div "Name: EDDS FUEL VIA WFS" at bounding box center [1483, 154] width 177 height 13
click at [1482, 276] on button "Cancel" at bounding box center [1495, 278] width 43 height 15
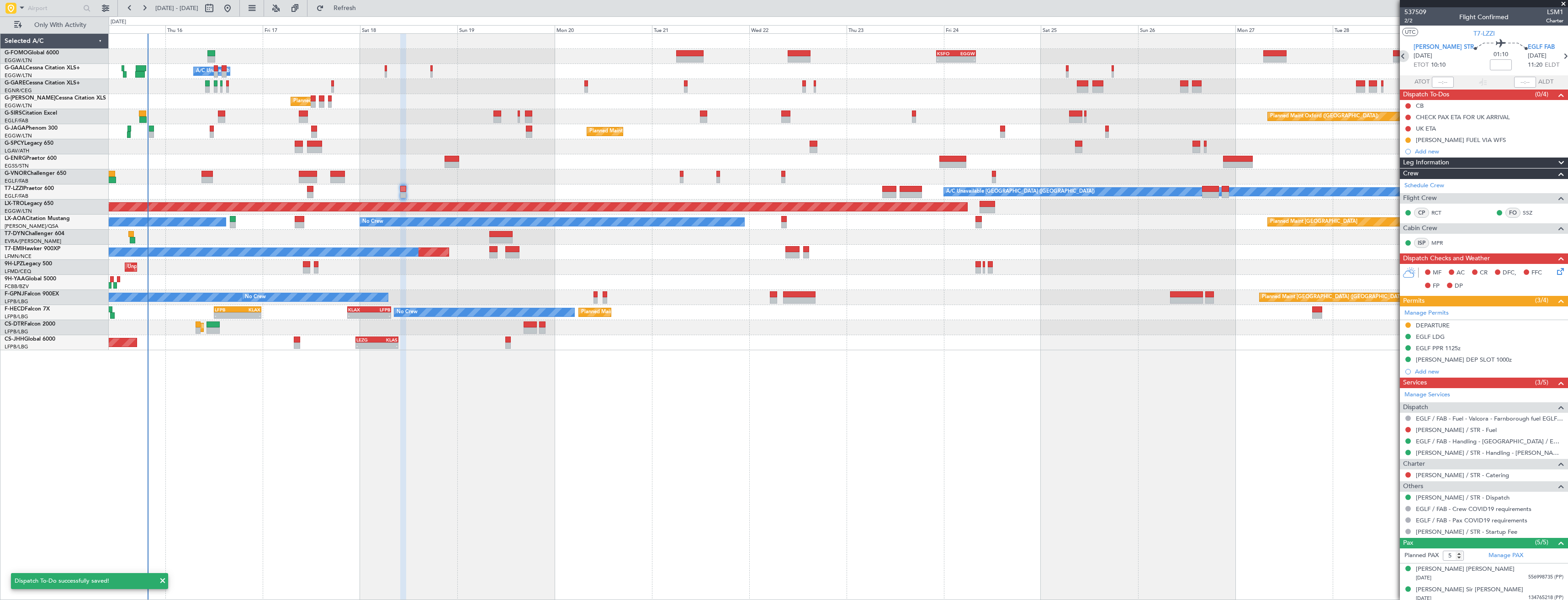
click at [1406, 53] on icon at bounding box center [1403, 56] width 12 height 12
type input "+00:10"
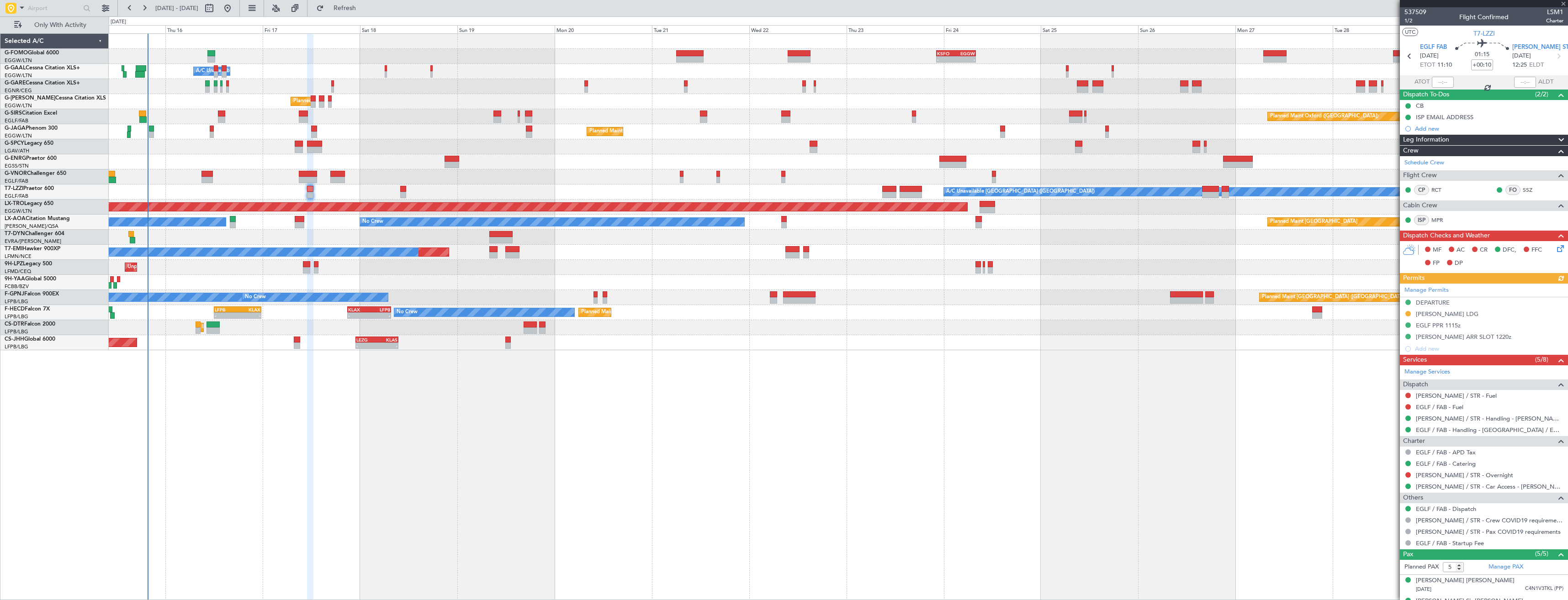
drag, startPoint x: 1470, startPoint y: 123, endPoint x: 1473, endPoint y: 132, distance: 9.5
click at [1471, 123] on div "Add new" at bounding box center [1483, 129] width 168 height 12
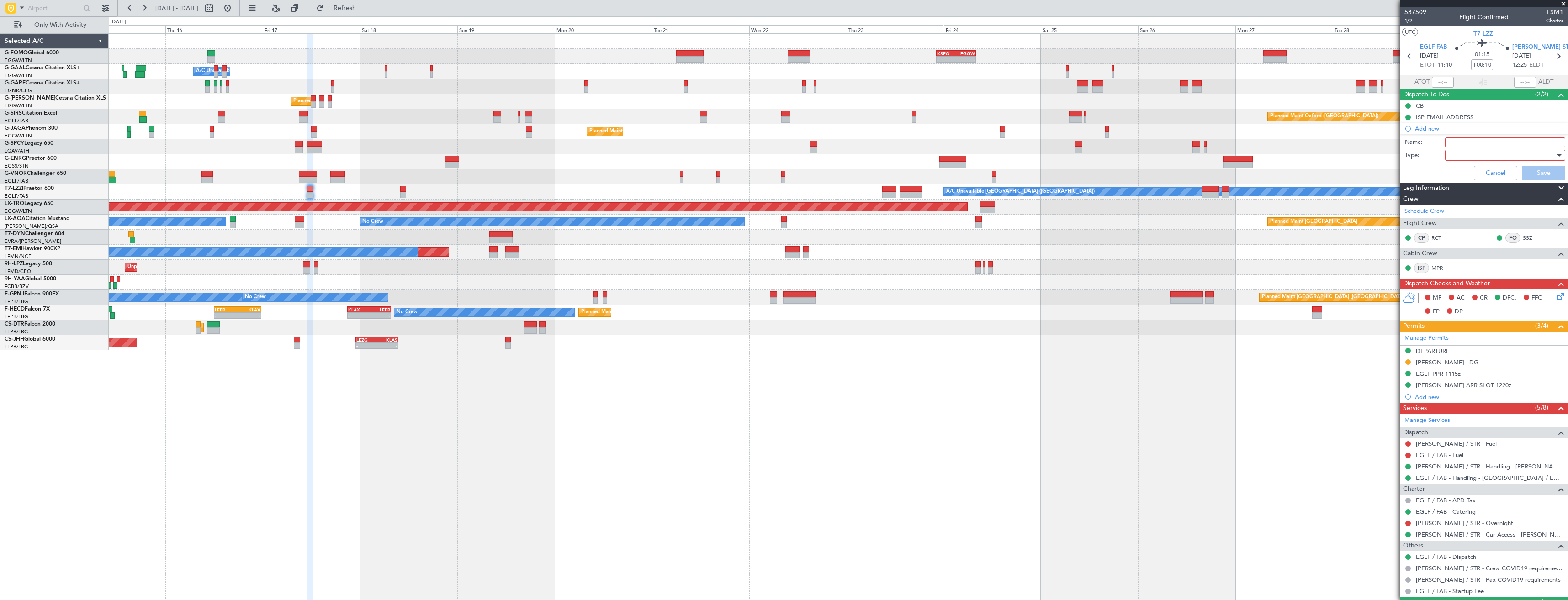
click at [1475, 141] on input "Name:" at bounding box center [1505, 142] width 120 height 10
paste input "[PERSON_NAME] FUEL VIA WFS"
type input "[PERSON_NAME] FUEL VIA WFS"
click at [1489, 154] on div at bounding box center [1502, 155] width 107 height 13
click at [1491, 176] on span "Generic" at bounding box center [1501, 174] width 107 height 13
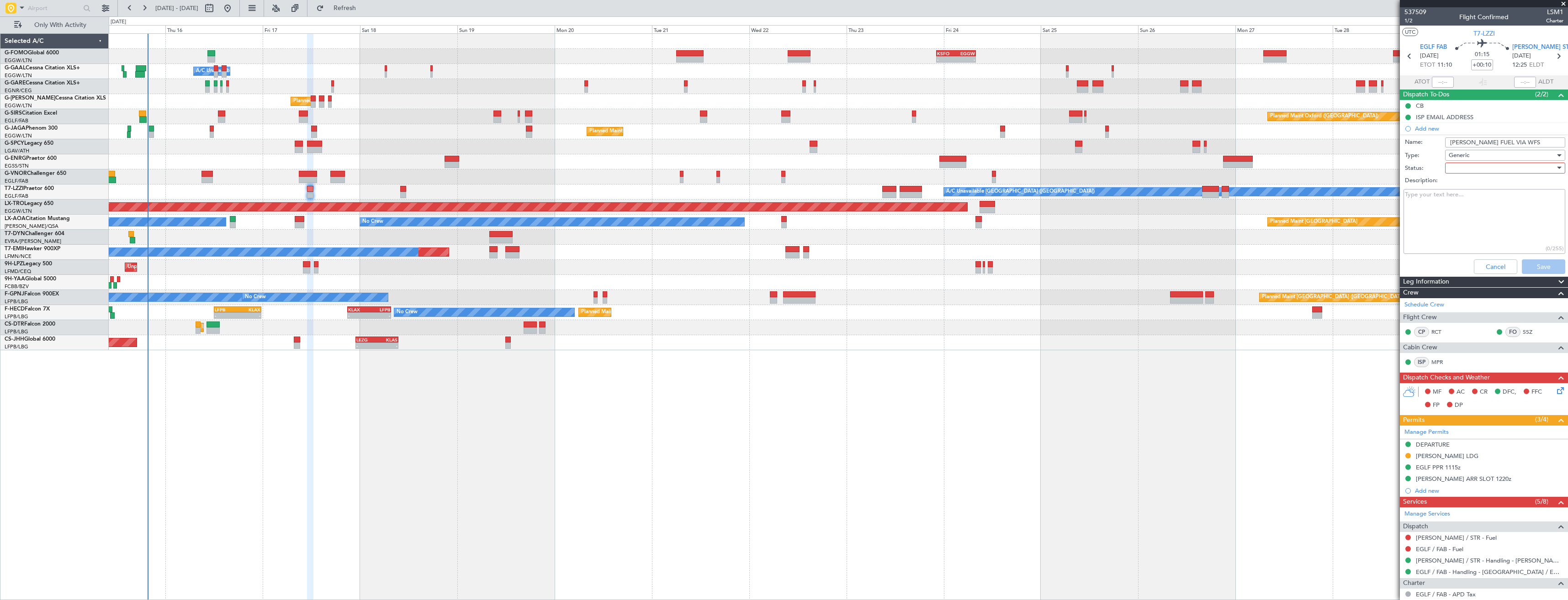
click at [1485, 165] on div at bounding box center [1502, 168] width 107 height 13
click at [1478, 200] on span "In Progress" at bounding box center [1501, 200] width 107 height 13
click at [1528, 261] on button "Save" at bounding box center [1543, 267] width 43 height 15
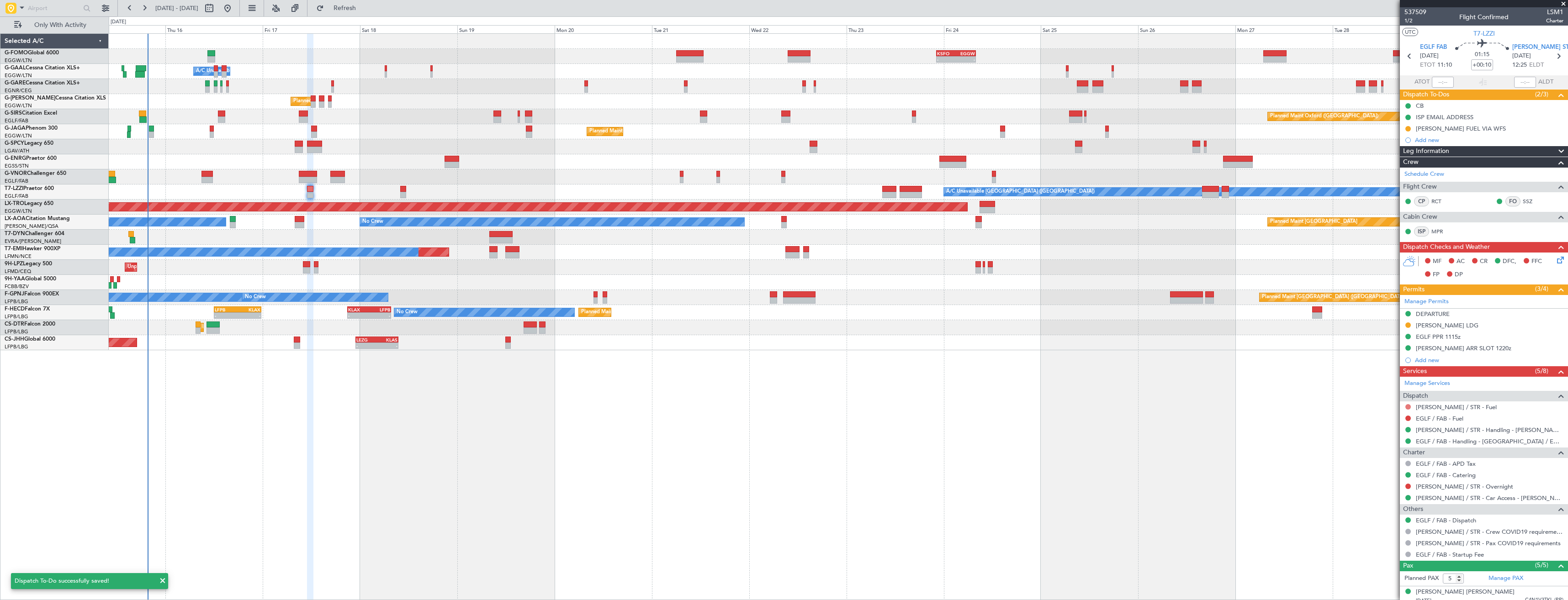
click at [1406, 407] on button at bounding box center [1408, 407] width 6 height 6
click at [1394, 463] on span "Requested" at bounding box center [1382, 460] width 29 height 9
click at [1408, 417] on button at bounding box center [1408, 418] width 6 height 6
click at [1378, 470] on span "Requested" at bounding box center [1382, 472] width 29 height 9
click at [1447, 142] on div "Add new" at bounding box center [1485, 140] width 140 height 8
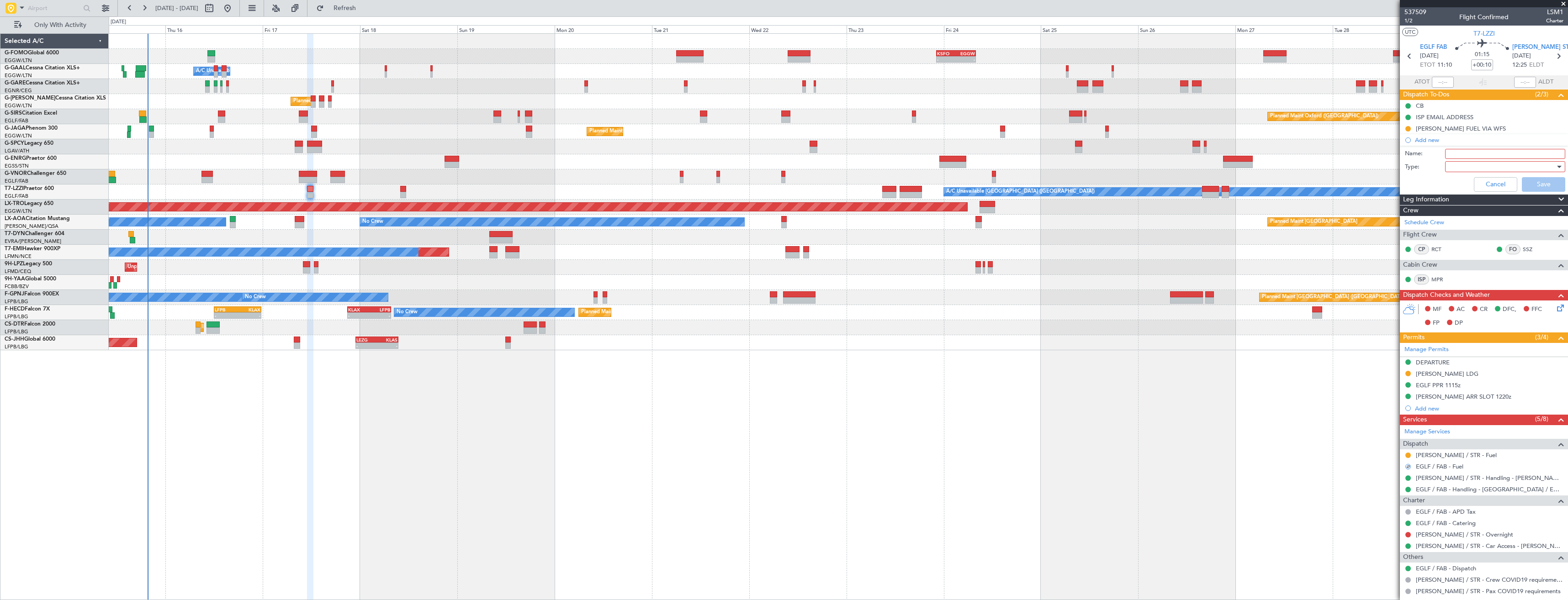
click at [1454, 154] on input "Name:" at bounding box center [1505, 154] width 120 height 10
paste input "[PERSON_NAME] FUEL VIA WFS"
click at [1455, 154] on input "[PERSON_NAME] FUEL VIA WFS" at bounding box center [1505, 154] width 120 height 10
type input "EGLF FUEL VIA WFS"
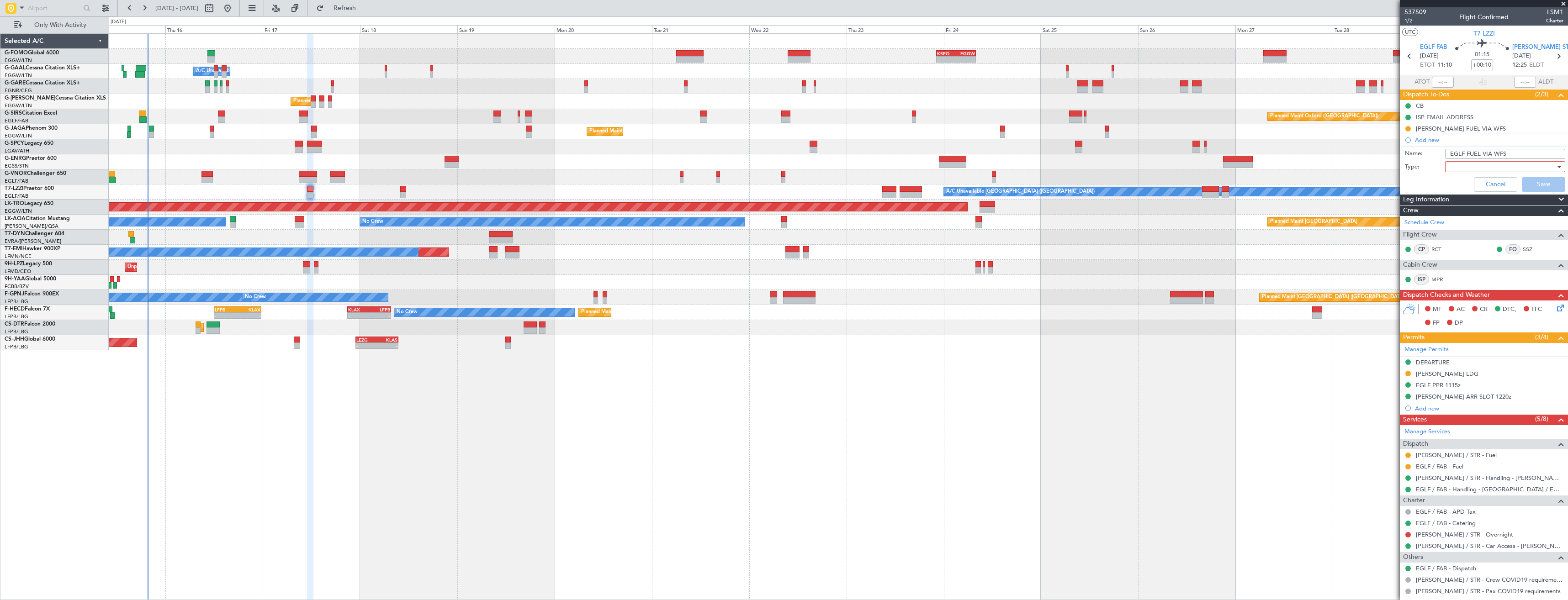
click at [1464, 164] on div at bounding box center [1502, 167] width 107 height 13
click at [1460, 184] on span "Generic" at bounding box center [1501, 186] width 107 height 13
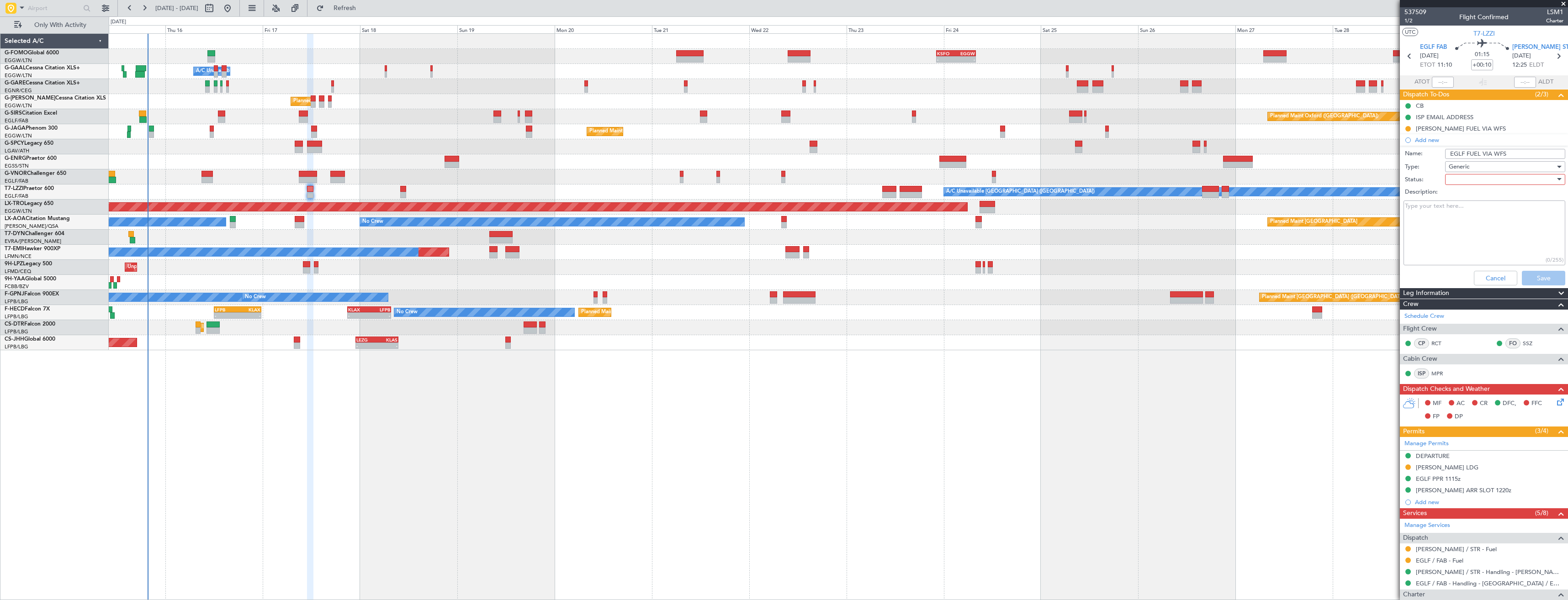
click at [1459, 175] on div at bounding box center [1502, 179] width 107 height 13
click at [1463, 208] on span "In Progress" at bounding box center [1501, 211] width 107 height 13
click at [1534, 279] on button "Save" at bounding box center [1543, 278] width 43 height 15
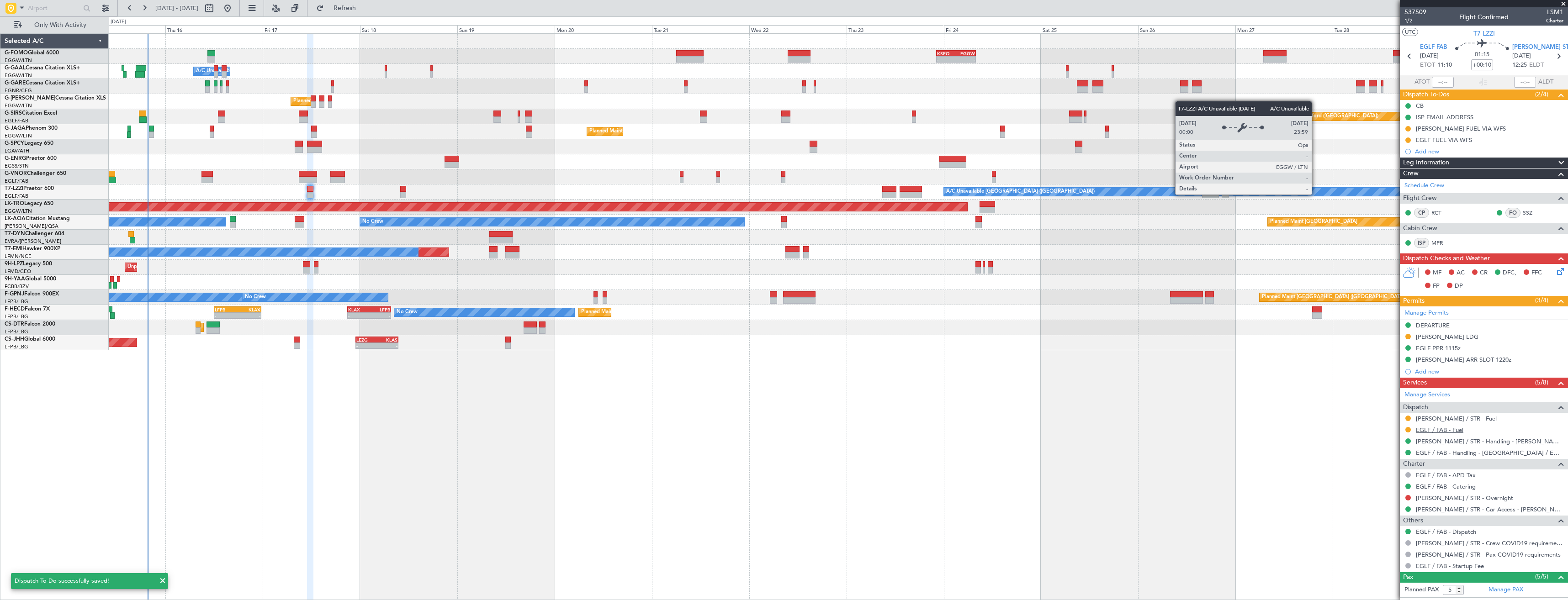
click at [1446, 426] on link "EGLF / FAB - Fuel" at bounding box center [1439, 430] width 48 height 8
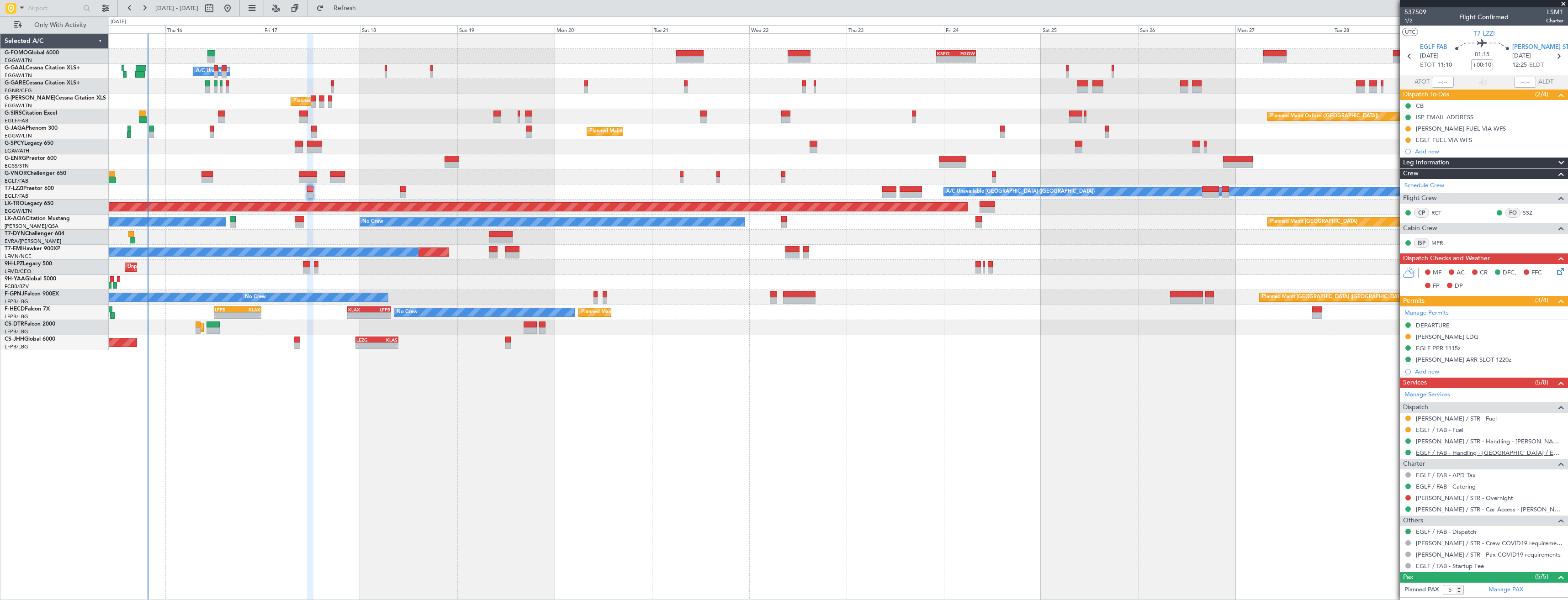
click at [1457, 455] on link "EGLF / FAB - Handling - [GEOGRAPHIC_DATA] / EGLF / FAB" at bounding box center [1489, 452] width 148 height 8
click at [1441, 418] on link "[PERSON_NAME] / STR - Fuel" at bounding box center [1456, 418] width 81 height 8
click at [1440, 441] on link "[PERSON_NAME] / STR - Handling - [PERSON_NAME] AVIATION SERVICE [PERSON_NAME]" at bounding box center [1489, 441] width 148 height 8
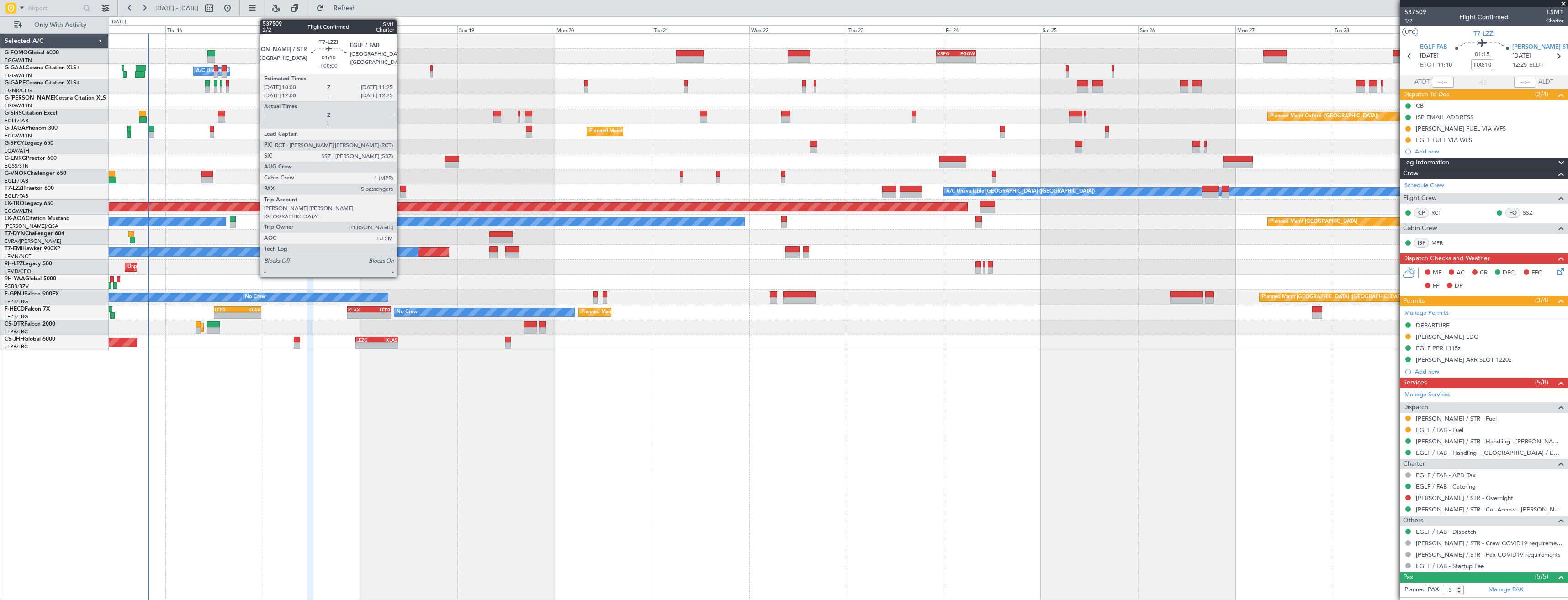
click at [401, 192] on div at bounding box center [403, 195] width 6 height 6
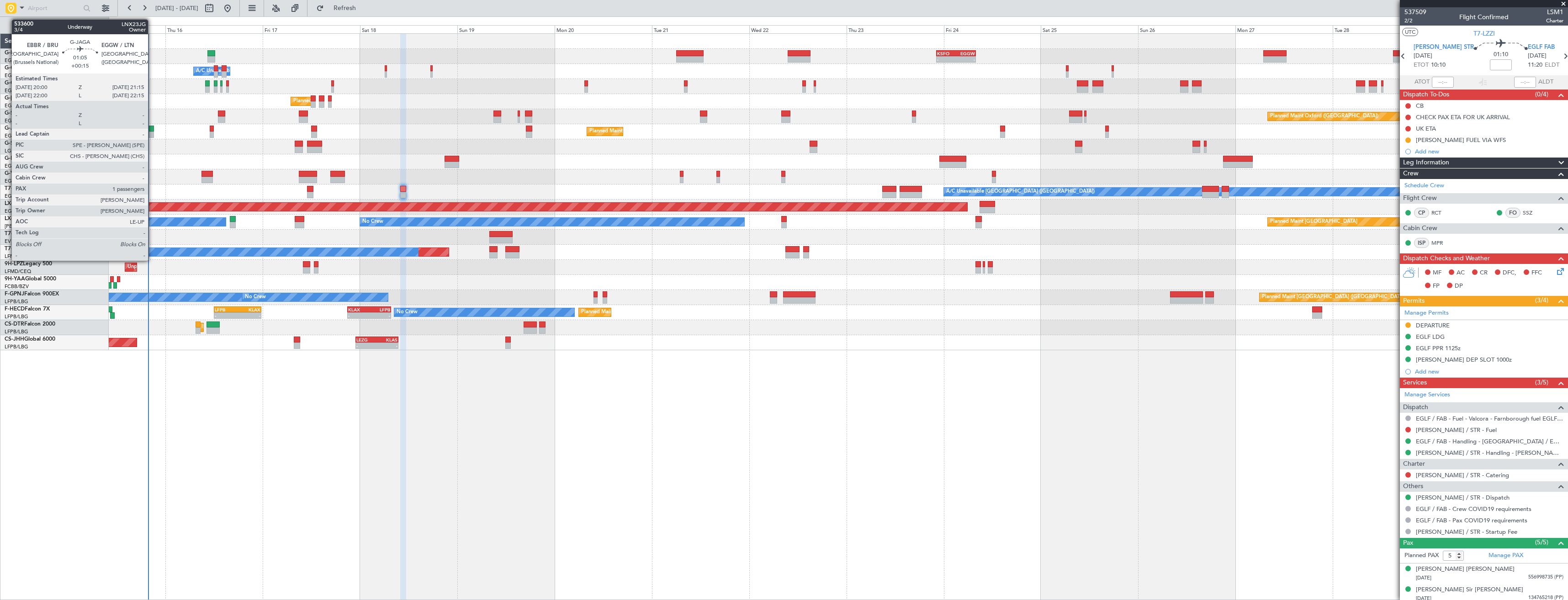
click at [152, 135] on div at bounding box center [151, 135] width 6 height 6
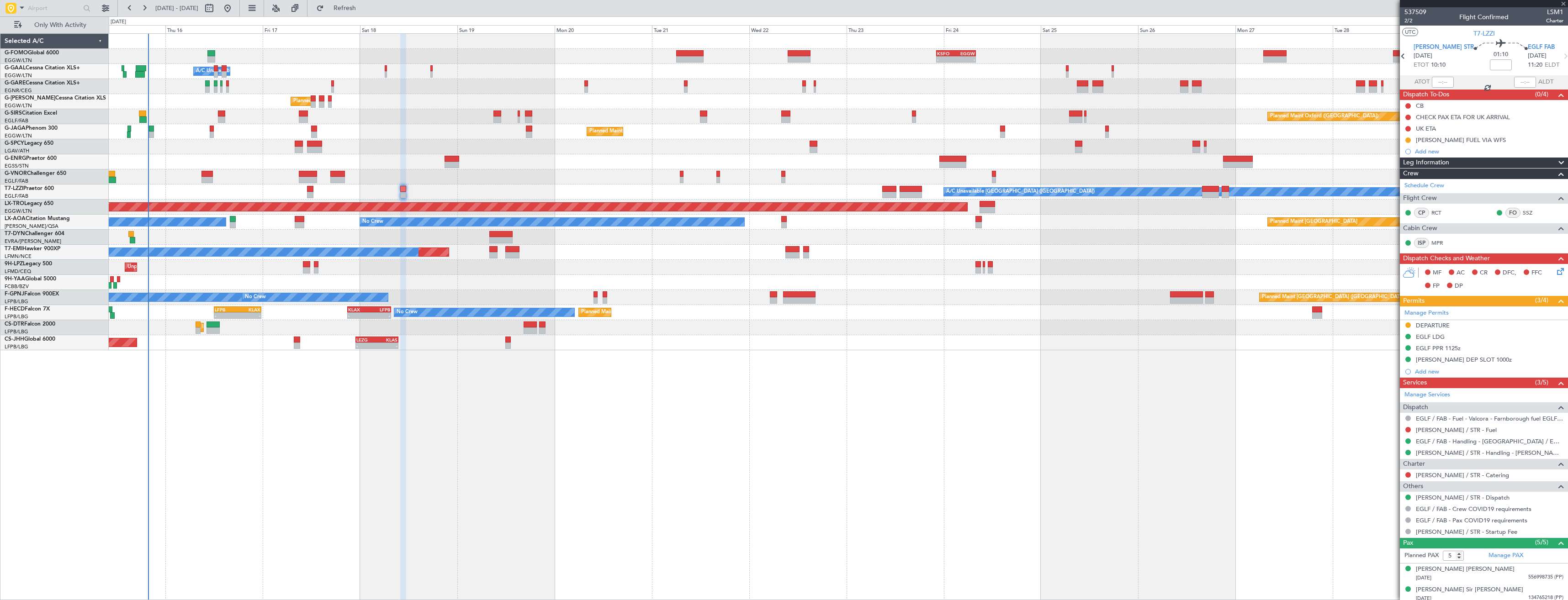
type input "+00:15"
type input "1"
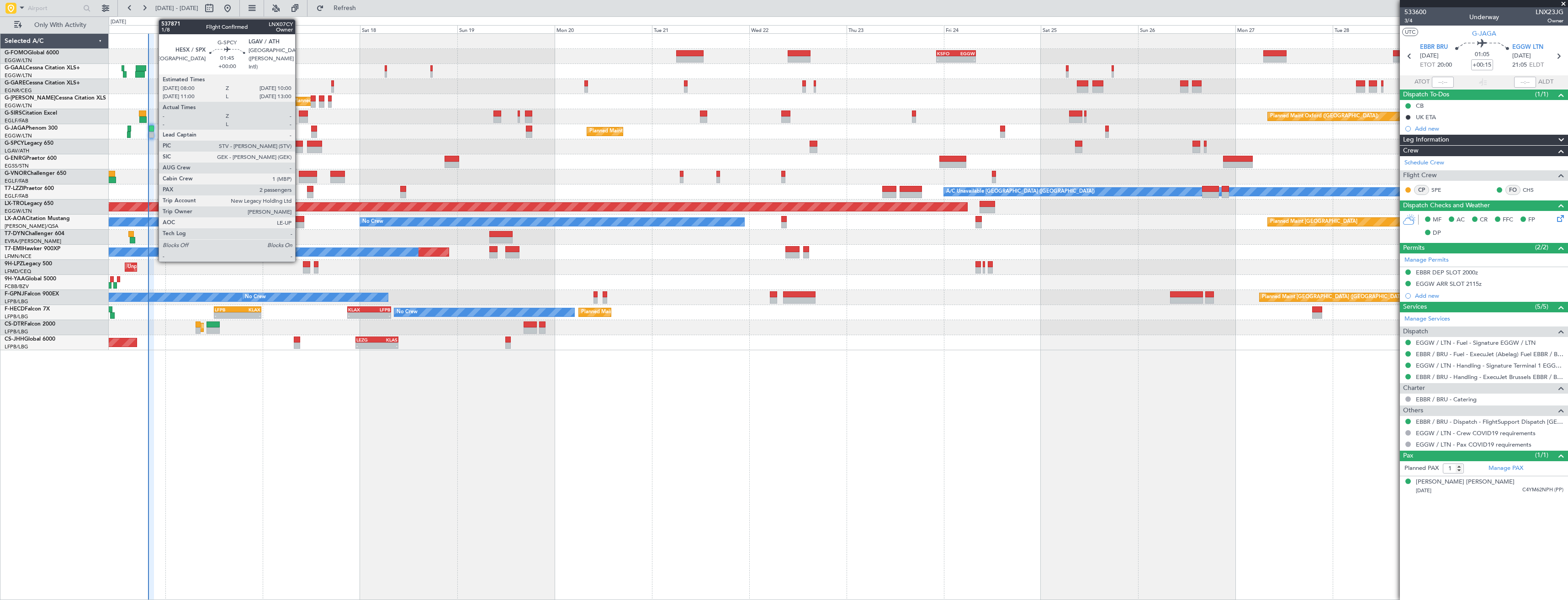
click at [300, 148] on div at bounding box center [298, 149] width 8 height 6
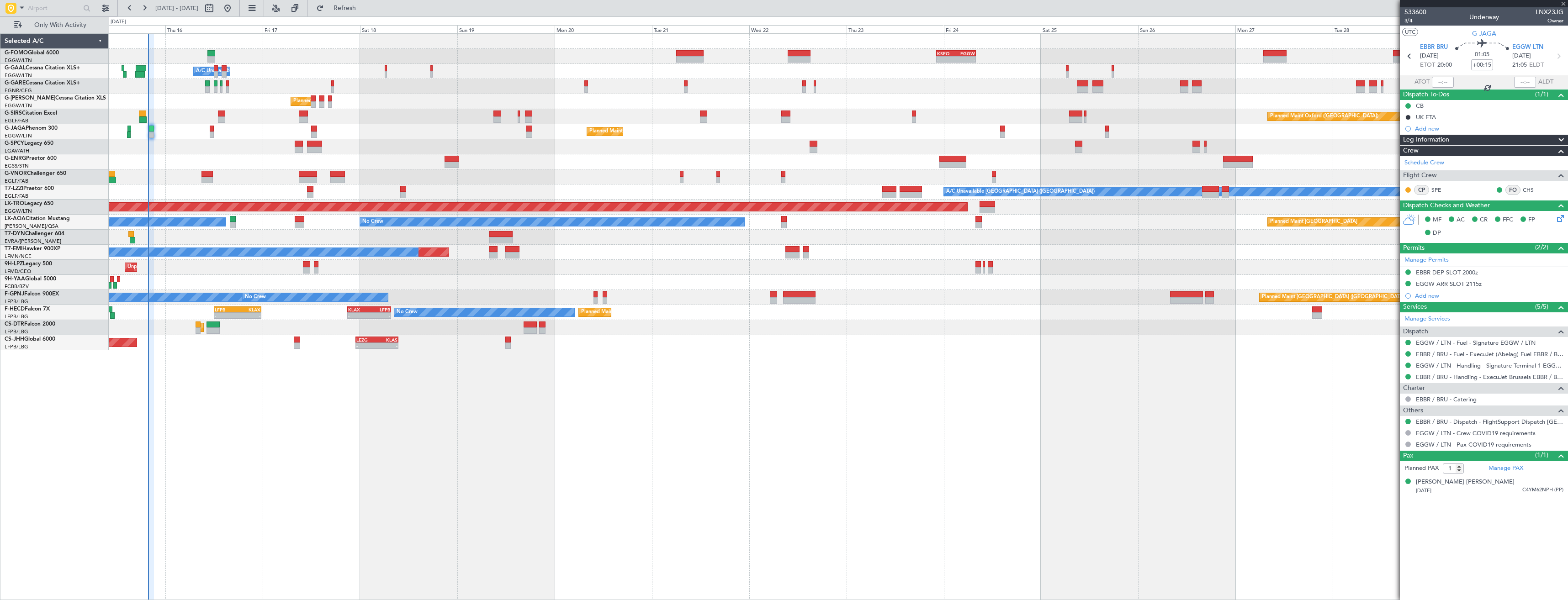
type input "2"
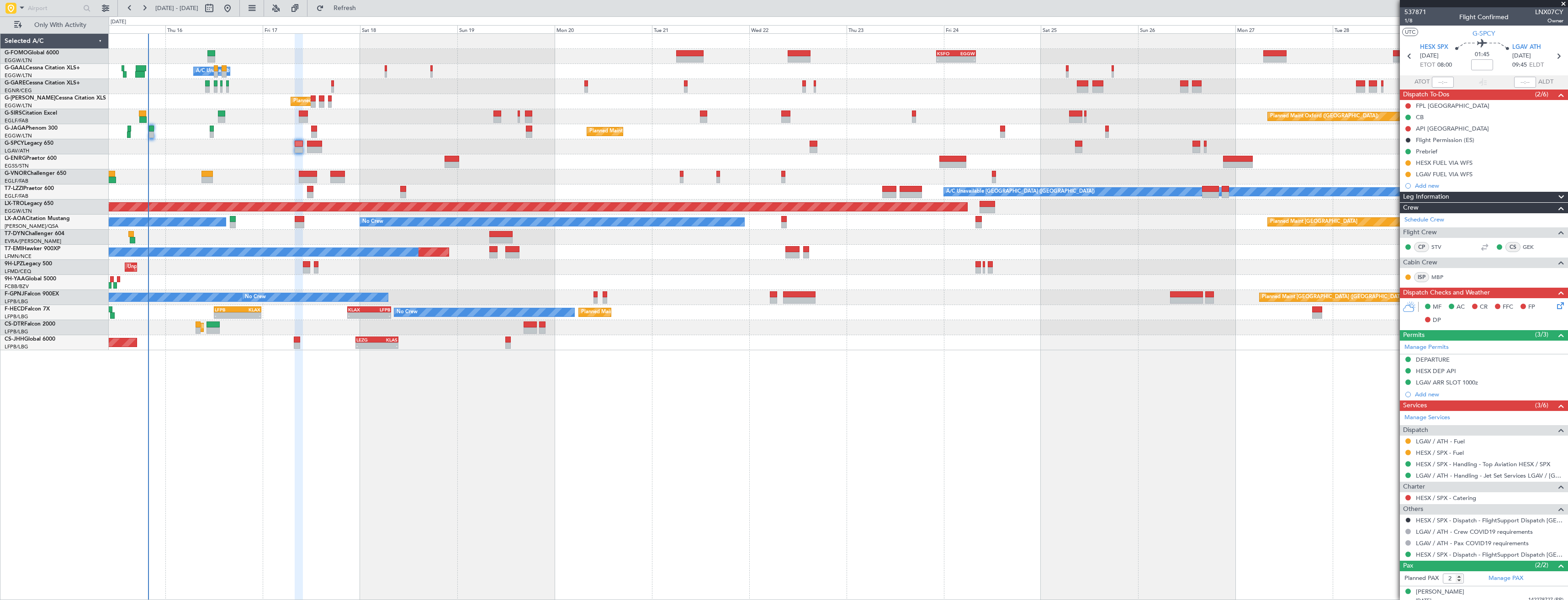
drag, startPoint x: 1409, startPoint y: 454, endPoint x: 1410, endPoint y: 461, distance: 7.1
click at [1409, 453] on button at bounding box center [1408, 452] width 6 height 6
click at [1383, 559] on span "Confirmed" at bounding box center [1382, 561] width 28 height 9
drag, startPoint x: 1410, startPoint y: 161, endPoint x: 1406, endPoint y: 179, distance: 18.4
click at [1410, 162] on button at bounding box center [1408, 163] width 6 height 6
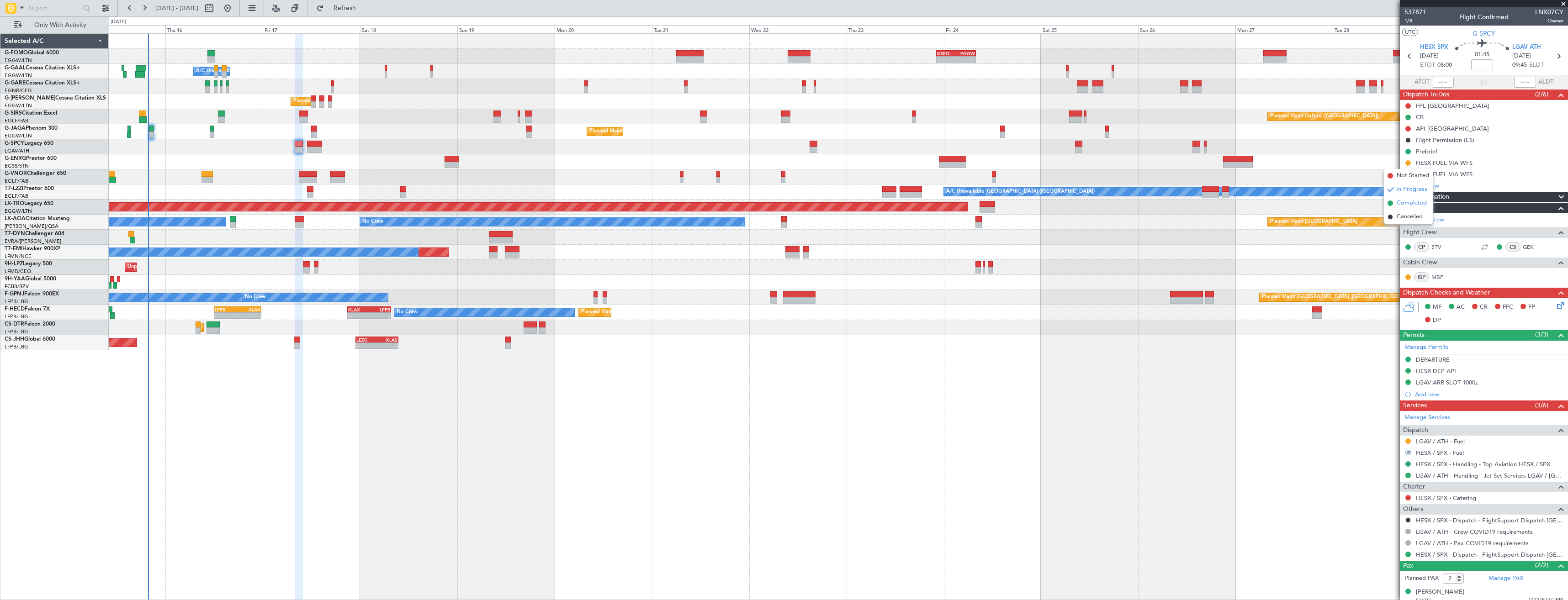
click at [1402, 202] on span "Completed" at bounding box center [1411, 203] width 30 height 9
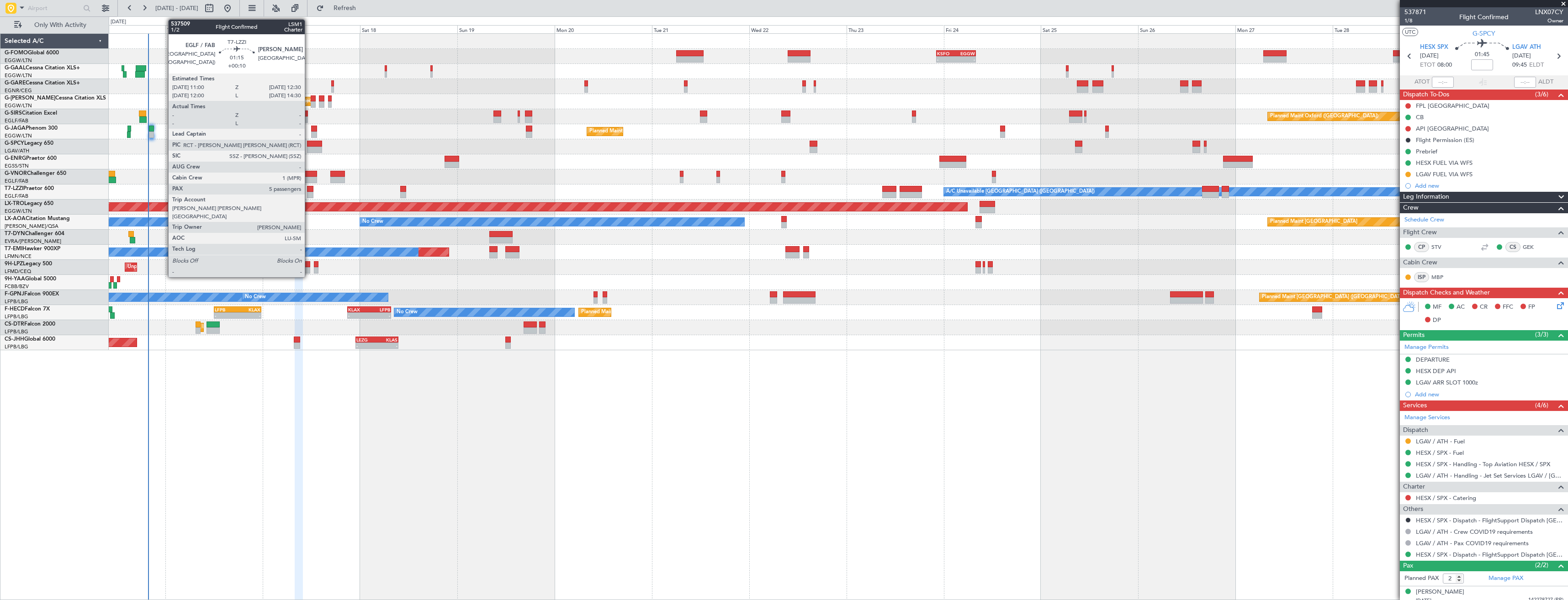
click at [309, 190] on div at bounding box center [310, 189] width 6 height 6
type input "+00:10"
type input "5"
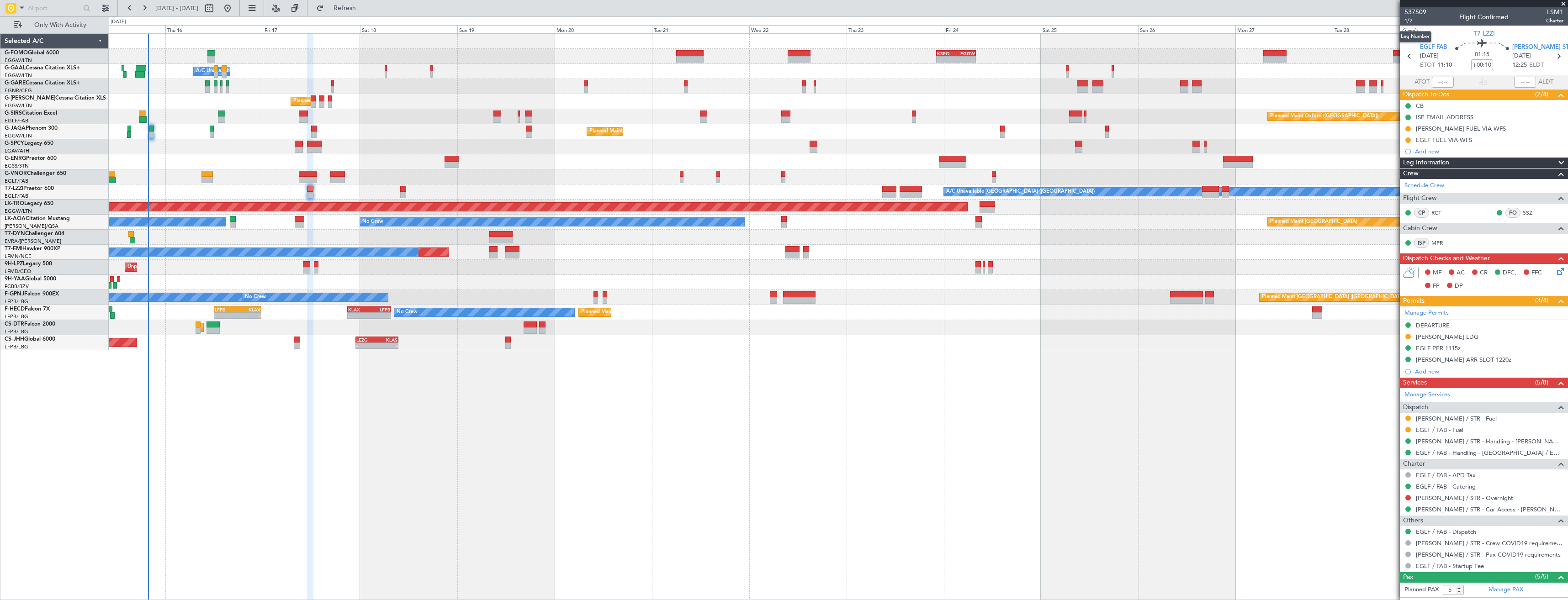
click at [1412, 24] on span "1/2" at bounding box center [1415, 21] width 22 height 8
click at [1555, 269] on icon at bounding box center [1559, 270] width 7 height 7
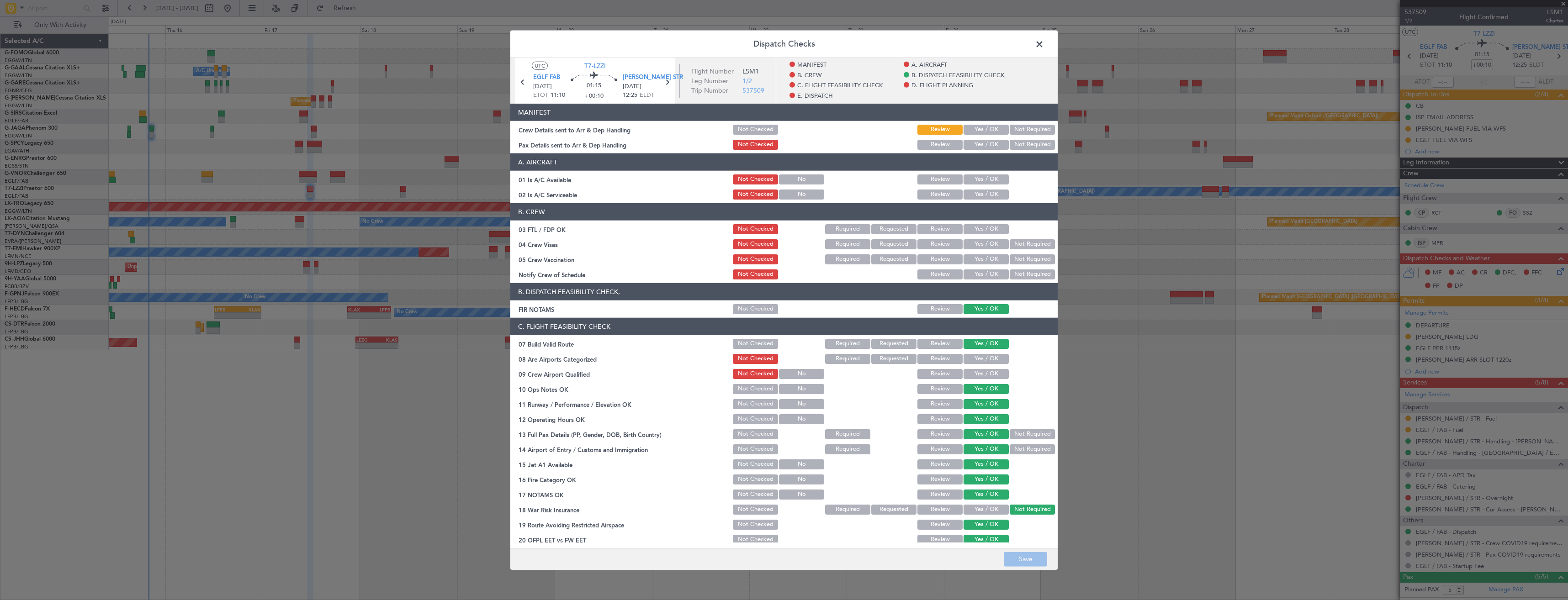
click at [990, 128] on button "Yes / OK" at bounding box center [986, 130] width 45 height 10
click at [988, 148] on button "Yes / OK" at bounding box center [986, 144] width 45 height 10
click at [1034, 557] on button "Save" at bounding box center [1025, 559] width 43 height 15
click at [1044, 45] on span at bounding box center [1044, 47] width 0 height 18
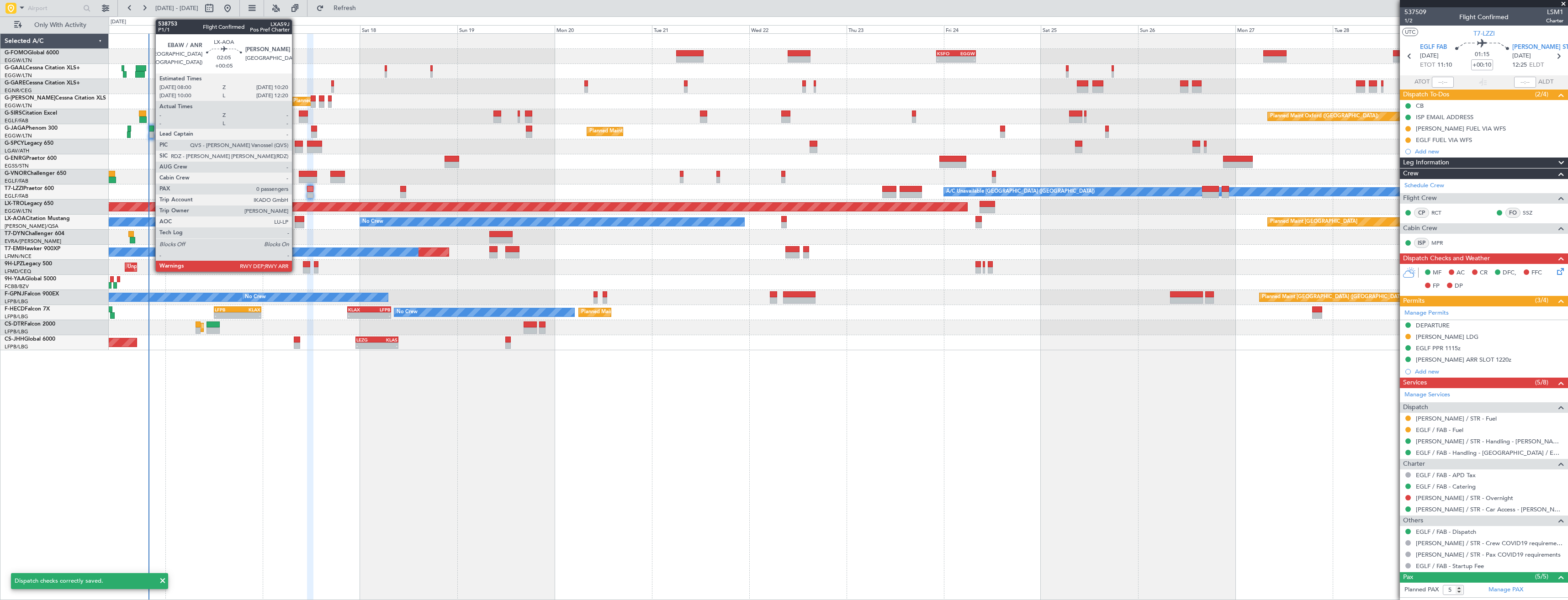
click at [296, 221] on div at bounding box center [300, 219] width 10 height 6
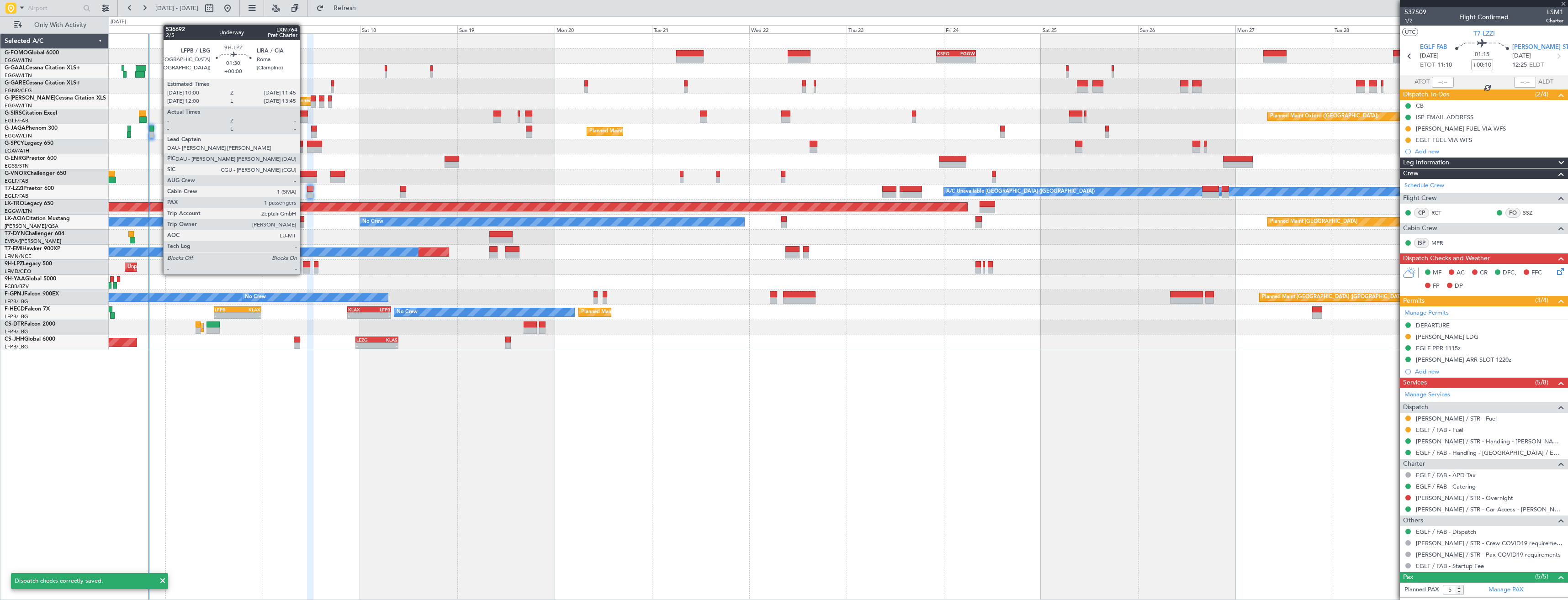
type input "+00:05"
type input "0"
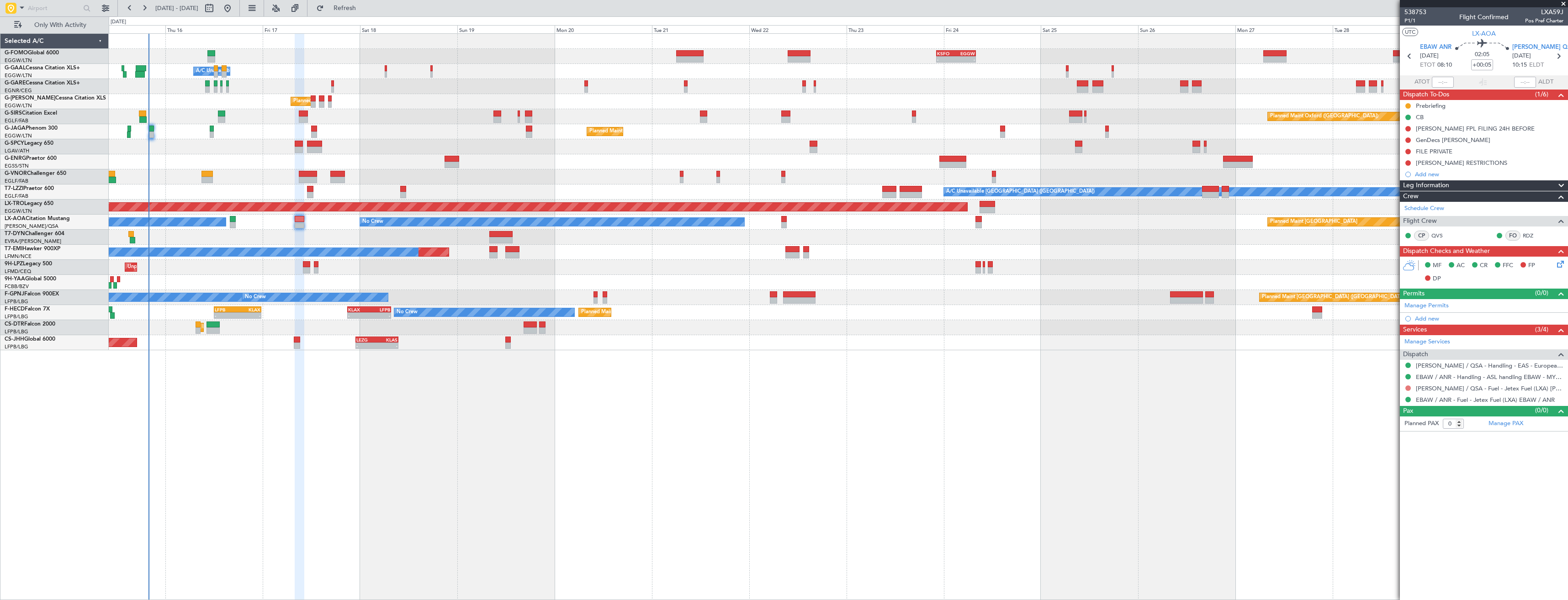
click at [1407, 387] on button at bounding box center [1408, 388] width 6 height 6
click at [1382, 398] on span "Not Required" at bounding box center [1386, 400] width 37 height 9
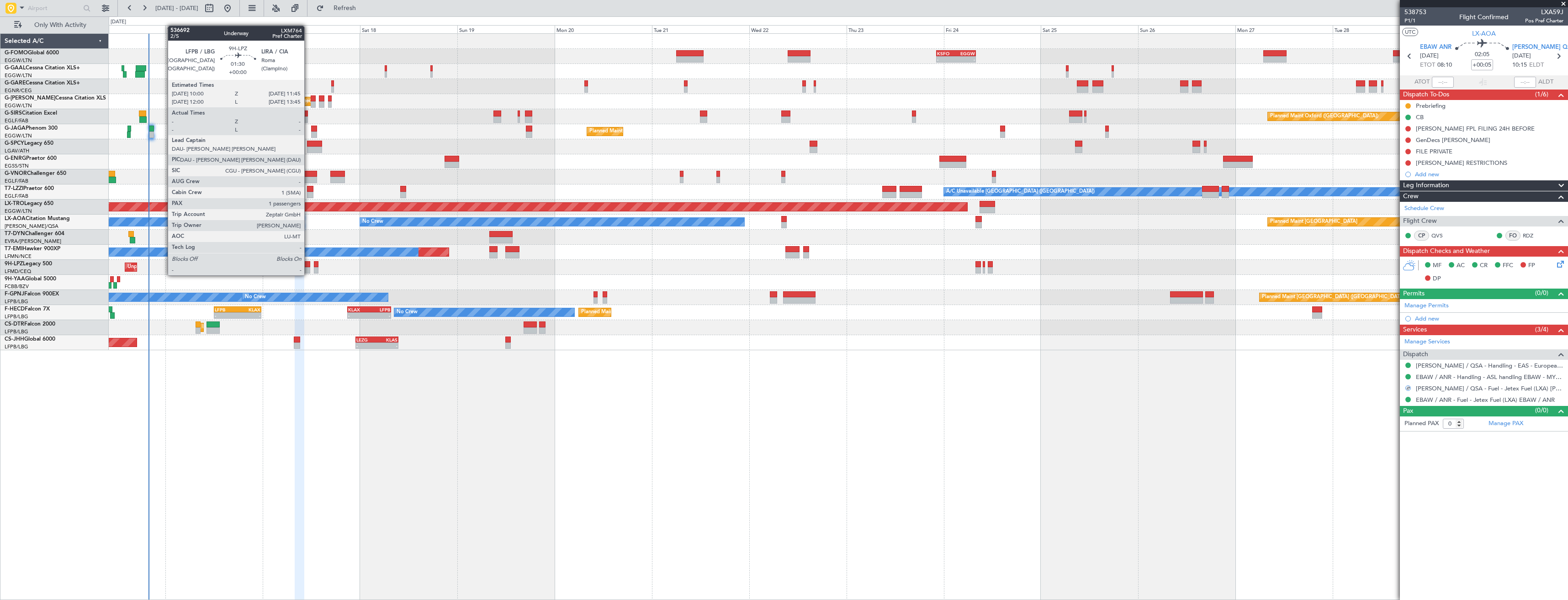
click at [308, 266] on div at bounding box center [306, 264] width 7 height 6
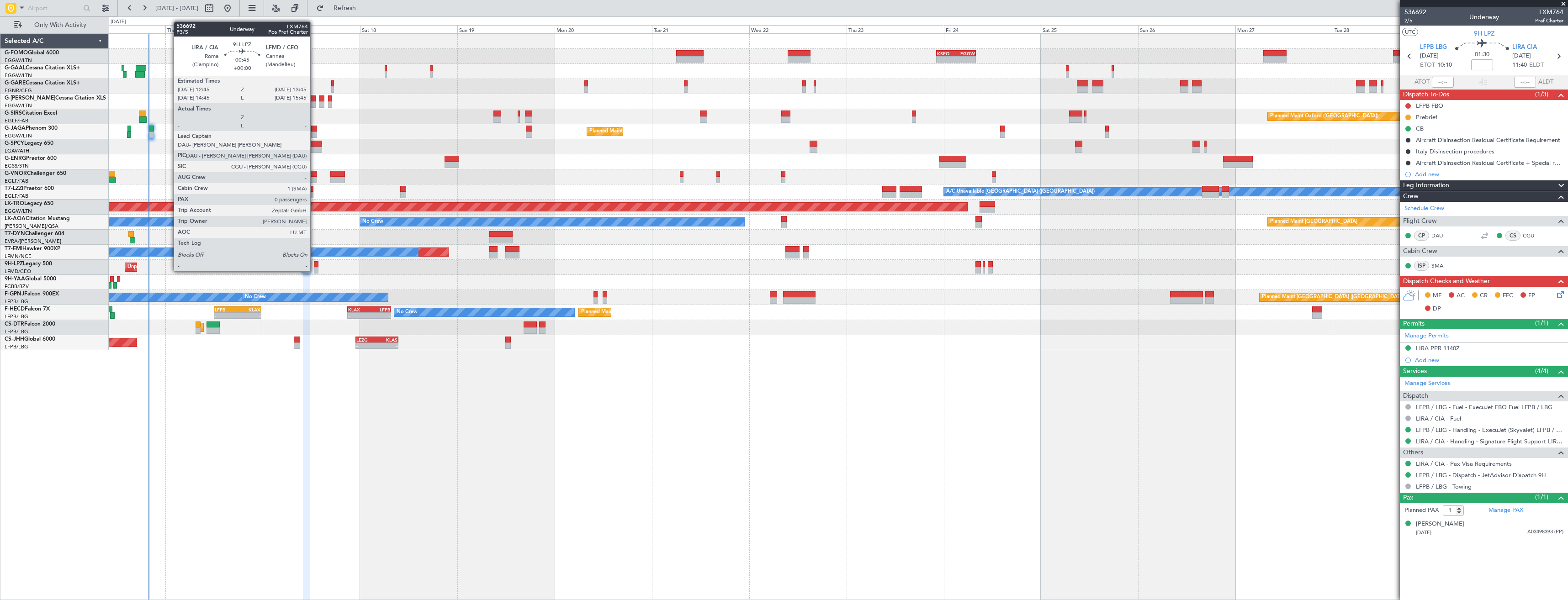
click at [314, 262] on div at bounding box center [315, 264] width 4 height 6
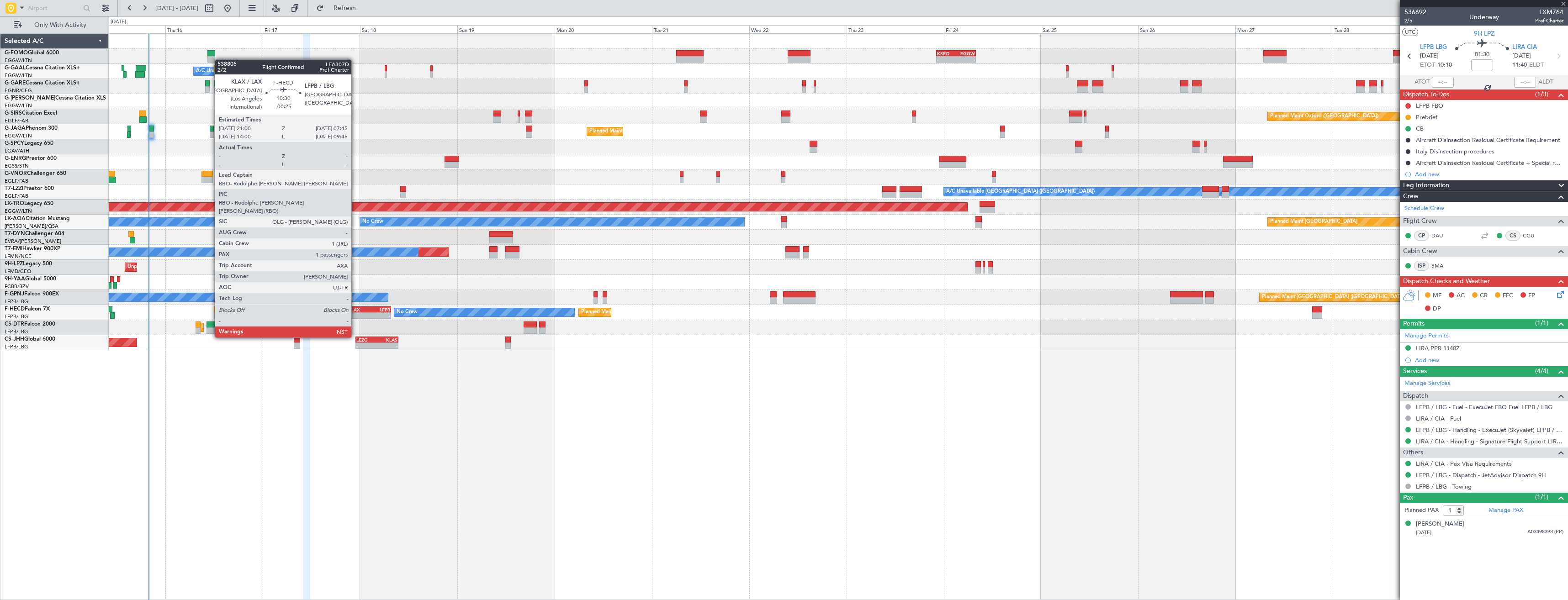
type input "0"
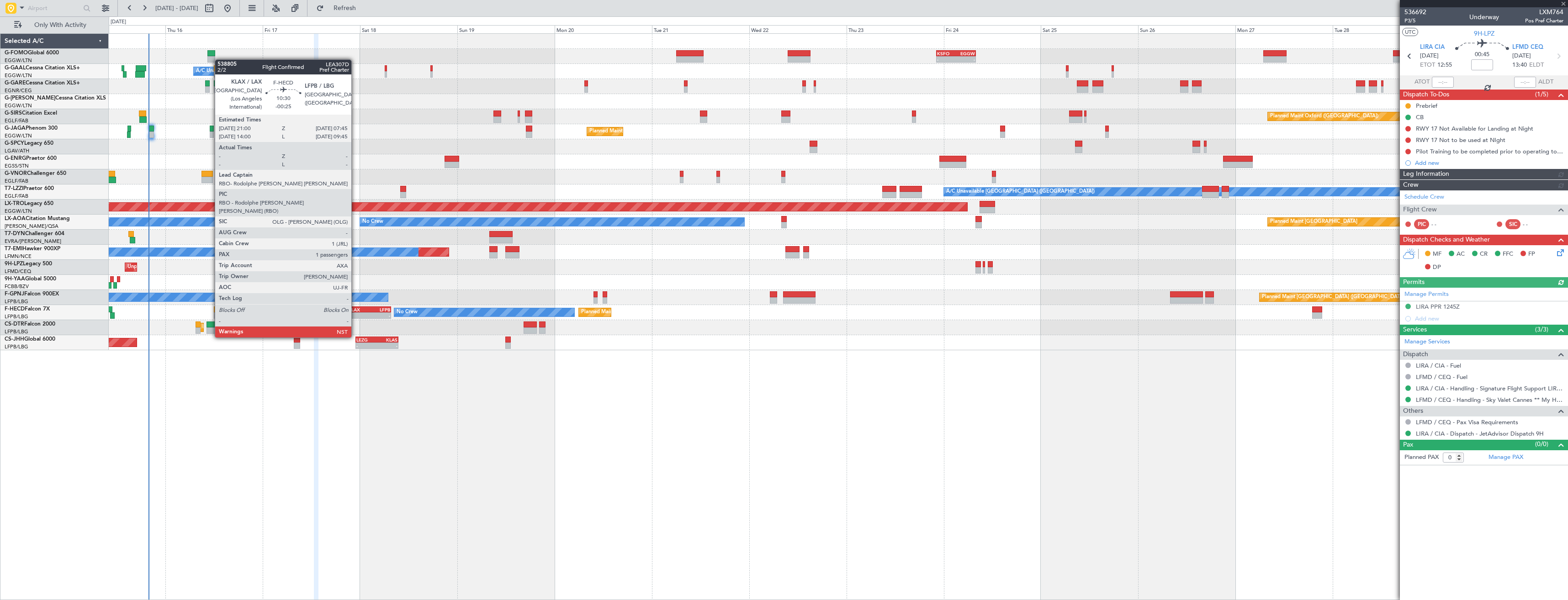
click at [355, 312] on div "KLAX 21:00 Z LFPB 07:45 Z" at bounding box center [369, 309] width 44 height 6
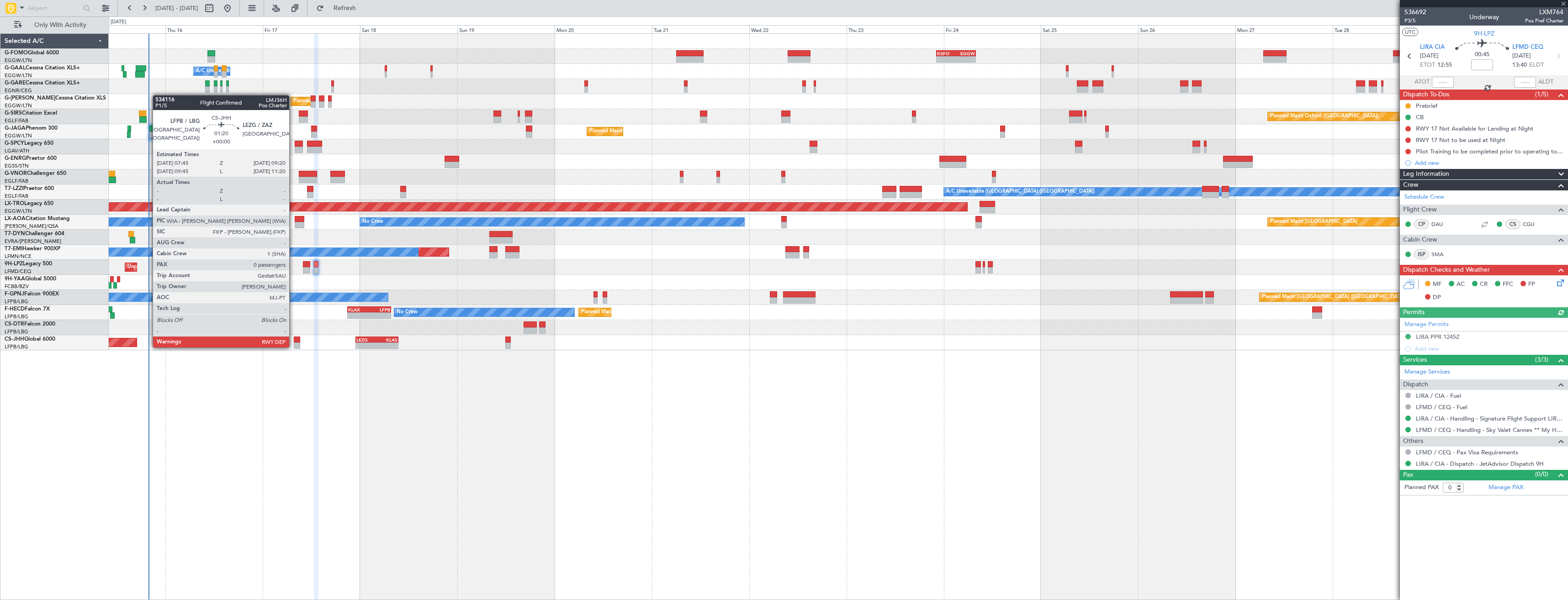
type input "-00:25"
type input "1"
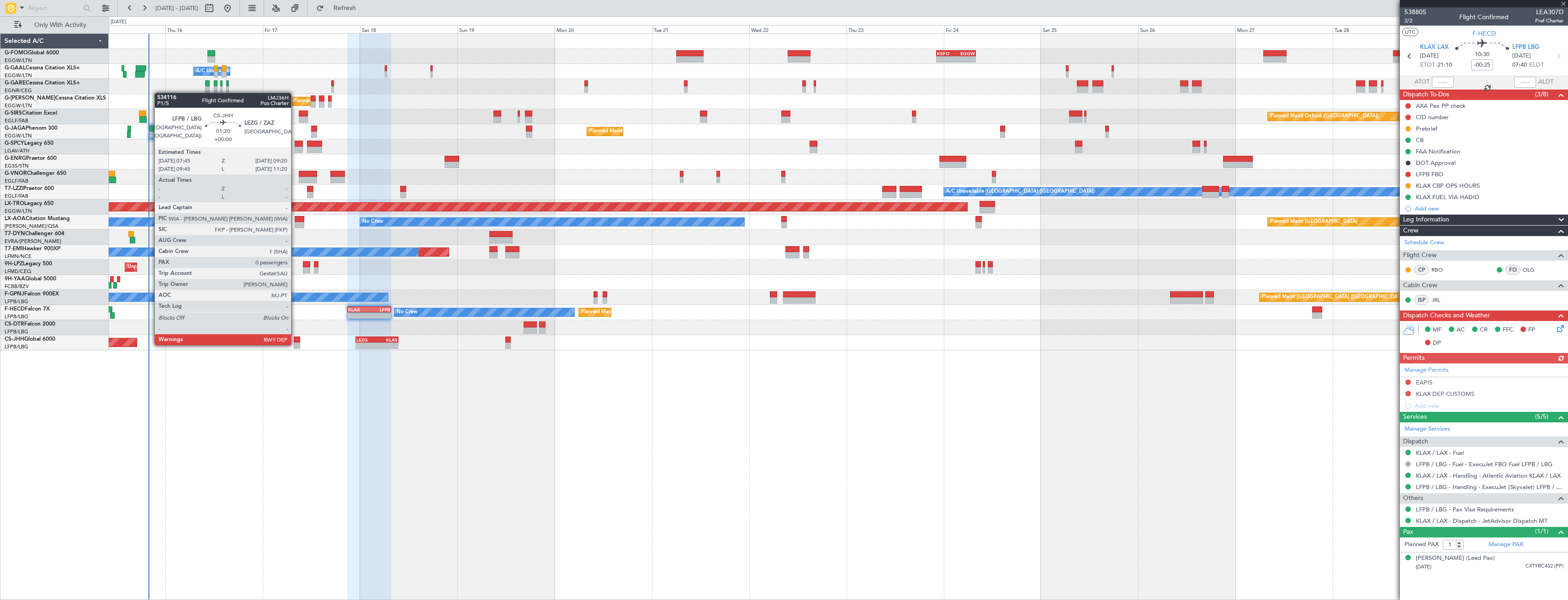
click at [295, 344] on div at bounding box center [297, 345] width 7 height 6
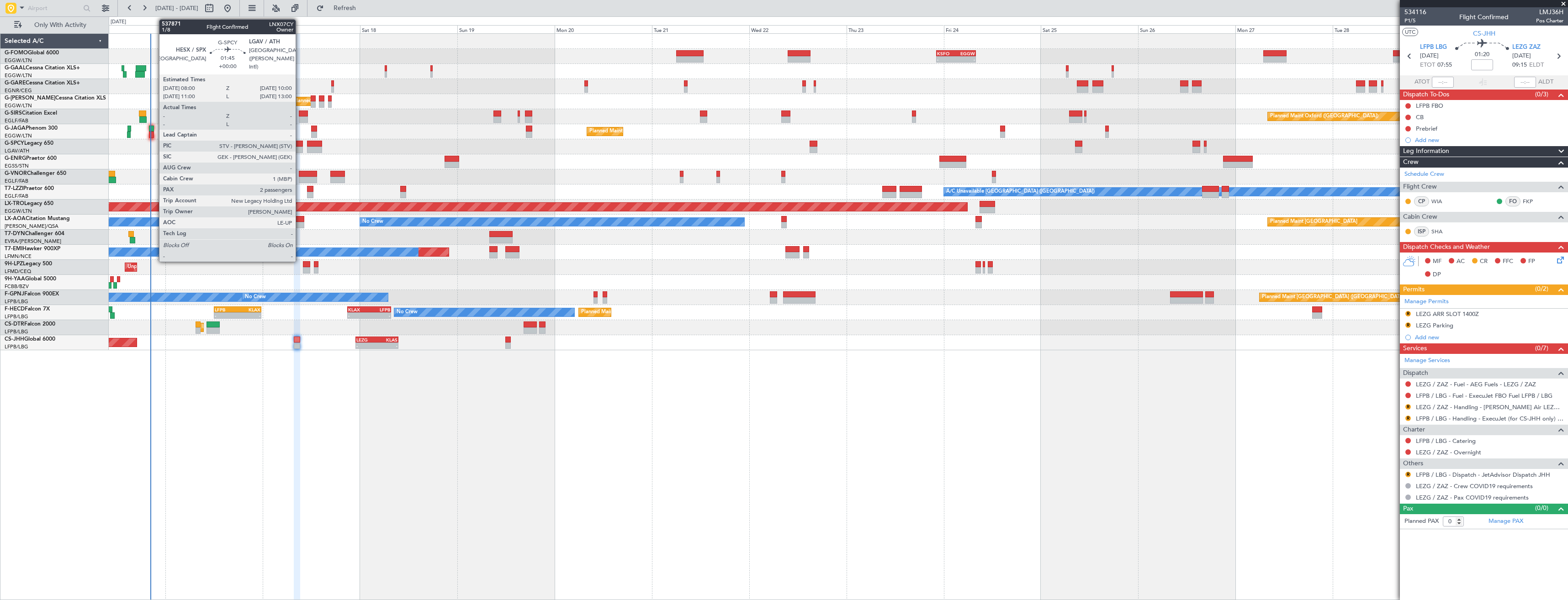
click at [300, 146] on div at bounding box center [298, 144] width 8 height 6
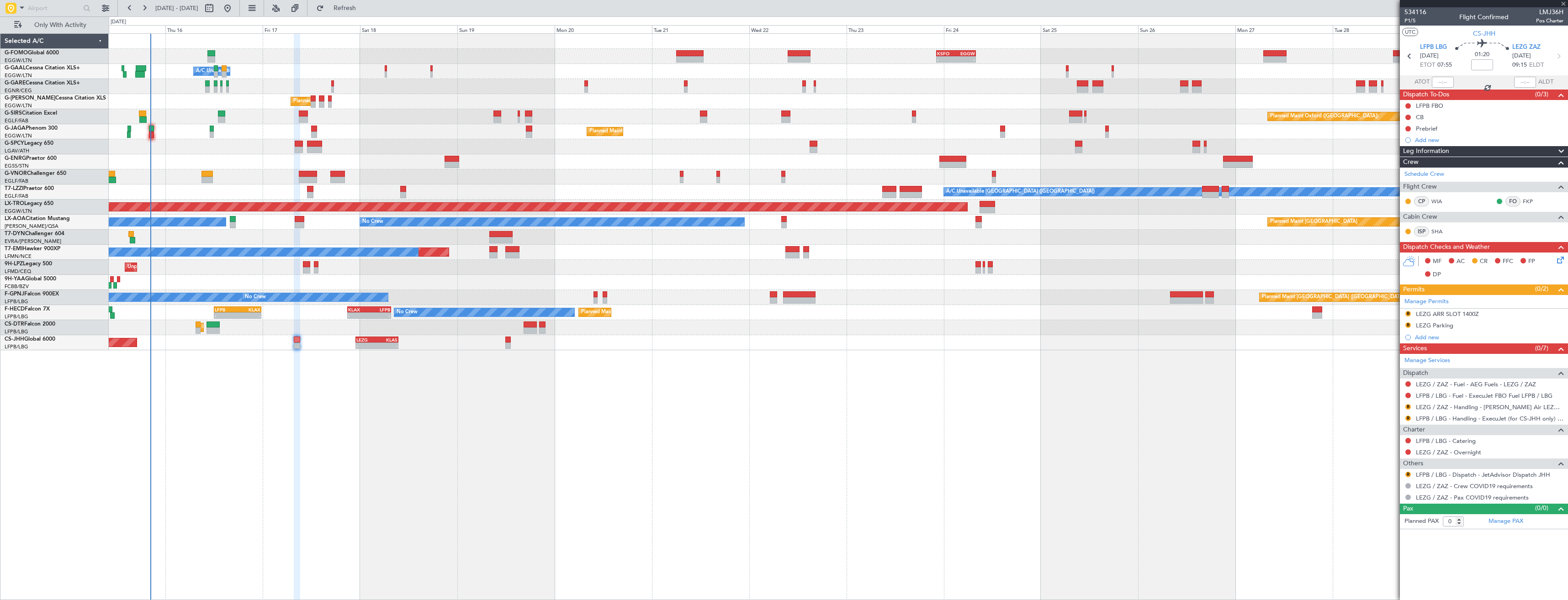
type input "2"
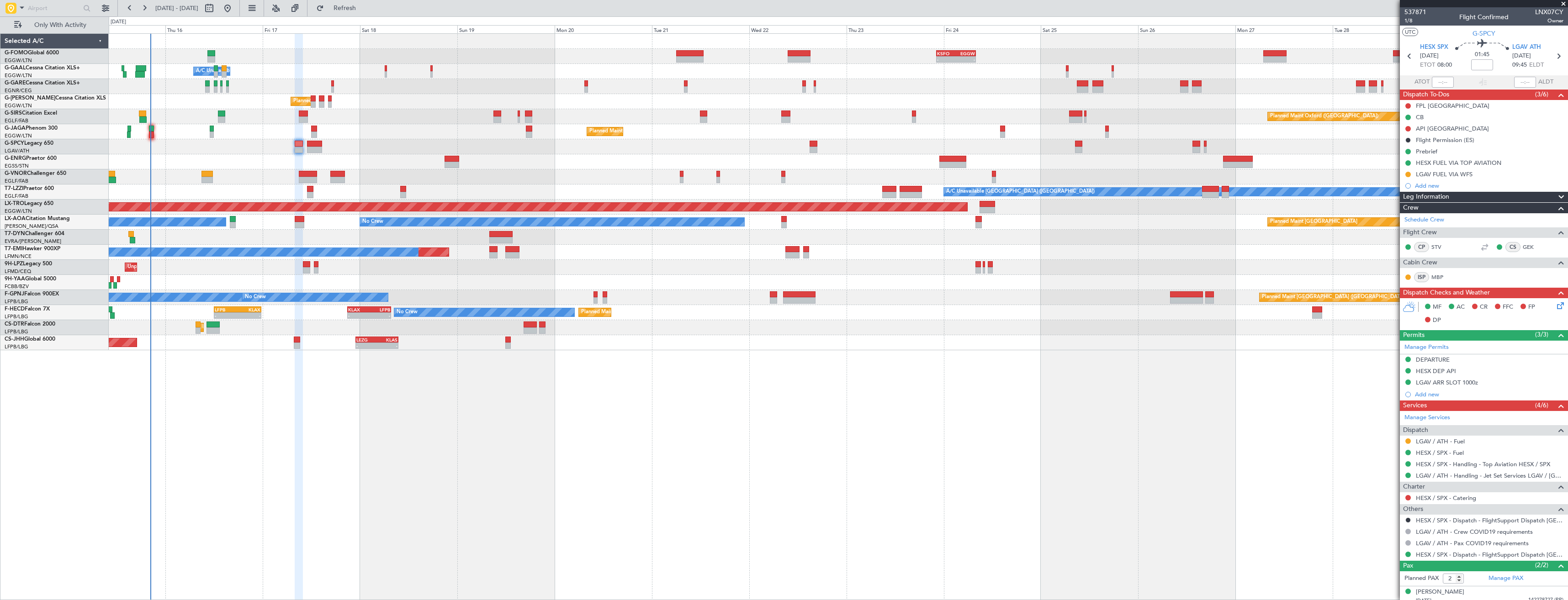
drag, startPoint x: 1408, startPoint y: 174, endPoint x: 1406, endPoint y: 188, distance: 14.1
click at [1408, 174] on button at bounding box center [1408, 174] width 6 height 6
click at [1398, 217] on span "Completed" at bounding box center [1411, 214] width 30 height 9
click at [1411, 442] on div at bounding box center [1408, 441] width 7 height 7
click at [1411, 441] on div at bounding box center [1408, 441] width 7 height 7
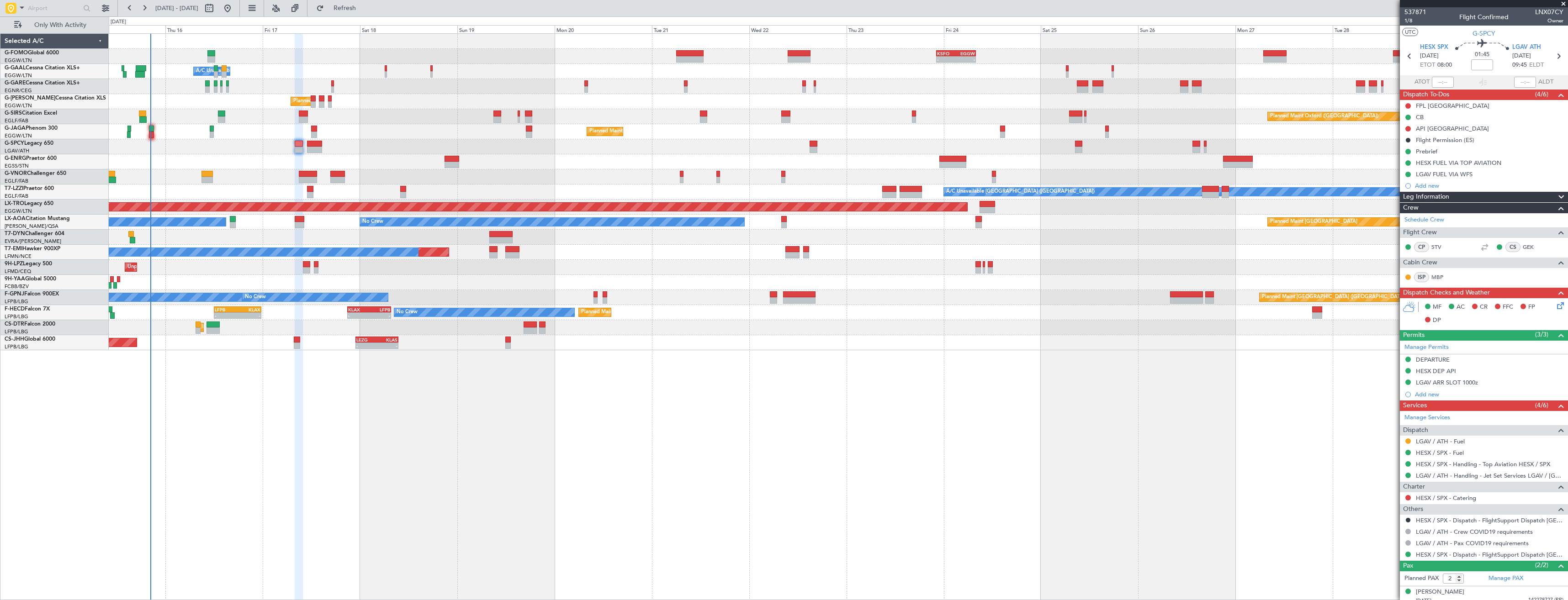
click at [1405, 443] on div at bounding box center [1408, 441] width 7 height 7
click at [1405, 440] on button at bounding box center [1408, 441] width 6 height 6
click at [1371, 547] on span "Confirmed" at bounding box center [1382, 549] width 28 height 9
click at [1555, 56] on icon at bounding box center [1558, 56] width 12 height 12
type input "+00:15"
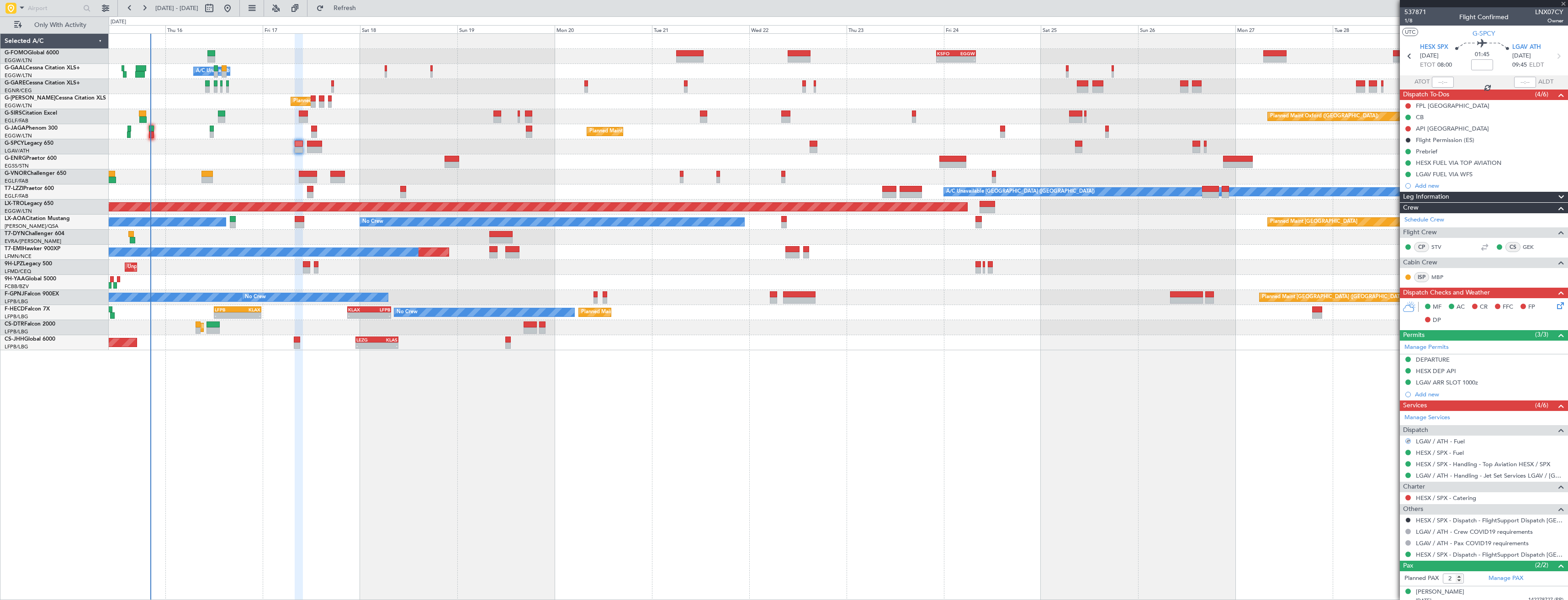
type input "3"
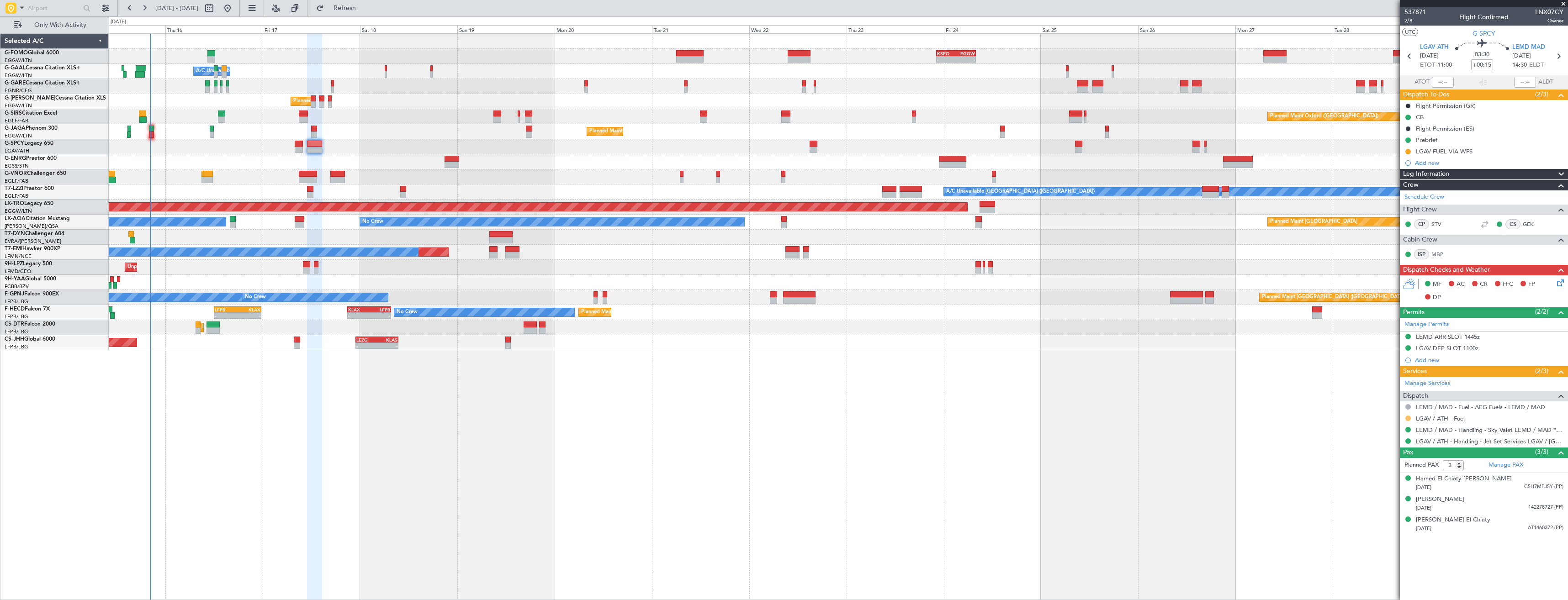
click at [1408, 418] on button at bounding box center [1408, 418] width 6 height 6
click at [1383, 531] on span "Confirmed" at bounding box center [1382, 527] width 28 height 9
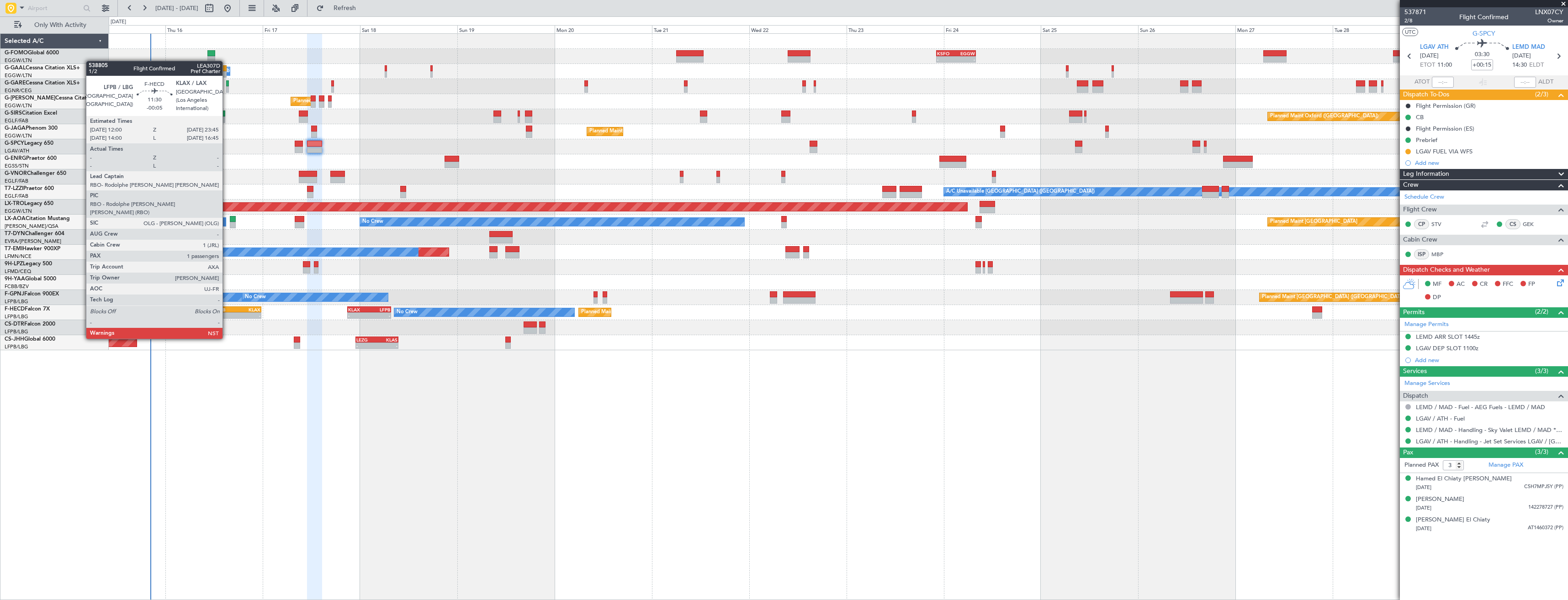
click at [227, 313] on div "-" at bounding box center [226, 315] width 23 height 6
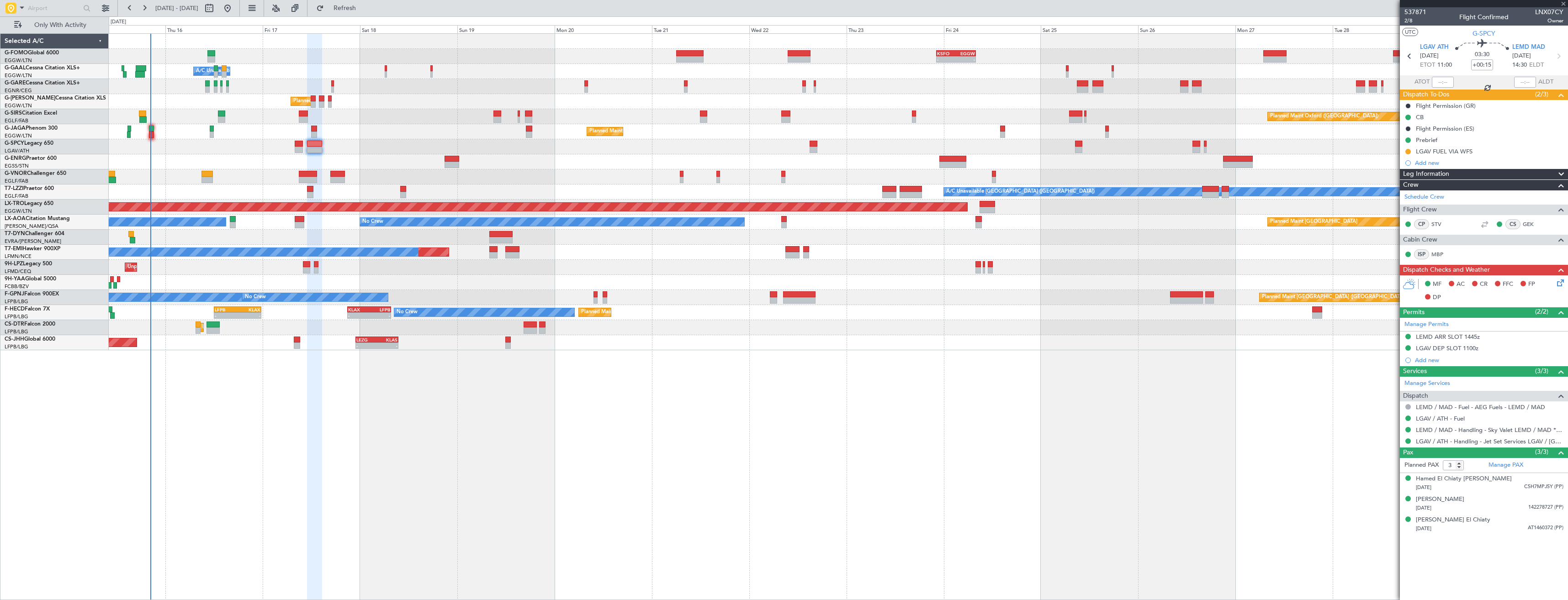
type input "-00:05"
type input "1"
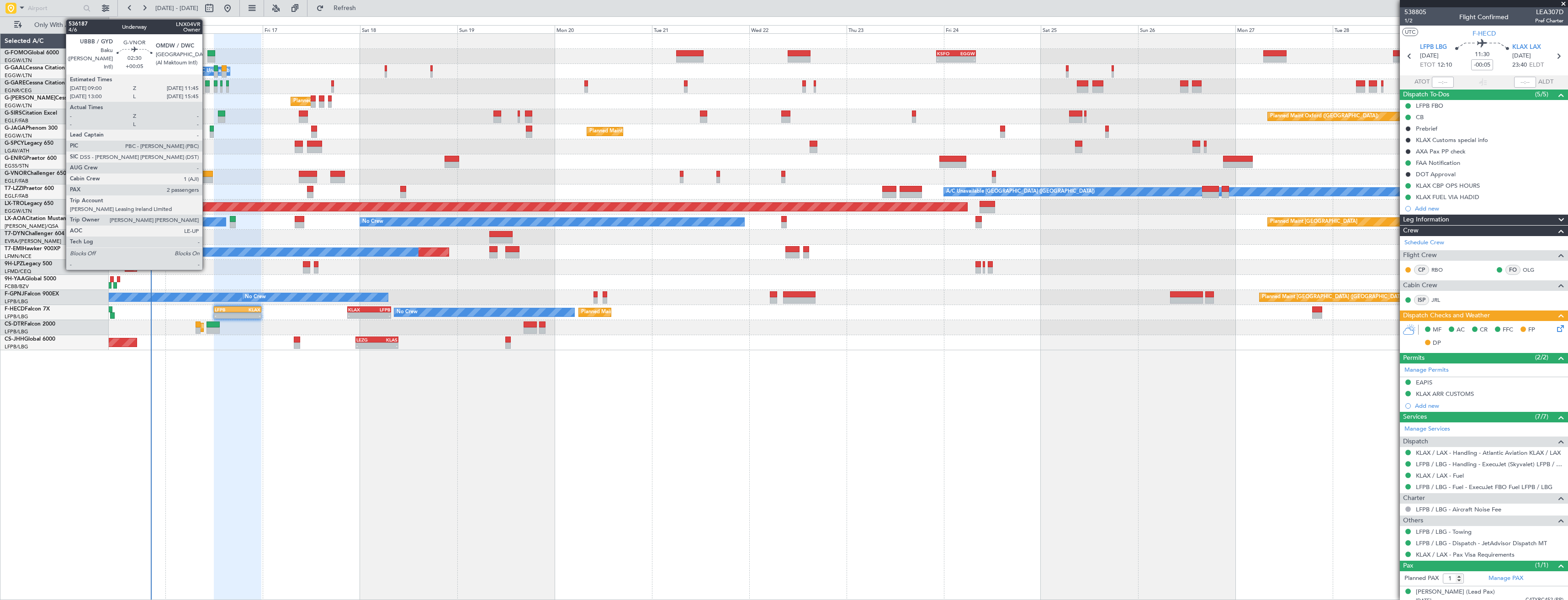
click at [209, 173] on div at bounding box center [207, 174] width 12 height 6
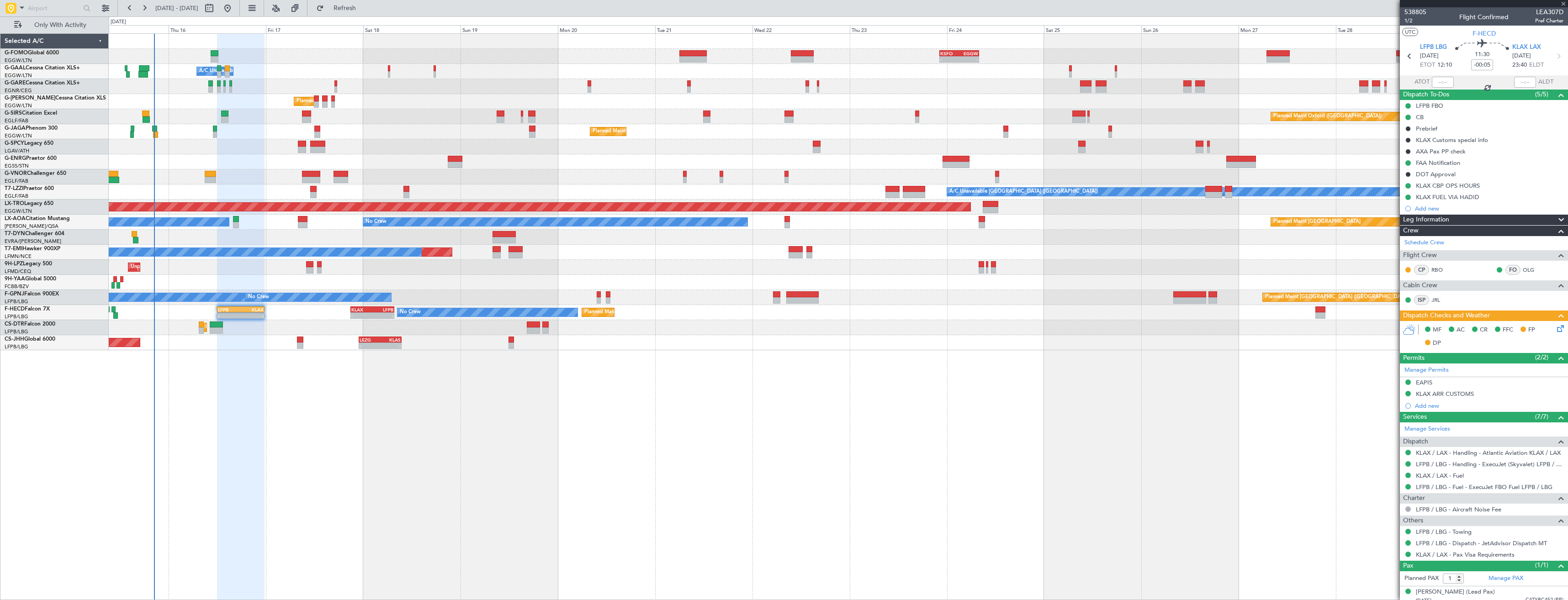
type input "+00:05"
type input "2"
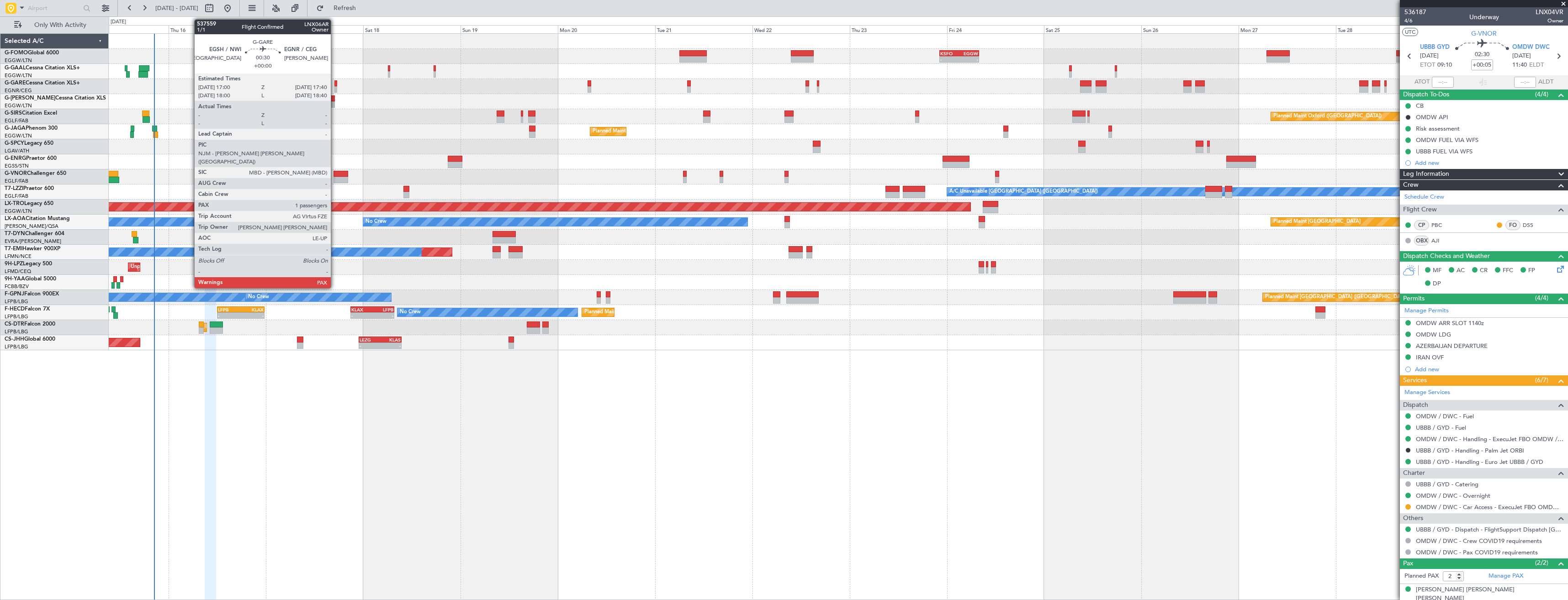
click at [335, 89] on div at bounding box center [336, 89] width 2 height 6
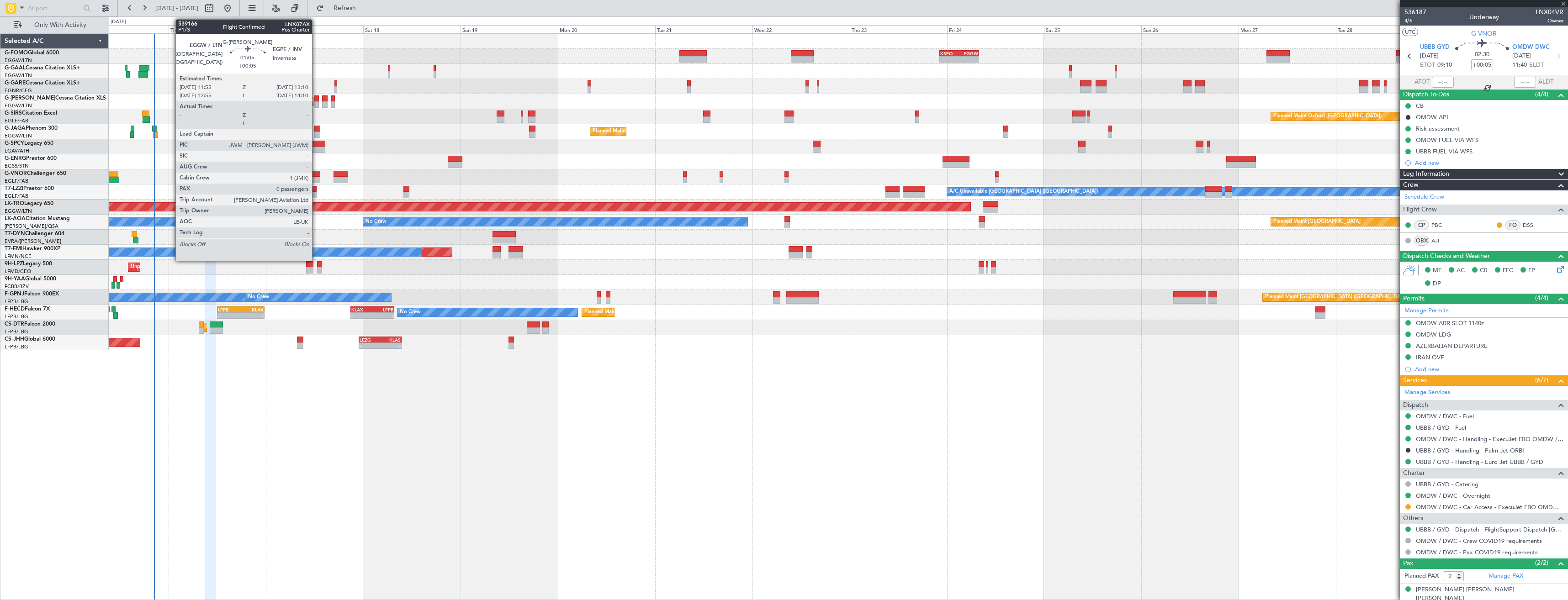
type input "1"
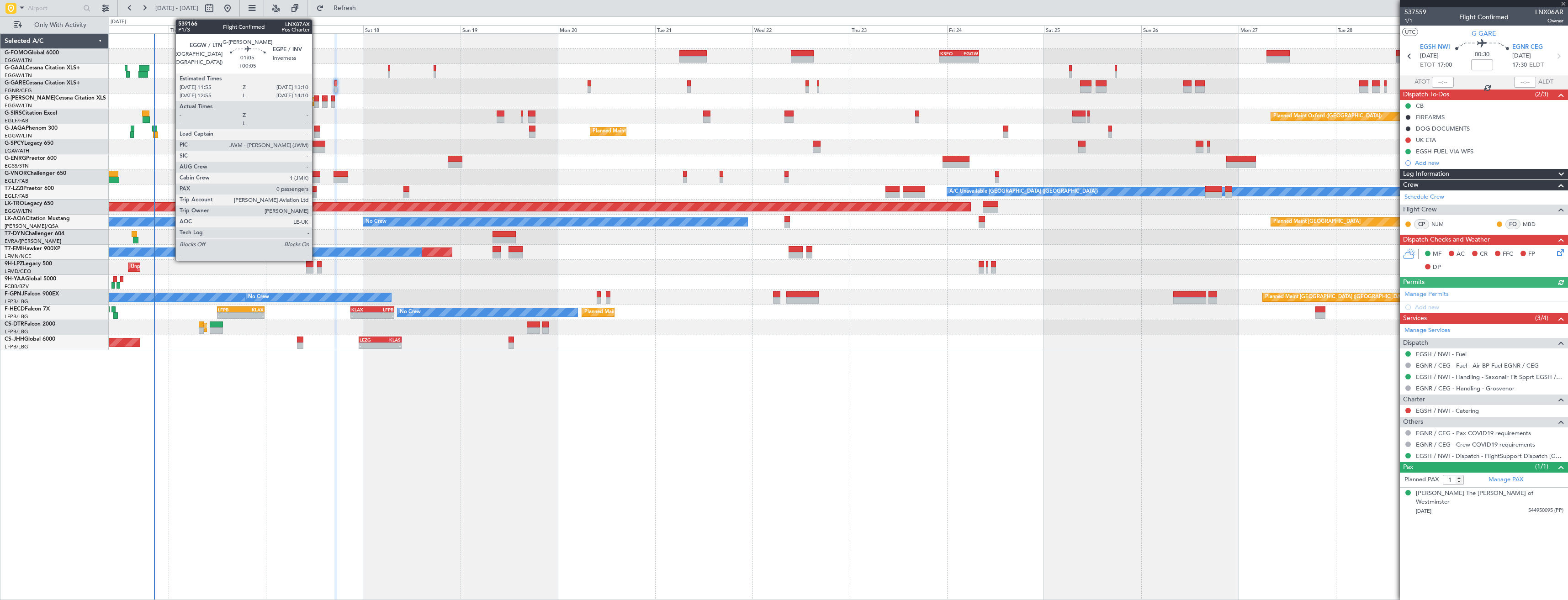
click at [316, 103] on div at bounding box center [316, 105] width 6 height 6
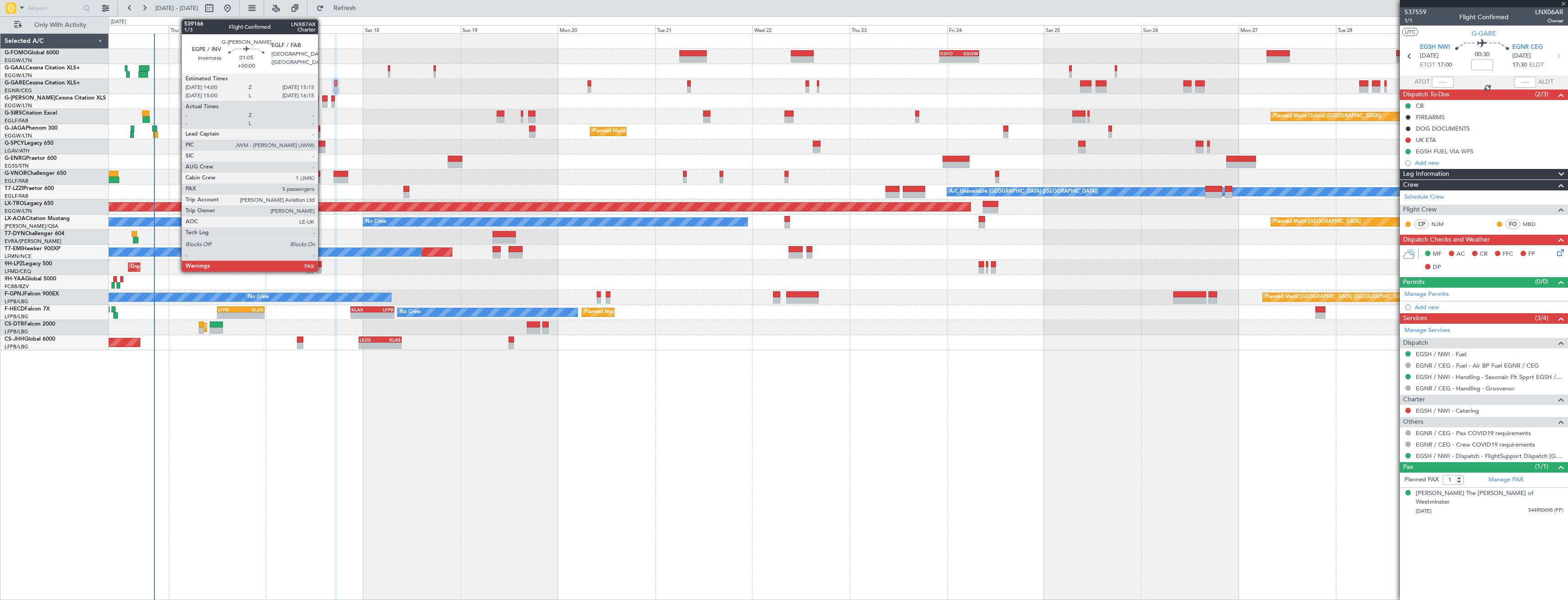
type input "+00:05"
type input "0"
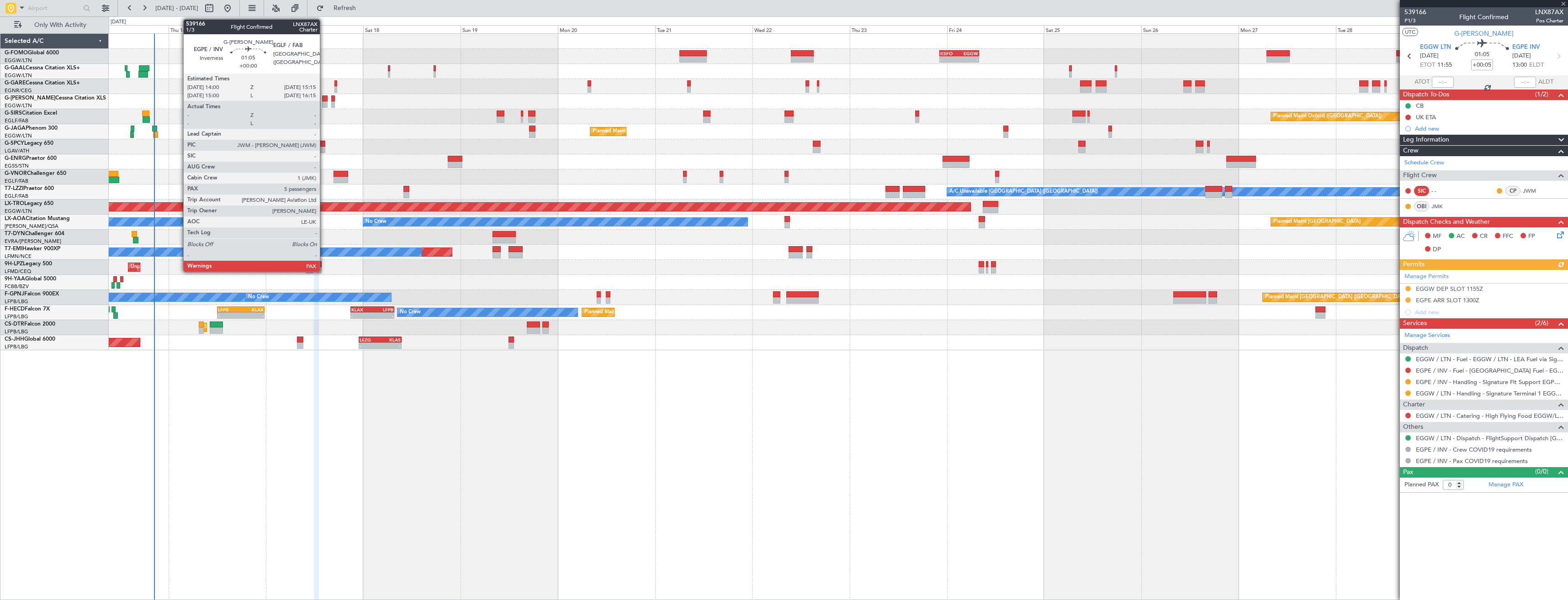
click at [324, 103] on div at bounding box center [325, 105] width 6 height 6
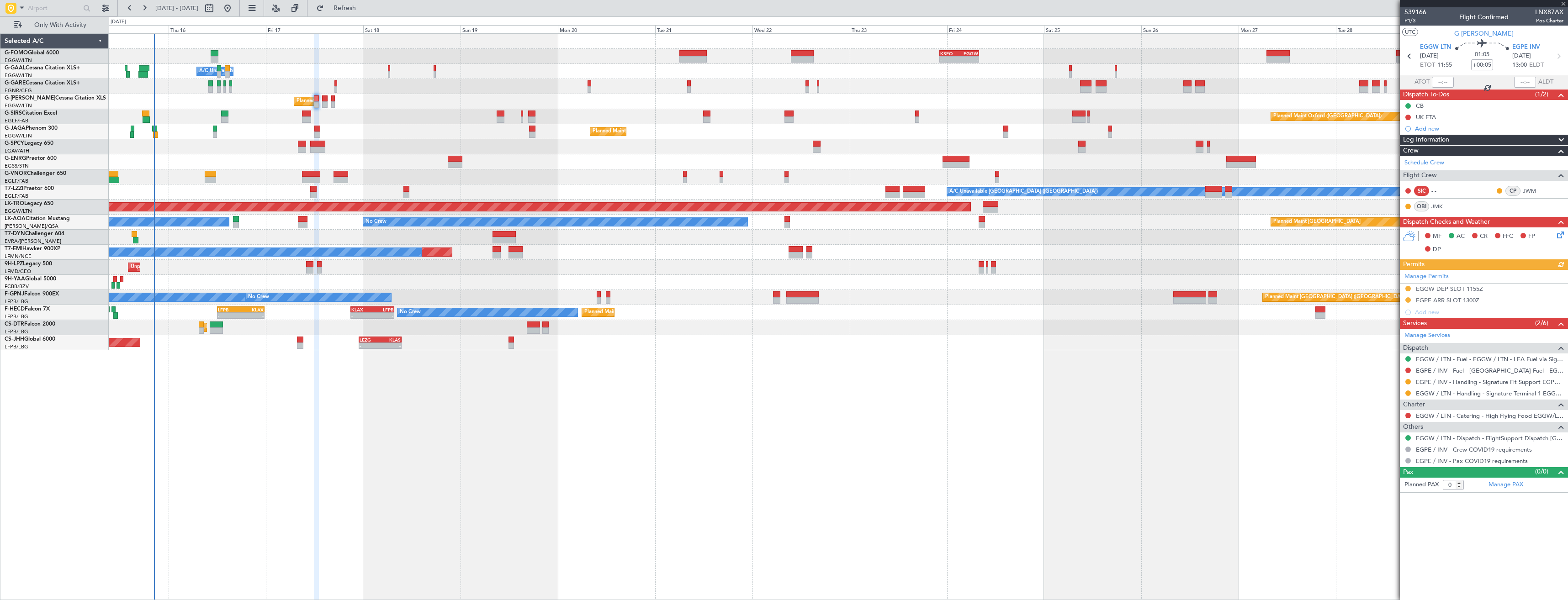
type input "5"
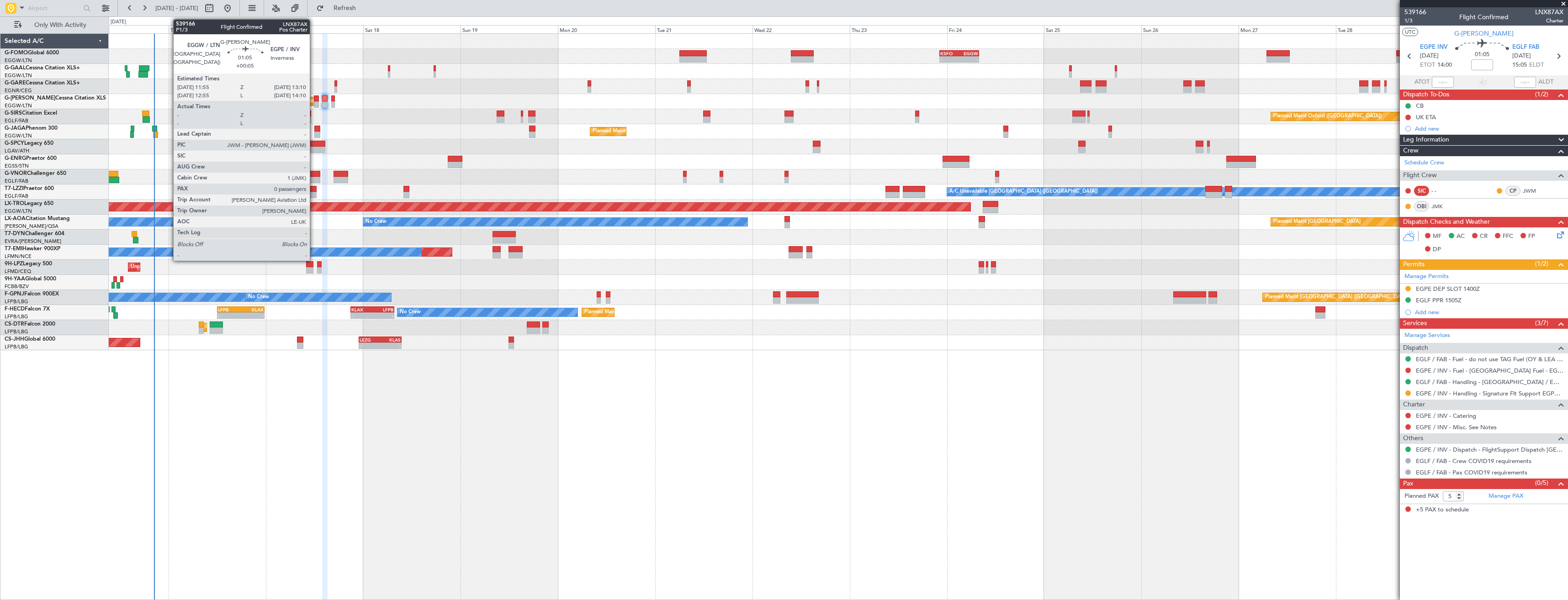
click at [314, 100] on div at bounding box center [316, 99] width 6 height 6
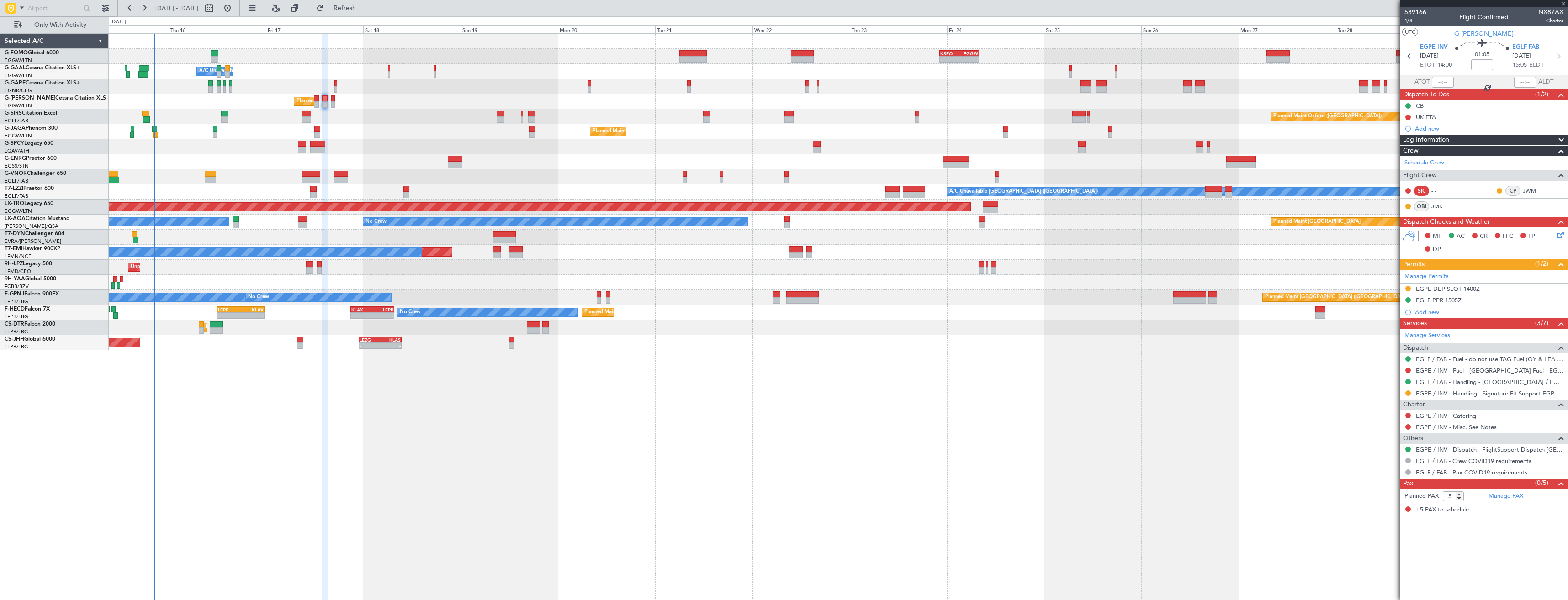
type input "+00:05"
type input "0"
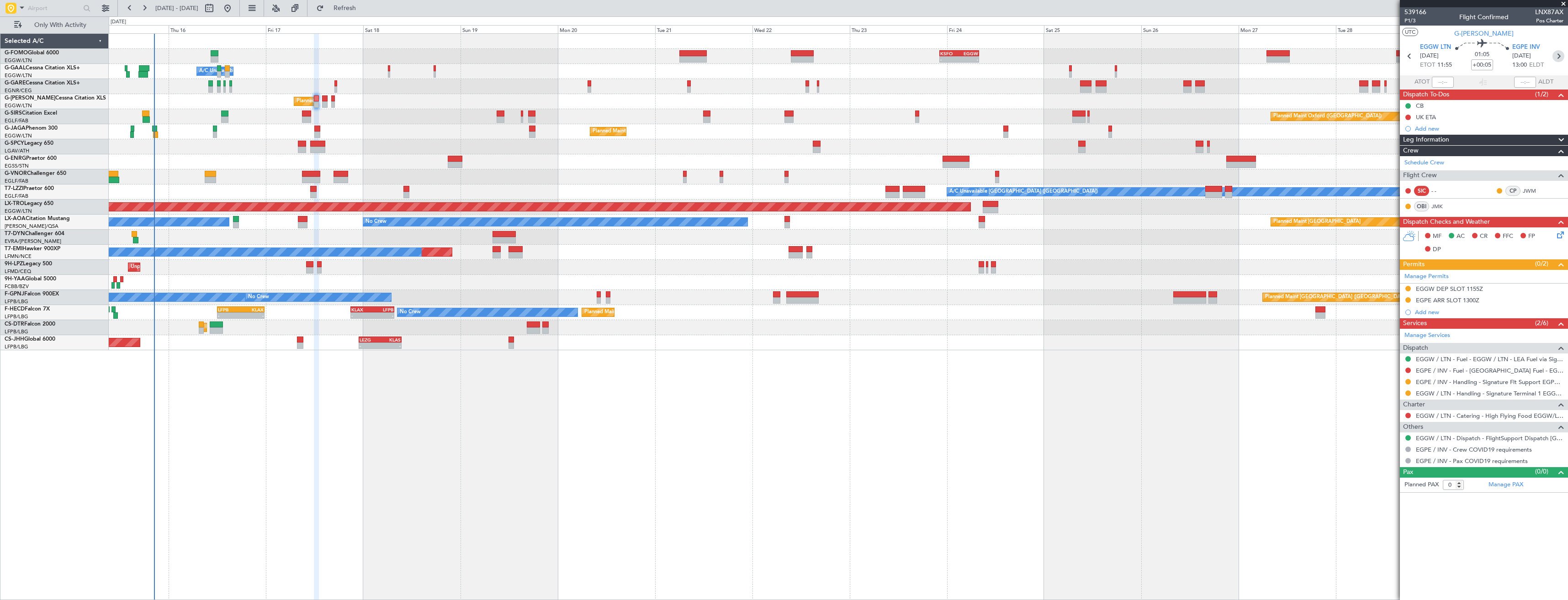
click at [1561, 58] on icon at bounding box center [1558, 56] width 12 height 12
type input "5"
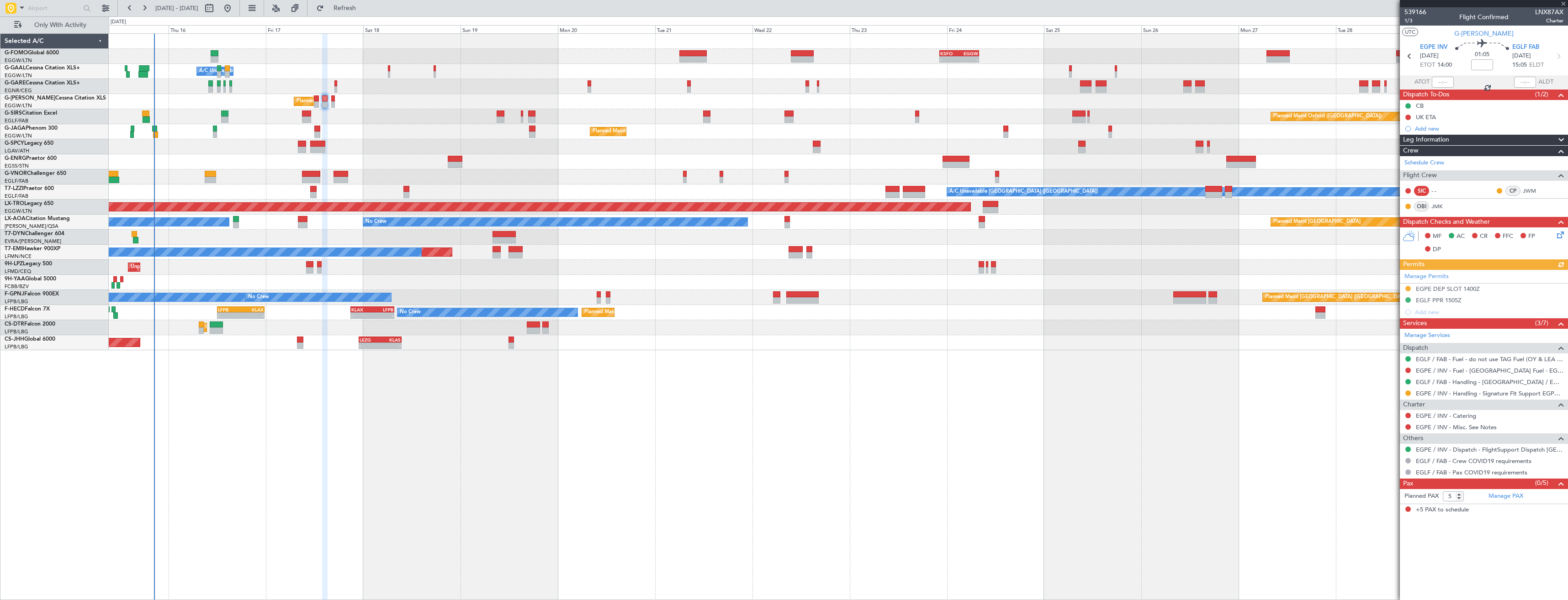
click at [1561, 58] on icon at bounding box center [1558, 56] width 12 height 12
type input "+00:30"
type input "0"
click at [1558, 56] on icon at bounding box center [1558, 56] width 12 height 12
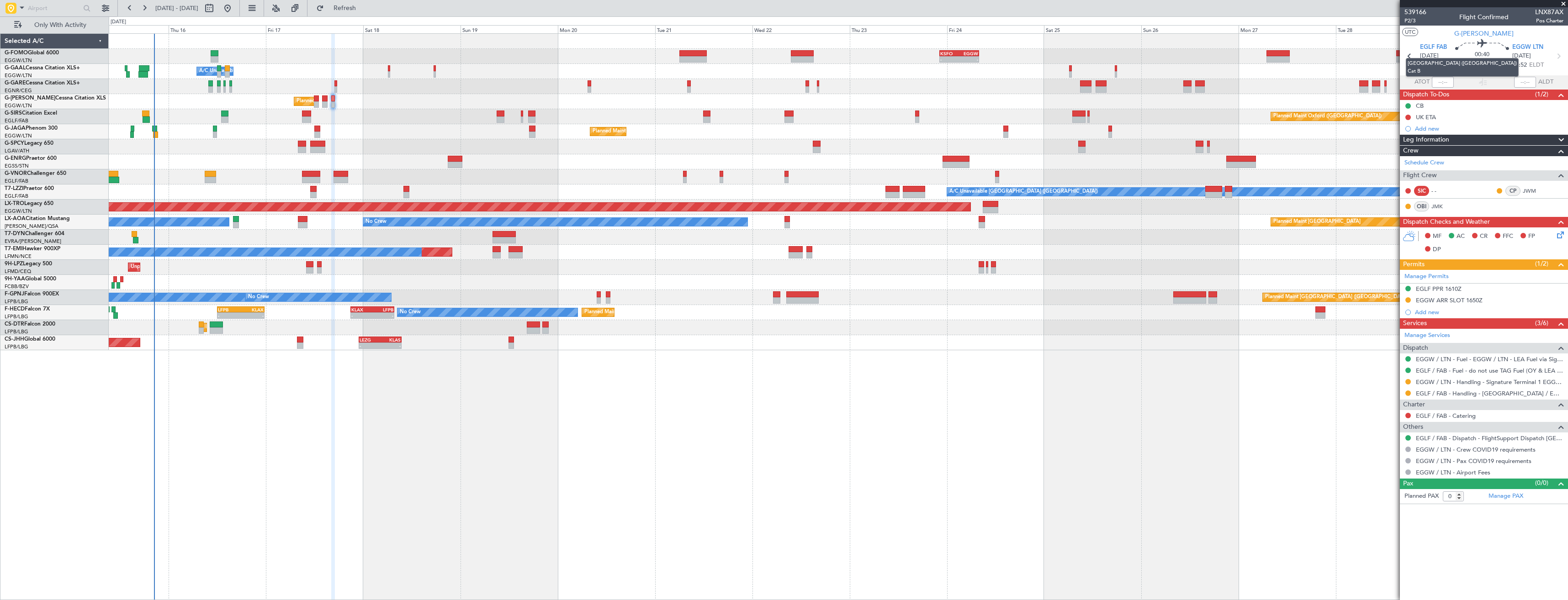
click at [1406, 54] on mat-tooltip-component "[GEOGRAPHIC_DATA] ([GEOGRAPHIC_DATA]) Cat B" at bounding box center [1461, 67] width 126 height 31
click at [1411, 56] on icon at bounding box center [1409, 56] width 12 height 12
type input "5"
click at [1468, 373] on link "EGPE / INV - Fuel - Weston Fuel - EGPE / INV" at bounding box center [1489, 370] width 148 height 8
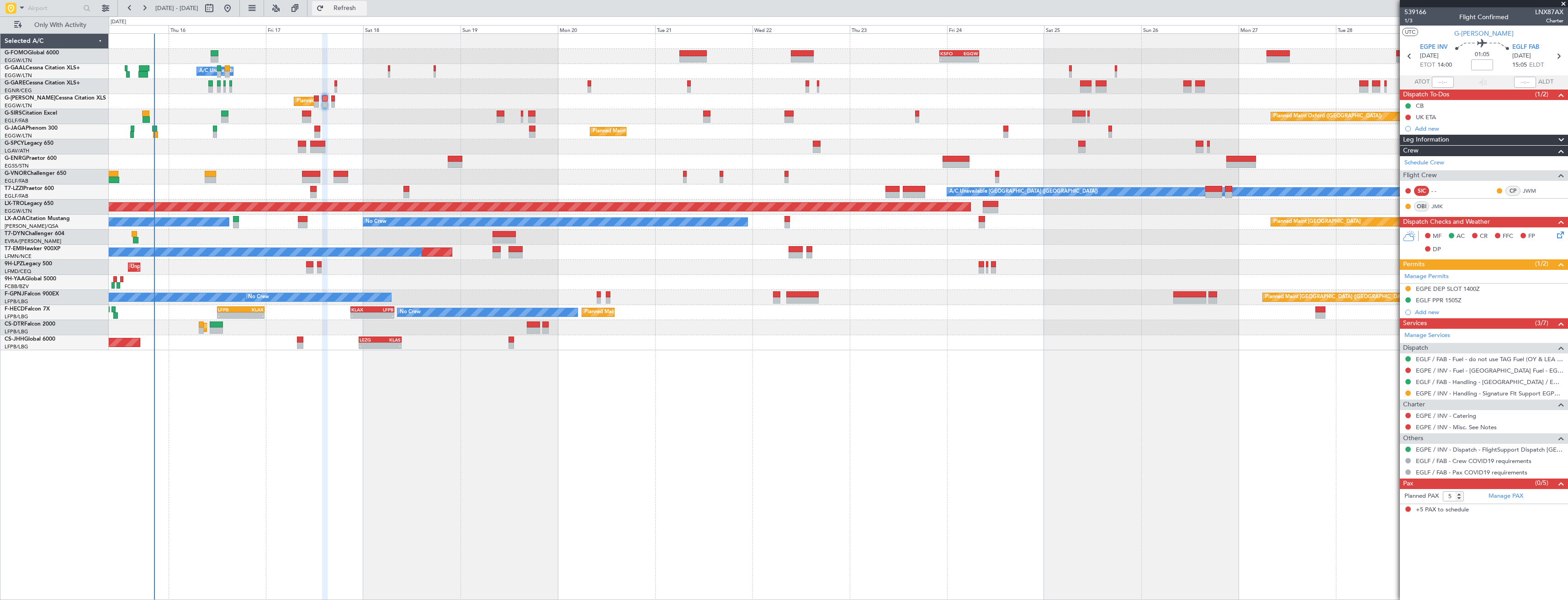
click at [356, 10] on span "Refresh" at bounding box center [345, 8] width 39 height 6
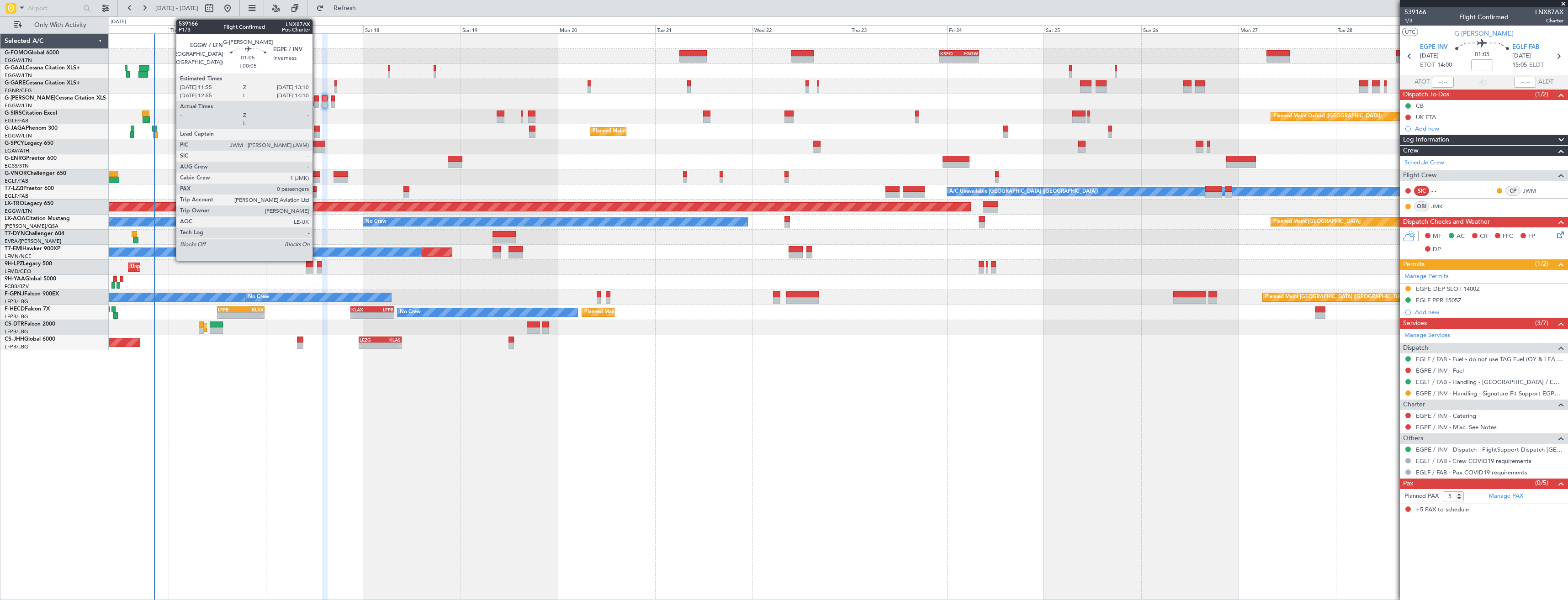
click at [317, 104] on div at bounding box center [316, 105] width 6 height 6
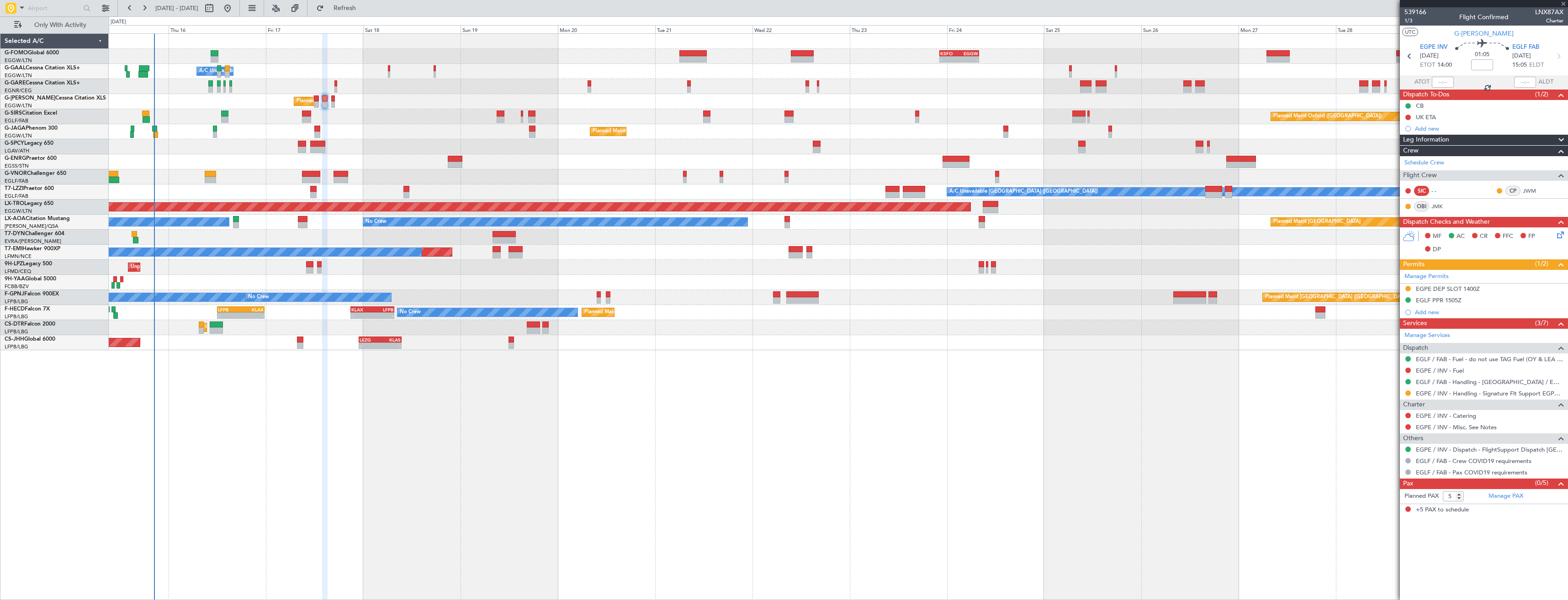
type input "+00:05"
type input "0"
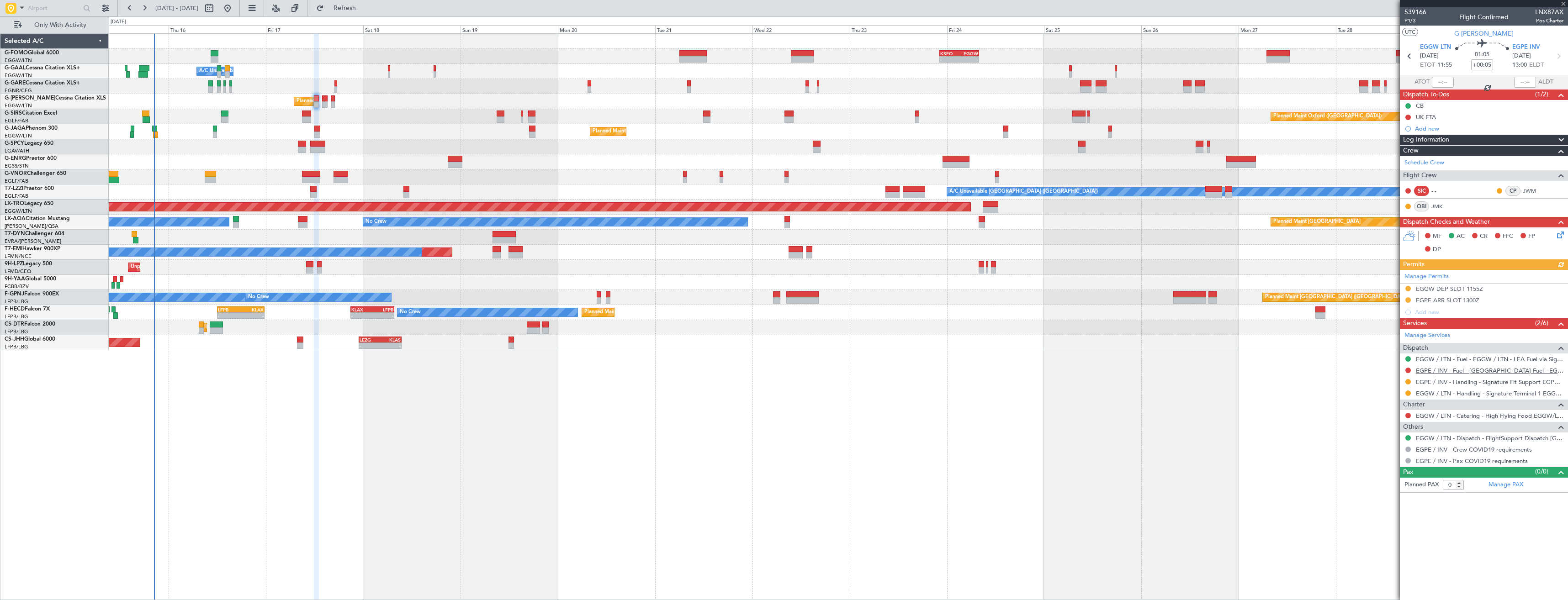
click at [1455, 372] on link "EGPE / INV - Fuel - Weston Fuel - EGPE / INV" at bounding box center [1489, 370] width 148 height 8
click at [367, 15] on button "Refresh" at bounding box center [339, 8] width 55 height 15
click at [1458, 131] on div "Add new" at bounding box center [1485, 129] width 140 height 8
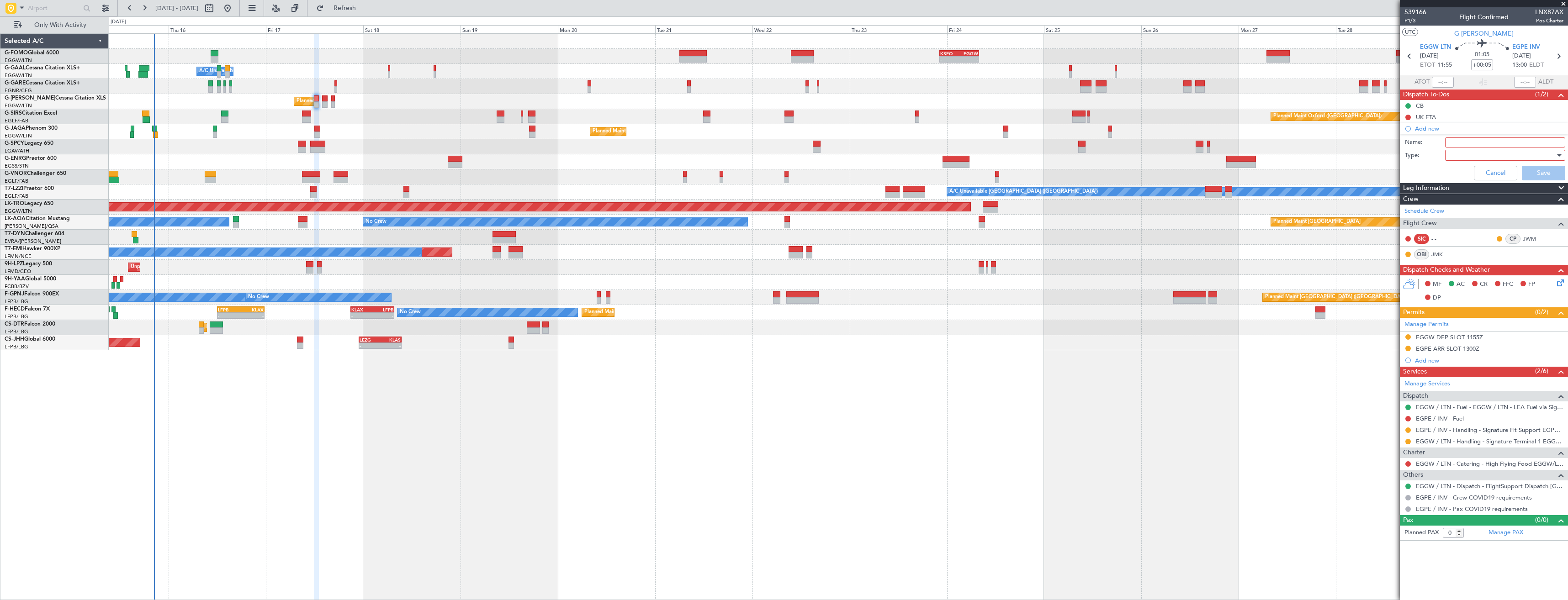
click at [1452, 144] on input "Name:" at bounding box center [1505, 142] width 120 height 10
type input "EGPE FUEL VIA WFS"
click at [1475, 156] on div at bounding box center [1502, 155] width 107 height 13
click at [1473, 176] on span "Generic" at bounding box center [1500, 174] width 112 height 13
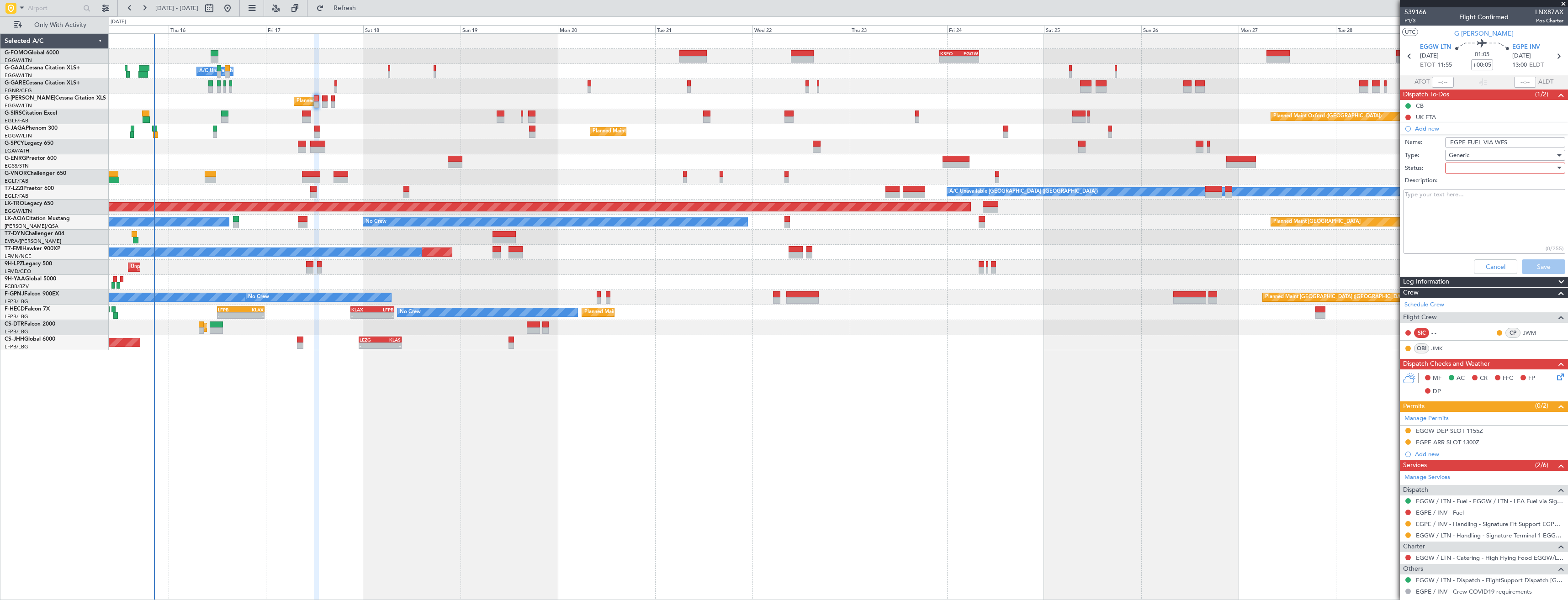
click at [1467, 170] on div at bounding box center [1502, 168] width 107 height 13
click at [1464, 201] on span "In Progress" at bounding box center [1501, 200] width 107 height 13
click at [1522, 264] on button "Save" at bounding box center [1543, 267] width 43 height 15
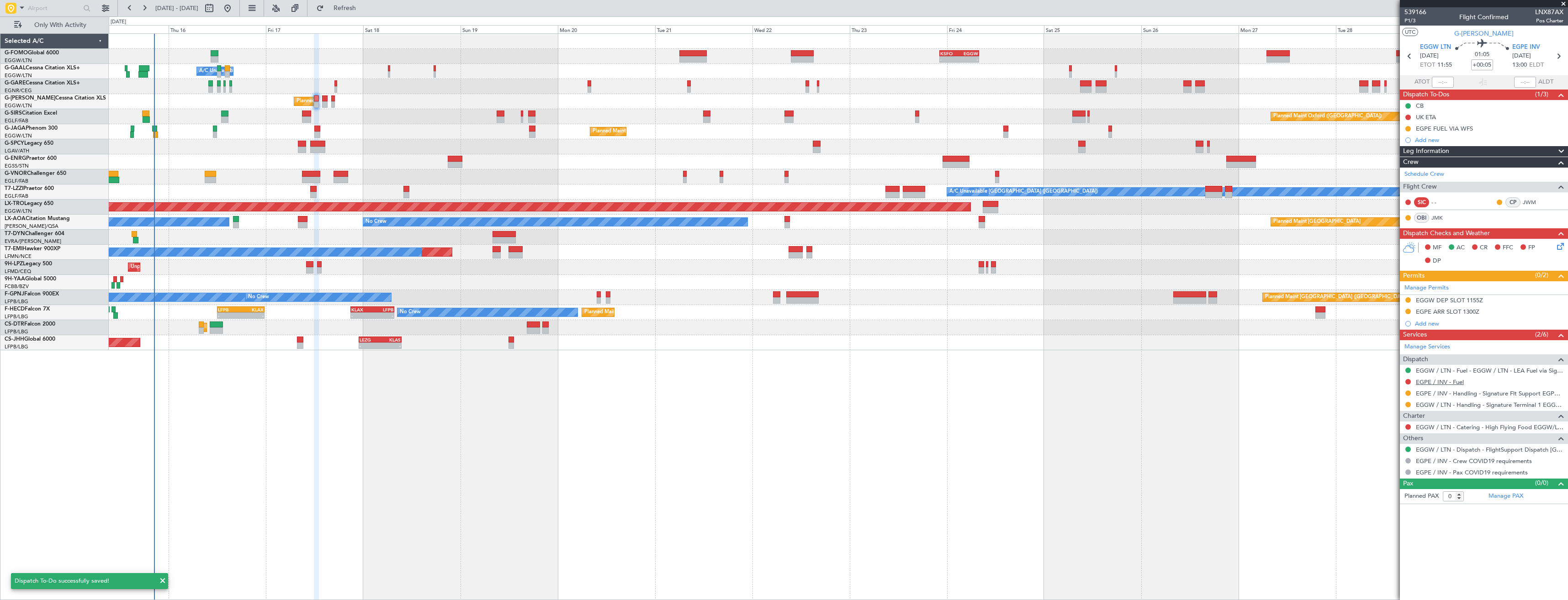
click at [1452, 381] on link "EGPE / INV - Fuel" at bounding box center [1439, 382] width 48 height 8
click at [364, 11] on span "Refresh" at bounding box center [345, 8] width 39 height 6
click at [1410, 380] on div "Manage Services Dispatch EGGW / LTN - Fuel - EGGW / LTN - LEA Fuel via Signatur…" at bounding box center [1483, 409] width 168 height 138
click at [1406, 380] on button at bounding box center [1408, 381] width 6 height 6
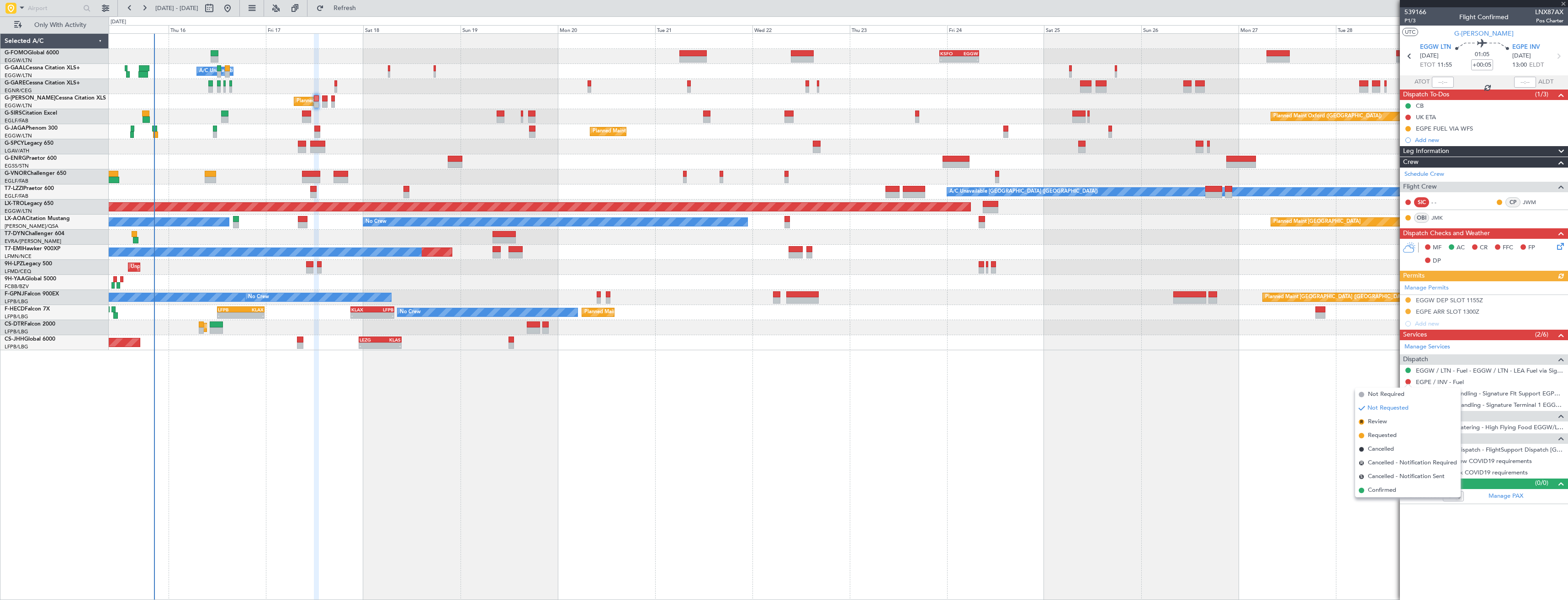
click at [1395, 436] on span "Requested" at bounding box center [1382, 435] width 29 height 9
click at [1555, 56] on icon at bounding box center [1558, 56] width 12 height 12
type input "5"
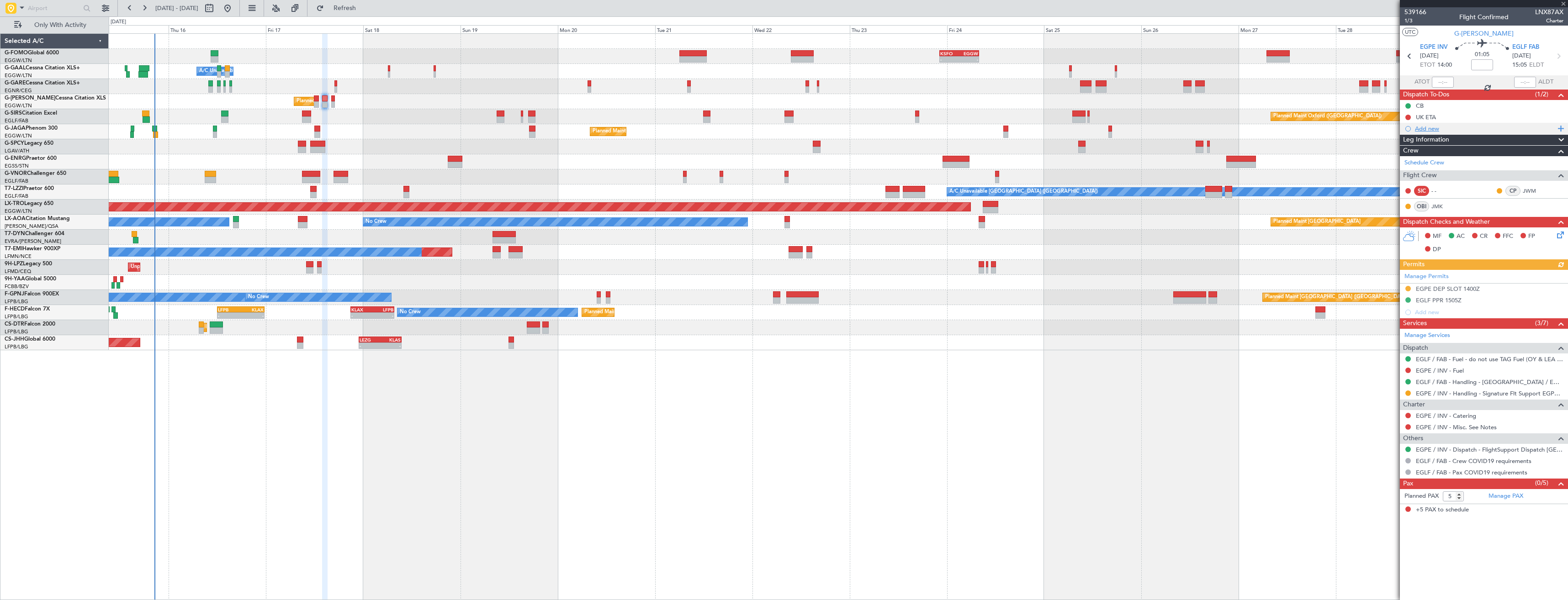
click at [1451, 128] on div "Add new" at bounding box center [1485, 129] width 140 height 8
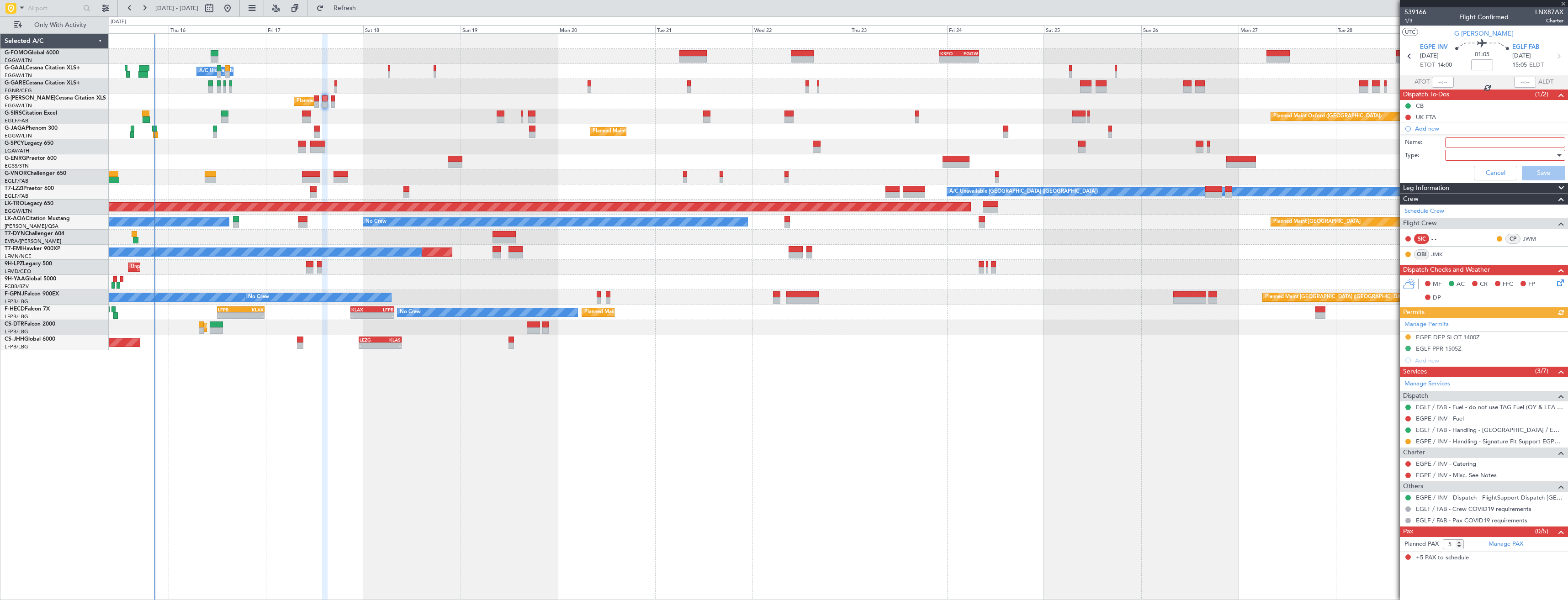
click at [1459, 136] on div "Name:" at bounding box center [1483, 143] width 177 height 13
click at [1460, 137] on input "Name:" at bounding box center [1505, 142] width 120 height 10
type input "EGPE FUEL VIA WFS"
click at [1477, 155] on div at bounding box center [1502, 155] width 107 height 13
click at [1479, 170] on span "Generic" at bounding box center [1500, 174] width 112 height 13
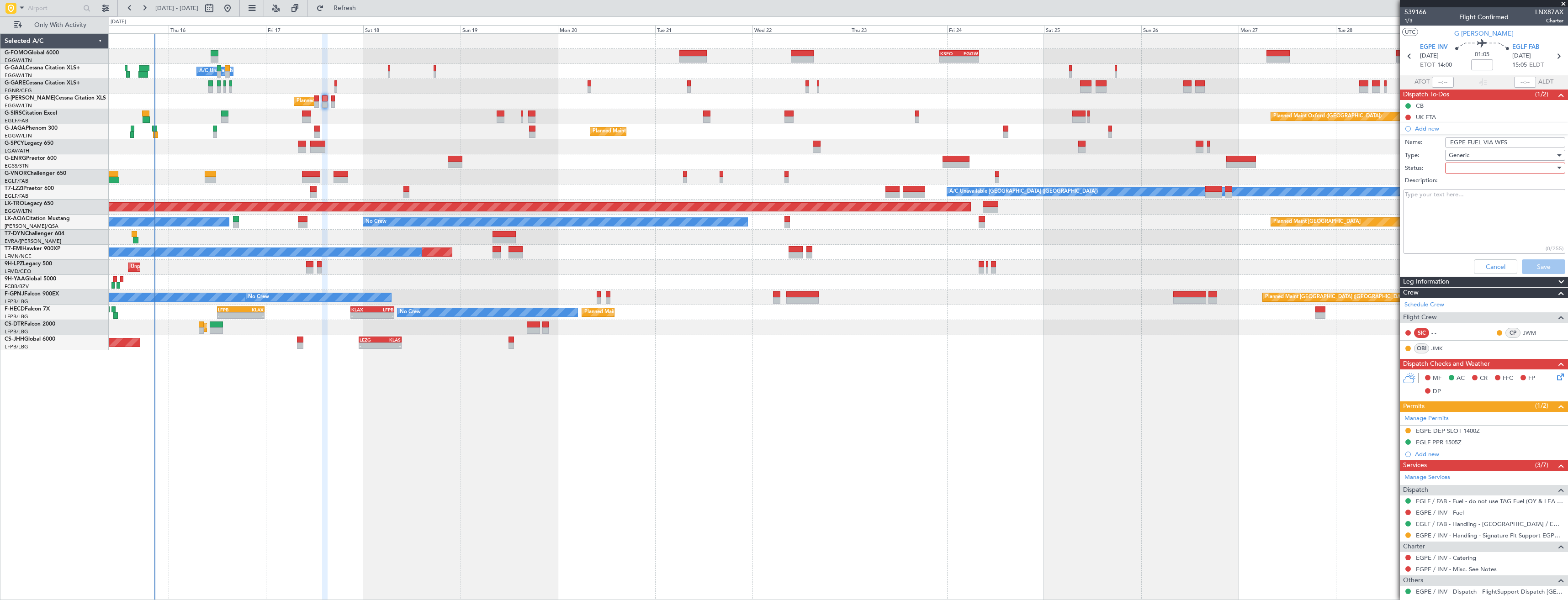
click at [1477, 165] on div at bounding box center [1502, 168] width 107 height 13
click at [1479, 202] on span "In Progress" at bounding box center [1501, 200] width 107 height 13
click at [1537, 263] on button "Save" at bounding box center [1543, 267] width 43 height 15
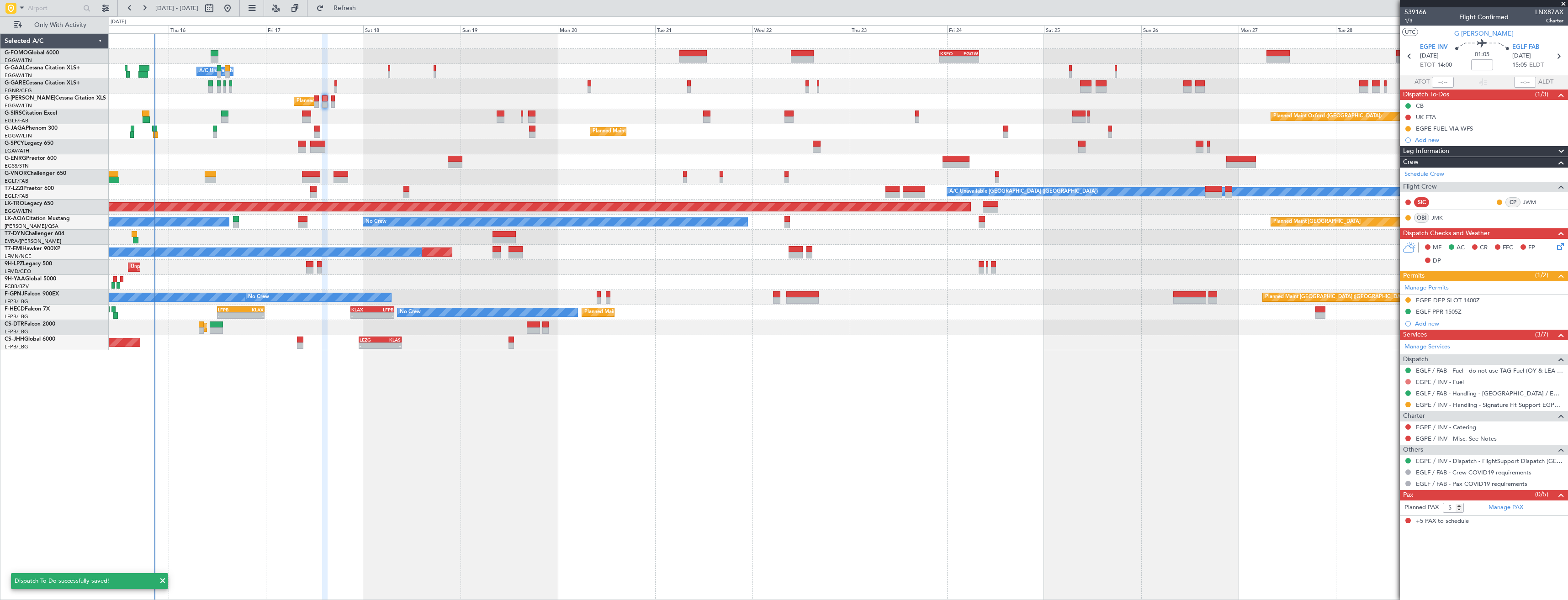
click at [1406, 382] on button at bounding box center [1408, 381] width 6 height 6
click at [1382, 437] on span "Requested" at bounding box center [1382, 435] width 29 height 9
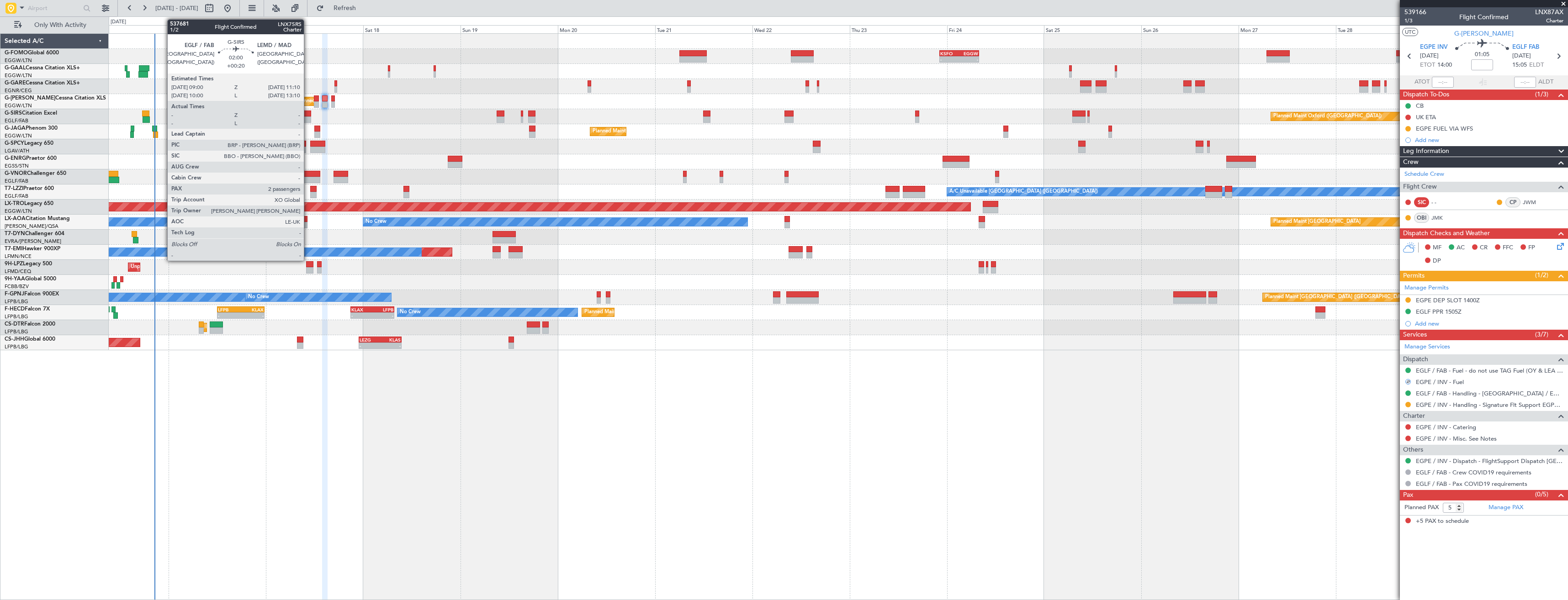
click at [308, 118] on div at bounding box center [306, 119] width 9 height 6
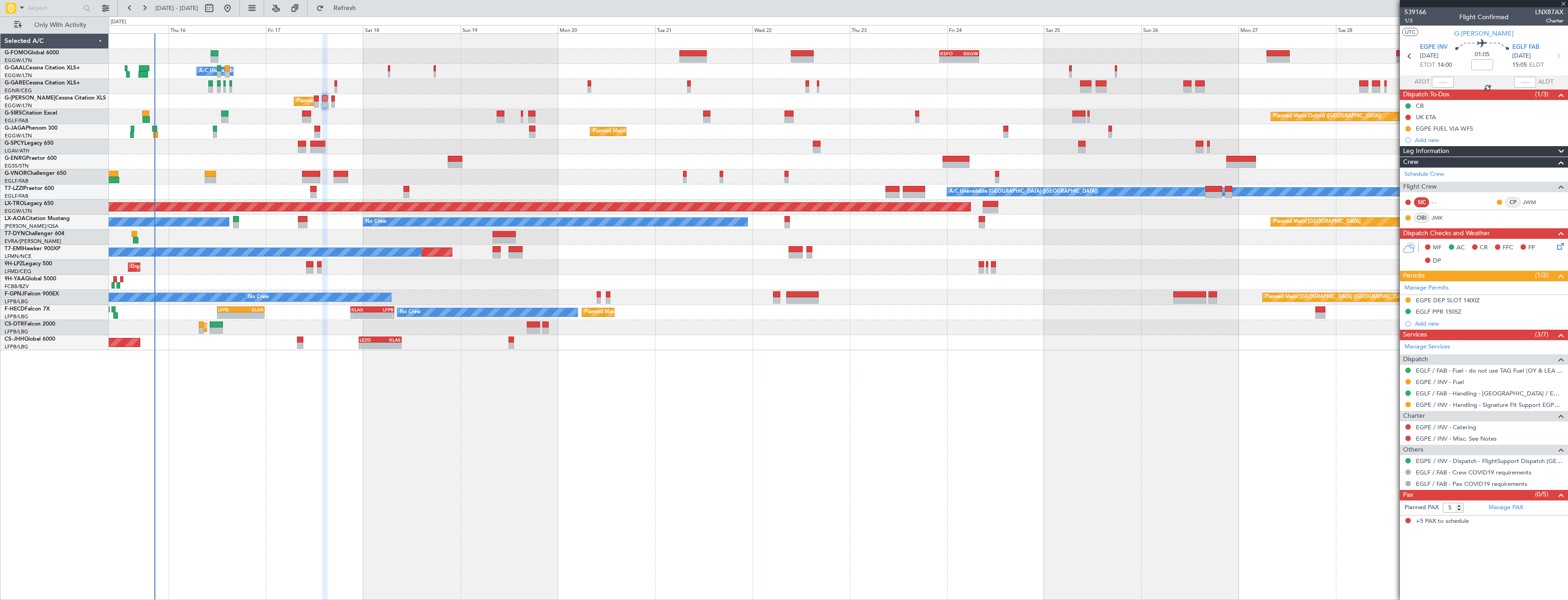
type input "+00:20"
type input "2"
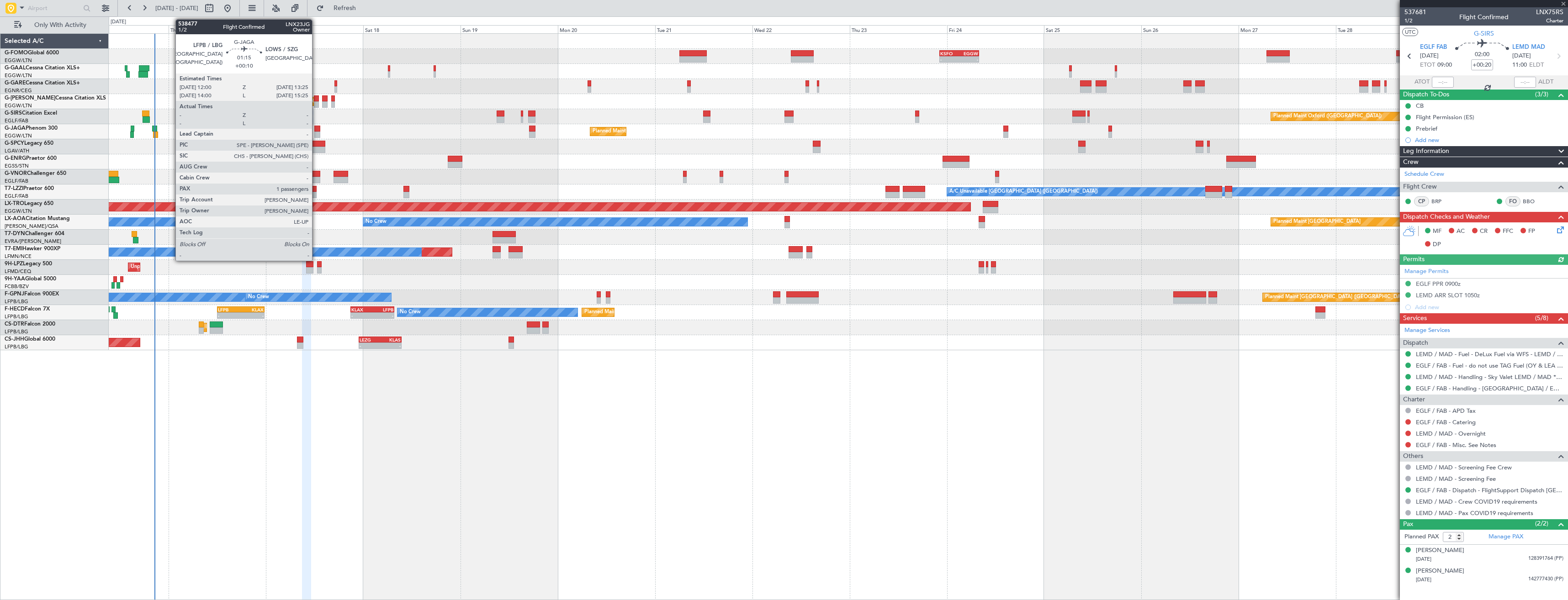
click at [316, 132] on div at bounding box center [317, 135] width 6 height 6
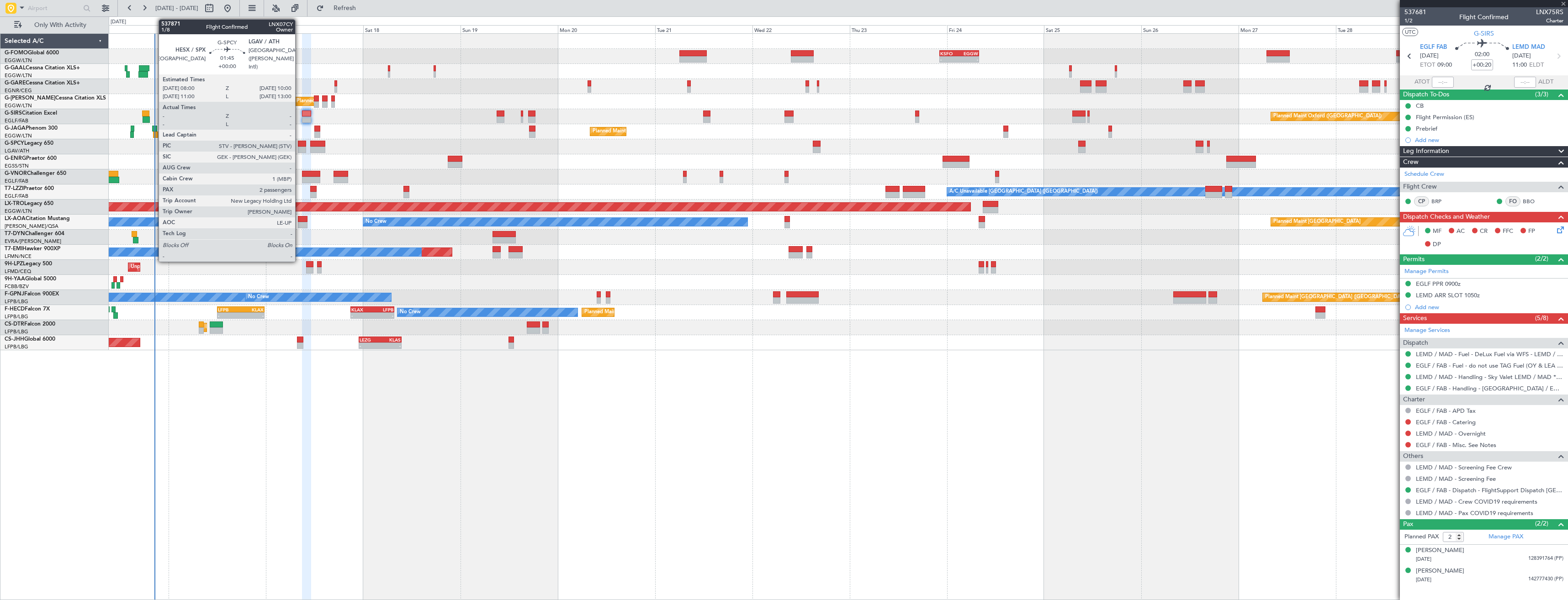
type input "+00:10"
type input "1"
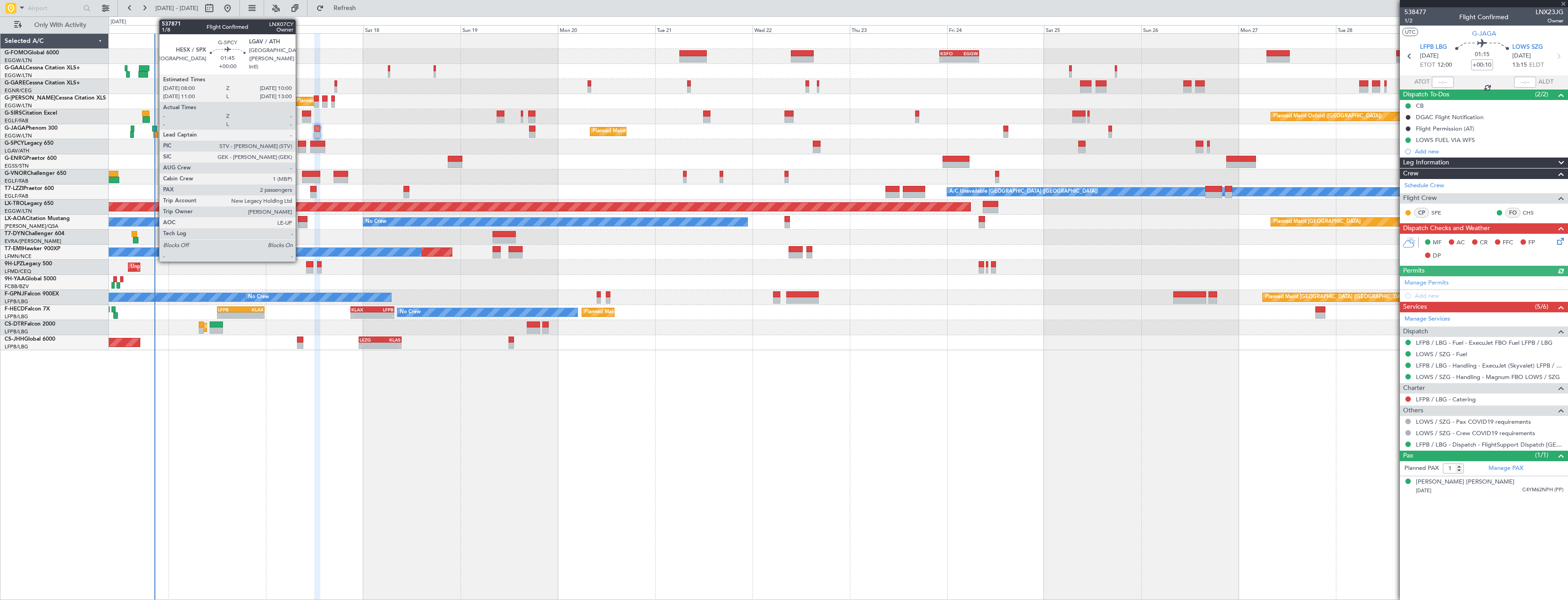
click at [300, 143] on div at bounding box center [301, 144] width 8 height 6
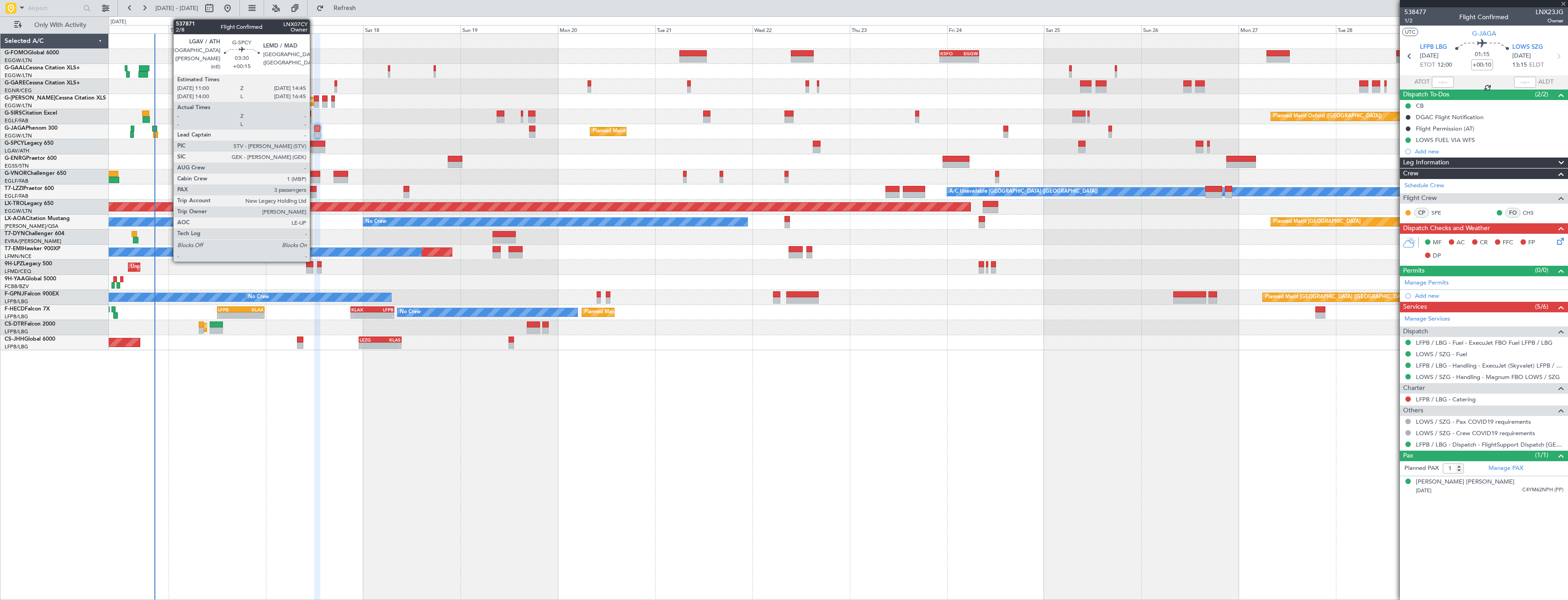
type input "2"
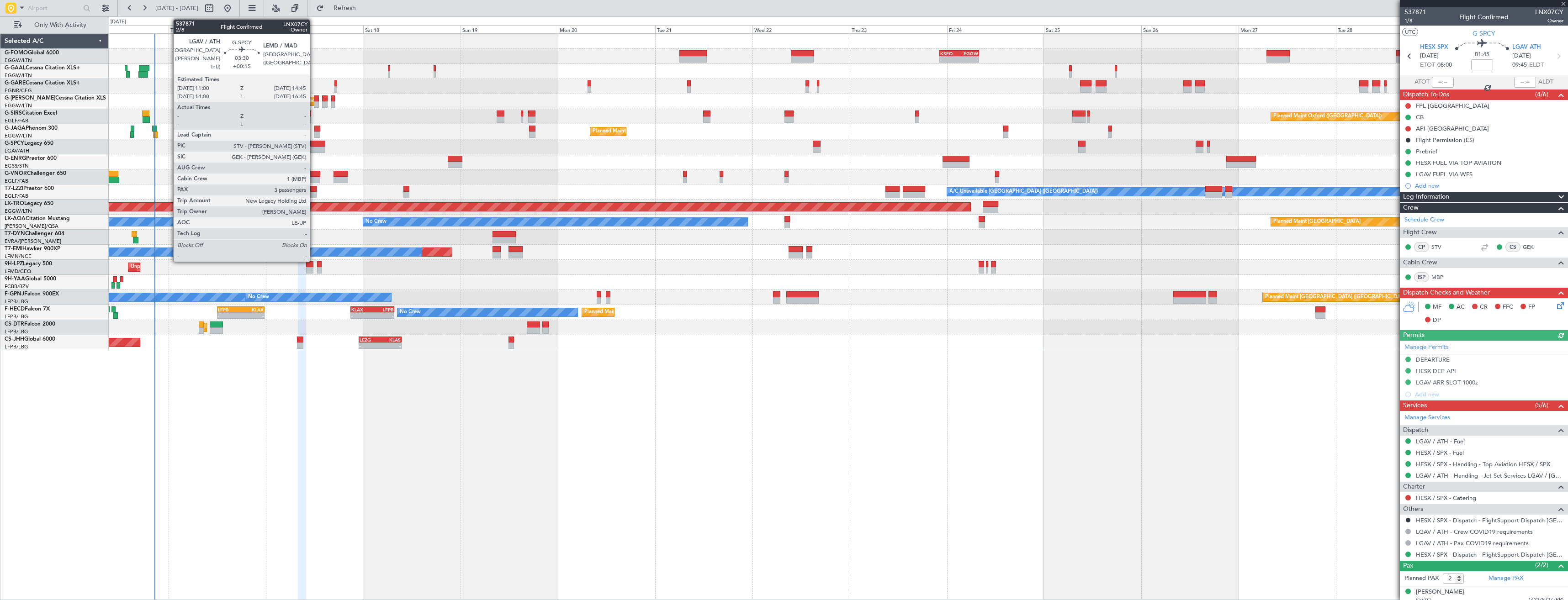
click at [314, 144] on div at bounding box center [317, 144] width 15 height 6
type input "+00:15"
type input "3"
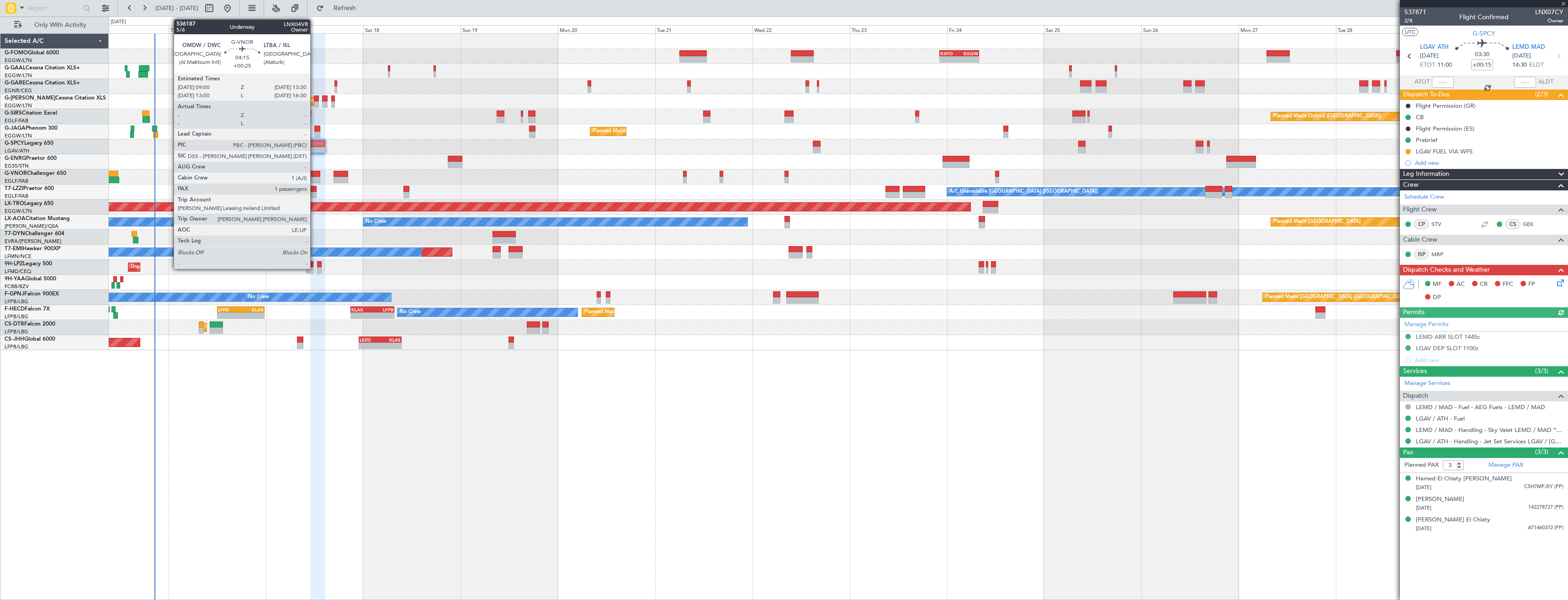
click at [314, 172] on div at bounding box center [311, 174] width 18 height 6
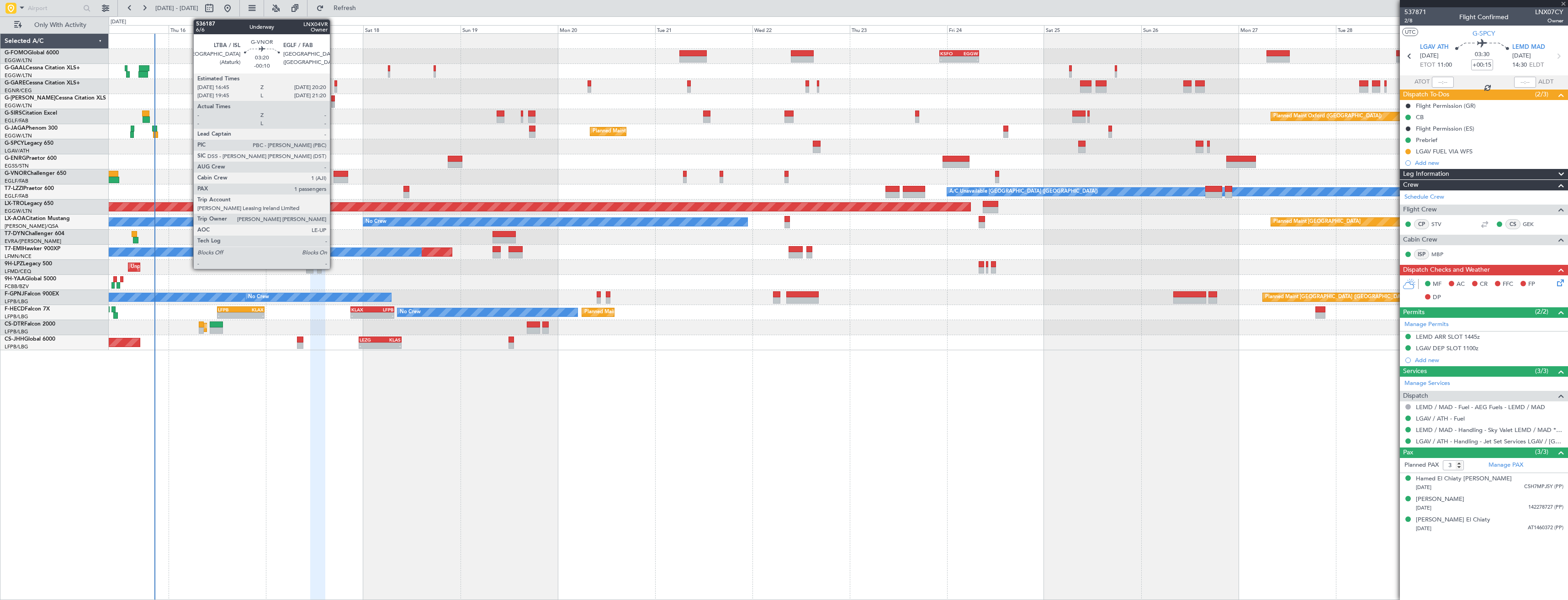
type input "+00:25"
type input "1"
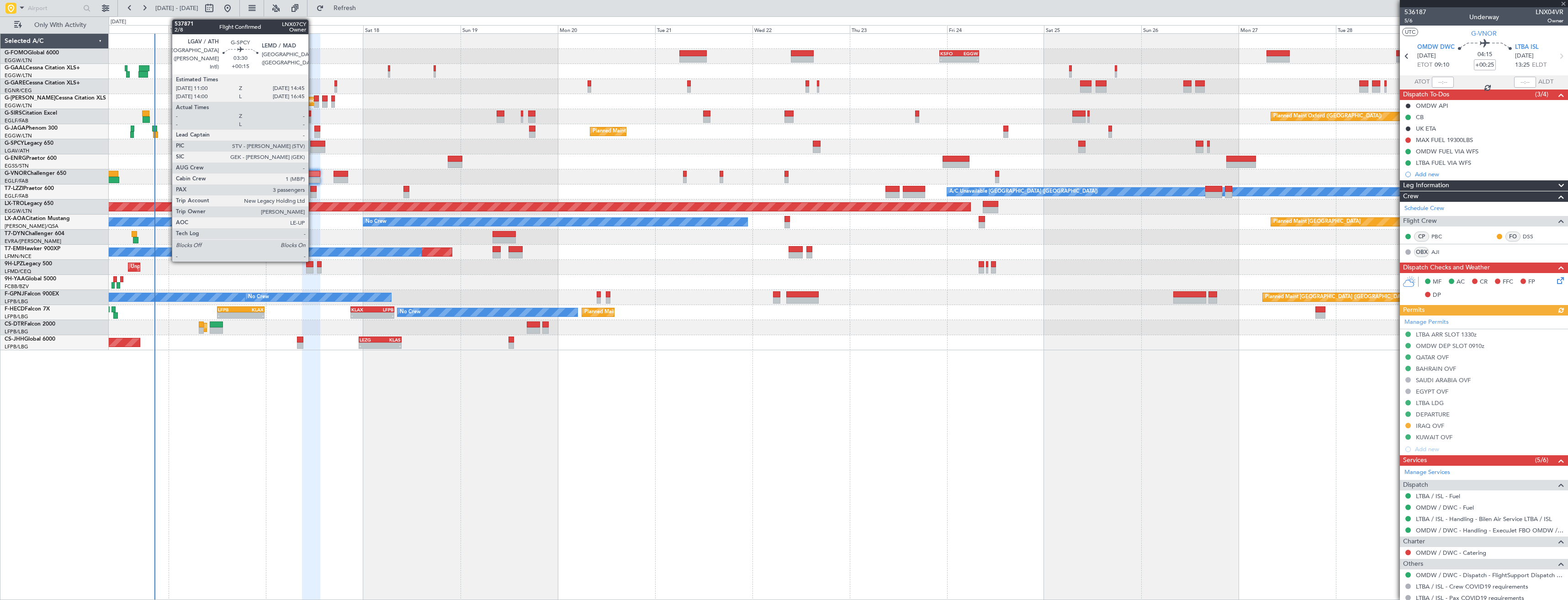
click at [312, 146] on div at bounding box center [317, 144] width 15 height 6
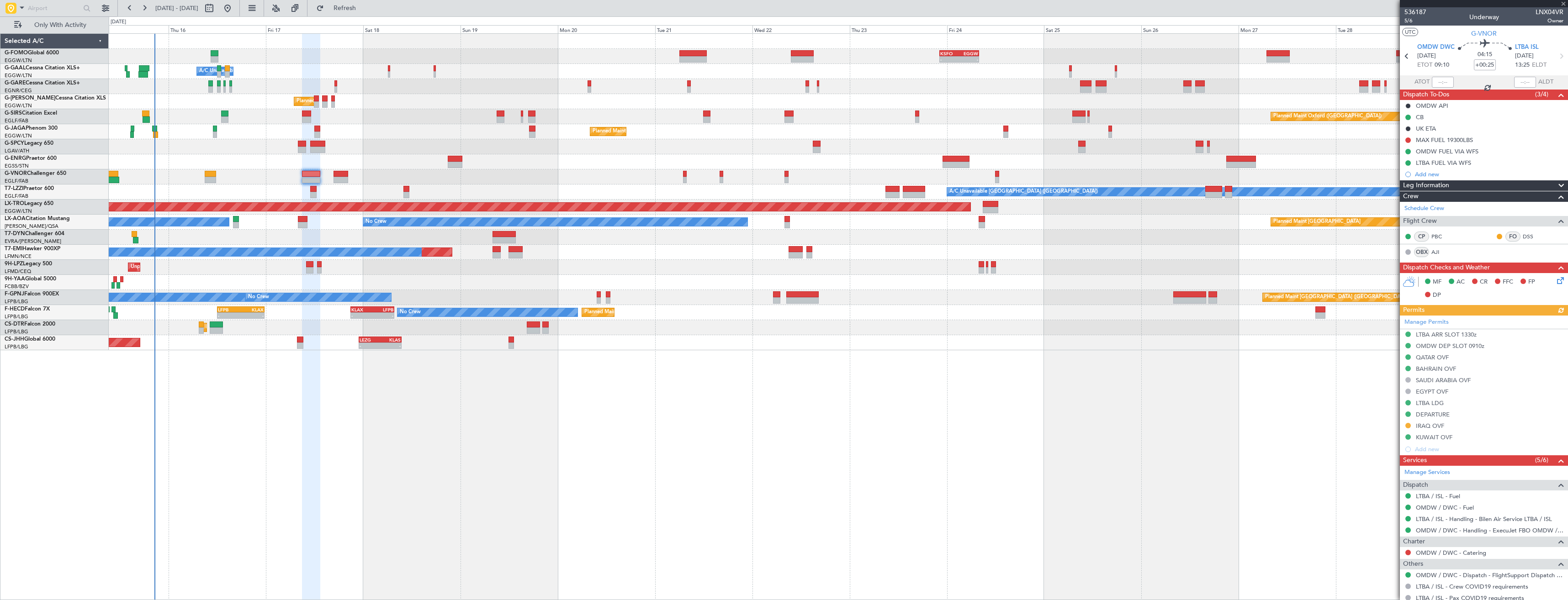
type input "+00:15"
type input "3"
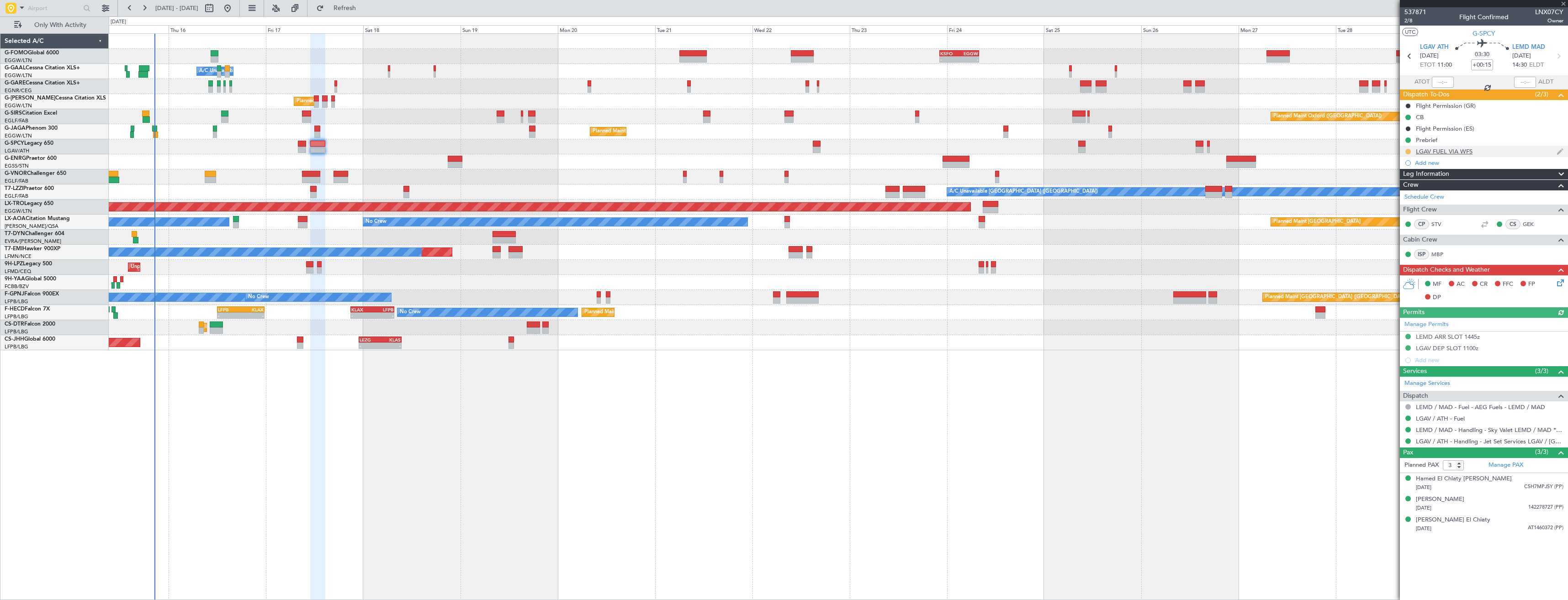
click at [1408, 151] on button at bounding box center [1408, 151] width 6 height 6
click at [1414, 190] on span "Completed" at bounding box center [1411, 192] width 30 height 9
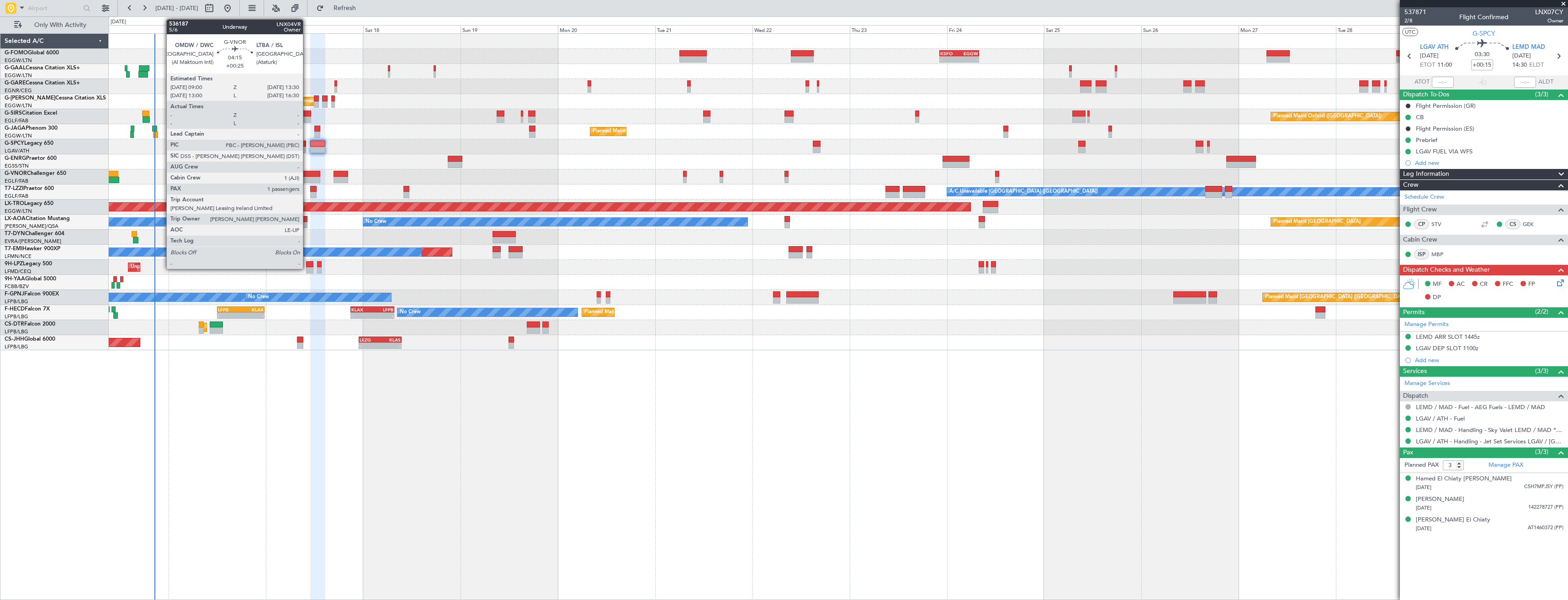
click at [307, 175] on div at bounding box center [311, 174] width 18 height 6
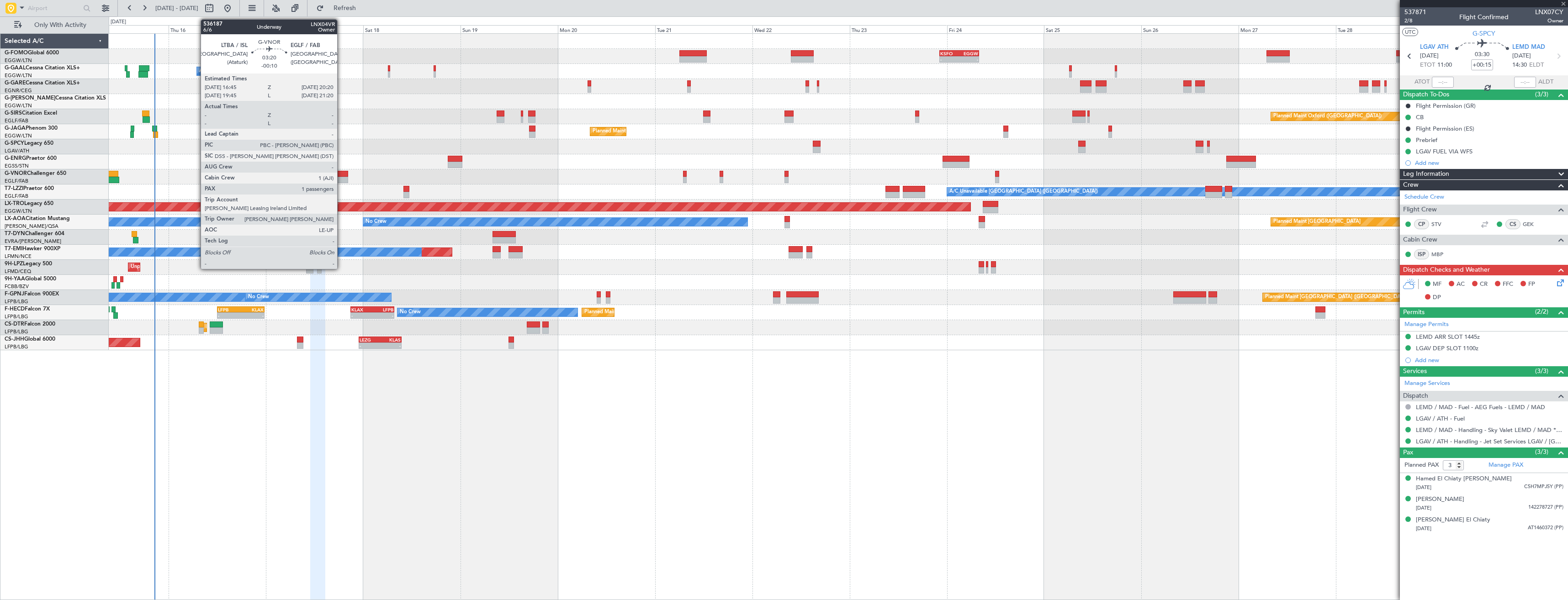
type input "+00:25"
type input "1"
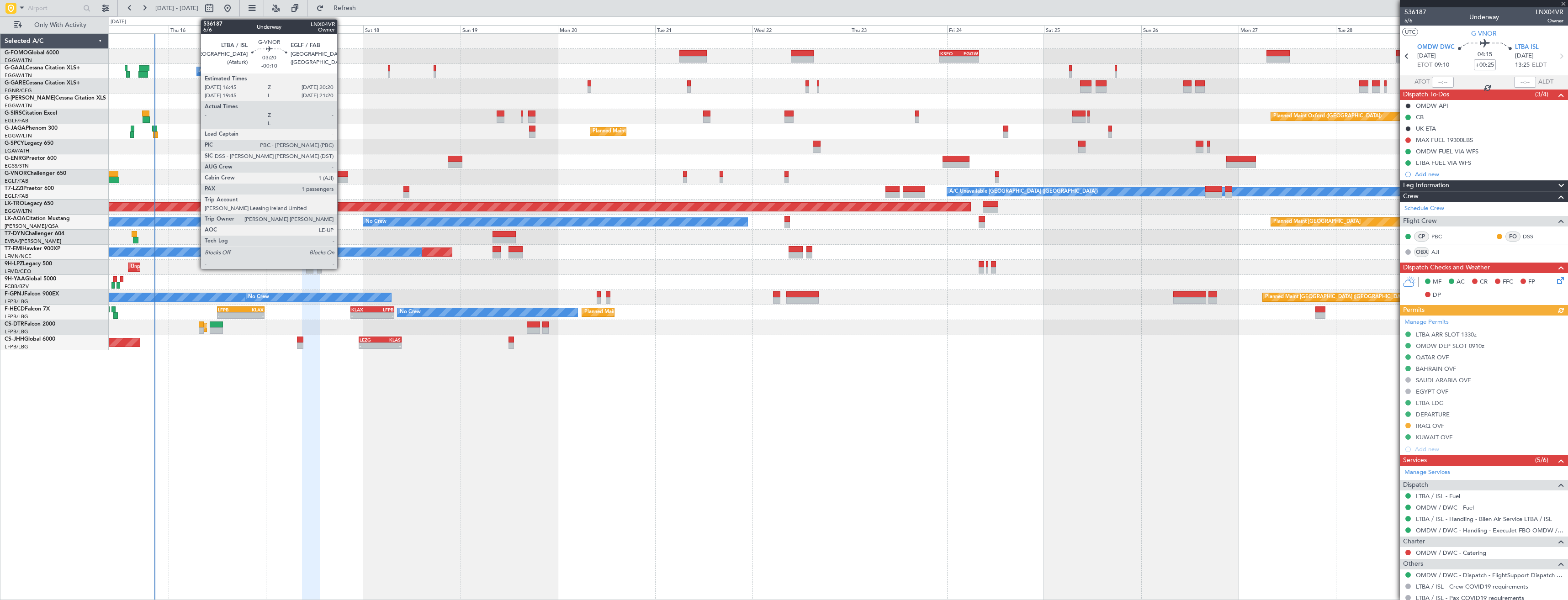
click at [341, 177] on div at bounding box center [341, 180] width 15 height 6
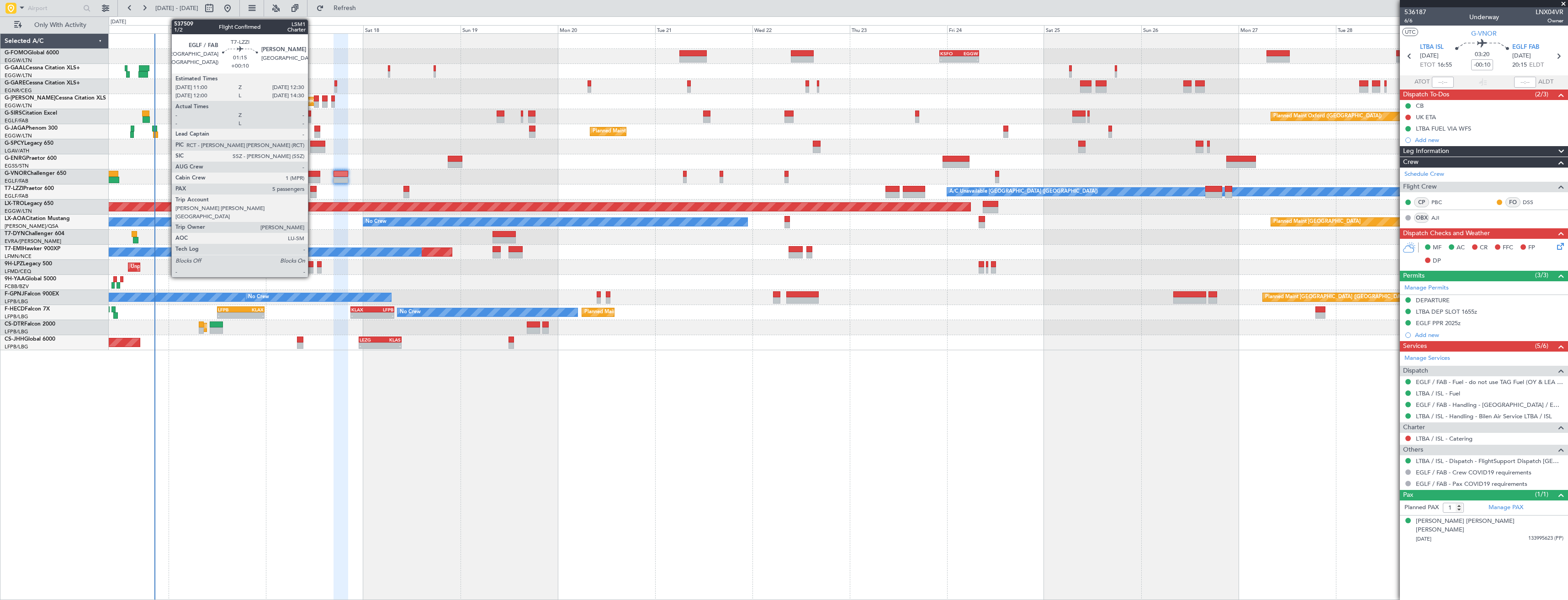
click at [312, 190] on div at bounding box center [313, 189] width 6 height 6
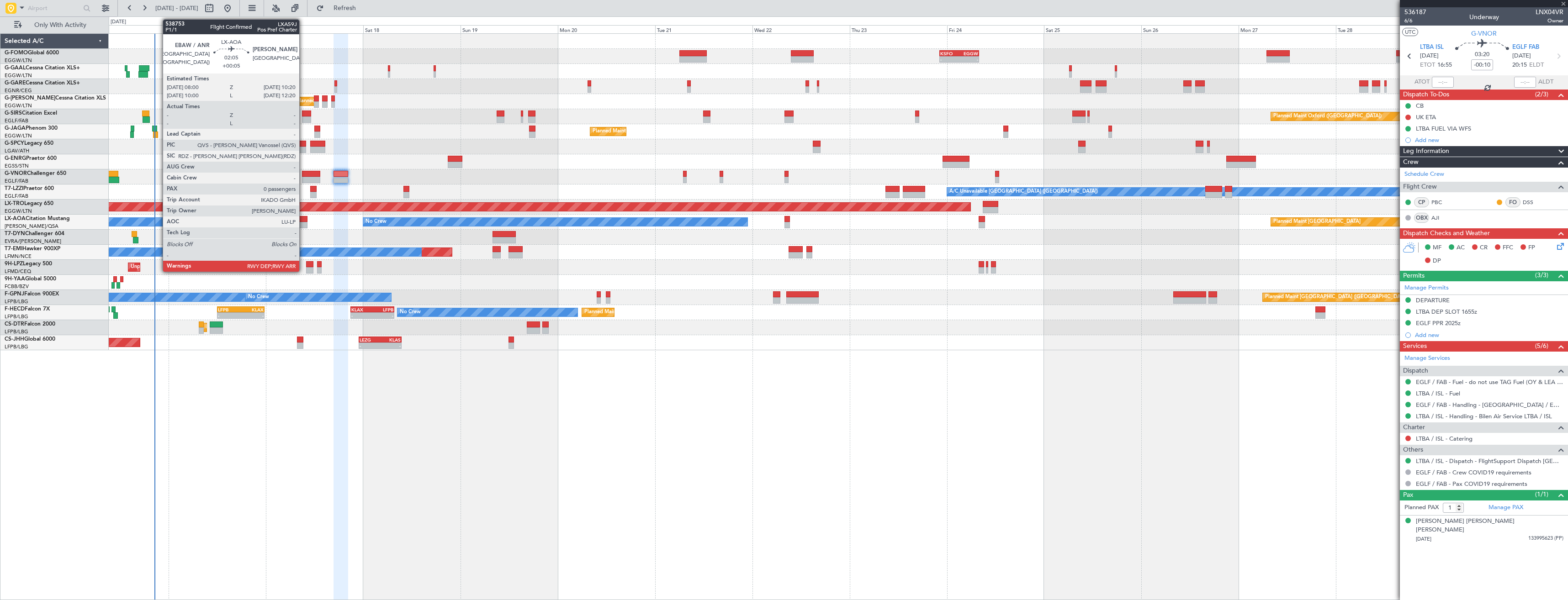
type input "+00:10"
type input "5"
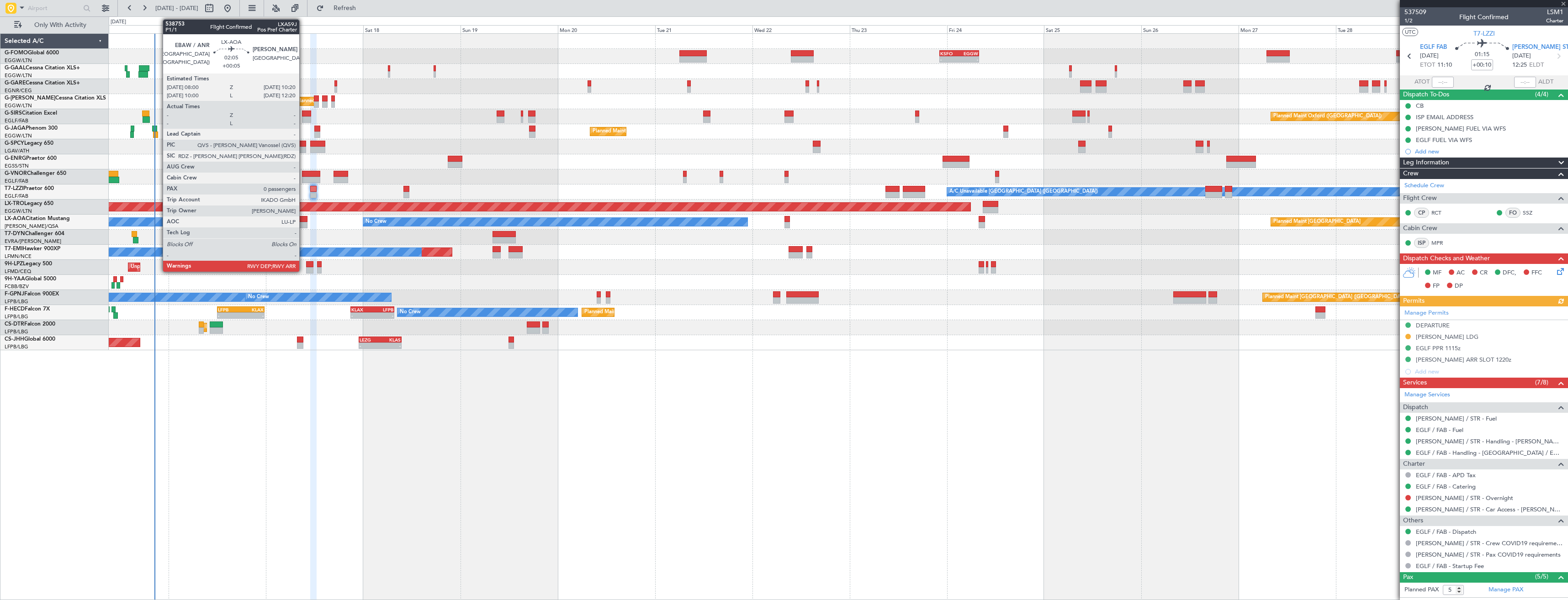
click at [303, 222] on div at bounding box center [303, 225] width 10 height 6
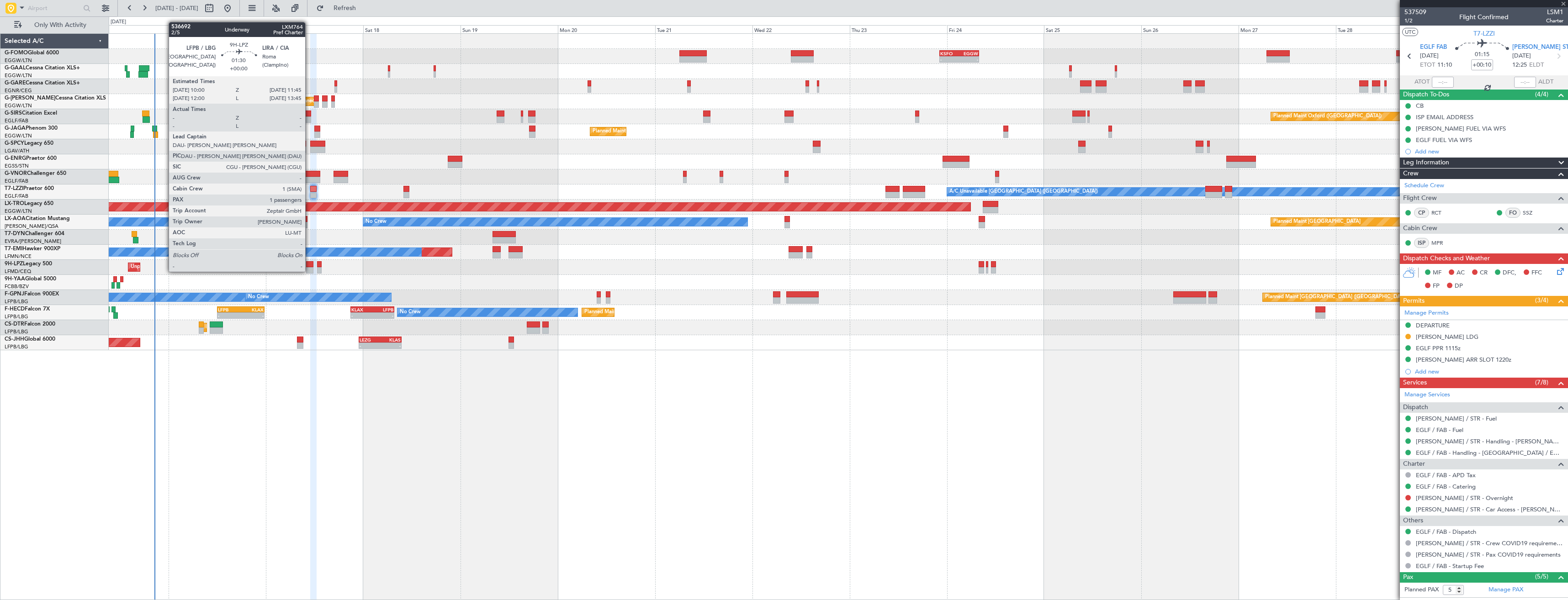
type input "+00:05"
type input "0"
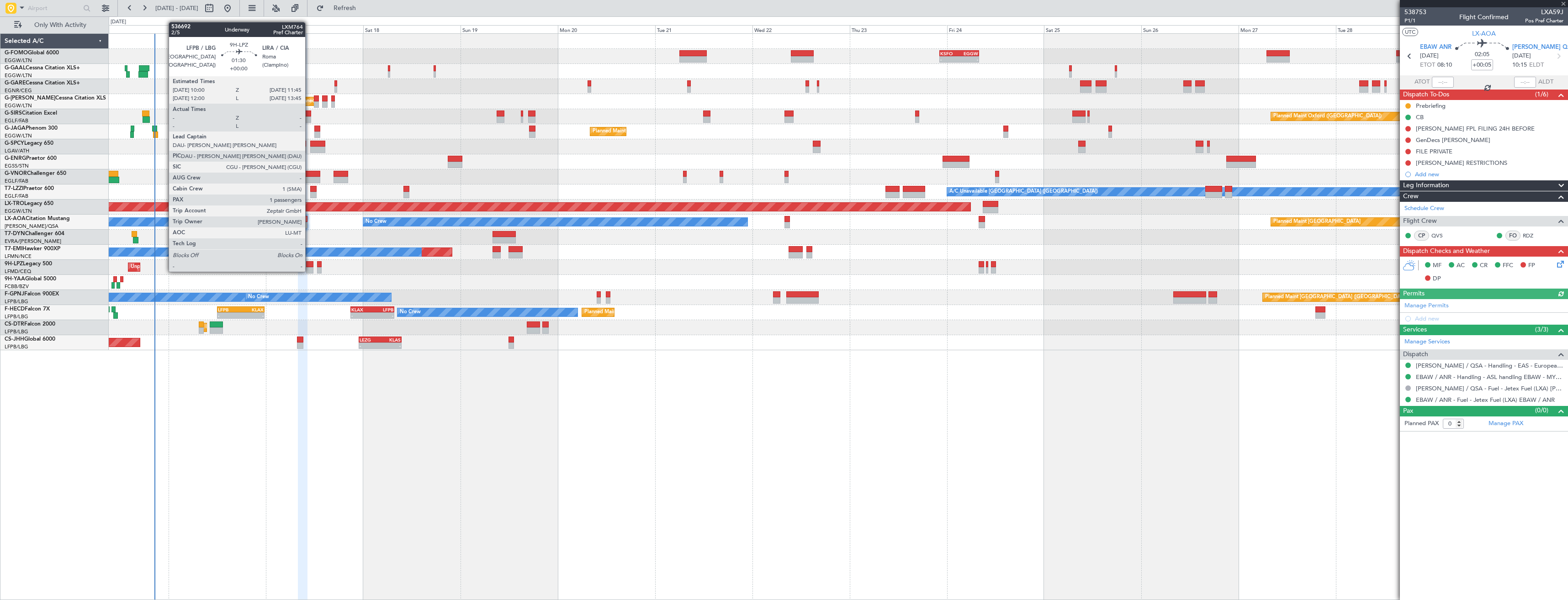
click at [309, 263] on div at bounding box center [310, 264] width 7 height 6
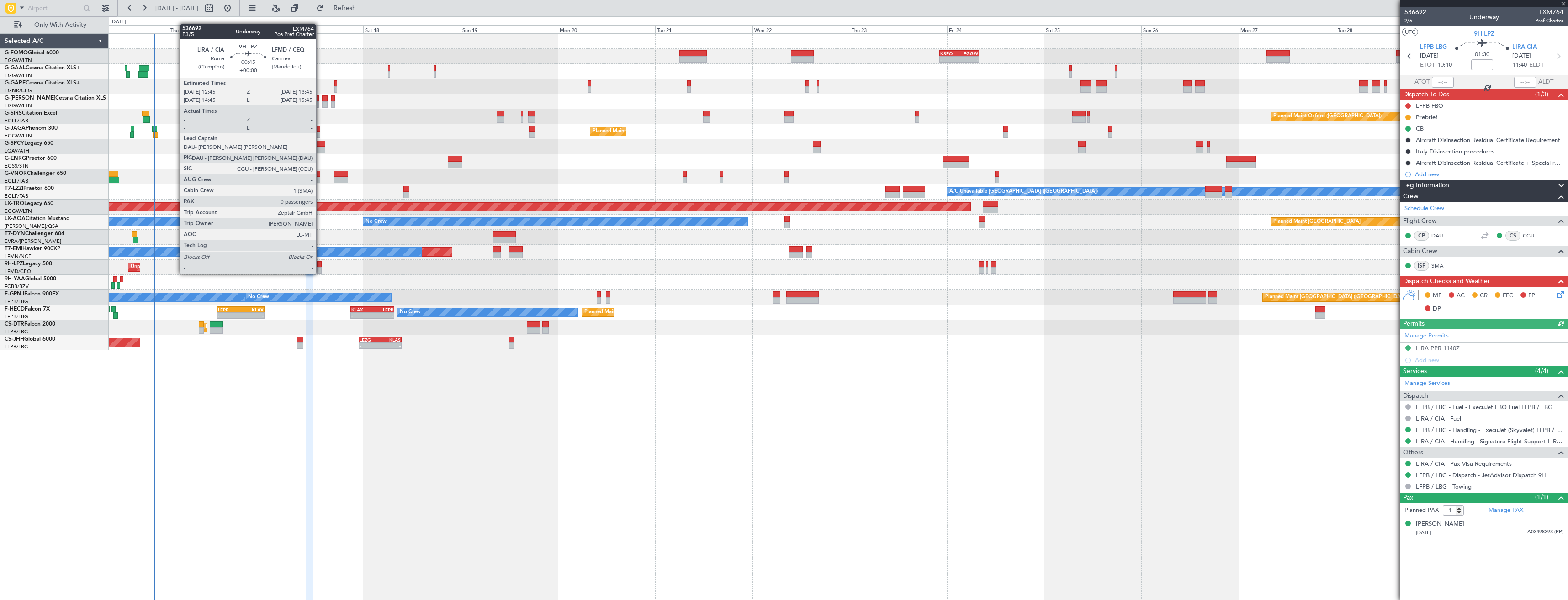
click at [320, 264] on div at bounding box center [319, 264] width 4 height 6
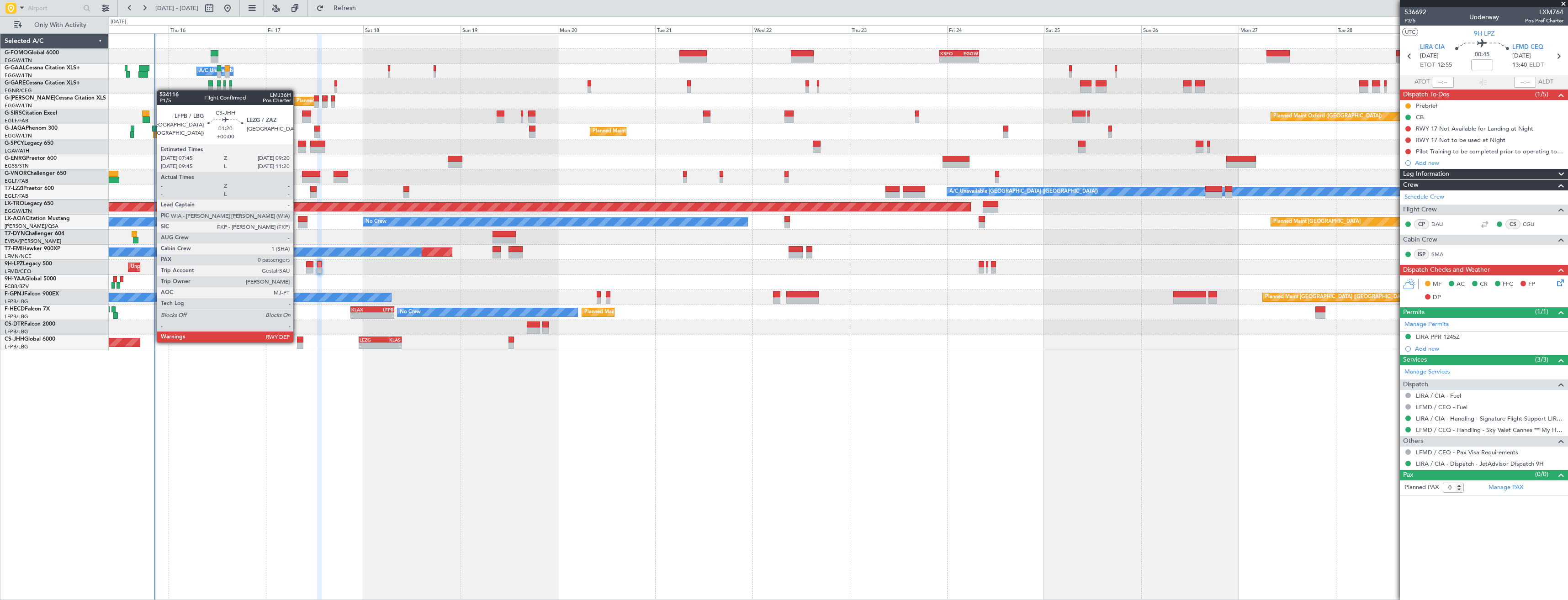
click at [298, 342] on div at bounding box center [300, 340] width 7 height 6
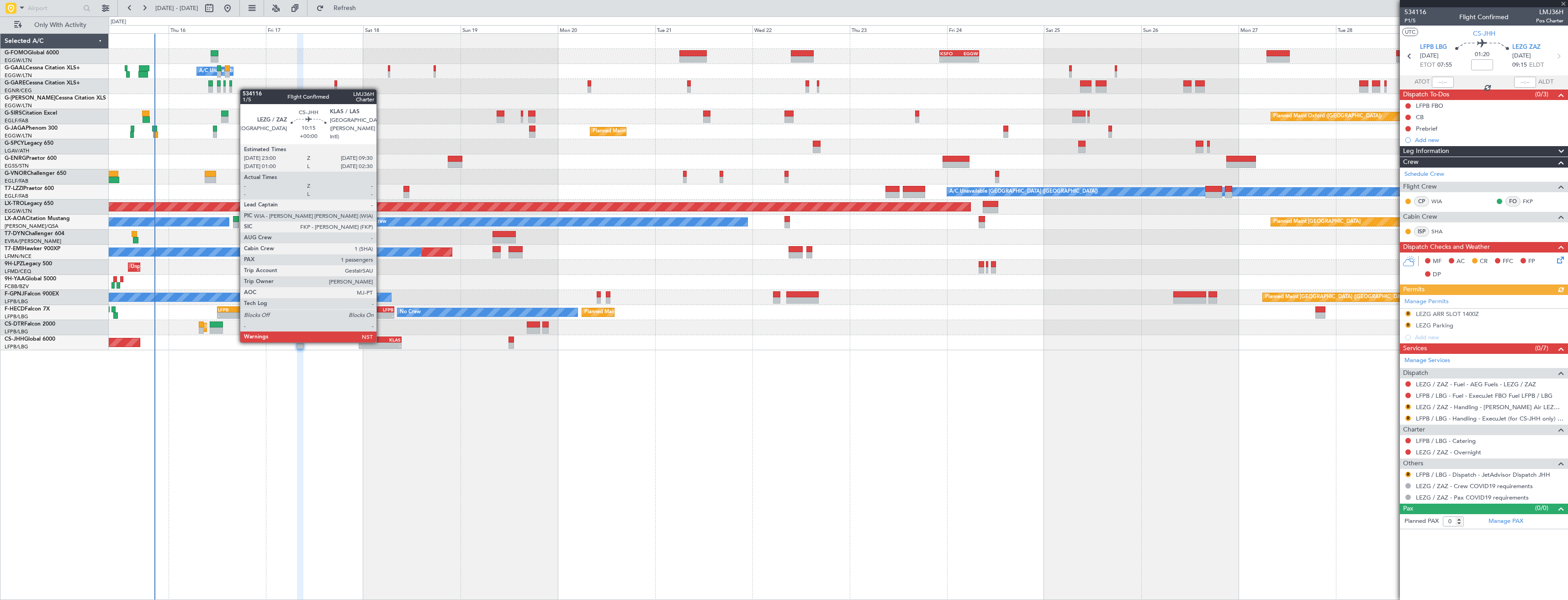
click at [380, 340] on div "KLAS" at bounding box center [391, 339] width 21 height 6
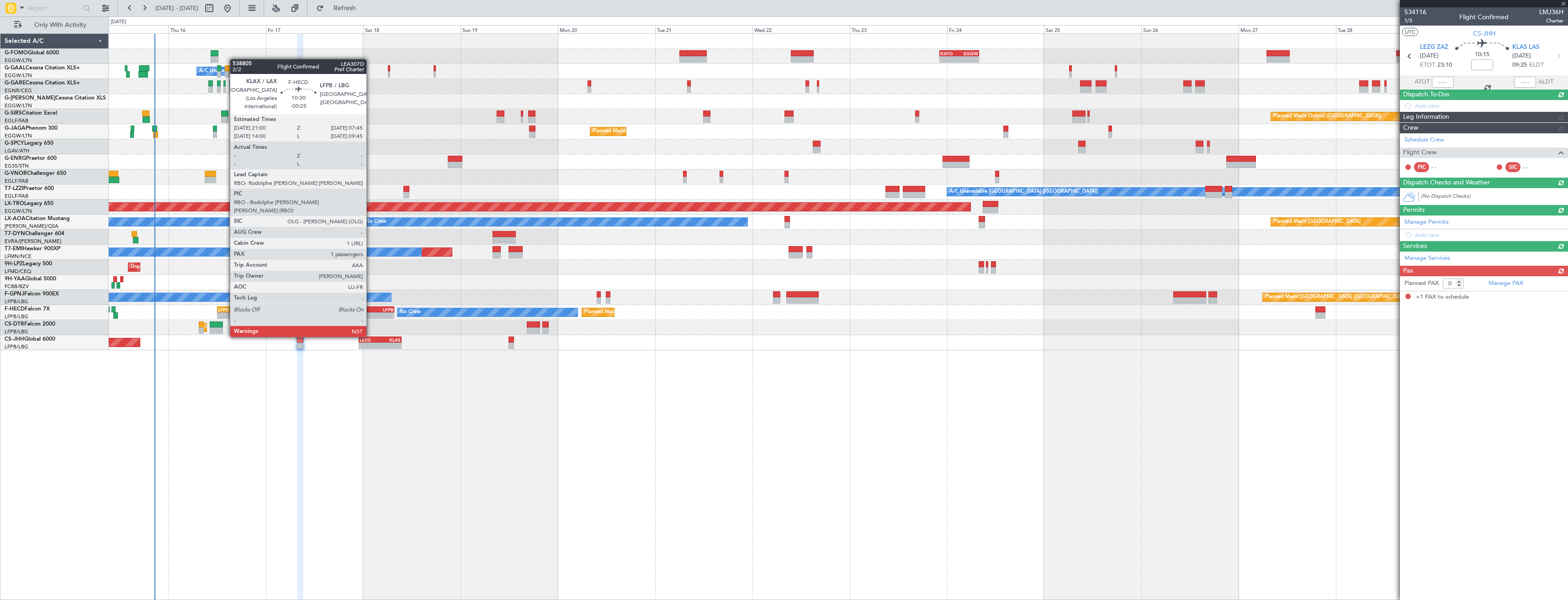
type input "1"
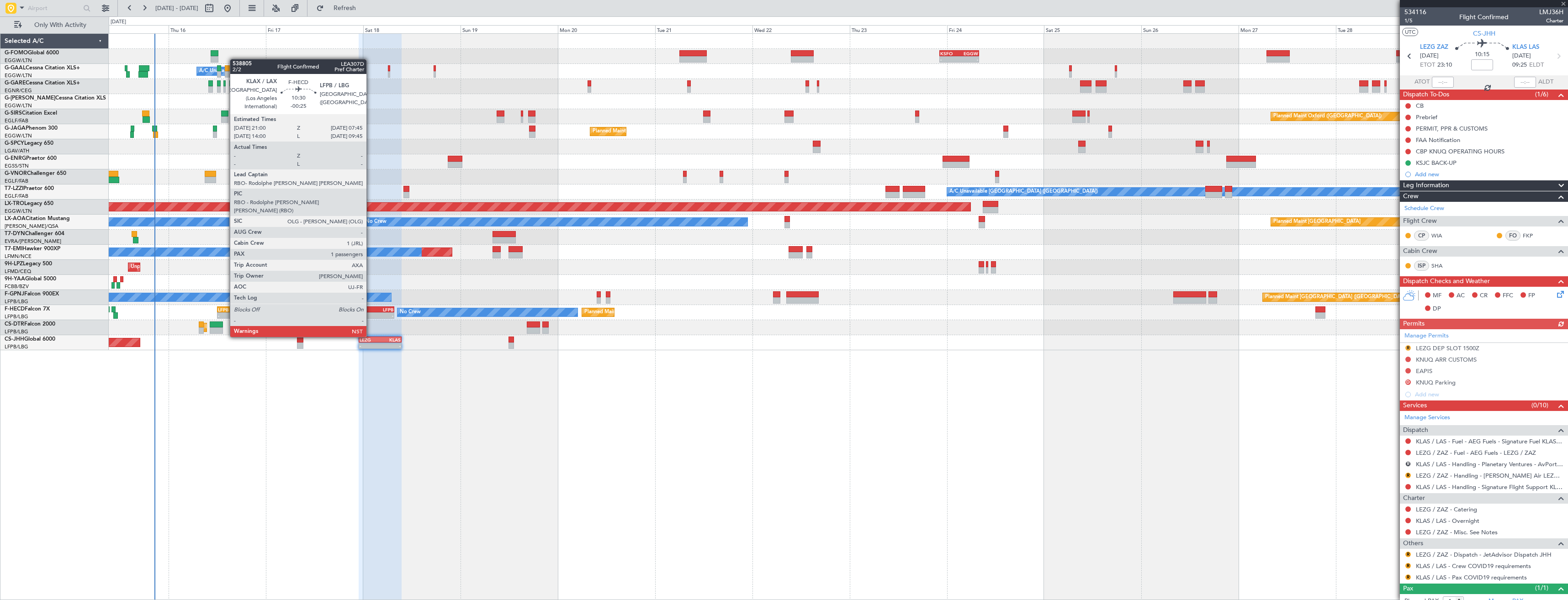
click at [371, 312] on div "KLAX" at bounding box center [362, 309] width 21 height 6
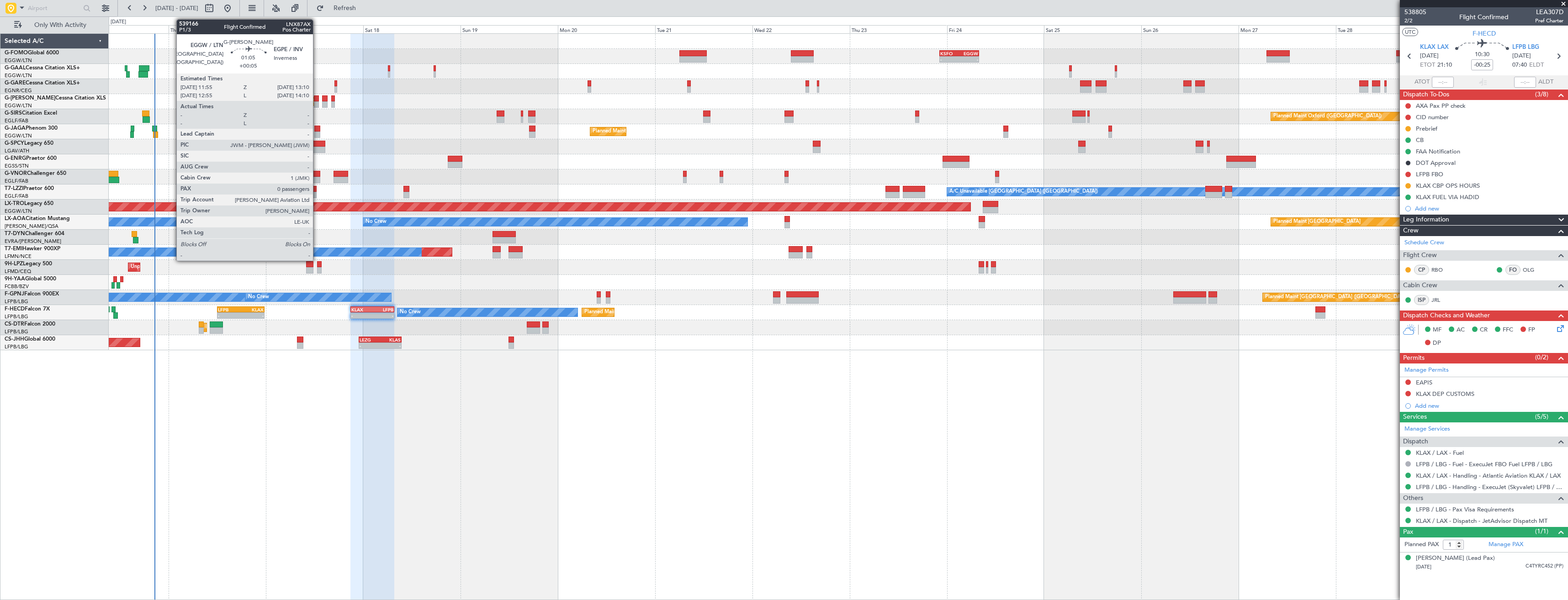
click at [317, 102] on div at bounding box center [316, 105] width 6 height 6
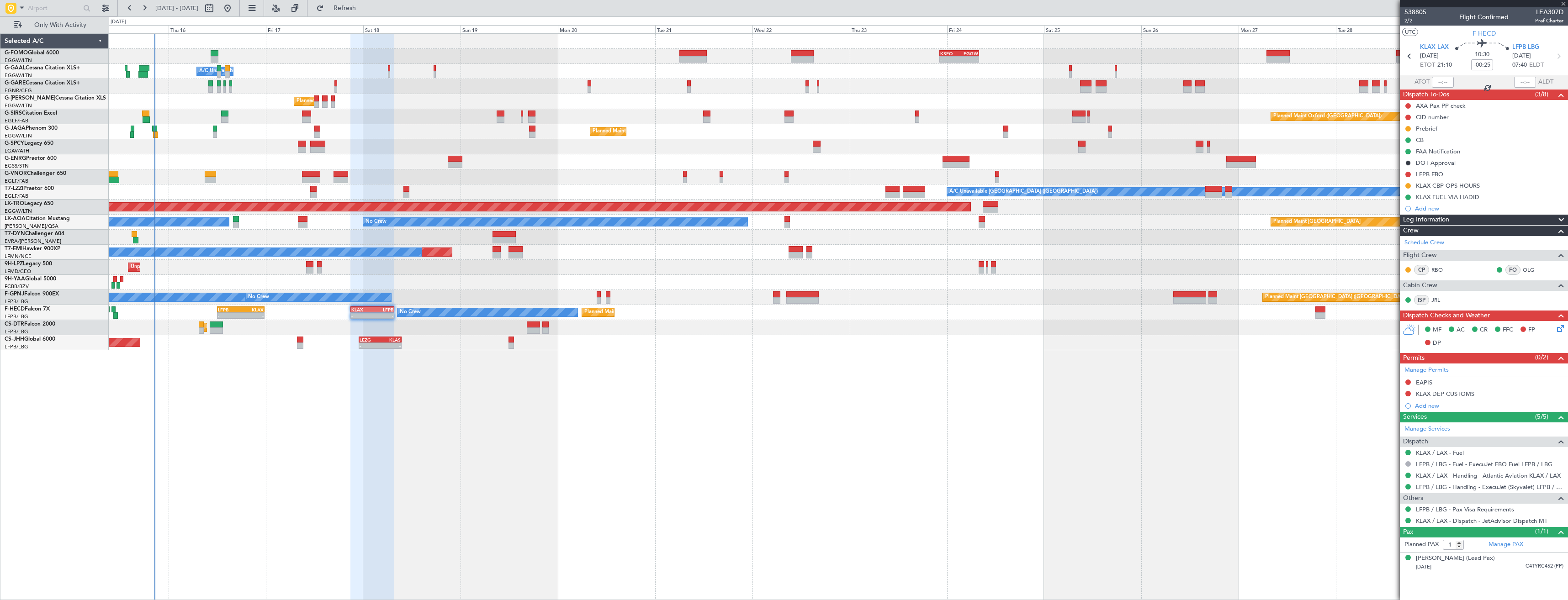
type input "+00:05"
type input "0"
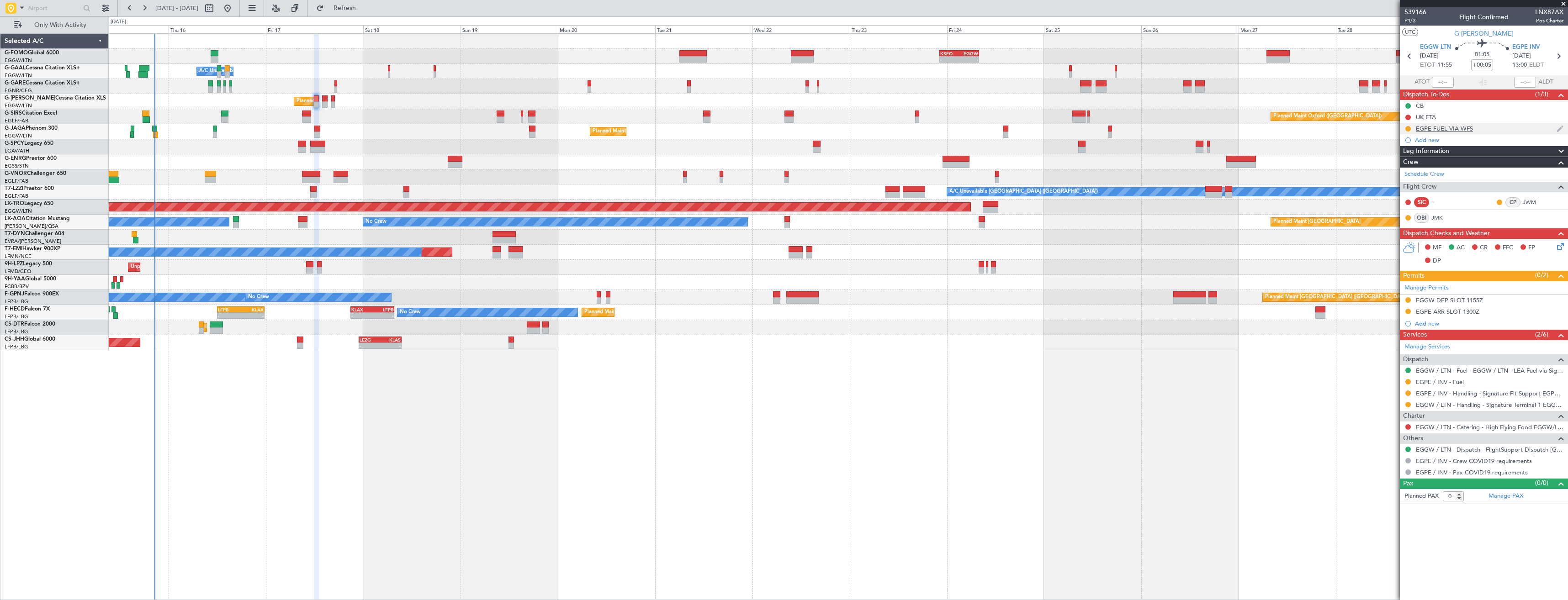
click at [1478, 129] on div "EGPE FUEL VIA WFS" at bounding box center [1483, 129] width 168 height 12
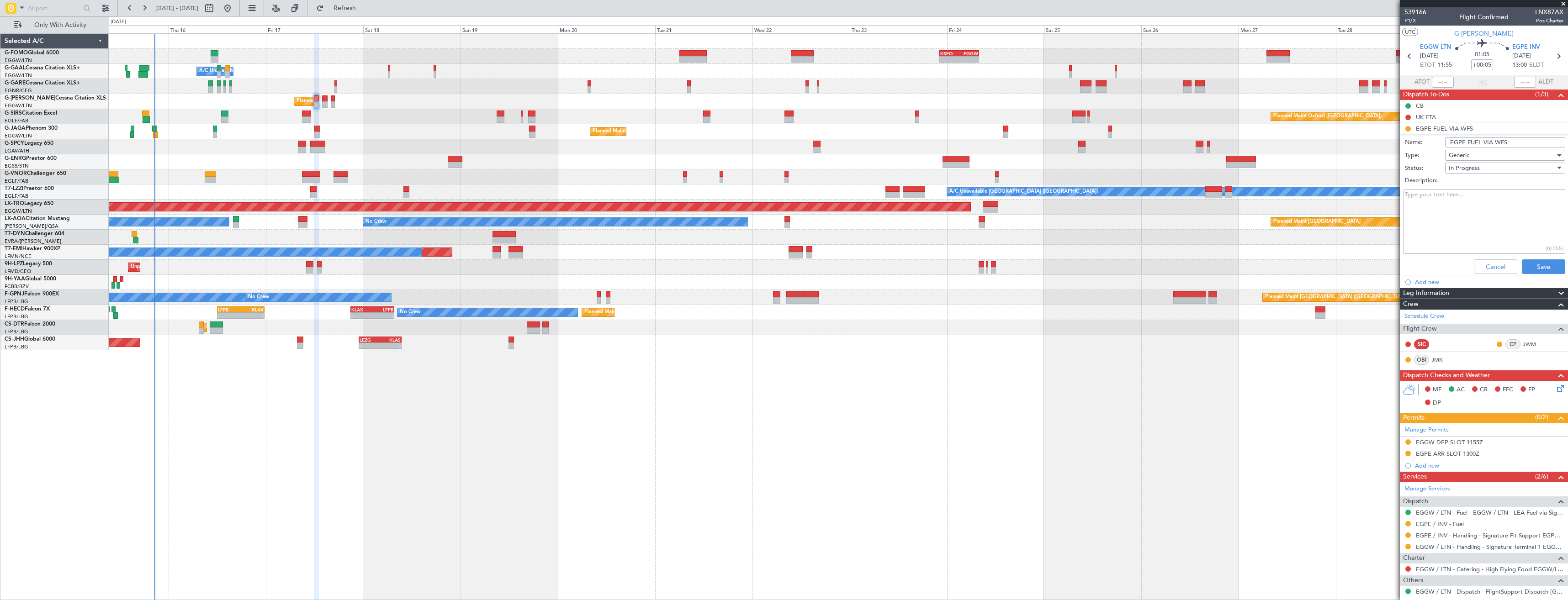
click at [1498, 141] on input "EGPE FUEL VIA WFS" at bounding box center [1505, 142] width 120 height 10
type input "EGPE FUEL VIA HANDLER"
click at [1533, 269] on button "Save" at bounding box center [1543, 267] width 43 height 15
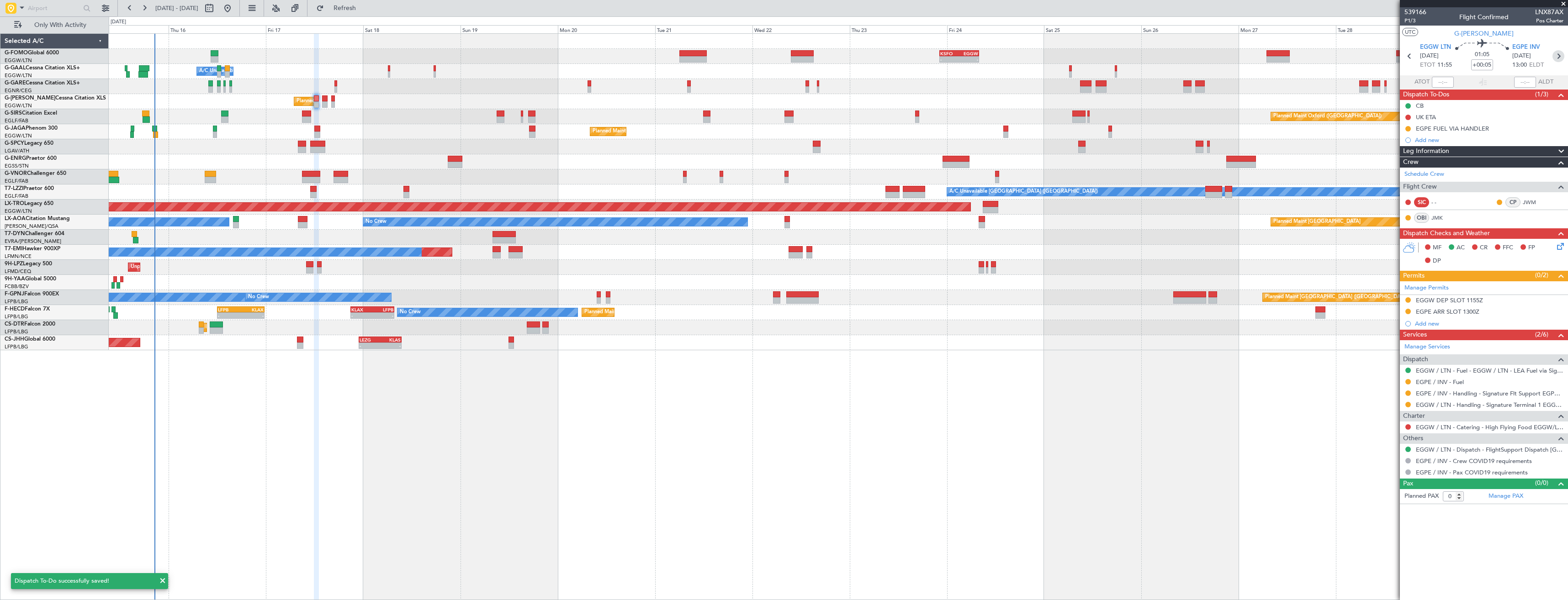
click at [1559, 61] on icon at bounding box center [1558, 56] width 12 height 12
type input "5"
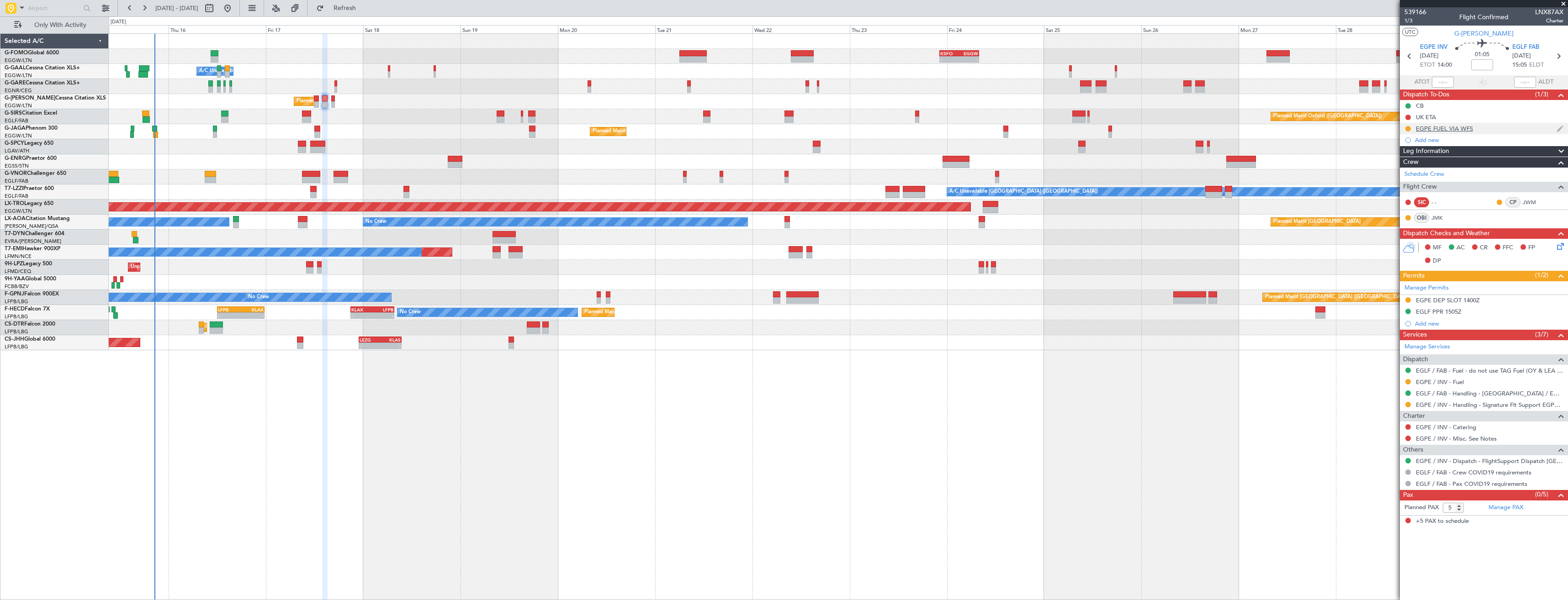
click at [1477, 126] on div "EGPE FUEL VIA WFS" at bounding box center [1483, 129] width 168 height 12
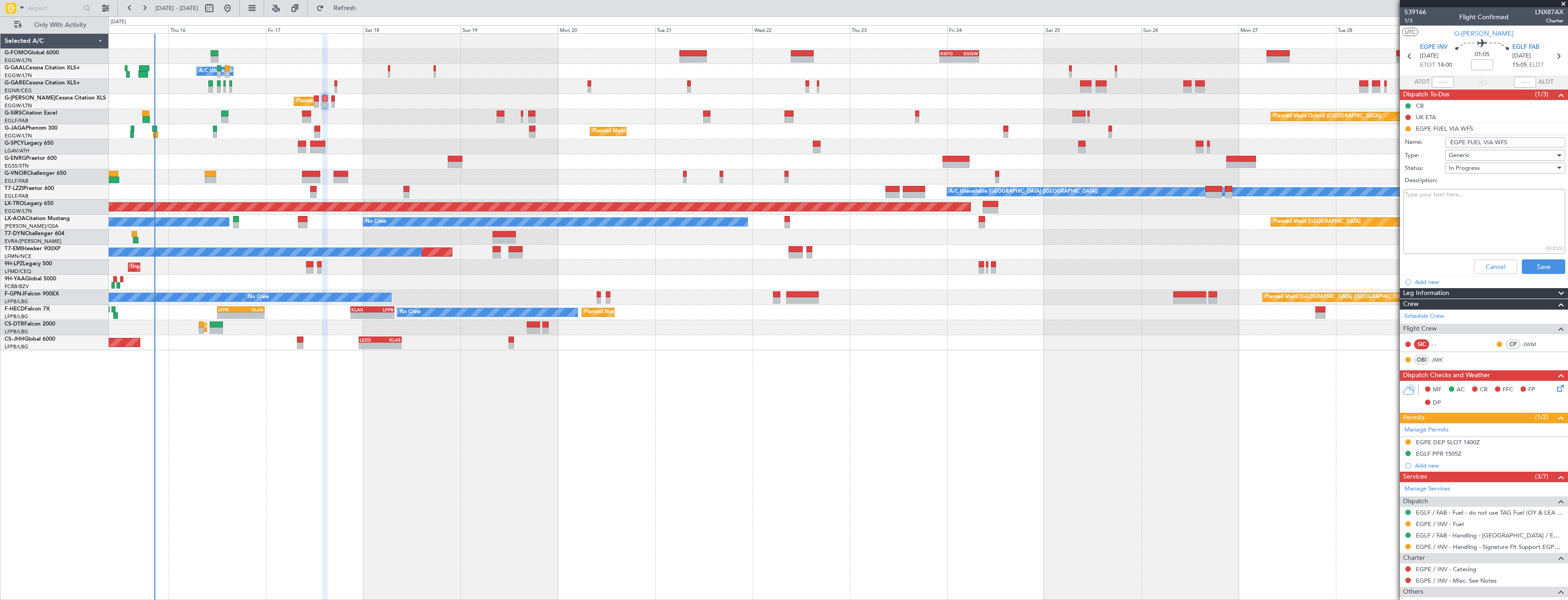
click at [1497, 143] on input "EGPE FUEL VIA WFS" at bounding box center [1505, 142] width 120 height 10
type input "EGPE FUEL VIA HANDLER"
click at [1534, 261] on button "Save" at bounding box center [1543, 267] width 43 height 15
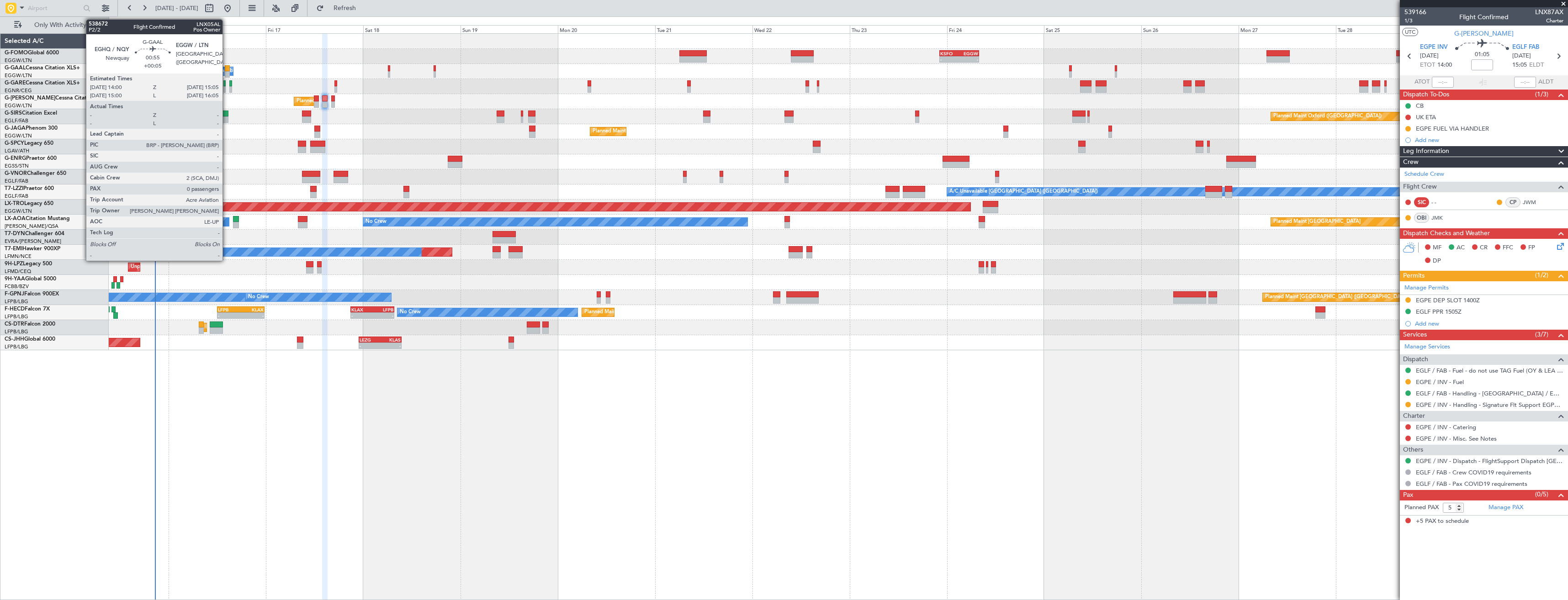
click at [227, 74] on div at bounding box center [227, 74] width 4 height 6
type input "+00:05"
type input "0"
